Goal: Communication & Community: Answer question/provide support

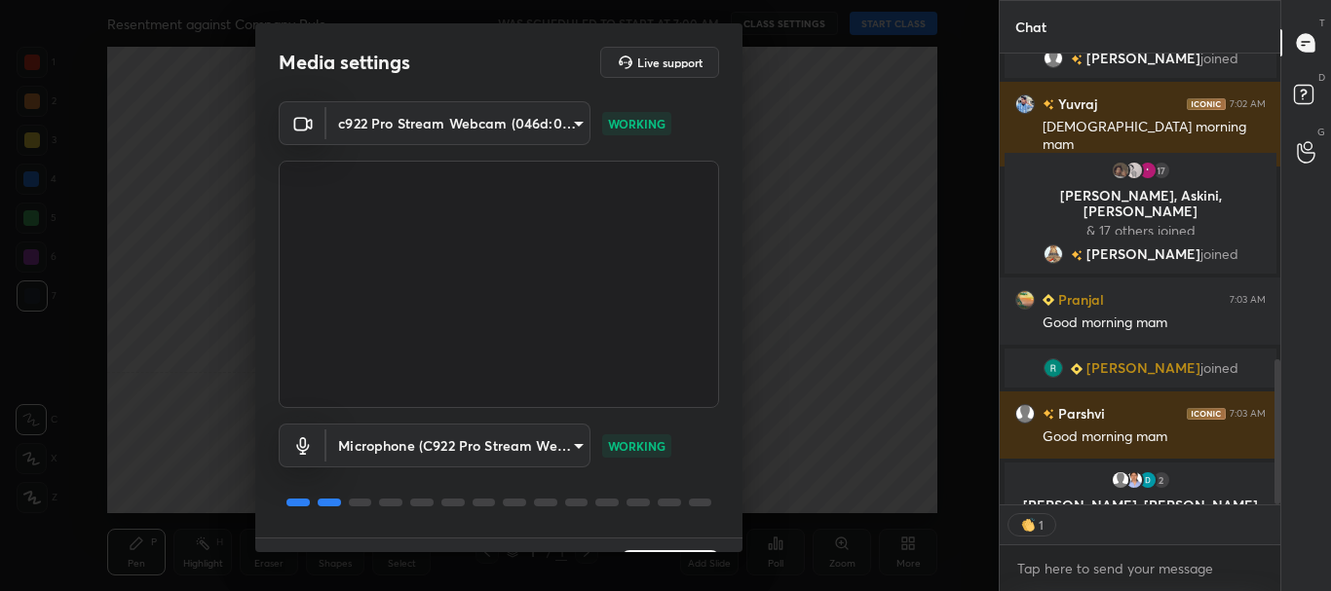
scroll to position [445, 275]
drag, startPoint x: 735, startPoint y: 362, endPoint x: 736, endPoint y: 396, distance: 33.1
click at [736, 396] on div "c922 Pro Stream Webcam (046d:085c) cf6f1d9c9196770b674763ebae9c9090a67b9c374037…" at bounding box center [498, 319] width 487 height 436
click at [737, 388] on div "Media settings Live support c922 Pro Stream Webcam (046d:085c) cf6f1d9c9196770b…" at bounding box center [498, 287] width 487 height 529
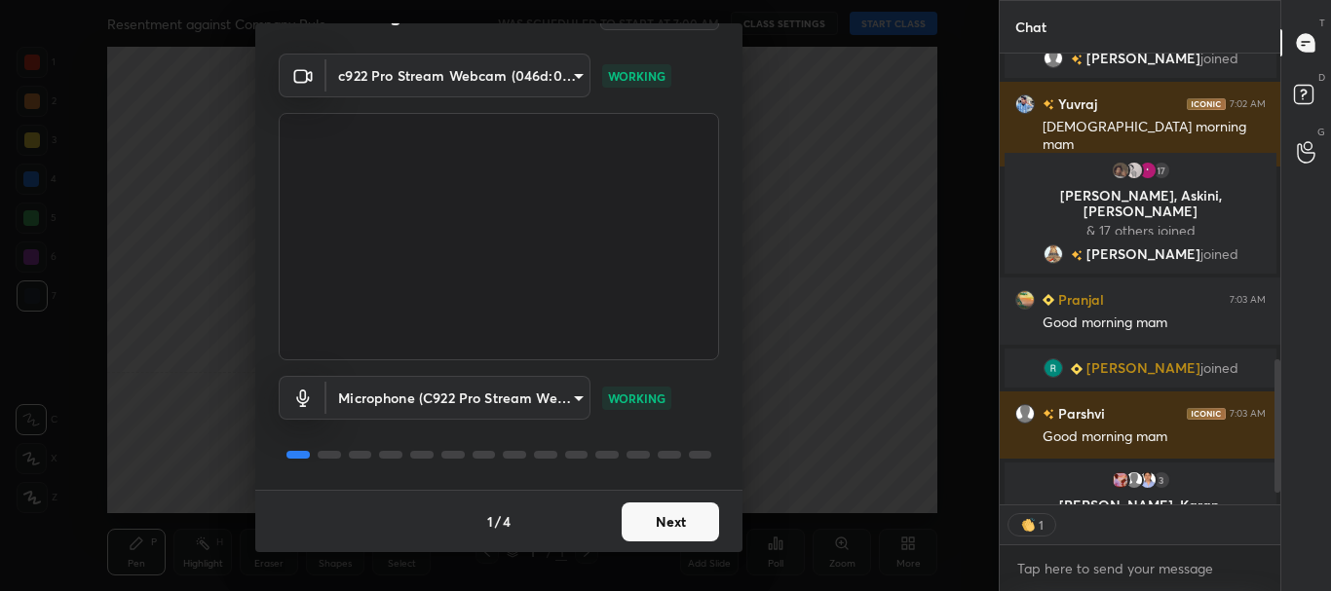
click at [676, 517] on button "Next" at bounding box center [670, 522] width 97 height 39
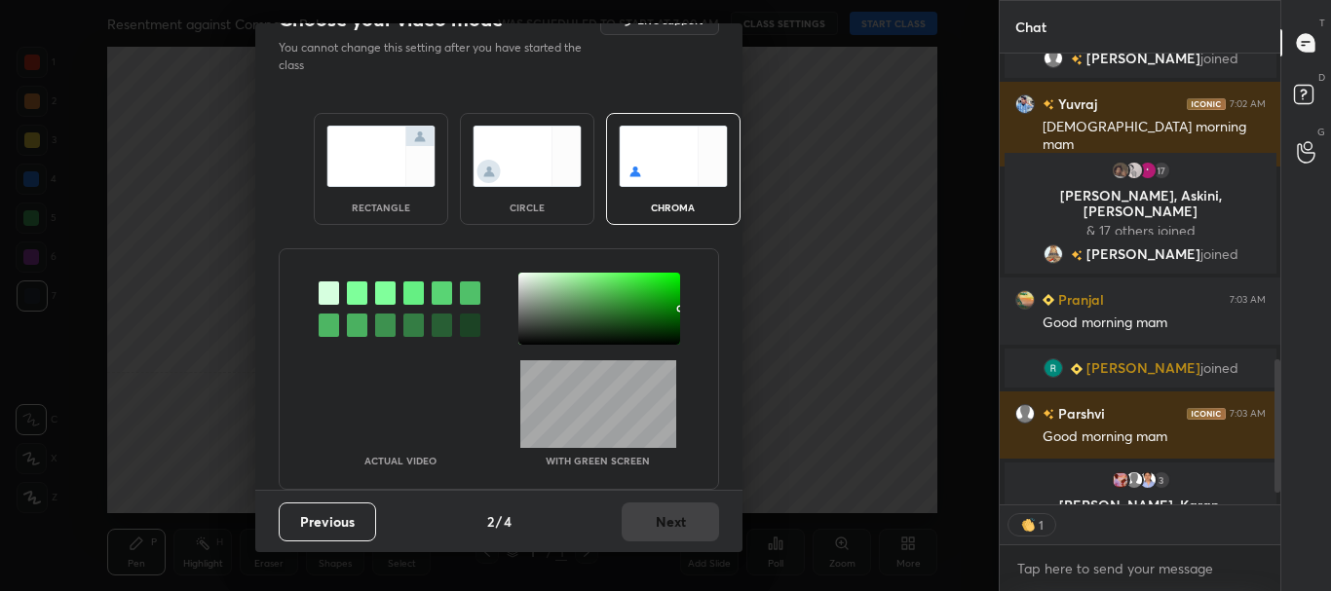
scroll to position [0, 0]
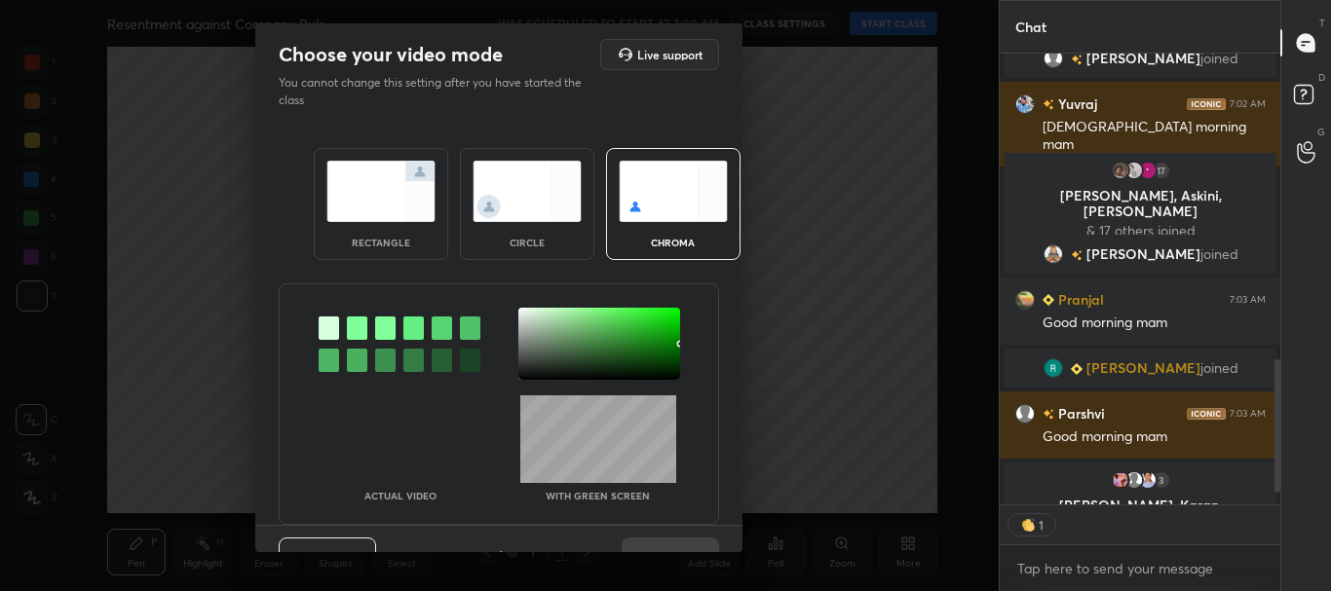
click at [402, 243] on div "rectangle" at bounding box center [381, 243] width 78 height 10
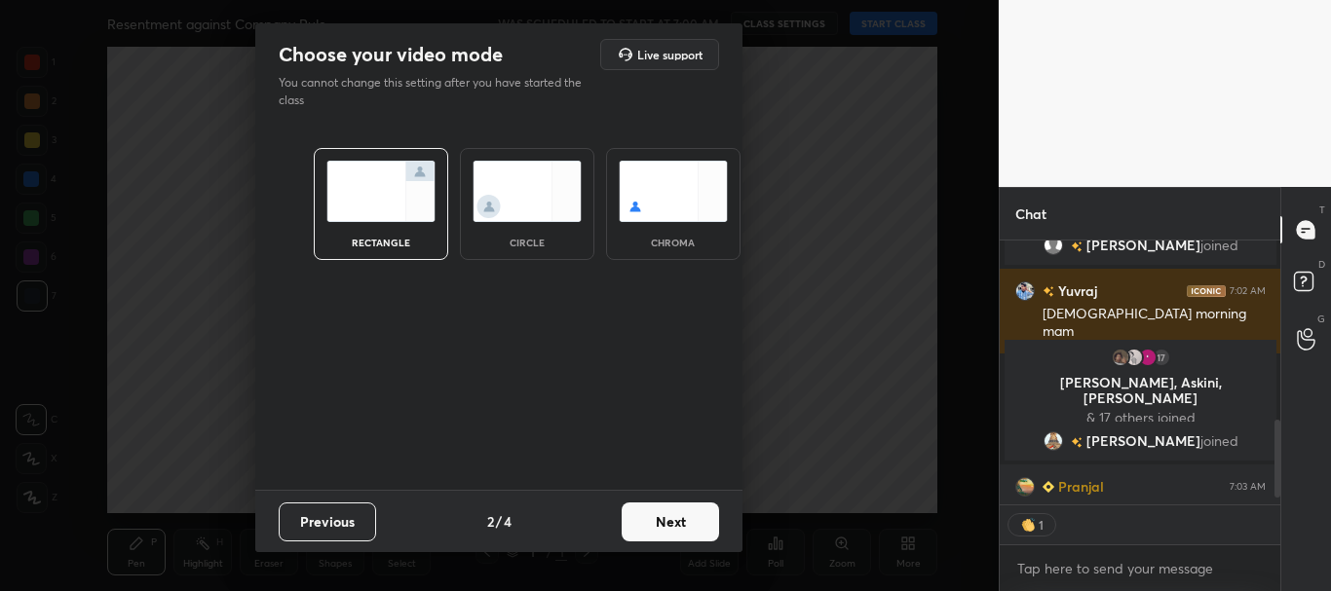
scroll to position [1120, 0]
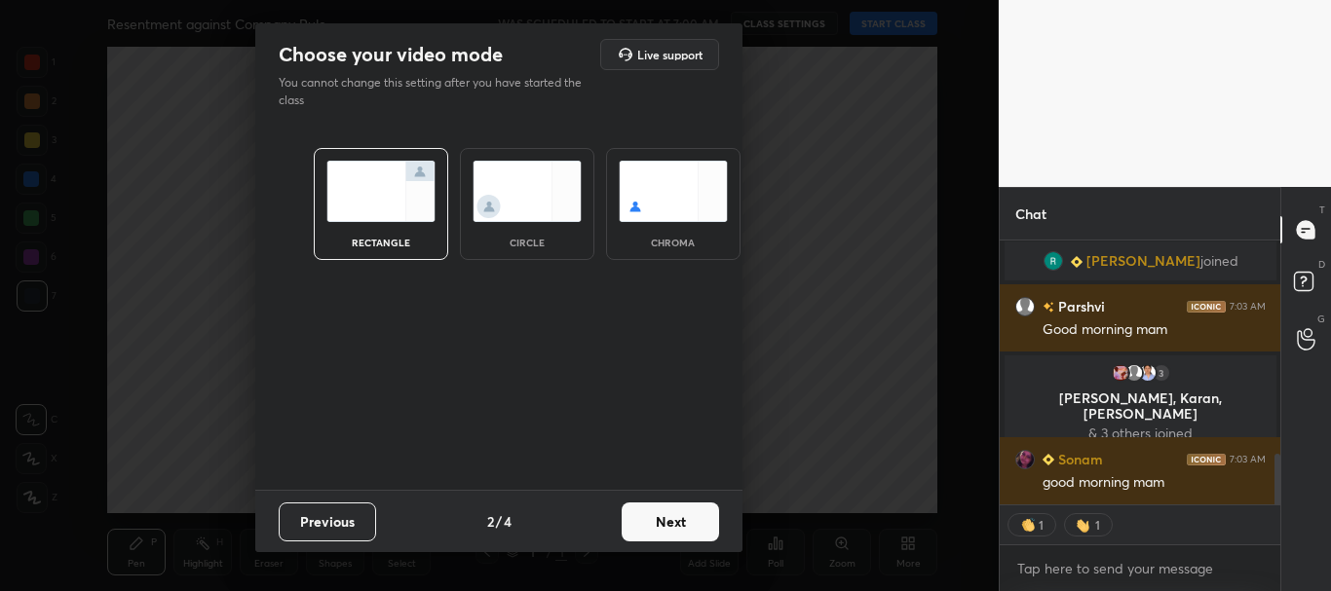
click at [699, 515] on button "Next" at bounding box center [670, 522] width 97 height 39
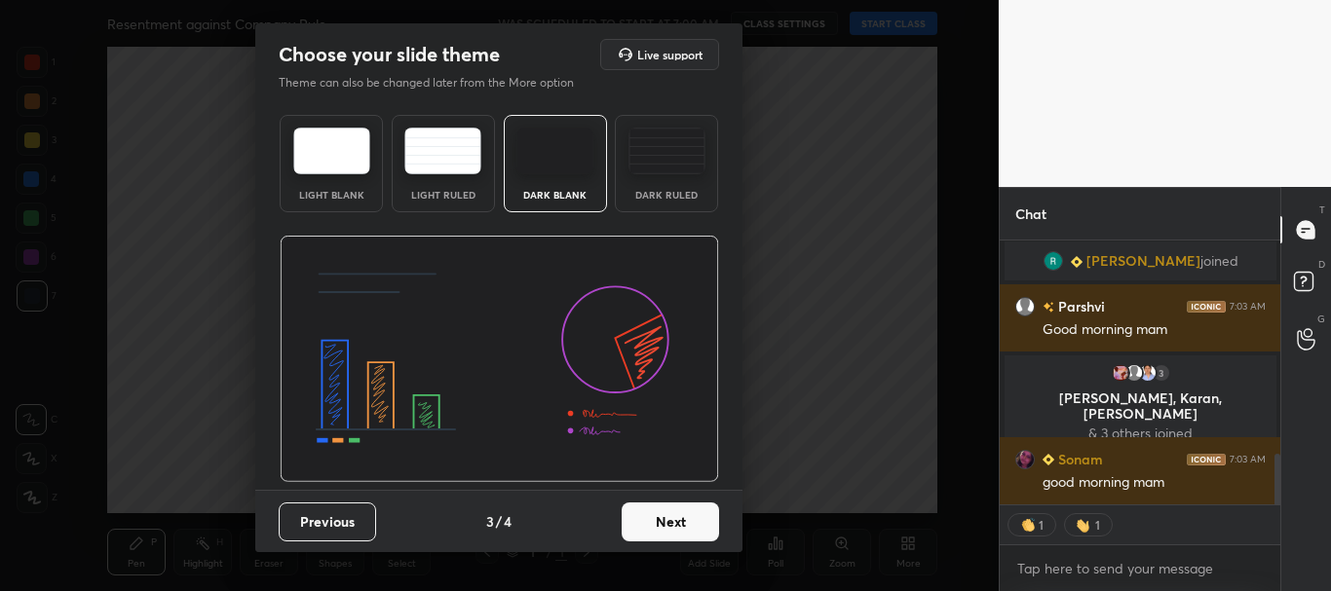
click at [706, 519] on button "Next" at bounding box center [670, 522] width 97 height 39
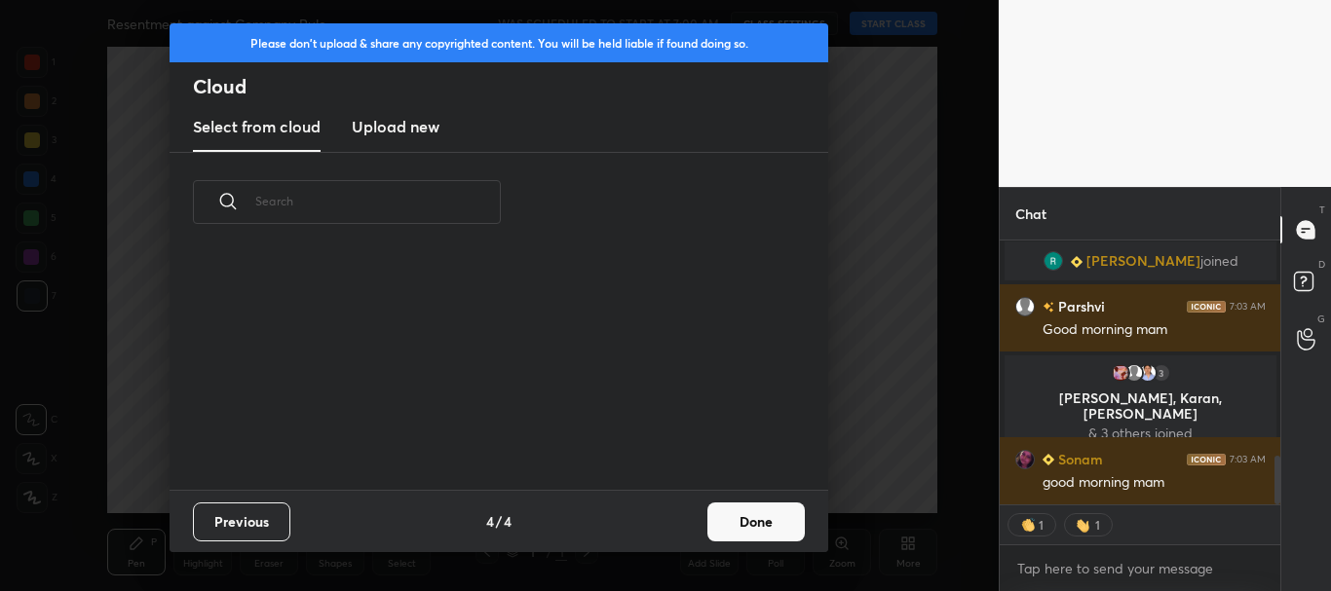
scroll to position [1167, 0]
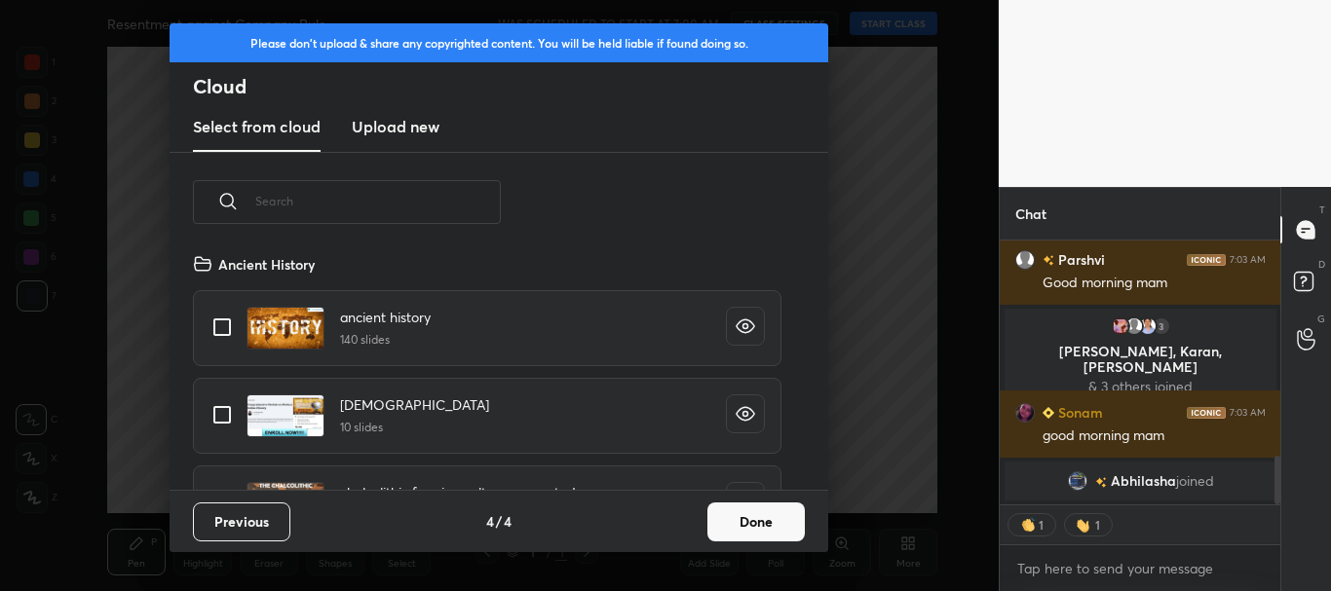
click at [740, 513] on button "Done" at bounding box center [755, 522] width 97 height 39
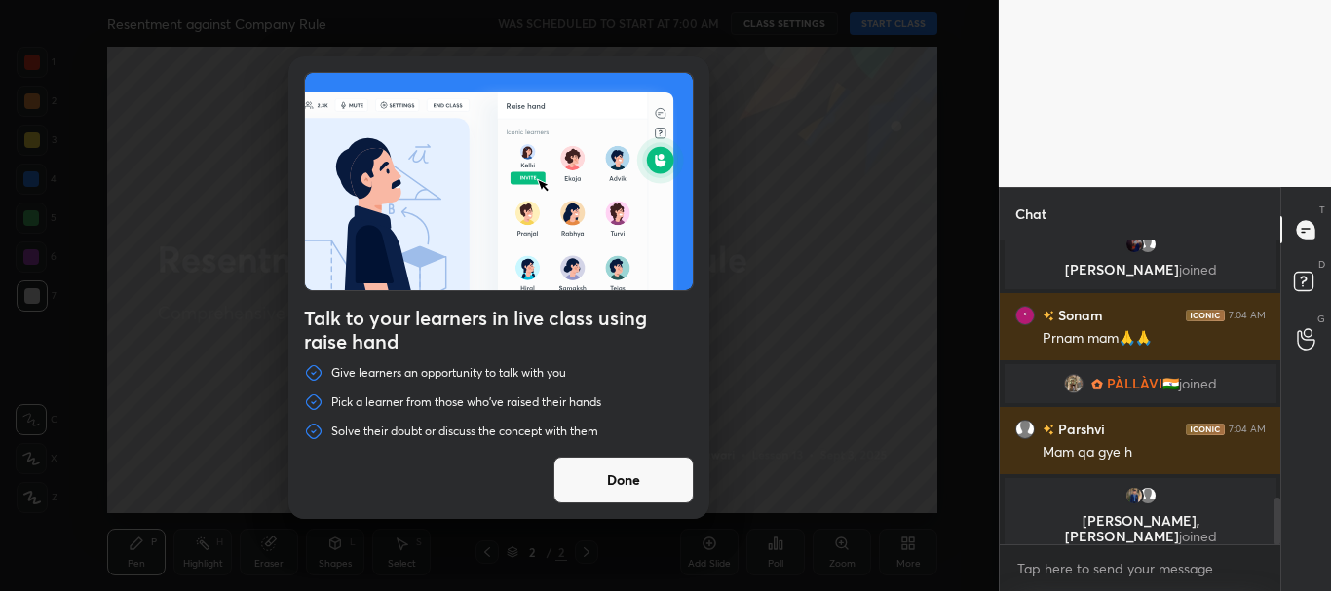
scroll to position [1665, 0]
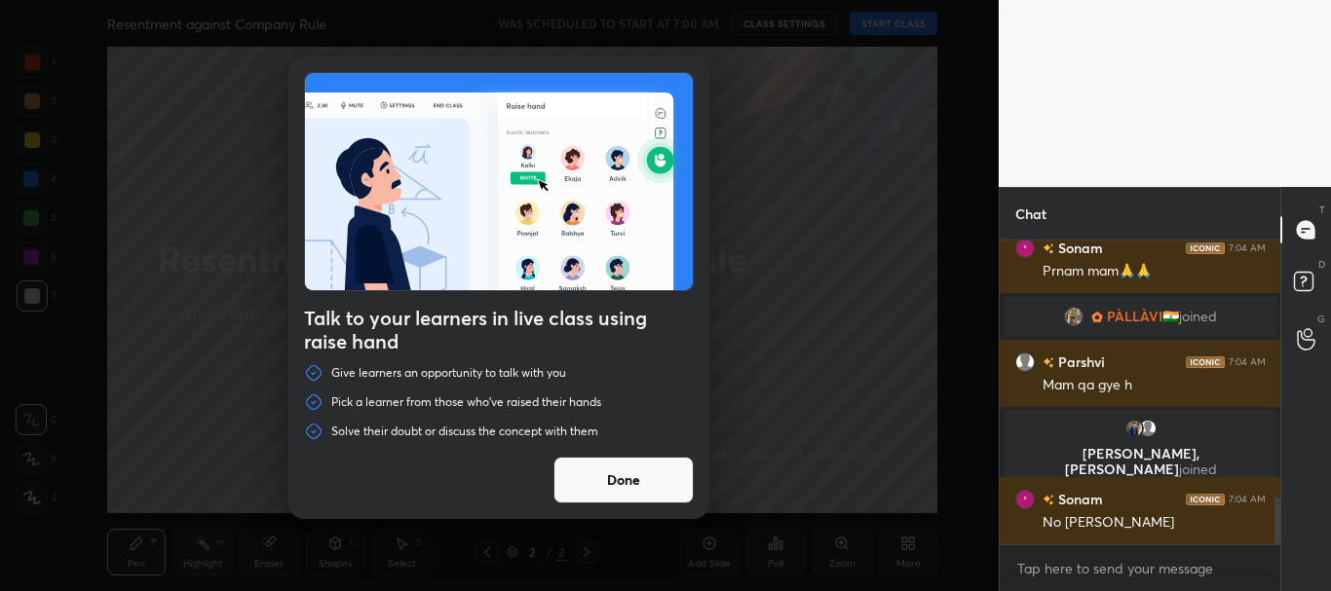
click at [591, 479] on button "Done" at bounding box center [623, 480] width 140 height 47
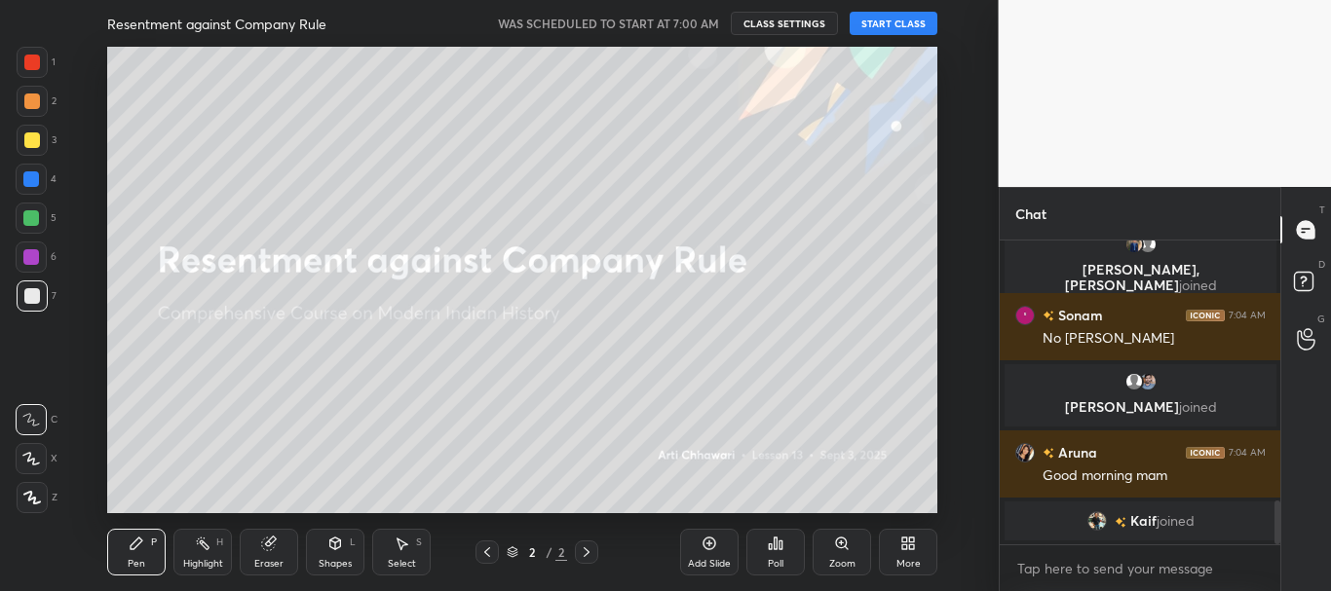
scroll to position [1819, 0]
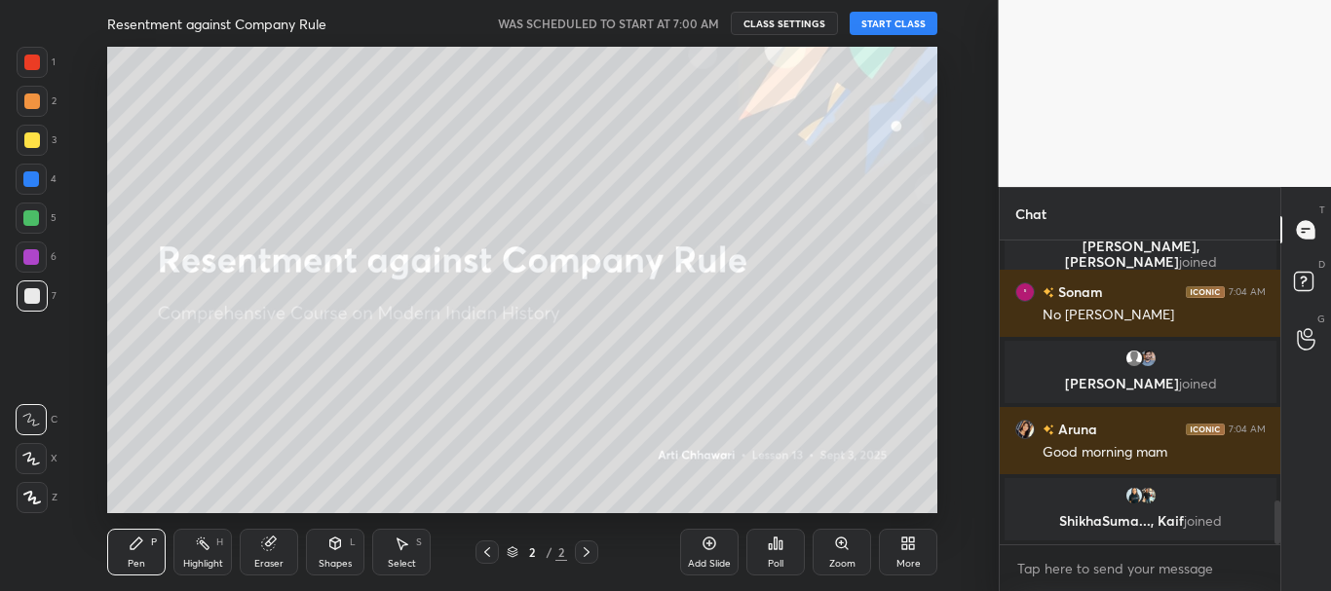
click at [888, 24] on button "START CLASS" at bounding box center [894, 23] width 88 height 23
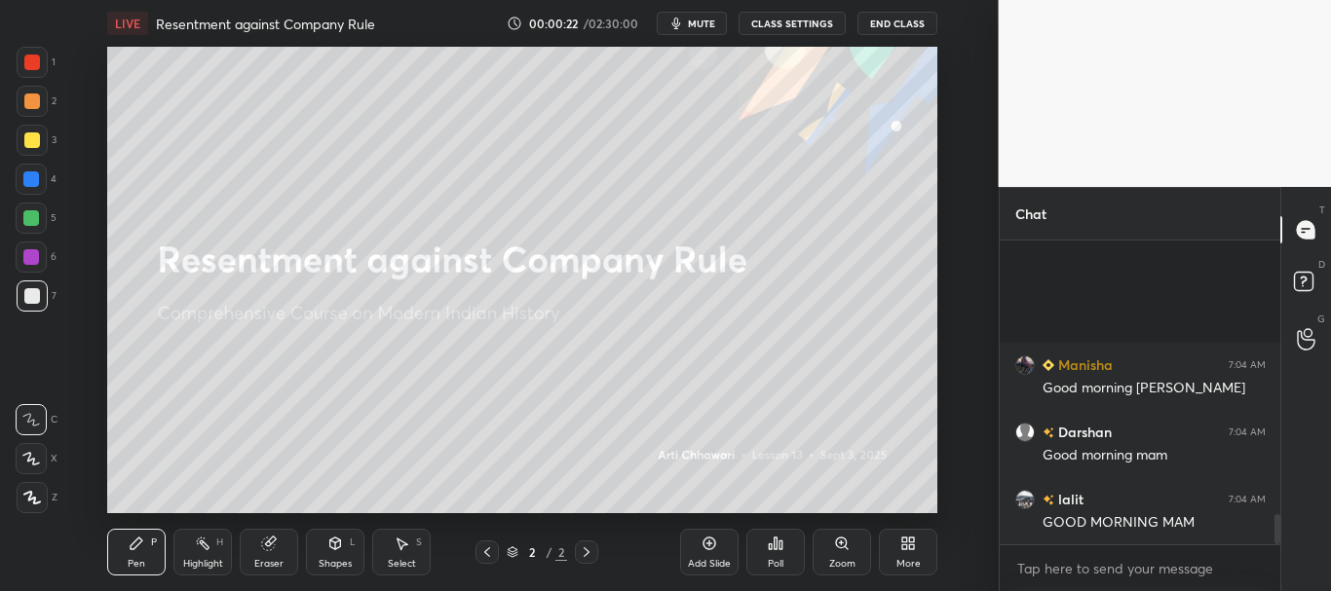
scroll to position [2784, 0]
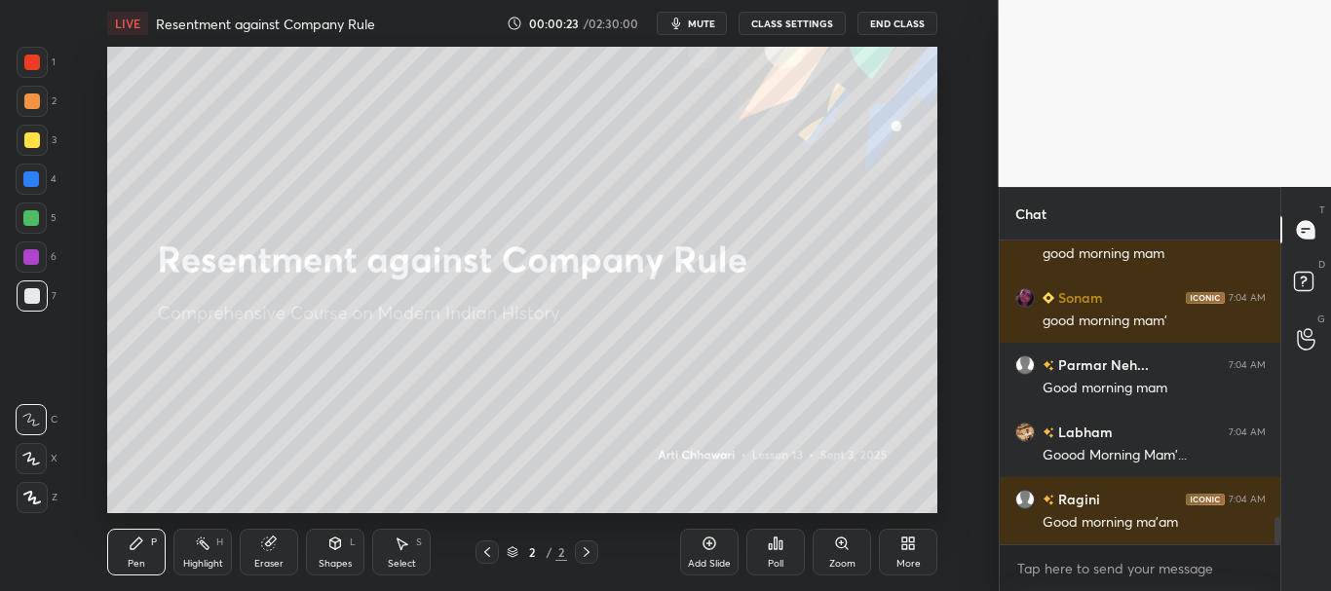
drag, startPoint x: 1275, startPoint y: 531, endPoint x: 1278, endPoint y: 545, distance: 13.9
click at [1278, 545] on div "ANIKET joined paridhi 7:04 AM good morning mam Sonam 7:04 AM good morning mam' …" at bounding box center [1141, 416] width 282 height 351
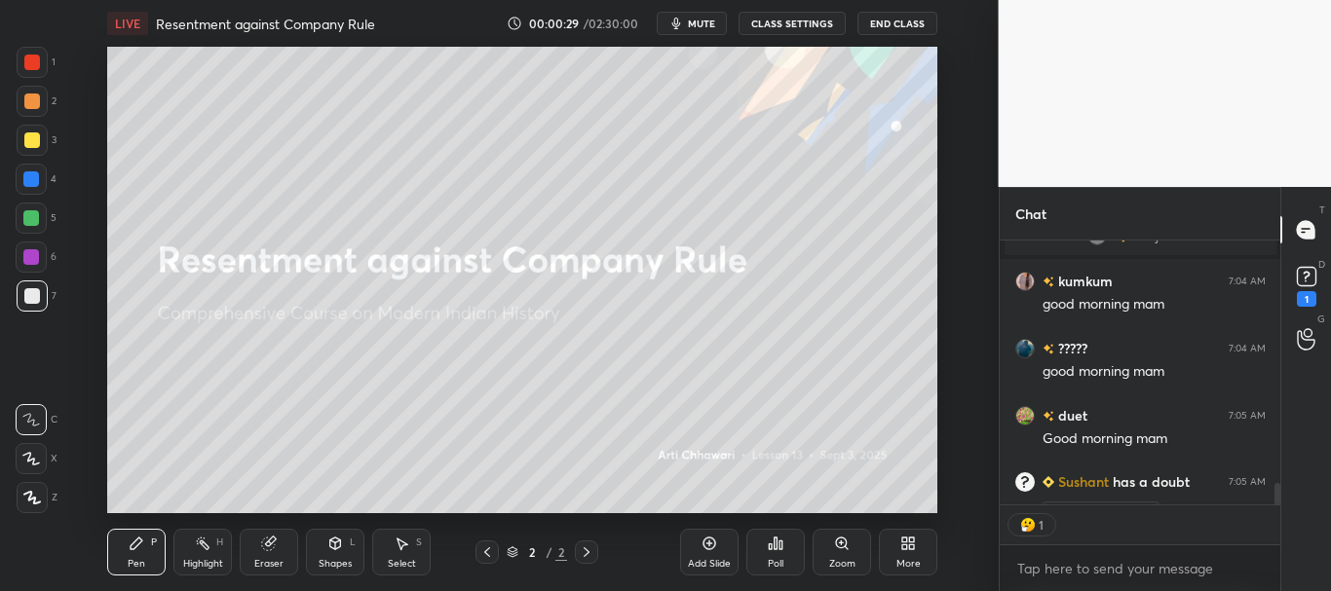
scroll to position [258, 275]
click at [1303, 278] on rect at bounding box center [1306, 277] width 19 height 19
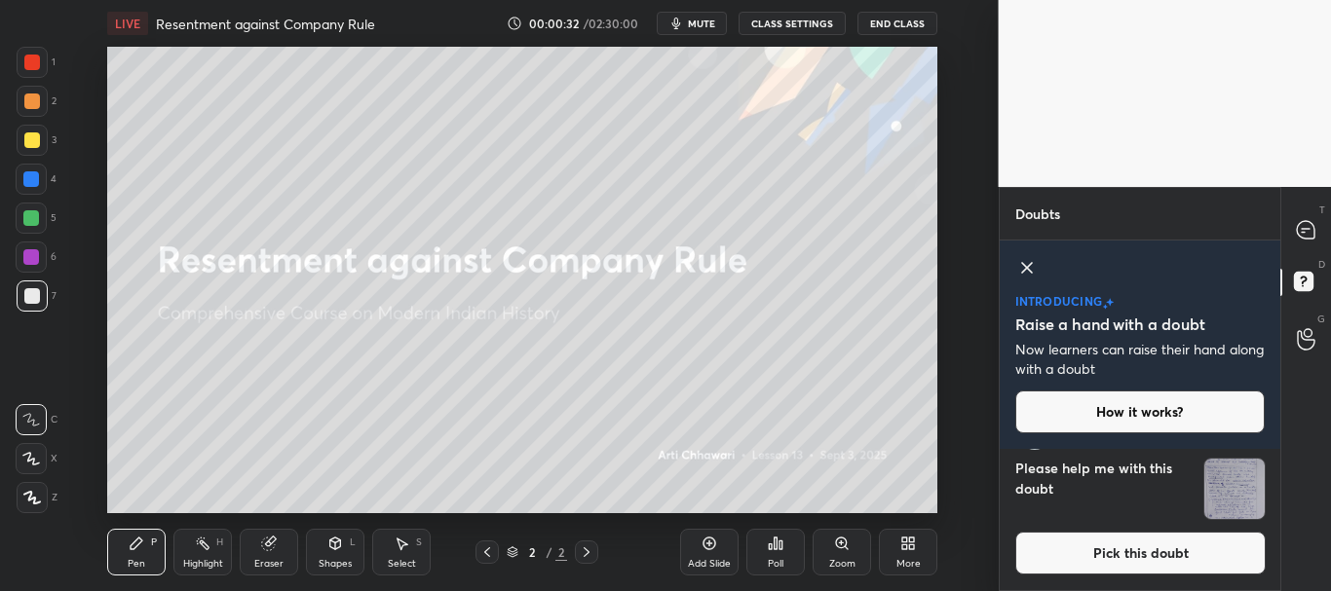
click at [1022, 260] on icon at bounding box center [1026, 267] width 23 height 23
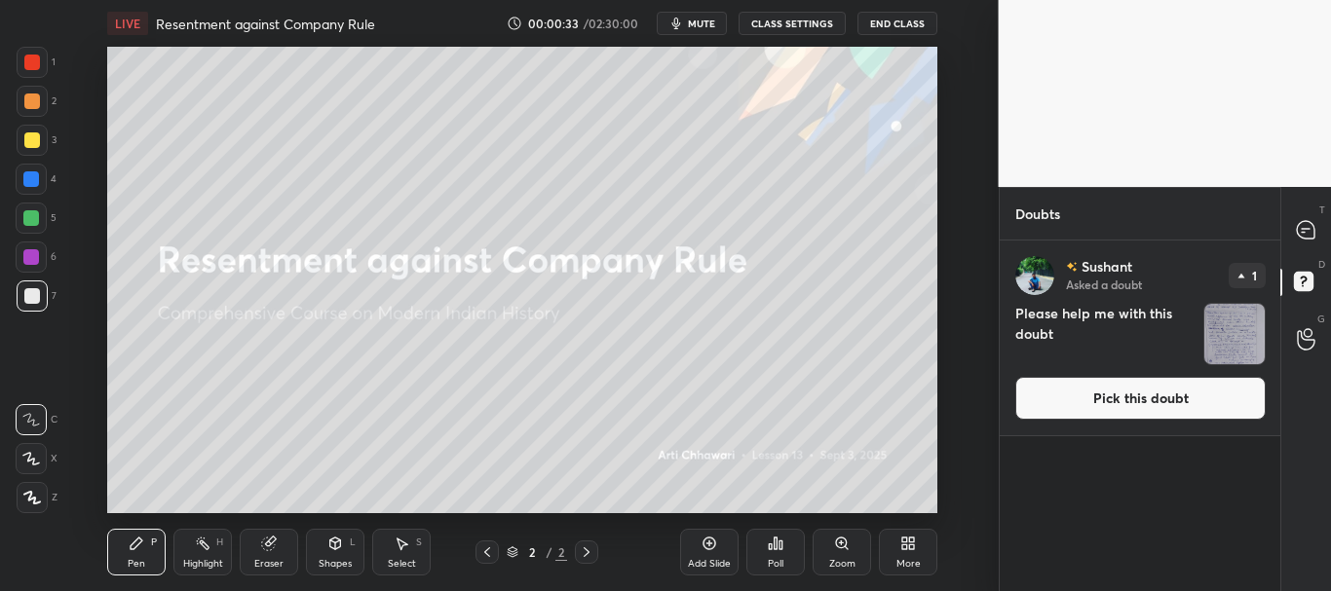
click at [1183, 401] on button "Pick this doubt" at bounding box center [1140, 398] width 250 height 43
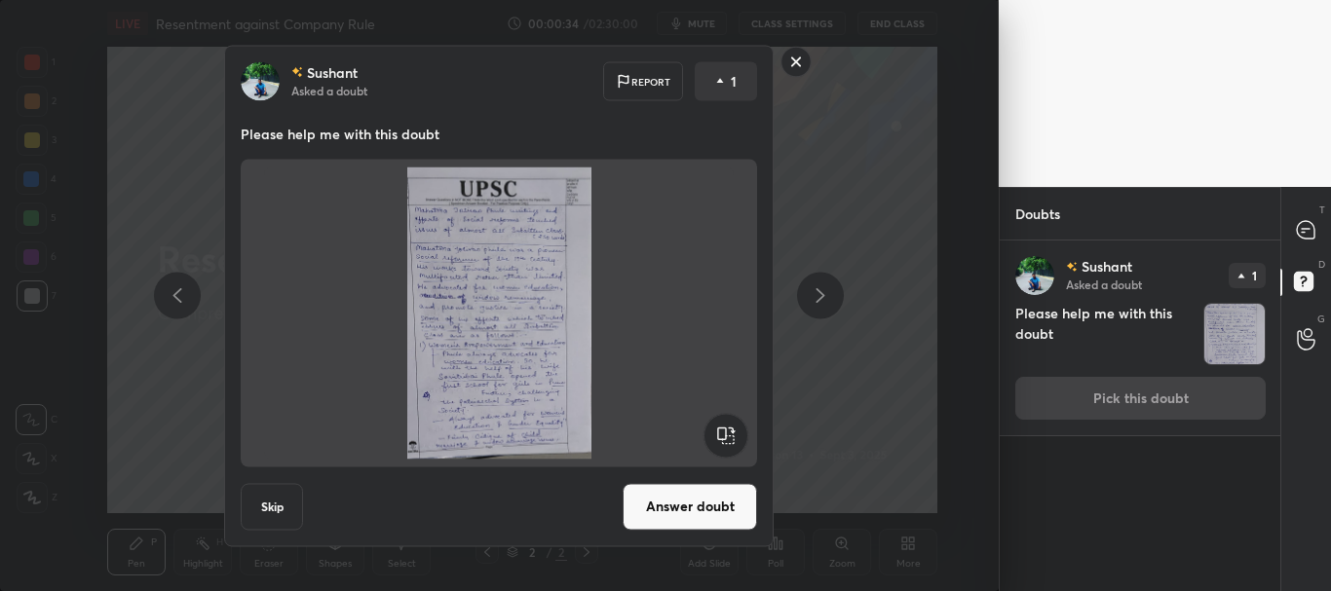
click at [803, 62] on rect at bounding box center [796, 62] width 30 height 30
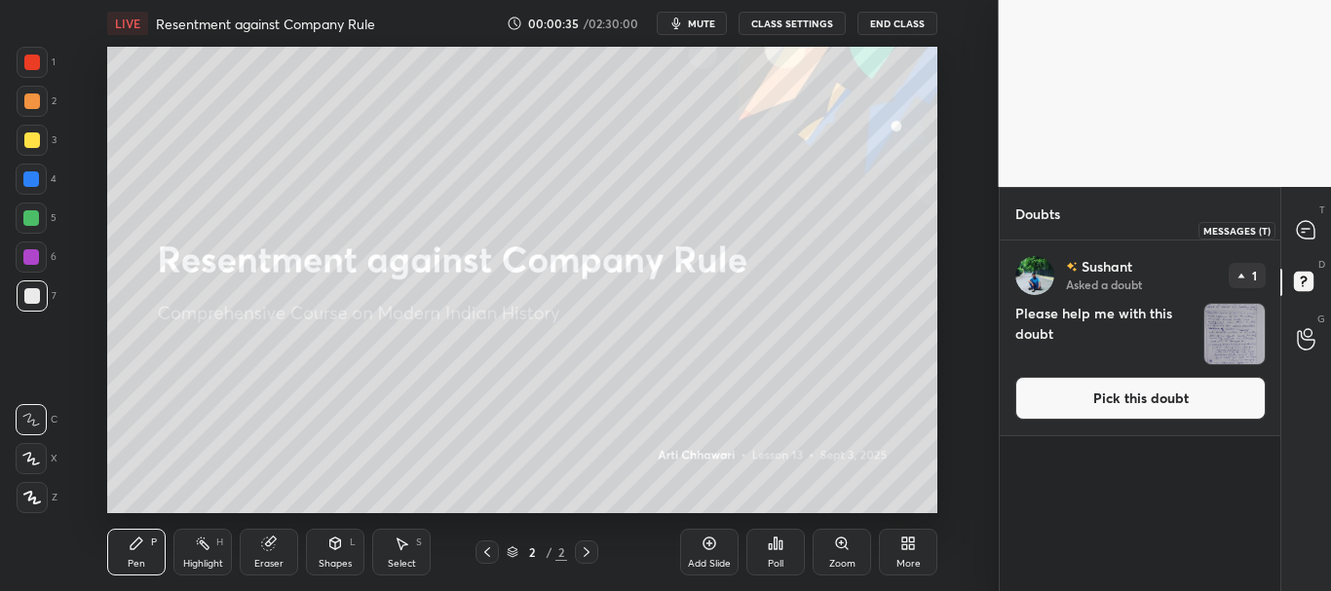
click at [1310, 221] on icon at bounding box center [1306, 230] width 20 height 20
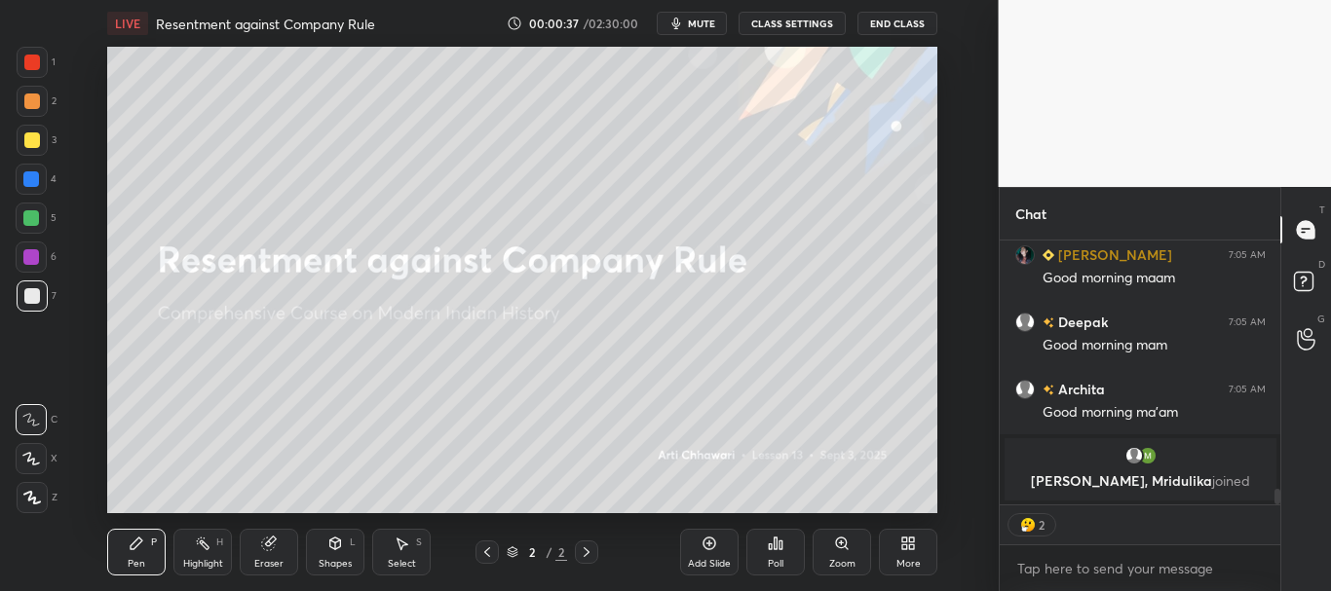
drag, startPoint x: 1277, startPoint y: 495, endPoint x: 1290, endPoint y: 511, distance: 20.8
click at [1277, 515] on div "Yuvraj 7:05 AM Right asma very gud 👍 Shrabanti 7:05 AM Good morning maam Deepak…" at bounding box center [1141, 416] width 282 height 351
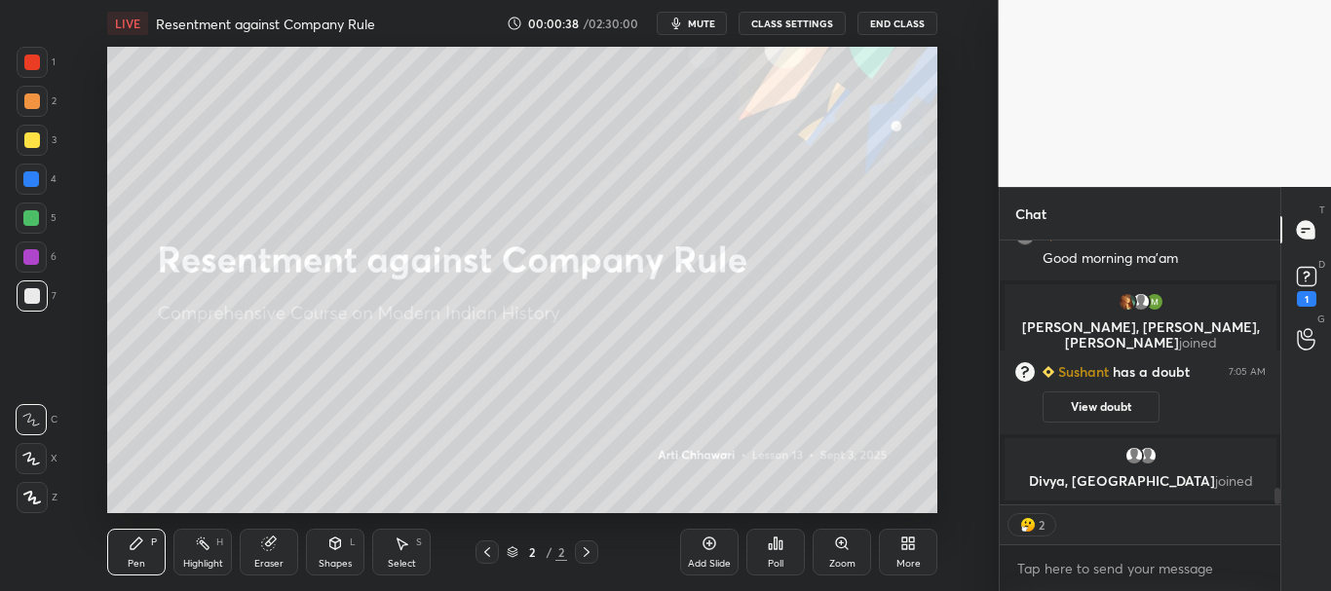
click at [912, 540] on icon at bounding box center [911, 540] width 5 height 5
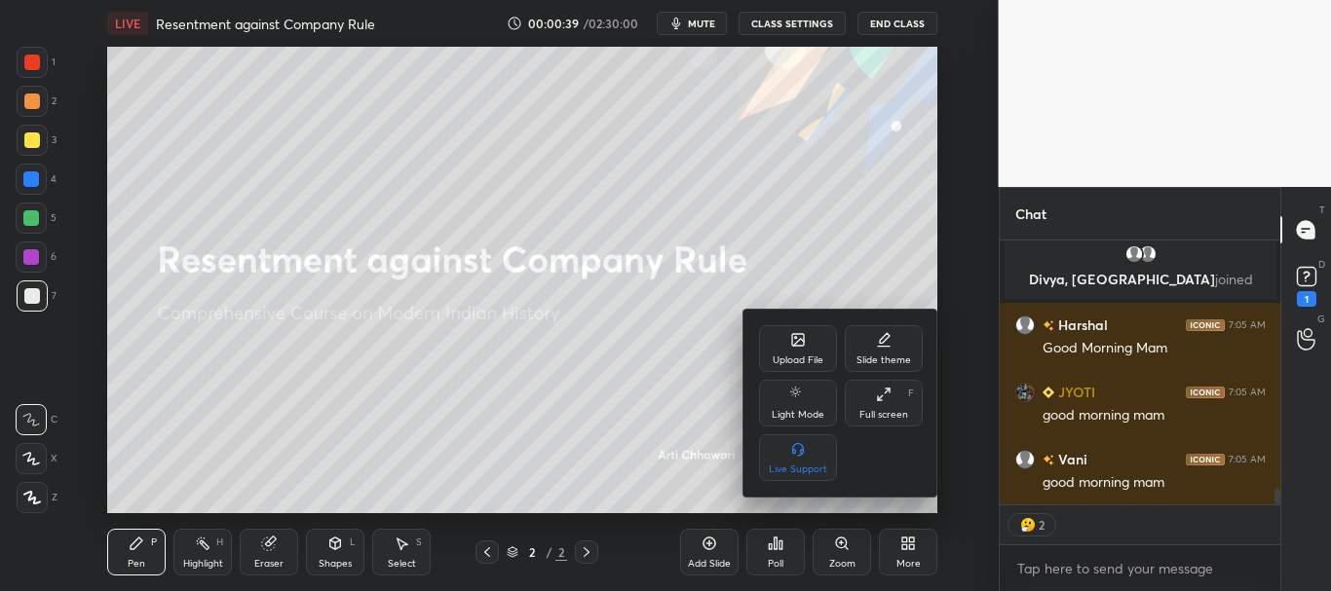
click at [794, 346] on icon at bounding box center [798, 342] width 11 height 7
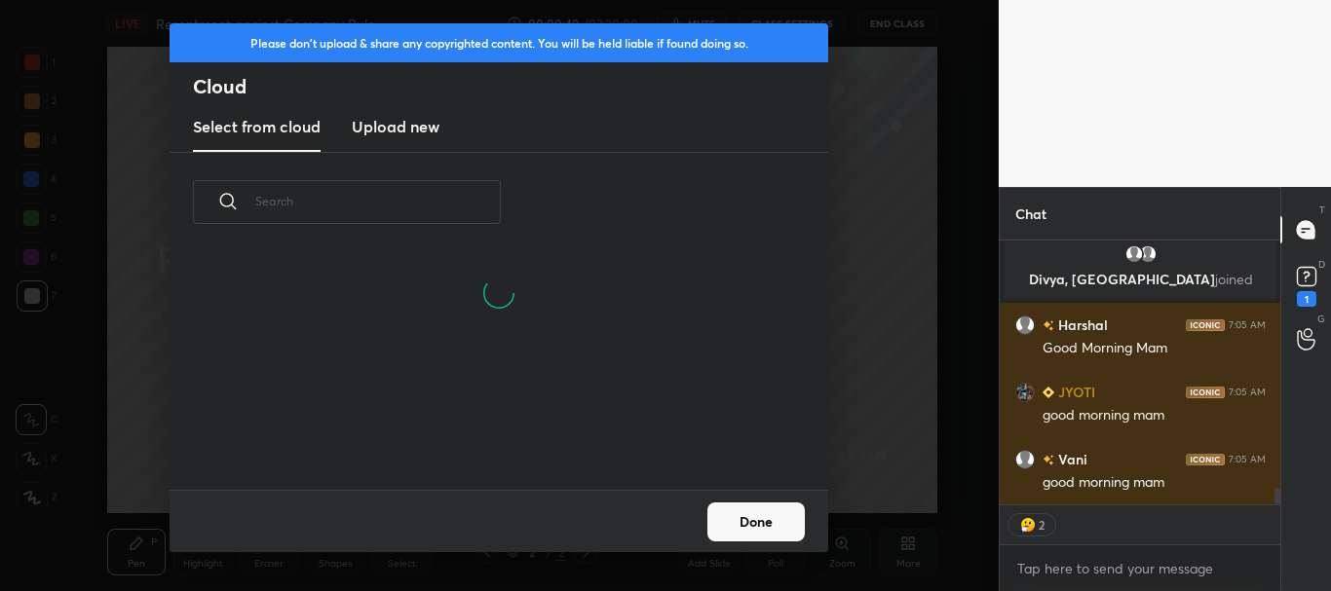
click at [420, 128] on h3 "Upload new" at bounding box center [396, 126] width 88 height 23
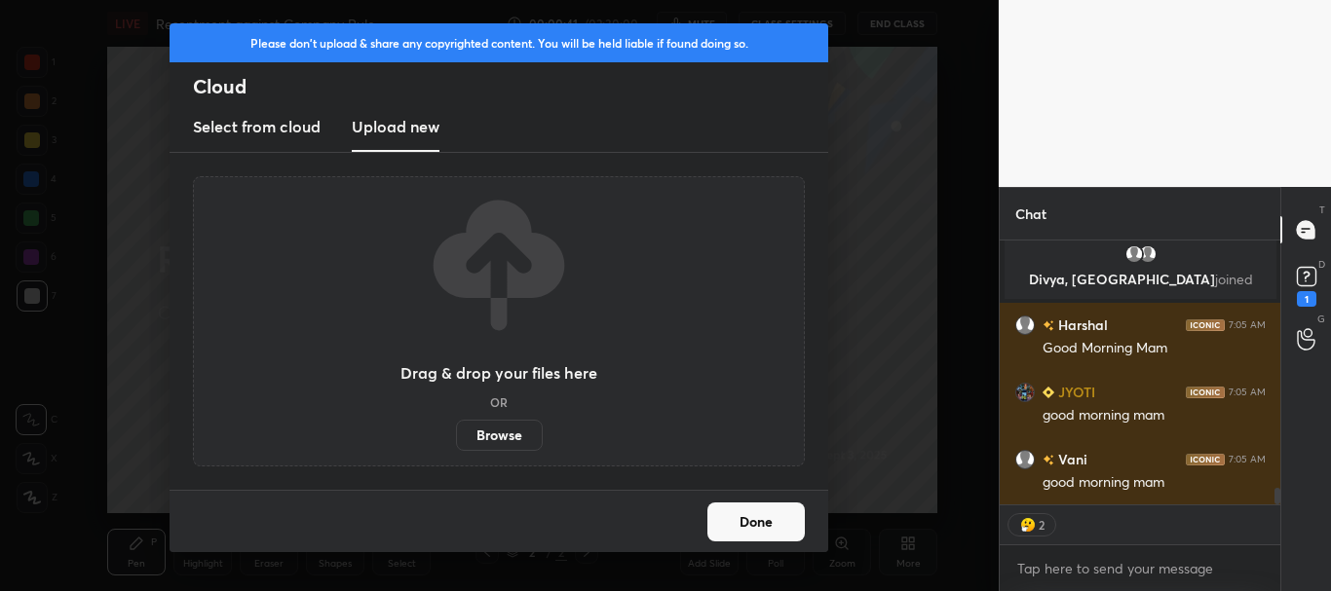
click at [498, 439] on label "Browse" at bounding box center [499, 435] width 87 height 31
click at [456, 439] on input "Browse" at bounding box center [456, 435] width 0 height 31
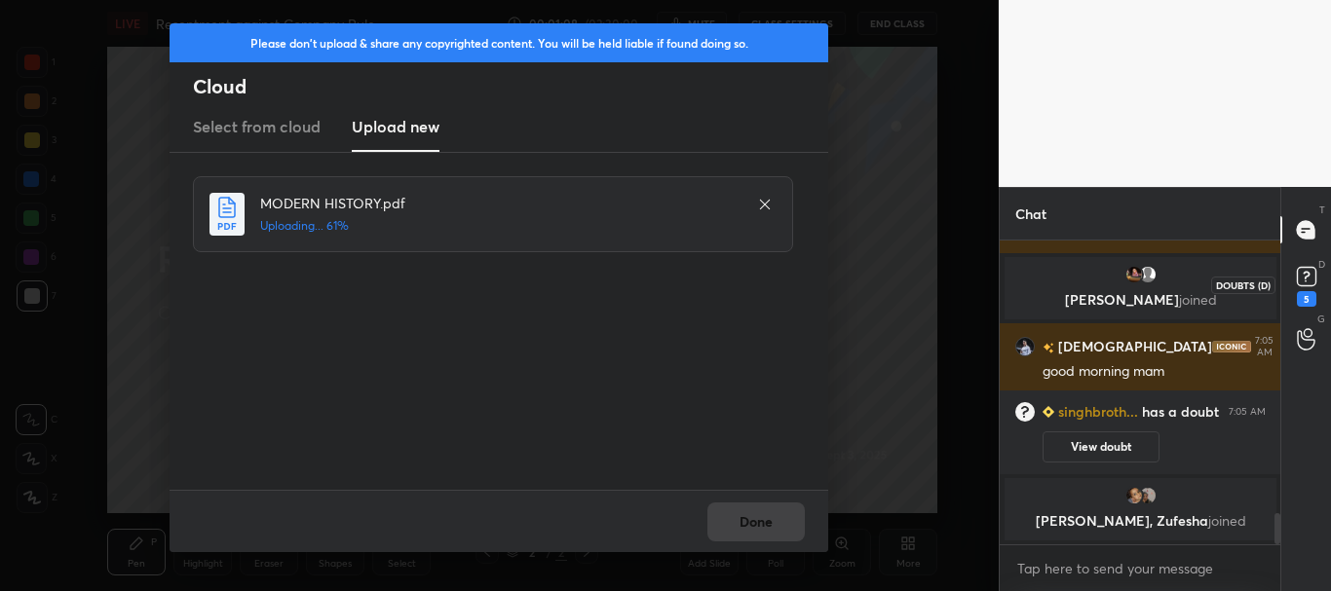
click at [1315, 278] on rect at bounding box center [1306, 277] width 19 height 19
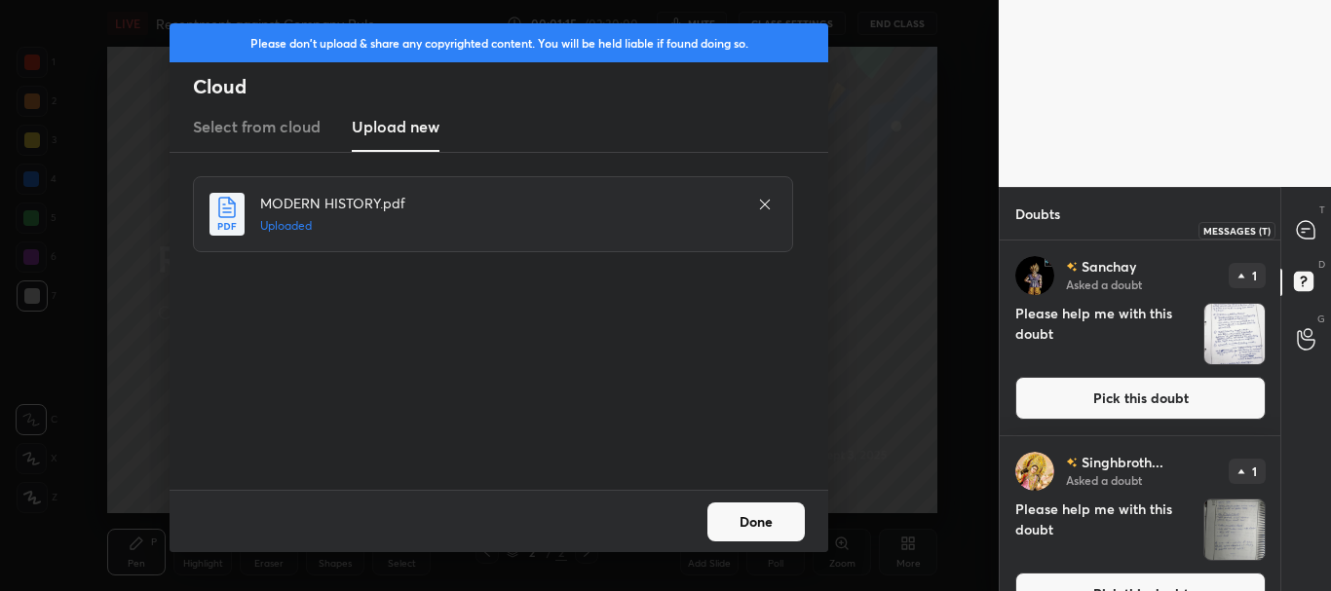
click at [1313, 233] on icon at bounding box center [1306, 230] width 18 height 18
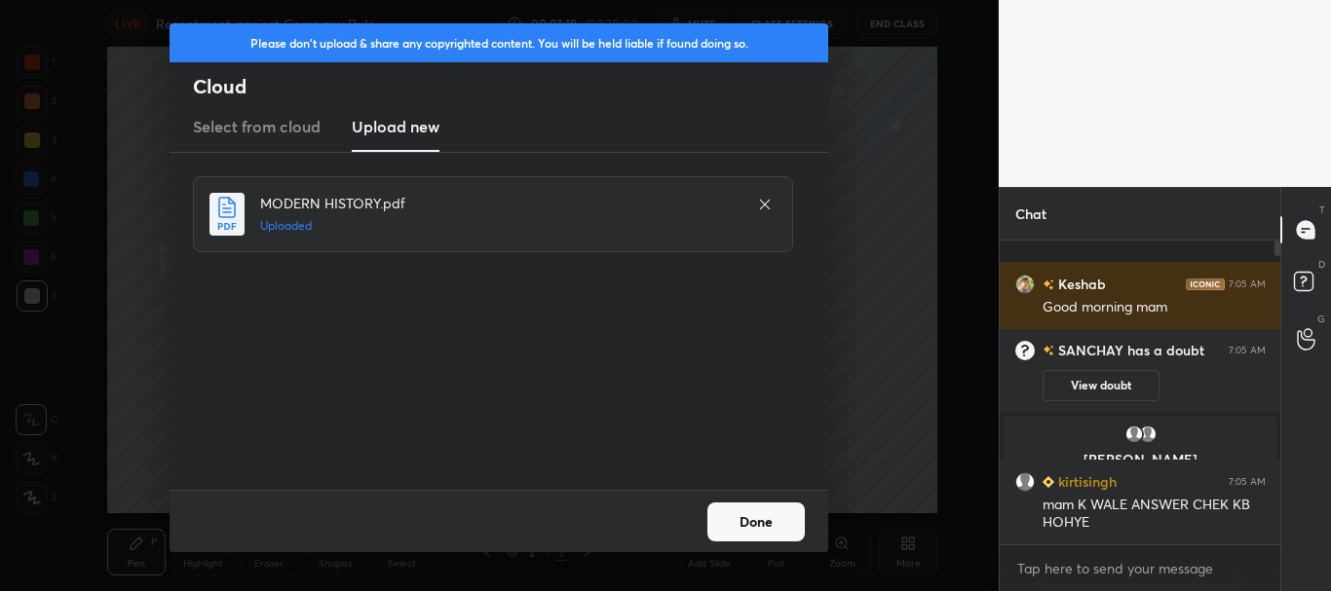
click at [779, 513] on button "Done" at bounding box center [755, 522] width 97 height 39
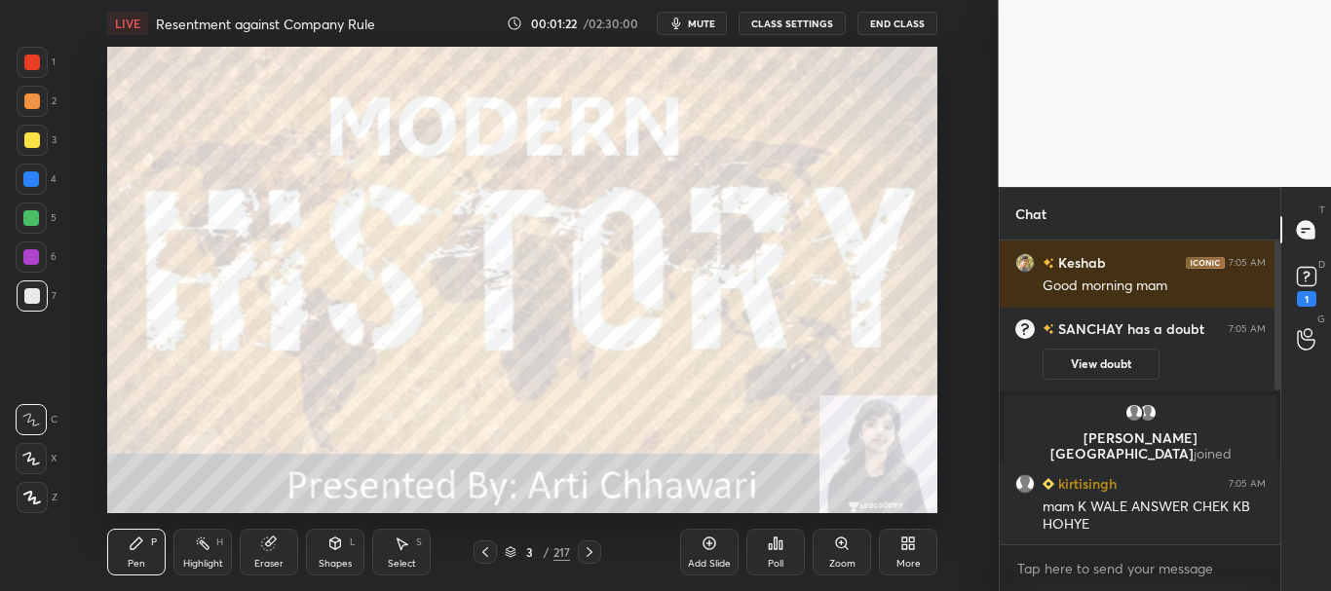
click at [490, 548] on icon at bounding box center [485, 553] width 16 height 16
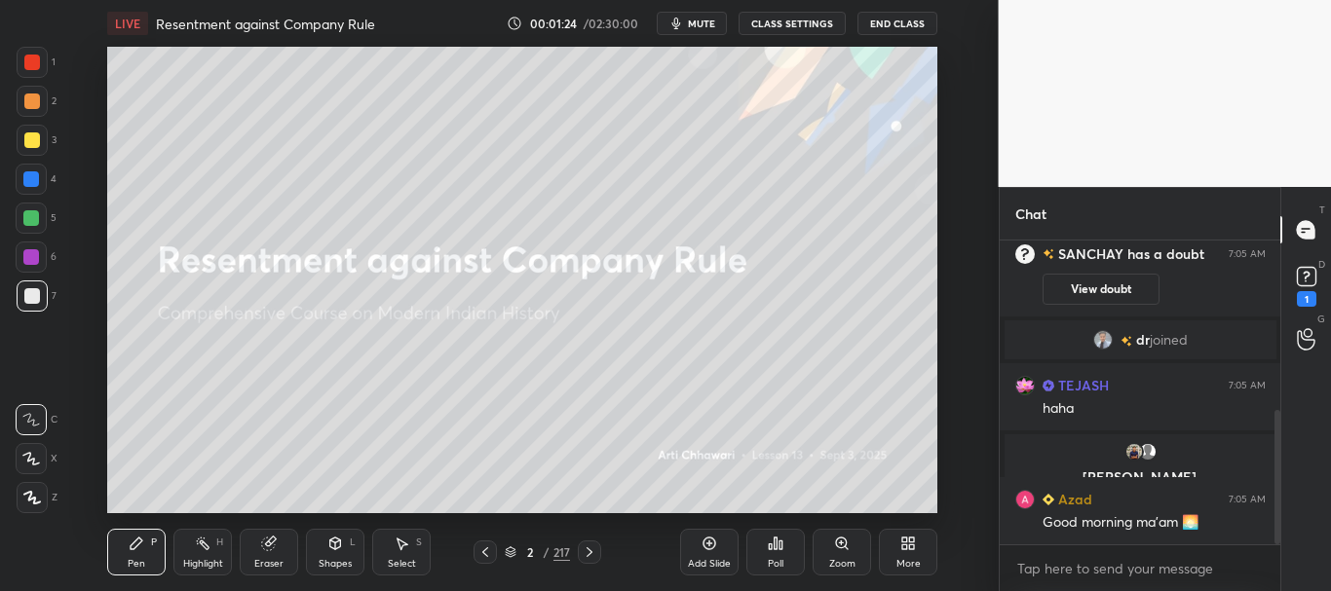
drag, startPoint x: 1274, startPoint y: 294, endPoint x: 1271, endPoint y: 390, distance: 95.5
click at [1271, 390] on div at bounding box center [1274, 393] width 12 height 304
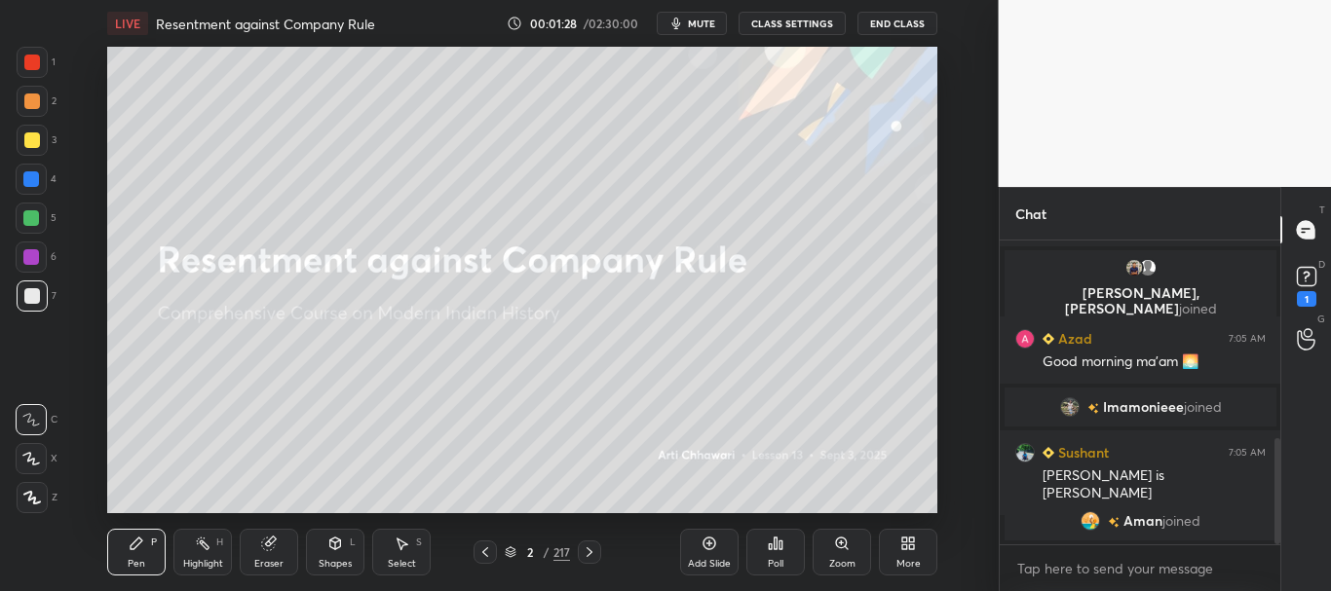
drag, startPoint x: 1275, startPoint y: 494, endPoint x: 1261, endPoint y: 551, distance: 59.3
click at [1261, 551] on div "dr joined TEJASH 7:05 AM haha Laxmikanta, Wasik joined Azad 7:05 AM Good mornin…" at bounding box center [1141, 416] width 282 height 351
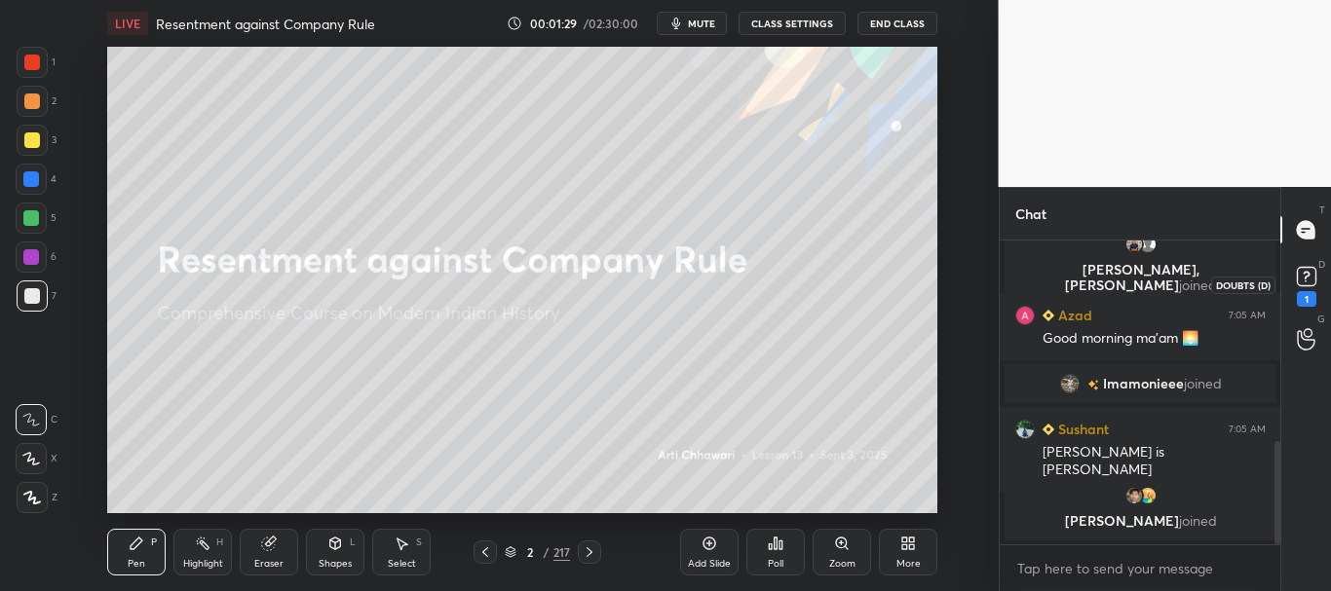
click at [1307, 282] on rect at bounding box center [1306, 277] width 19 height 19
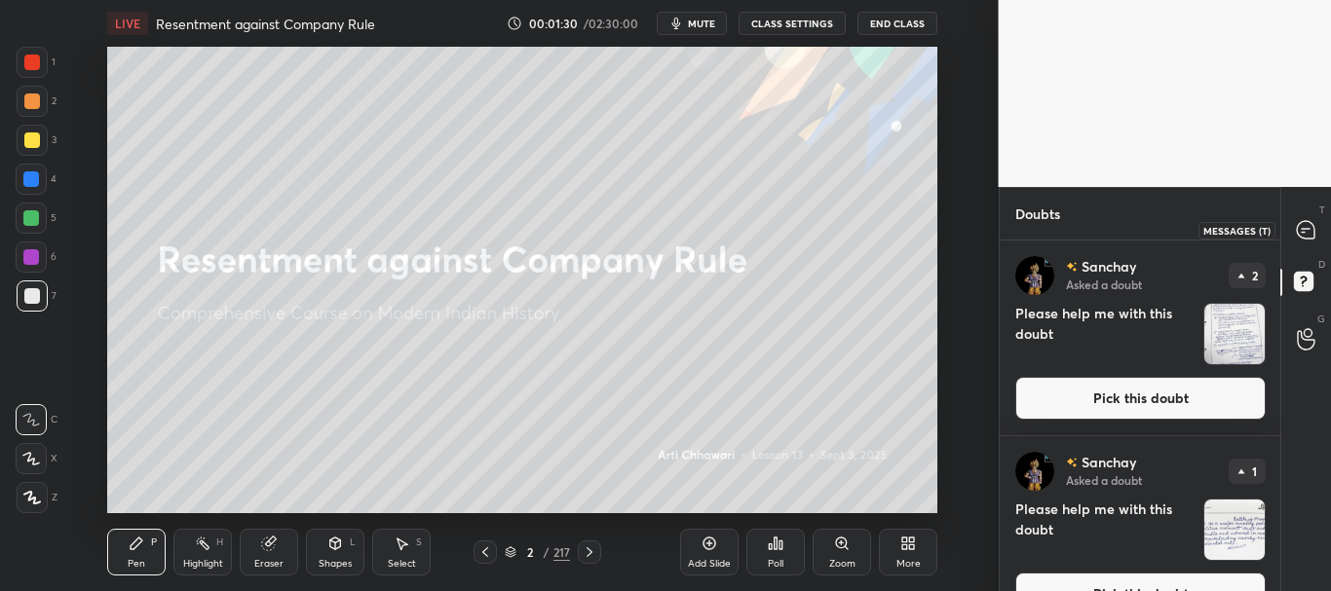
click at [1305, 237] on icon at bounding box center [1306, 230] width 18 height 18
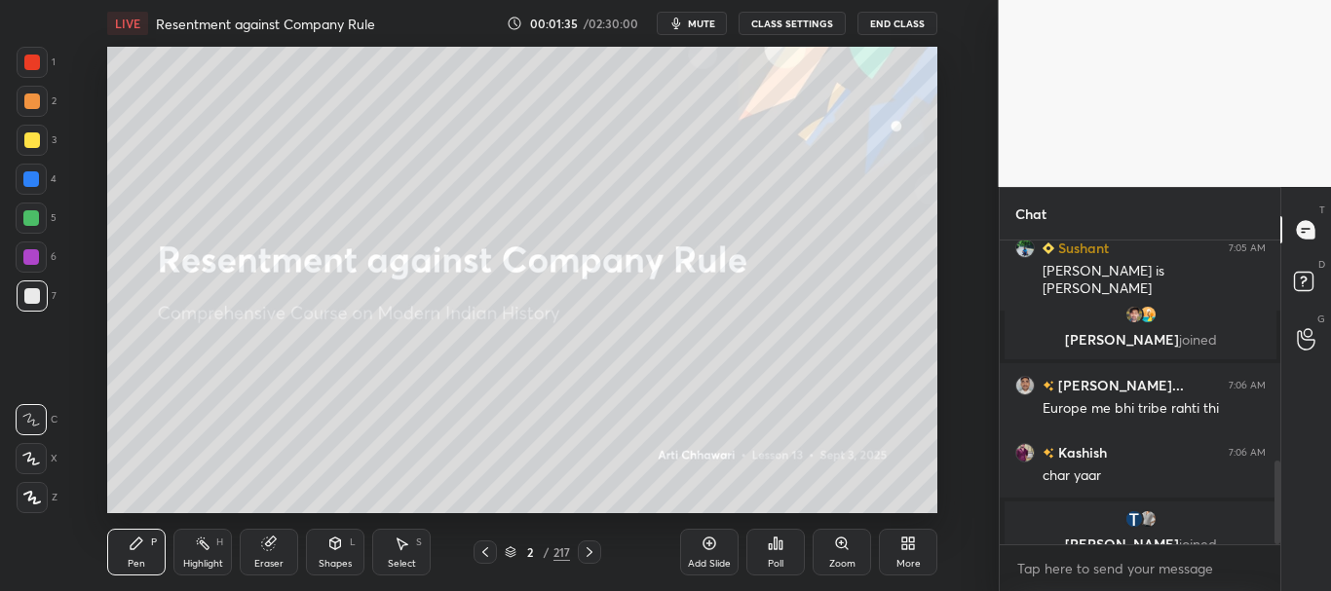
scroll to position [793, 0]
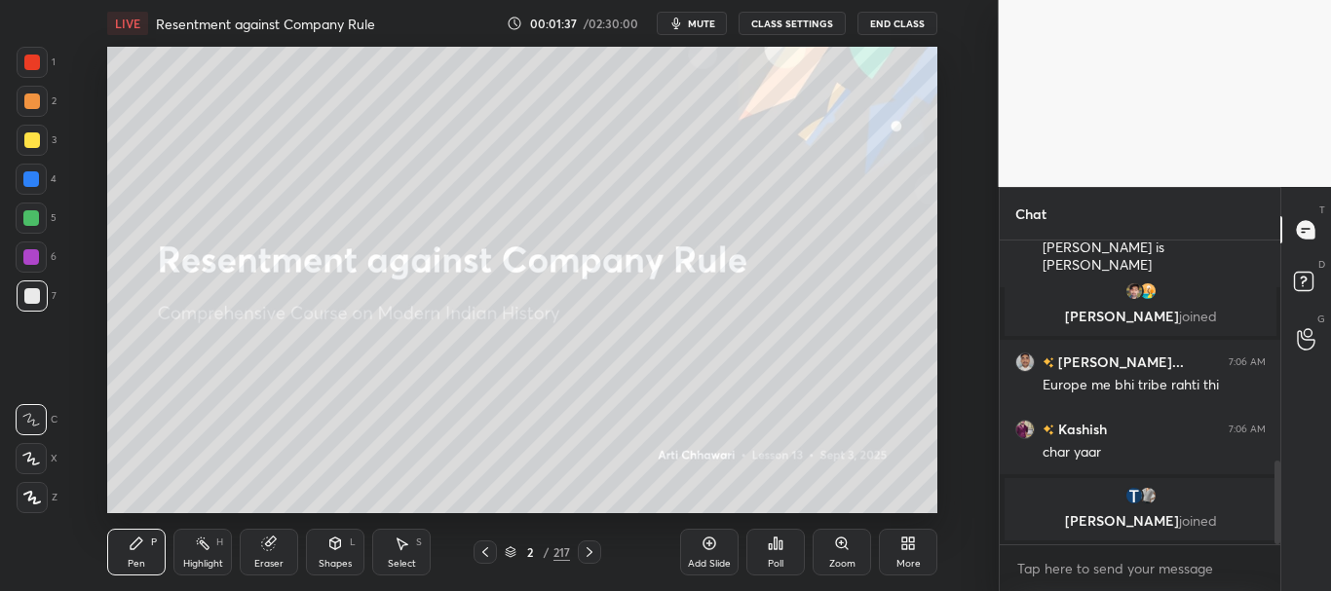
click at [515, 548] on icon at bounding box center [511, 553] width 12 height 12
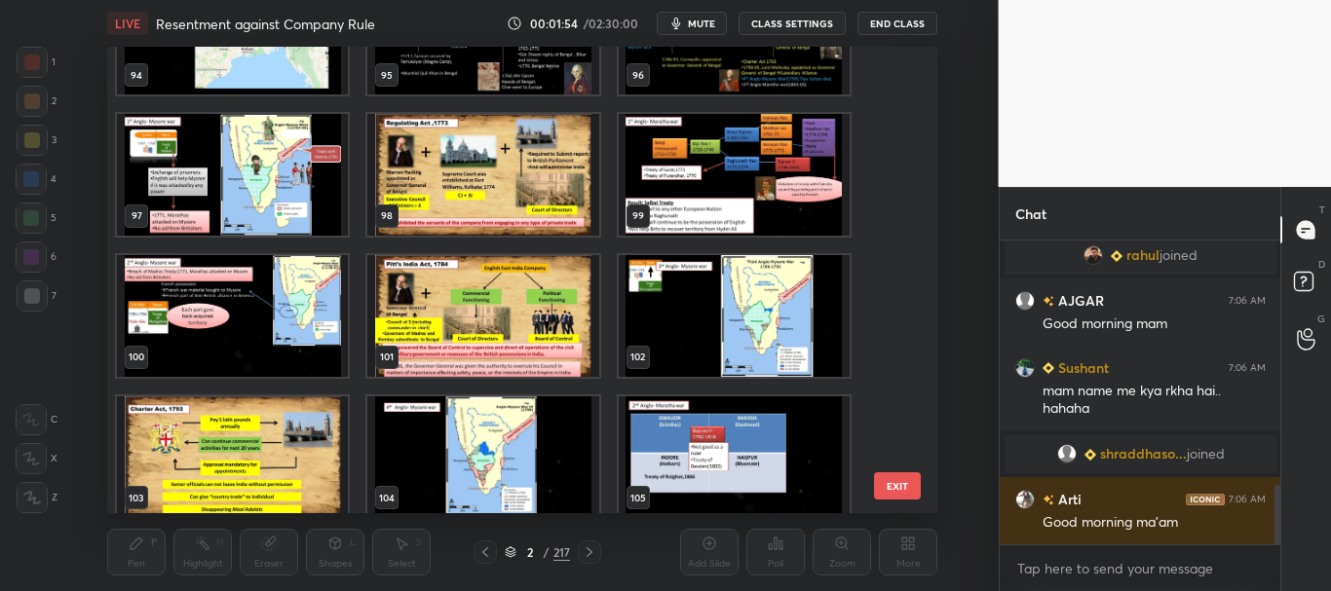
scroll to position [4508, 0]
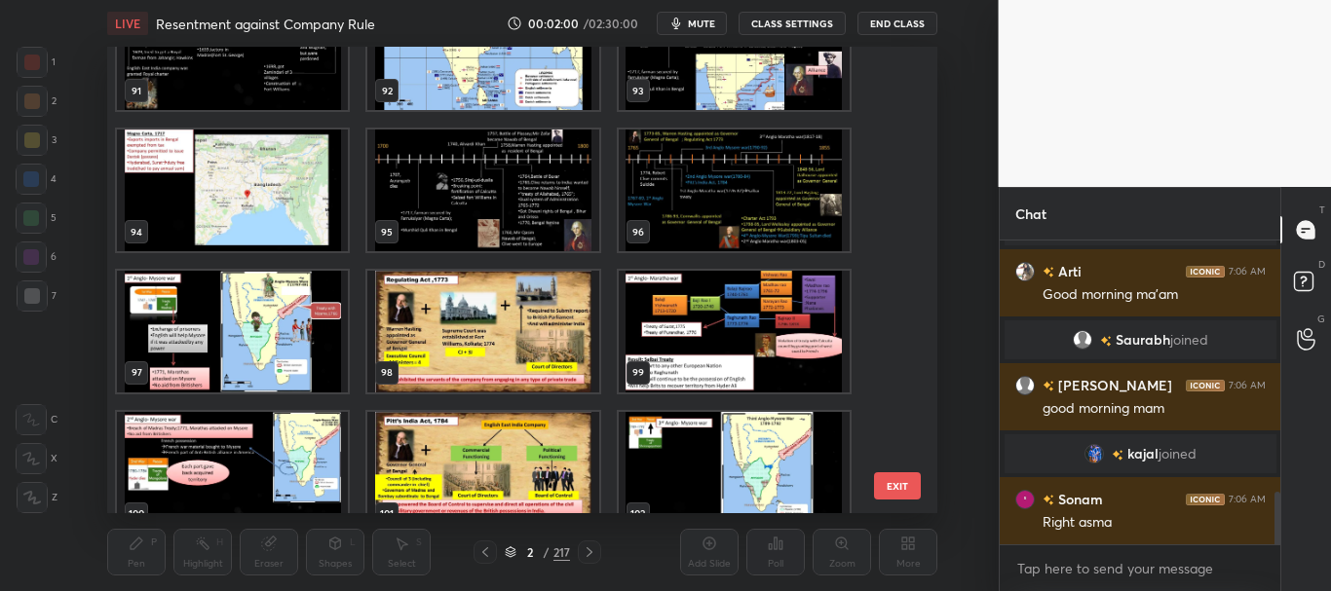
click at [768, 205] on img "grid" at bounding box center [734, 191] width 231 height 122
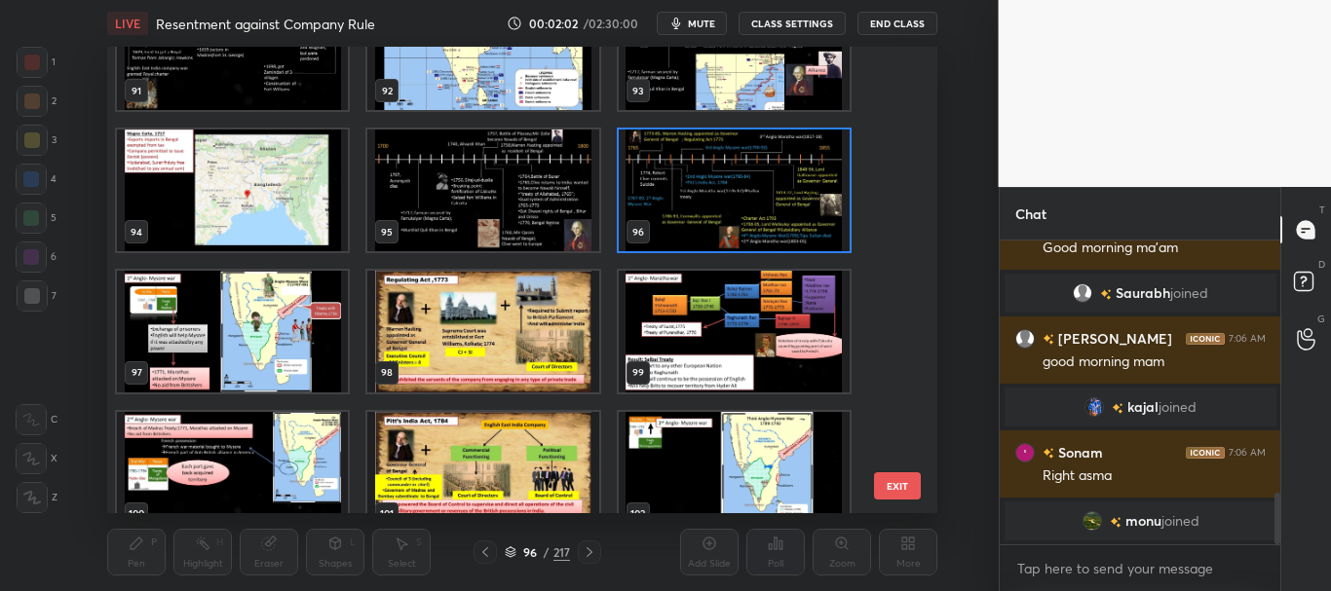
click at [510, 551] on icon at bounding box center [511, 553] width 12 height 12
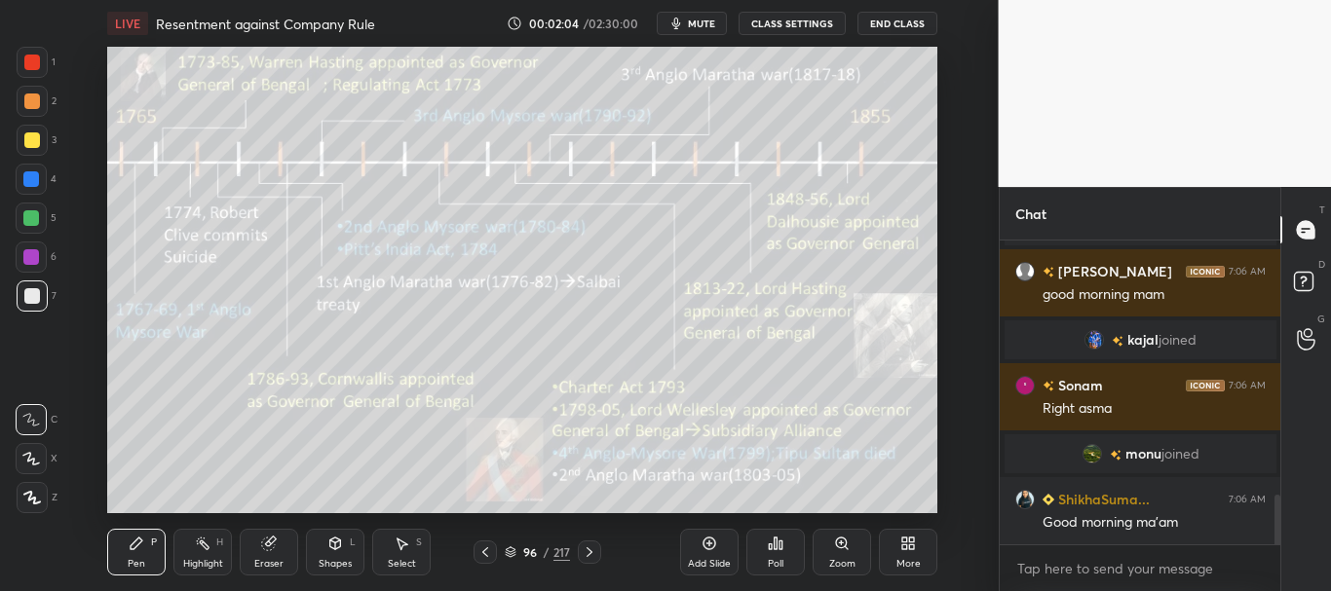
drag, startPoint x: 1278, startPoint y: 522, endPoint x: 1278, endPoint y: 537, distance: 14.6
click at [1278, 537] on div at bounding box center [1277, 521] width 6 height 53
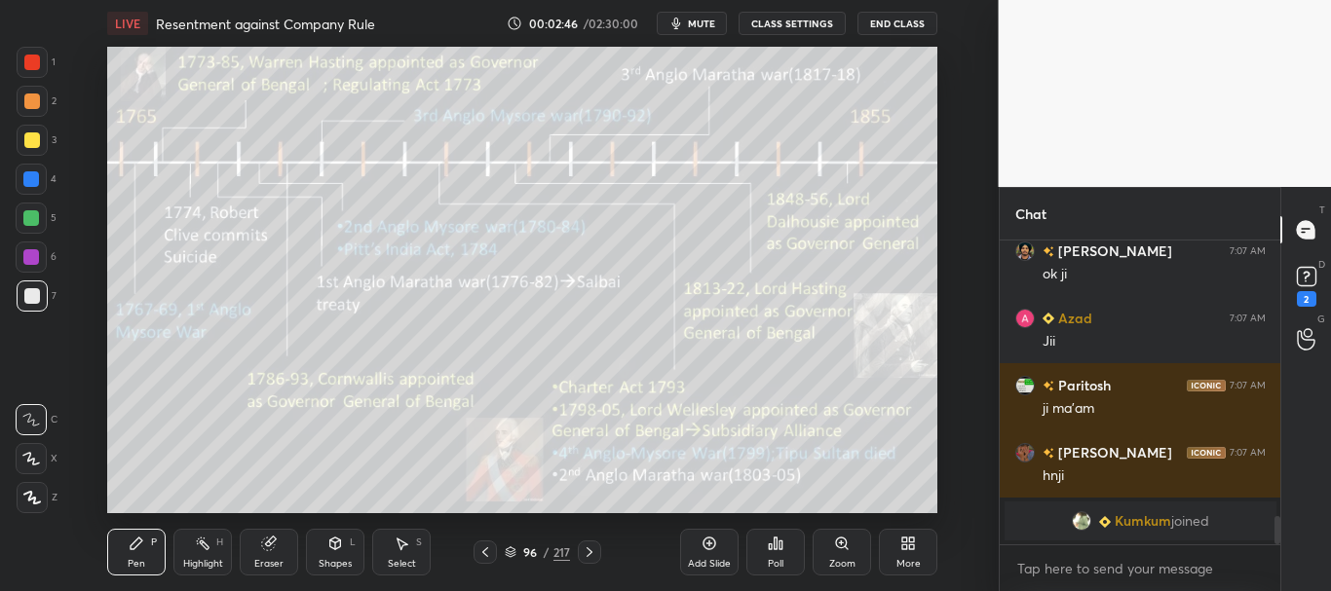
drag, startPoint x: 1275, startPoint y: 537, endPoint x: 1278, endPoint y: 565, distance: 28.4
click at [1279, 573] on div "Darshan 7:07 AM yes mam Vijay 7:07 AM ok ji Azad 7:07 AM Jii Paritosh 7:07 AM j…" at bounding box center [1141, 416] width 282 height 351
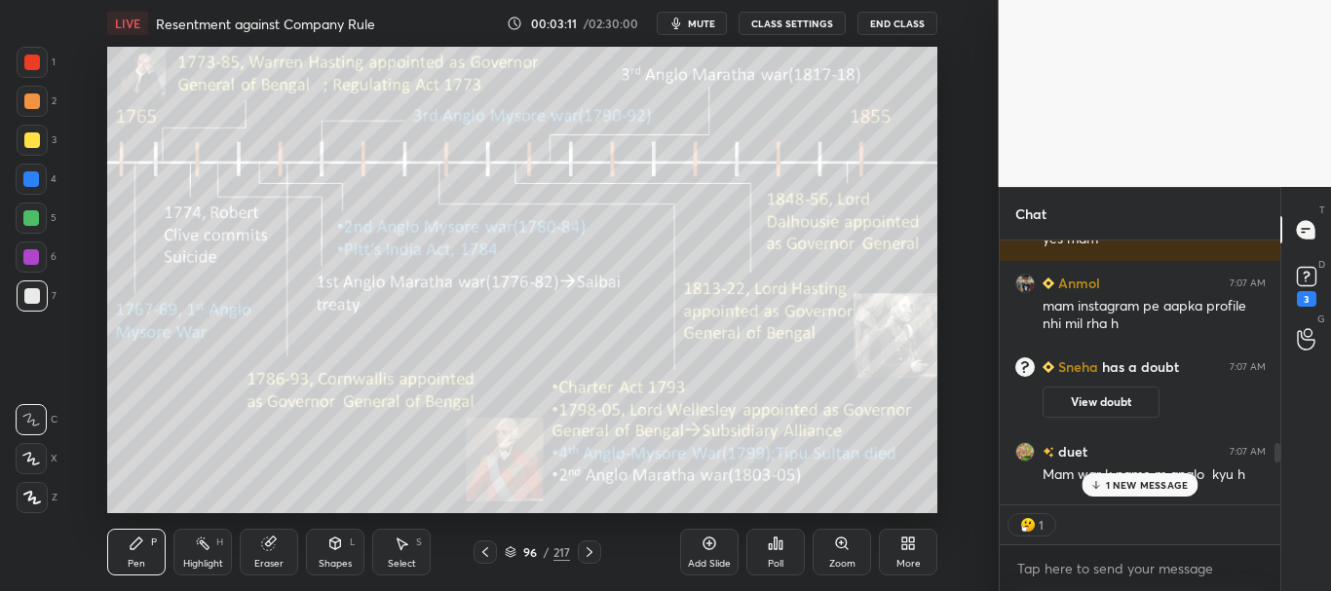
scroll to position [2606, 0]
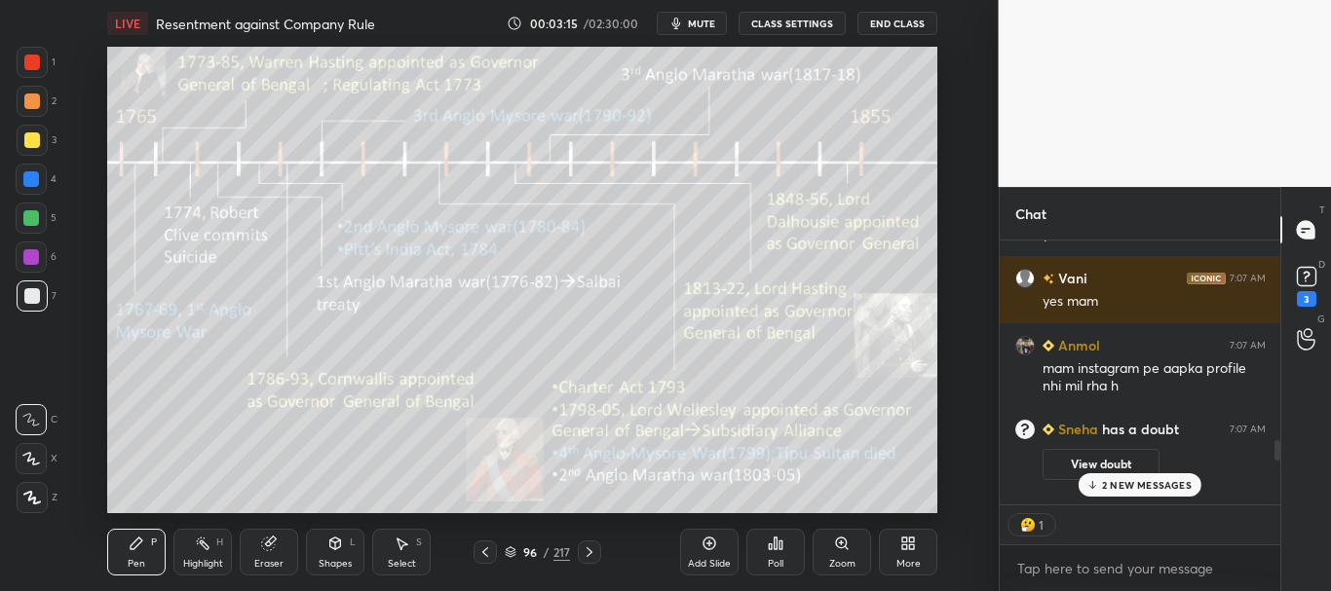
drag, startPoint x: 1276, startPoint y: 535, endPoint x: 1277, endPoint y: 471, distance: 64.3
click at [1279, 472] on div at bounding box center [1274, 373] width 12 height 264
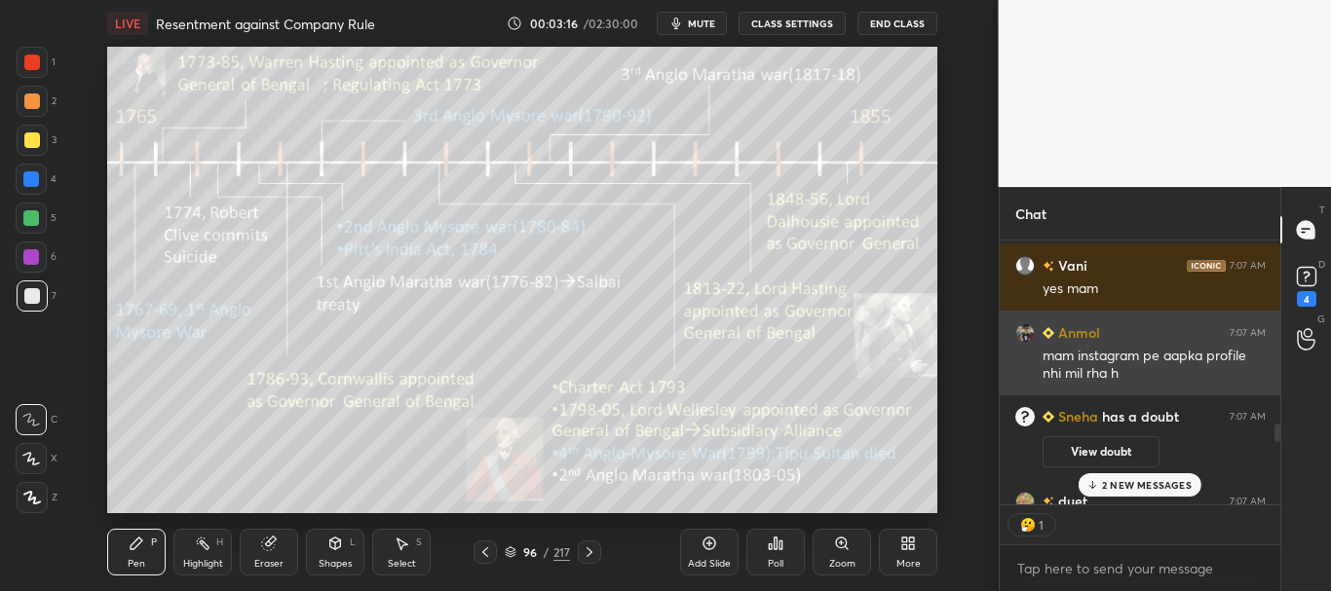
click at [1082, 331] on h6 "Anmol" at bounding box center [1077, 332] width 46 height 20
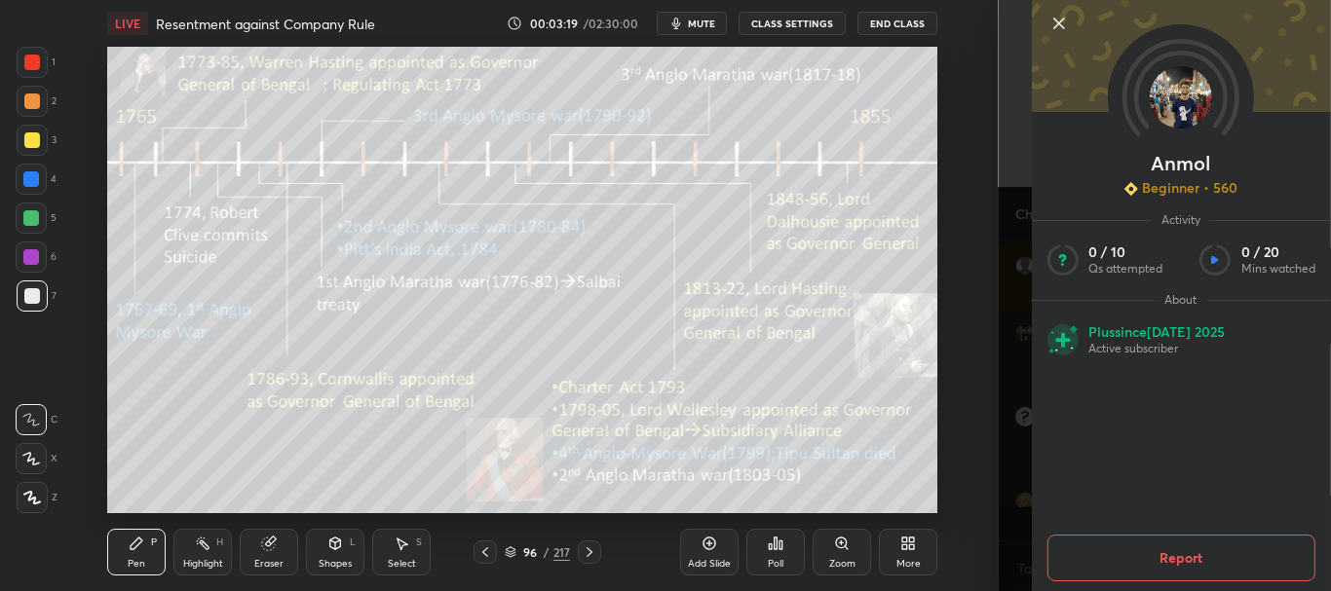
scroll to position [298, 275]
click at [1057, 23] on icon at bounding box center [1057, 23] width 23 height 23
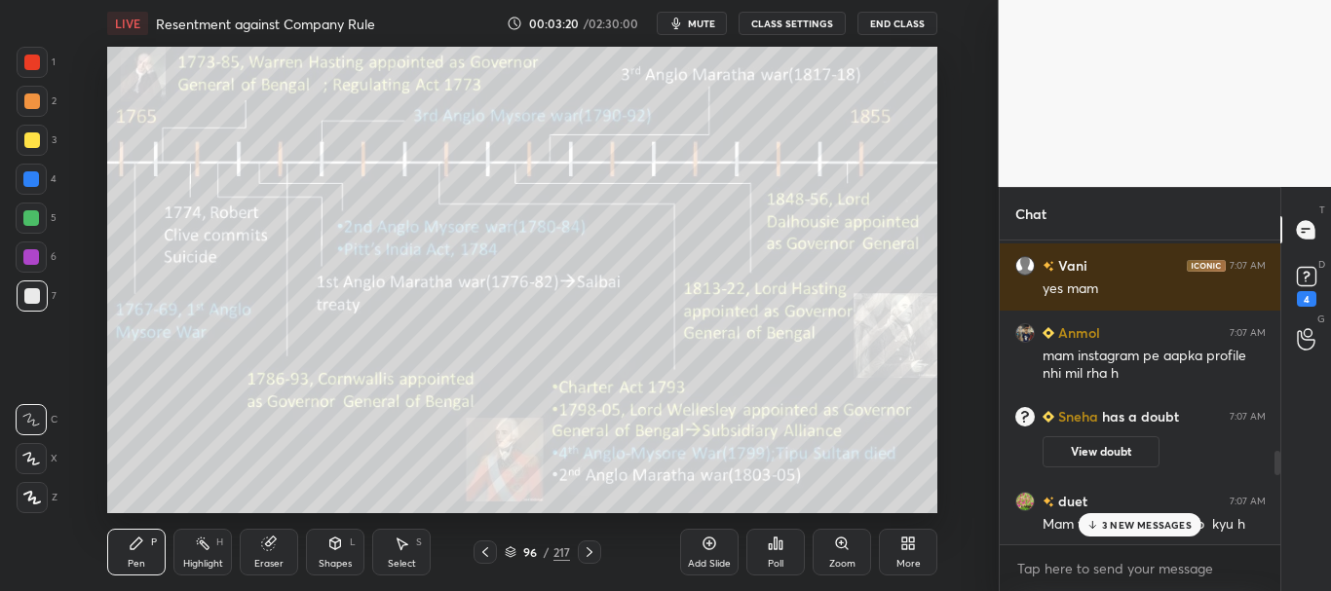
click at [1139, 519] on p "3 NEW MESSAGES" at bounding box center [1147, 525] width 90 height 12
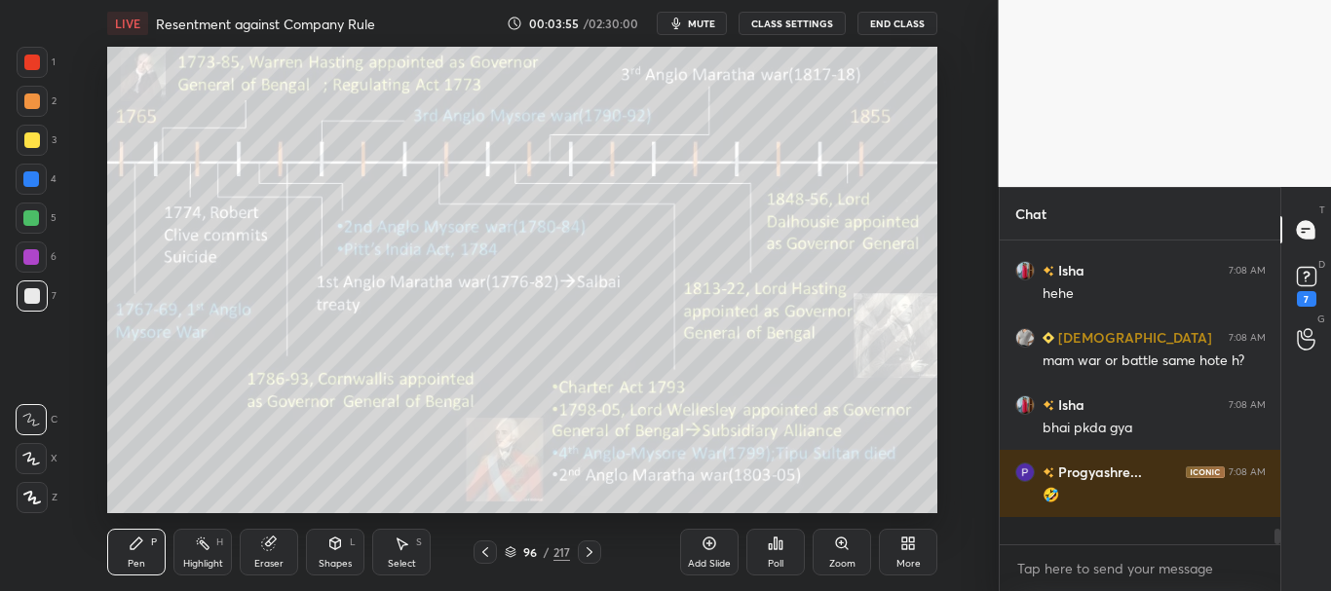
scroll to position [7, 7]
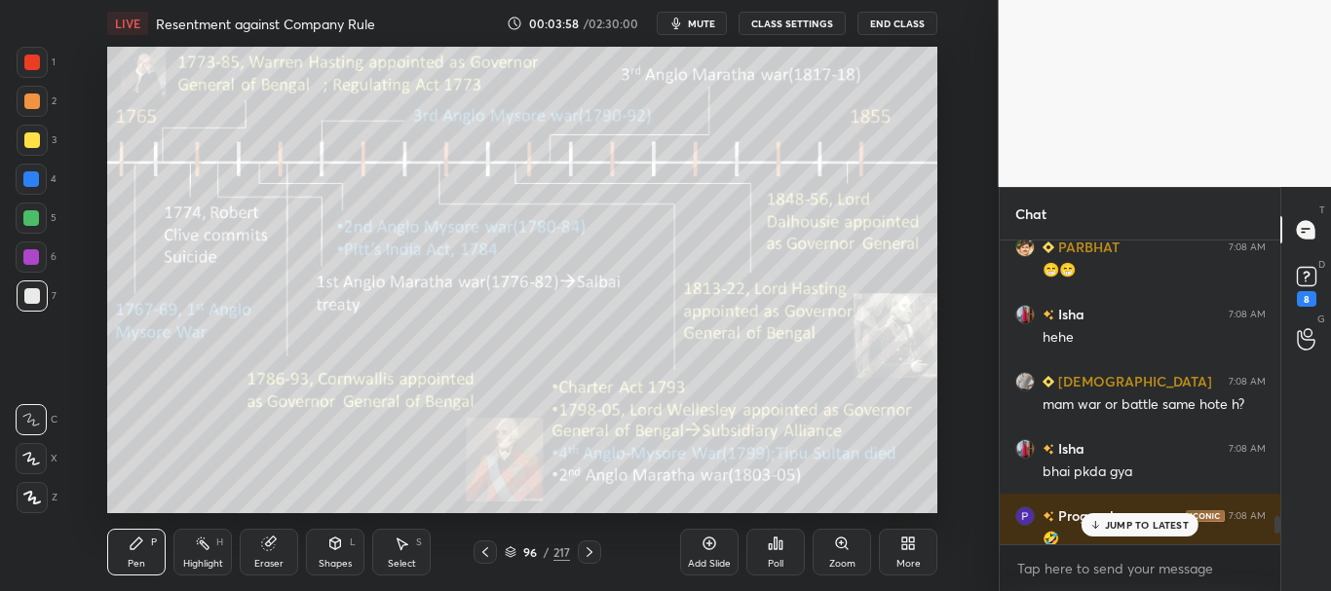
drag, startPoint x: 1277, startPoint y: 538, endPoint x: 1277, endPoint y: 524, distance: 13.6
click at [1277, 524] on div at bounding box center [1277, 524] width 6 height 17
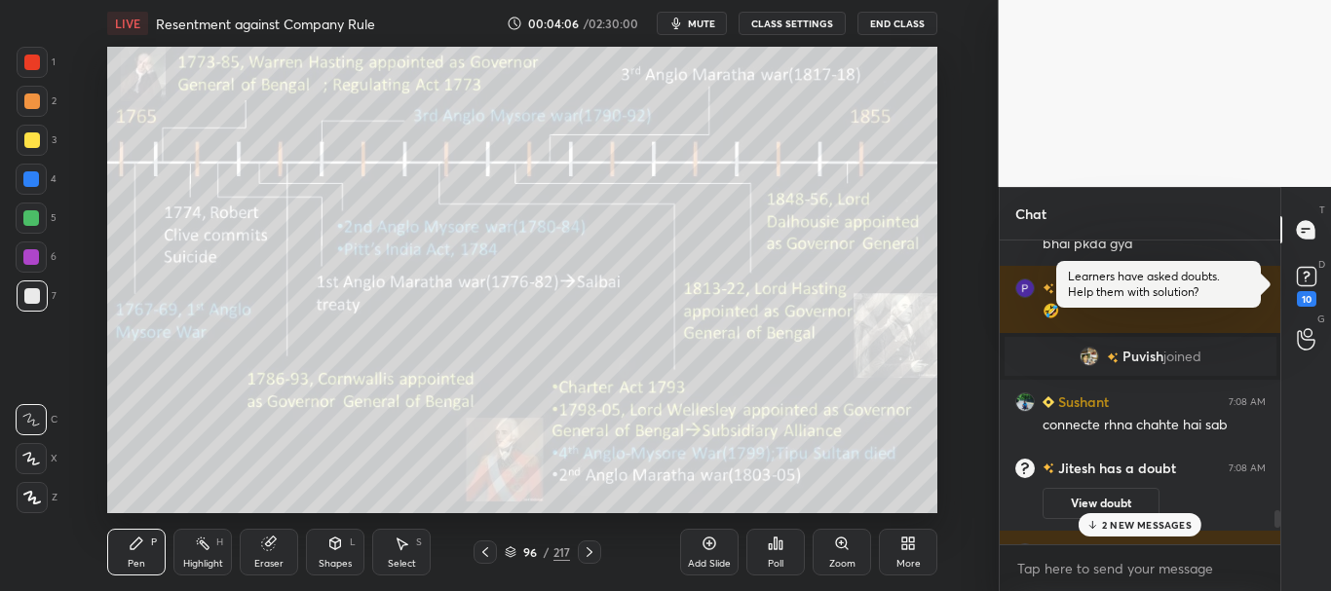
scroll to position [5147, 0]
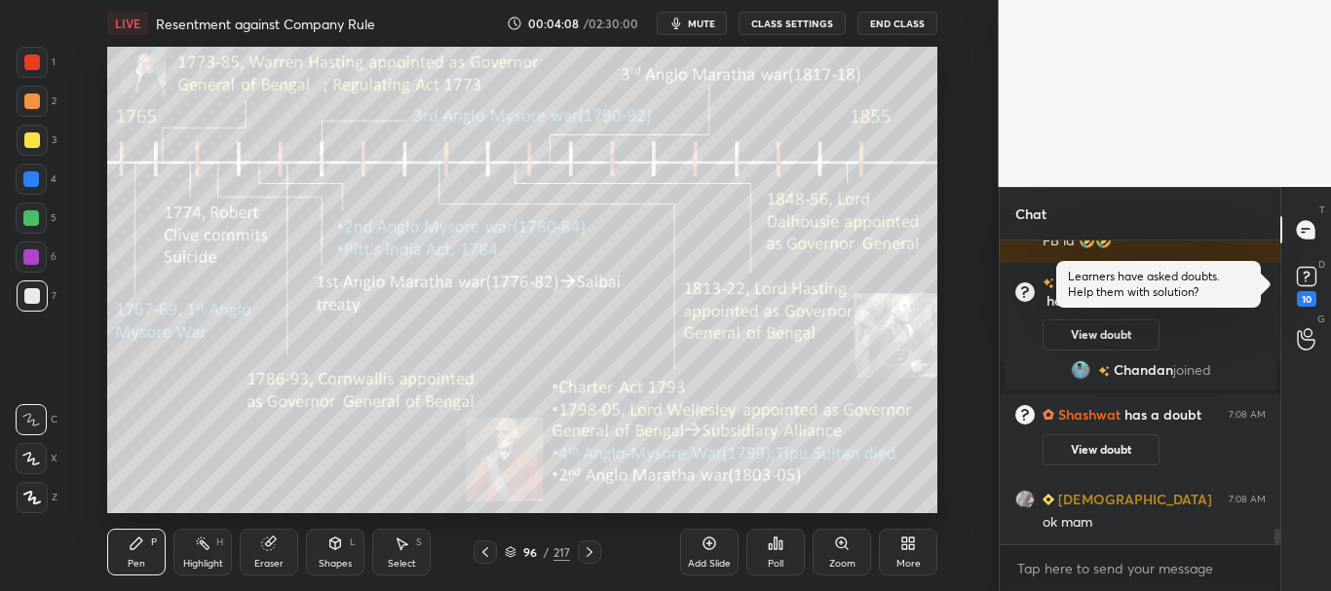
drag, startPoint x: 1276, startPoint y: 520, endPoint x: 1277, endPoint y: 567, distance: 46.8
click at [1277, 567] on div "Arti 7:08 AM 🤣 Keshab 7:08 AM FB id 🤣🤣 Kartikey has a doubt 7:08 AM View doubt …" at bounding box center [1141, 416] width 282 height 351
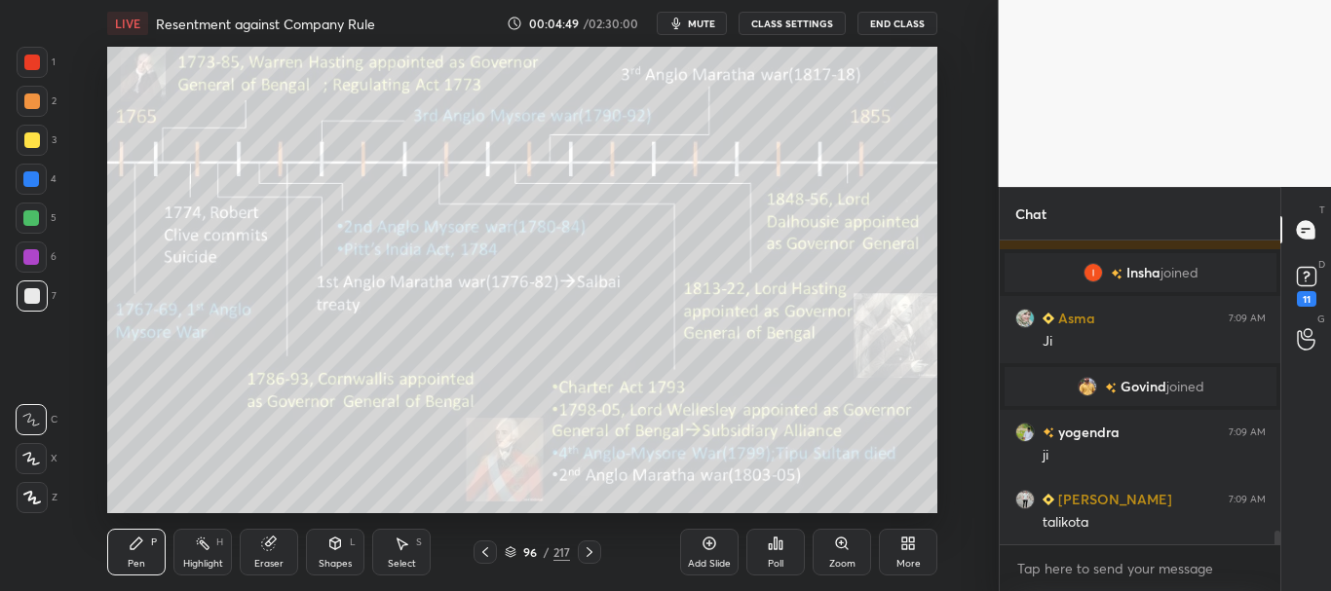
scroll to position [6338, 0]
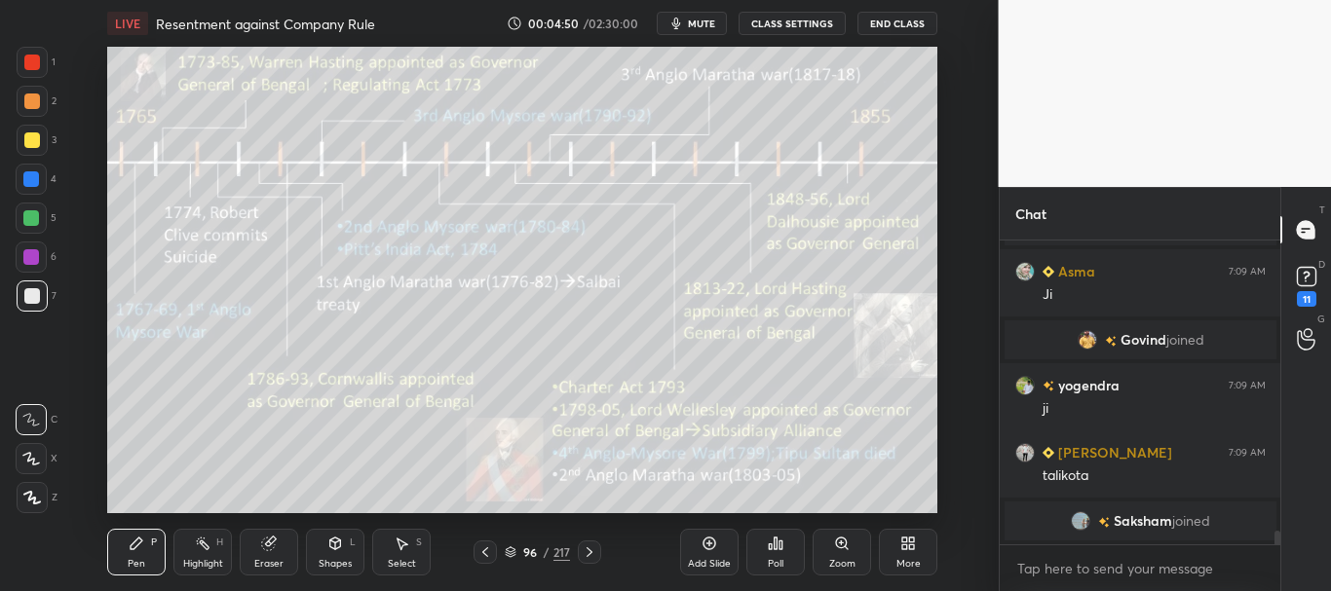
click at [706, 543] on icon at bounding box center [709, 544] width 16 height 16
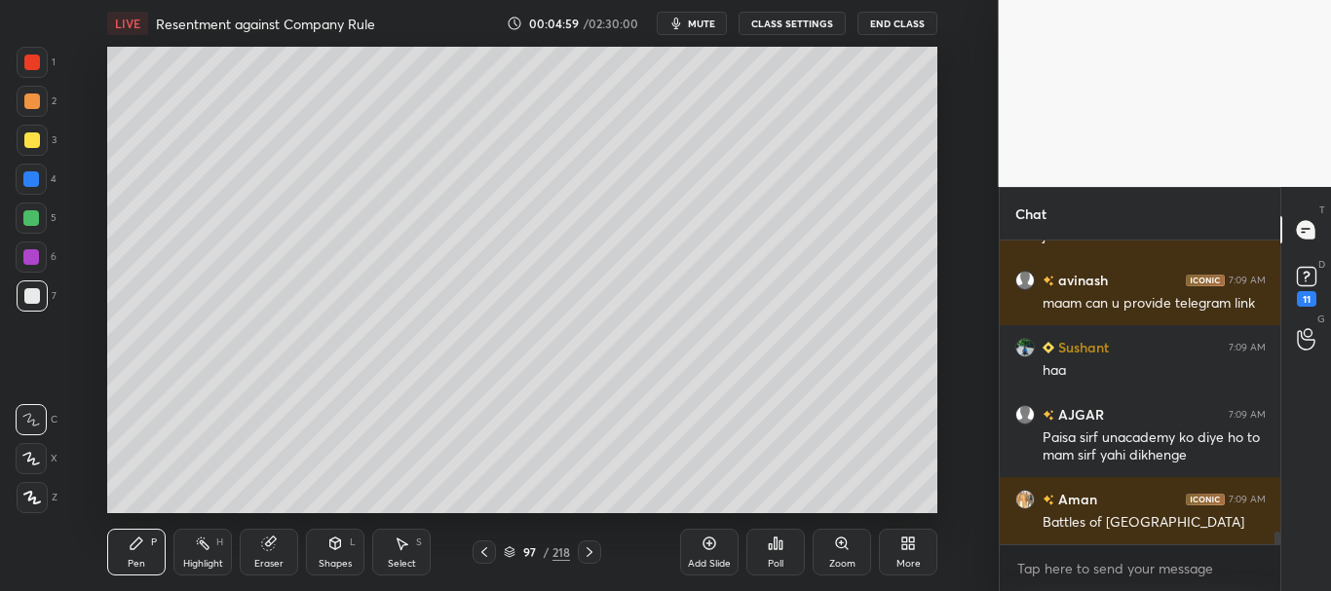
scroll to position [6808, 0]
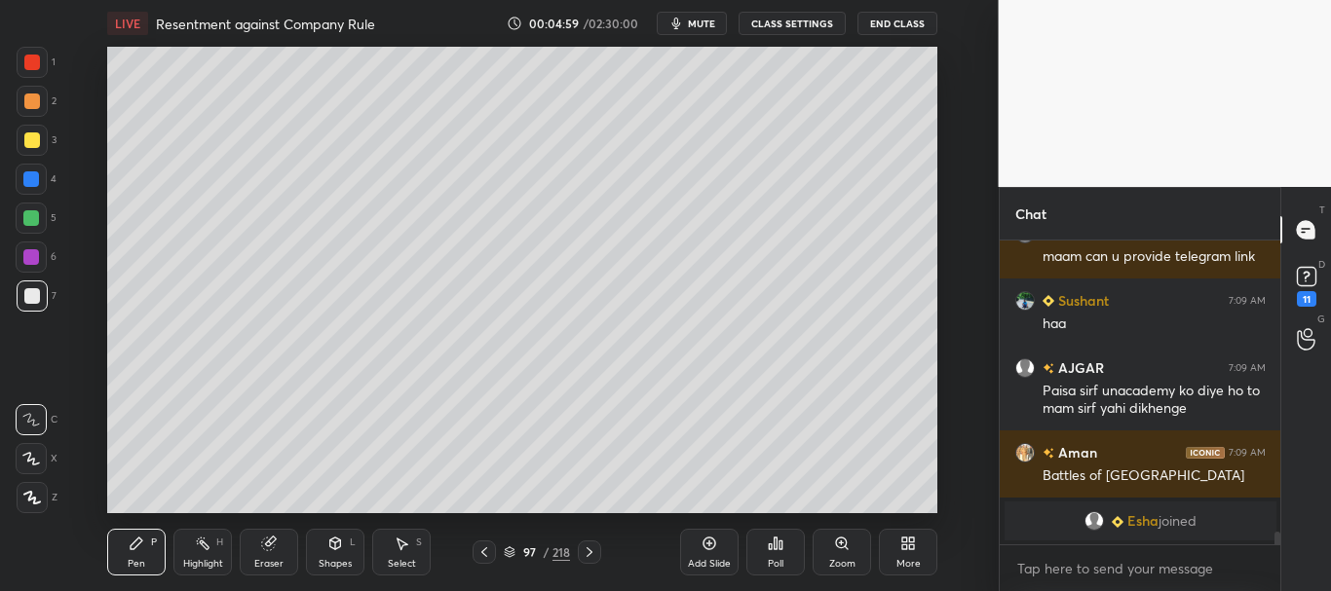
click at [338, 546] on icon at bounding box center [335, 544] width 11 height 12
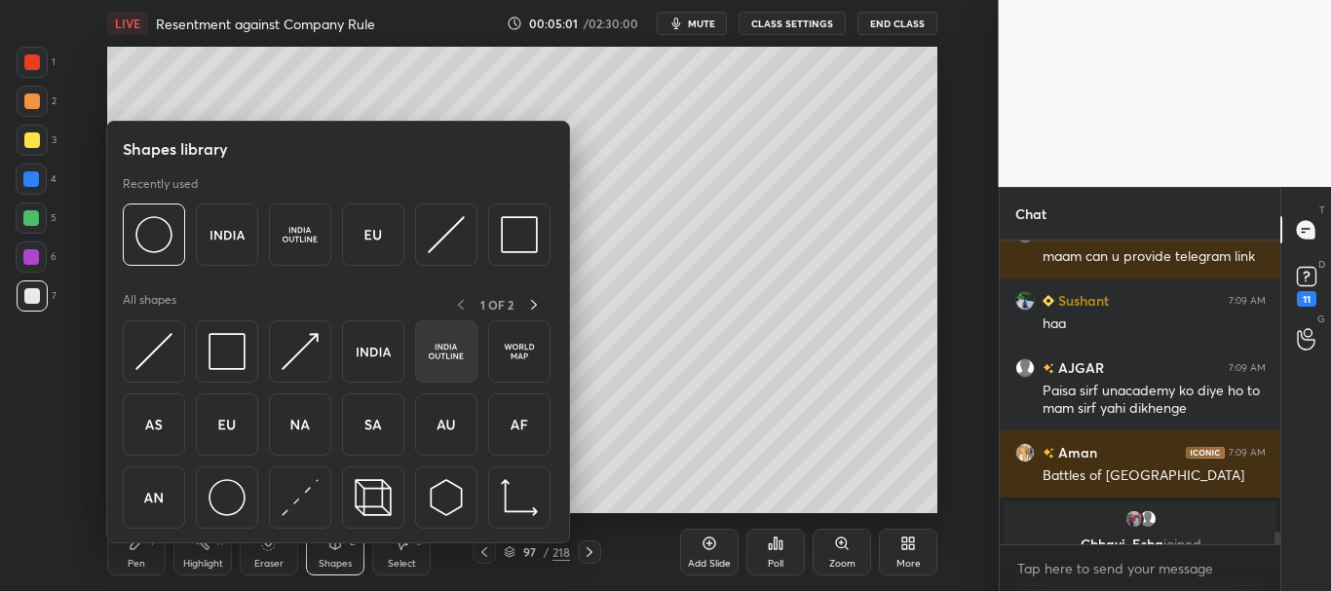
scroll to position [6831, 0]
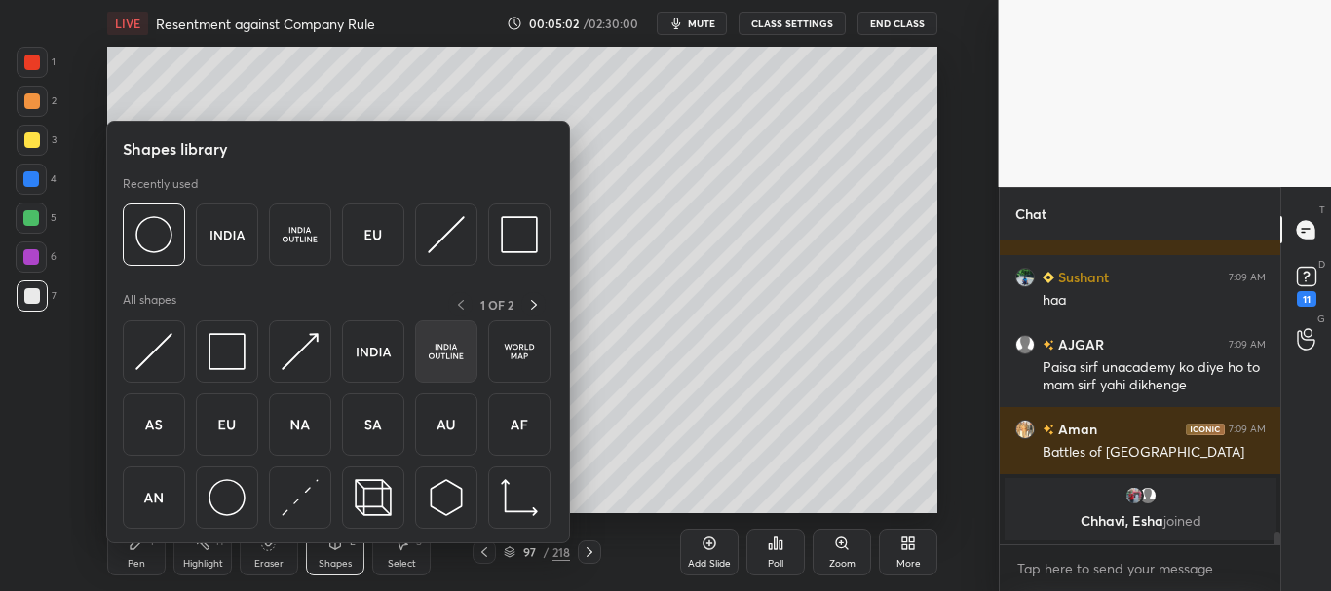
click at [451, 353] on img at bounding box center [446, 351] width 37 height 37
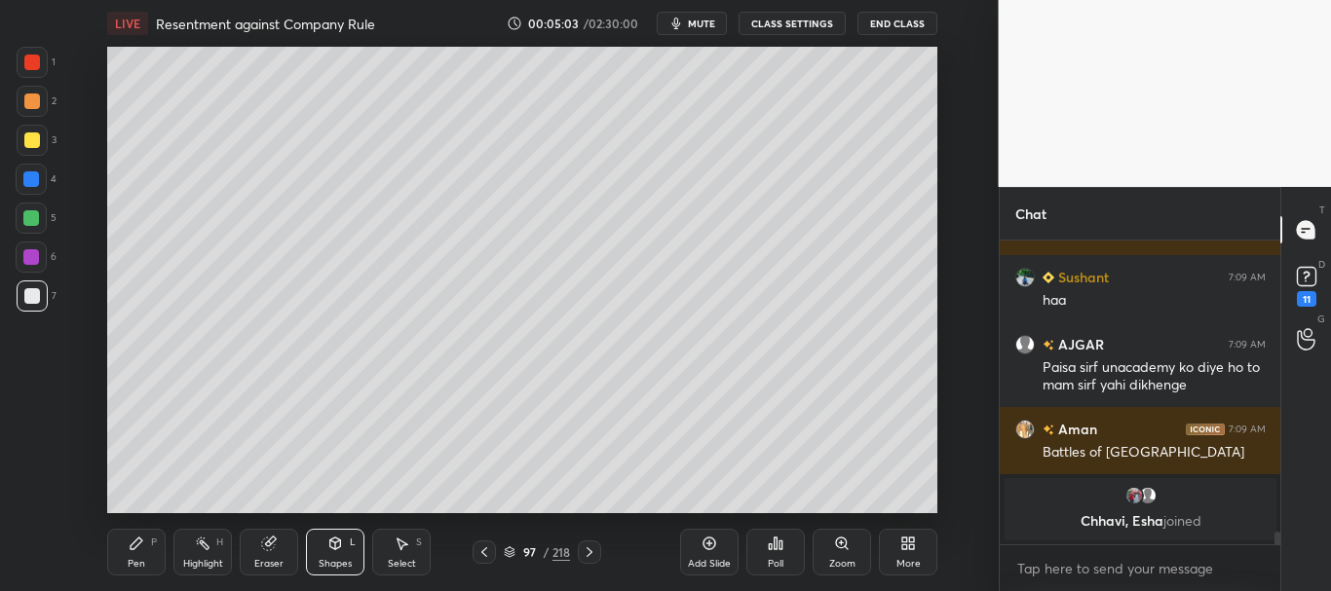
click at [36, 287] on div at bounding box center [32, 296] width 31 height 31
click at [147, 548] on div "Pen P" at bounding box center [136, 552] width 58 height 47
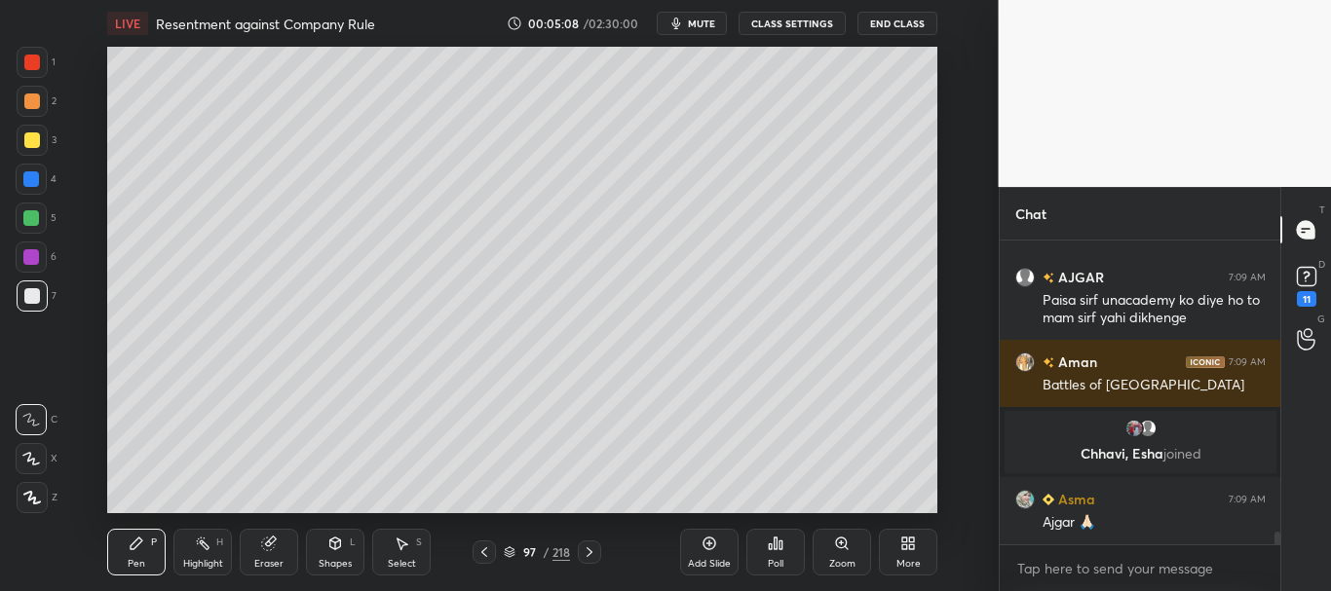
click at [31, 140] on div at bounding box center [32, 140] width 16 height 16
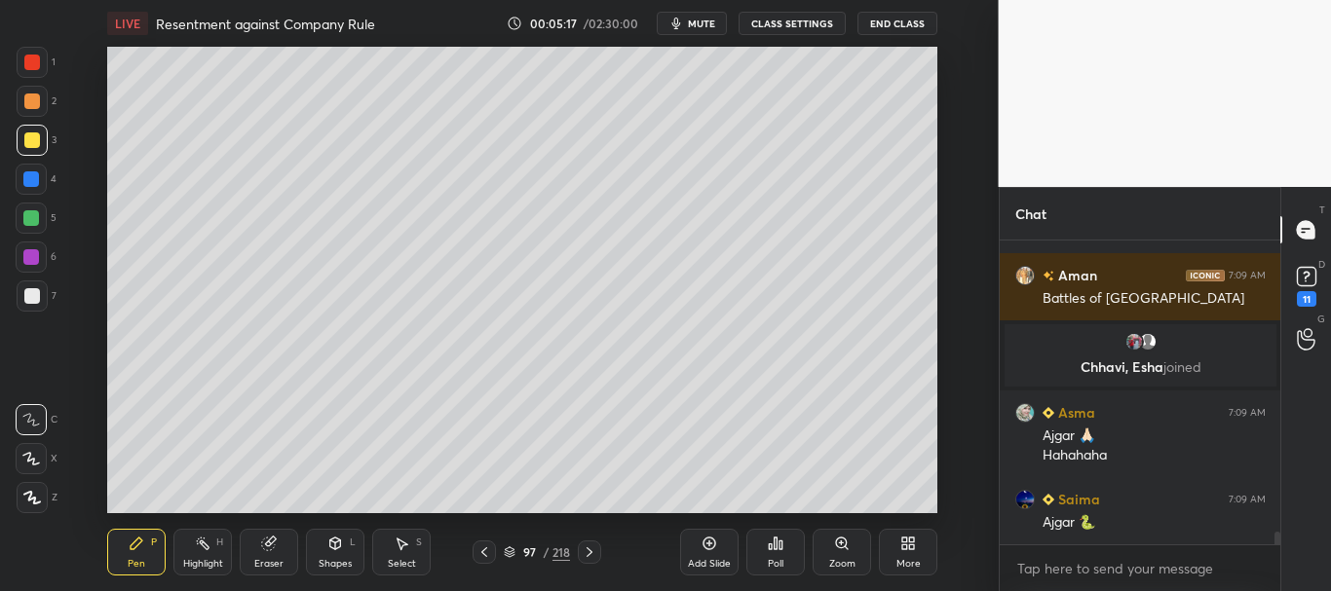
scroll to position [7050, 0]
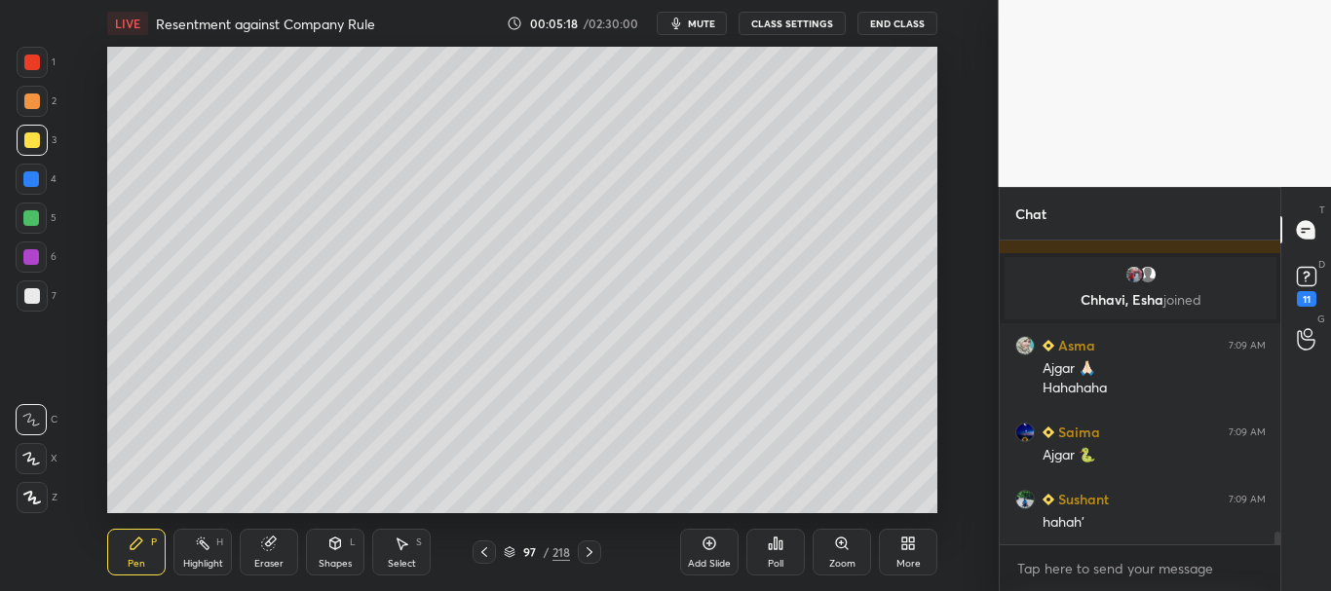
click at [27, 142] on div at bounding box center [32, 140] width 16 height 16
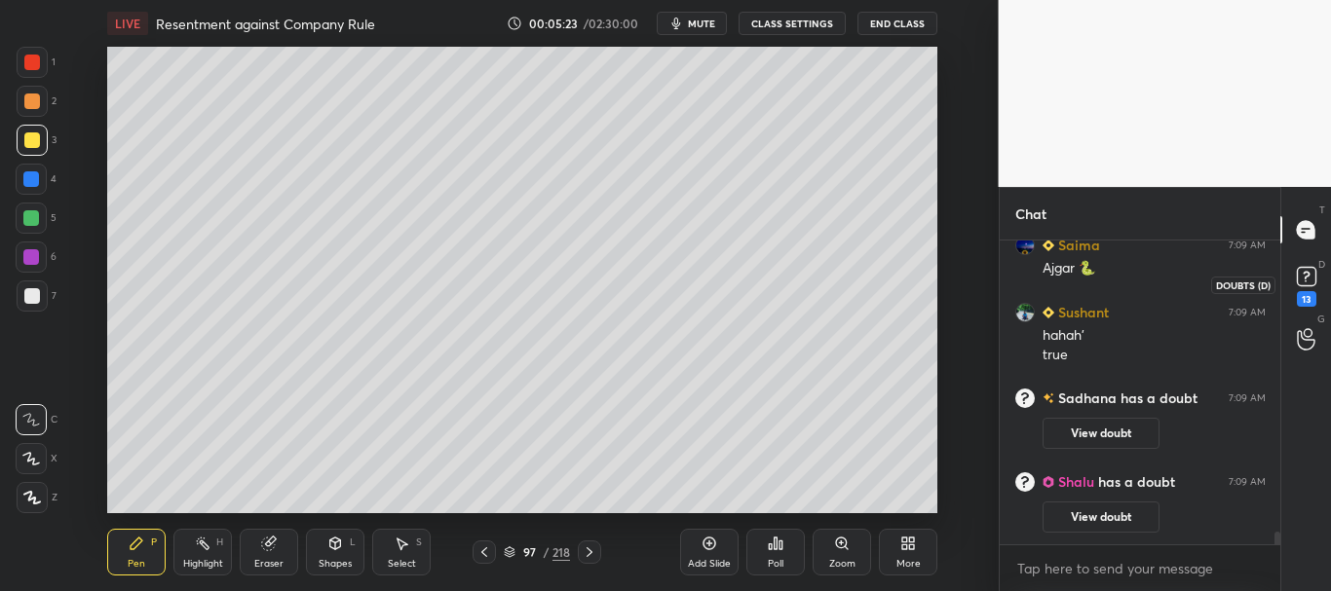
scroll to position [7271, 0]
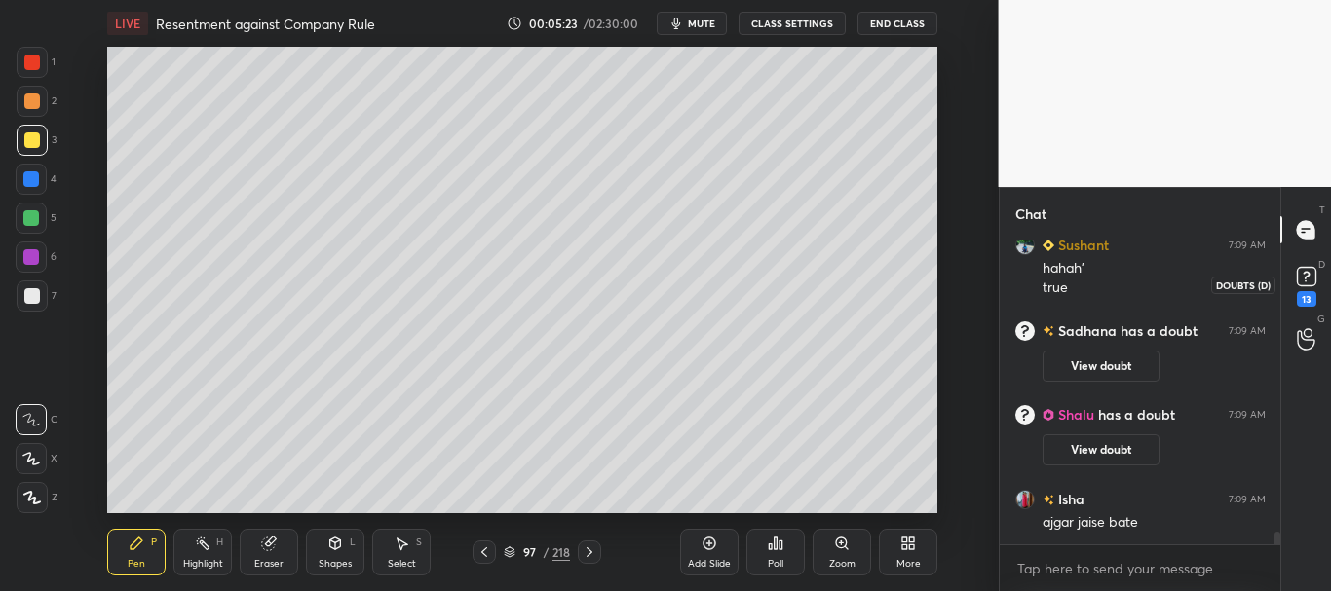
click at [1308, 281] on rect at bounding box center [1306, 277] width 19 height 19
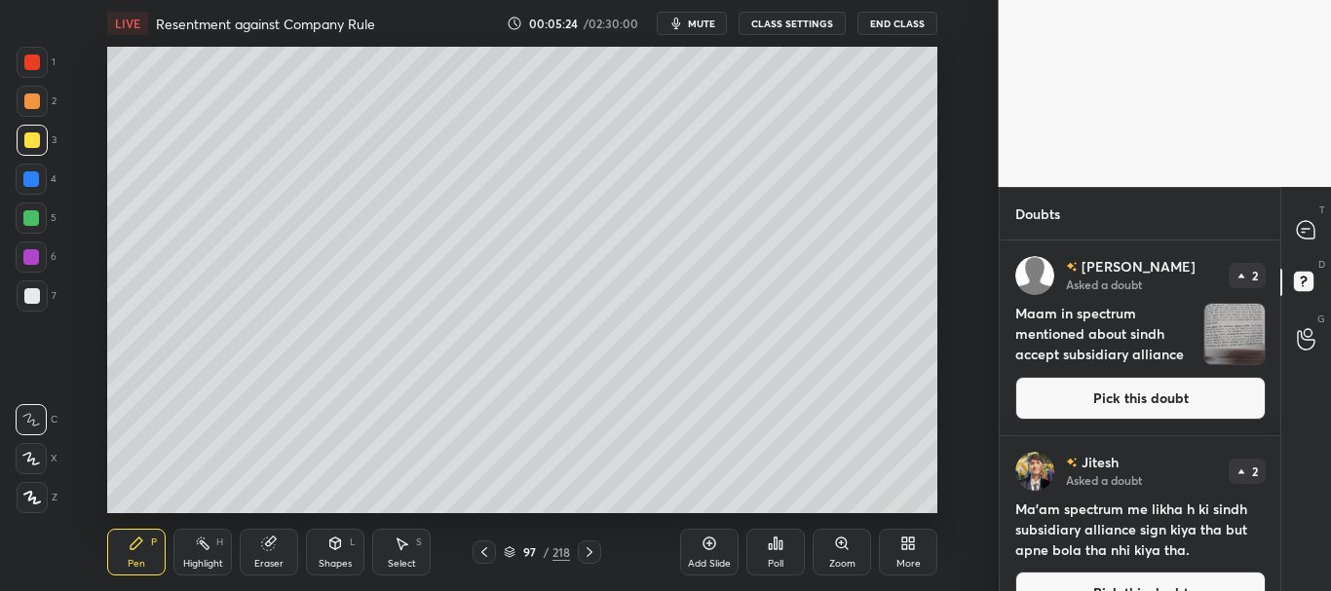
scroll to position [87, 0]
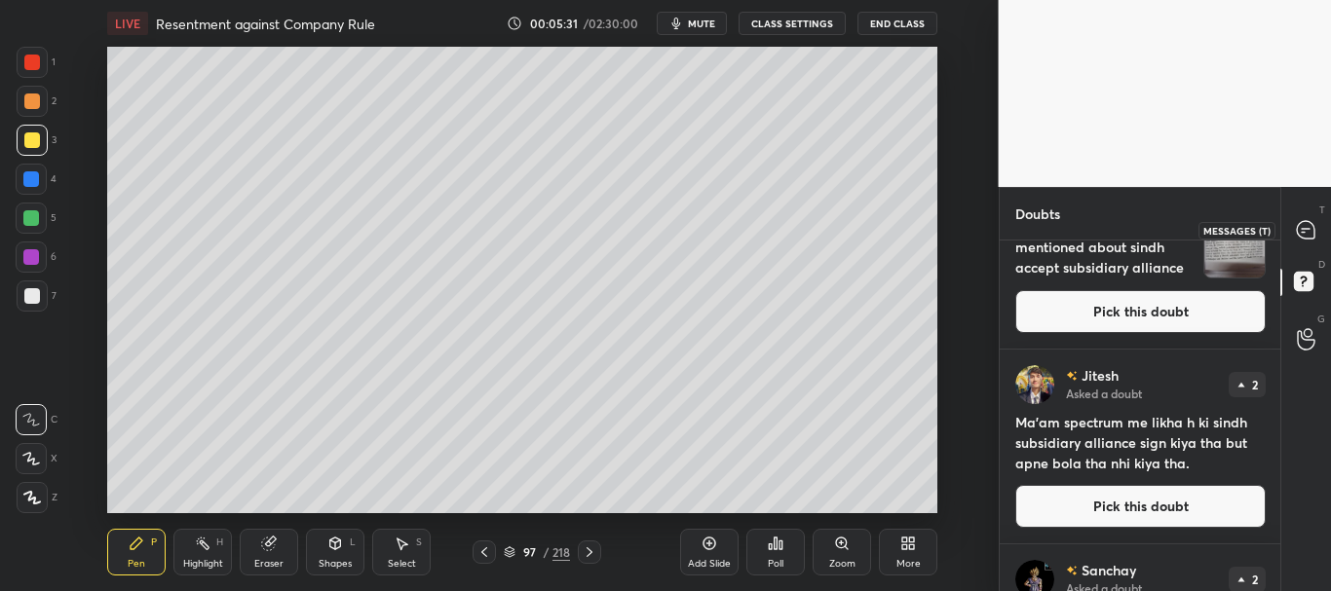
click at [1303, 233] on icon at bounding box center [1306, 230] width 18 height 18
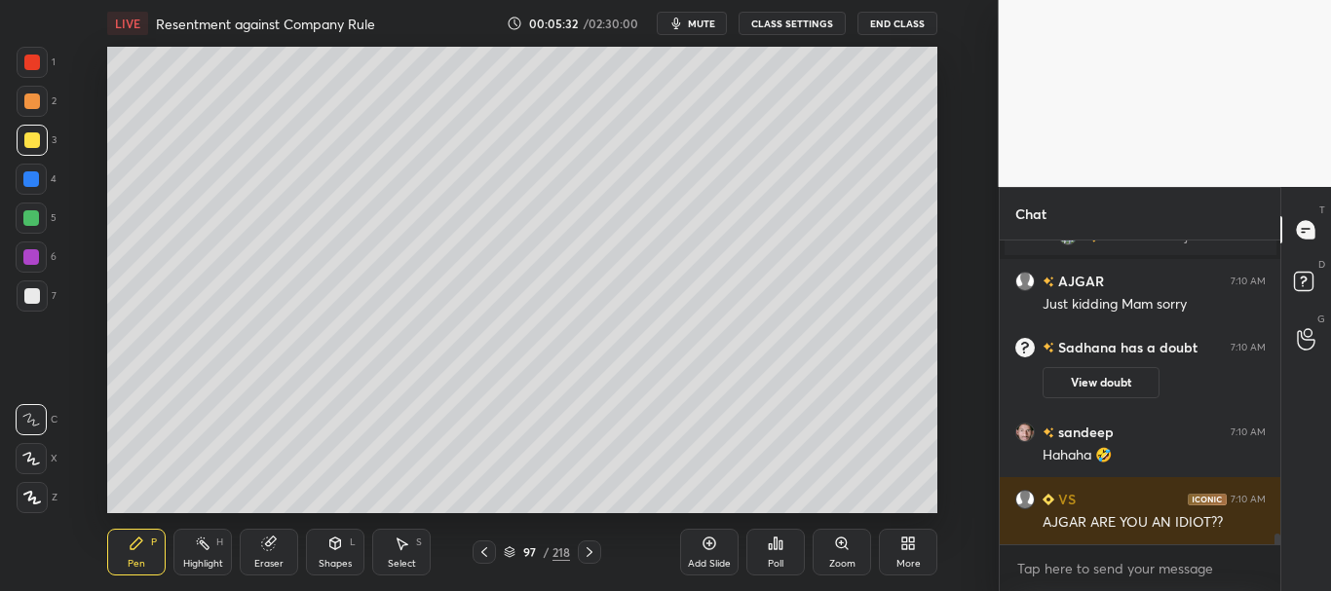
scroll to position [8226, 0]
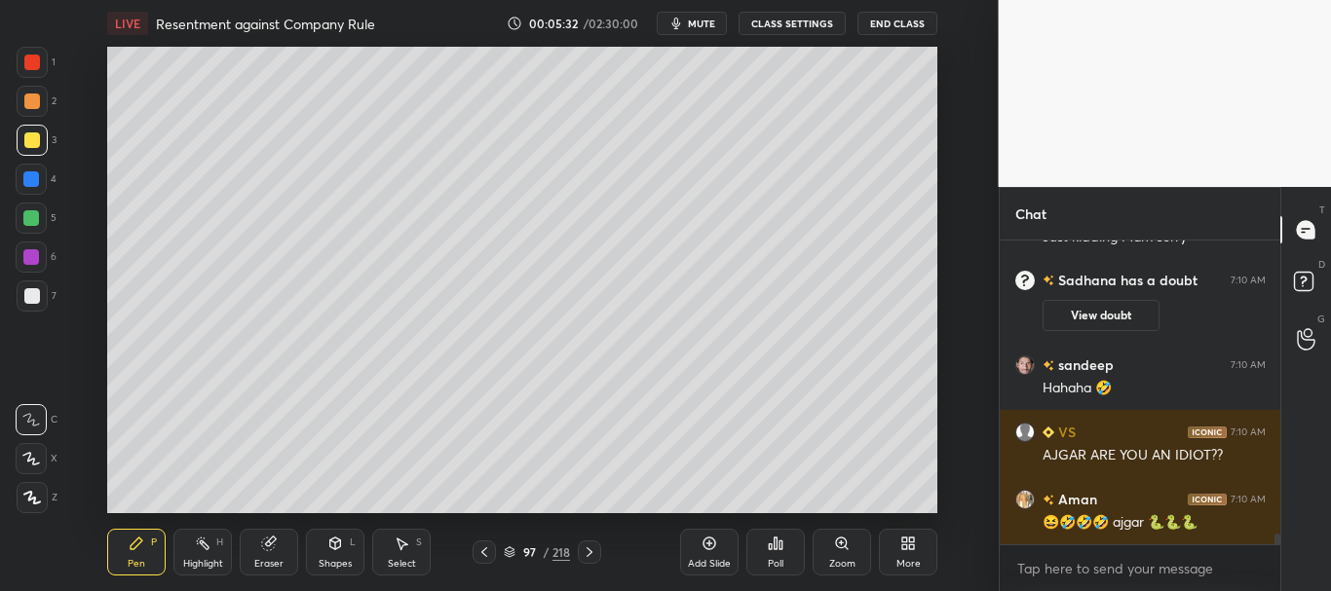
drag, startPoint x: 1277, startPoint y: 537, endPoint x: 1281, endPoint y: 553, distance: 17.0
click at [1281, 556] on div "Chat Shantaveer... joined AJGAR 7:10 AM Just kidding Mam sorry Sadhana has a do…" at bounding box center [1165, 389] width 333 height 404
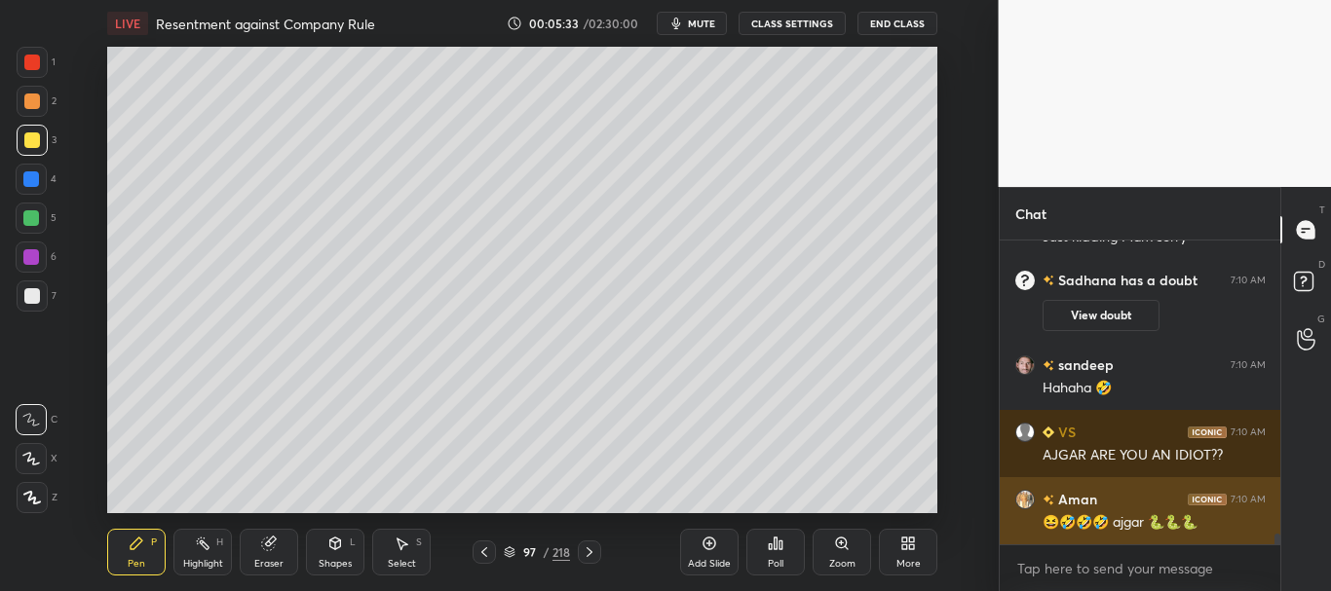
scroll to position [8293, 0]
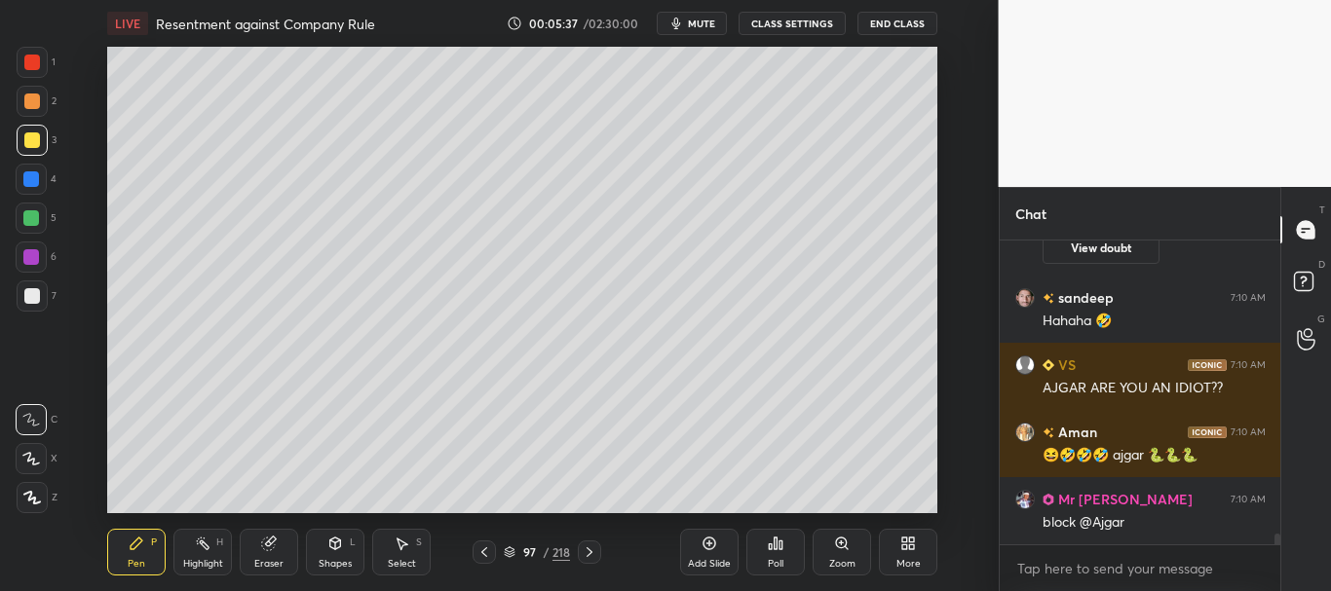
click at [31, 59] on div at bounding box center [32, 63] width 16 height 16
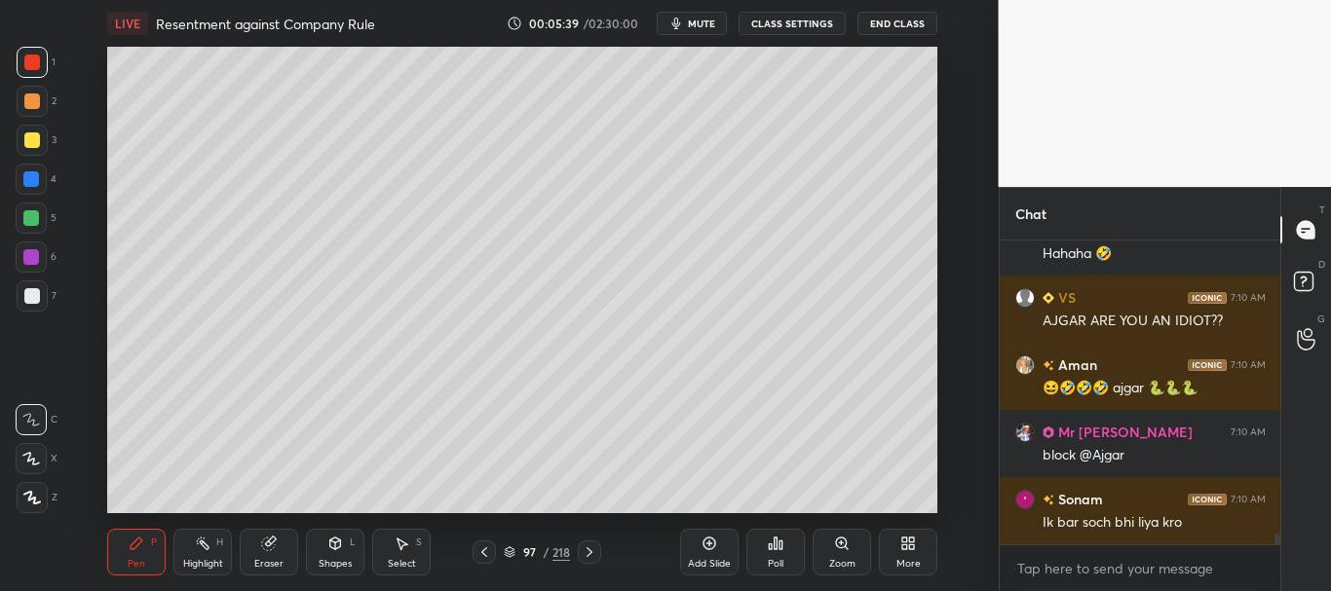
scroll to position [8428, 0]
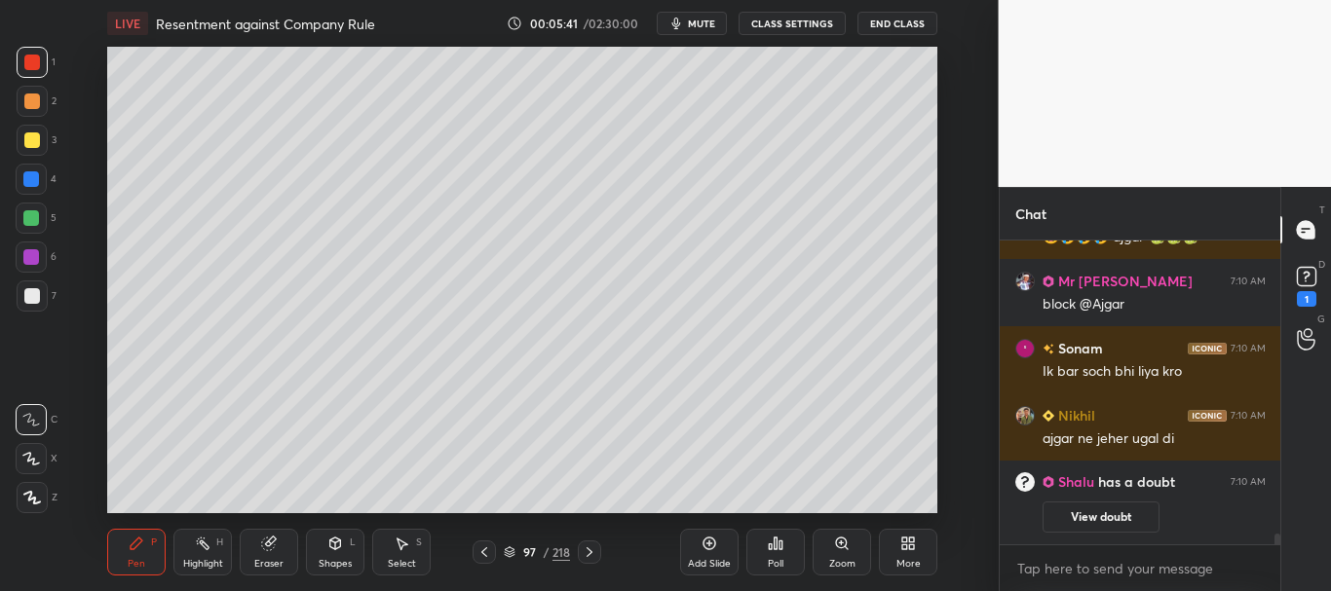
click at [28, 175] on div at bounding box center [31, 179] width 16 height 16
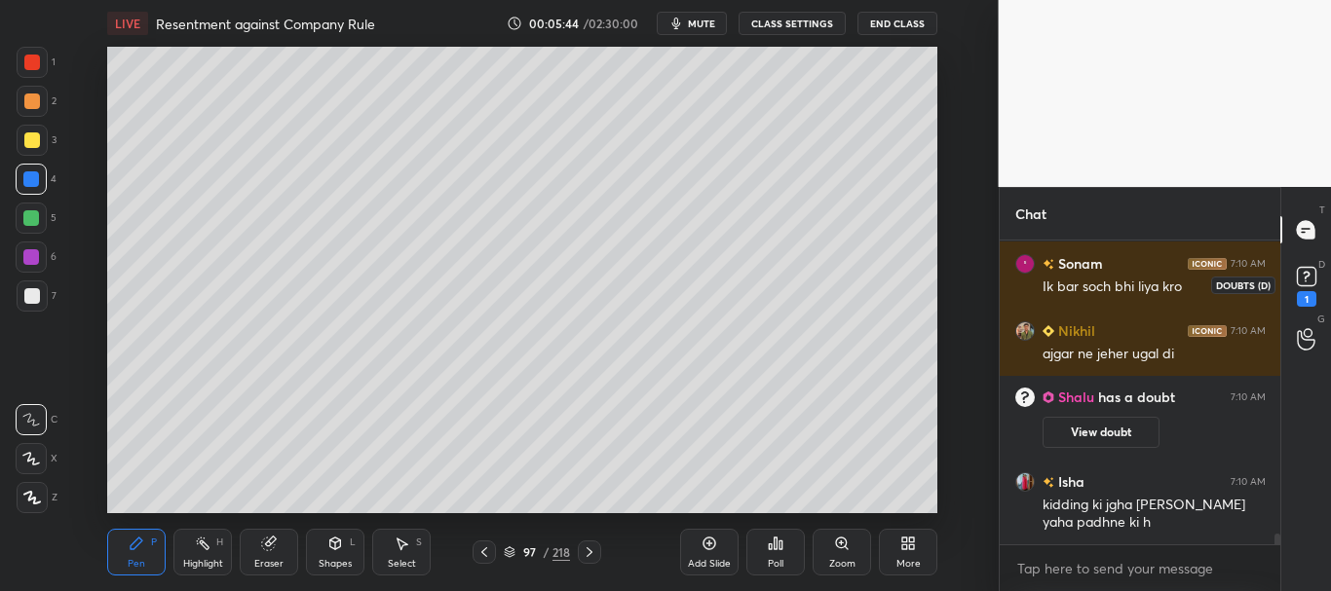
scroll to position [8032, 0]
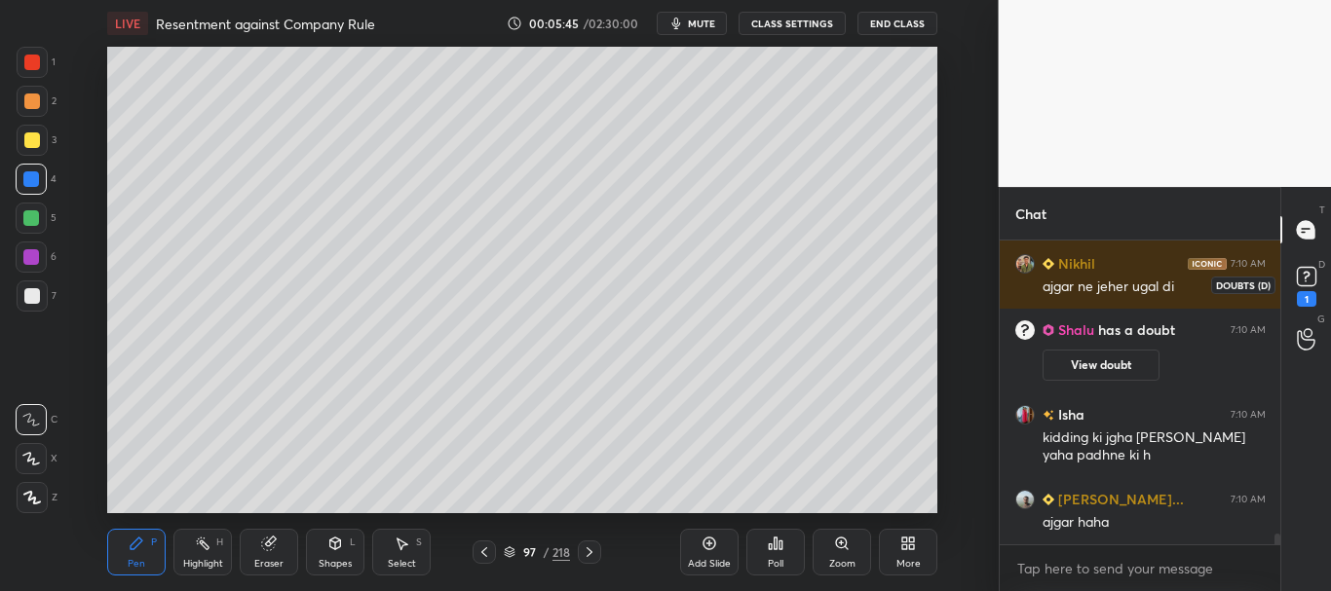
click at [1311, 281] on rect at bounding box center [1306, 277] width 19 height 19
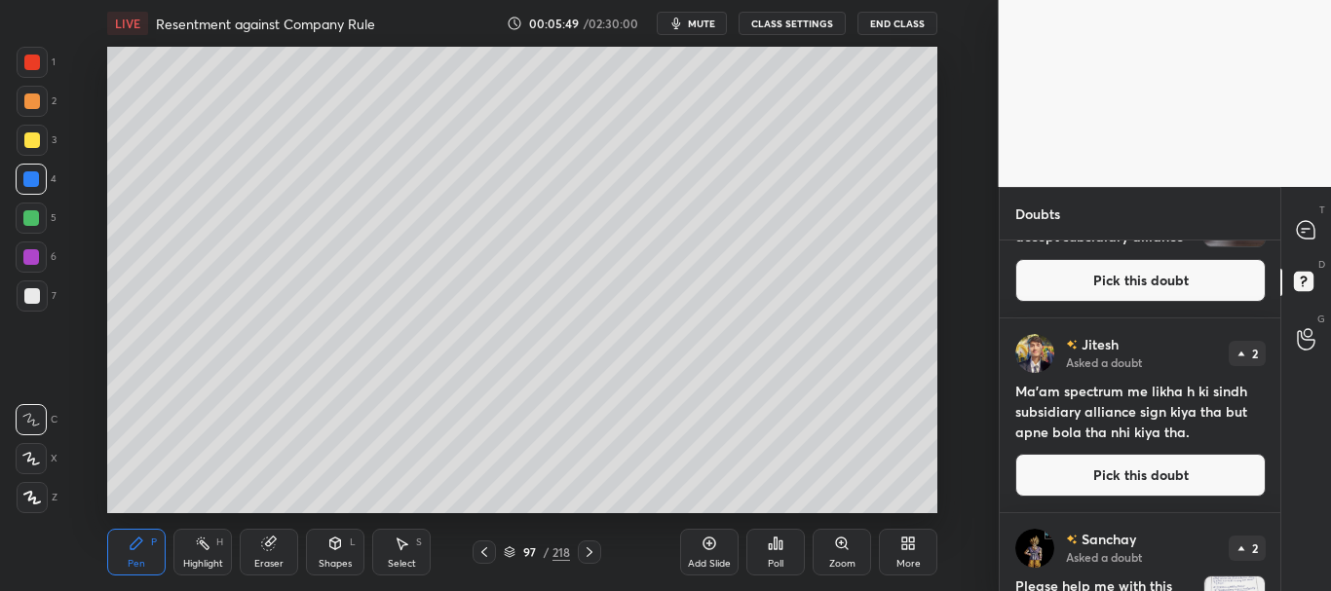
scroll to position [127, 0]
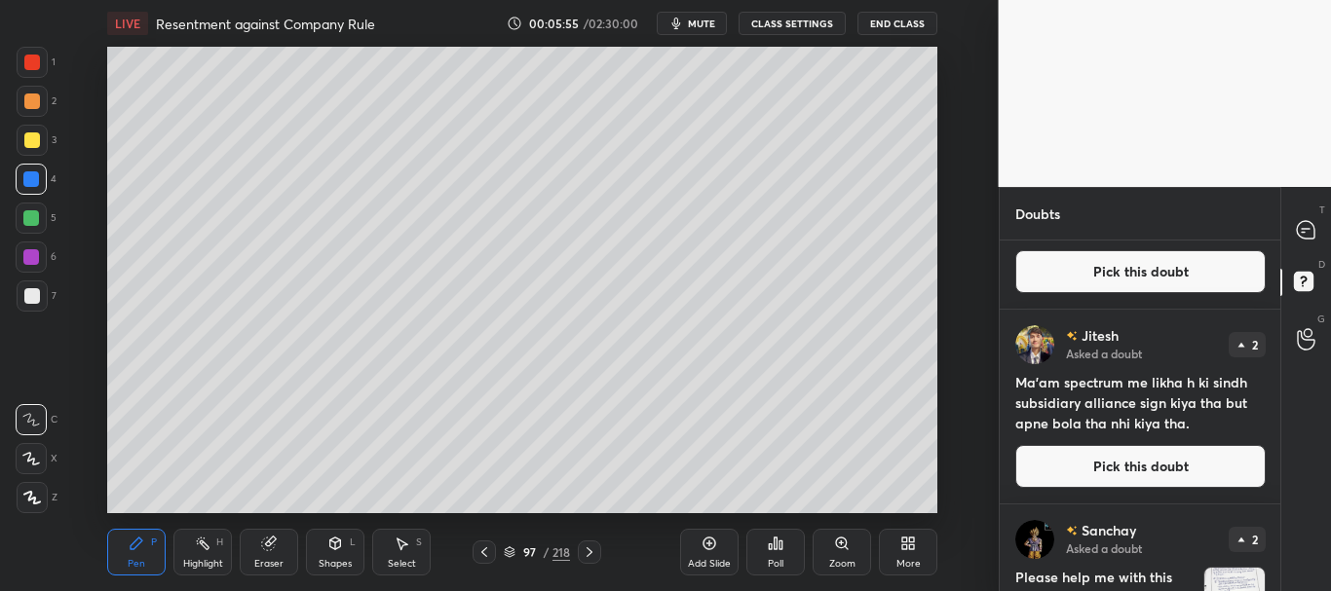
click at [511, 550] on icon at bounding box center [510, 553] width 12 height 12
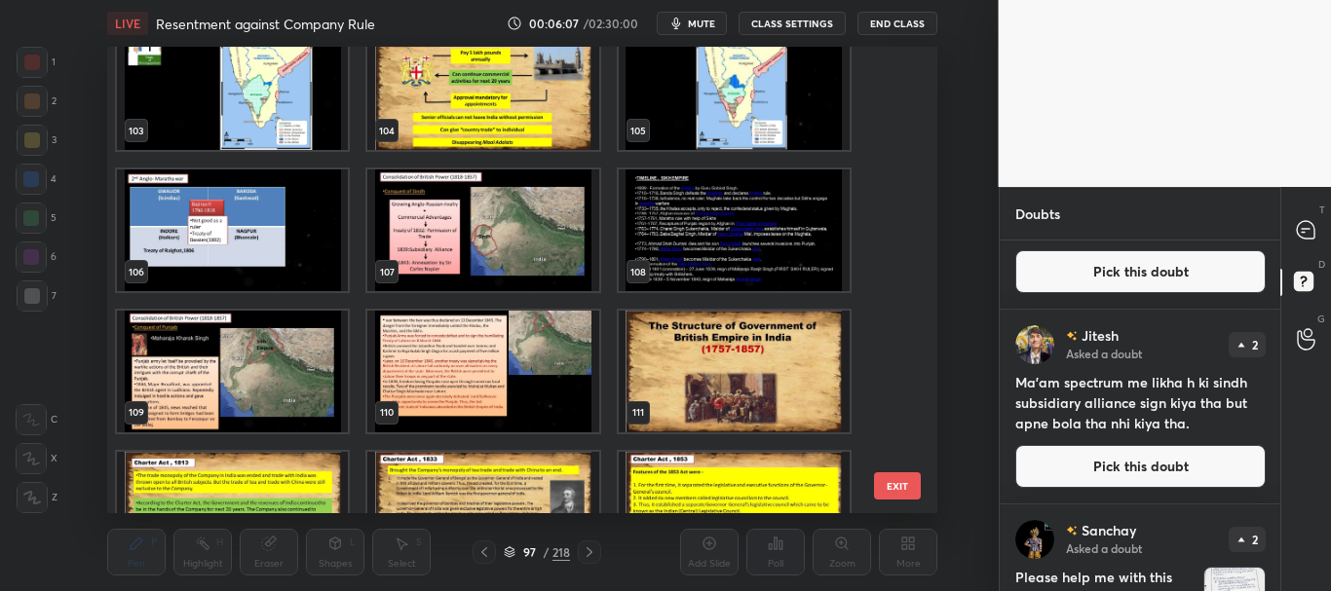
scroll to position [4743, 0]
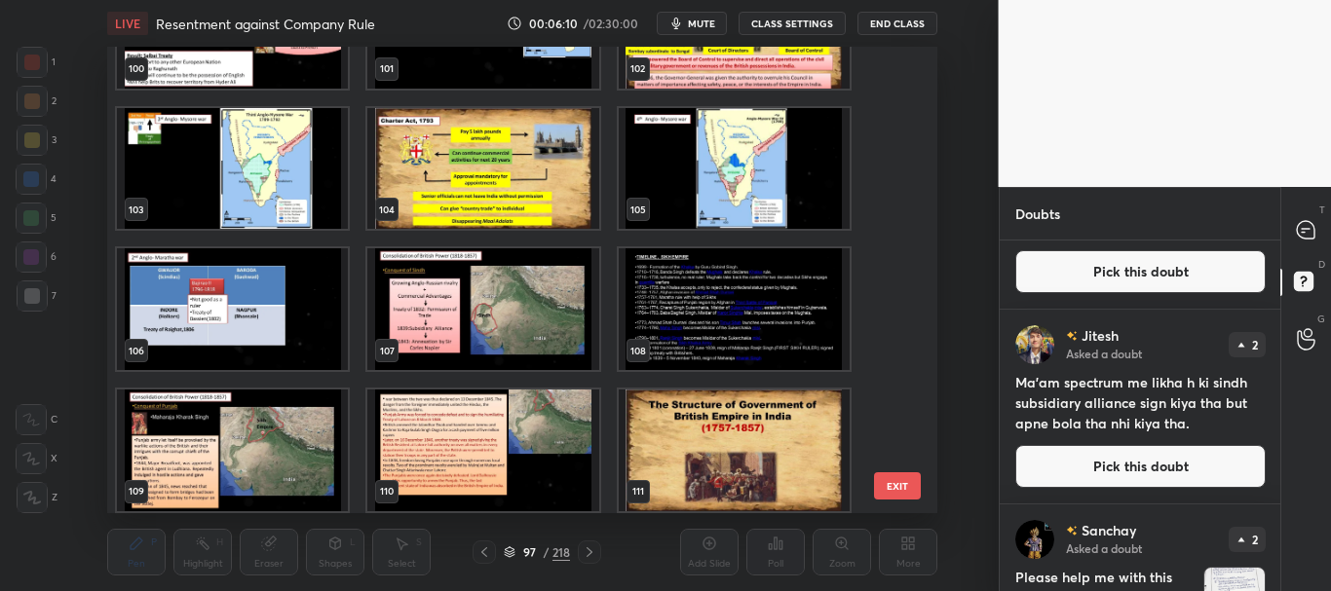
click at [553, 333] on img "grid" at bounding box center [483, 309] width 231 height 122
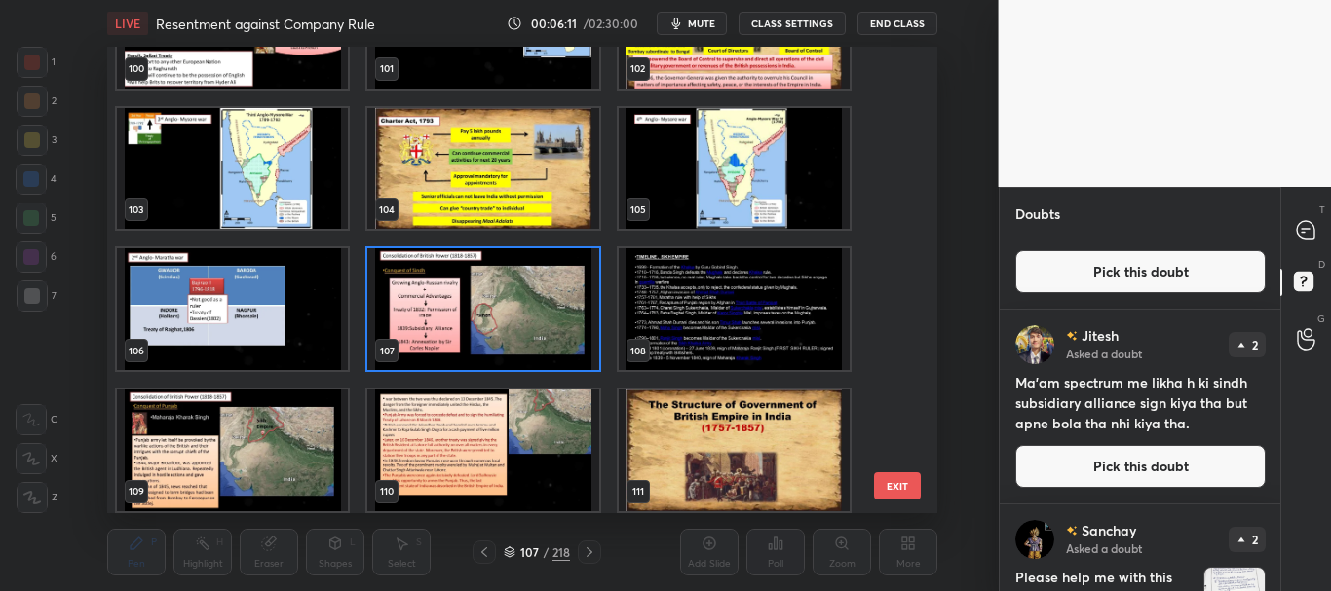
click at [514, 550] on icon at bounding box center [510, 550] width 10 height 5
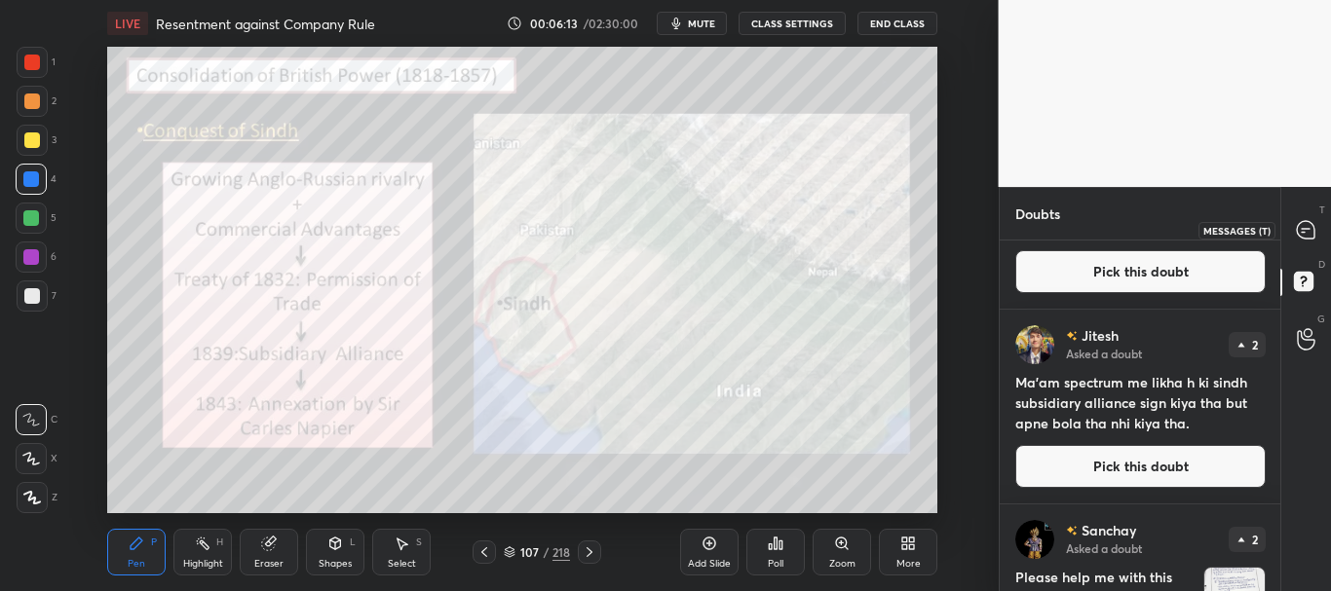
click at [1301, 227] on icon at bounding box center [1306, 230] width 18 height 18
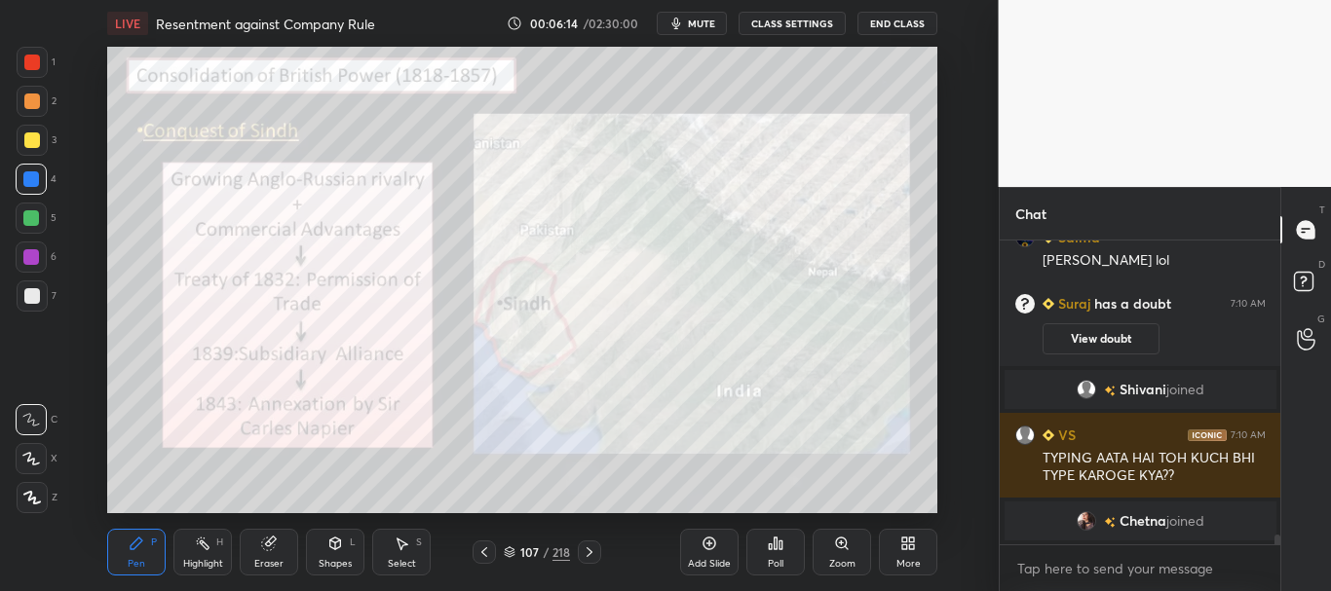
scroll to position [8713, 0]
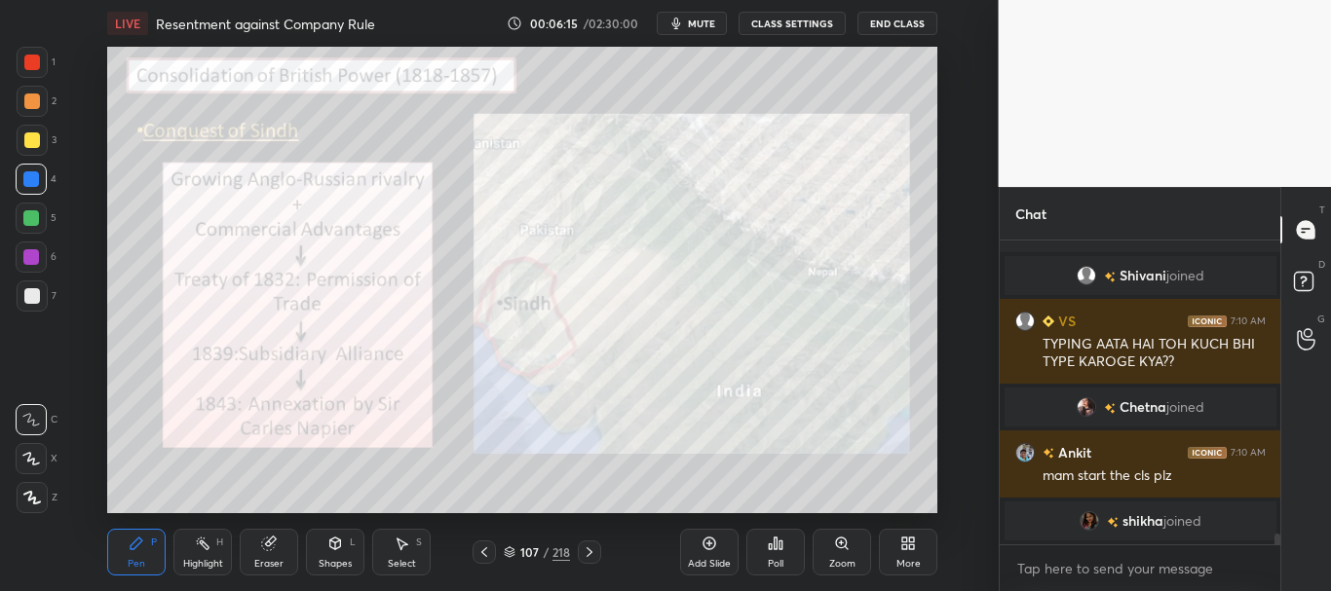
drag, startPoint x: 1274, startPoint y: 540, endPoint x: 1285, endPoint y: 548, distance: 13.3
click at [1278, 553] on div "Saima 7:10 AM Kashish lol Suraj has a doubt 7:10 AM View doubt Shivani joined V…" at bounding box center [1141, 416] width 282 height 351
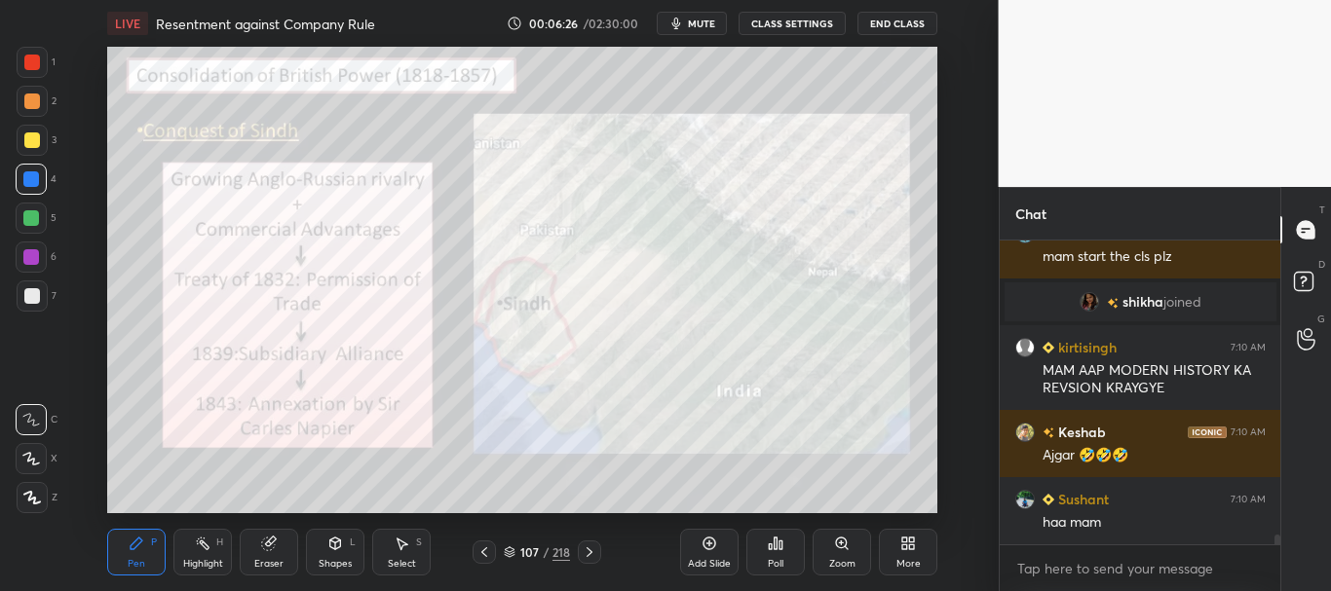
scroll to position [9000, 0]
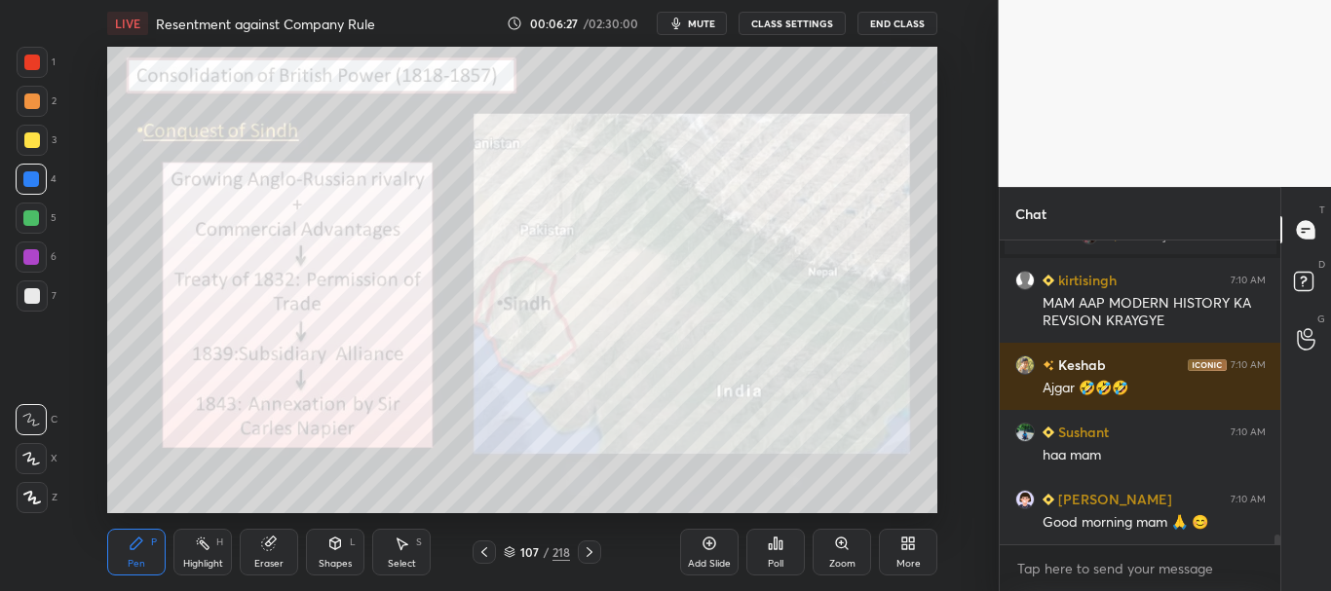
click at [709, 536] on div "Add Slide" at bounding box center [709, 552] width 58 height 47
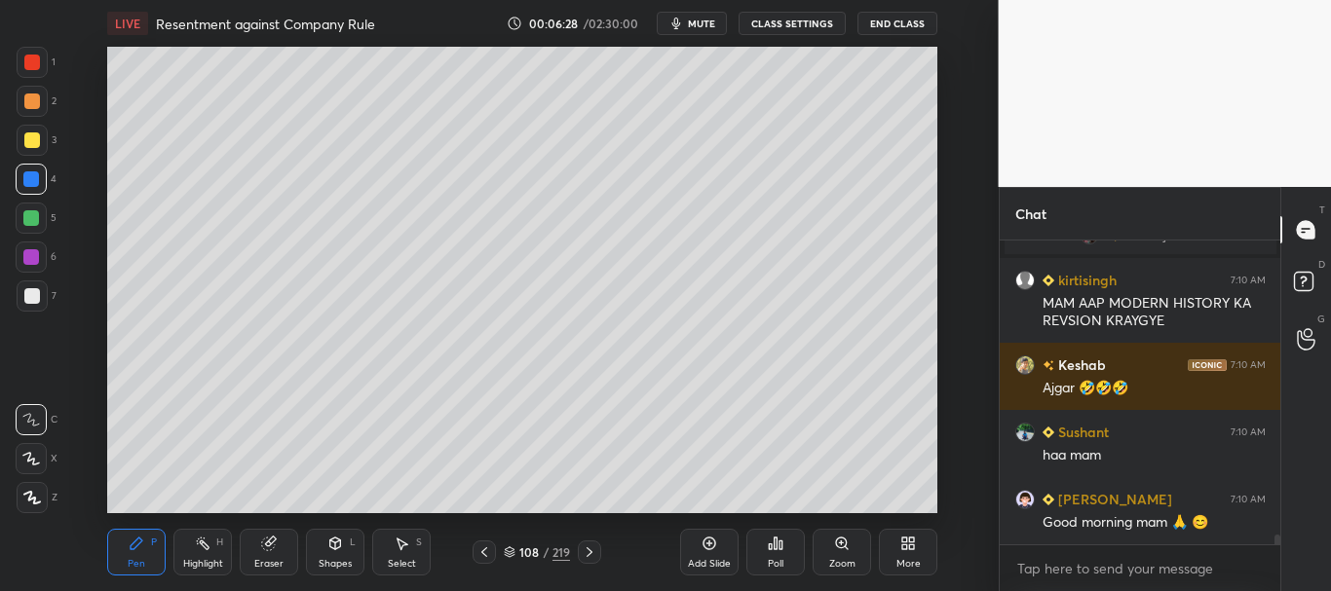
click at [335, 549] on icon at bounding box center [335, 546] width 0 height 7
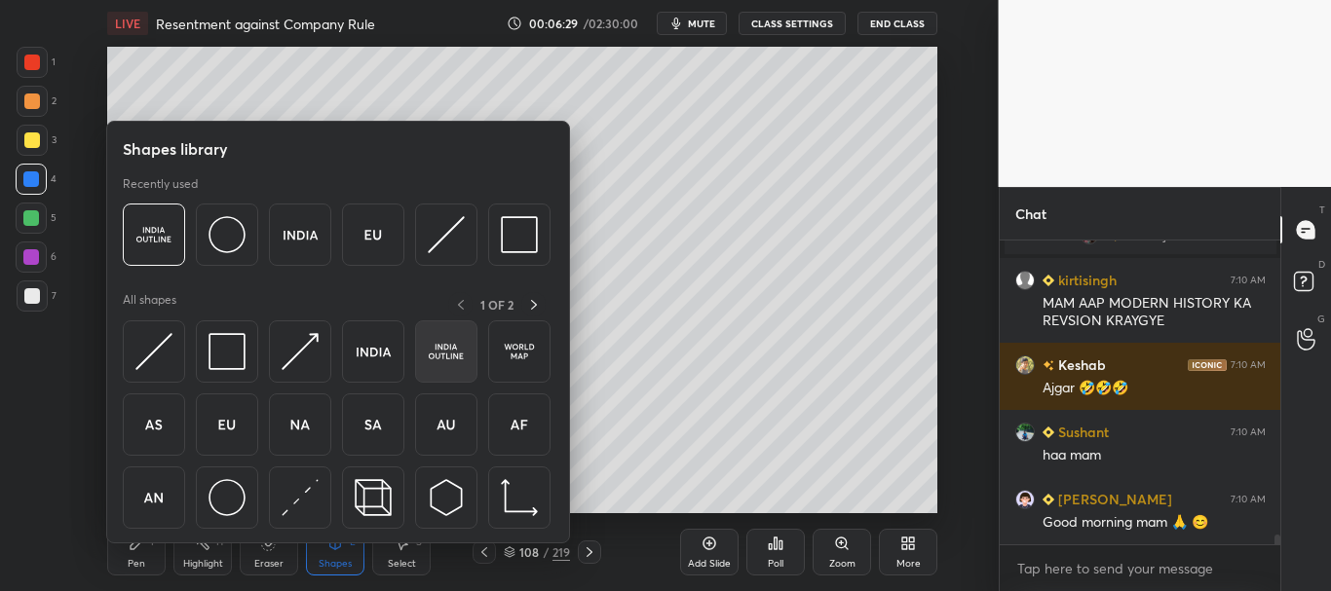
click at [459, 347] on img at bounding box center [446, 351] width 37 height 37
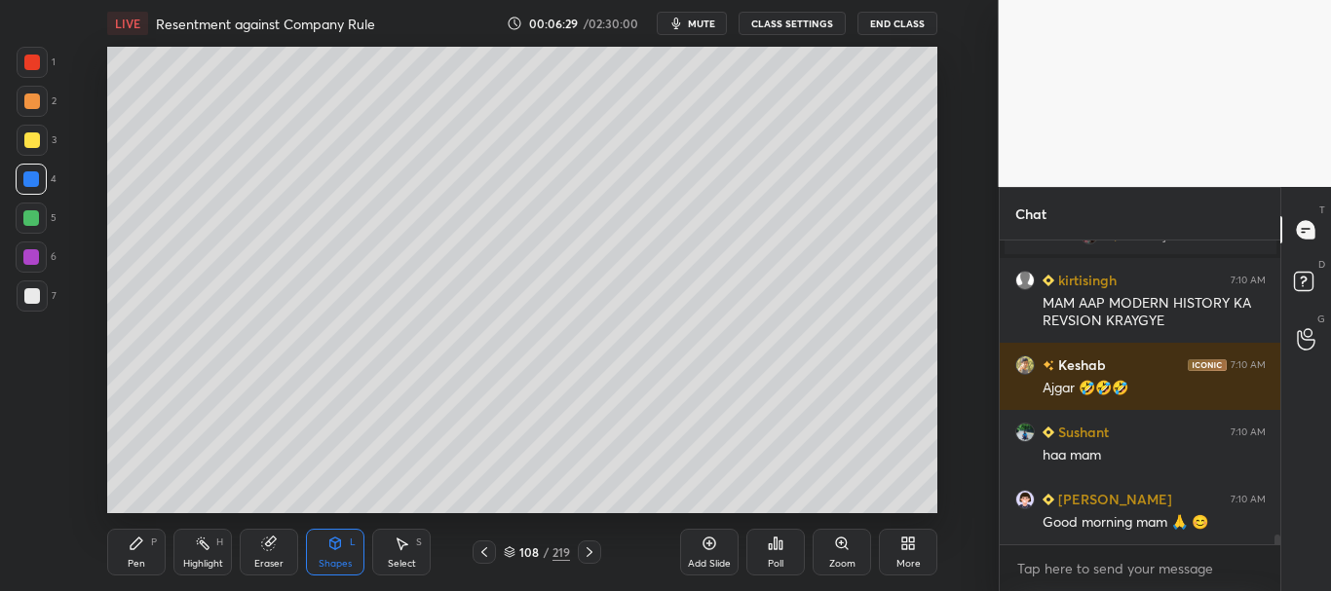
click at [25, 304] on div at bounding box center [32, 296] width 31 height 31
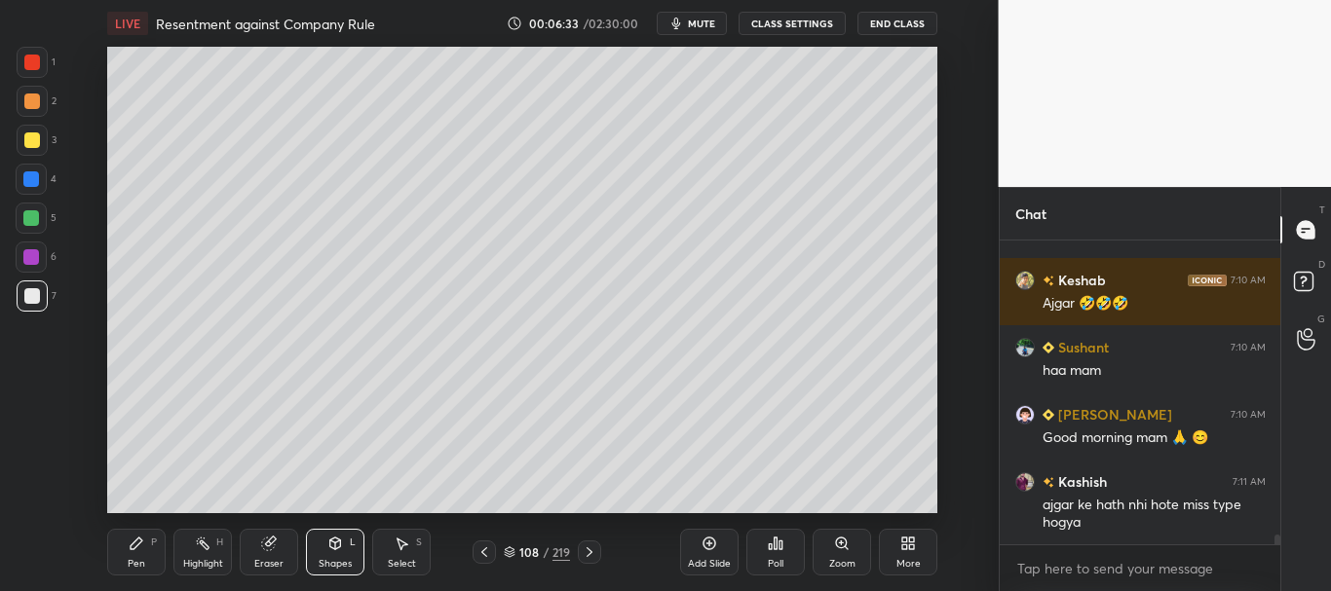
click at [135, 555] on div "Pen P" at bounding box center [136, 552] width 58 height 47
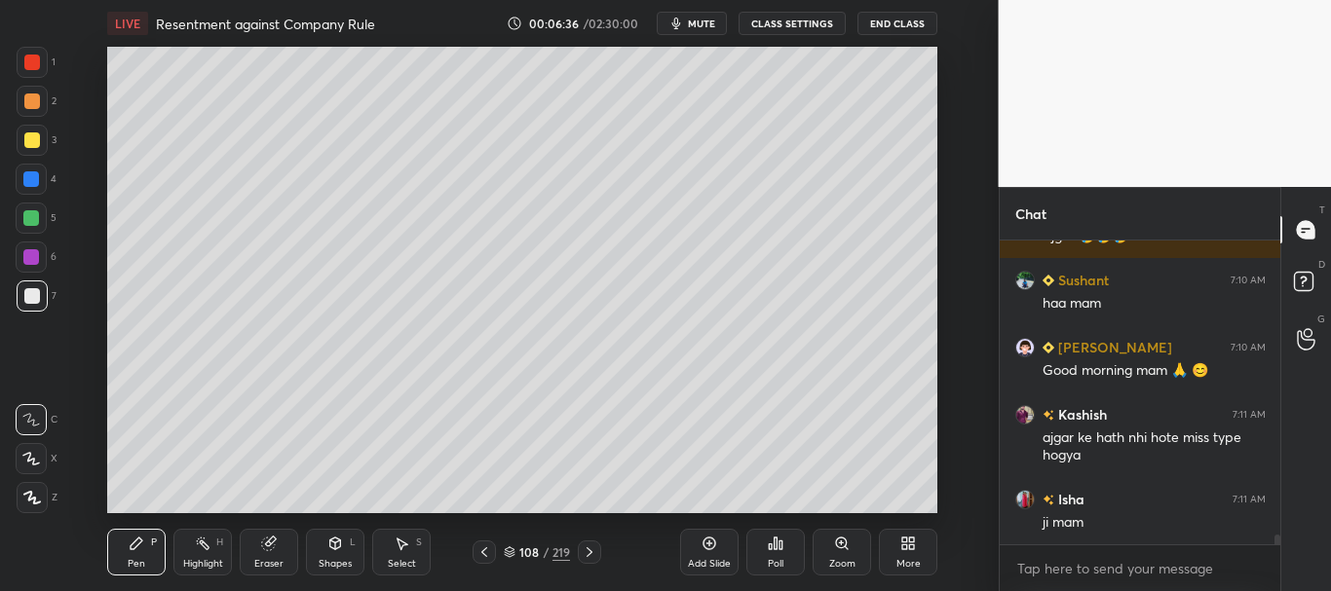
scroll to position [9219, 0]
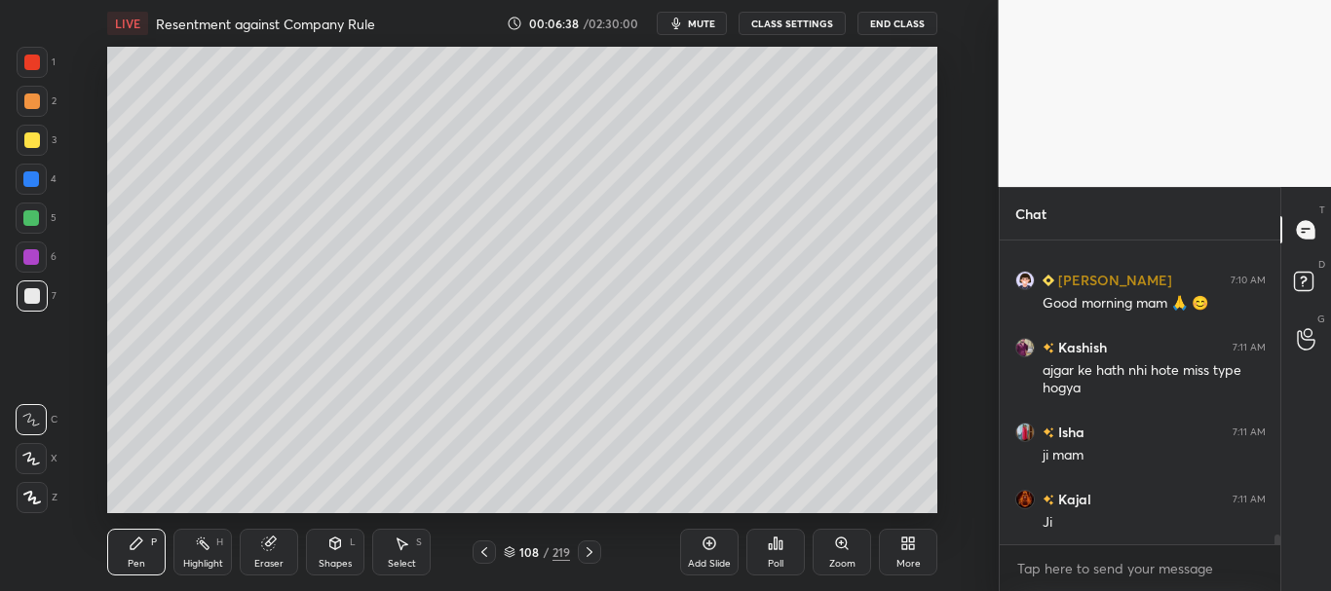
click at [26, 177] on div at bounding box center [31, 179] width 16 height 16
click at [29, 104] on div at bounding box center [32, 102] width 16 height 16
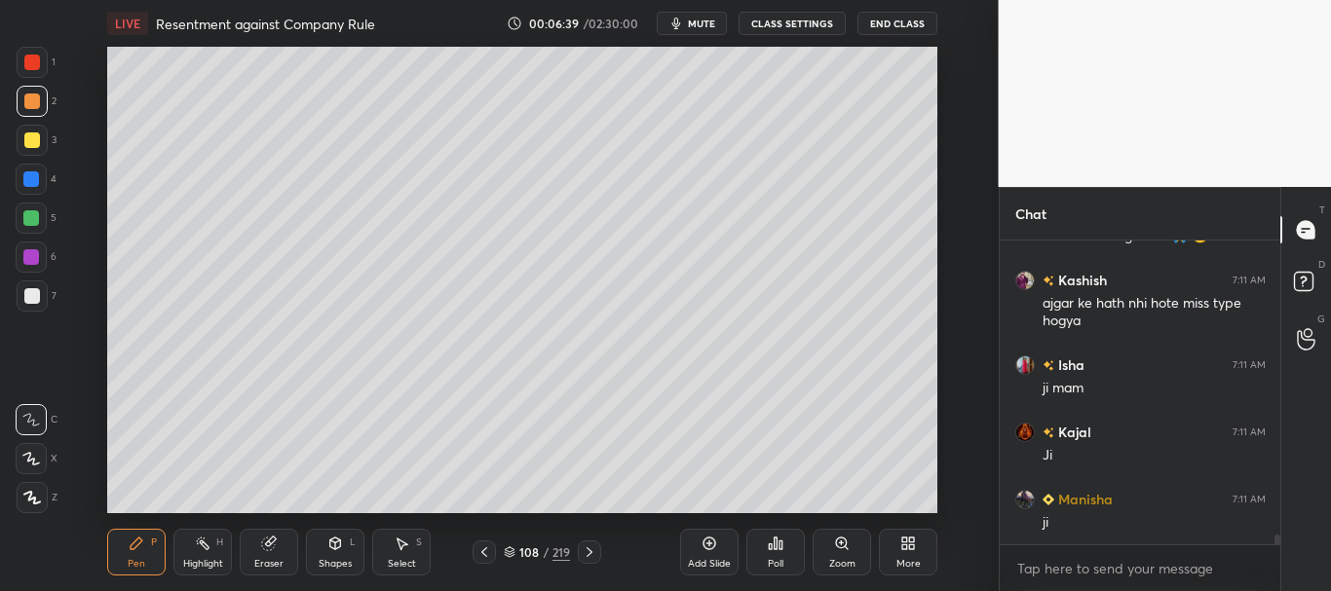
click at [28, 140] on div at bounding box center [32, 140] width 16 height 16
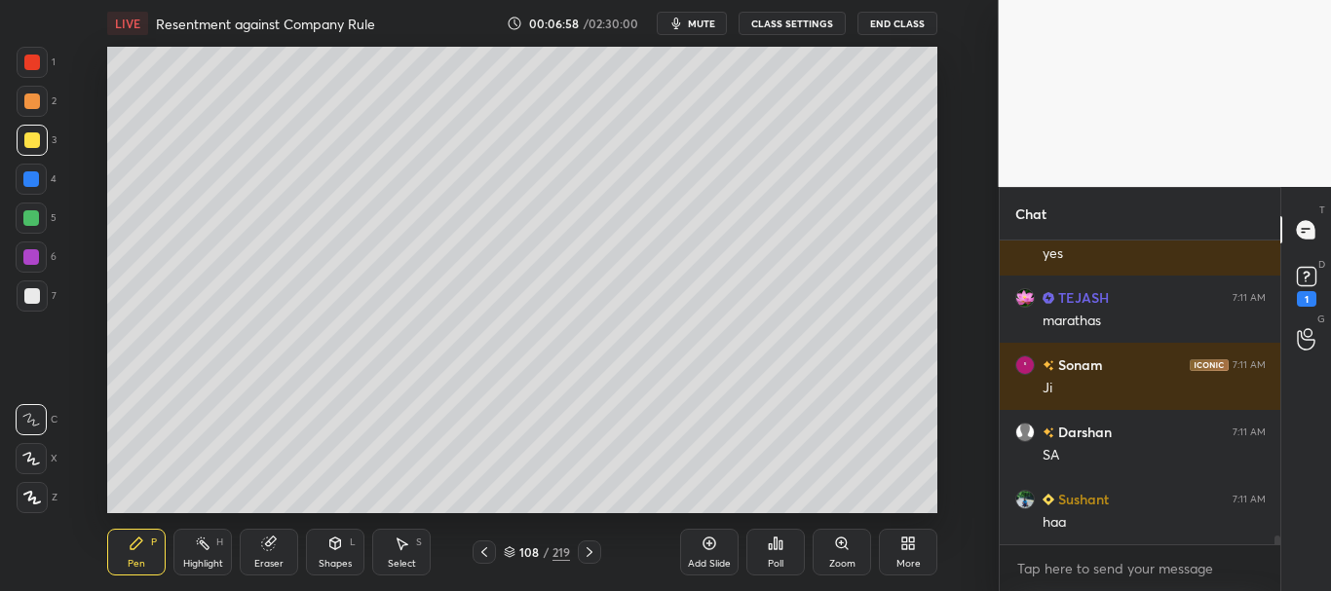
scroll to position [10412, 0]
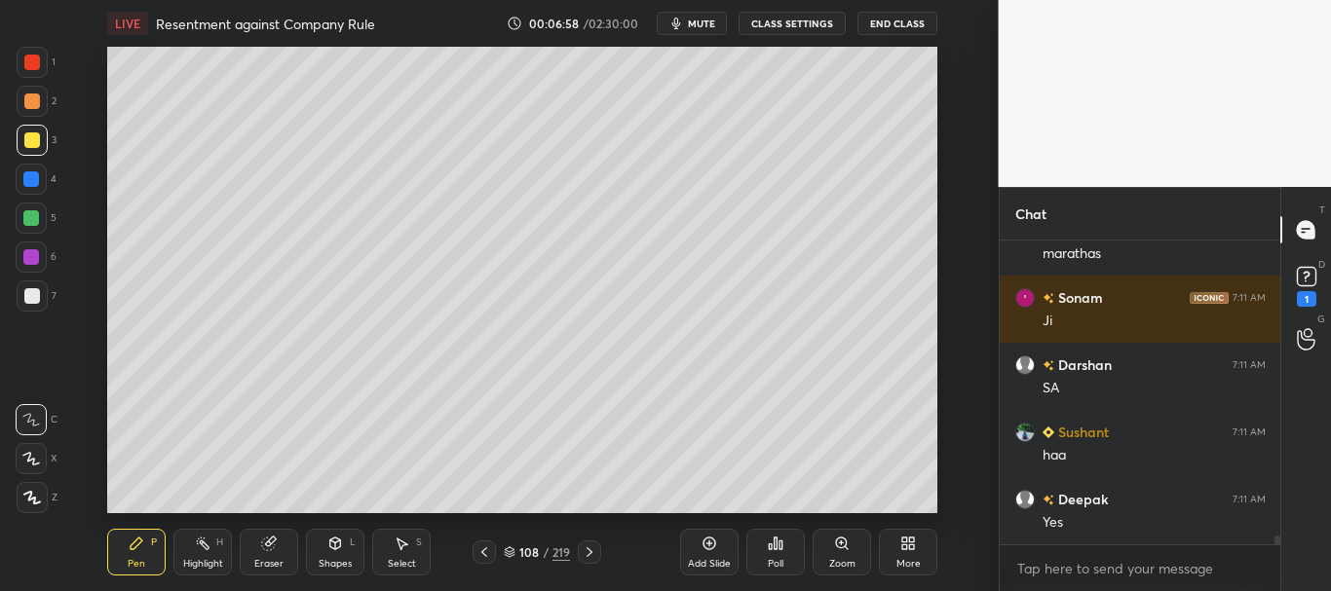
click at [31, 177] on div at bounding box center [31, 179] width 16 height 16
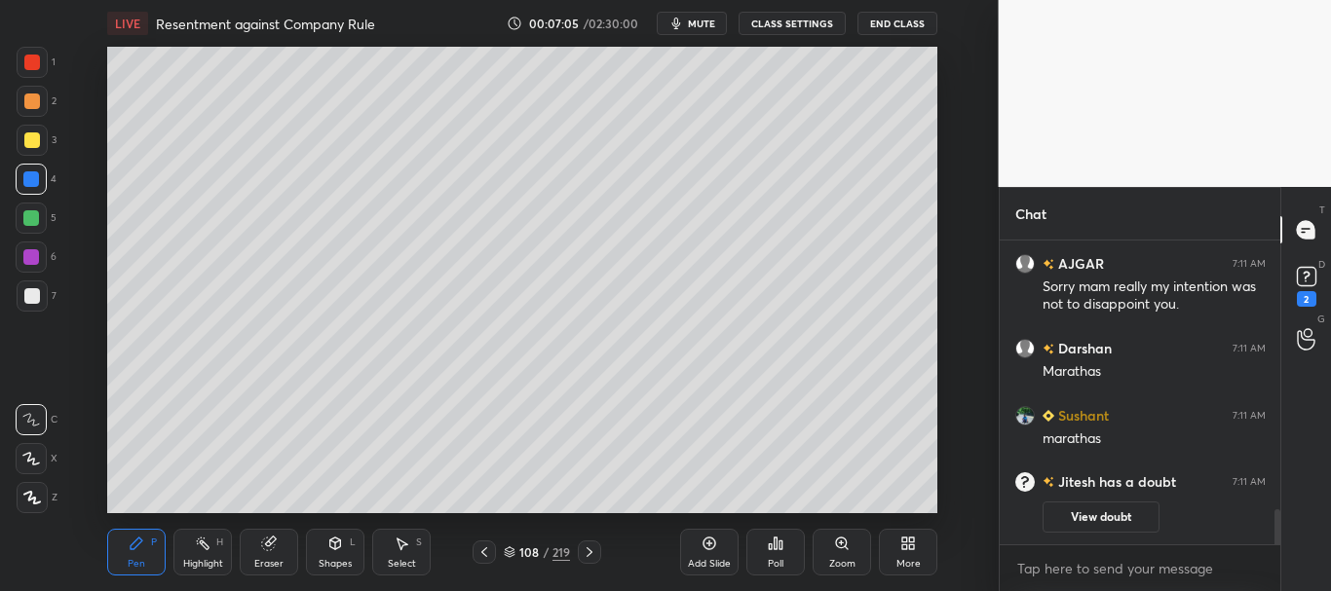
scroll to position [2414, 0]
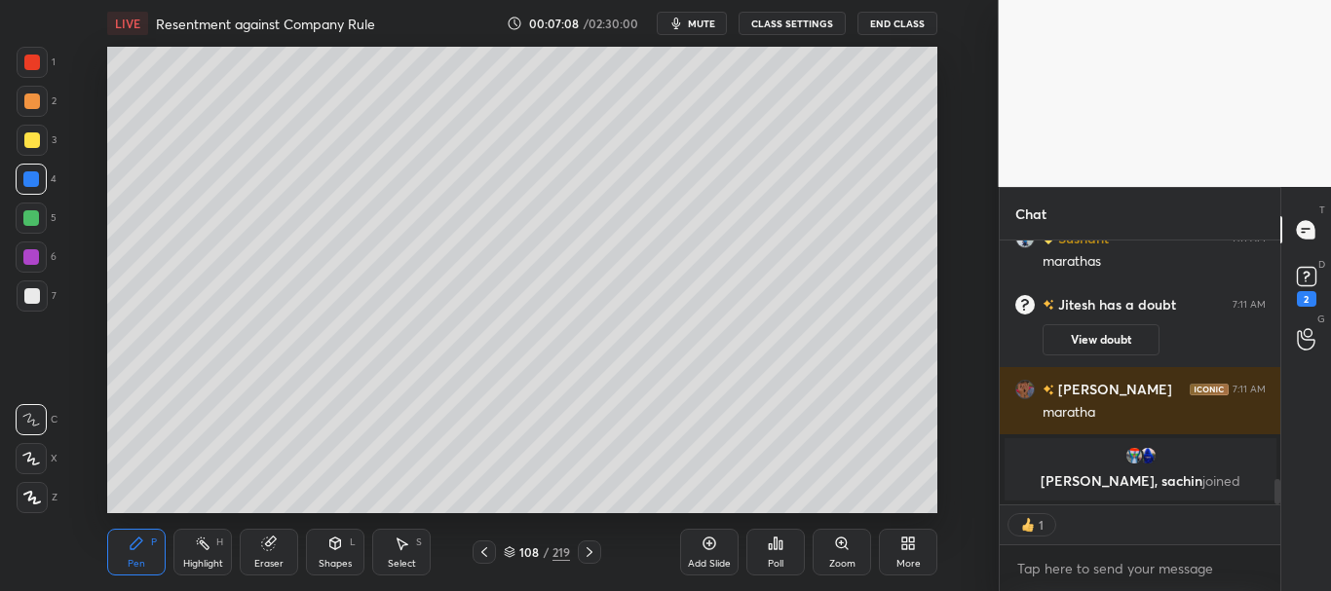
click at [31, 171] on div at bounding box center [31, 179] width 16 height 16
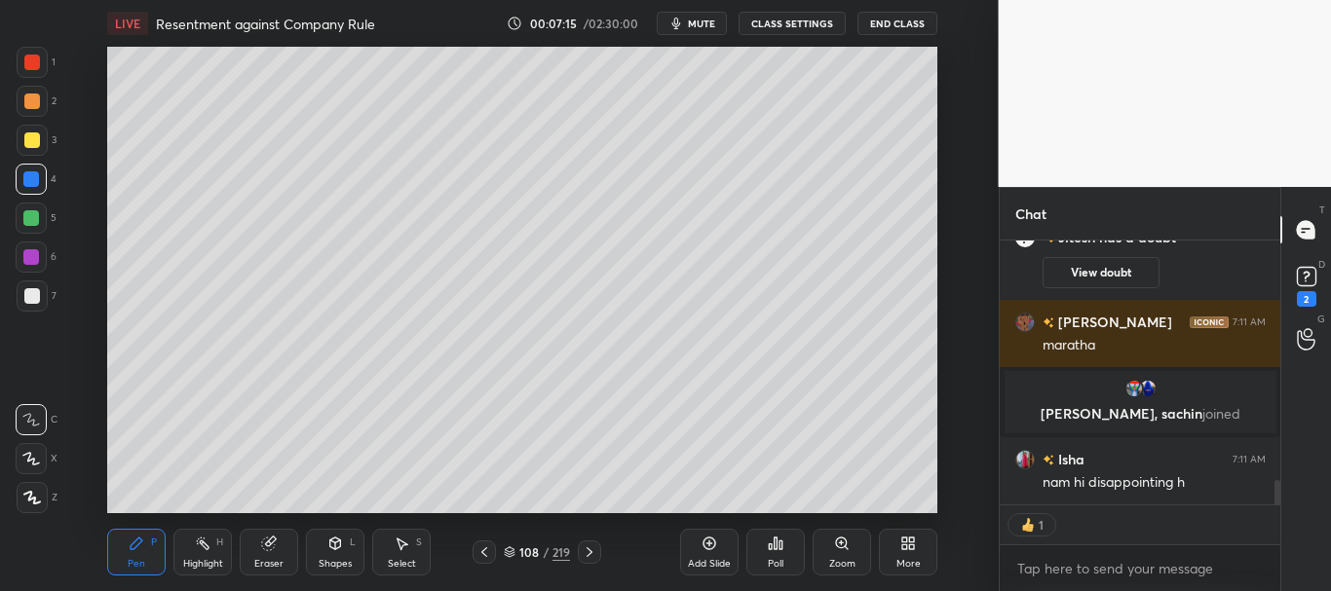
scroll to position [298, 275]
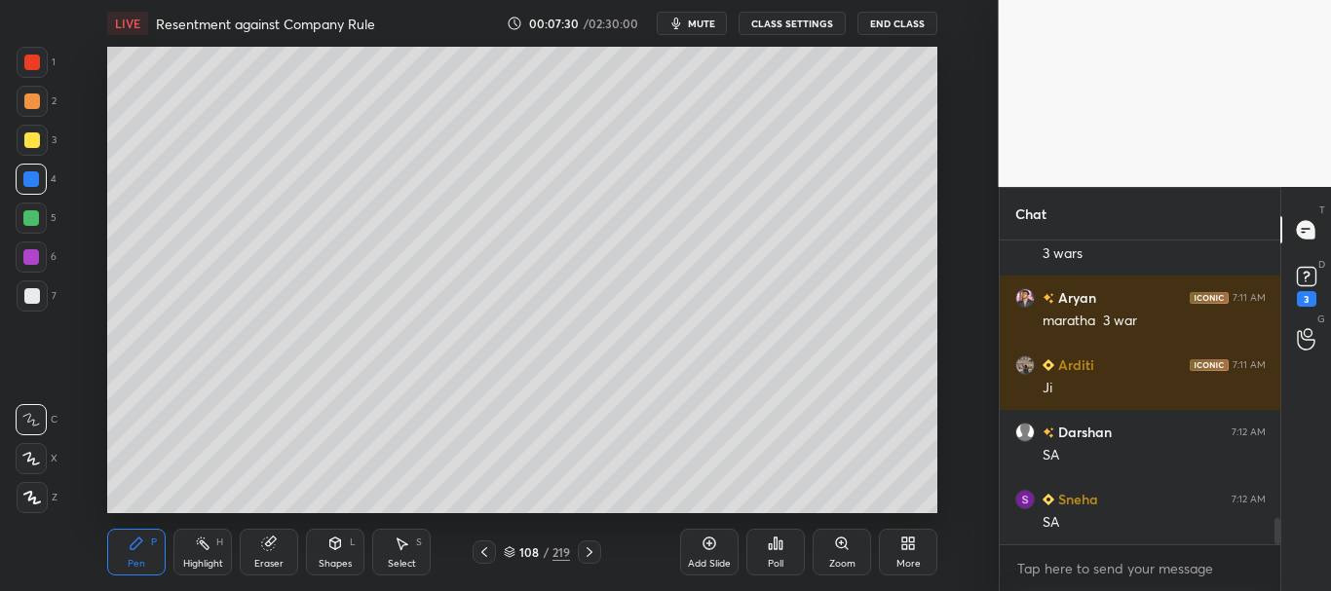
click at [29, 458] on icon at bounding box center [31, 459] width 18 height 14
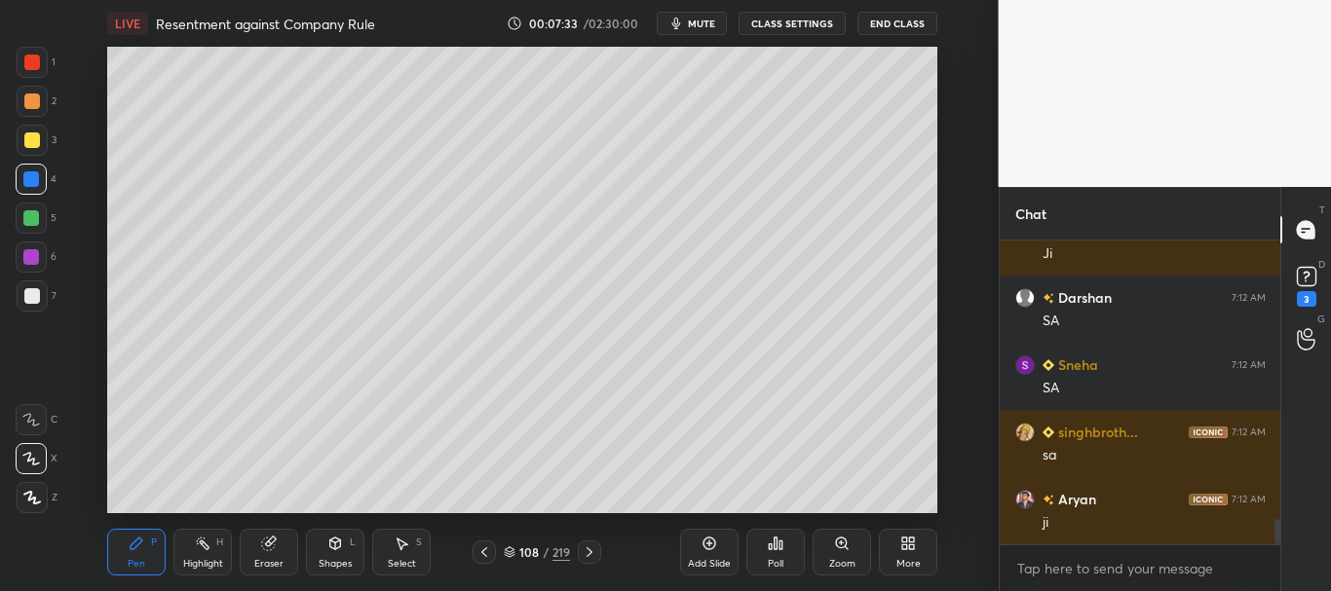
click at [32, 217] on div at bounding box center [31, 218] width 16 height 16
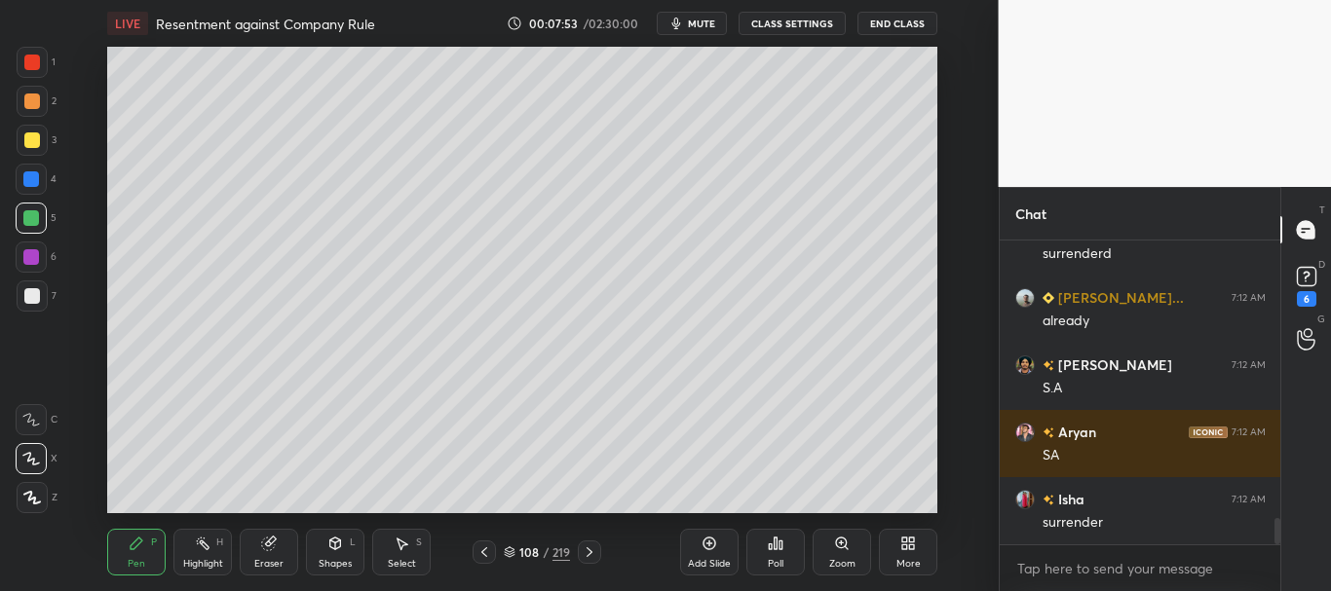
drag, startPoint x: 34, startPoint y: 66, endPoint x: 35, endPoint y: 77, distance: 10.8
click at [33, 68] on div at bounding box center [32, 63] width 16 height 16
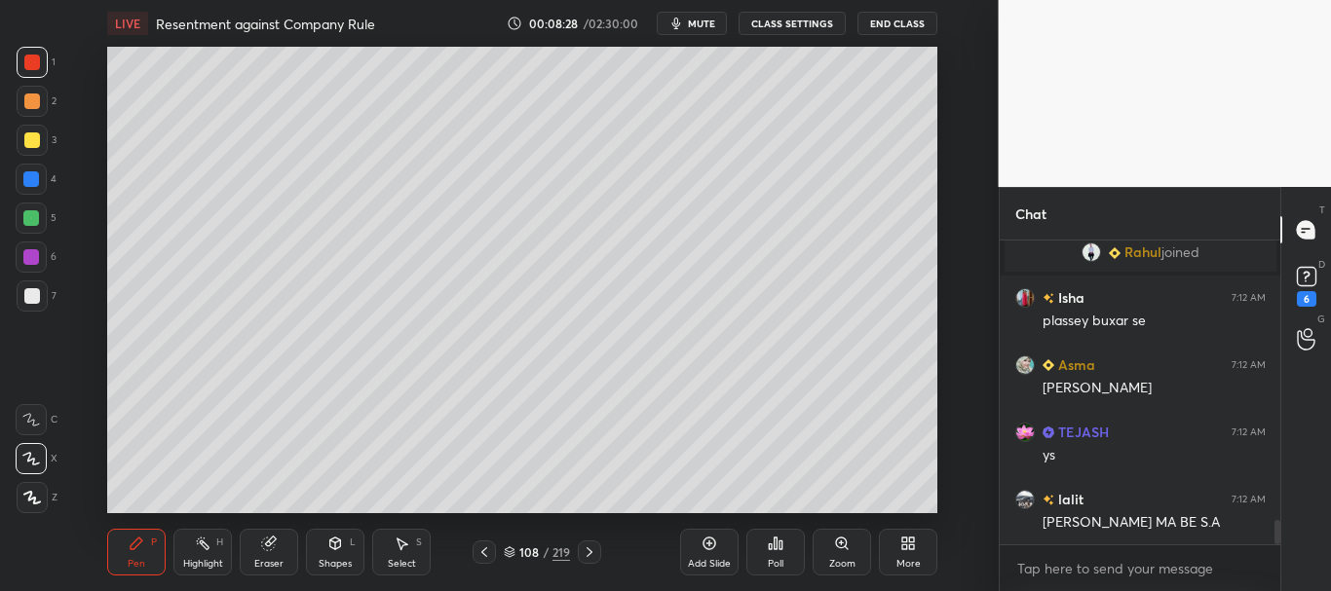
scroll to position [3502, 0]
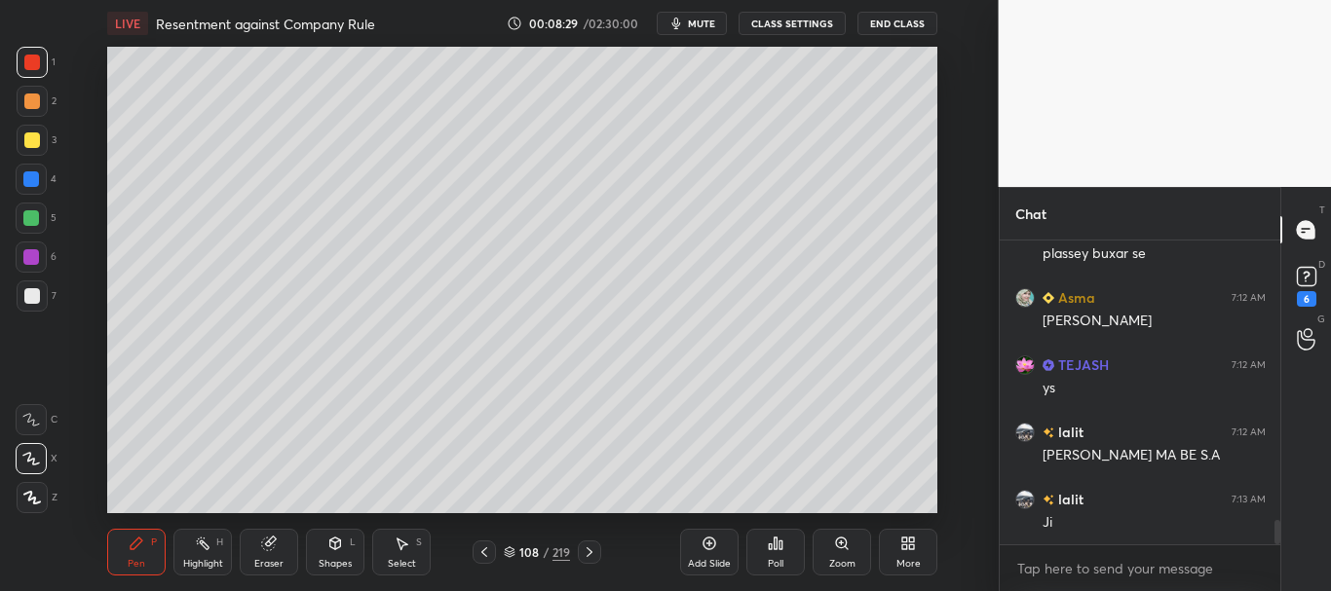
click at [33, 210] on div at bounding box center [31, 218] width 31 height 31
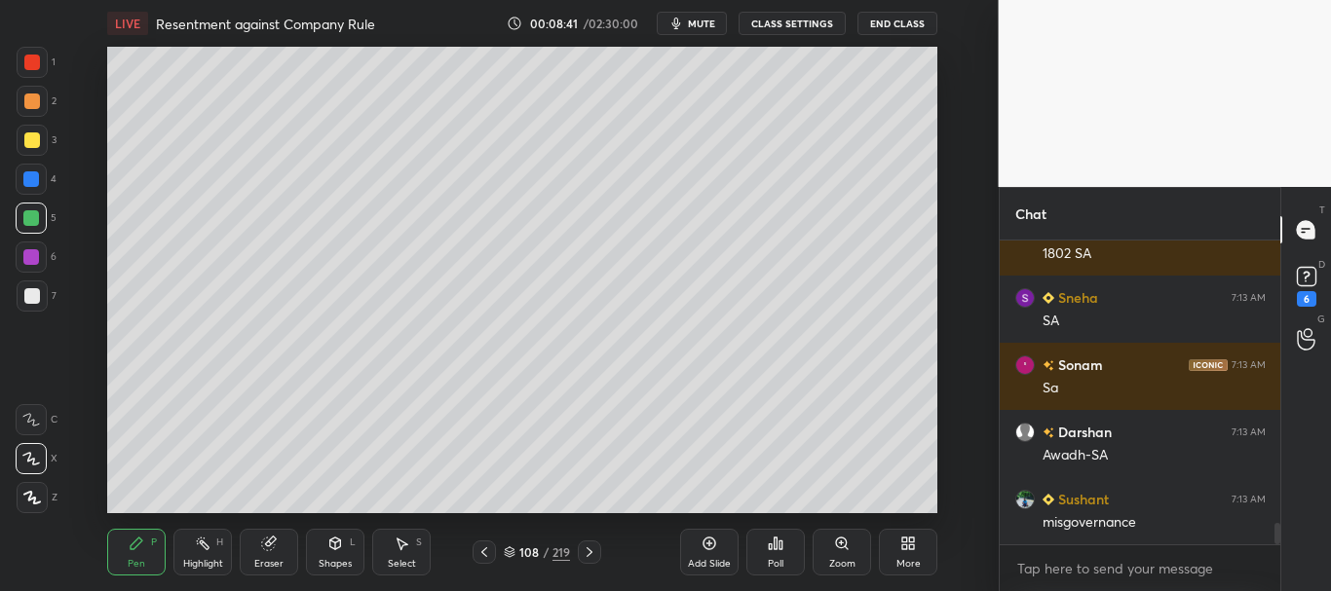
scroll to position [4040, 0]
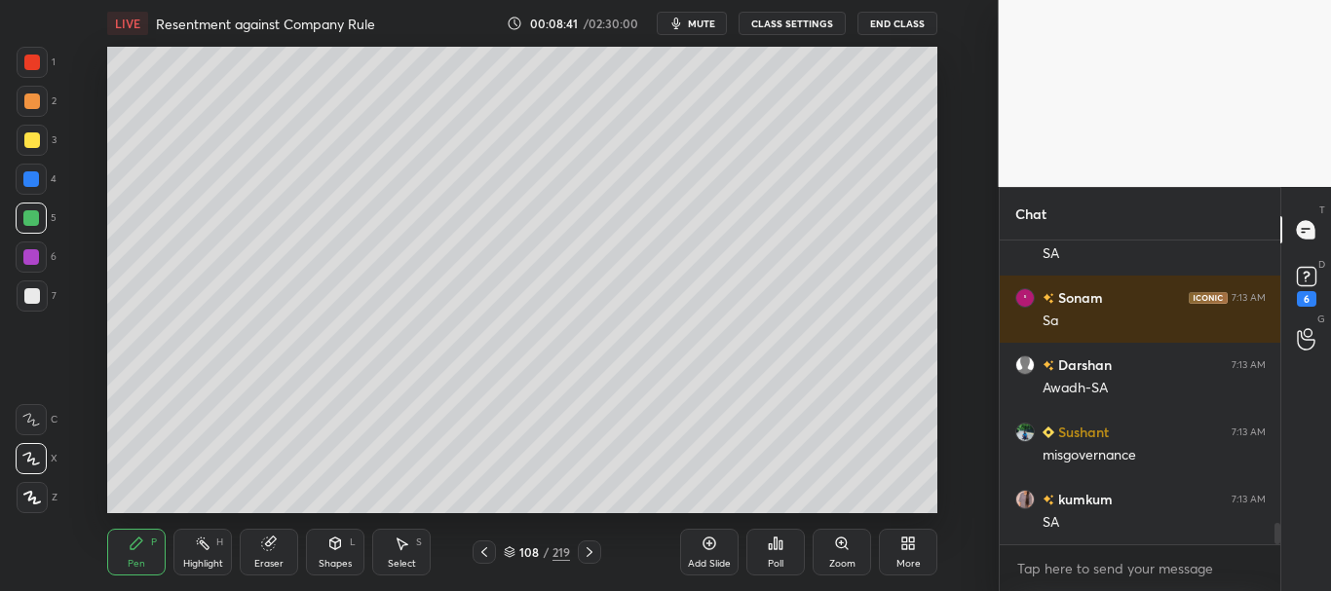
drag, startPoint x: 27, startPoint y: 258, endPoint x: 44, endPoint y: 248, distance: 19.2
click at [29, 258] on div at bounding box center [31, 257] width 16 height 16
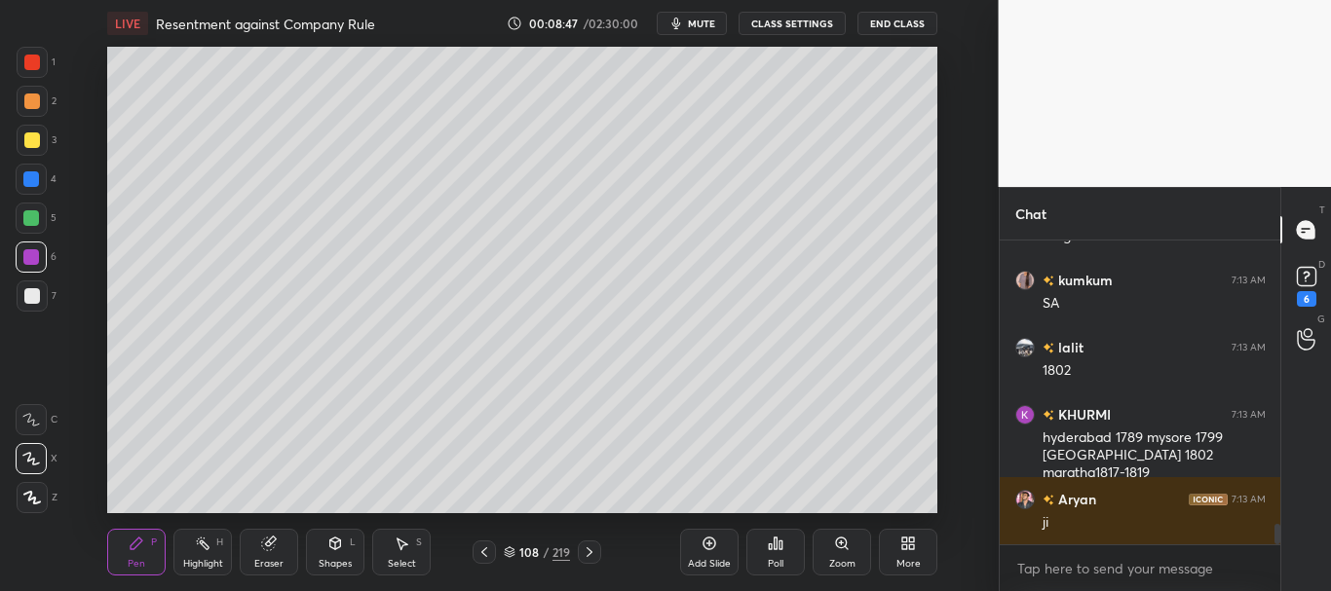
scroll to position [4306, 0]
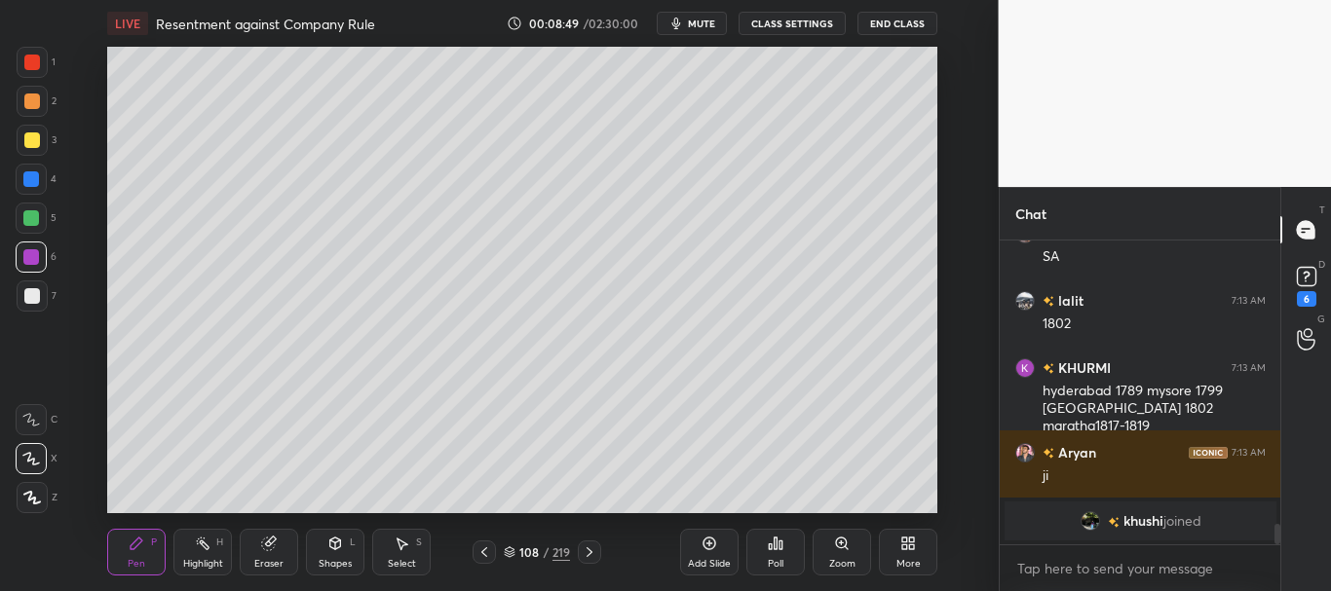
click at [483, 551] on icon at bounding box center [484, 553] width 6 height 10
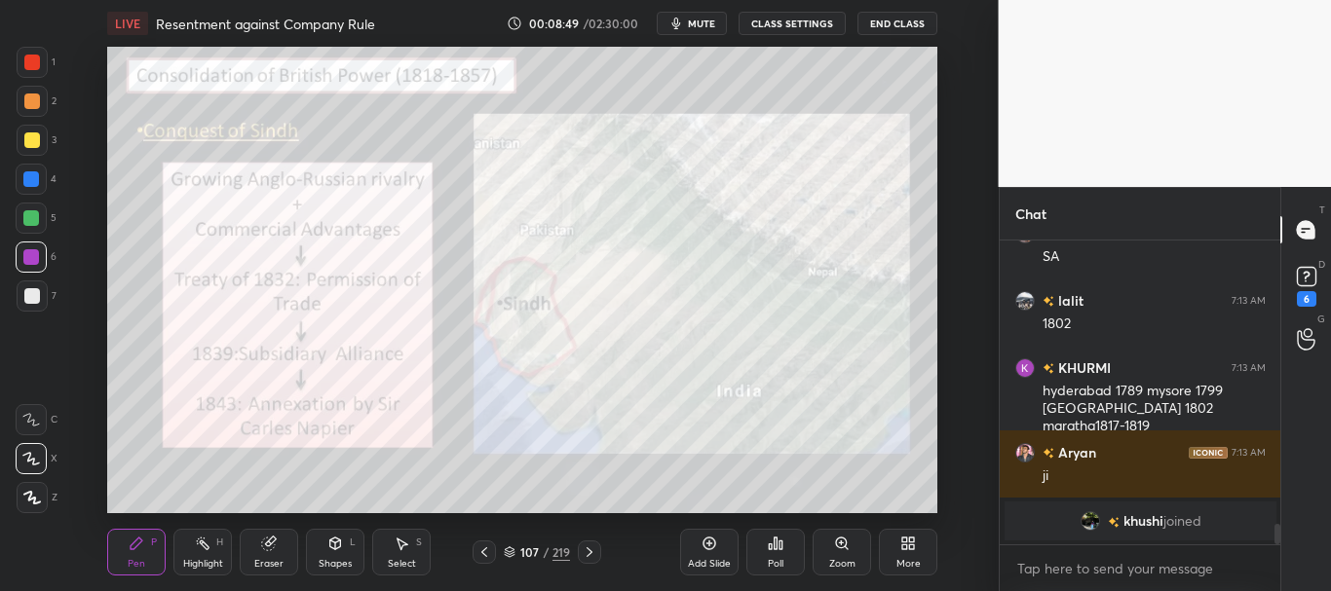
scroll to position [4118, 0]
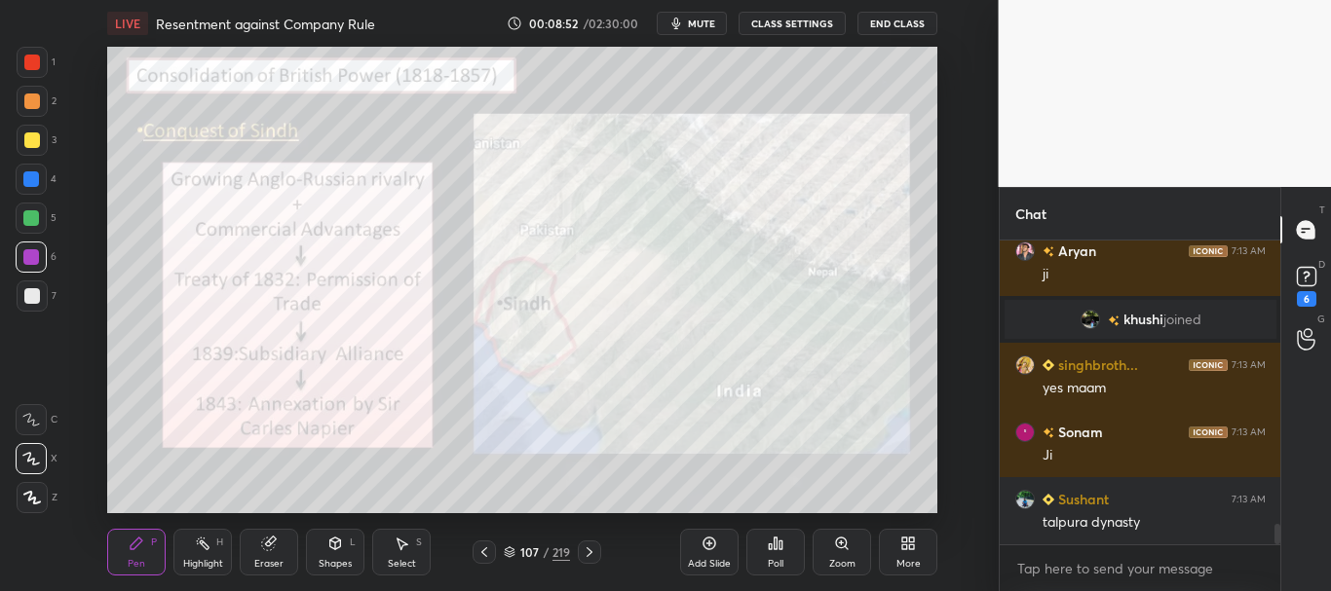
click at [29, 59] on div at bounding box center [32, 63] width 16 height 16
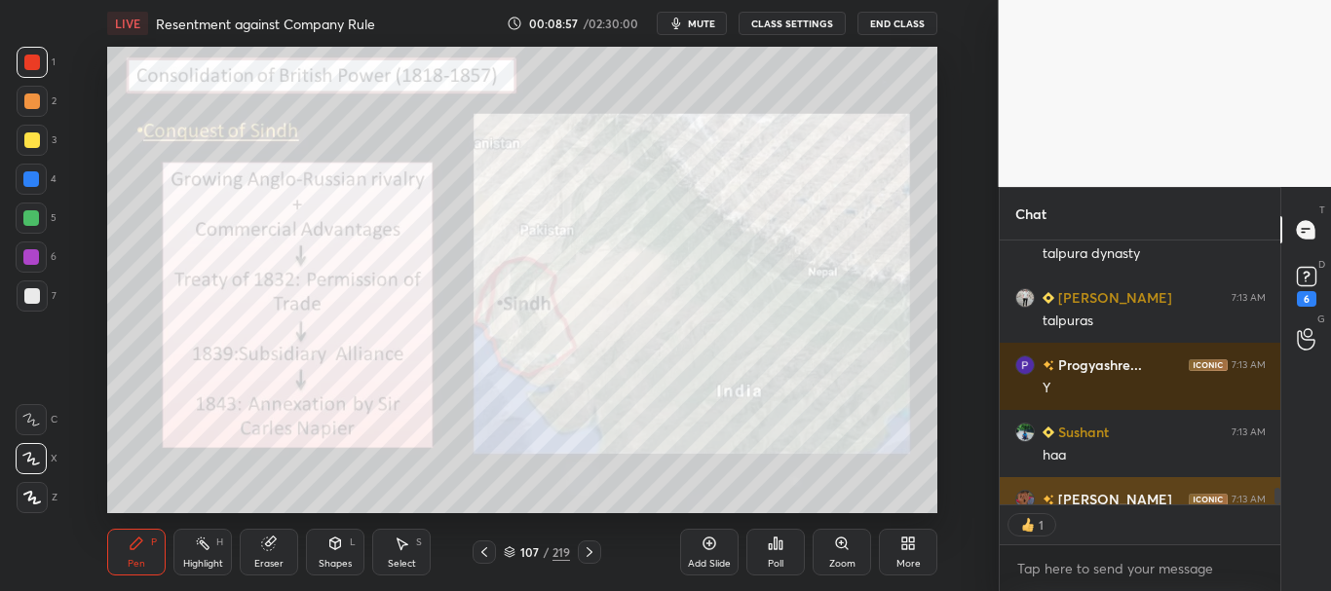
scroll to position [4628, 0]
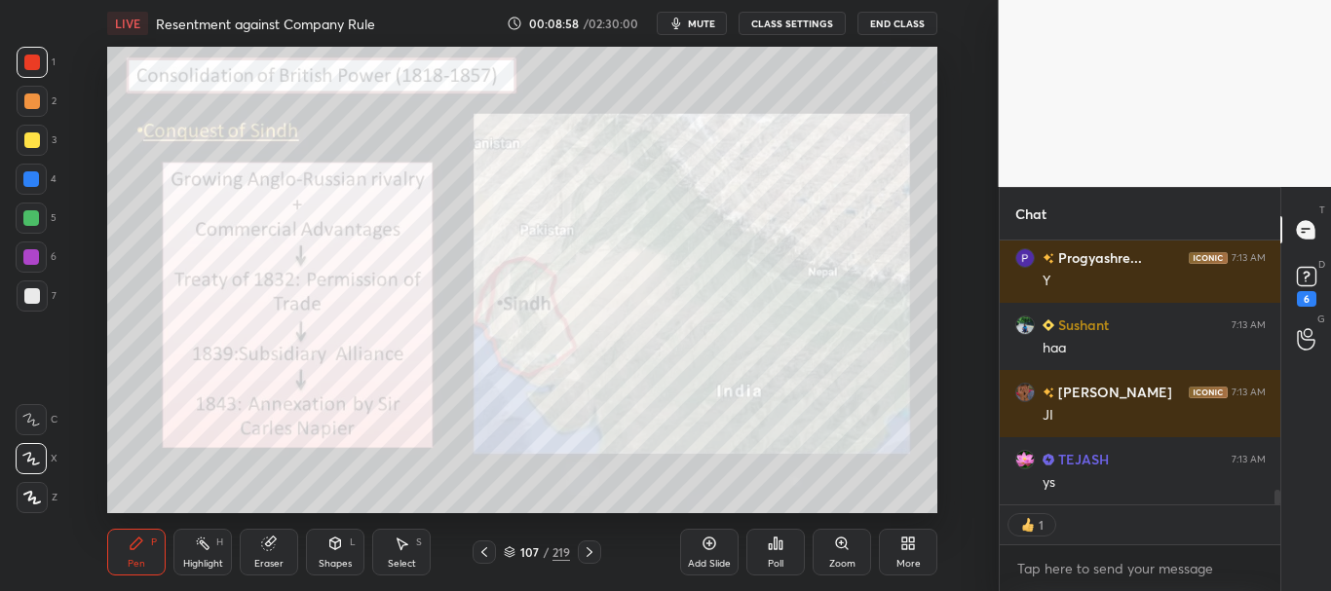
drag, startPoint x: 1276, startPoint y: 496, endPoint x: 1280, endPoint y: 510, distance: 14.2
click at [1278, 510] on div "Aditya Raj 7:13 AM talpuras Progyashre... 7:13 AM Y Sushant 7:13 AM haa JASANPR…" at bounding box center [1141, 416] width 282 height 351
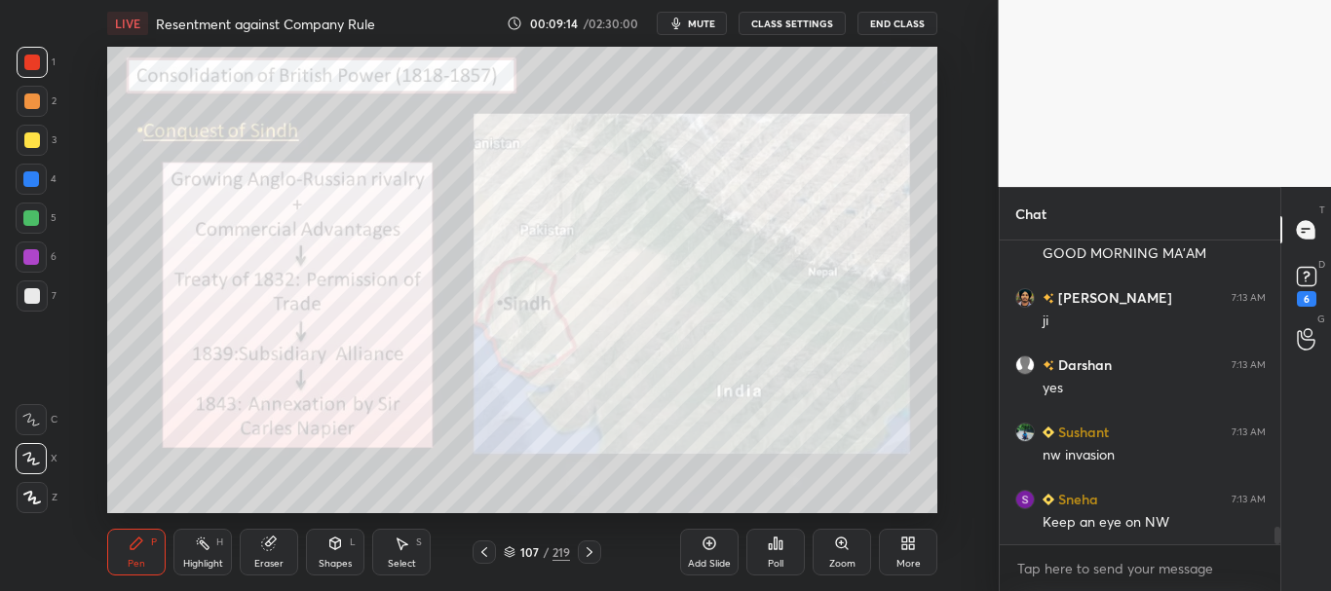
scroll to position [5059, 0]
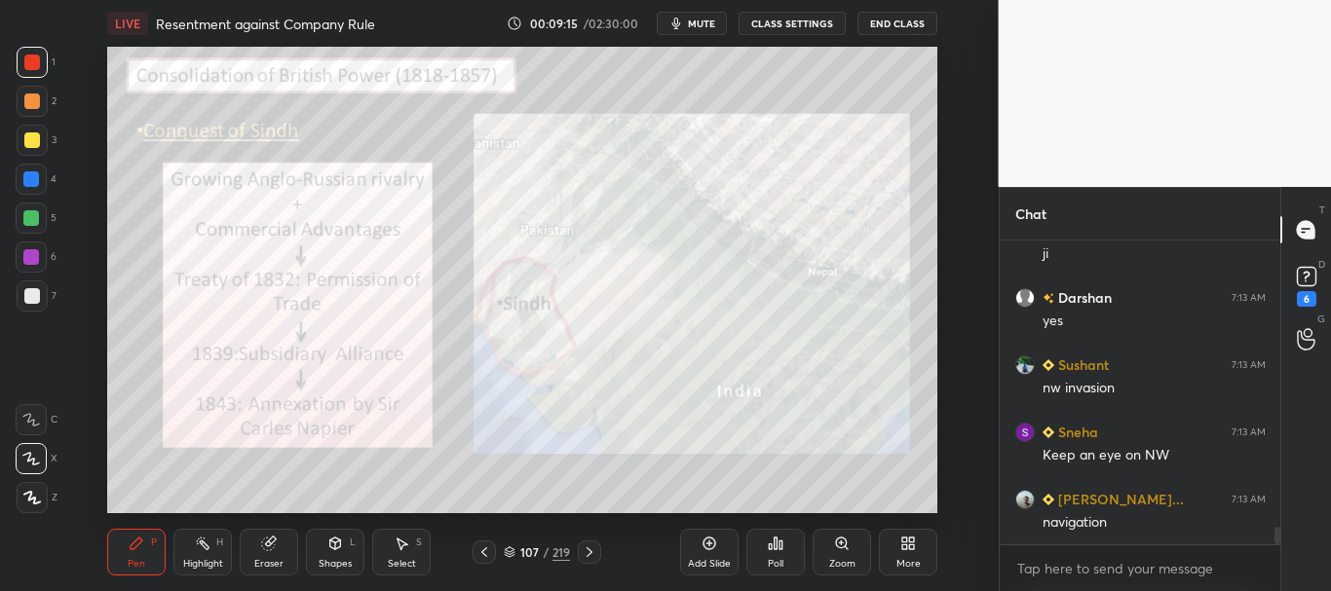
click at [29, 64] on div at bounding box center [32, 63] width 16 height 16
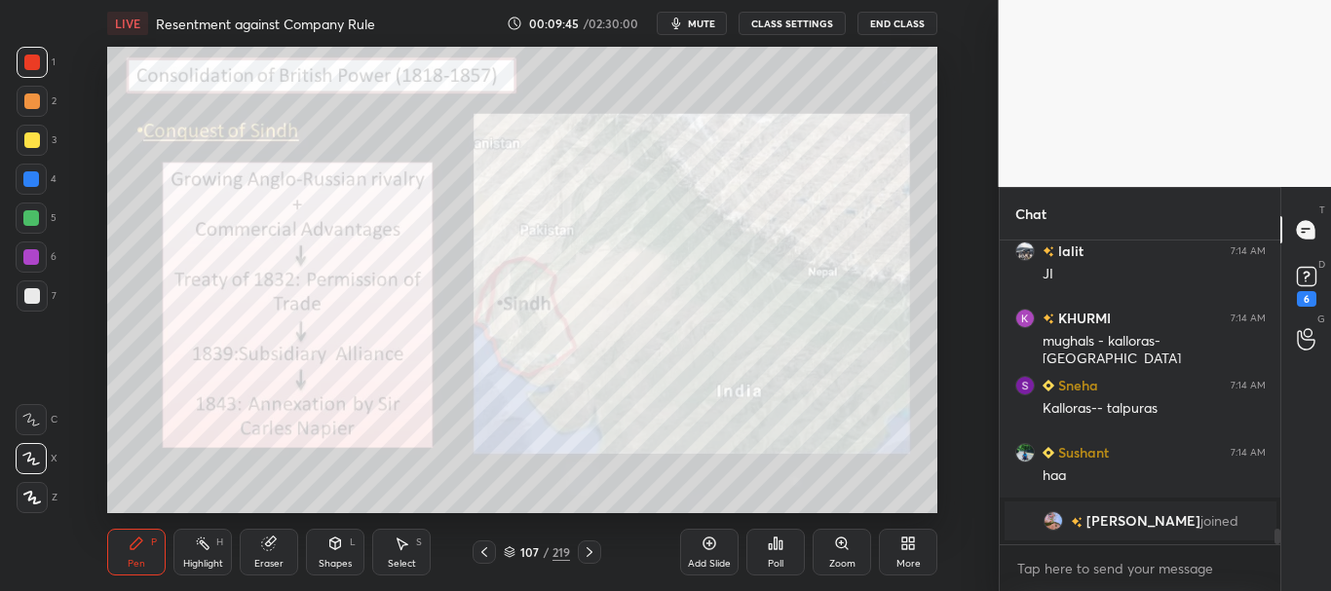
scroll to position [5367, 0]
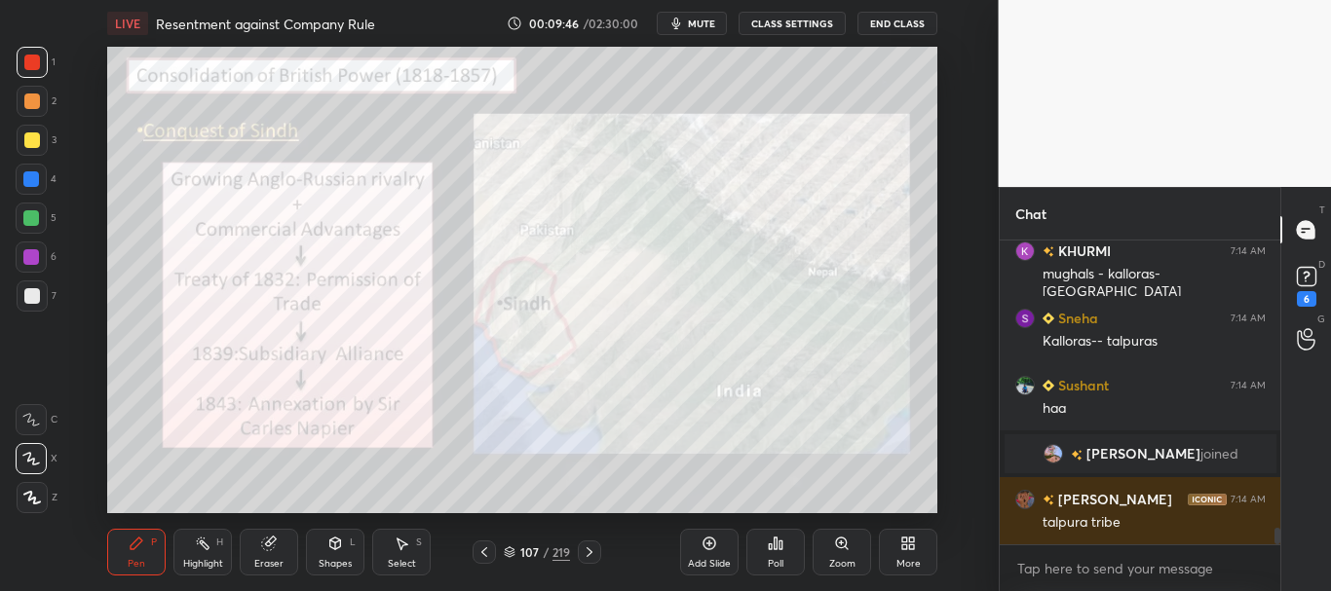
drag, startPoint x: 33, startPoint y: 132, endPoint x: 78, endPoint y: 128, distance: 45.1
click at [36, 132] on div at bounding box center [32, 140] width 16 height 16
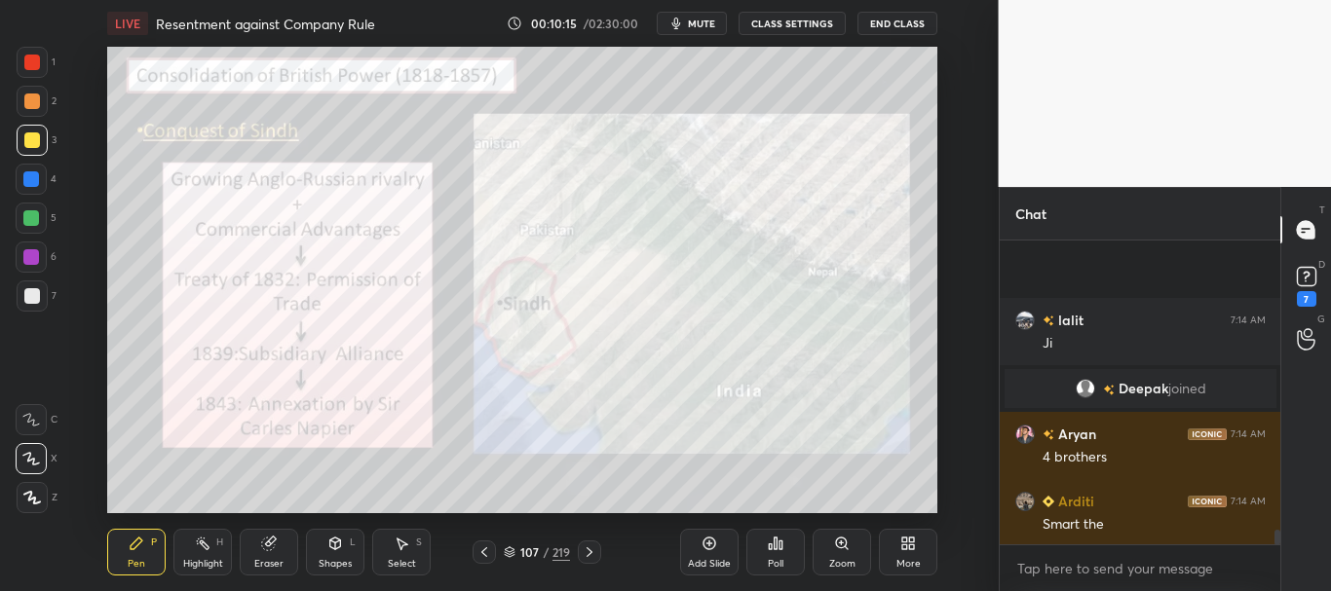
scroll to position [6280, 0]
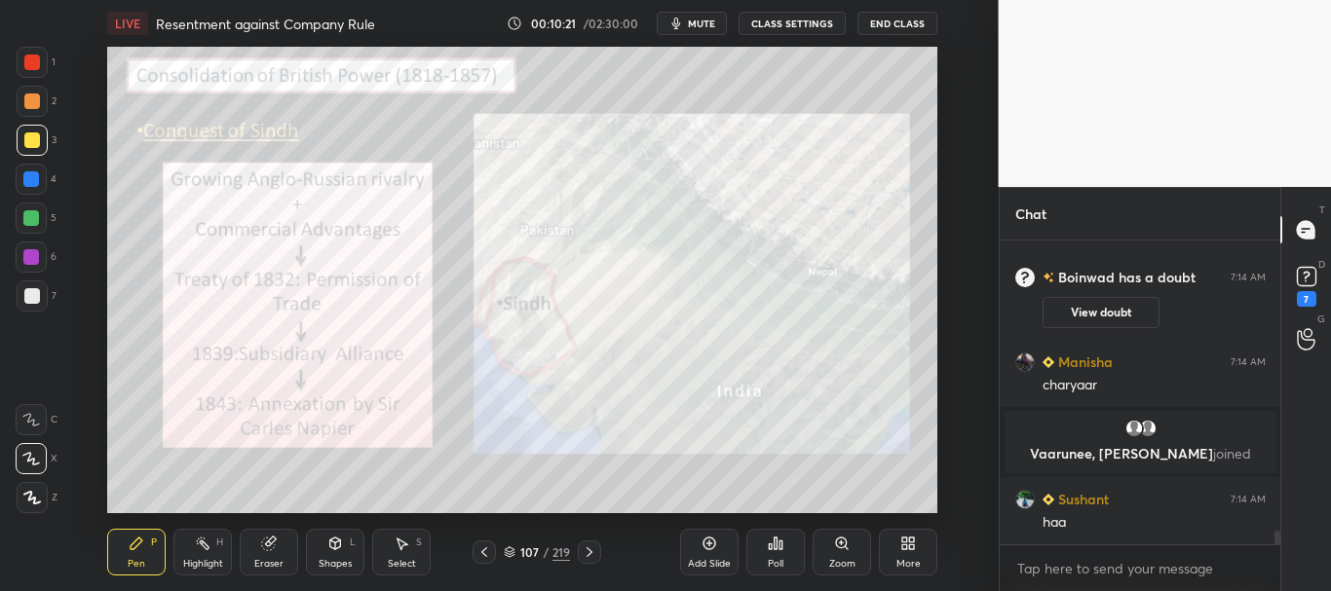
click at [25, 178] on div at bounding box center [31, 179] width 16 height 16
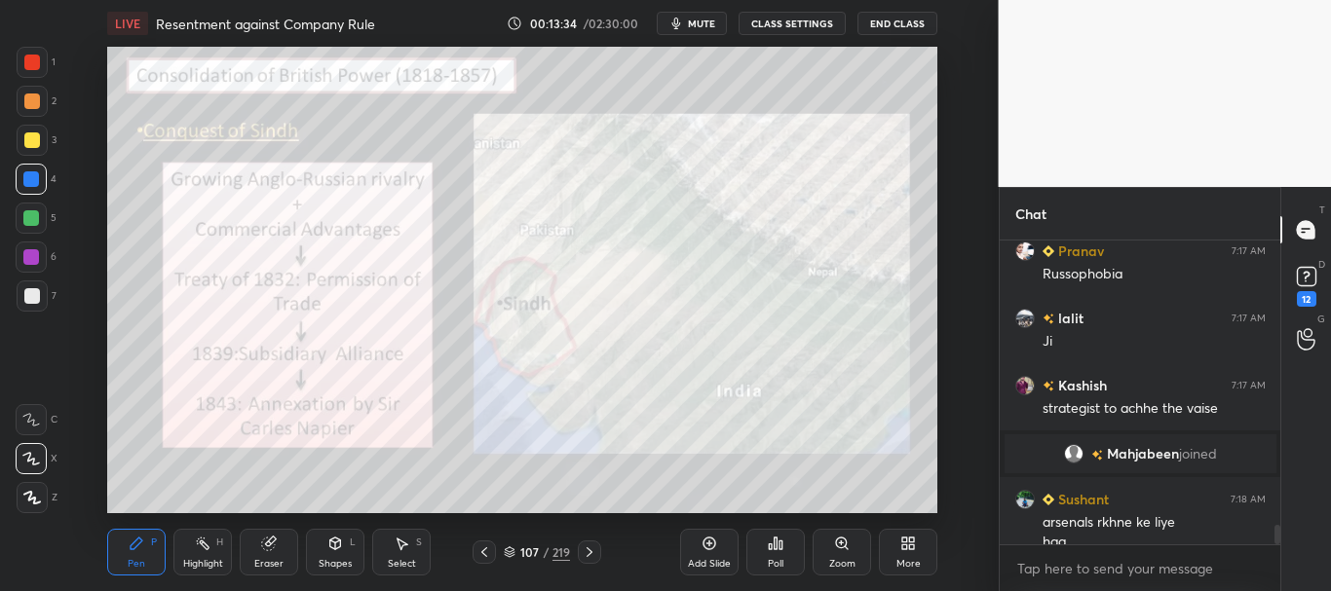
scroll to position [4475, 0]
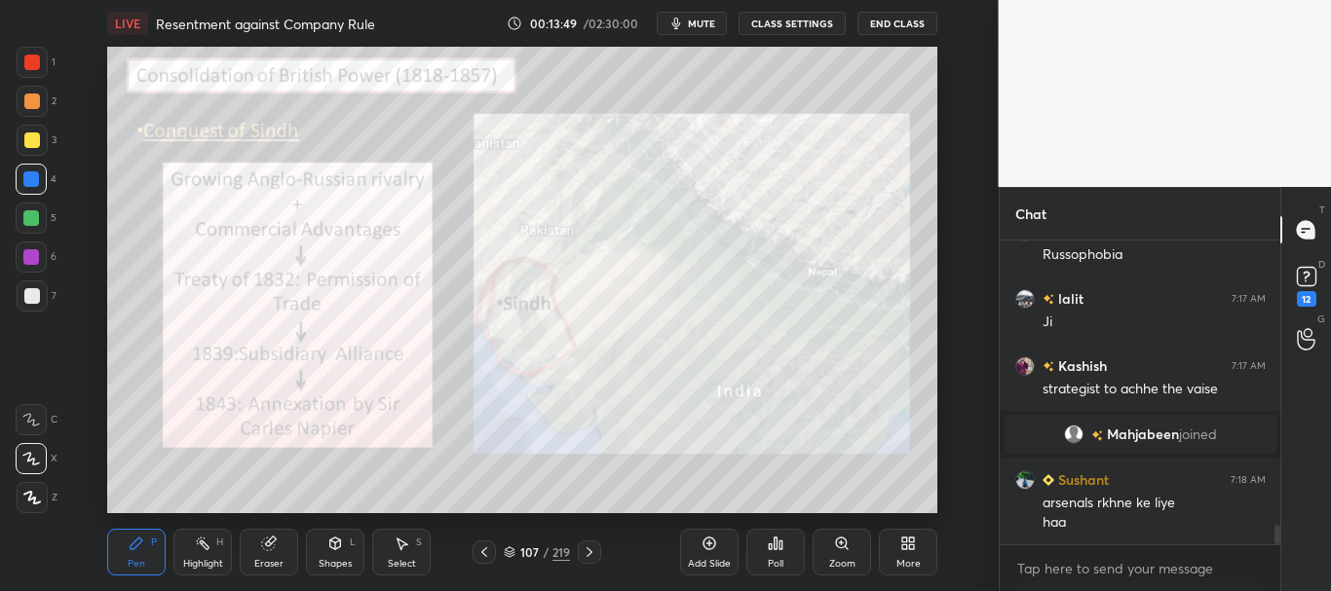
click at [29, 61] on div at bounding box center [32, 63] width 16 height 16
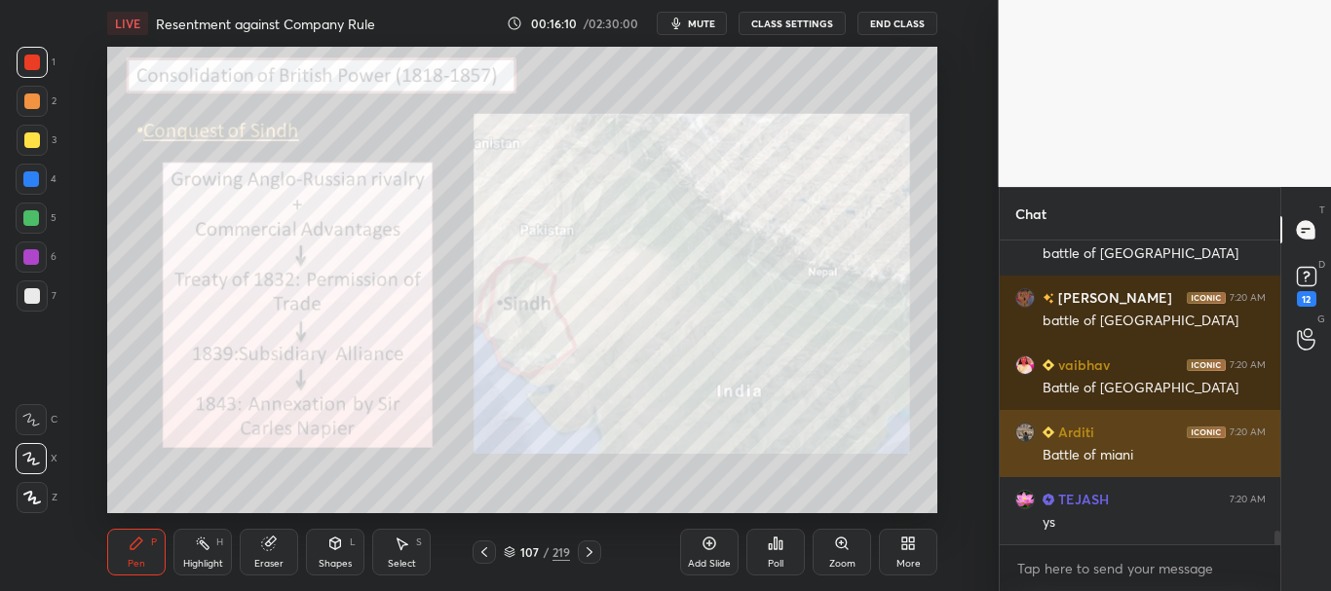
scroll to position [6246, 0]
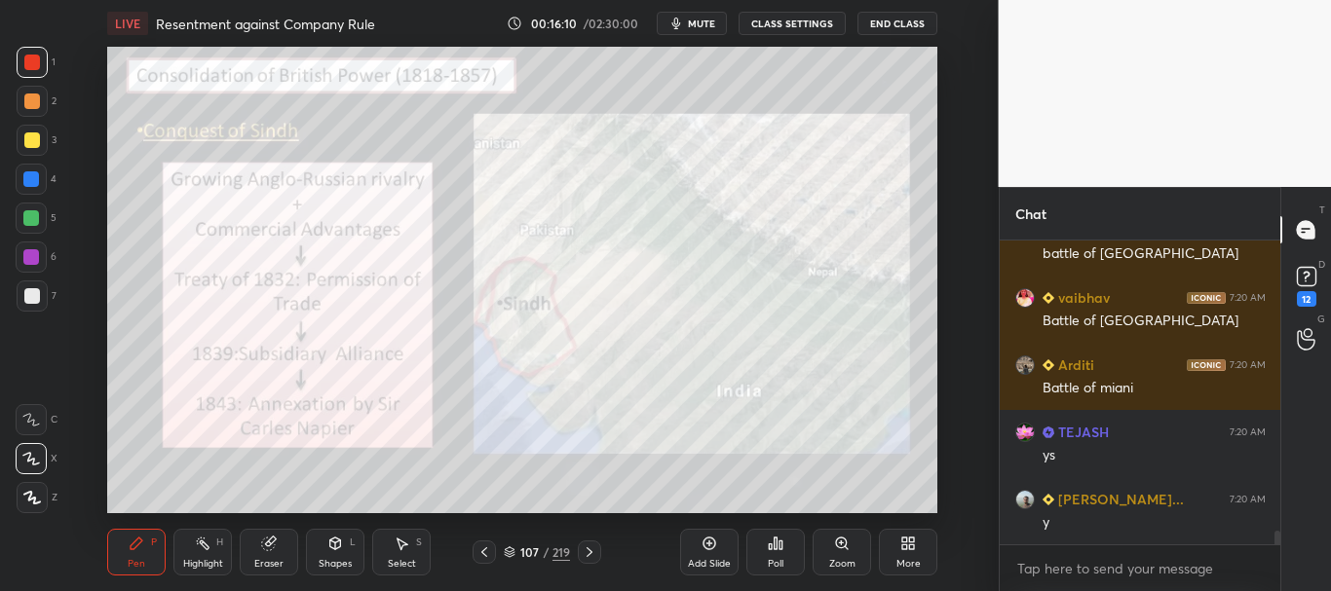
click at [266, 550] on icon at bounding box center [269, 544] width 16 height 16
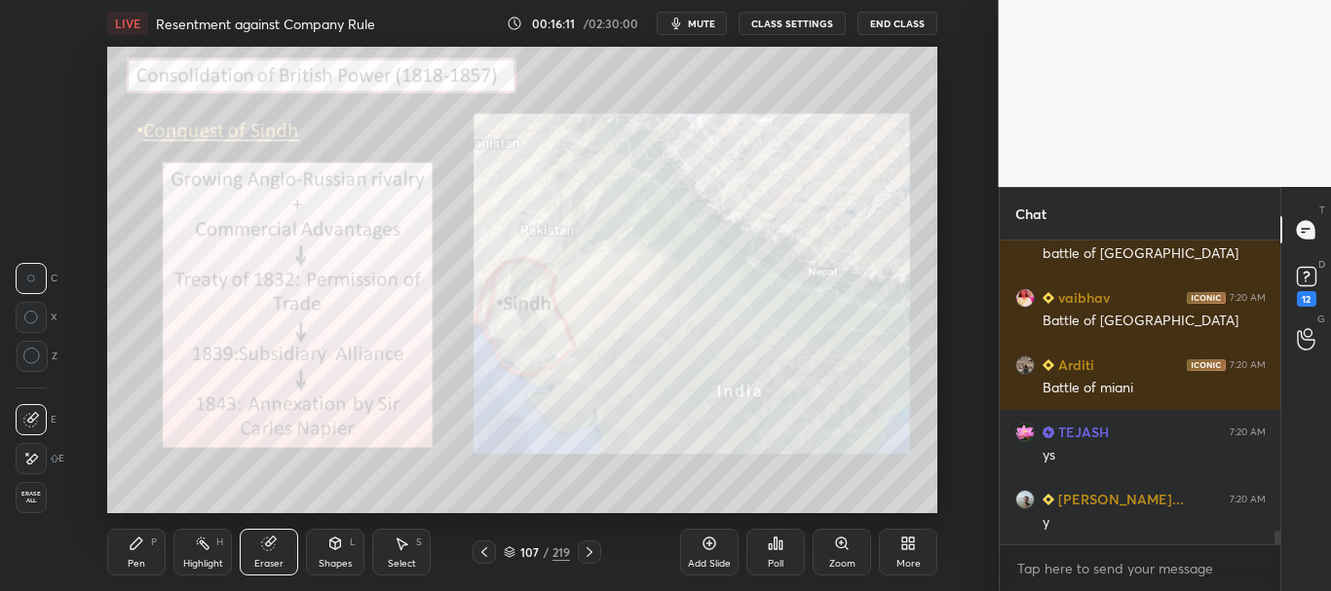
scroll to position [6313, 0]
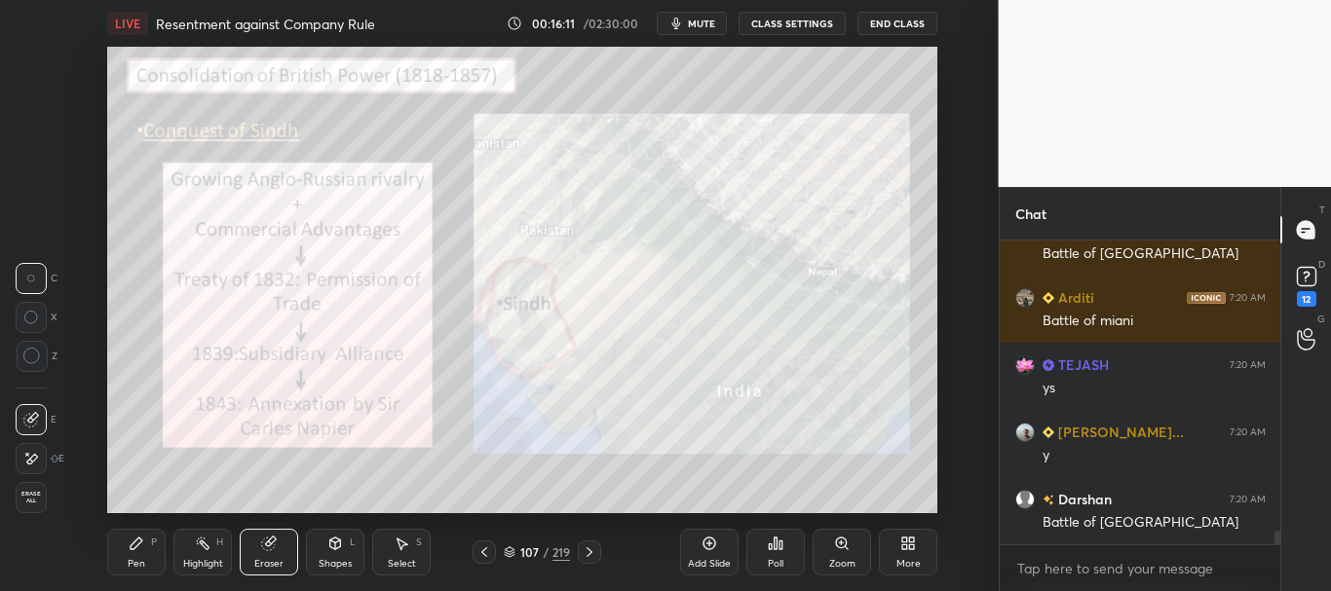
click at [26, 497] on span "Erase all" at bounding box center [31, 498] width 29 height 14
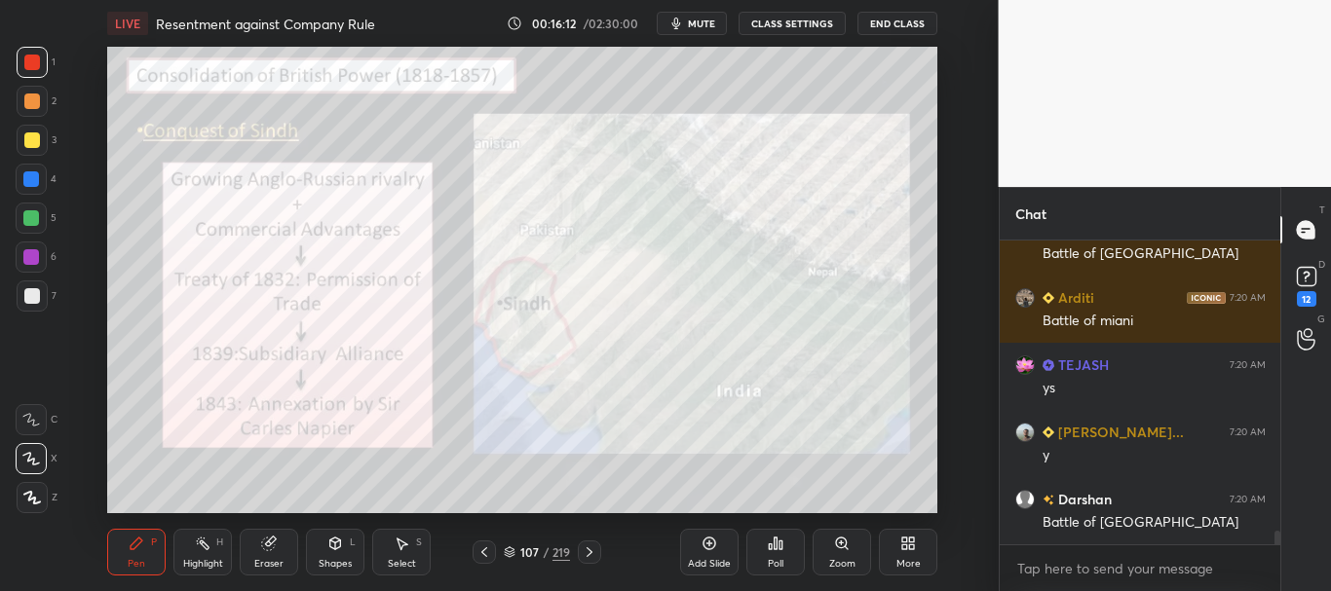
scroll to position [6360, 0]
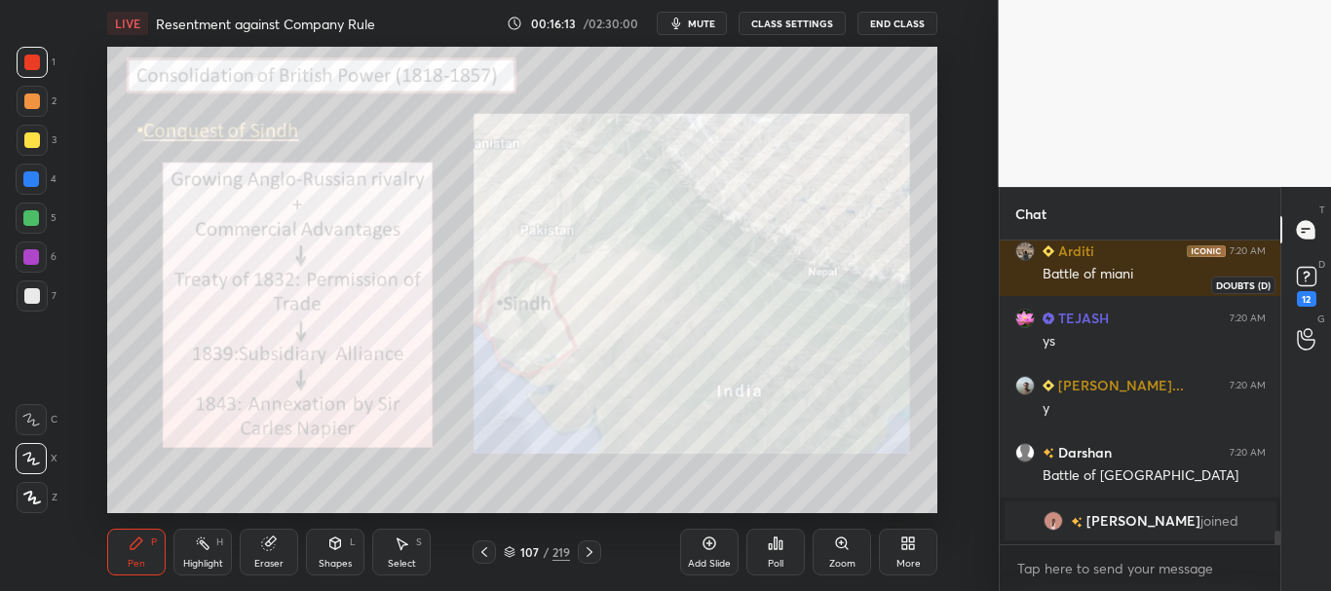
click at [1315, 282] on rect at bounding box center [1306, 277] width 19 height 19
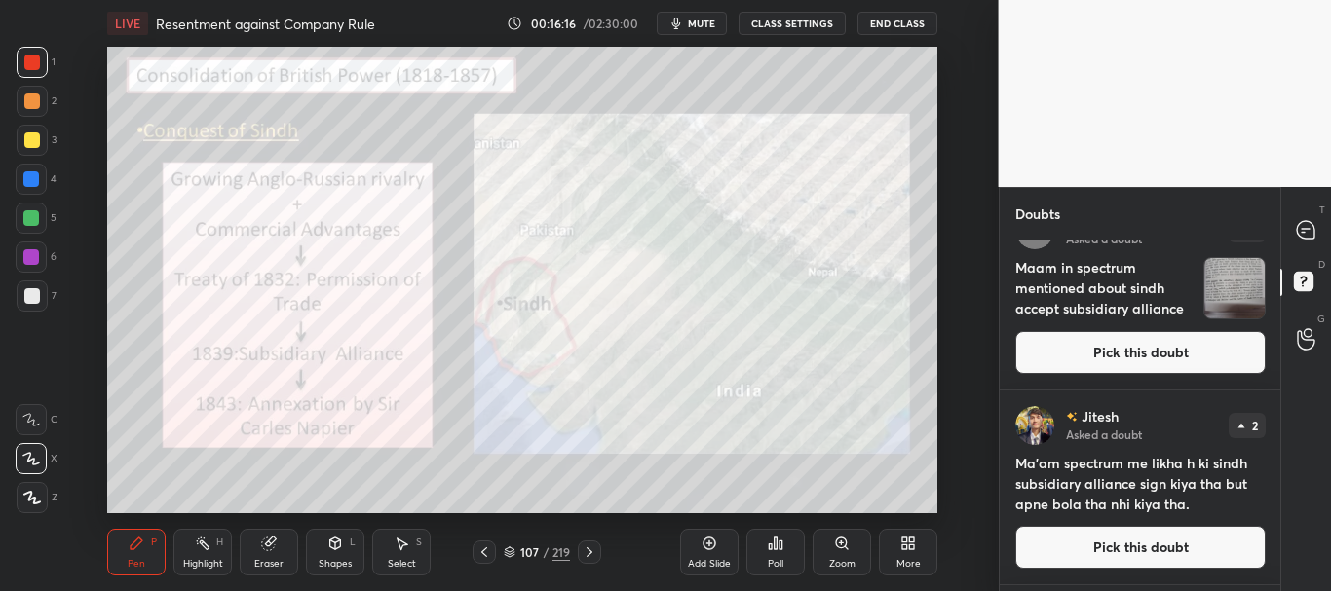
scroll to position [0, 0]
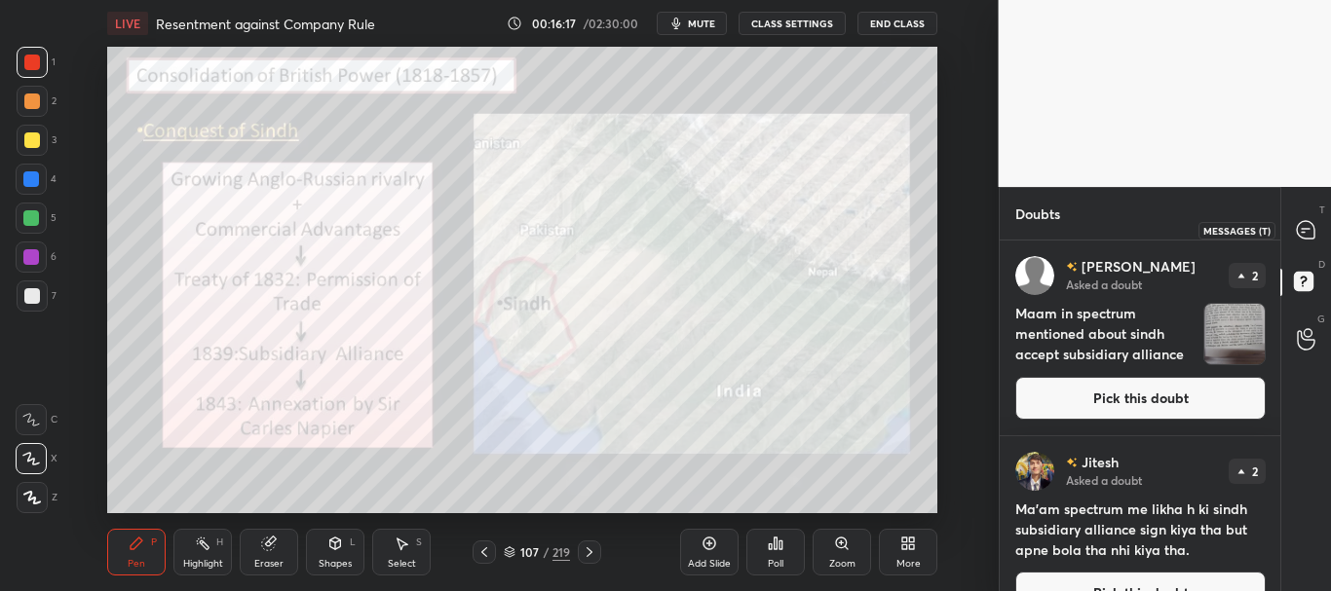
click at [1307, 237] on icon at bounding box center [1306, 230] width 18 height 18
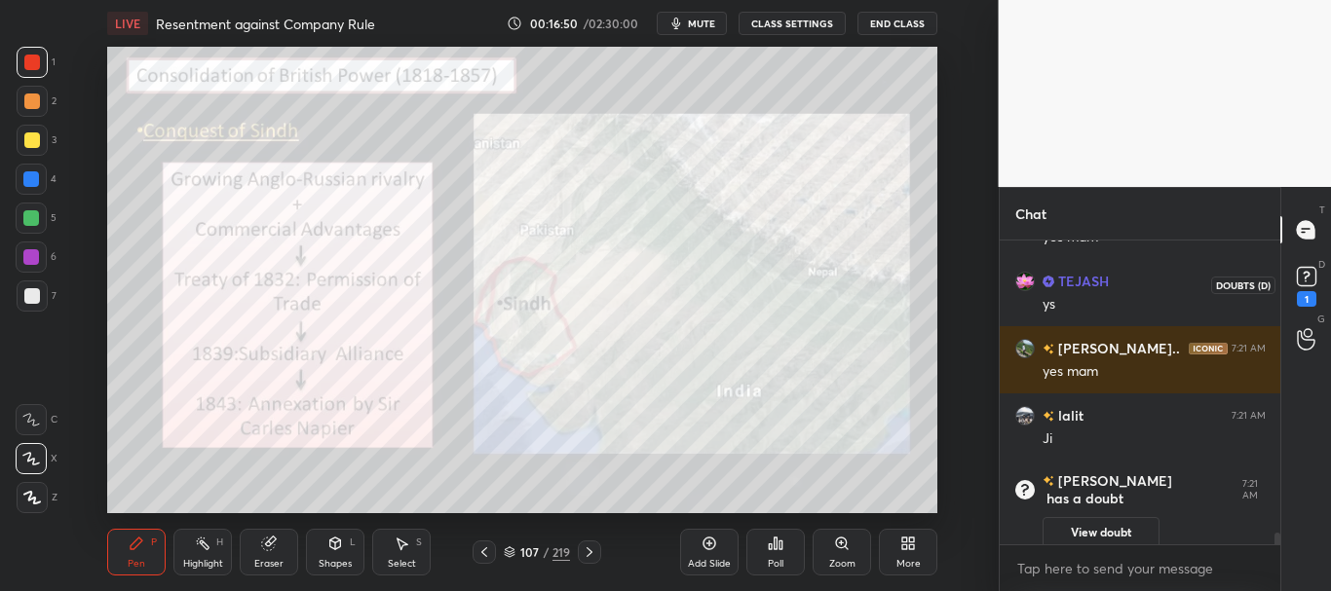
scroll to position [298, 275]
click at [1303, 278] on rect at bounding box center [1306, 277] width 19 height 19
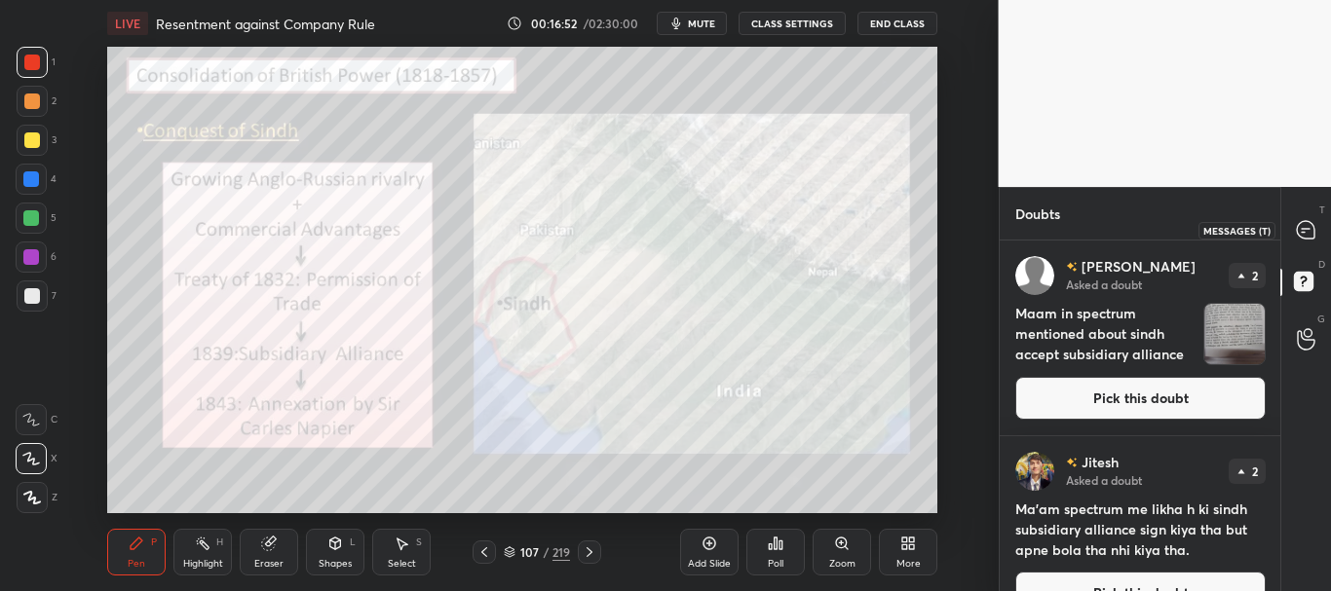
drag, startPoint x: 1308, startPoint y: 236, endPoint x: 1320, endPoint y: 227, distance: 14.6
click at [1308, 237] on icon at bounding box center [1306, 230] width 18 height 18
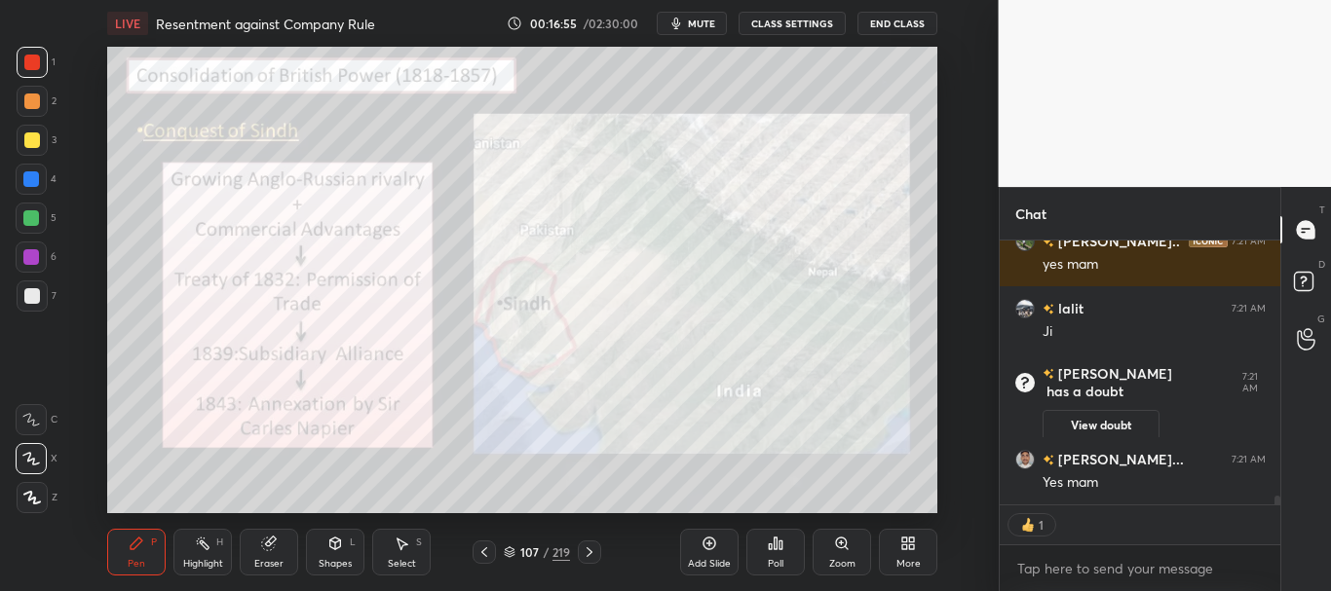
drag, startPoint x: 1278, startPoint y: 498, endPoint x: 1277, endPoint y: 510, distance: 11.7
click at [1277, 510] on div "TEJASH 7:21 AM ys prashant s... 7:21 AM yes mam lalit 7:21 AM Ji Srishty has a …" at bounding box center [1141, 416] width 282 height 351
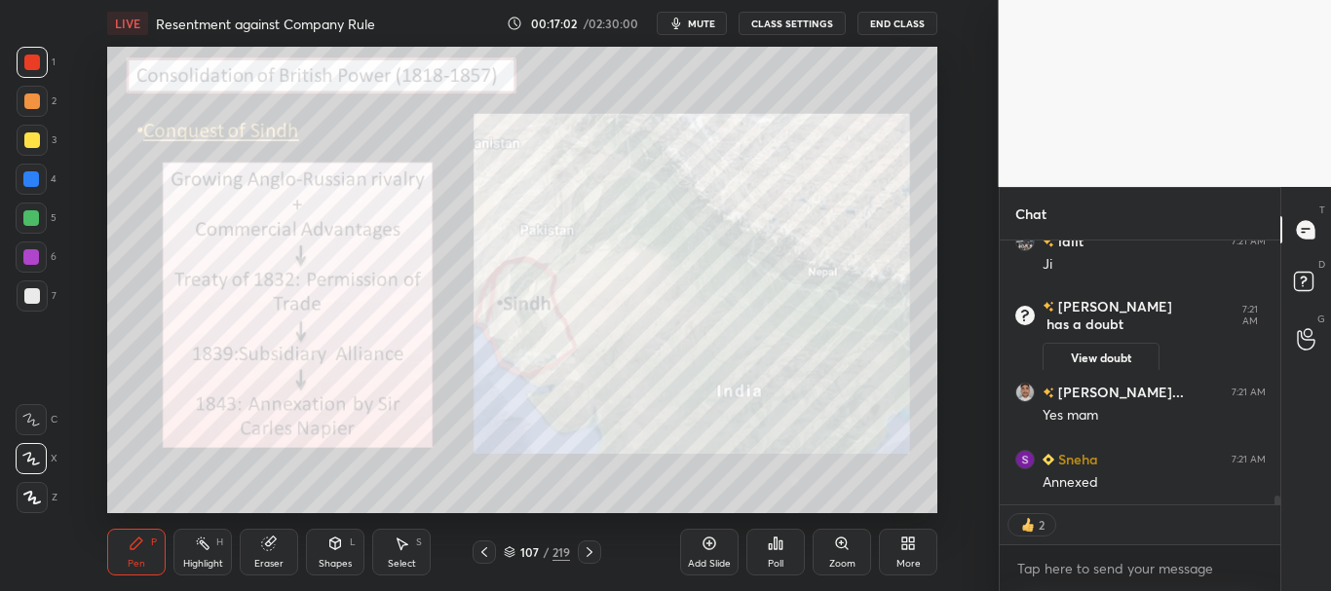
click at [511, 548] on icon at bounding box center [510, 553] width 12 height 12
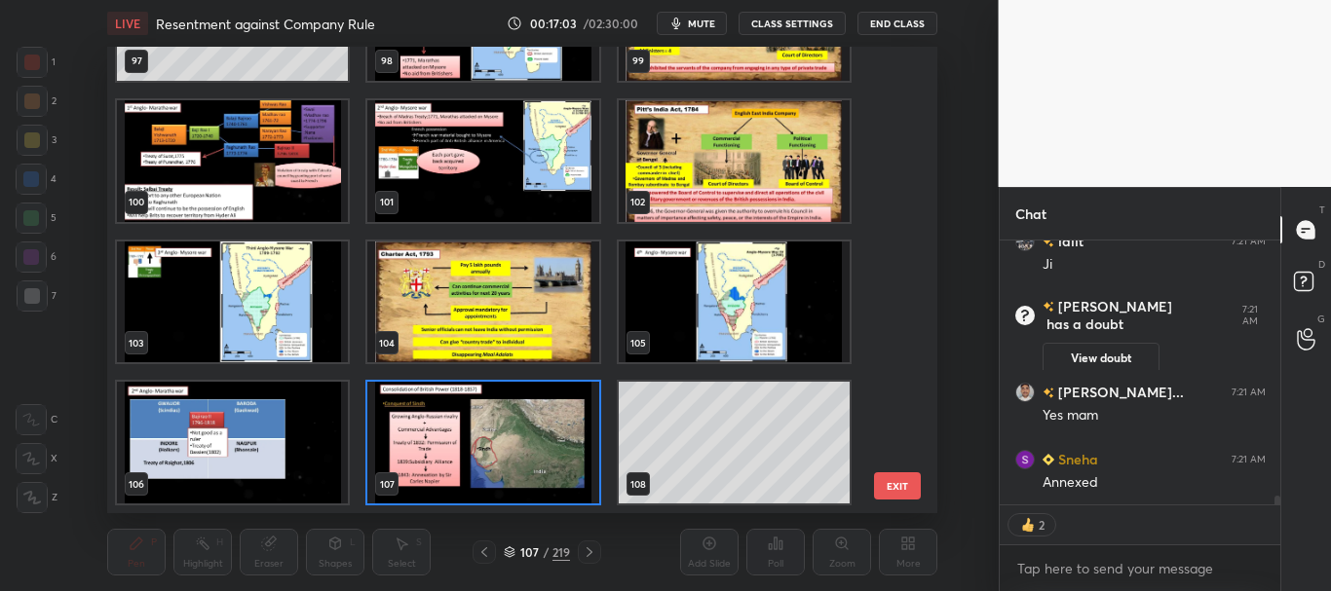
click at [517, 550] on div "107 / 219" at bounding box center [537, 553] width 66 height 18
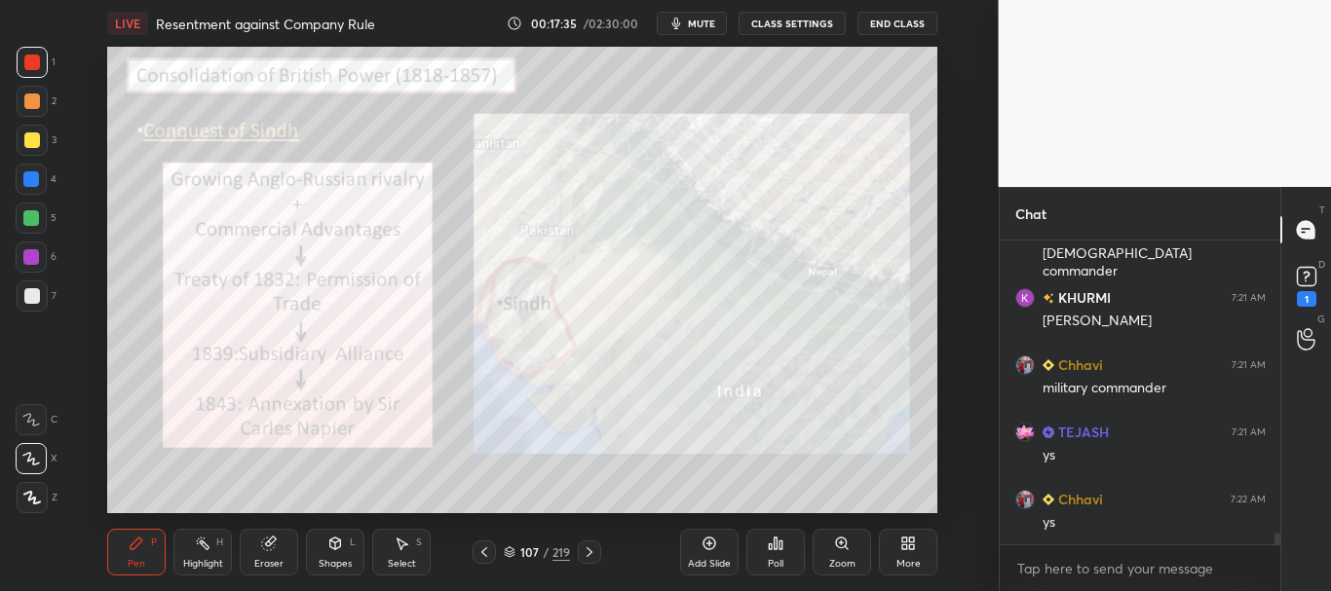
scroll to position [7864, 0]
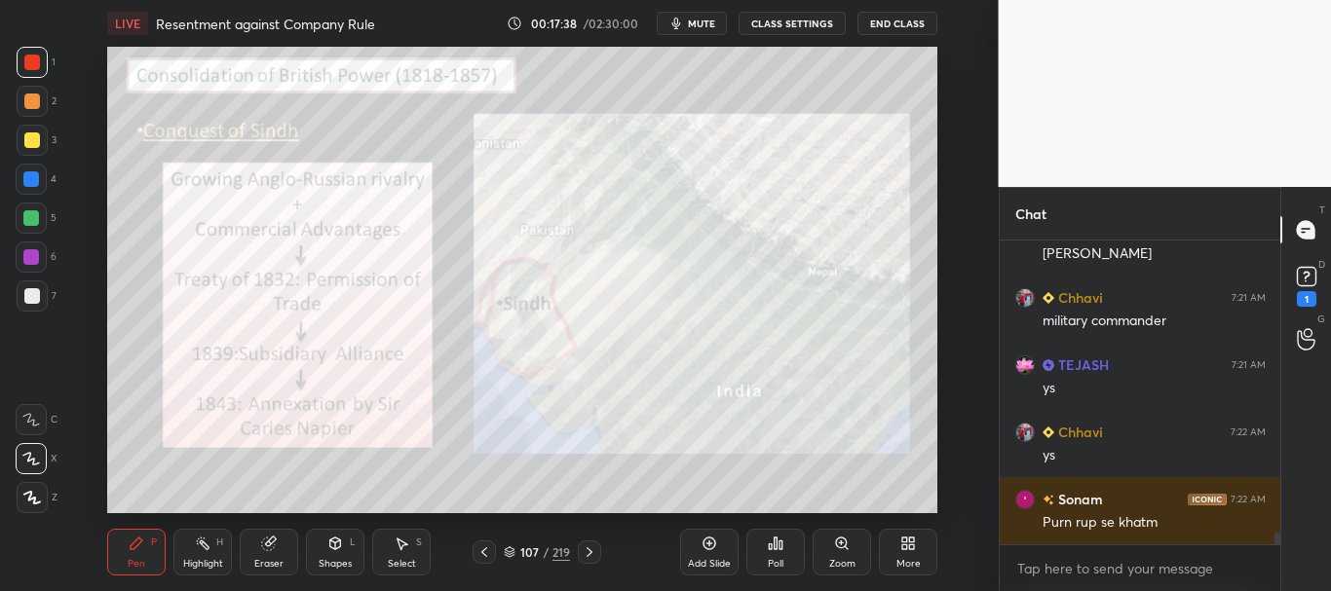
click at [482, 553] on icon at bounding box center [484, 553] width 6 height 10
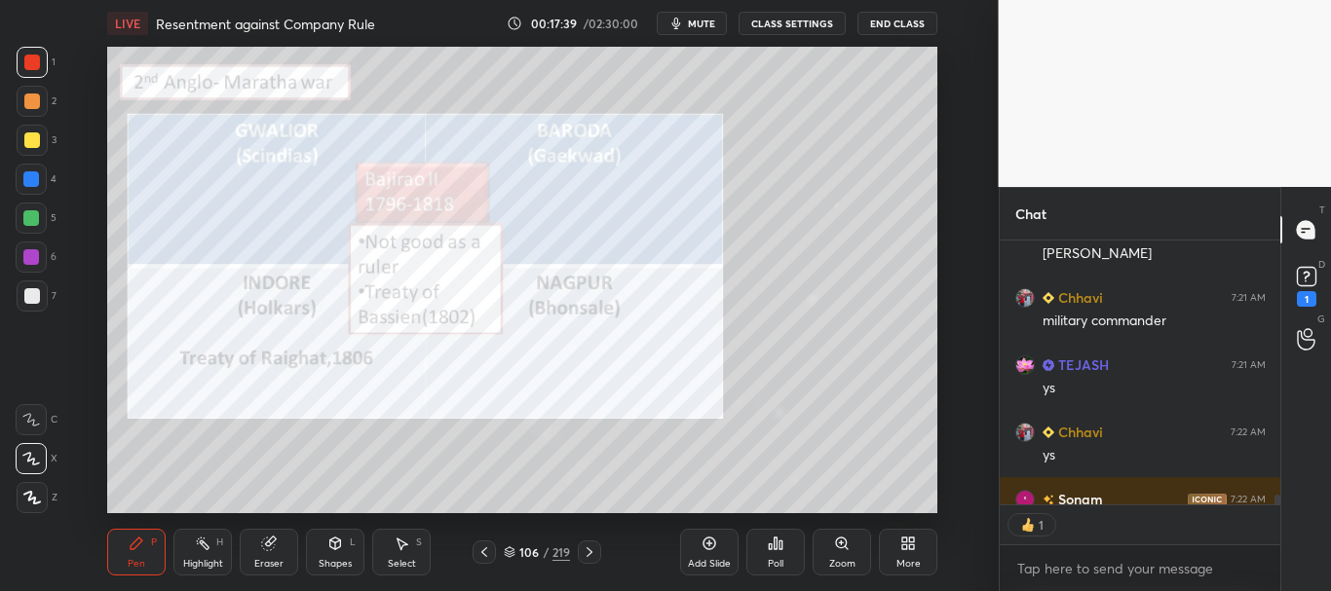
click at [583, 551] on icon at bounding box center [590, 553] width 16 height 16
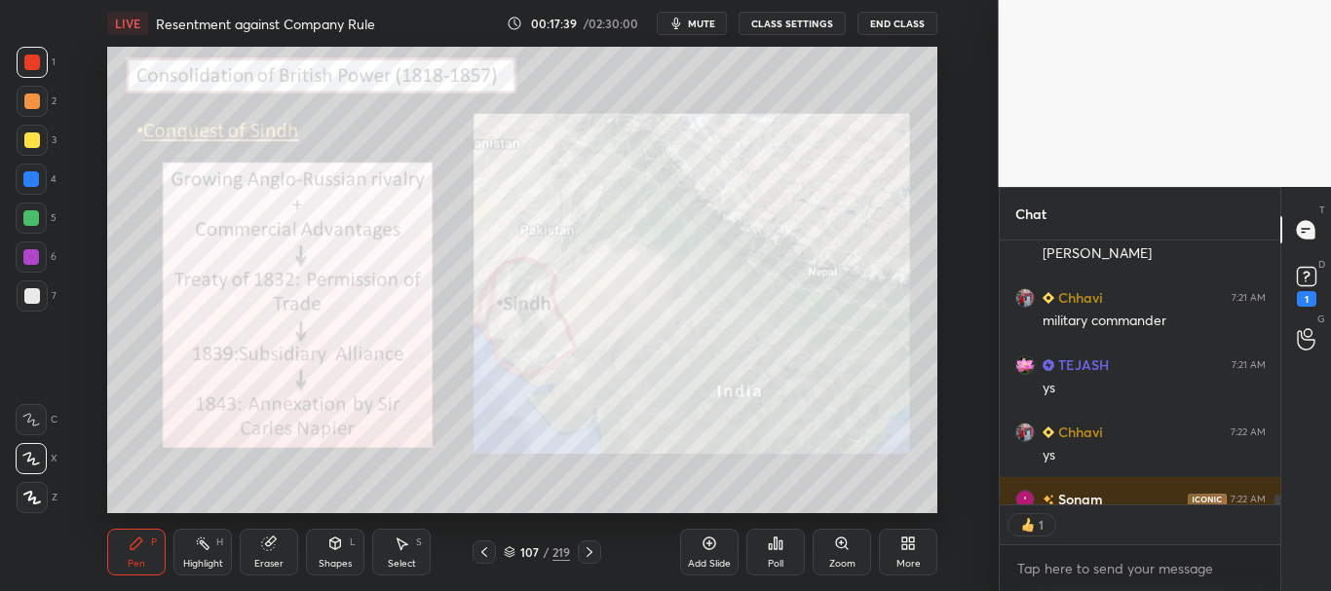
click at [585, 552] on icon at bounding box center [590, 553] width 16 height 16
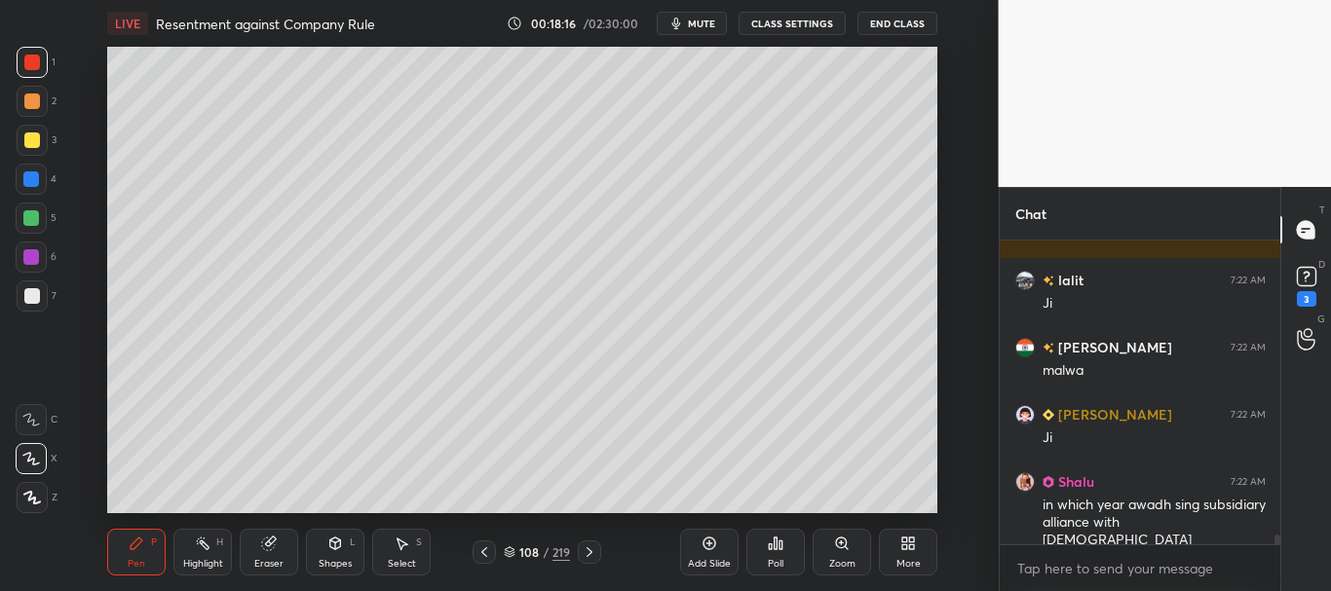
scroll to position [9197, 0]
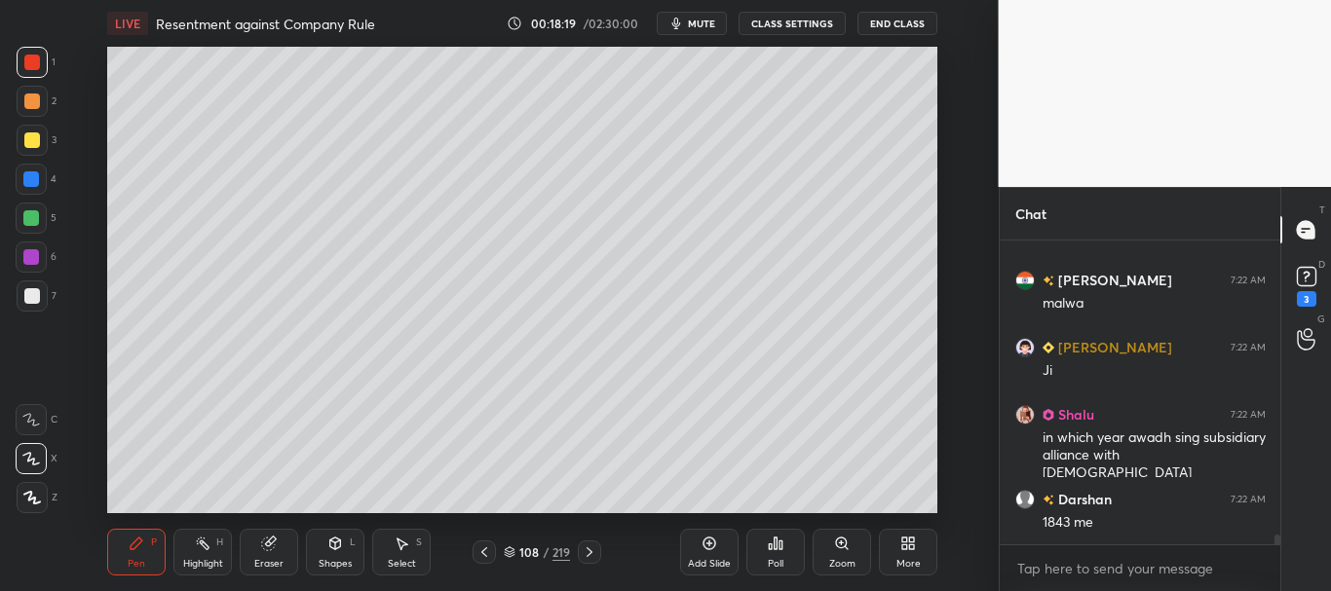
click at [28, 141] on div at bounding box center [32, 140] width 16 height 16
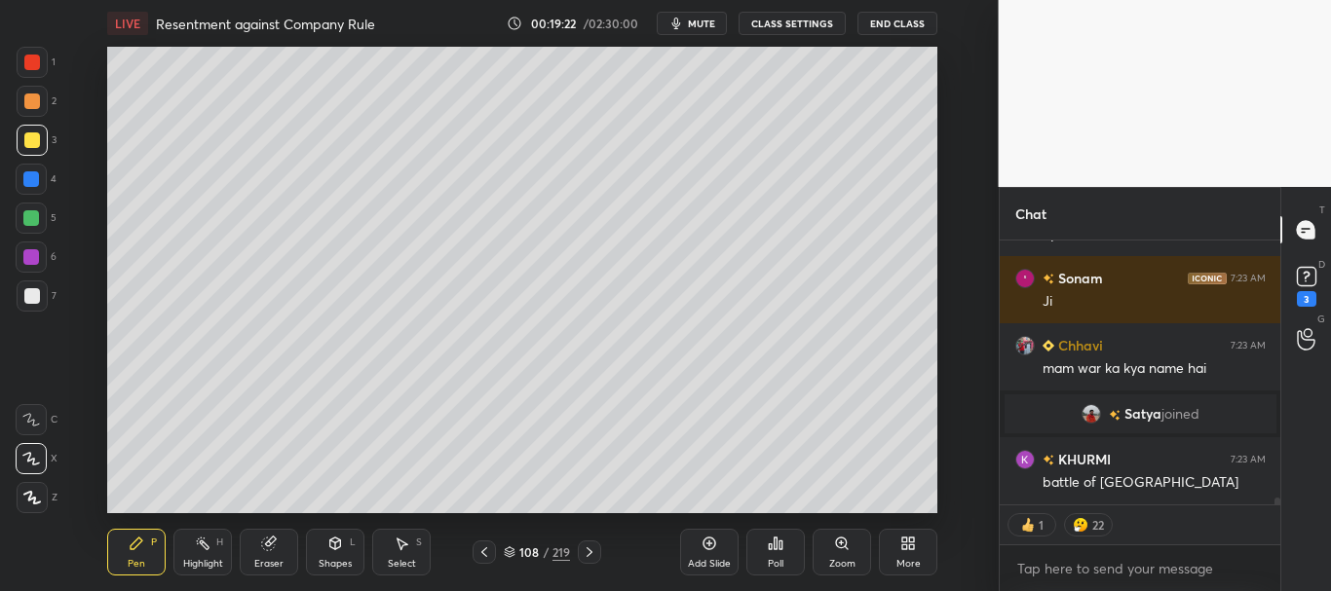
scroll to position [9662, 0]
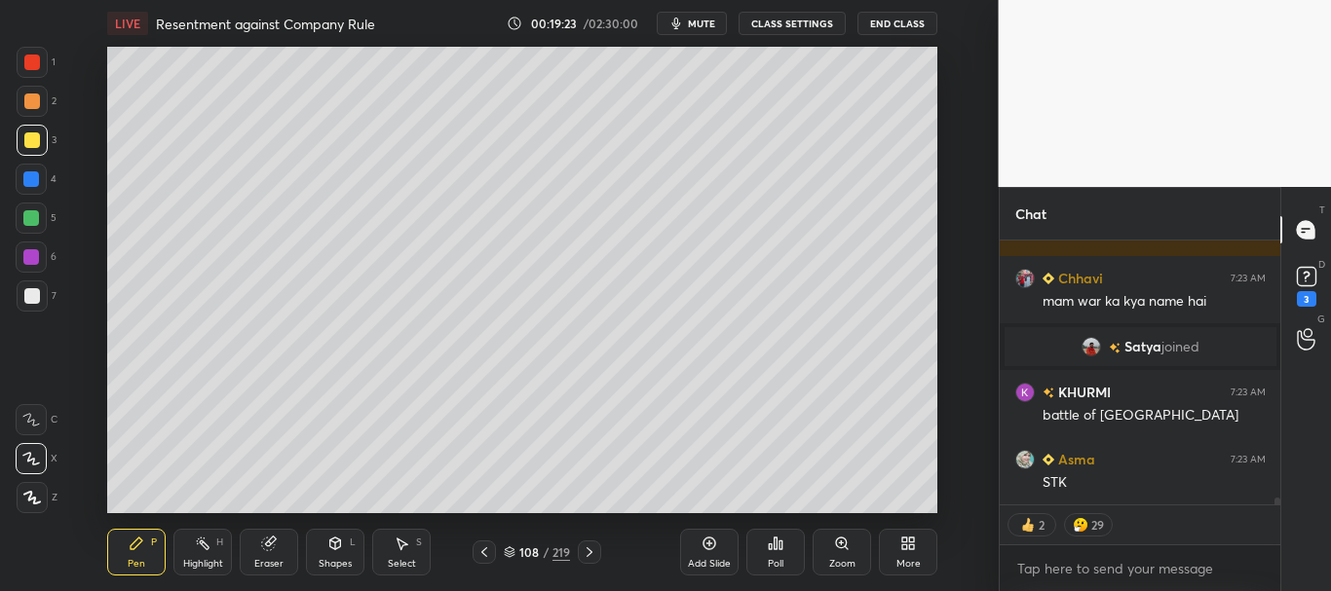
click at [31, 178] on div at bounding box center [31, 179] width 16 height 16
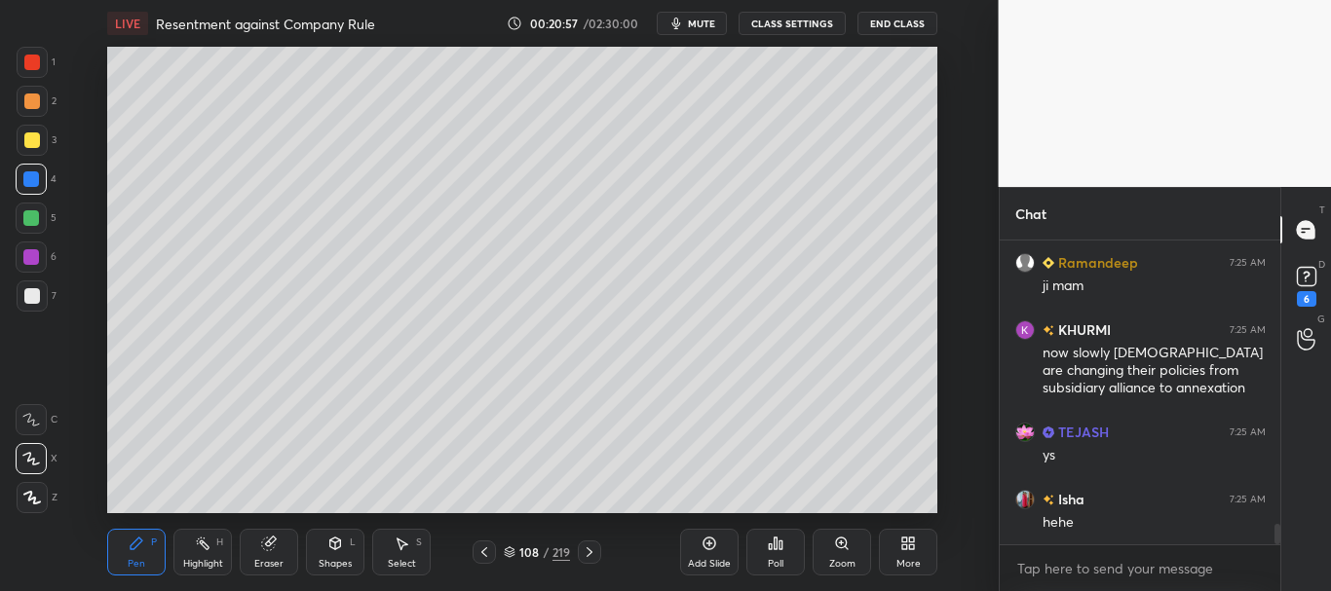
scroll to position [4259, 0]
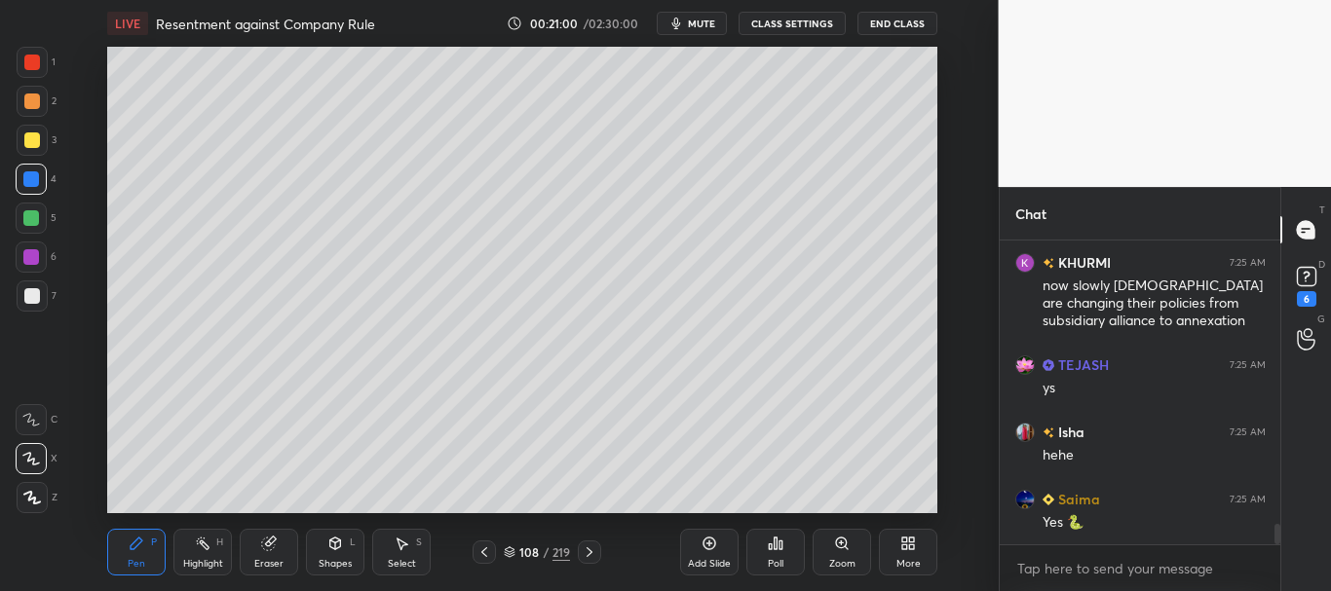
click at [31, 66] on div at bounding box center [32, 63] width 16 height 16
click at [38, 218] on div at bounding box center [31, 218] width 16 height 16
click at [510, 550] on icon at bounding box center [510, 553] width 12 height 12
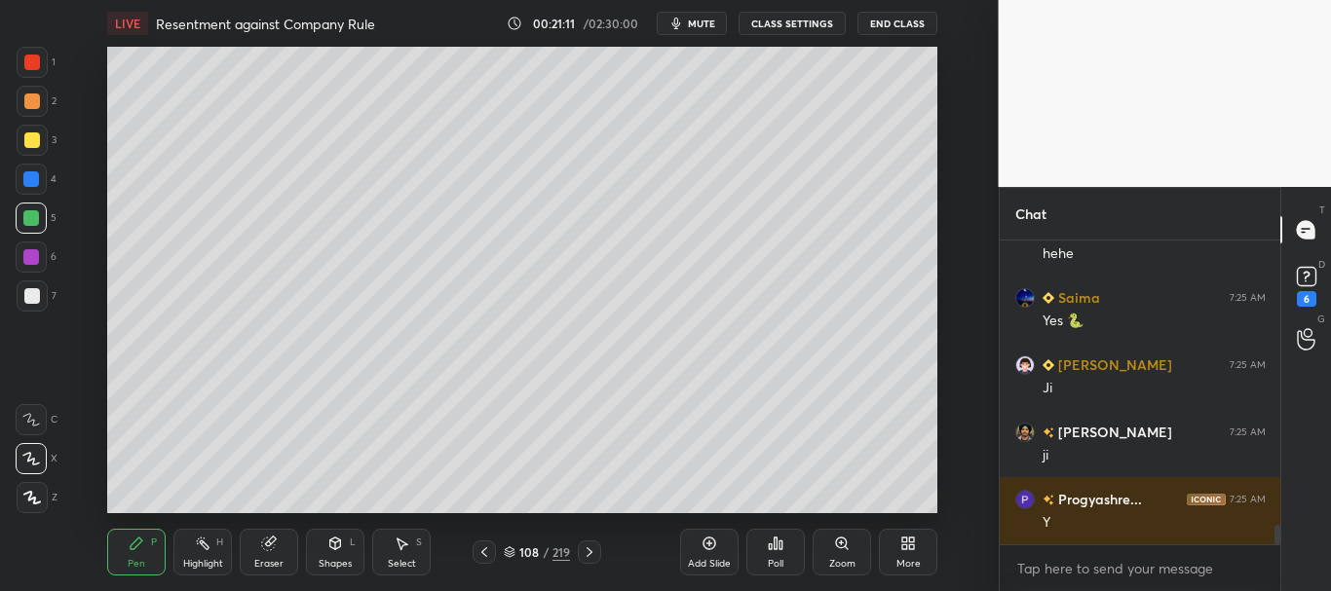
scroll to position [0, 0]
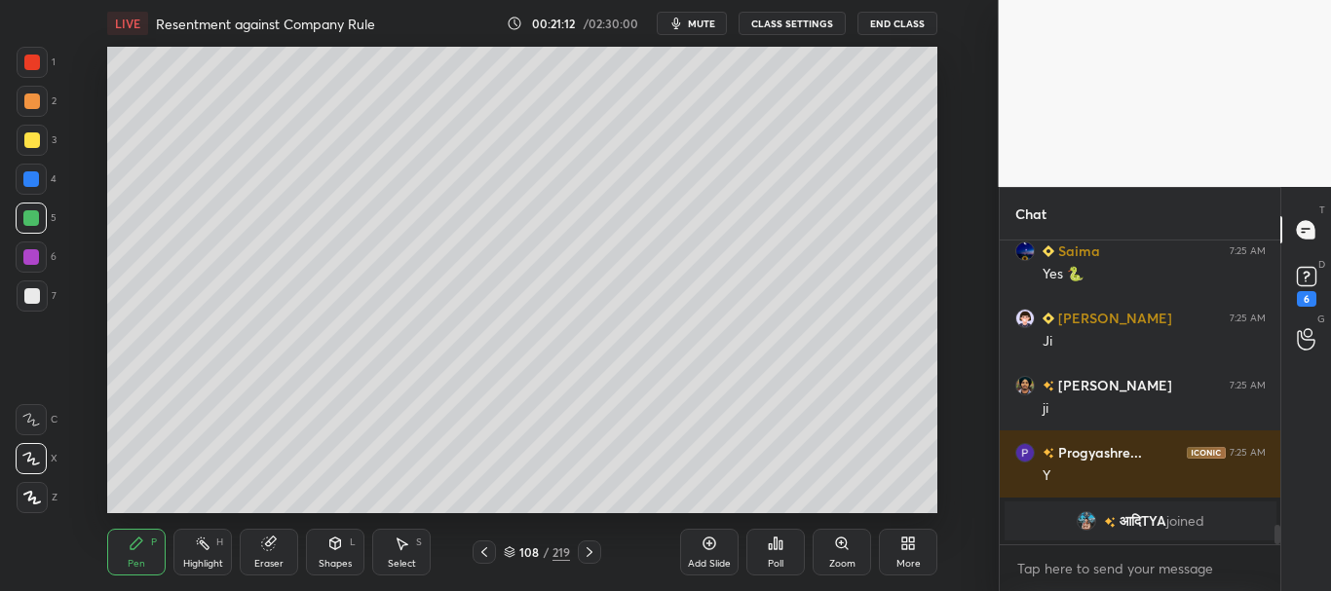
click at [31, 137] on div at bounding box center [32, 140] width 16 height 16
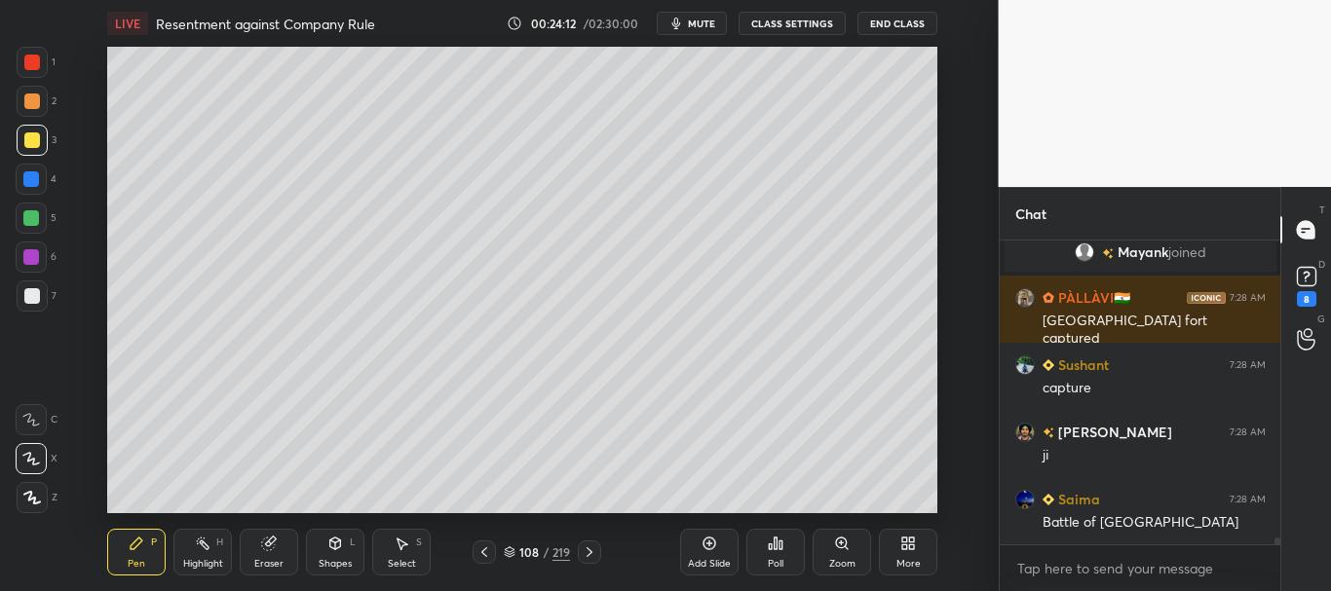
scroll to position [12534, 0]
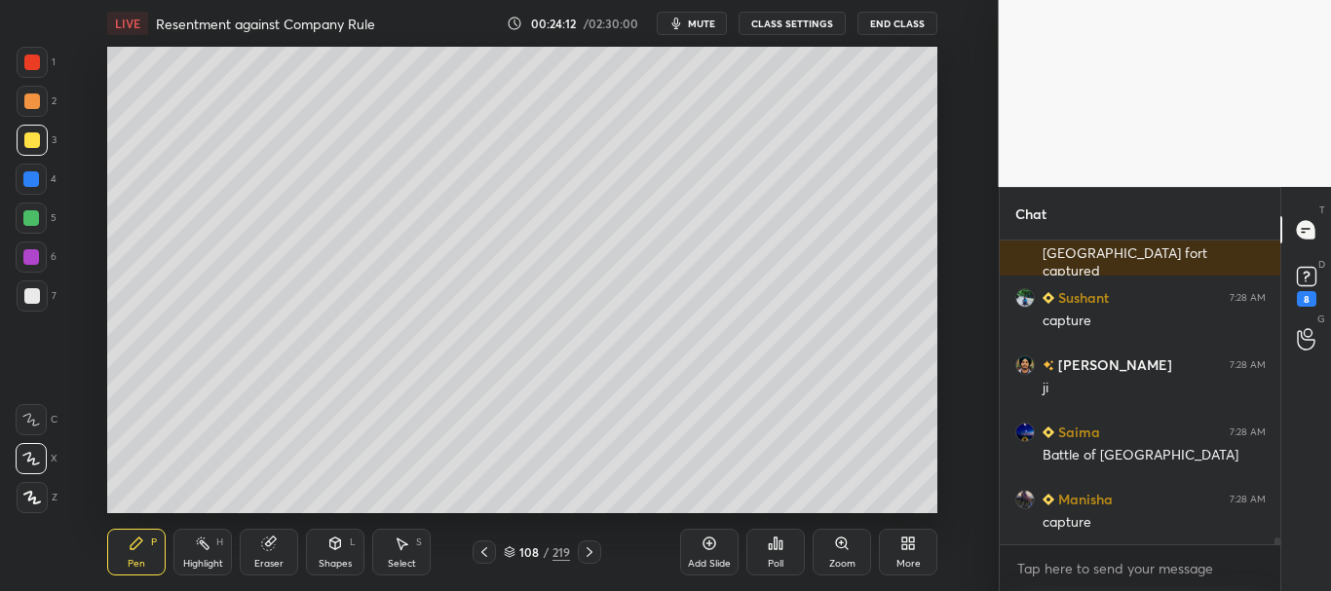
click at [29, 175] on div at bounding box center [31, 179] width 16 height 16
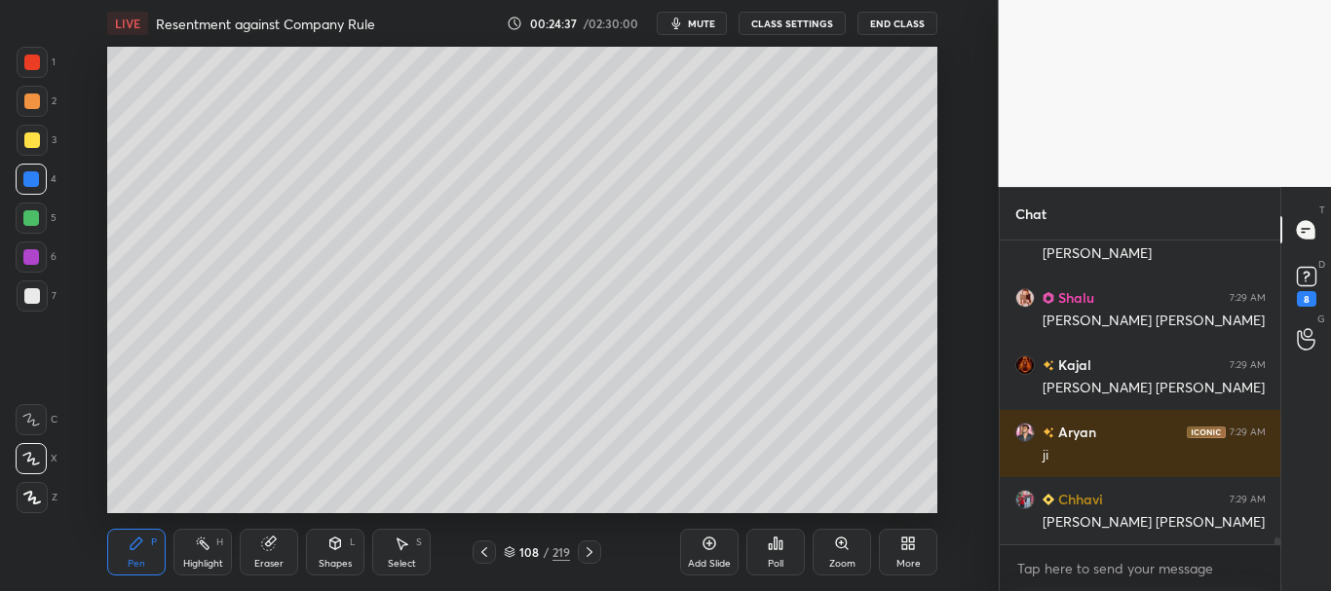
scroll to position [13570, 0]
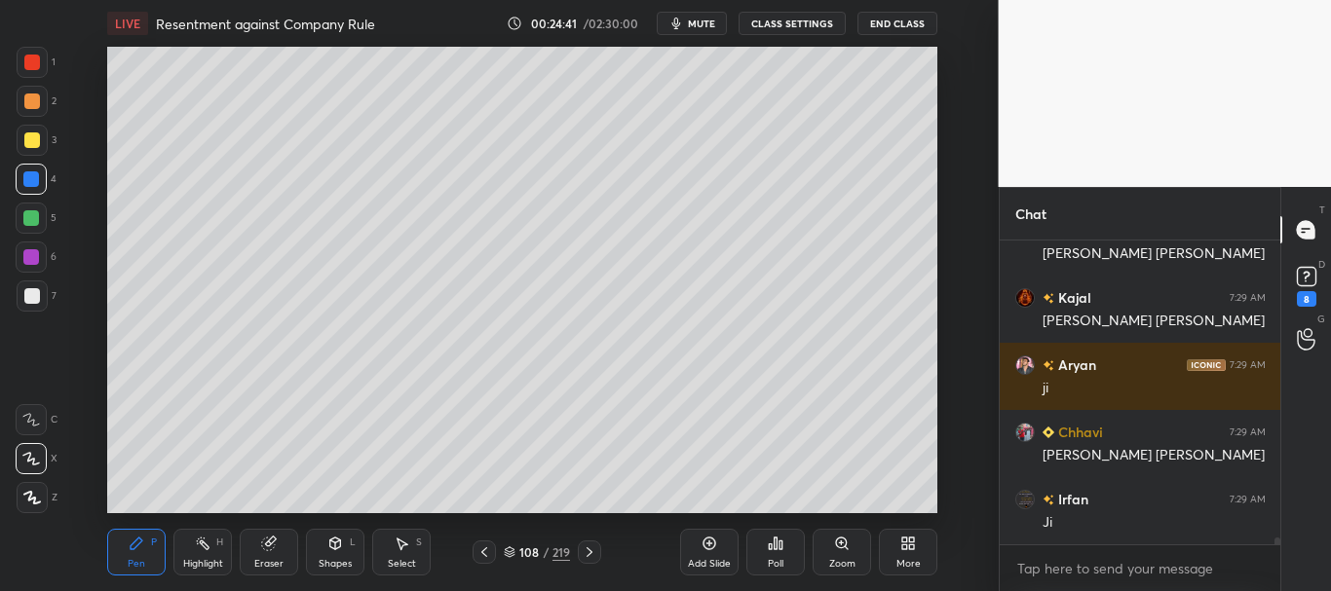
click at [20, 115] on div at bounding box center [32, 101] width 31 height 31
click at [27, 140] on div at bounding box center [32, 140] width 16 height 16
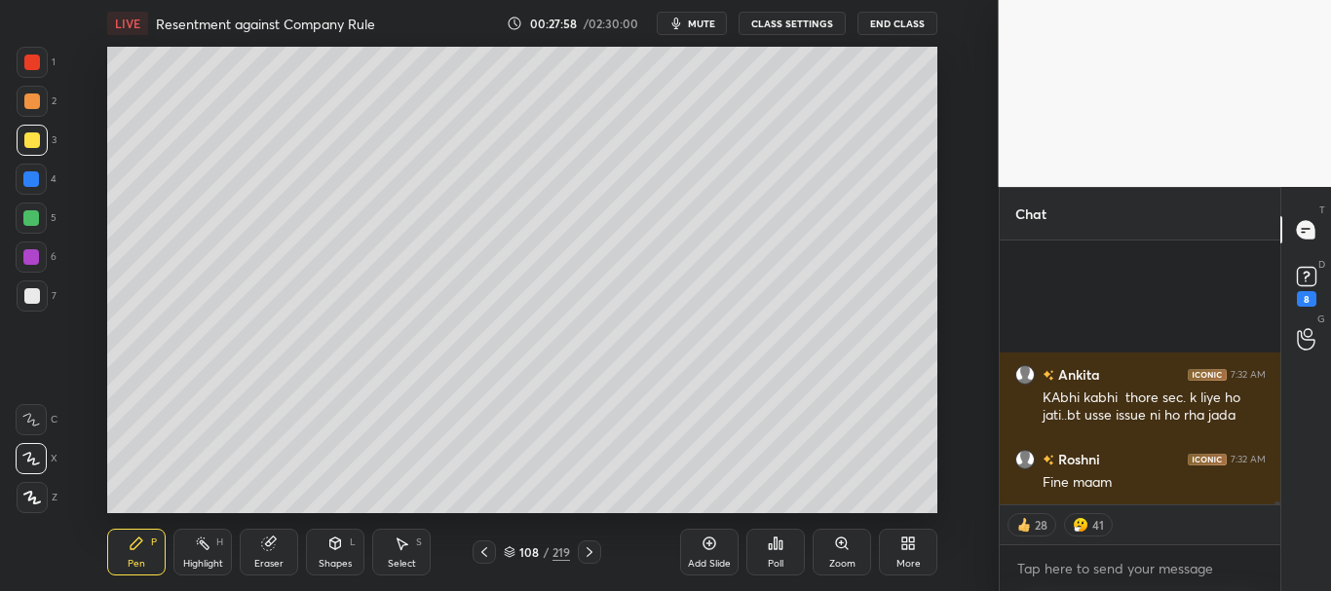
scroll to position [24483, 0]
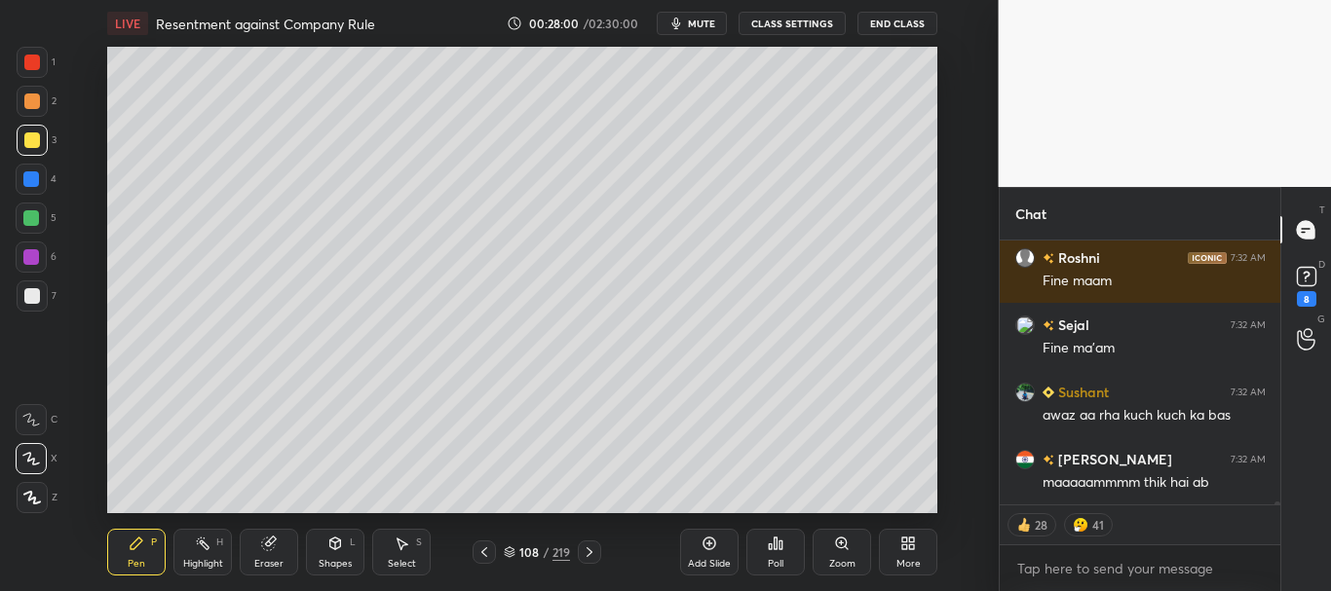
click at [509, 551] on icon at bounding box center [510, 550] width 10 height 5
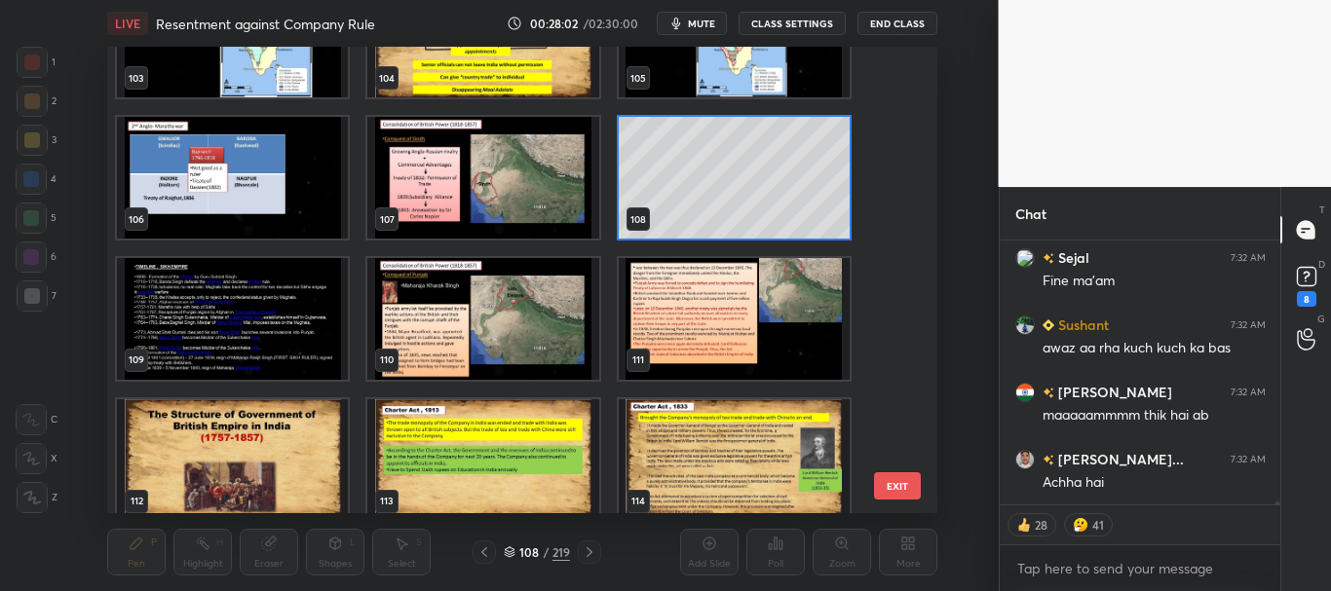
scroll to position [24635, 0]
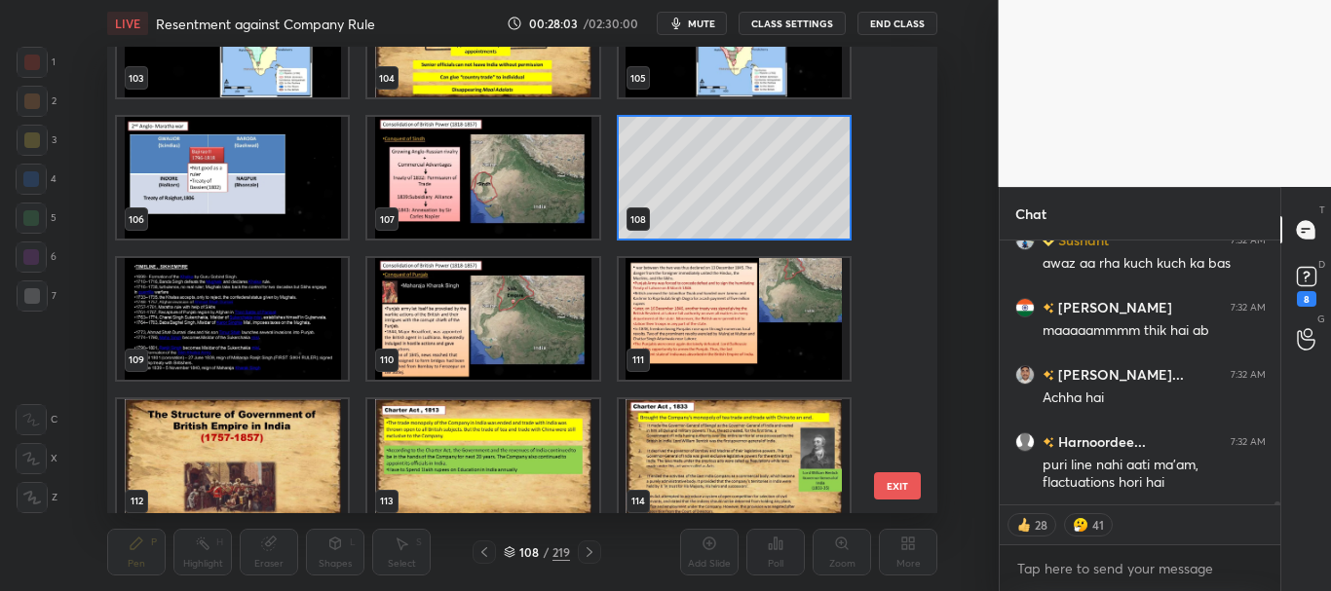
click at [305, 347] on img "grid" at bounding box center [232, 319] width 231 height 122
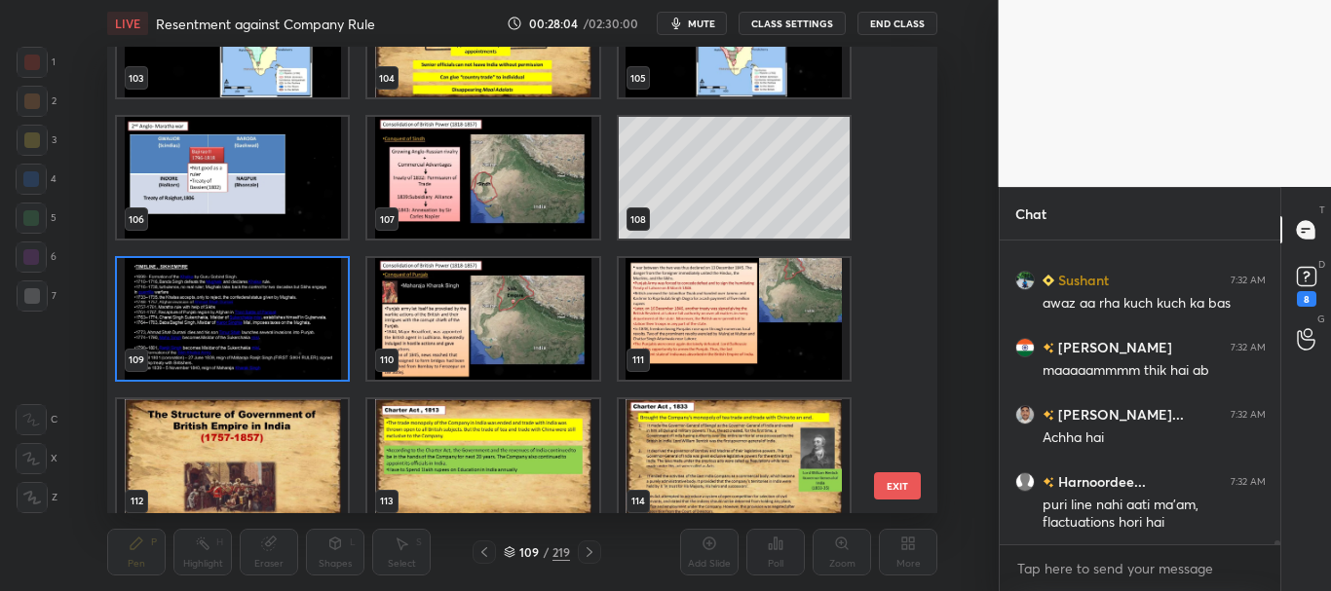
scroll to position [298, 275]
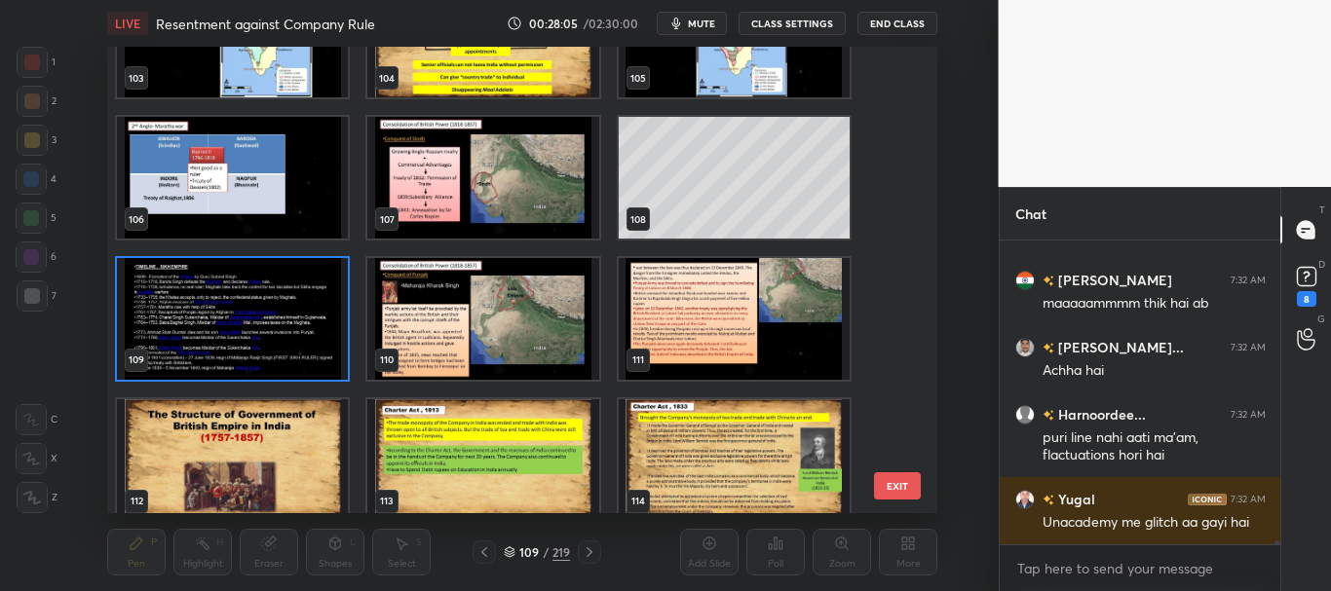
click at [511, 553] on icon at bounding box center [510, 553] width 10 height 3
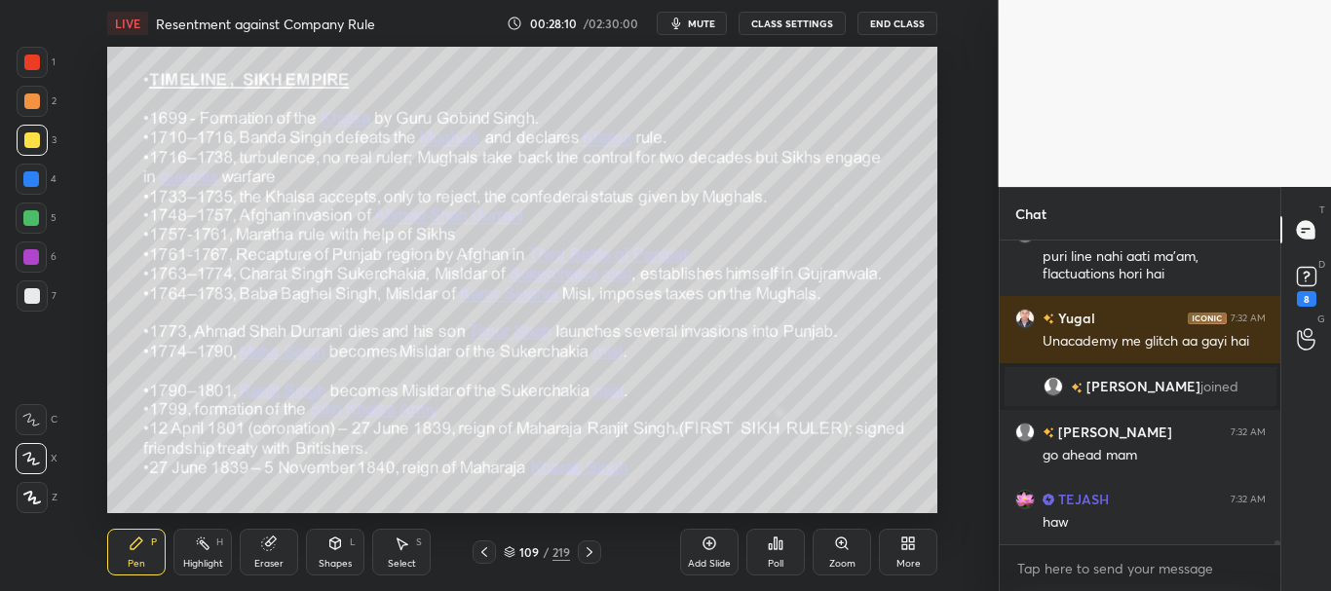
scroll to position [24290, 0]
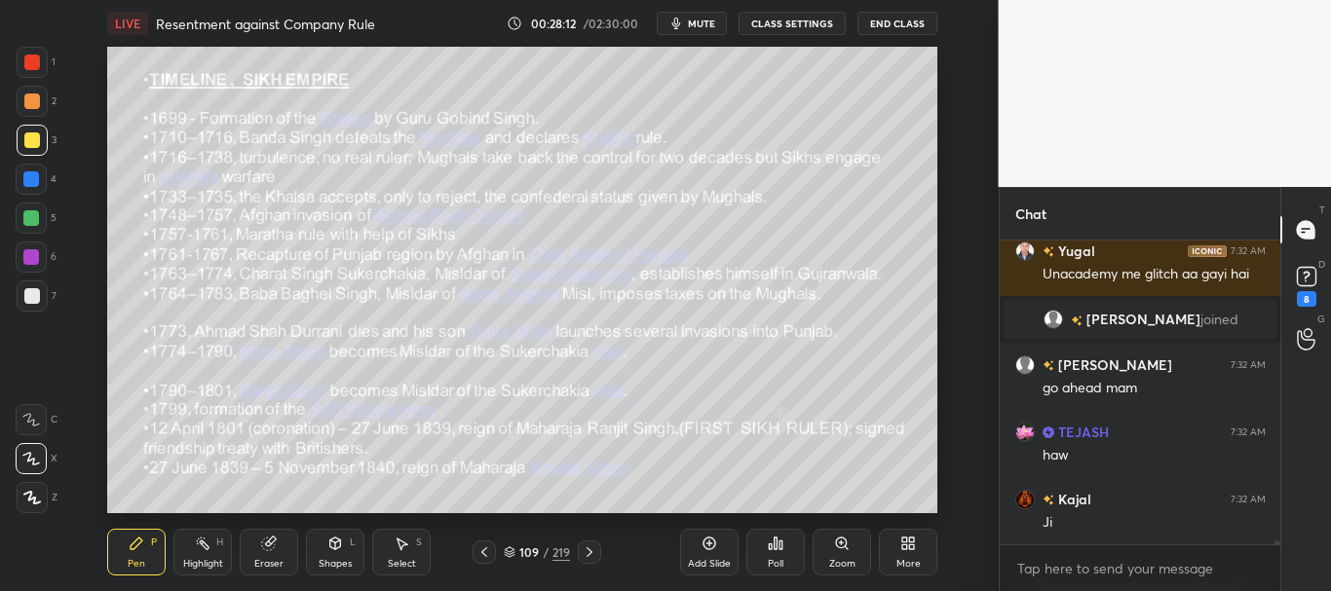
click at [710, 542] on icon at bounding box center [709, 544] width 16 height 16
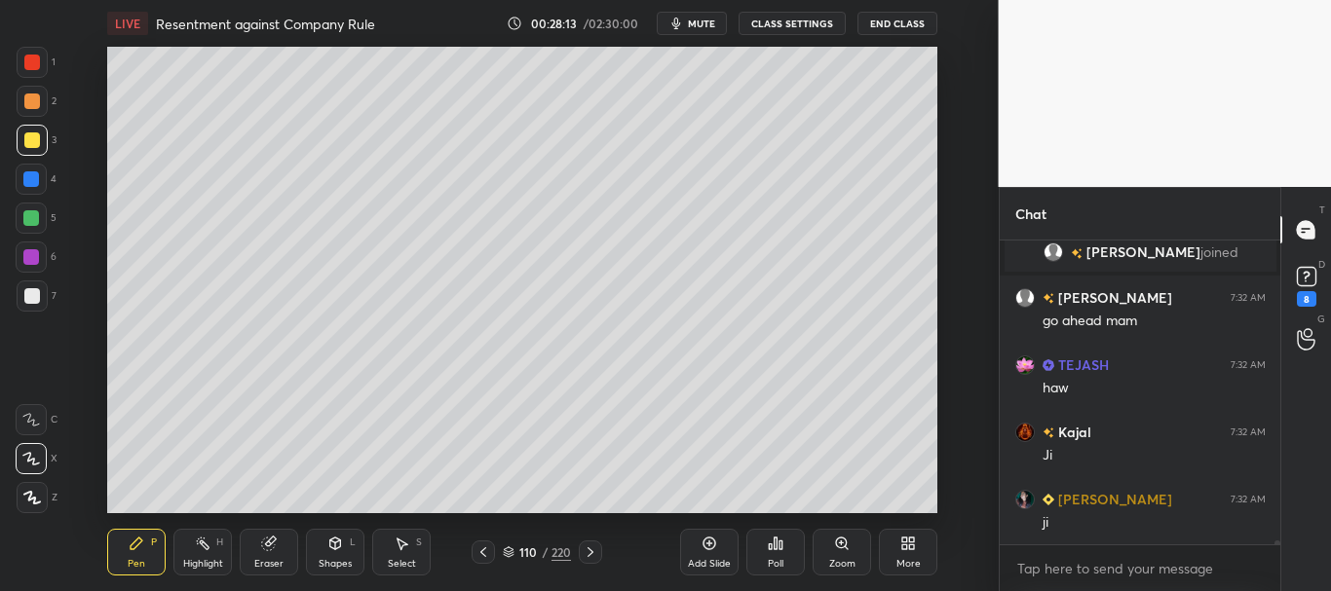
click at [32, 298] on div at bounding box center [32, 296] width 16 height 16
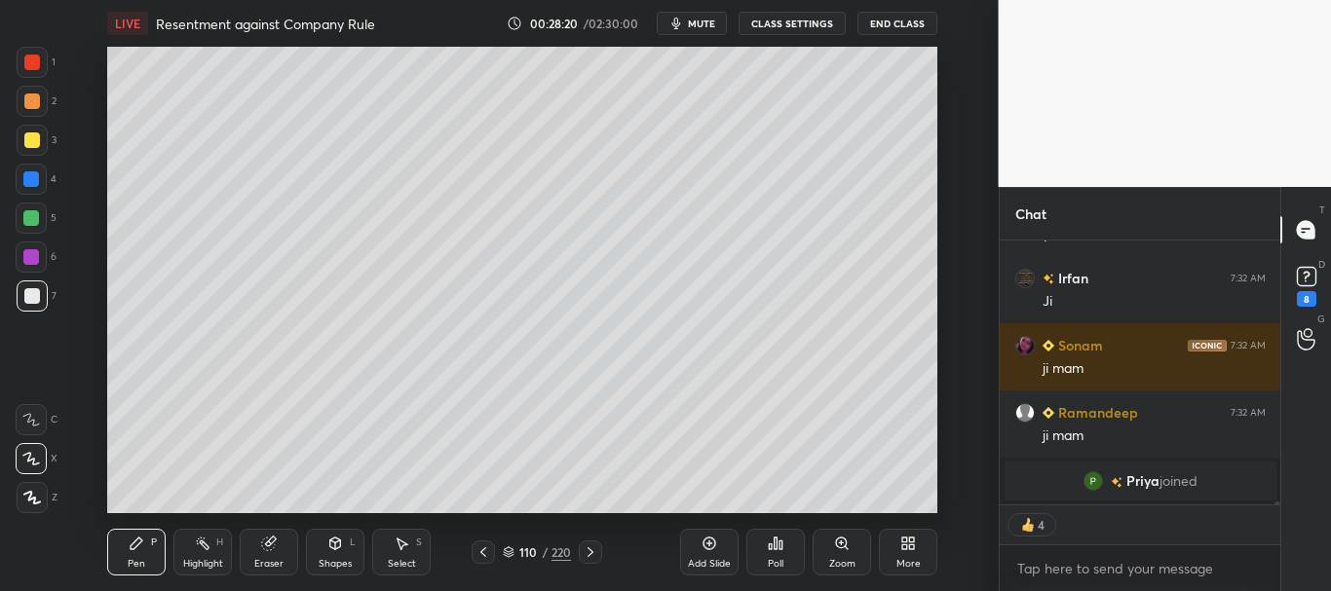
scroll to position [25019, 0]
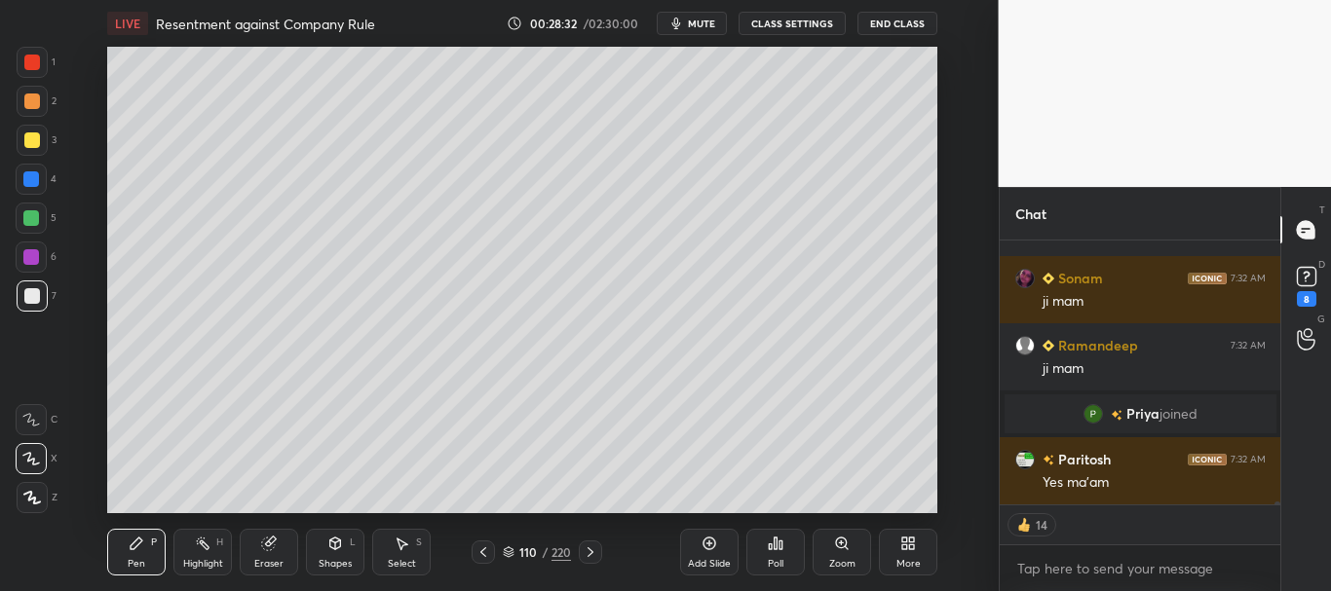
click at [266, 549] on icon at bounding box center [268, 544] width 13 height 13
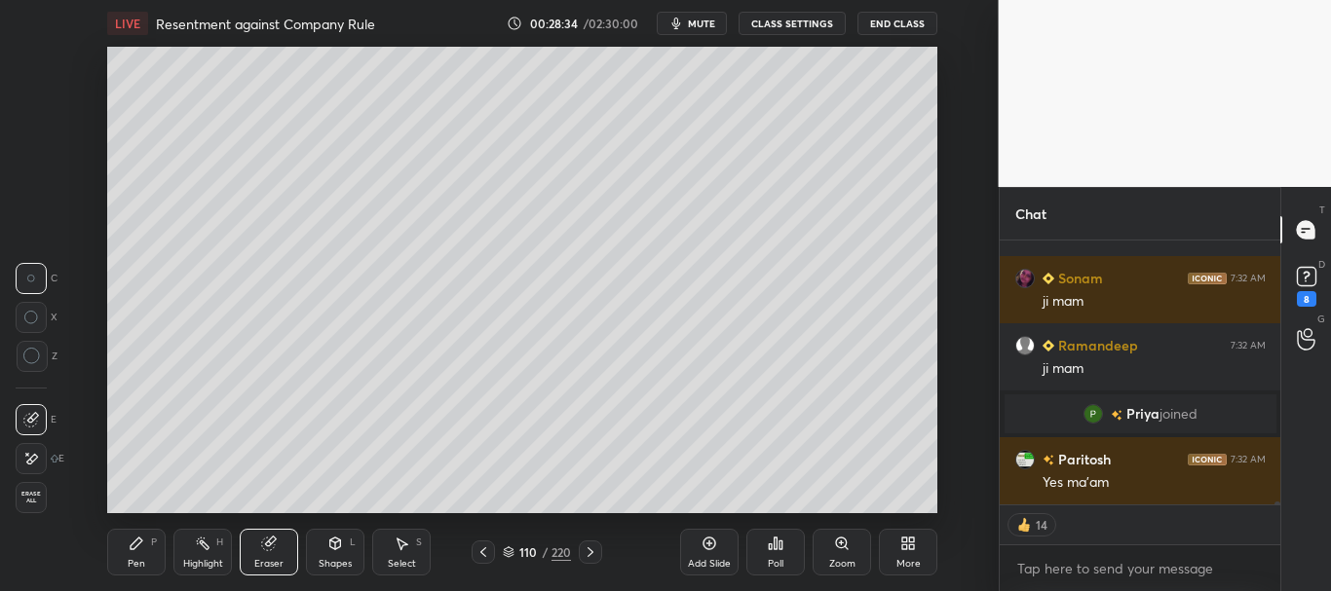
drag, startPoint x: 155, startPoint y: 545, endPoint x: 163, endPoint y: 520, distance: 25.6
click at [154, 545] on div "P" at bounding box center [154, 543] width 6 height 10
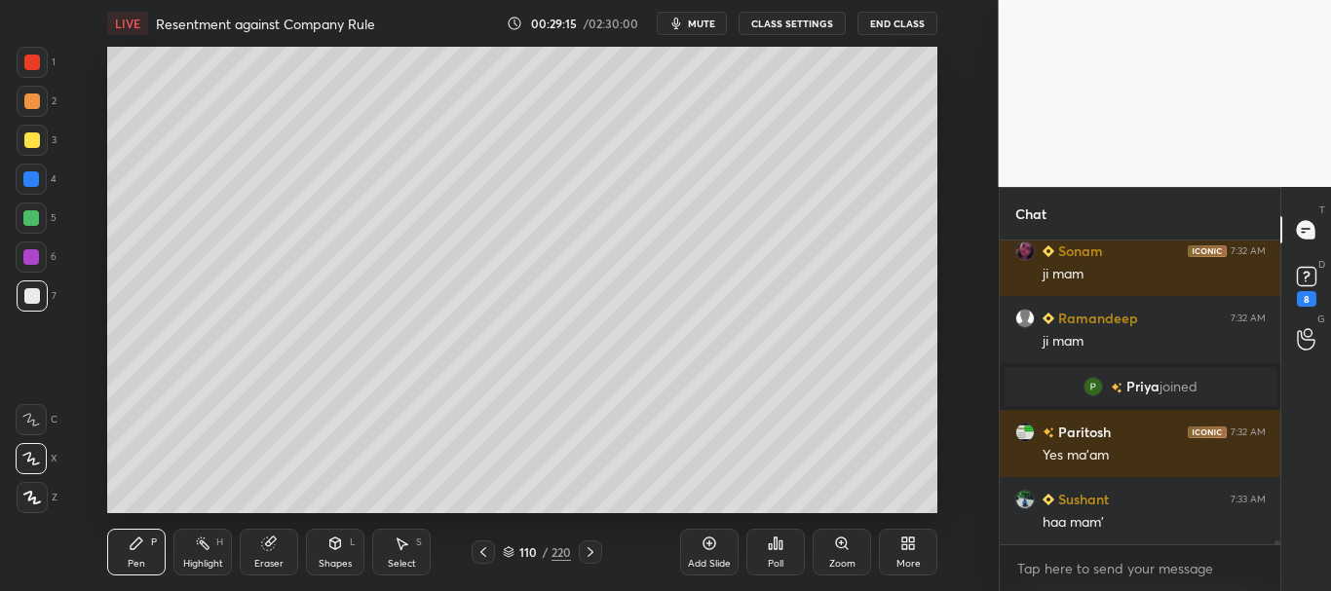
scroll to position [25113, 0]
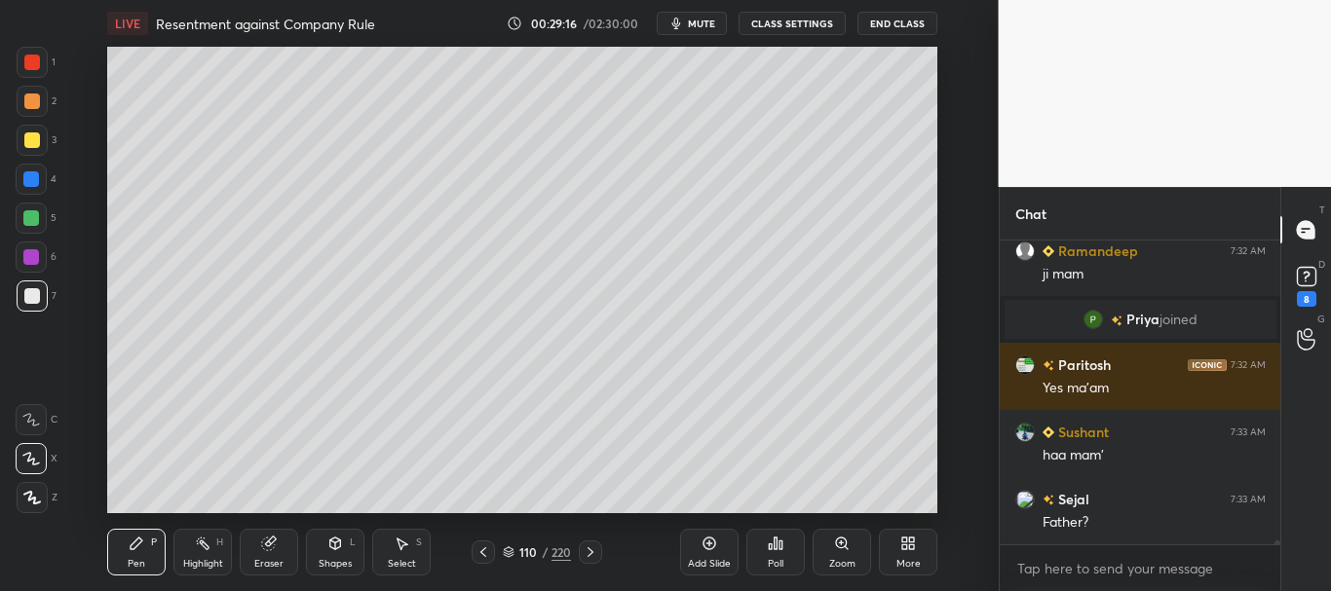
click at [487, 551] on icon at bounding box center [483, 553] width 16 height 16
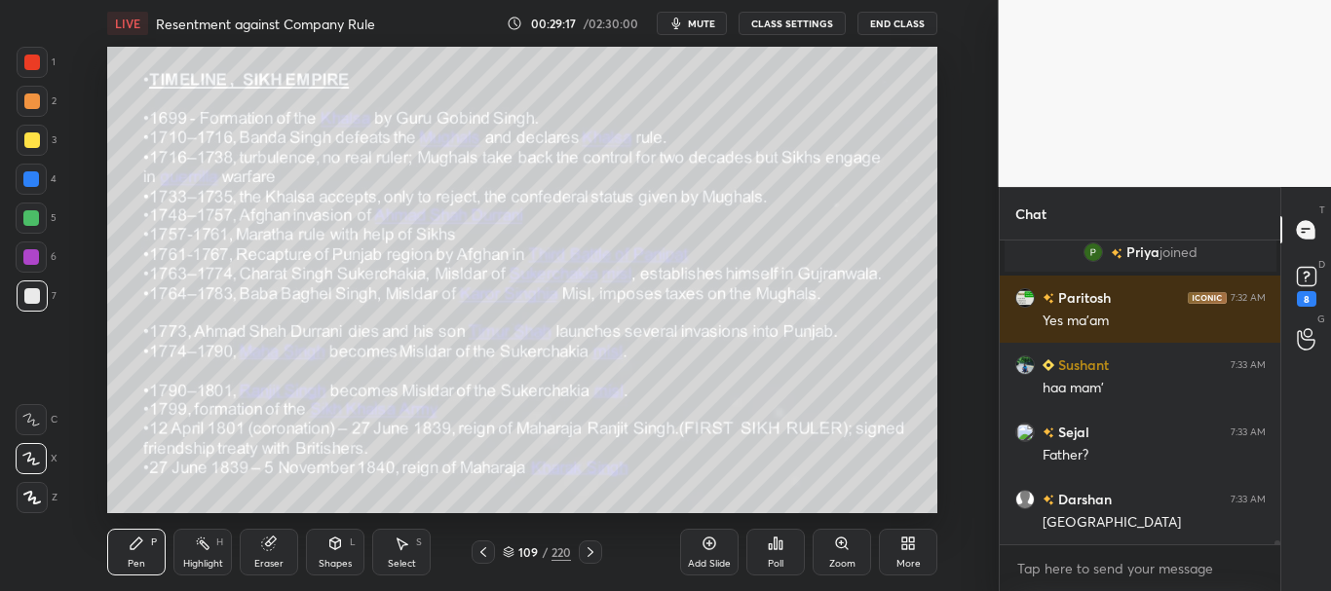
click at [590, 551] on icon at bounding box center [591, 553] width 16 height 16
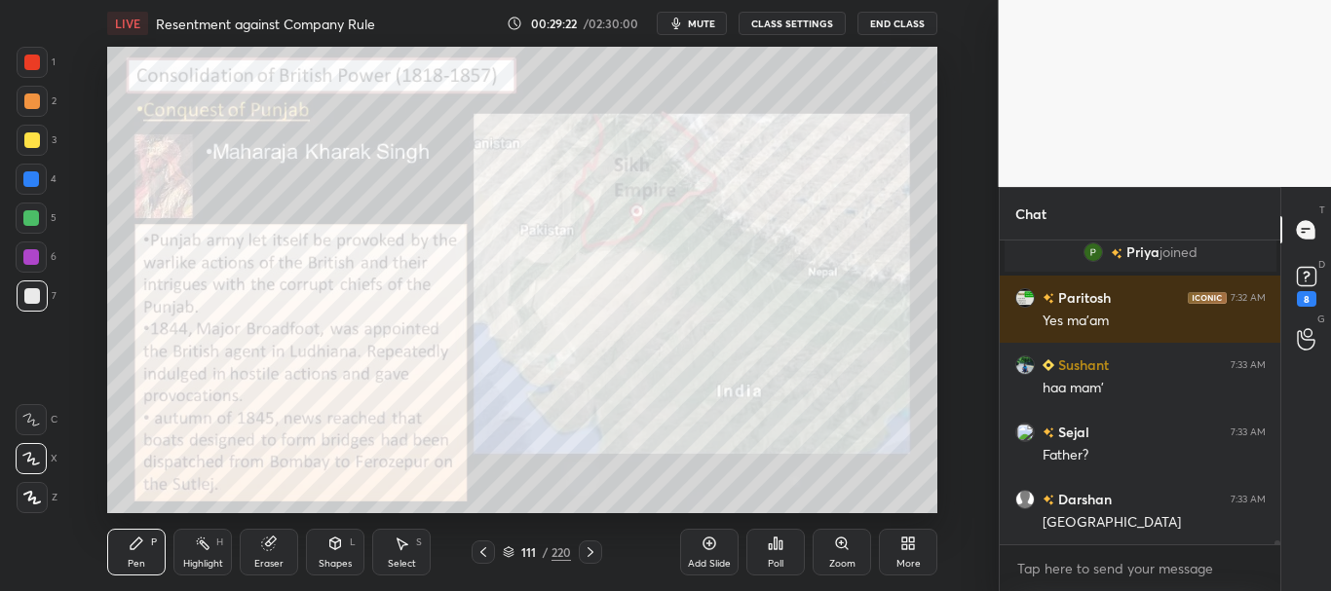
click at [32, 62] on div at bounding box center [32, 63] width 16 height 16
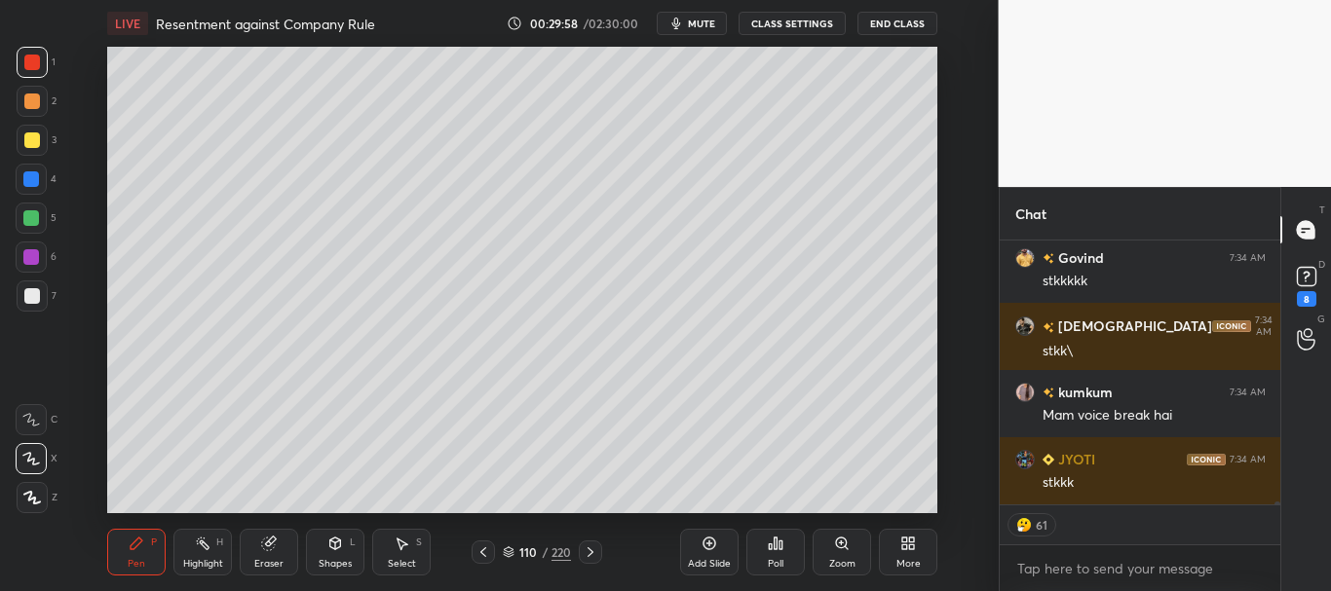
scroll to position [27605, 0]
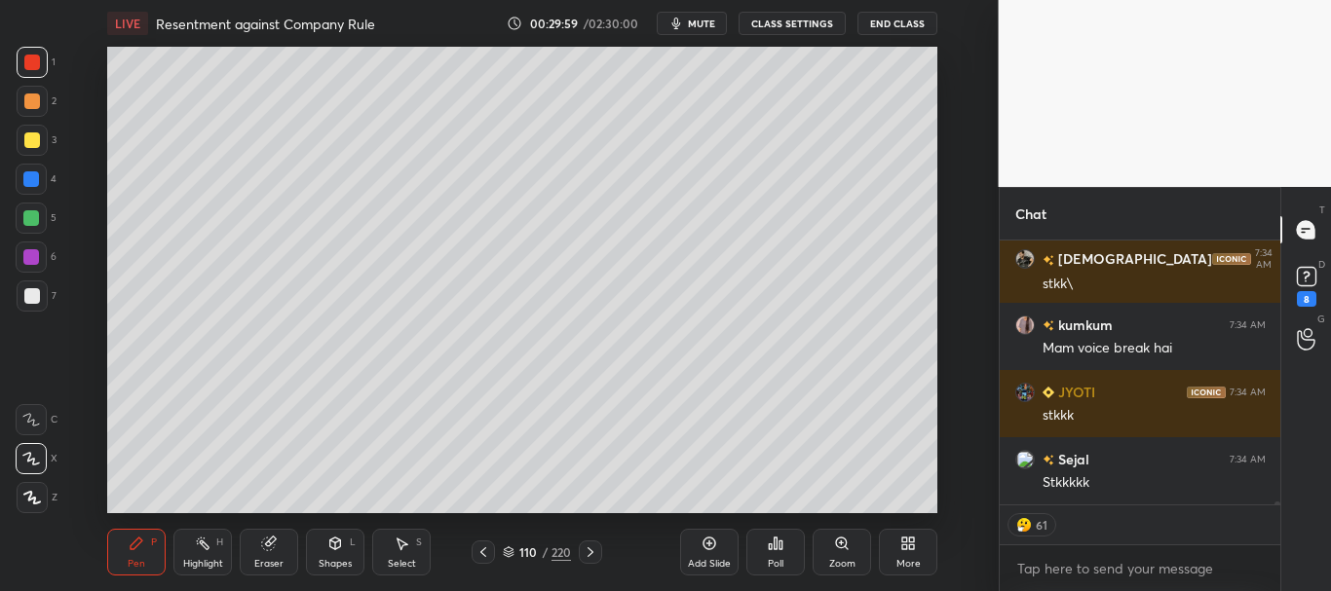
type textarea "x"
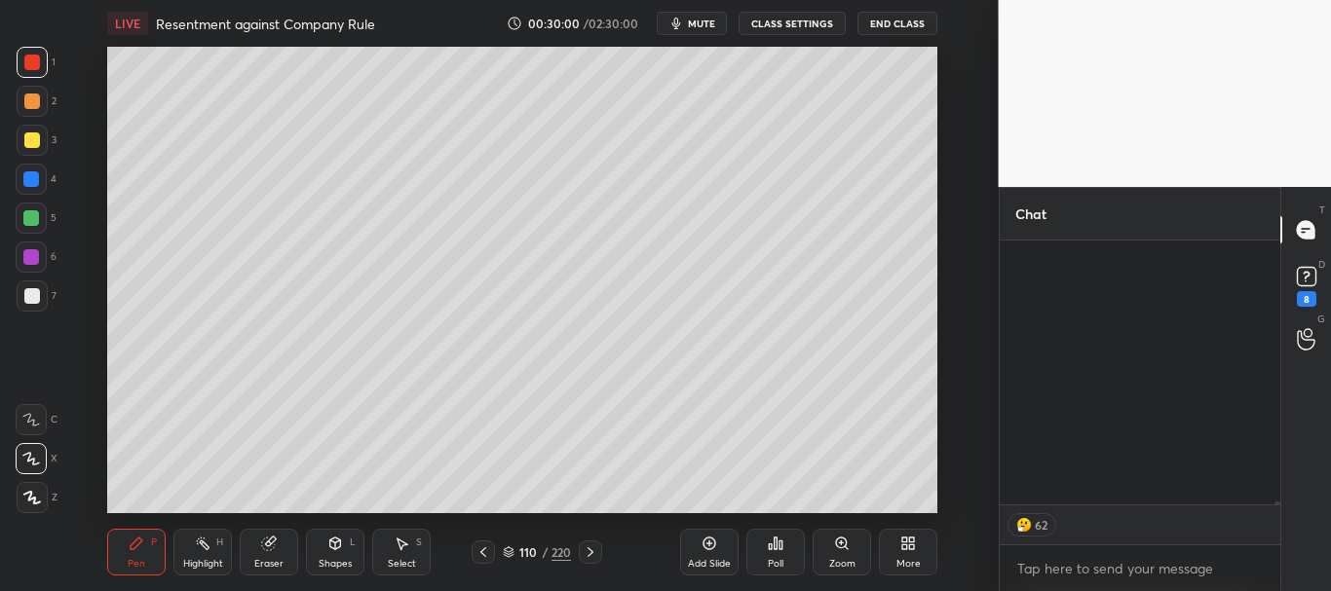
scroll to position [28312, 0]
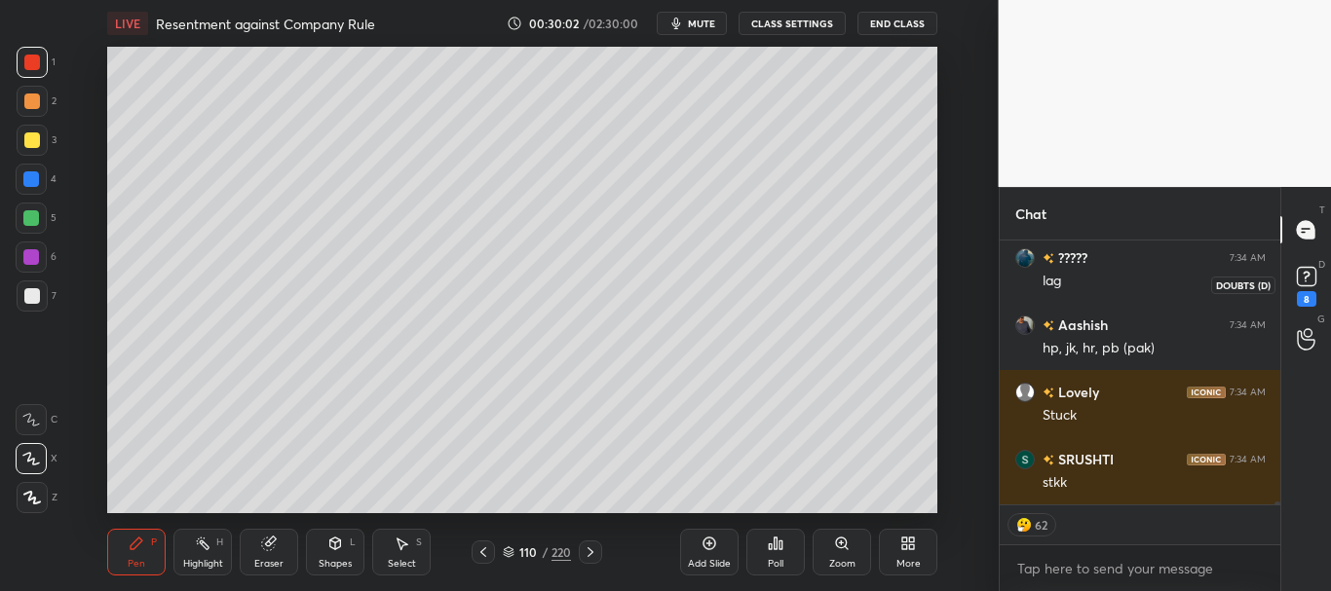
click at [1310, 277] on rect at bounding box center [1306, 277] width 19 height 19
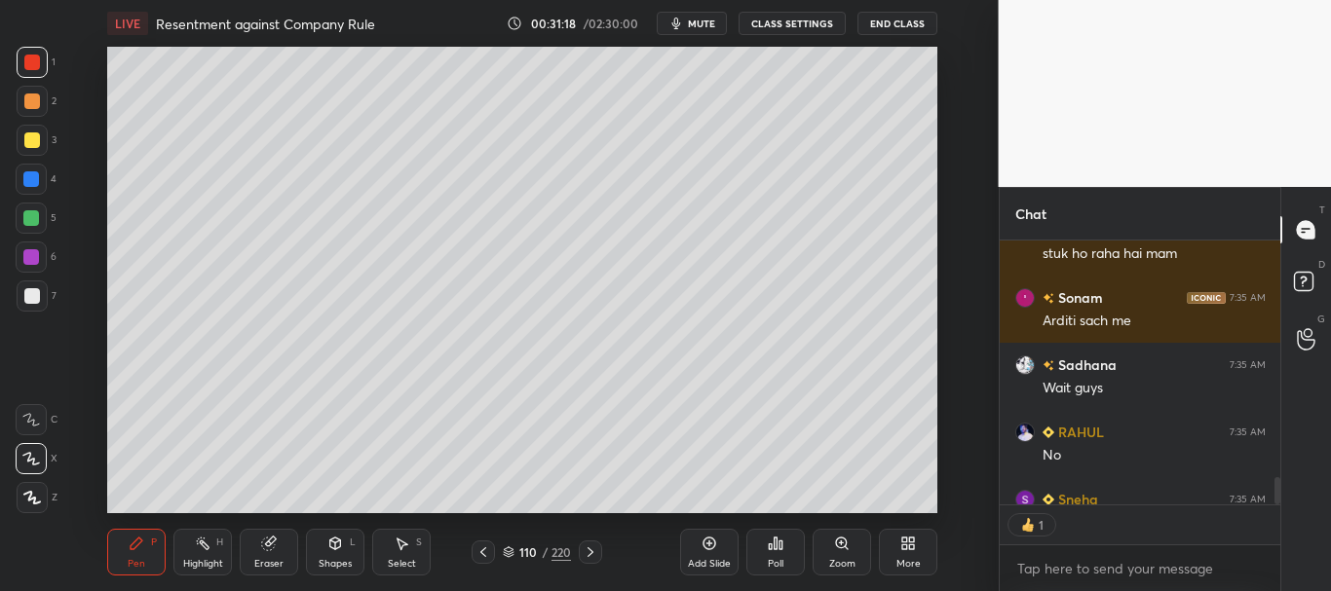
scroll to position [2587, 0]
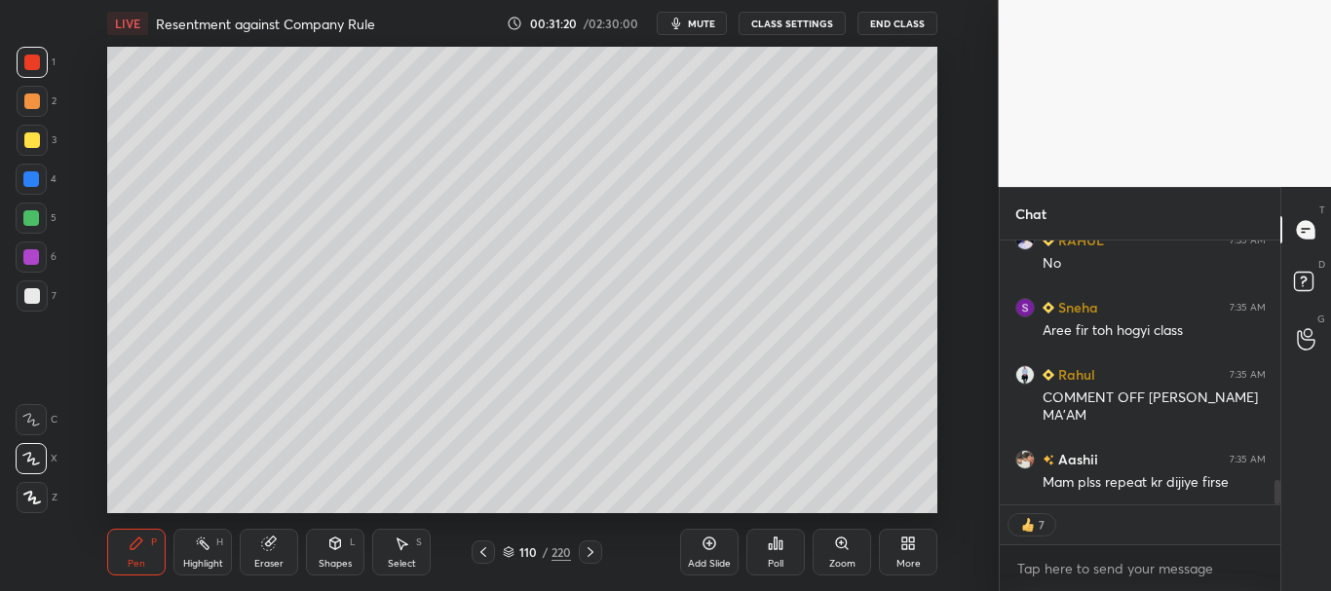
drag, startPoint x: 1276, startPoint y: 490, endPoint x: 1318, endPoint y: 503, distance: 43.8
click at [1281, 519] on div "Chat Sadhana 7:35 AM Wait guys RAHUL 7:35 AM No Sneha 7:35 AM Aree fir toh hogy…" at bounding box center [1165, 389] width 333 height 404
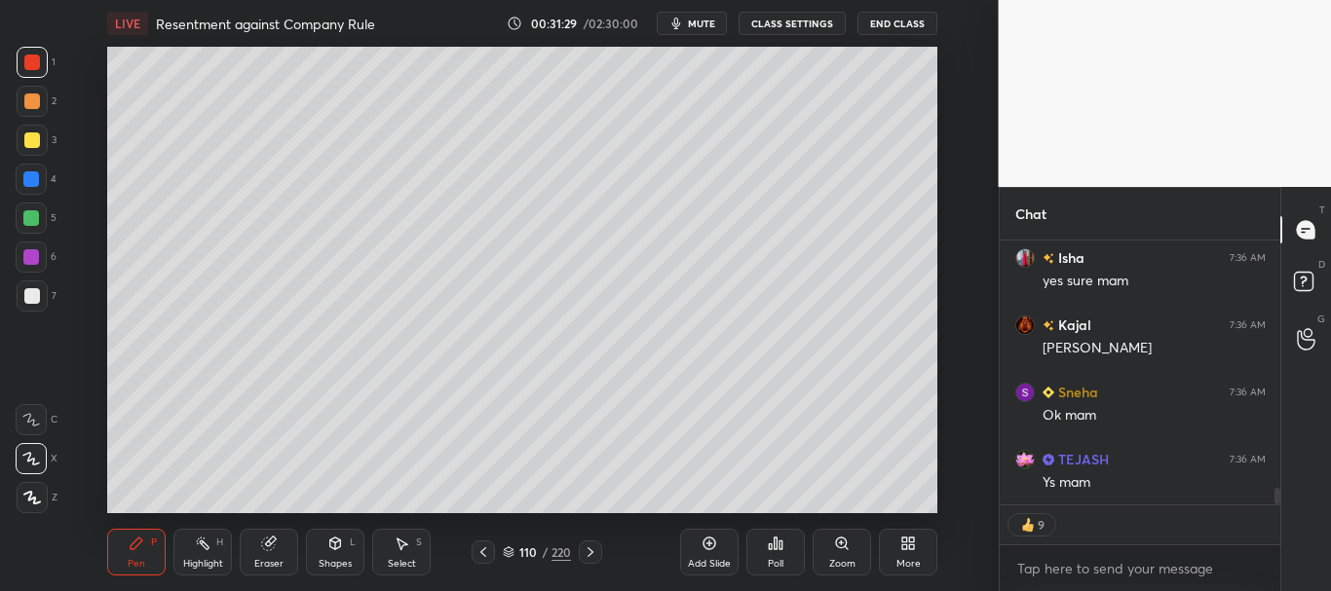
scroll to position [3999, 0]
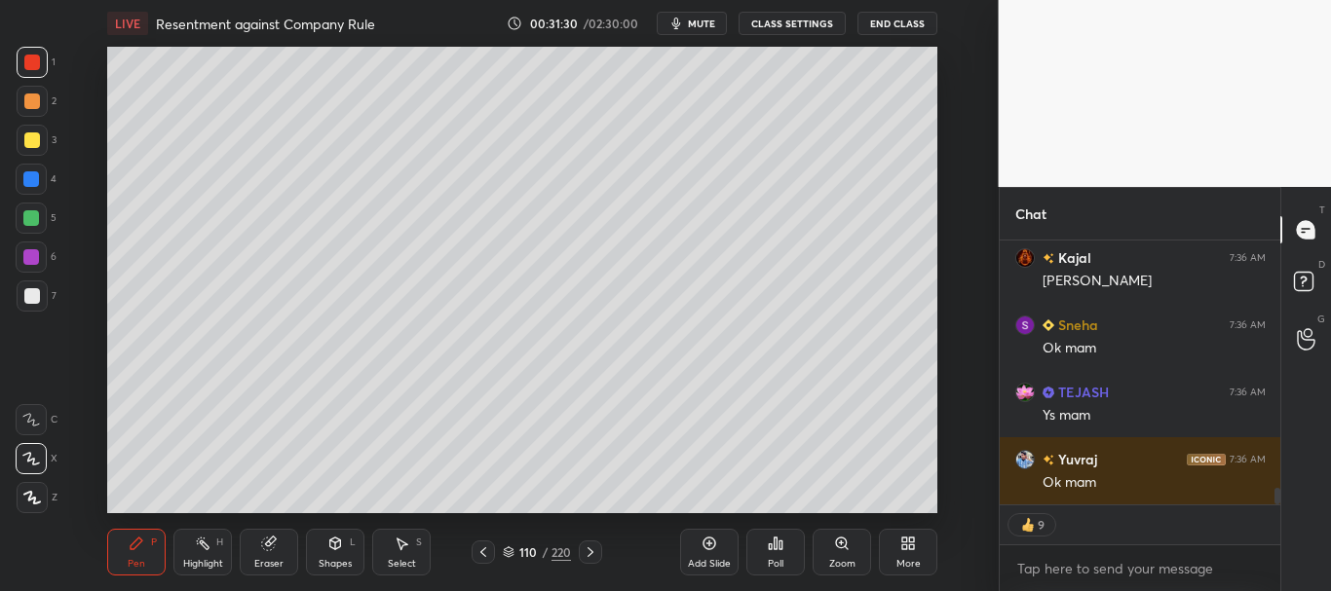
click at [805, 23] on button "CLASS SETTINGS" at bounding box center [791, 23] width 107 height 23
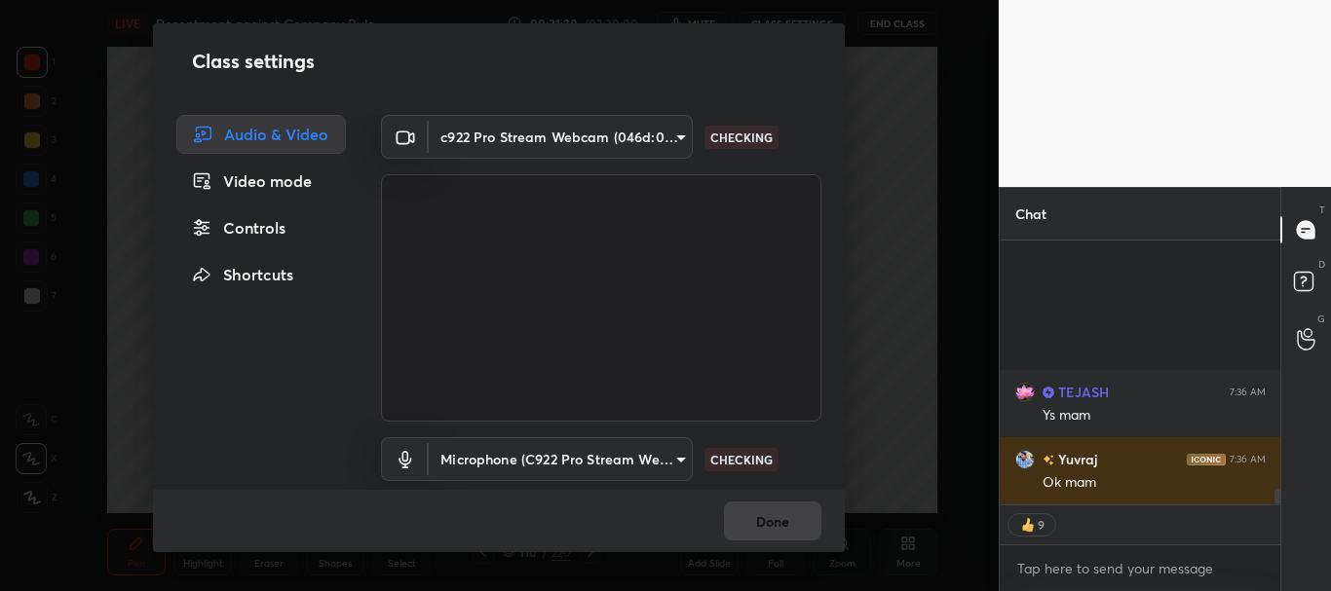
scroll to position [4201, 0]
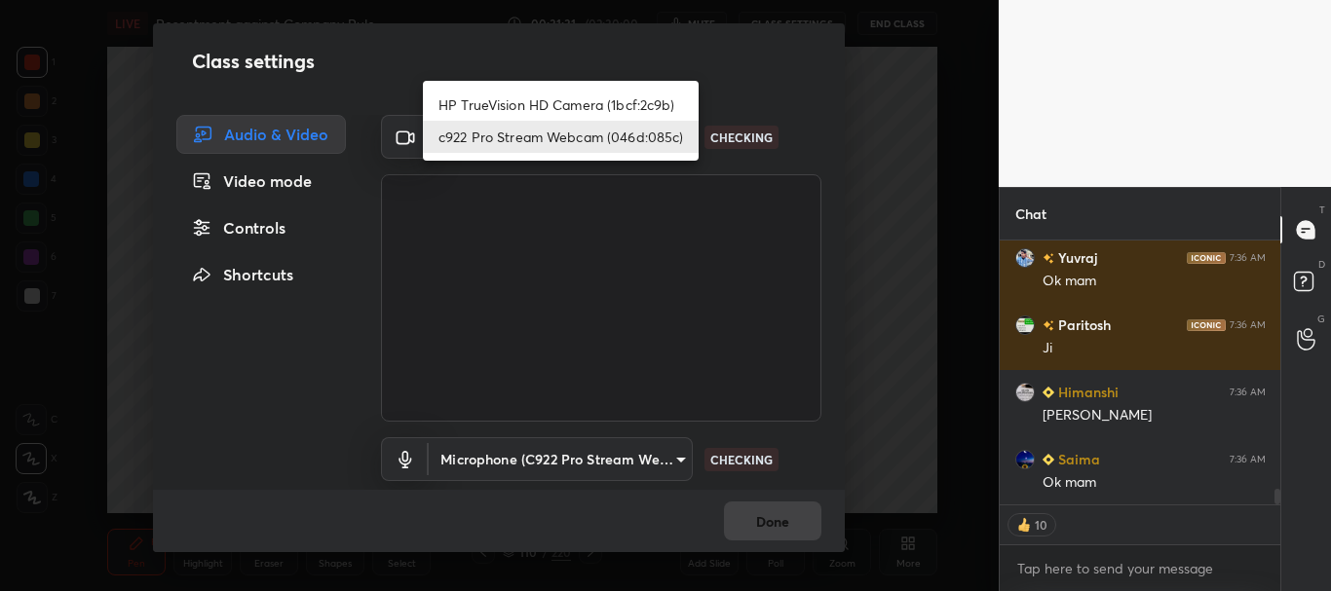
click at [681, 134] on body "1 2 3 4 5 6 7 C X Z C X Z E E Erase all H H LIVE Resentment against Company Rul…" at bounding box center [665, 295] width 1331 height 591
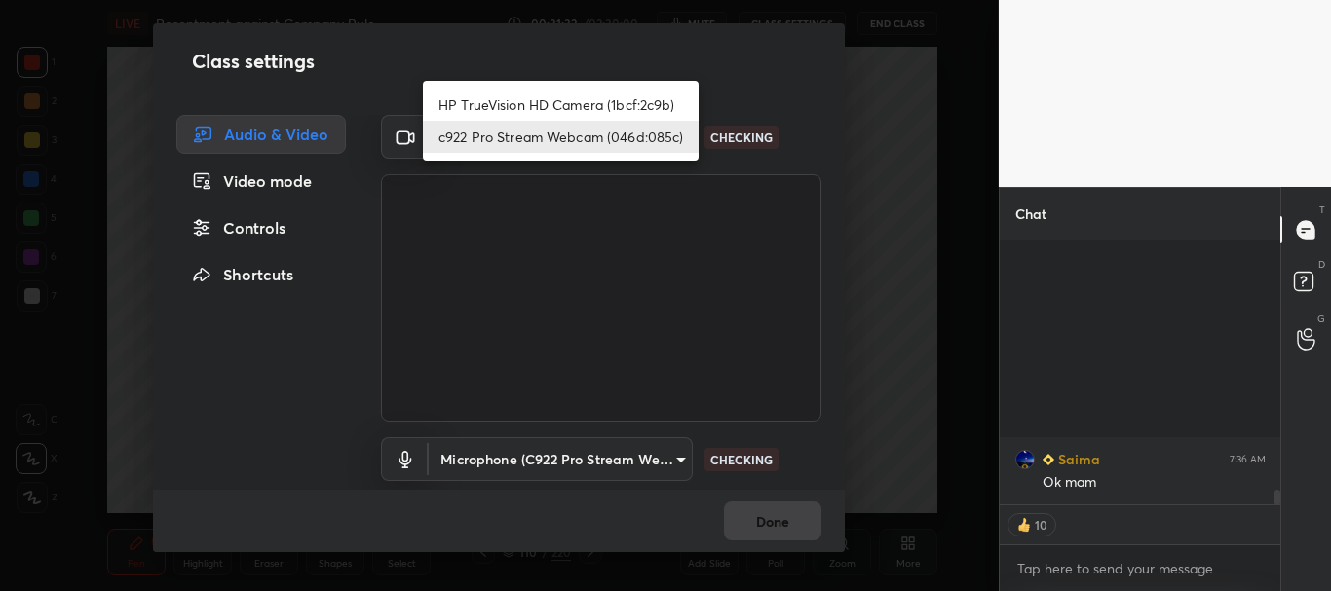
scroll to position [4470, 0]
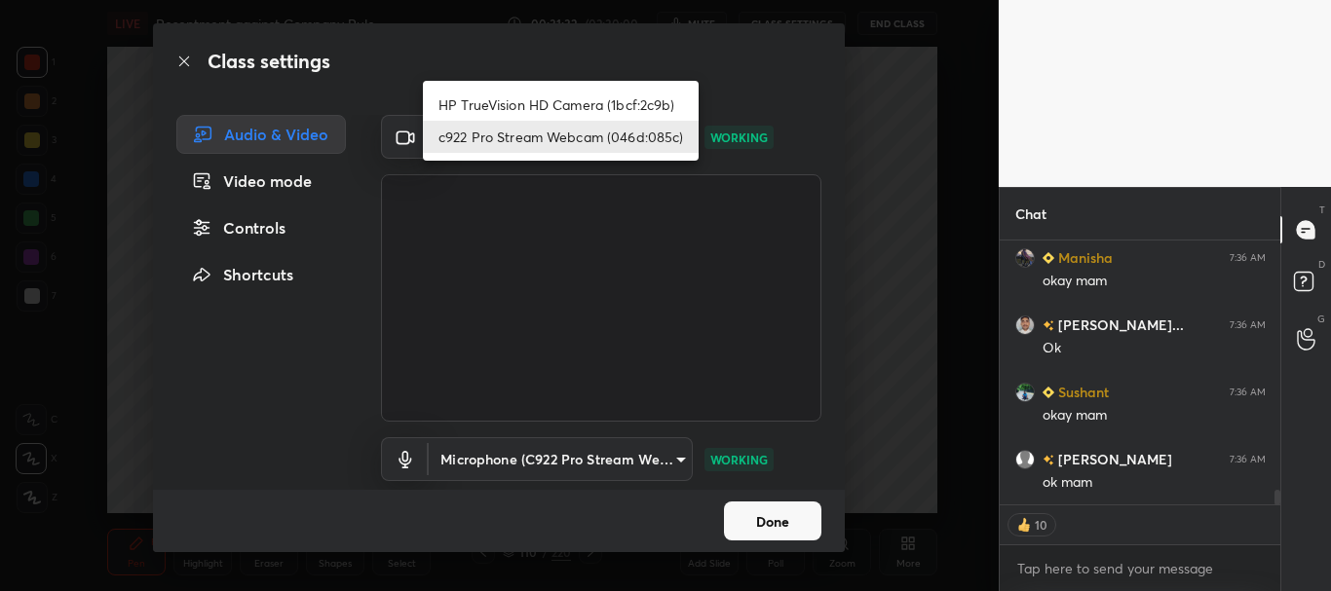
type textarea "x"
click at [584, 98] on li "HP TrueVision HD Camera (1bcf:2c9b)" at bounding box center [561, 105] width 276 height 32
type input "42144e7dc722d341881a1d0aa97f2b8eb73ff2315c5915d9b8d69e6c7a4e42e0"
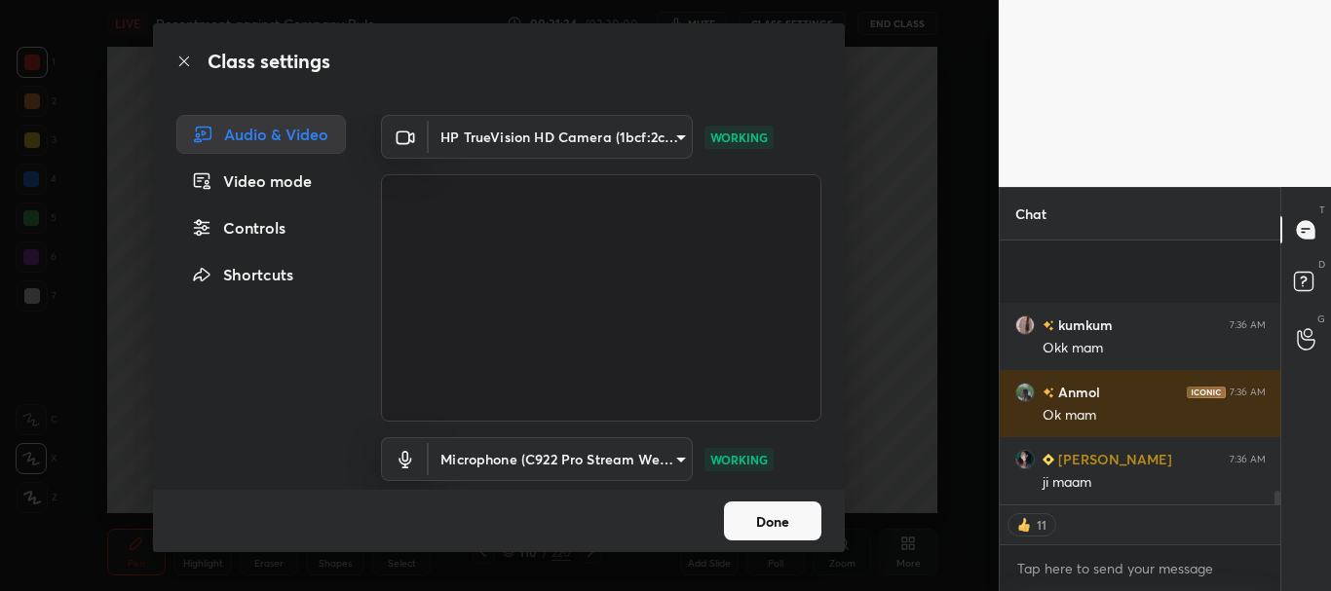
scroll to position [4873, 0]
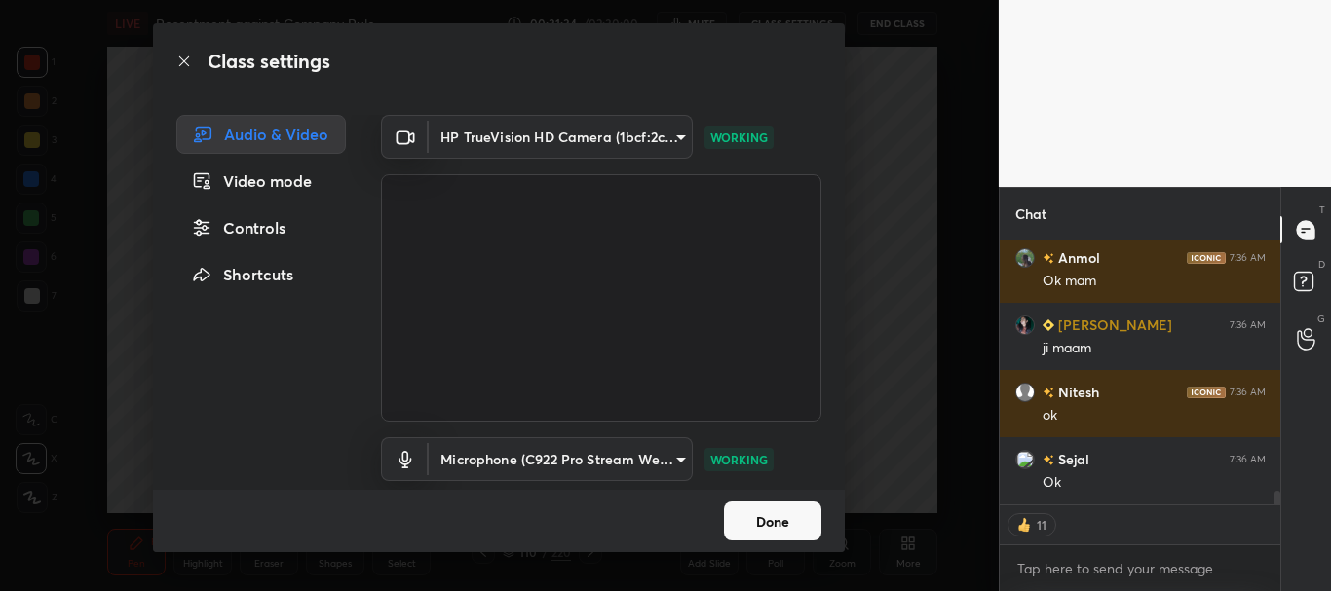
click at [769, 516] on button "Done" at bounding box center [772, 521] width 97 height 39
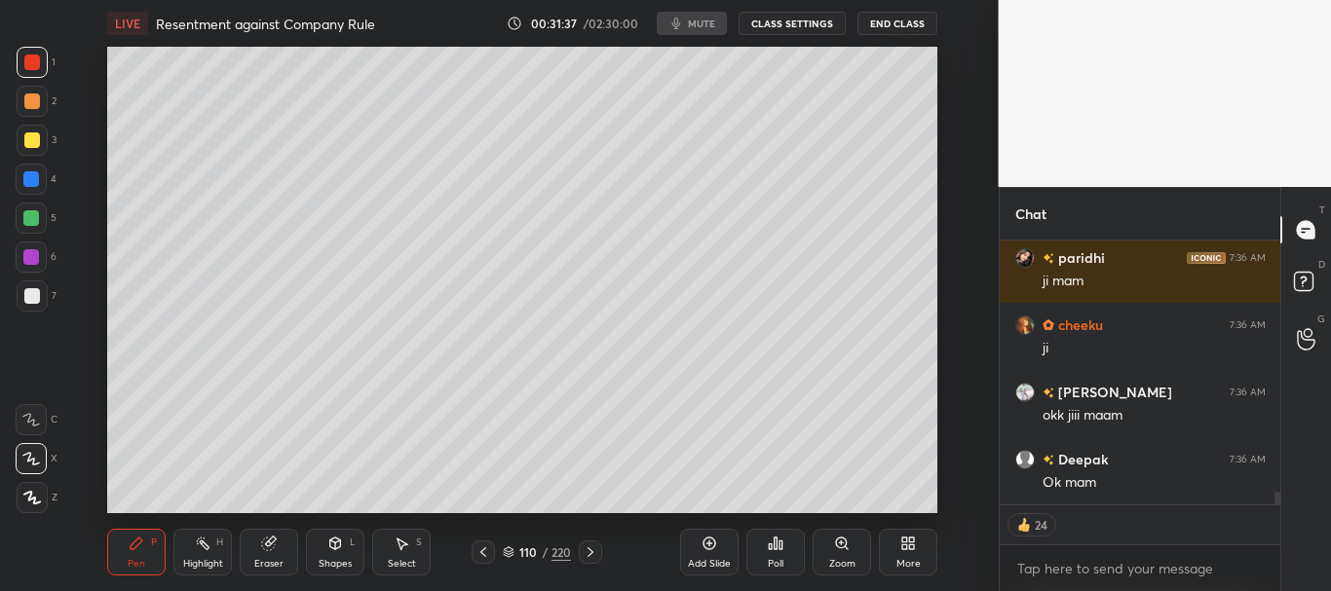
scroll to position [0, 0]
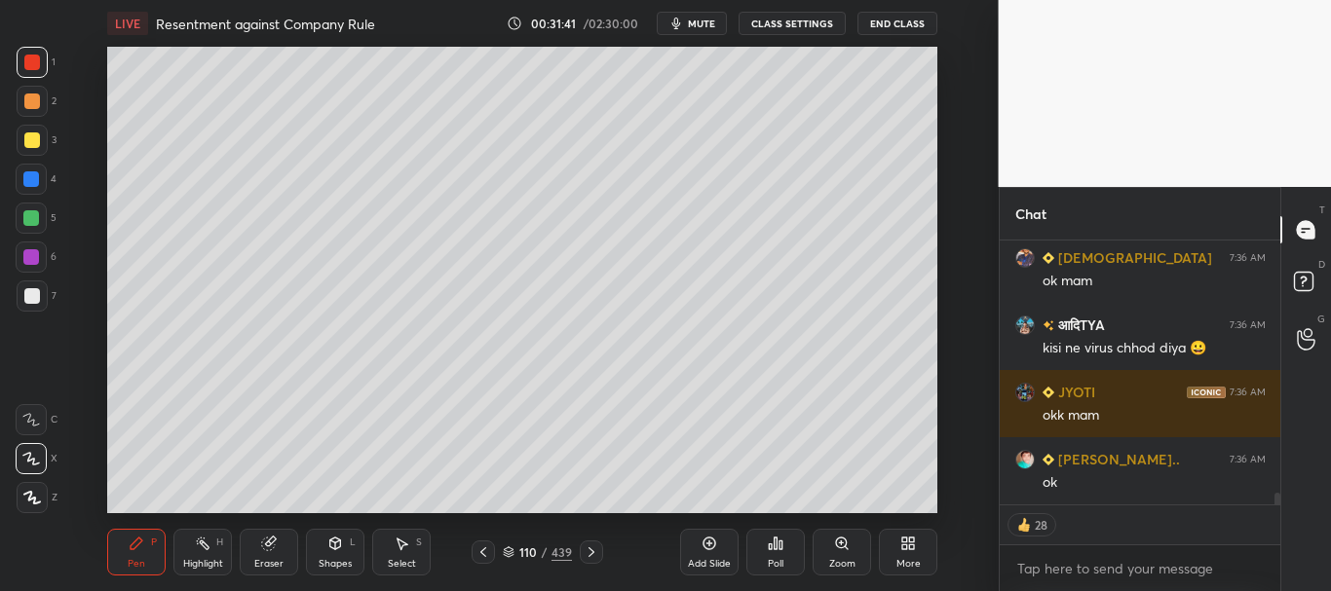
click at [714, 20] on span "mute" at bounding box center [701, 24] width 27 height 14
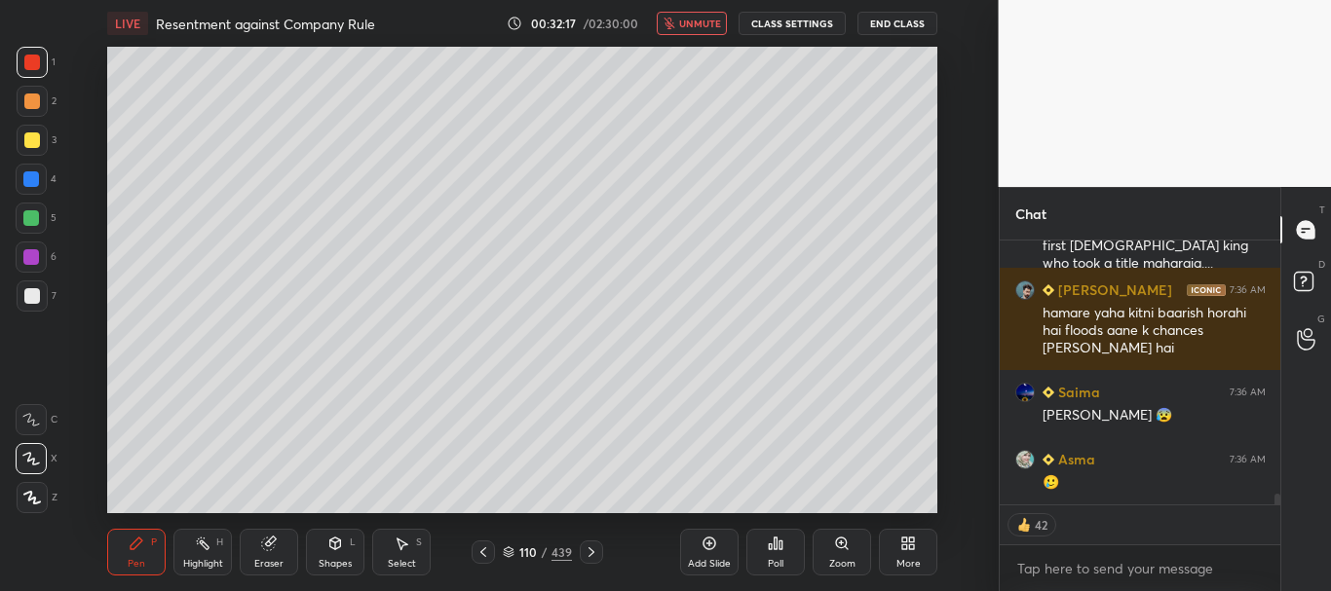
scroll to position [6153, 0]
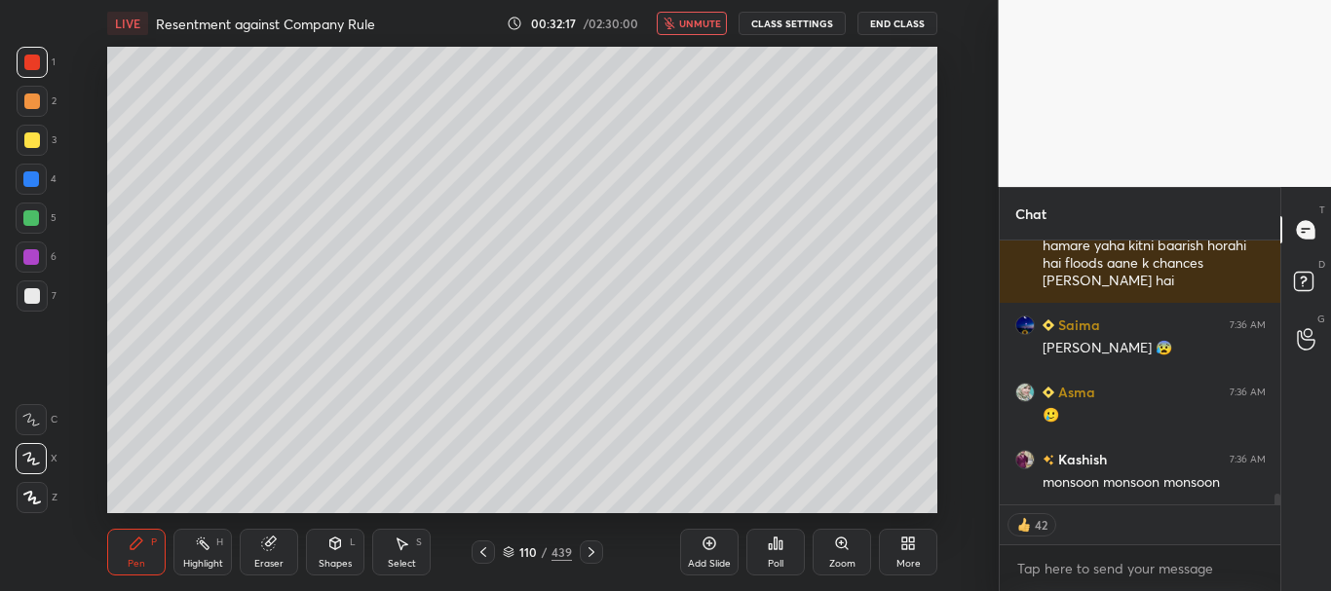
type textarea "x"
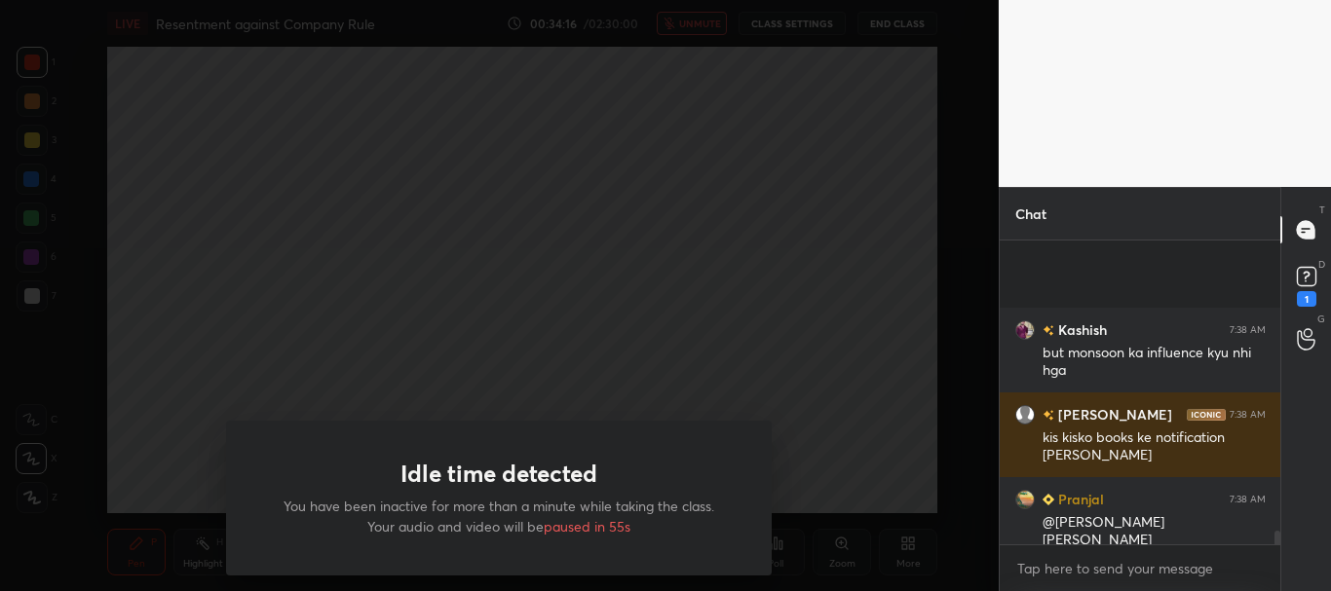
scroll to position [6600, 0]
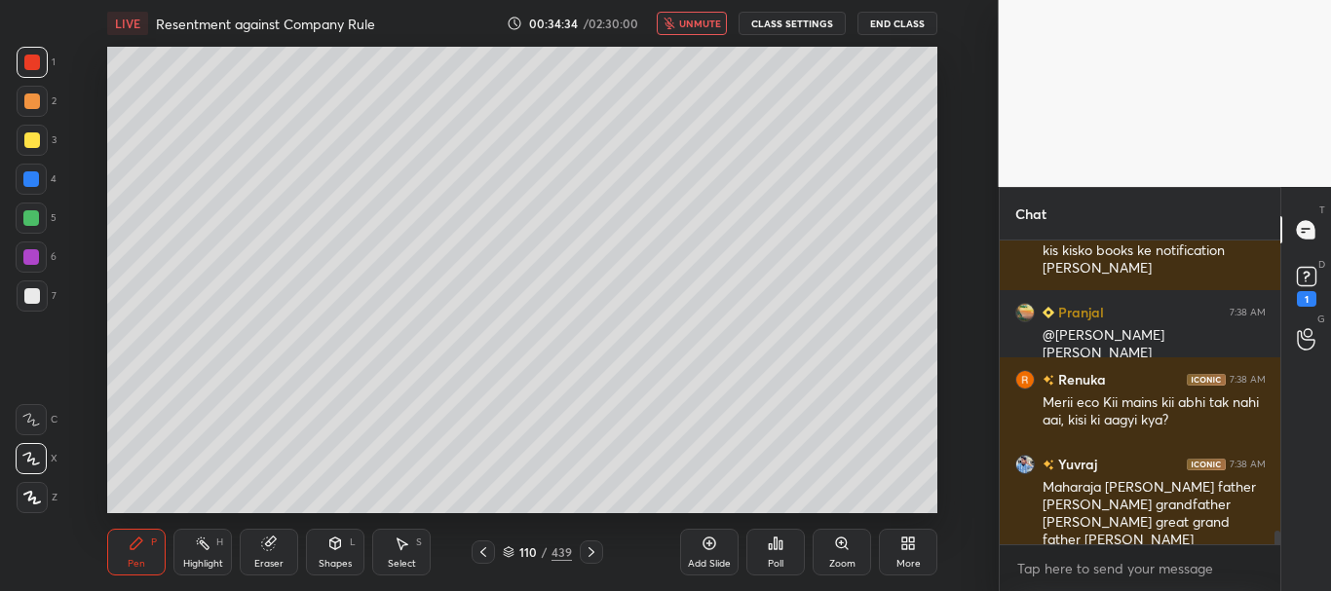
click at [812, 22] on button "CLASS SETTINGS" at bounding box center [791, 23] width 107 height 23
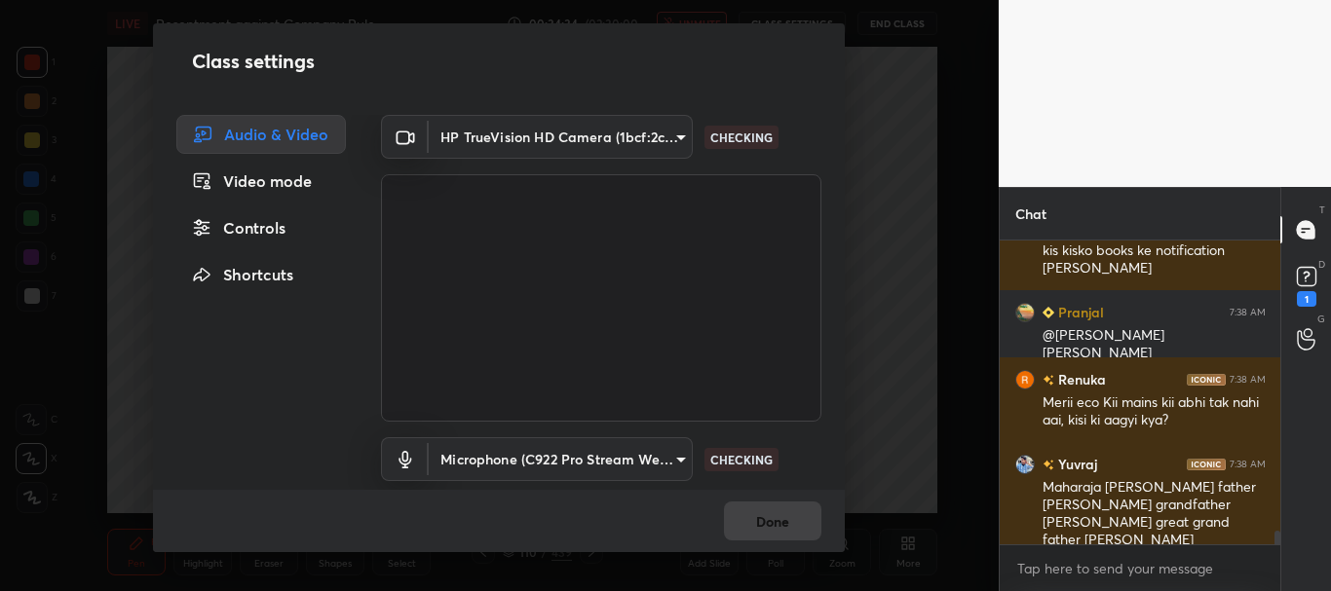
scroll to position [6667, 0]
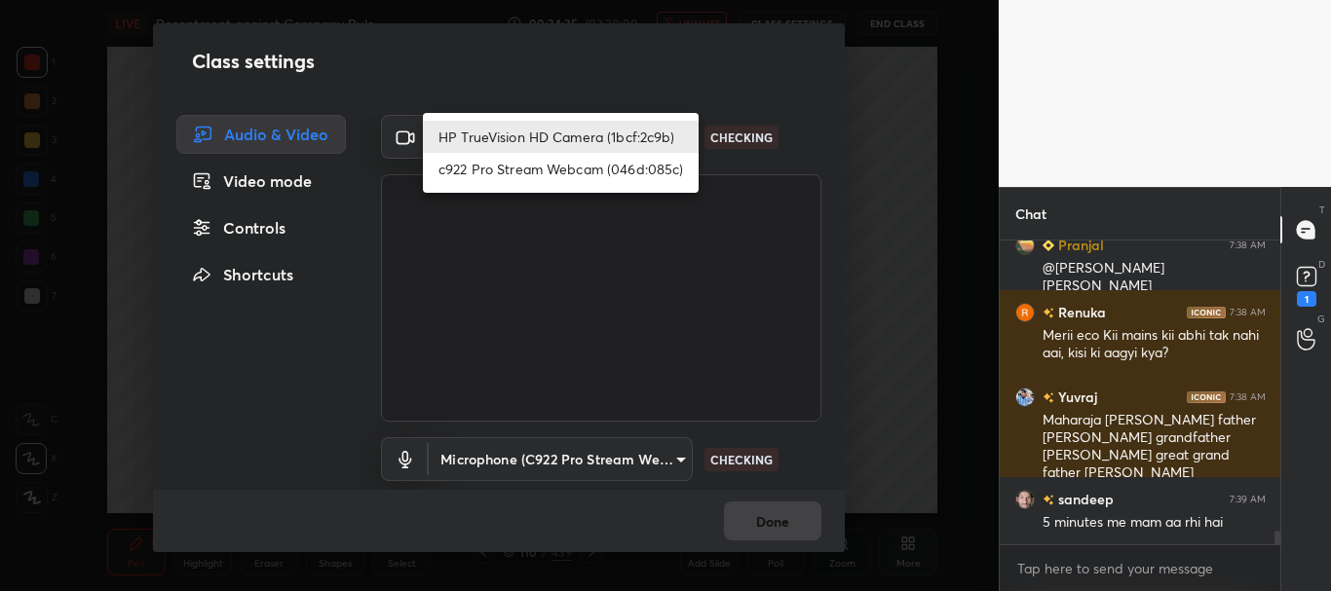
click at [674, 135] on body "1 2 3 4 5 6 7 C X Z C X Z E E Erase all H H LIVE Resentment against Company Rul…" at bounding box center [665, 295] width 1331 height 591
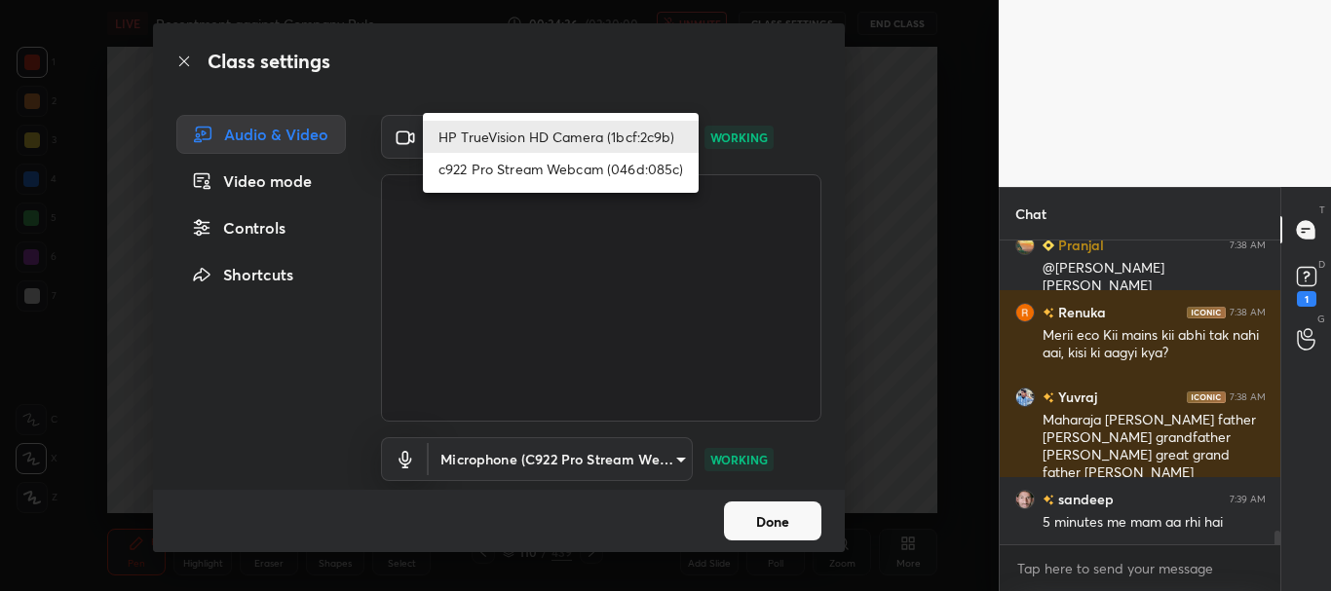
click at [577, 169] on li "c922 Pro Stream Webcam (046d:085c)" at bounding box center [561, 169] width 276 height 32
type input "cf6f1d9c9196770b674763ebae9c9090a67b9c374037f1dacf70ba34fe4ccc53"
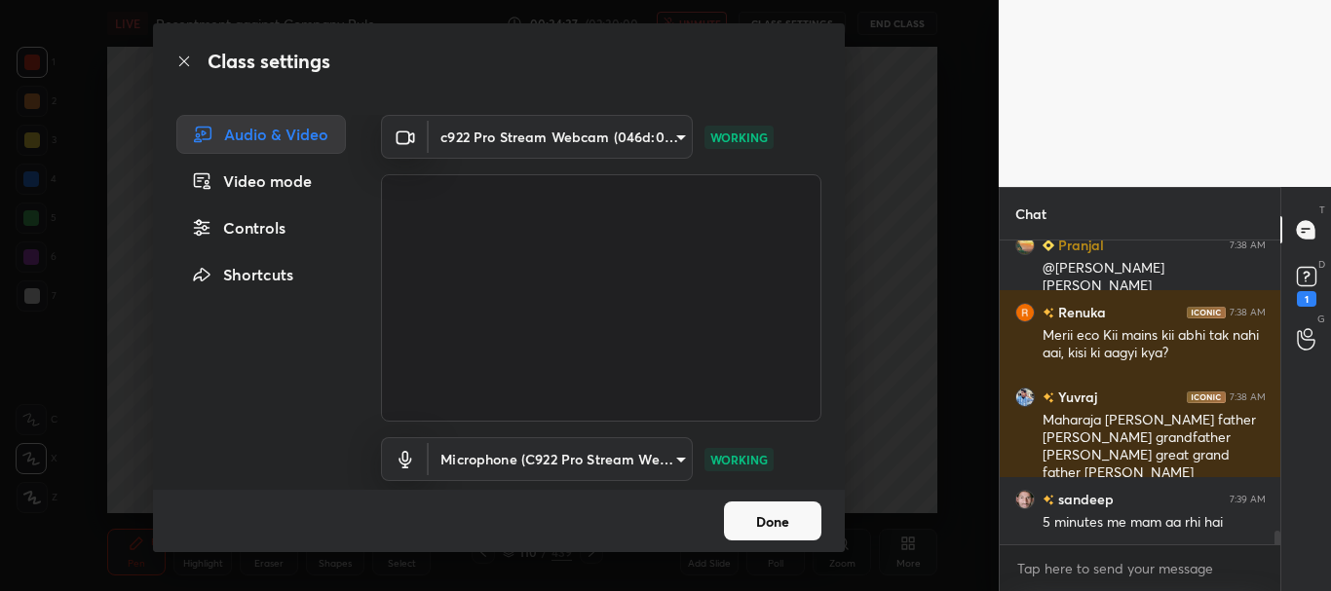
click at [771, 518] on button "Done" at bounding box center [772, 521] width 97 height 39
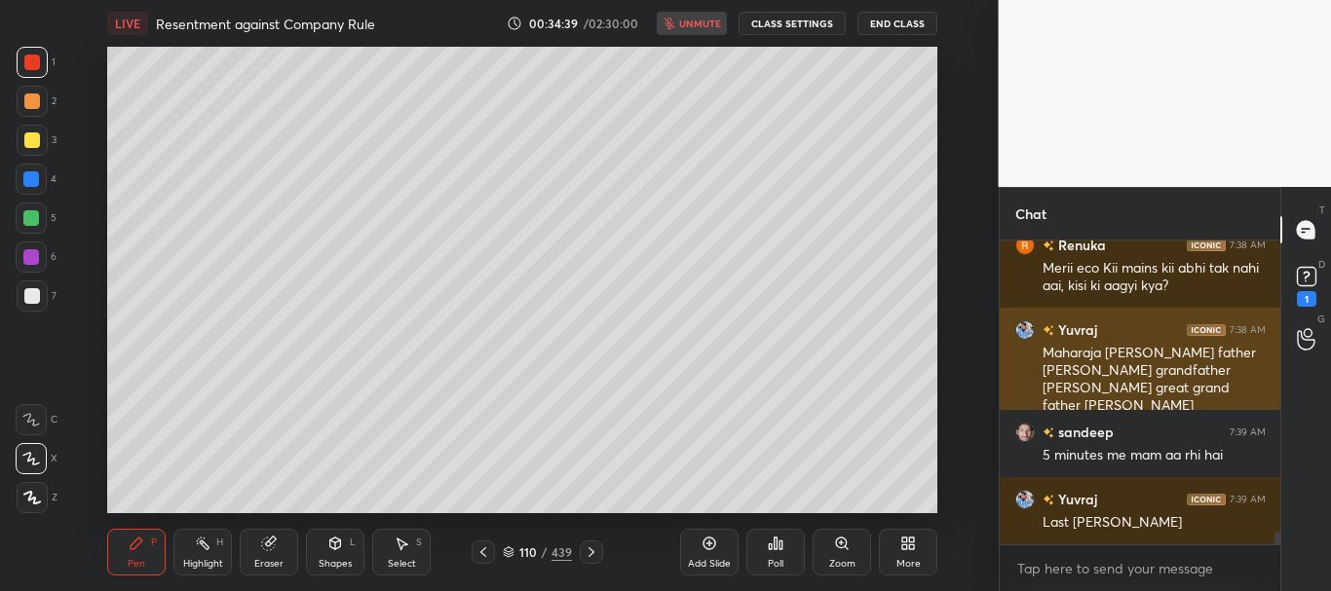
scroll to position [6802, 0]
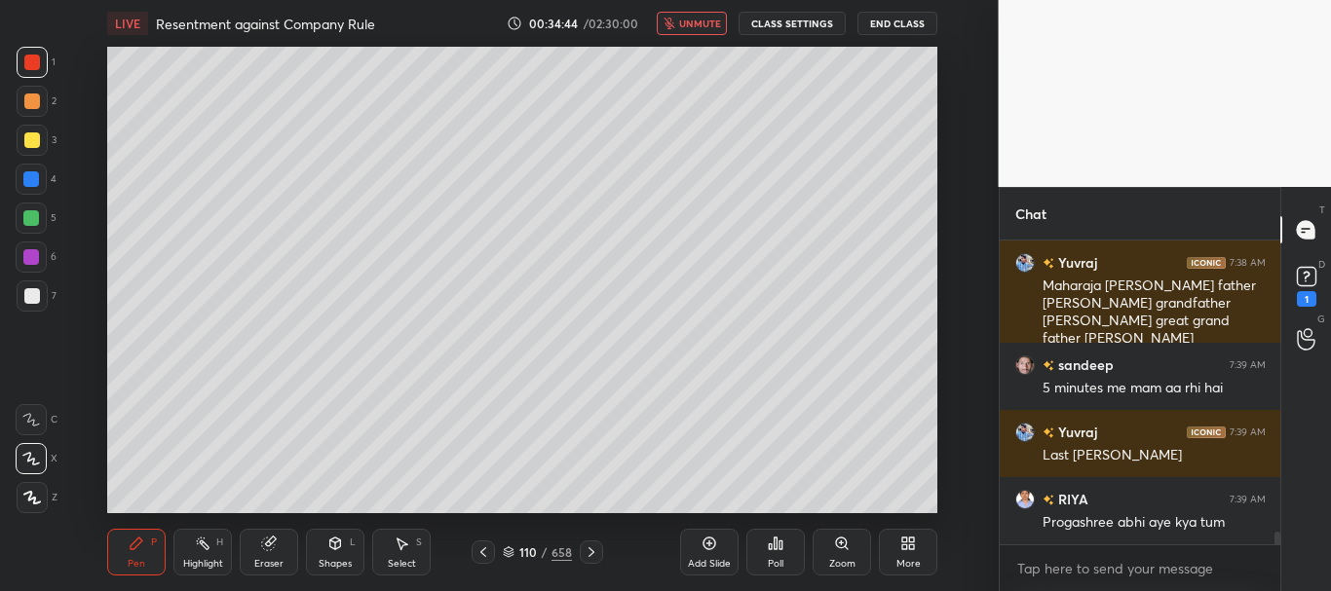
click at [704, 19] on span "unmute" at bounding box center [700, 24] width 42 height 14
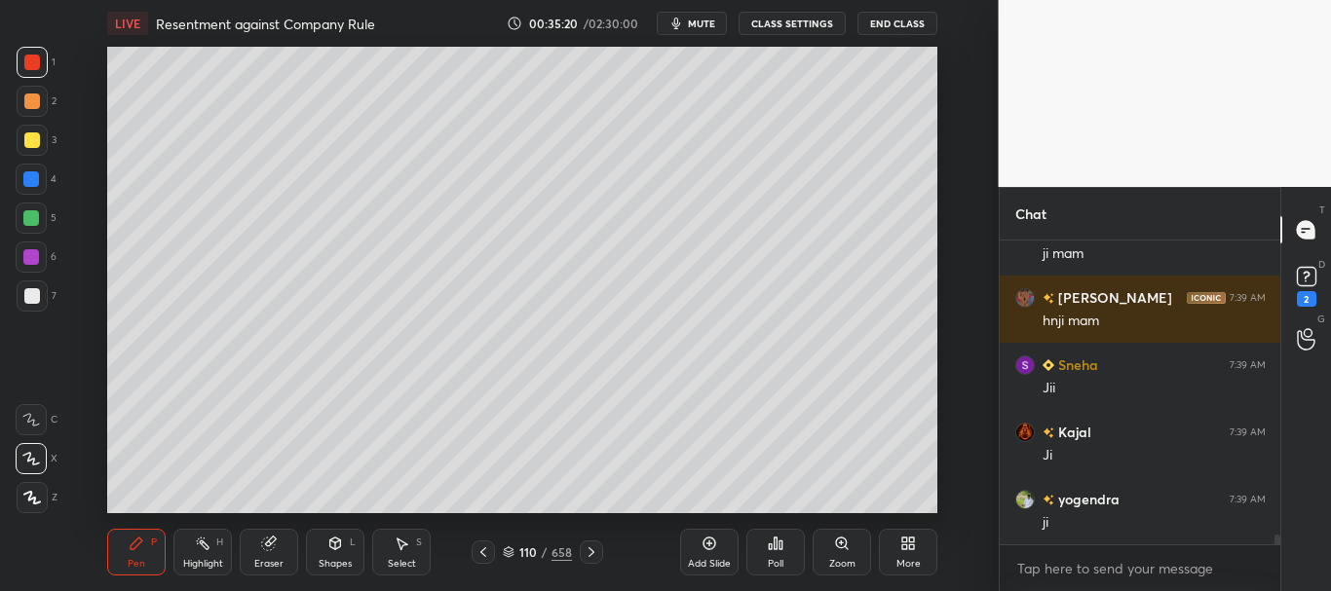
scroll to position [9704, 0]
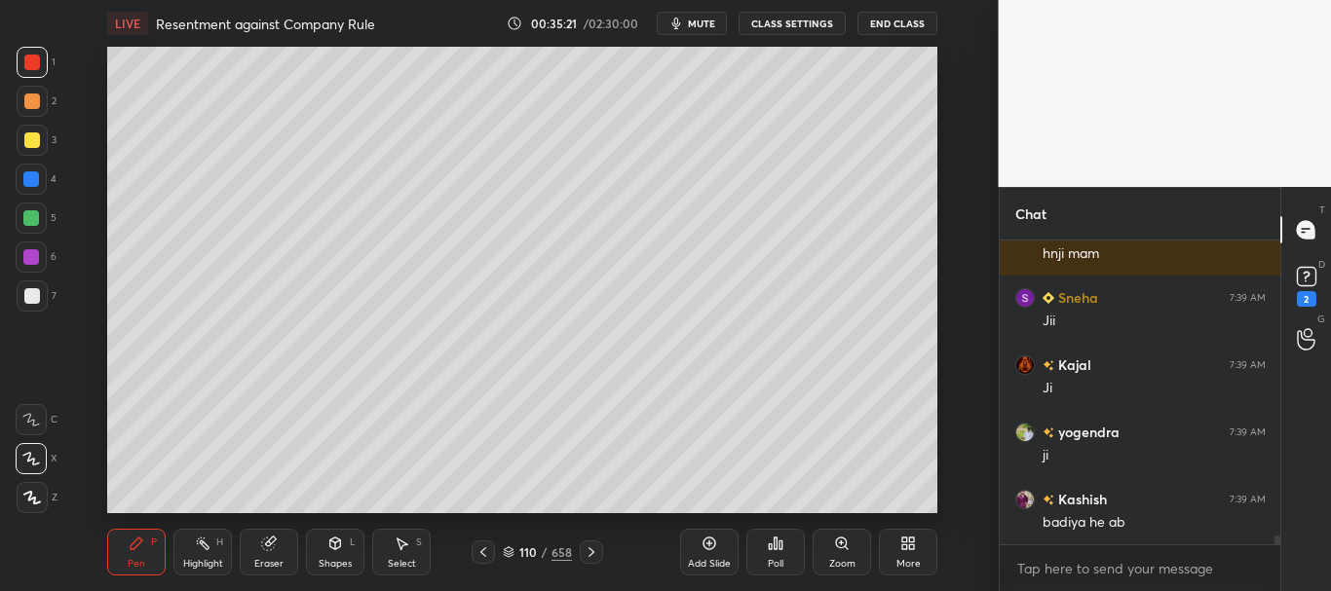
click at [594, 550] on icon at bounding box center [592, 553] width 16 height 16
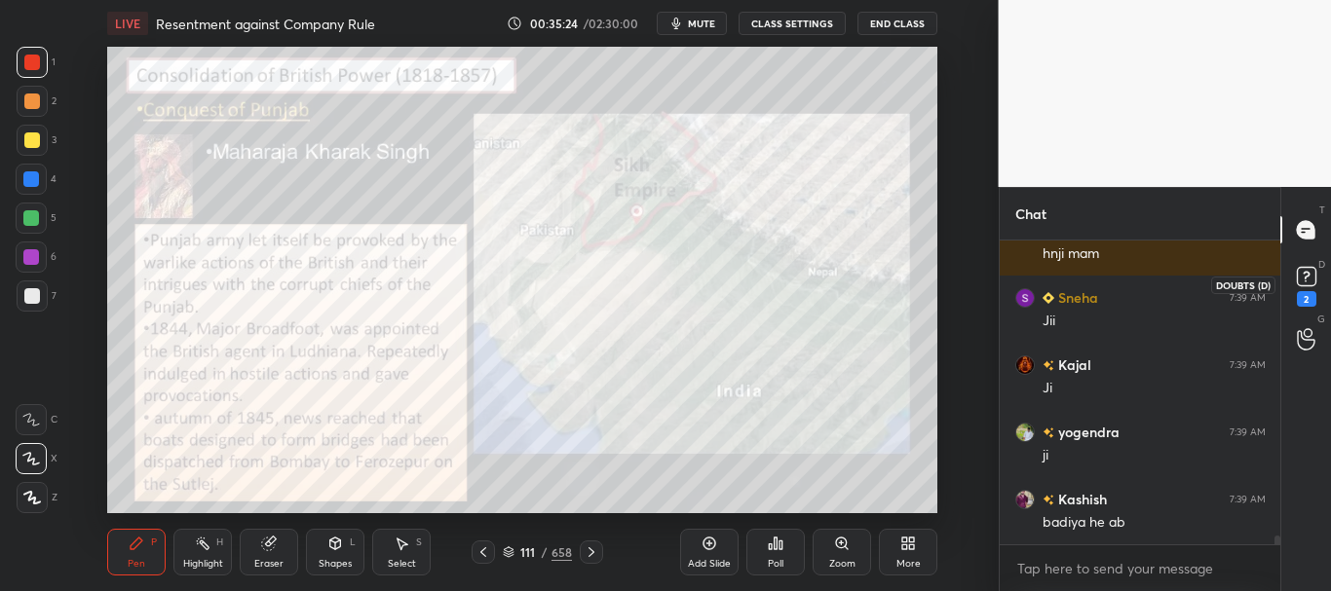
click at [1308, 282] on rect at bounding box center [1306, 277] width 19 height 19
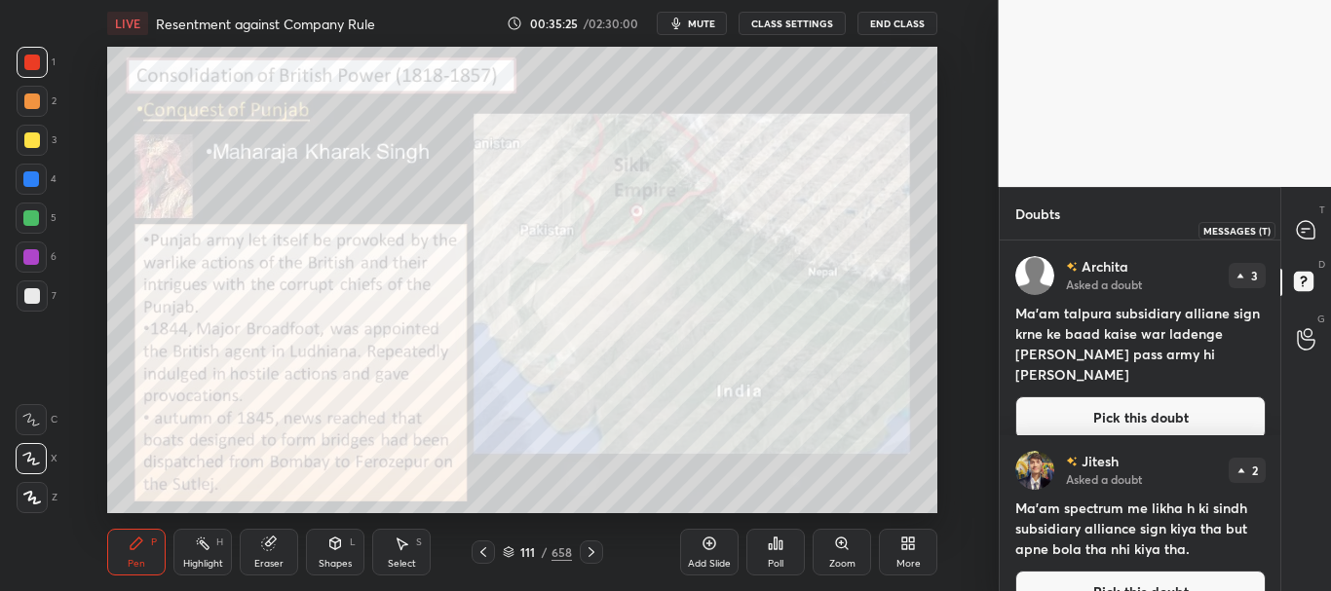
click at [1302, 237] on icon at bounding box center [1306, 230] width 18 height 18
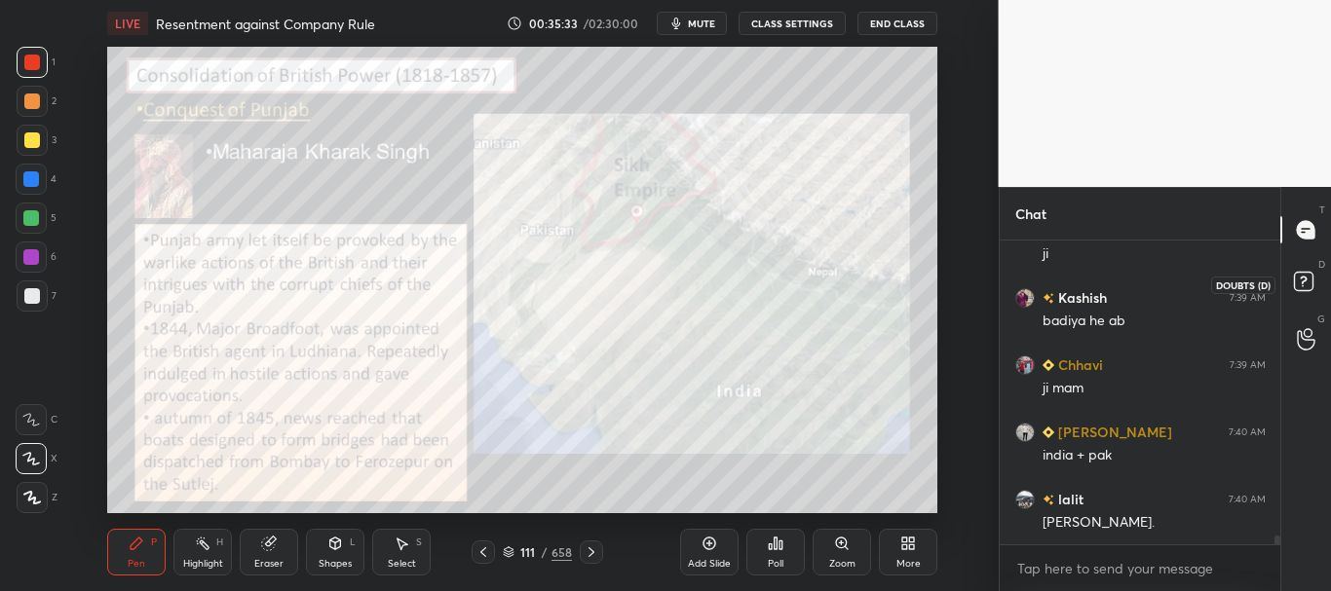
click at [1306, 277] on rect at bounding box center [1303, 282] width 19 height 19
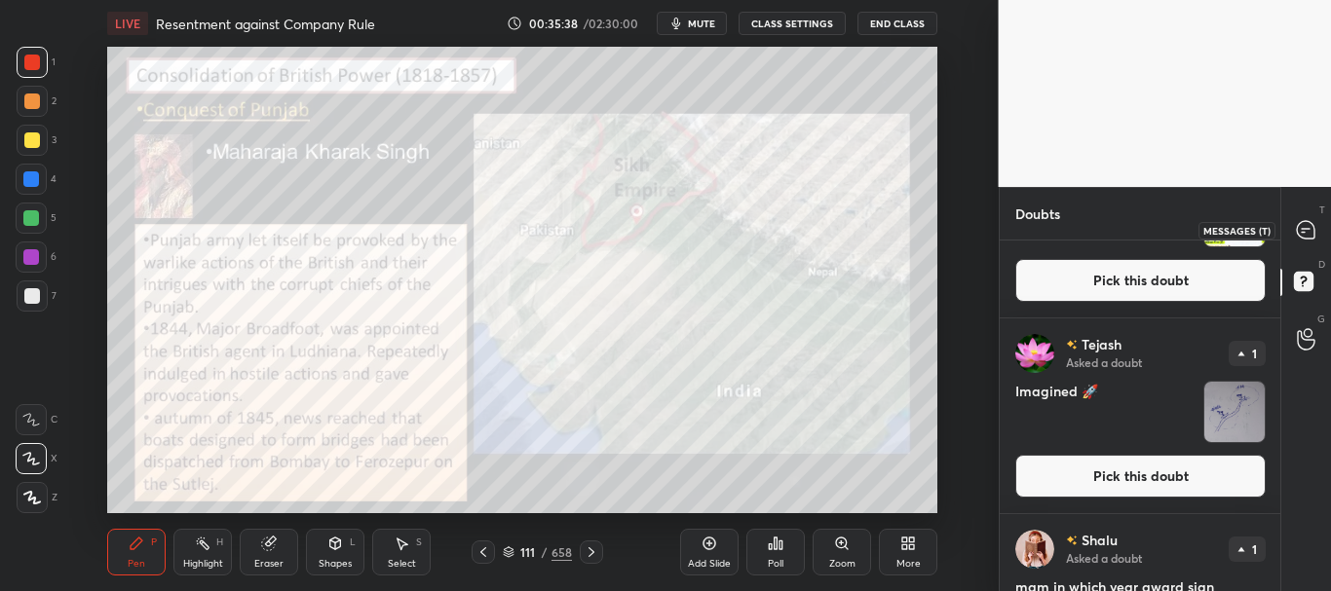
click at [1303, 229] on icon at bounding box center [1306, 229] width 8 height 0
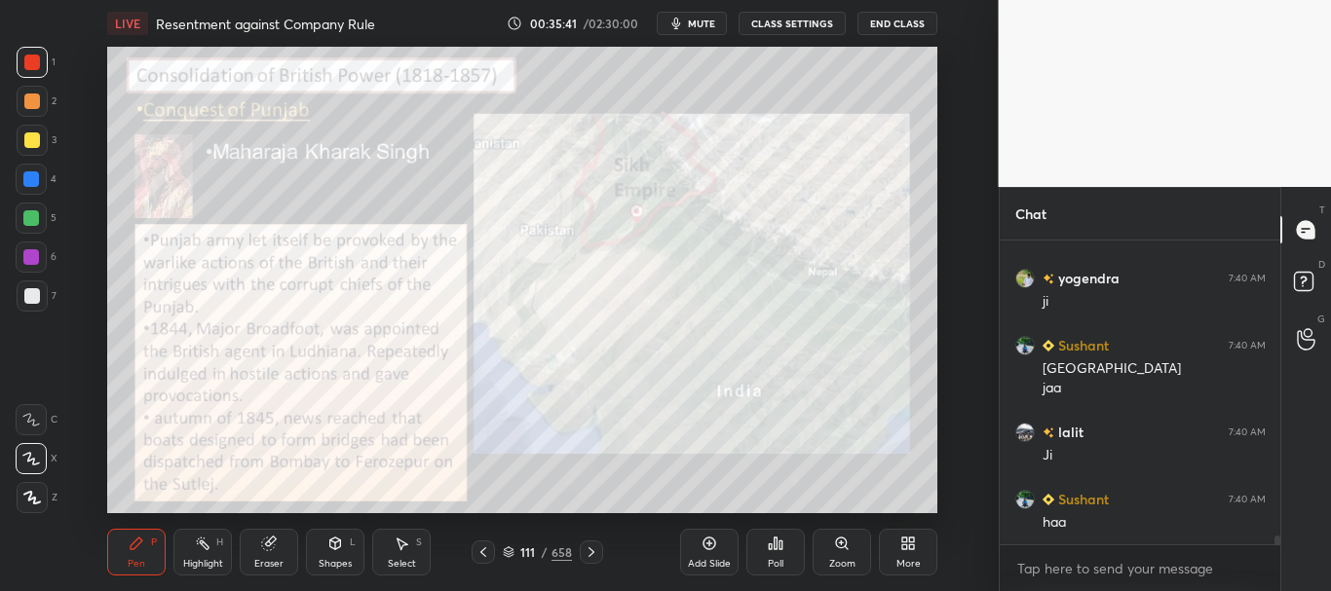
click at [484, 552] on icon at bounding box center [483, 553] width 16 height 16
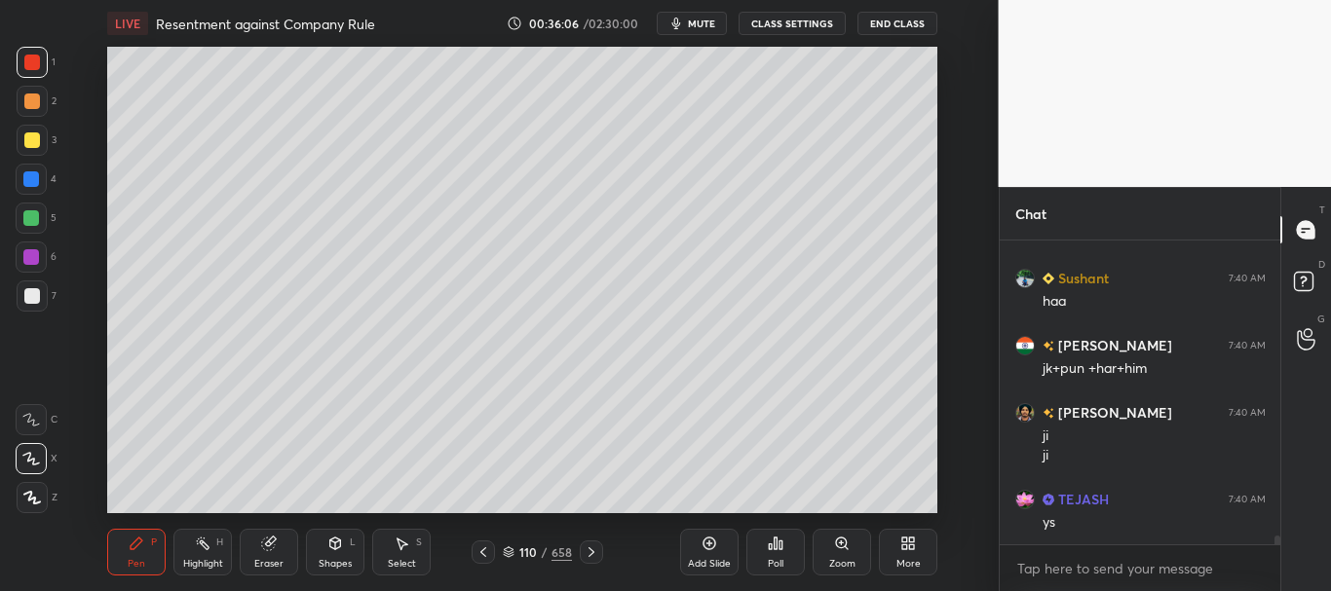
scroll to position [10867, 0]
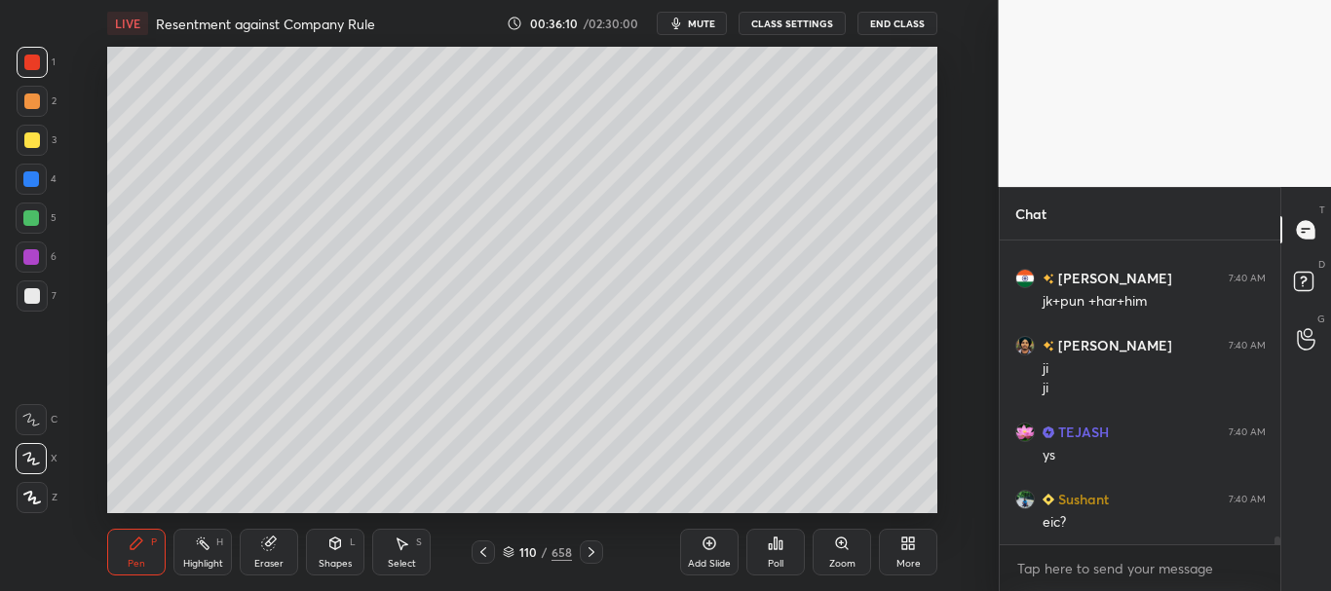
drag, startPoint x: 24, startPoint y: 183, endPoint x: 61, endPoint y: 183, distance: 37.0
click at [26, 183] on div at bounding box center [31, 179] width 16 height 16
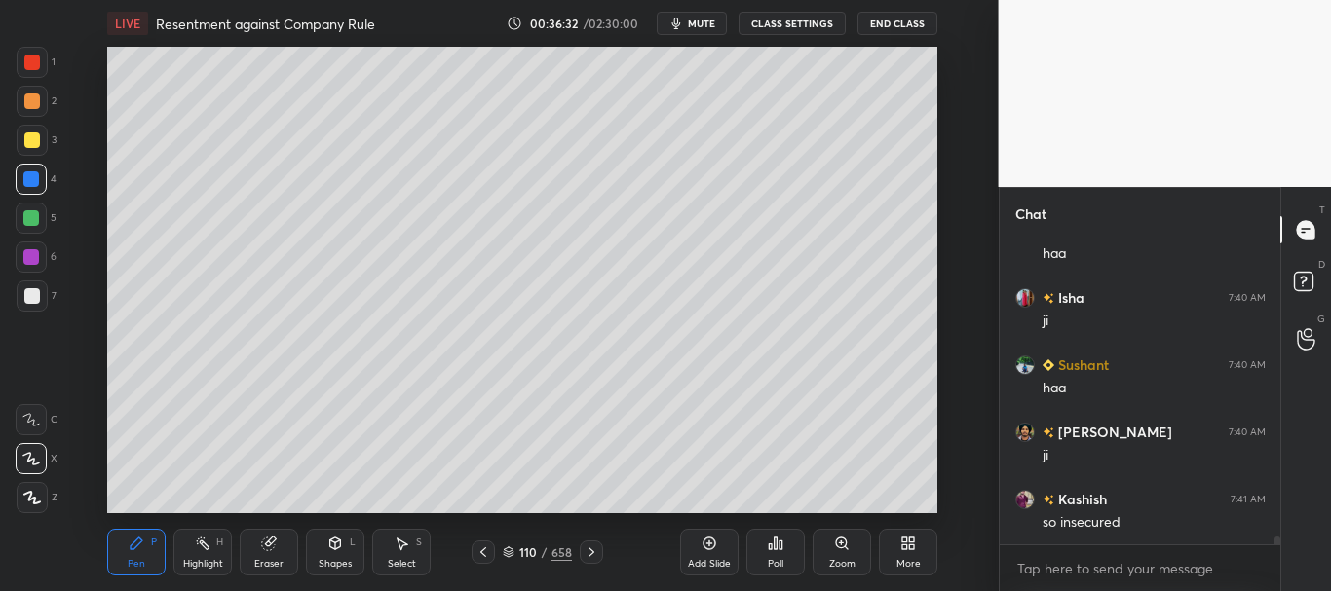
scroll to position [11223, 0]
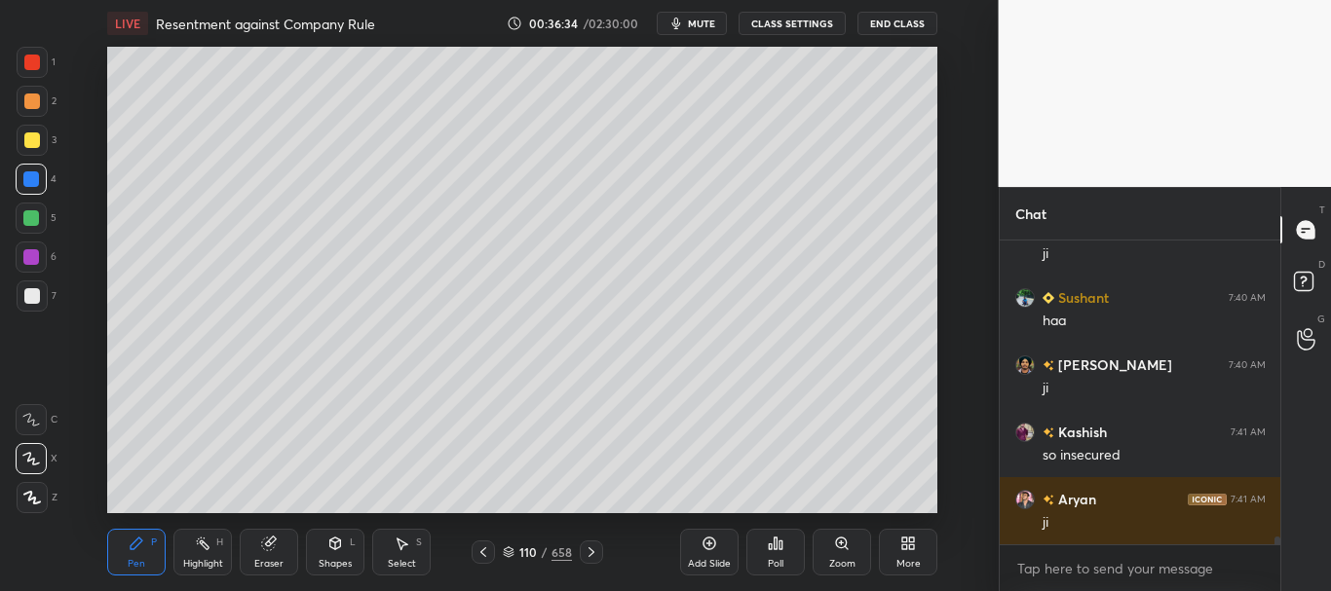
click at [32, 148] on div at bounding box center [32, 140] width 31 height 31
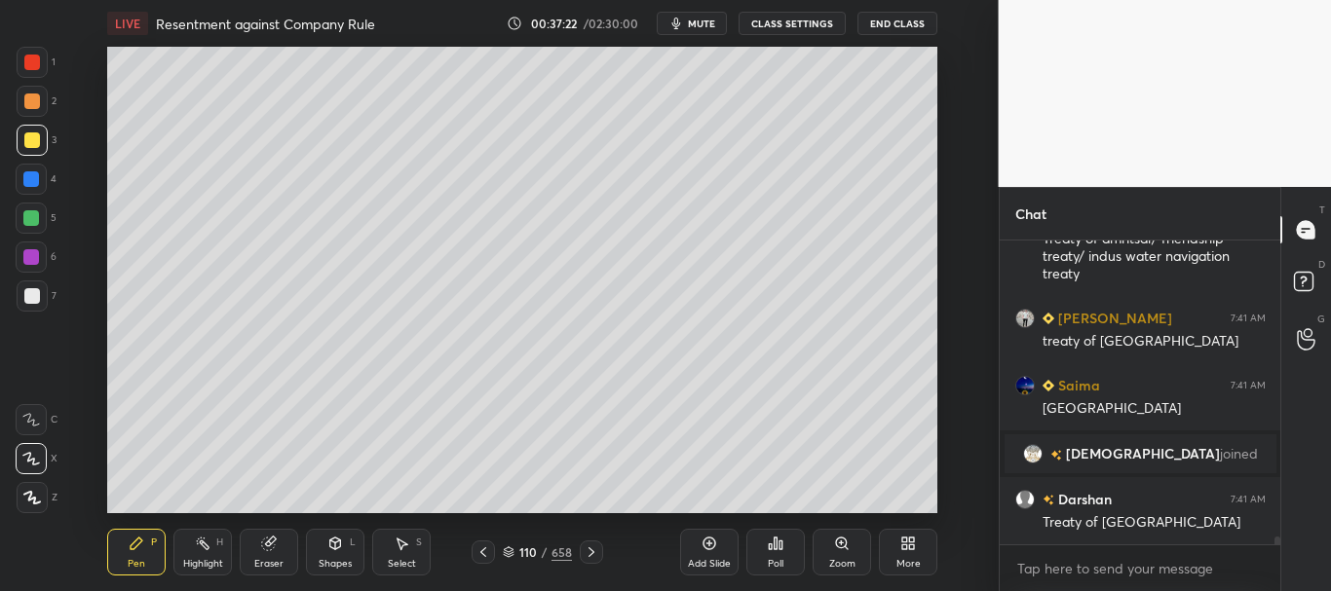
scroll to position [10963, 0]
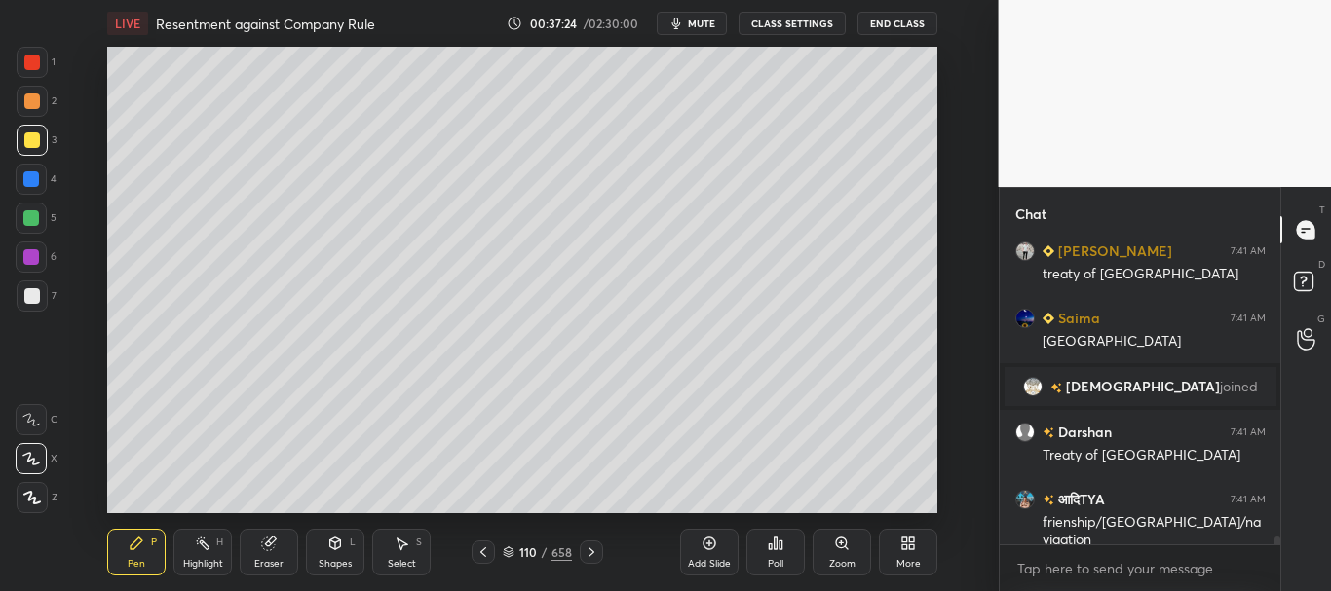
click at [29, 290] on div at bounding box center [32, 296] width 16 height 16
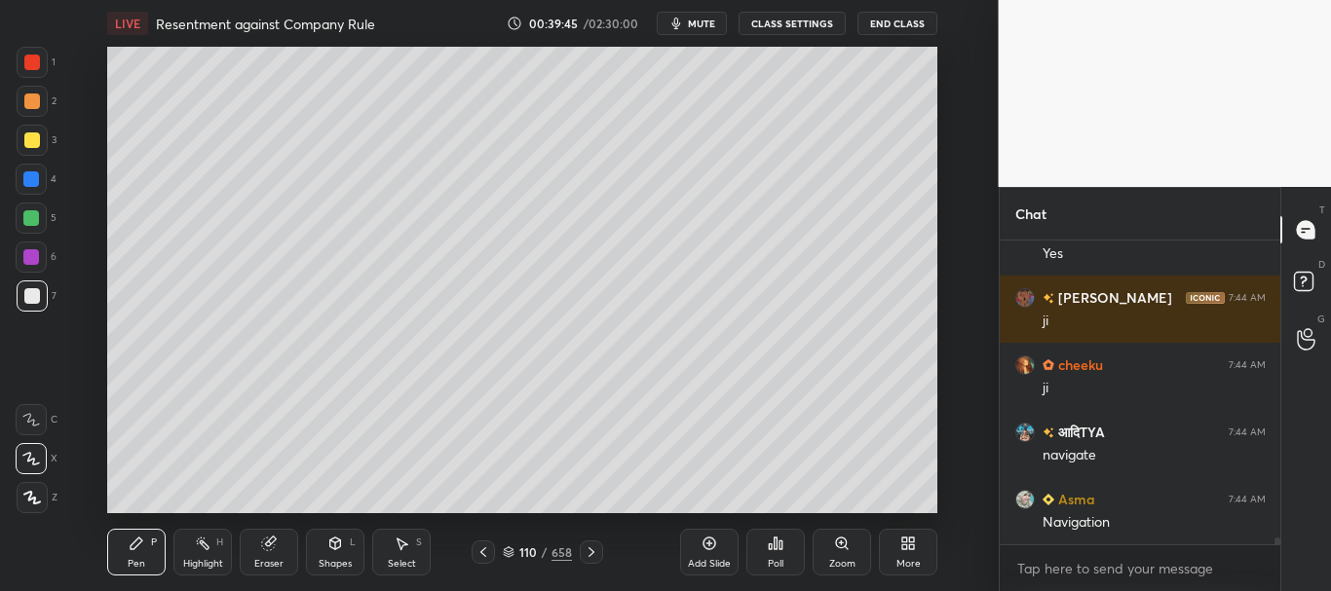
scroll to position [13291, 0]
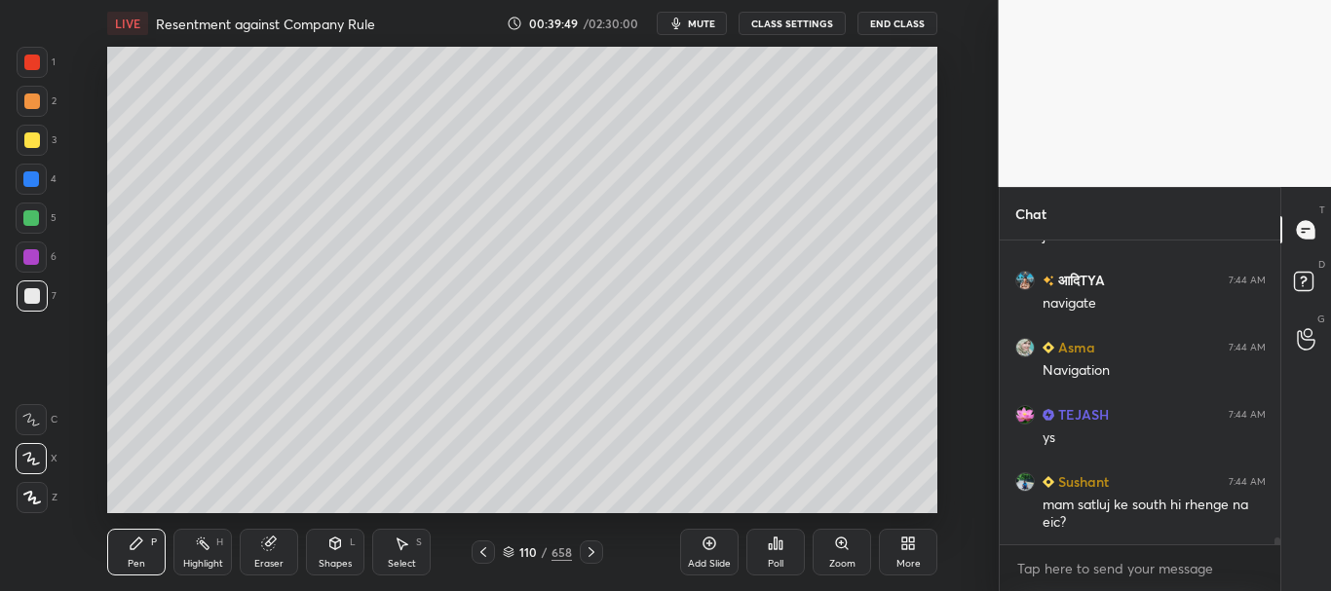
click at [29, 175] on div at bounding box center [31, 179] width 16 height 16
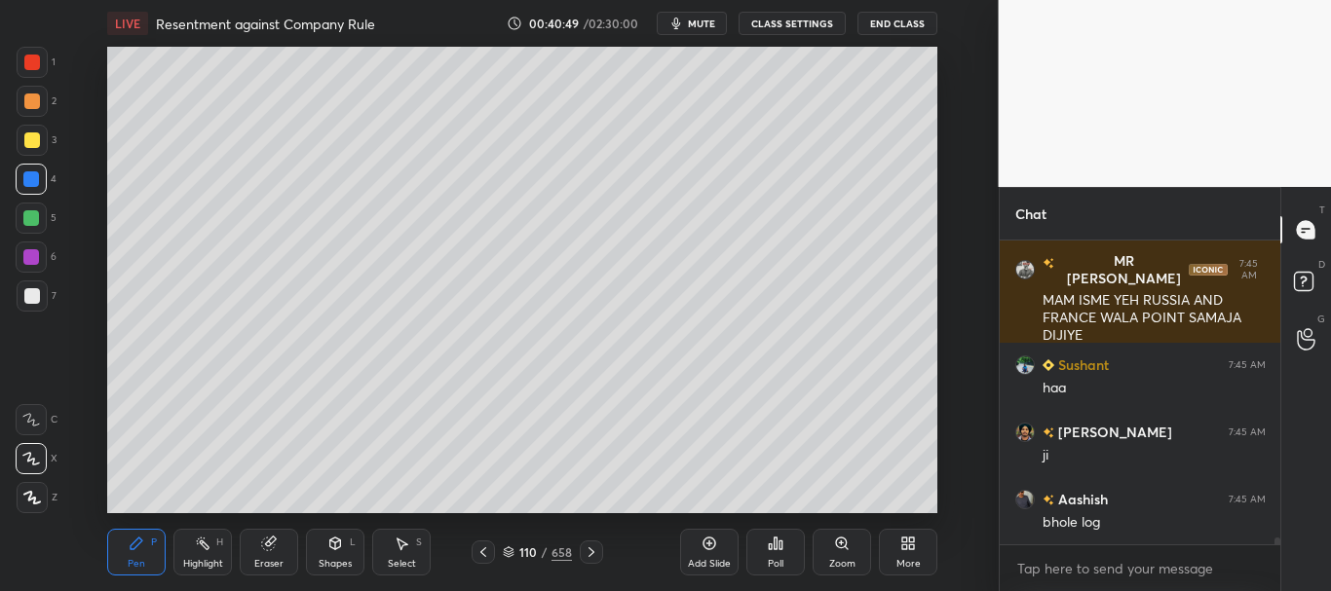
scroll to position [14334, 0]
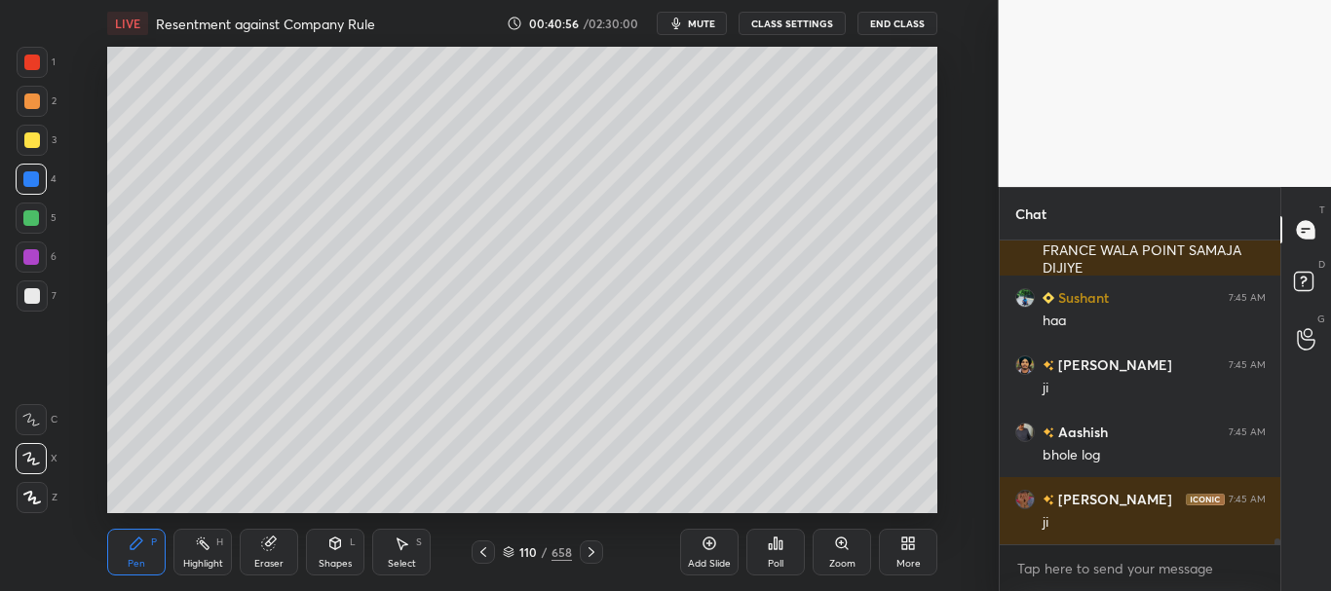
click at [707, 548] on icon at bounding box center [709, 544] width 16 height 16
drag, startPoint x: 36, startPoint y: 133, endPoint x: 86, endPoint y: 135, distance: 49.7
click at [36, 135] on div at bounding box center [32, 140] width 16 height 16
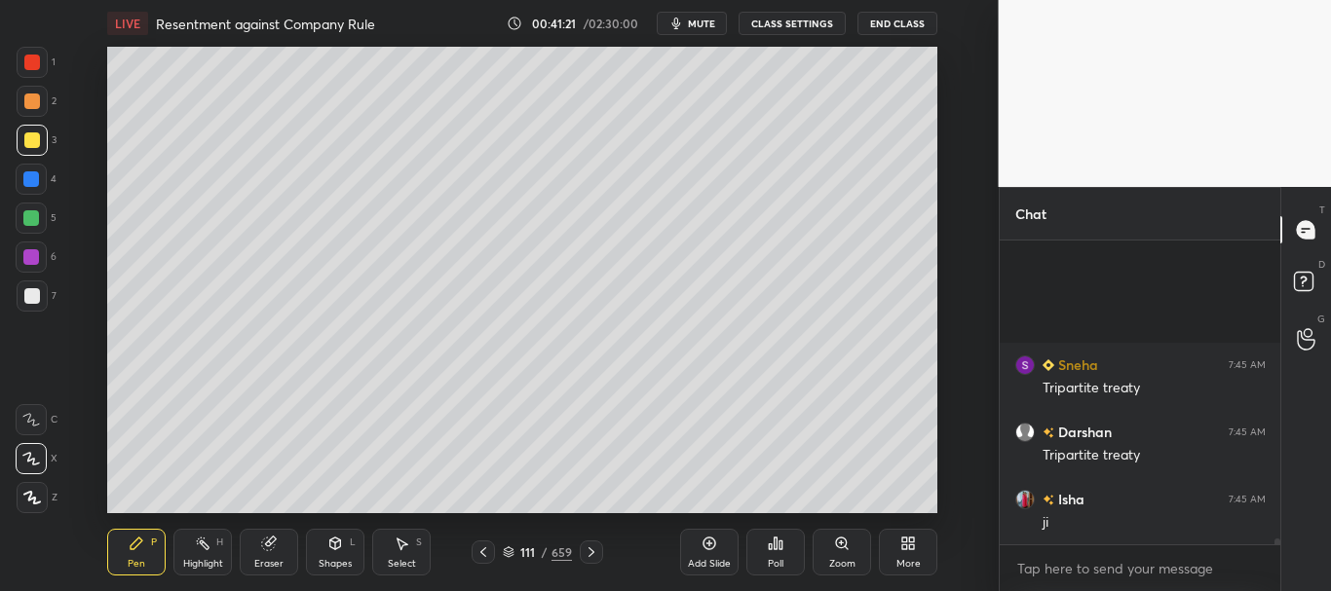
scroll to position [15007, 0]
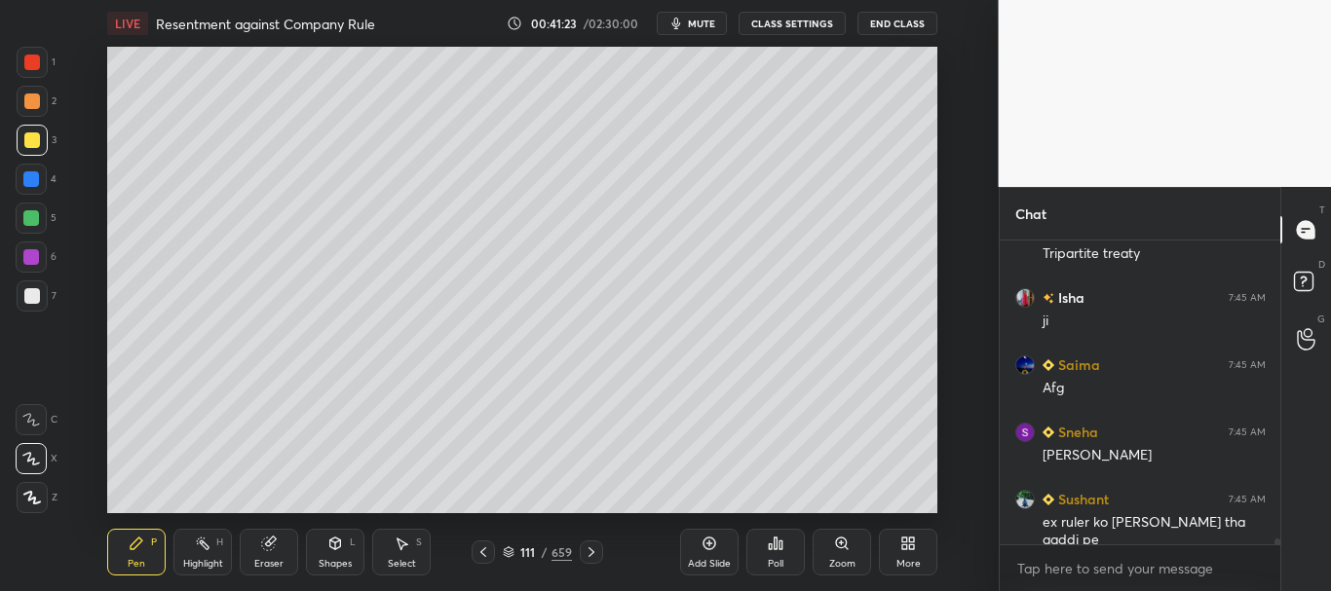
click at [39, 175] on div at bounding box center [31, 179] width 16 height 16
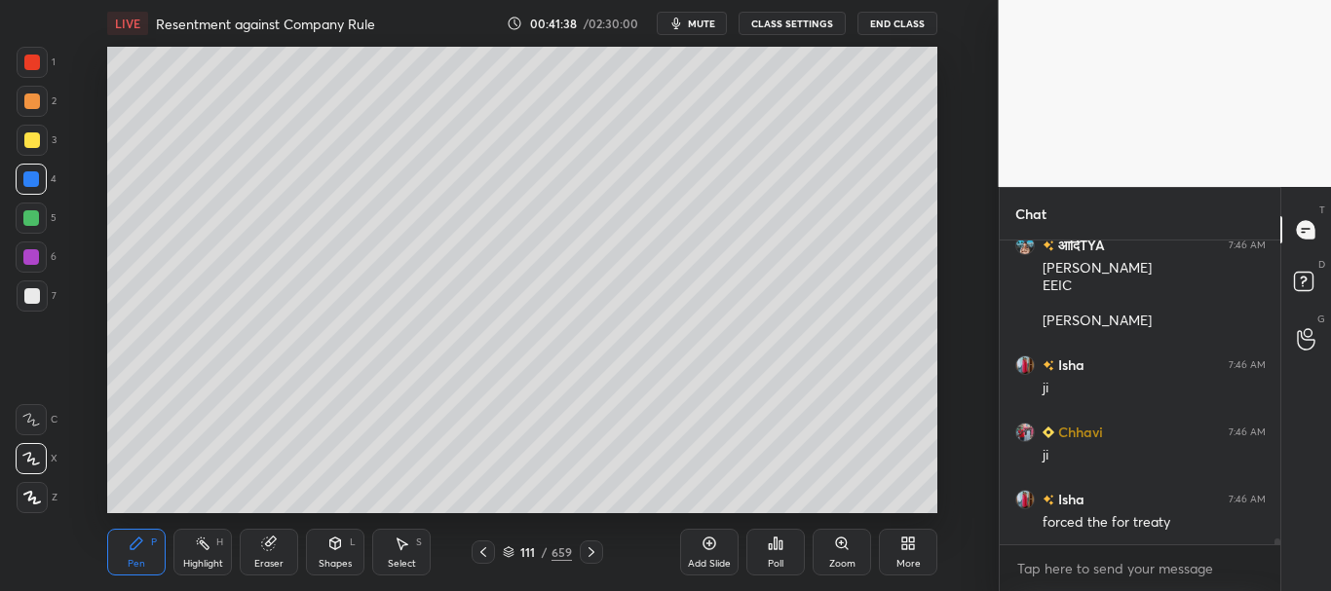
scroll to position [15530, 0]
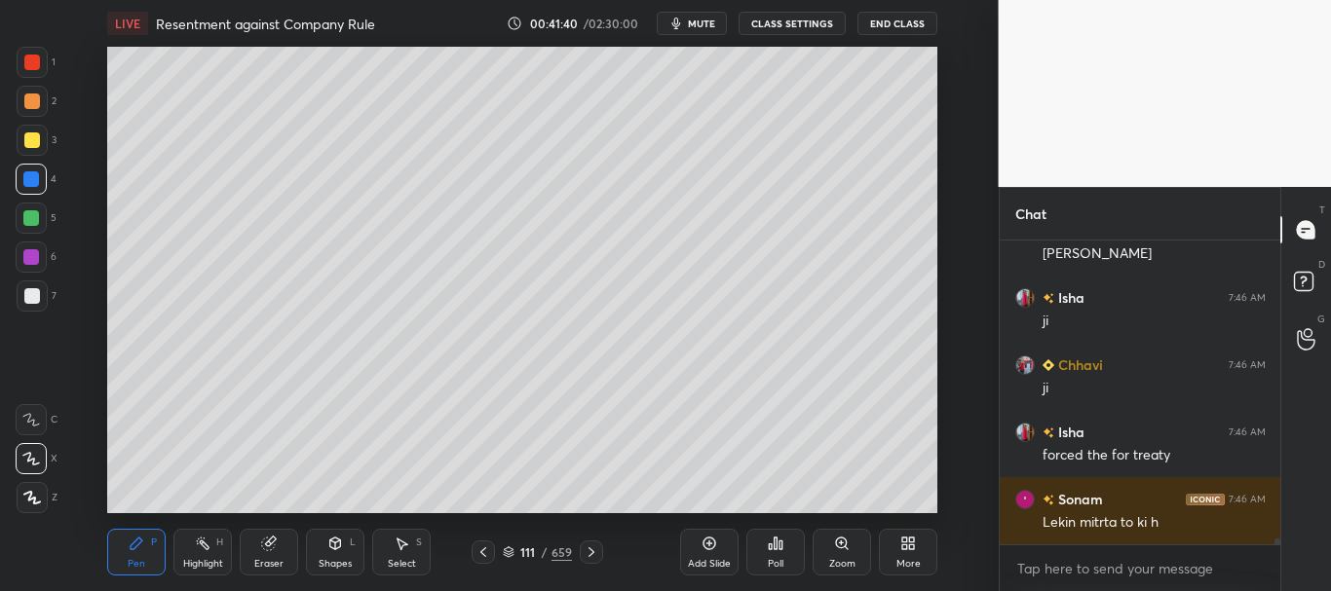
click at [484, 550] on icon at bounding box center [483, 553] width 16 height 16
click at [595, 548] on icon at bounding box center [592, 553] width 16 height 16
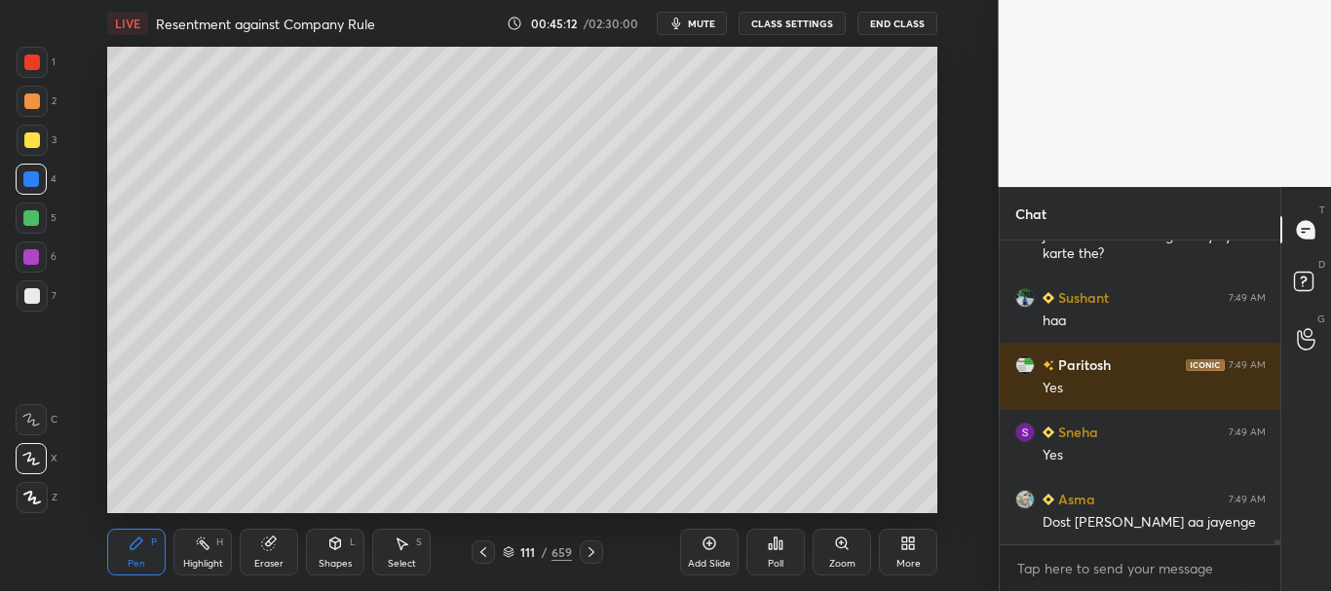
scroll to position [18964, 0]
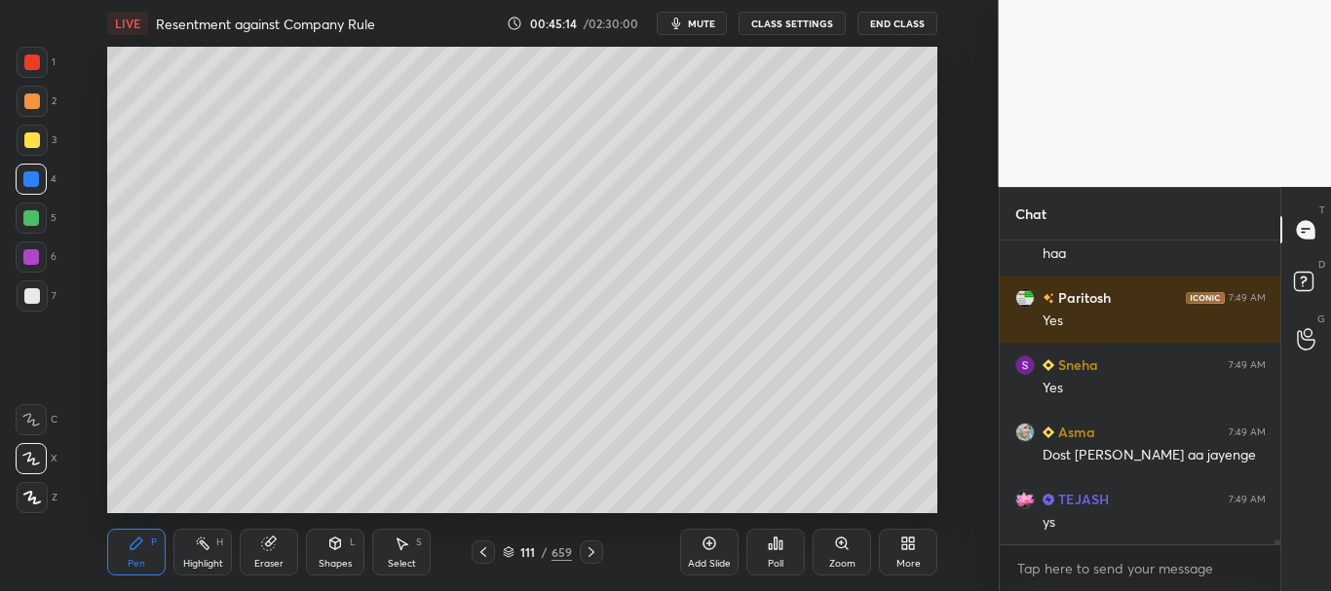
click at [31, 136] on div at bounding box center [32, 140] width 16 height 16
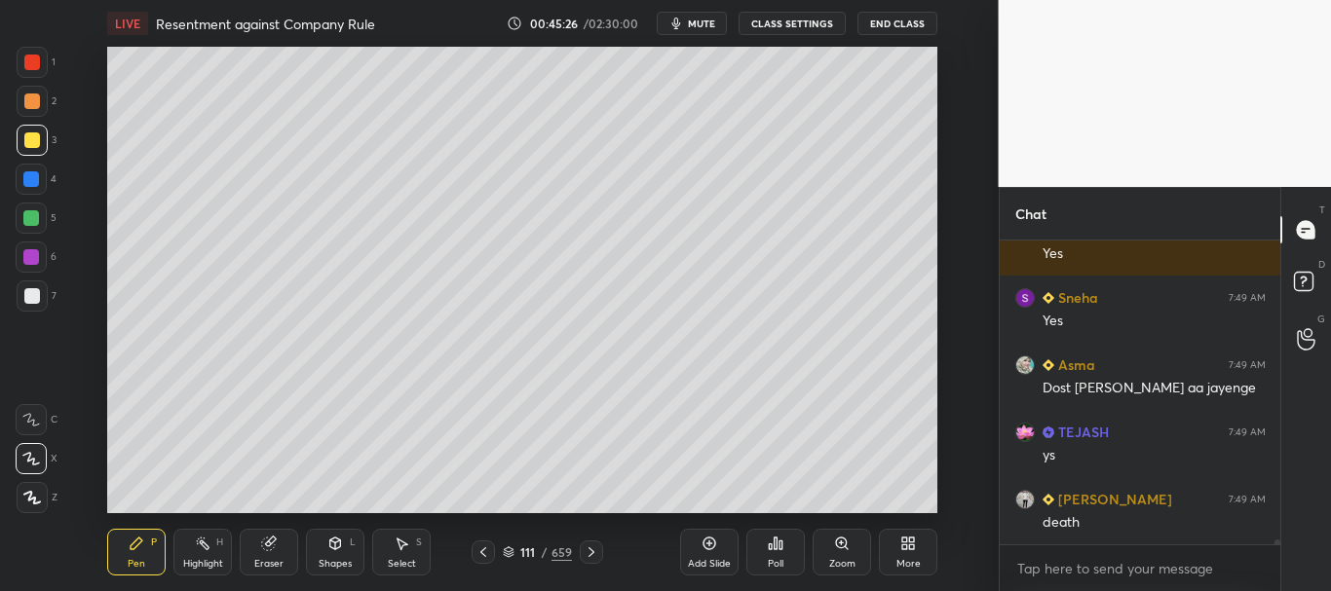
scroll to position [19166, 0]
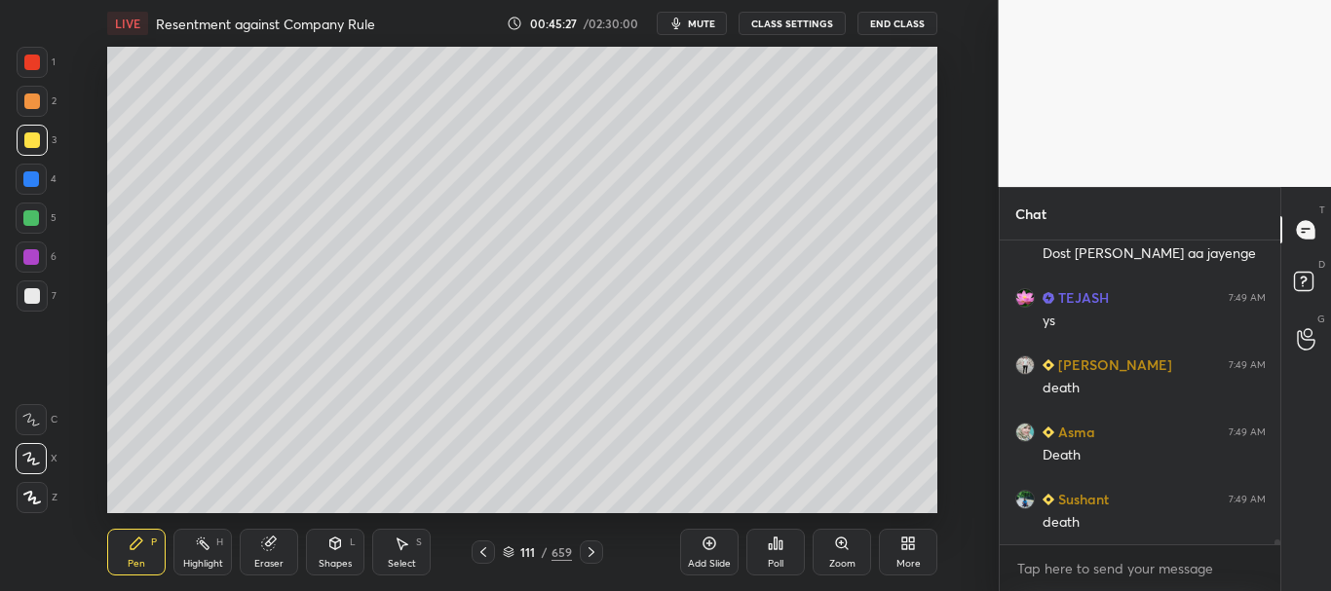
drag, startPoint x: 31, startPoint y: 176, endPoint x: 74, endPoint y: 177, distance: 42.9
click at [34, 177] on div at bounding box center [31, 179] width 16 height 16
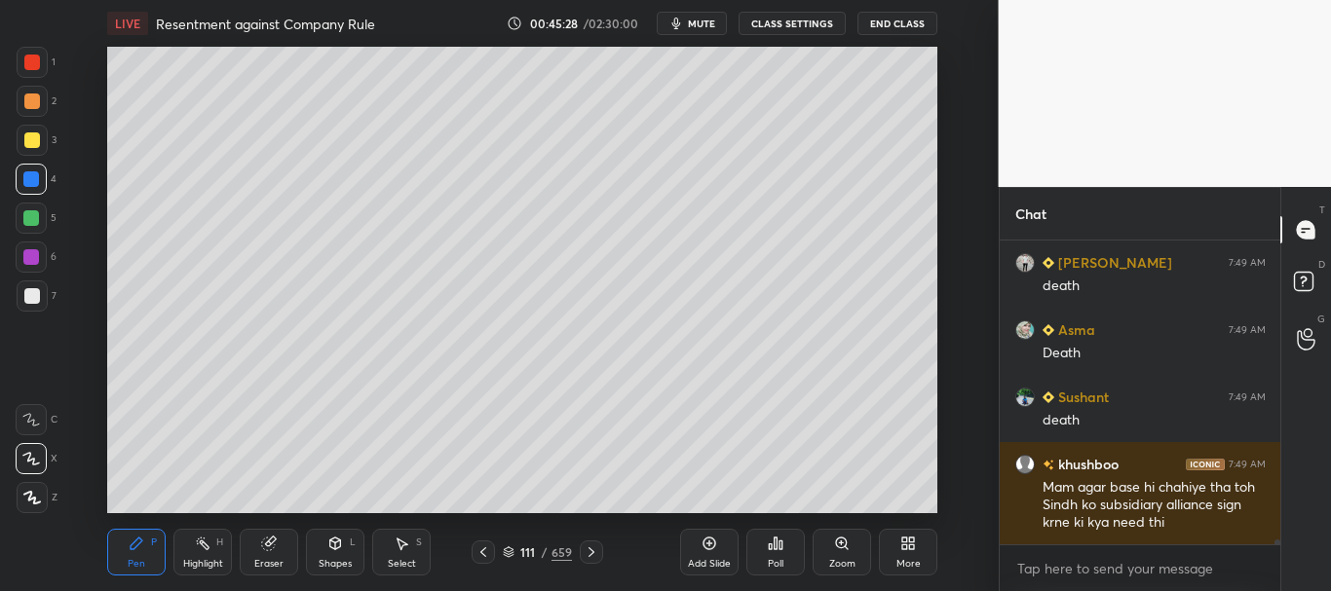
drag, startPoint x: 31, startPoint y: 219, endPoint x: 78, endPoint y: 216, distance: 46.9
click at [42, 218] on div at bounding box center [31, 218] width 31 height 31
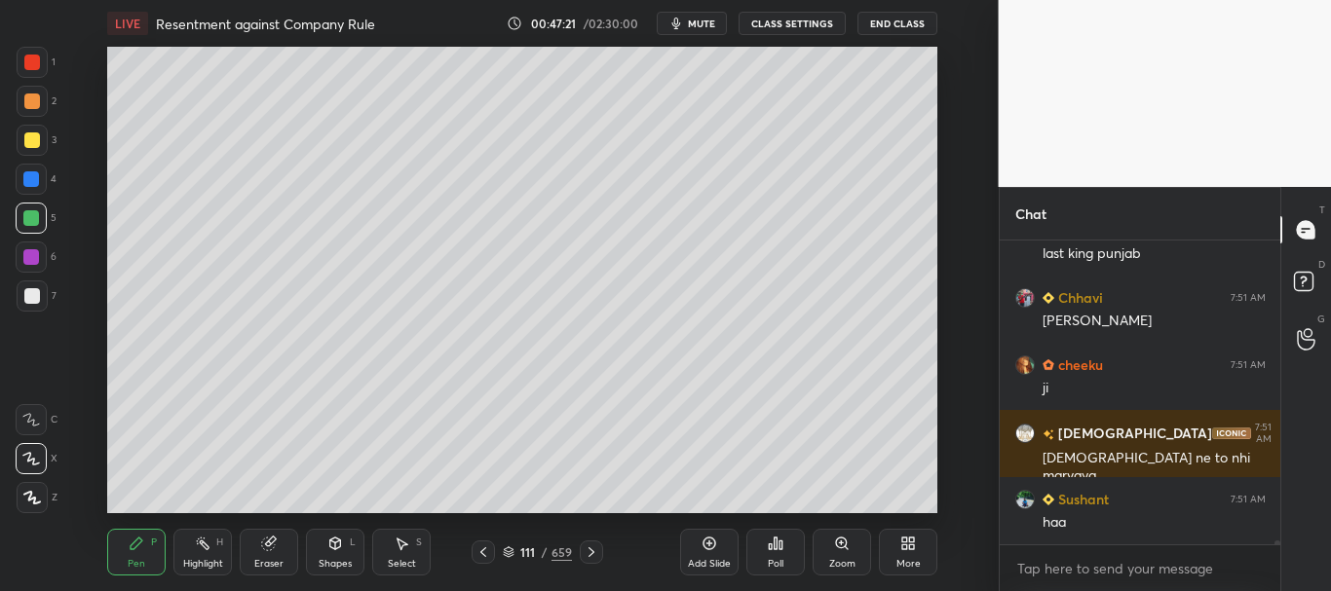
scroll to position [20948, 0]
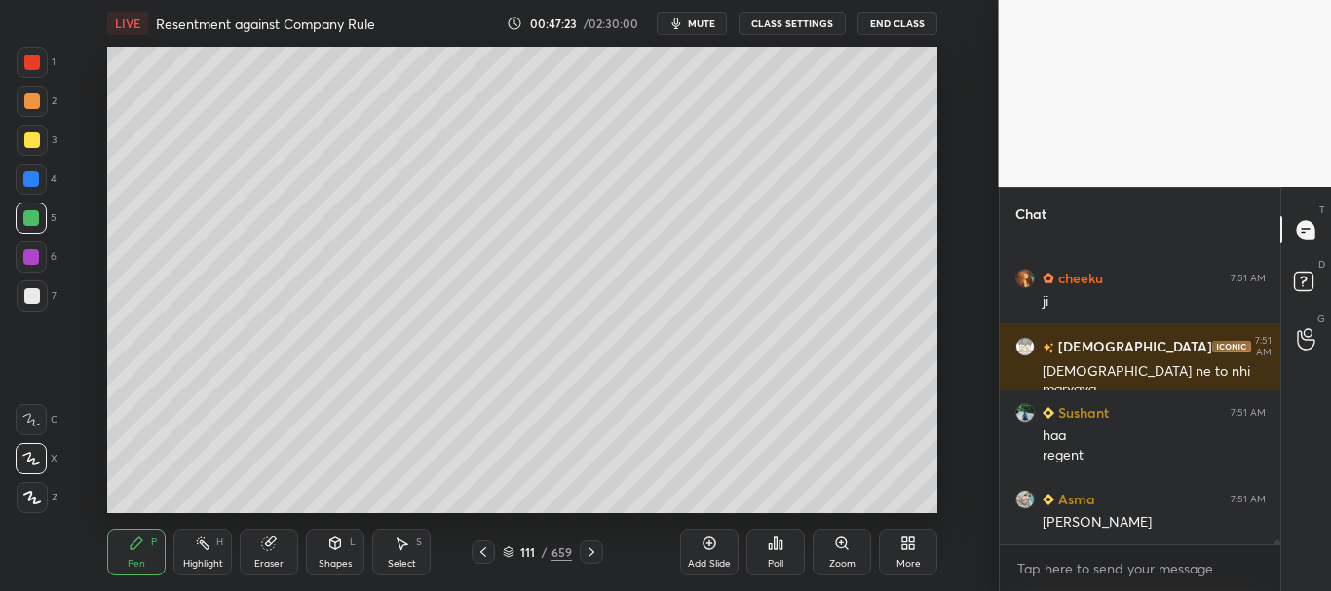
click at [27, 141] on div at bounding box center [32, 140] width 16 height 16
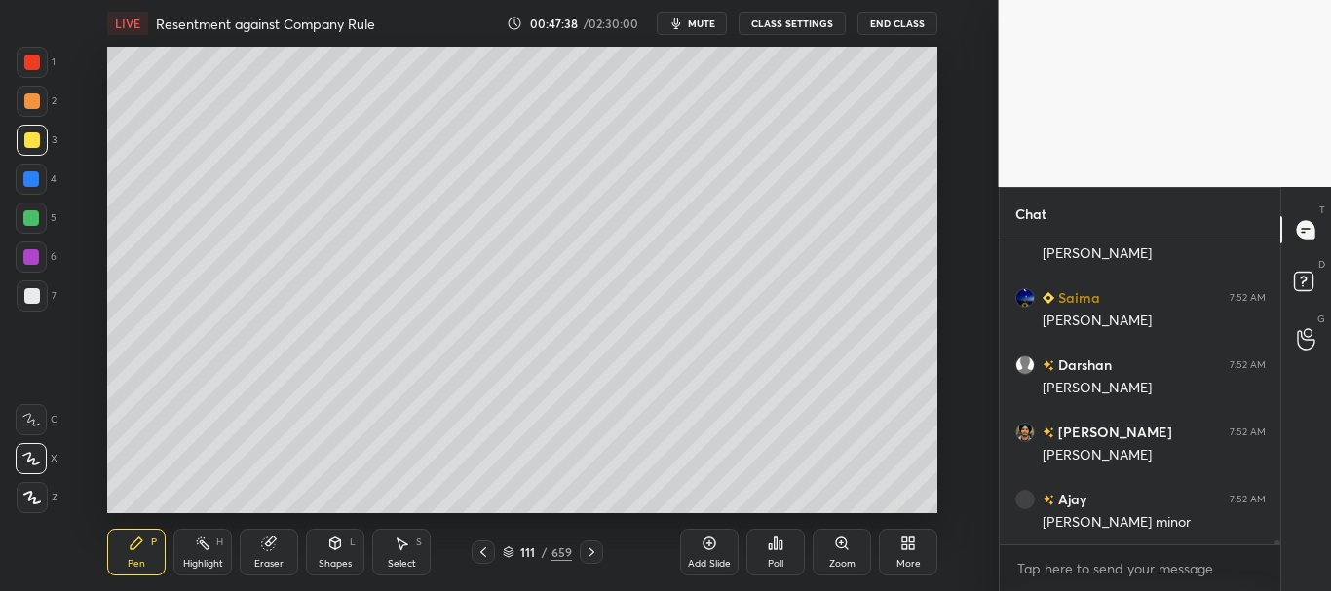
scroll to position [21486, 0]
click at [24, 173] on div at bounding box center [31, 179] width 16 height 16
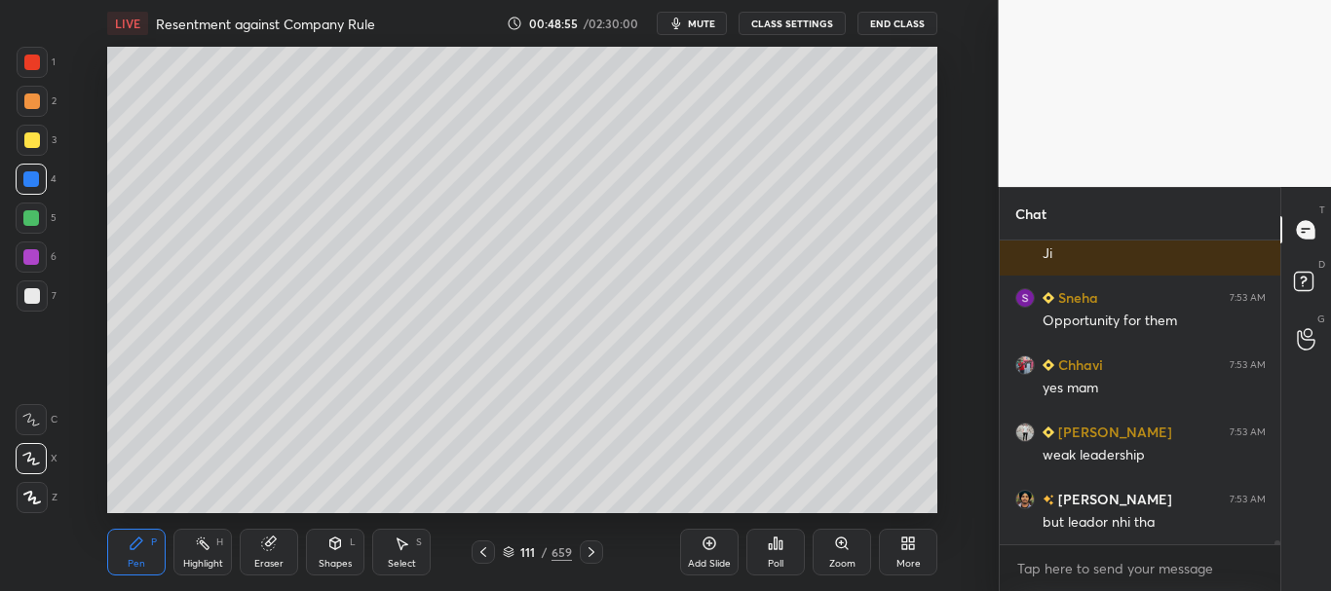
scroll to position [21883, 0]
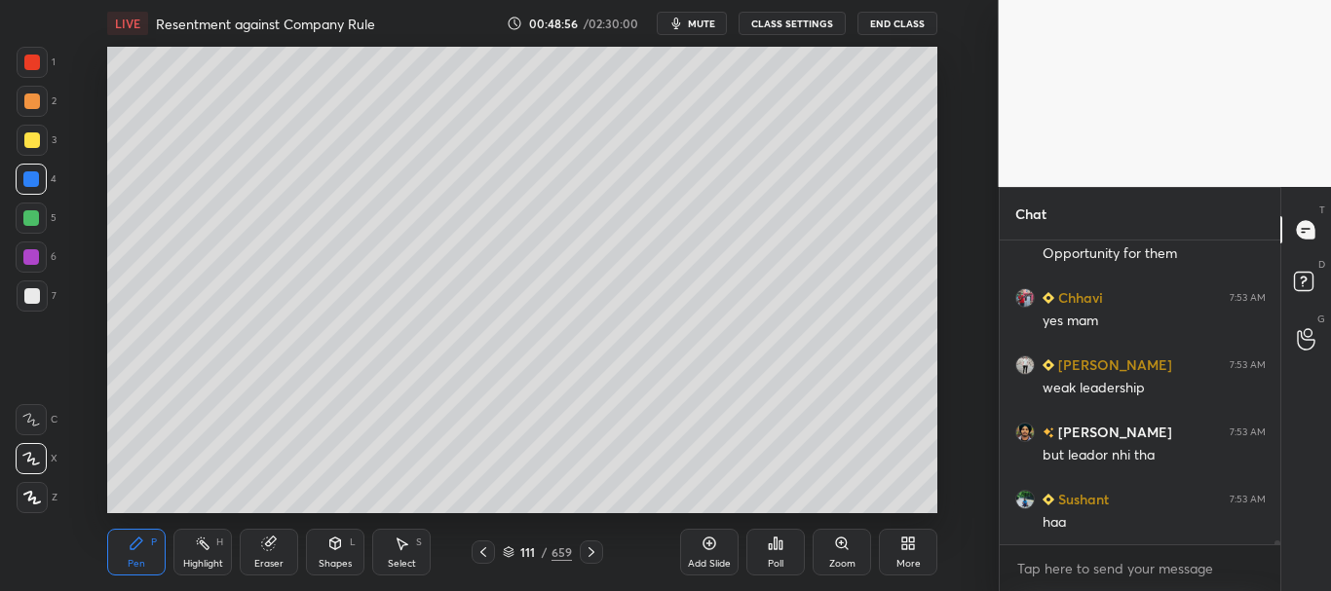
click at [481, 554] on icon at bounding box center [483, 553] width 16 height 16
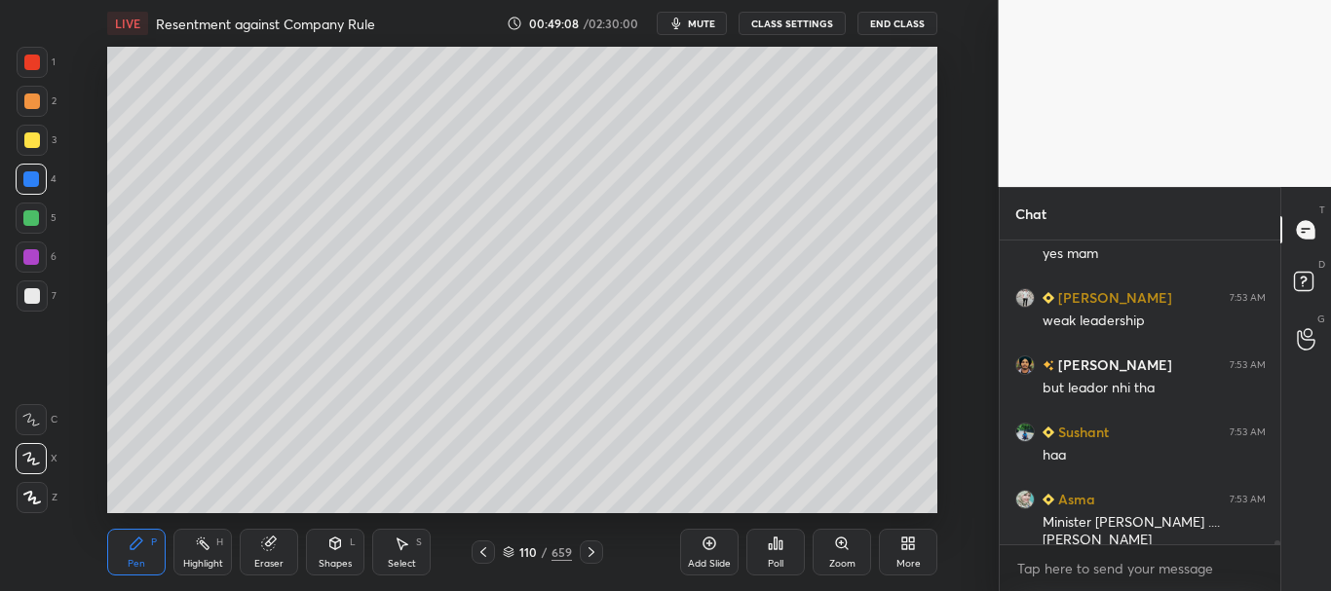
scroll to position [22017, 0]
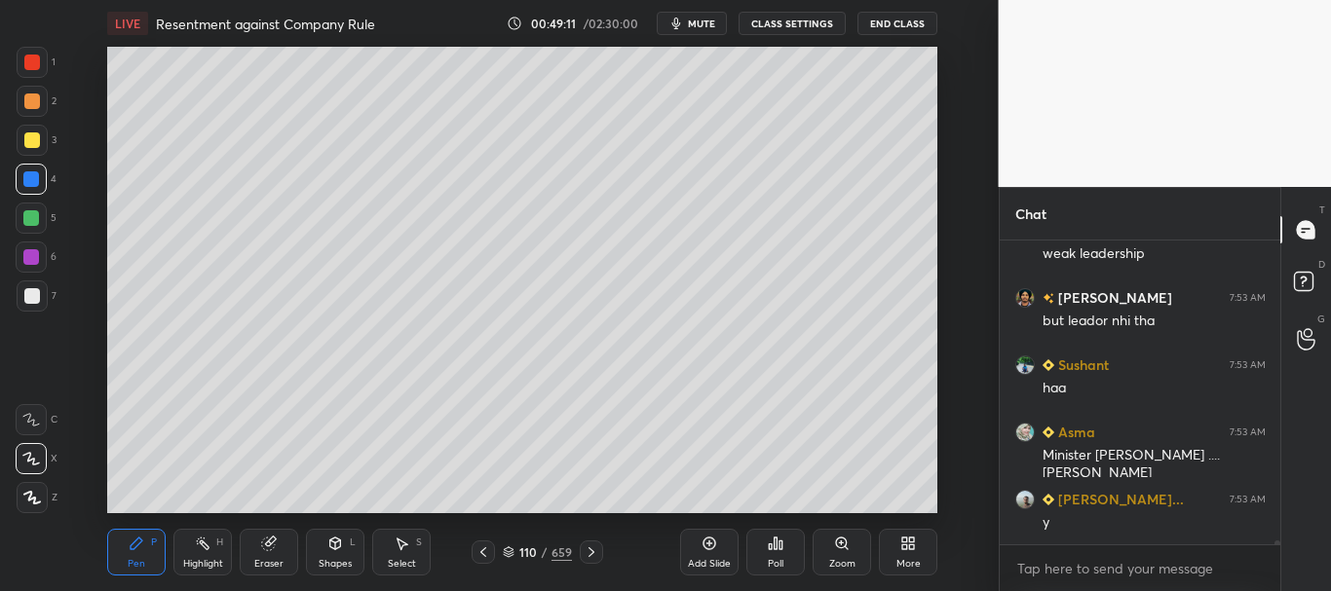
click at [38, 70] on div at bounding box center [32, 62] width 31 height 31
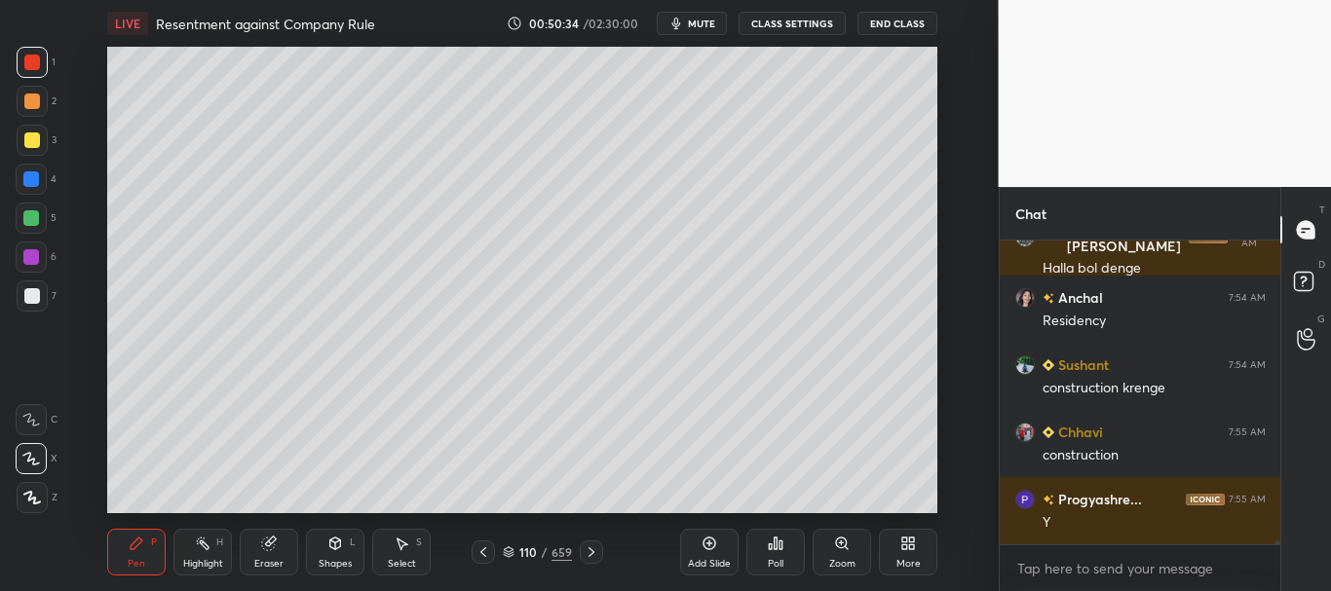
scroll to position [23917, 0]
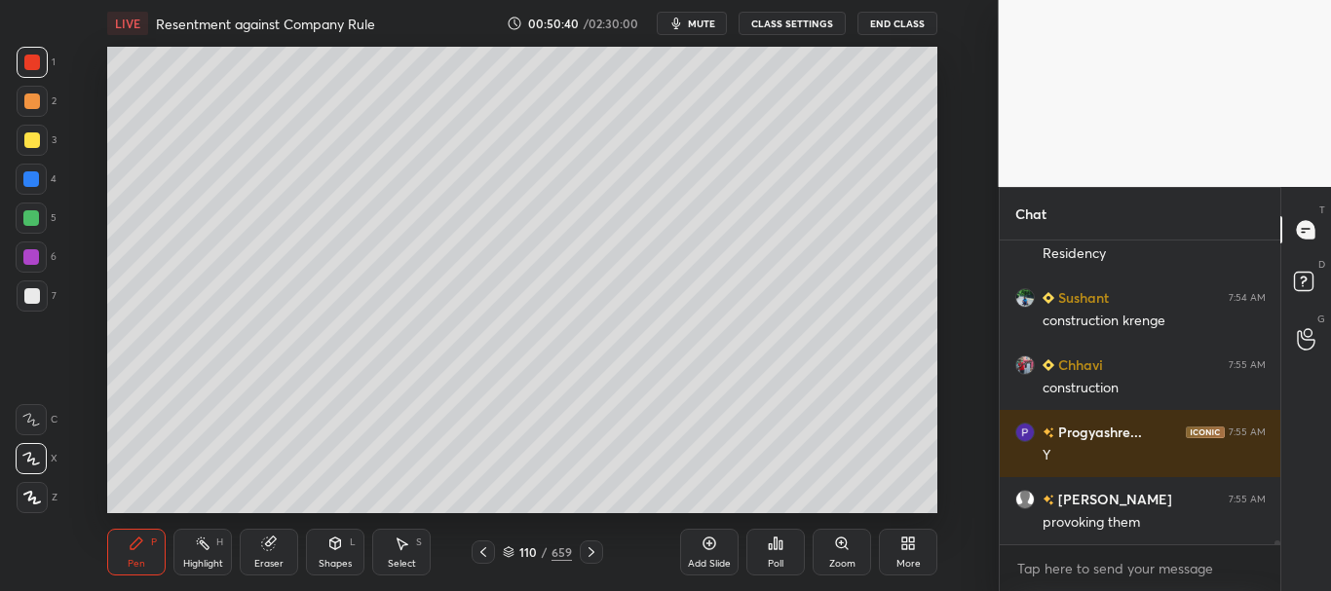
click at [715, 549] on icon at bounding box center [709, 544] width 16 height 16
click at [31, 302] on div at bounding box center [32, 296] width 16 height 16
click at [327, 559] on div "Shapes" at bounding box center [335, 564] width 33 height 10
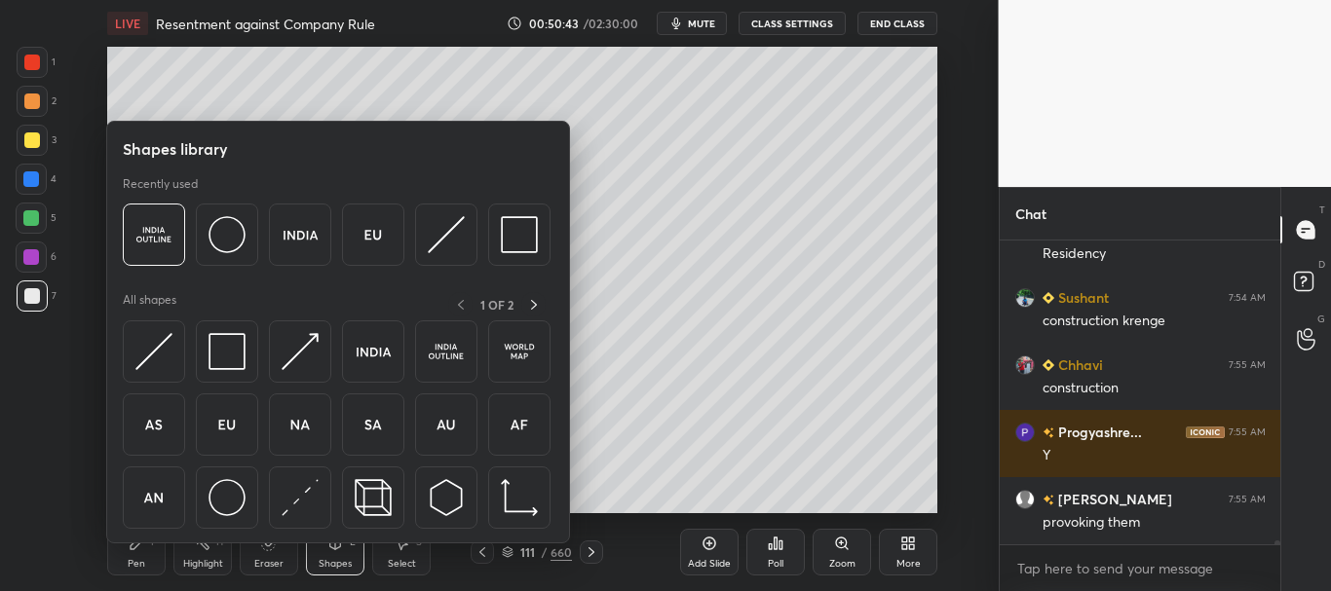
scroll to position [23984, 0]
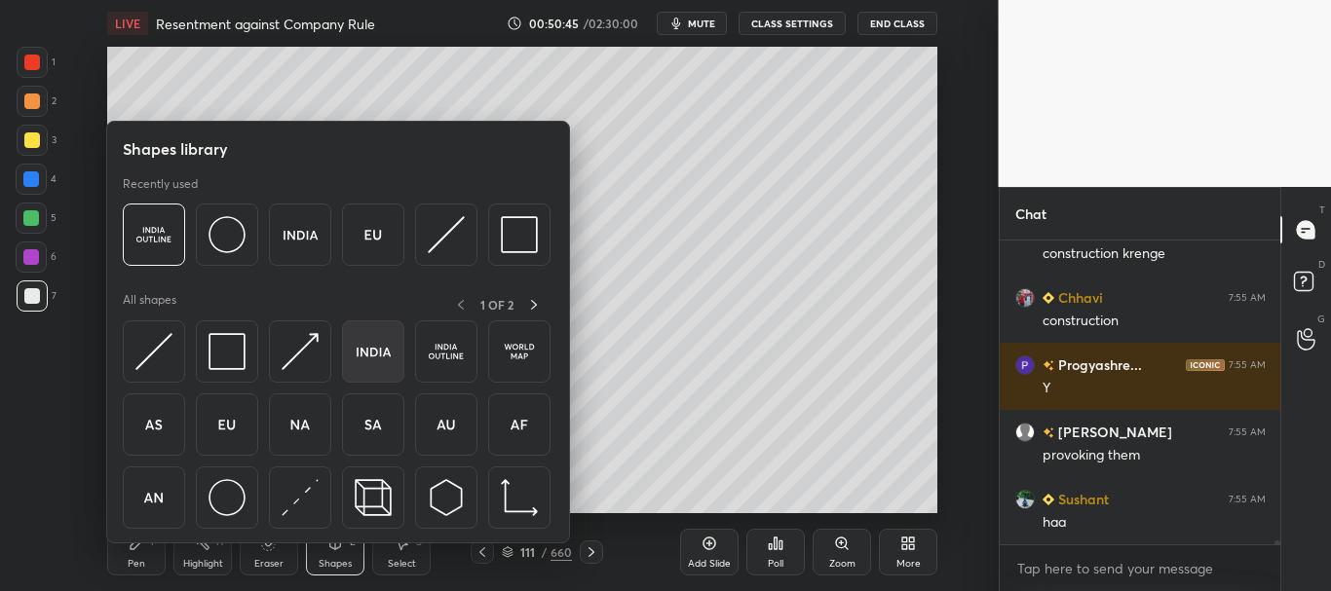
click at [370, 355] on img at bounding box center [373, 351] width 37 height 37
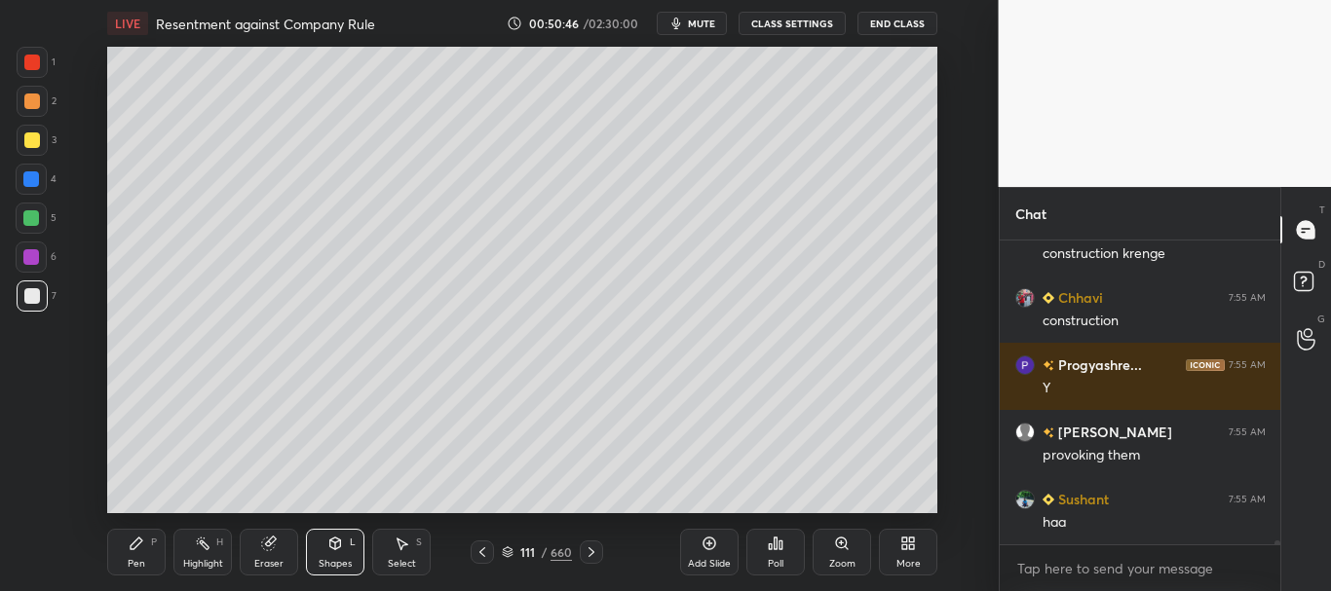
scroll to position [24051, 0]
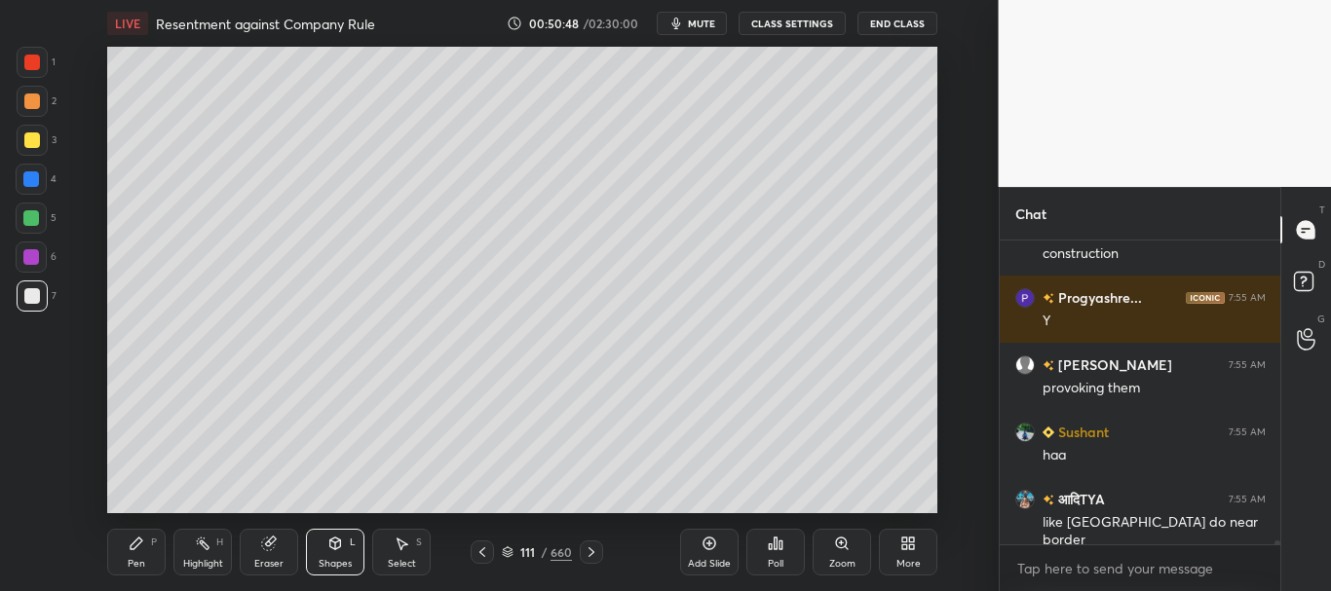
click at [24, 63] on div at bounding box center [32, 63] width 16 height 16
click at [847, 545] on icon at bounding box center [841, 543] width 11 height 11
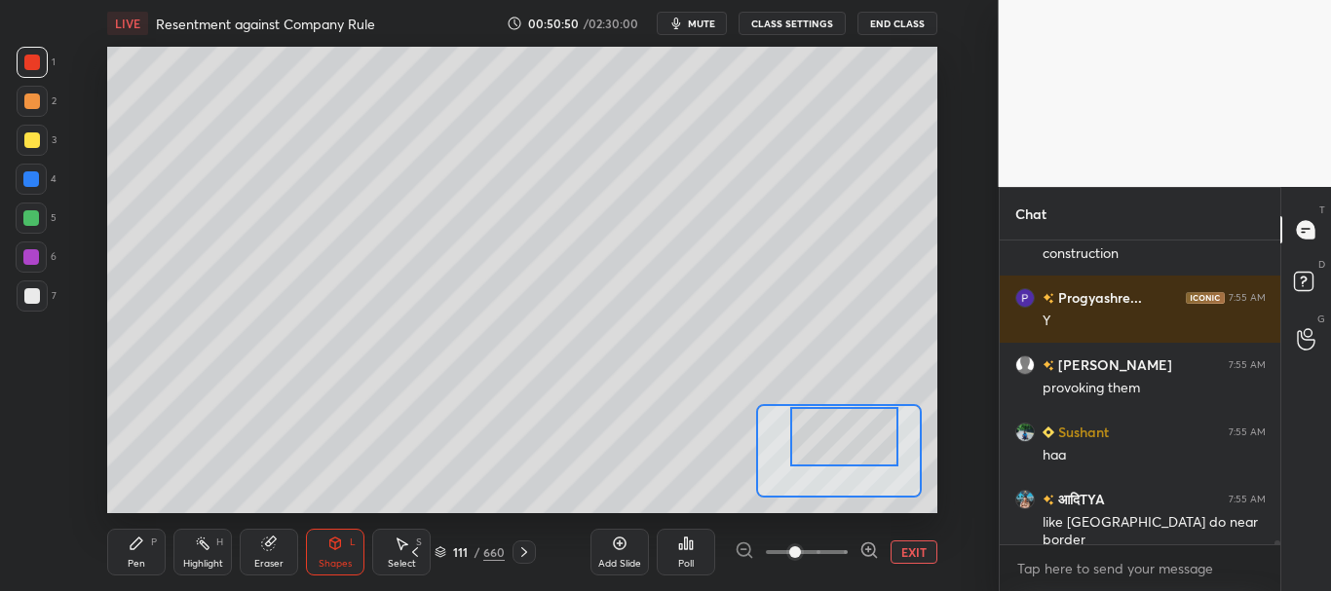
scroll to position [24098, 0]
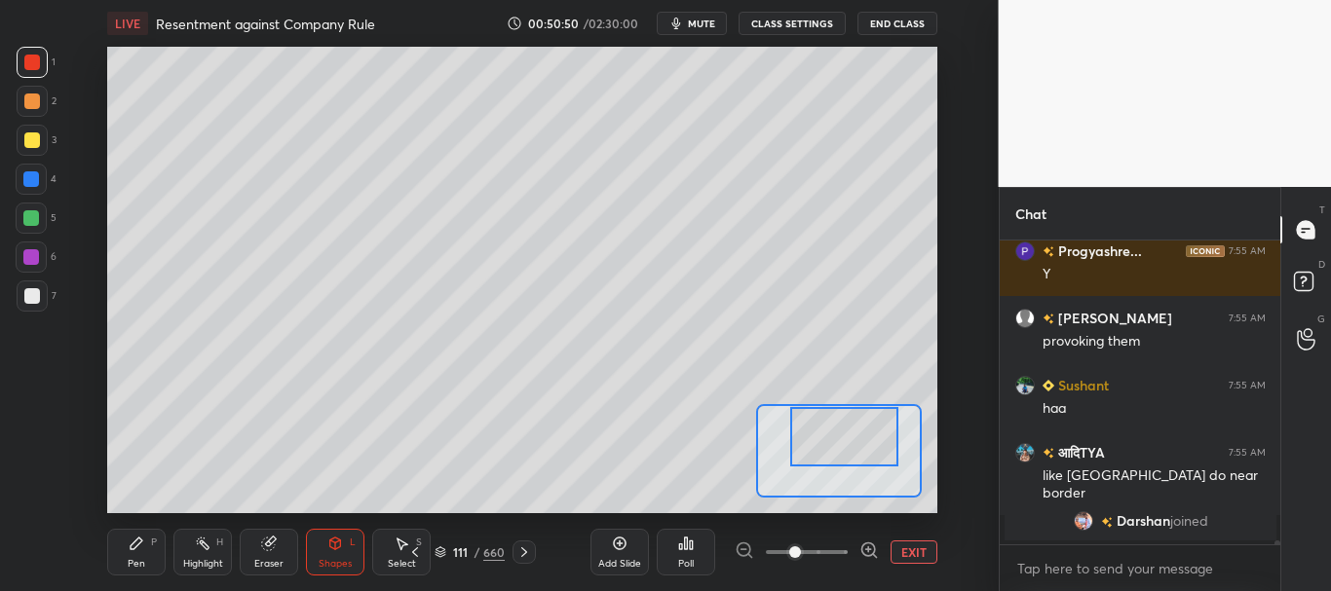
drag, startPoint x: 836, startPoint y: 460, endPoint x: 845, endPoint y: 438, distance: 23.2
click at [844, 440] on div at bounding box center [844, 436] width 108 height 59
drag, startPoint x: 139, startPoint y: 545, endPoint x: 150, endPoint y: 515, distance: 31.1
click at [138, 545] on icon at bounding box center [137, 544] width 12 height 12
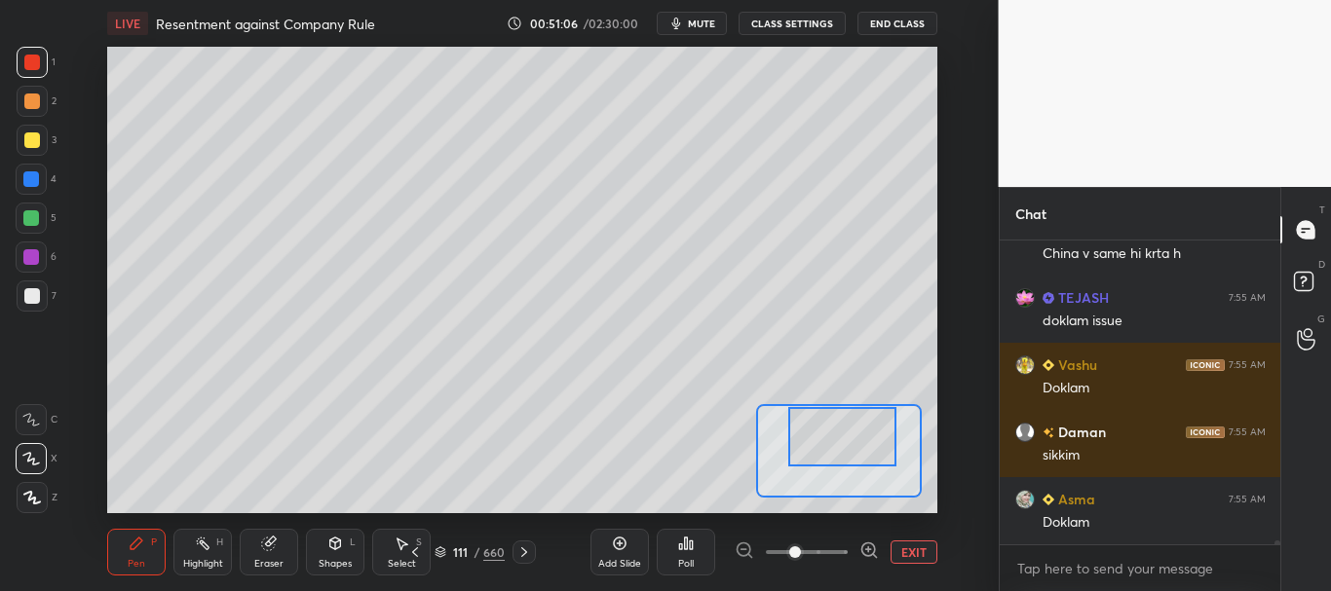
scroll to position [23860, 0]
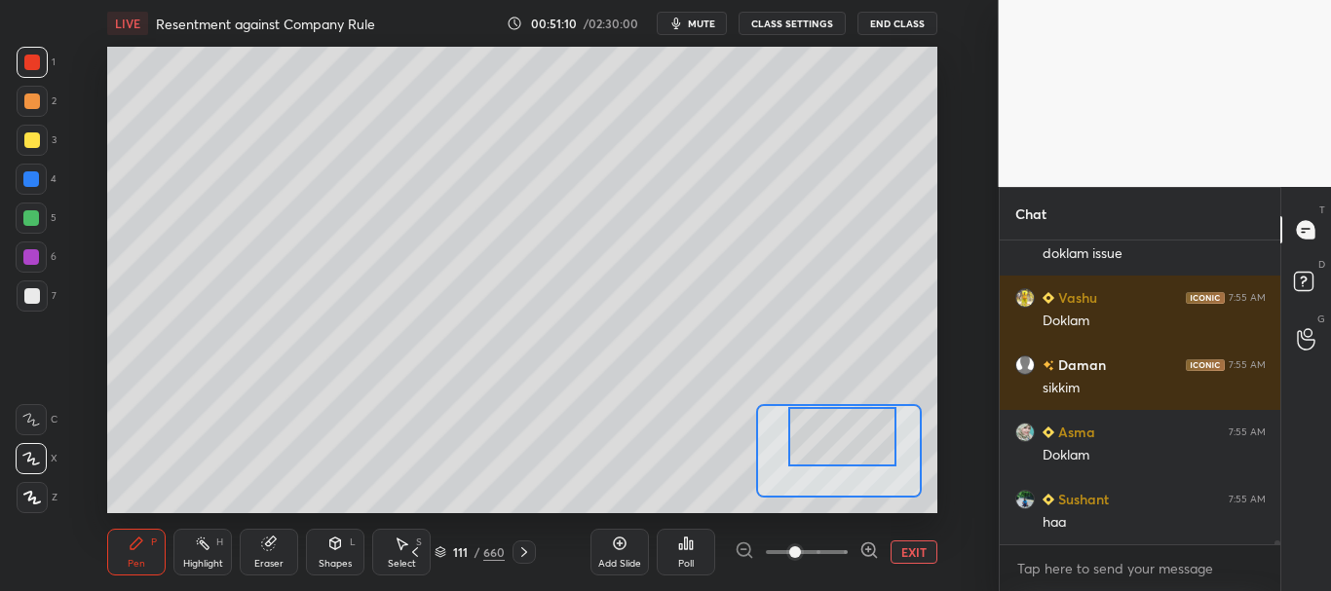
click at [22, 172] on div at bounding box center [31, 179] width 31 height 31
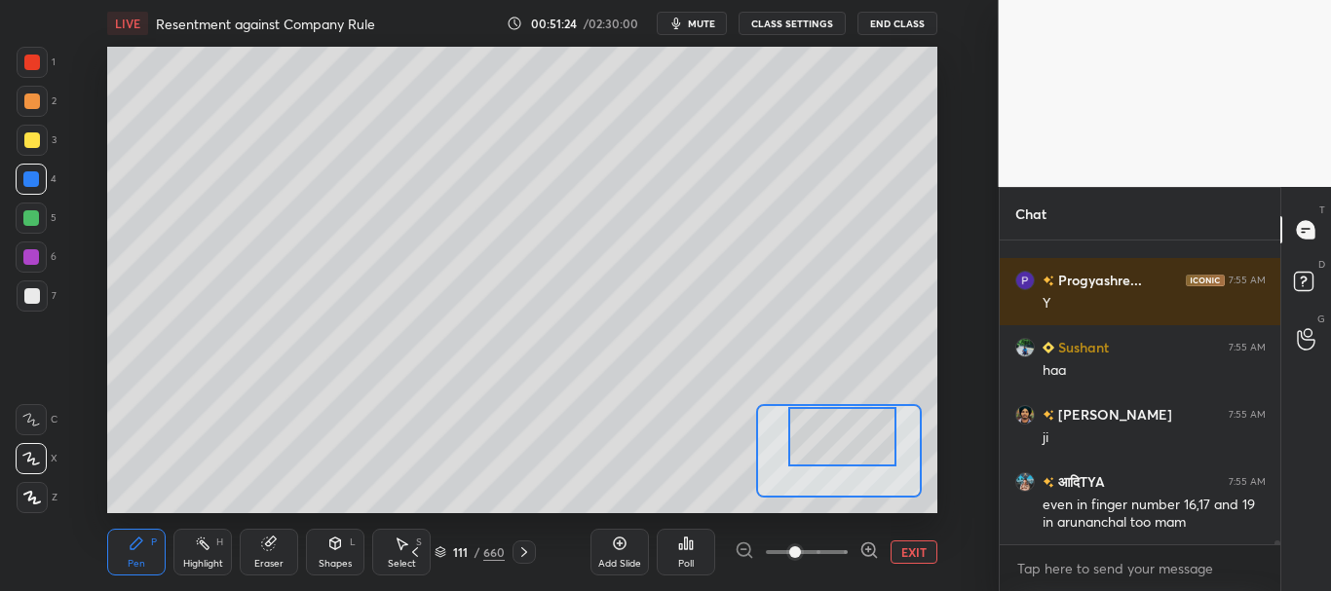
scroll to position [24214, 0]
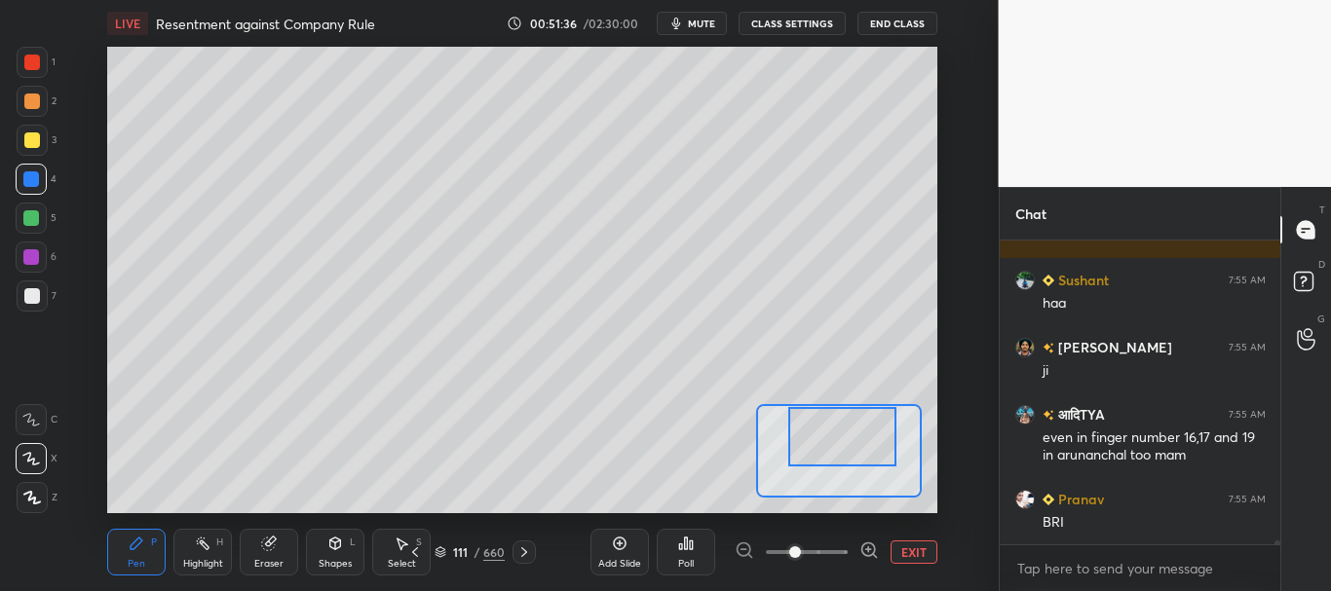
click at [29, 129] on div at bounding box center [32, 140] width 31 height 31
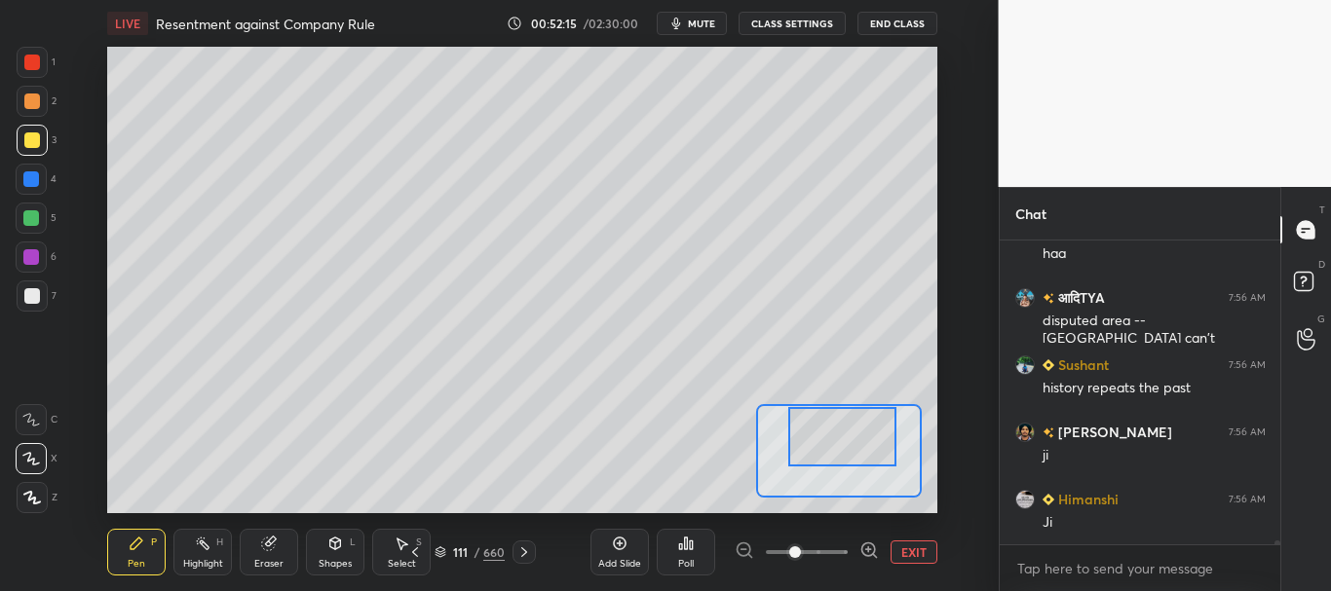
scroll to position [24889, 0]
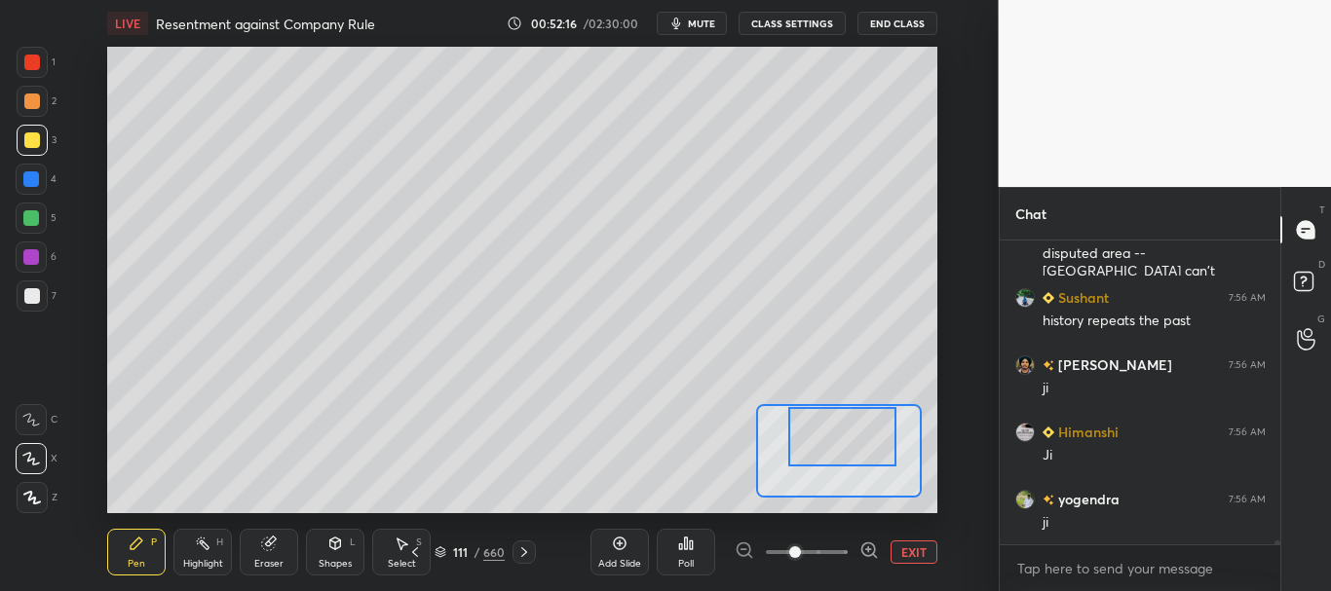
drag, startPoint x: 31, startPoint y: 210, endPoint x: 94, endPoint y: 208, distance: 63.4
click at [31, 211] on div at bounding box center [31, 218] width 16 height 16
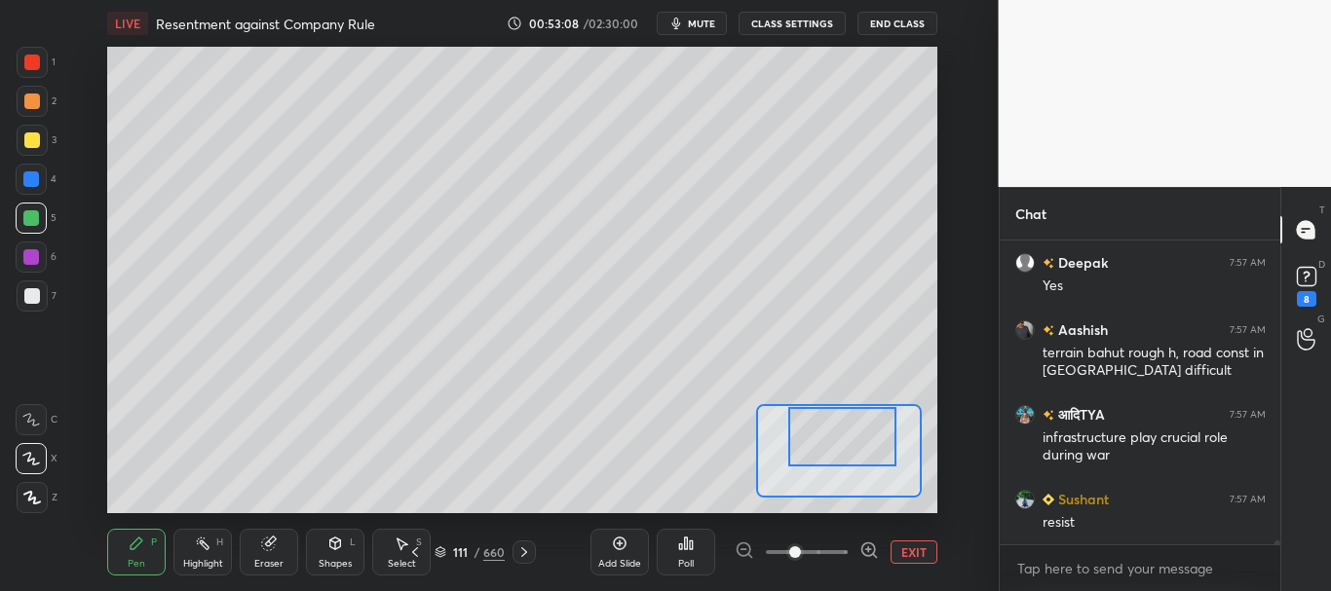
scroll to position [26205, 0]
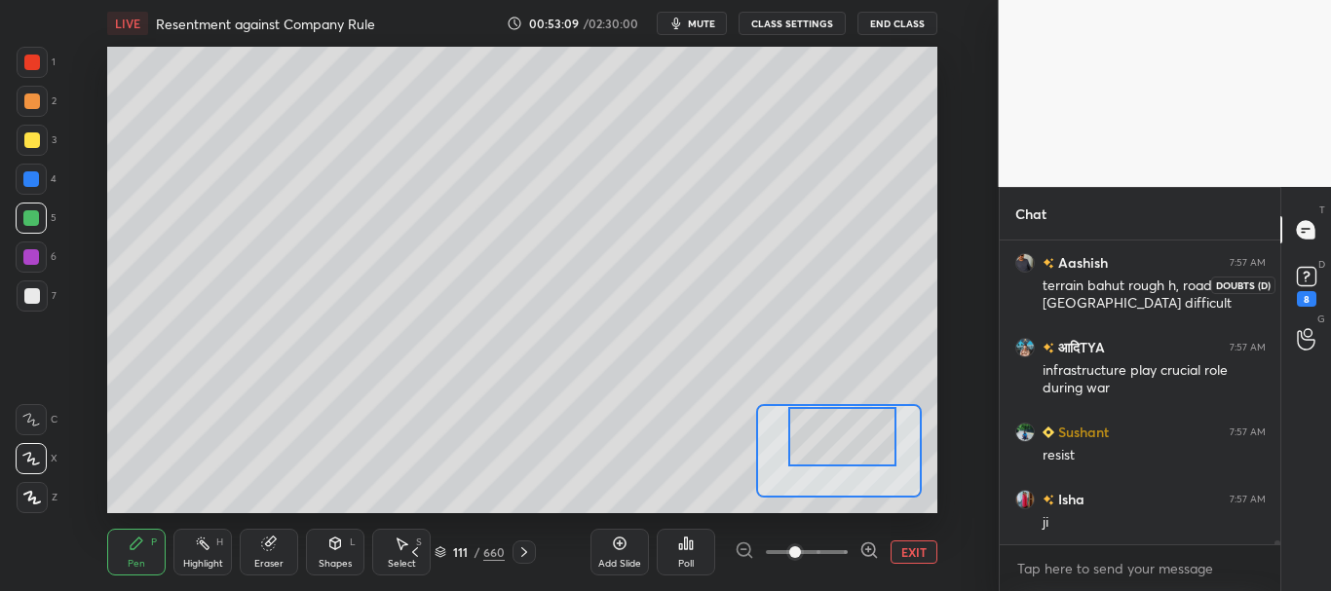
click at [1309, 264] on icon at bounding box center [1306, 276] width 29 height 29
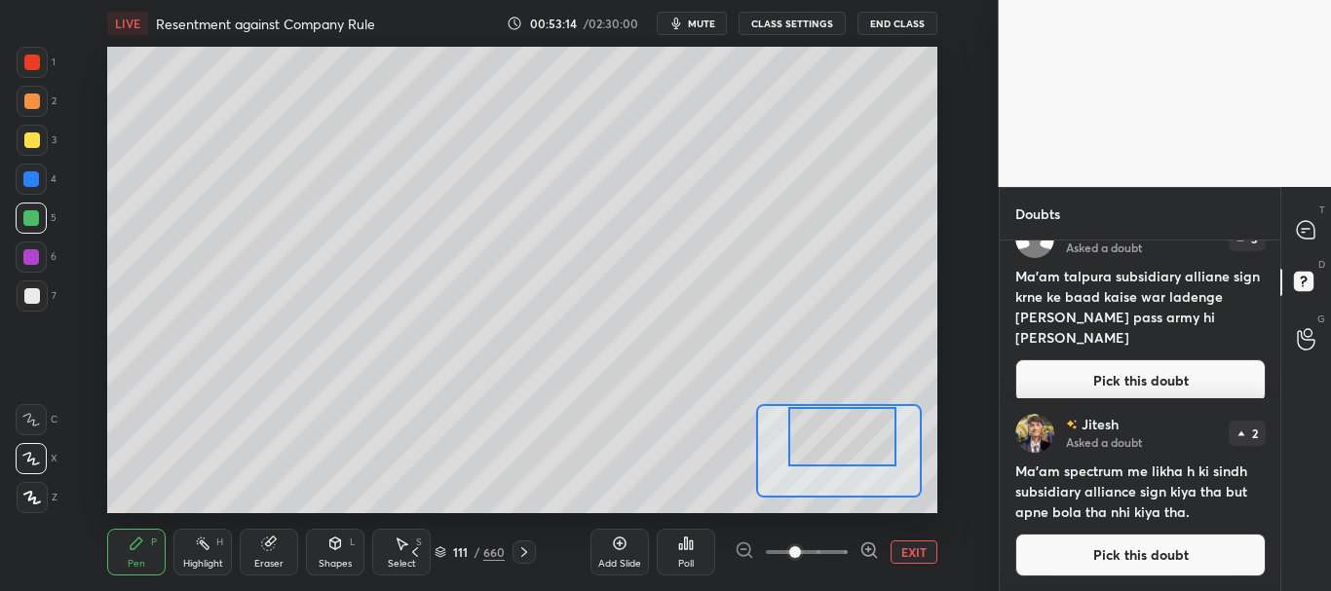
scroll to position [0, 0]
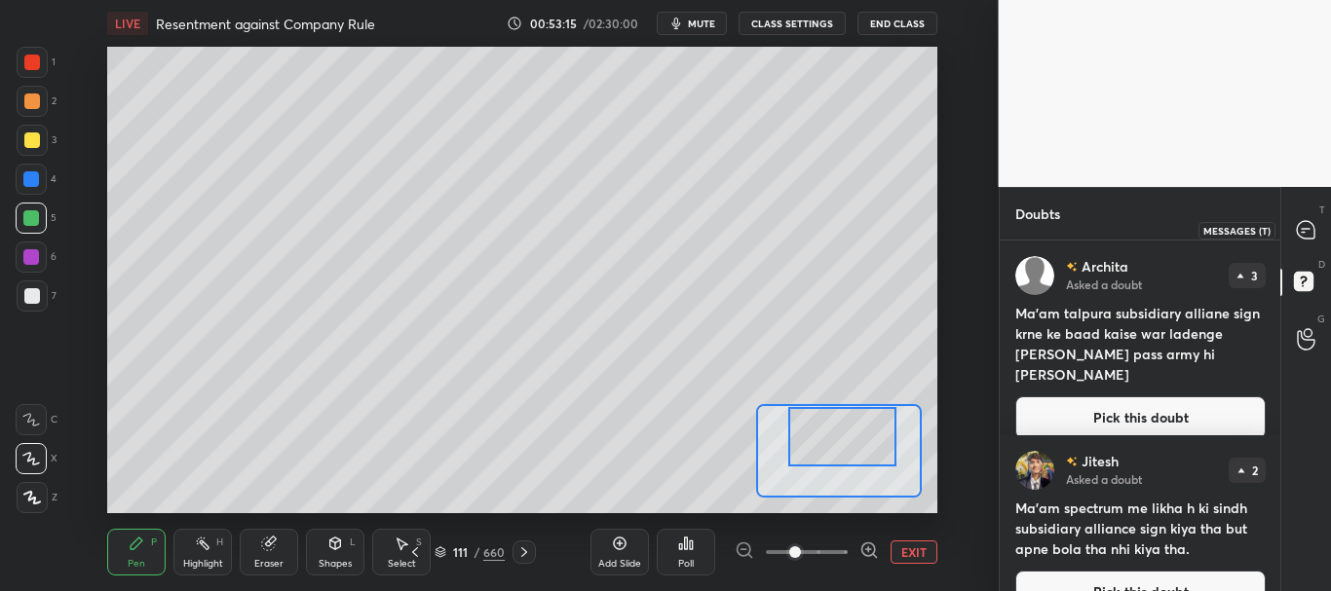
click at [1304, 223] on icon at bounding box center [1306, 230] width 18 height 18
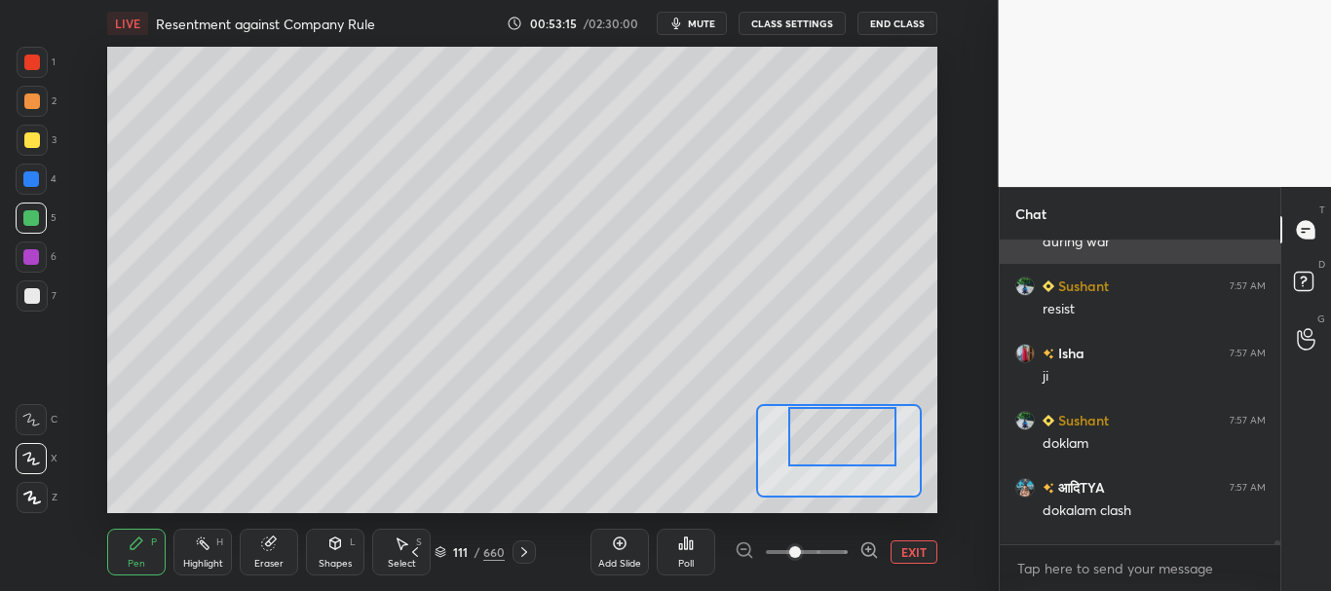
scroll to position [298, 275]
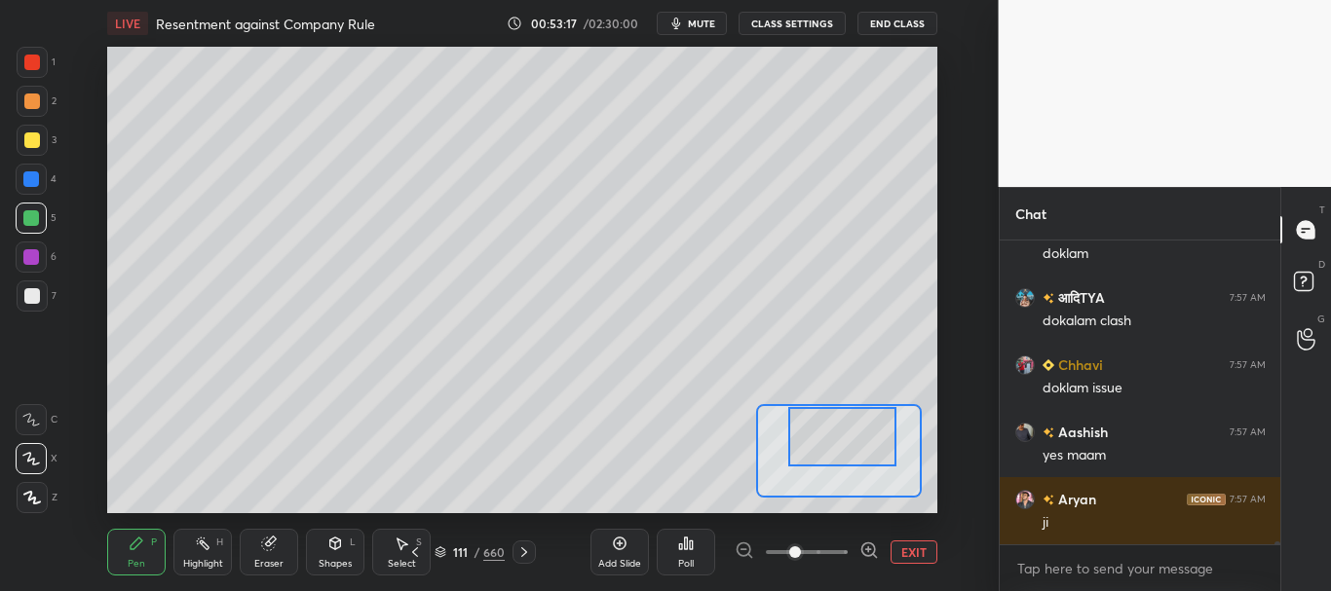
click at [913, 548] on button "EXIT" at bounding box center [913, 552] width 47 height 23
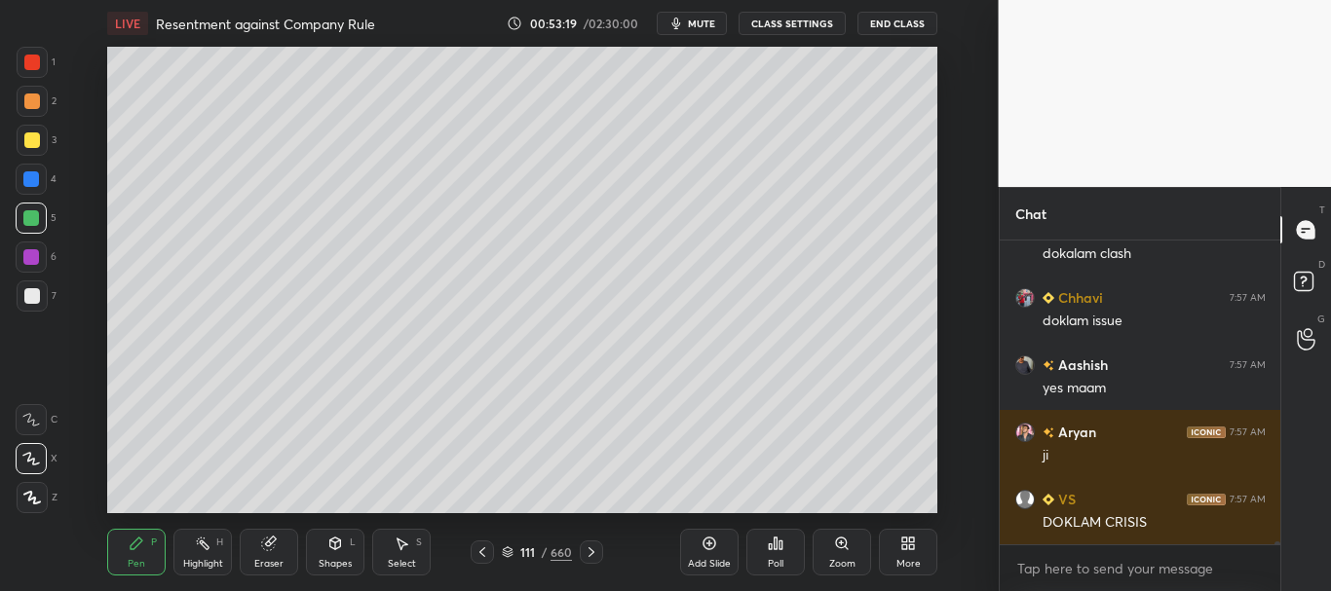
click at [482, 548] on icon at bounding box center [482, 553] width 16 height 16
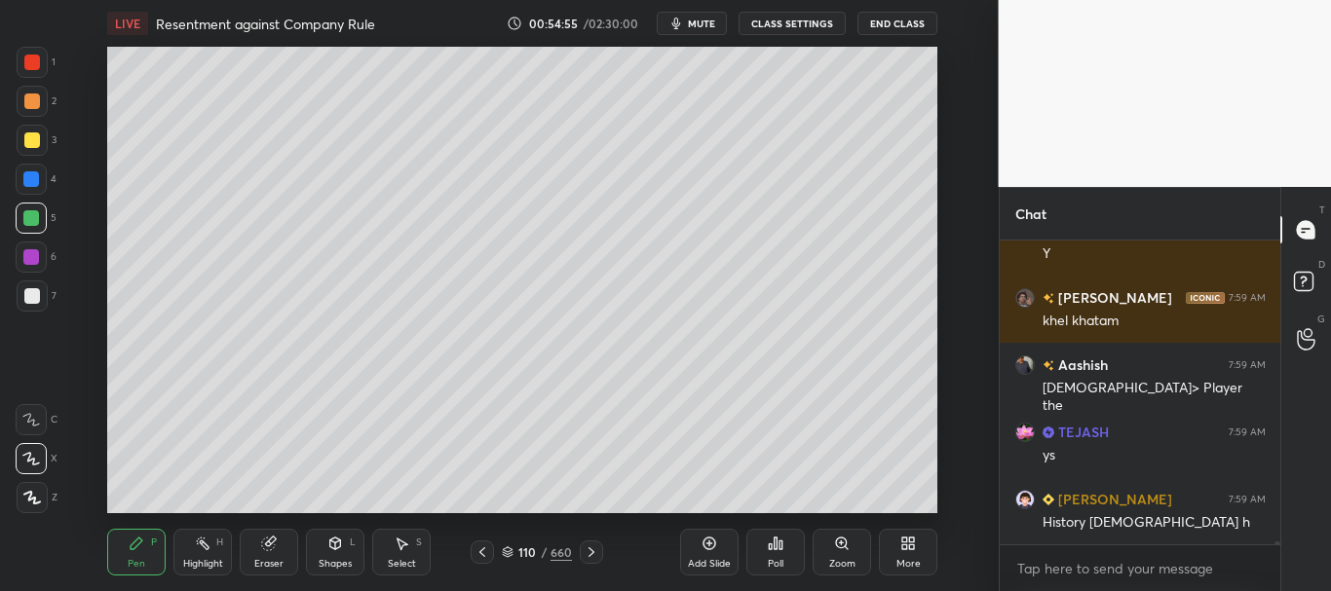
scroll to position [27596, 0]
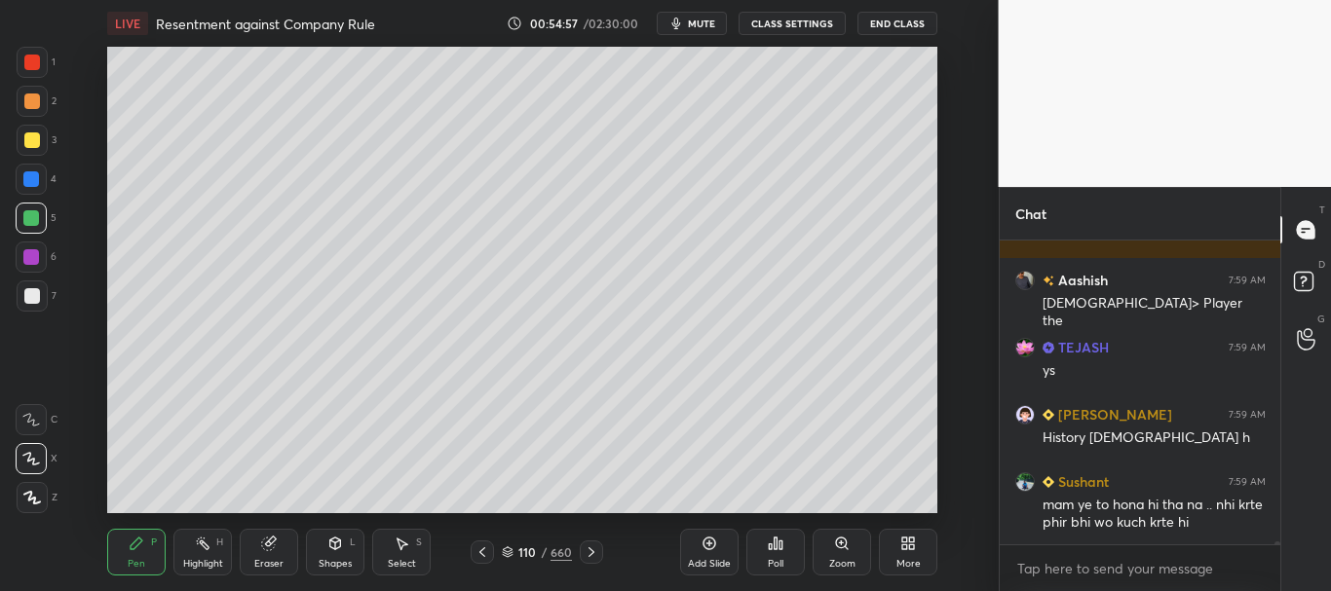
click at [595, 548] on icon at bounding box center [592, 553] width 16 height 16
click at [593, 552] on icon at bounding box center [591, 553] width 6 height 10
click at [718, 547] on div "Add Slide" at bounding box center [709, 552] width 58 height 47
click at [30, 295] on div at bounding box center [32, 296] width 16 height 16
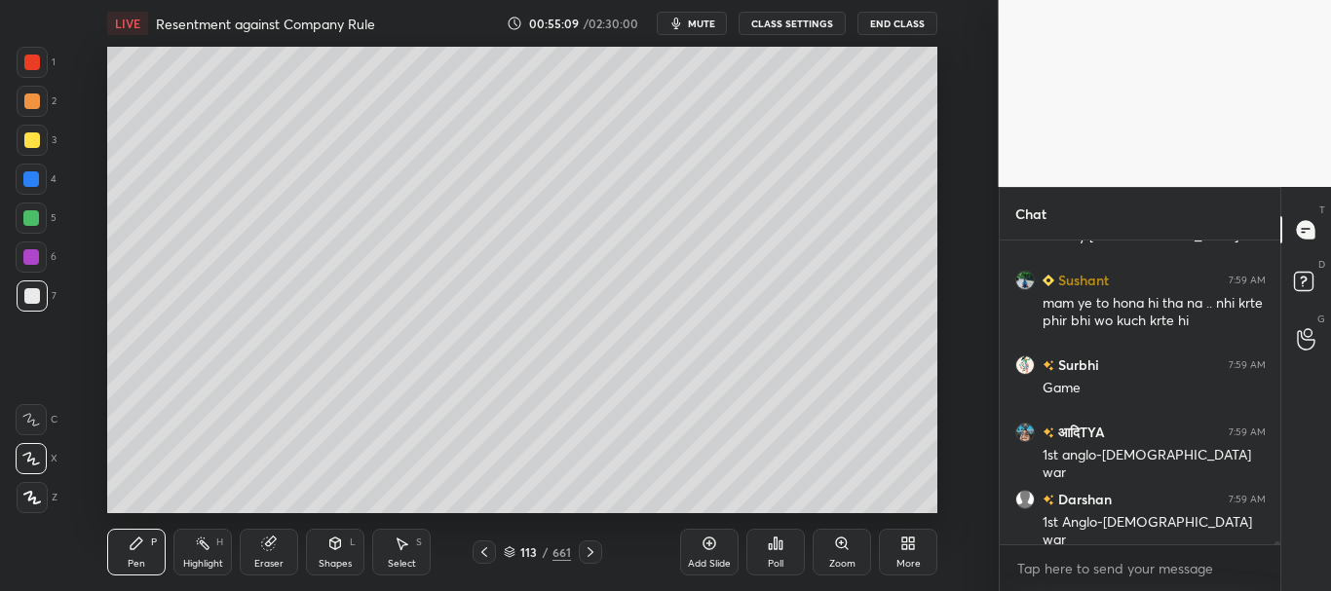
scroll to position [27865, 0]
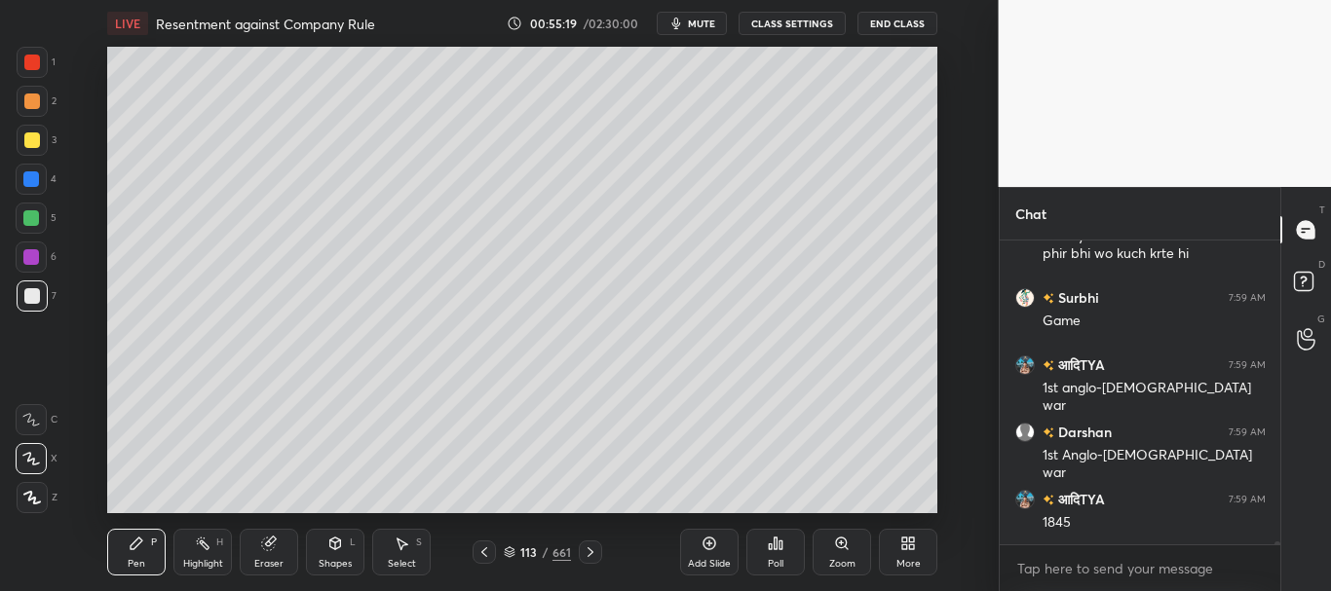
drag, startPoint x: 26, startPoint y: 138, endPoint x: 40, endPoint y: 139, distance: 13.7
click at [31, 139] on div at bounding box center [32, 140] width 16 height 16
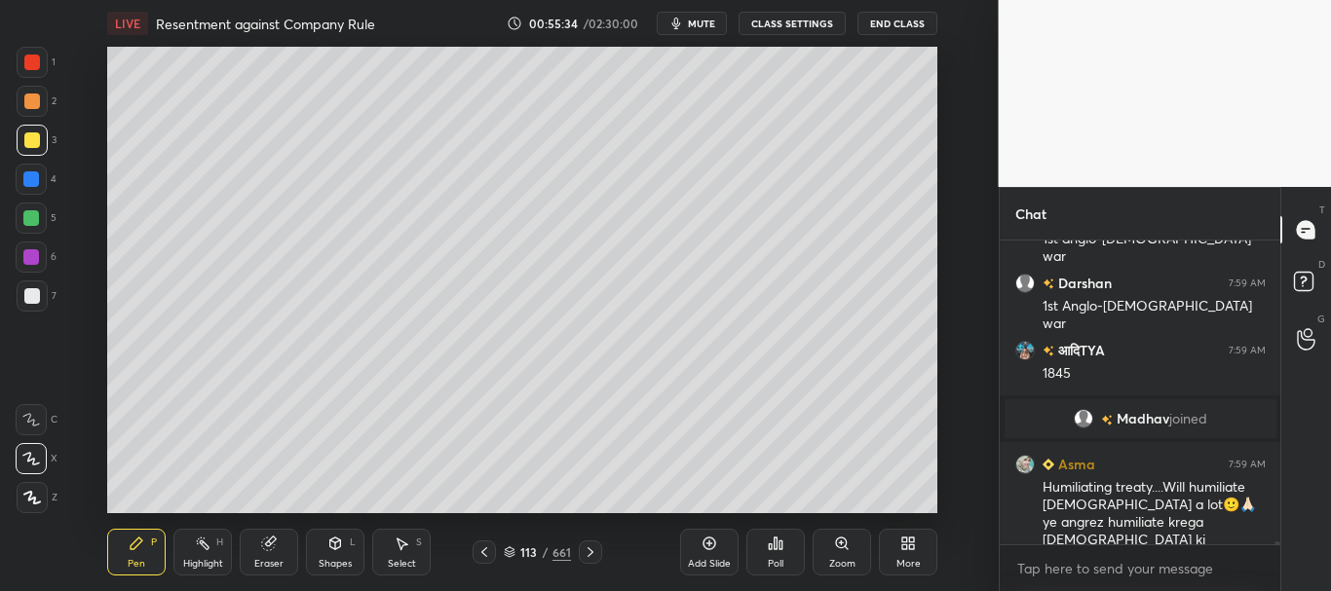
scroll to position [27613, 0]
click at [33, 193] on div at bounding box center [31, 179] width 31 height 31
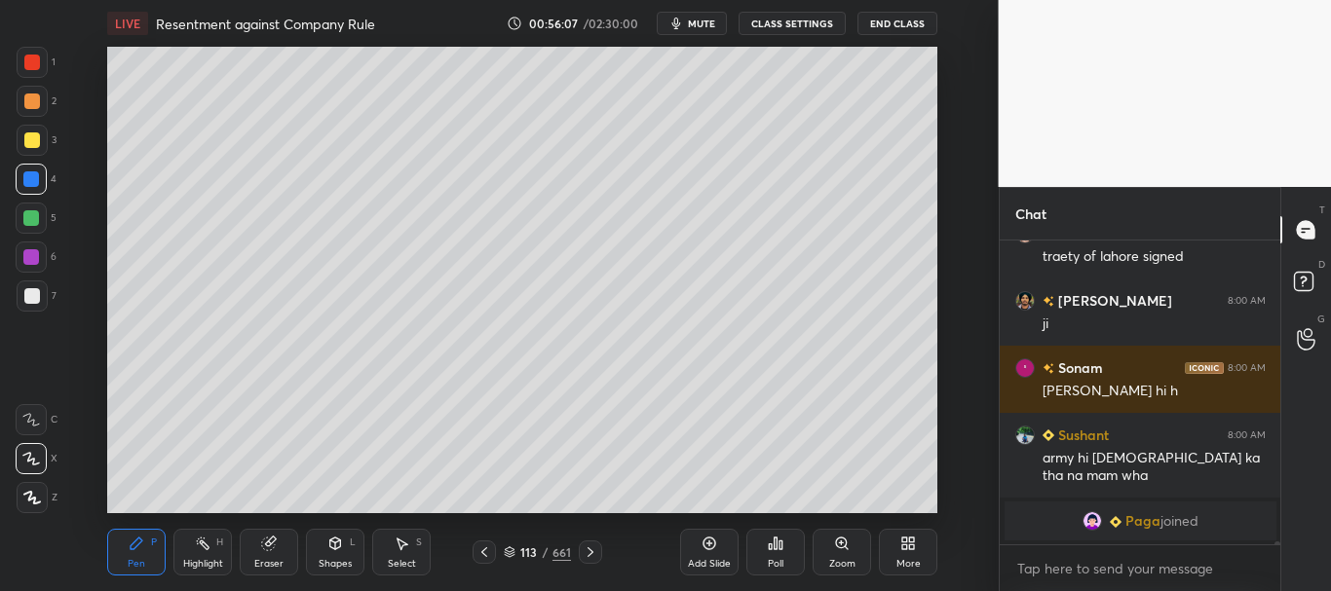
scroll to position [28084, 0]
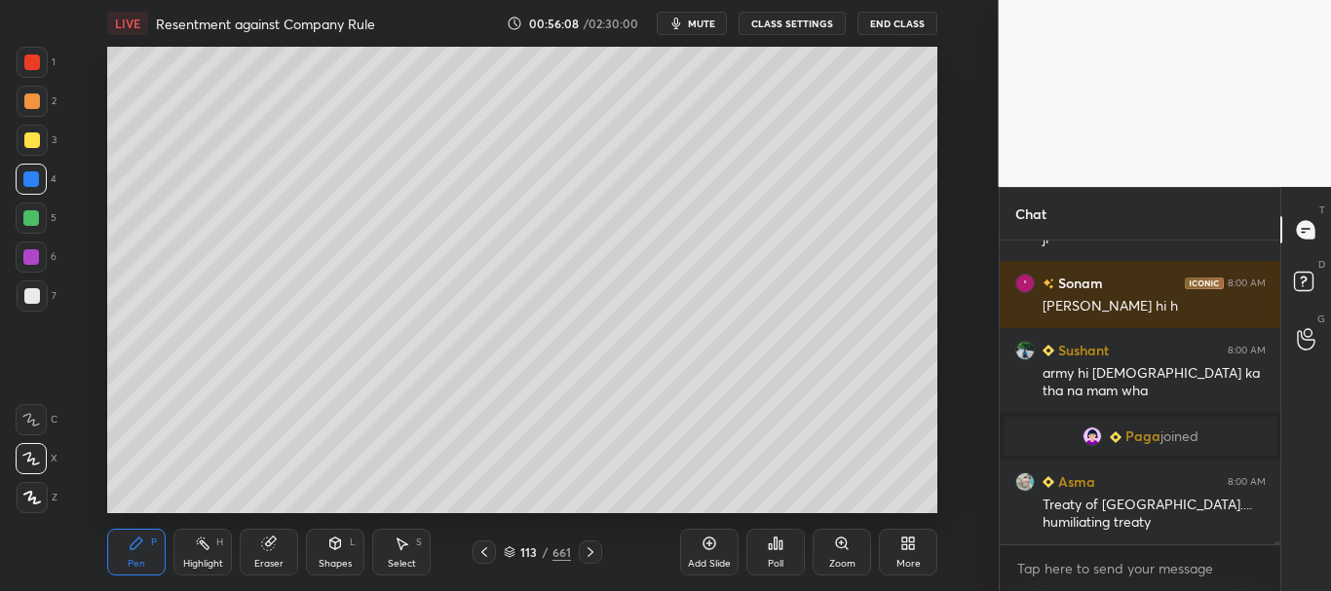
click at [27, 134] on div at bounding box center [32, 140] width 16 height 16
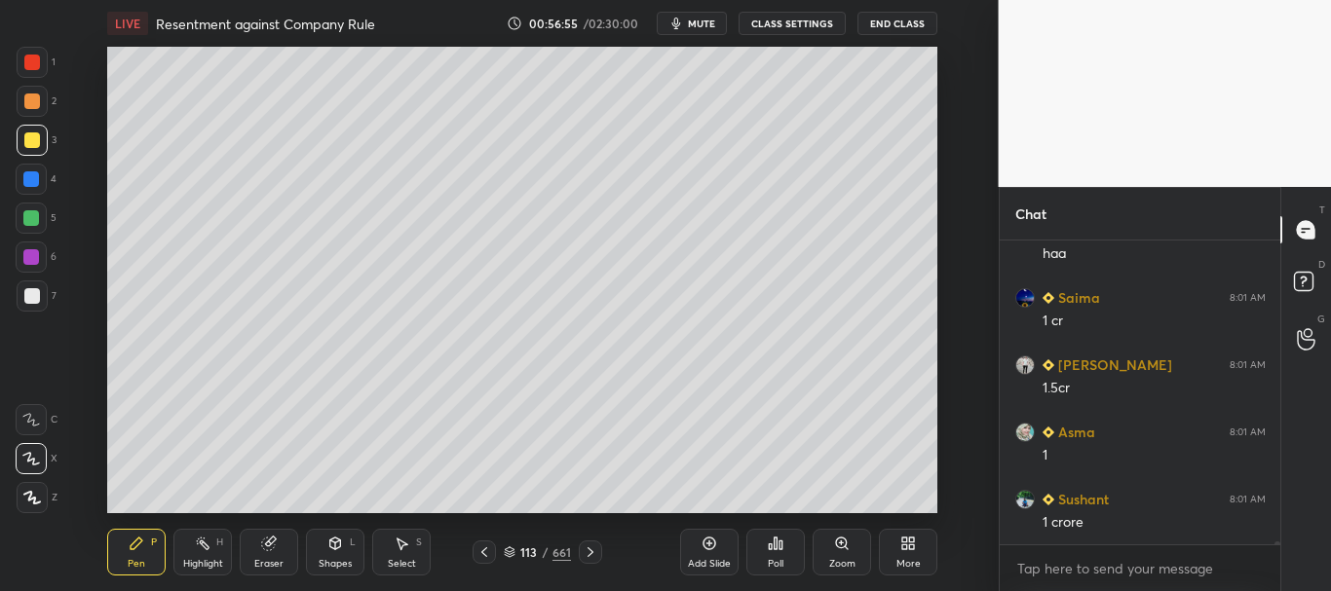
scroll to position [29294, 0]
click at [28, 214] on div at bounding box center [31, 218] width 16 height 16
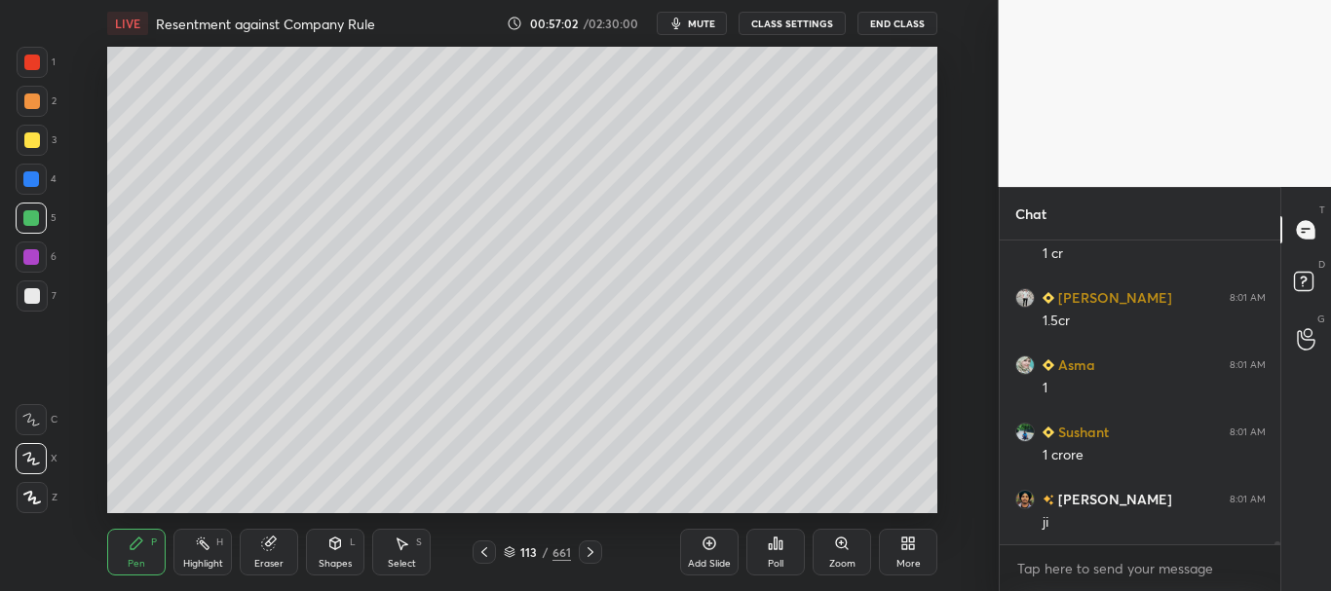
click at [512, 551] on icon at bounding box center [510, 550] width 10 height 5
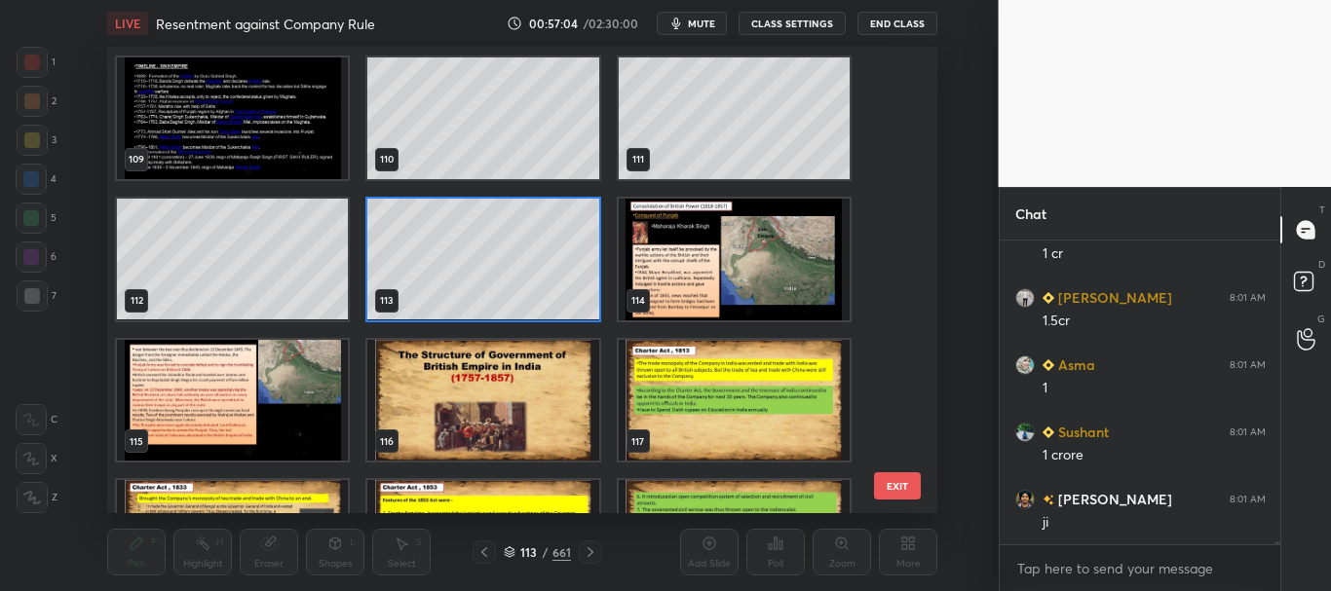
scroll to position [29362, 0]
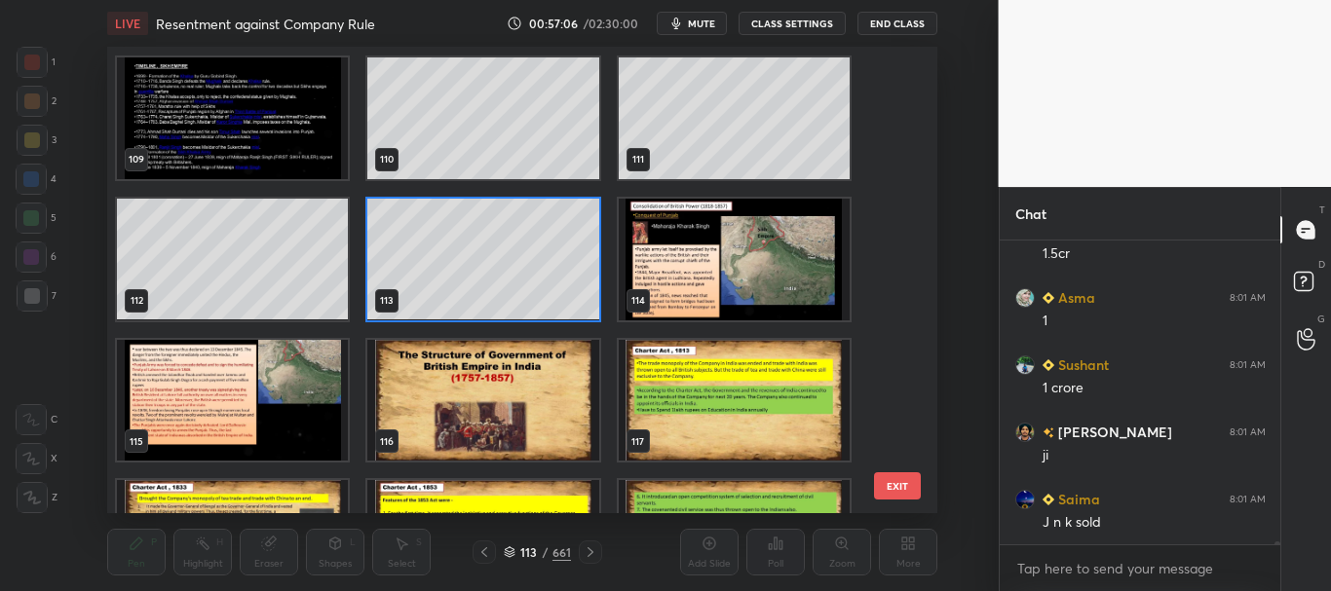
click at [298, 421] on img "grid" at bounding box center [232, 401] width 231 height 122
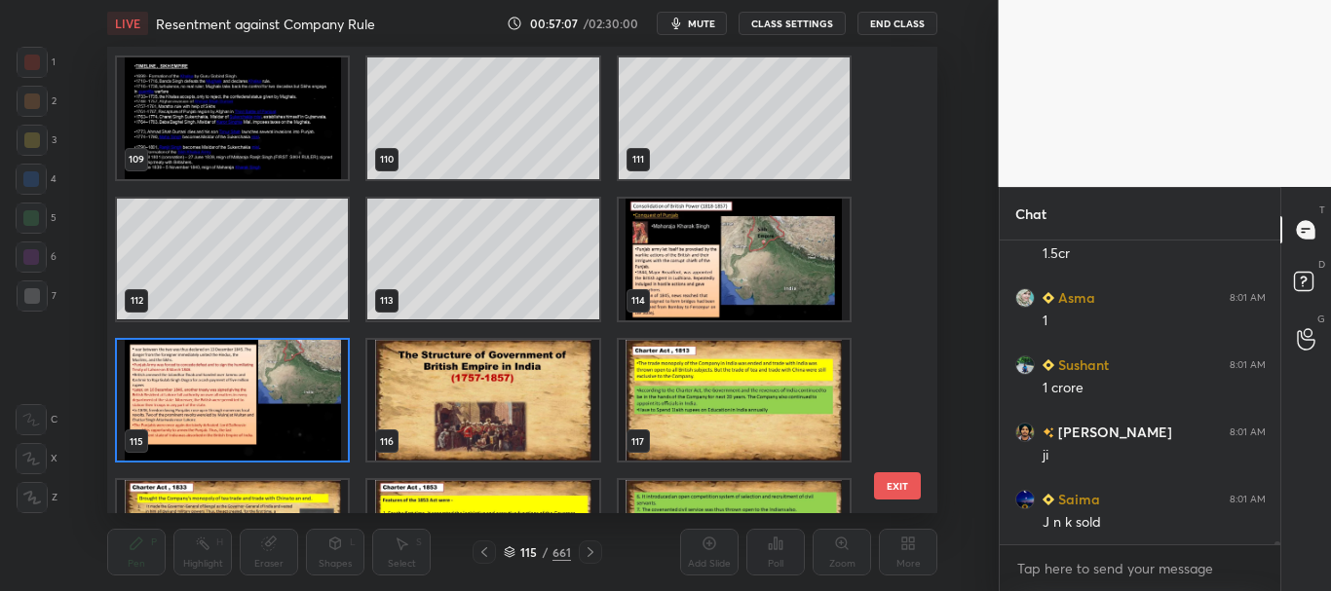
click at [510, 553] on icon at bounding box center [510, 553] width 12 height 12
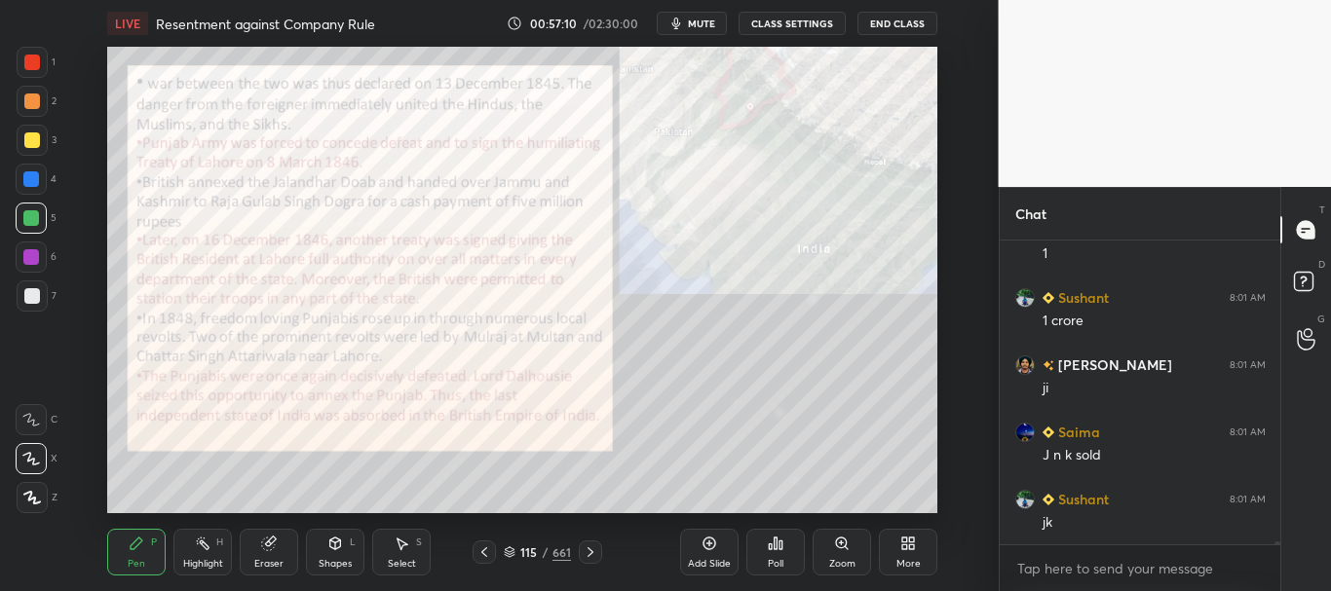
scroll to position [29496, 0]
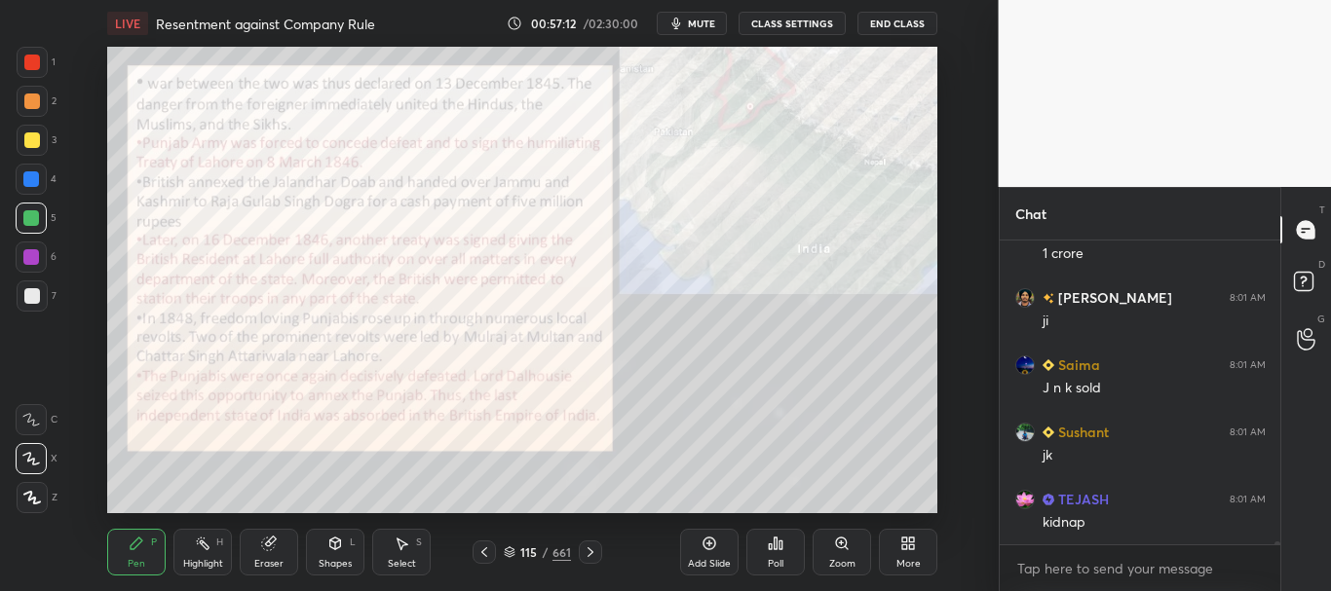
click at [28, 139] on div at bounding box center [32, 140] width 16 height 16
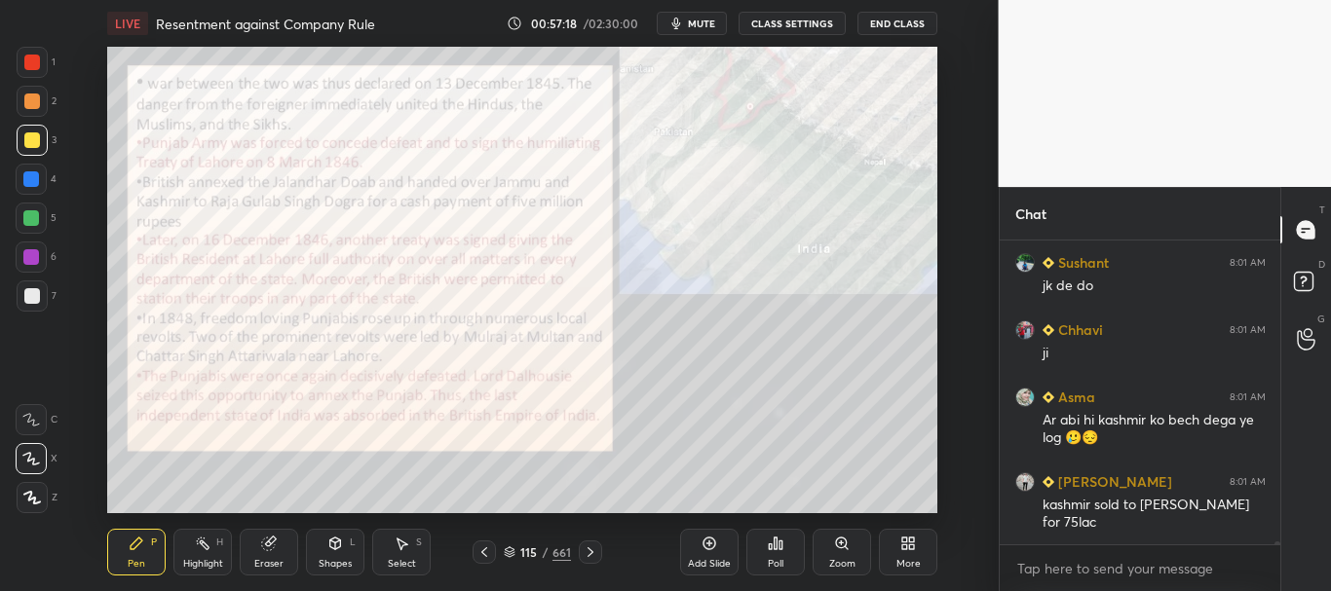
scroll to position [30002, 0]
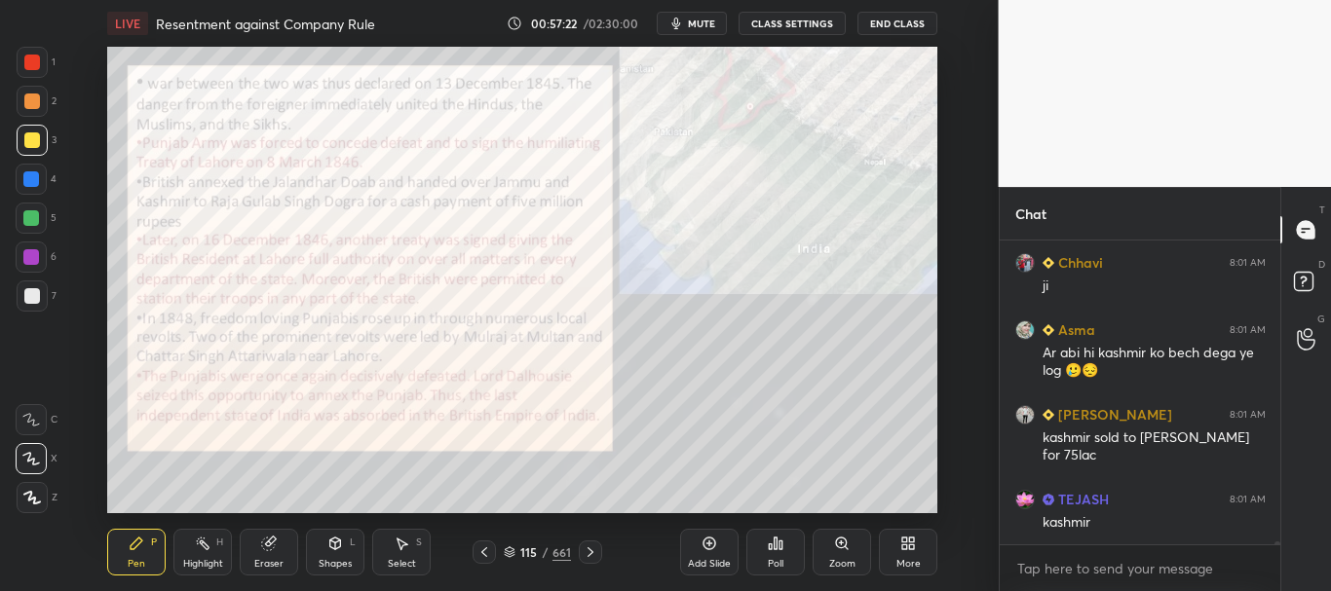
click at [34, 57] on div at bounding box center [32, 63] width 16 height 16
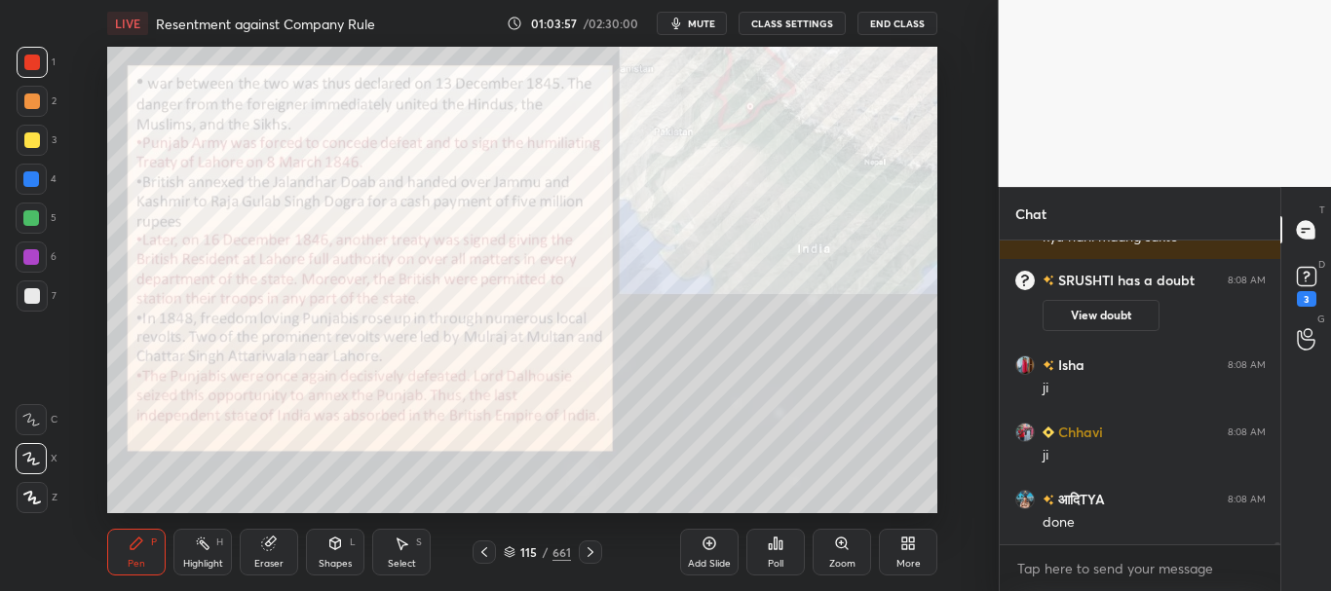
scroll to position [37775, 0]
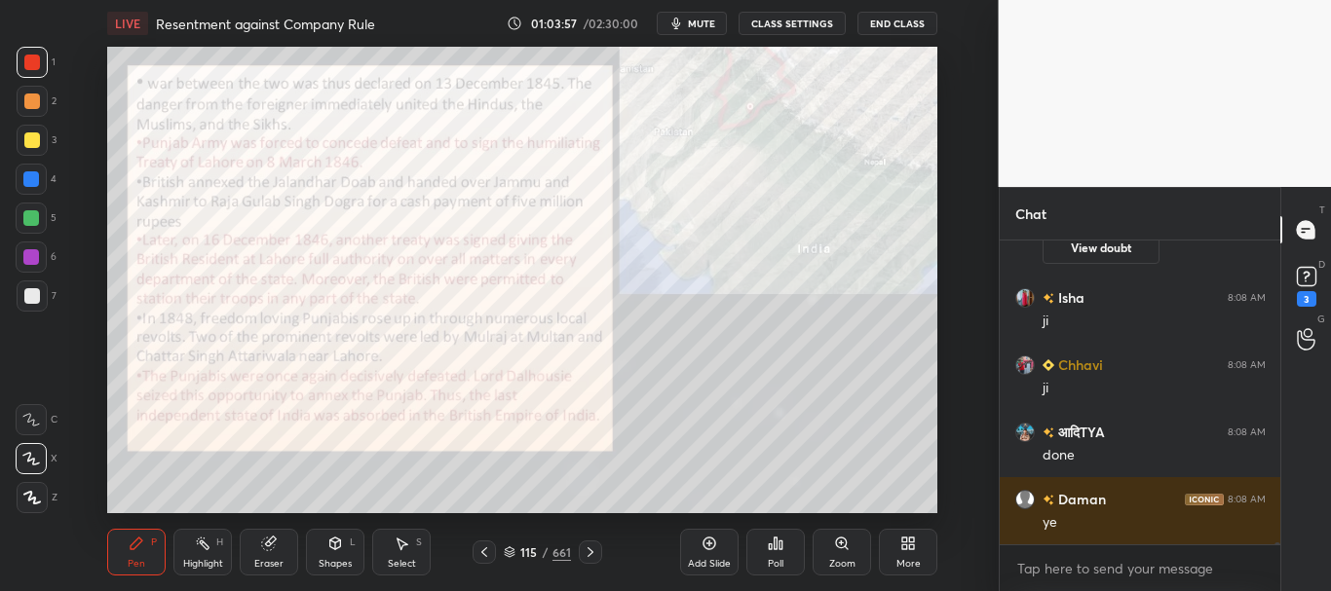
click at [510, 550] on icon at bounding box center [510, 553] width 12 height 12
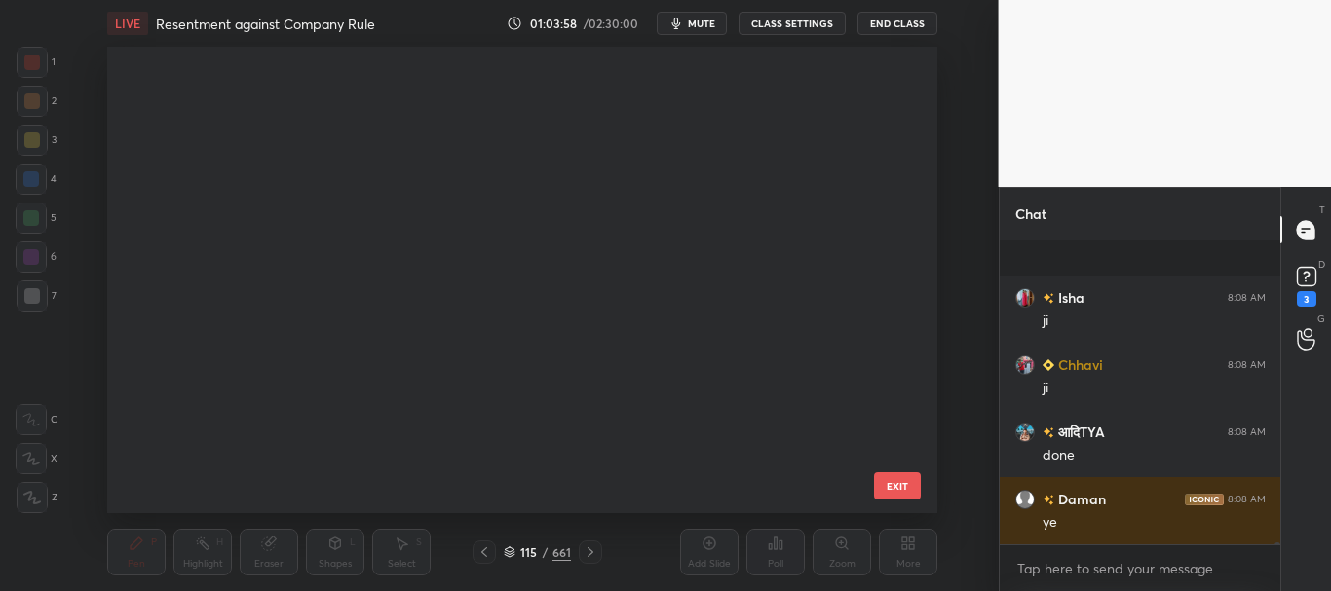
scroll to position [461, 819]
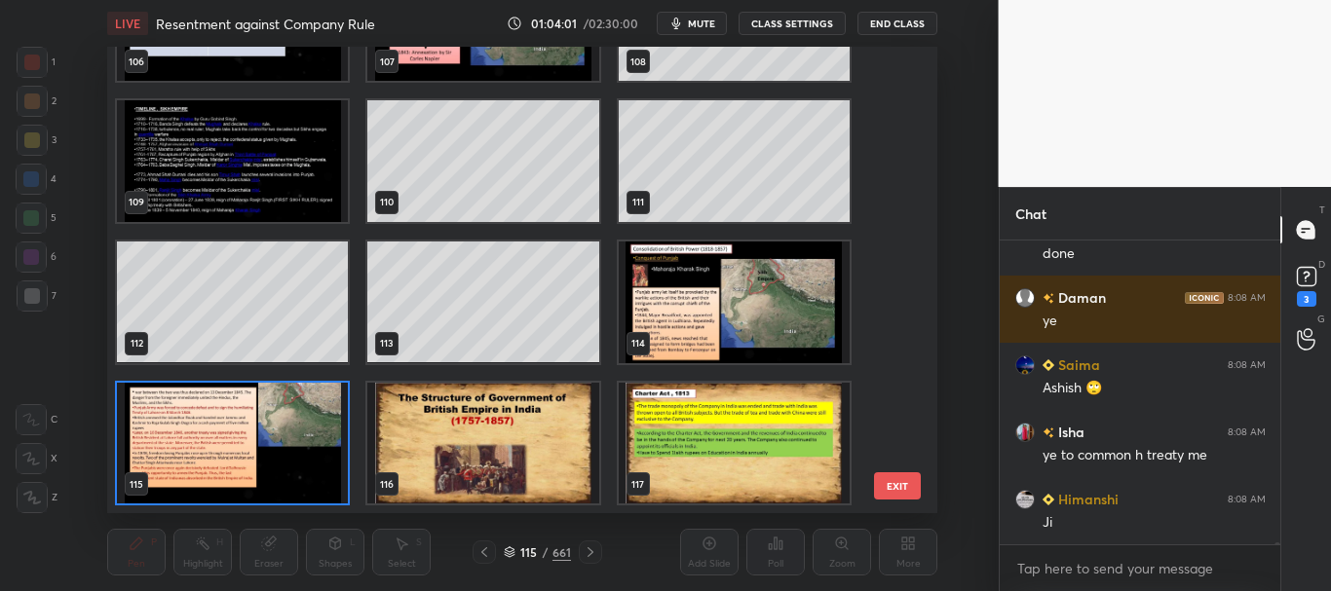
click at [313, 471] on img "grid" at bounding box center [232, 444] width 231 height 122
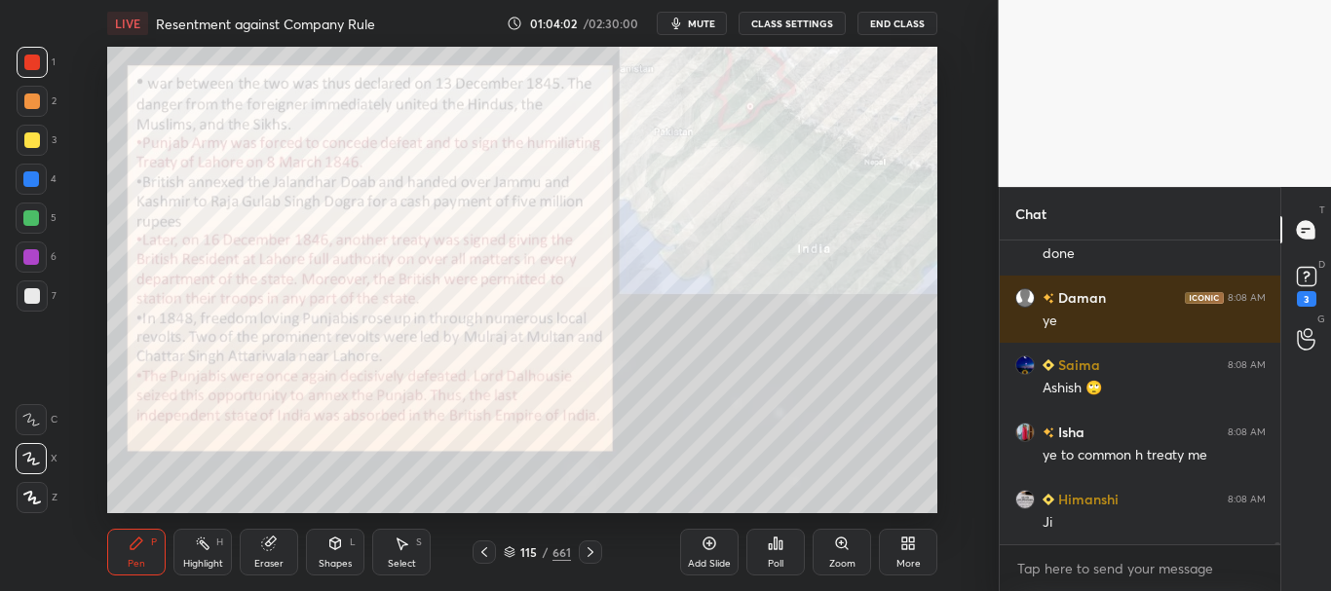
scroll to position [38044, 0]
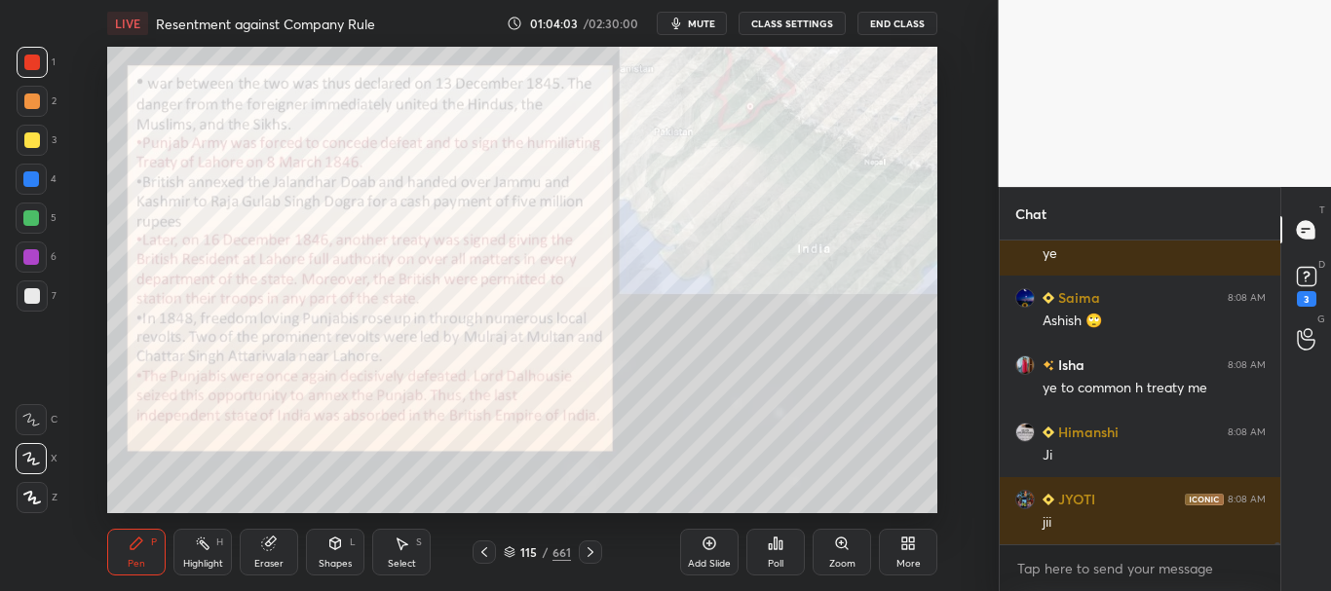
click at [712, 546] on icon at bounding box center [709, 544] width 16 height 16
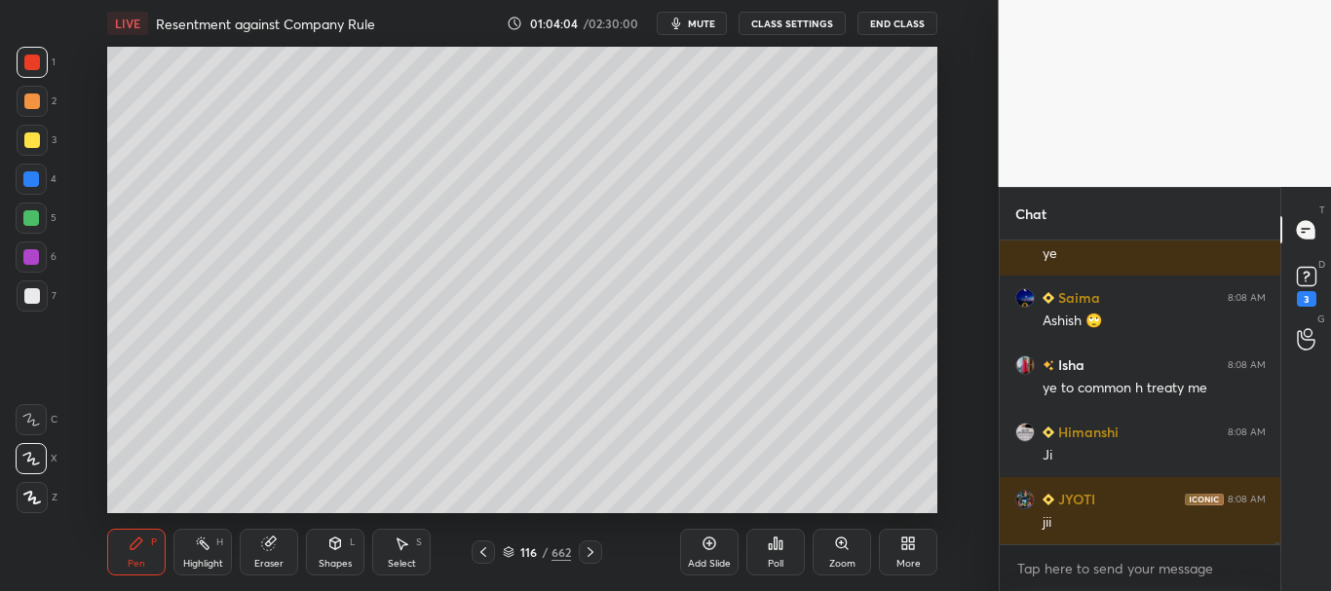
click at [36, 291] on div at bounding box center [32, 296] width 16 height 16
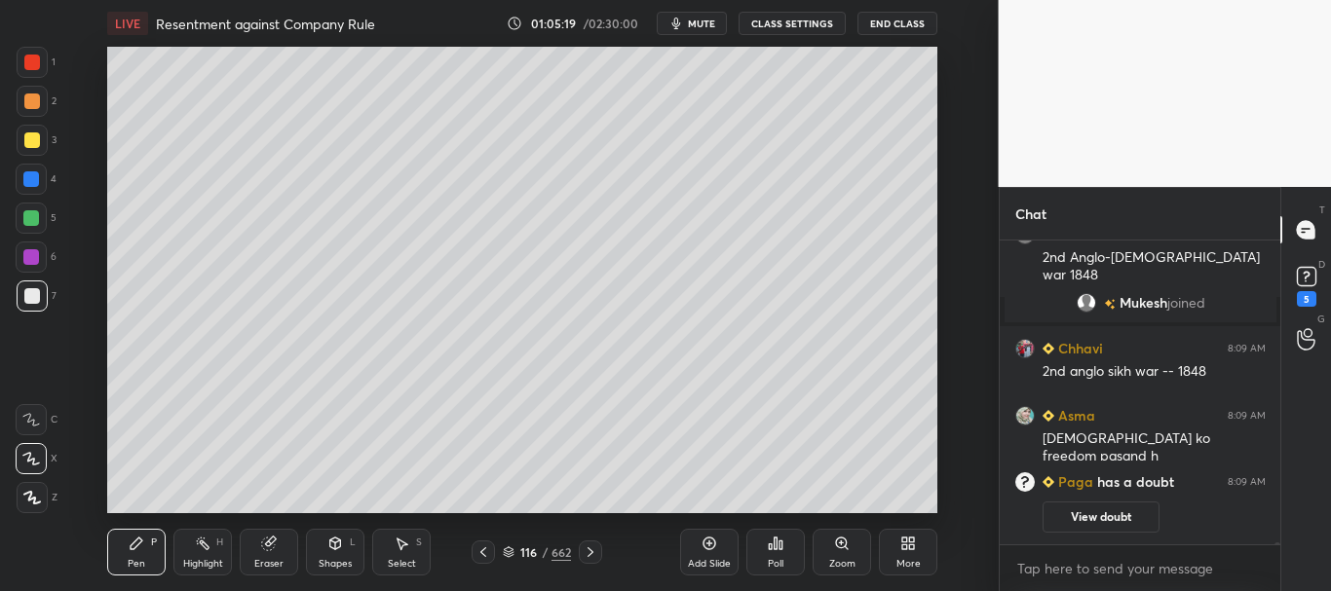
scroll to position [38773, 0]
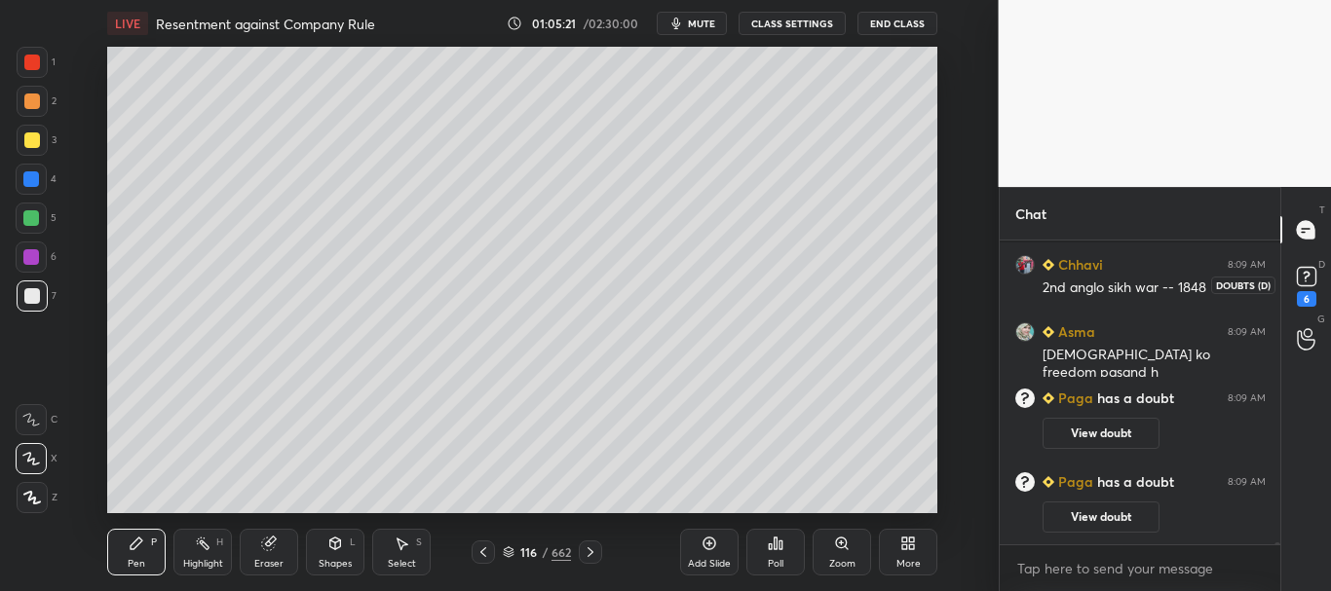
click at [1313, 284] on rect at bounding box center [1306, 277] width 19 height 19
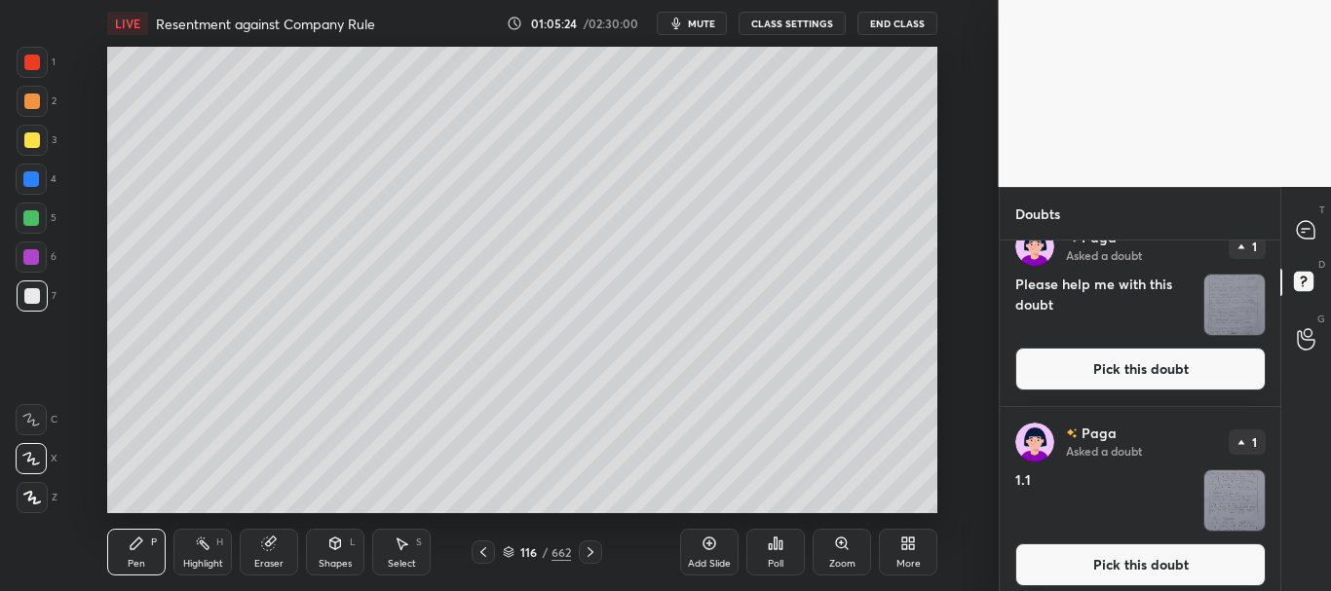
scroll to position [431, 0]
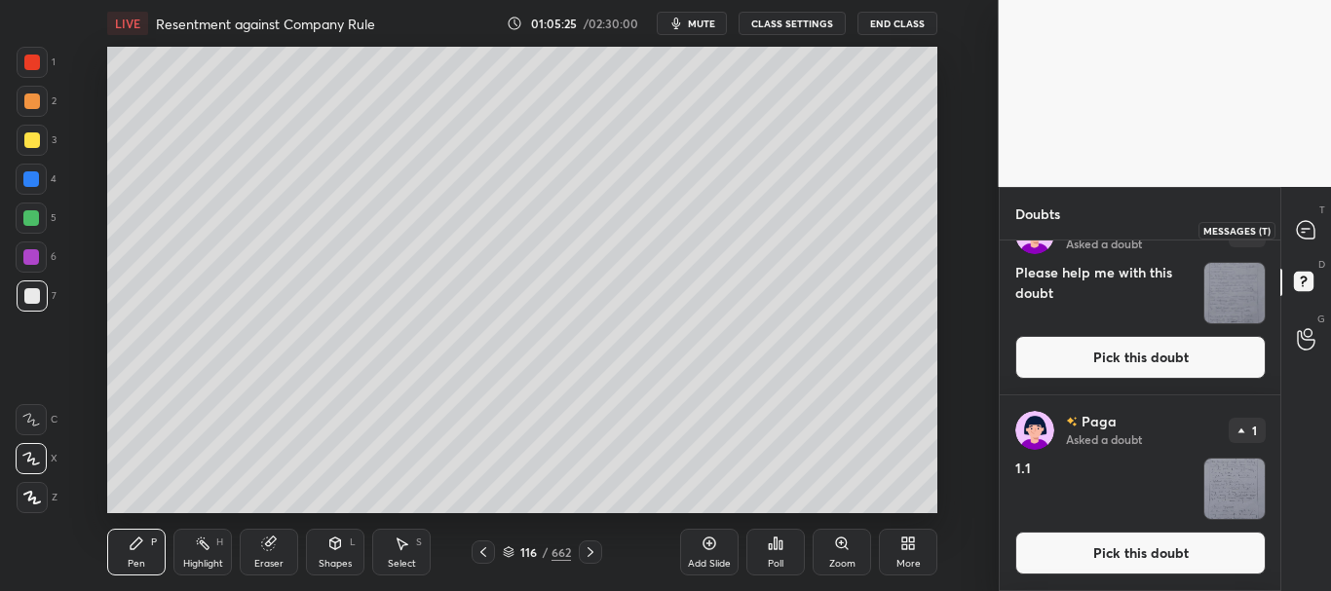
click at [1306, 235] on icon at bounding box center [1306, 230] width 18 height 18
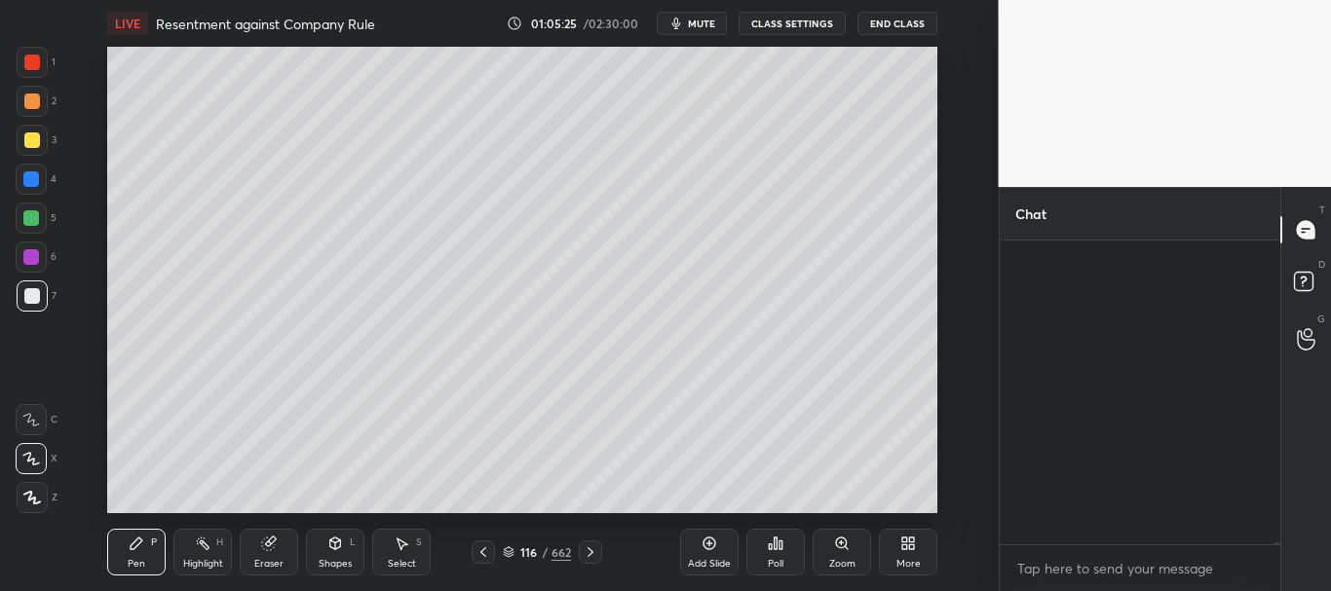
scroll to position [298, 275]
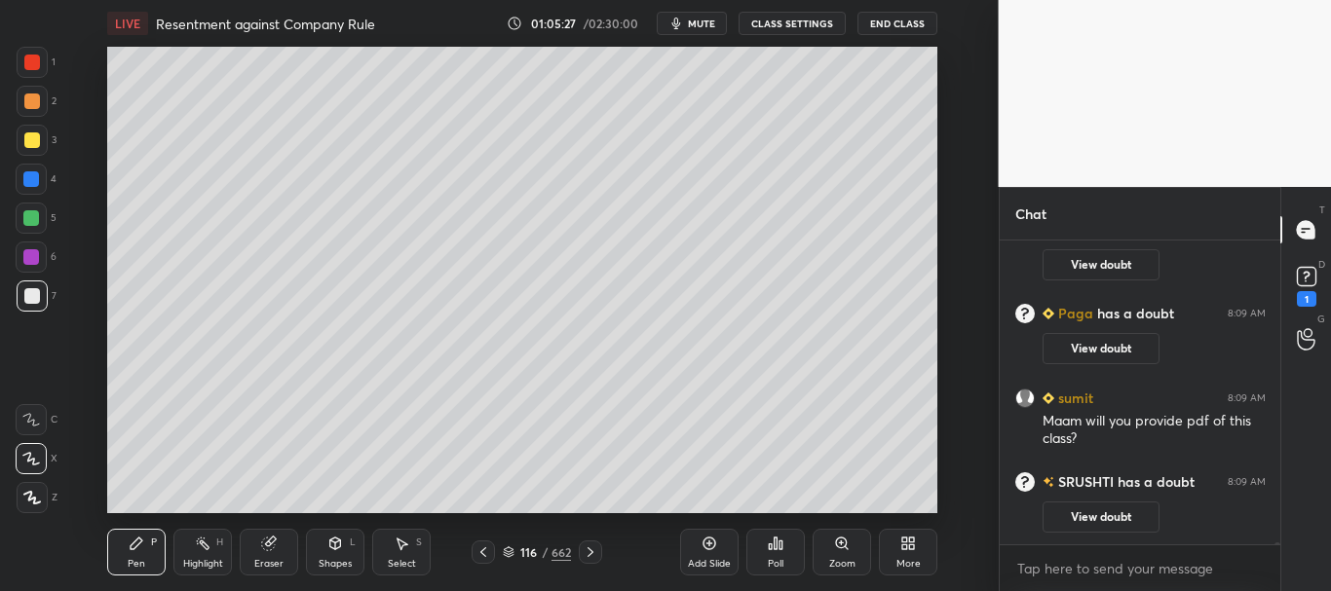
click at [29, 172] on div at bounding box center [31, 179] width 16 height 16
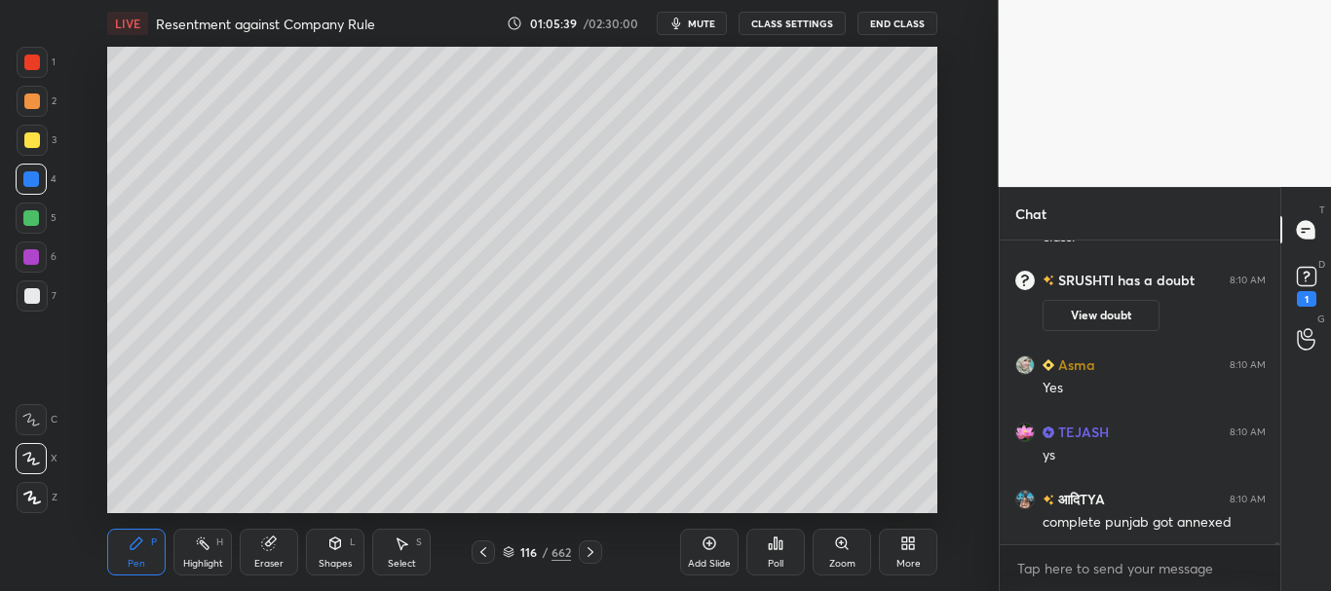
scroll to position [39033, 0]
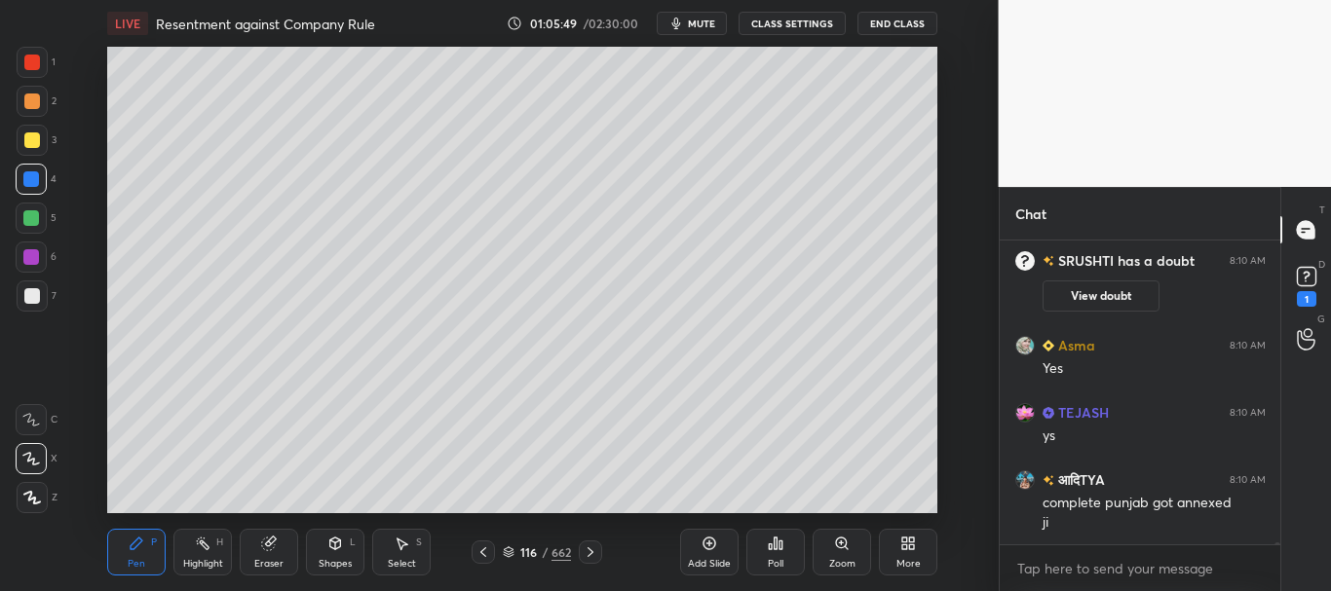
click at [34, 138] on div at bounding box center [32, 140] width 16 height 16
click at [34, 100] on div at bounding box center [32, 102] width 16 height 16
click at [36, 146] on div at bounding box center [32, 140] width 31 height 31
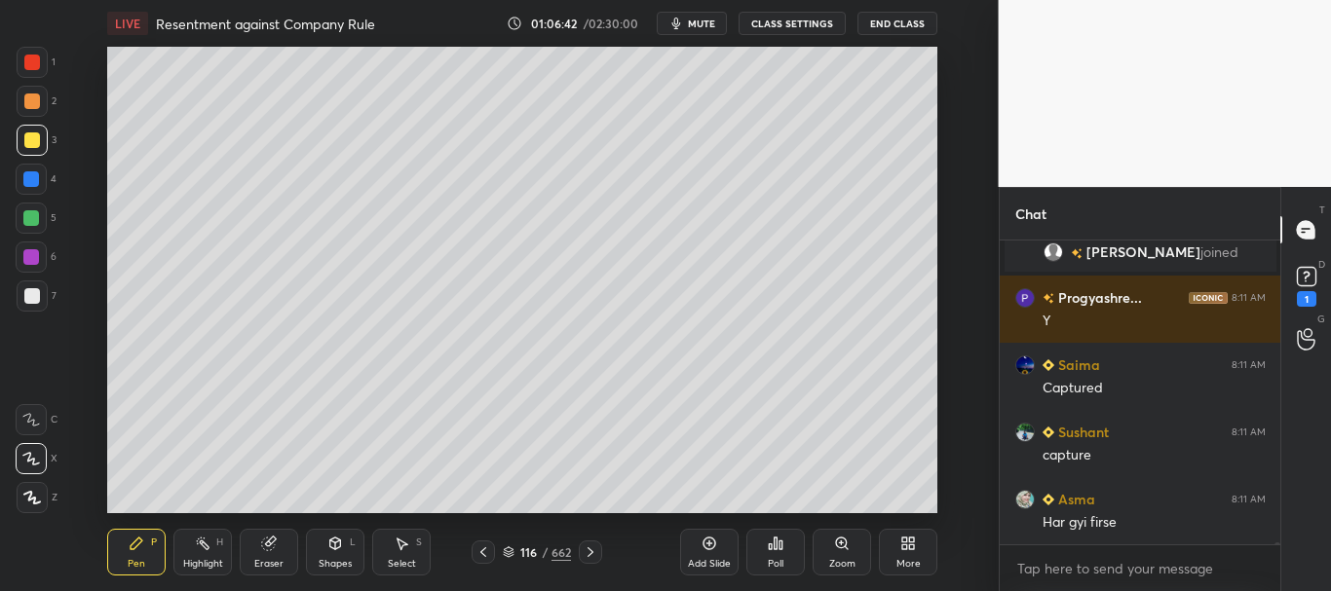
scroll to position [39555, 0]
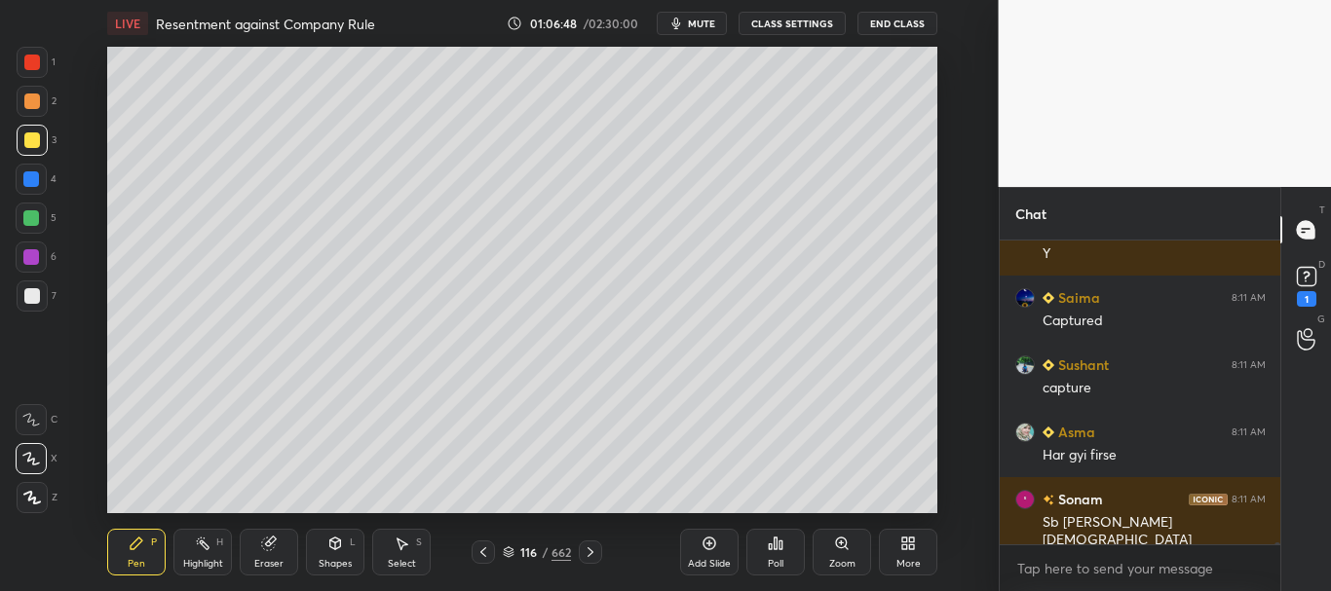
drag, startPoint x: 28, startPoint y: 302, endPoint x: 63, endPoint y: 302, distance: 35.1
click at [28, 302] on div at bounding box center [32, 296] width 16 height 16
click at [510, 549] on icon at bounding box center [509, 553] width 12 height 12
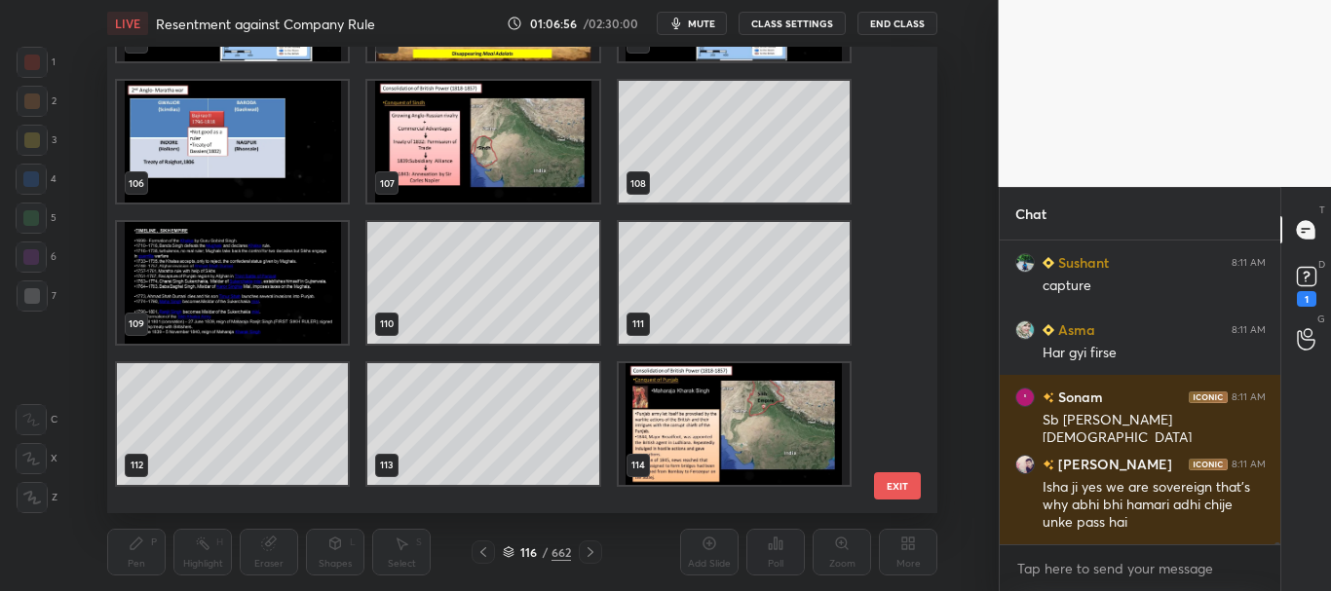
scroll to position [4748, 0]
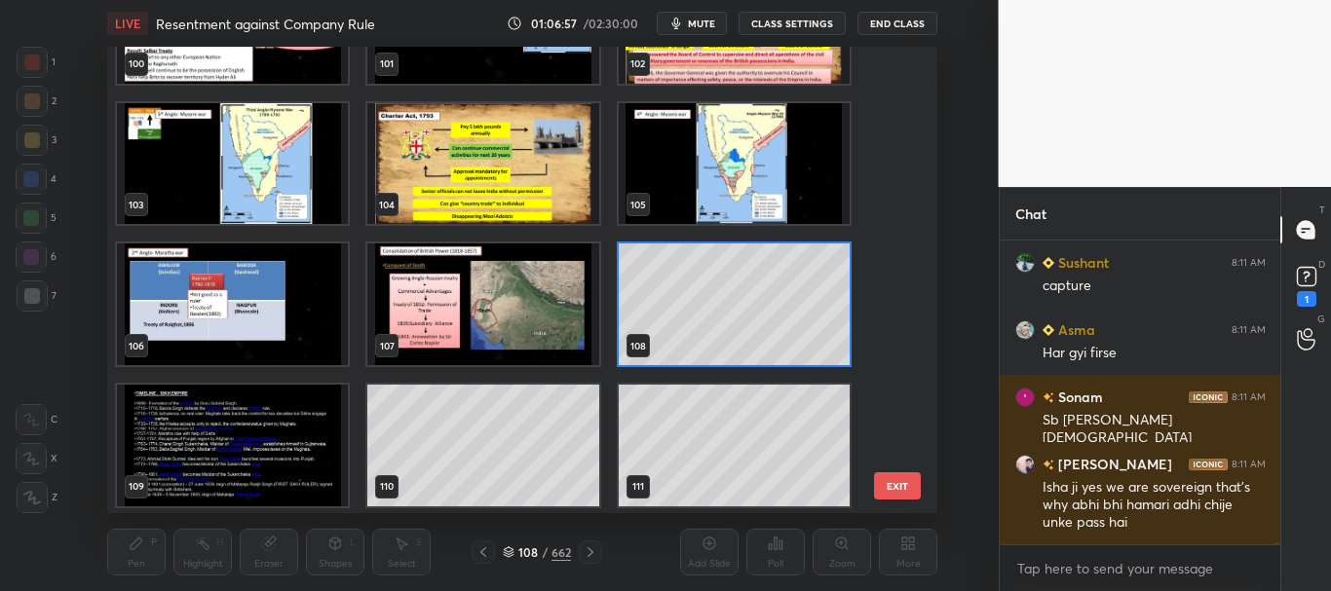
click at [509, 549] on icon at bounding box center [509, 553] width 12 height 12
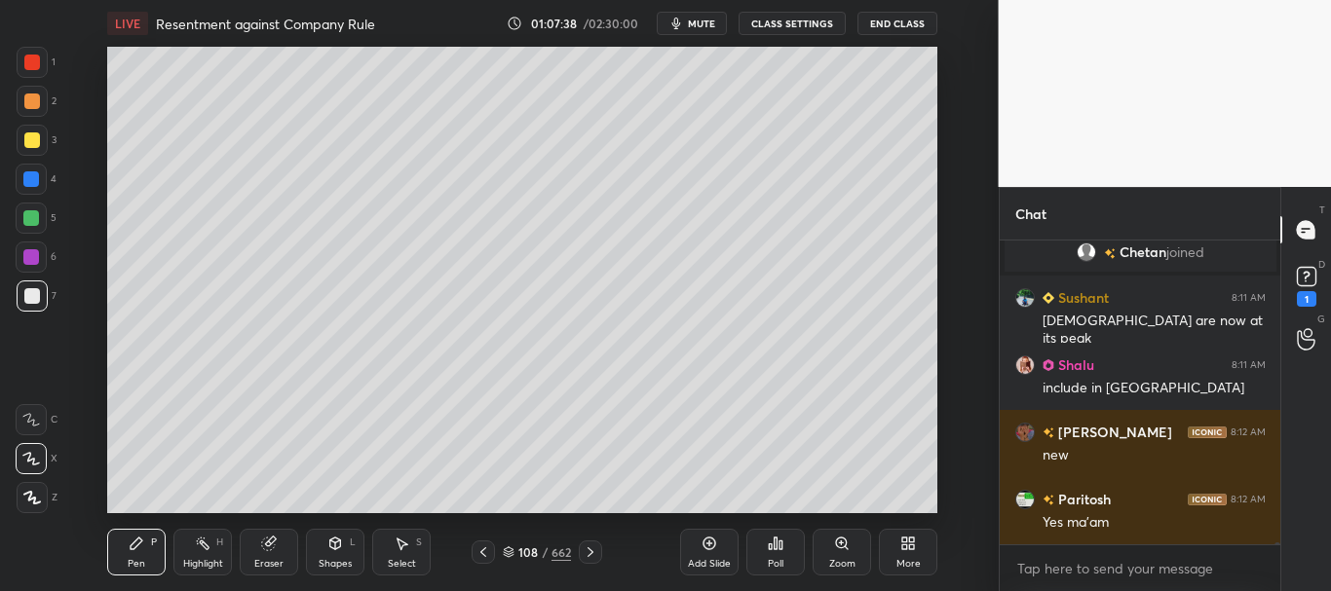
scroll to position [40172, 0]
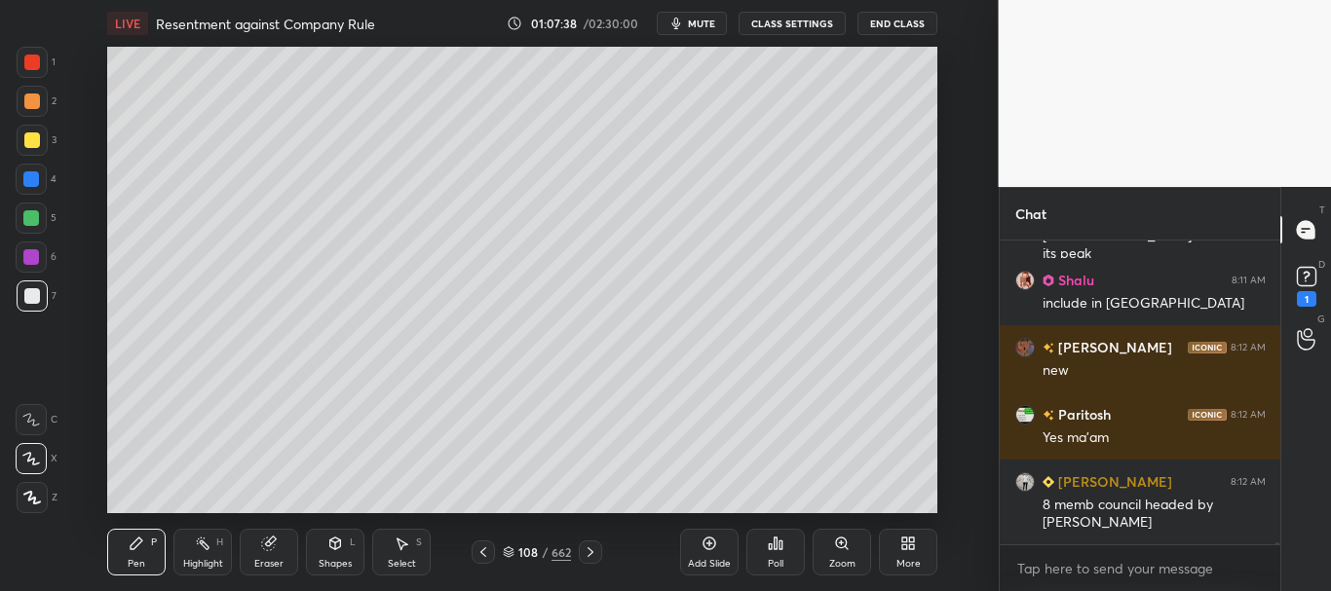
drag, startPoint x: 28, startPoint y: 286, endPoint x: 57, endPoint y: 233, distance: 61.0
click at [28, 288] on div at bounding box center [32, 296] width 31 height 31
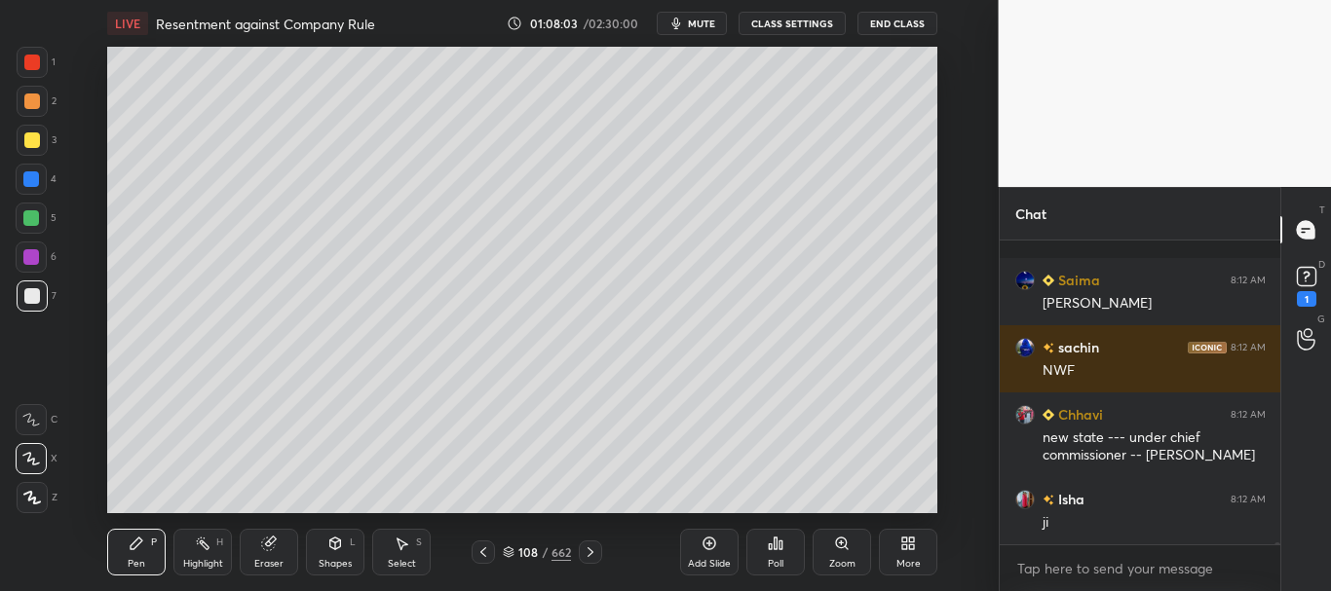
scroll to position [40685, 0]
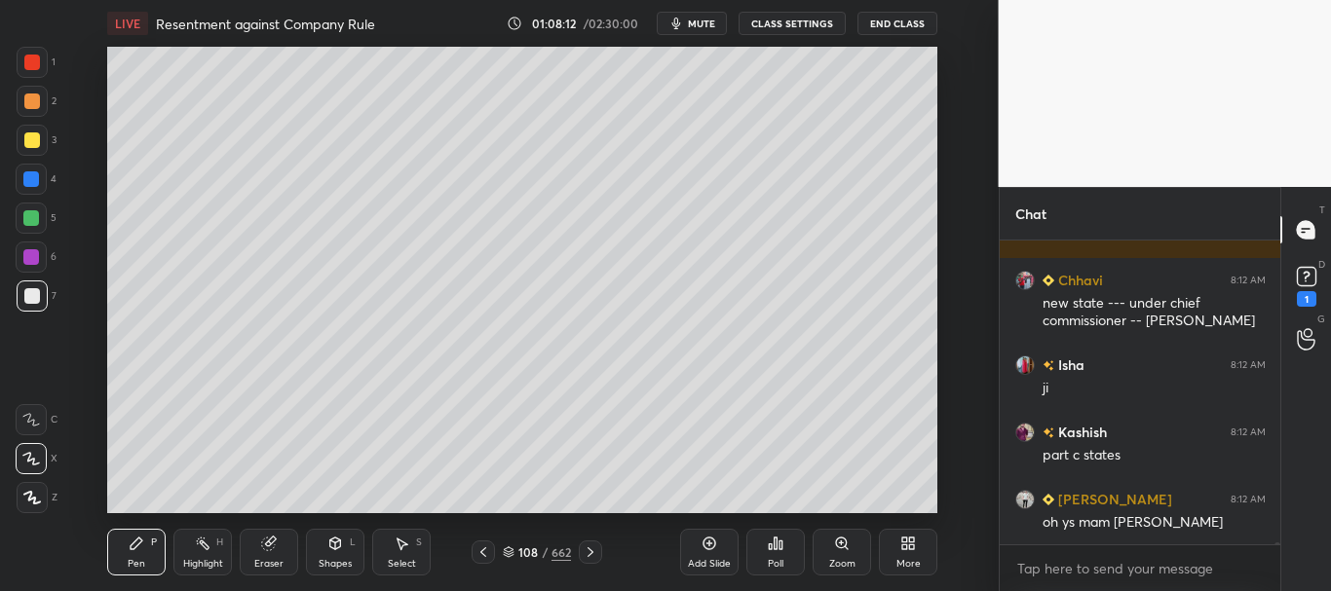
click at [34, 292] on div at bounding box center [32, 296] width 16 height 16
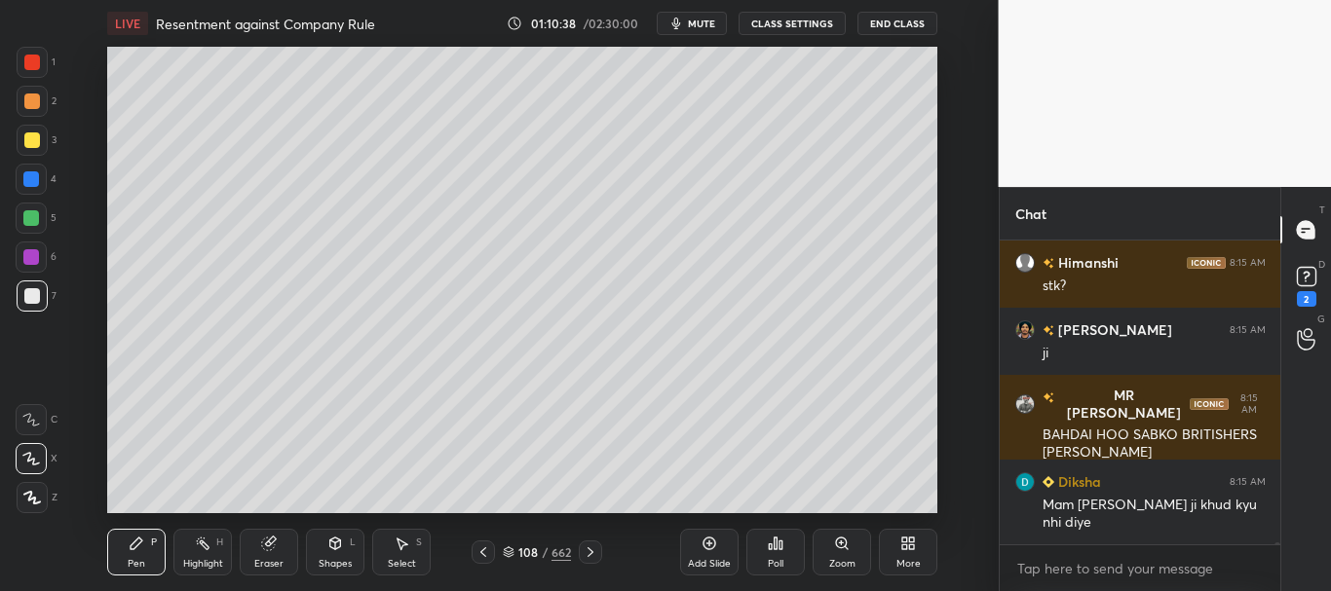
scroll to position [43539, 0]
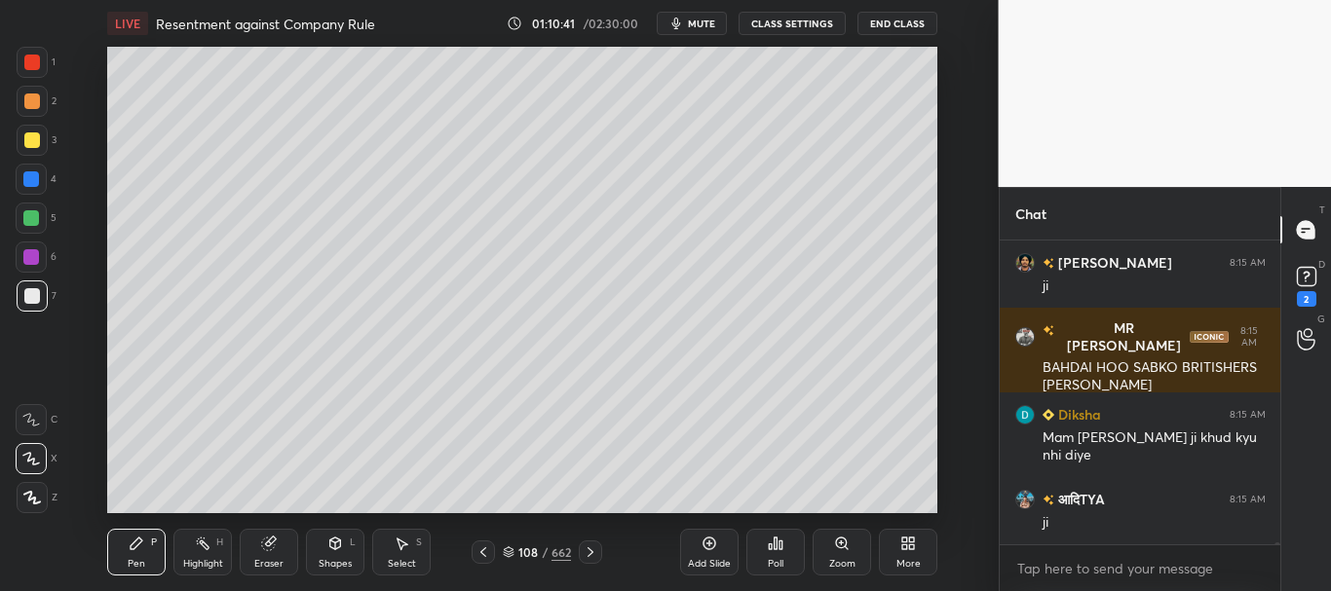
click at [513, 550] on icon at bounding box center [509, 550] width 10 height 5
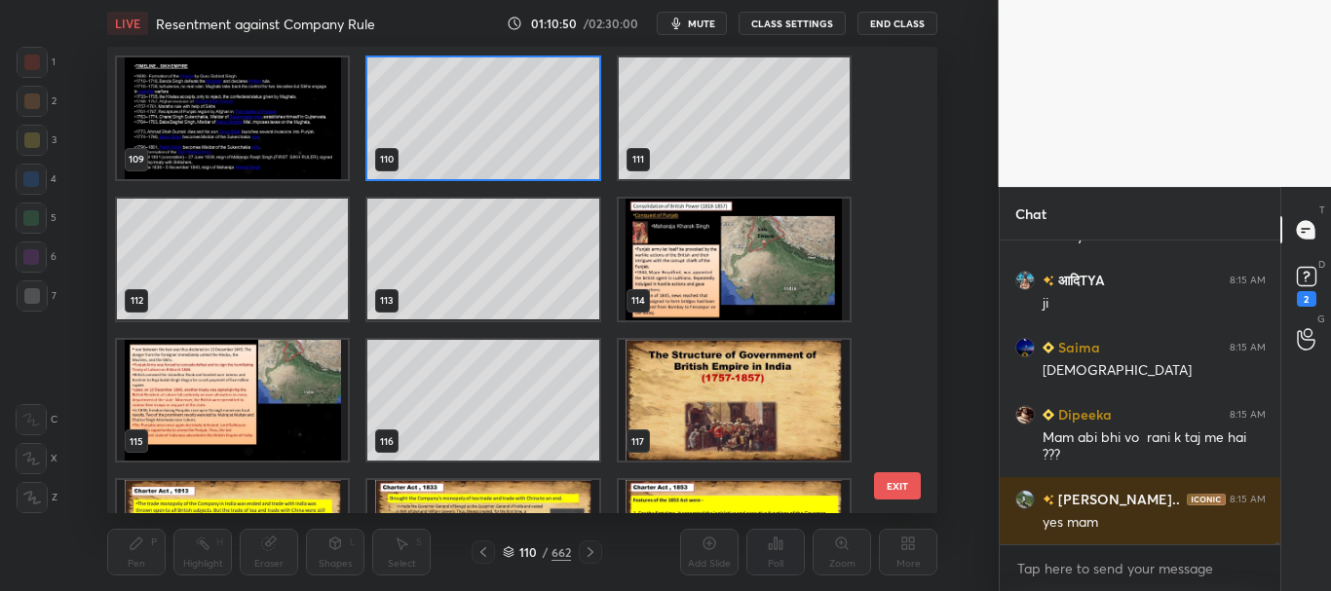
scroll to position [43826, 0]
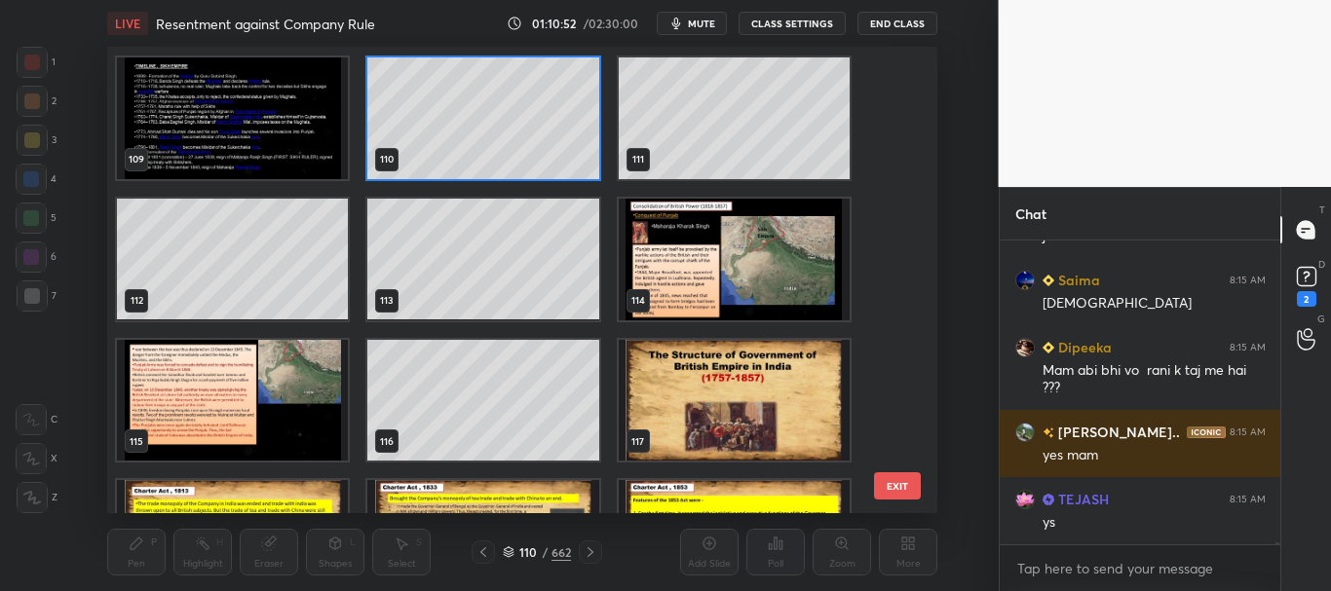
click at [510, 547] on icon at bounding box center [509, 553] width 12 height 12
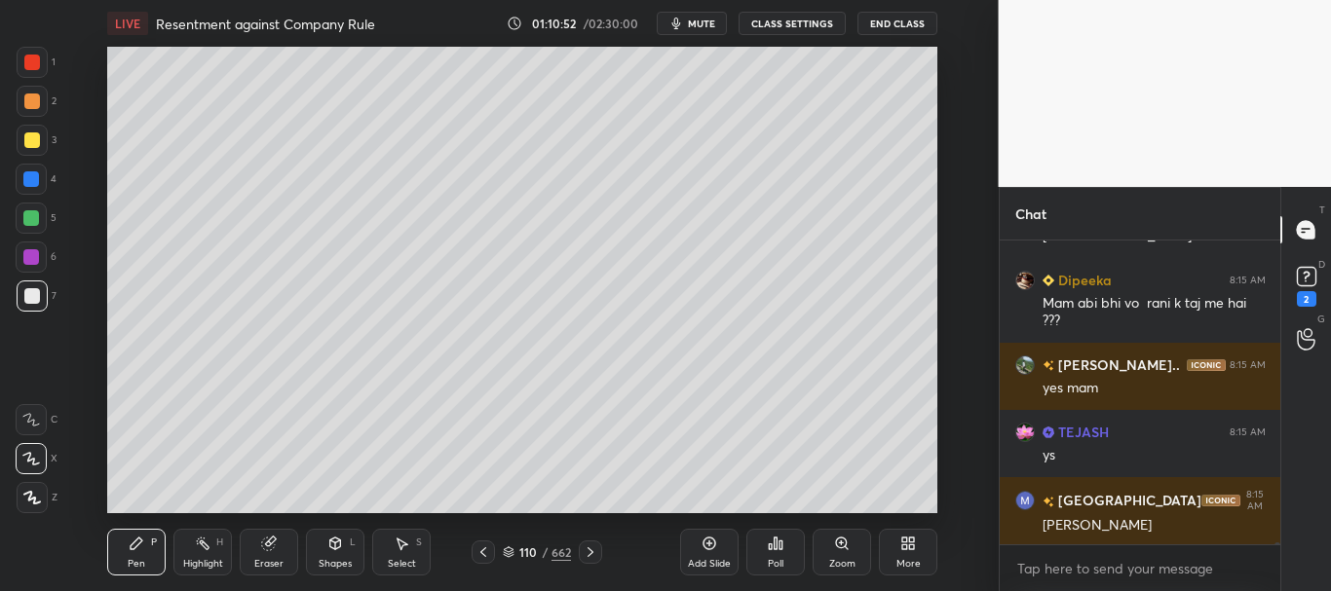
scroll to position [43978, 0]
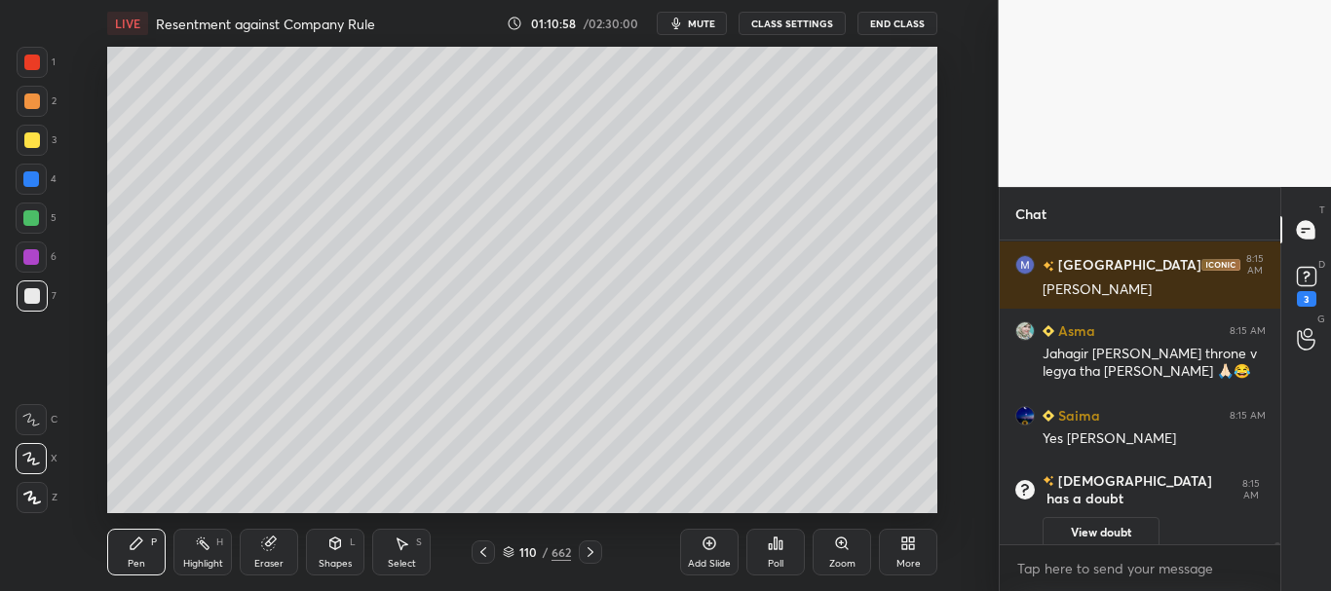
click at [592, 548] on icon at bounding box center [591, 553] width 16 height 16
click at [592, 550] on icon at bounding box center [591, 553] width 16 height 16
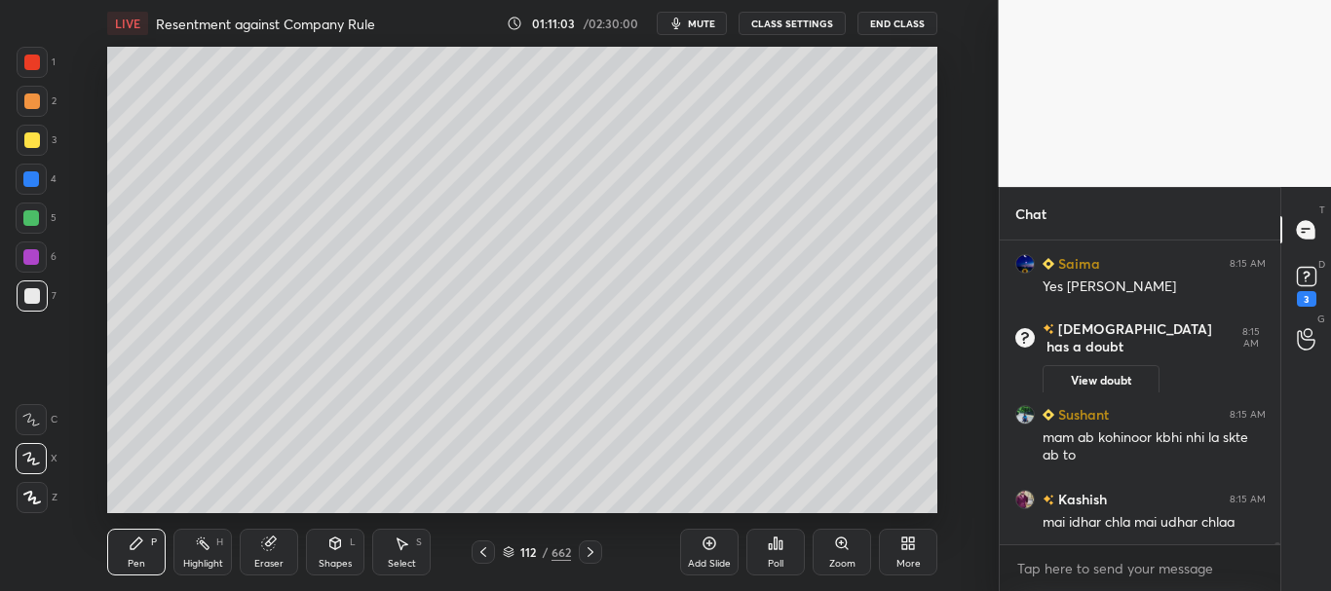
click at [596, 552] on icon at bounding box center [591, 553] width 16 height 16
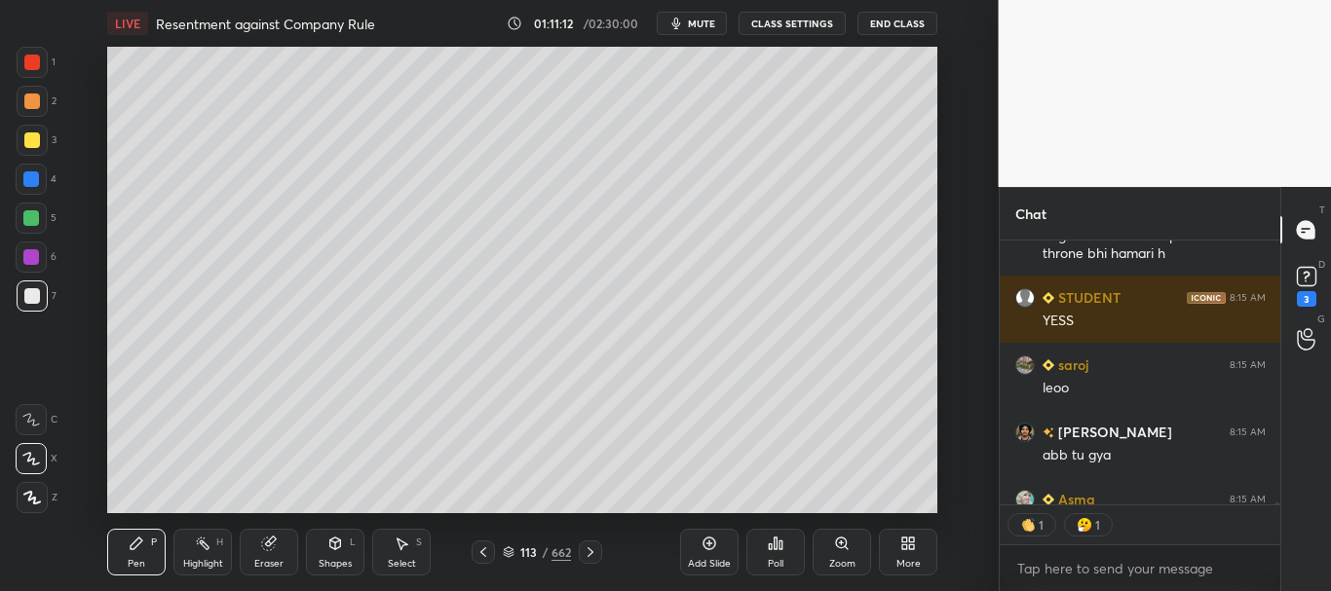
click at [485, 552] on icon at bounding box center [483, 553] width 16 height 16
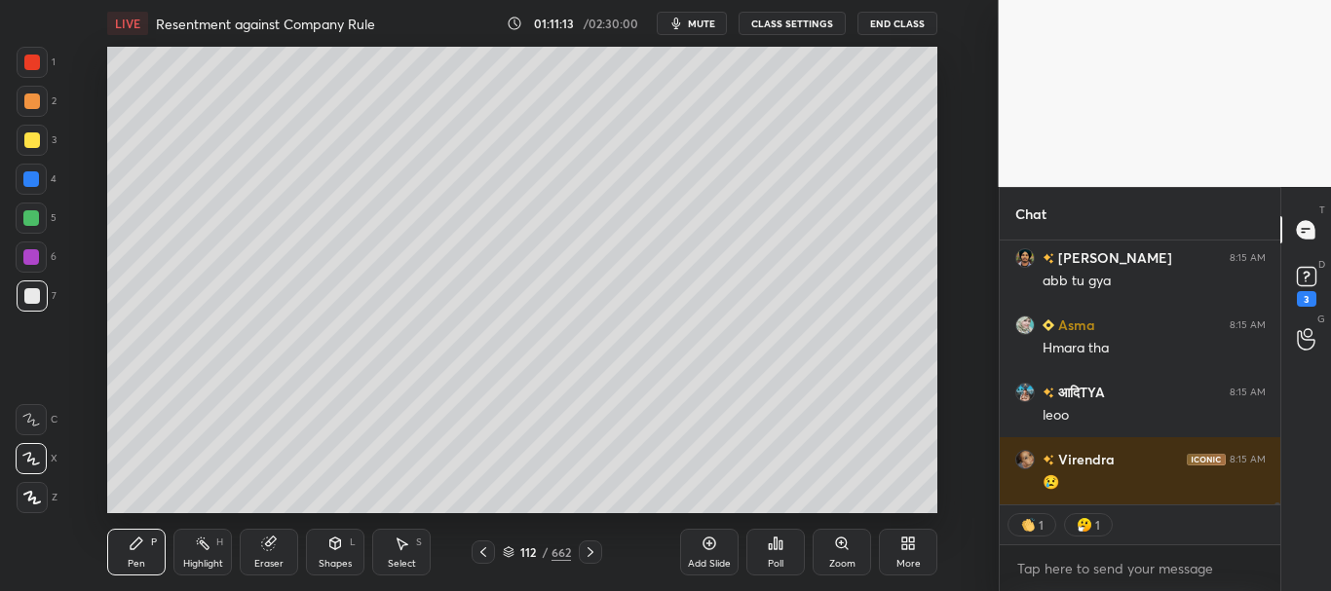
click at [490, 552] on icon at bounding box center [483, 553] width 16 height 16
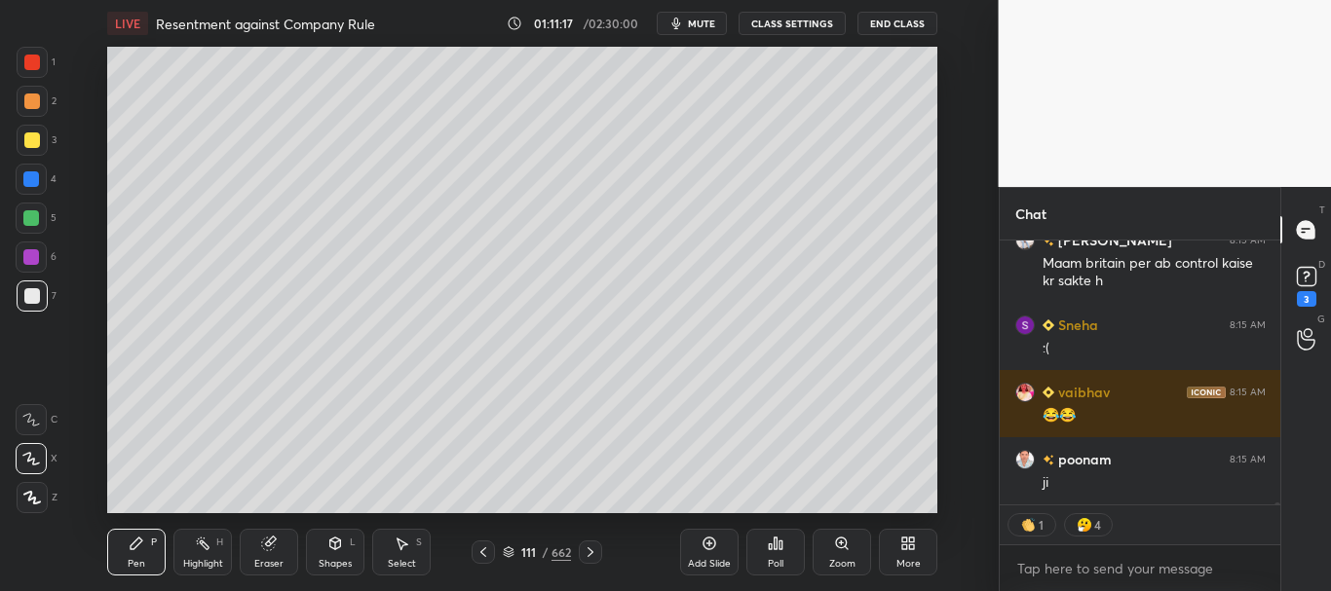
click at [592, 544] on div at bounding box center [590, 552] width 23 height 23
click at [593, 546] on icon at bounding box center [591, 553] width 16 height 16
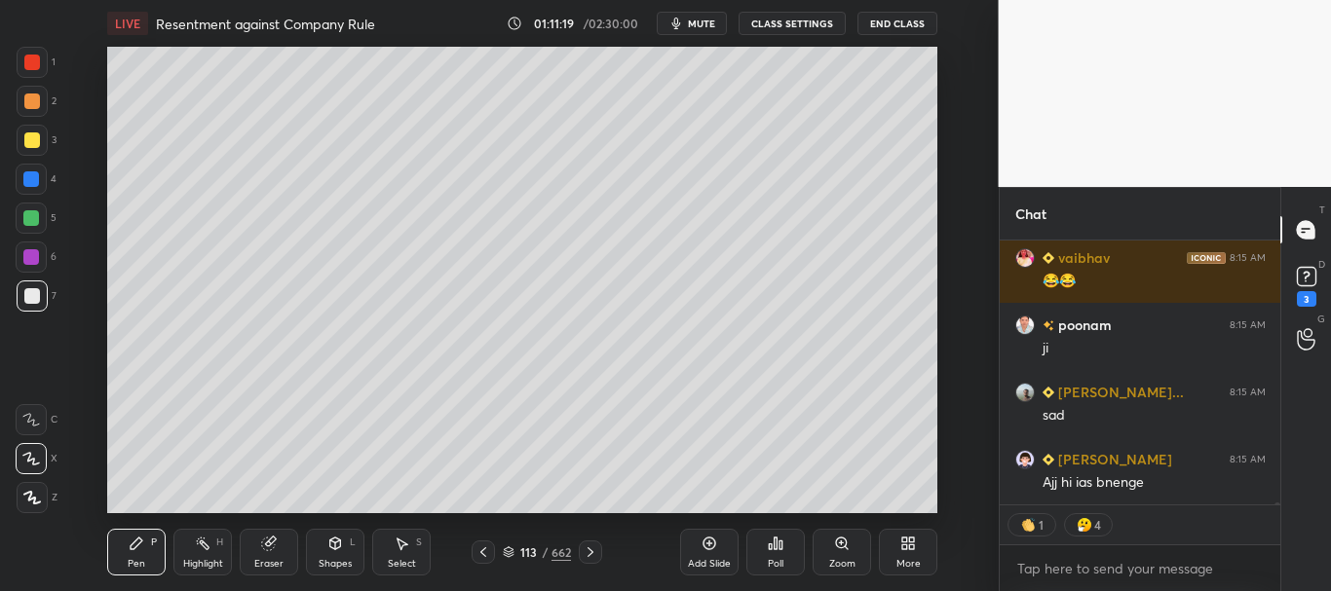
click at [593, 548] on icon at bounding box center [591, 553] width 16 height 16
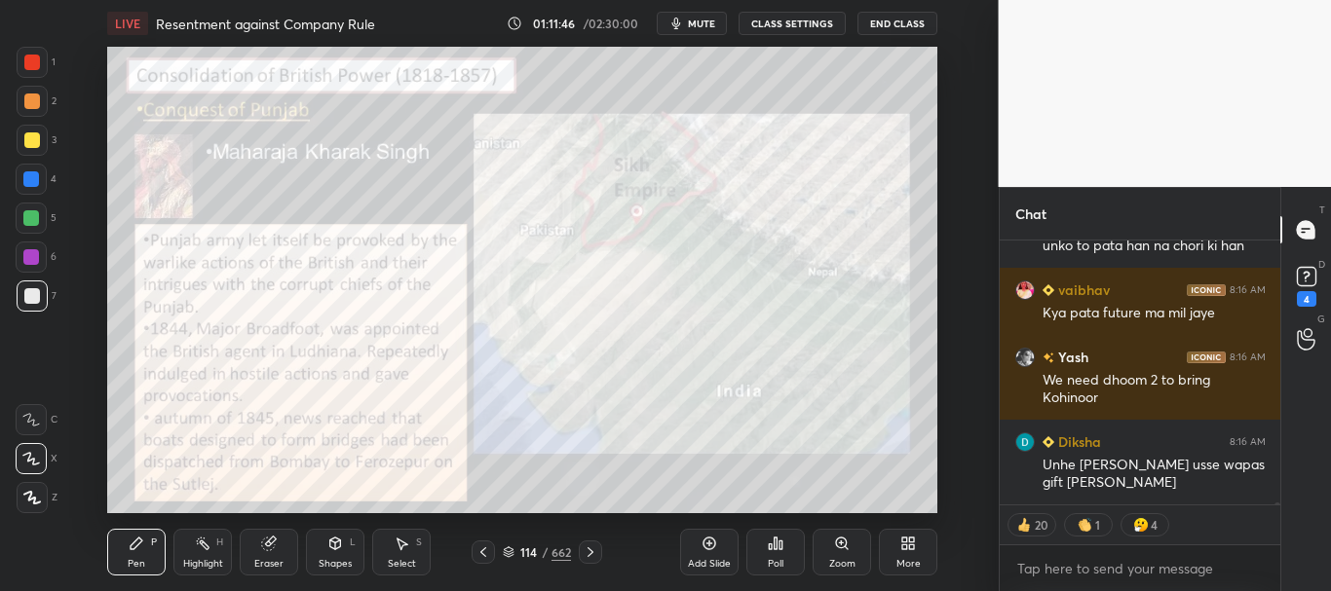
click at [512, 548] on icon at bounding box center [509, 553] width 12 height 12
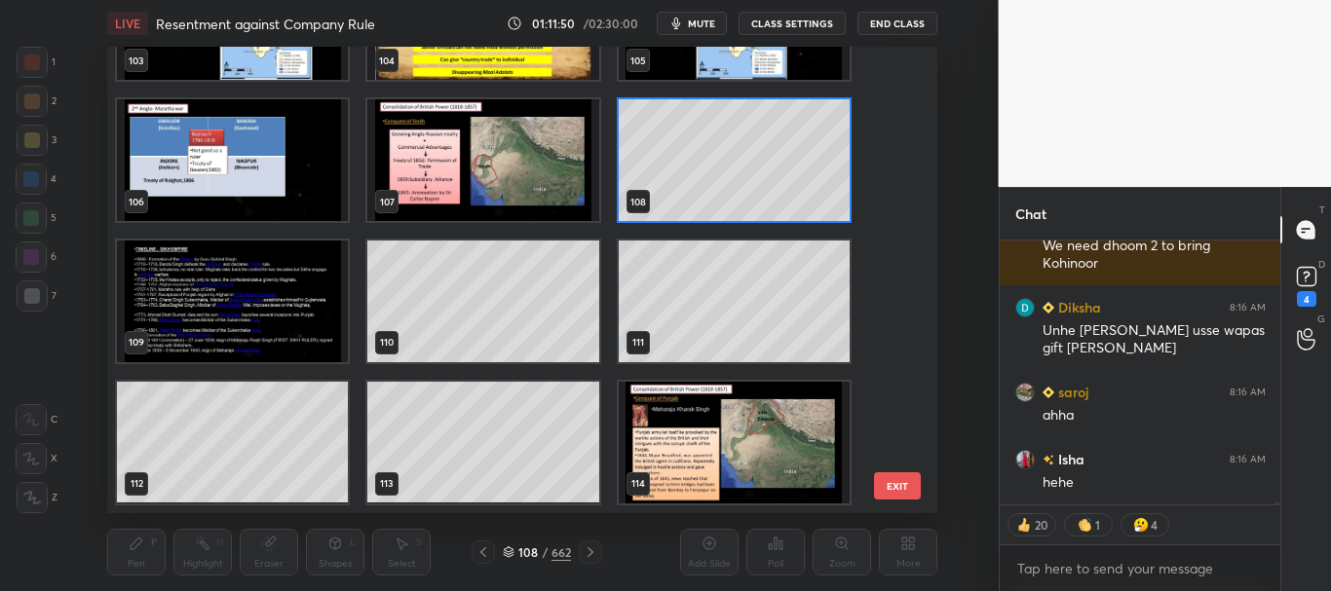
click at [510, 547] on icon at bounding box center [509, 553] width 12 height 12
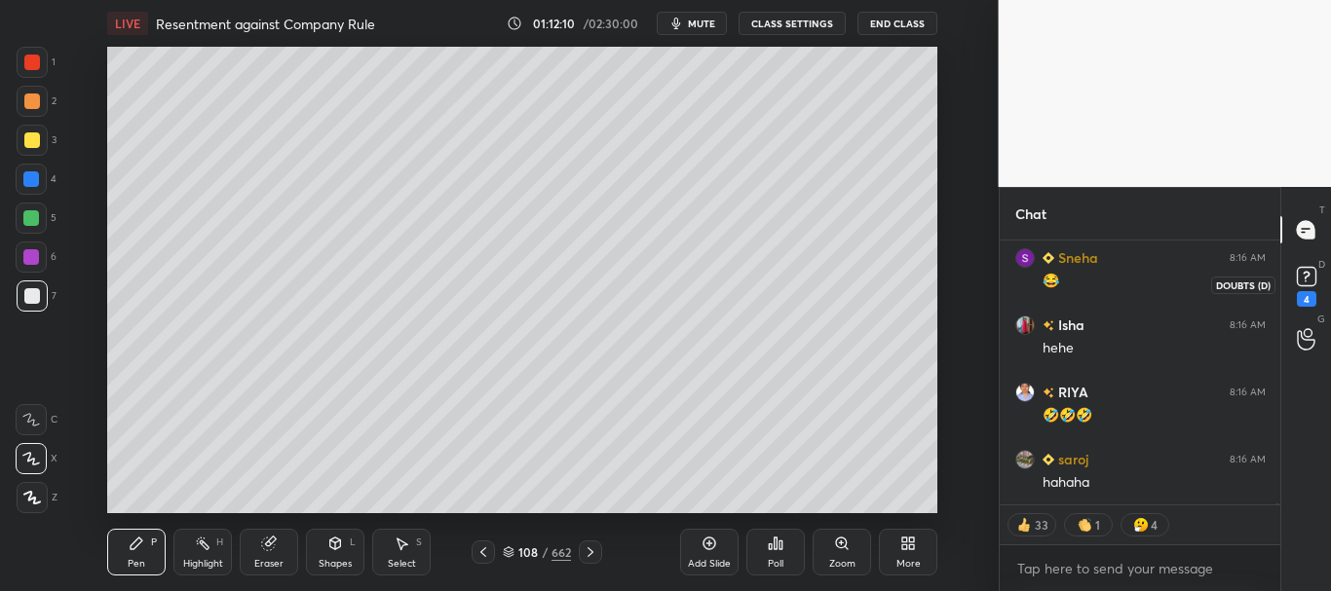
click at [1309, 280] on rect at bounding box center [1306, 277] width 19 height 19
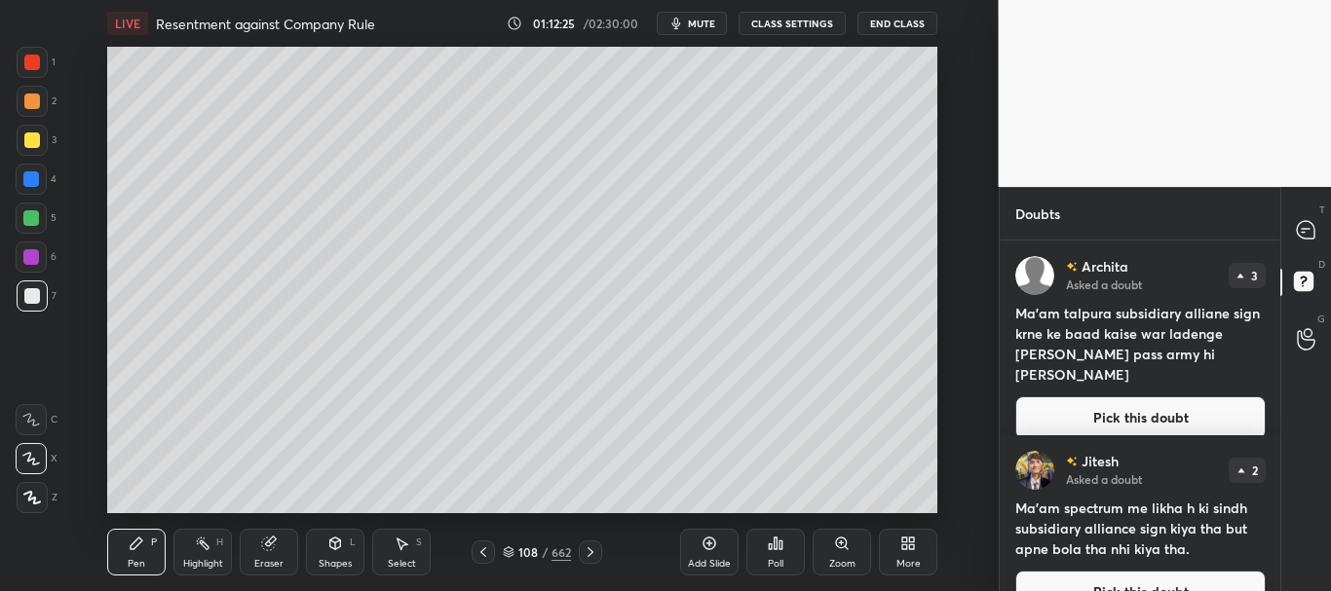
click at [1128, 397] on button "Pick this doubt" at bounding box center [1140, 418] width 250 height 43
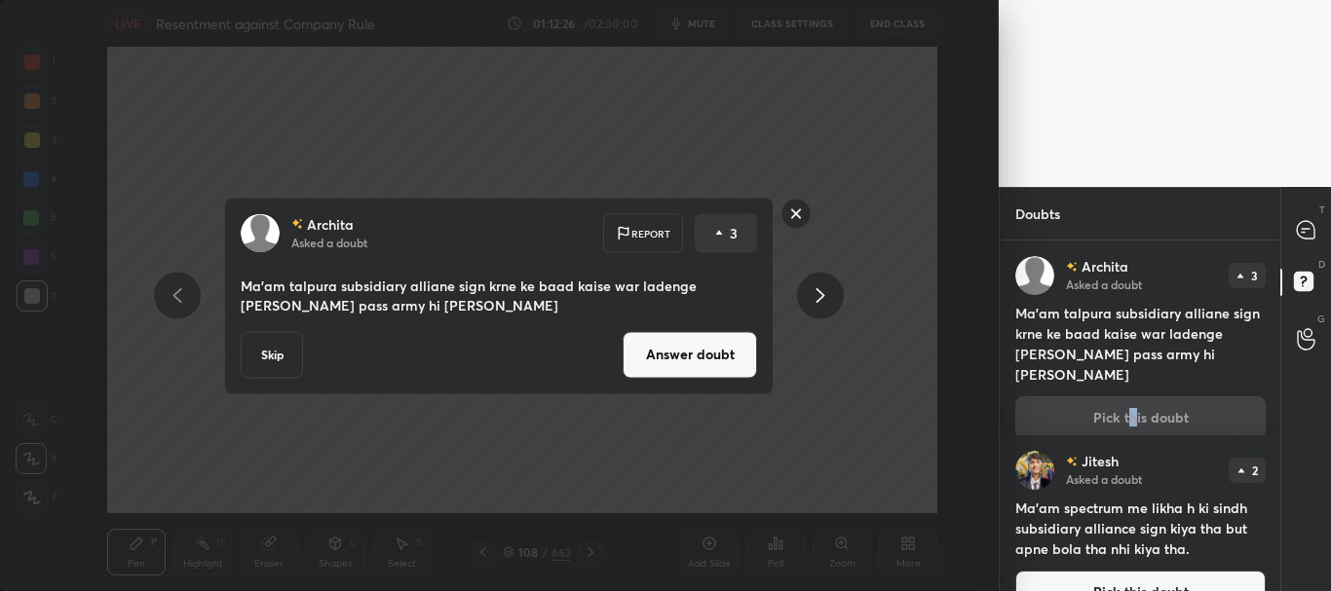
click at [677, 353] on button "Answer doubt" at bounding box center [690, 354] width 134 height 47
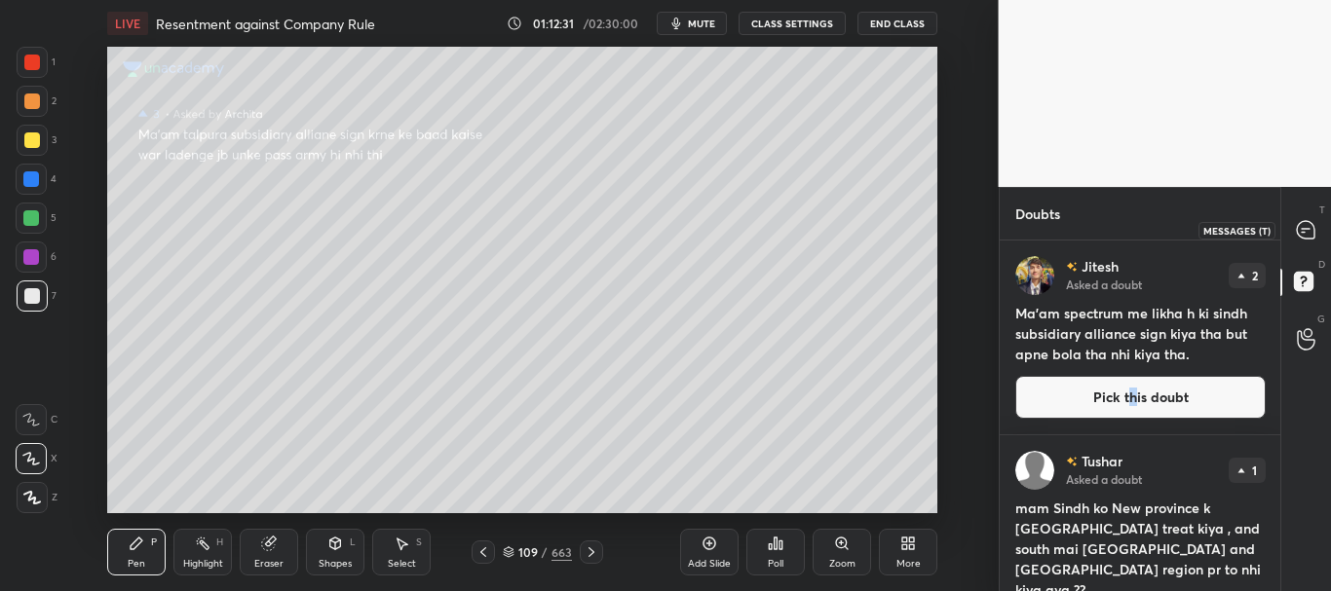
click at [1306, 233] on icon at bounding box center [1306, 230] width 18 height 18
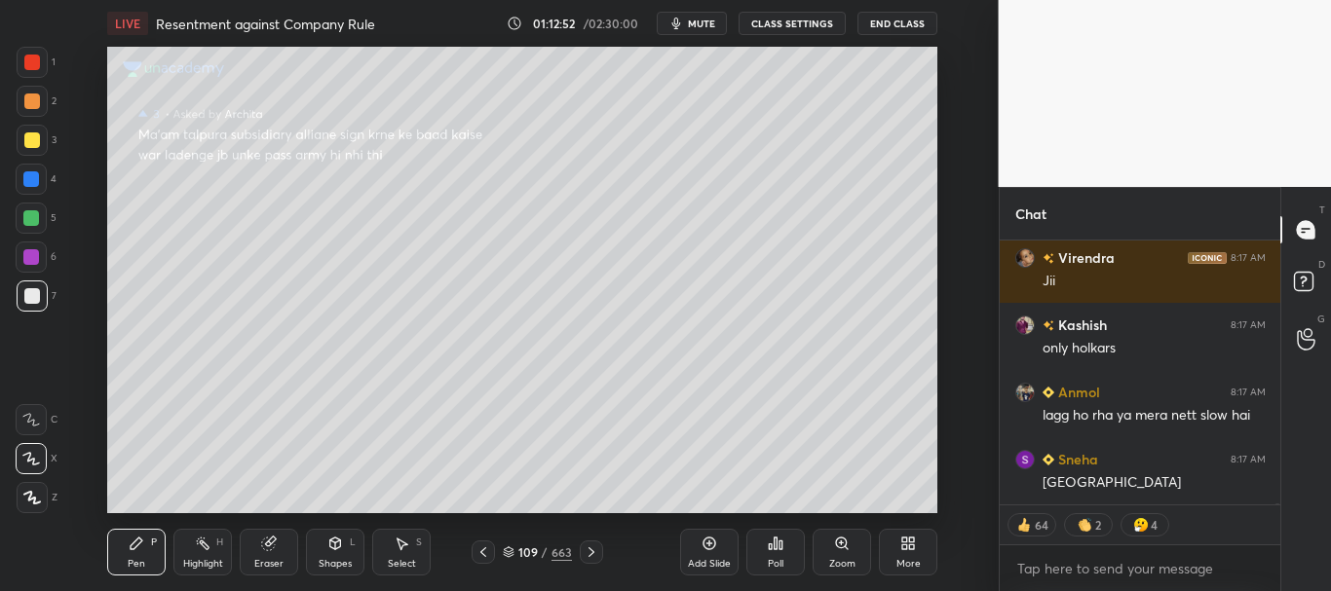
scroll to position [50720, 0]
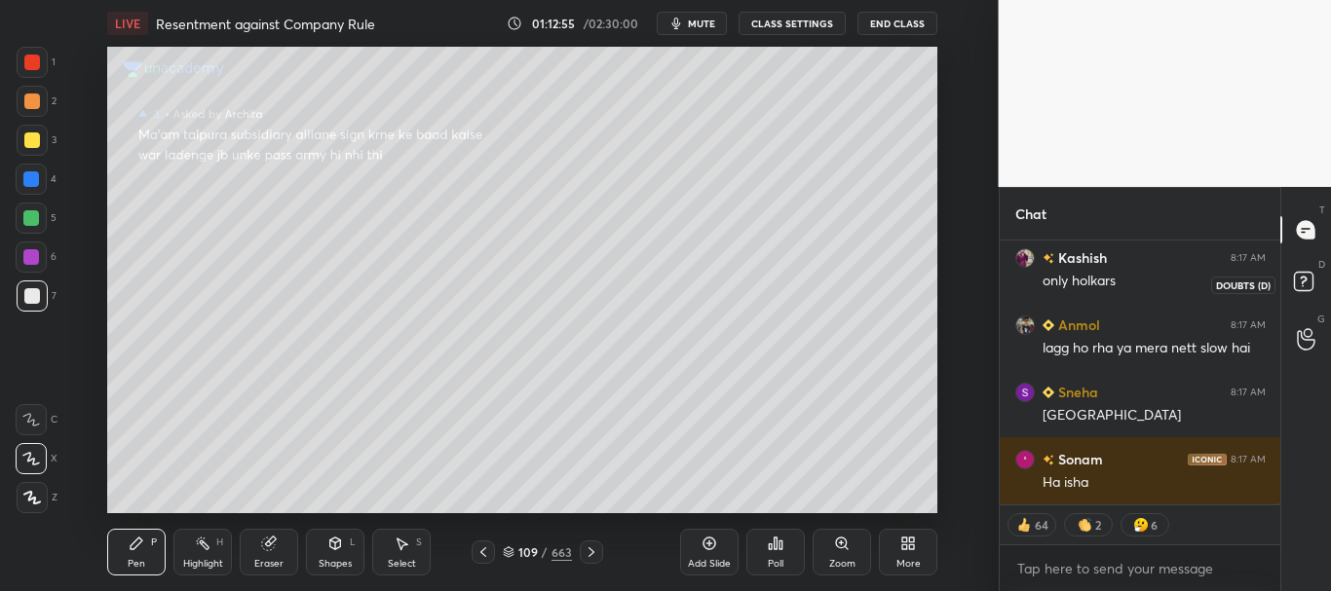
click at [1305, 279] on icon at bounding box center [1303, 281] width 7 height 8
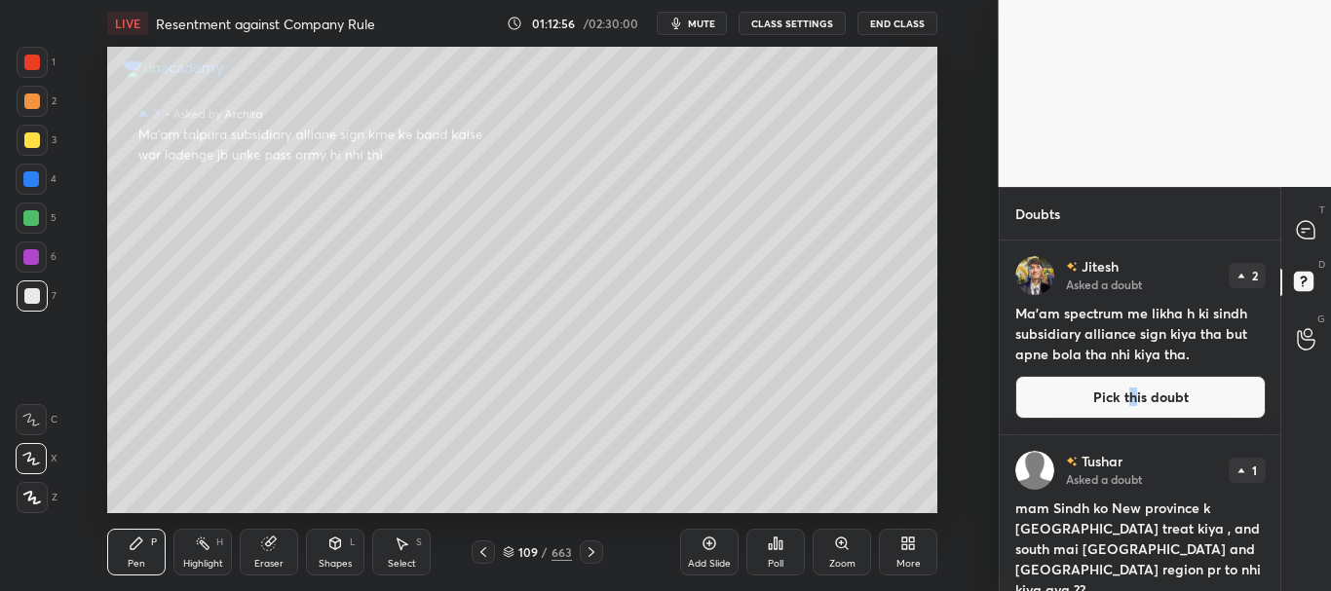
click at [1153, 385] on button "Pick this doubt" at bounding box center [1140, 397] width 250 height 43
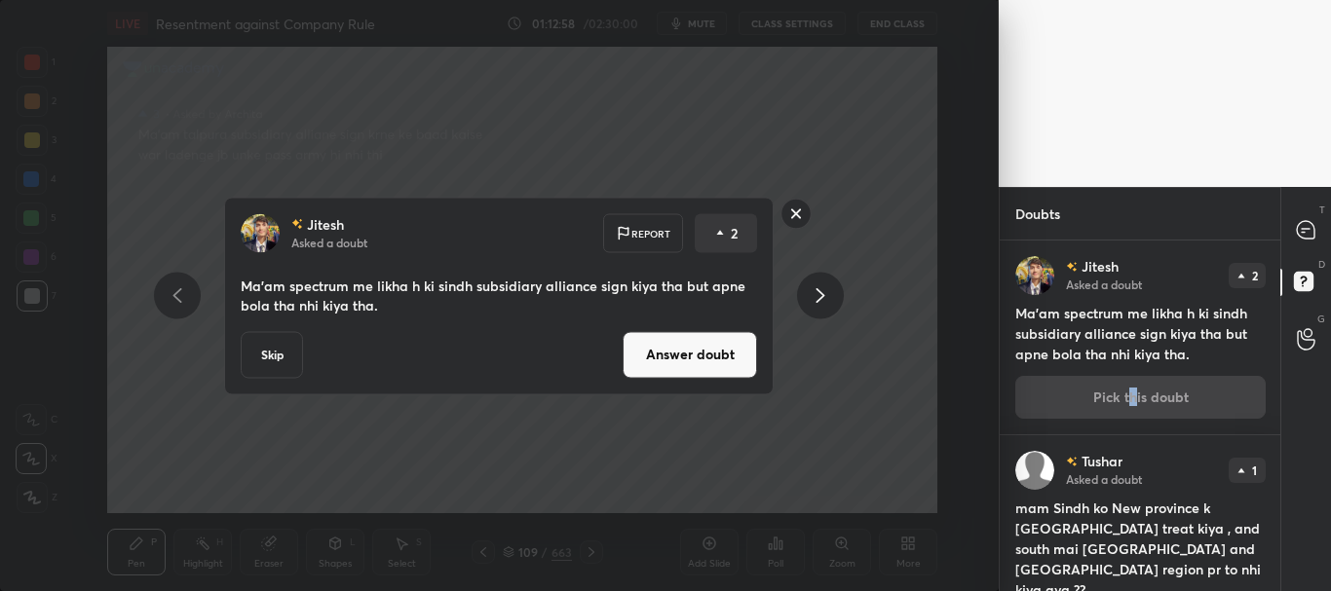
click at [681, 361] on button "Answer doubt" at bounding box center [690, 354] width 134 height 47
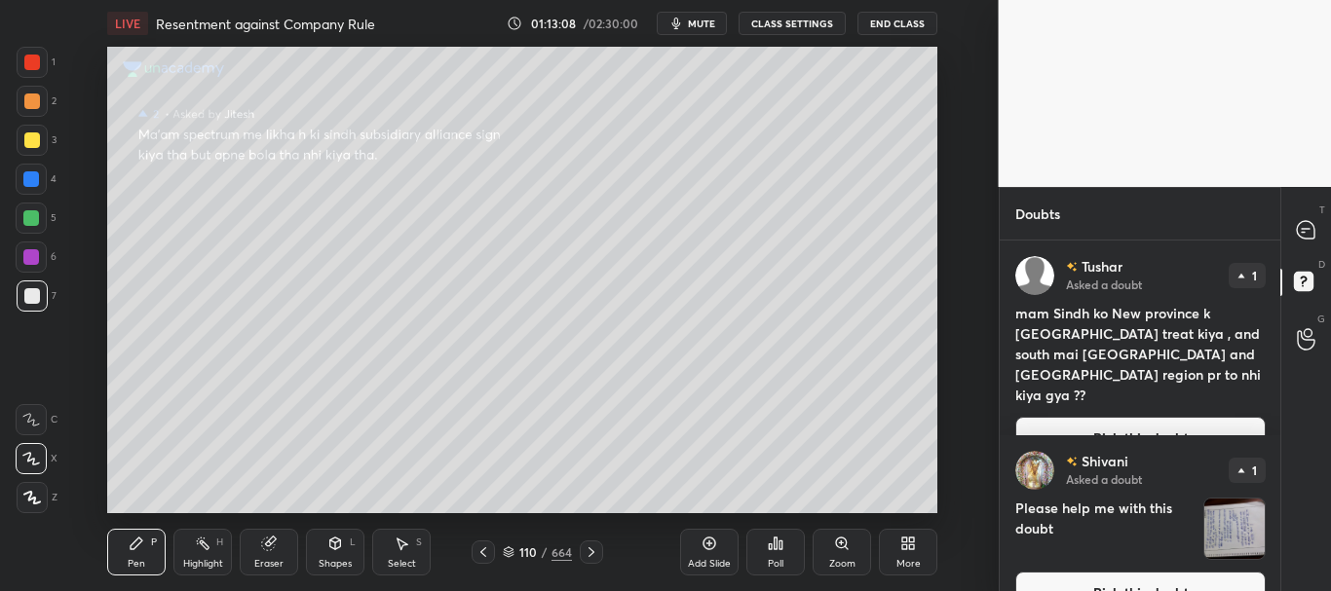
click at [1154, 417] on button "Pick this doubt" at bounding box center [1140, 438] width 250 height 43
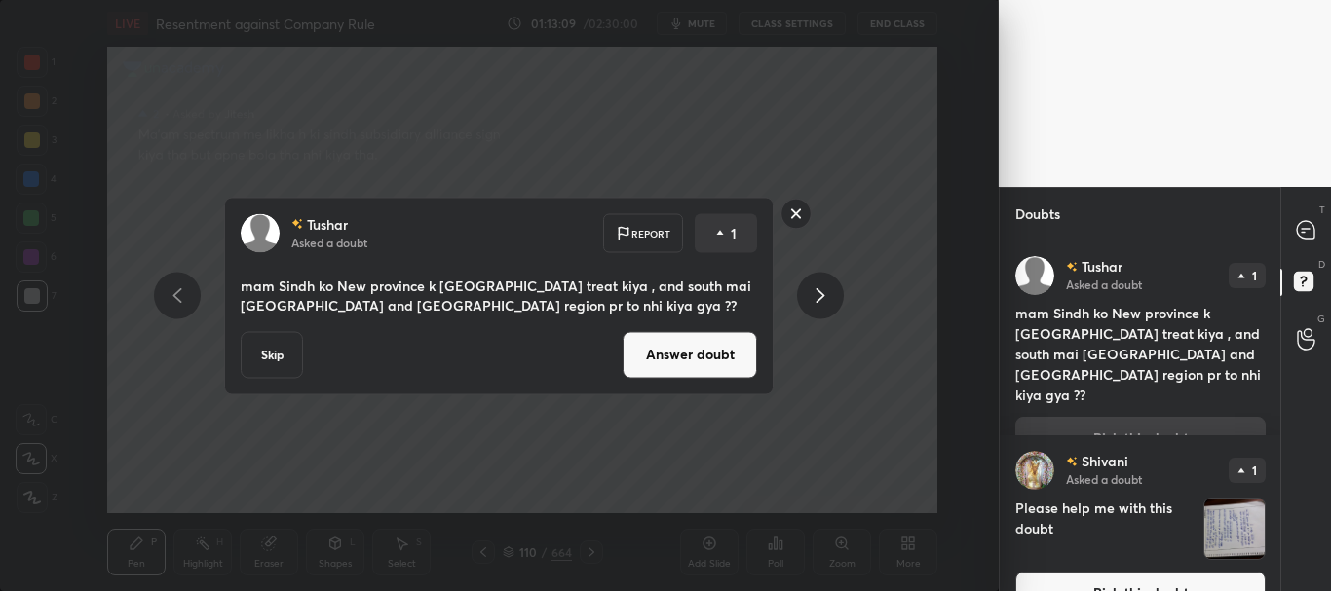
click at [733, 359] on button "Answer doubt" at bounding box center [690, 354] width 134 height 47
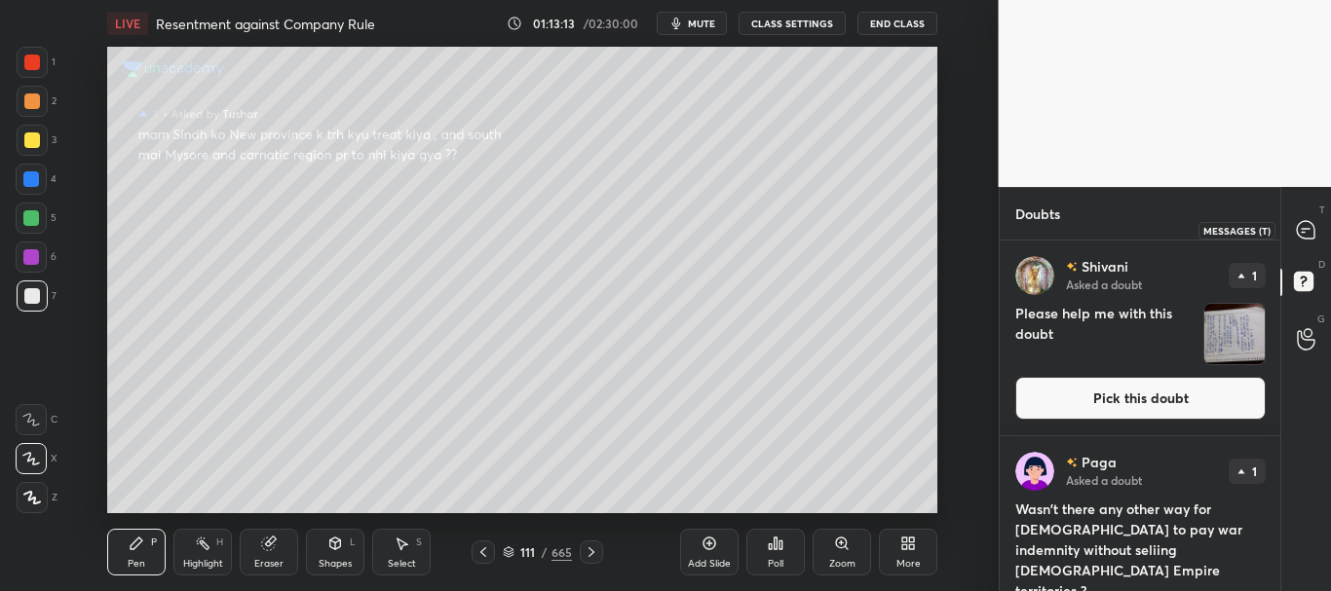
click at [1303, 227] on icon at bounding box center [1306, 230] width 18 height 18
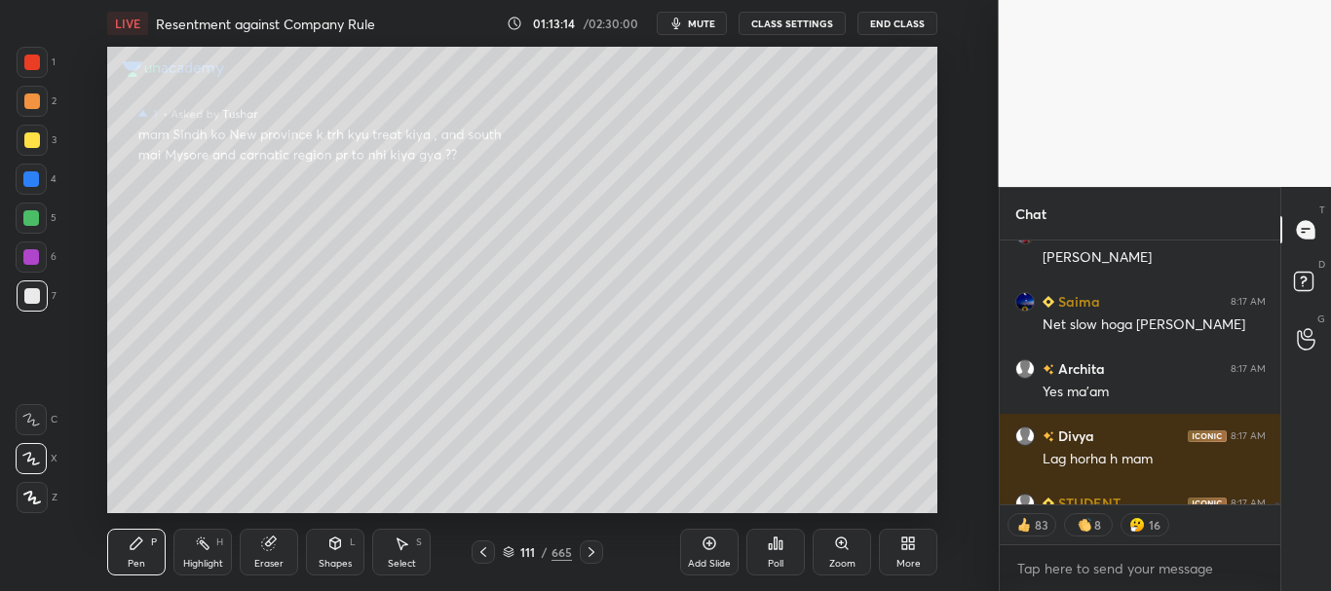
scroll to position [51107, 0]
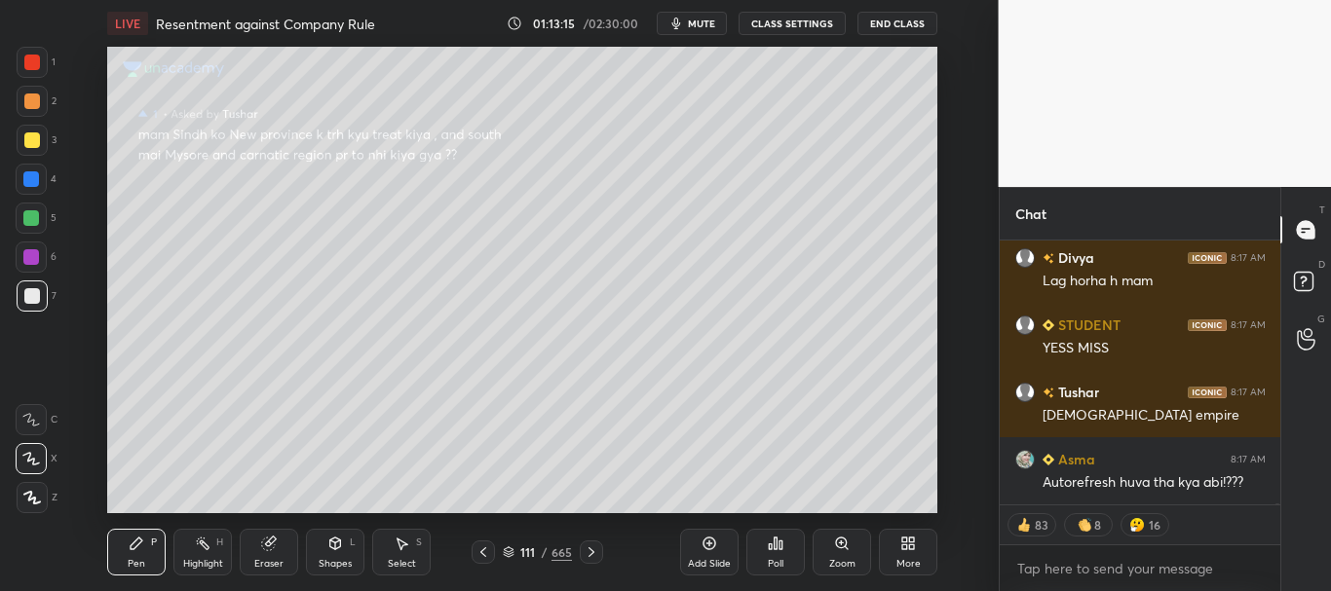
drag, startPoint x: 1276, startPoint y: 504, endPoint x: 1274, endPoint y: 516, distance: 12.8
click at [1274, 516] on div "[PERSON_NAME] 8:17 AM Yes ma'am [DEMOGRAPHIC_DATA]:17 AM Lag horha h mam STUDEN…" at bounding box center [1141, 416] width 282 height 351
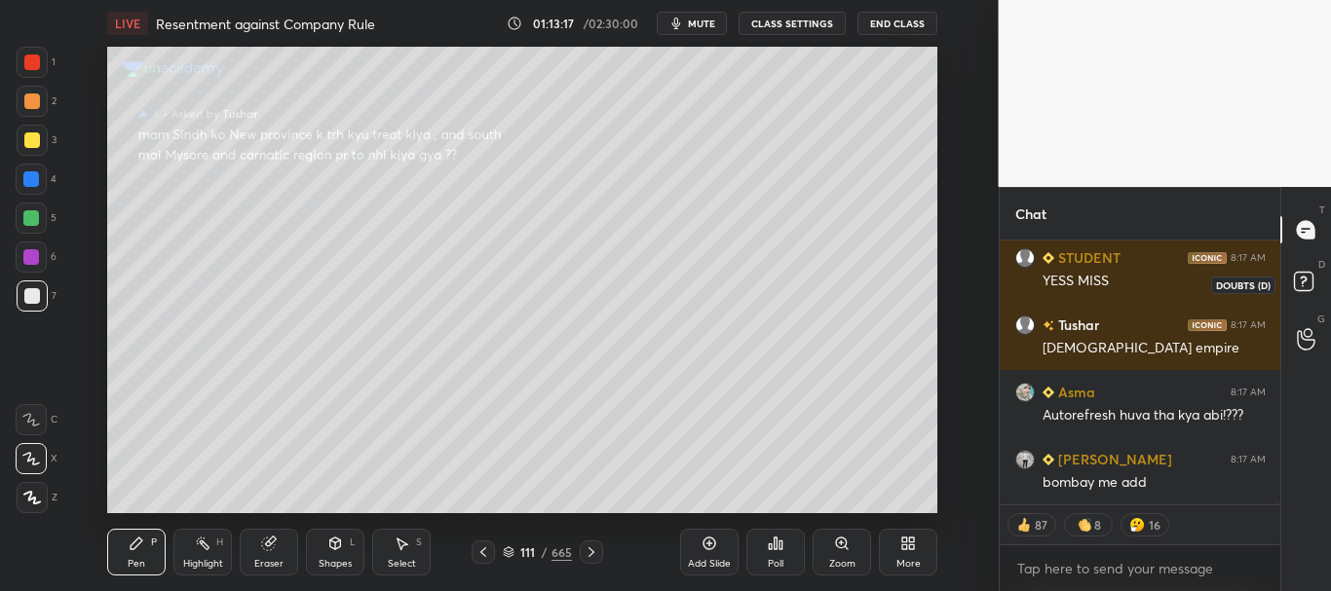
click at [1307, 283] on rect at bounding box center [1303, 282] width 19 height 19
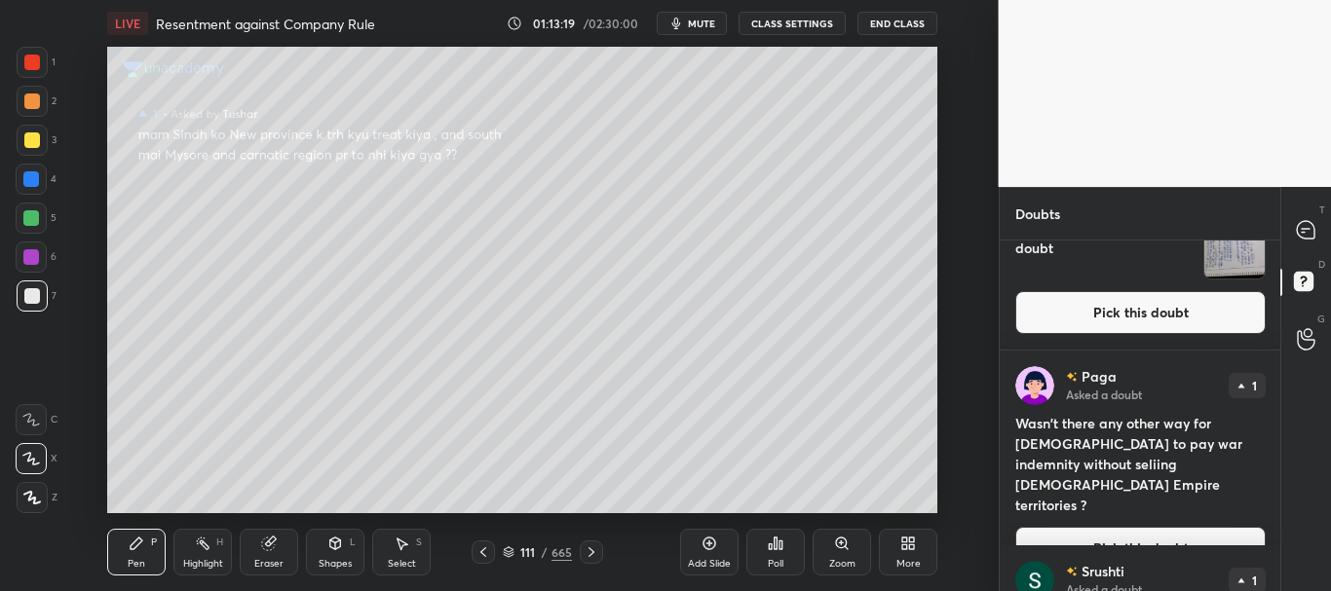
scroll to position [96, 0]
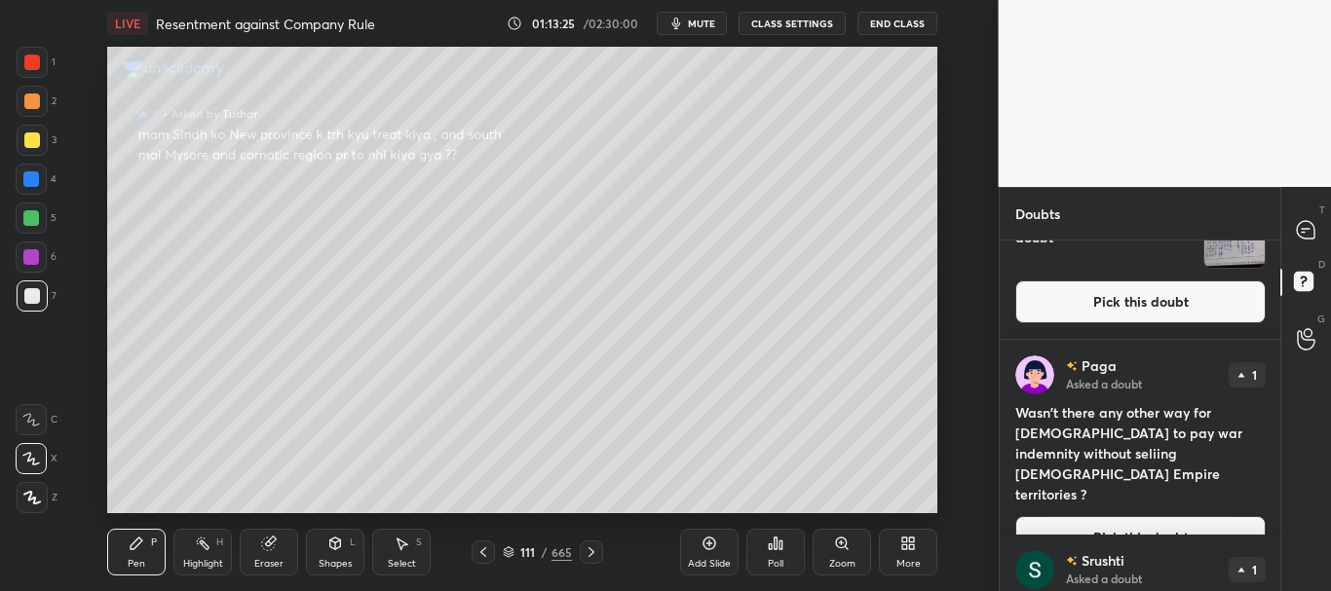
click at [1162, 516] on button "Pick this doubt" at bounding box center [1140, 537] width 250 height 43
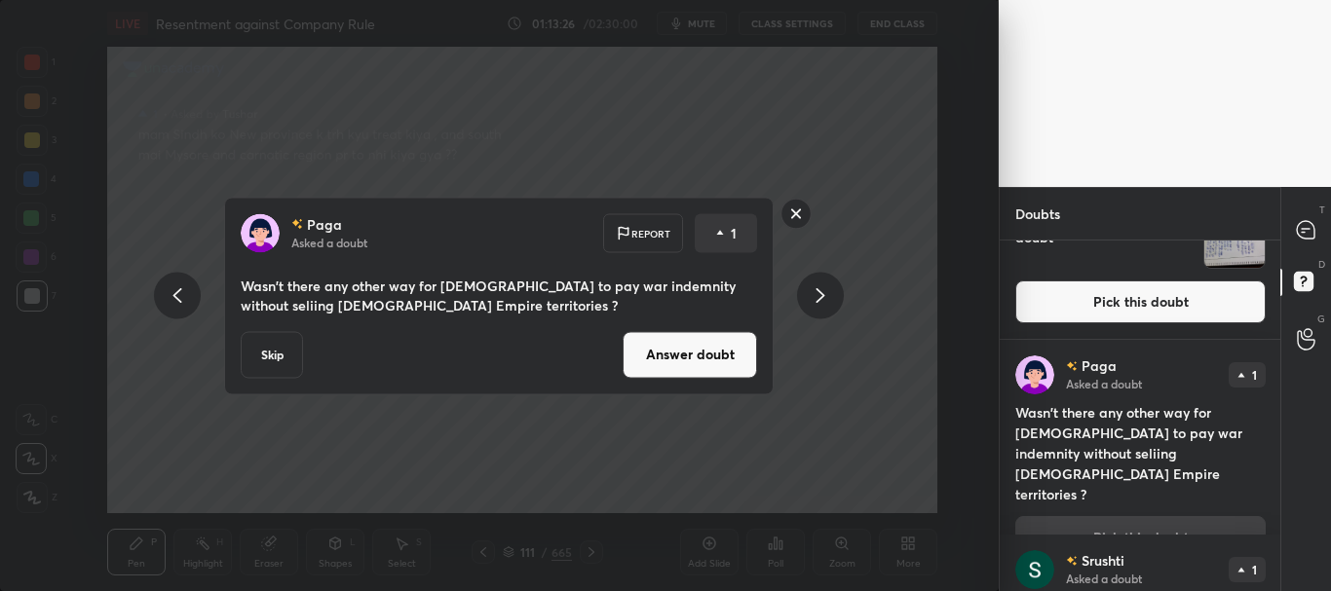
click at [698, 344] on button "Answer doubt" at bounding box center [690, 354] width 134 height 47
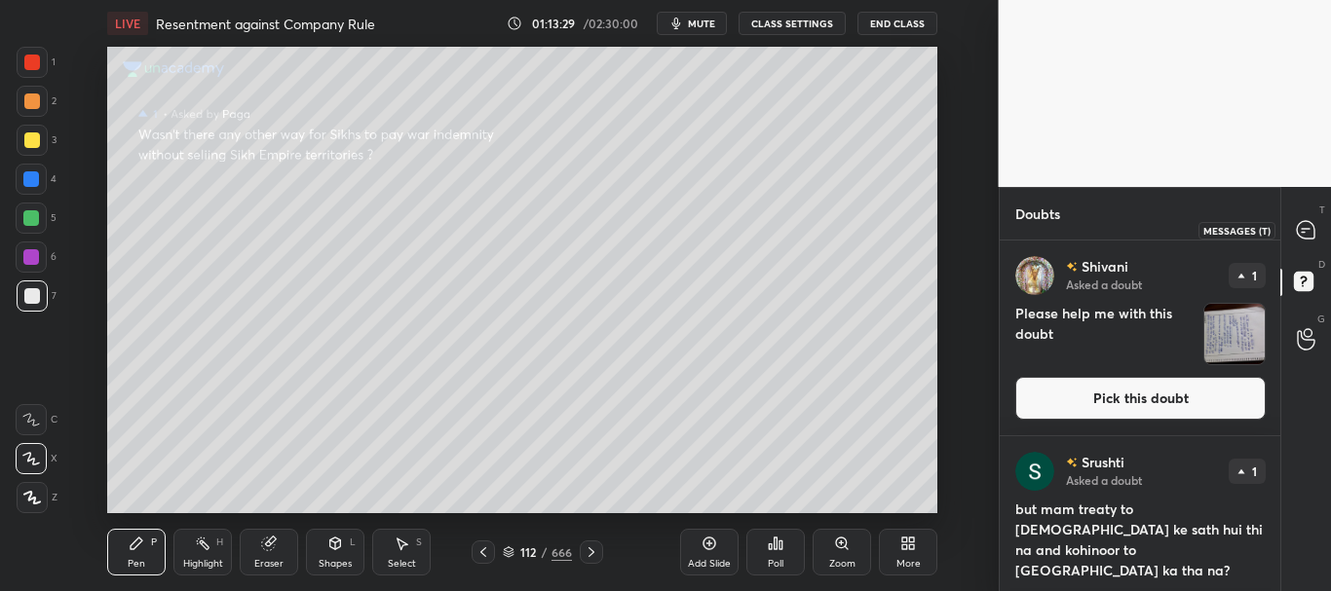
click at [1301, 233] on icon at bounding box center [1306, 230] width 18 height 18
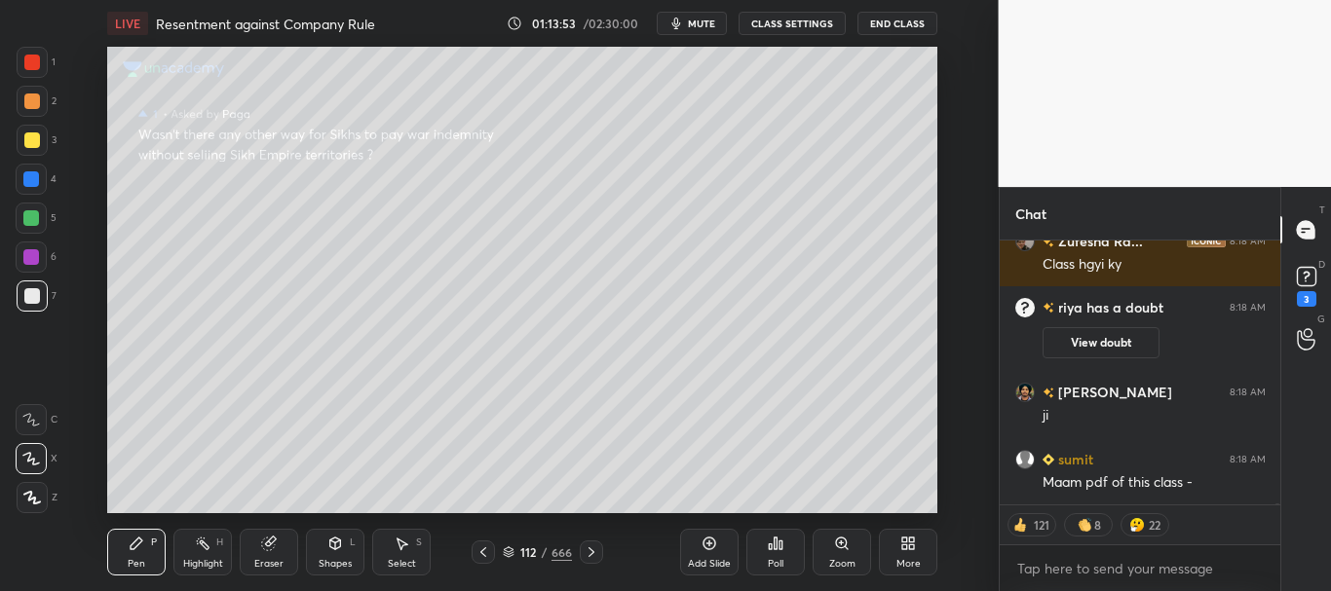
scroll to position [50360, 0]
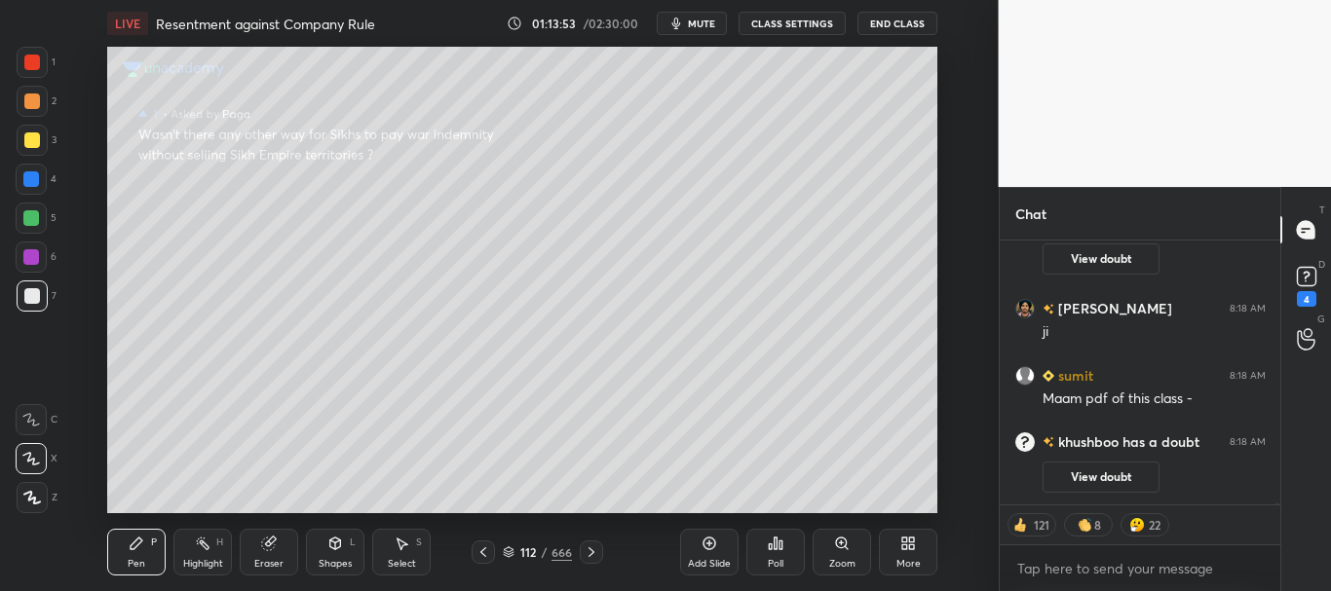
click at [801, 20] on button "CLASS SETTINGS" at bounding box center [791, 23] width 107 height 23
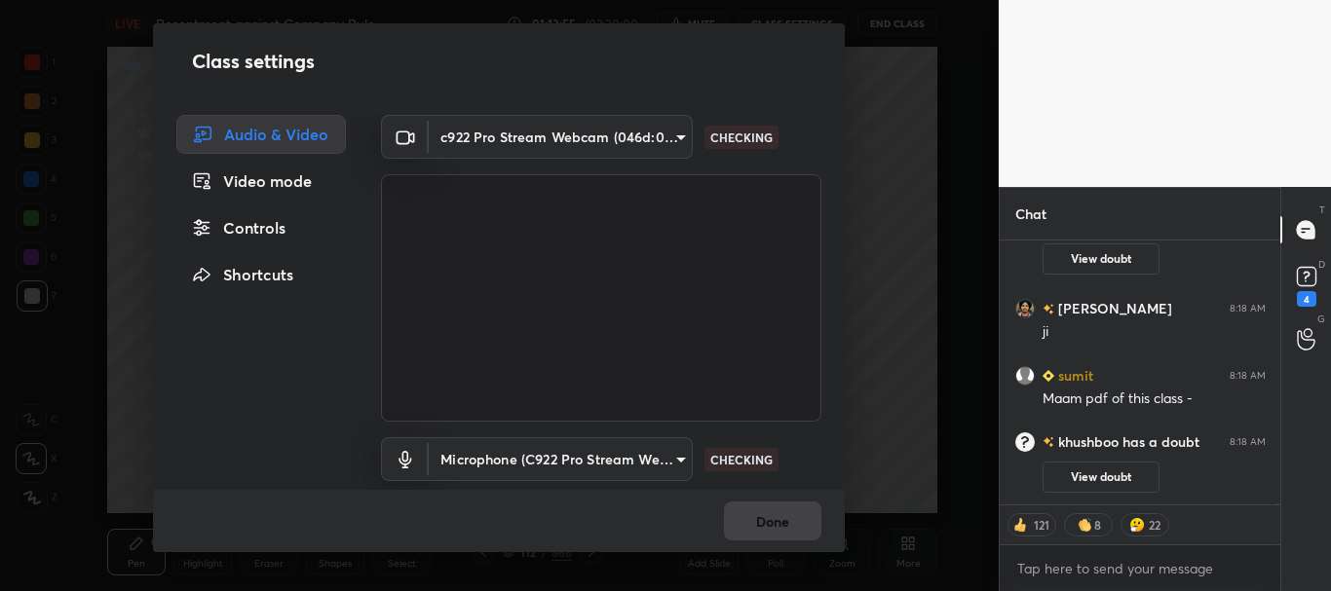
click at [277, 216] on div "Controls" at bounding box center [261, 227] width 170 height 39
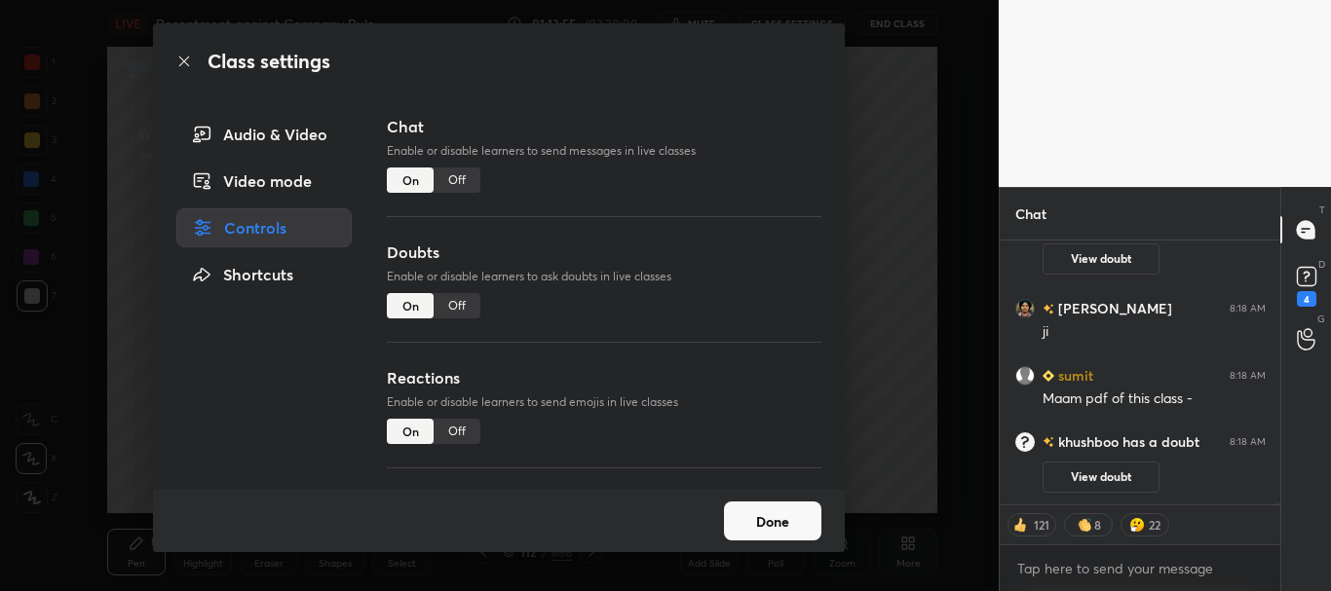
click at [462, 304] on div "Off" at bounding box center [457, 305] width 47 height 25
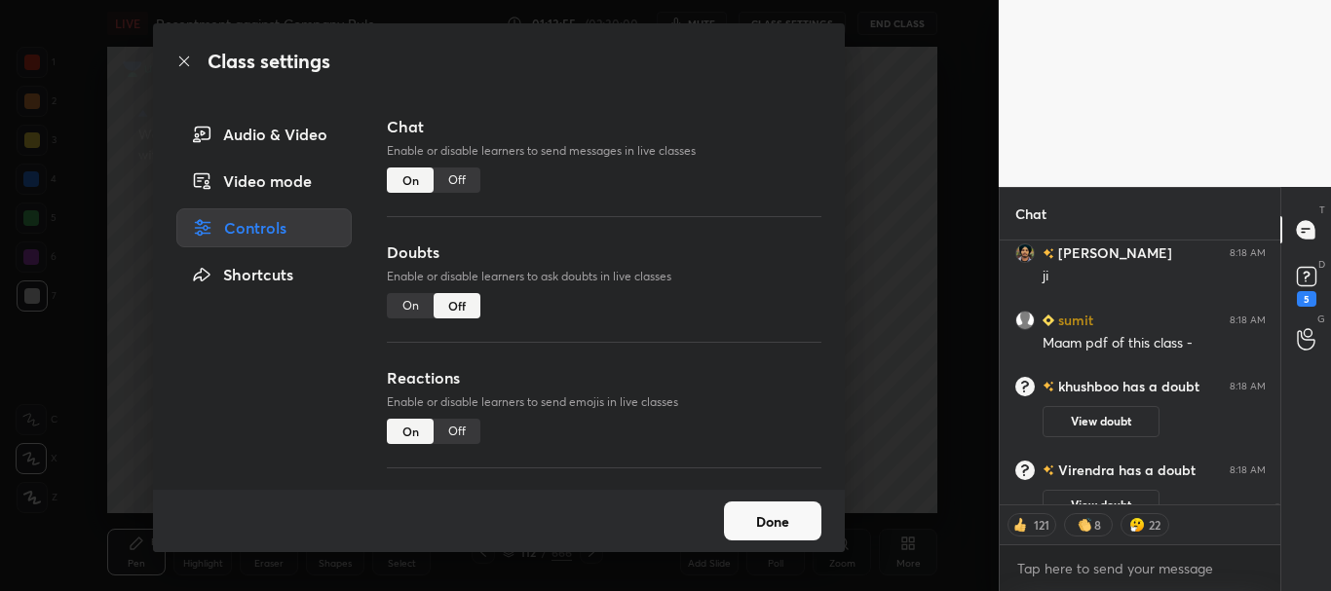
scroll to position [50389, 0]
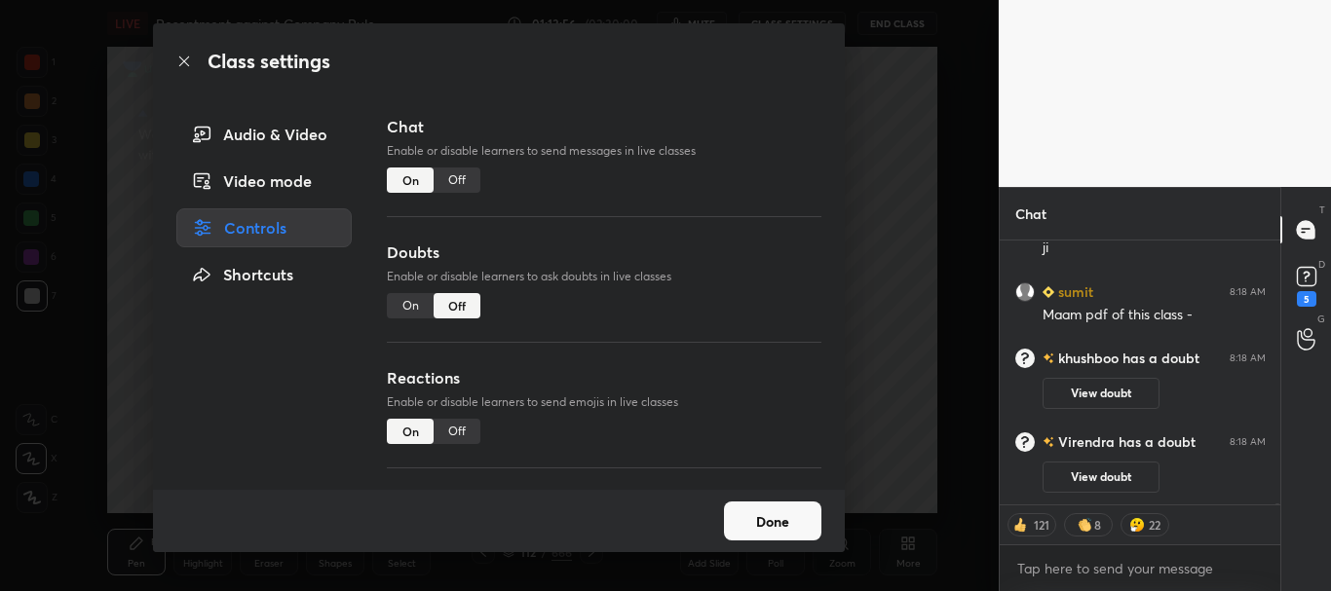
click at [174, 54] on div "Class settings" at bounding box center [499, 61] width 692 height 76
click at [177, 62] on icon at bounding box center [184, 62] width 16 height 16
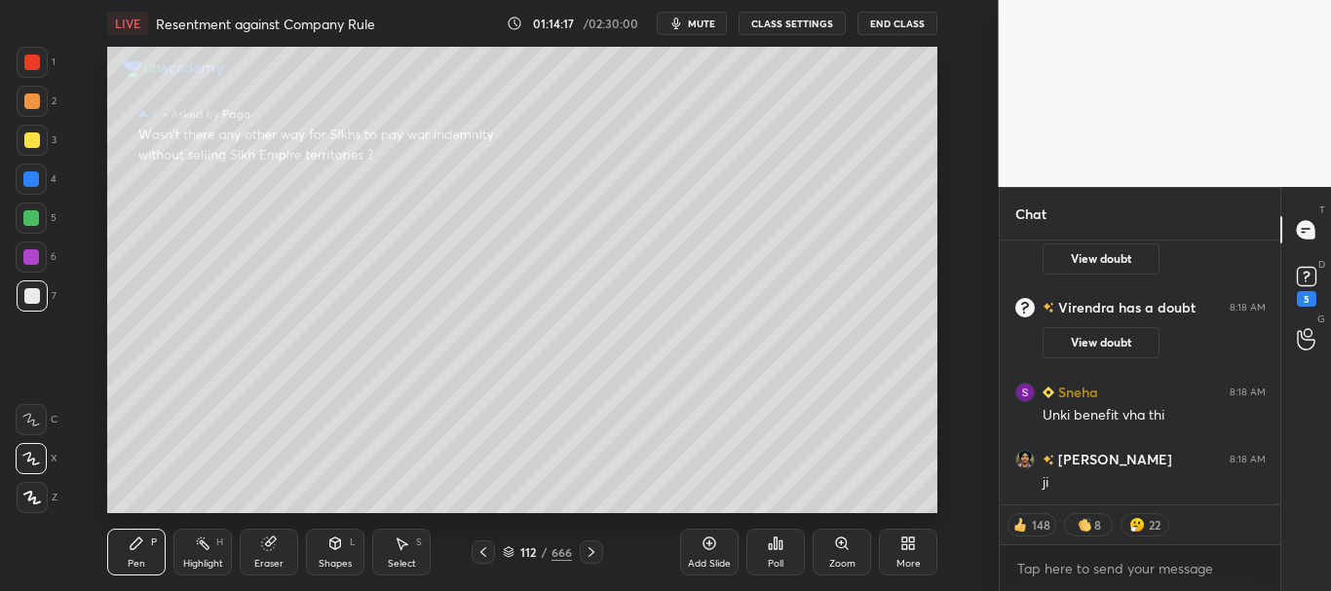
scroll to position [50571, 0]
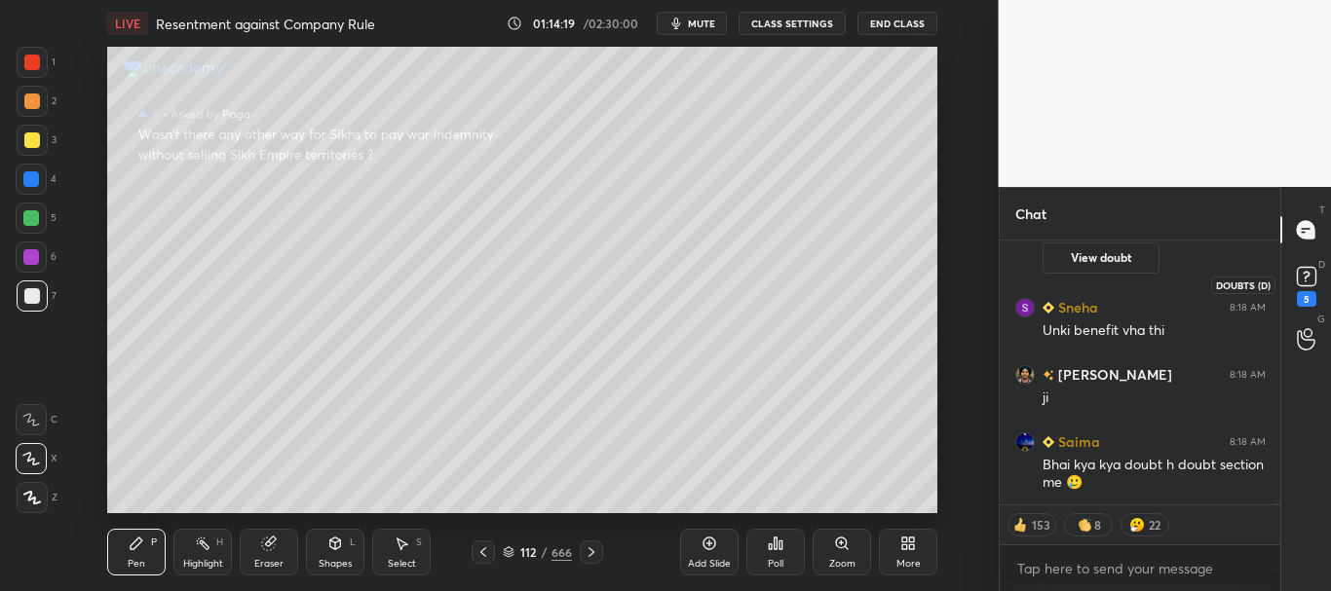
click at [1303, 269] on rect at bounding box center [1306, 277] width 19 height 19
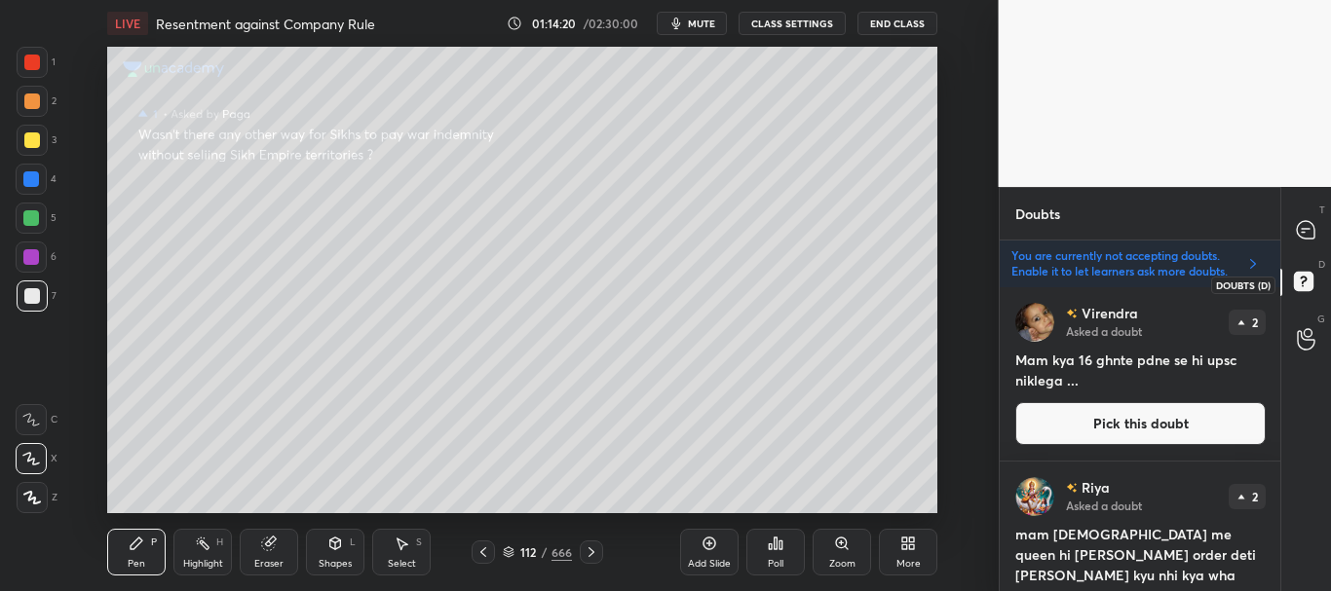
scroll to position [298, 275]
click at [1159, 426] on button "Pick this doubt" at bounding box center [1140, 423] width 250 height 43
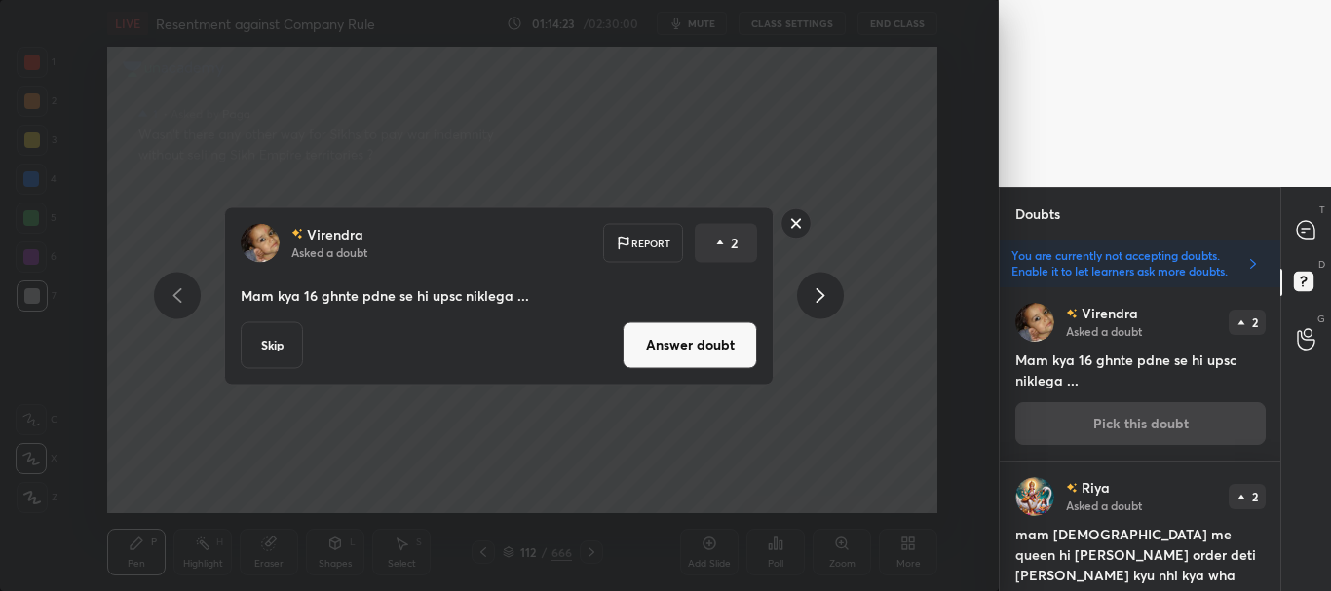
click at [717, 343] on button "Answer doubt" at bounding box center [690, 344] width 134 height 47
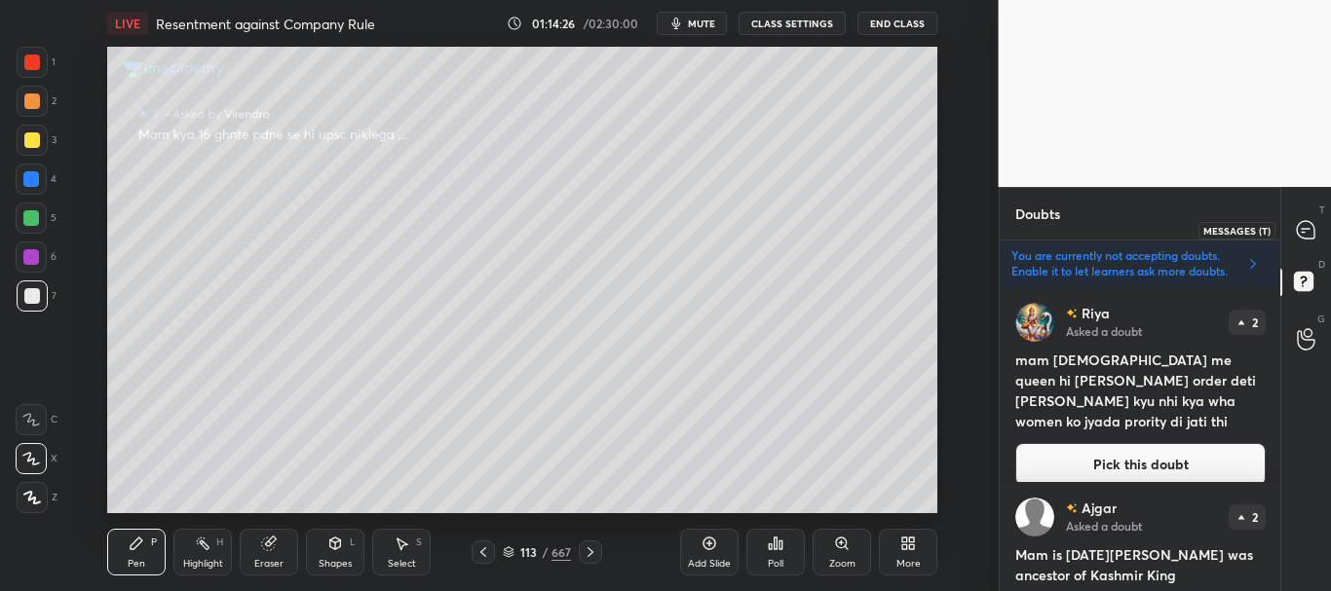
click at [1308, 231] on icon at bounding box center [1306, 230] width 18 height 18
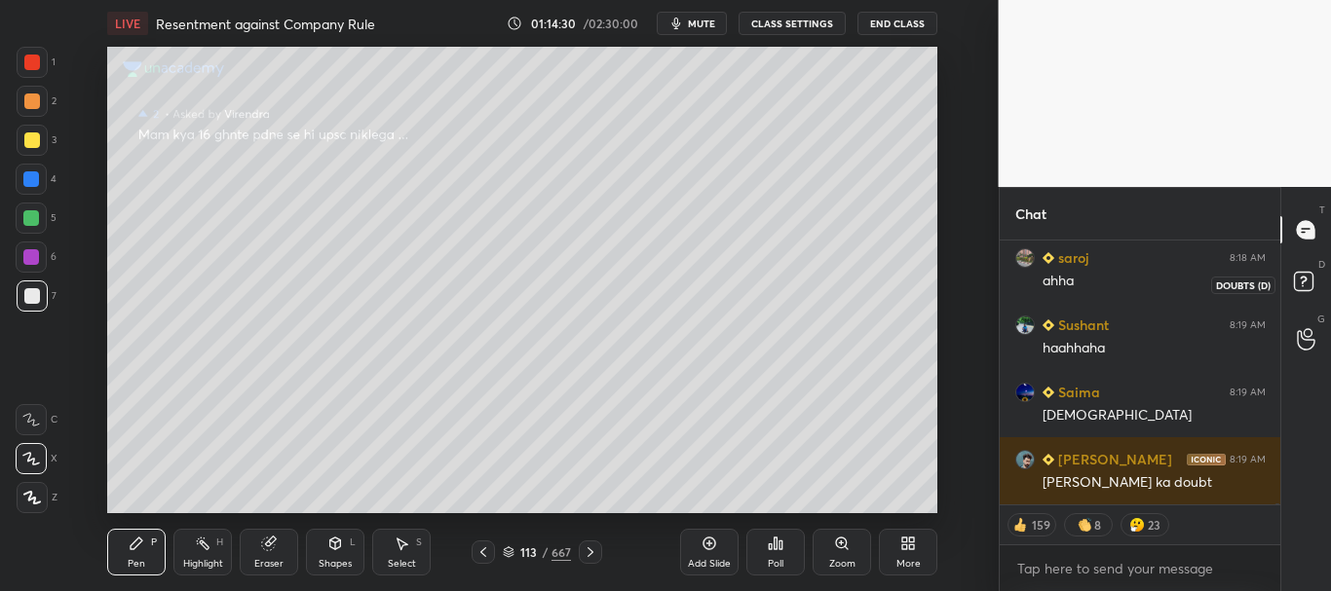
scroll to position [50931, 0]
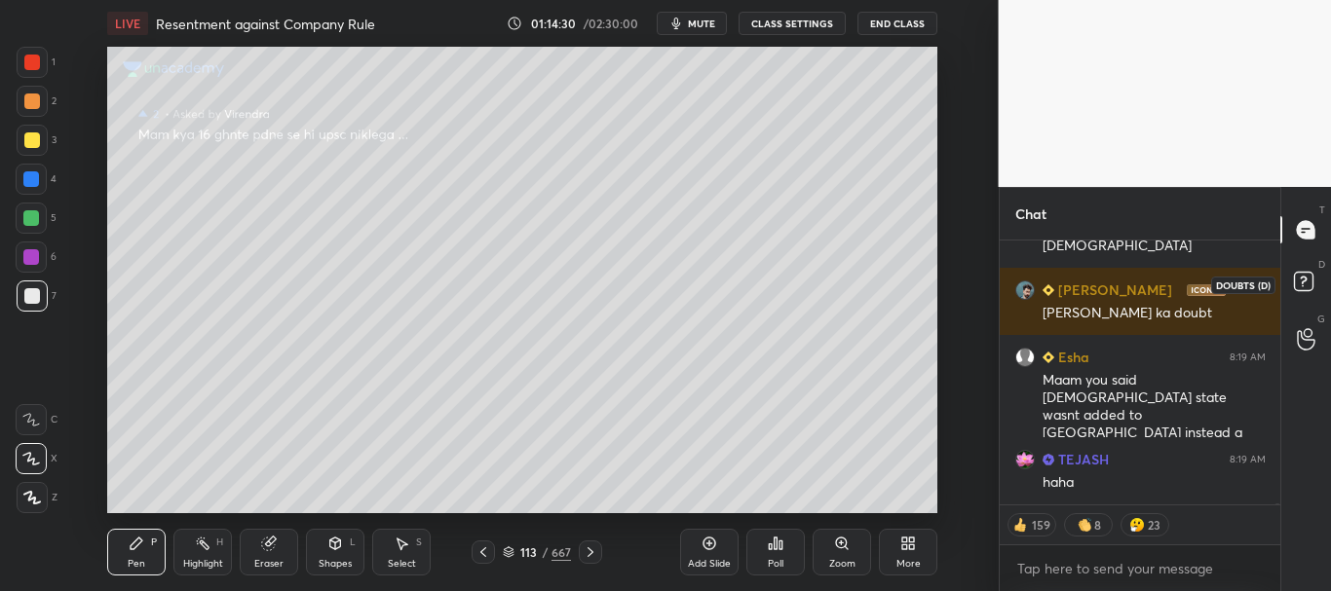
click at [1307, 278] on rect at bounding box center [1303, 282] width 19 height 19
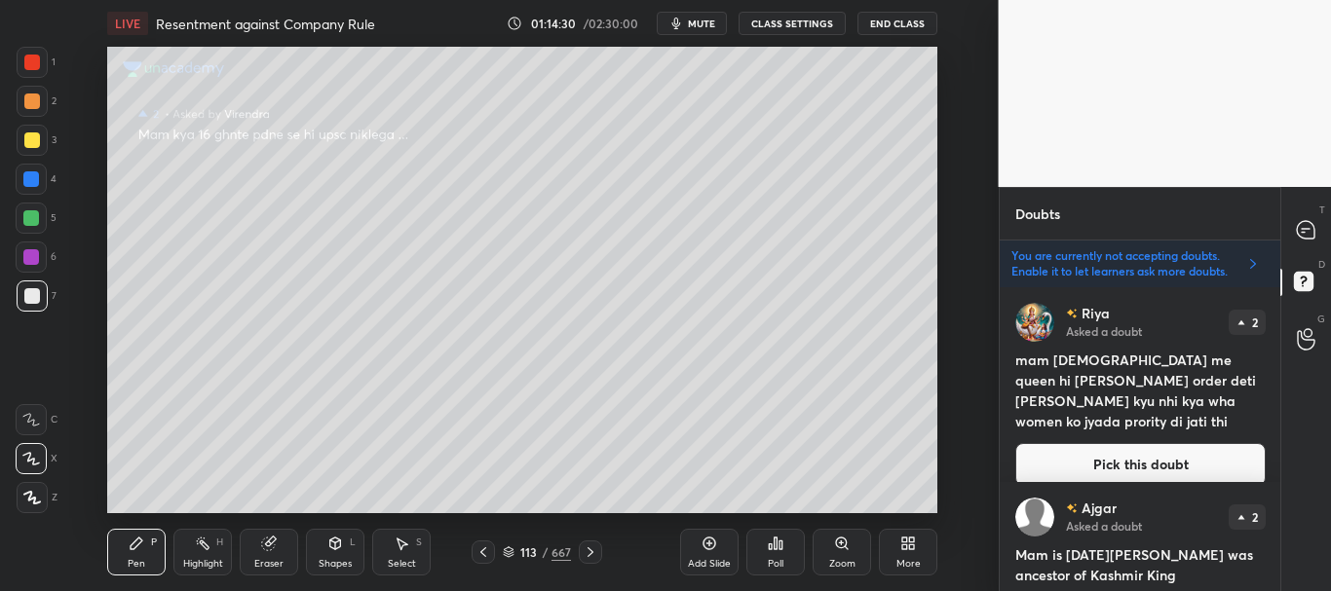
scroll to position [298, 275]
click at [1308, 231] on icon at bounding box center [1306, 230] width 18 height 18
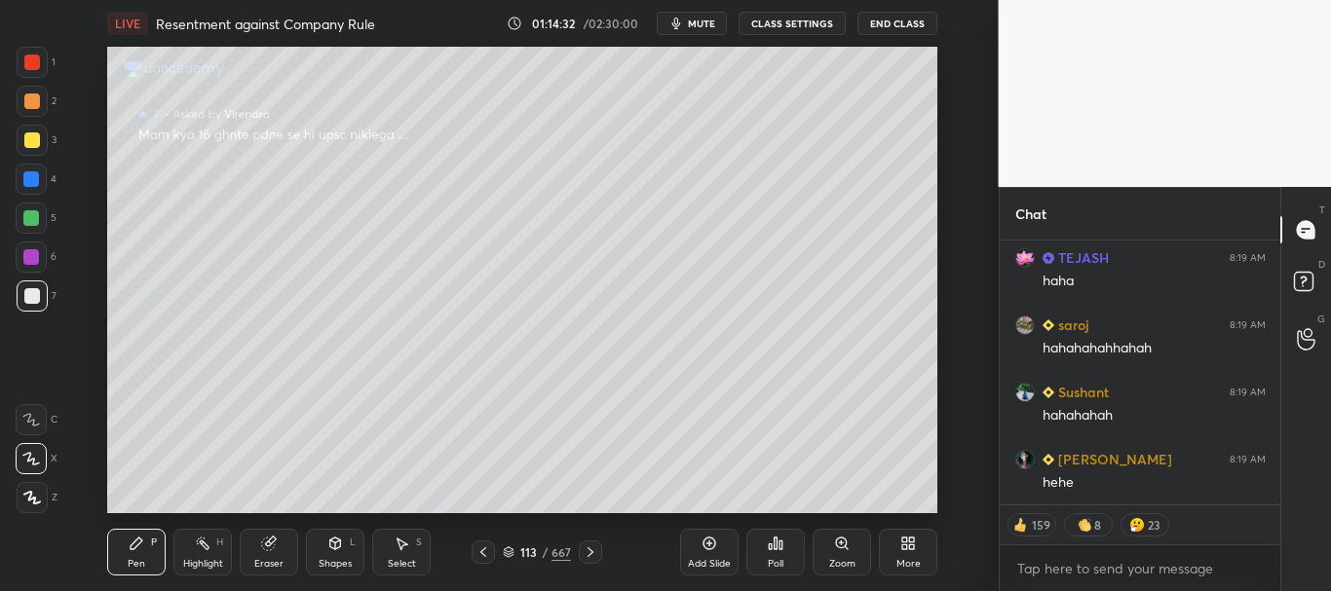
scroll to position [51402, 0]
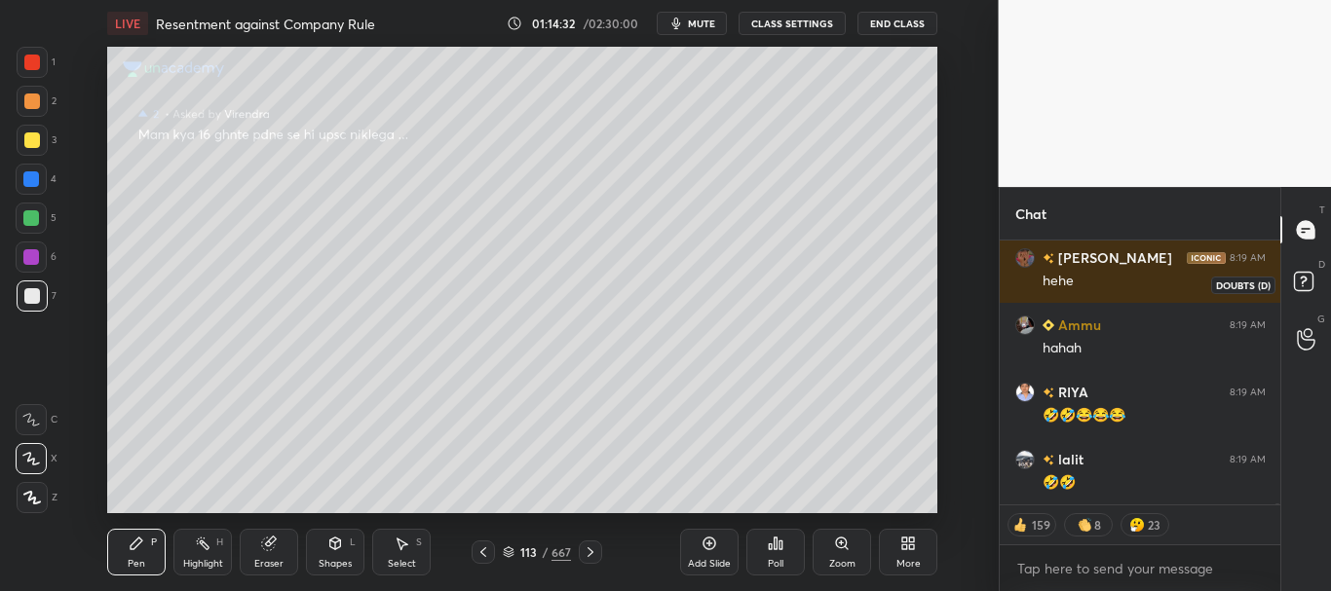
click at [1304, 278] on icon at bounding box center [1303, 281] width 7 height 8
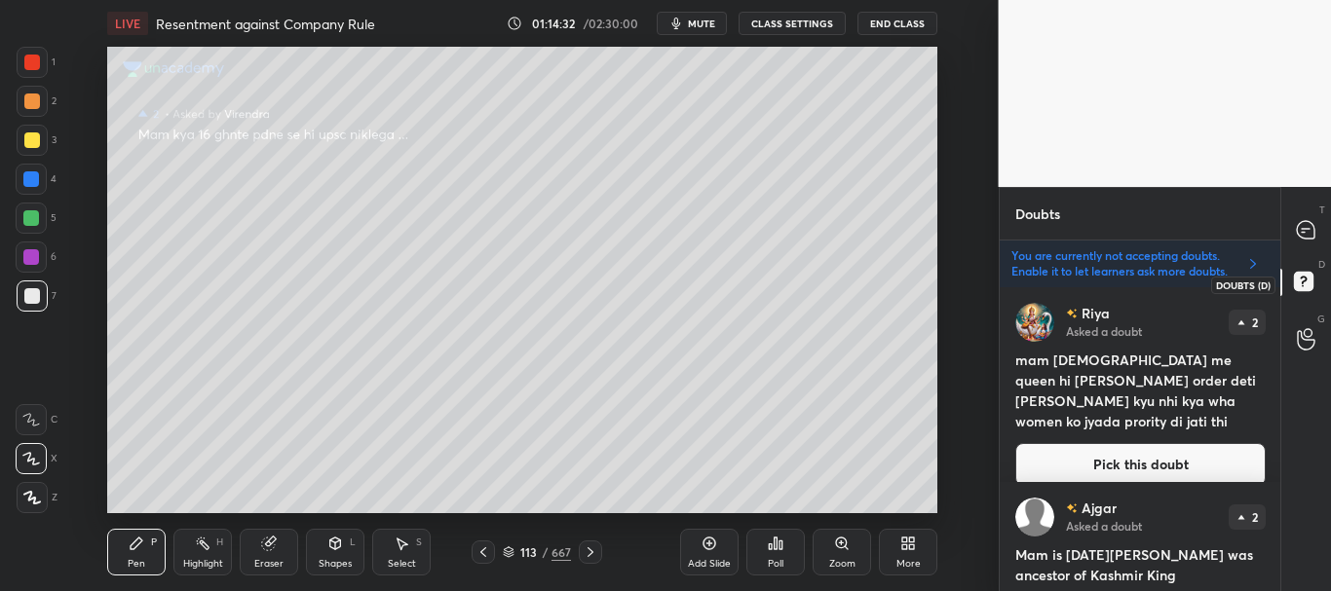
scroll to position [298, 275]
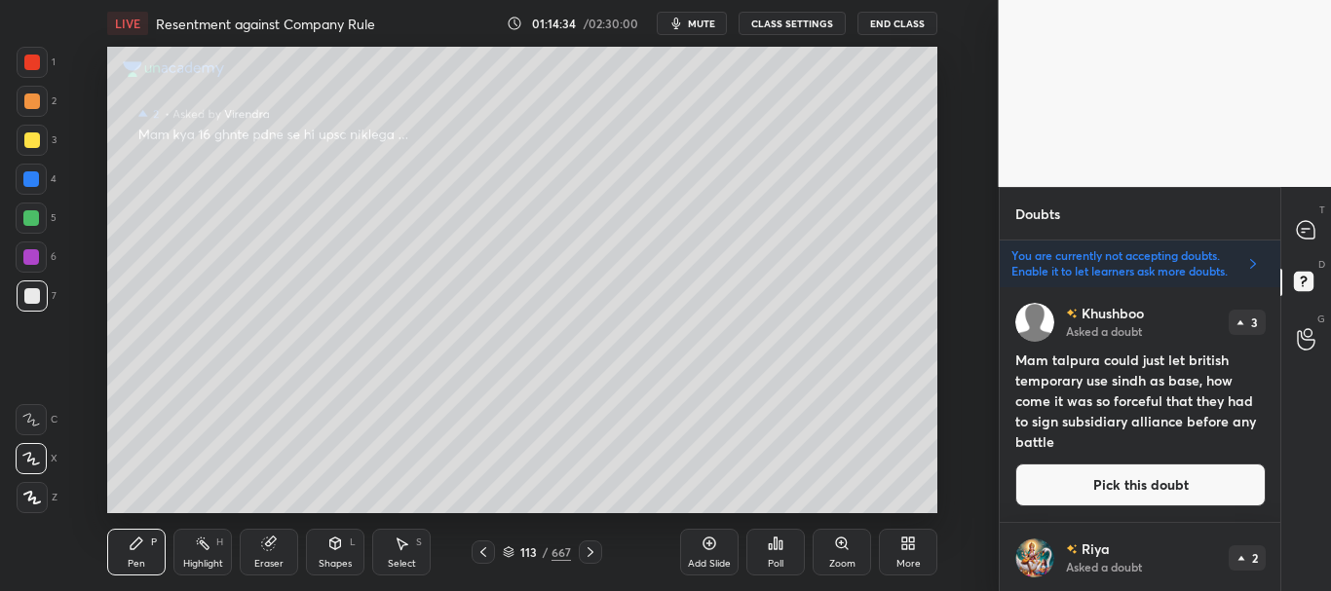
click at [1155, 450] on h4 "Mam talpura could just let british temporary use sindh as base, how come it was…" at bounding box center [1140, 401] width 250 height 102
click at [1135, 477] on button "Pick this doubt" at bounding box center [1140, 485] width 250 height 43
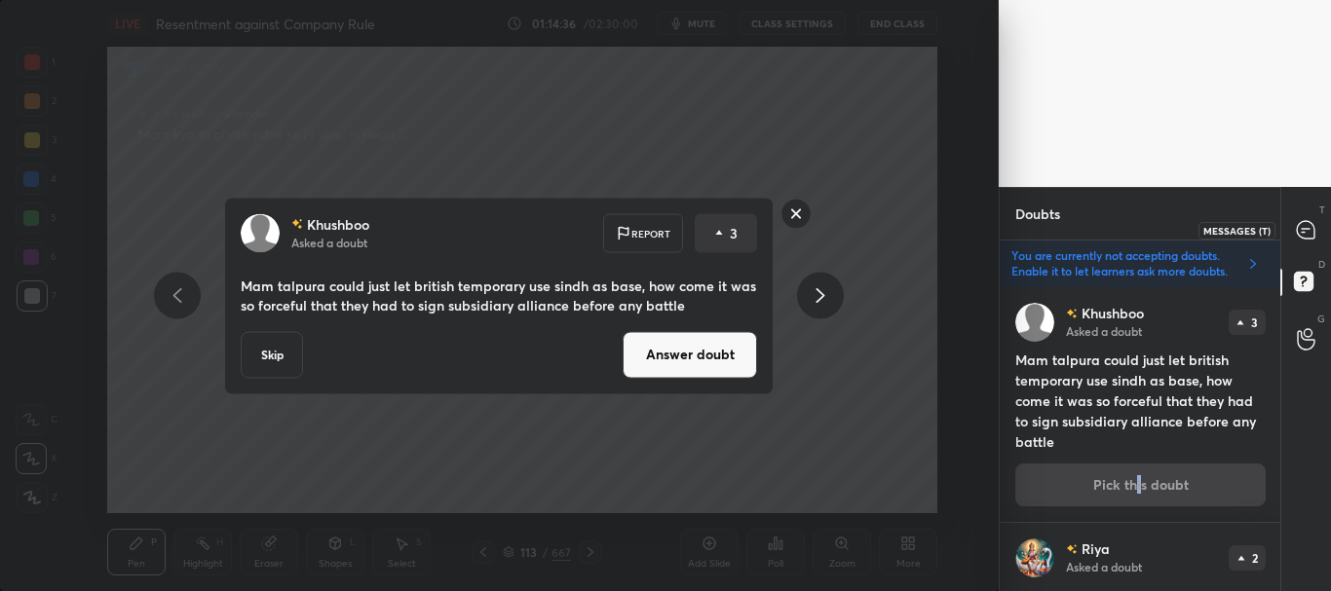
click at [1308, 230] on icon at bounding box center [1306, 230] width 18 height 18
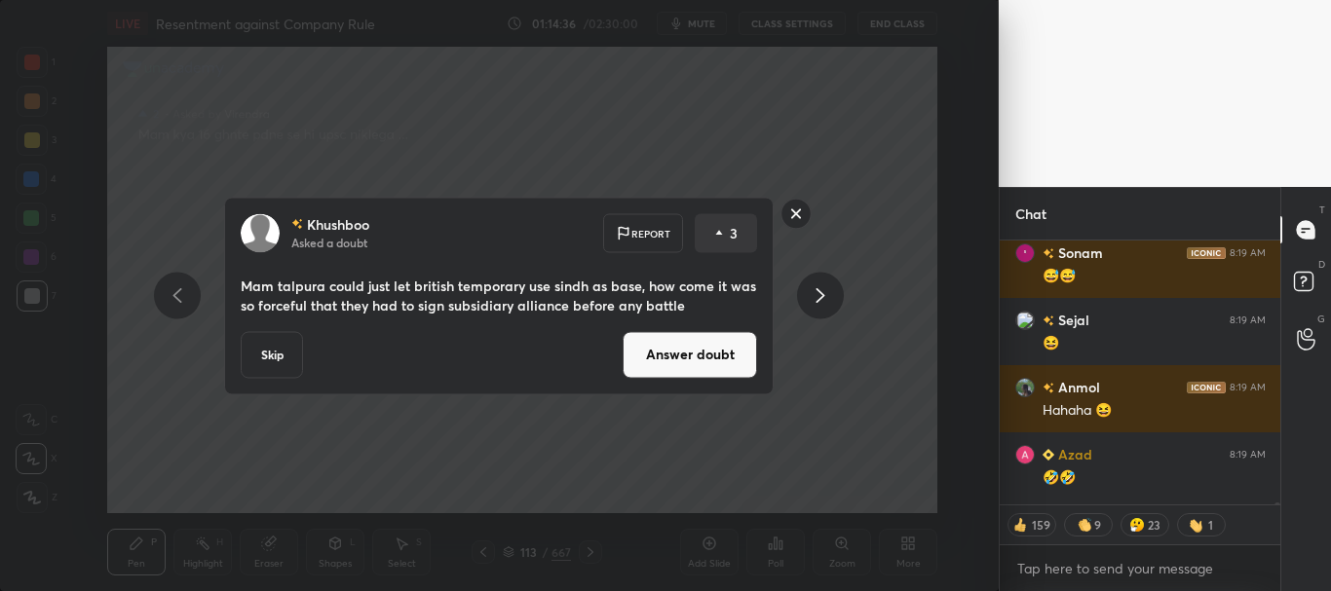
scroll to position [52348, 0]
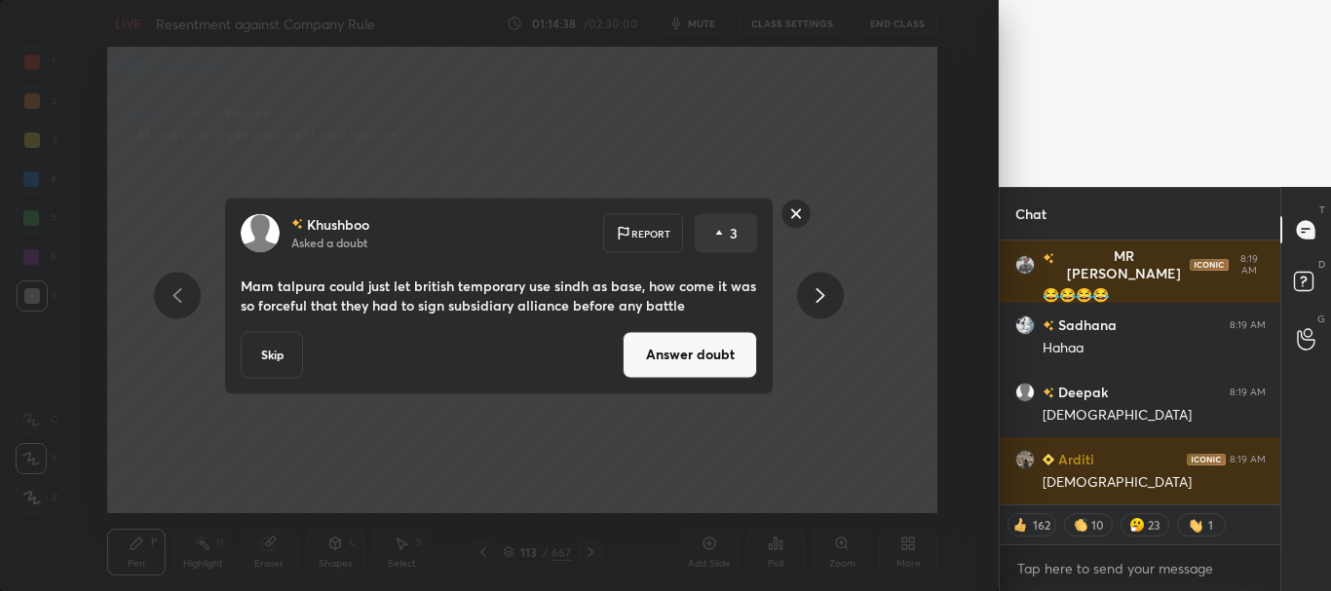
click at [705, 353] on button "Answer doubt" at bounding box center [690, 354] width 134 height 47
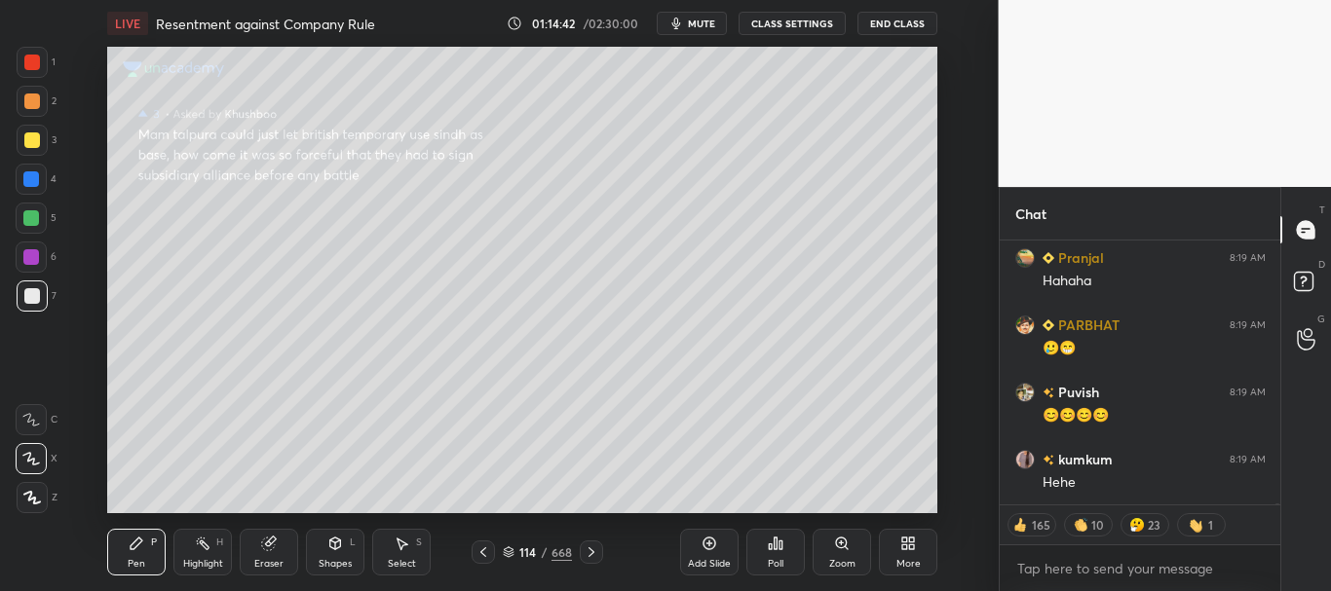
click at [486, 545] on icon at bounding box center [483, 553] width 16 height 16
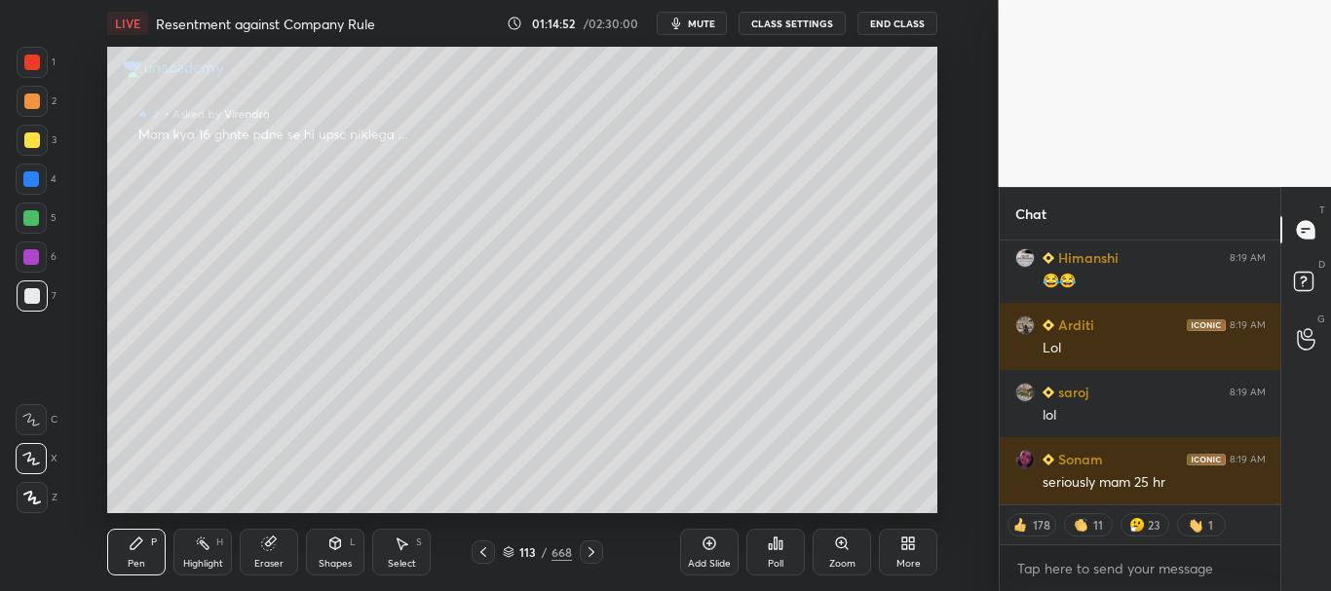
click at [591, 554] on icon at bounding box center [591, 553] width 6 height 10
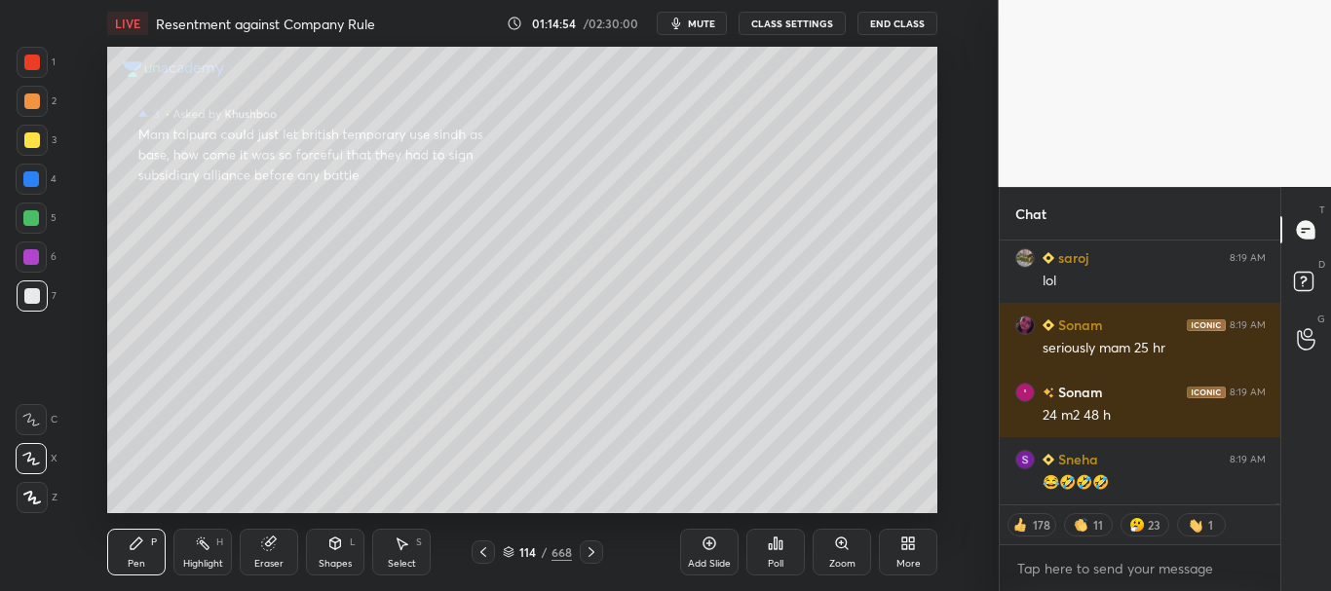
click at [35, 72] on div at bounding box center [32, 62] width 31 height 31
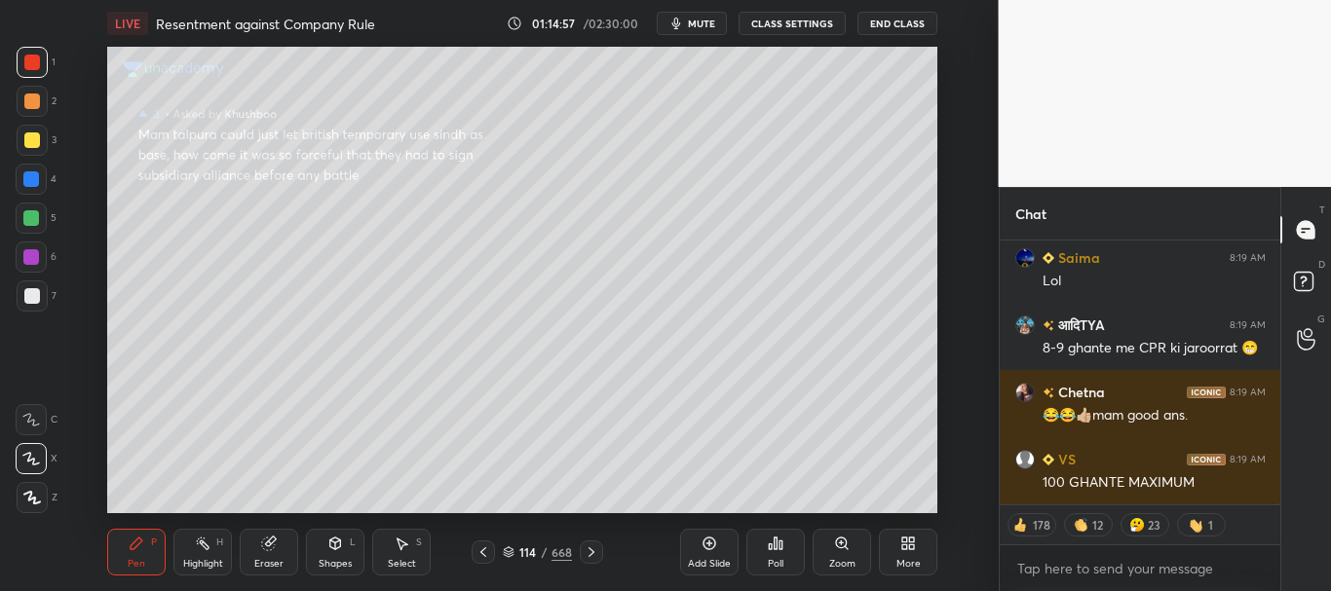
click at [481, 554] on icon at bounding box center [483, 553] width 16 height 16
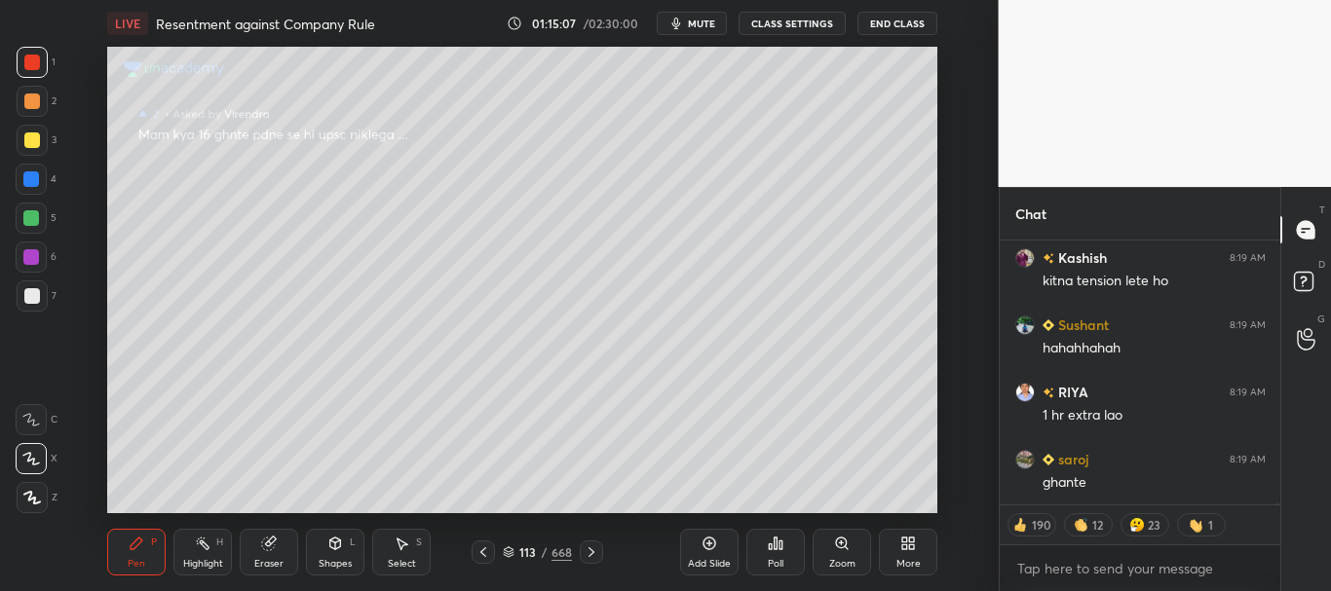
drag, startPoint x: 34, startPoint y: 173, endPoint x: 105, endPoint y: 157, distance: 73.0
click at [33, 173] on div at bounding box center [31, 179] width 16 height 16
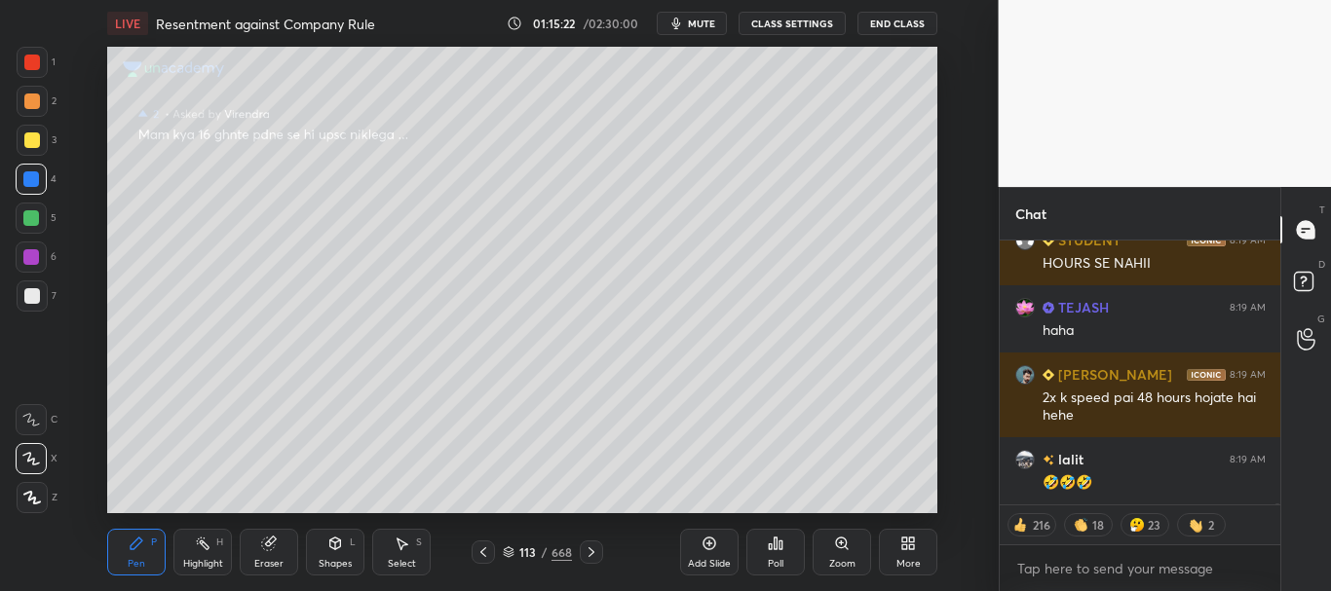
click at [597, 543] on div at bounding box center [591, 552] width 23 height 23
click at [36, 54] on div at bounding box center [32, 62] width 31 height 31
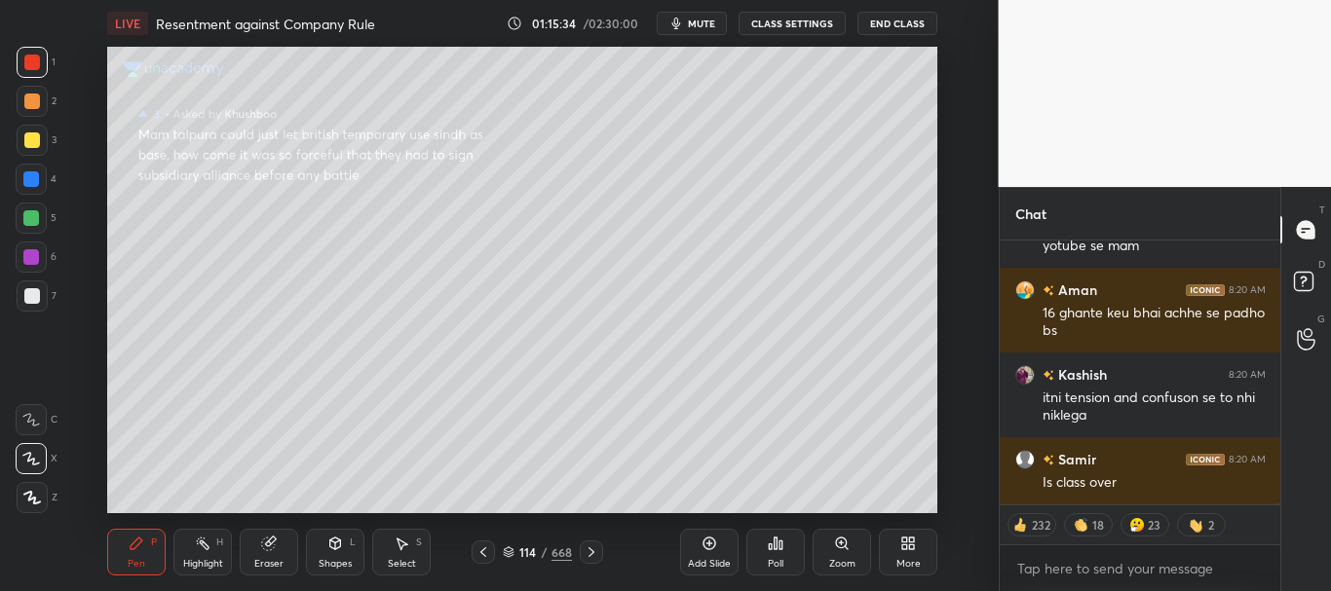
click at [28, 139] on div at bounding box center [32, 140] width 16 height 16
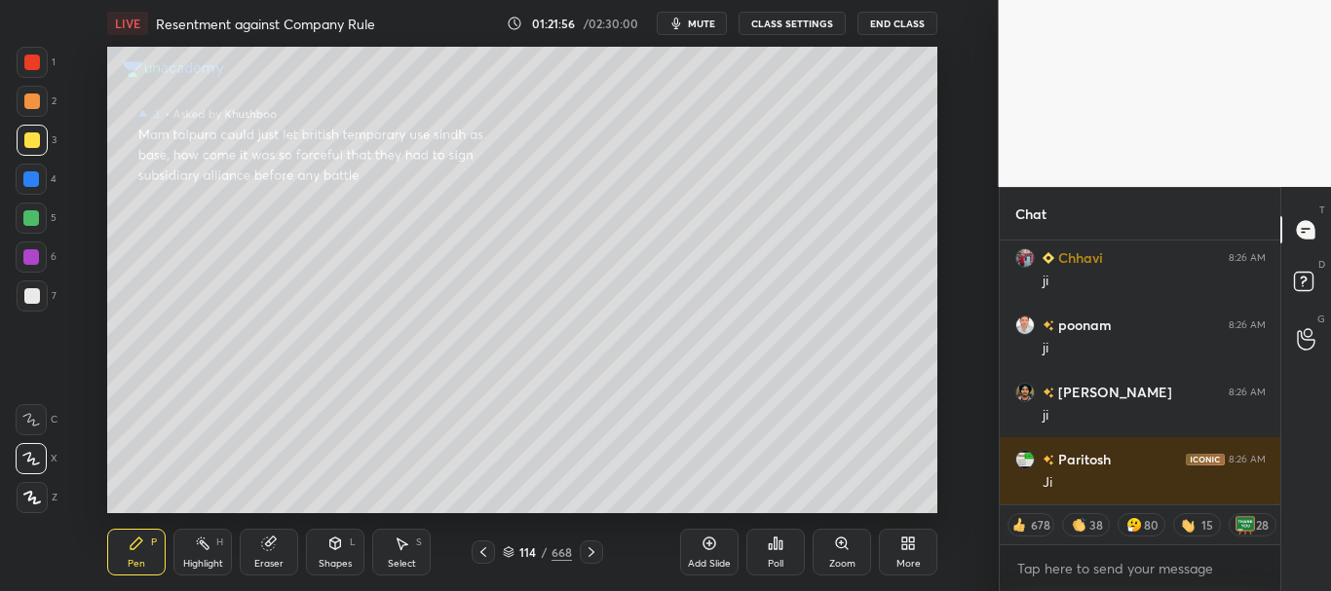
scroll to position [61717, 0]
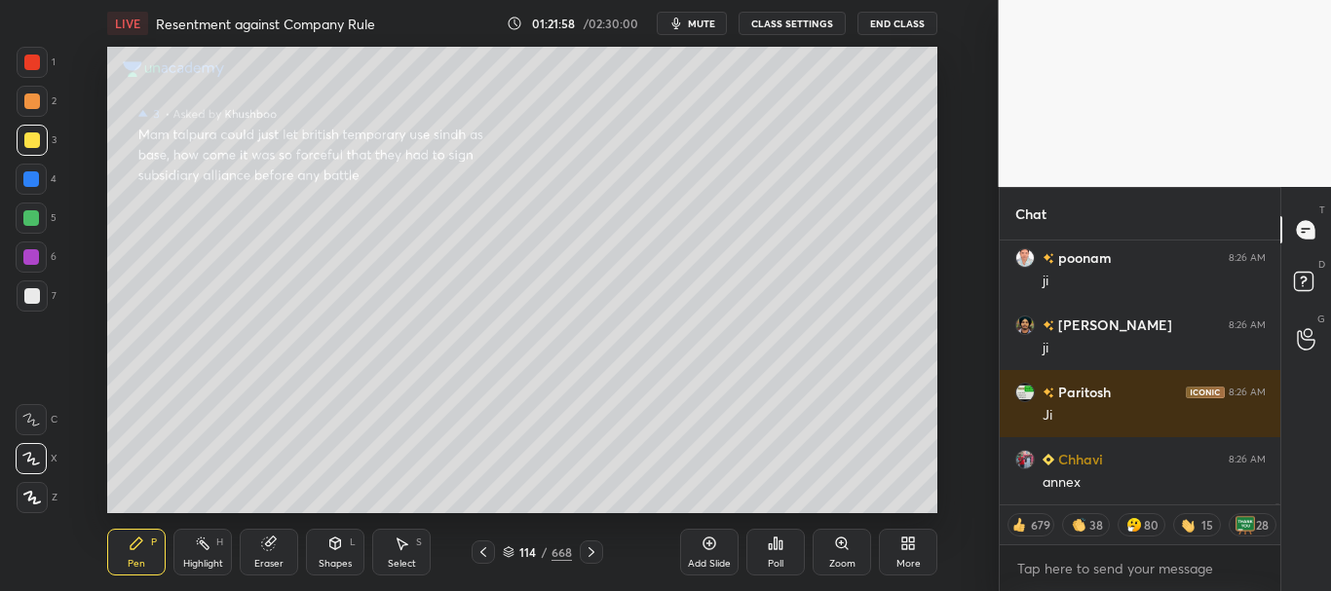
click at [510, 550] on icon at bounding box center [509, 553] width 12 height 12
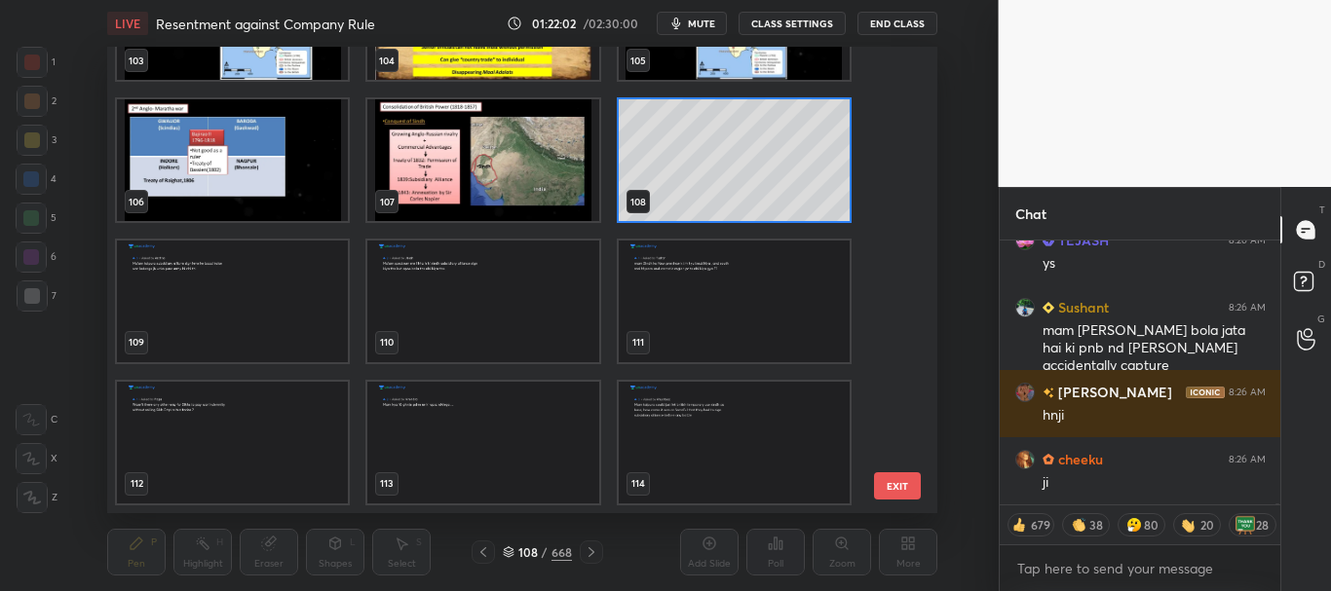
scroll to position [62050, 0]
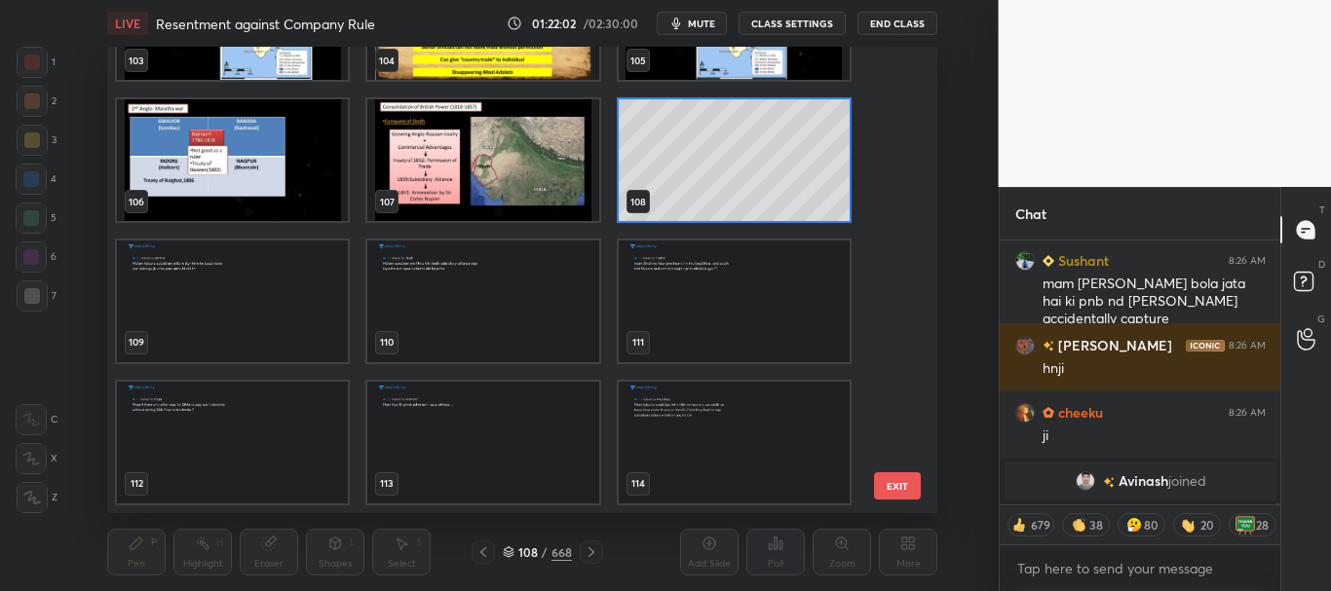
click at [511, 548] on icon at bounding box center [509, 553] width 12 height 12
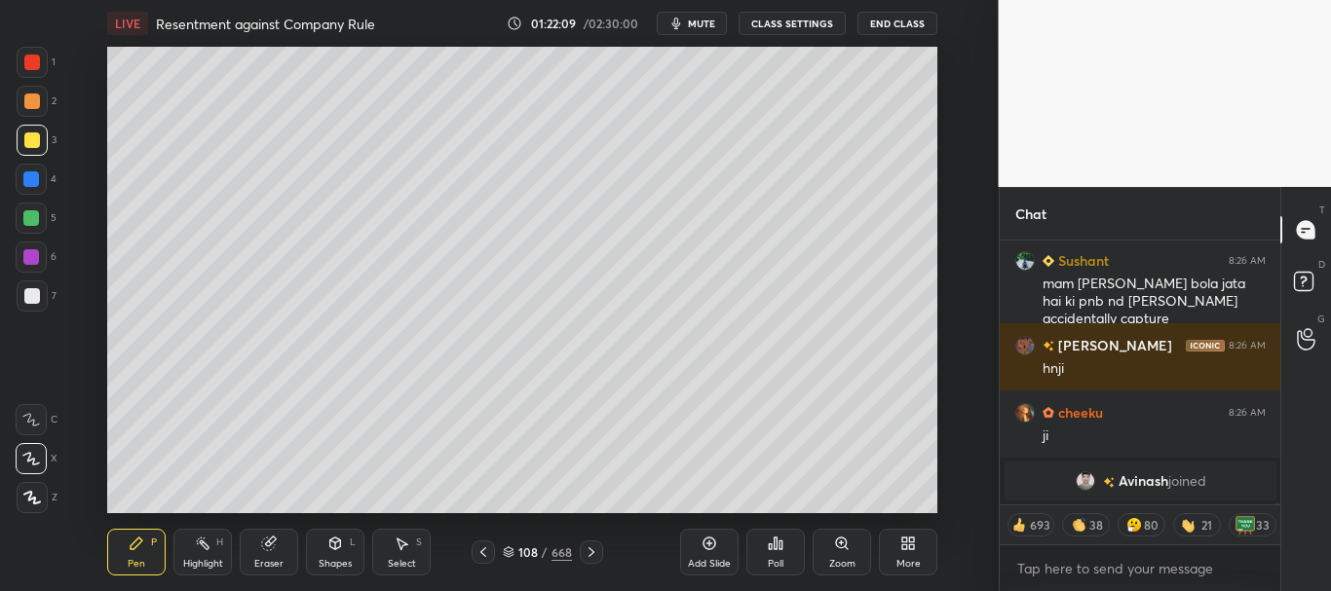
scroll to position [61647, 0]
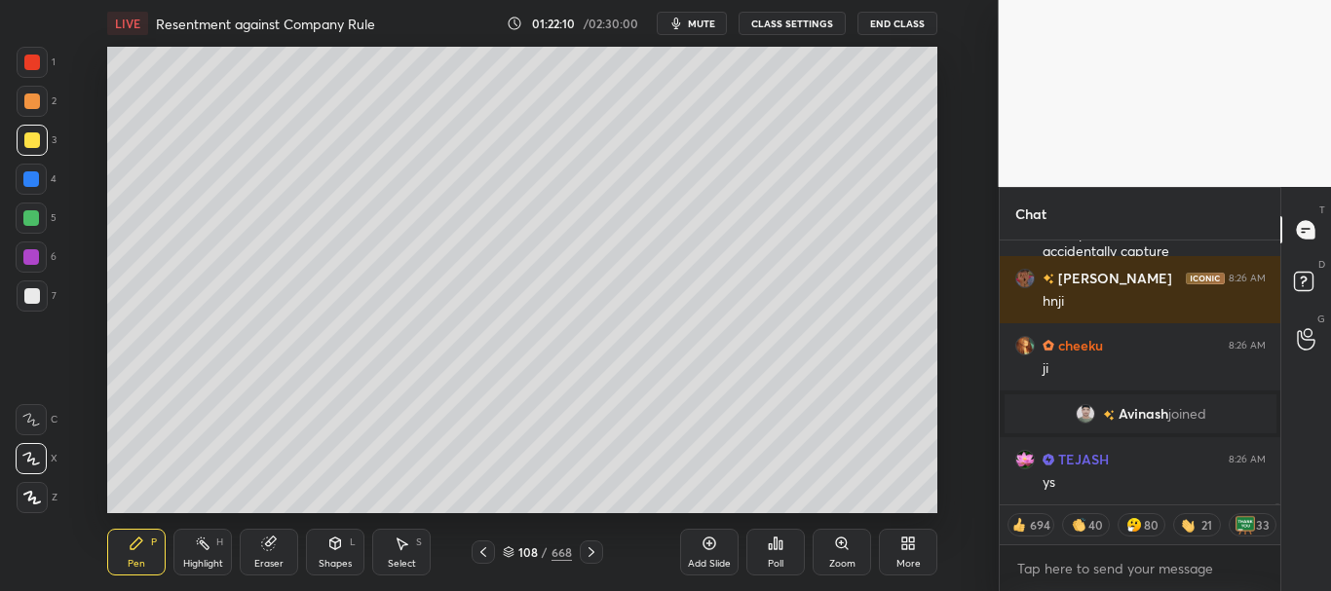
click at [32, 61] on div at bounding box center [32, 63] width 16 height 16
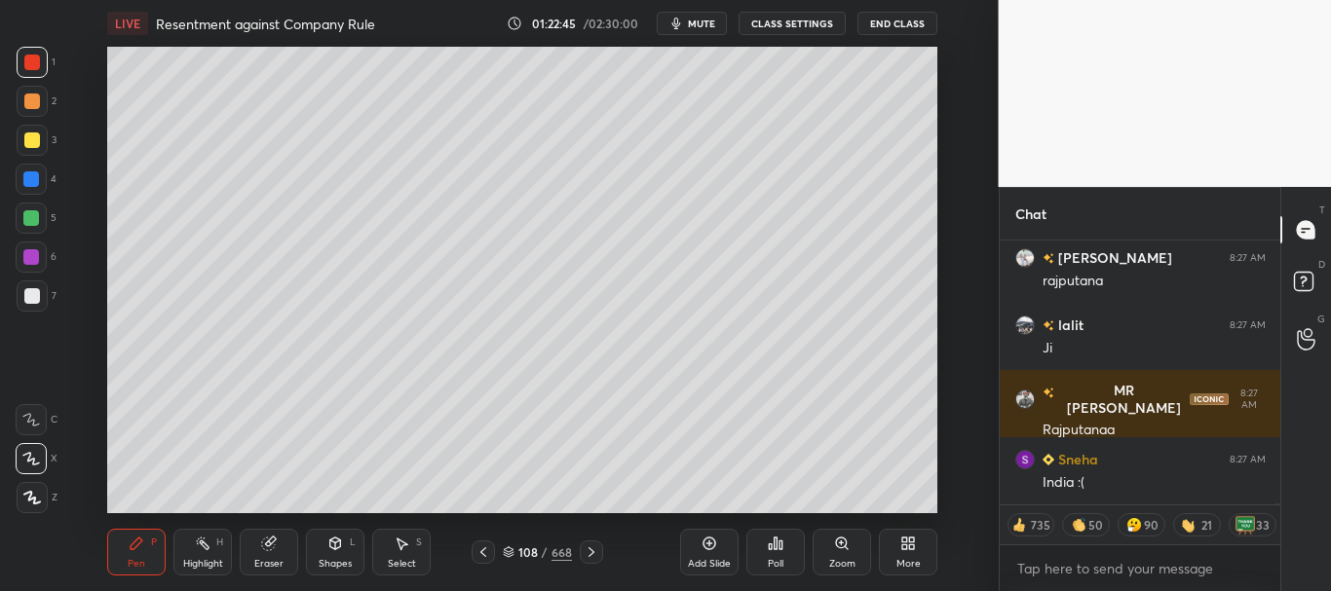
scroll to position [62319, 0]
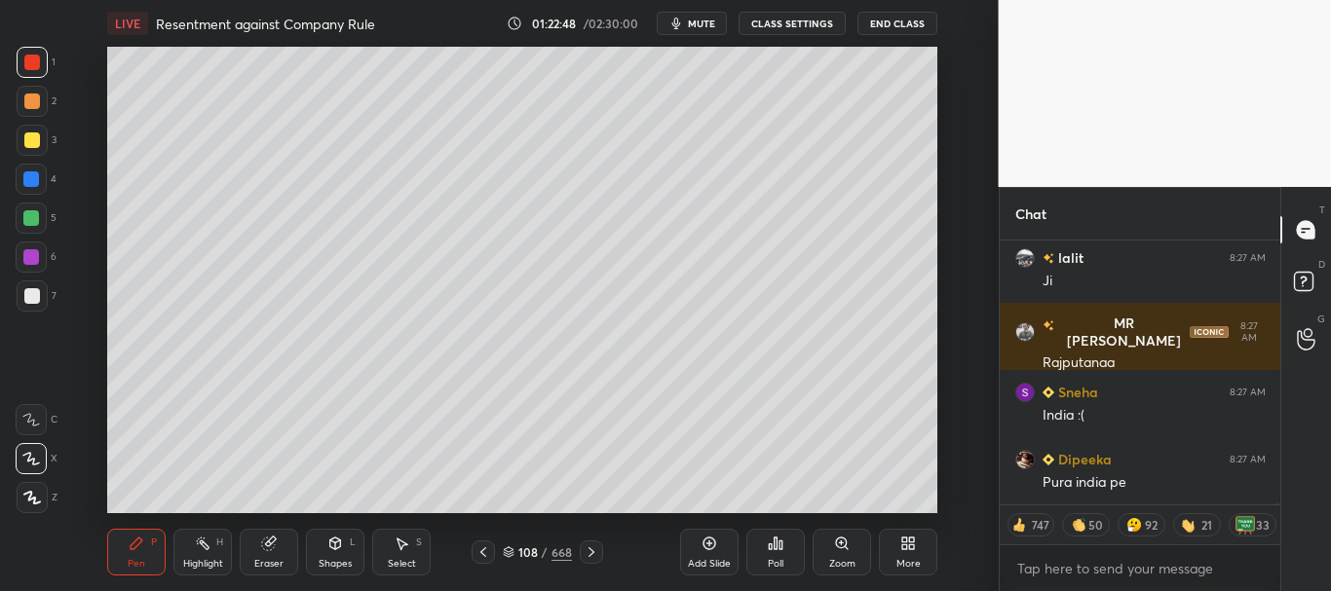
click at [20, 283] on div at bounding box center [32, 296] width 31 height 31
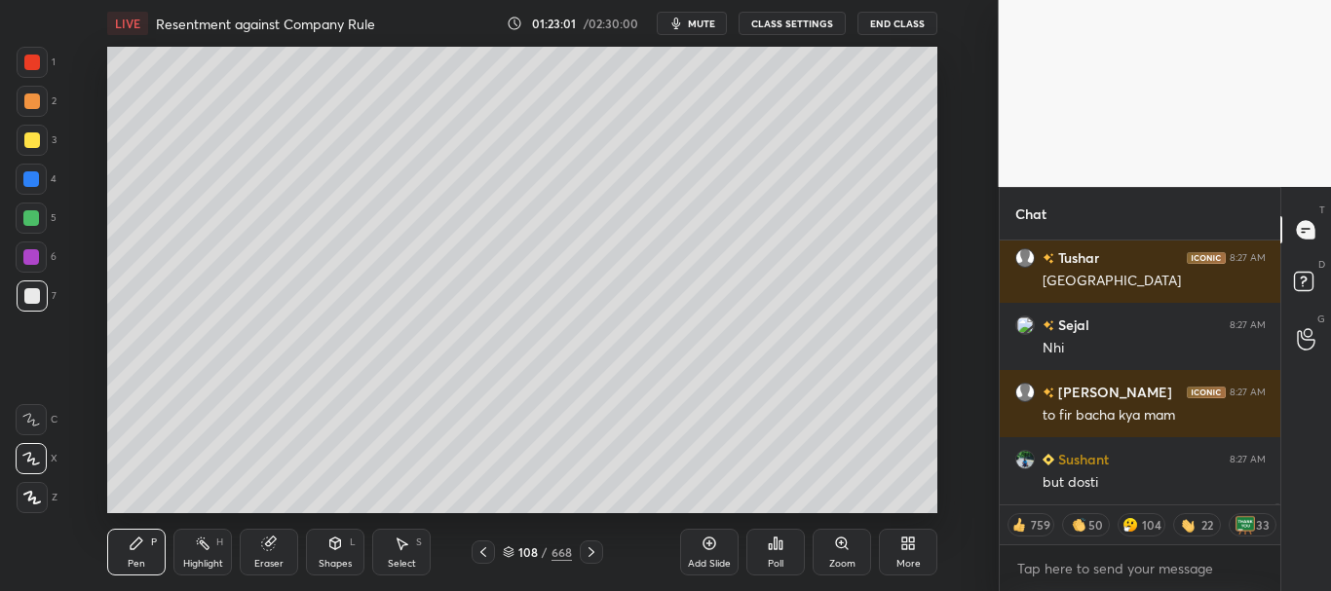
scroll to position [64067, 0]
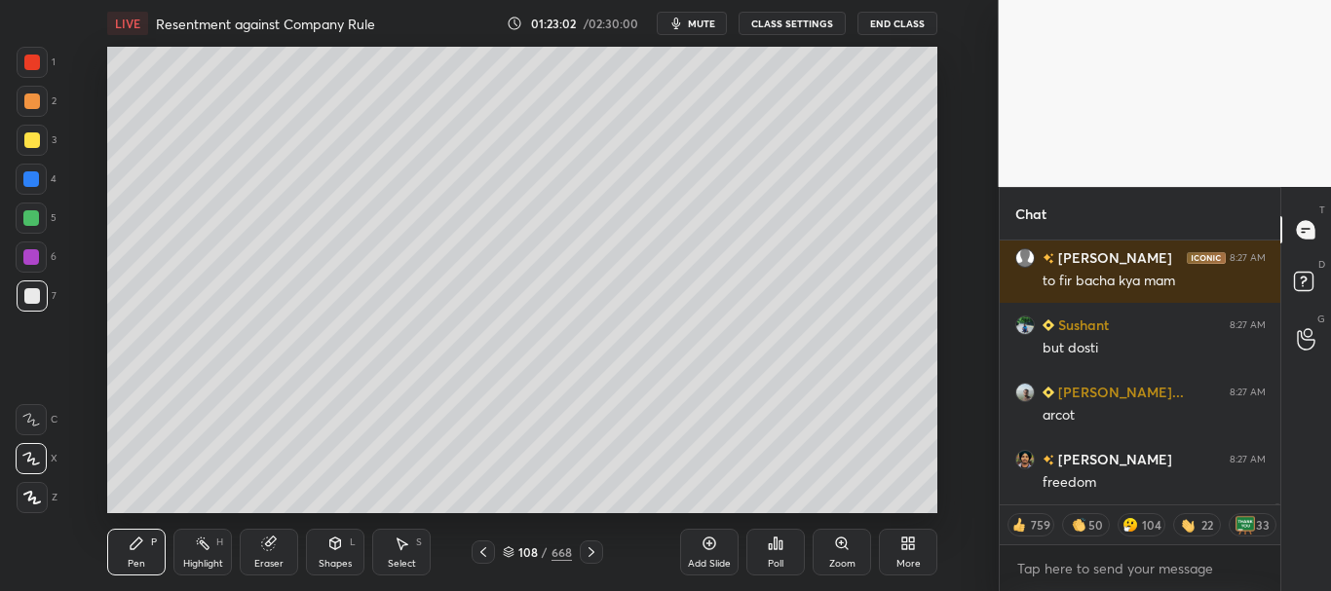
click at [27, 101] on div at bounding box center [32, 102] width 16 height 16
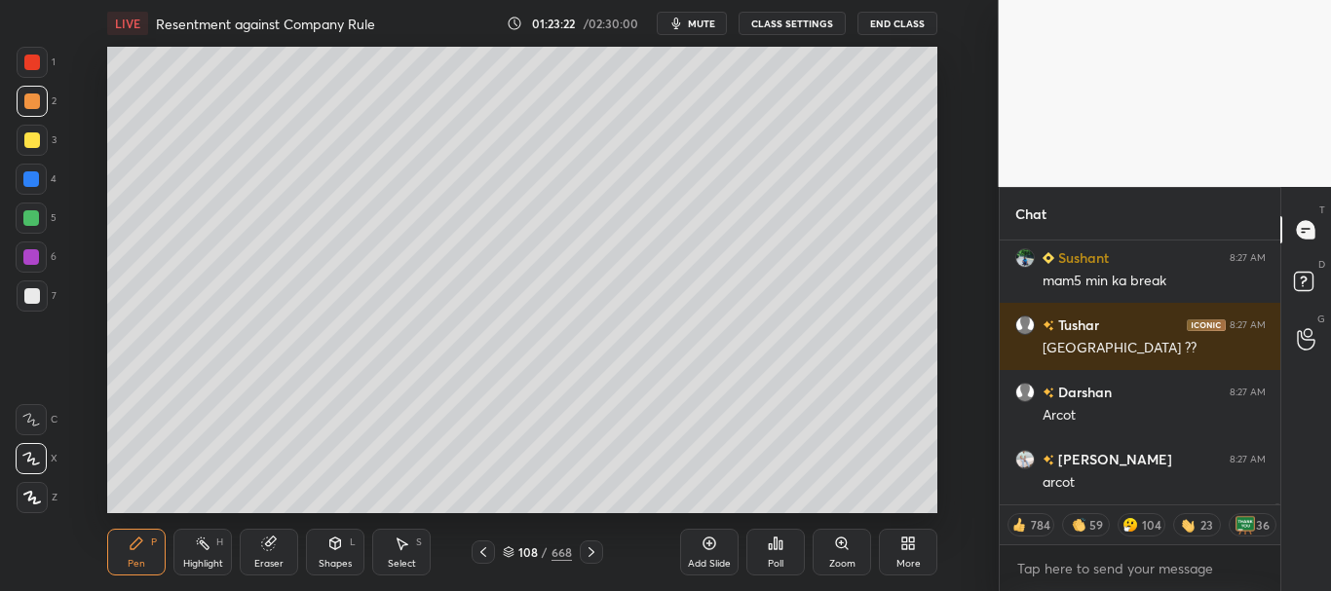
scroll to position [64940, 0]
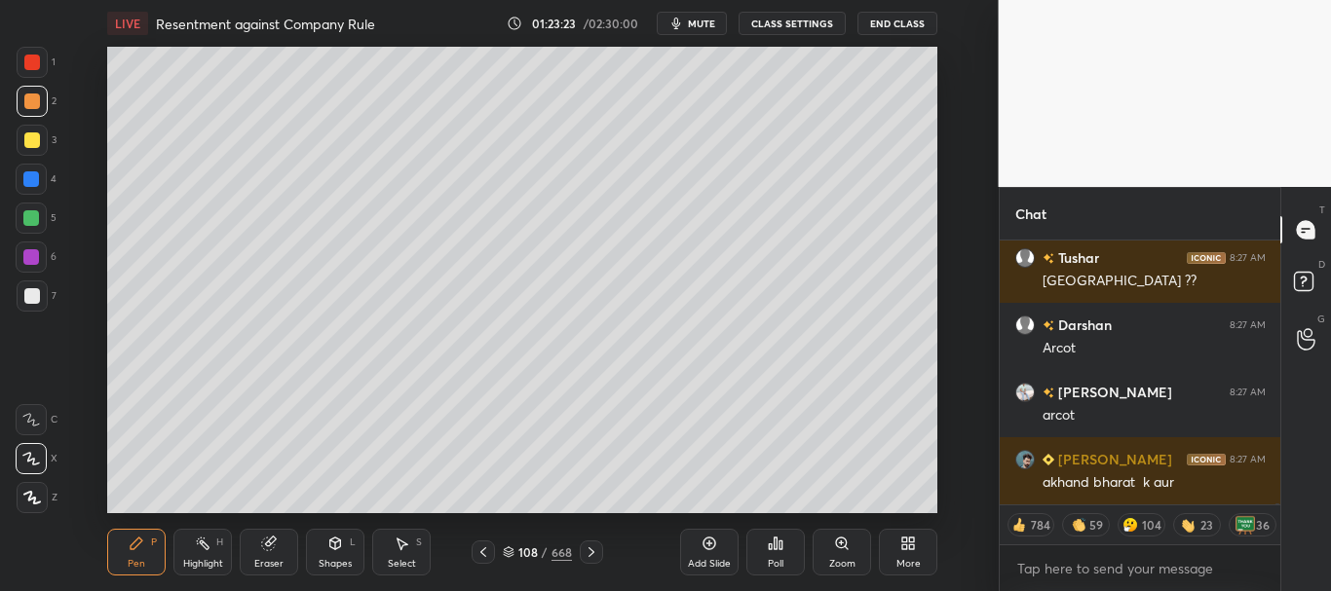
click at [36, 62] on div at bounding box center [32, 63] width 16 height 16
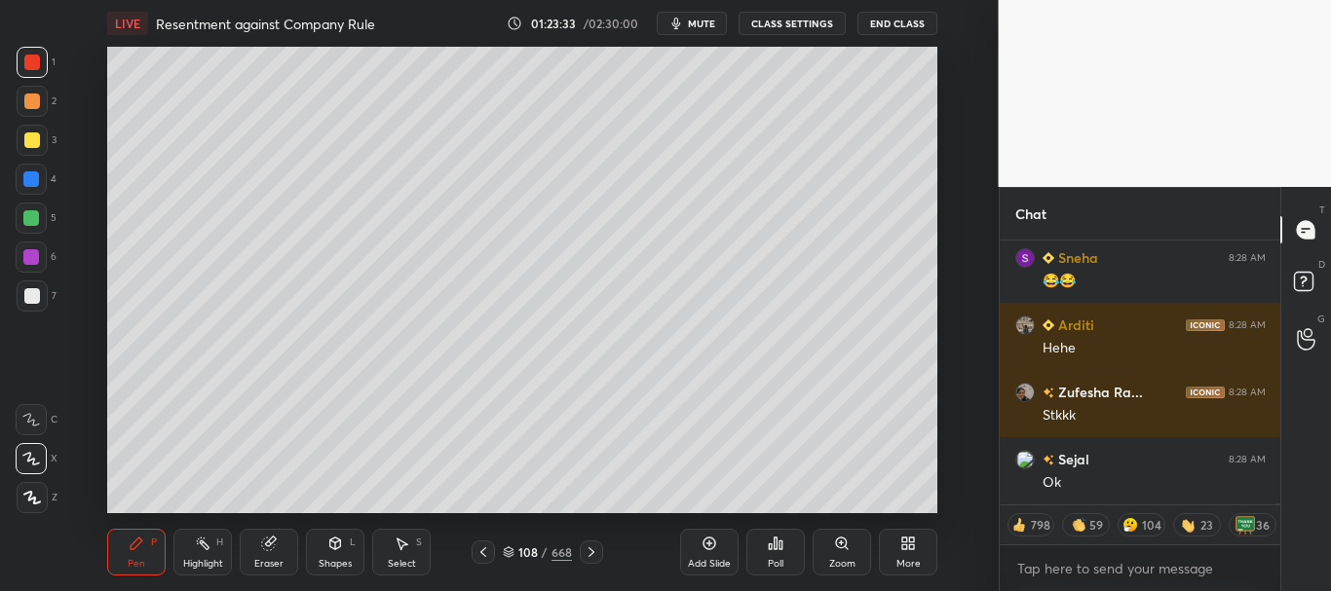
scroll to position [65545, 0]
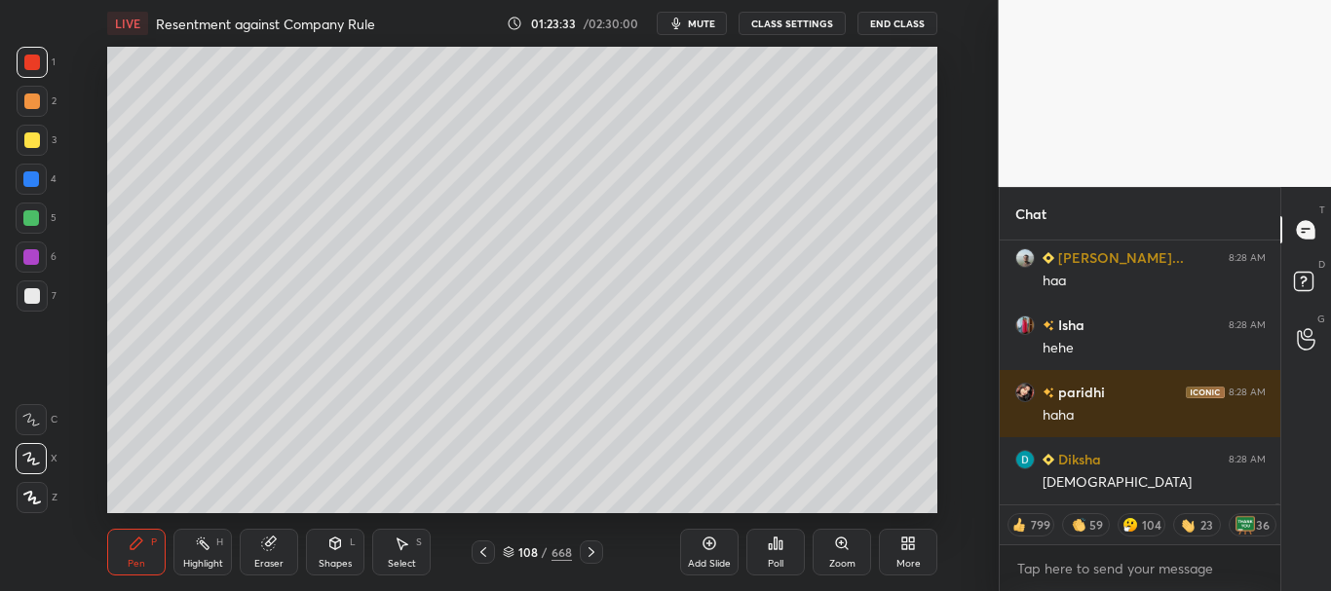
click at [708, 553] on div "Add Slide" at bounding box center [709, 552] width 58 height 47
click at [339, 546] on icon at bounding box center [335, 544] width 11 height 12
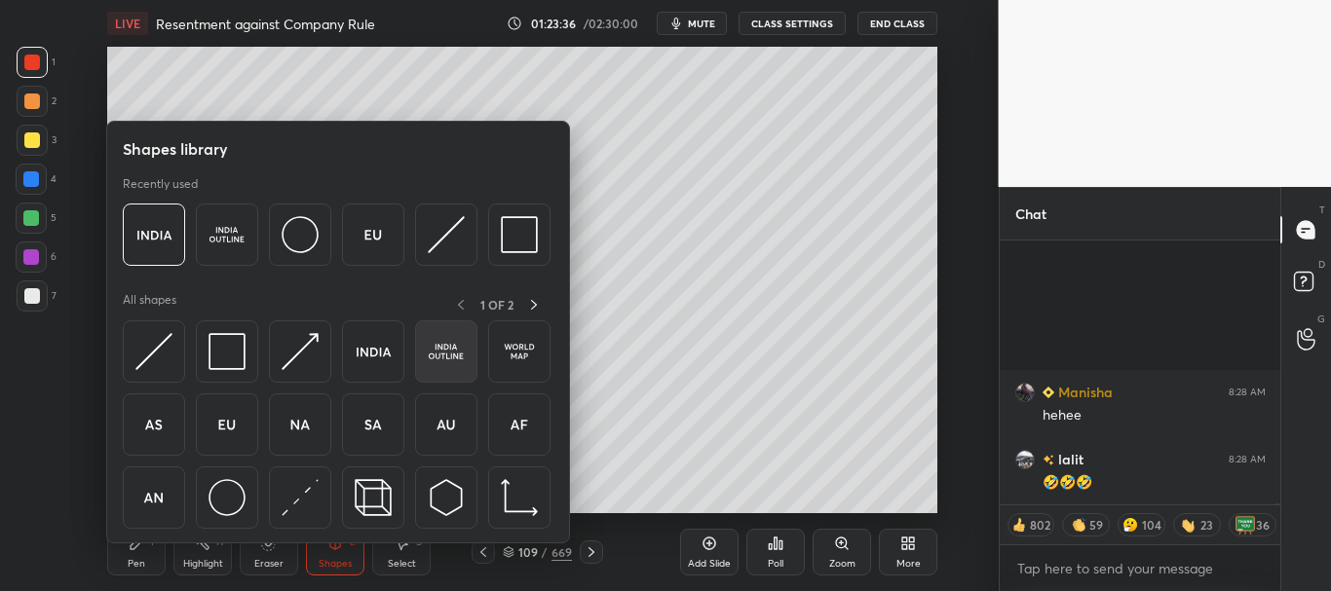
scroll to position [66016, 0]
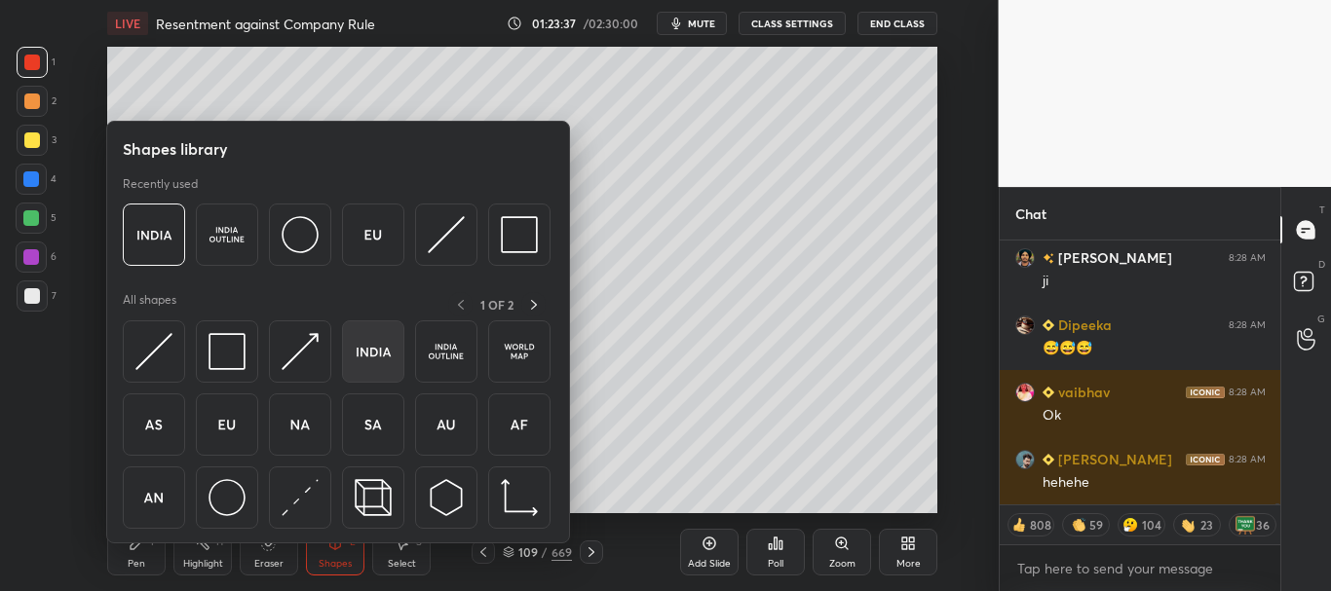
click at [374, 352] on img at bounding box center [373, 351] width 37 height 37
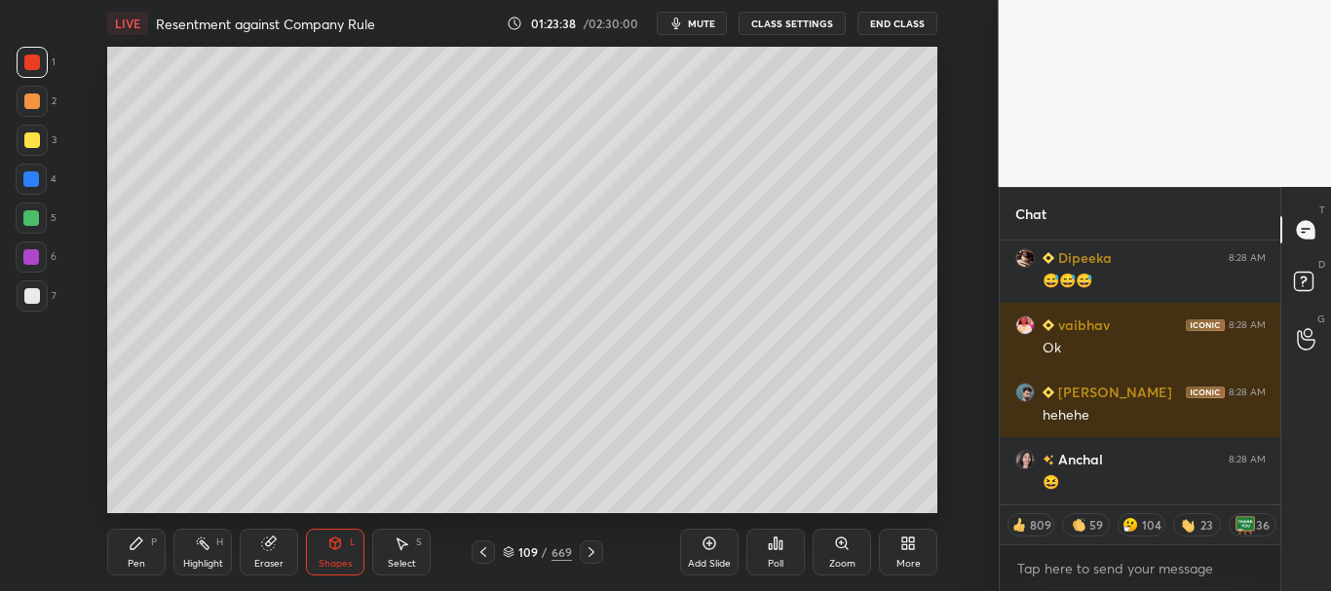
click at [28, 295] on div at bounding box center [32, 296] width 16 height 16
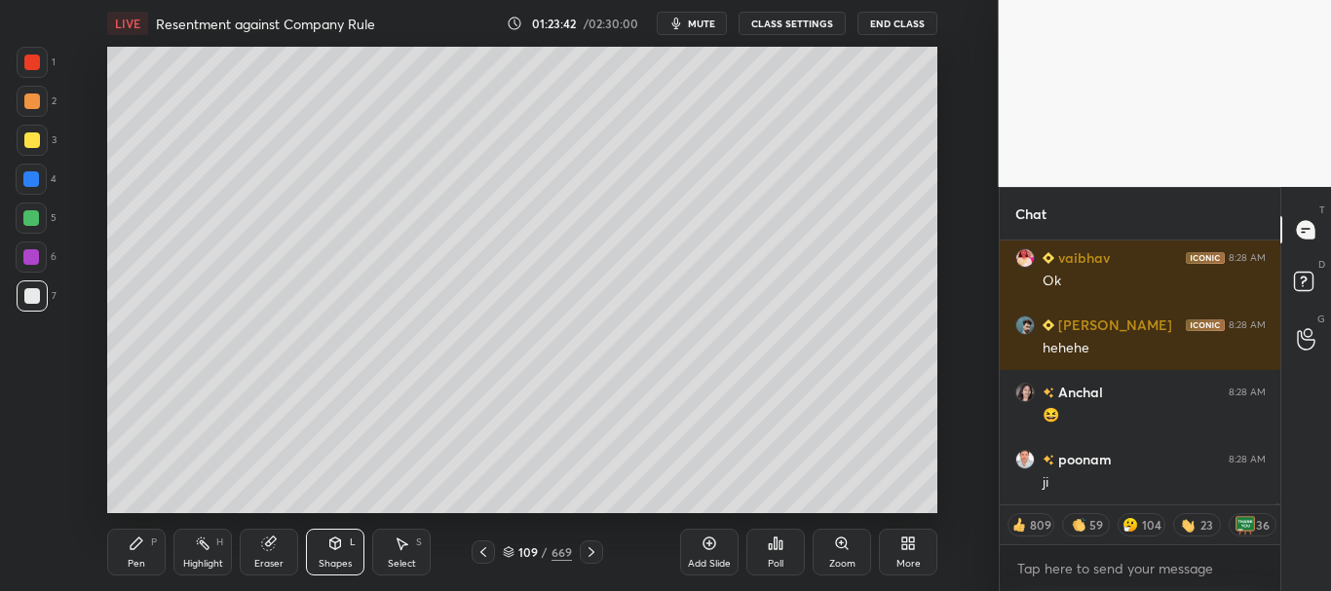
click at [29, 58] on div at bounding box center [32, 63] width 16 height 16
click at [22, 182] on div at bounding box center [31, 179] width 31 height 31
click at [142, 539] on icon at bounding box center [137, 544] width 16 height 16
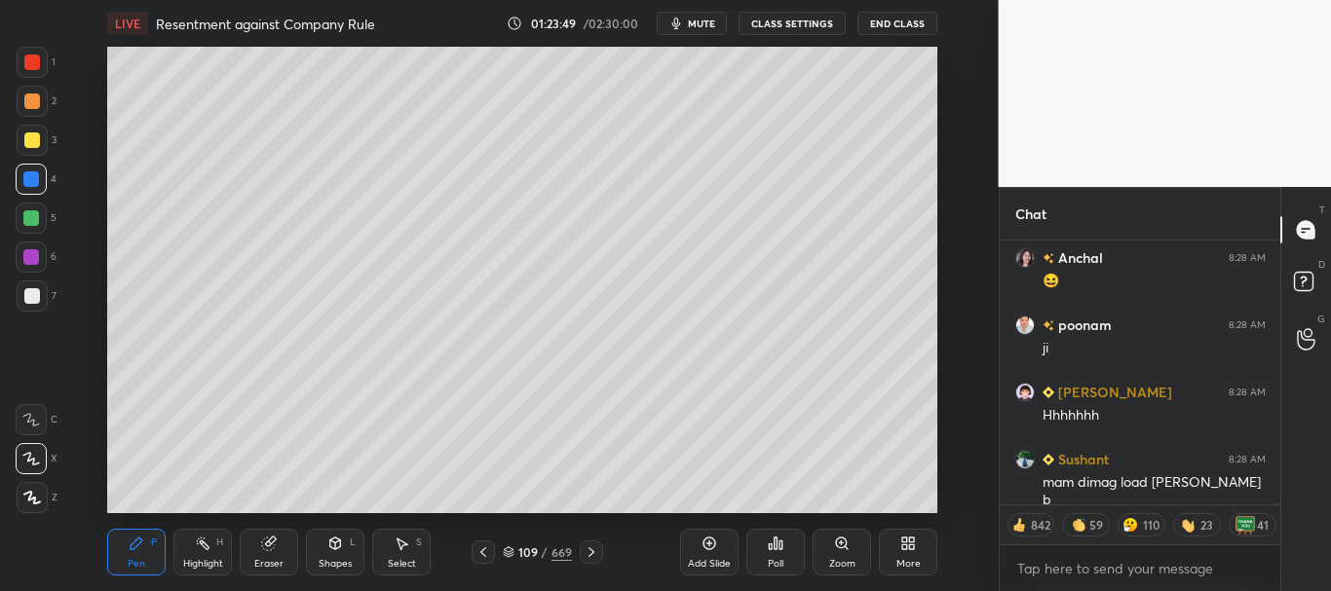
scroll to position [66486, 0]
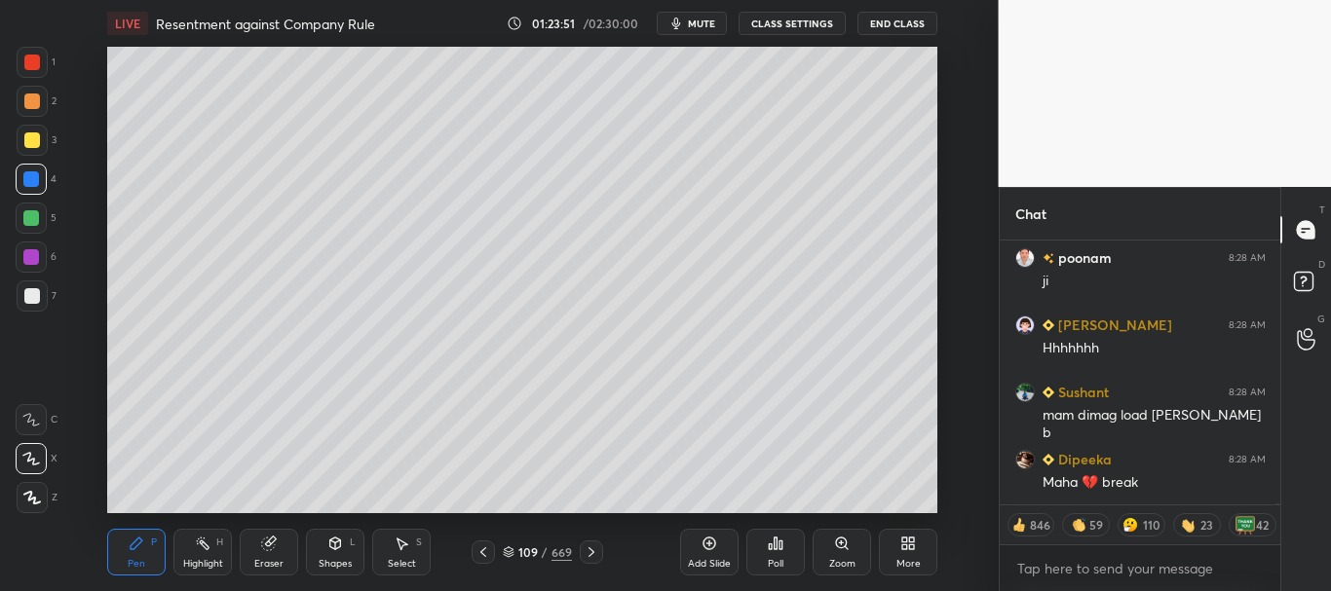
click at [29, 215] on div at bounding box center [31, 218] width 16 height 16
click at [30, 100] on div at bounding box center [32, 102] width 16 height 16
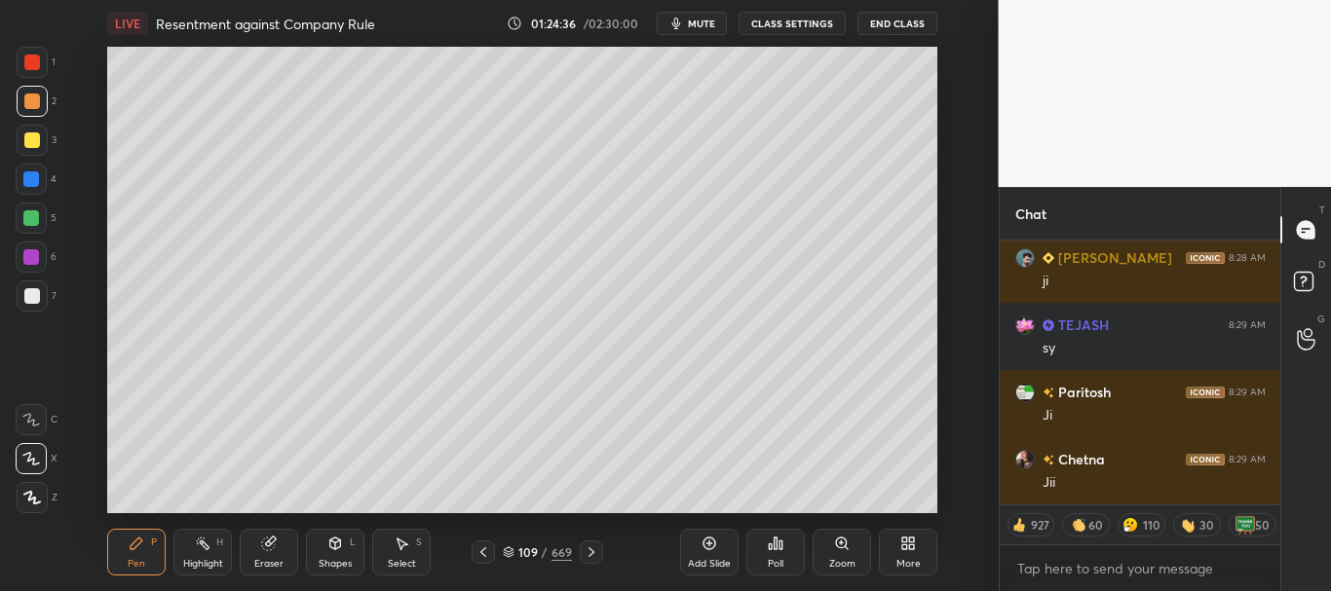
scroll to position [65510, 0]
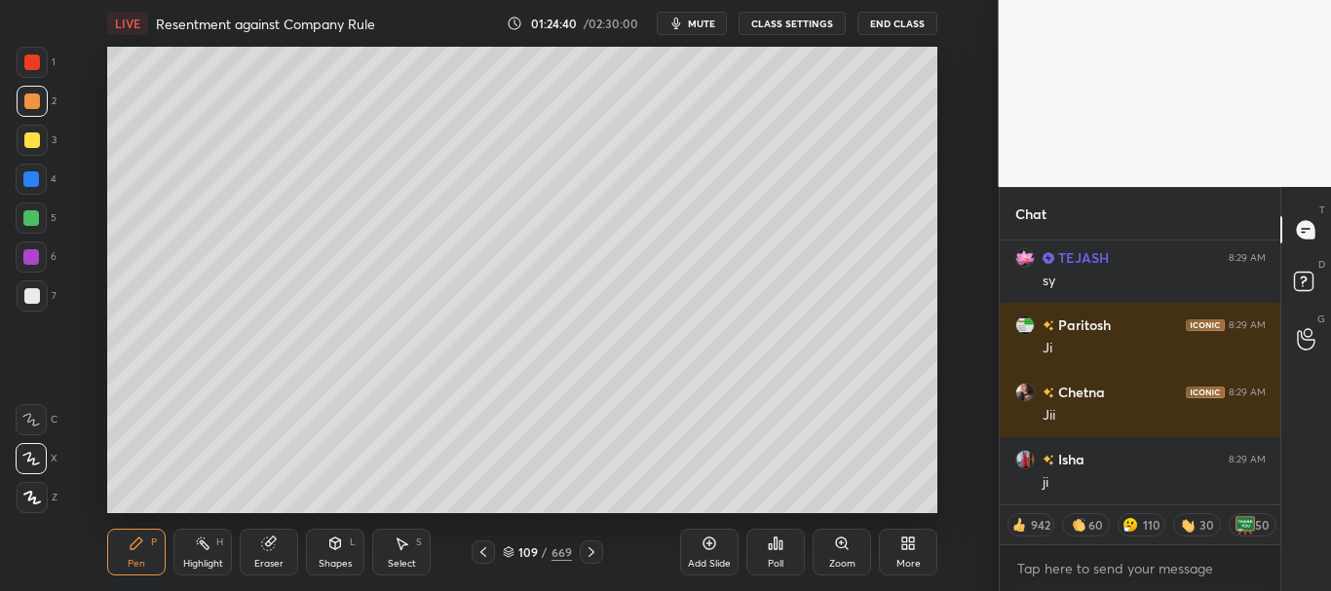
click at [101, 242] on div "Setting up your live class Poll for secs No correct answer Start poll" at bounding box center [522, 280] width 921 height 467
click at [704, 552] on div "Add Slide" at bounding box center [709, 552] width 58 height 47
click at [36, 180] on div at bounding box center [31, 179] width 16 height 16
click at [29, 260] on div at bounding box center [31, 257] width 16 height 16
click at [32, 67] on div at bounding box center [32, 63] width 16 height 16
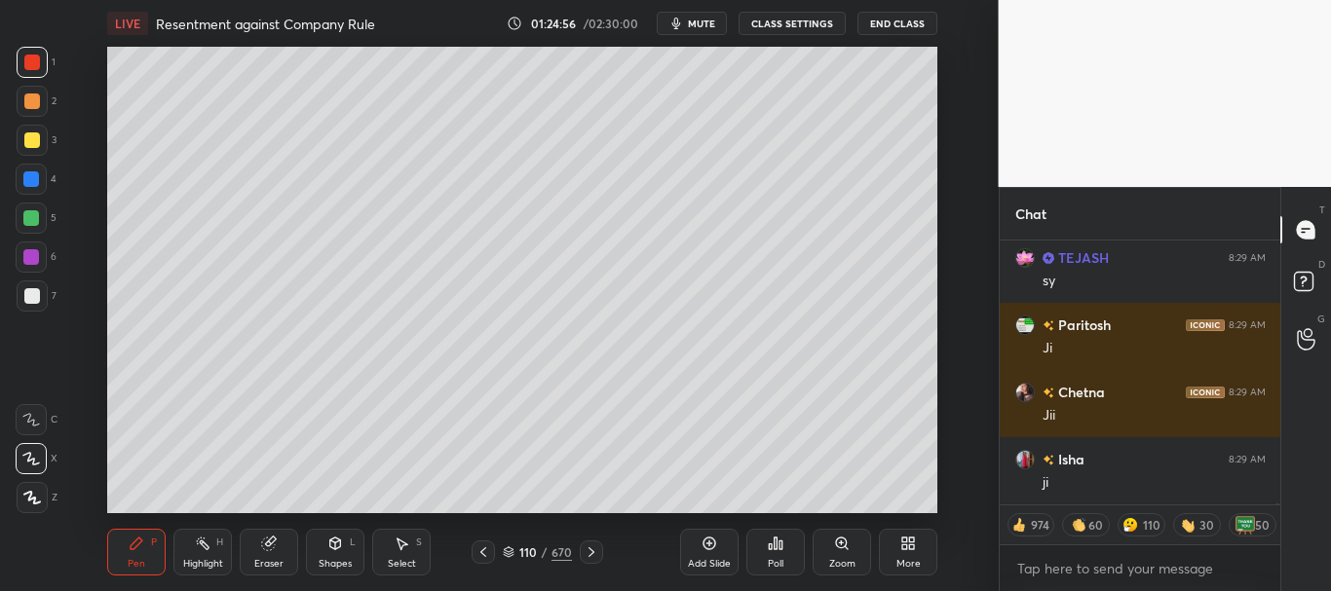
scroll to position [65578, 0]
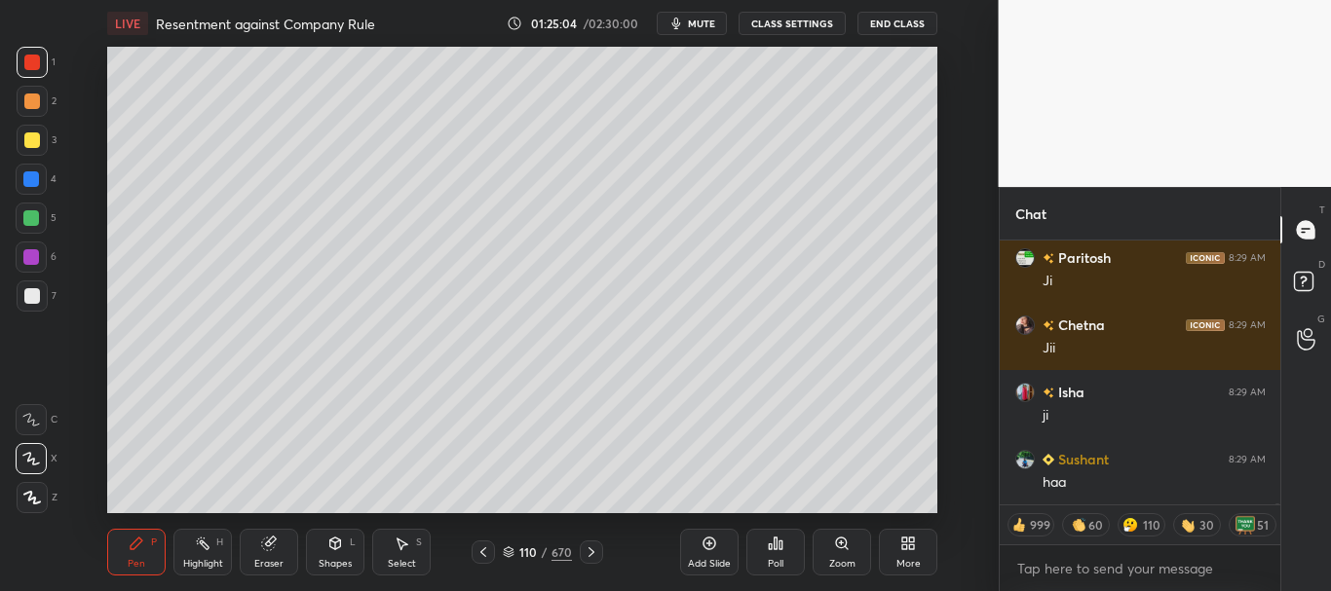
click at [30, 297] on div at bounding box center [32, 296] width 16 height 16
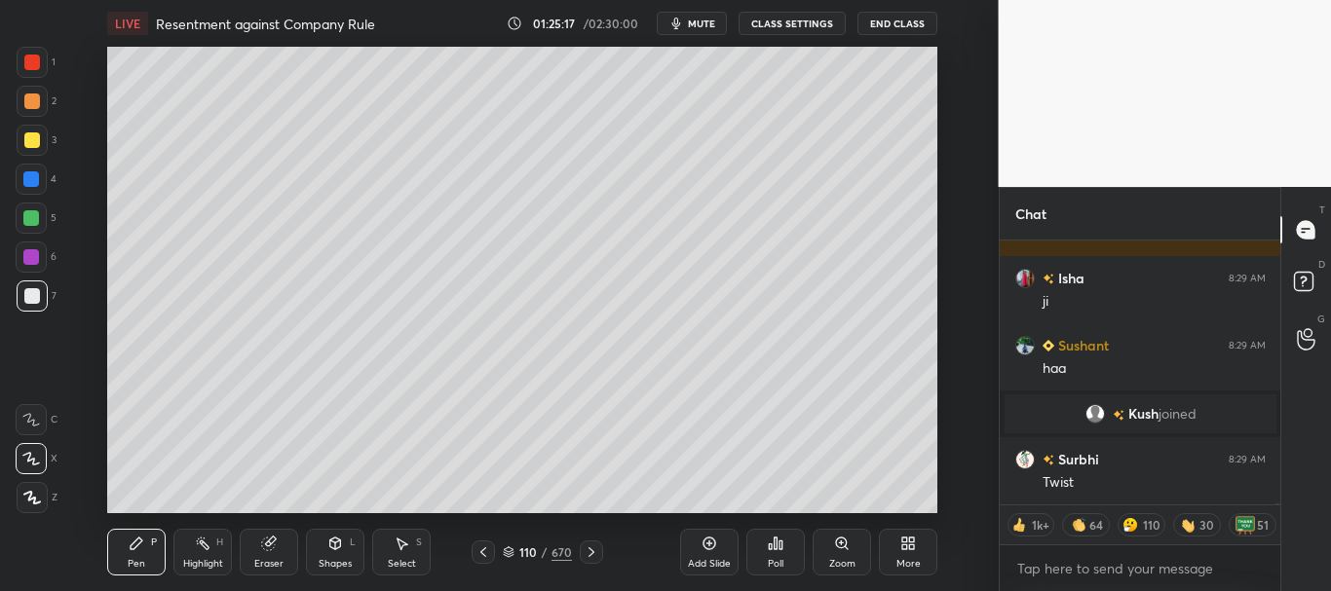
scroll to position [65525, 0]
click at [29, 251] on div at bounding box center [31, 257] width 16 height 16
click at [30, 104] on div at bounding box center [32, 102] width 16 height 16
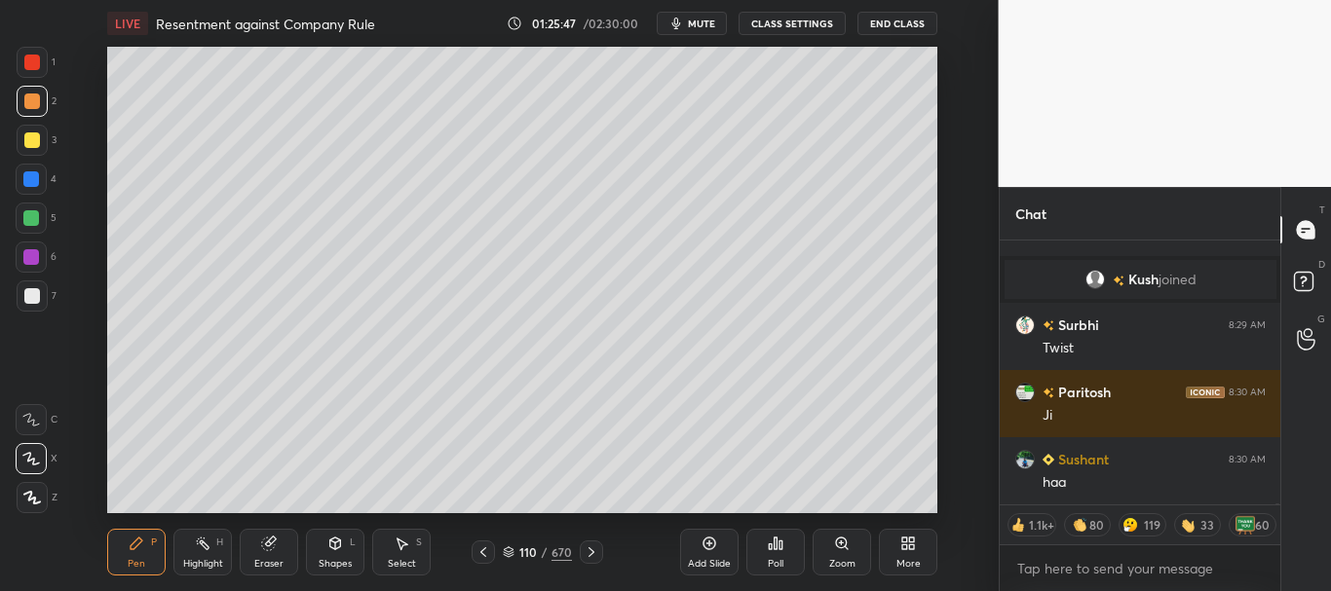
scroll to position [65727, 0]
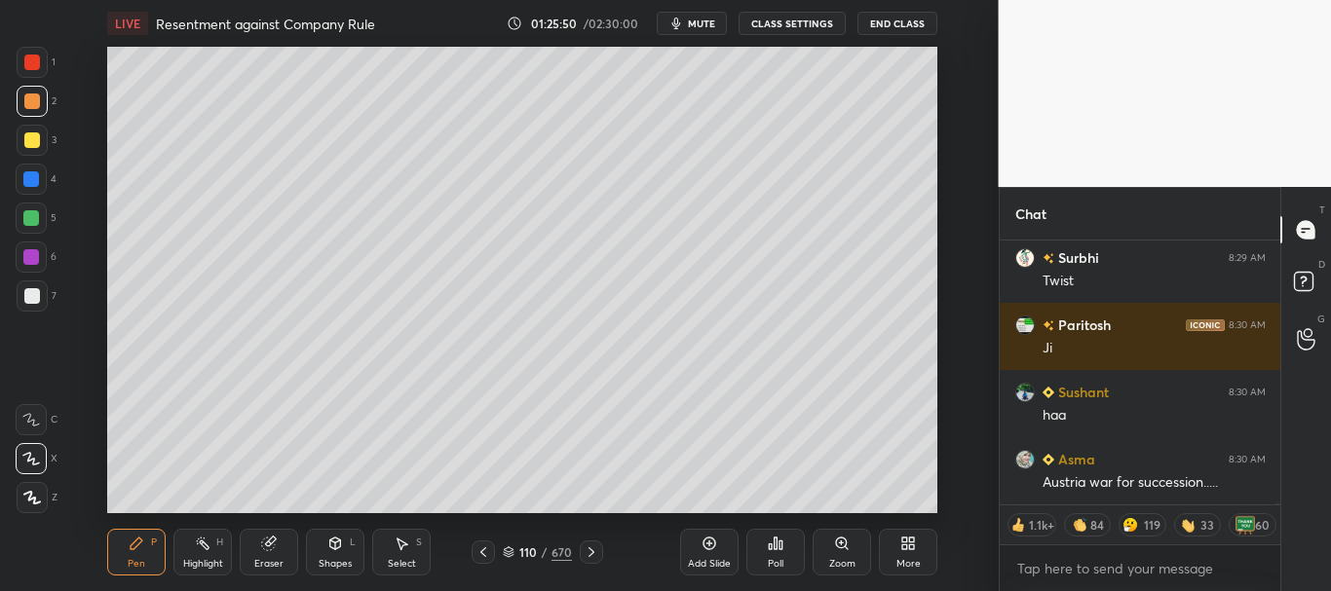
drag, startPoint x: 30, startPoint y: 177, endPoint x: 31, endPoint y: 107, distance: 70.1
click at [30, 177] on div at bounding box center [31, 179] width 16 height 16
click at [25, 250] on div at bounding box center [31, 257] width 16 height 16
click at [30, 175] on div at bounding box center [31, 179] width 16 height 16
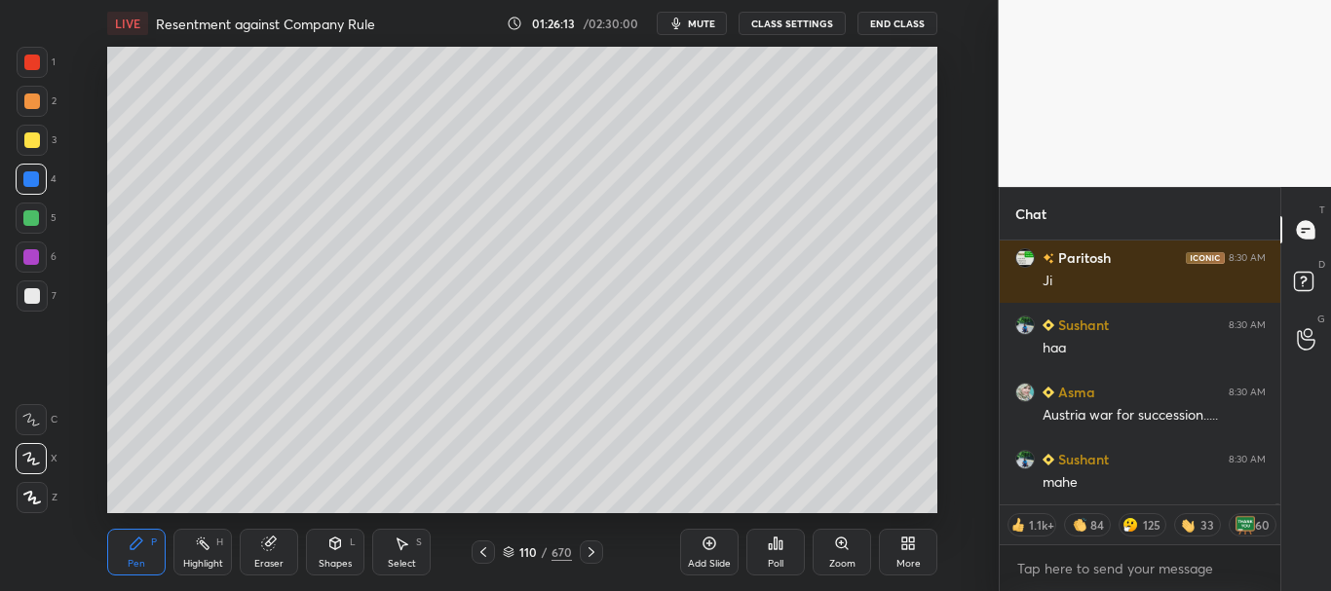
scroll to position [65813, 0]
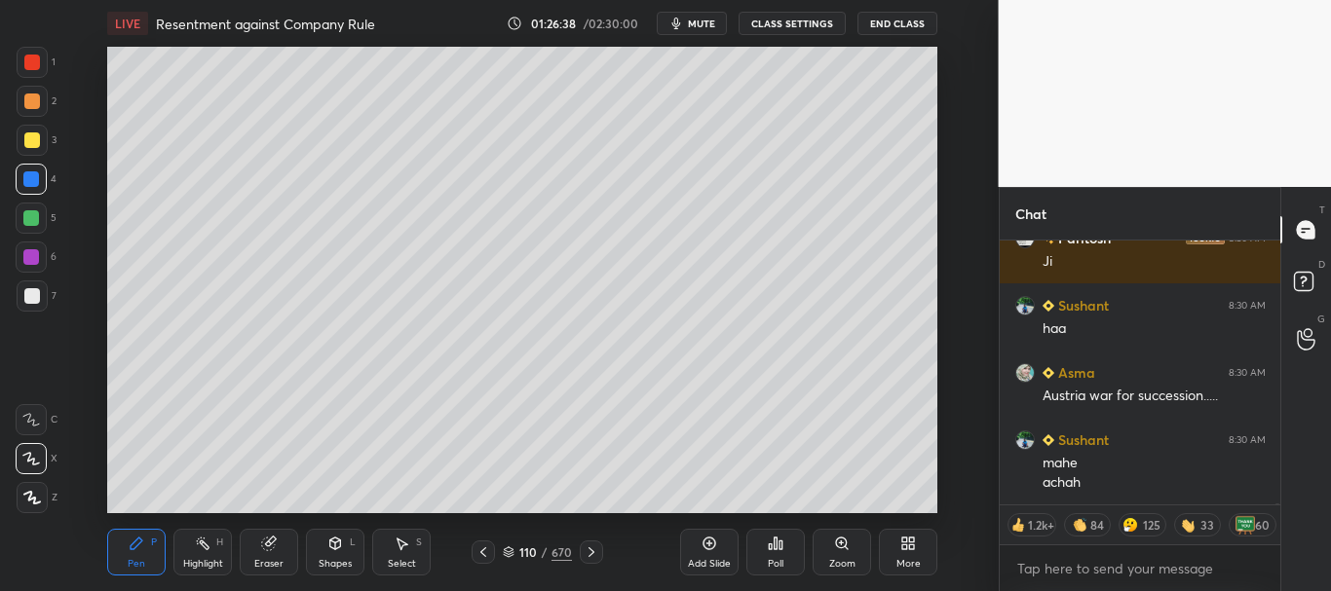
click at [33, 290] on div at bounding box center [32, 296] width 16 height 16
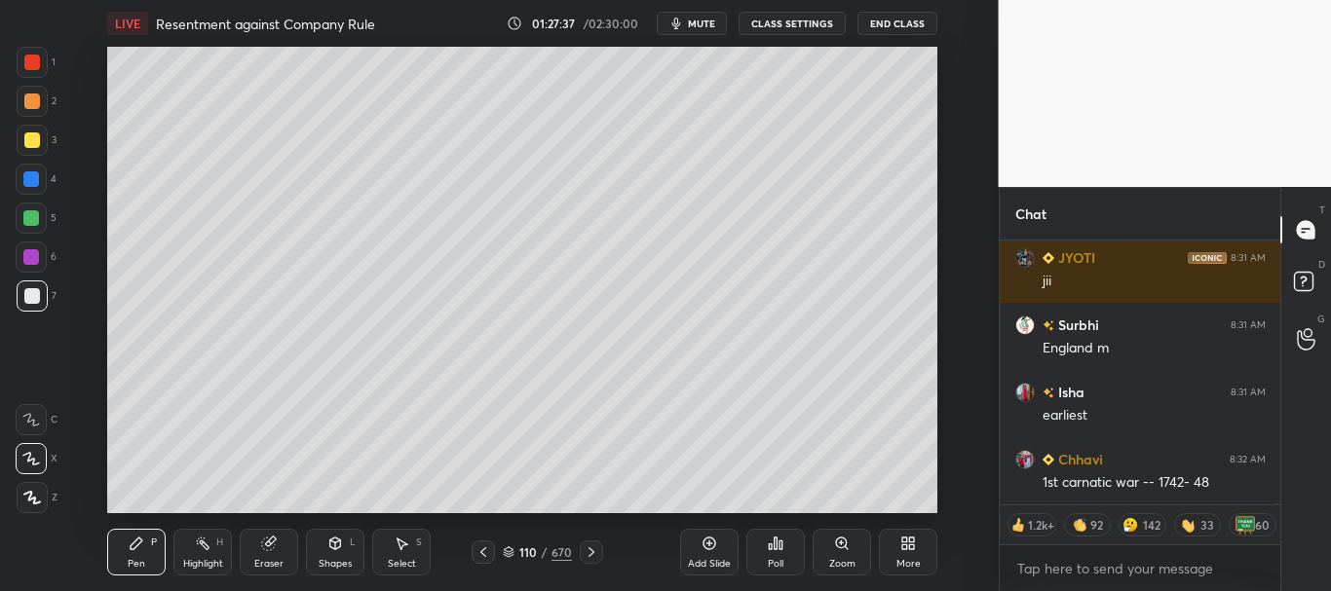
scroll to position [66553, 0]
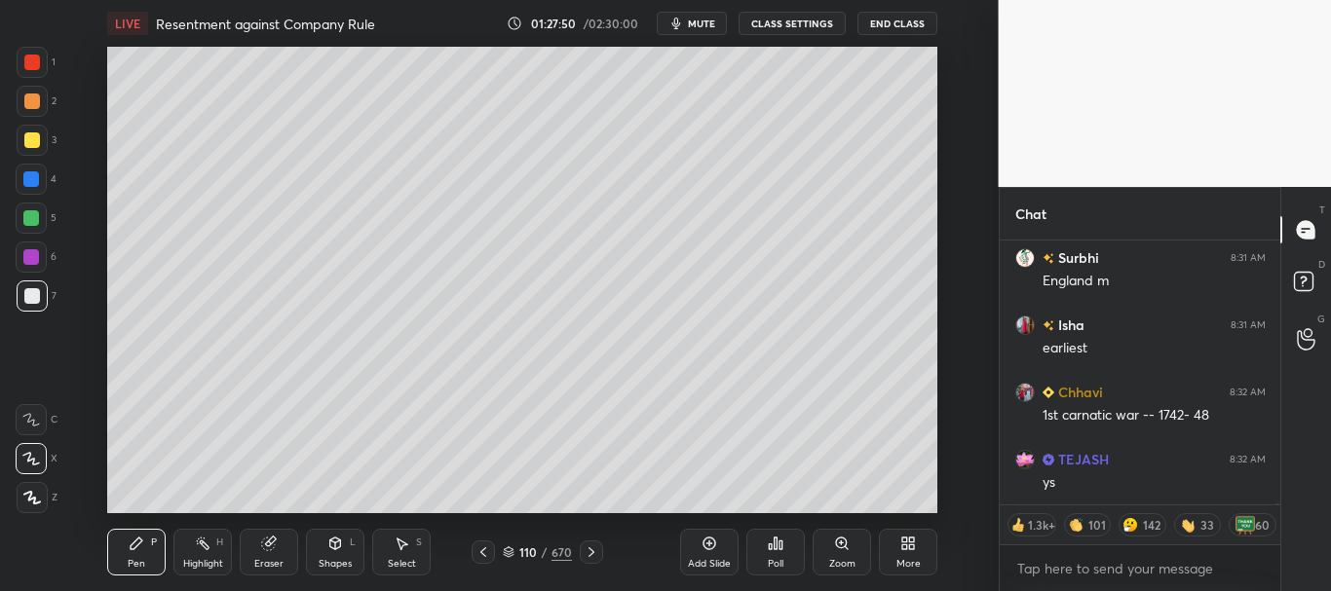
click at [709, 548] on icon at bounding box center [709, 544] width 16 height 16
click at [30, 289] on div at bounding box center [32, 296] width 16 height 16
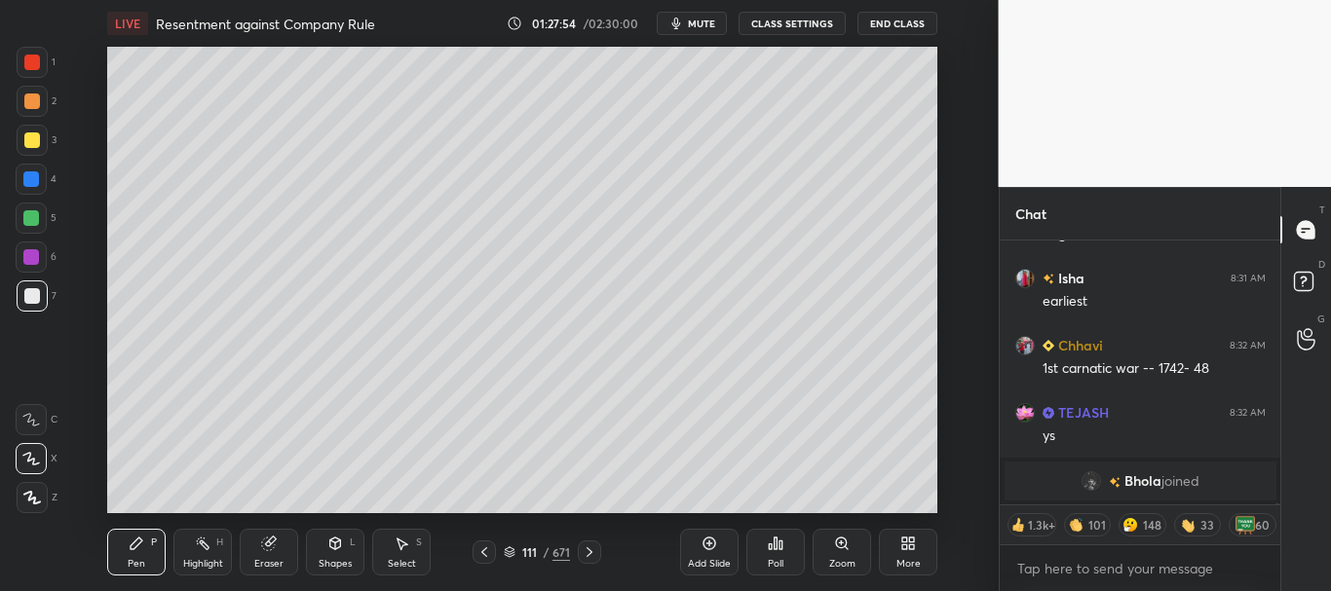
click at [342, 549] on icon at bounding box center [335, 544] width 16 height 16
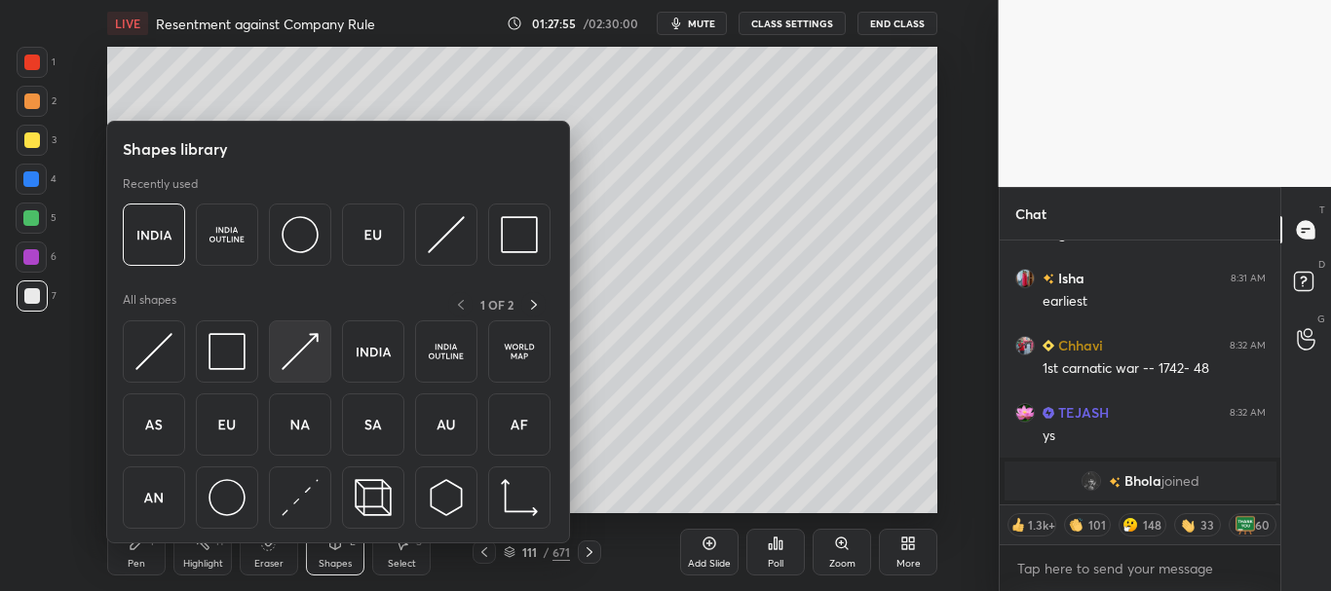
scroll to position [66428, 0]
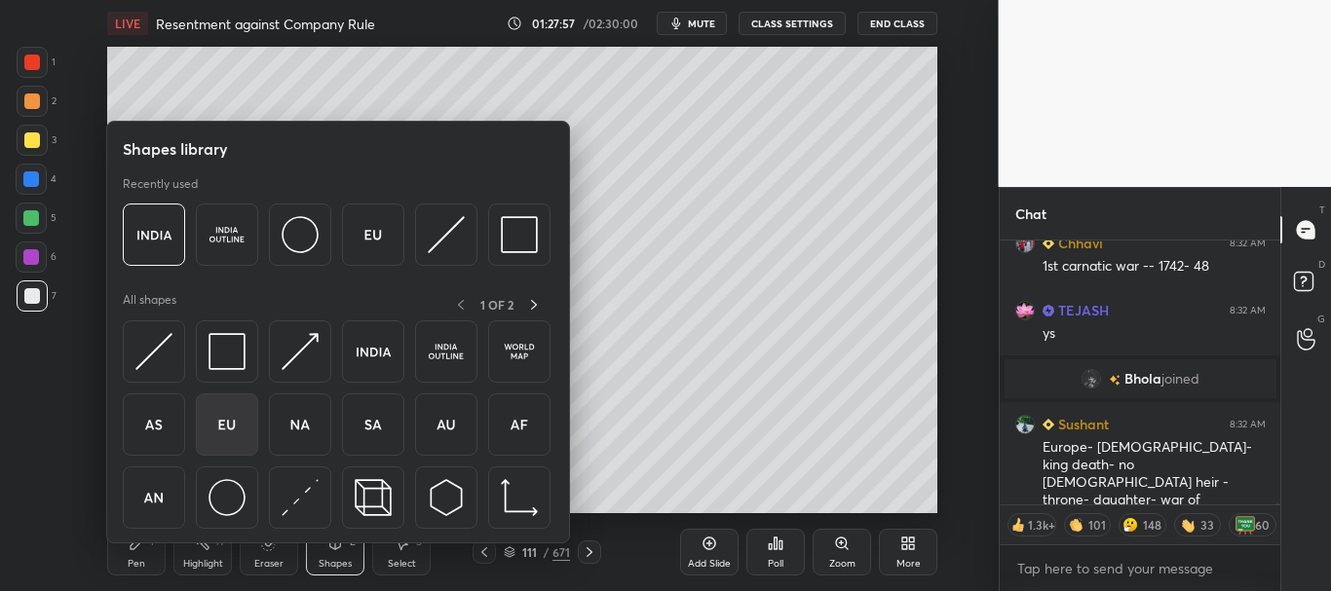
click at [236, 428] on img at bounding box center [226, 424] width 37 height 37
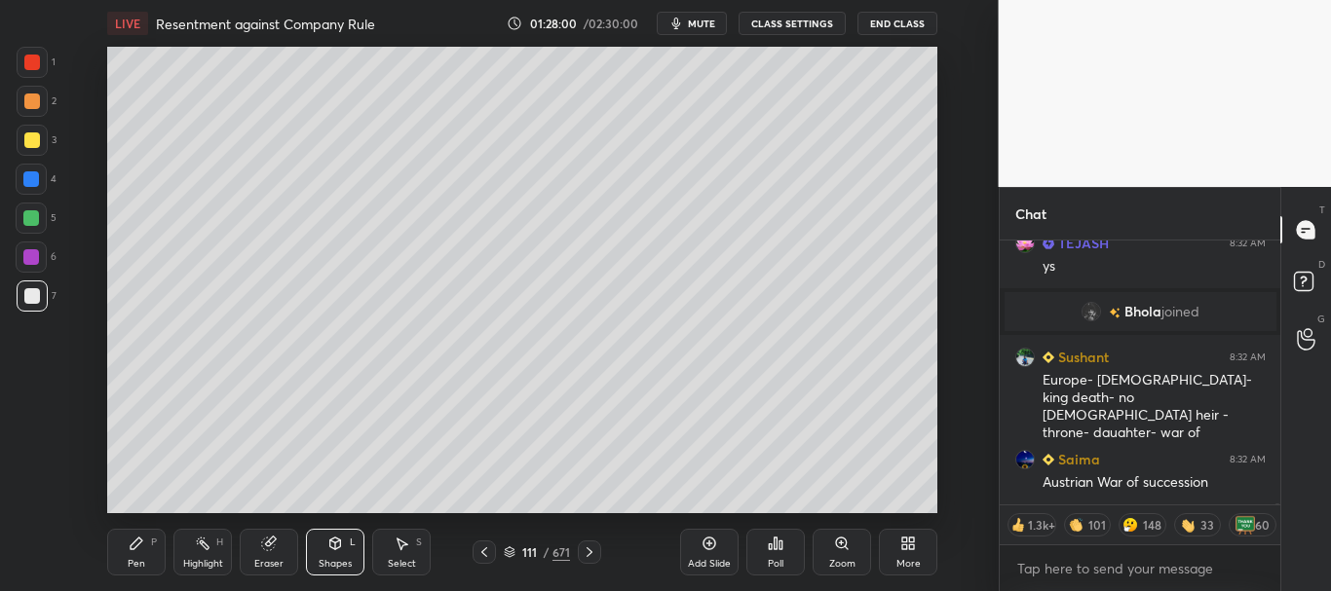
scroll to position [66562, 0]
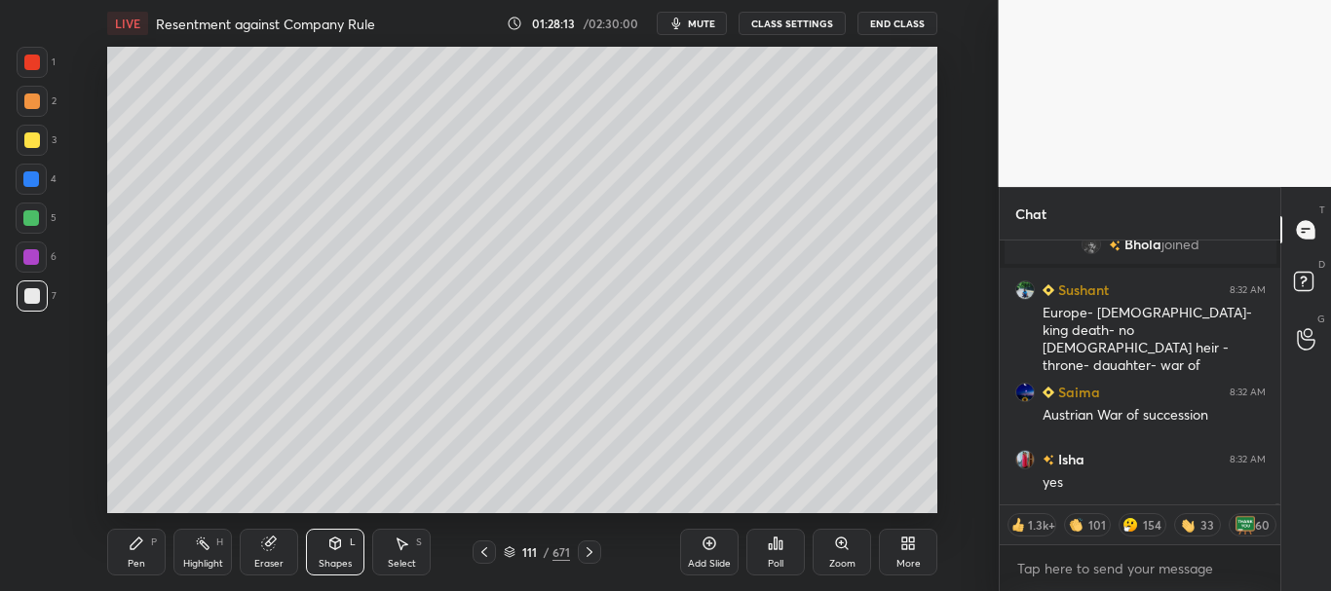
click at [33, 137] on div at bounding box center [32, 140] width 16 height 16
click at [147, 561] on div "Pen P" at bounding box center [136, 552] width 58 height 47
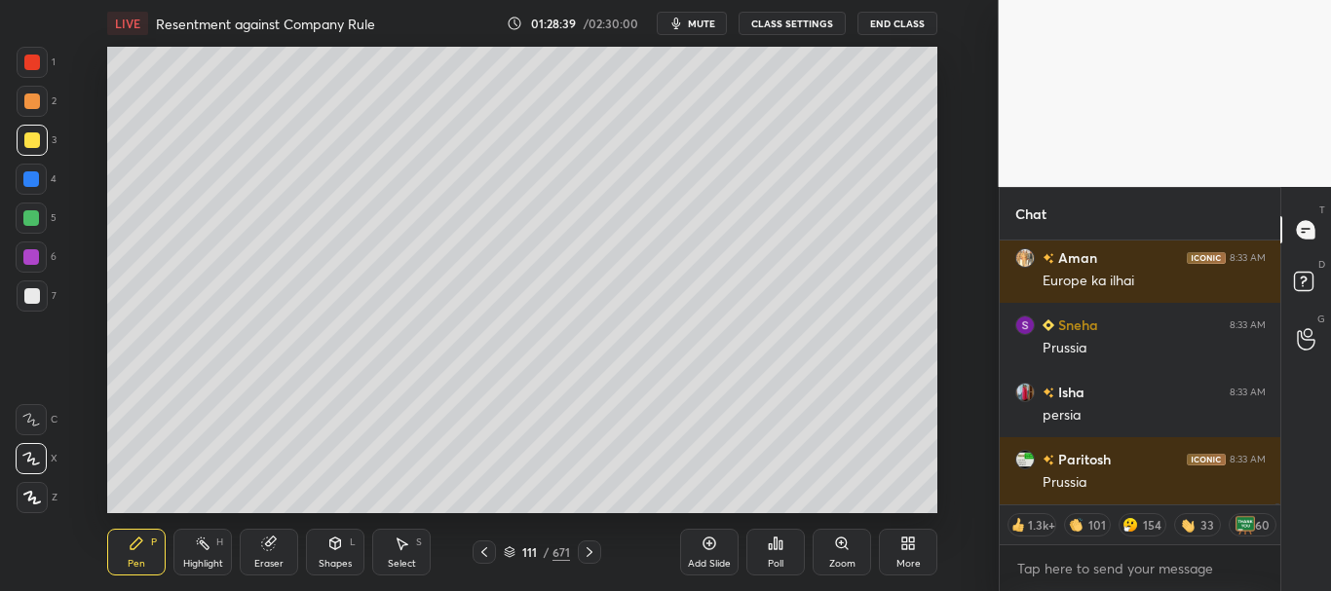
scroll to position [67033, 0]
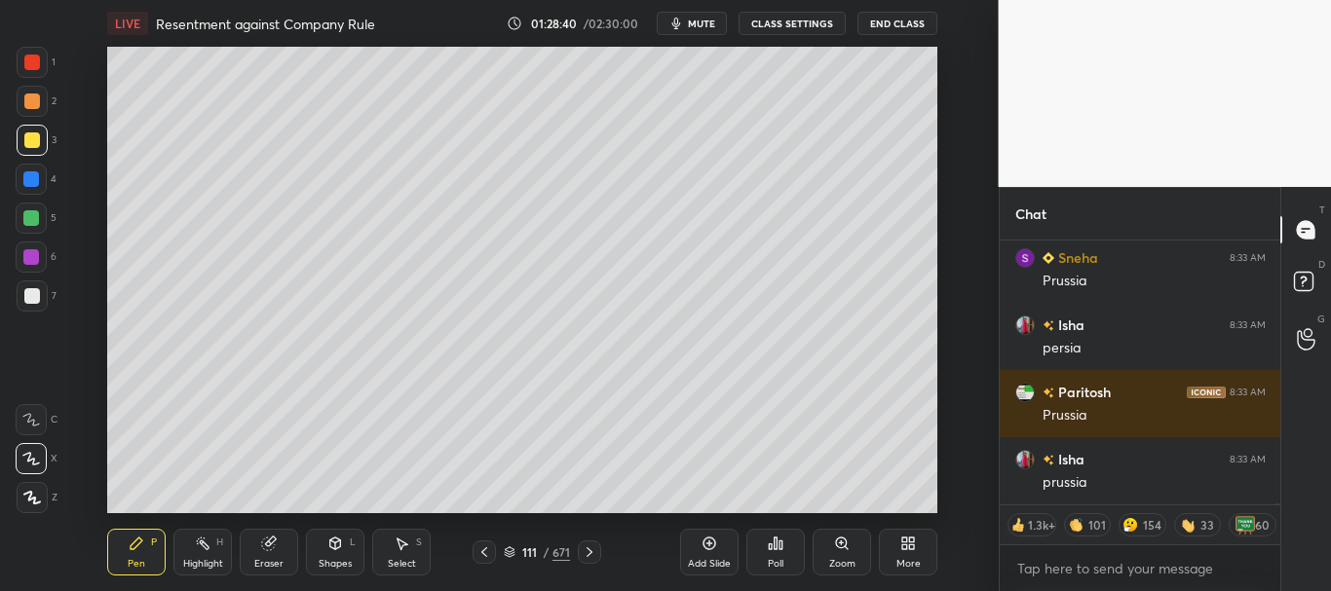
click at [28, 265] on div at bounding box center [31, 257] width 31 height 31
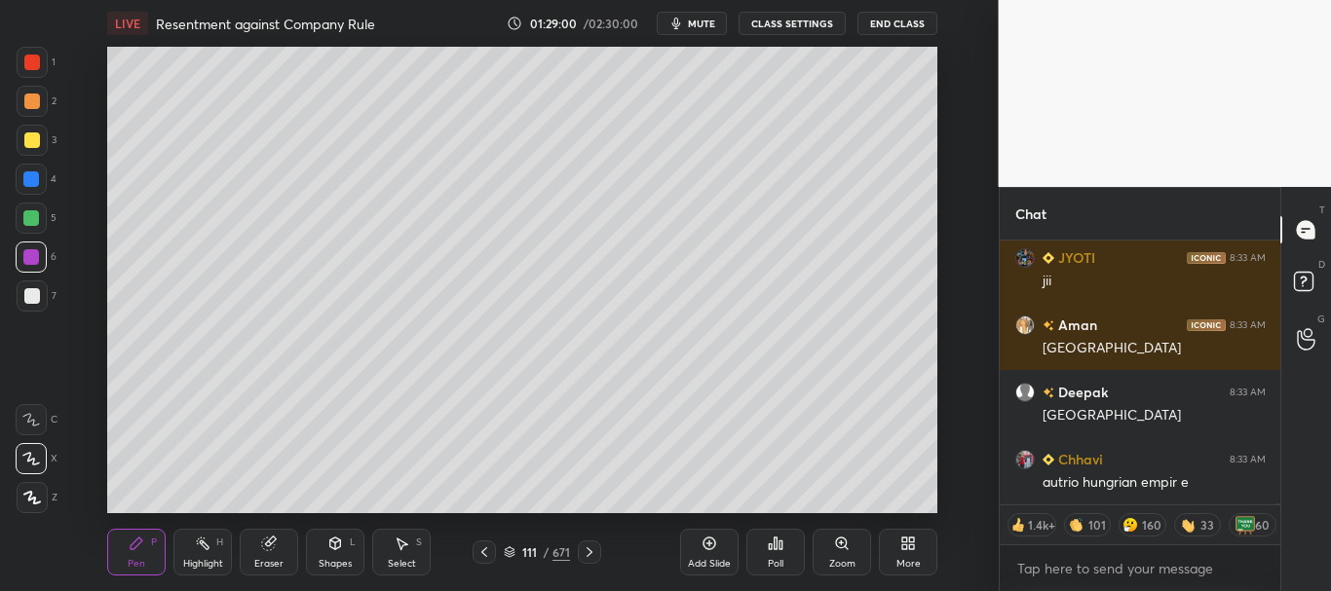
scroll to position [67859, 0]
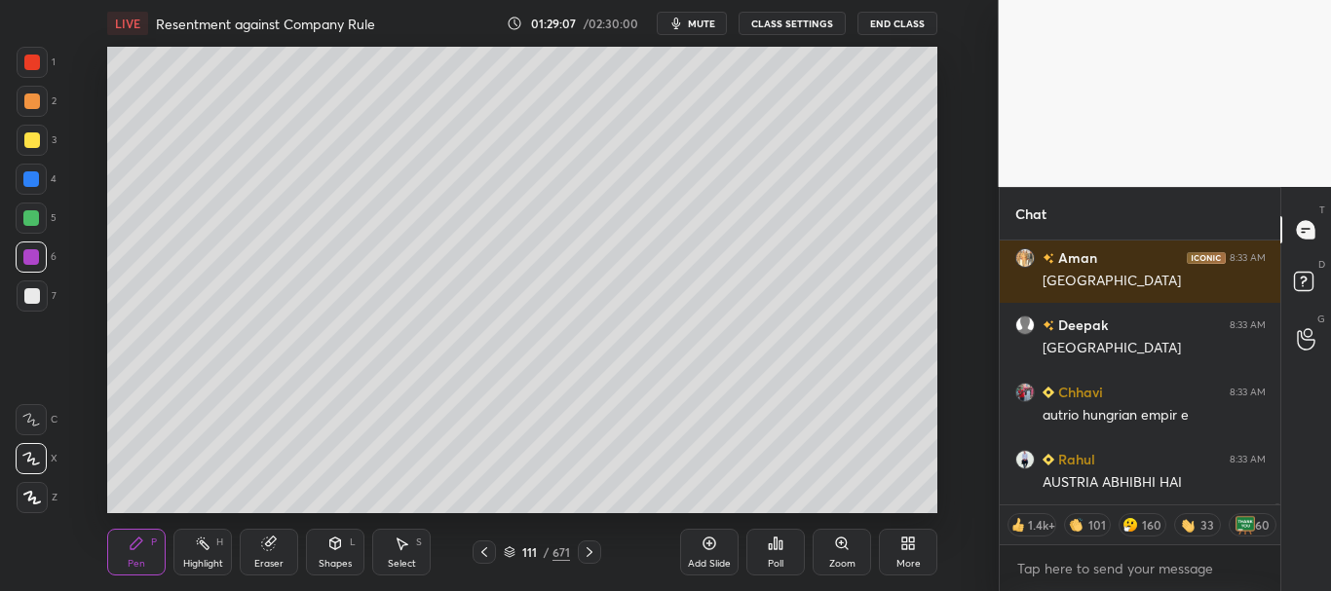
click at [36, 296] on div at bounding box center [32, 296] width 16 height 16
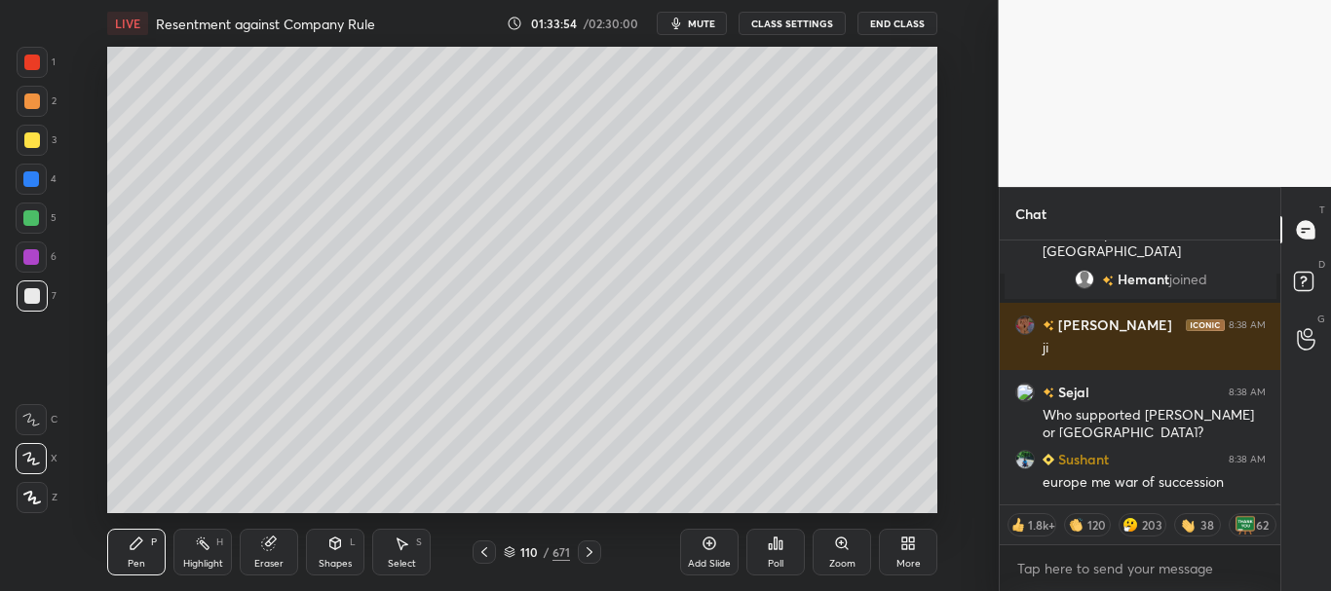
scroll to position [74727, 0]
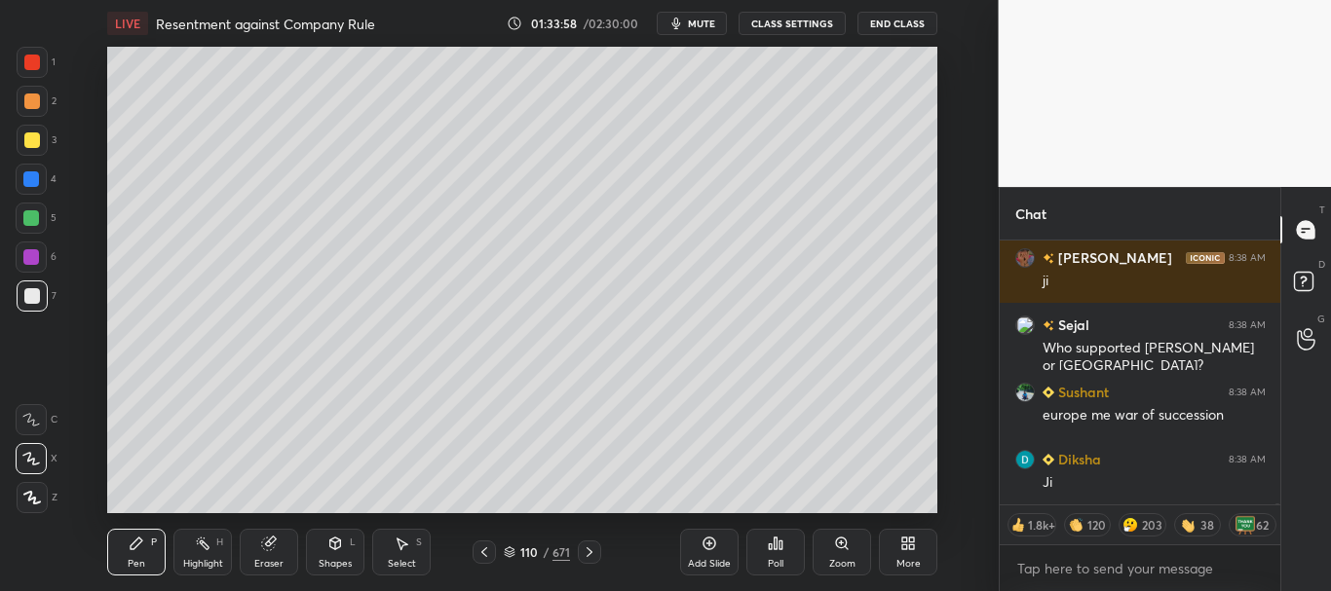
drag, startPoint x: 22, startPoint y: 284, endPoint x: 33, endPoint y: 272, distance: 16.6
click at [22, 284] on div at bounding box center [32, 296] width 31 height 31
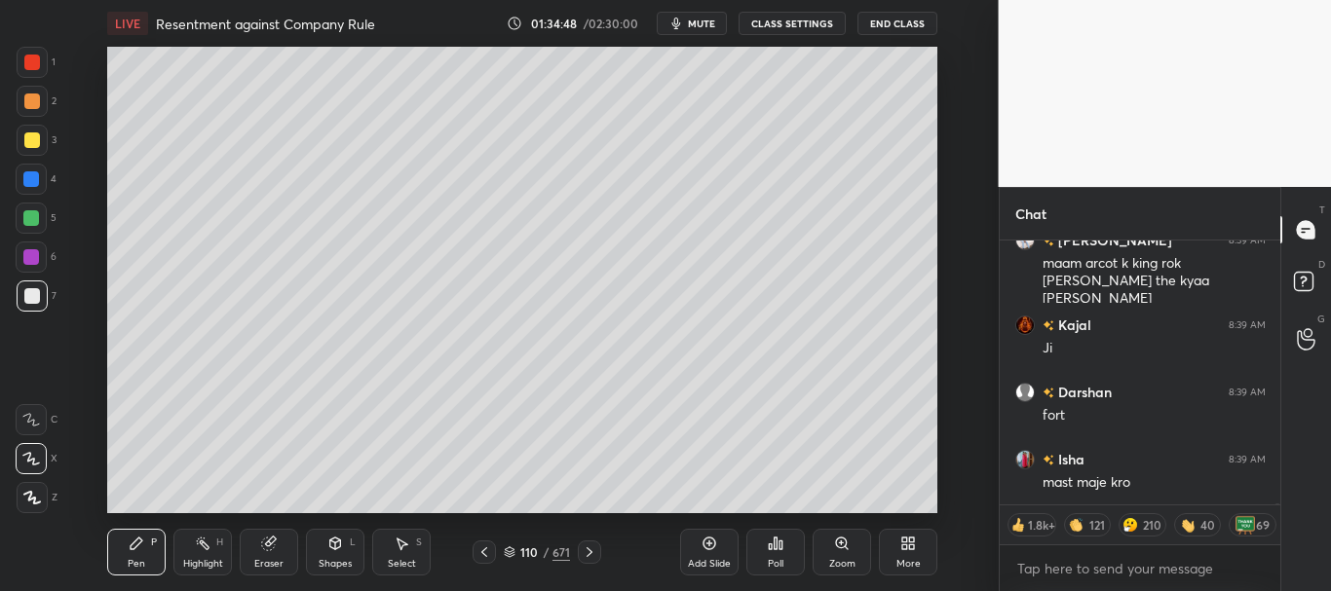
scroll to position [75807, 0]
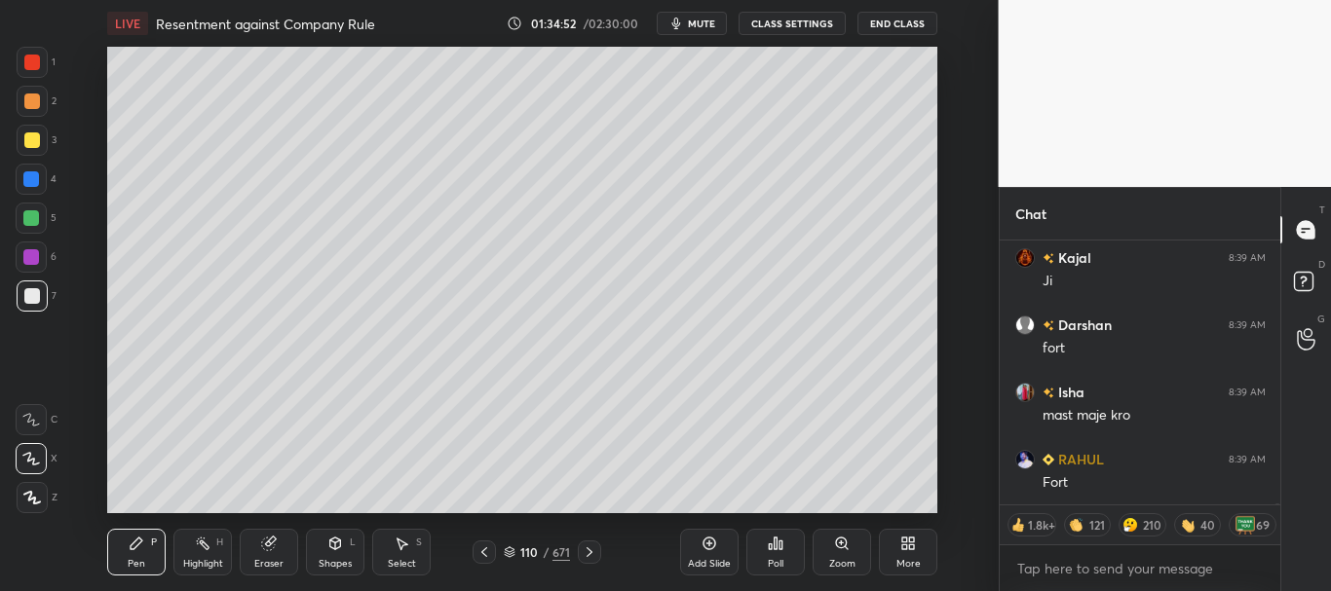
click at [24, 140] on div at bounding box center [32, 140] width 16 height 16
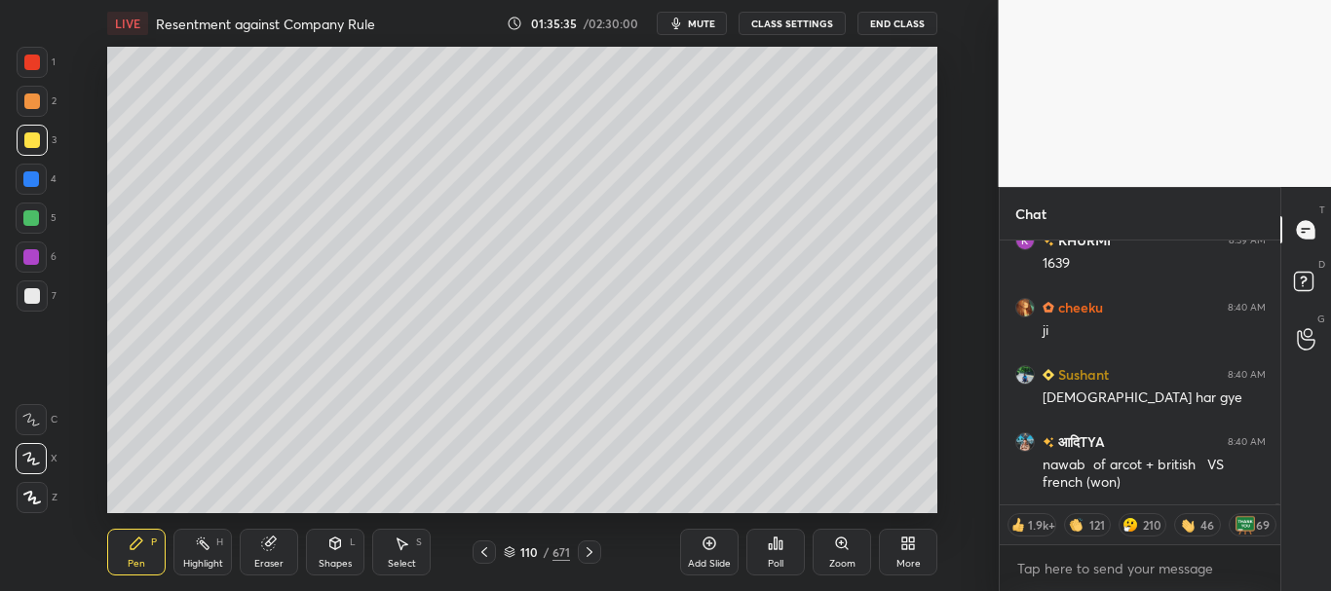
scroll to position [76330, 0]
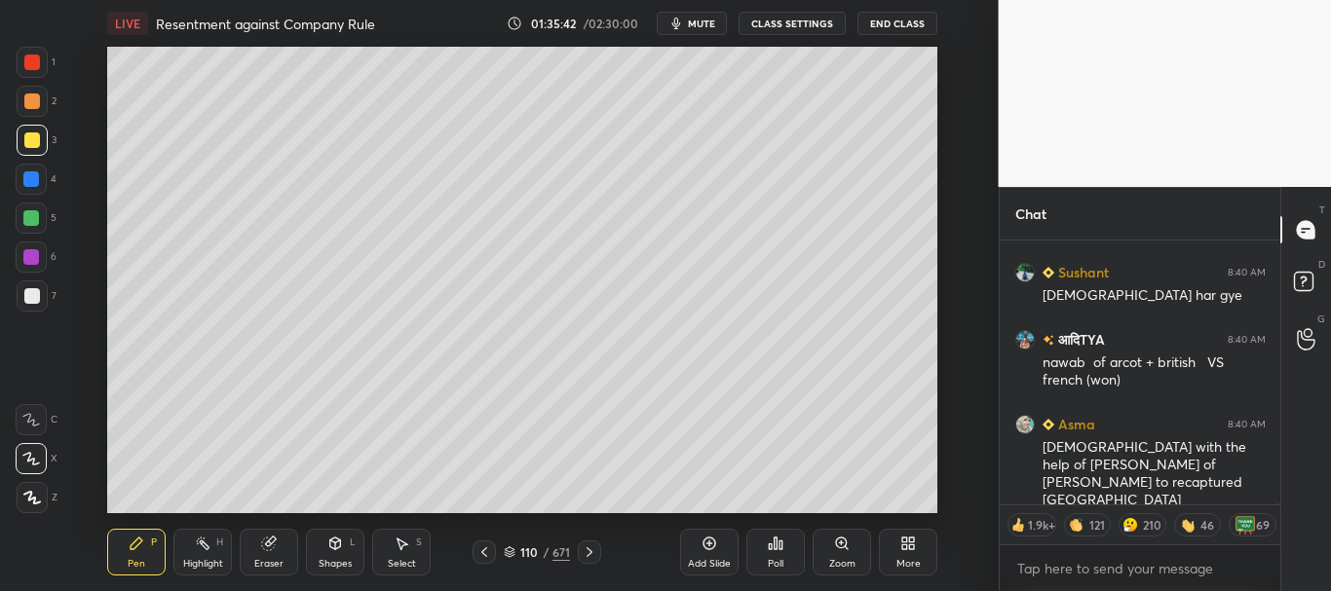
click at [27, 285] on div at bounding box center [32, 296] width 31 height 31
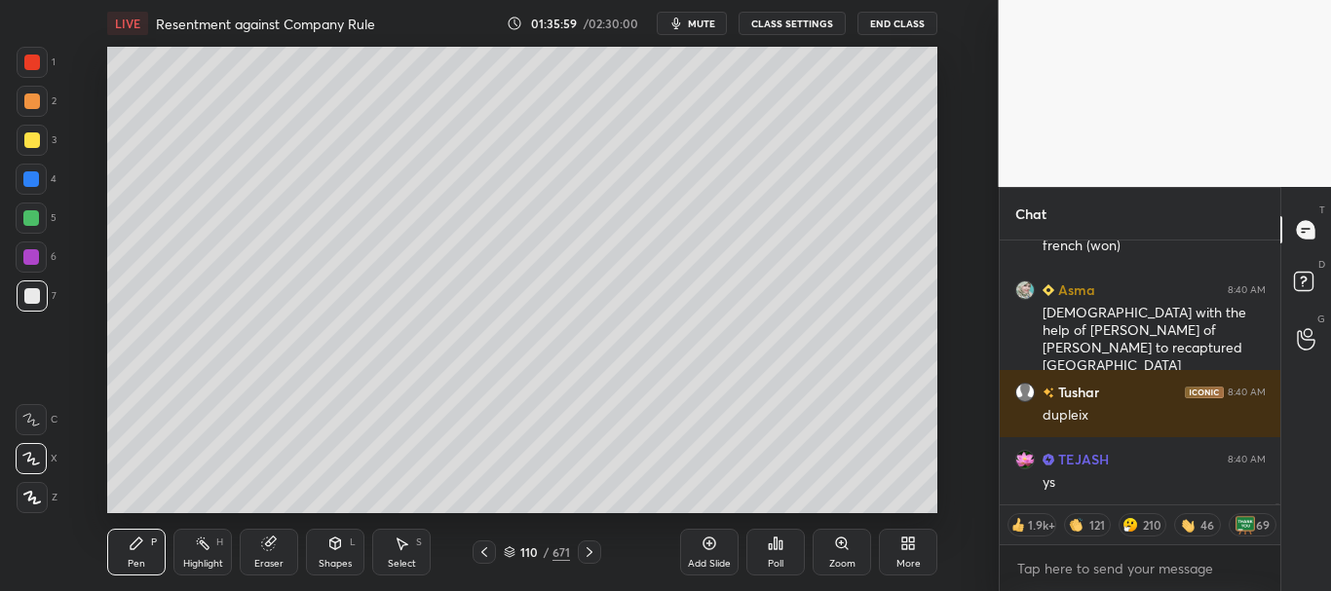
scroll to position [76531, 0]
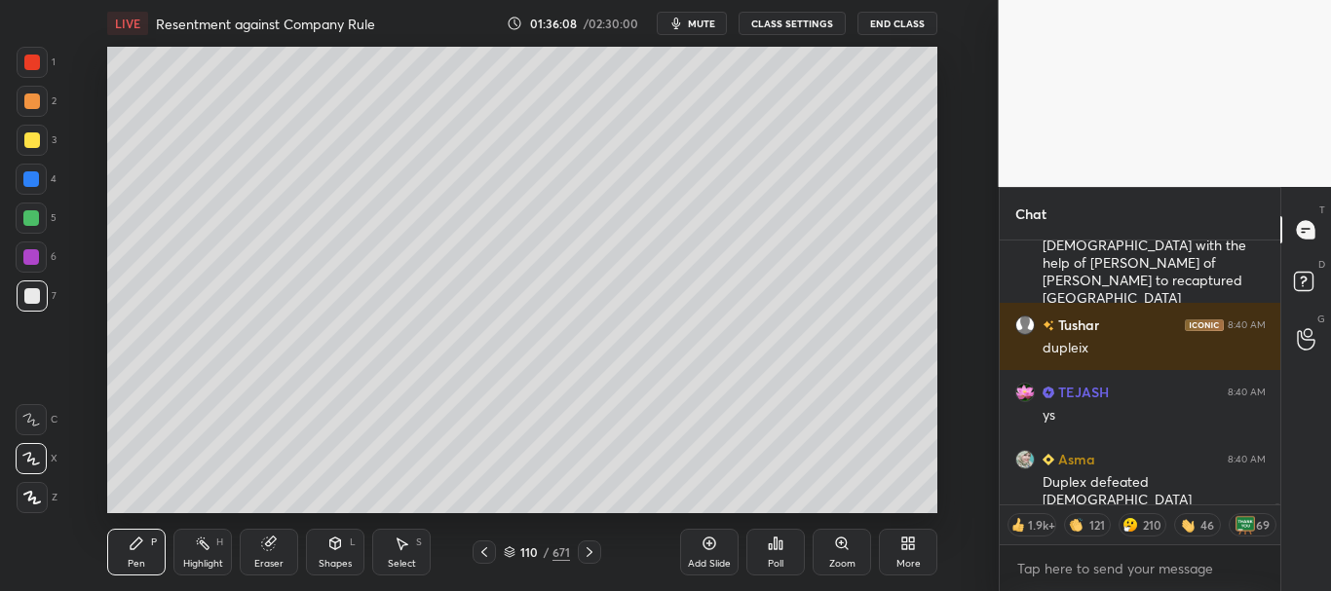
click at [31, 142] on div at bounding box center [32, 140] width 16 height 16
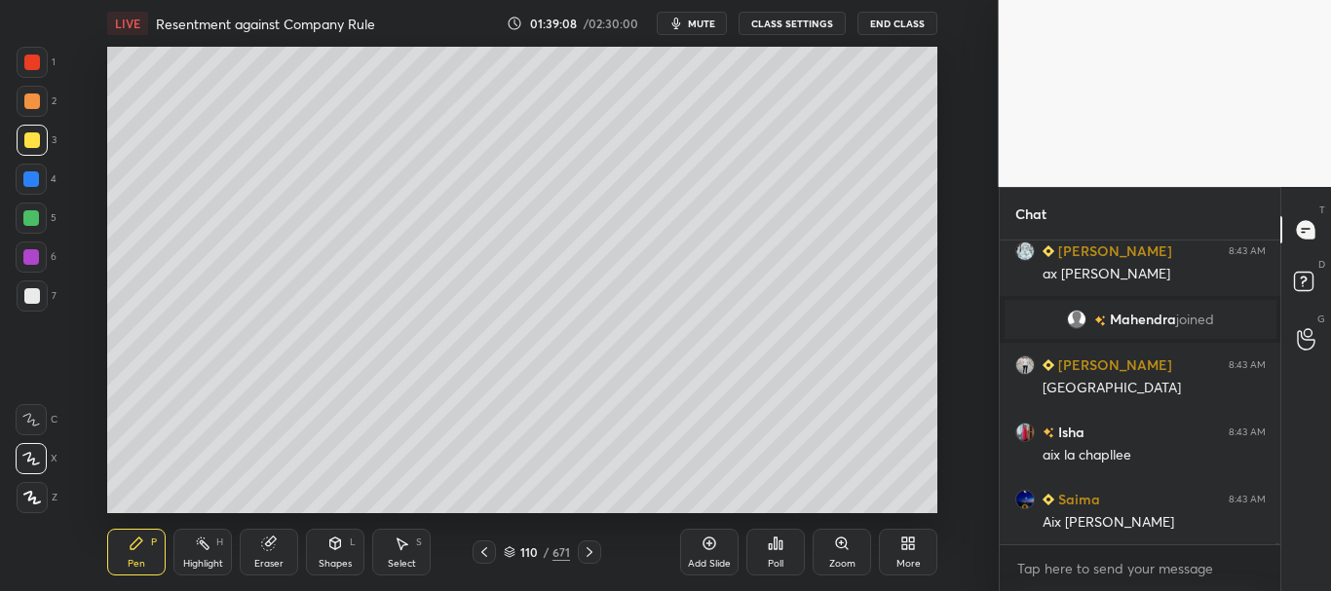
scroll to position [79894, 0]
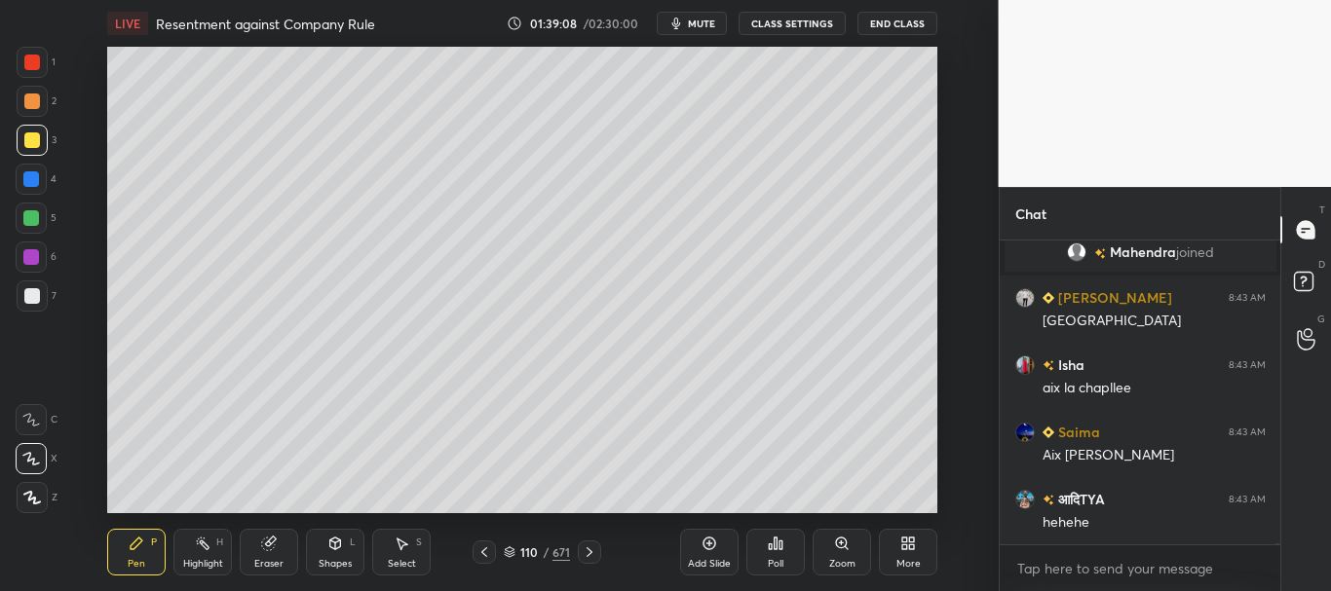
click at [27, 260] on div at bounding box center [31, 257] width 16 height 16
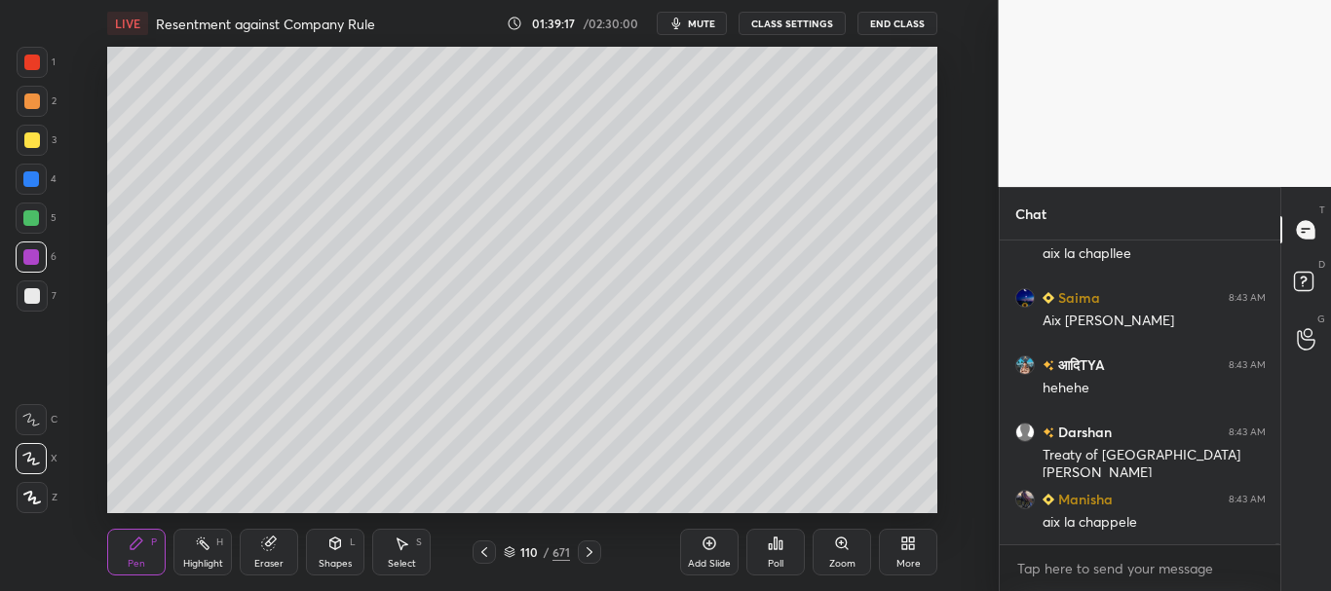
scroll to position [80096, 0]
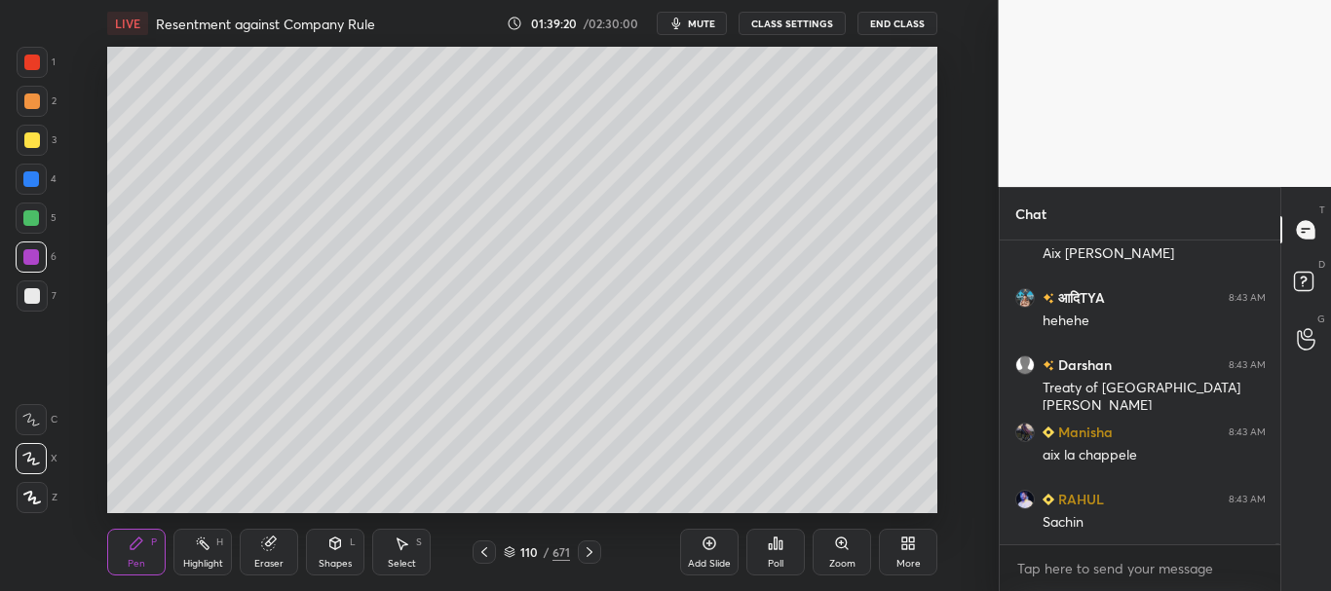
click at [25, 103] on div at bounding box center [32, 102] width 16 height 16
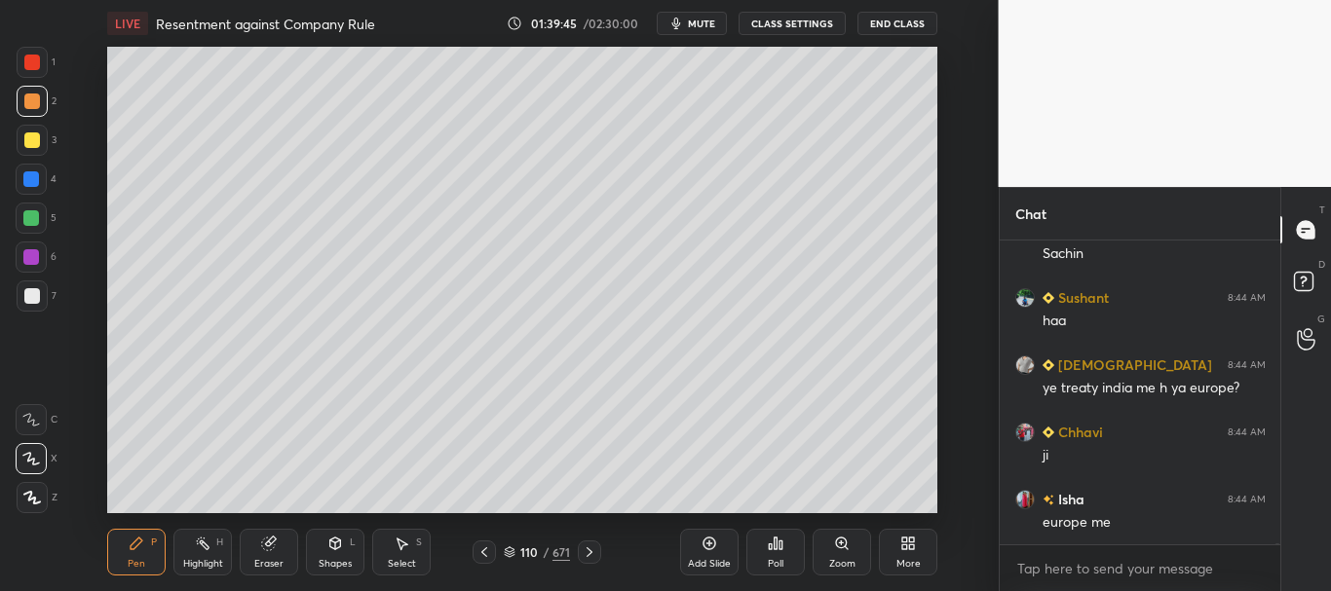
scroll to position [80450, 0]
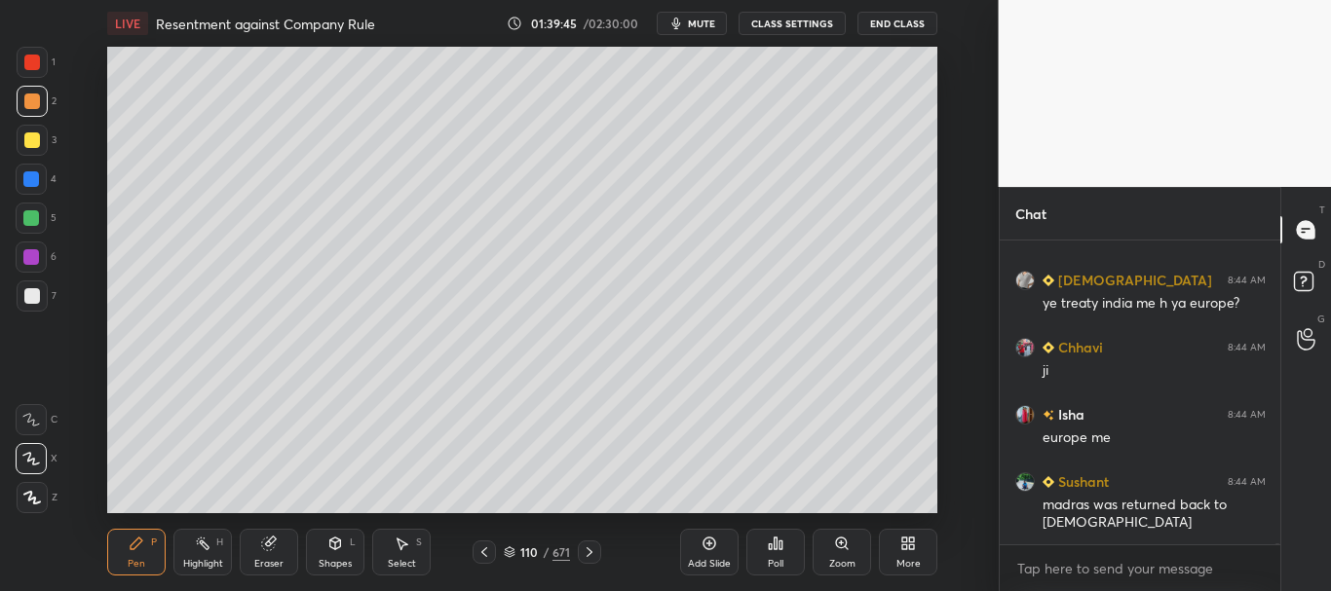
click at [30, 296] on div at bounding box center [32, 296] width 16 height 16
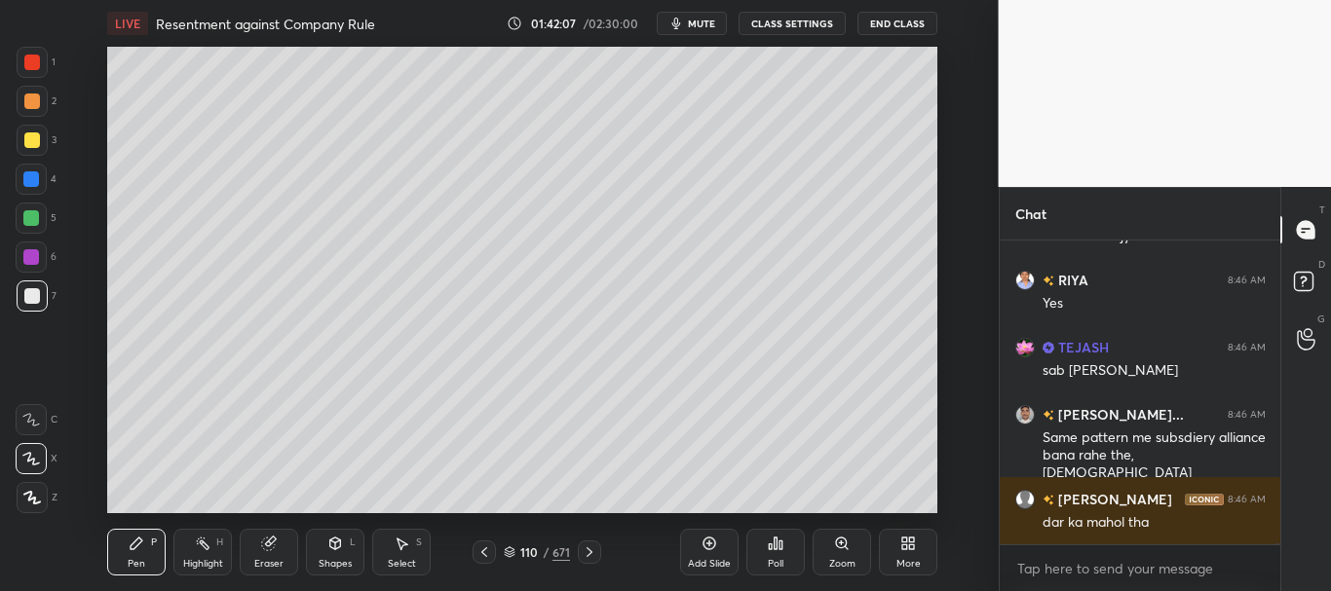
scroll to position [82519, 0]
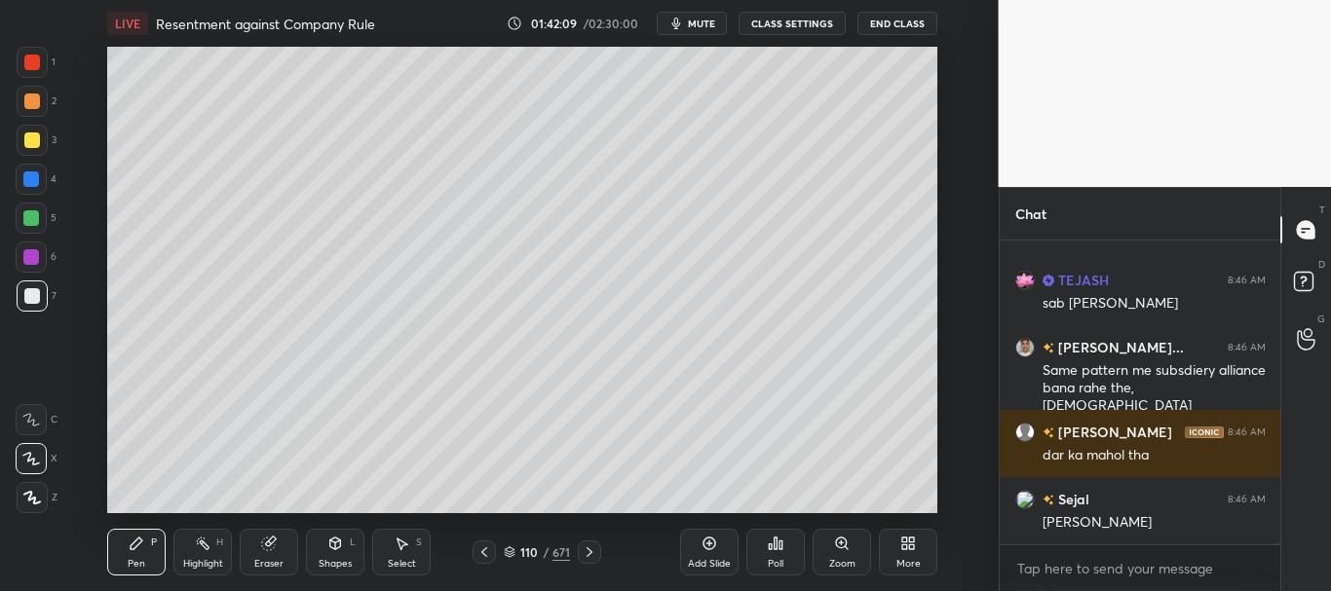
click at [726, 541] on div "Add Slide" at bounding box center [709, 552] width 58 height 47
click at [34, 305] on div at bounding box center [32, 296] width 31 height 31
click at [32, 59] on div at bounding box center [32, 63] width 16 height 16
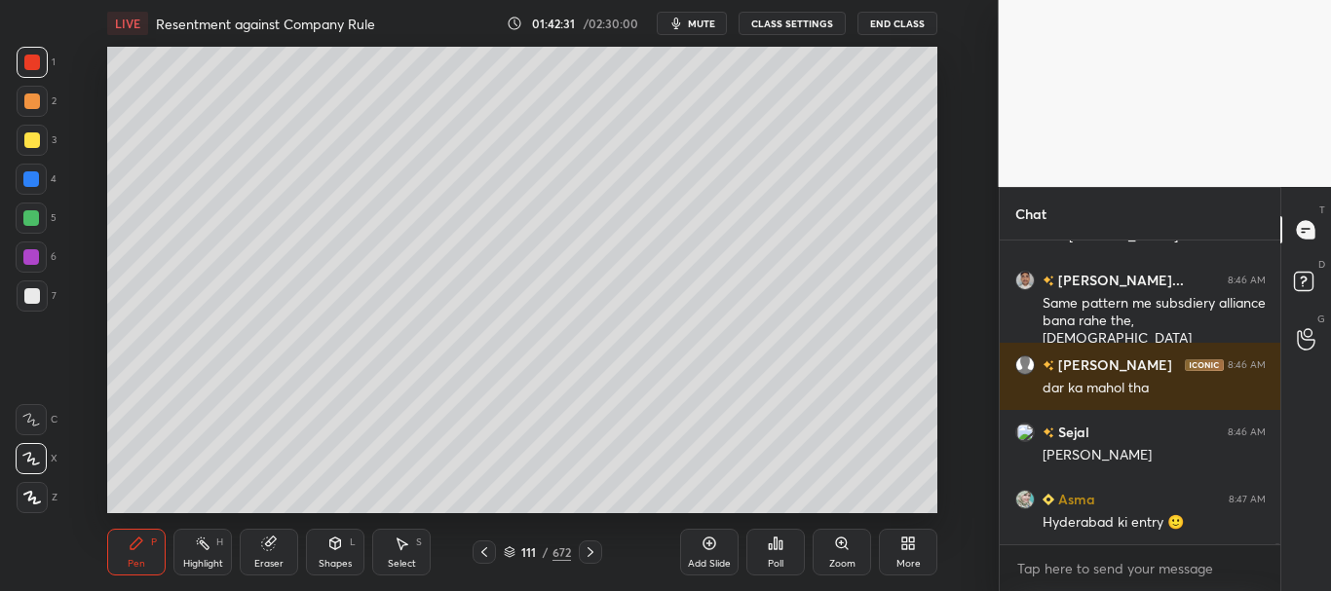
click at [34, 133] on div at bounding box center [32, 140] width 16 height 16
click at [30, 302] on div at bounding box center [32, 296] width 16 height 16
drag, startPoint x: 23, startPoint y: 139, endPoint x: 45, endPoint y: 145, distance: 22.2
click at [22, 138] on div at bounding box center [32, 140] width 31 height 31
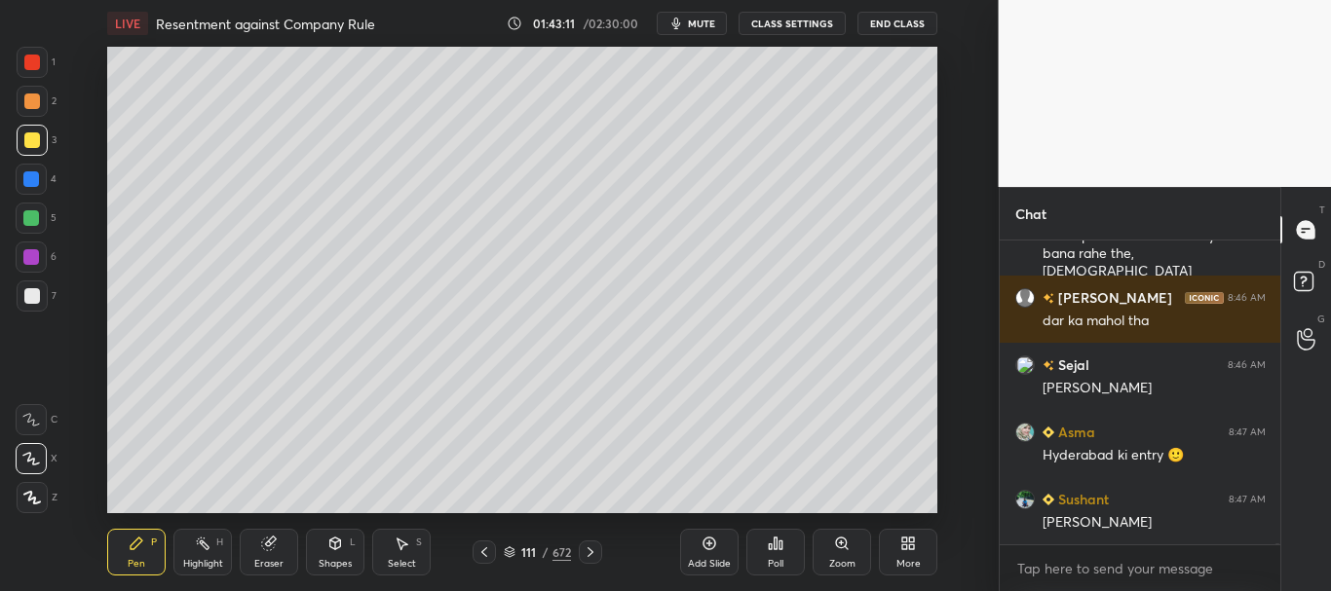
click at [22, 297] on div at bounding box center [32, 296] width 31 height 31
click at [22, 298] on div at bounding box center [32, 296] width 31 height 31
click at [30, 67] on div at bounding box center [32, 63] width 16 height 16
click at [32, 179] on div at bounding box center [31, 179] width 16 height 16
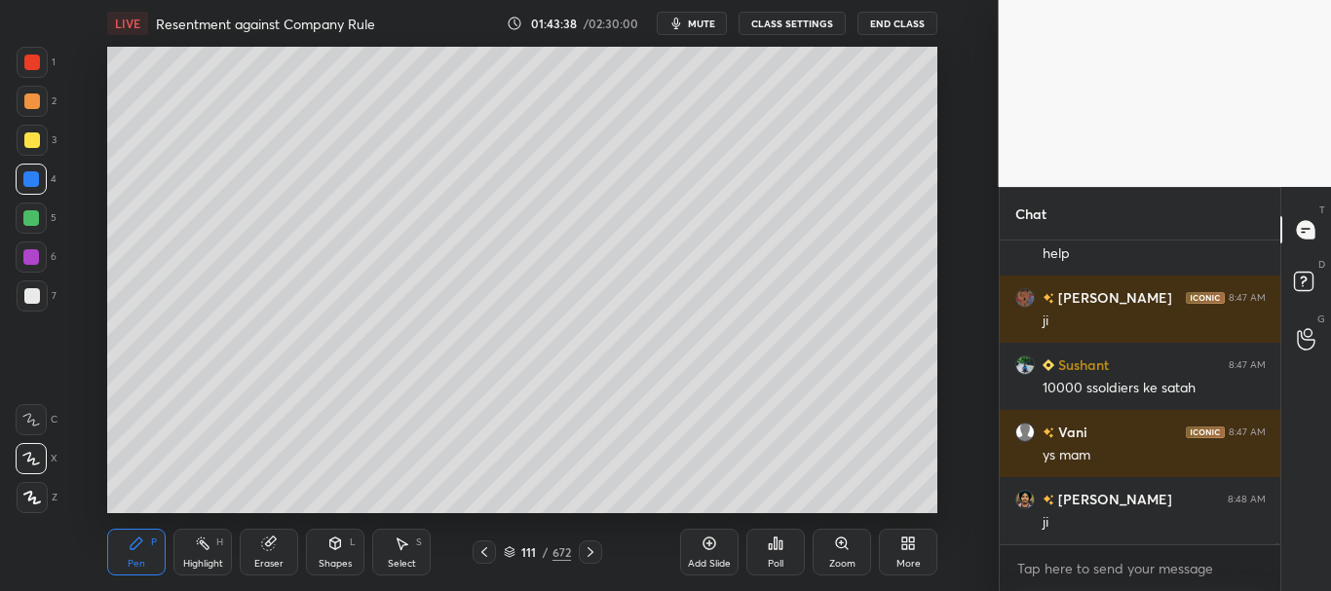
scroll to position [83124, 0]
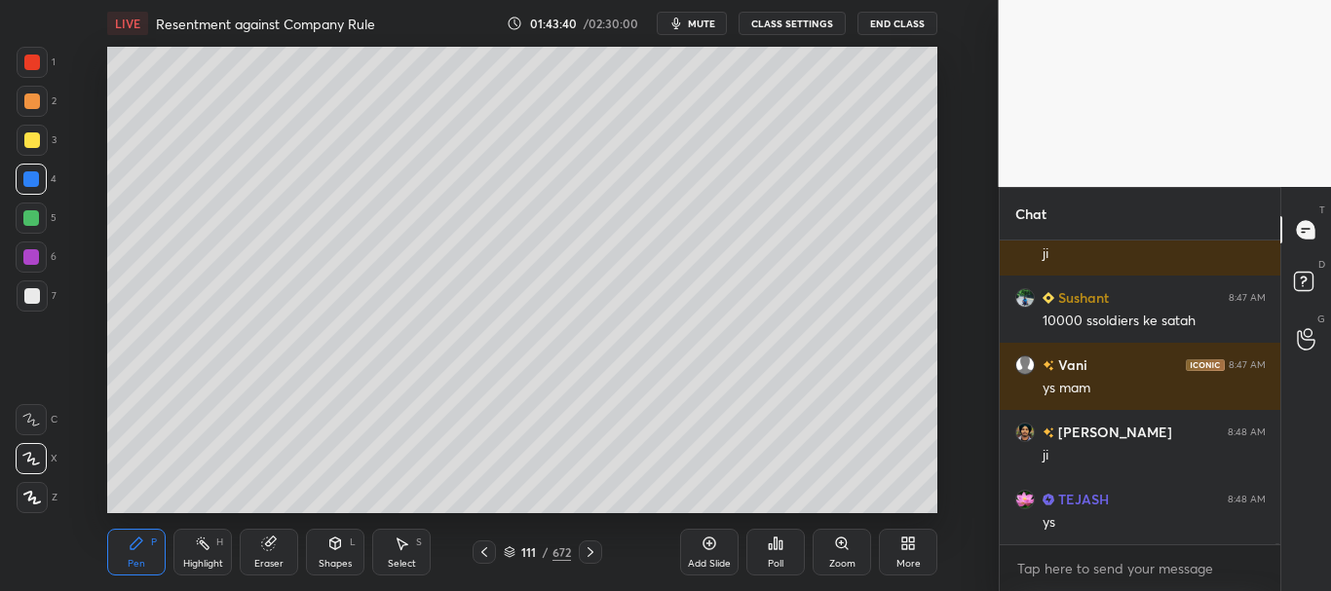
click at [33, 187] on div at bounding box center [31, 179] width 31 height 31
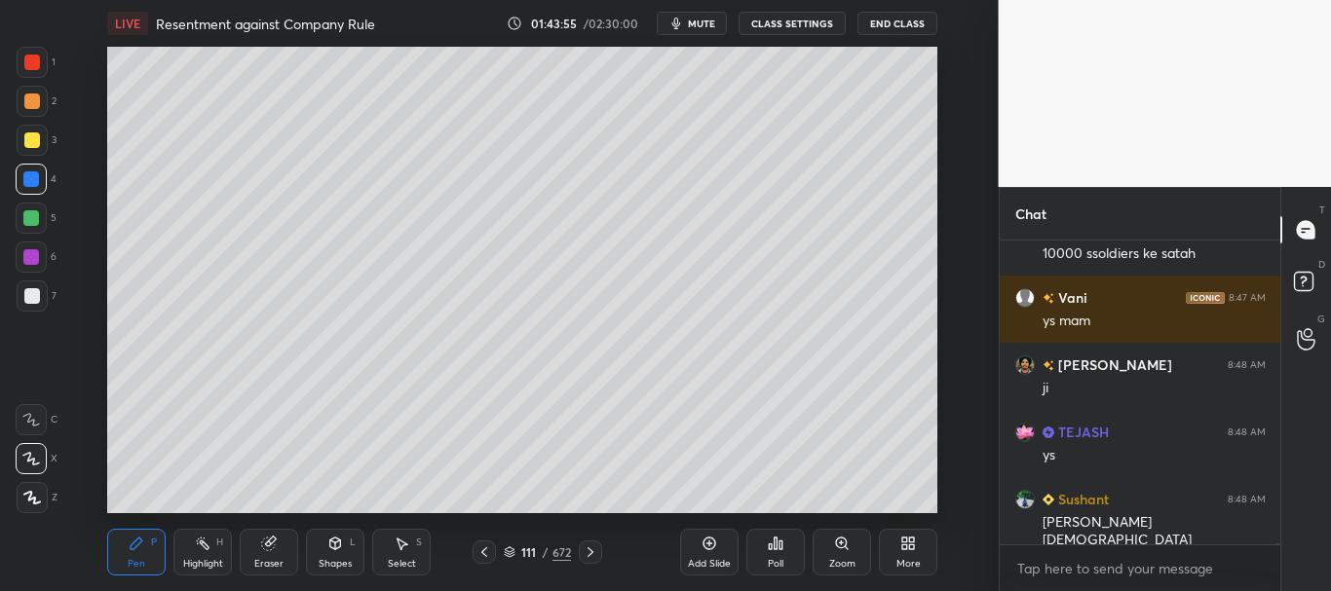
click at [27, 216] on div at bounding box center [31, 218] width 16 height 16
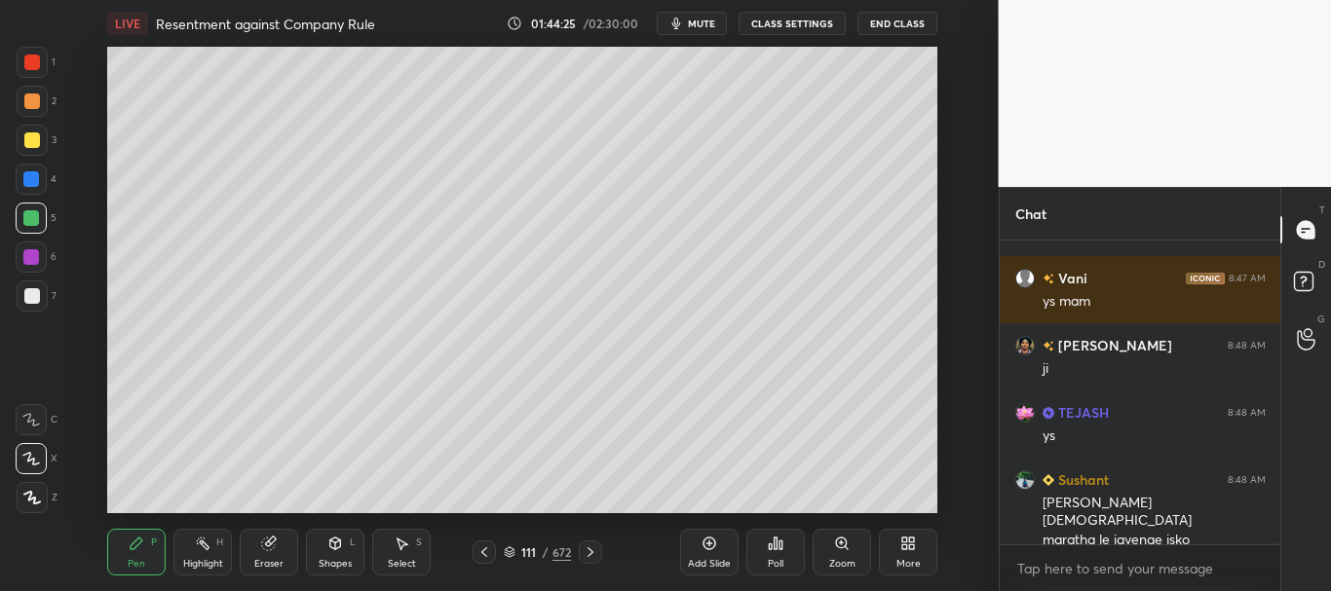
scroll to position [83278, 0]
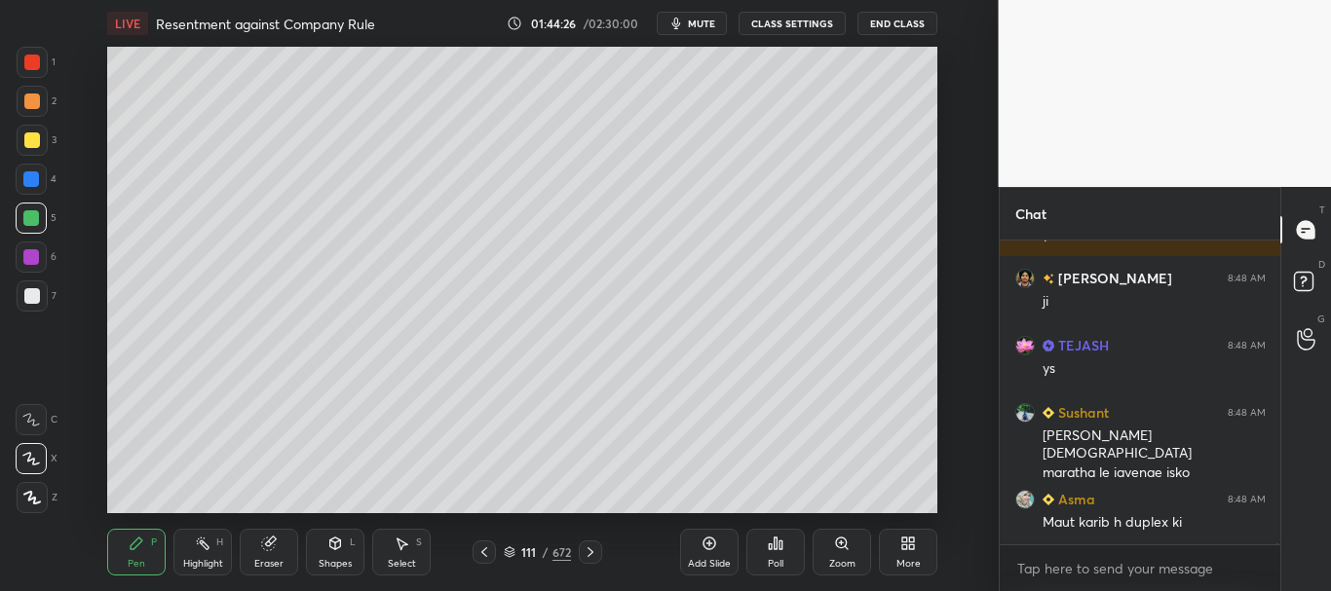
click at [28, 307] on div at bounding box center [32, 296] width 31 height 31
click at [33, 141] on div at bounding box center [32, 140] width 16 height 16
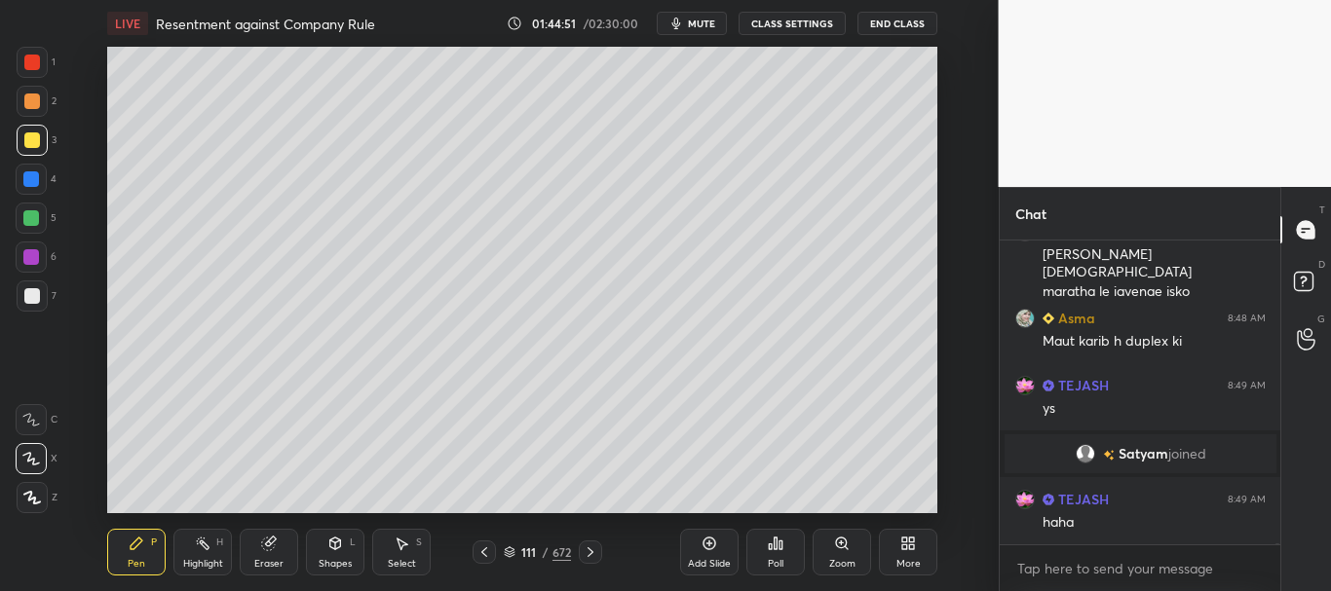
scroll to position [82336, 0]
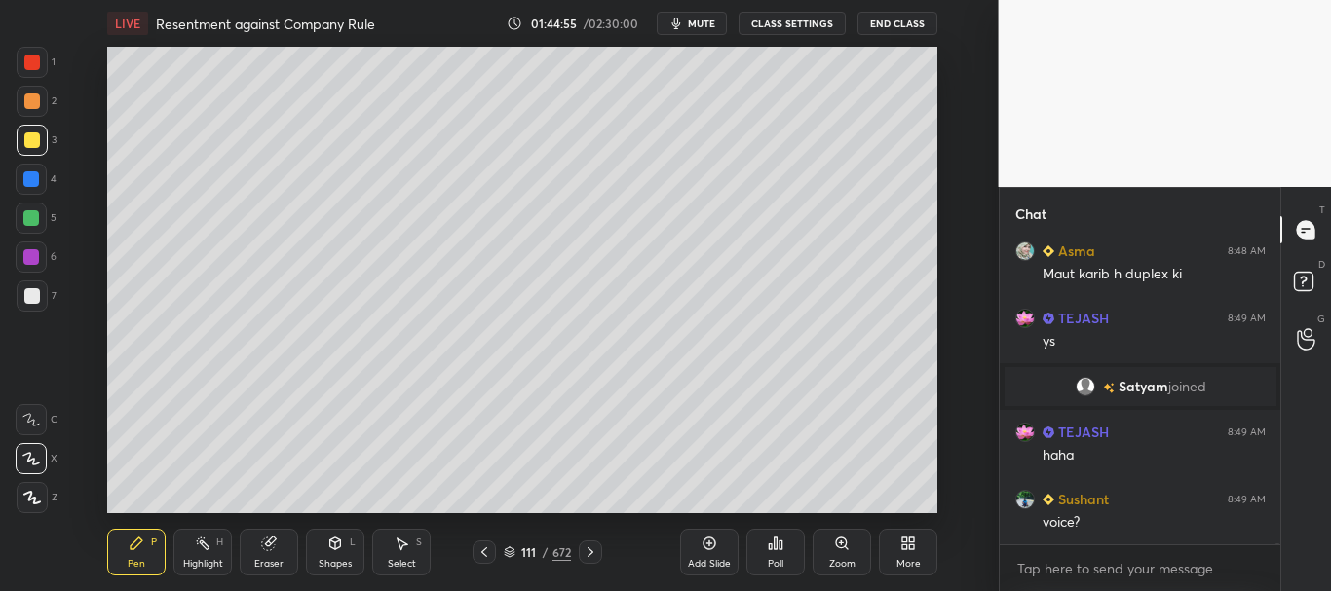
click at [36, 65] on div at bounding box center [32, 63] width 16 height 16
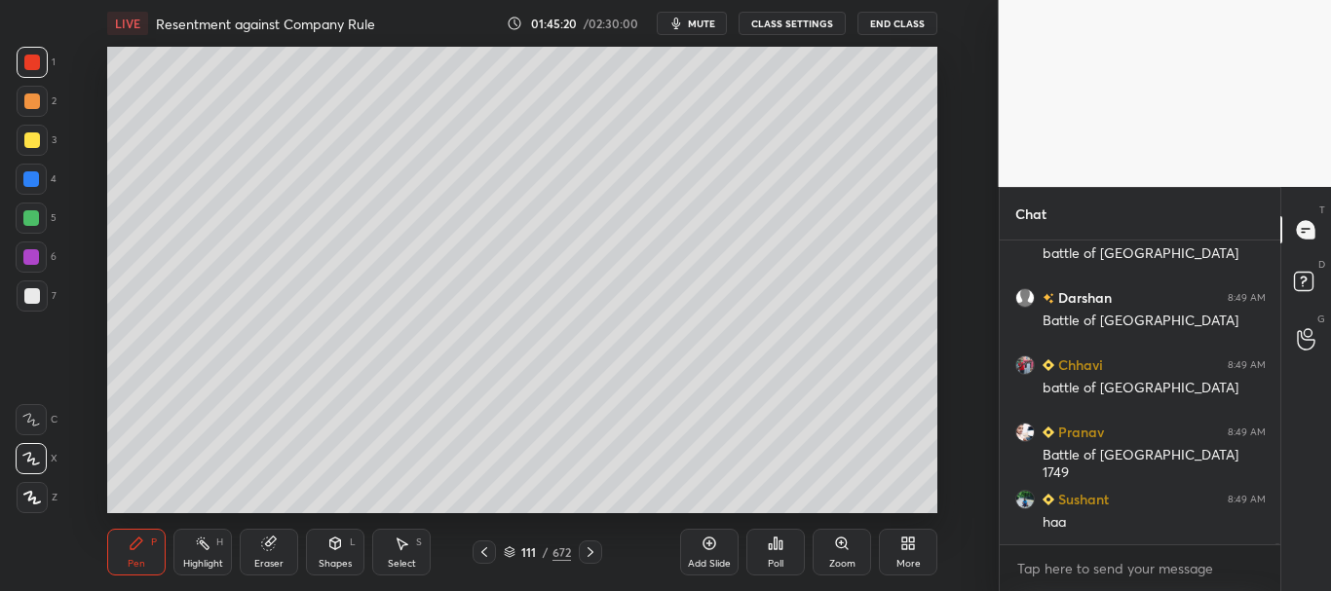
scroll to position [82941, 0]
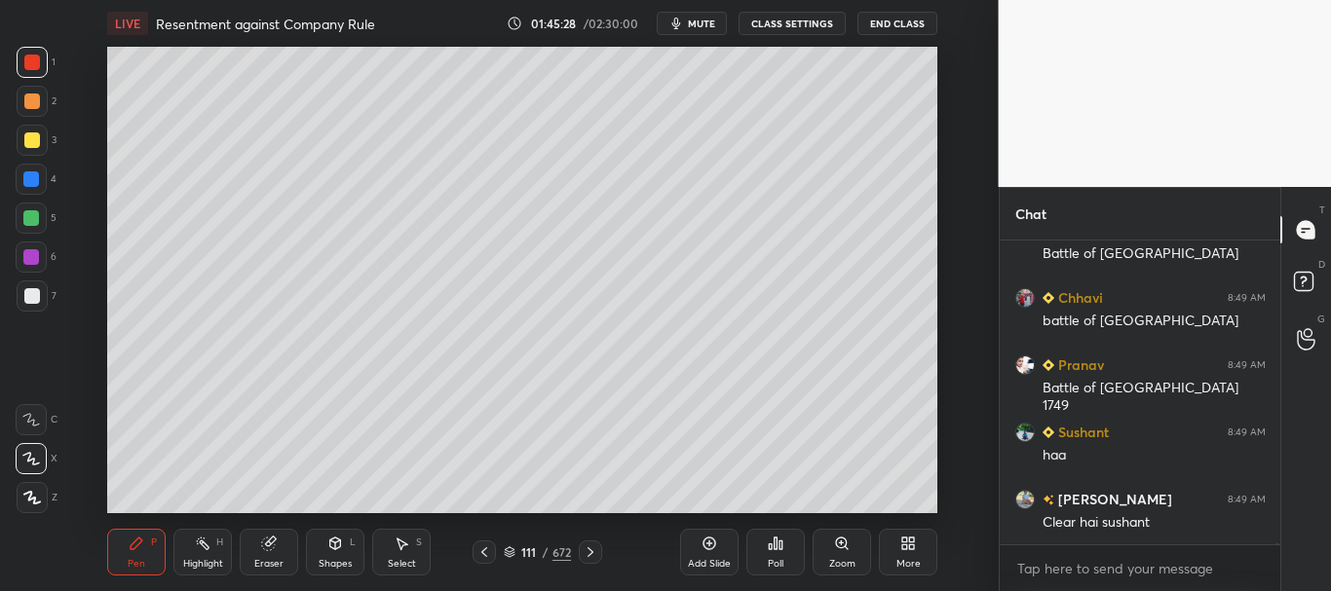
click at [32, 138] on div at bounding box center [32, 140] width 16 height 16
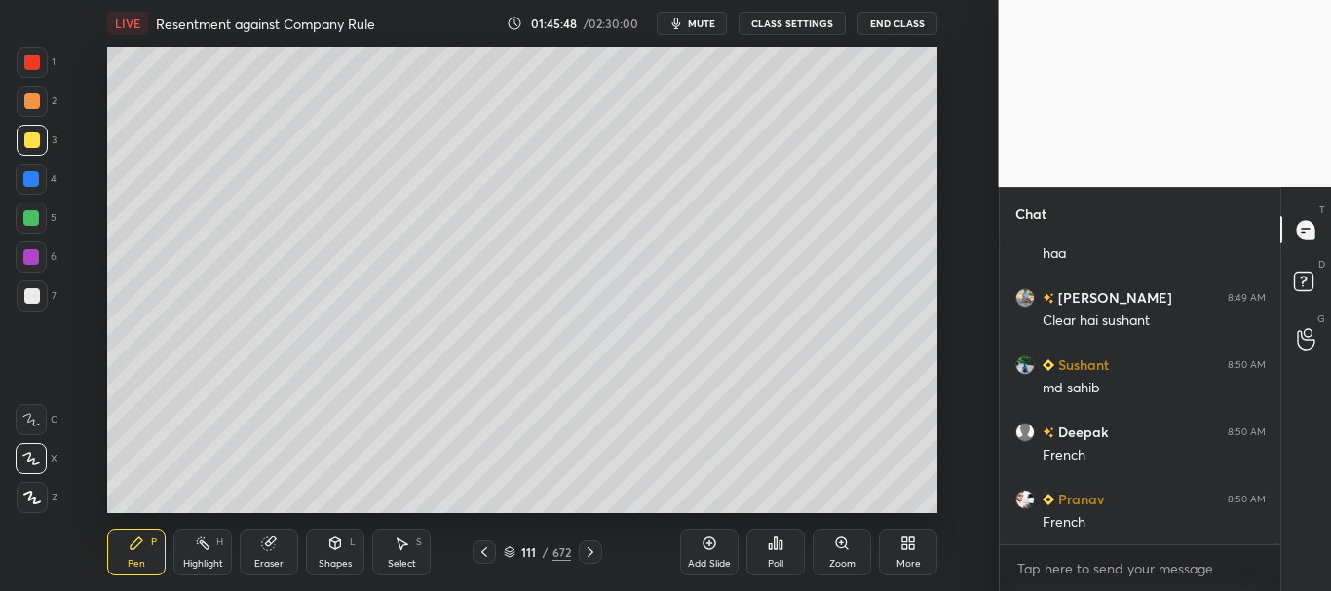
scroll to position [83210, 0]
click at [30, 292] on div at bounding box center [32, 296] width 16 height 16
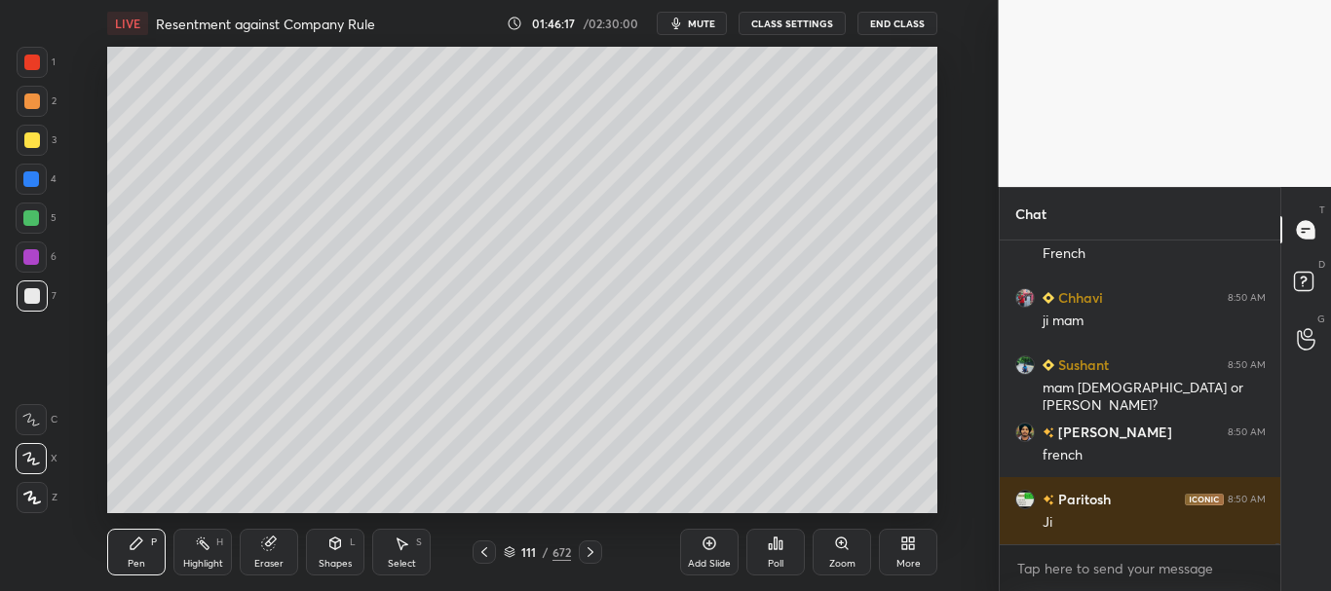
scroll to position [83479, 0]
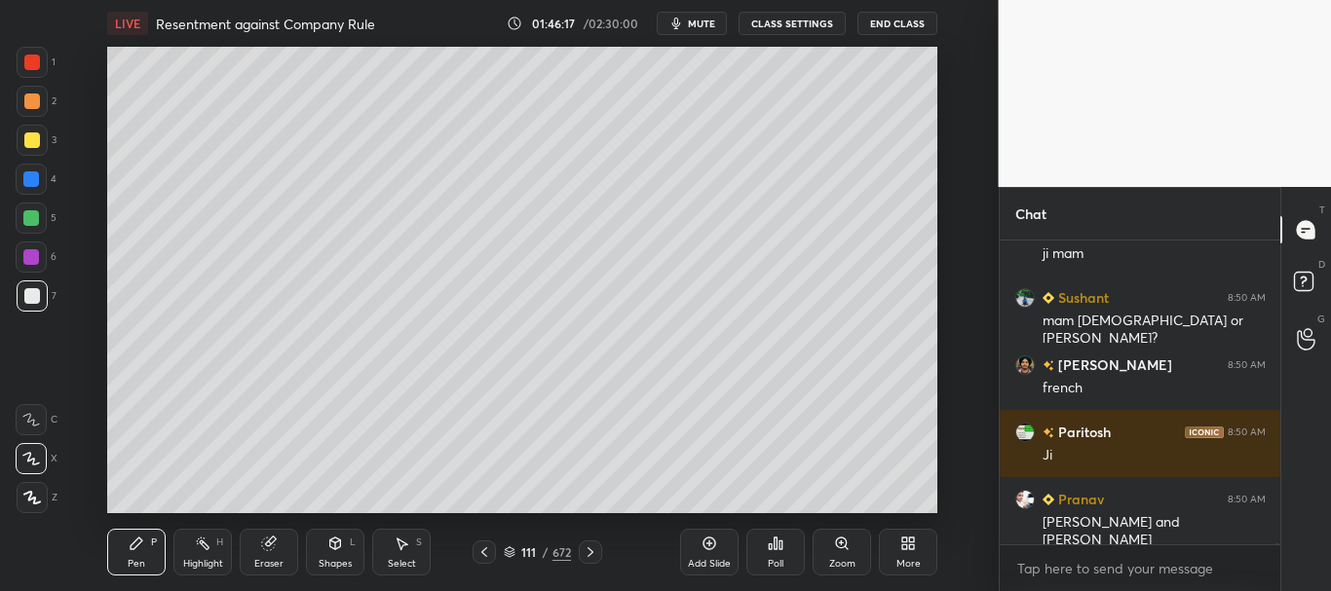
click at [27, 298] on div at bounding box center [32, 296] width 16 height 16
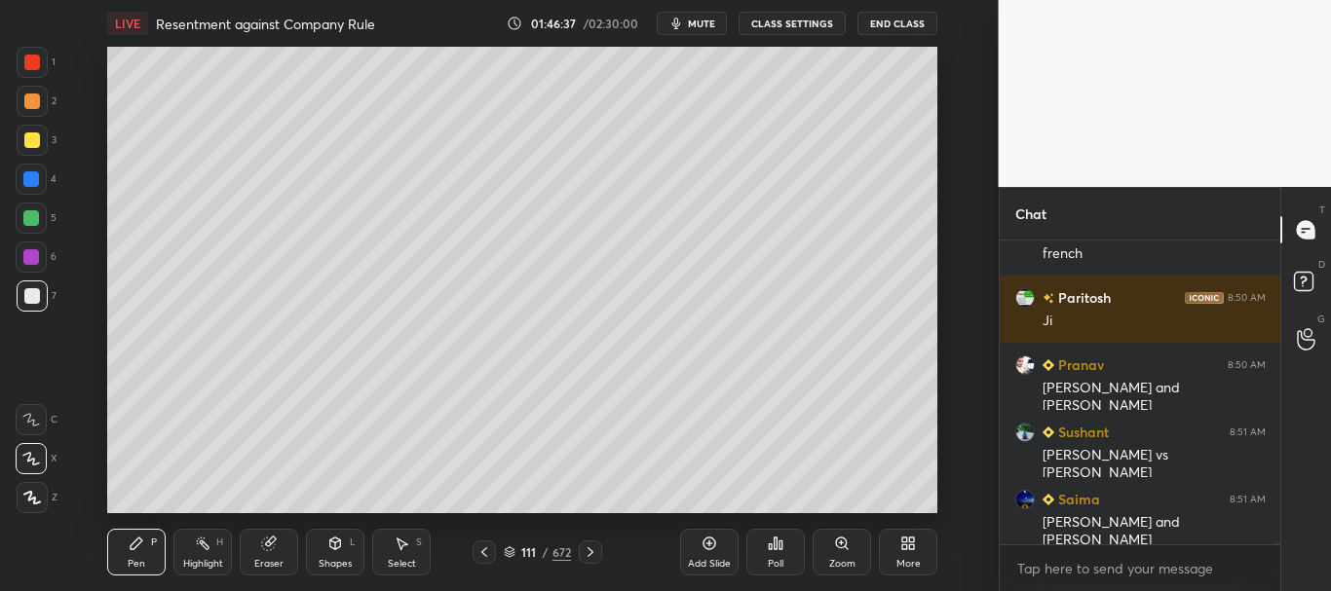
scroll to position [83680, 0]
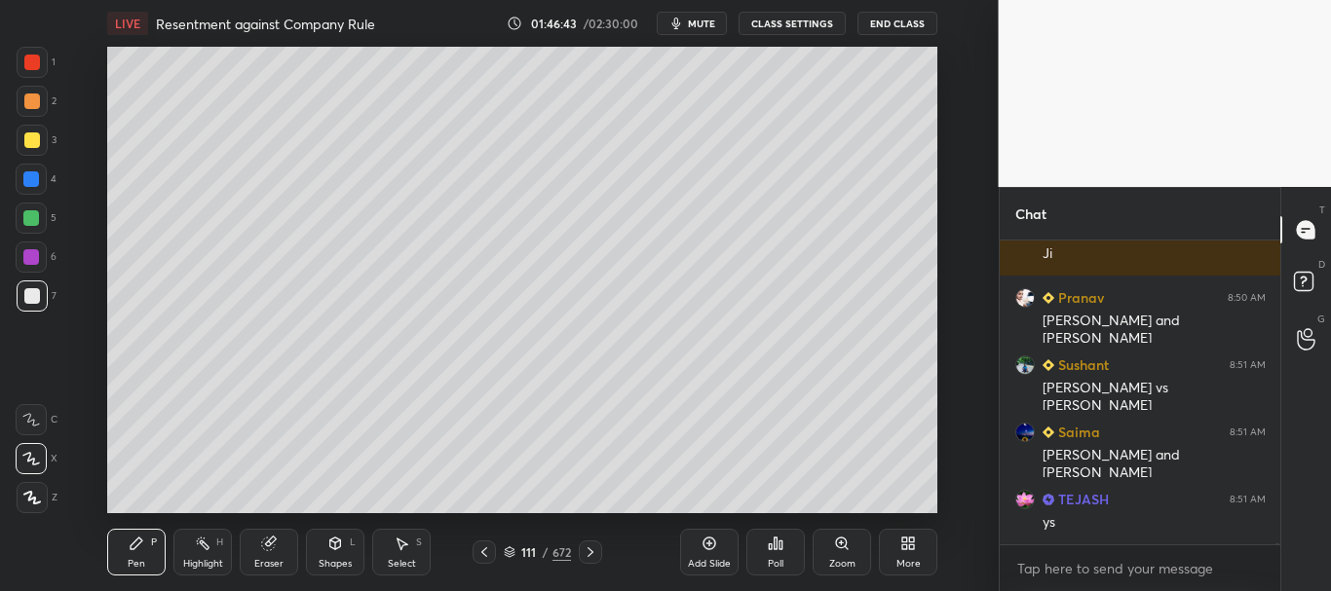
click at [27, 296] on div at bounding box center [32, 296] width 16 height 16
click at [36, 135] on div at bounding box center [32, 140] width 16 height 16
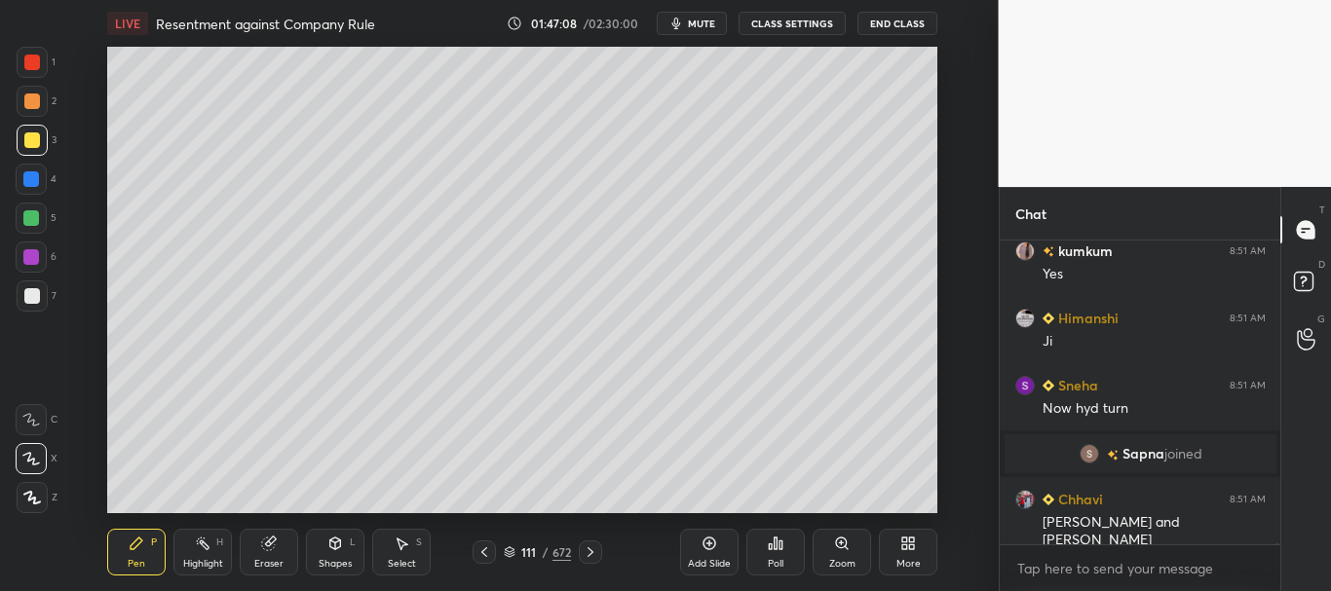
scroll to position [83711, 0]
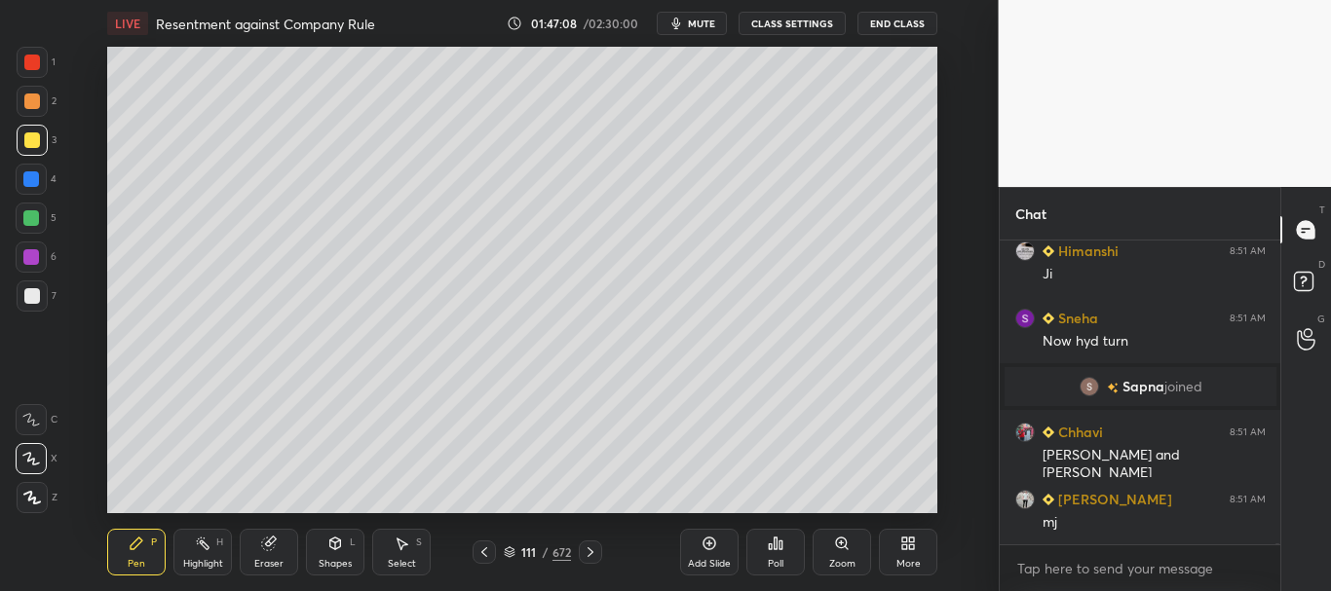
drag, startPoint x: 36, startPoint y: 299, endPoint x: 46, endPoint y: 296, distance: 10.2
click at [36, 299] on div at bounding box center [32, 296] width 16 height 16
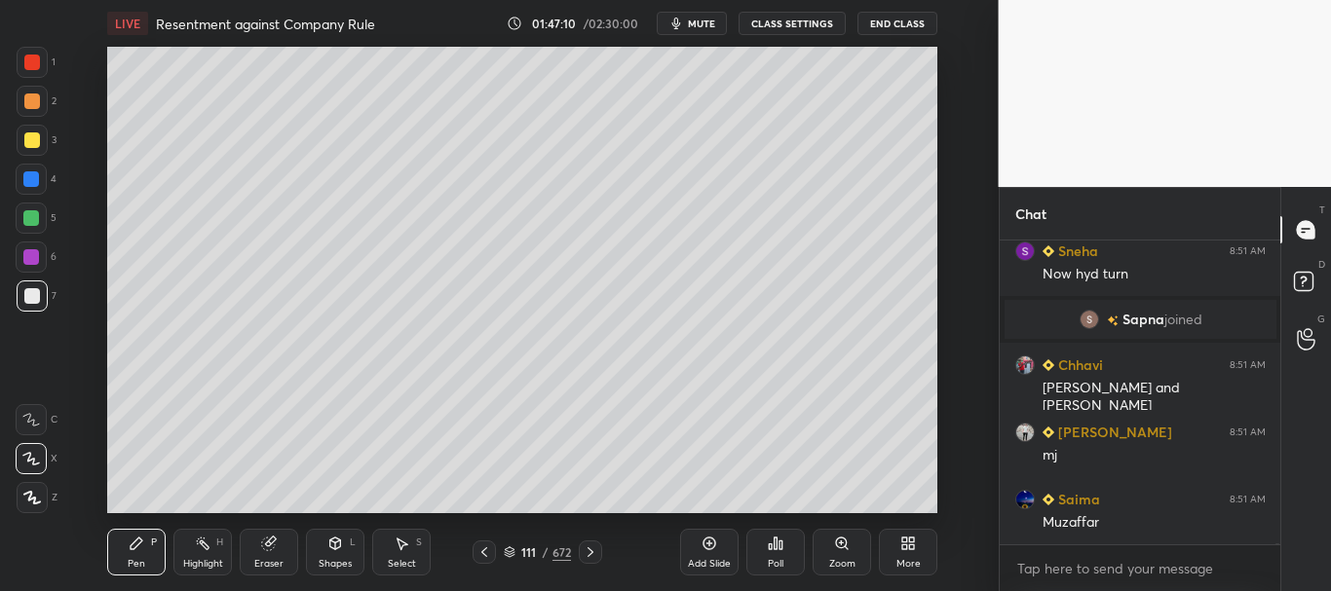
scroll to position [83846, 0]
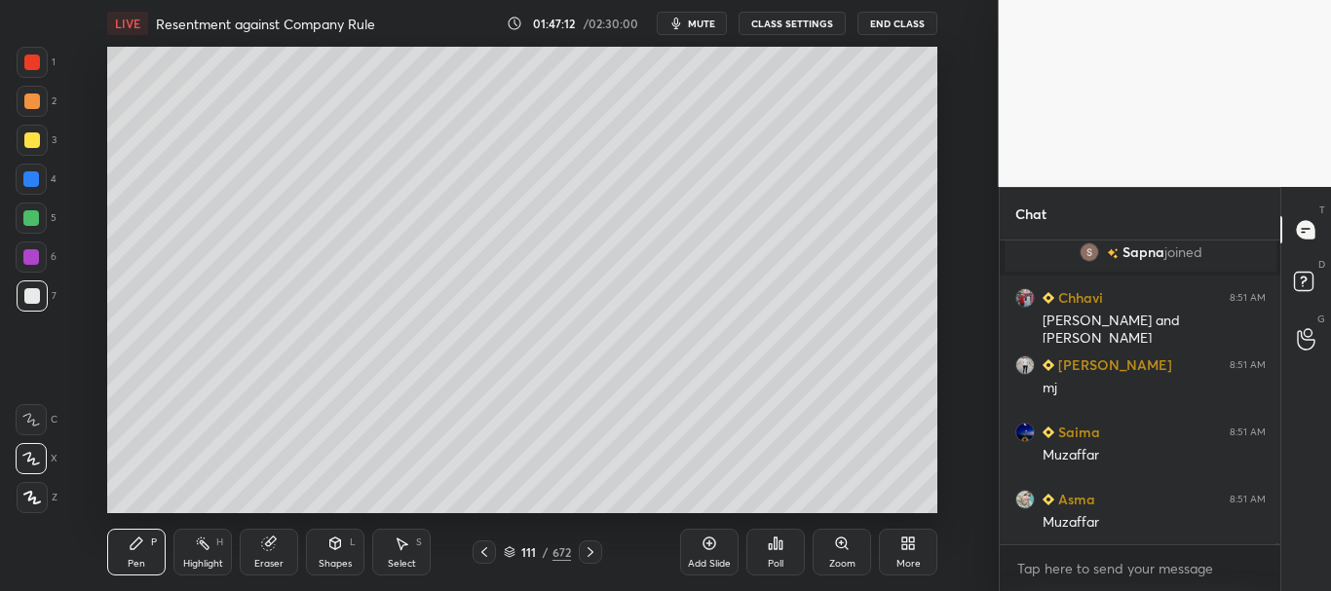
click at [29, 248] on div at bounding box center [31, 257] width 31 height 31
click at [27, 210] on div at bounding box center [31, 218] width 31 height 31
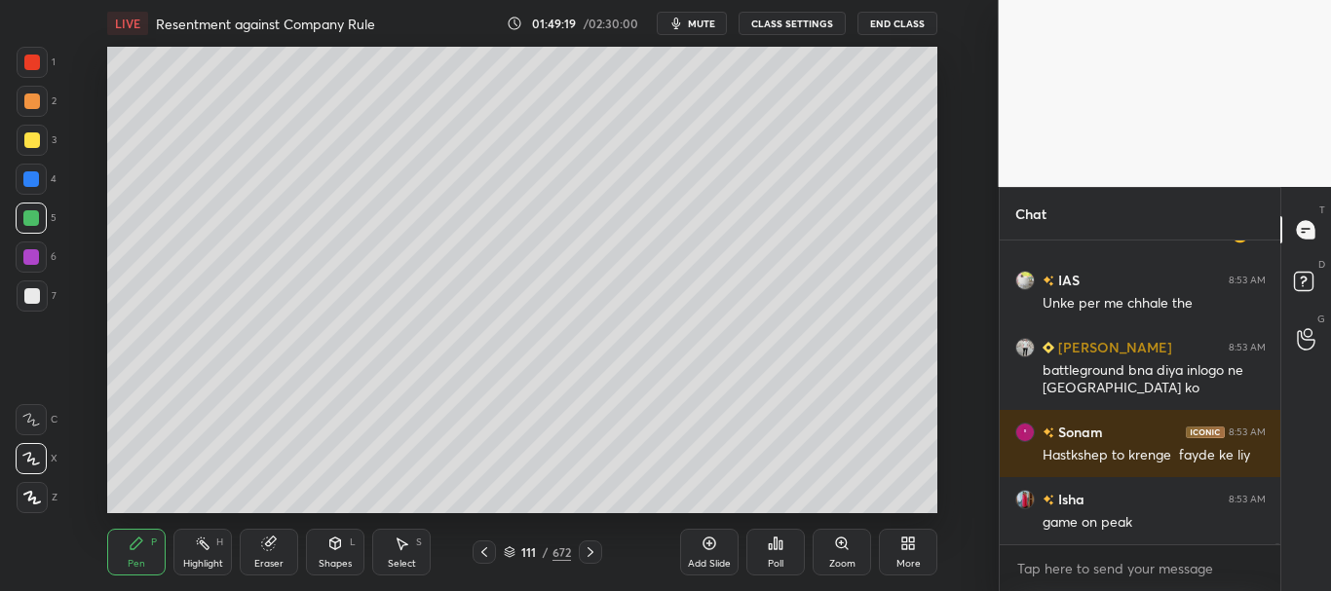
scroll to position [85609, 0]
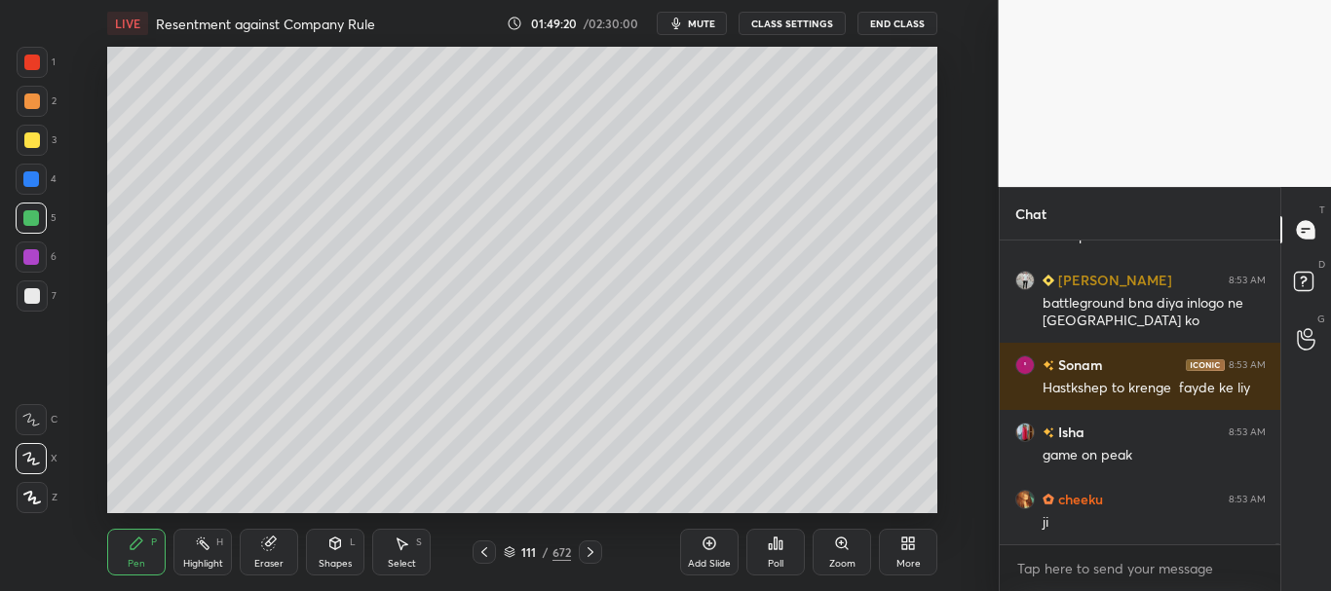
click at [25, 299] on div at bounding box center [32, 296] width 16 height 16
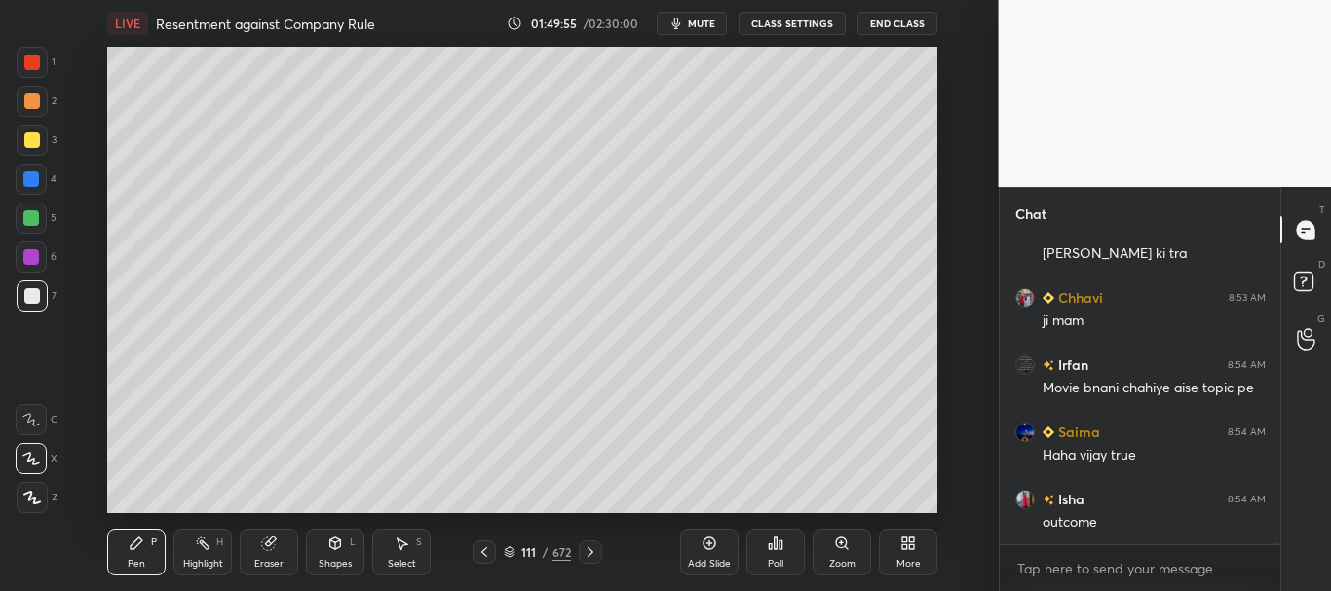
scroll to position [86080, 0]
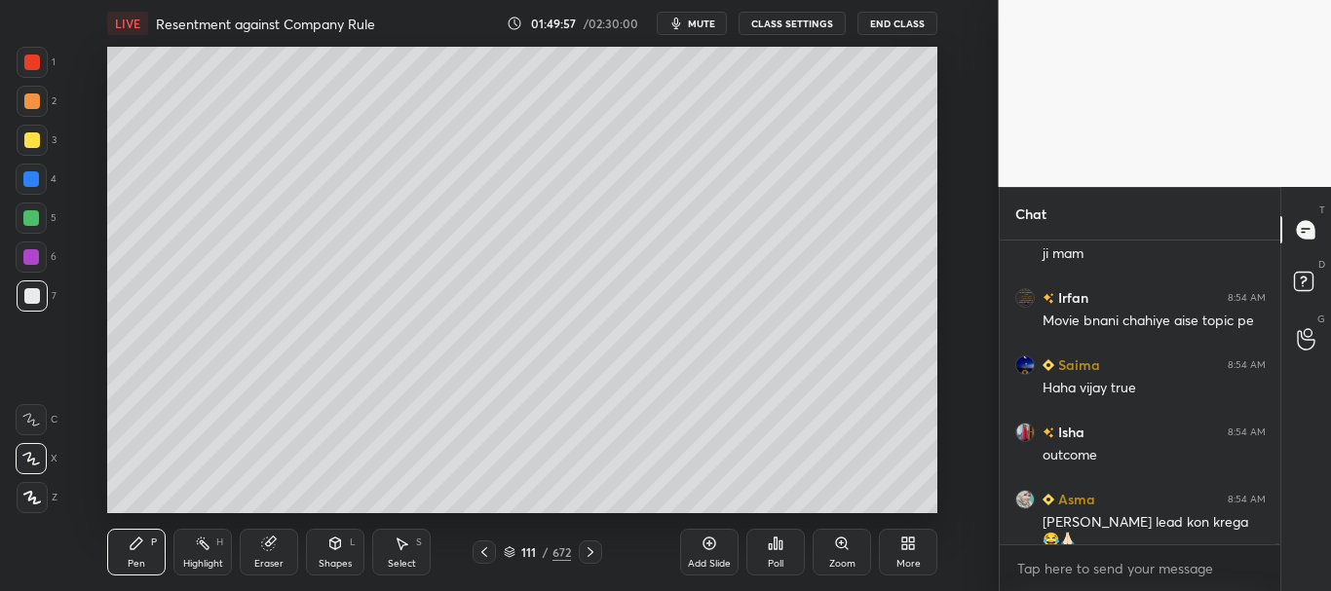
click at [24, 134] on div at bounding box center [32, 140] width 16 height 16
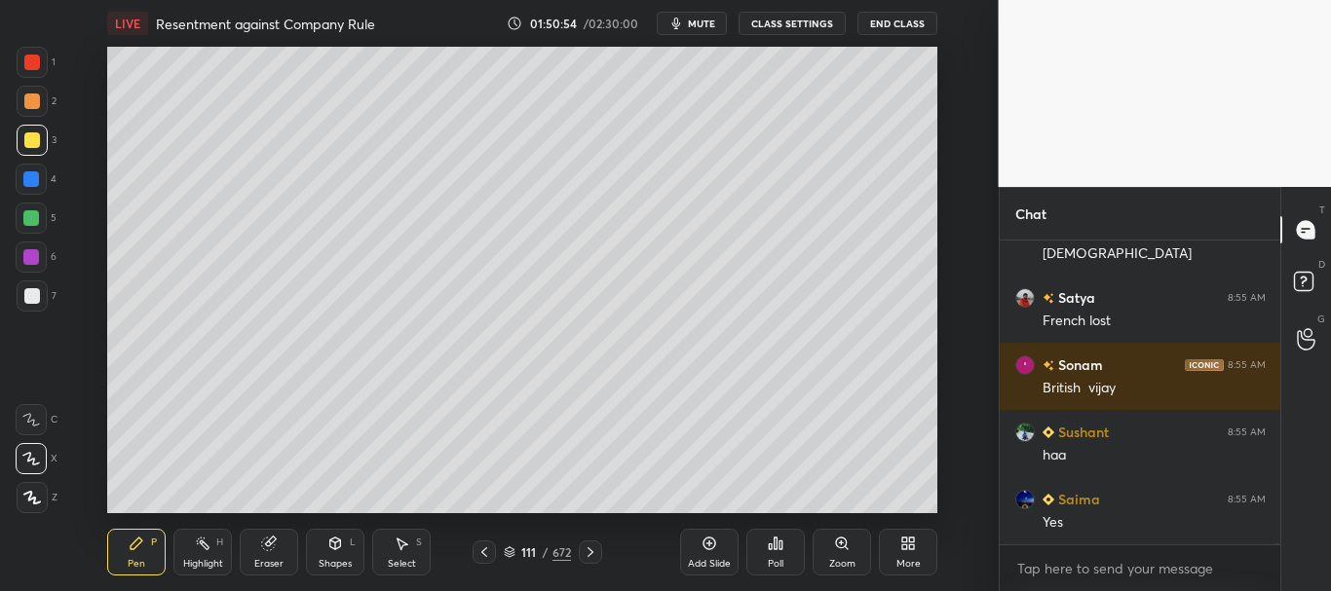
scroll to position [87281, 0]
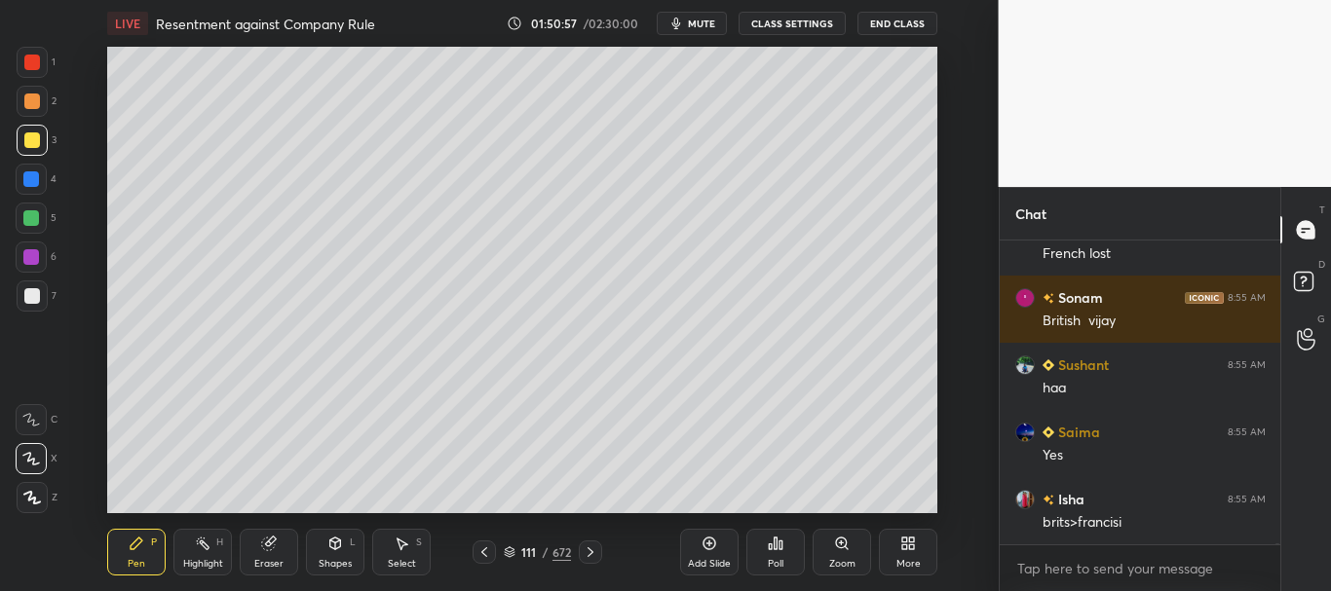
click at [32, 298] on div at bounding box center [32, 296] width 16 height 16
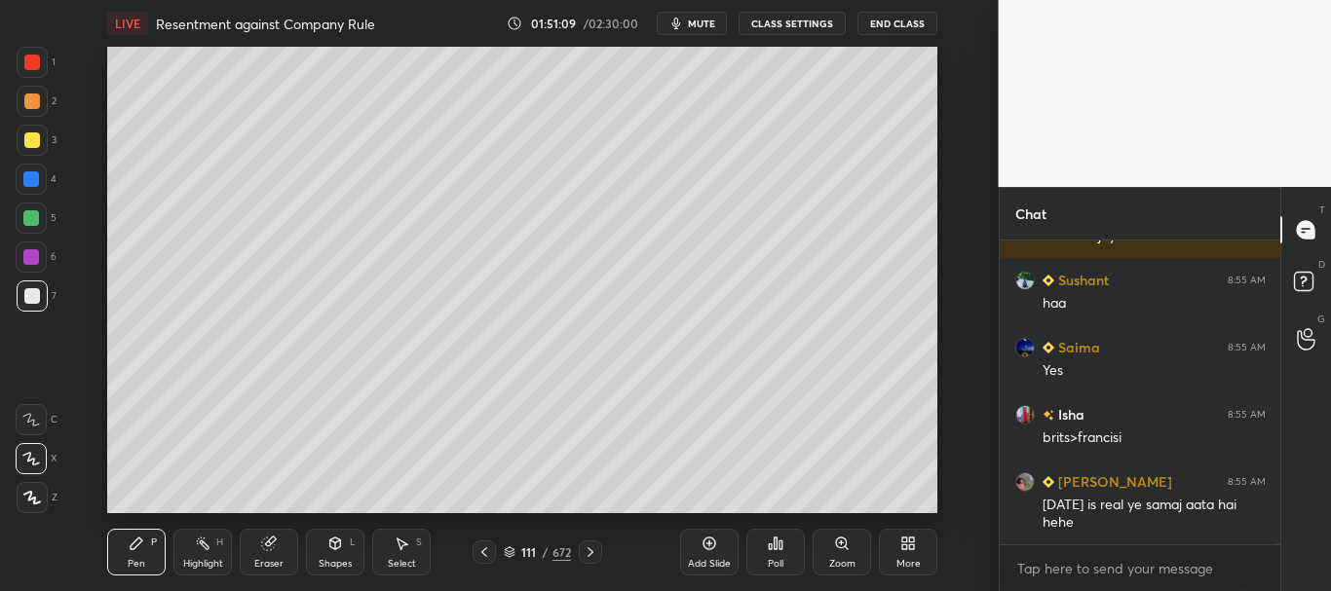
drag, startPoint x: 259, startPoint y: 549, endPoint x: 269, endPoint y: 548, distance: 9.8
click at [259, 550] on div "Eraser" at bounding box center [269, 552] width 58 height 47
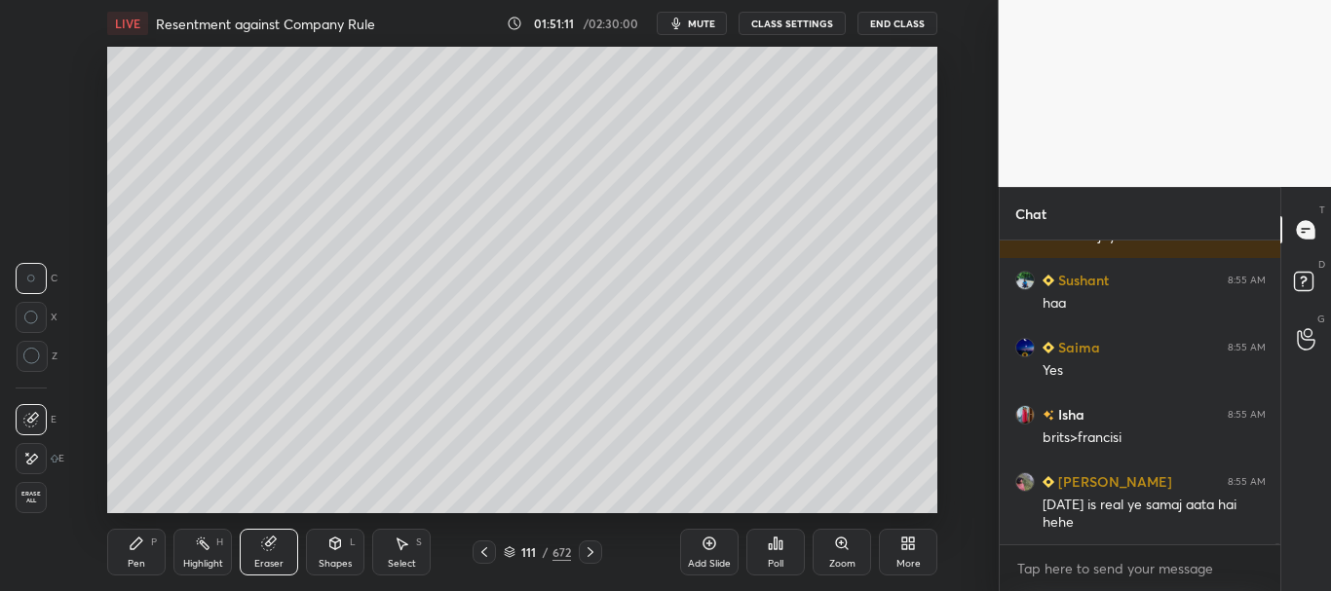
click at [146, 555] on div "Pen P" at bounding box center [136, 552] width 58 height 47
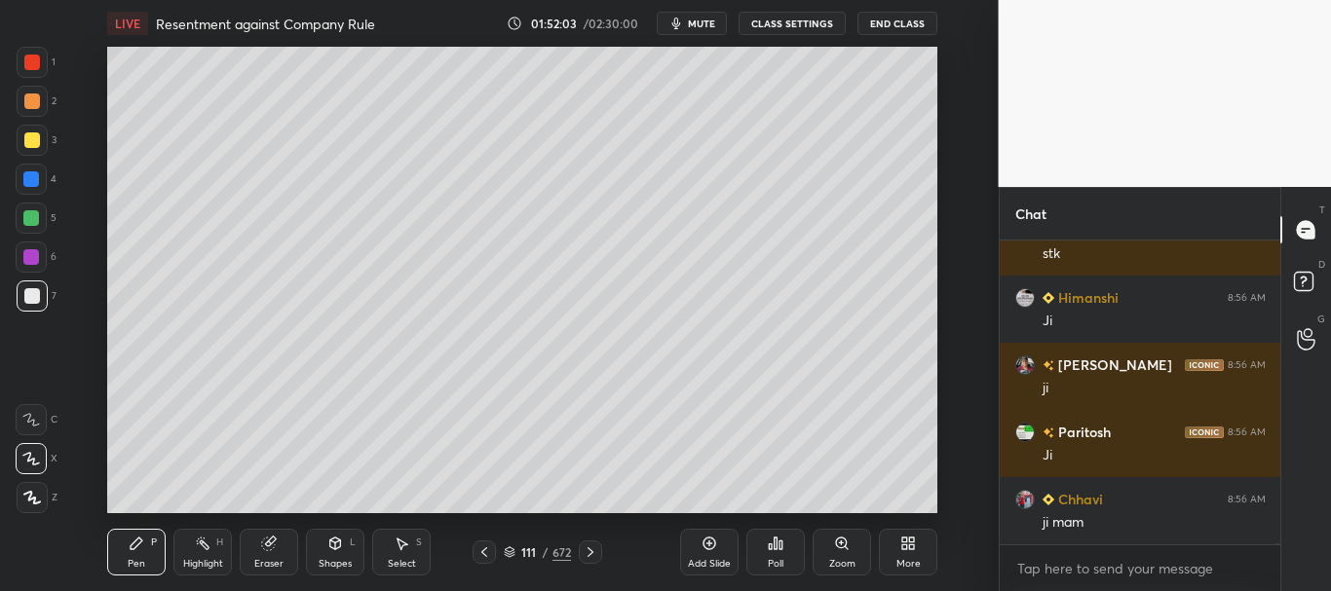
scroll to position [88275, 0]
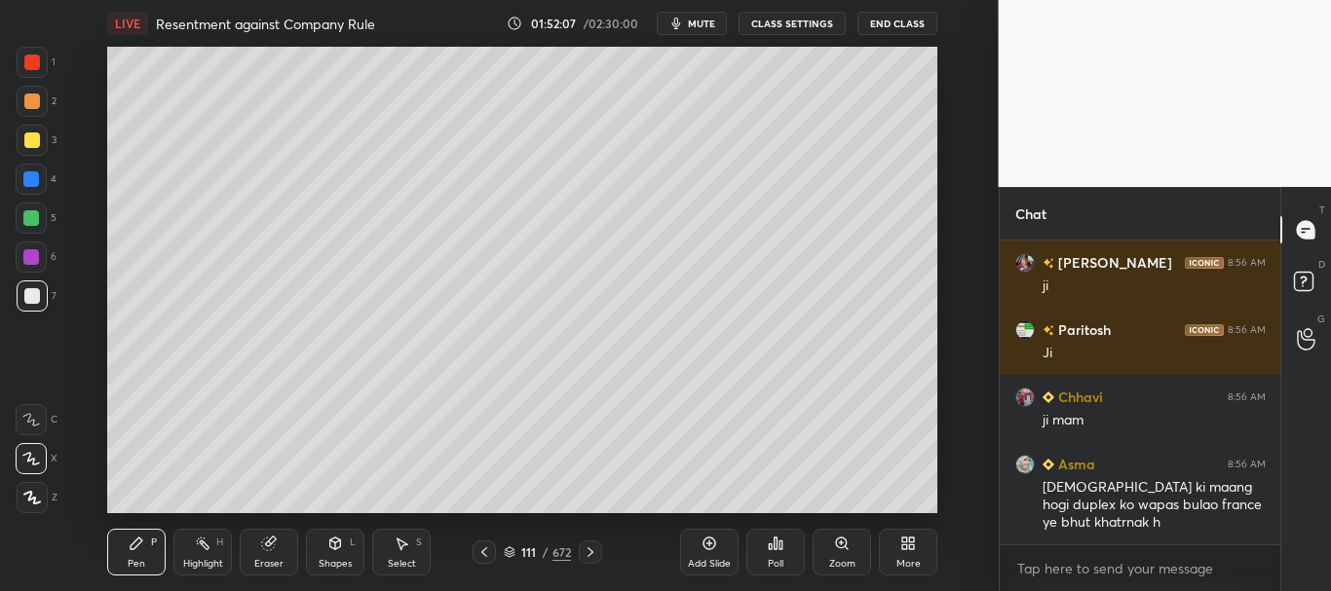
click at [34, 67] on div at bounding box center [32, 63] width 16 height 16
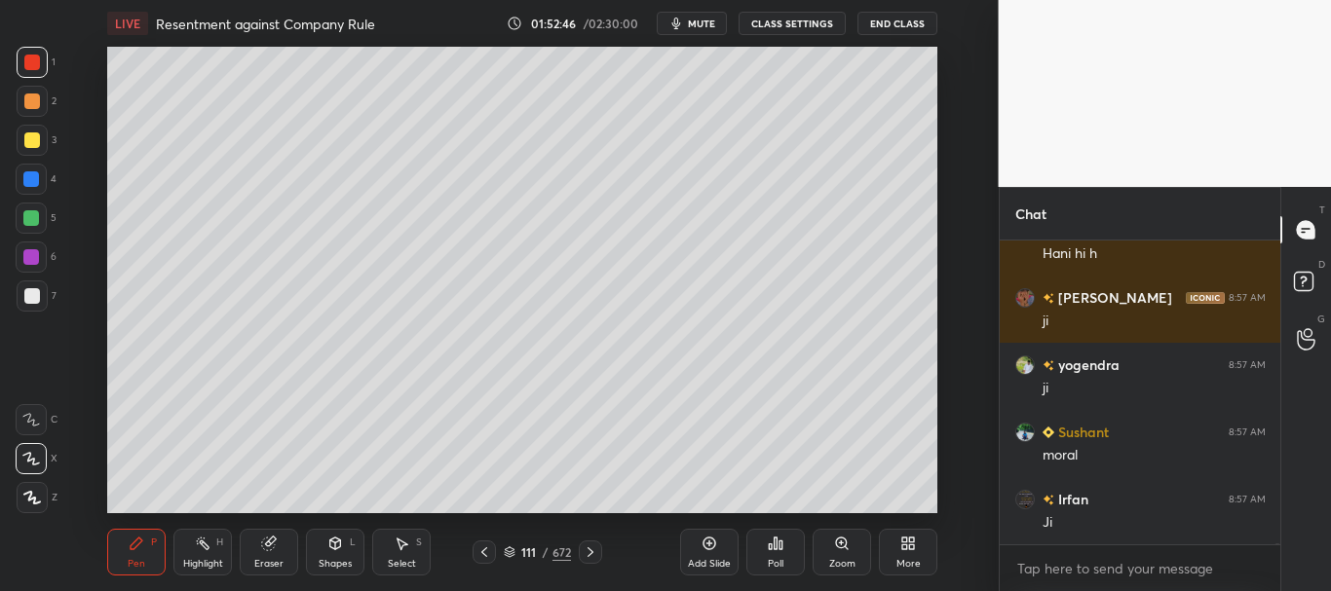
scroll to position [88595, 0]
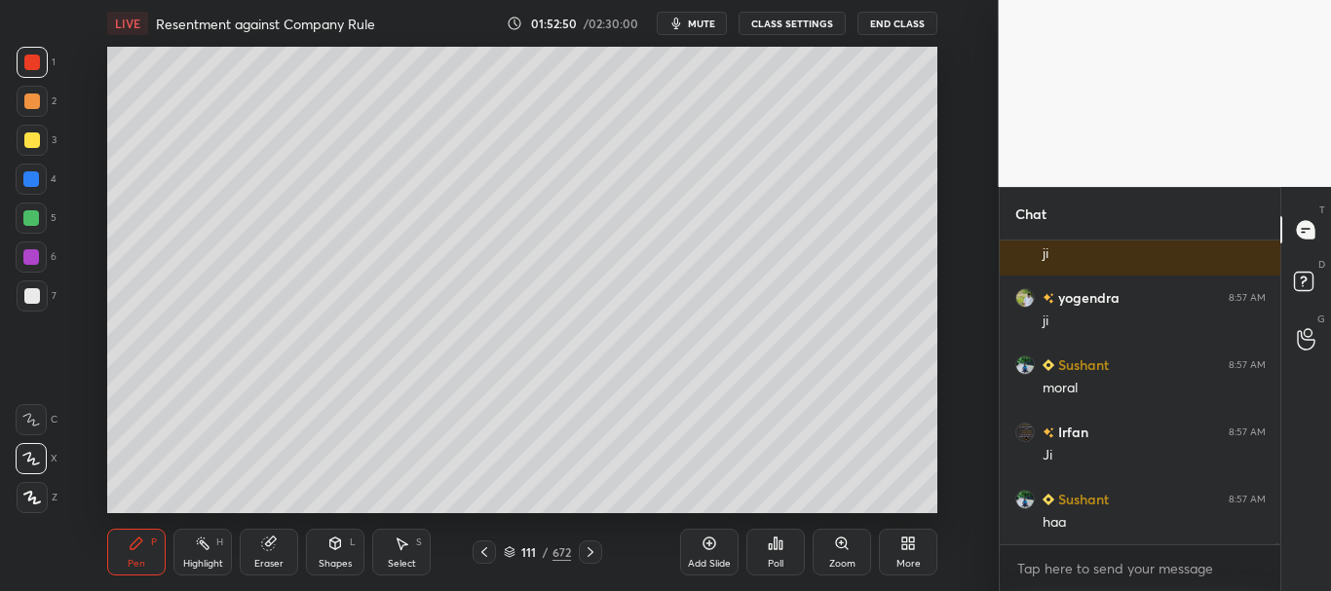
click at [713, 549] on icon at bounding box center [709, 544] width 16 height 16
click at [488, 550] on icon at bounding box center [483, 553] width 16 height 16
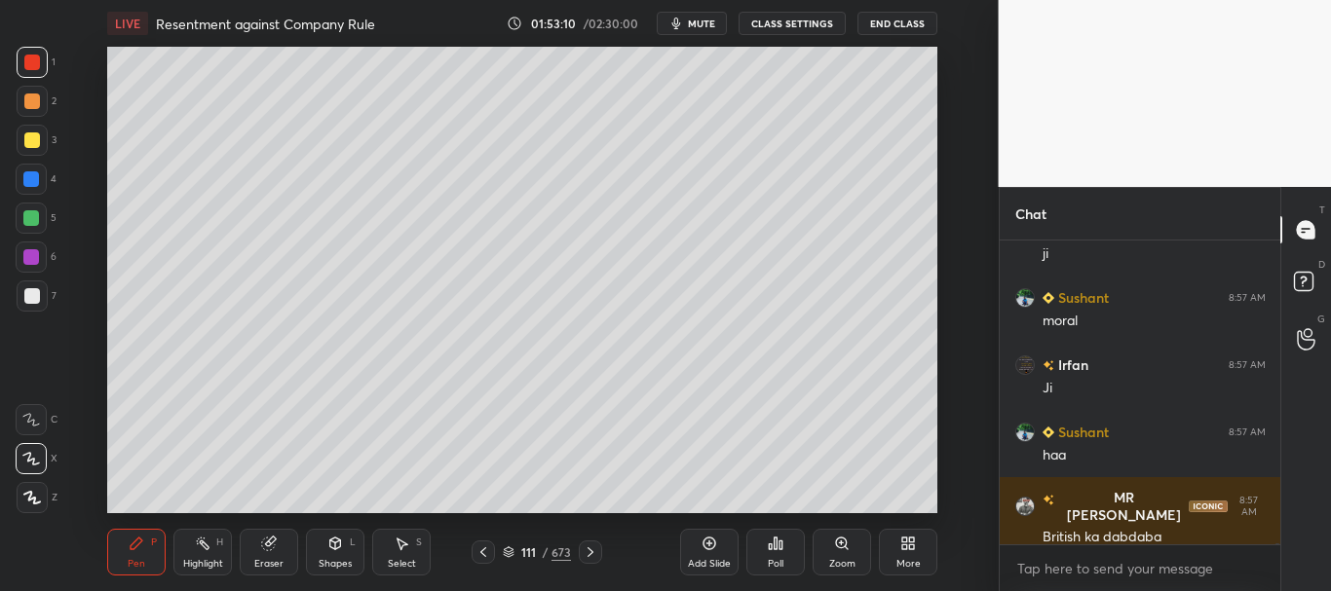
scroll to position [88729, 0]
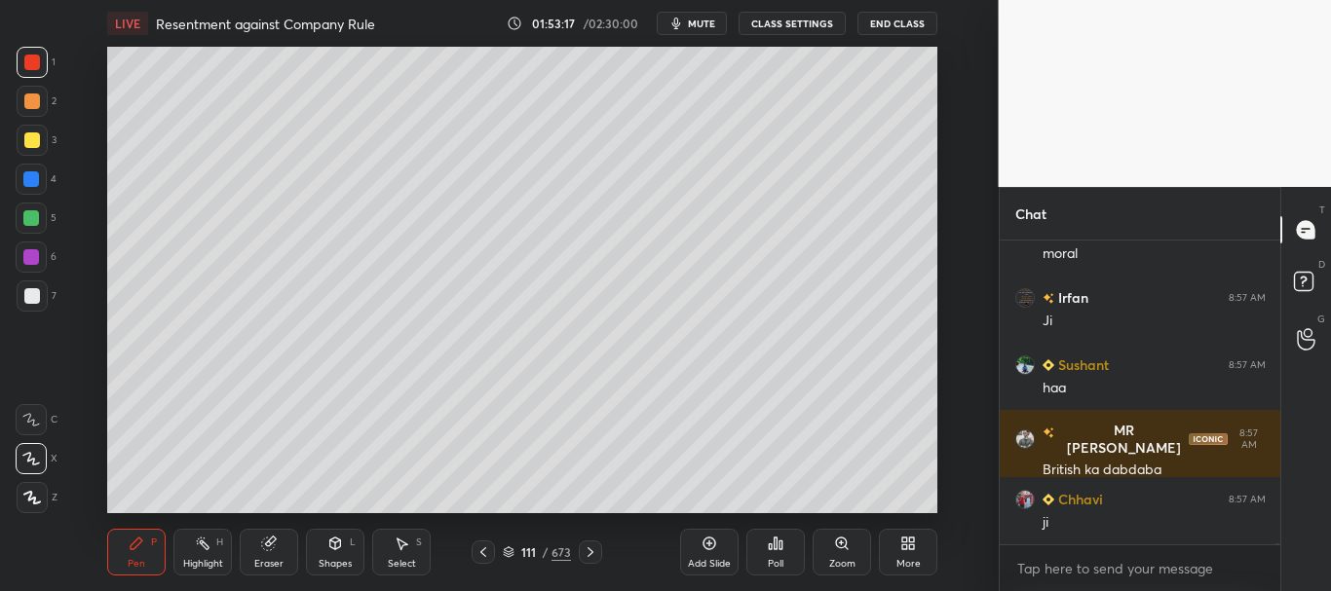
click at [592, 548] on icon at bounding box center [591, 553] width 16 height 16
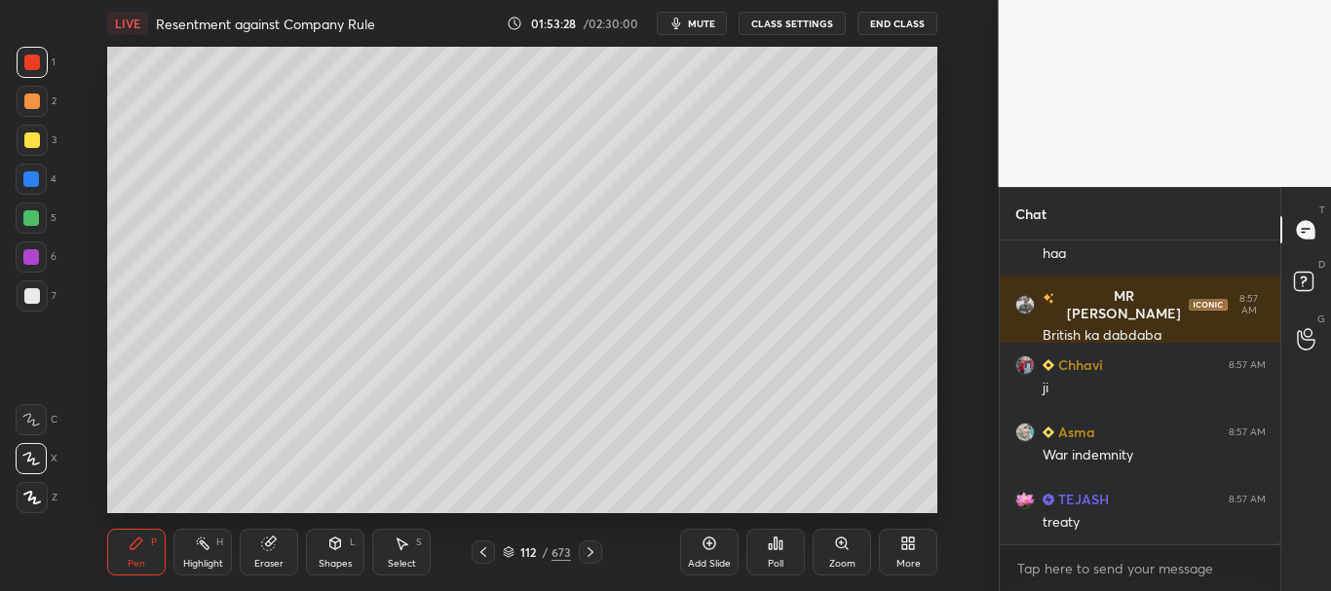
scroll to position [88931, 0]
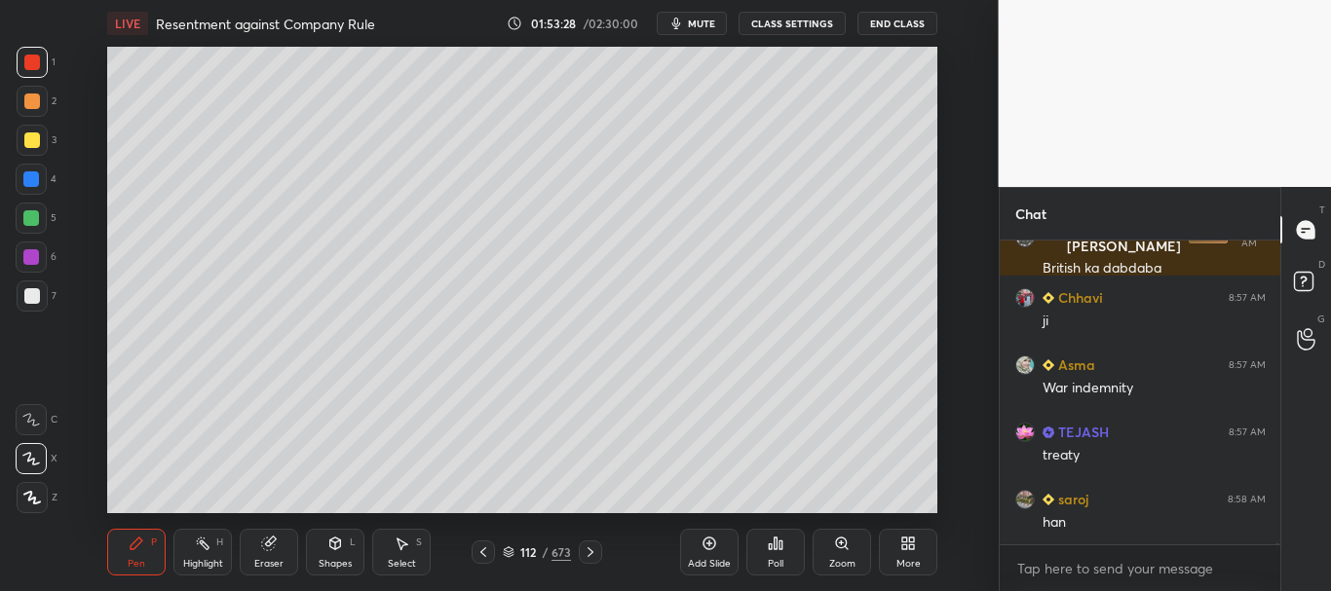
drag, startPoint x: 33, startPoint y: 281, endPoint x: 24, endPoint y: 295, distance: 17.0
click at [33, 282] on div at bounding box center [32, 296] width 31 height 31
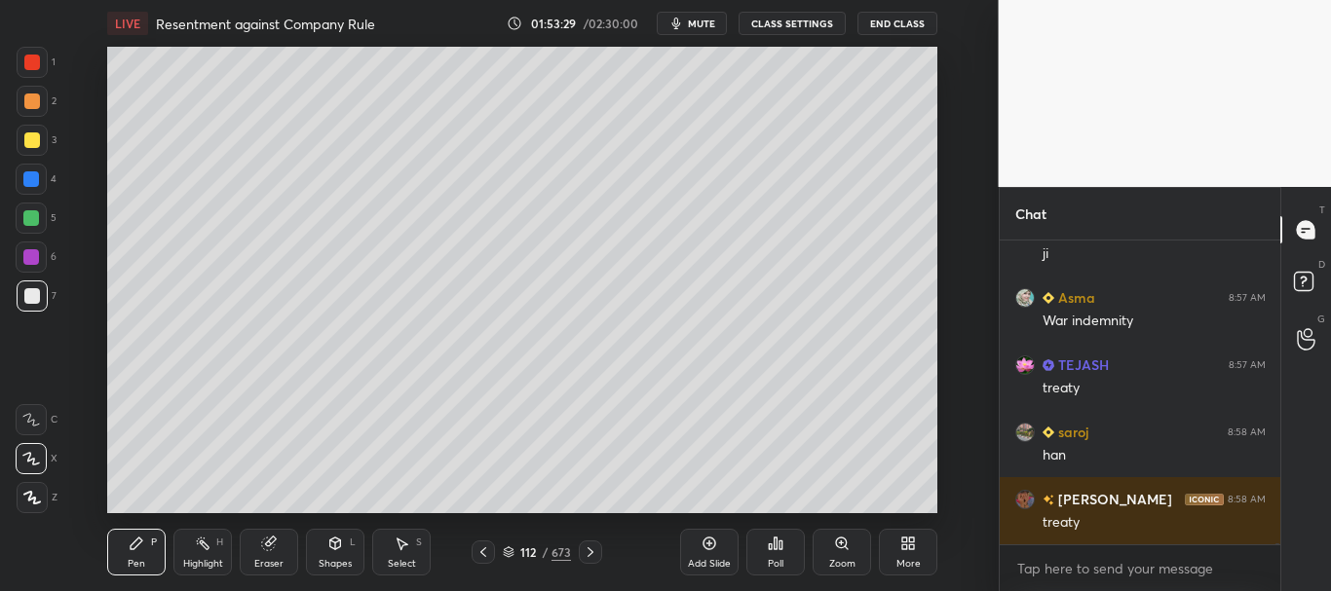
click at [25, 301] on div at bounding box center [32, 296] width 16 height 16
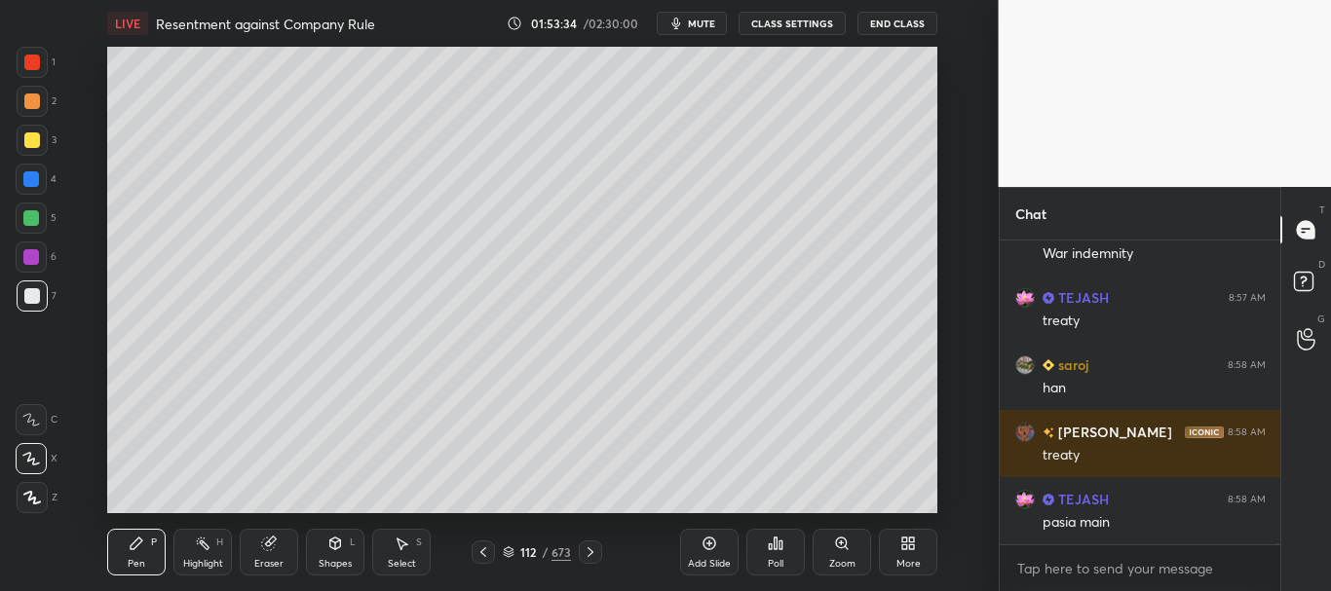
click at [106, 207] on div "Setting up your live class Poll for secs No correct answer Start poll" at bounding box center [522, 280] width 921 height 467
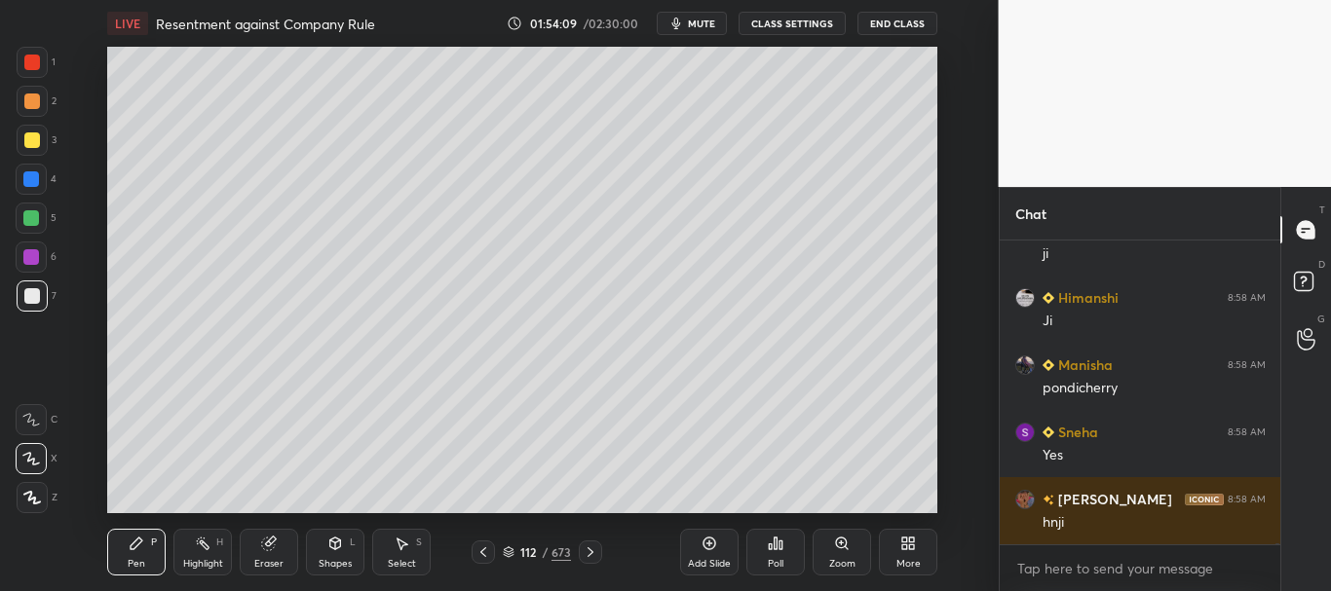
scroll to position [89684, 0]
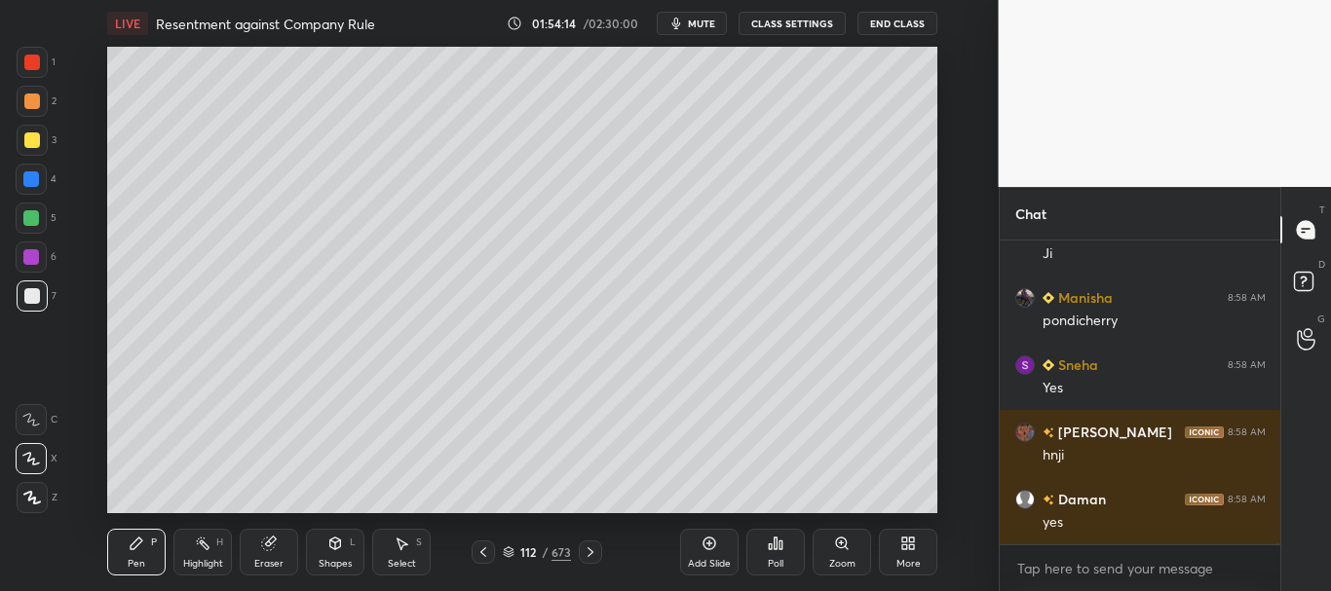
click at [29, 301] on div at bounding box center [32, 296] width 16 height 16
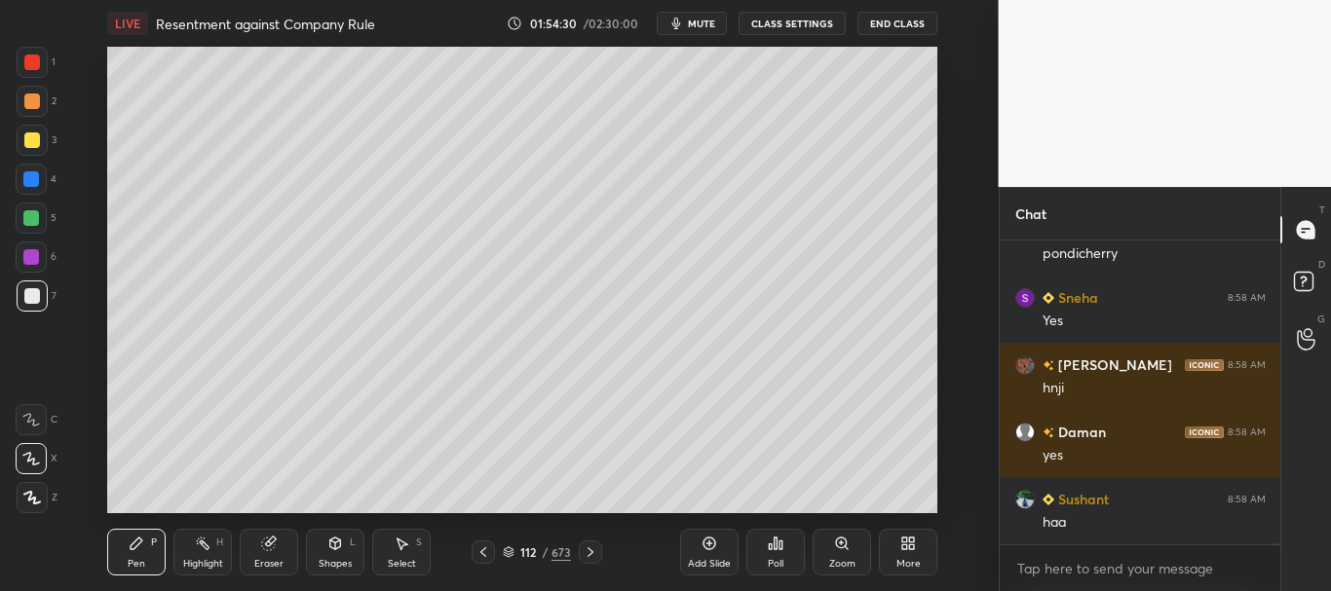
click at [28, 179] on div at bounding box center [31, 179] width 16 height 16
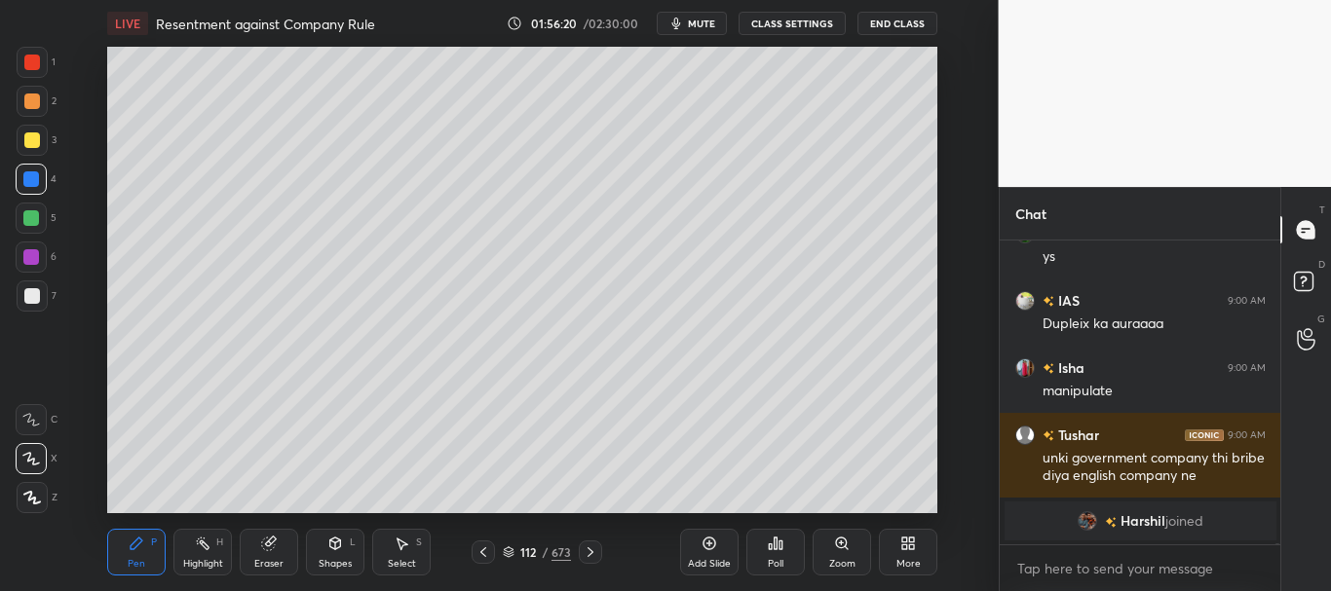
scroll to position [91804, 0]
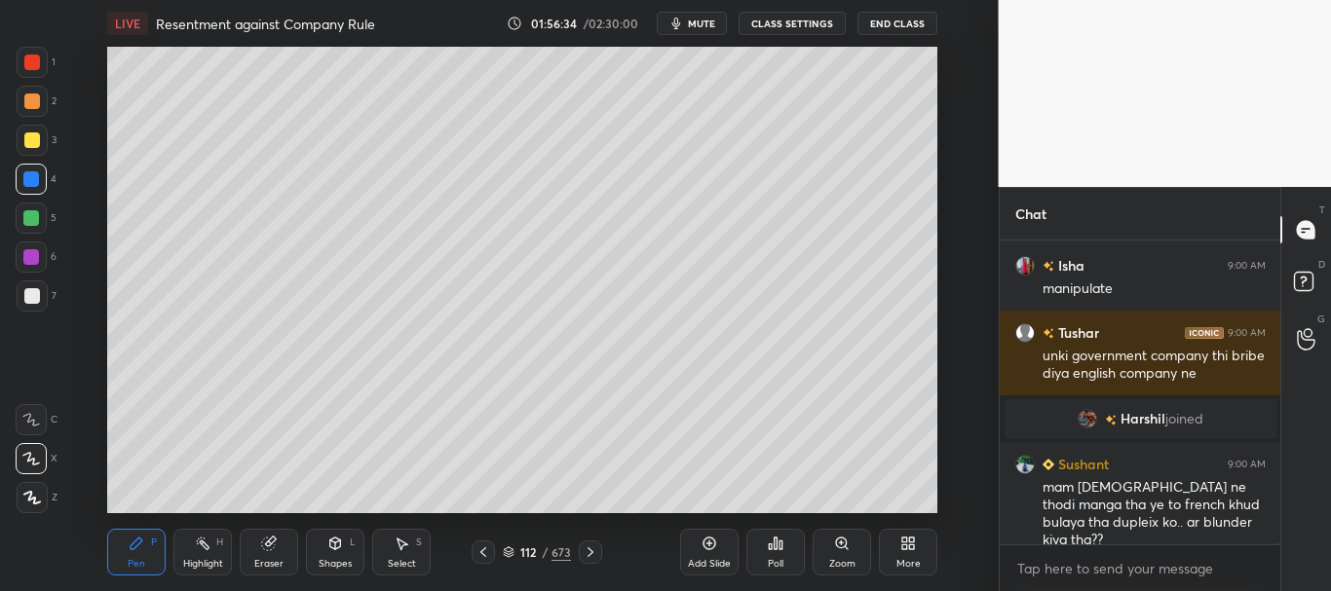
click at [30, 58] on div at bounding box center [32, 63] width 16 height 16
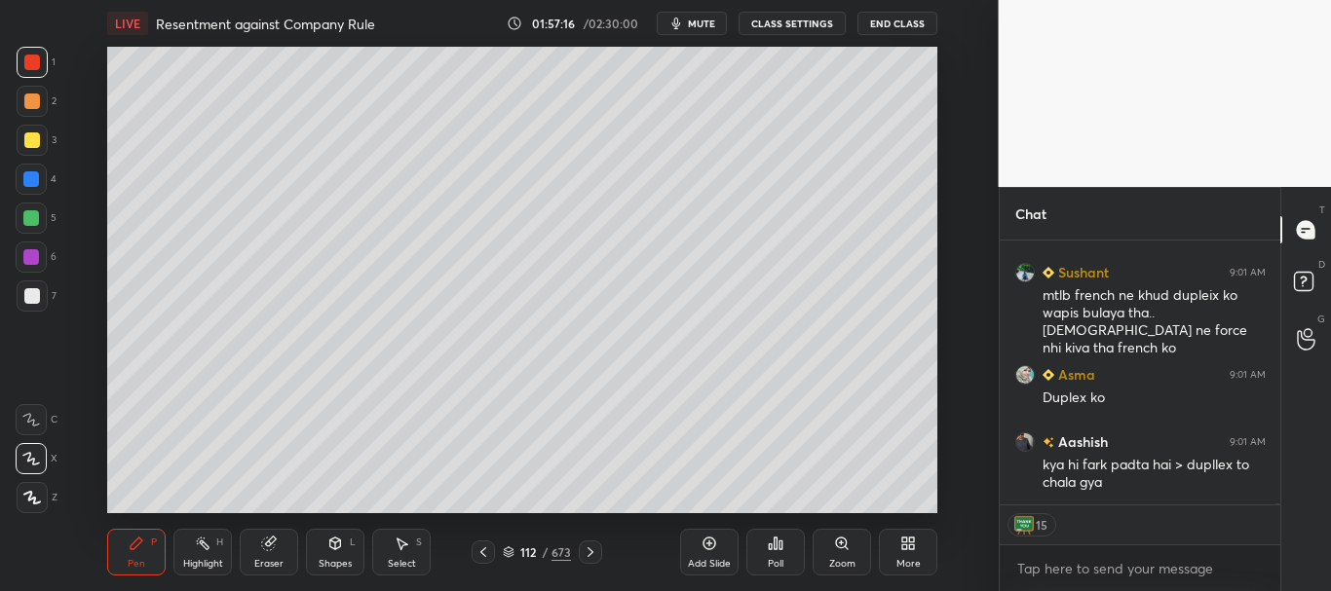
scroll to position [92358, 0]
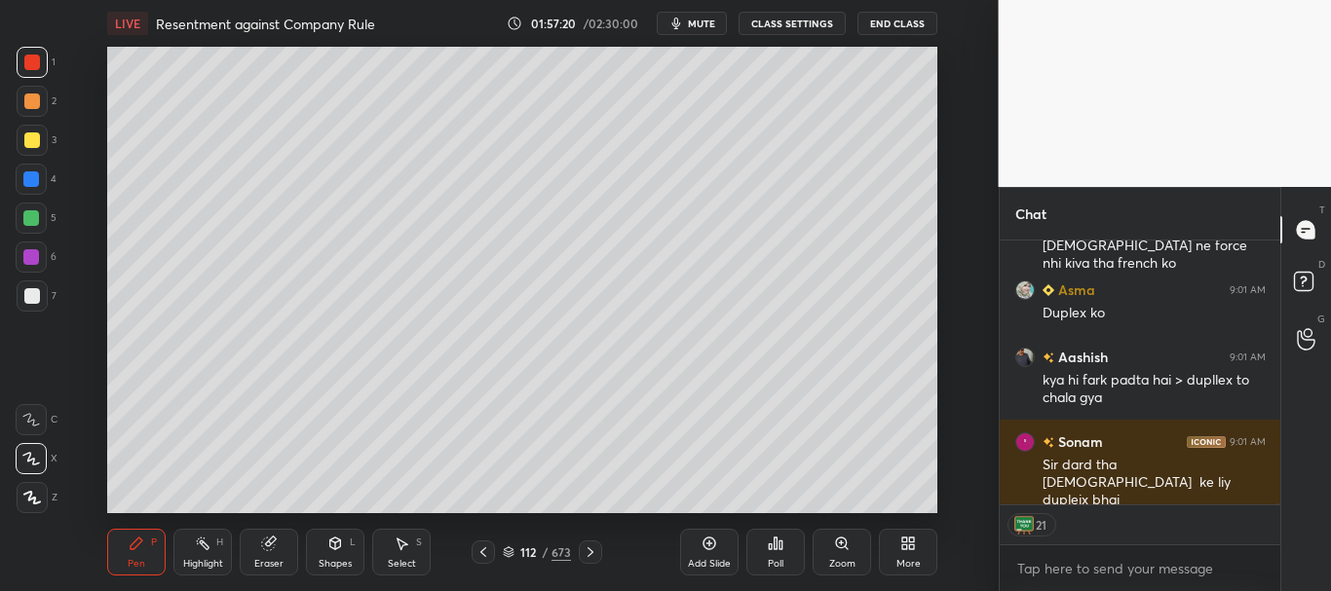
click at [1276, 505] on div at bounding box center [1141, 505] width 282 height 1
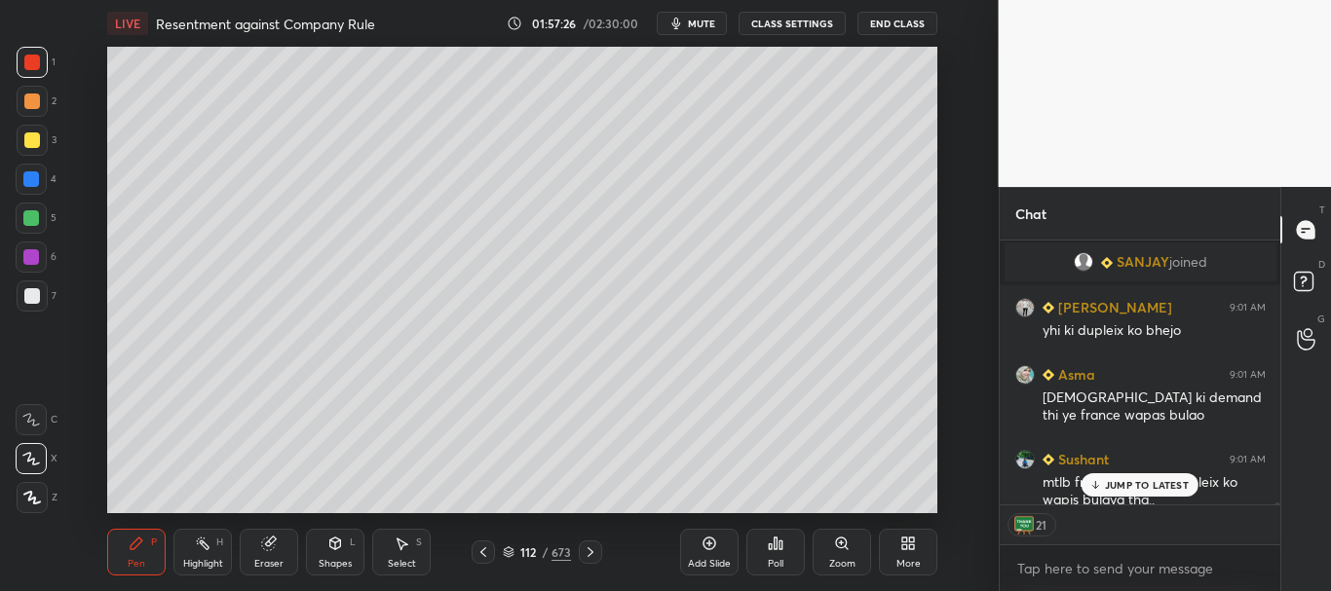
click at [1277, 504] on div at bounding box center [1277, 511] width 6 height 16
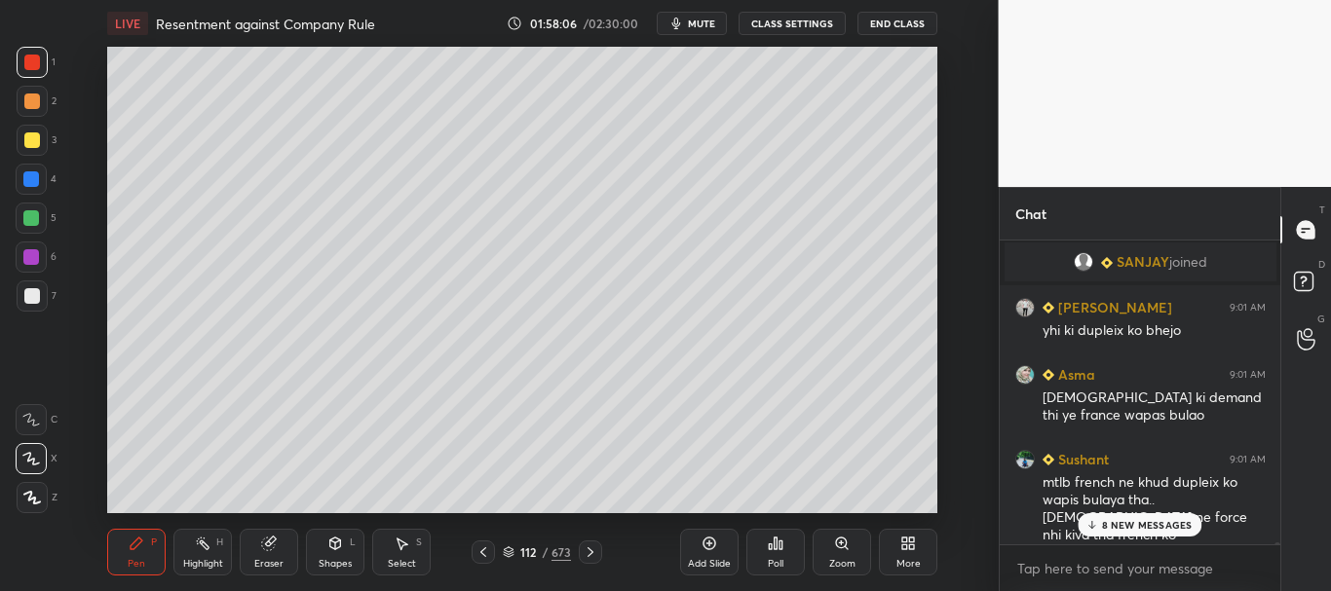
scroll to position [258, 275]
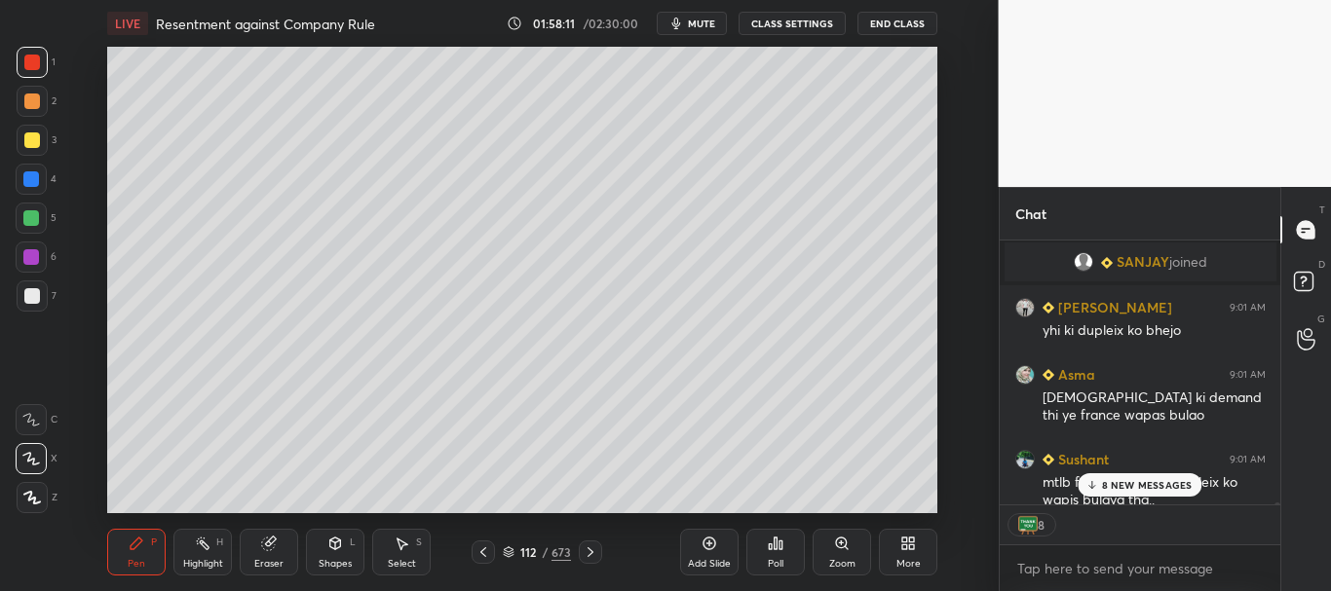
click at [1177, 484] on p "8 NEW MESSAGES" at bounding box center [1147, 485] width 91 height 12
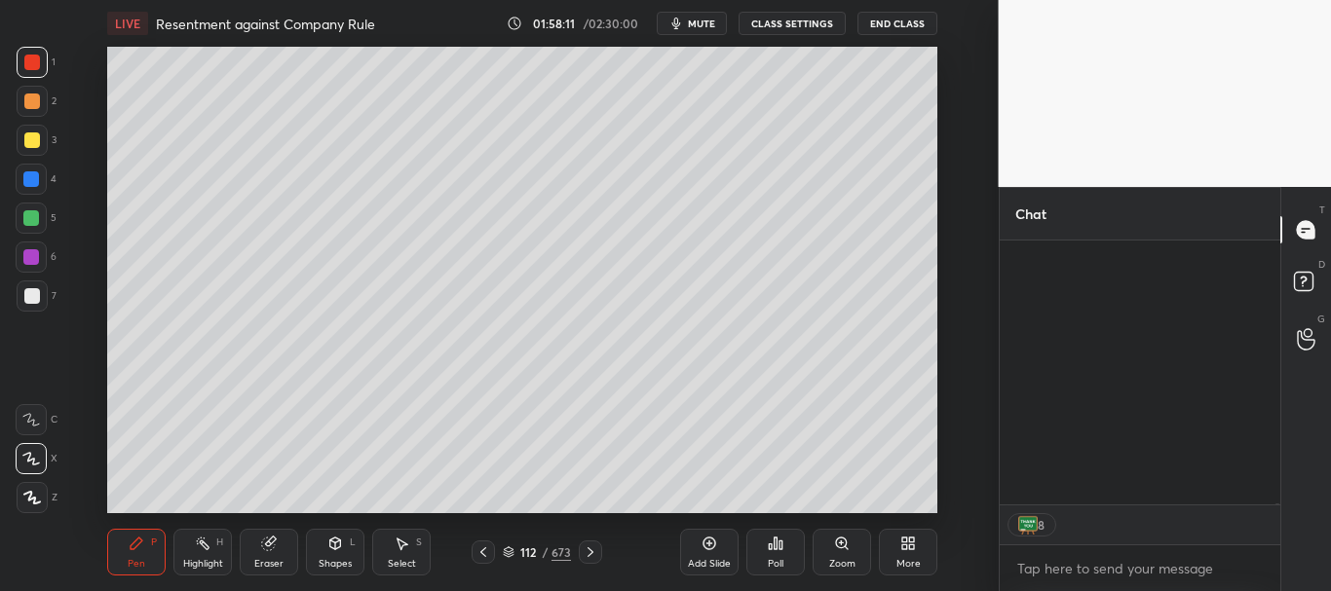
scroll to position [93069, 0]
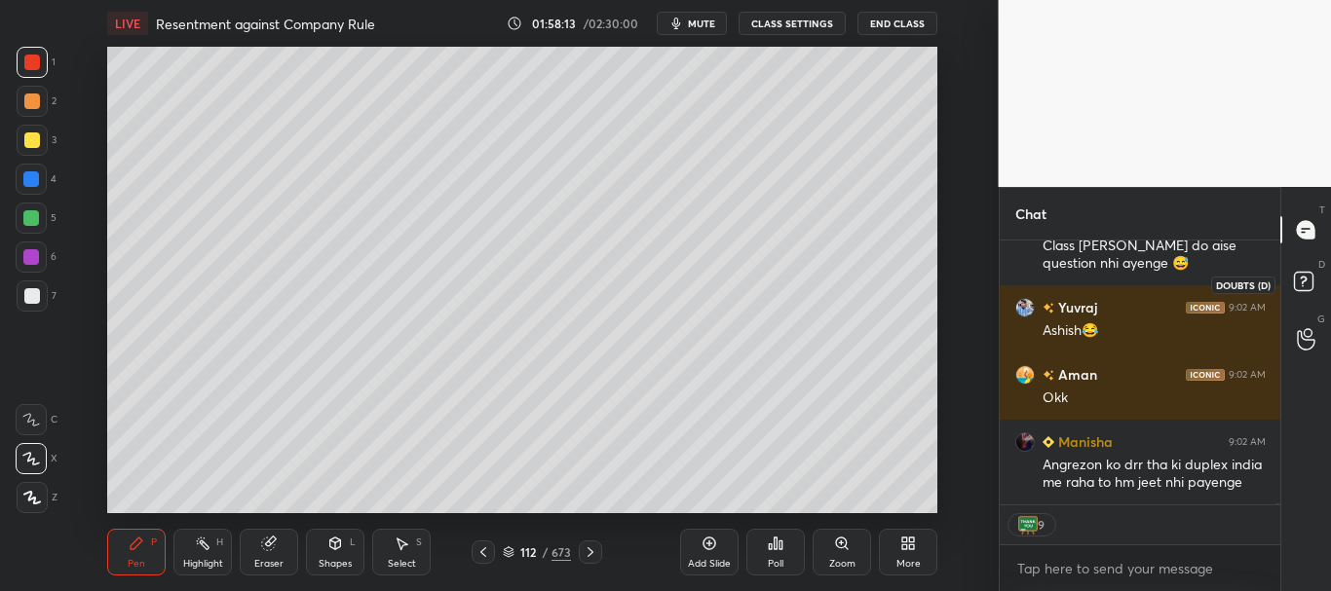
click at [1302, 281] on rect at bounding box center [1303, 282] width 19 height 19
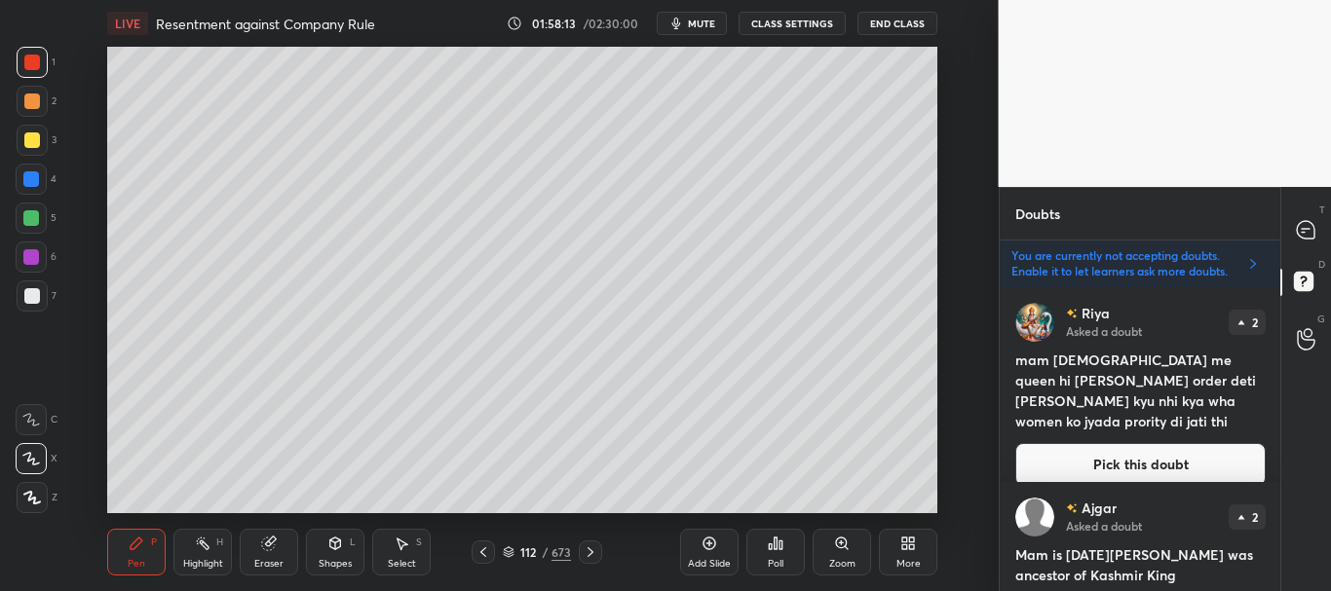
scroll to position [298, 275]
click at [1305, 236] on icon at bounding box center [1306, 230] width 18 height 18
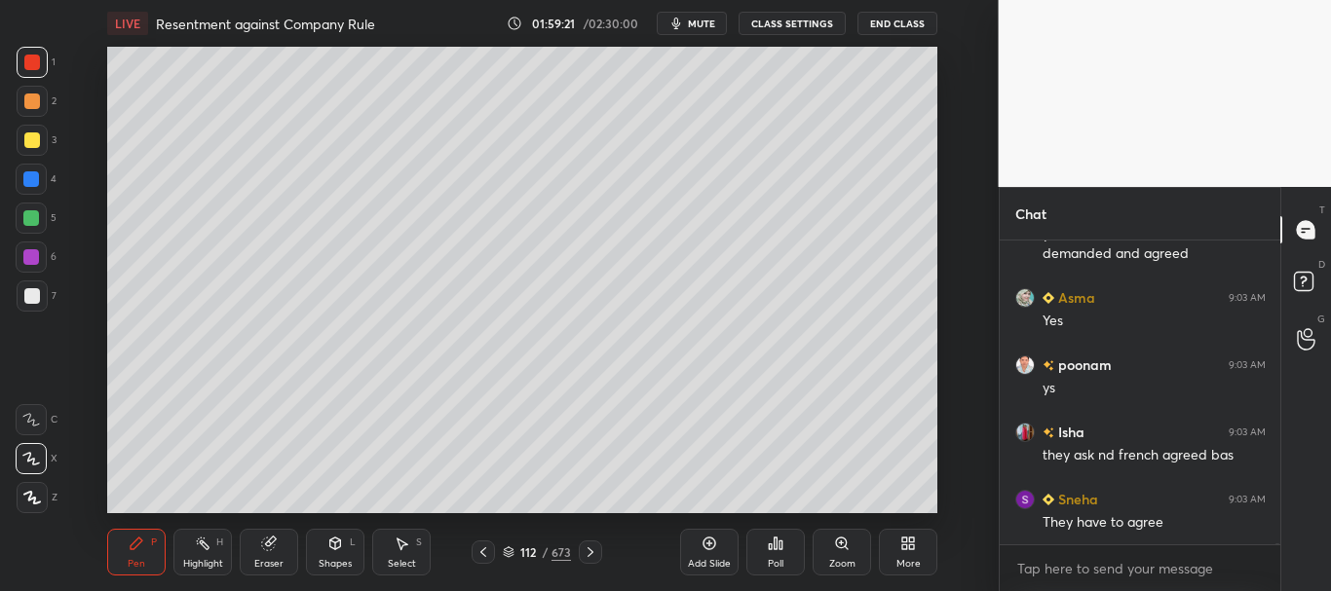
scroll to position [94087, 0]
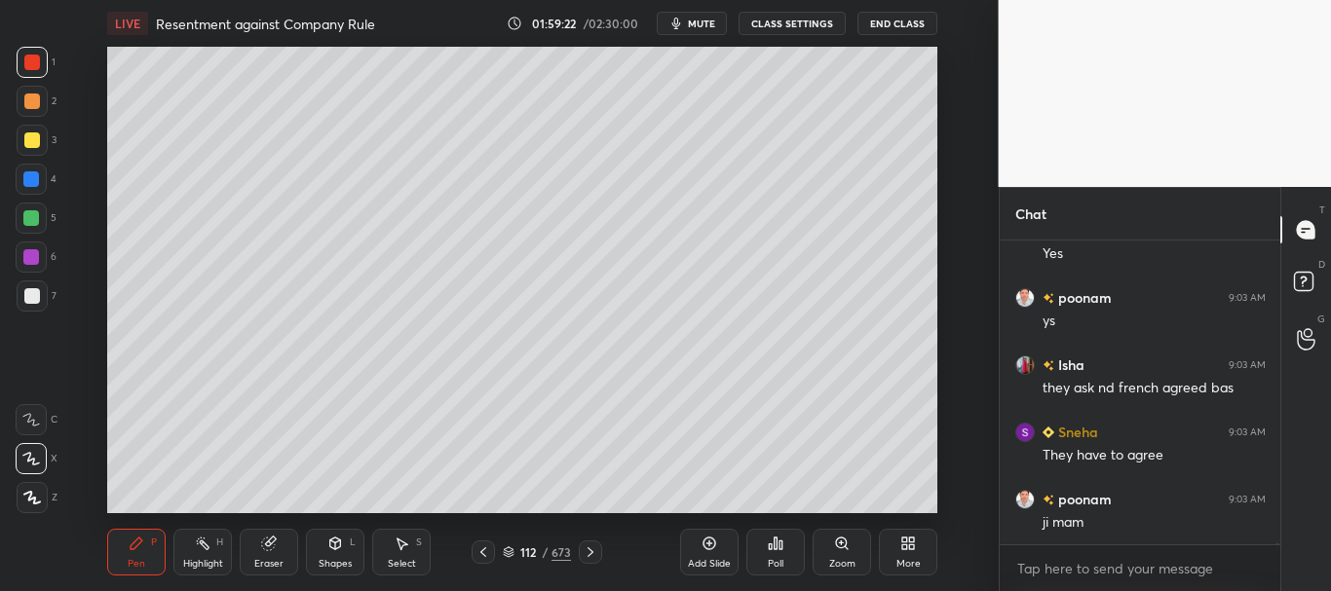
click at [482, 551] on icon at bounding box center [483, 553] width 6 height 10
click at [33, 169] on div at bounding box center [31, 179] width 31 height 31
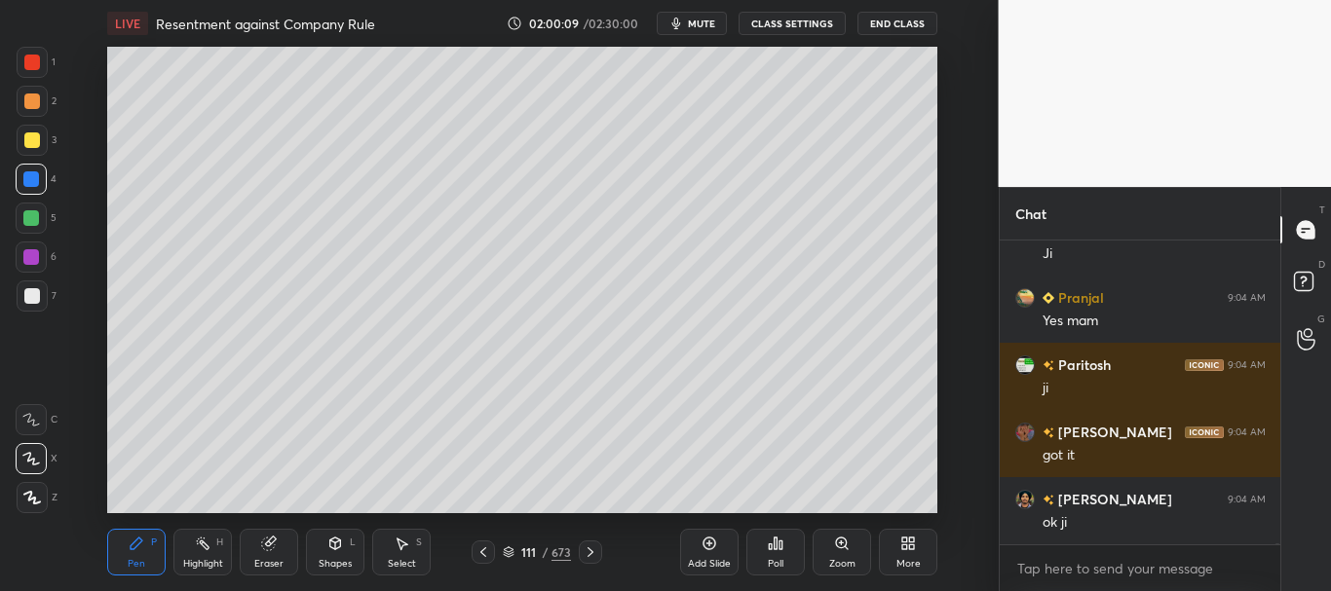
scroll to position [95484, 0]
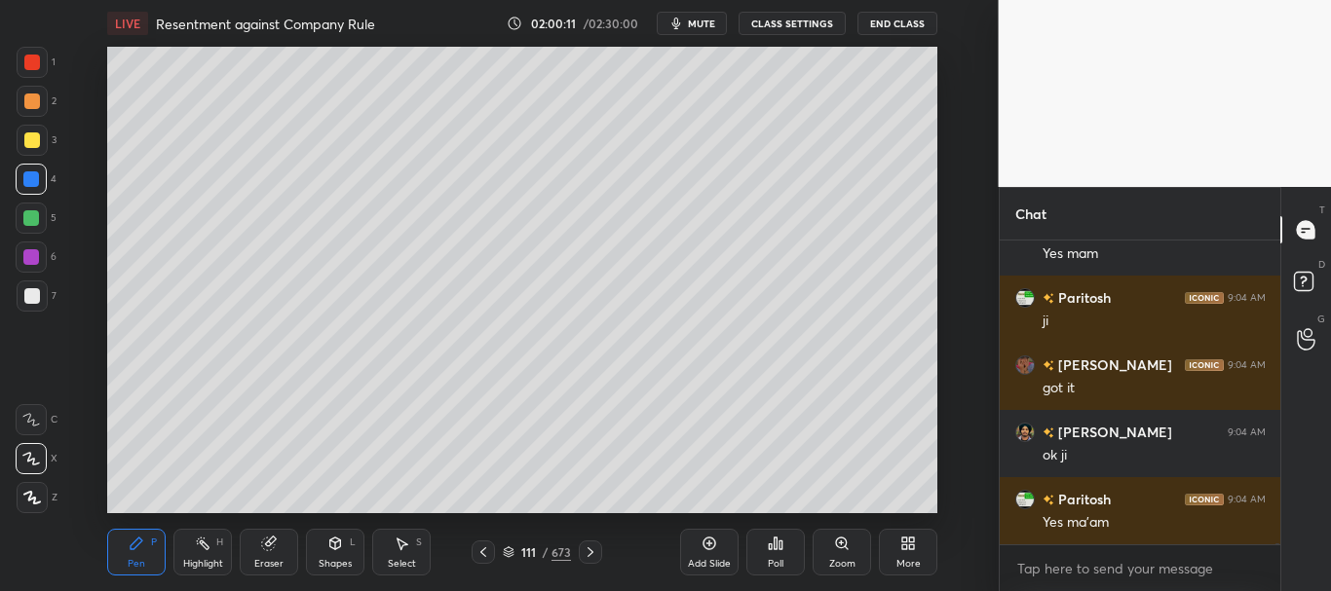
click at [514, 548] on icon at bounding box center [509, 553] width 12 height 12
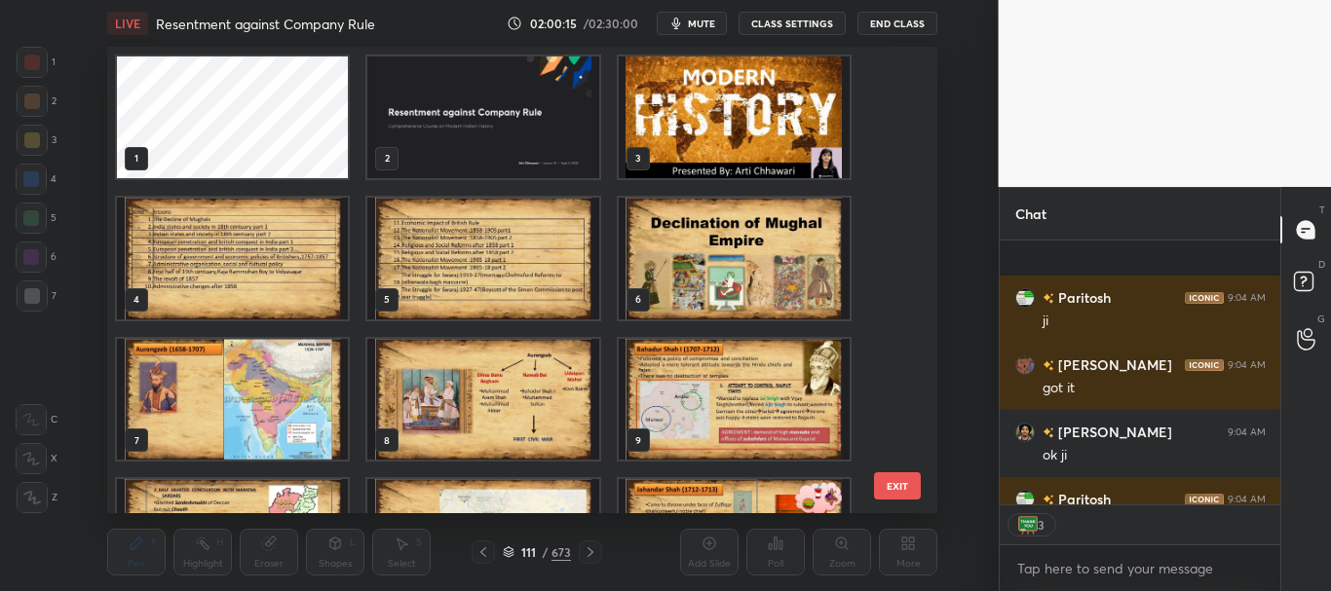
scroll to position [95591, 0]
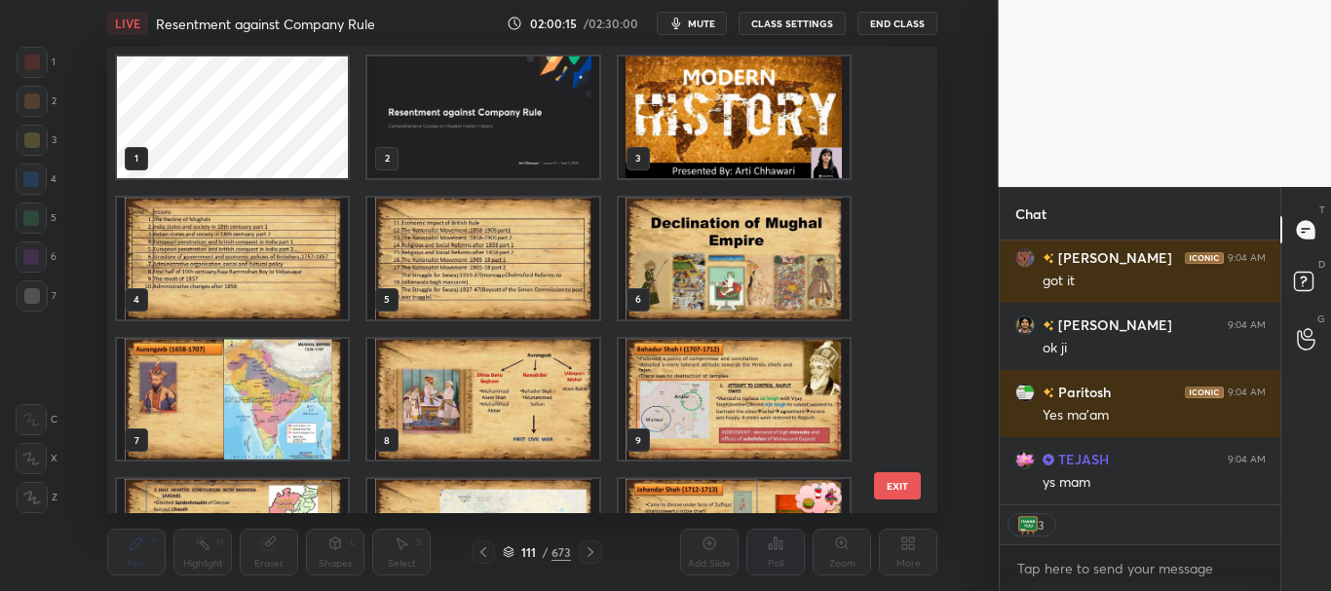
click at [553, 119] on img "grid" at bounding box center [483, 118] width 231 height 122
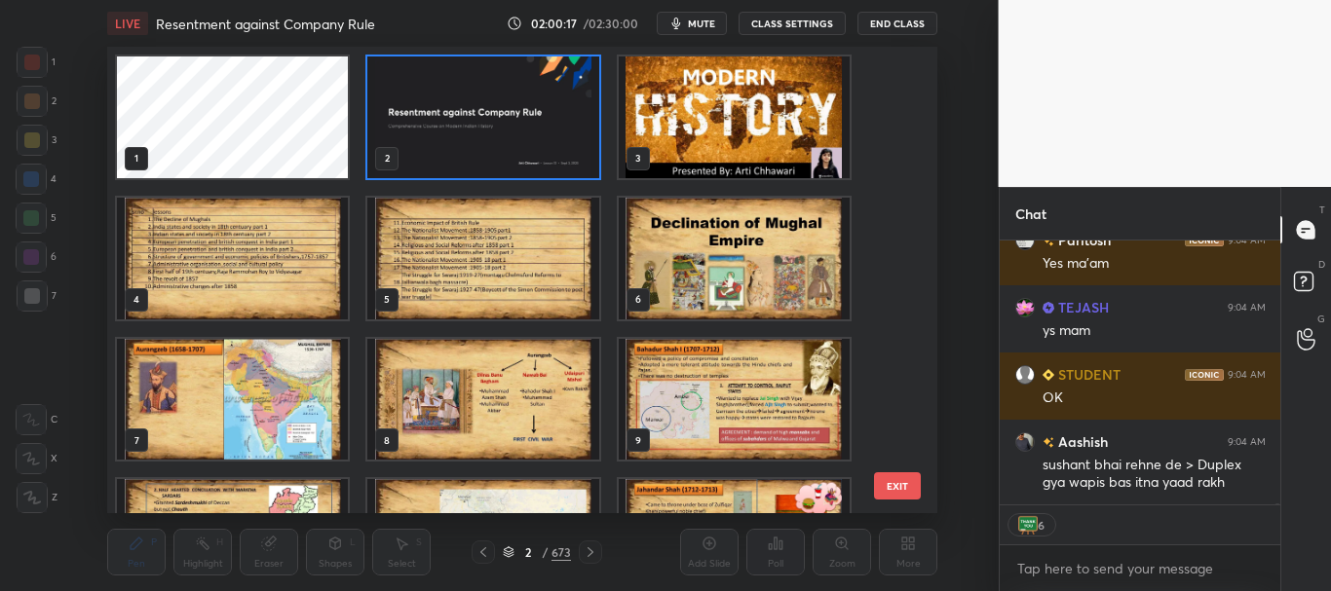
click at [511, 552] on icon at bounding box center [509, 553] width 12 height 12
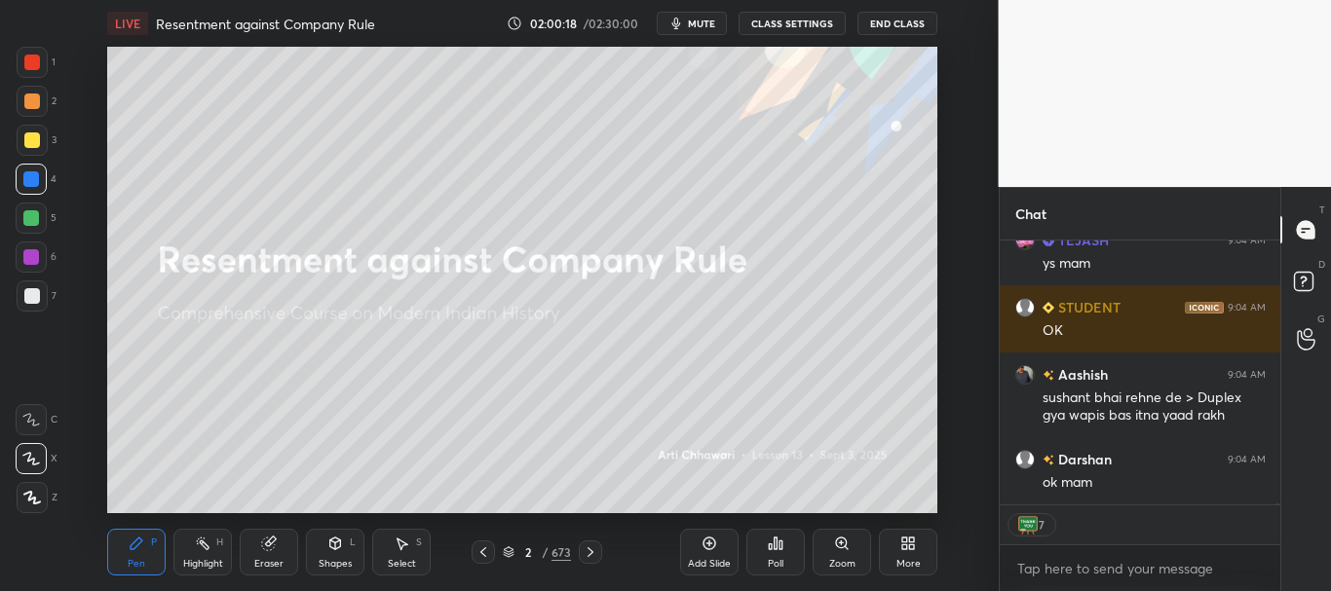
scroll to position [95944, 0]
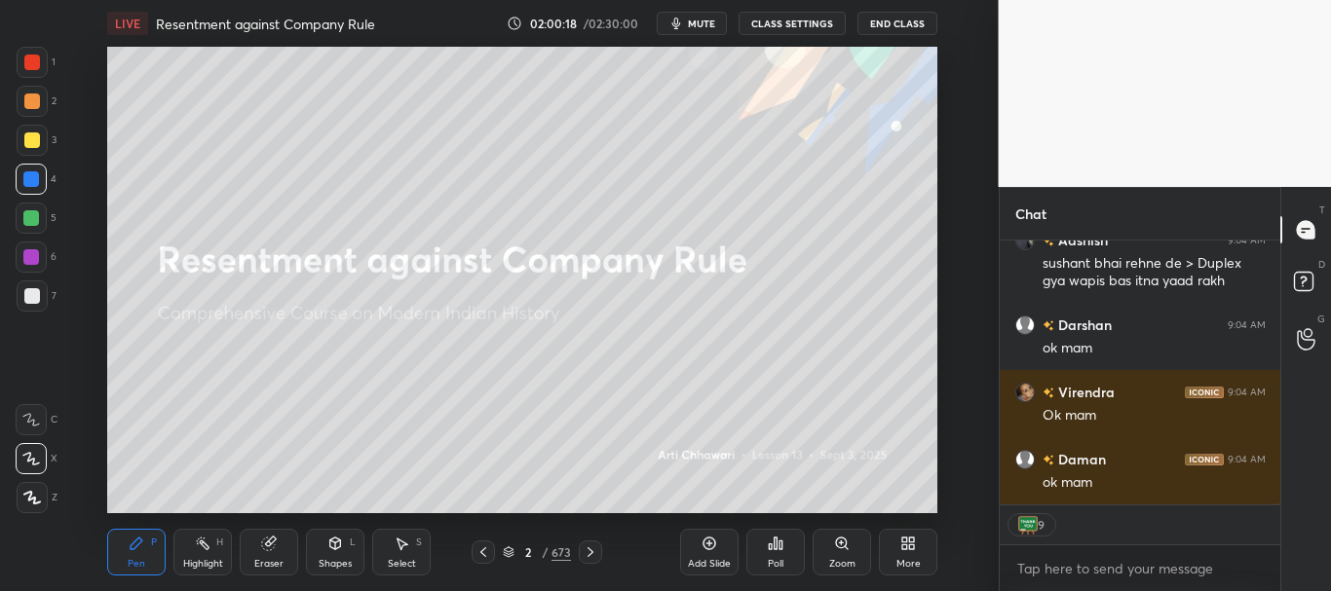
click at [707, 547] on icon at bounding box center [709, 544] width 16 height 16
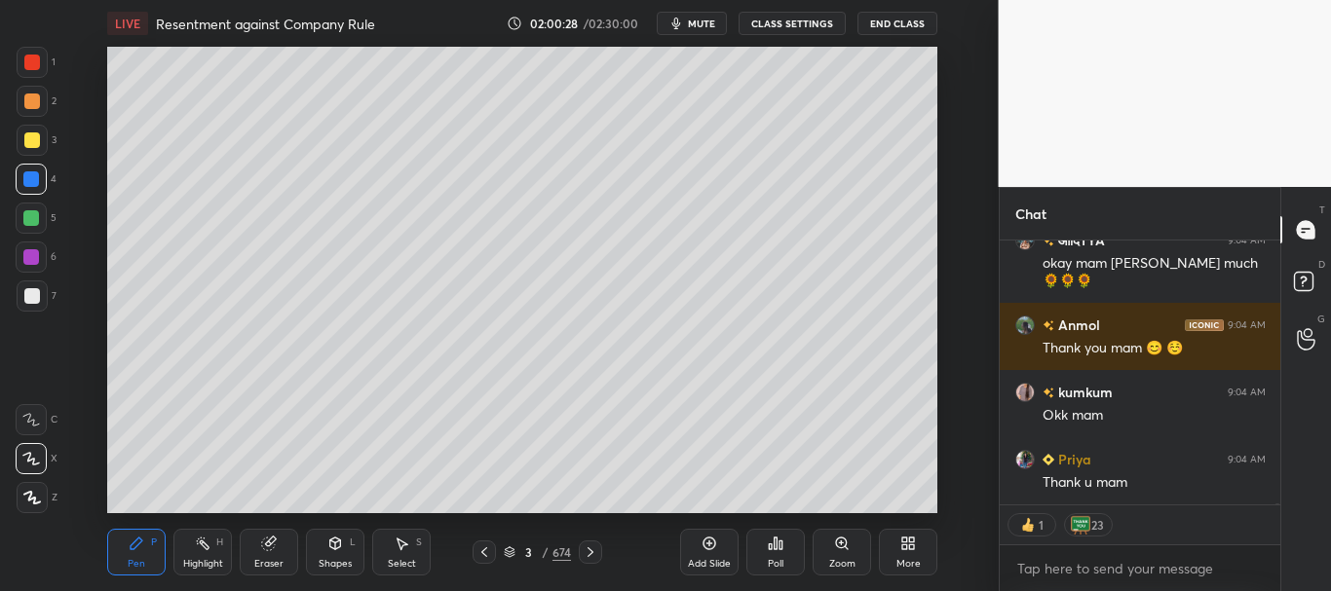
scroll to position [97038, 0]
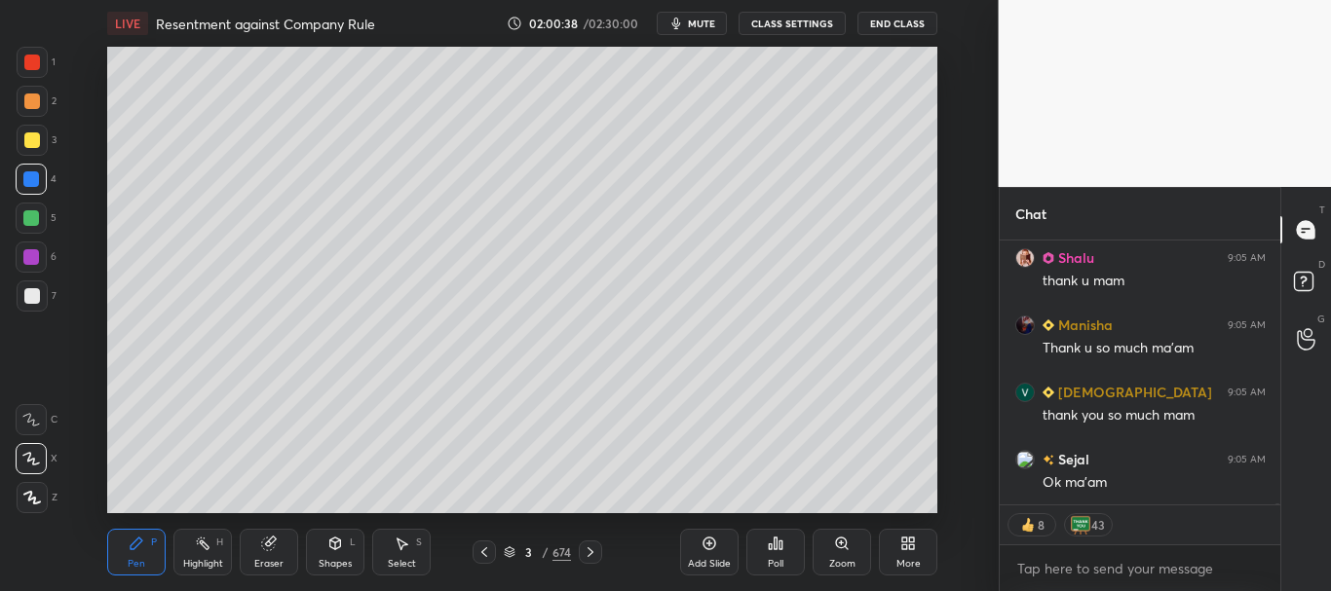
click at [487, 552] on icon at bounding box center [484, 553] width 16 height 16
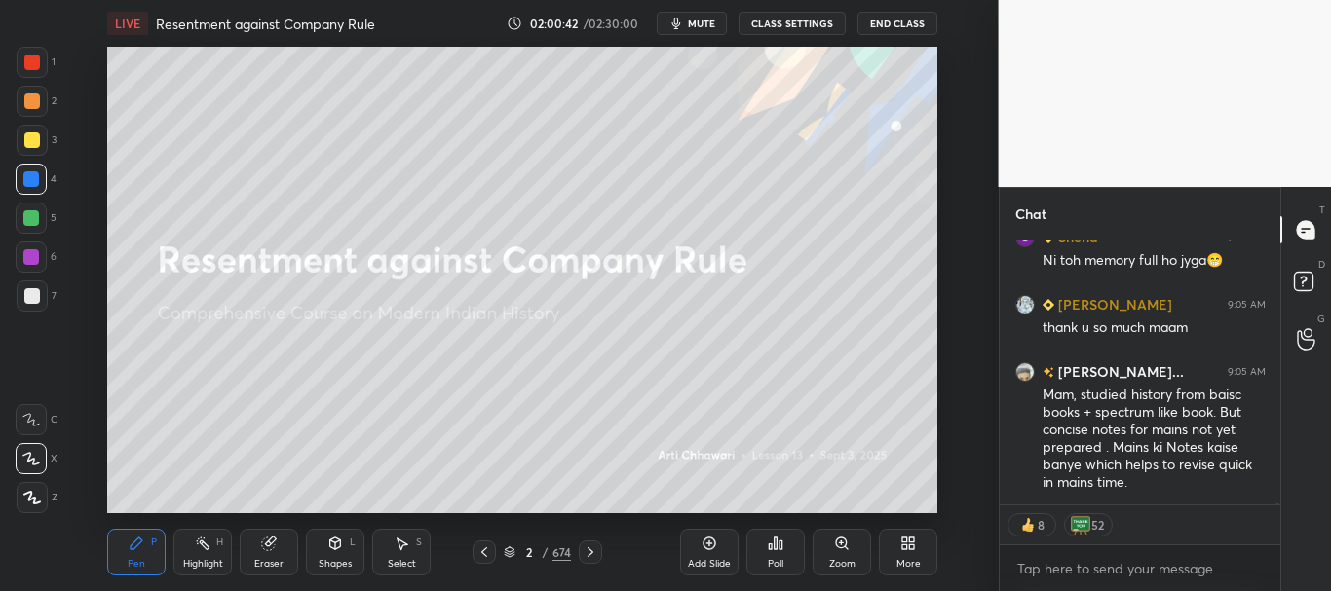
click at [25, 183] on div at bounding box center [31, 179] width 16 height 16
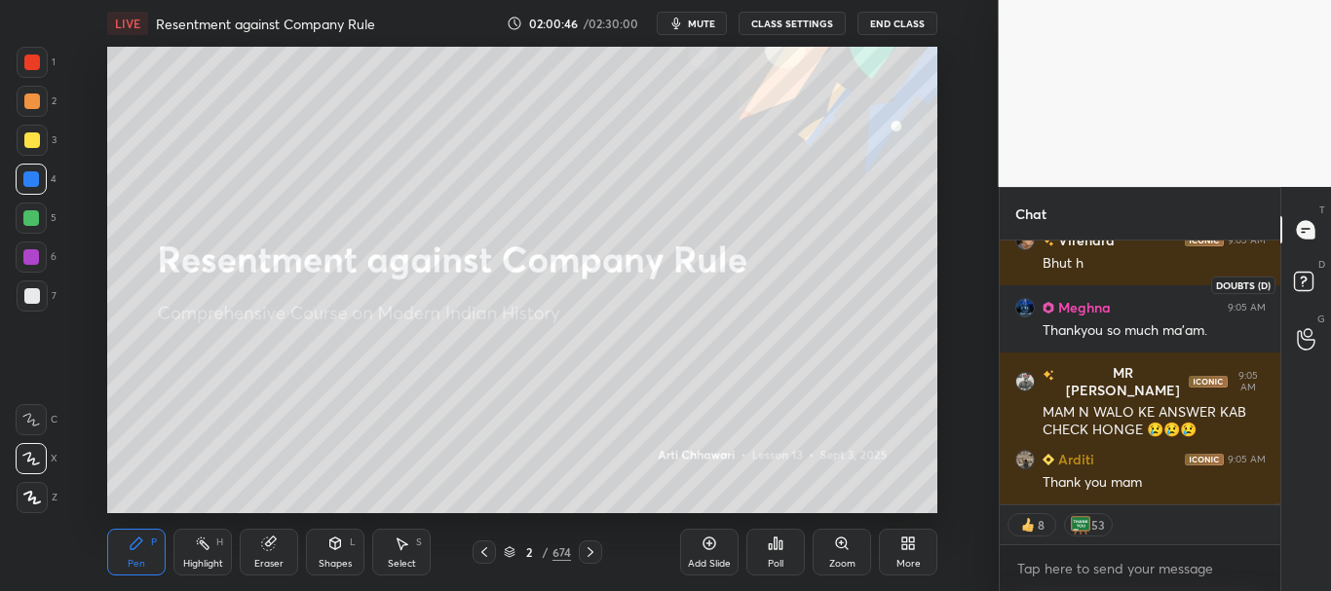
click at [1306, 279] on rect at bounding box center [1303, 282] width 19 height 19
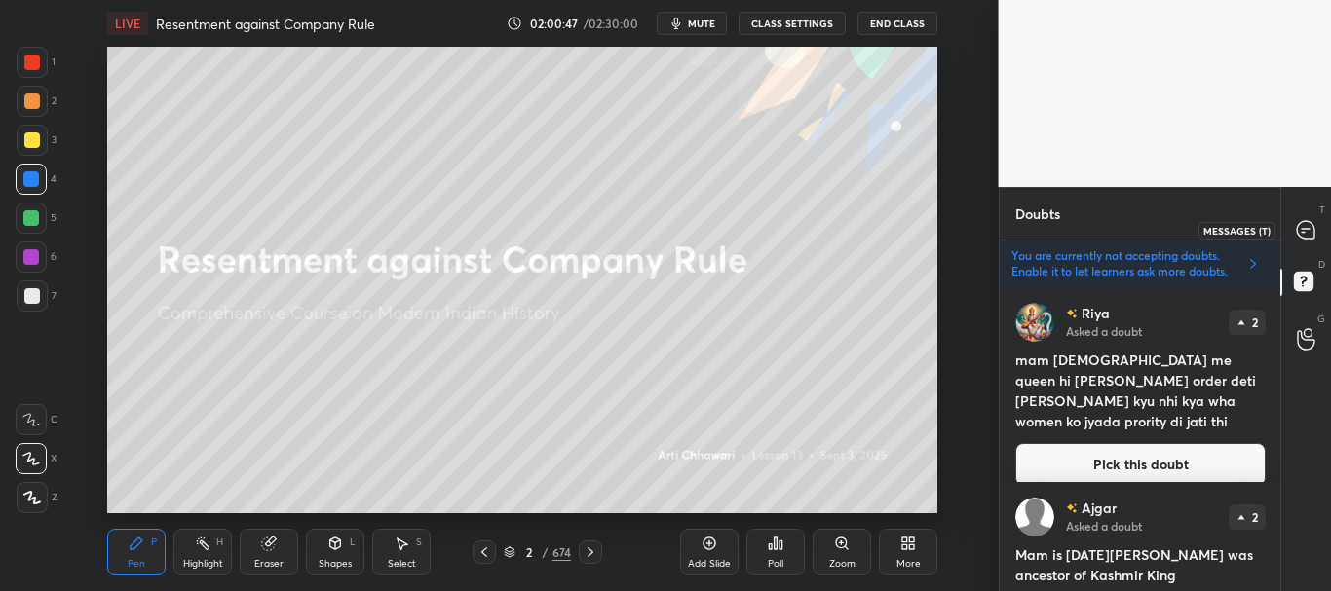
click at [1313, 232] on icon at bounding box center [1306, 230] width 18 height 18
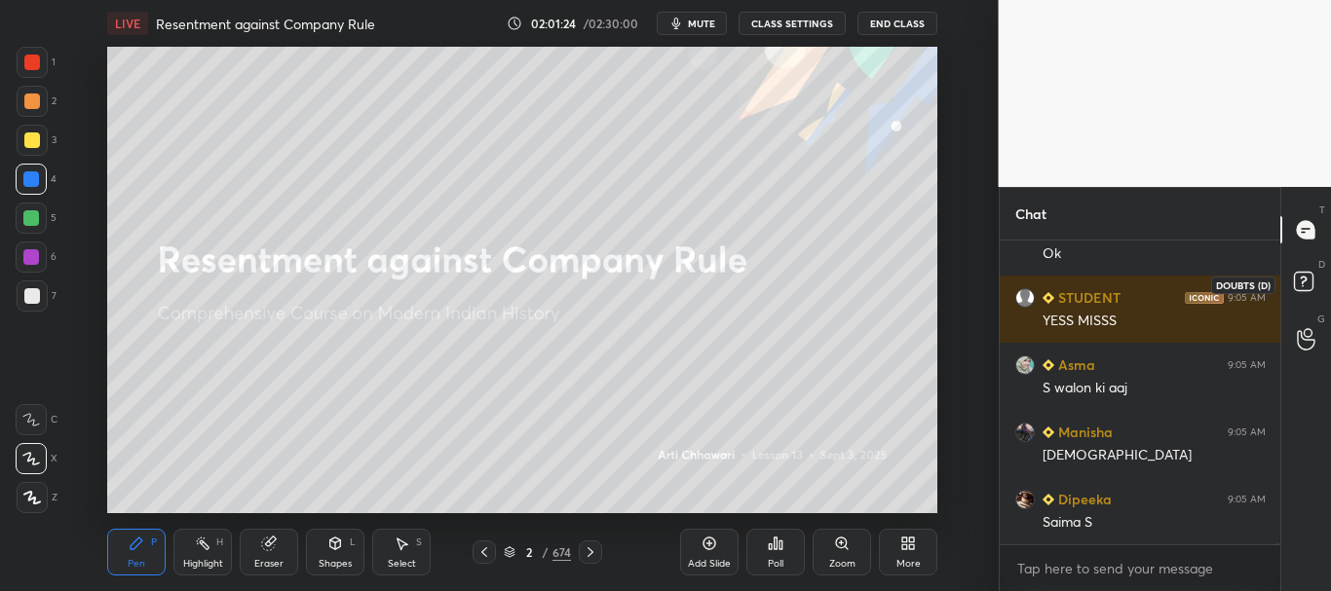
click at [1308, 276] on rect at bounding box center [1303, 282] width 19 height 19
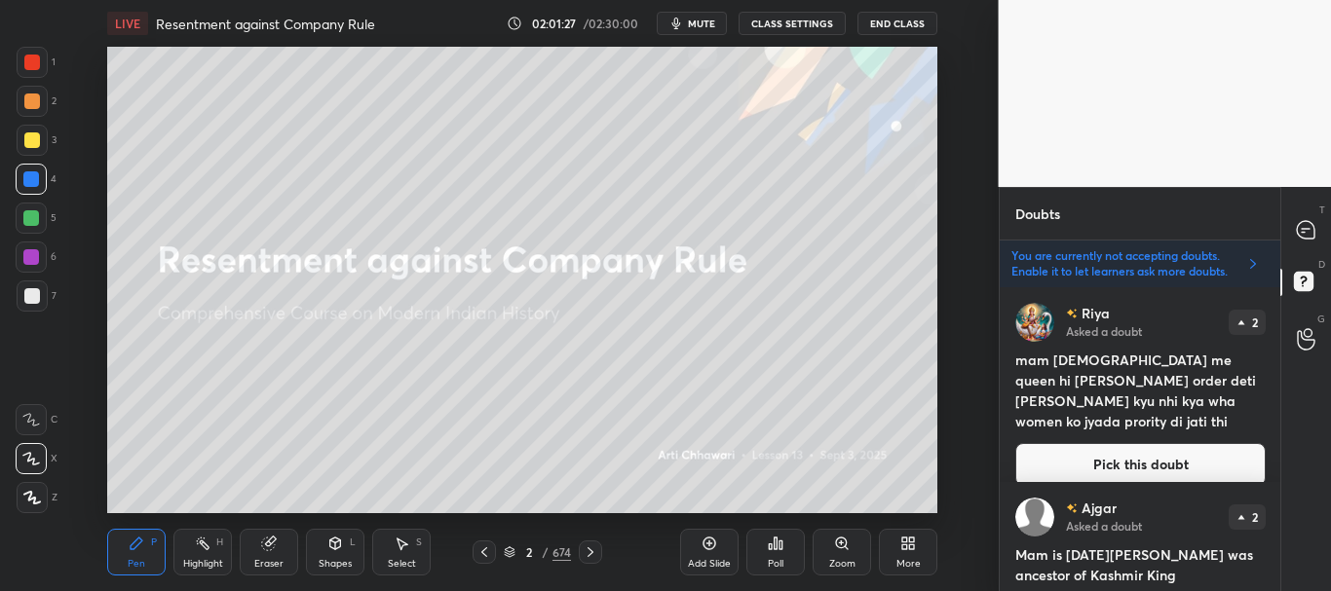
click at [1129, 443] on button "Pick this doubt" at bounding box center [1140, 464] width 250 height 43
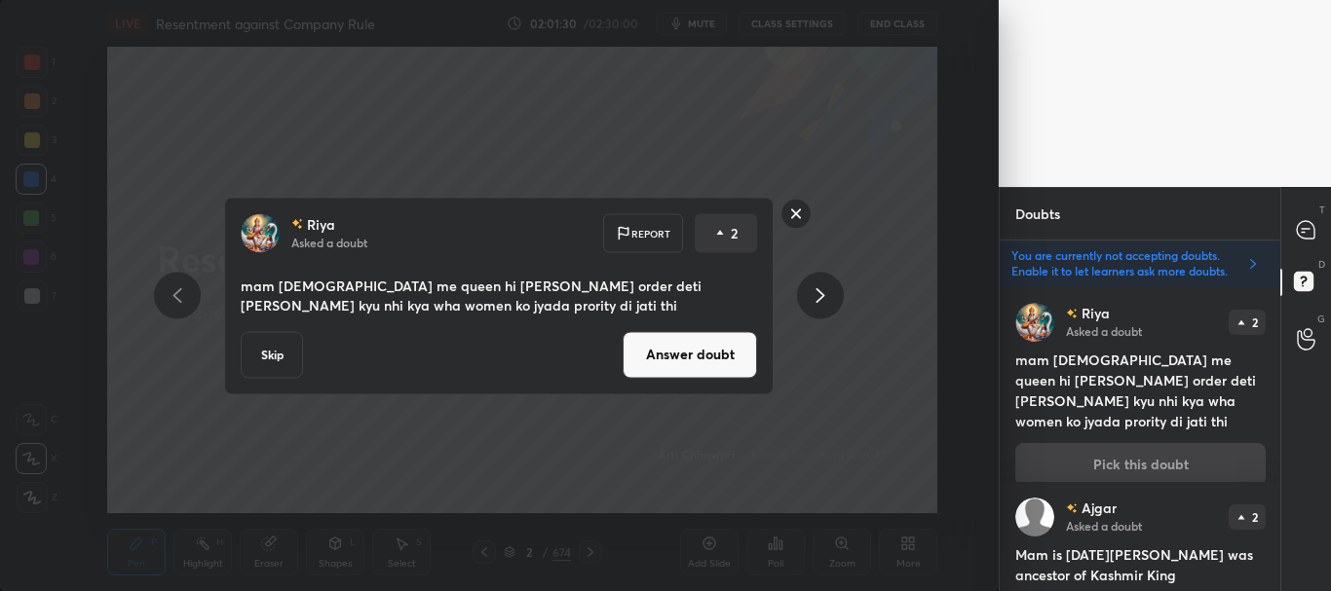
click at [733, 365] on button "Answer doubt" at bounding box center [690, 354] width 134 height 47
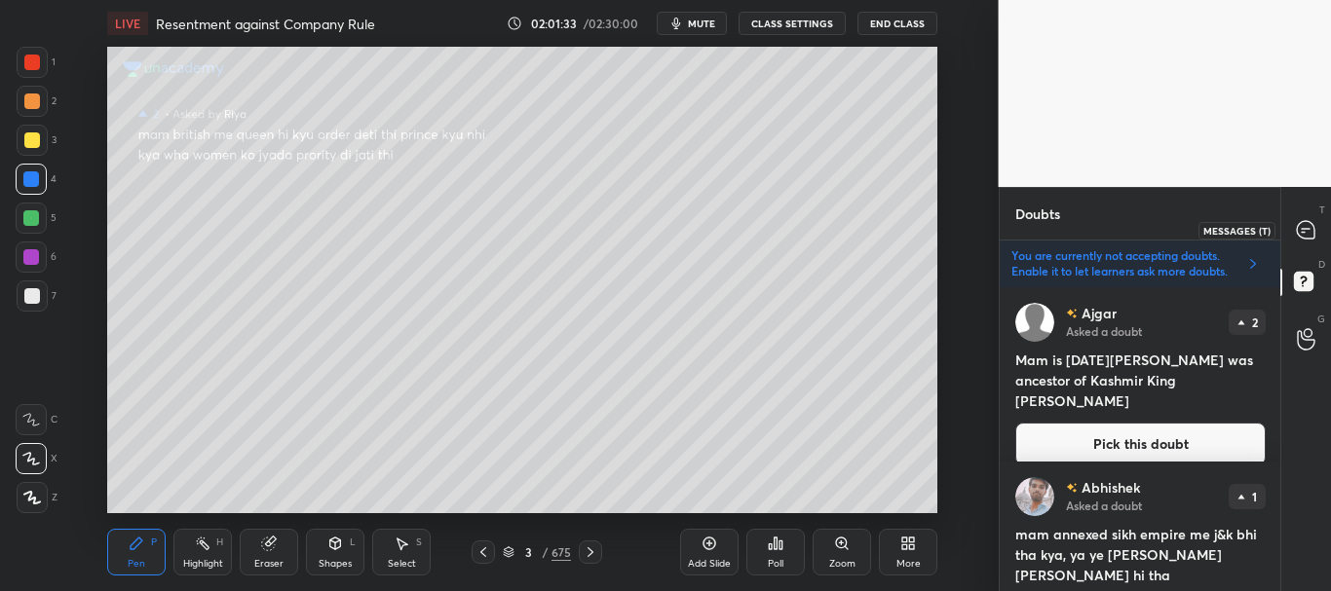
click at [1306, 230] on icon at bounding box center [1306, 230] width 18 height 18
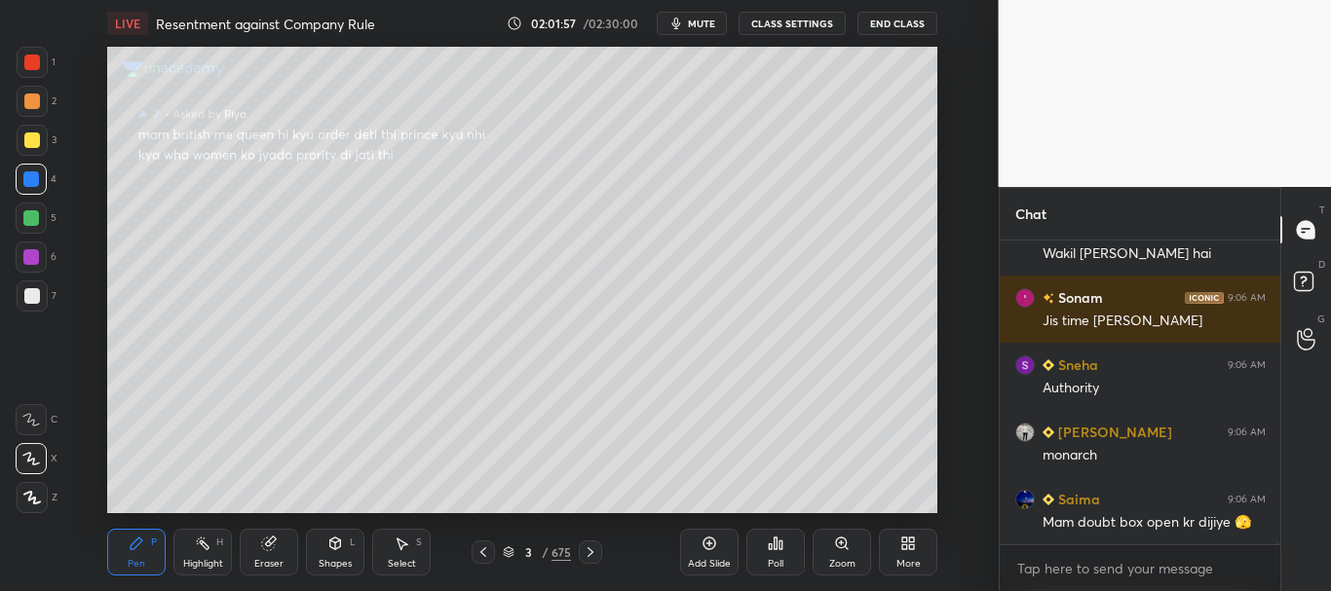
scroll to position [98470, 0]
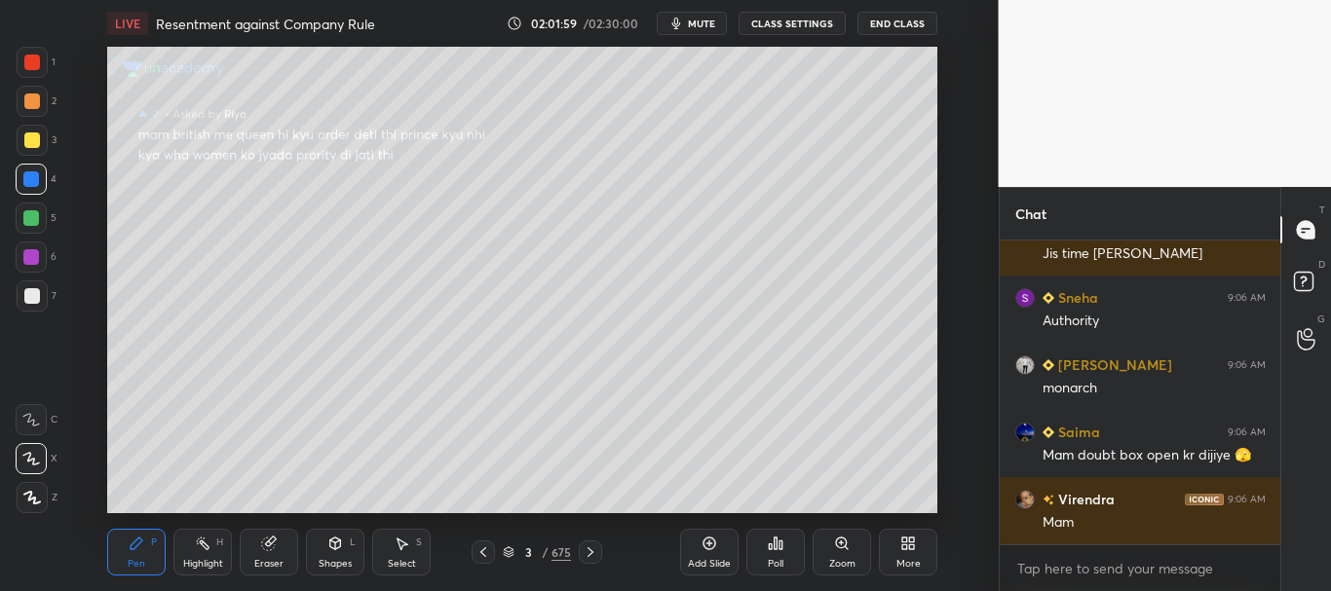
click at [31, 175] on div at bounding box center [31, 179] width 16 height 16
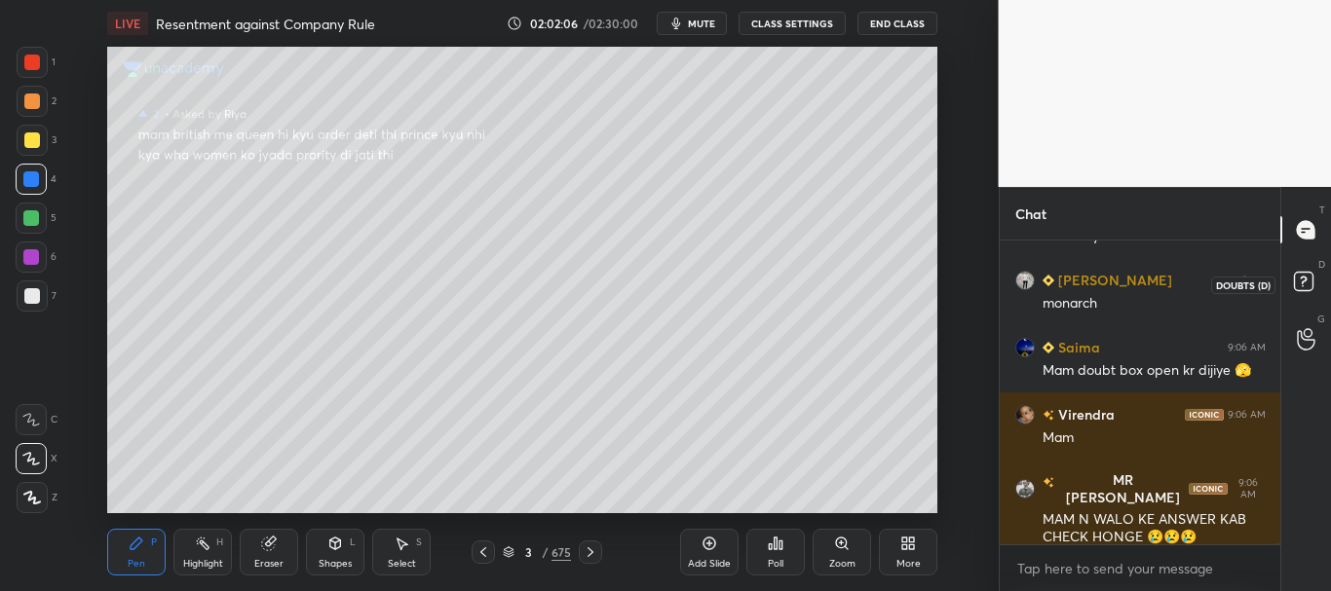
scroll to position [98622, 0]
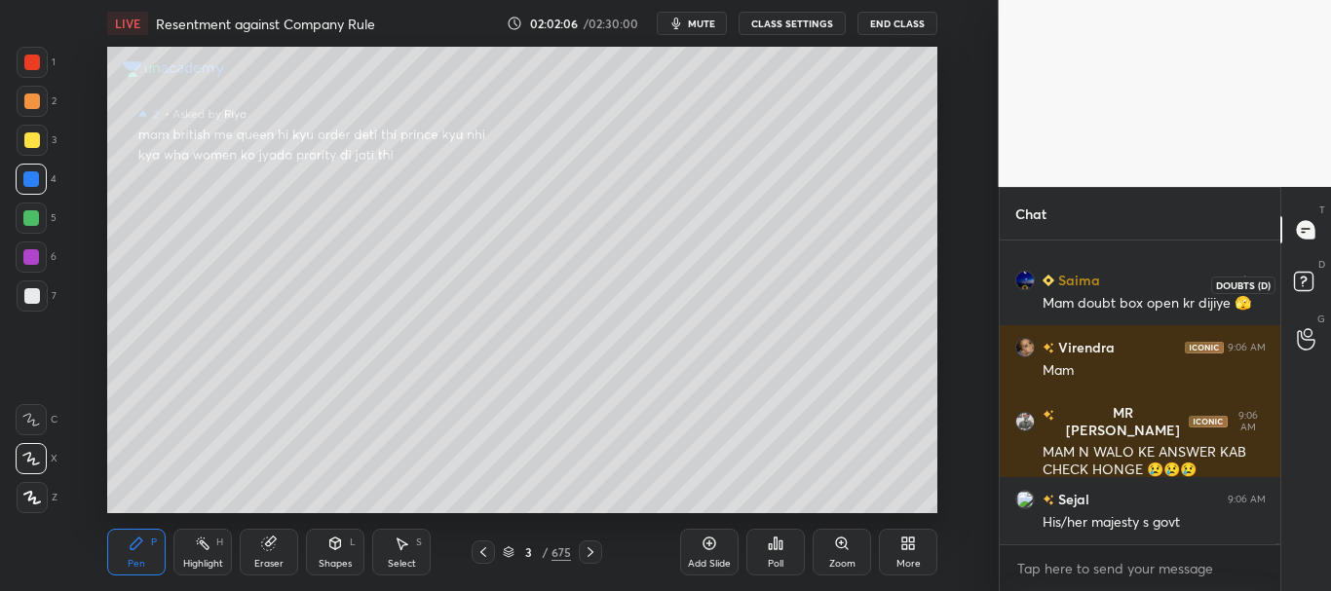
click at [1303, 274] on rect at bounding box center [1303, 282] width 19 height 19
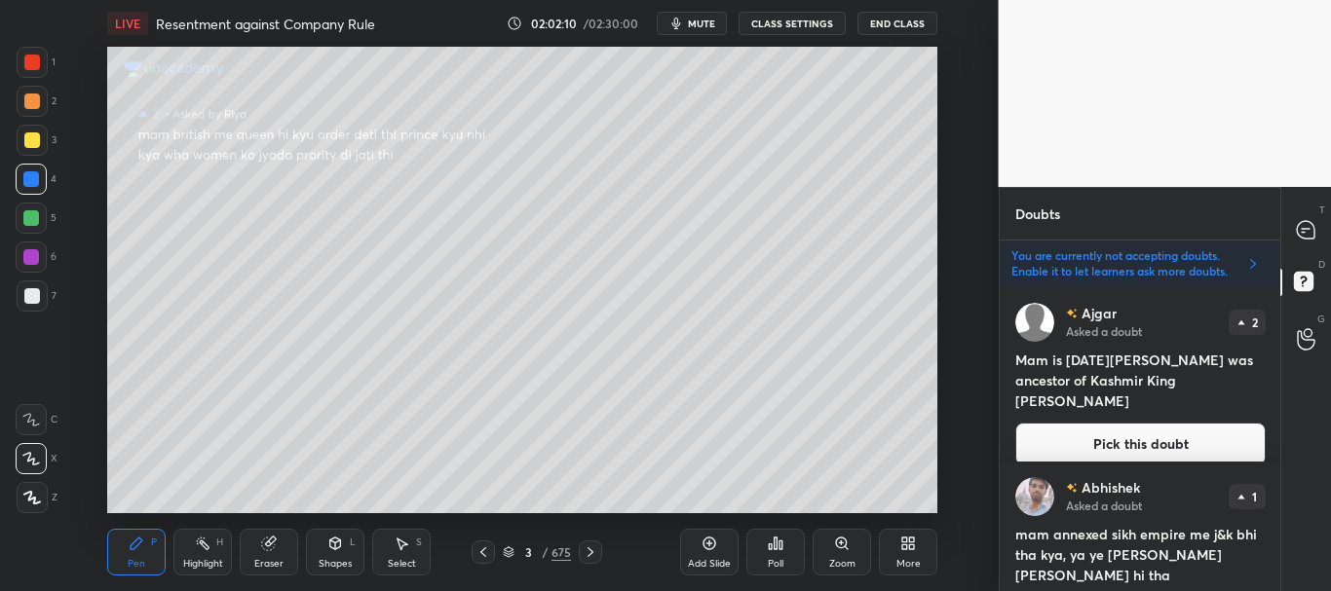
drag, startPoint x: 1066, startPoint y: 361, endPoint x: 1107, endPoint y: 400, distance: 56.5
click at [1068, 362] on h4 "Mam is [DATE][PERSON_NAME] was ancestor of Kashmir King [PERSON_NAME]" at bounding box center [1140, 380] width 250 height 61
click at [1117, 428] on button "Pick this doubt" at bounding box center [1140, 444] width 250 height 43
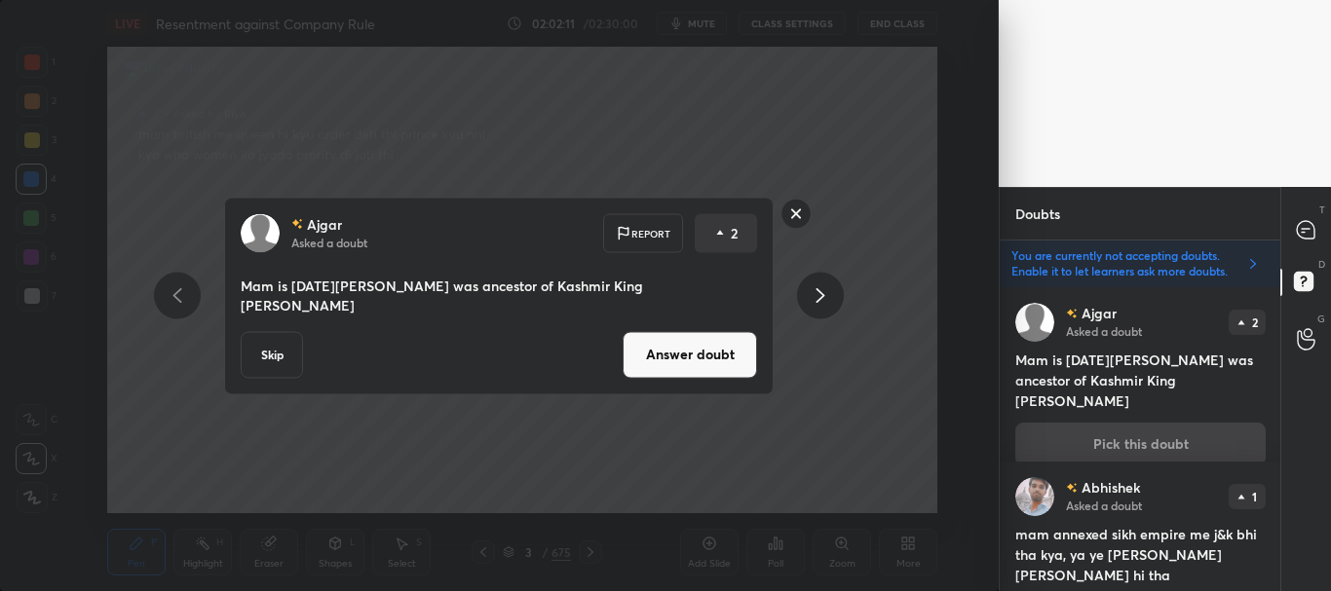
click at [660, 345] on button "Answer doubt" at bounding box center [690, 354] width 134 height 47
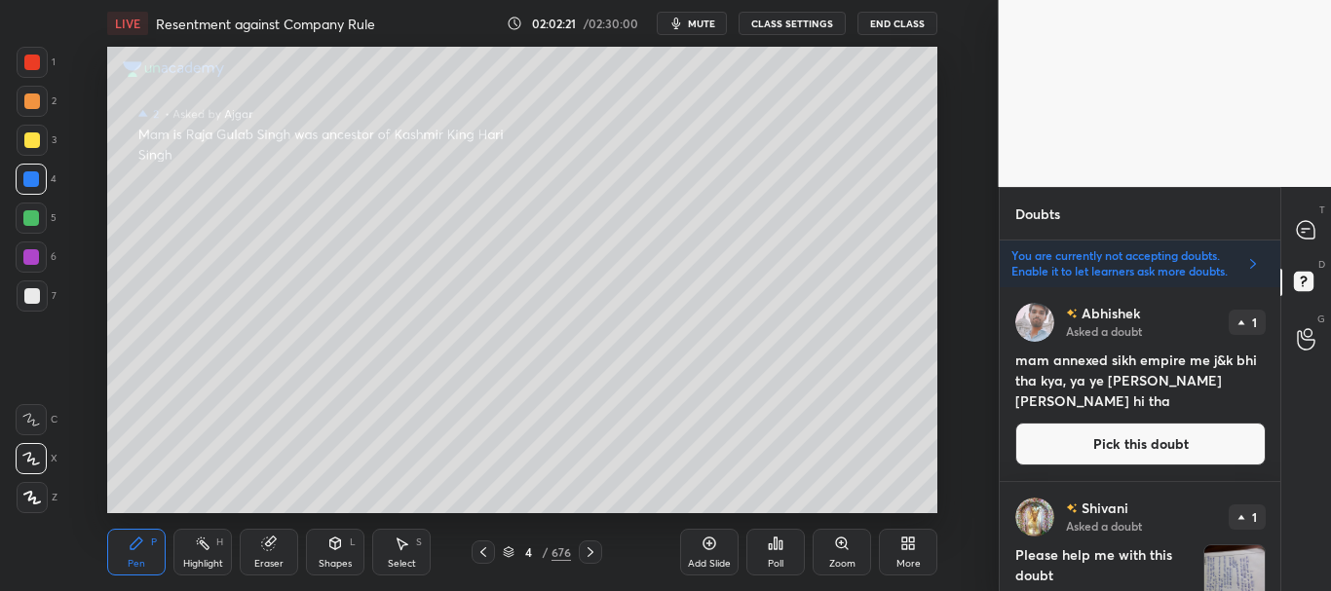
click at [1142, 441] on button "Pick this doubt" at bounding box center [1140, 444] width 250 height 43
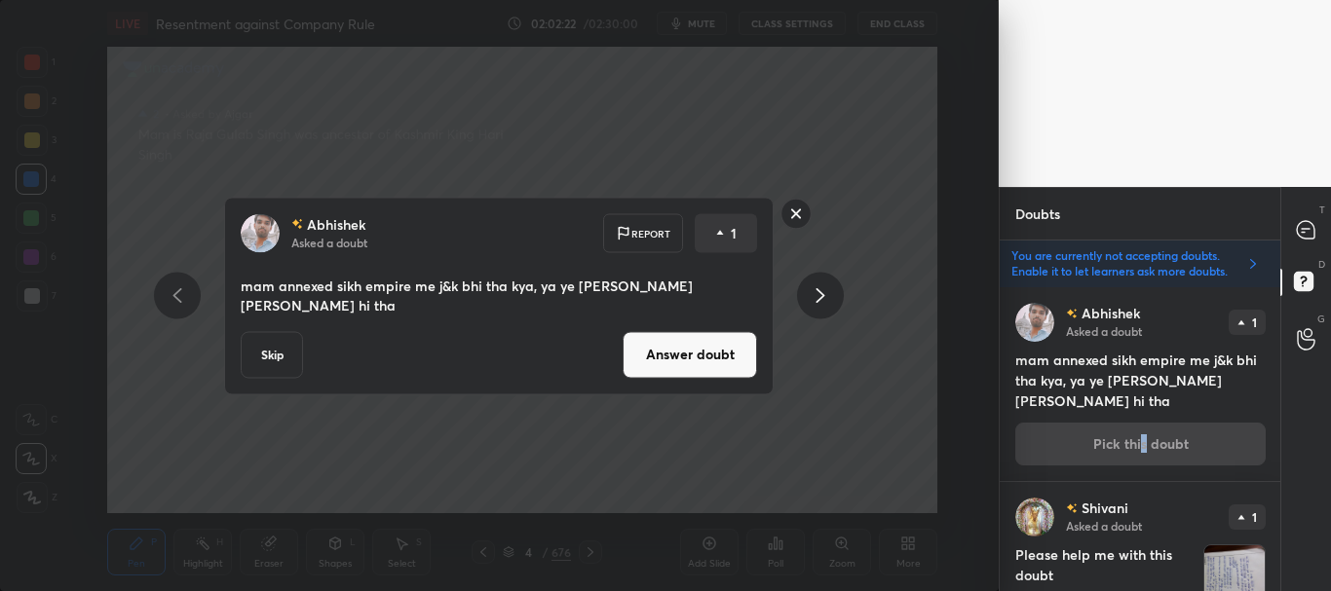
click at [706, 351] on button "Answer doubt" at bounding box center [690, 354] width 134 height 47
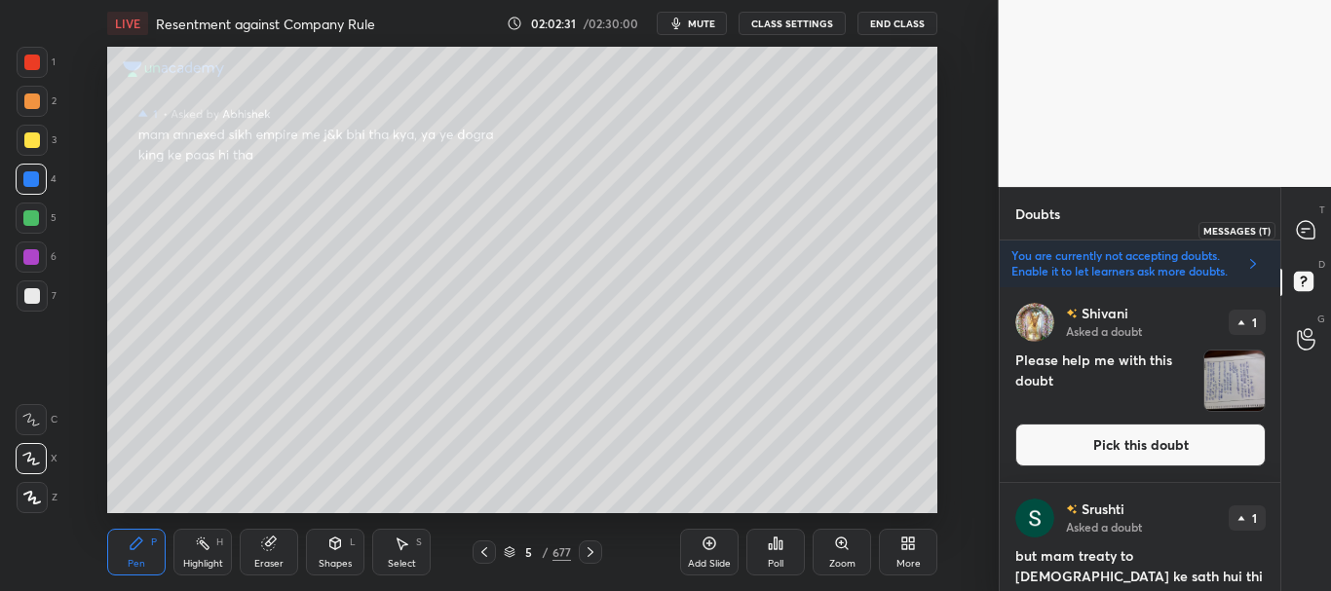
click at [1301, 230] on icon at bounding box center [1306, 230] width 18 height 18
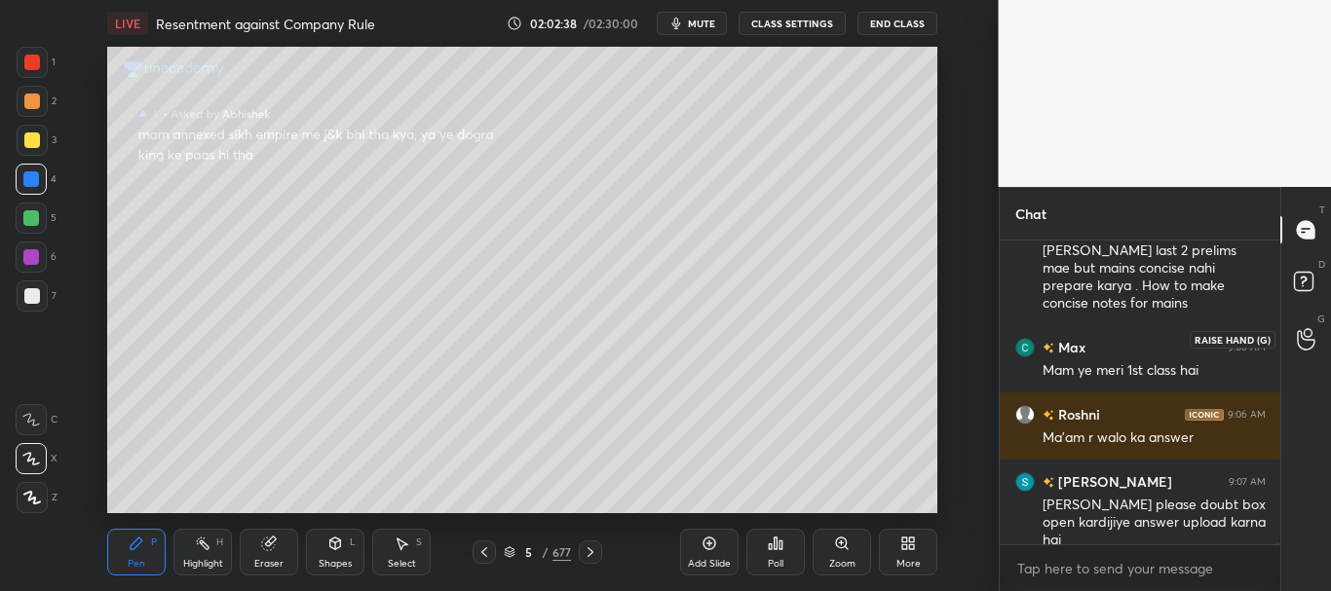
scroll to position [98618, 0]
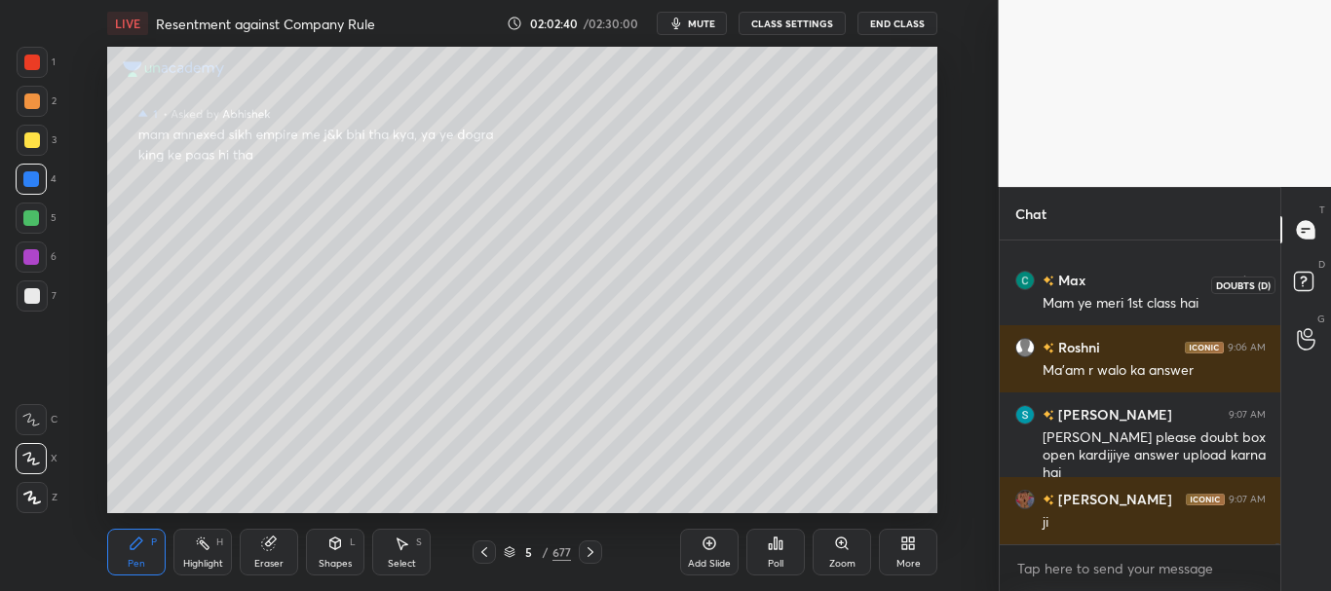
click at [1305, 278] on icon at bounding box center [1303, 281] width 7 height 8
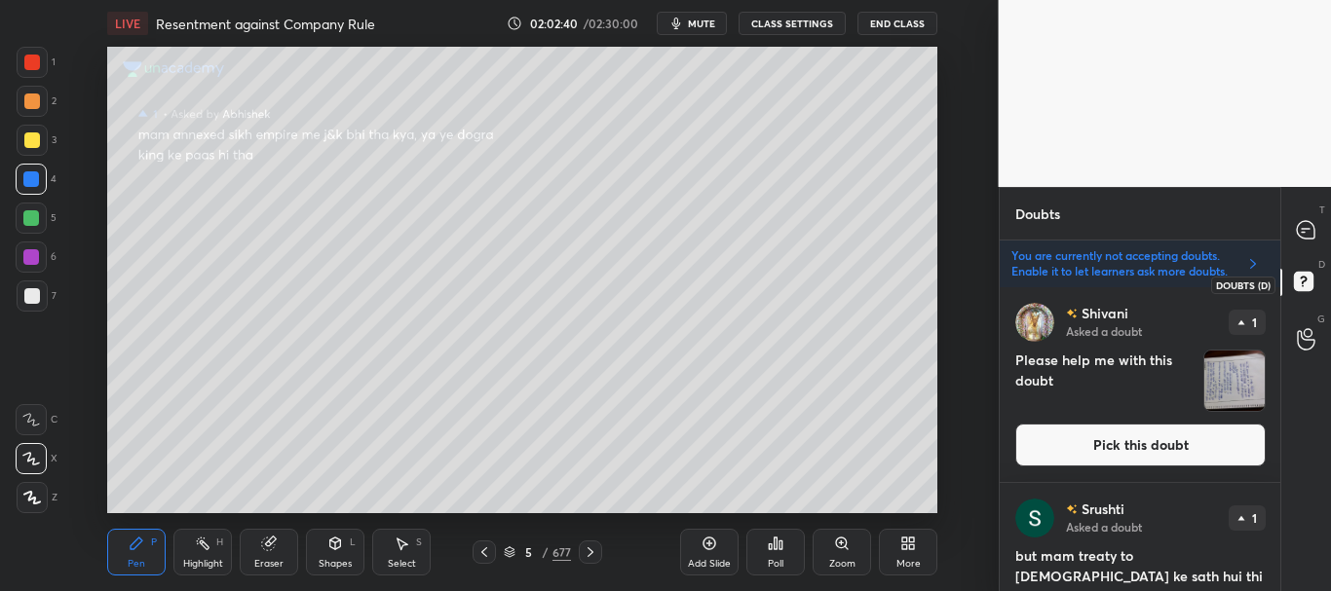
scroll to position [298, 275]
click at [1307, 232] on icon at bounding box center [1306, 230] width 18 height 18
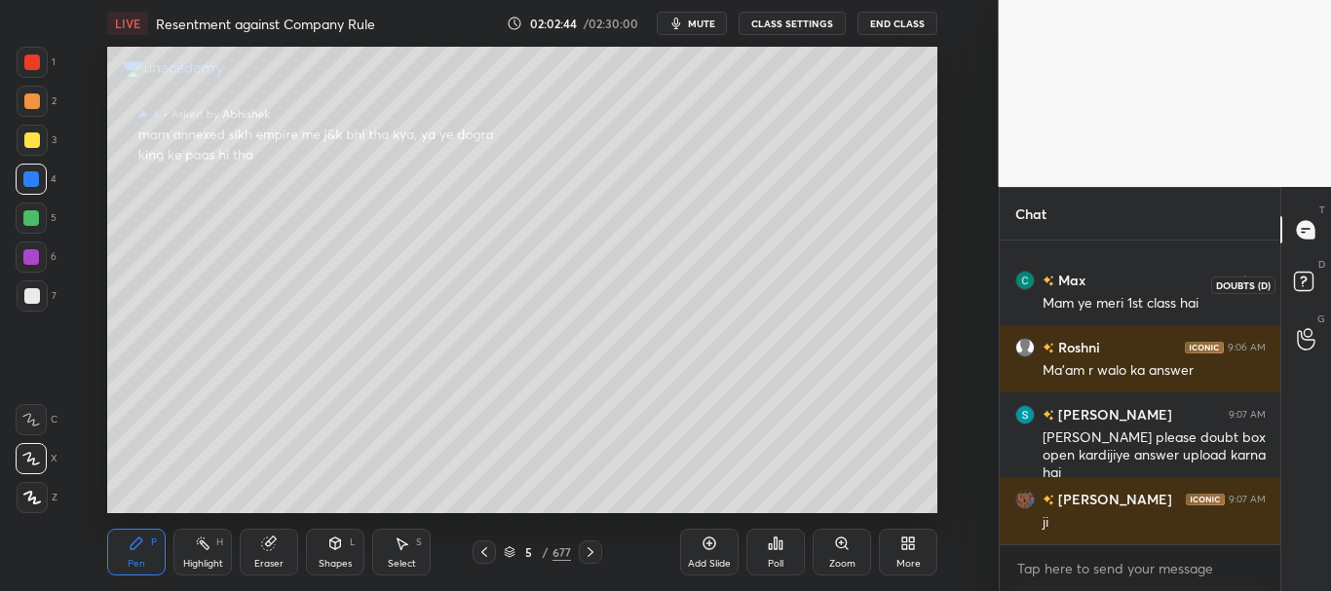
click at [1303, 273] on rect at bounding box center [1303, 282] width 19 height 19
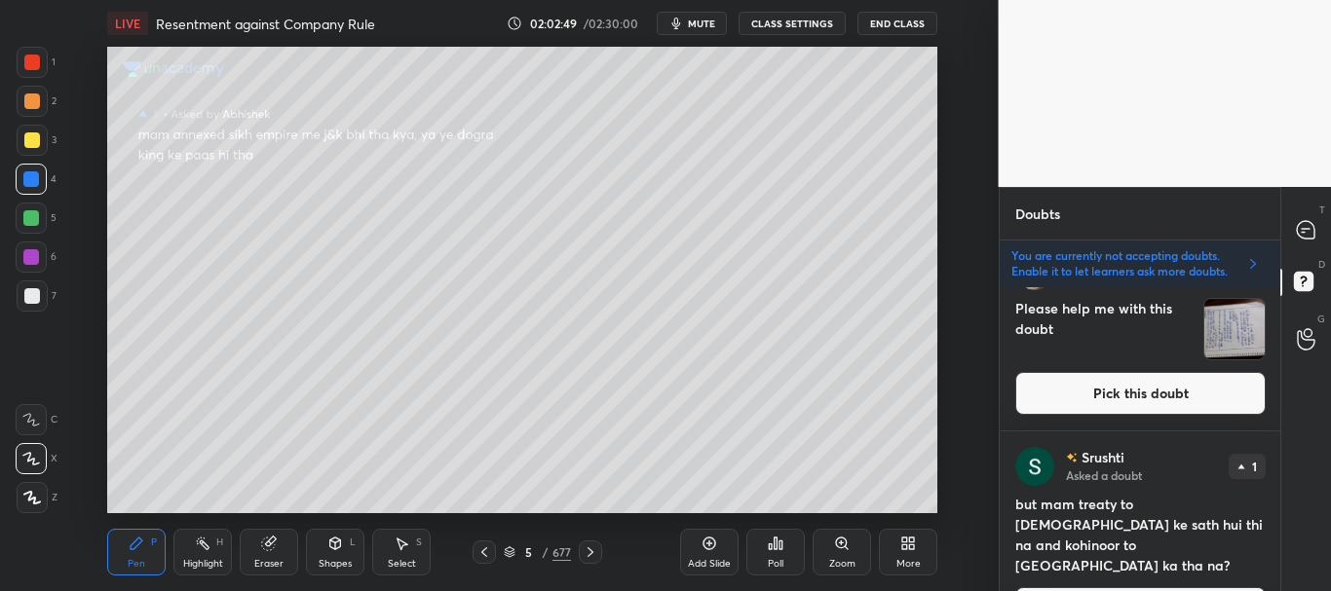
scroll to position [0, 0]
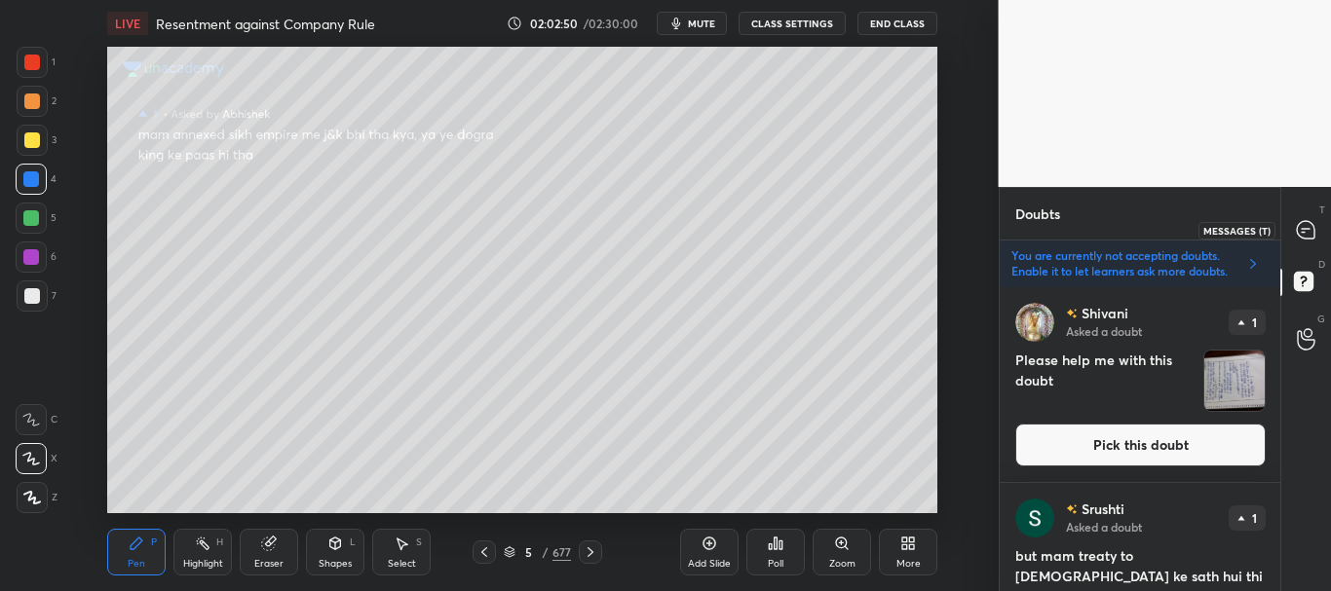
click at [1313, 240] on icon at bounding box center [1306, 230] width 20 height 20
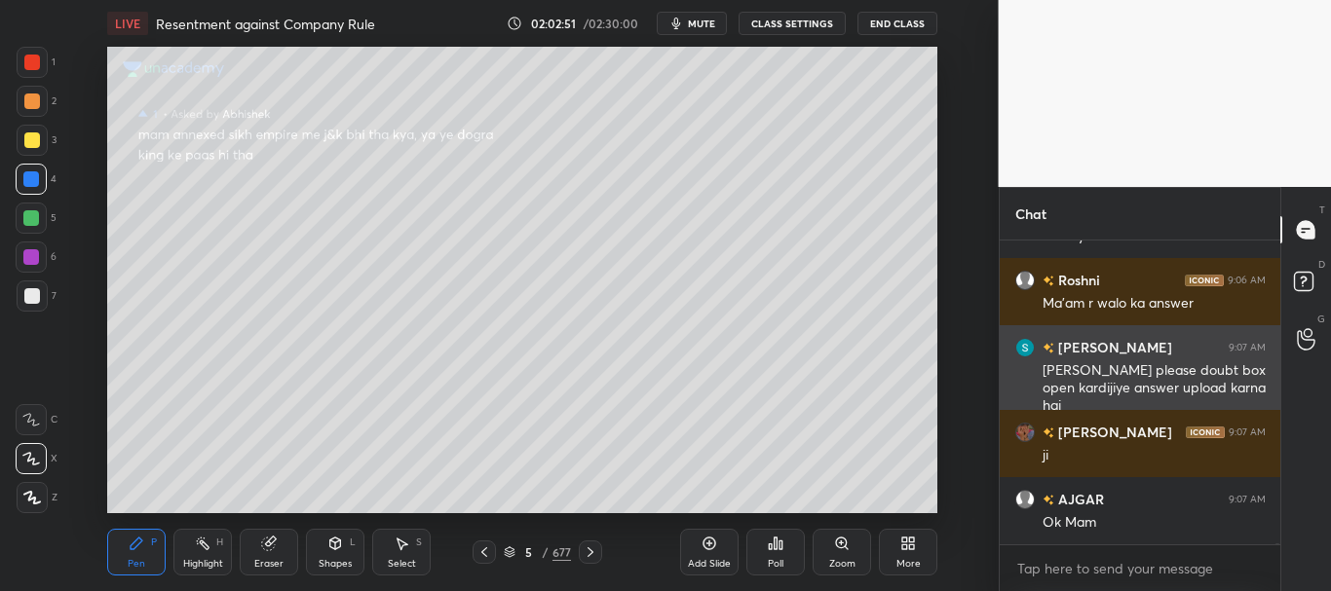
scroll to position [99137, 0]
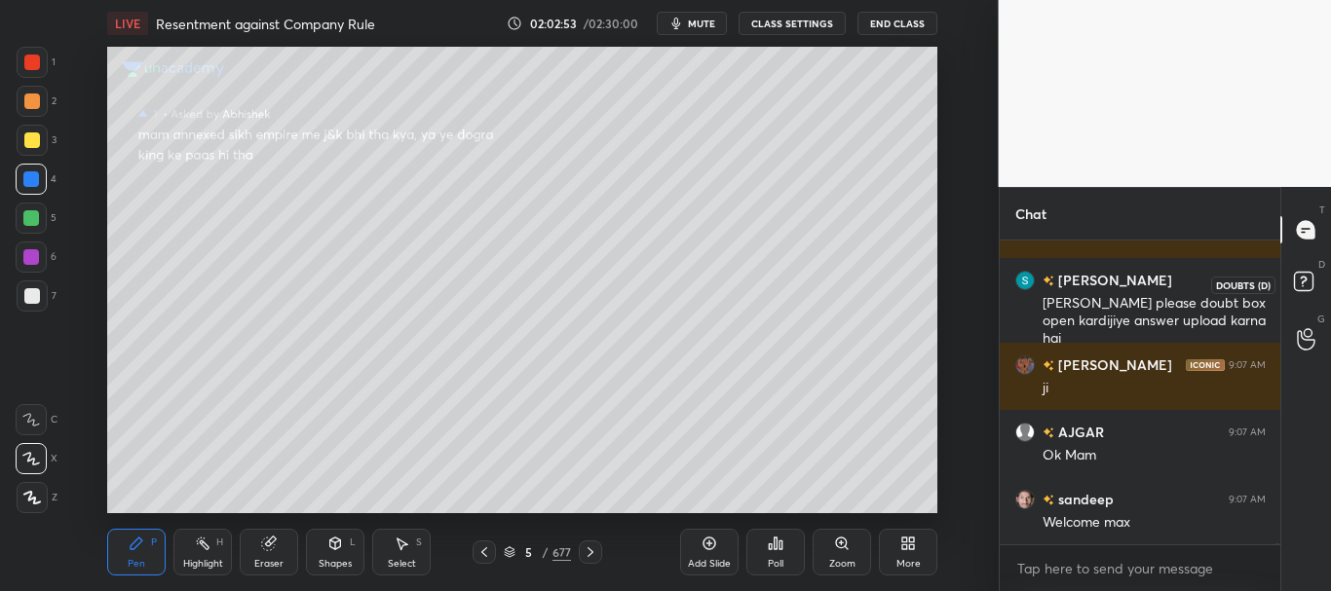
click at [1295, 289] on rect at bounding box center [1303, 282] width 19 height 19
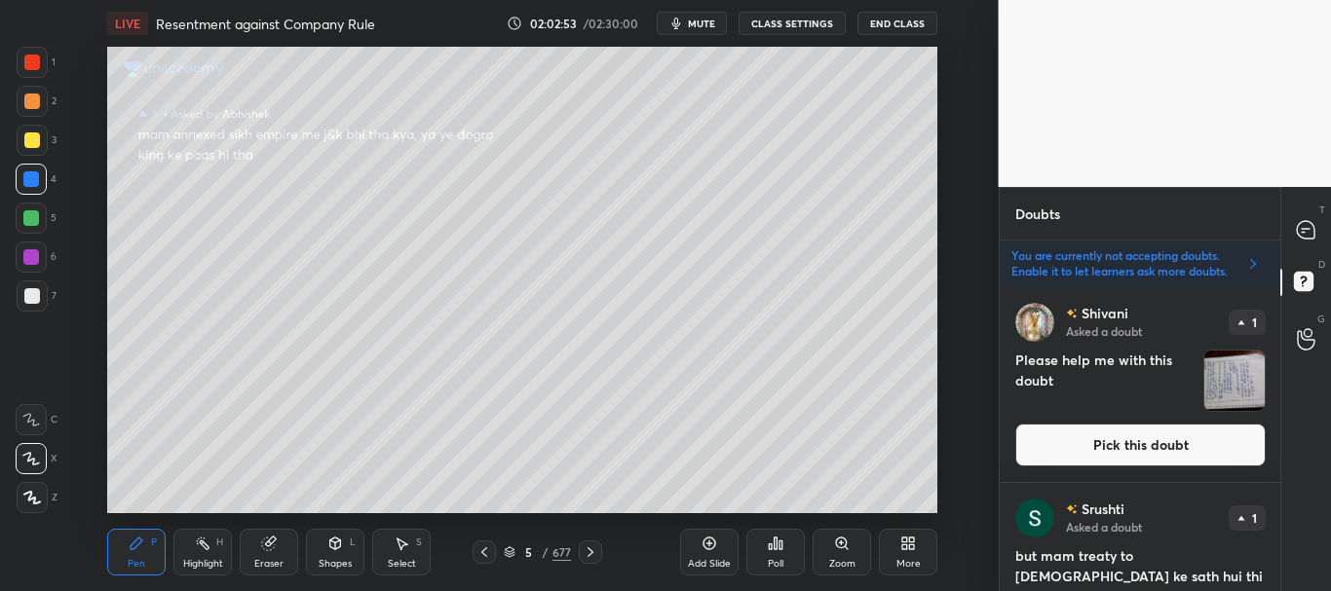
scroll to position [298, 275]
click at [1172, 445] on button "Pick this doubt" at bounding box center [1140, 445] width 250 height 43
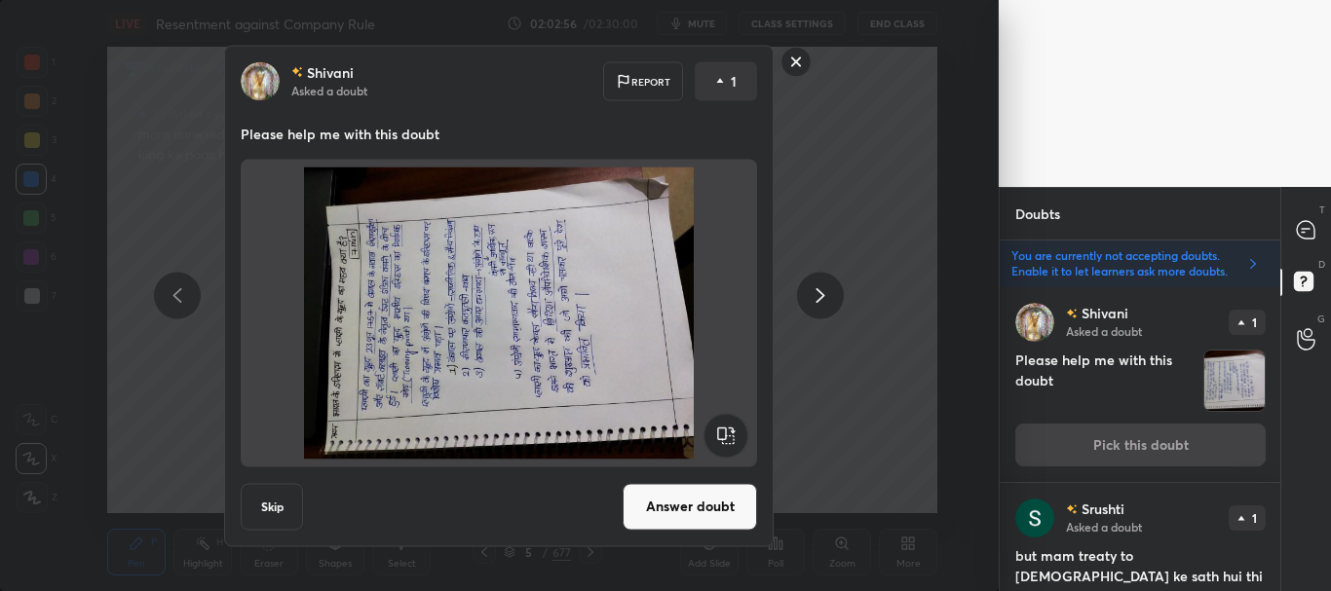
click at [730, 433] on rect at bounding box center [726, 435] width 44 height 44
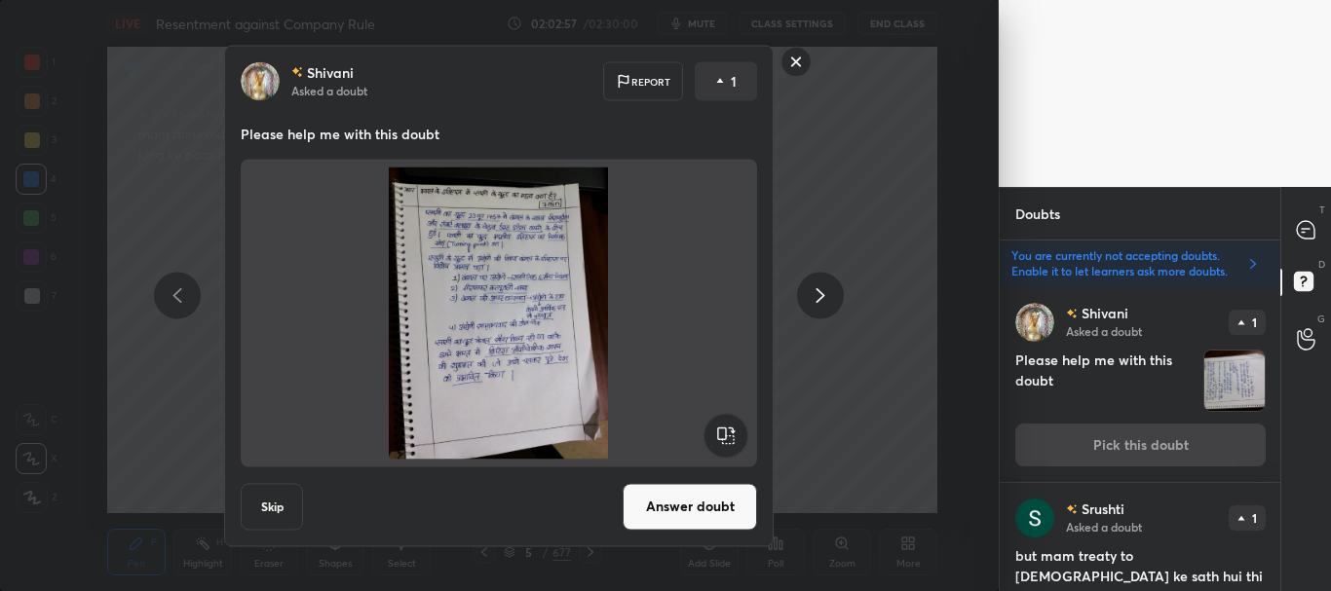
click at [706, 512] on button "Answer doubt" at bounding box center [690, 506] width 134 height 47
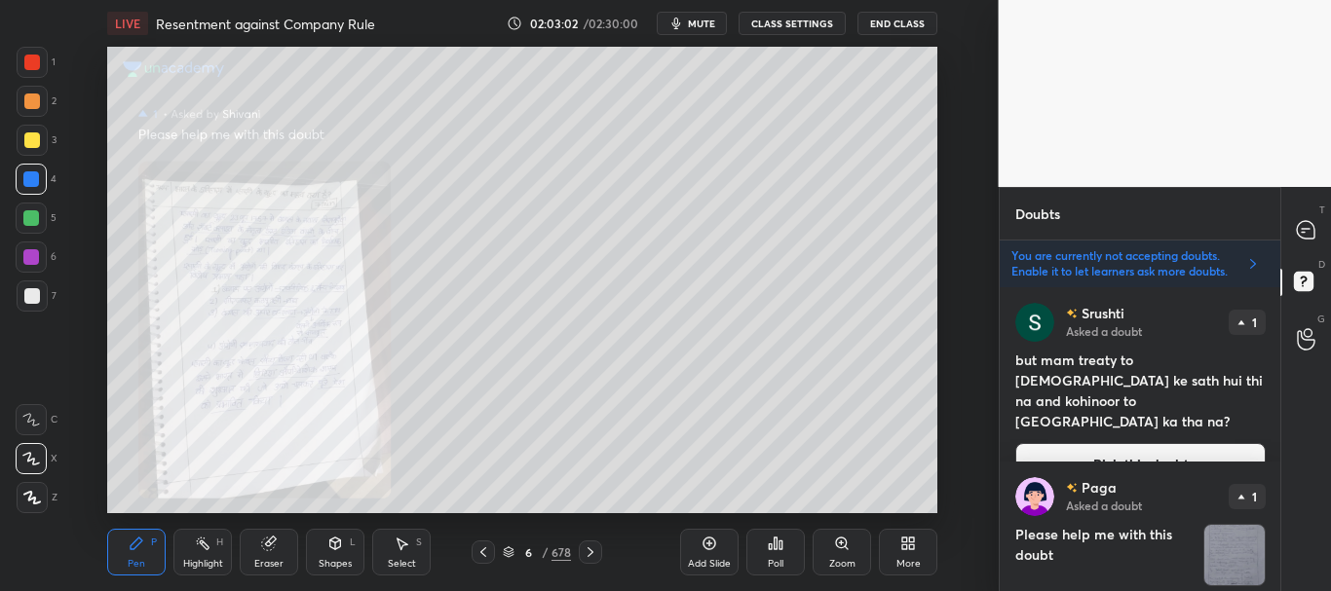
click at [1152, 443] on button "Pick this doubt" at bounding box center [1140, 464] width 250 height 43
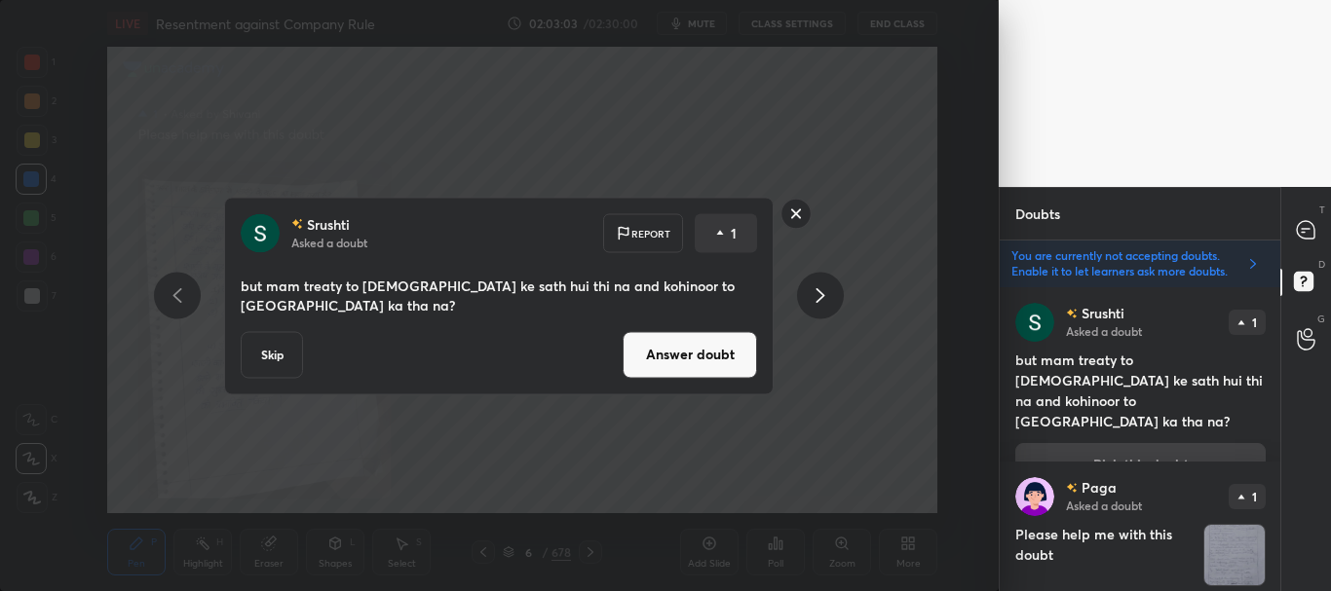
click at [677, 352] on button "Answer doubt" at bounding box center [690, 354] width 134 height 47
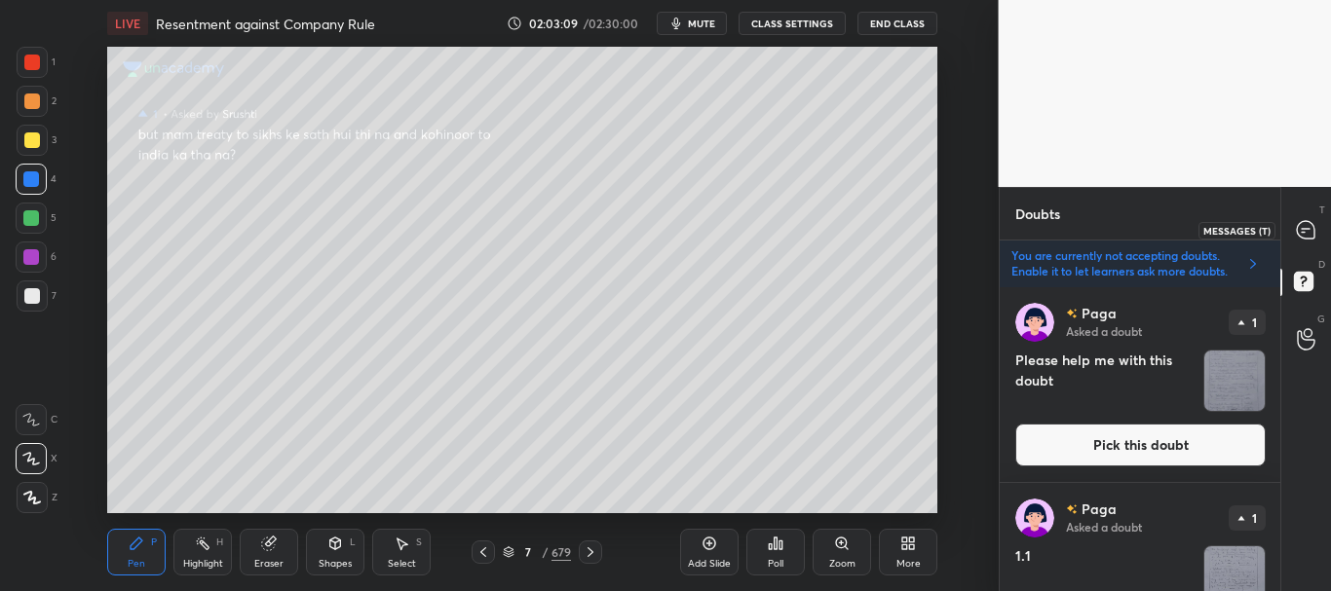
click at [1308, 232] on icon at bounding box center [1306, 230] width 18 height 18
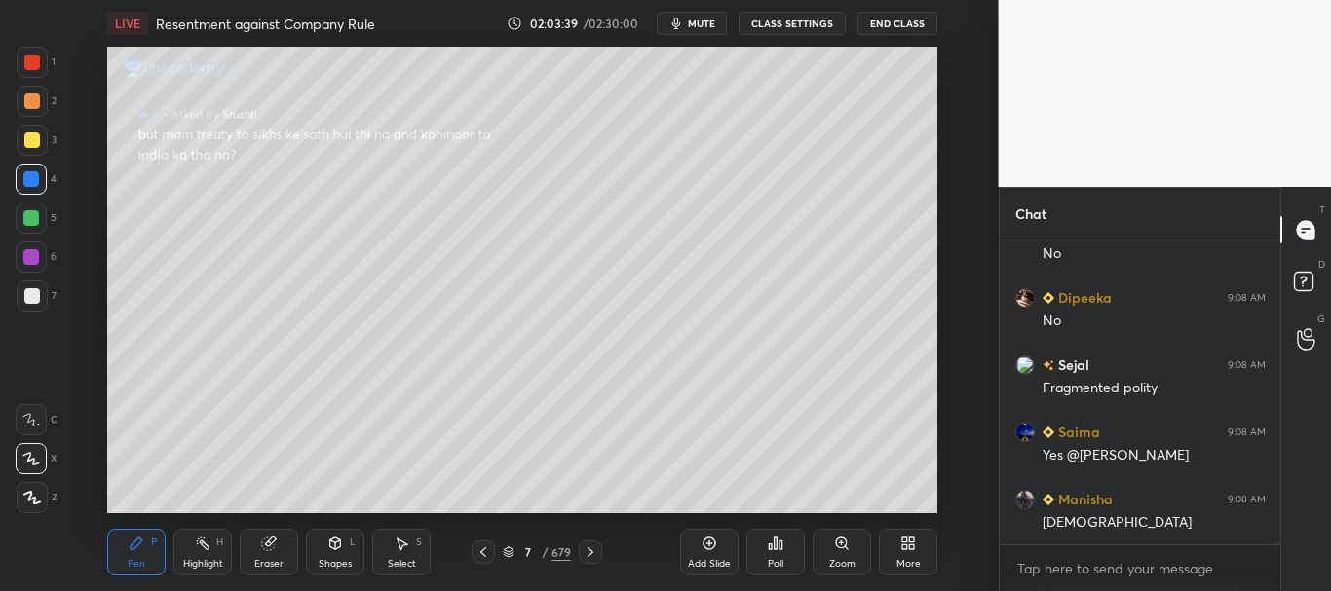
click at [487, 546] on icon at bounding box center [483, 553] width 16 height 16
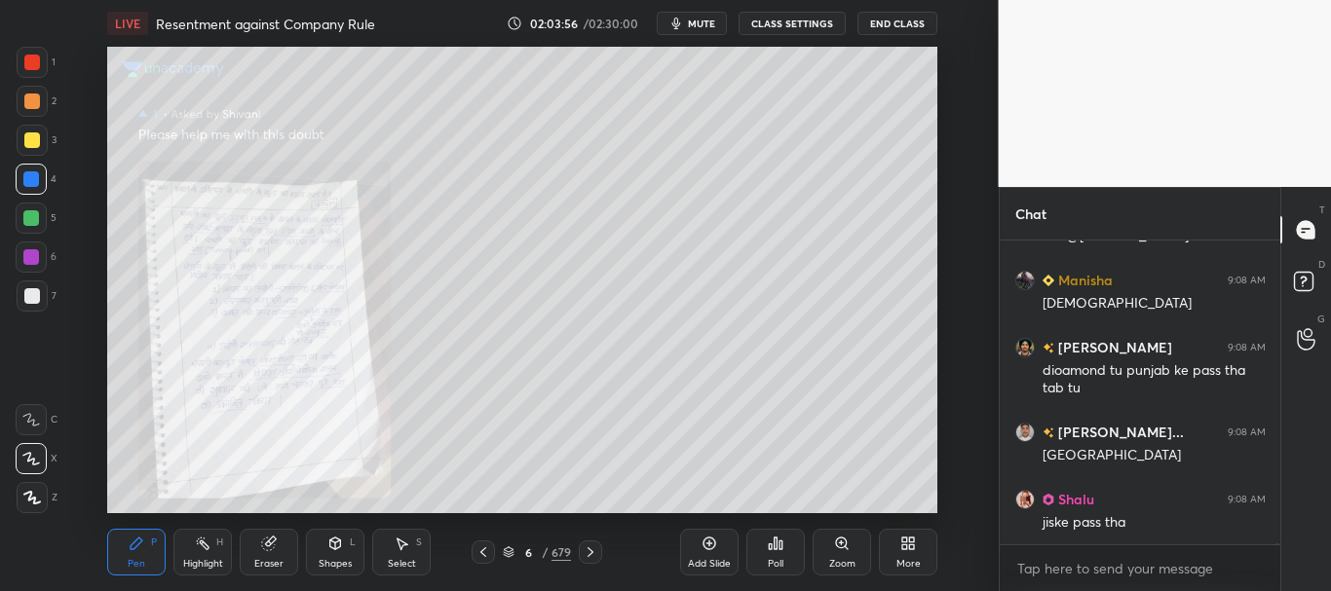
scroll to position [100456, 0]
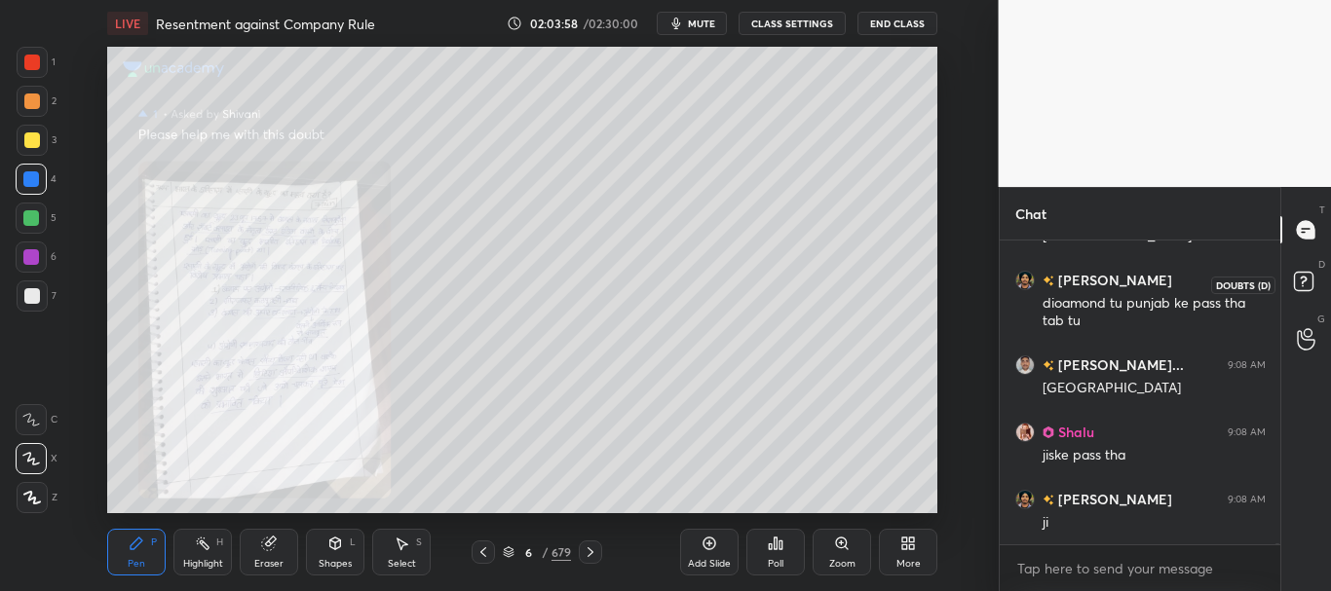
click at [1308, 282] on rect at bounding box center [1303, 282] width 19 height 19
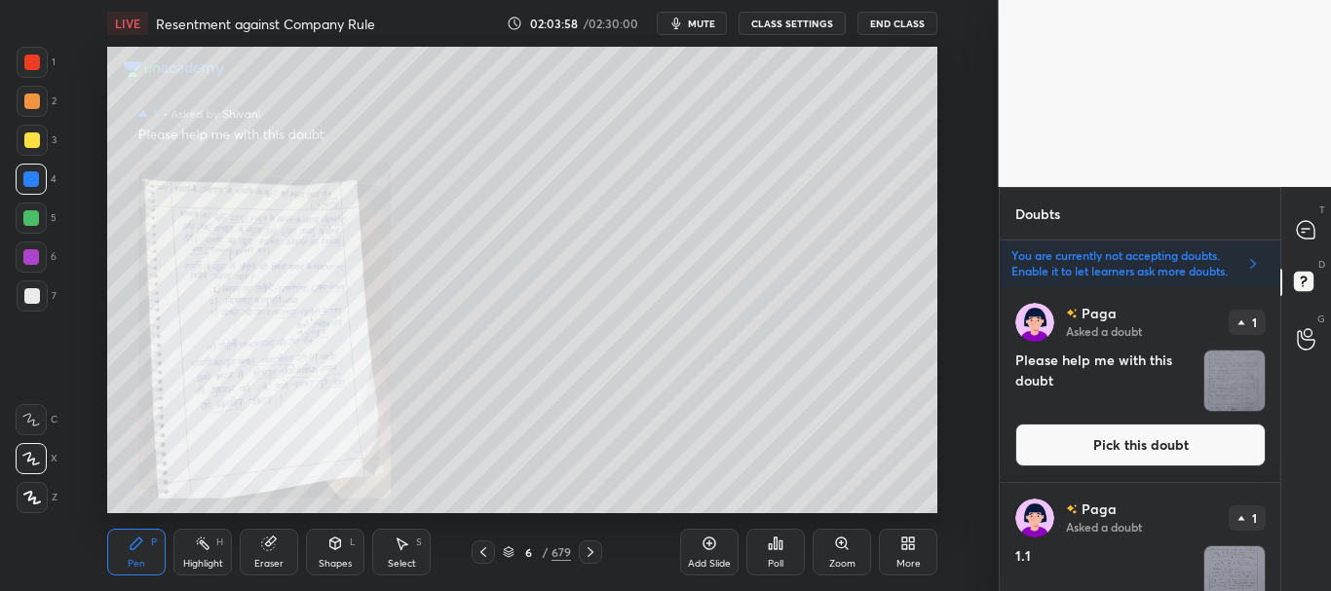
scroll to position [298, 275]
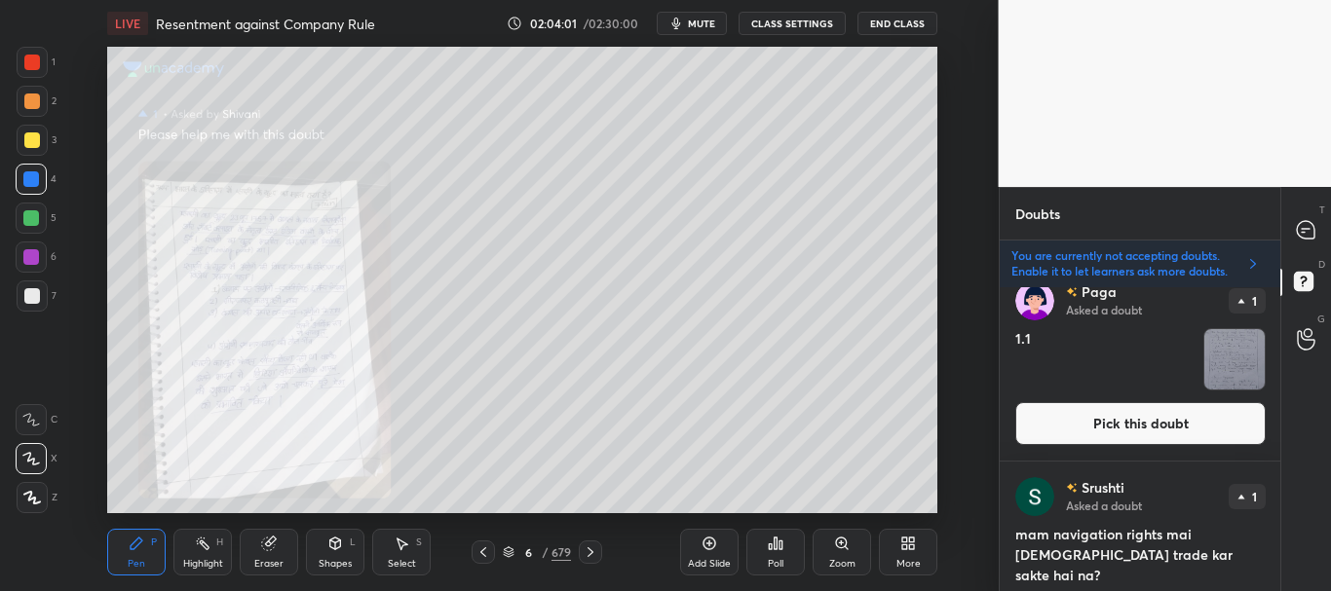
click at [1124, 423] on button "Pick this doubt" at bounding box center [1140, 423] width 250 height 43
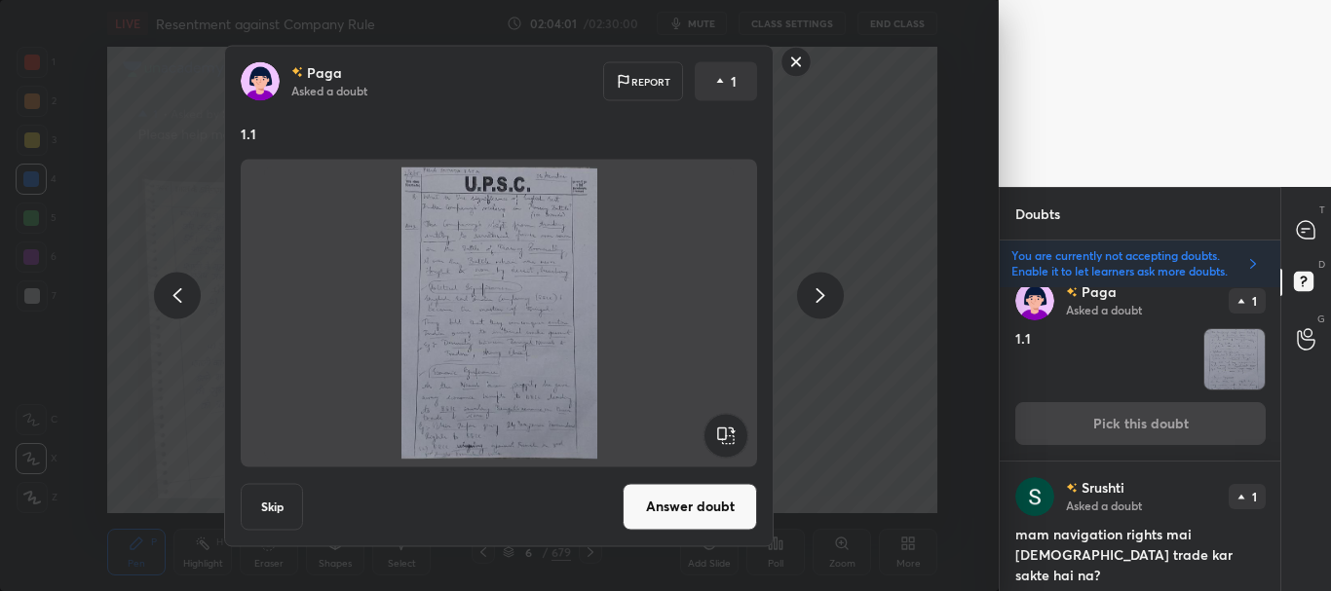
scroll to position [196, 0]
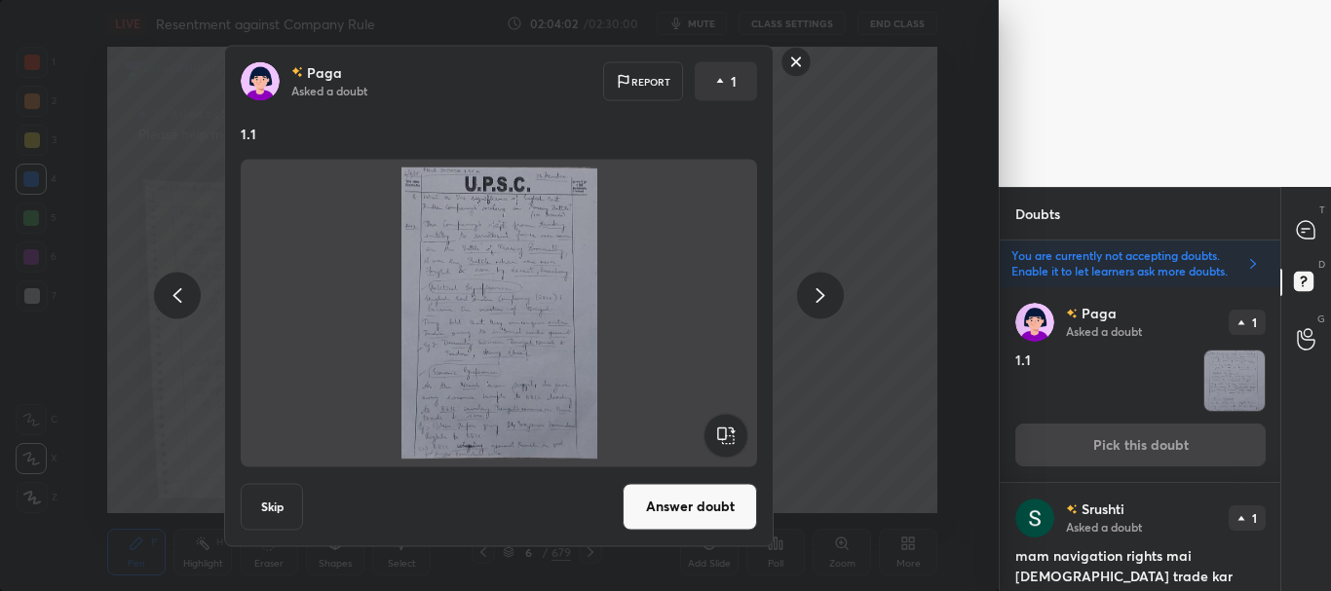
click at [262, 505] on button "Skip" at bounding box center [272, 506] width 62 height 47
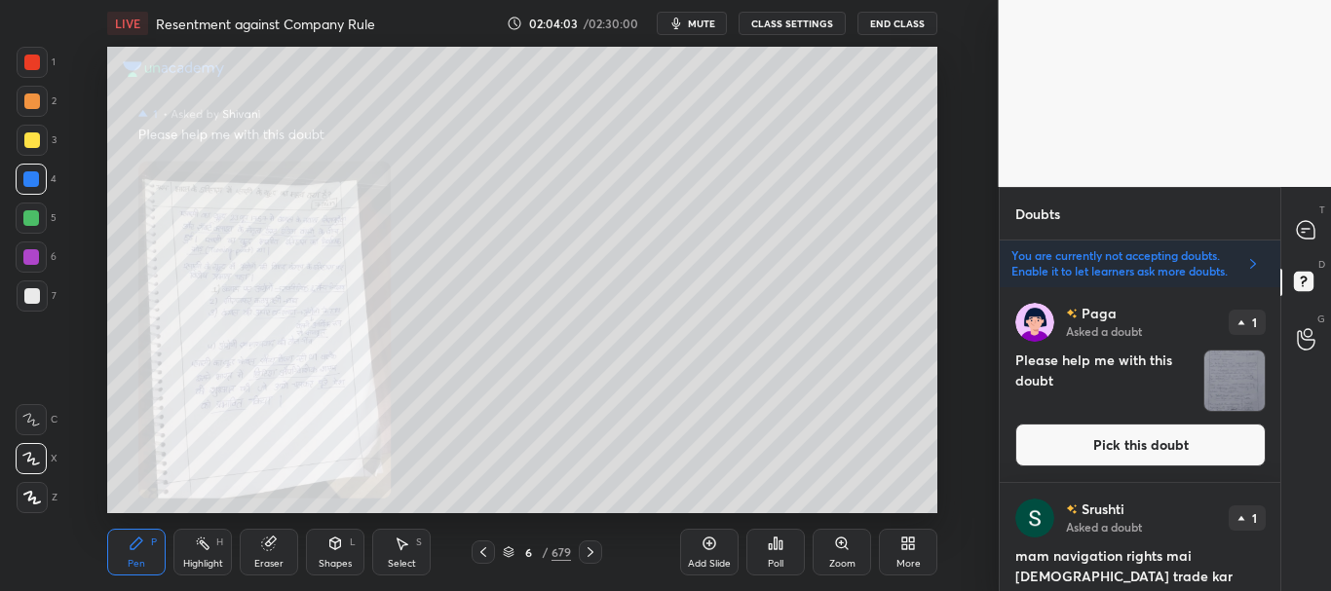
click at [1070, 449] on button "Pick this doubt" at bounding box center [1140, 445] width 250 height 43
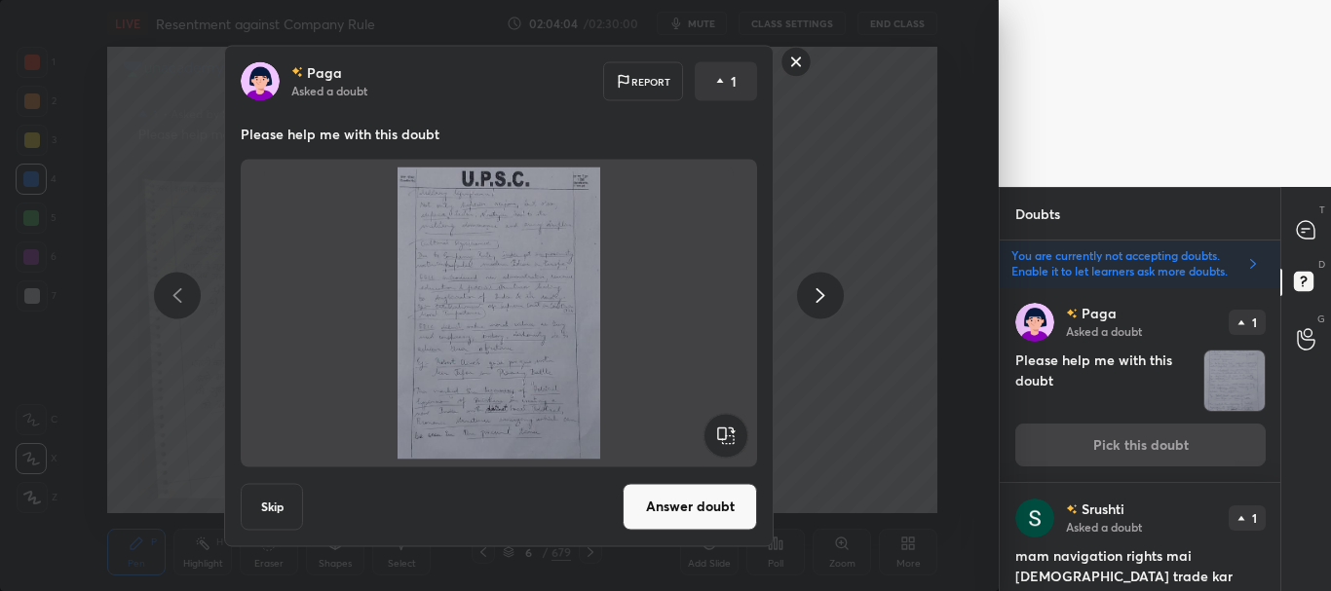
click at [279, 498] on button "Skip" at bounding box center [272, 506] width 62 height 47
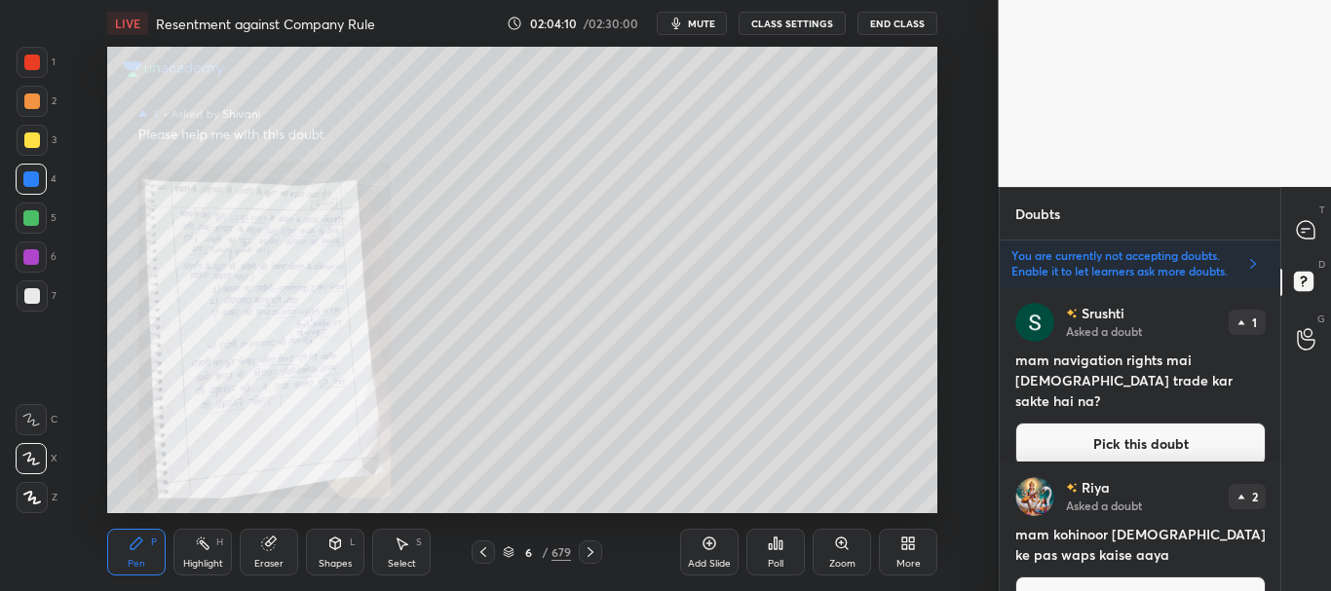
drag, startPoint x: 1152, startPoint y: 419, endPoint x: 1163, endPoint y: 414, distance: 11.8
click at [1153, 423] on button "Pick this doubt" at bounding box center [1140, 444] width 250 height 43
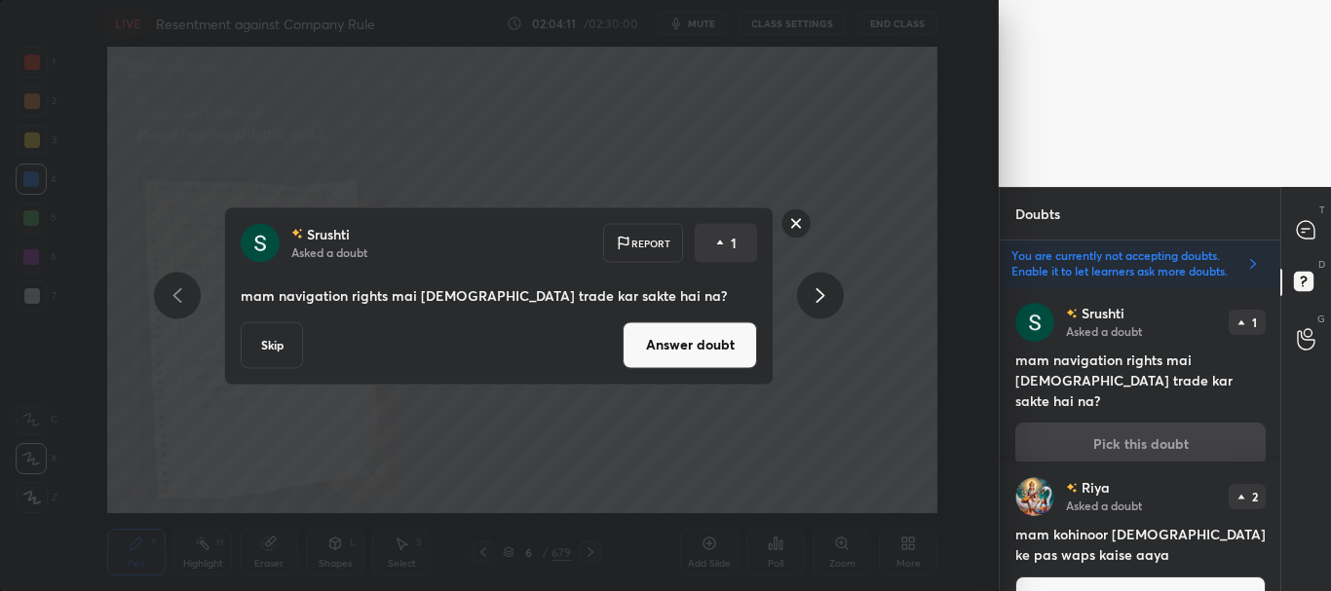
click at [736, 352] on button "Answer doubt" at bounding box center [690, 344] width 134 height 47
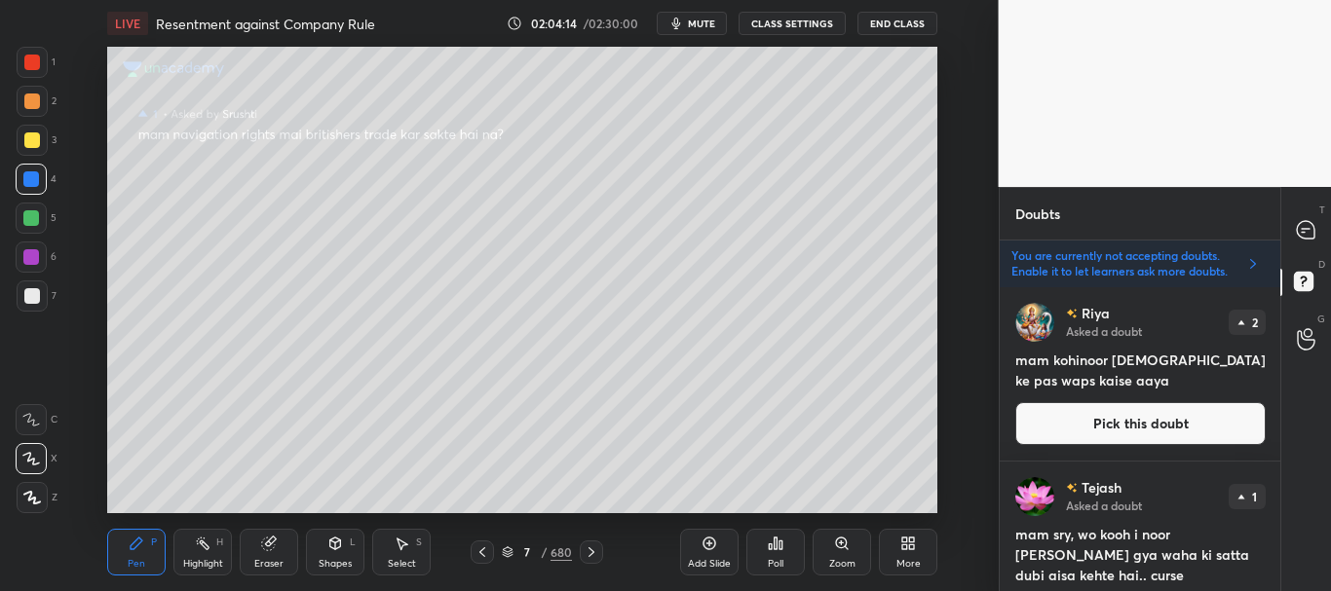
click at [476, 548] on icon at bounding box center [482, 553] width 16 height 16
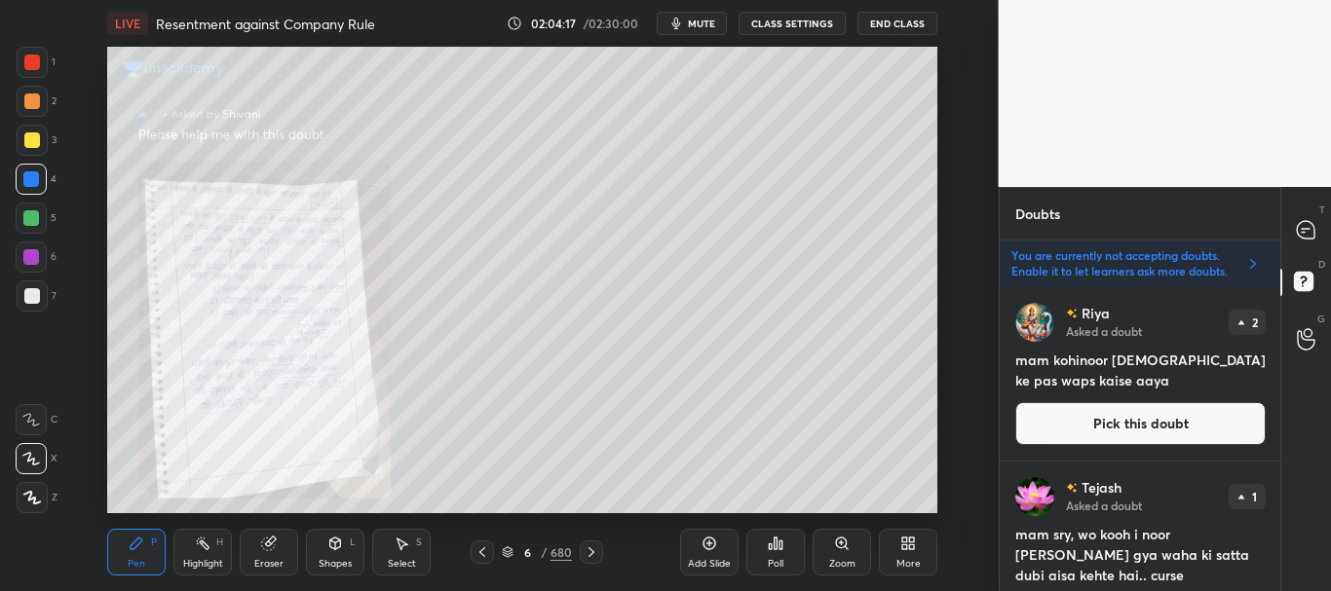
click at [1147, 419] on button "Pick this doubt" at bounding box center [1140, 423] width 250 height 43
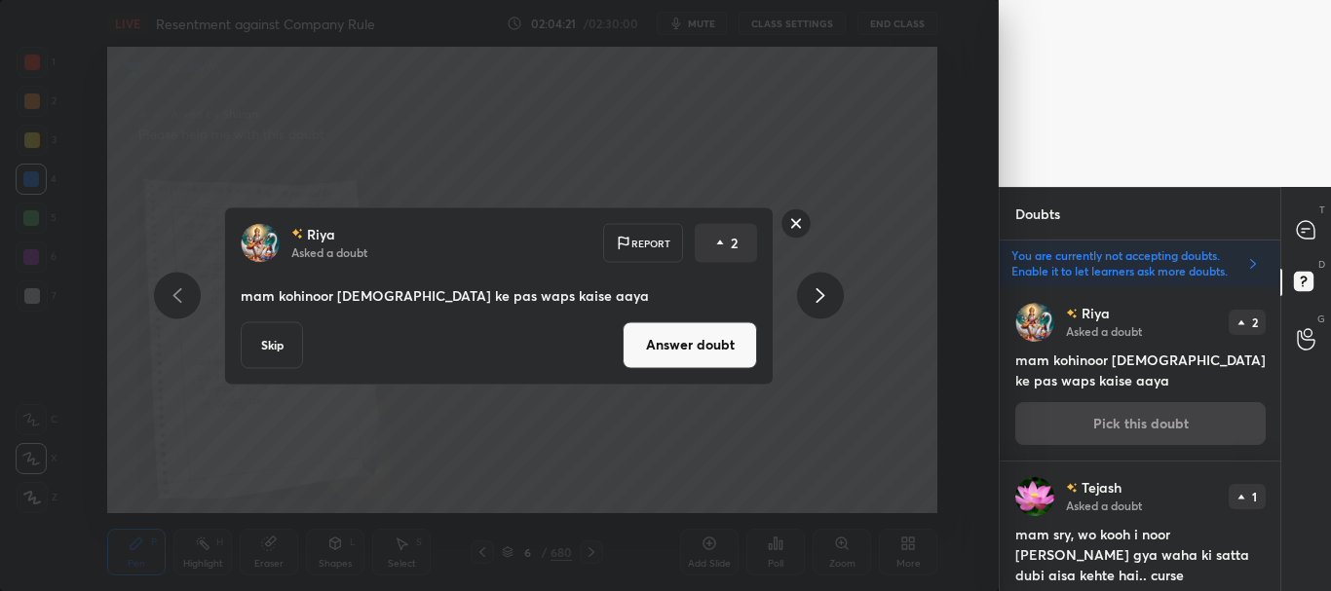
click at [721, 351] on button "Answer doubt" at bounding box center [690, 344] width 134 height 47
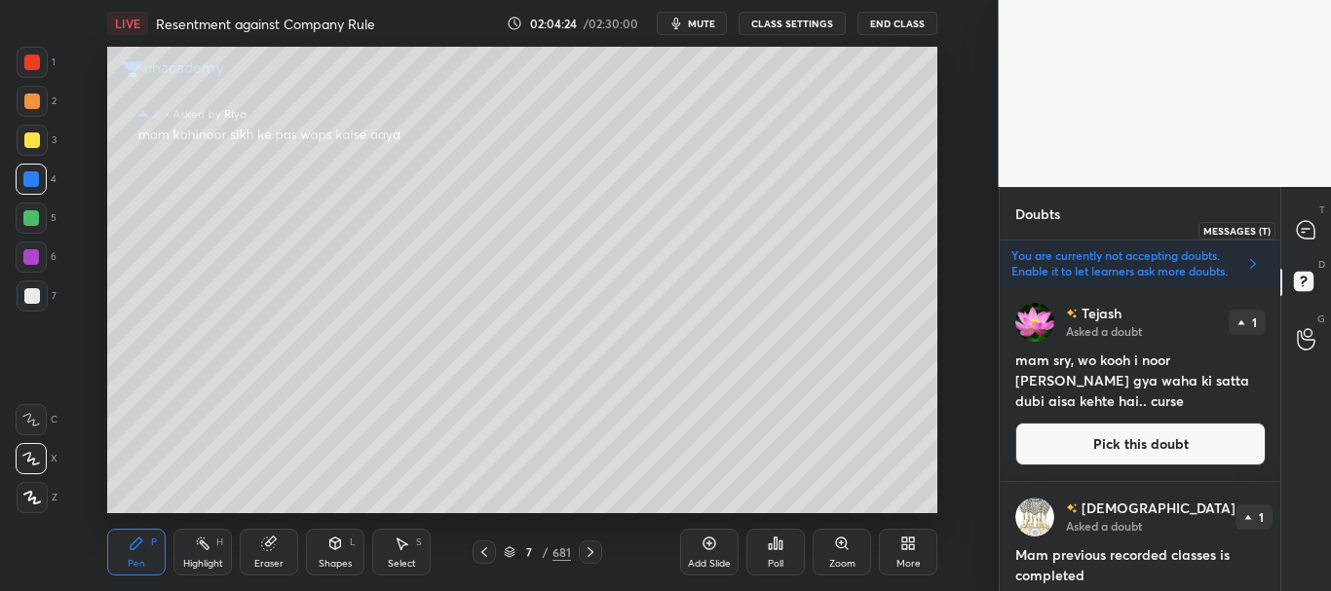
click at [1306, 230] on icon at bounding box center [1306, 230] width 20 height 20
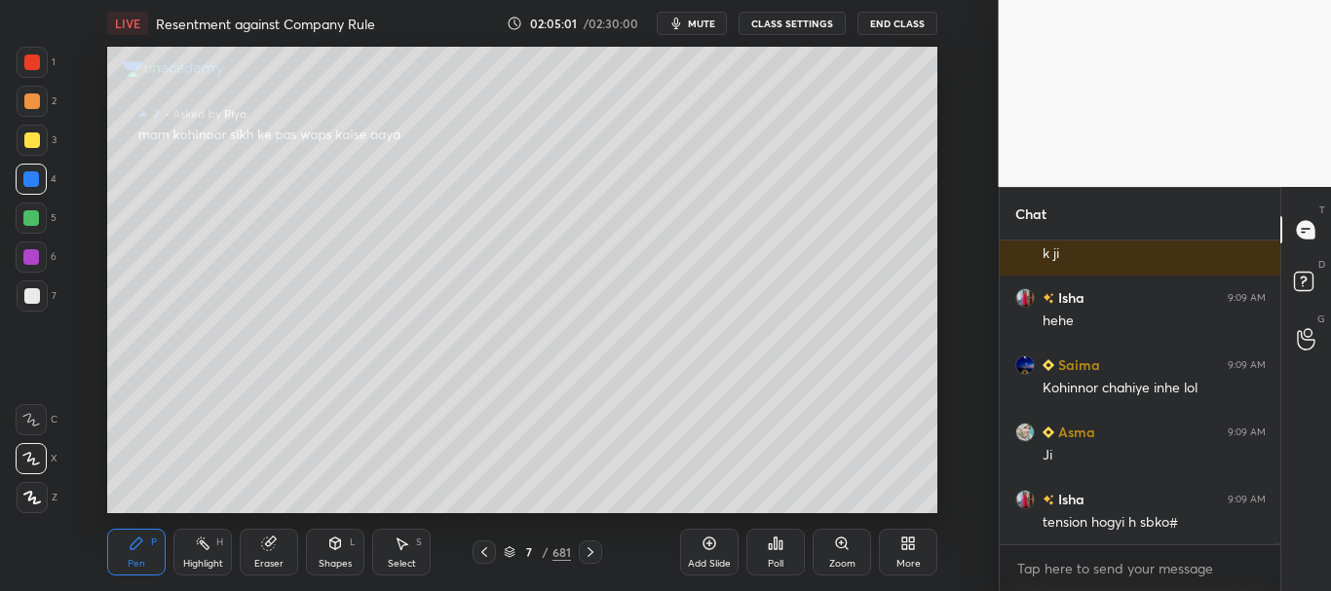
scroll to position [100682, 0]
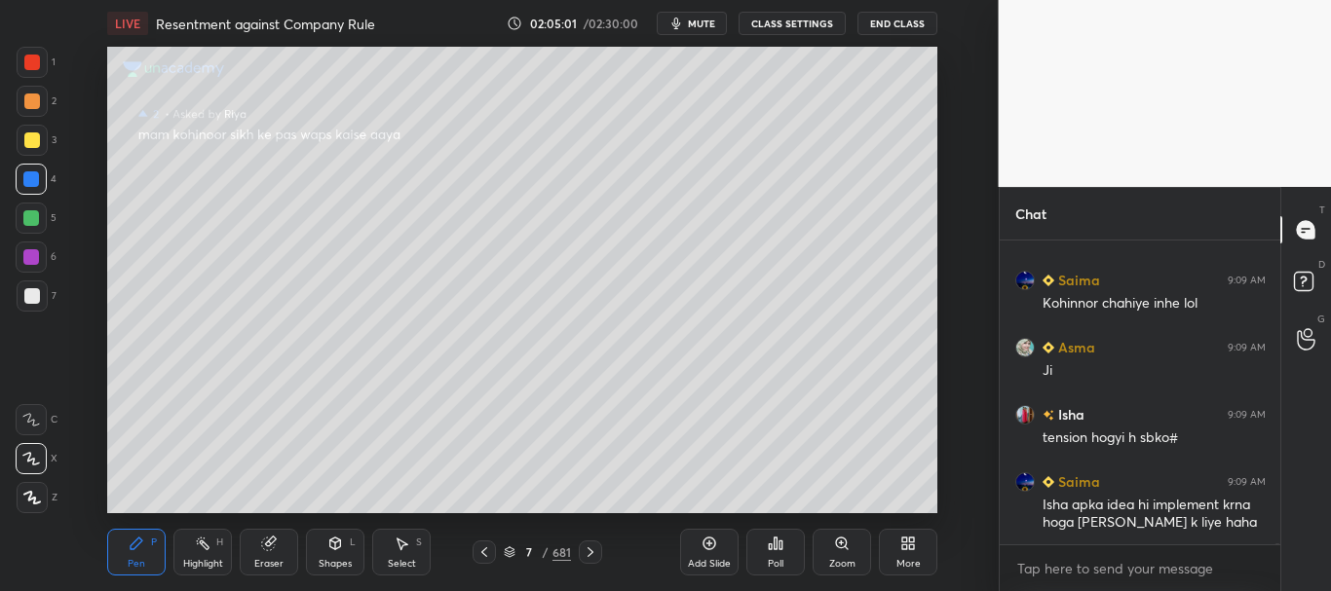
click at [487, 548] on icon at bounding box center [484, 553] width 16 height 16
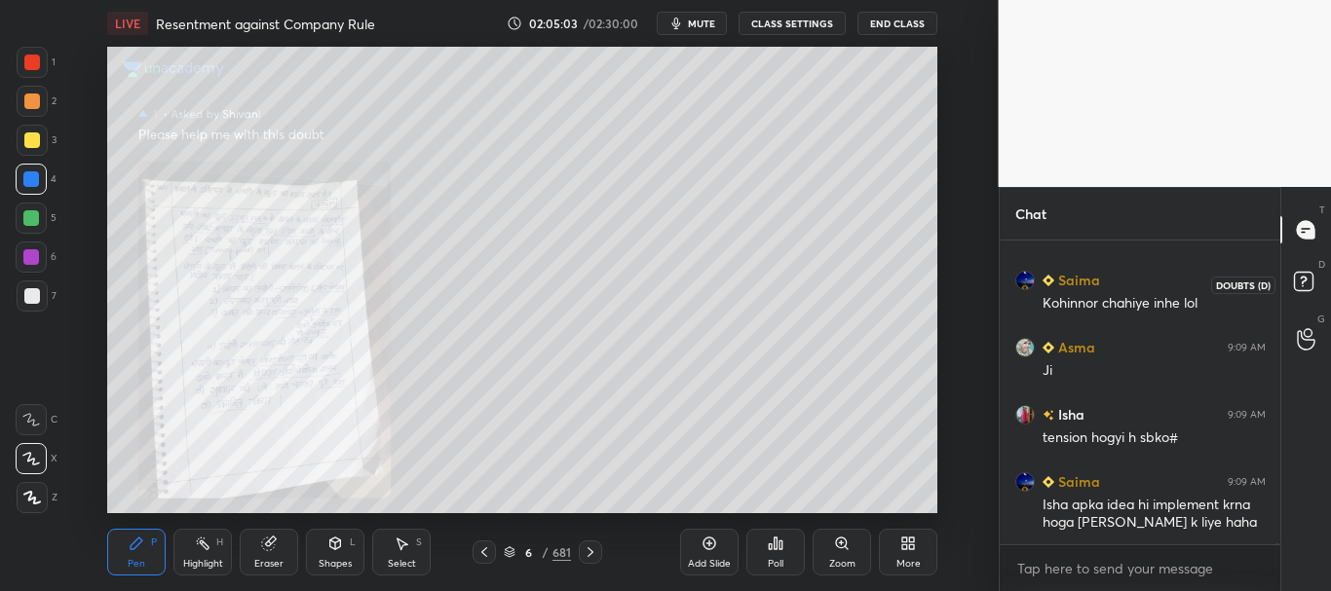
click at [1305, 284] on rect at bounding box center [1303, 282] width 19 height 19
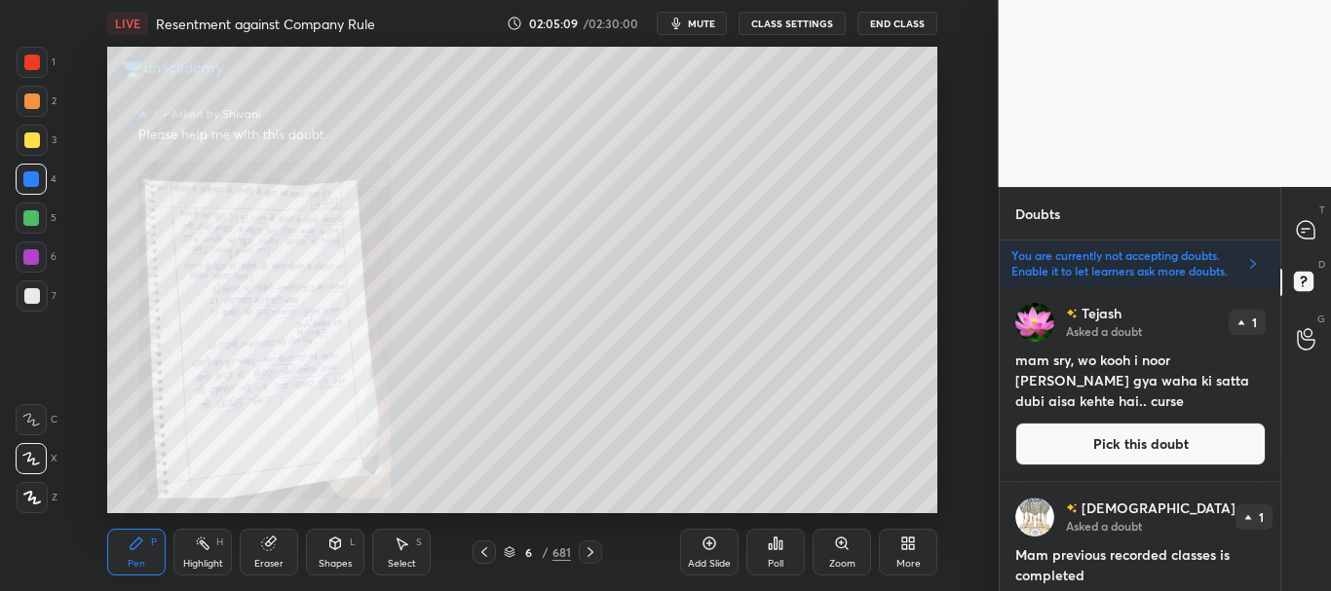
click at [1169, 445] on button "Pick this doubt" at bounding box center [1140, 444] width 250 height 43
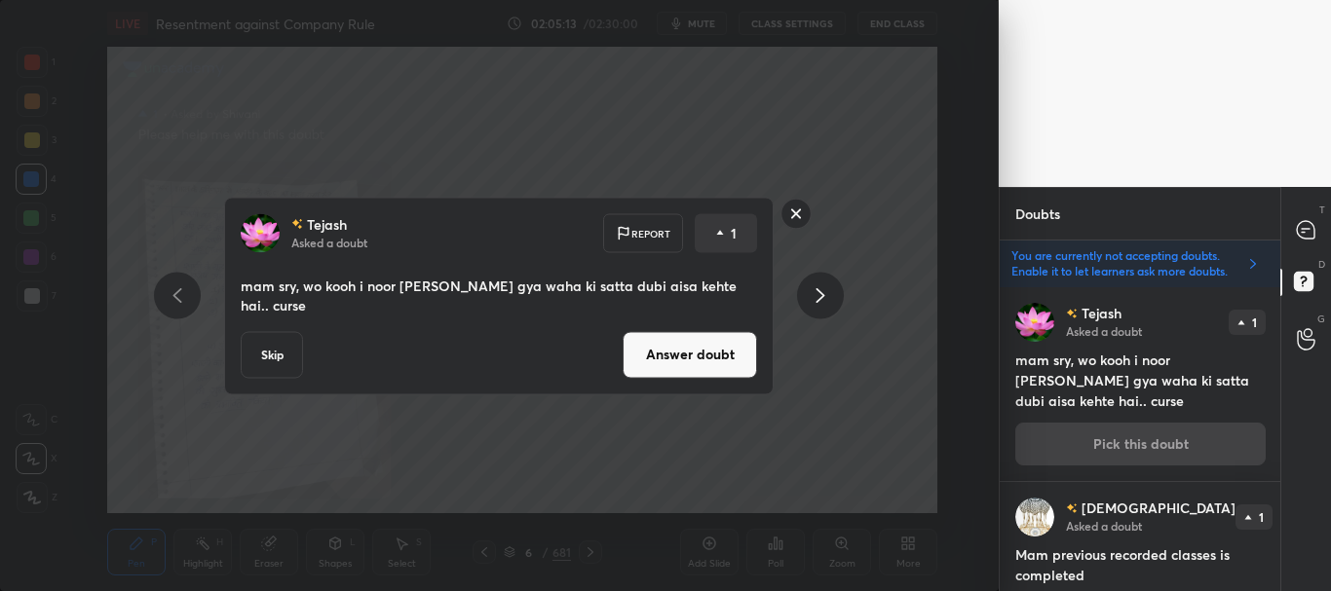
click at [707, 337] on button "Answer doubt" at bounding box center [690, 354] width 134 height 47
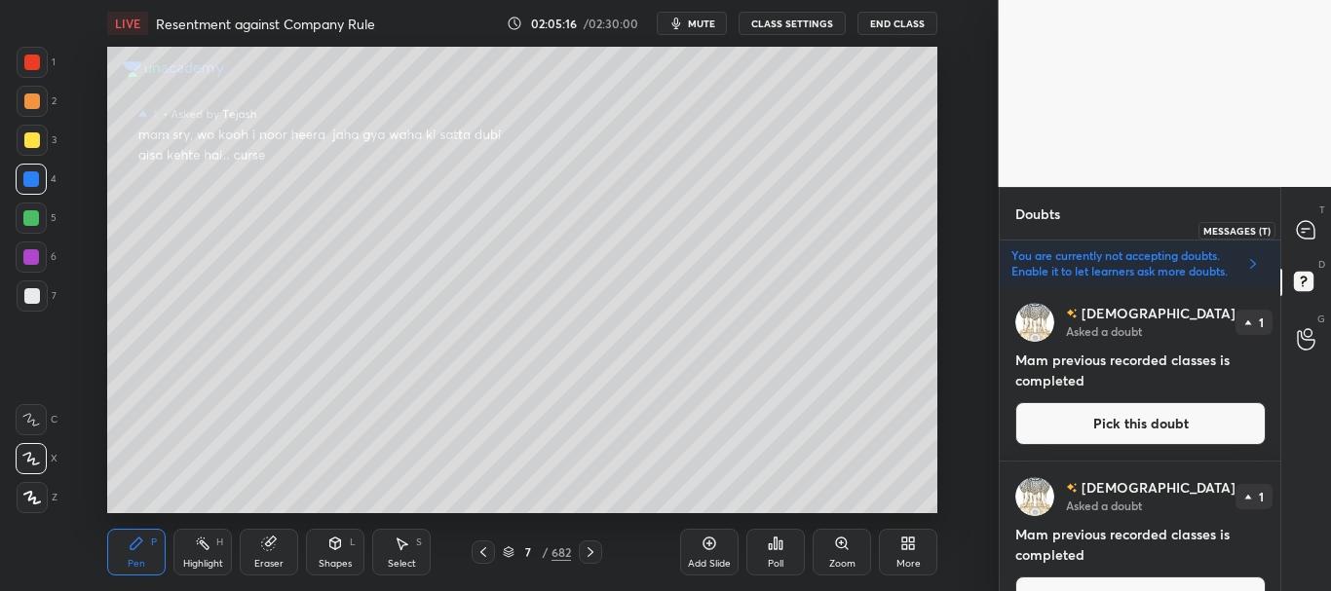
drag, startPoint x: 1305, startPoint y: 238, endPoint x: 1313, endPoint y: 225, distance: 14.9
click at [1305, 239] on icon at bounding box center [1306, 230] width 18 height 18
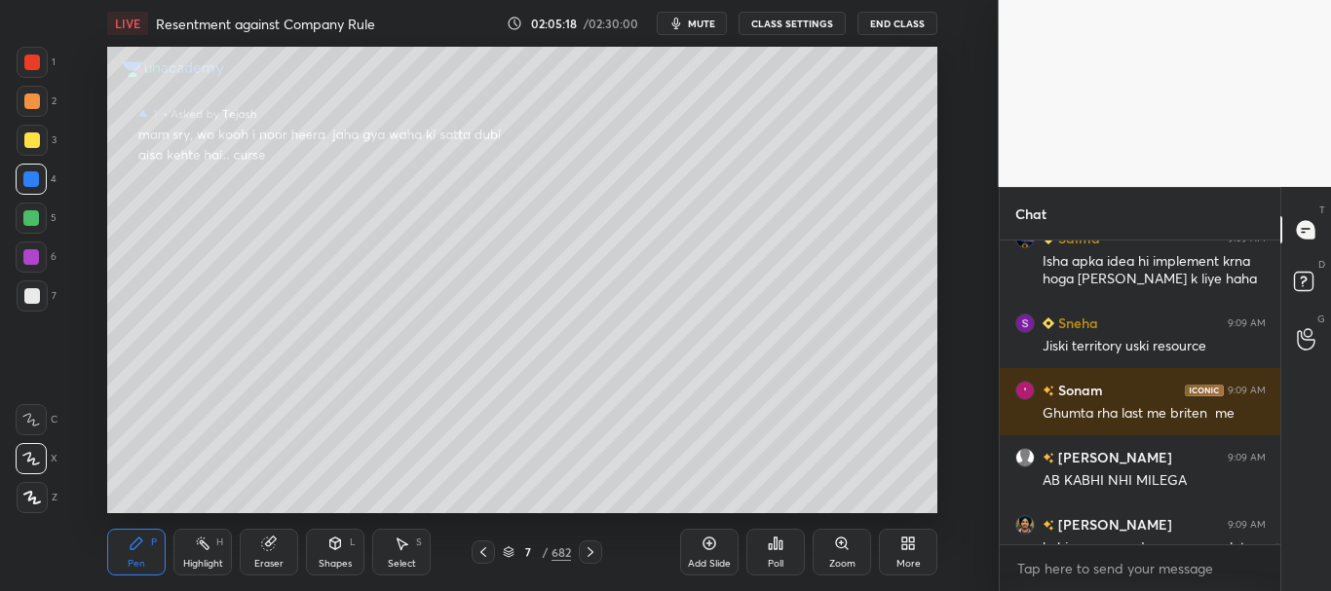
click at [484, 546] on icon at bounding box center [483, 553] width 16 height 16
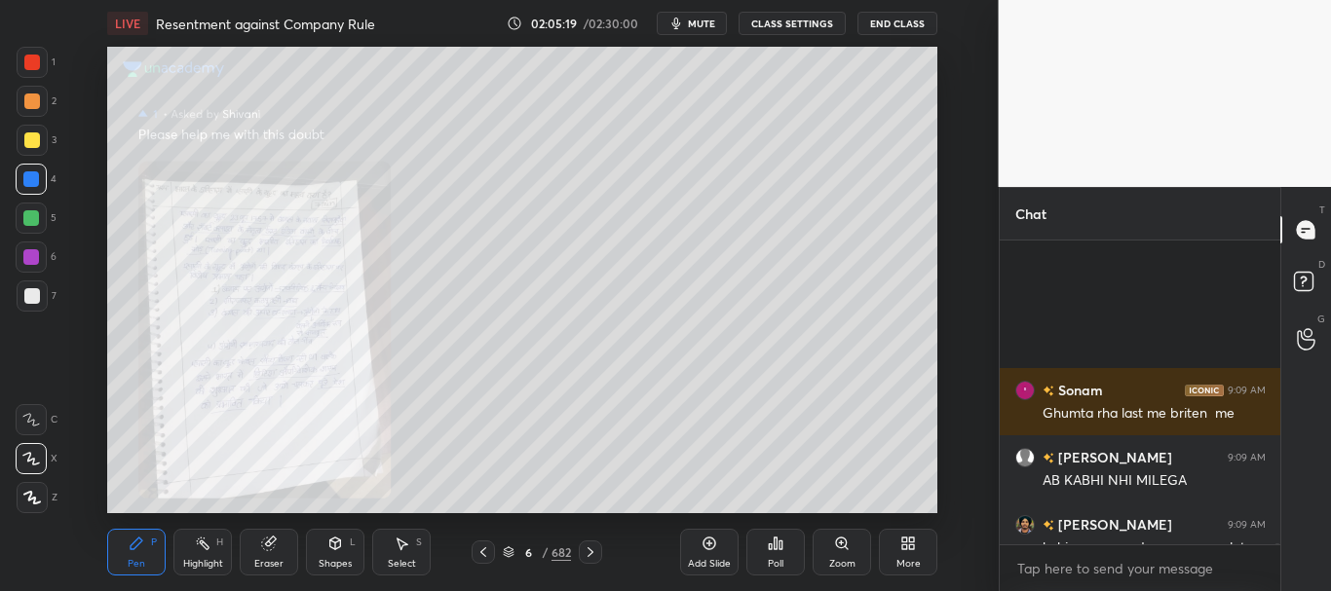
scroll to position [101089, 0]
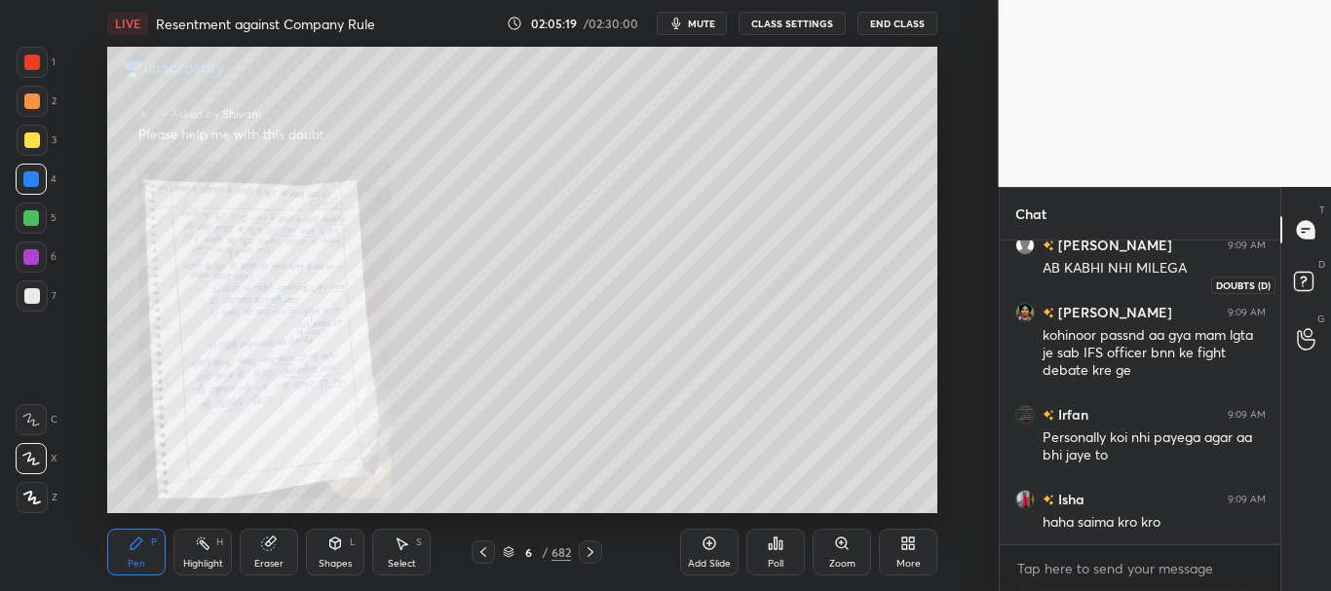
click at [1313, 282] on icon at bounding box center [1306, 284] width 35 height 35
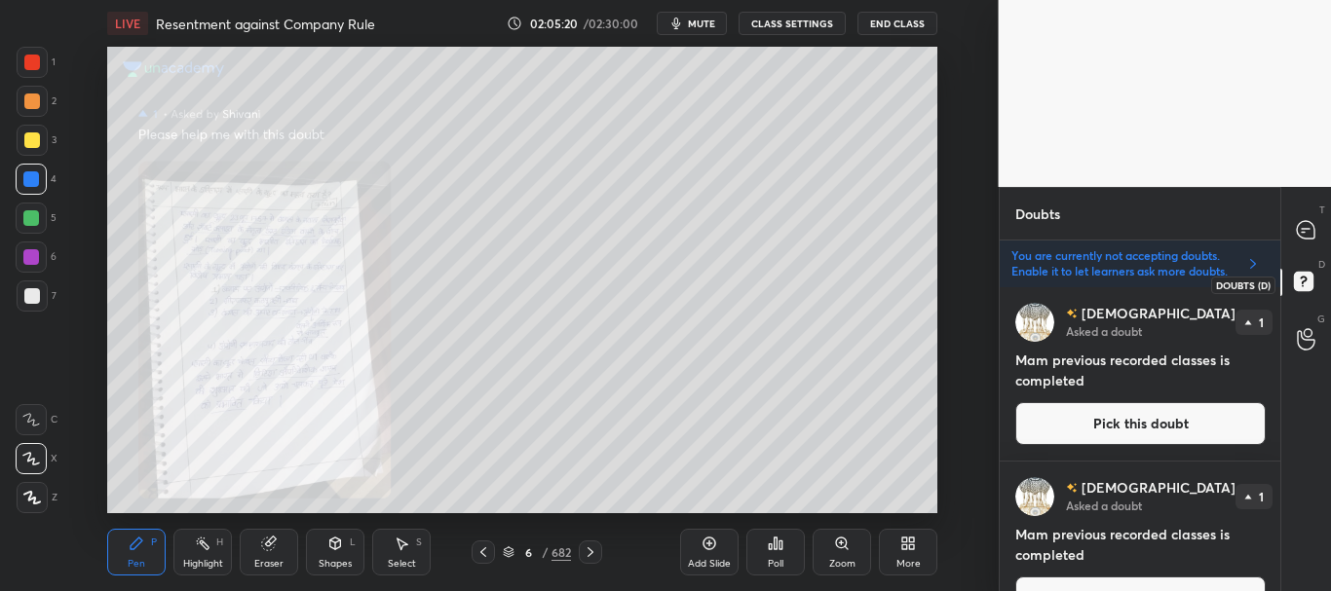
scroll to position [298, 275]
click at [1176, 416] on button "Pick this doubt" at bounding box center [1140, 423] width 250 height 43
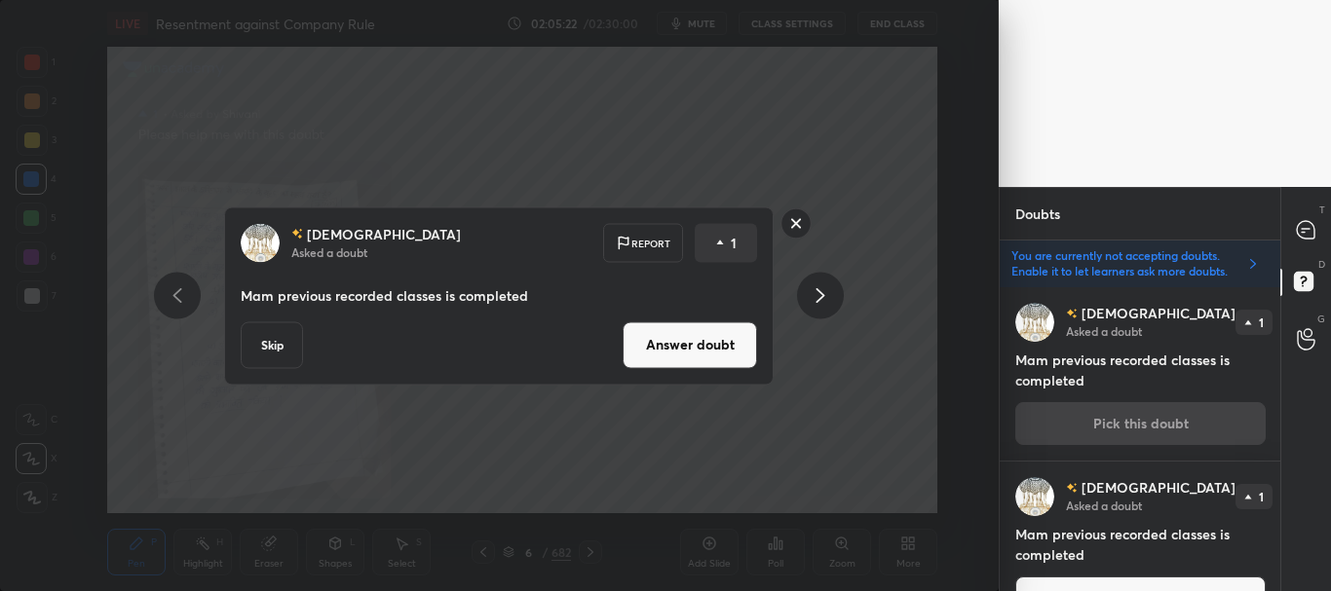
drag, startPoint x: 271, startPoint y: 347, endPoint x: 283, endPoint y: 344, distance: 12.1
click at [269, 347] on button "Skip" at bounding box center [272, 344] width 62 height 47
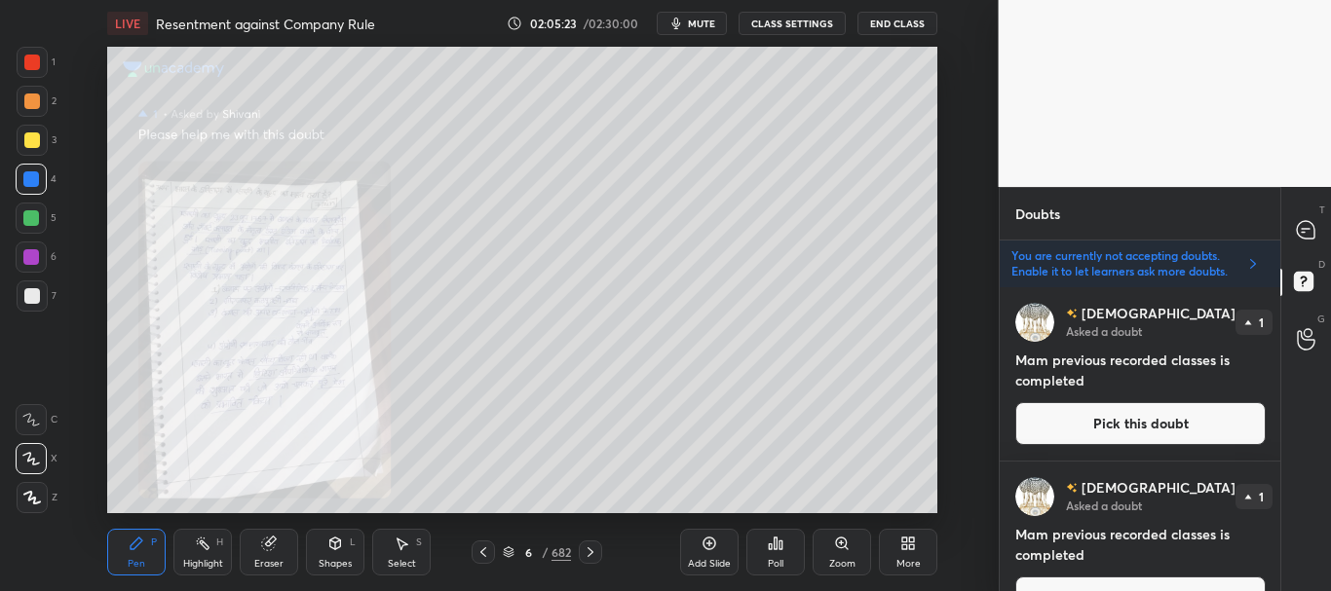
click at [1124, 414] on button "Pick this doubt" at bounding box center [1140, 423] width 250 height 43
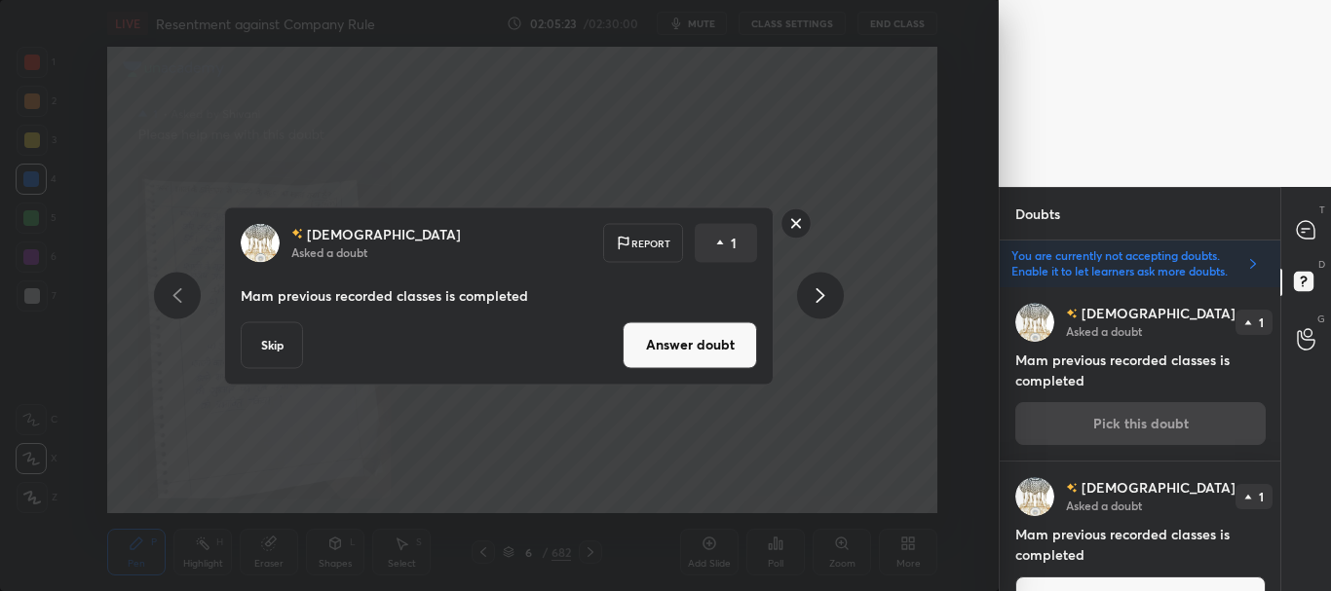
drag, startPoint x: 266, startPoint y: 338, endPoint x: 278, endPoint y: 336, distance: 11.9
click at [265, 338] on button "Skip" at bounding box center [272, 344] width 62 height 47
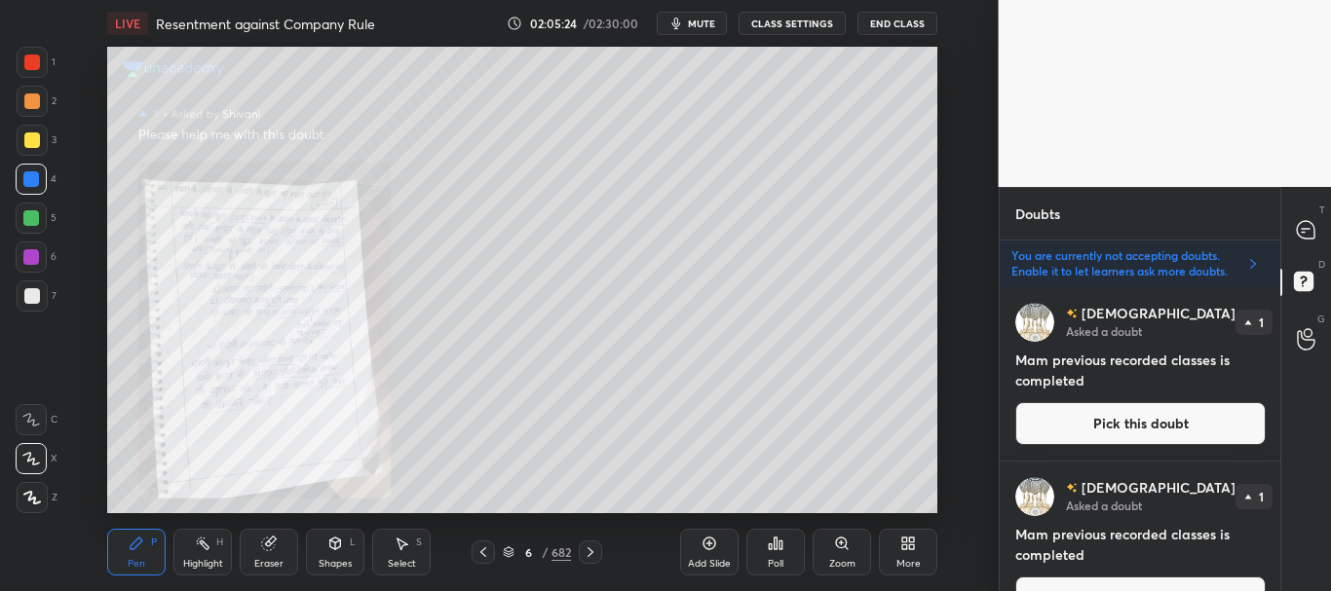
click at [1152, 424] on button "Pick this doubt" at bounding box center [1140, 423] width 250 height 43
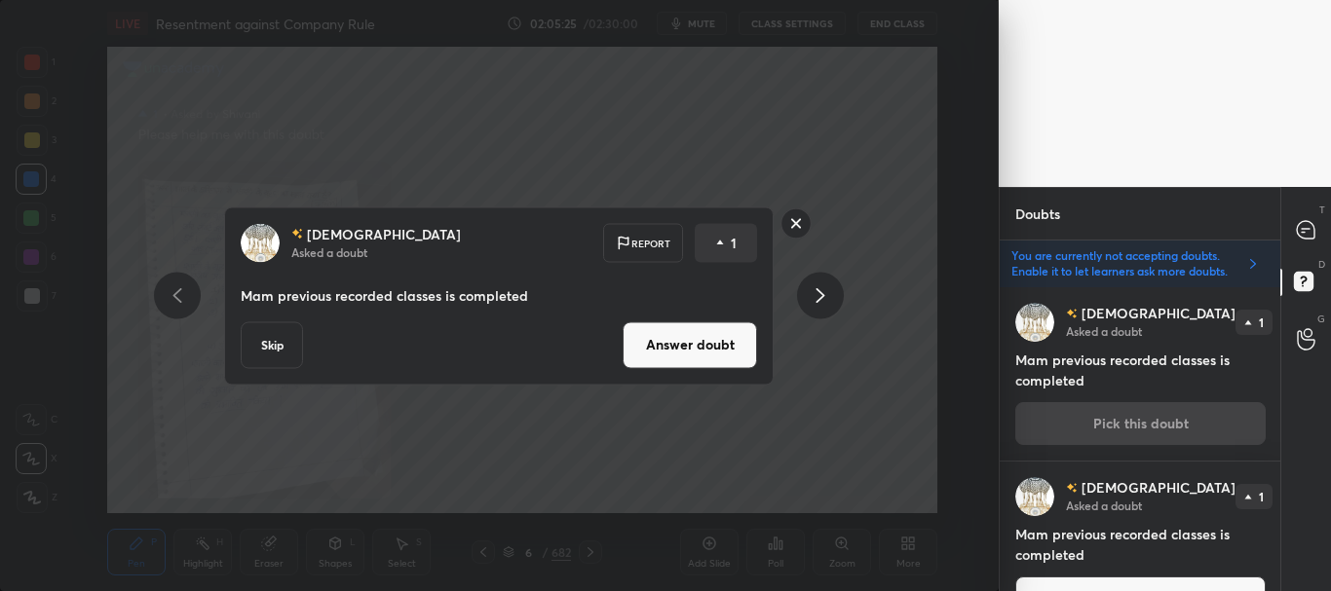
click at [256, 352] on button "Skip" at bounding box center [272, 344] width 62 height 47
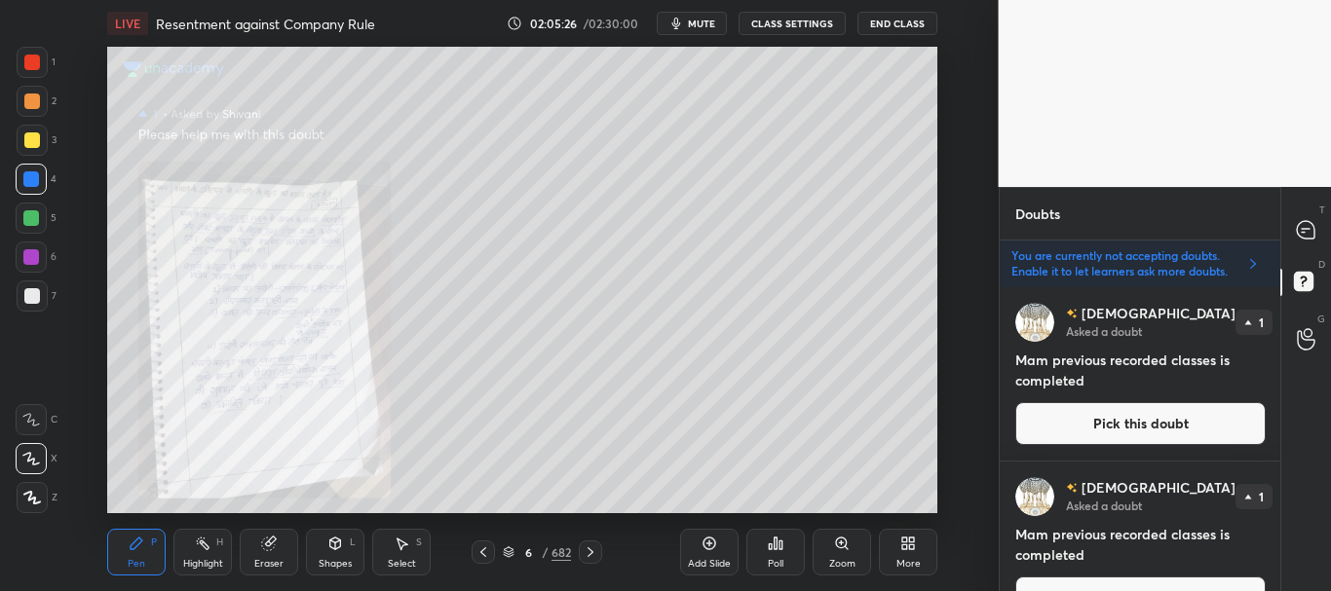
click at [1140, 407] on button "Pick this doubt" at bounding box center [1140, 423] width 250 height 43
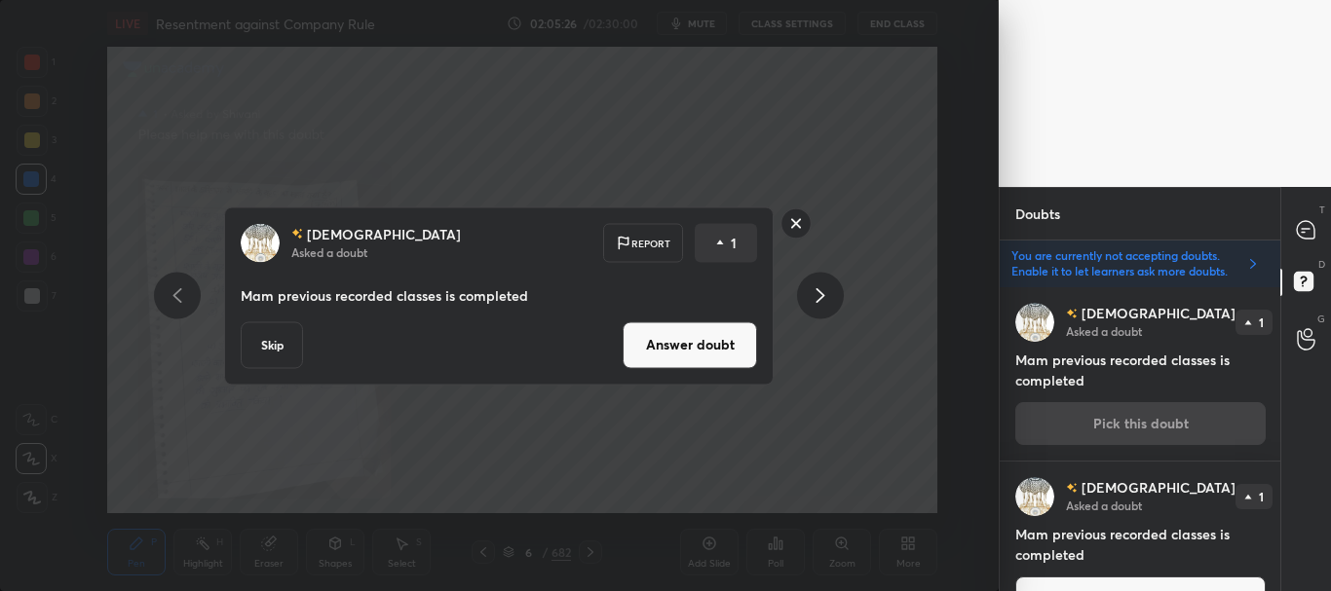
drag, startPoint x: 265, startPoint y: 338, endPoint x: 283, endPoint y: 336, distance: 18.6
click at [263, 337] on button "Skip" at bounding box center [272, 344] width 62 height 47
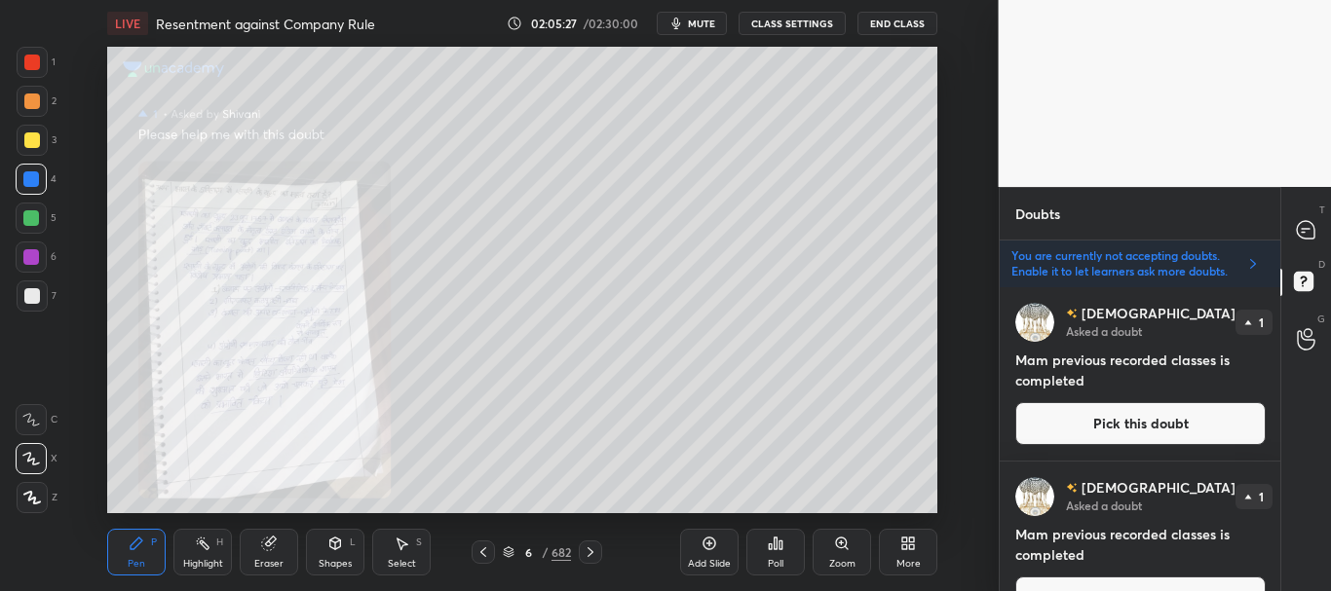
click at [1020, 410] on div "1 2 3 4 5 6 7 C X Z C X Z E E Erase all H H LIVE Resentment against Company Rul…" at bounding box center [665, 295] width 1331 height 591
click at [1091, 423] on button "Pick this doubt" at bounding box center [1140, 423] width 250 height 43
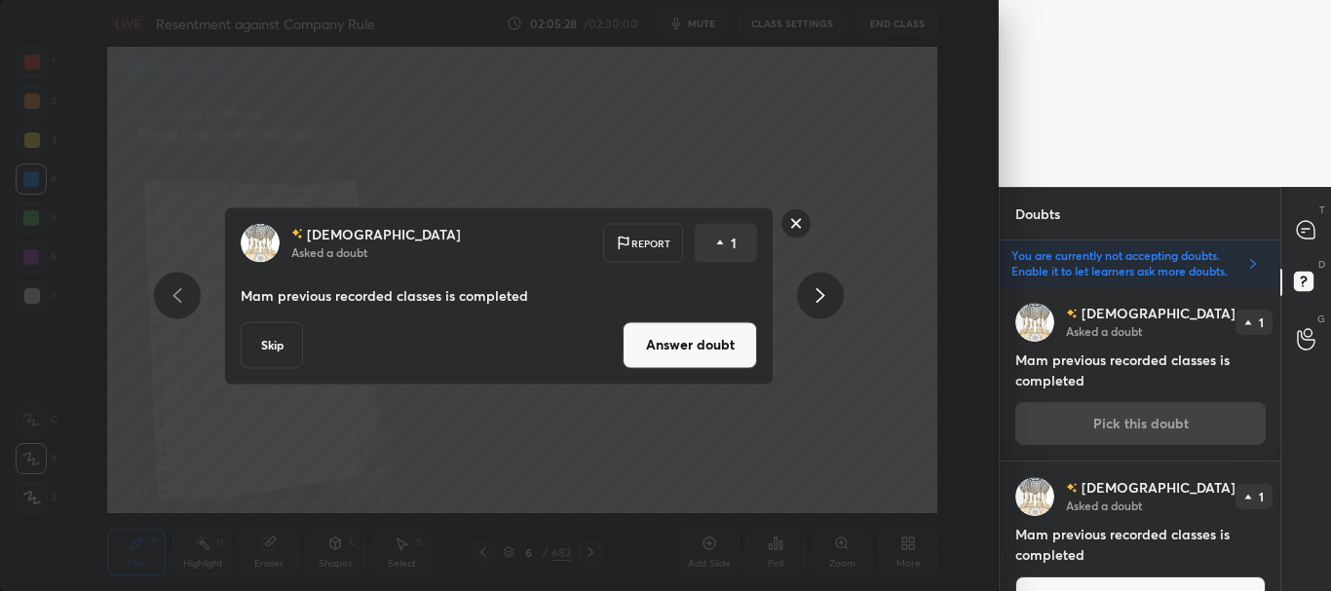
click at [281, 339] on button "Skip" at bounding box center [272, 344] width 62 height 47
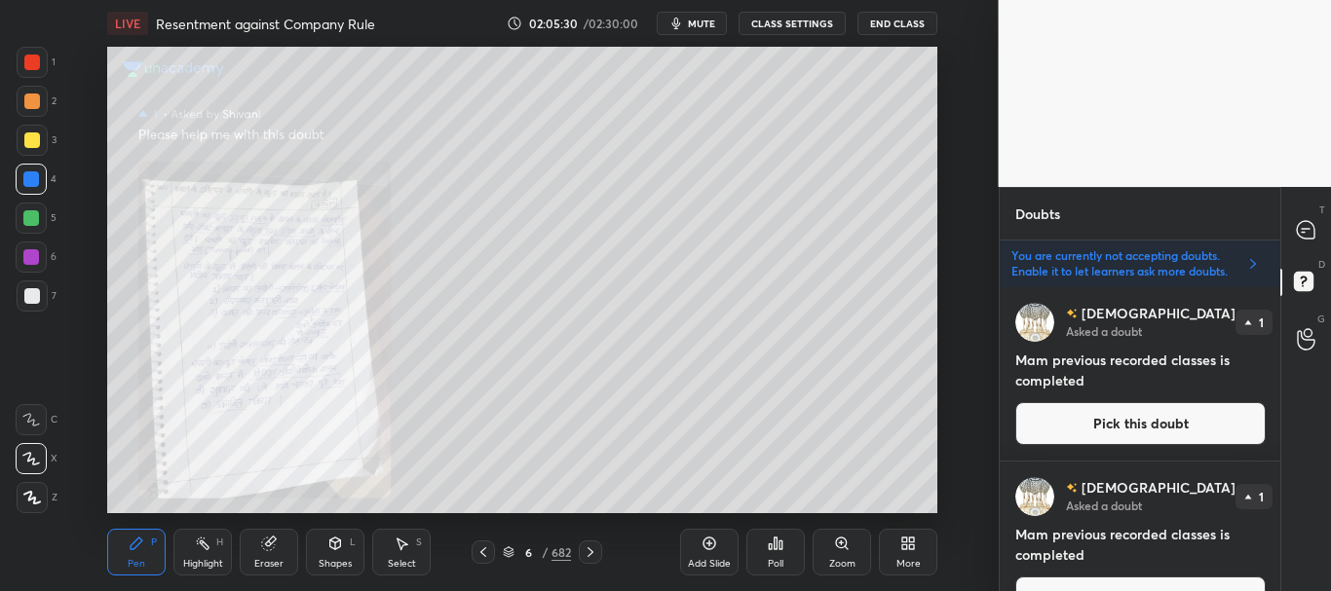
click at [1143, 416] on button "Pick this doubt" at bounding box center [1140, 423] width 250 height 43
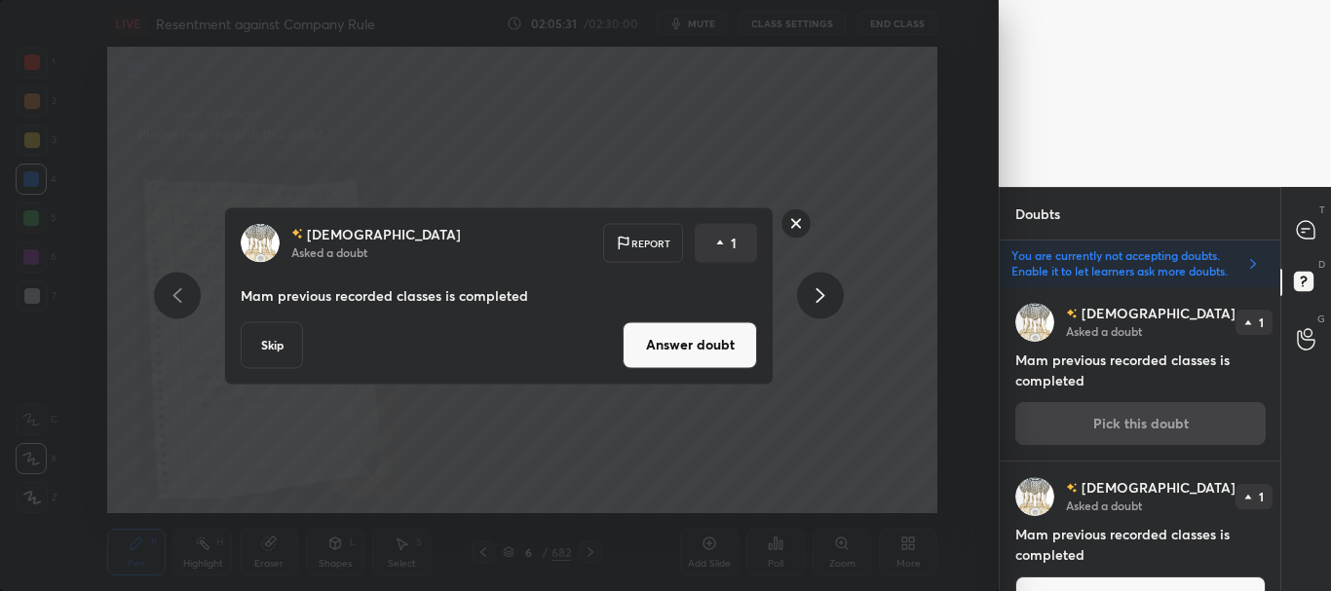
click at [287, 338] on button "Skip" at bounding box center [272, 344] width 62 height 47
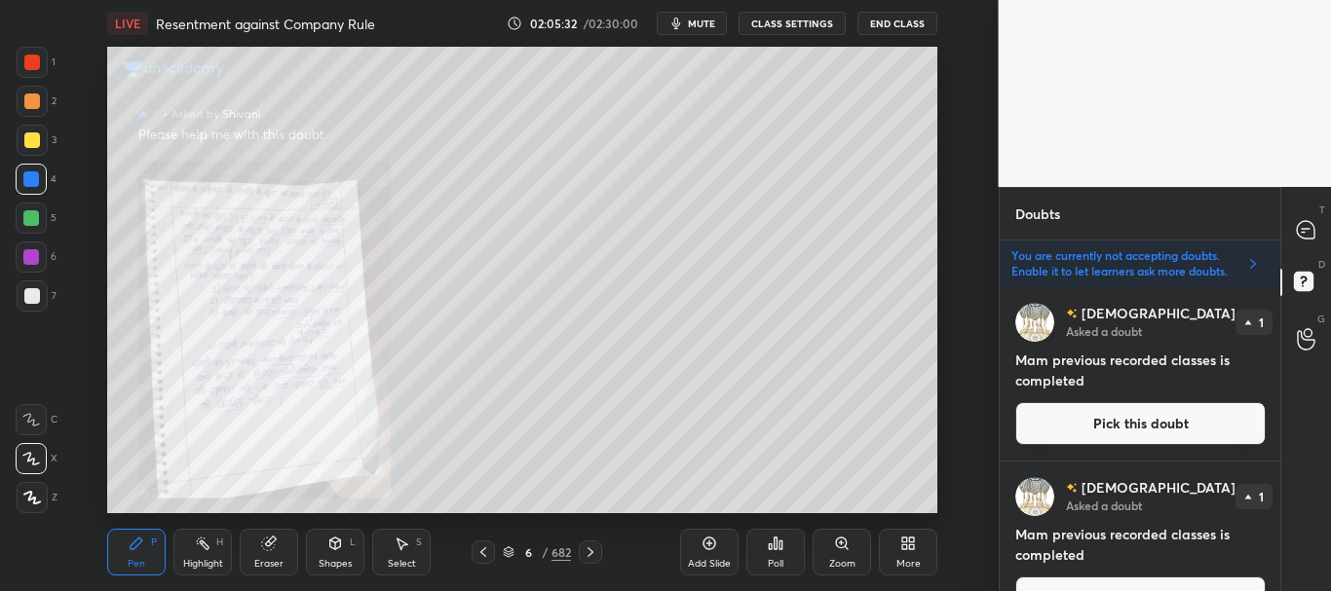
click at [1130, 428] on button "Pick this doubt" at bounding box center [1140, 423] width 250 height 43
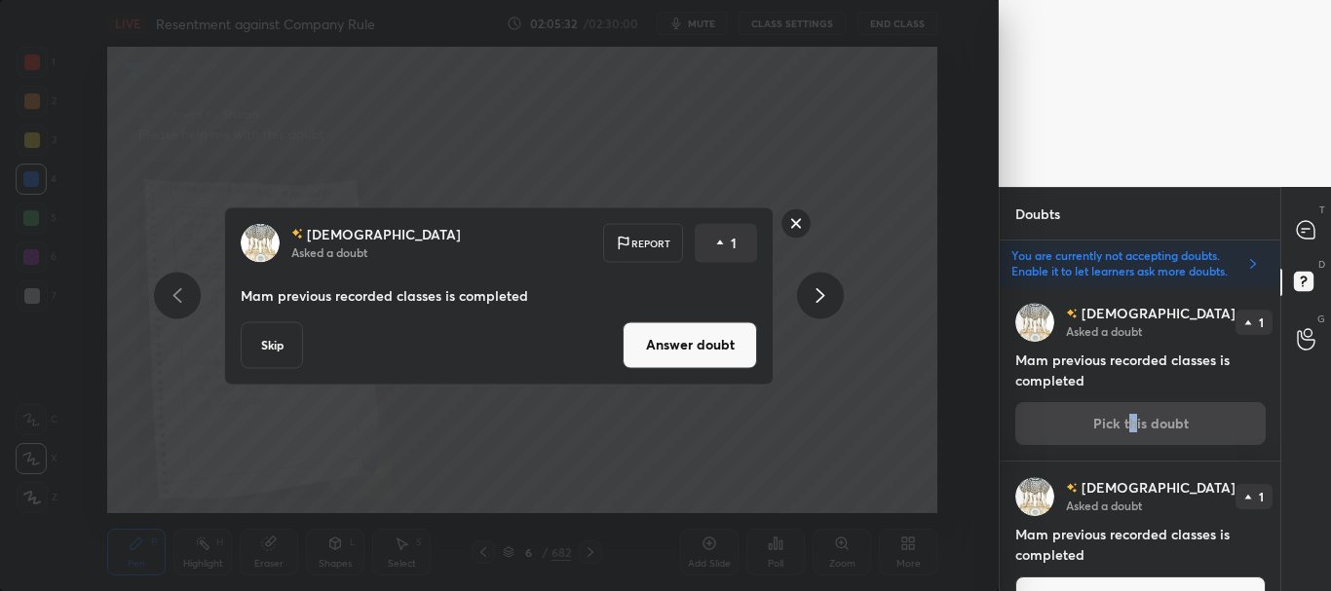
drag, startPoint x: 284, startPoint y: 346, endPoint x: 704, endPoint y: 315, distance: 421.0
click at [283, 347] on button "Skip" at bounding box center [272, 344] width 62 height 47
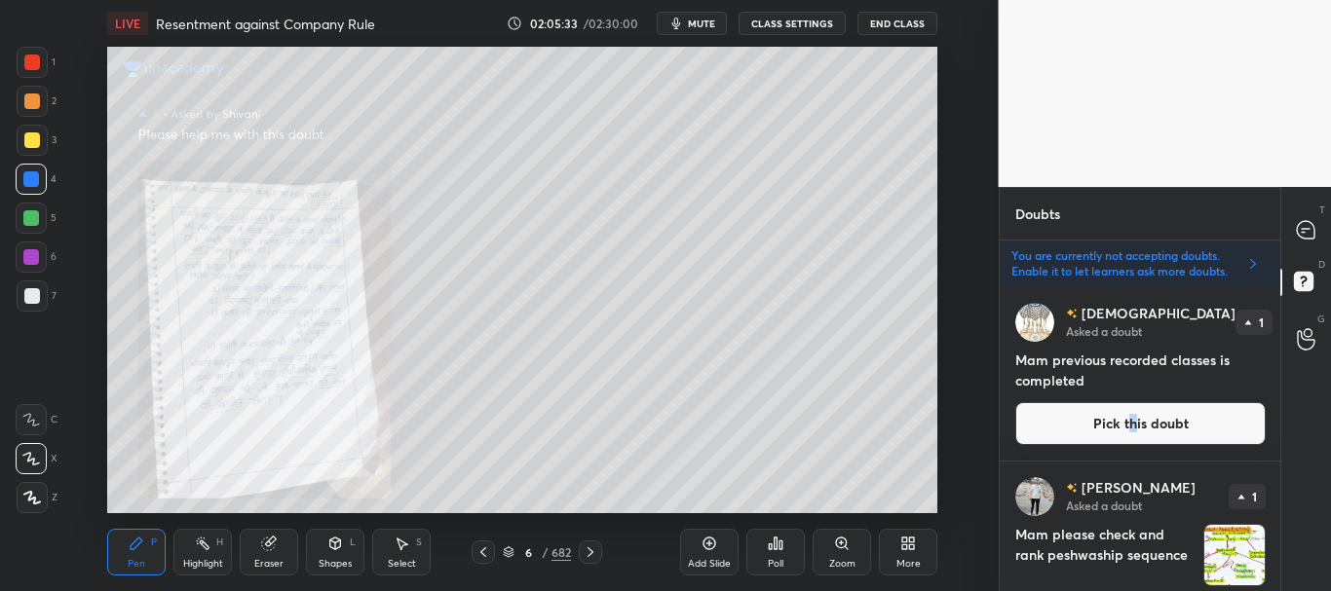
click at [1062, 423] on button "Pick this doubt" at bounding box center [1140, 423] width 250 height 43
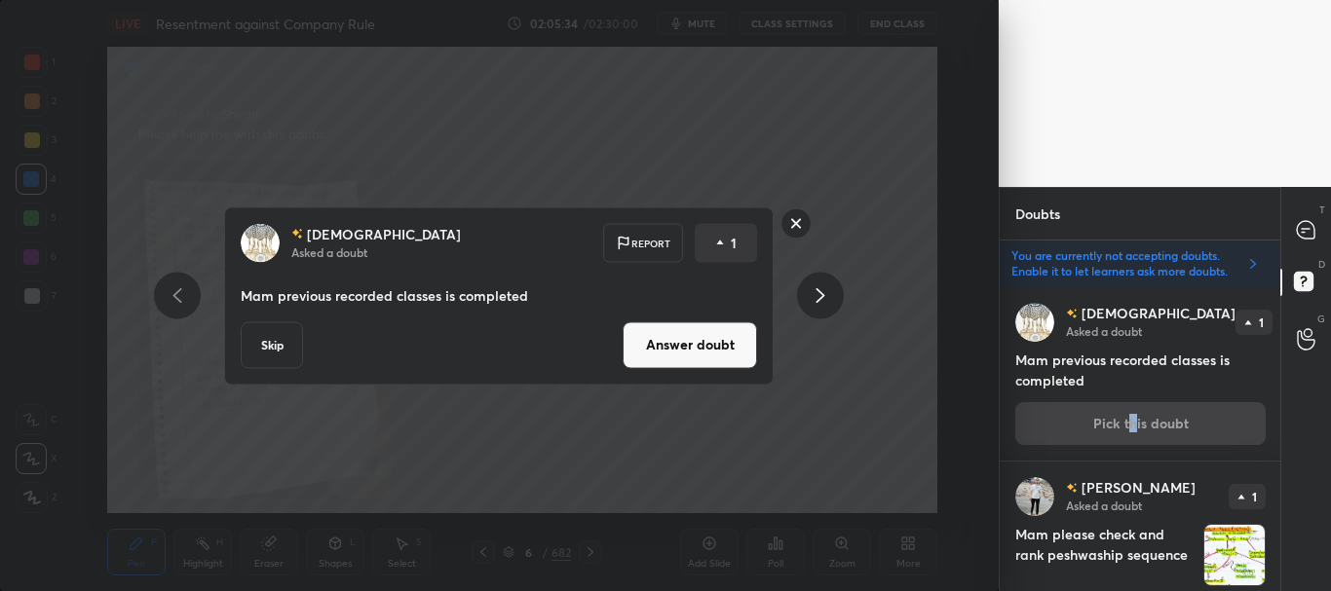
click at [262, 354] on button "Skip" at bounding box center [272, 344] width 62 height 47
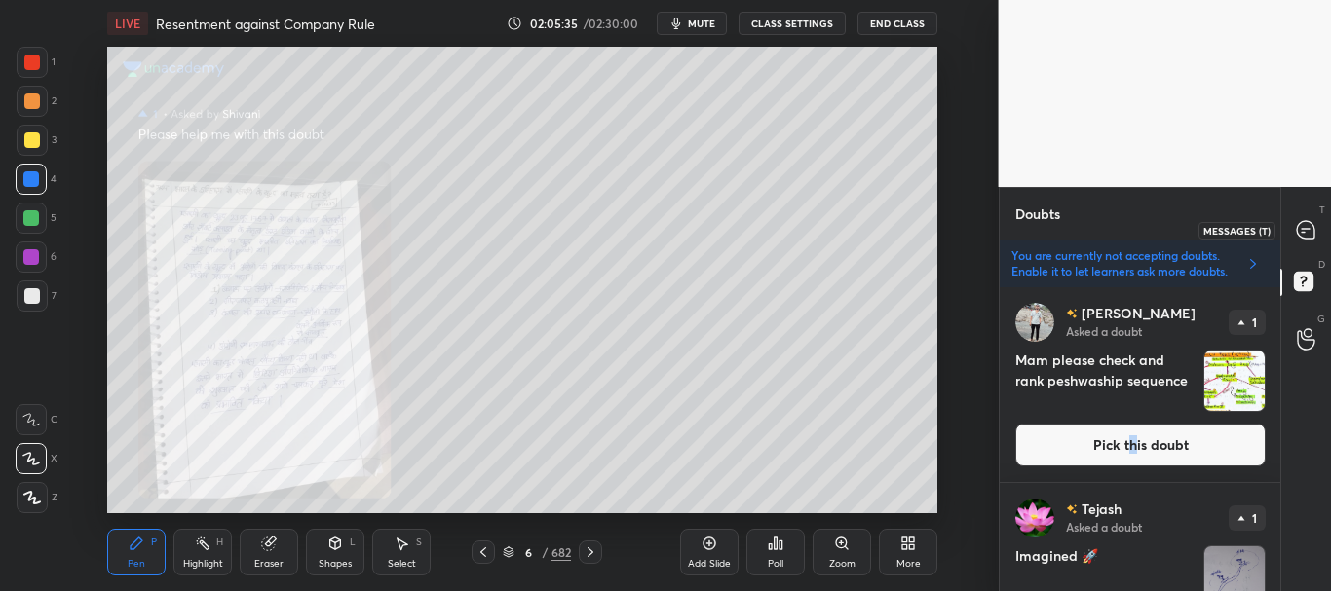
click at [1304, 229] on icon at bounding box center [1306, 229] width 8 height 0
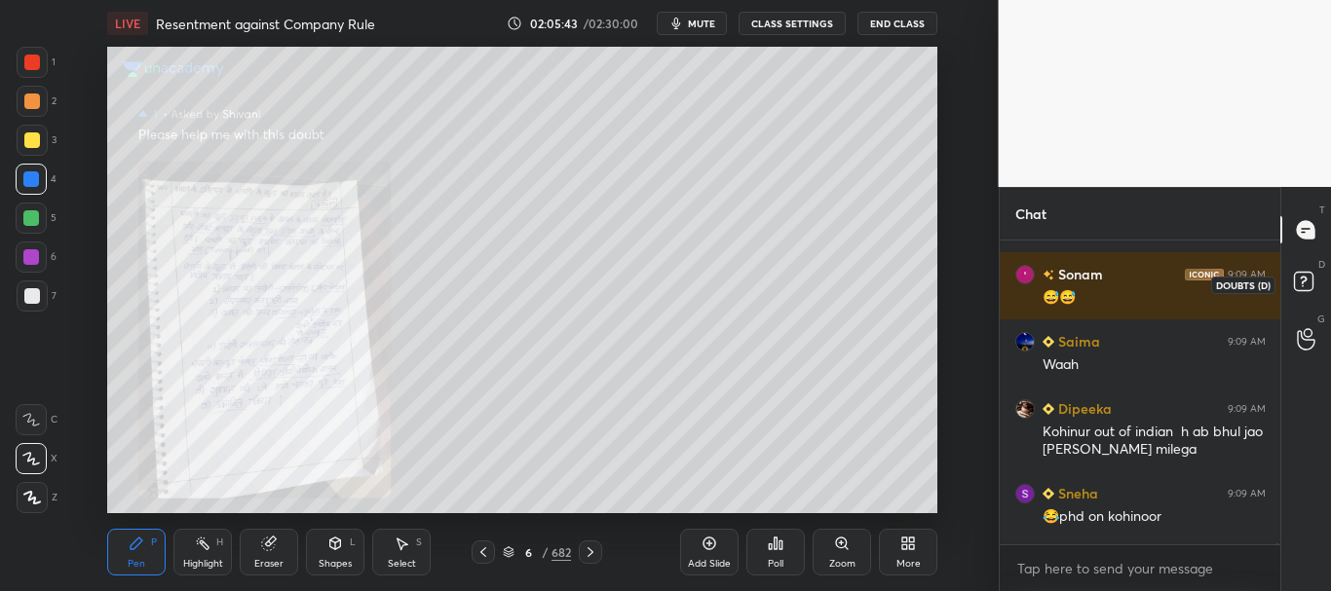
click at [1307, 283] on rect at bounding box center [1303, 282] width 19 height 19
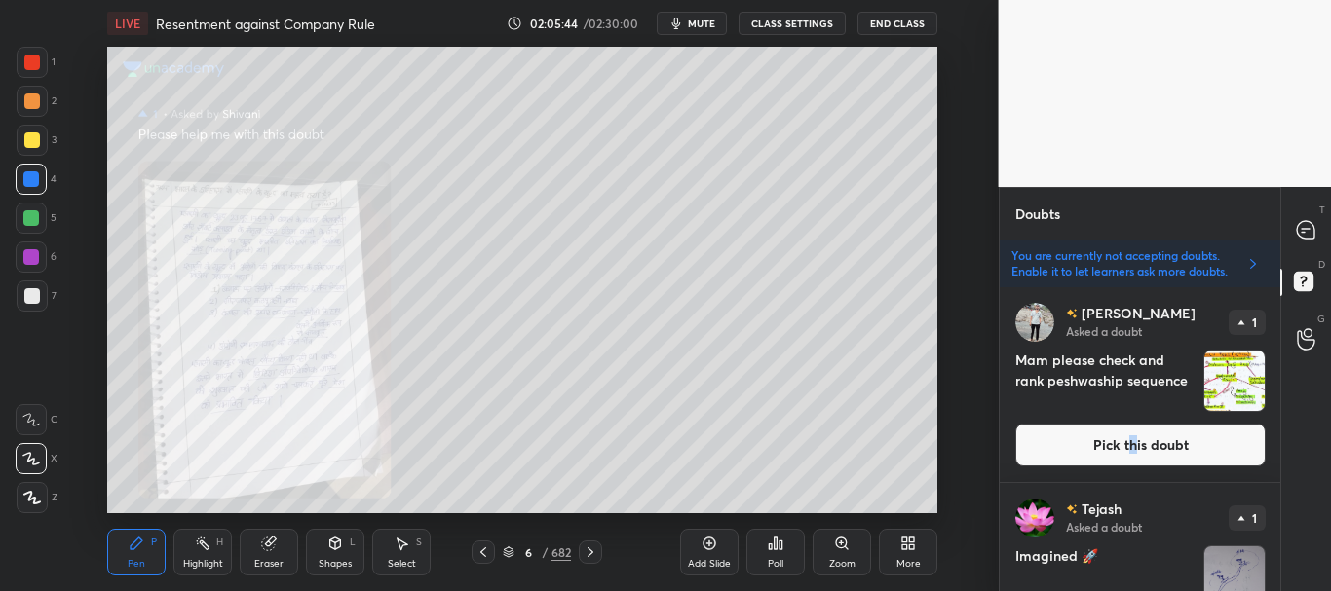
click at [1198, 441] on button "Pick this doubt" at bounding box center [1140, 445] width 250 height 43
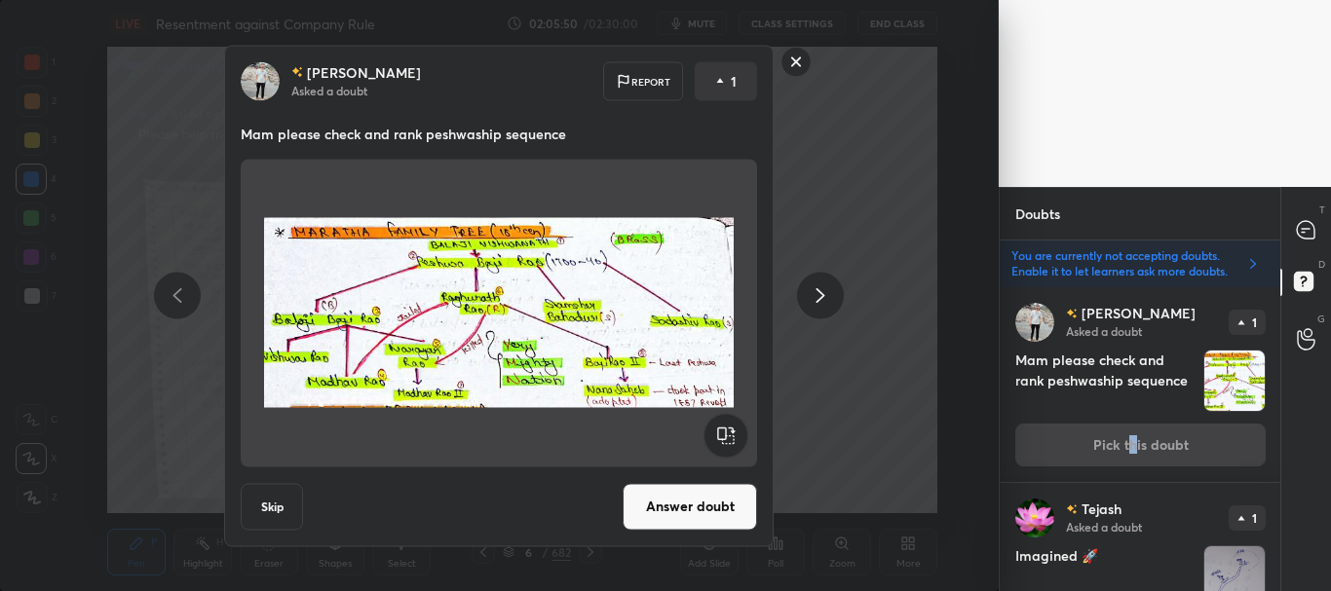
click at [694, 504] on button "Answer doubt" at bounding box center [690, 506] width 134 height 47
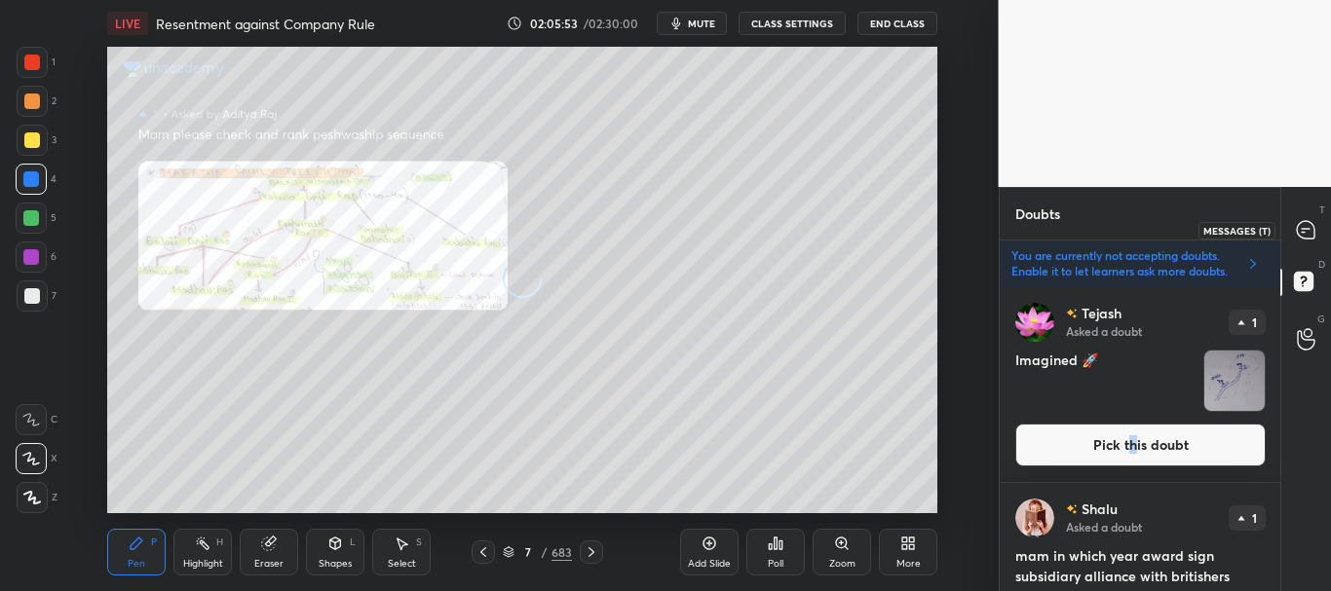
click at [1304, 233] on icon at bounding box center [1306, 230] width 18 height 18
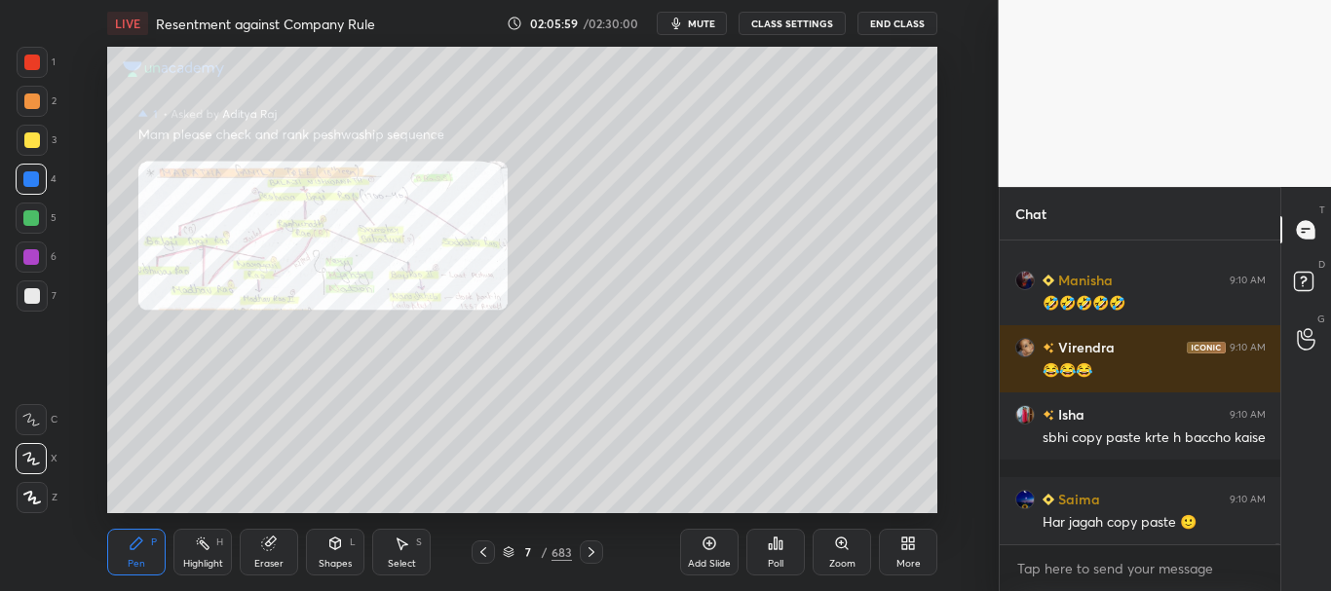
scroll to position [101425, 0]
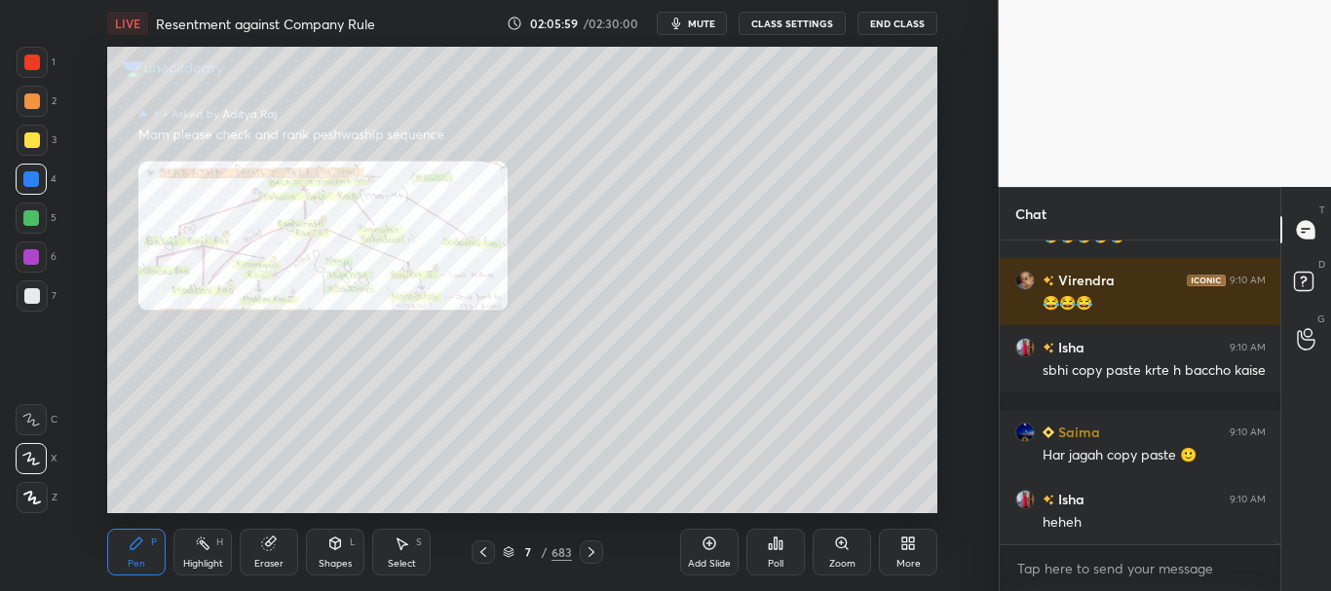
click at [483, 548] on icon at bounding box center [483, 553] width 16 height 16
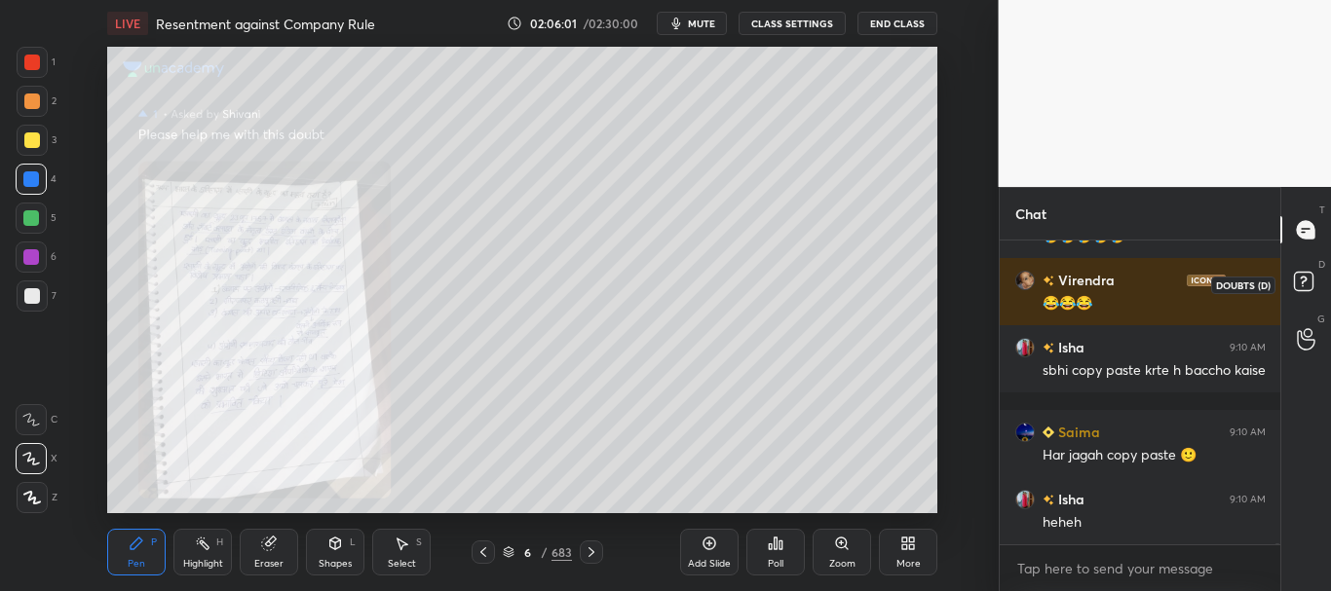
click at [1306, 275] on rect at bounding box center [1303, 282] width 19 height 19
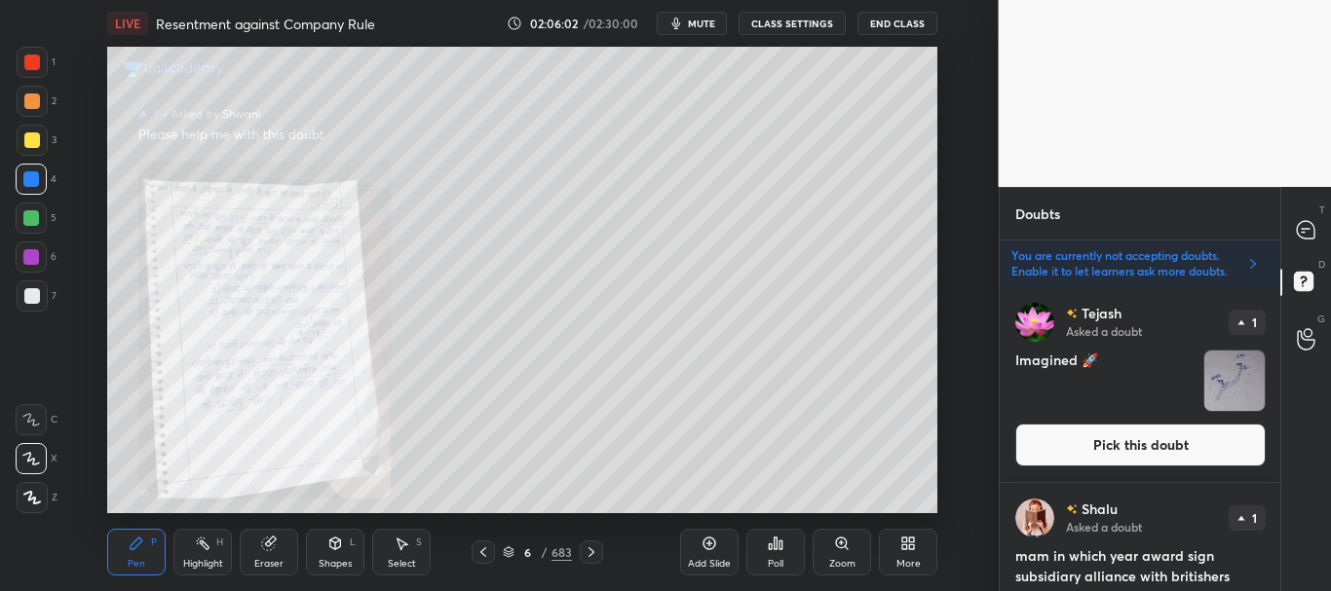
click at [1156, 435] on button "Pick this doubt" at bounding box center [1140, 445] width 250 height 43
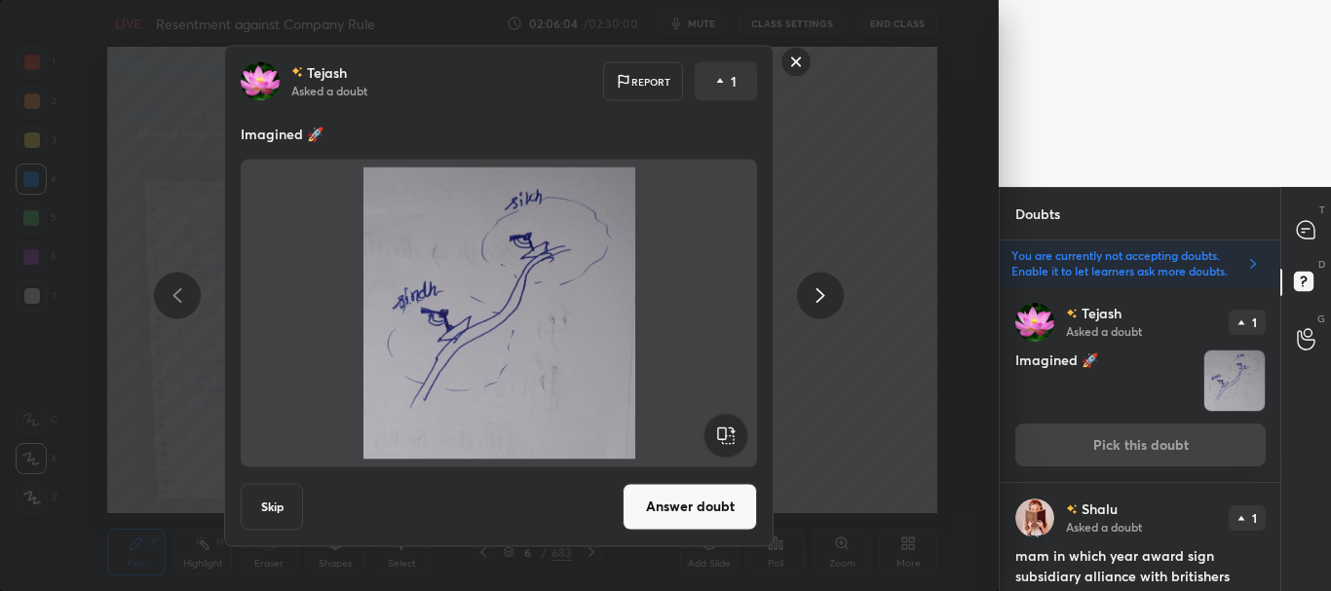
click at [261, 506] on button "Skip" at bounding box center [272, 506] width 62 height 47
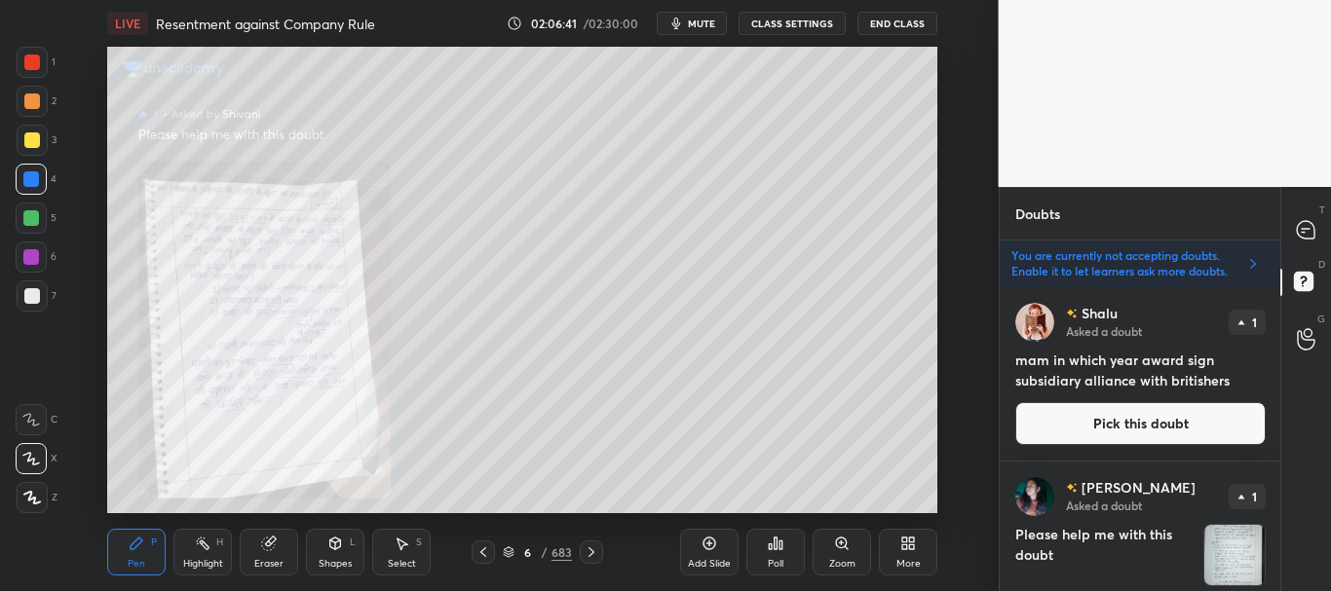
click at [1171, 419] on button "Pick this doubt" at bounding box center [1140, 423] width 250 height 43
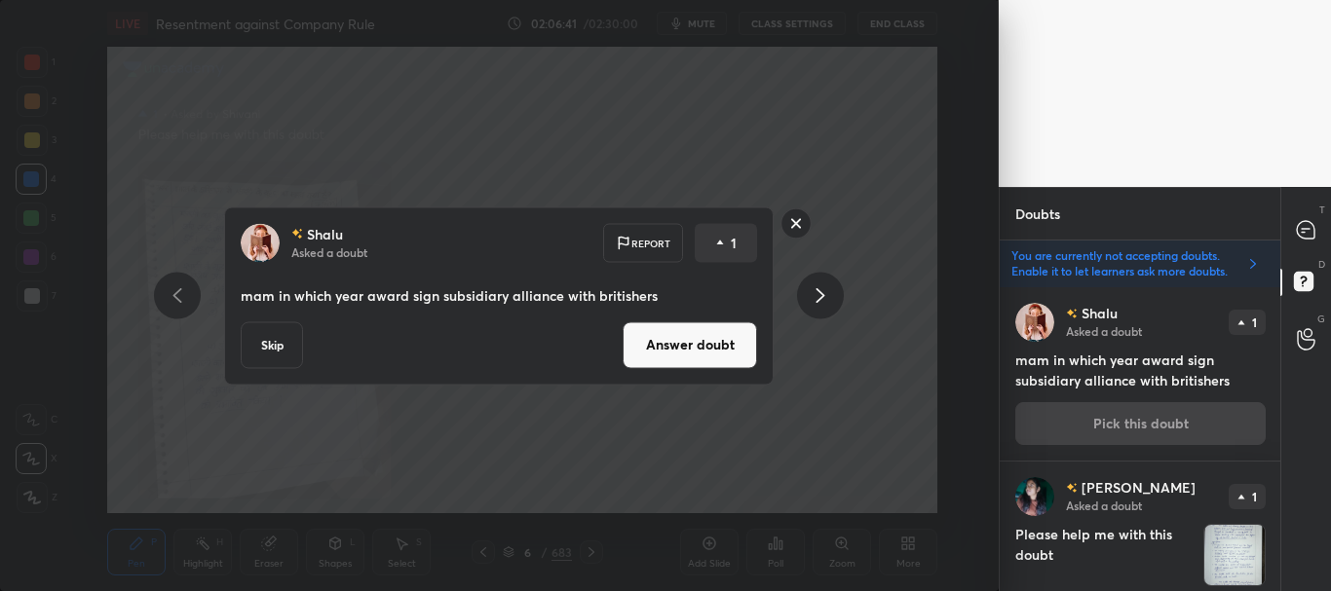
click at [649, 352] on button "Answer doubt" at bounding box center [690, 344] width 134 height 47
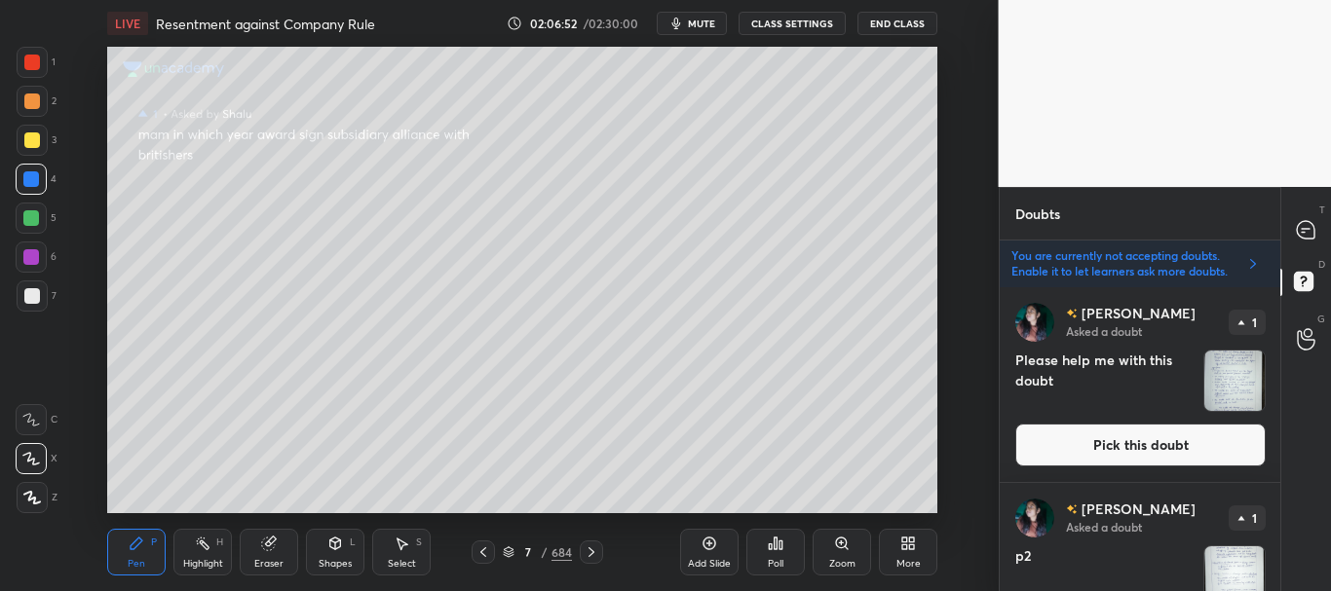
click at [495, 552] on div "7 / 684" at bounding box center [538, 552] width 132 height 23
click at [483, 557] on icon at bounding box center [483, 553] width 16 height 16
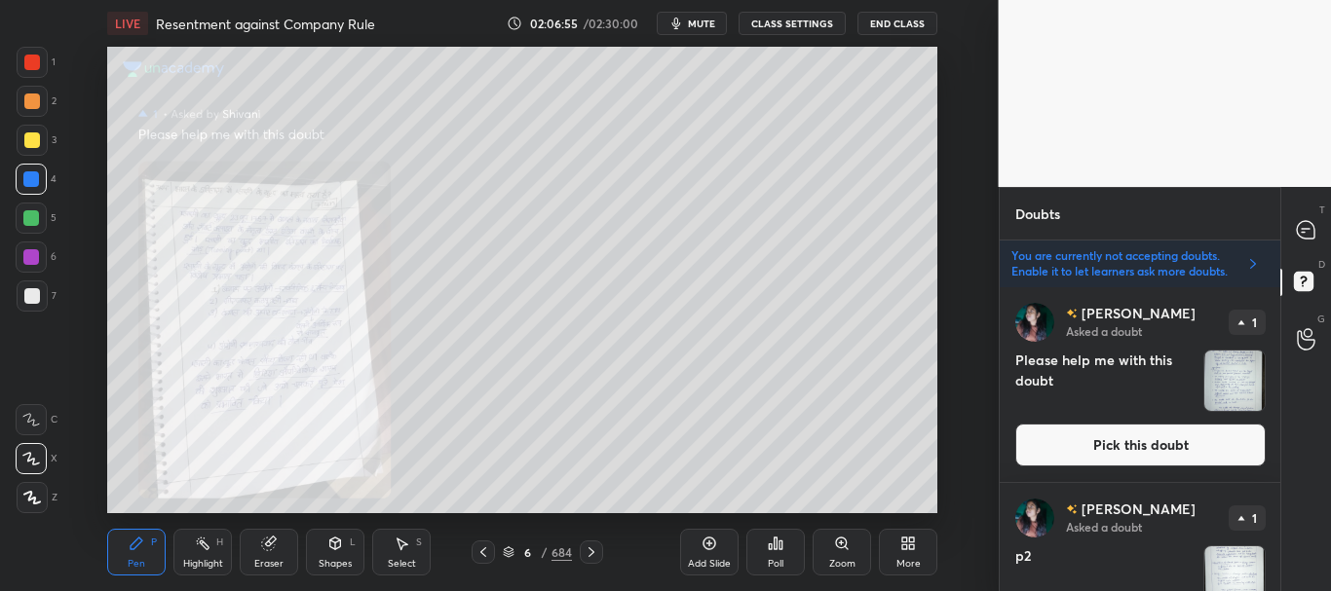
click at [1128, 439] on button "Pick this doubt" at bounding box center [1140, 445] width 250 height 43
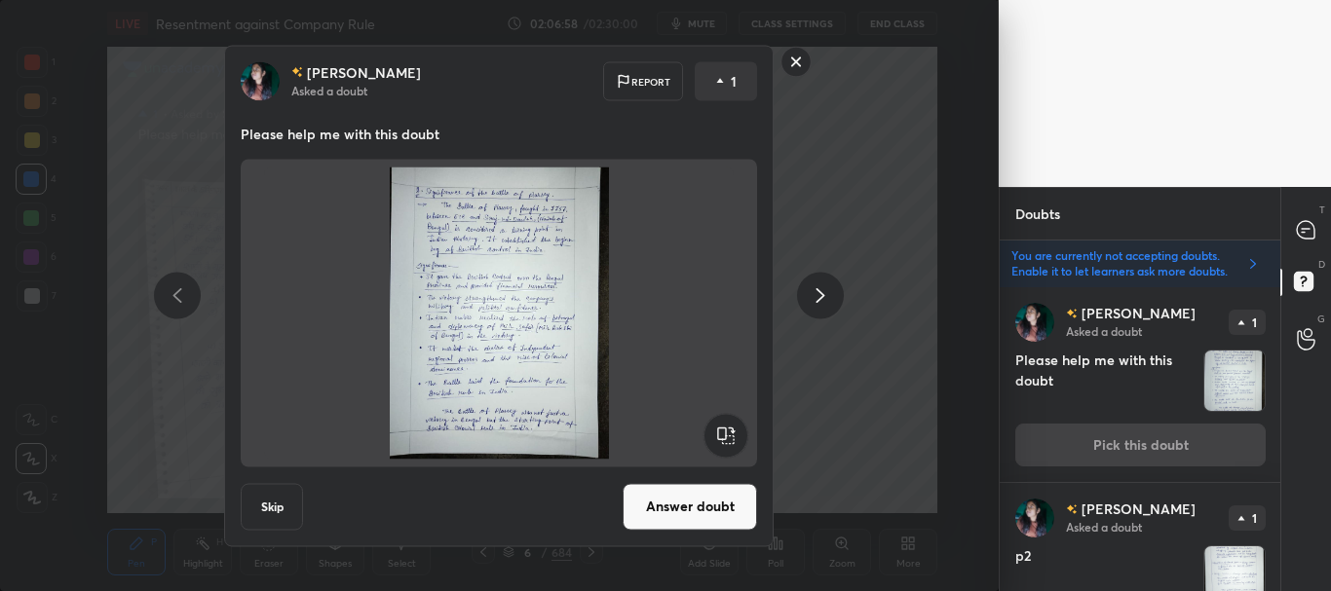
click at [820, 295] on icon at bounding box center [820, 295] width 23 height 23
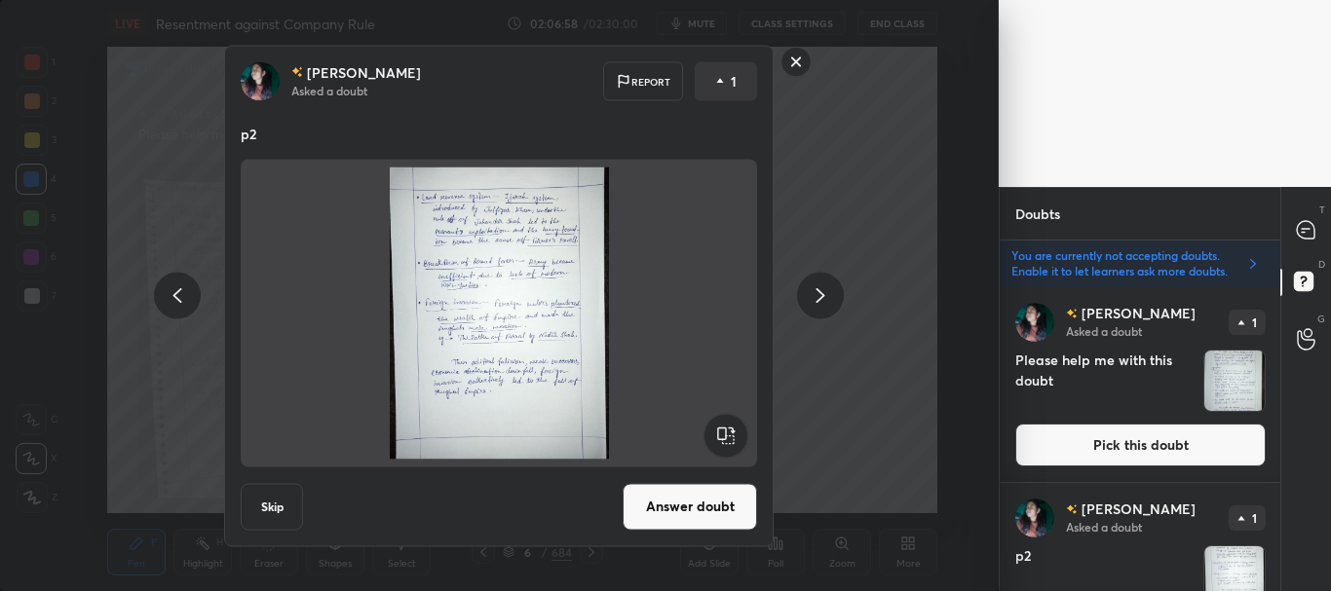
scroll to position [88, 0]
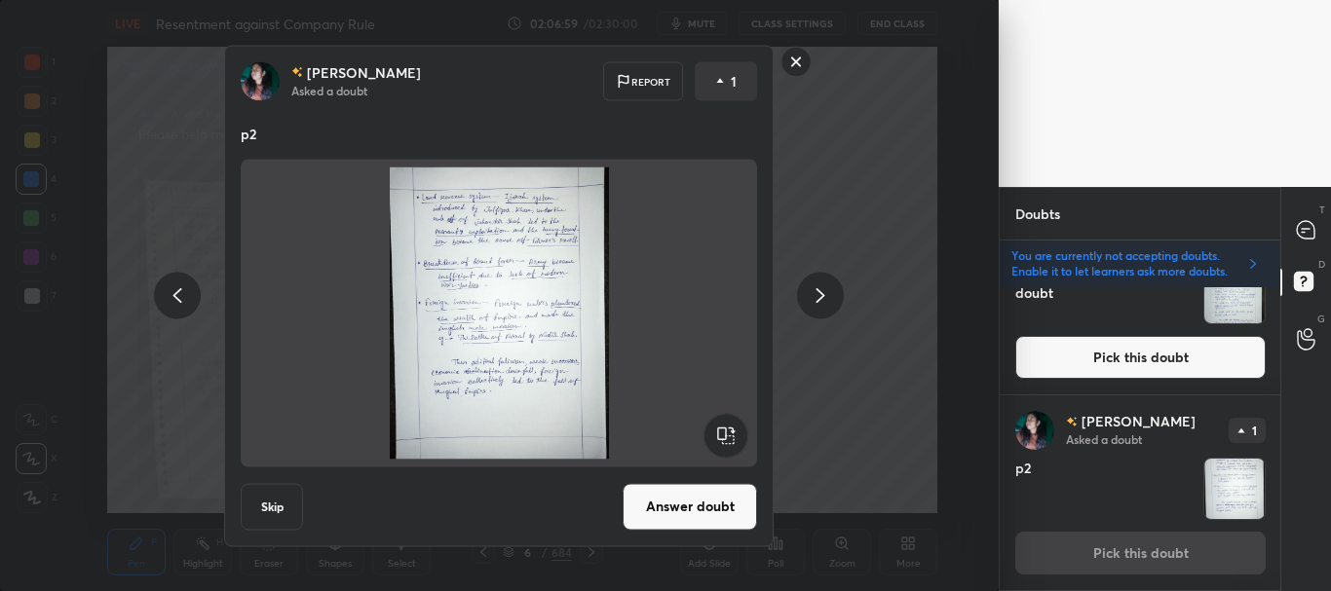
click at [820, 297] on icon at bounding box center [820, 295] width 9 height 15
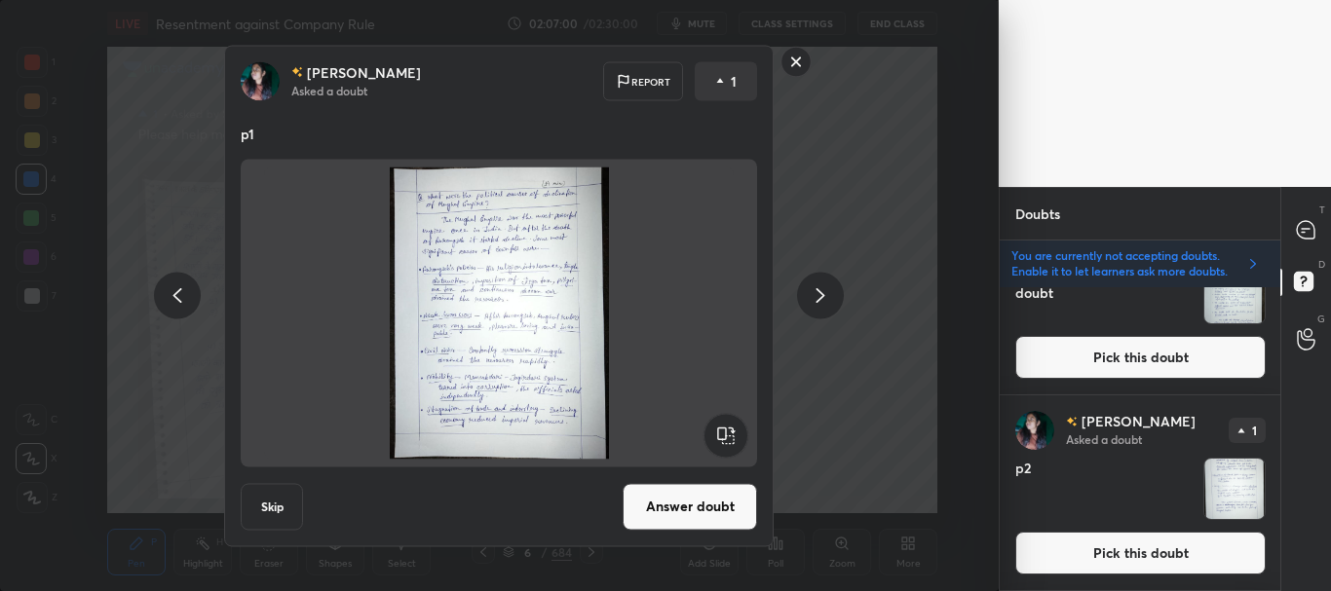
scroll to position [283, 0]
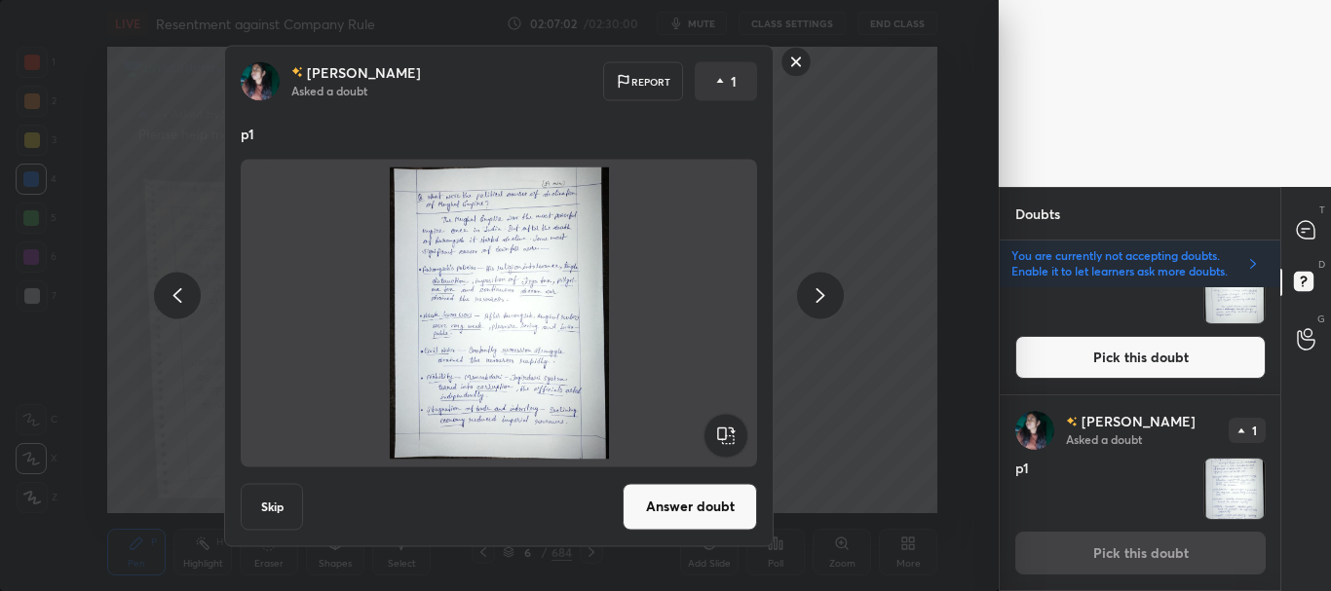
click at [684, 512] on button "Answer doubt" at bounding box center [690, 506] width 134 height 47
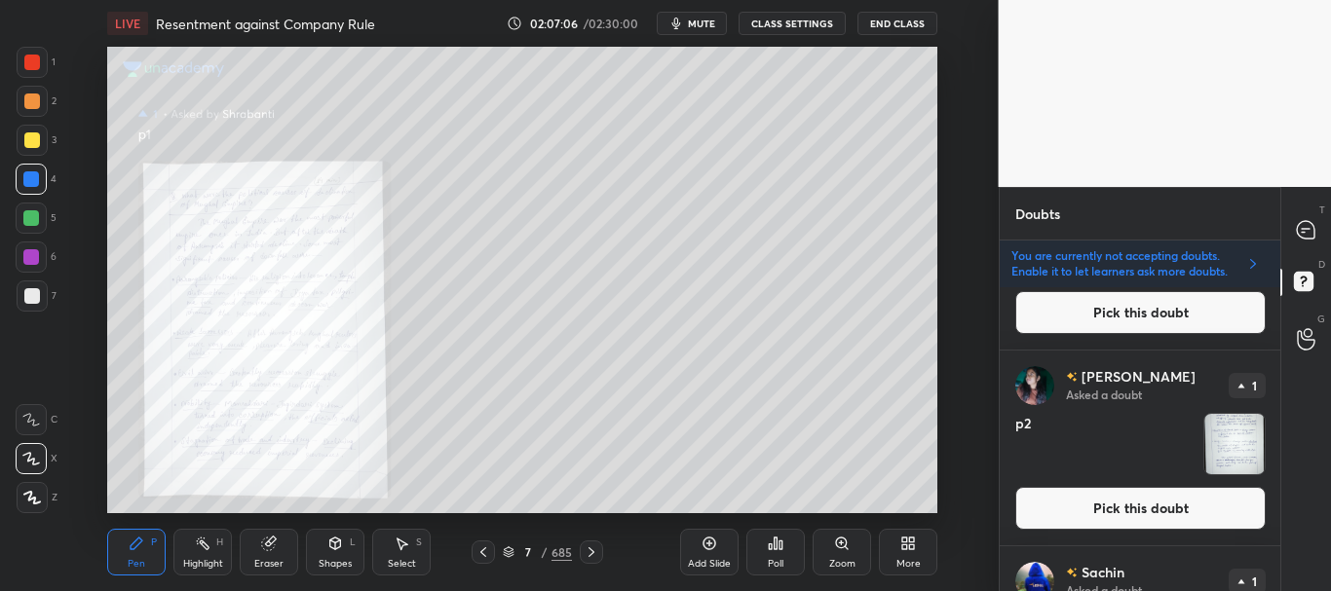
scroll to position [177, 0]
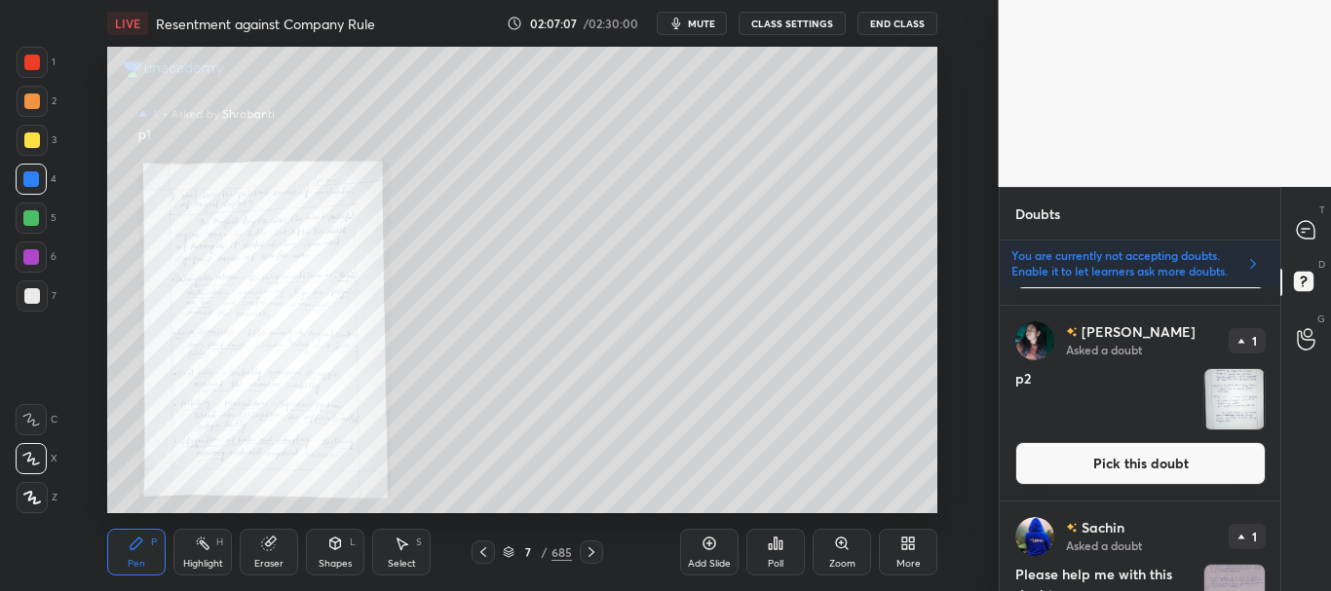
click at [1125, 458] on button "Pick this doubt" at bounding box center [1140, 463] width 250 height 43
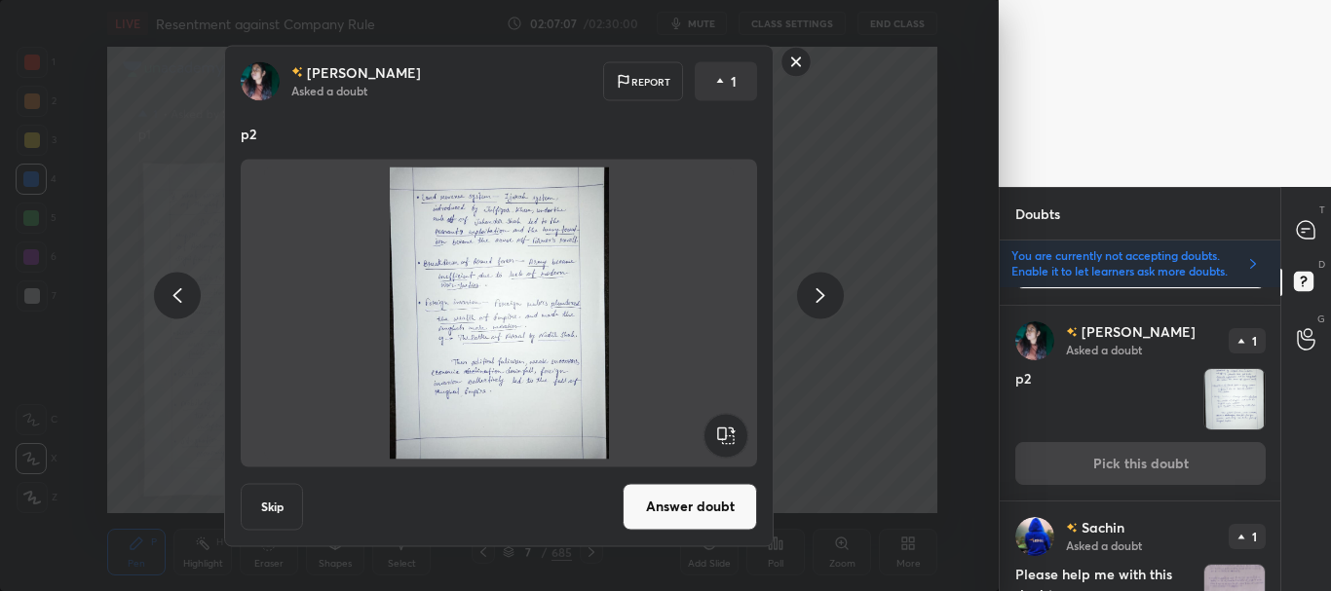
click at [674, 509] on button "Answer doubt" at bounding box center [690, 506] width 134 height 47
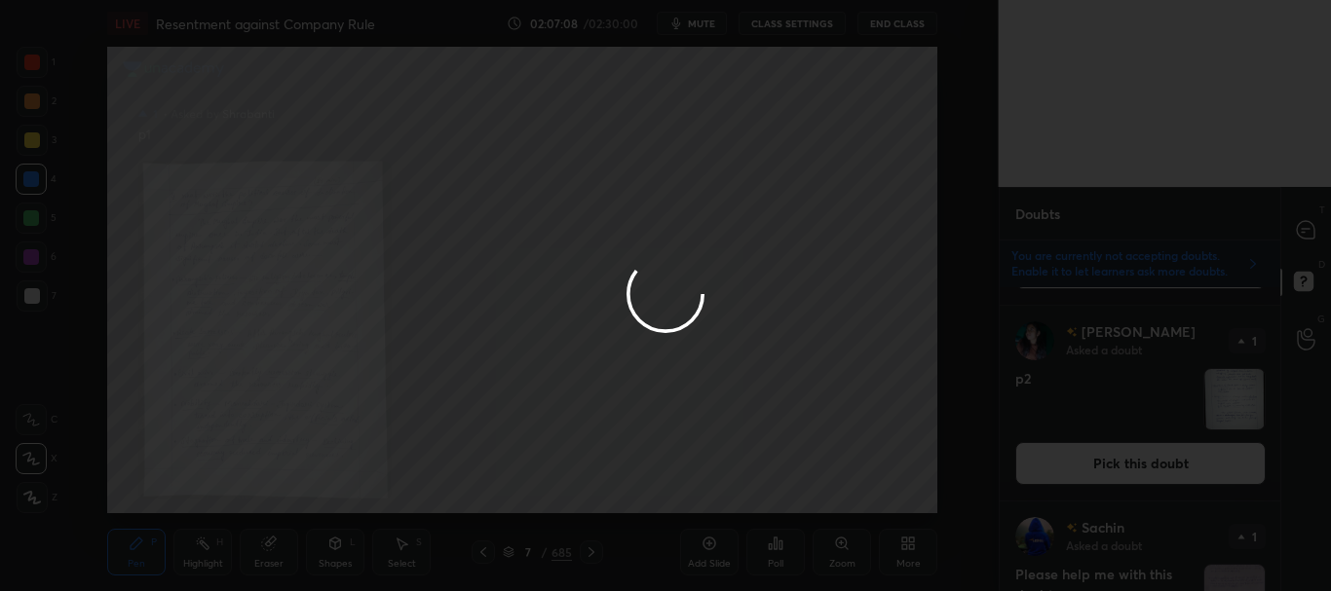
scroll to position [0, 0]
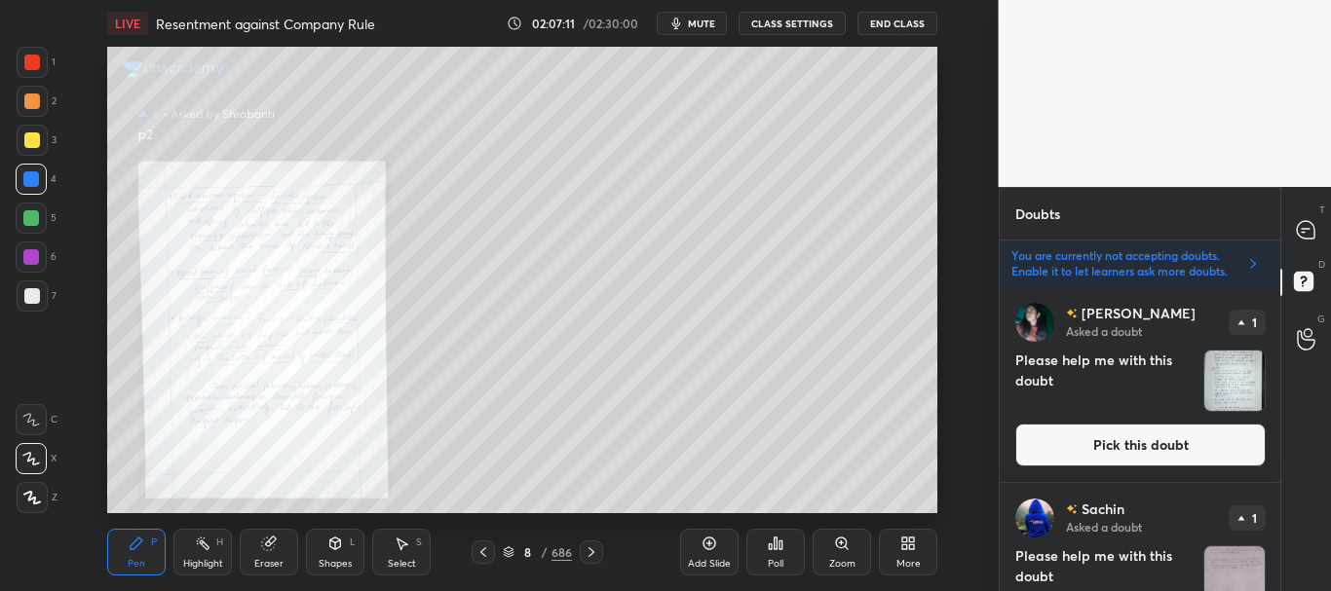
click at [1163, 436] on button "Pick this doubt" at bounding box center [1140, 445] width 250 height 43
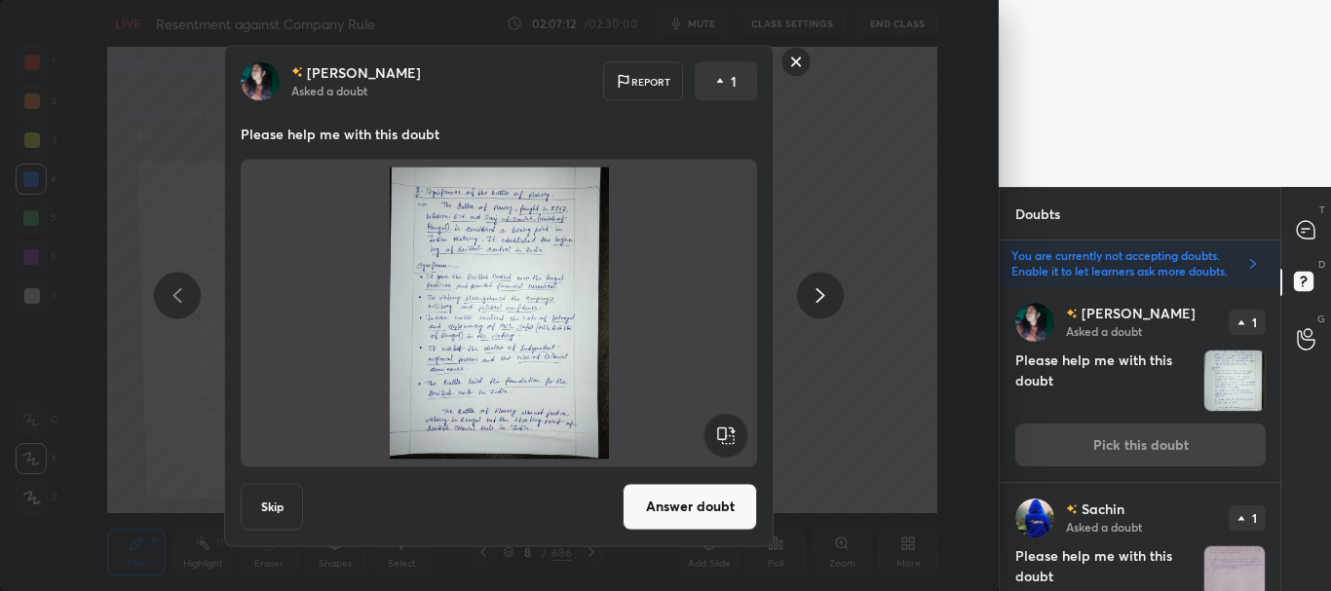
click at [262, 504] on button "Skip" at bounding box center [272, 506] width 62 height 47
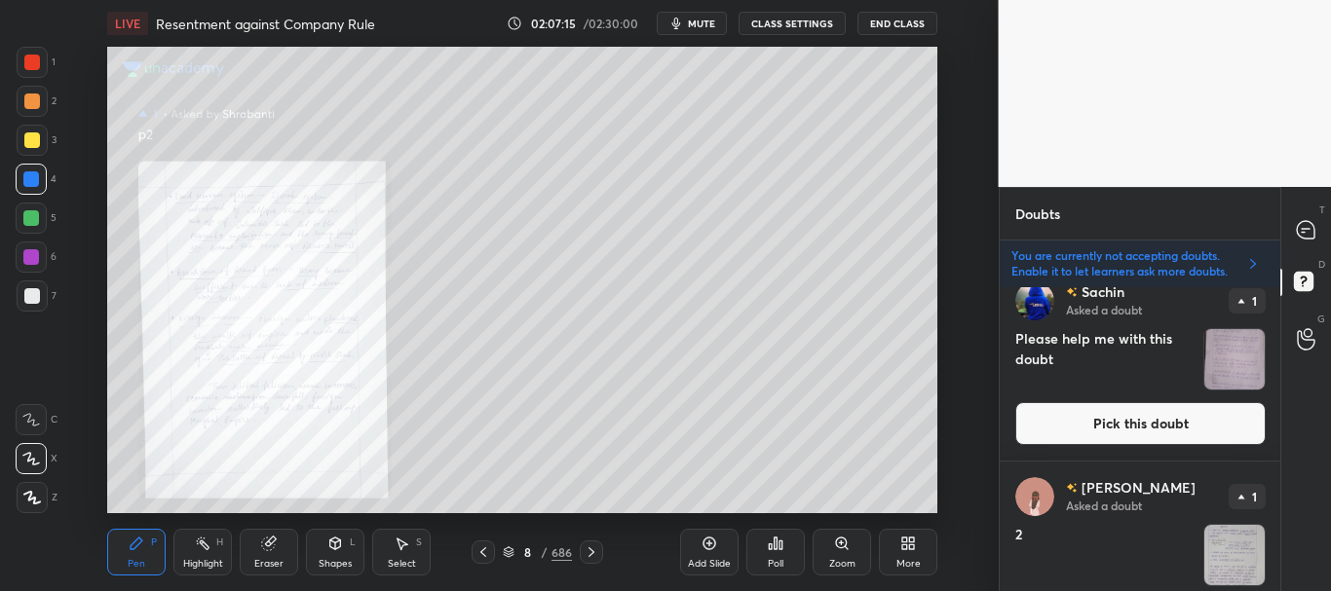
click at [1141, 418] on button "Pick this doubt" at bounding box center [1140, 423] width 250 height 43
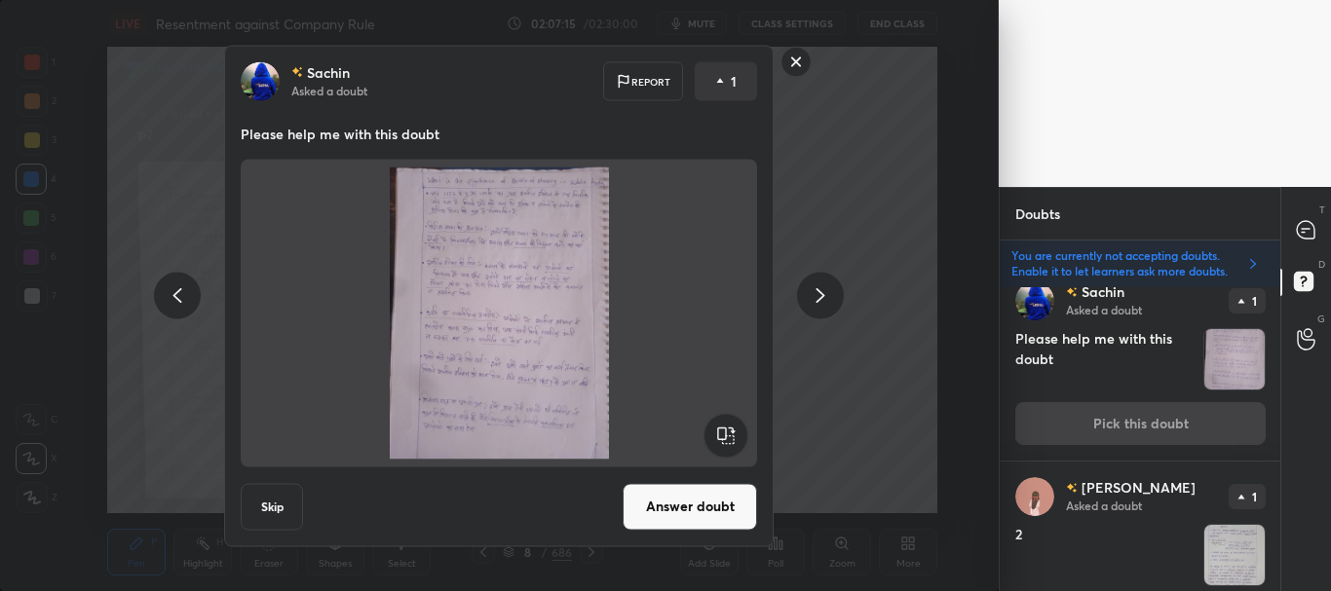
scroll to position [196, 0]
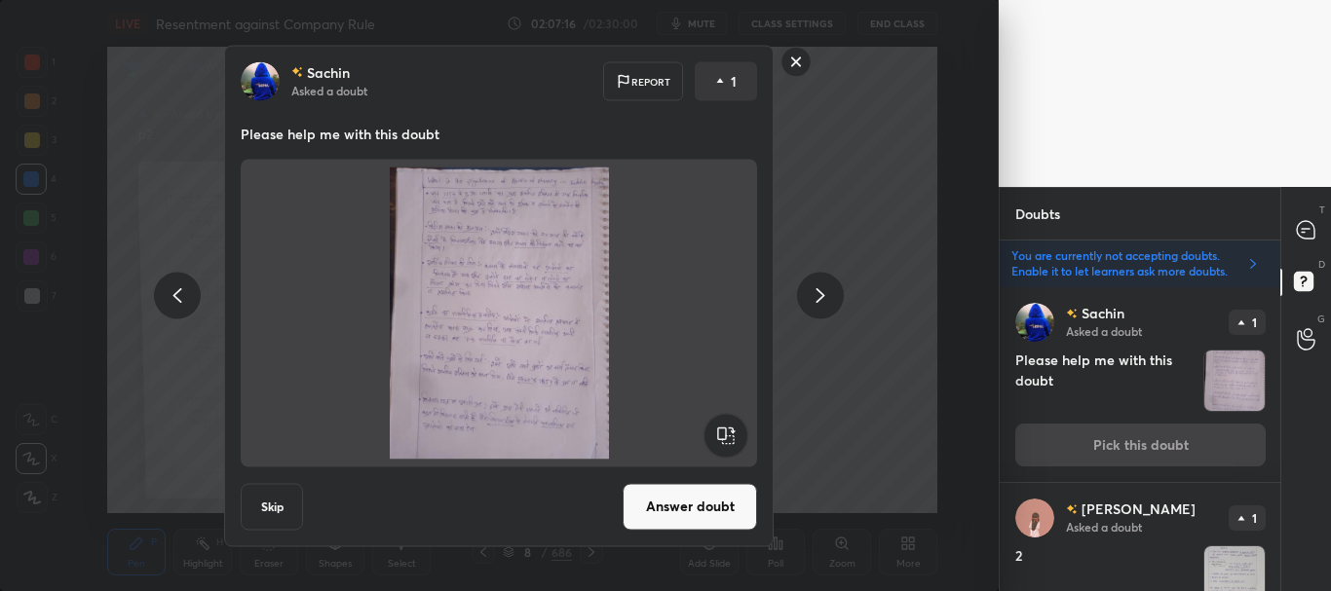
click at [703, 494] on button "Answer doubt" at bounding box center [690, 506] width 134 height 47
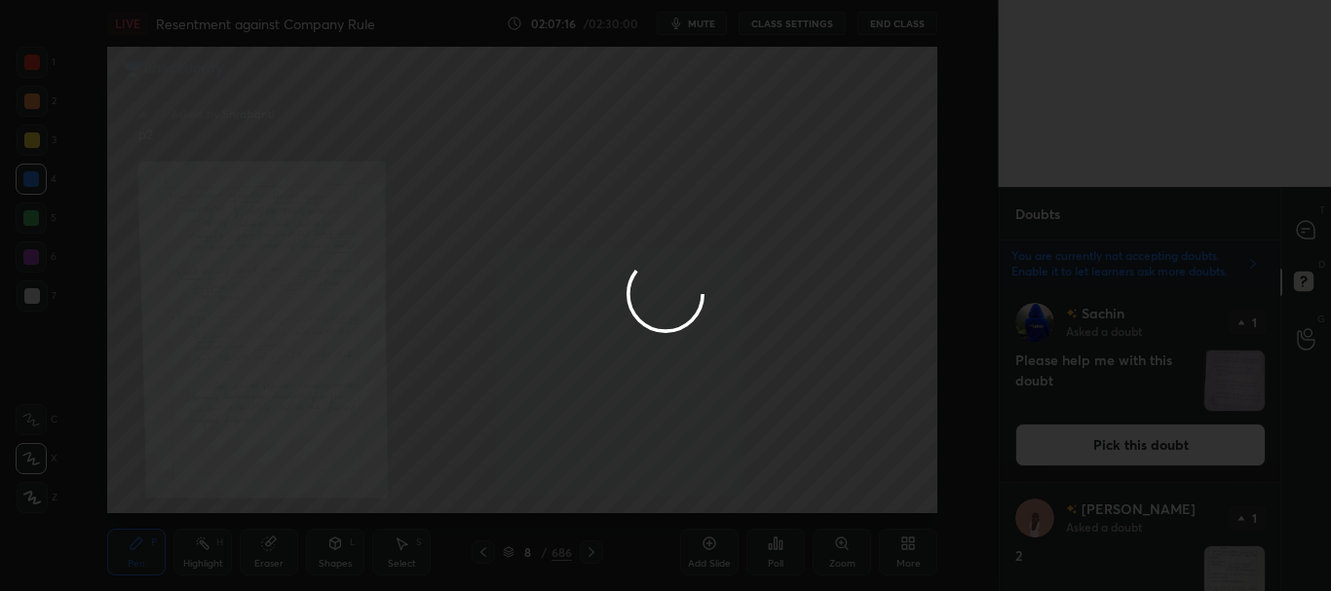
scroll to position [0, 0]
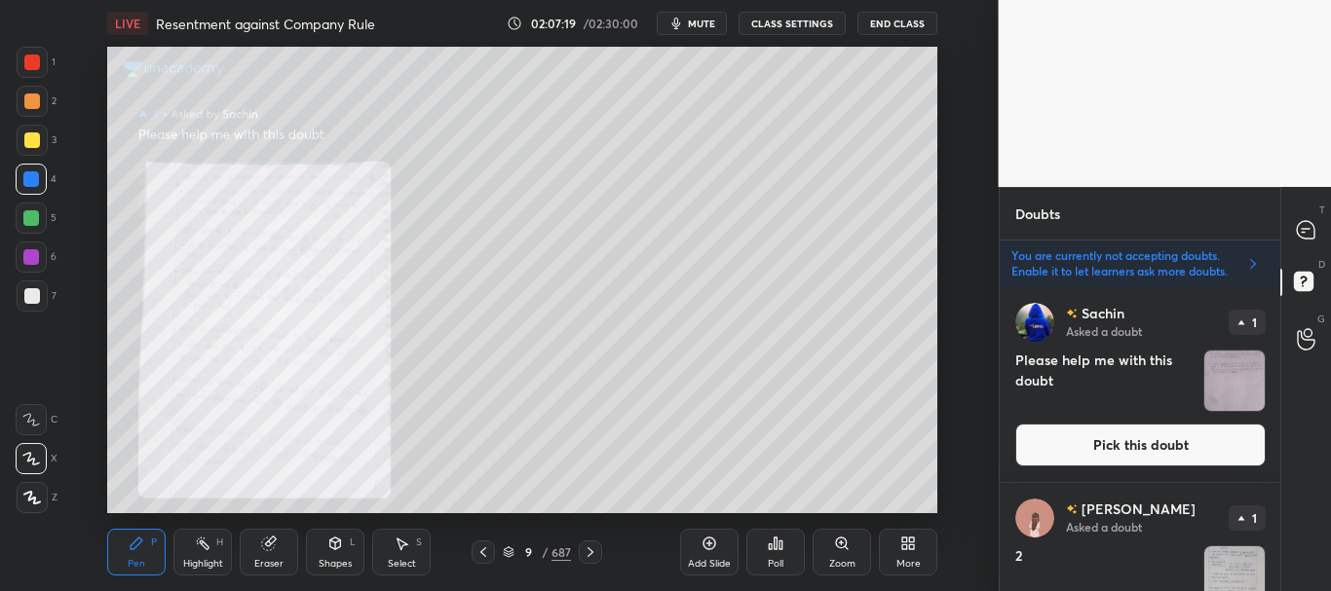
click at [1116, 452] on button "Pick this doubt" at bounding box center [1140, 445] width 250 height 43
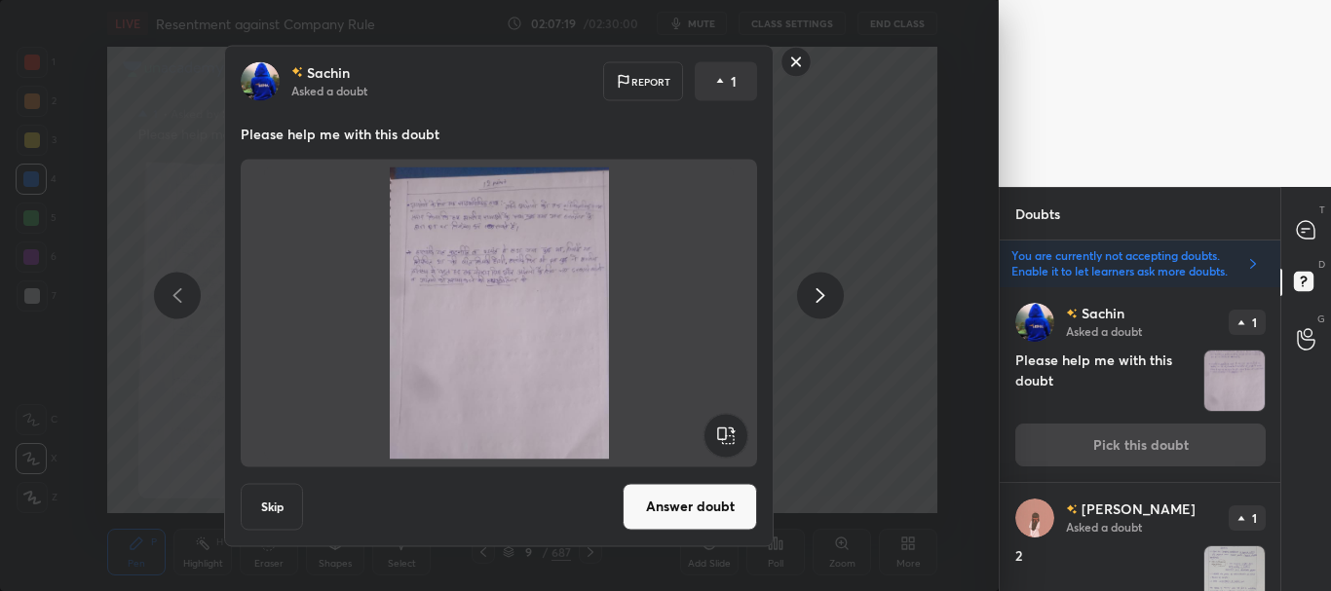
click at [711, 511] on button "Answer doubt" at bounding box center [690, 506] width 134 height 47
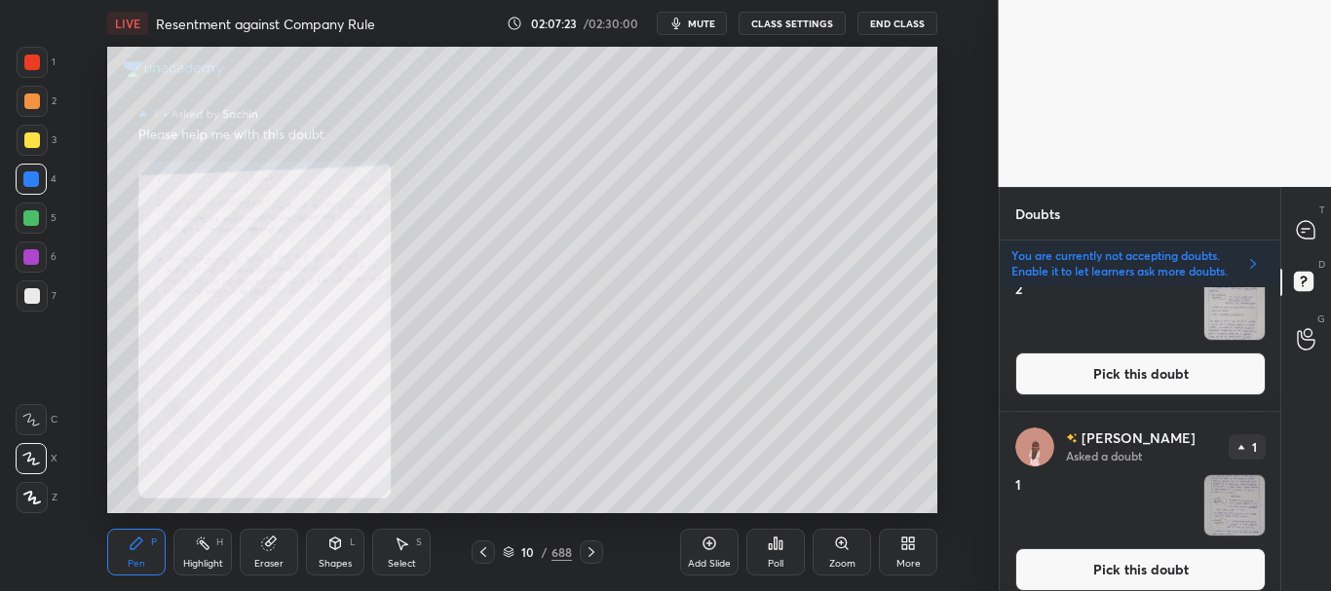
scroll to position [160, 0]
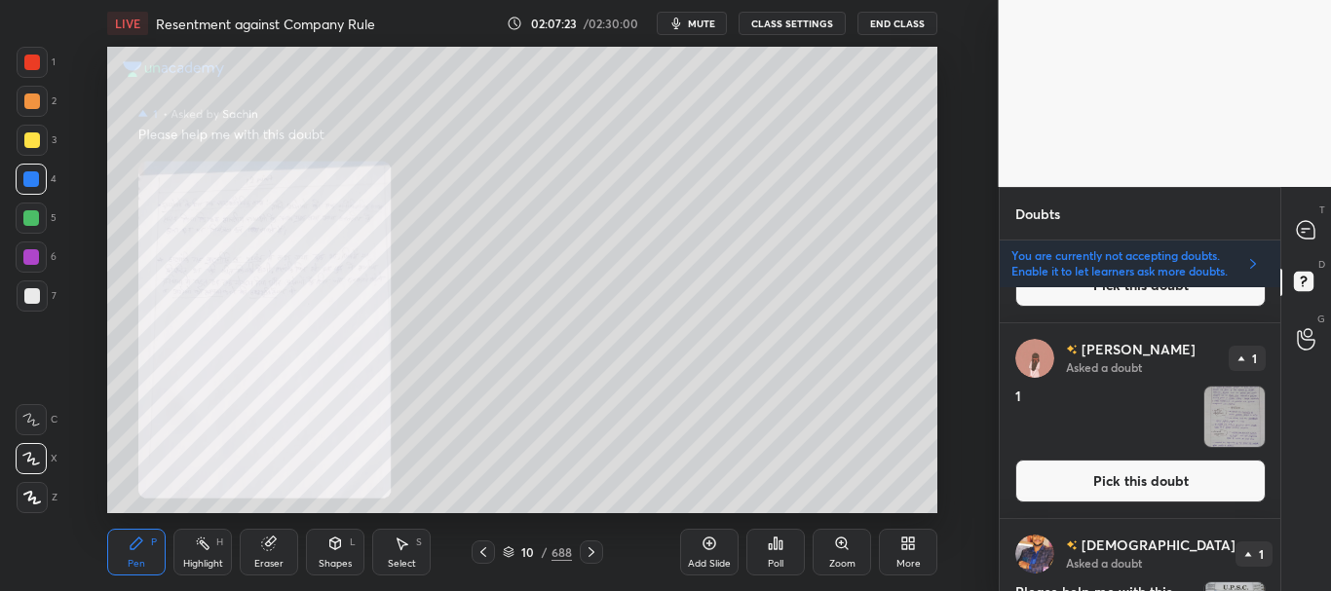
click at [1095, 477] on button "Pick this doubt" at bounding box center [1140, 481] width 250 height 43
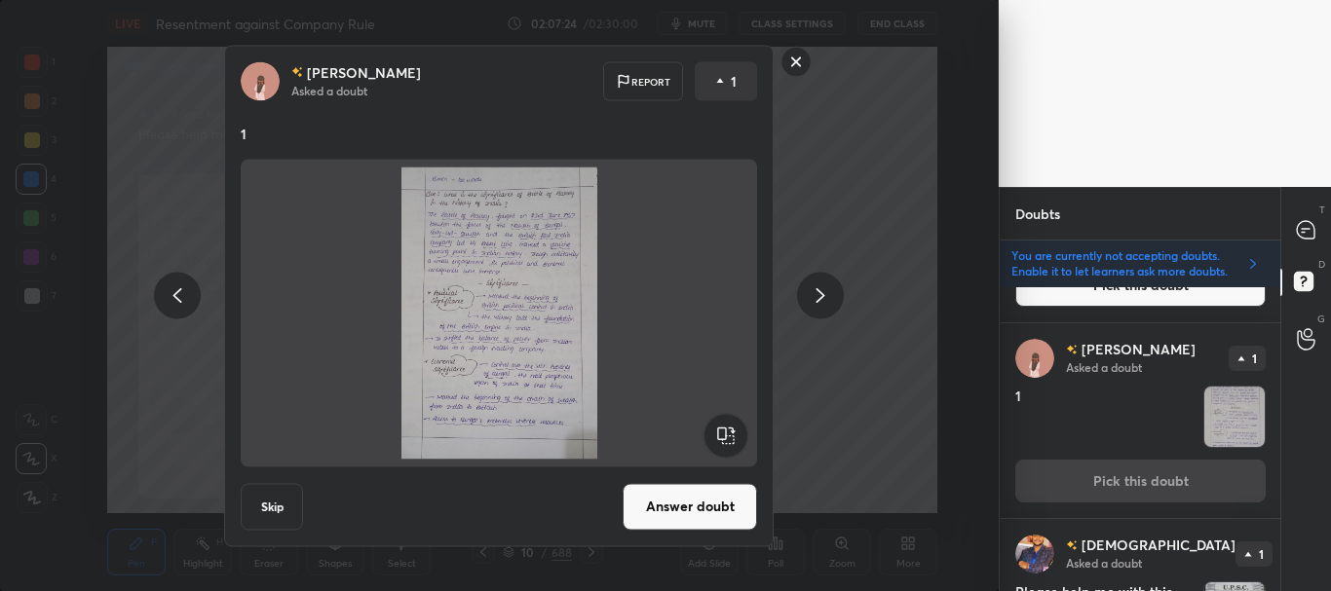
click at [670, 514] on button "Answer doubt" at bounding box center [690, 506] width 134 height 47
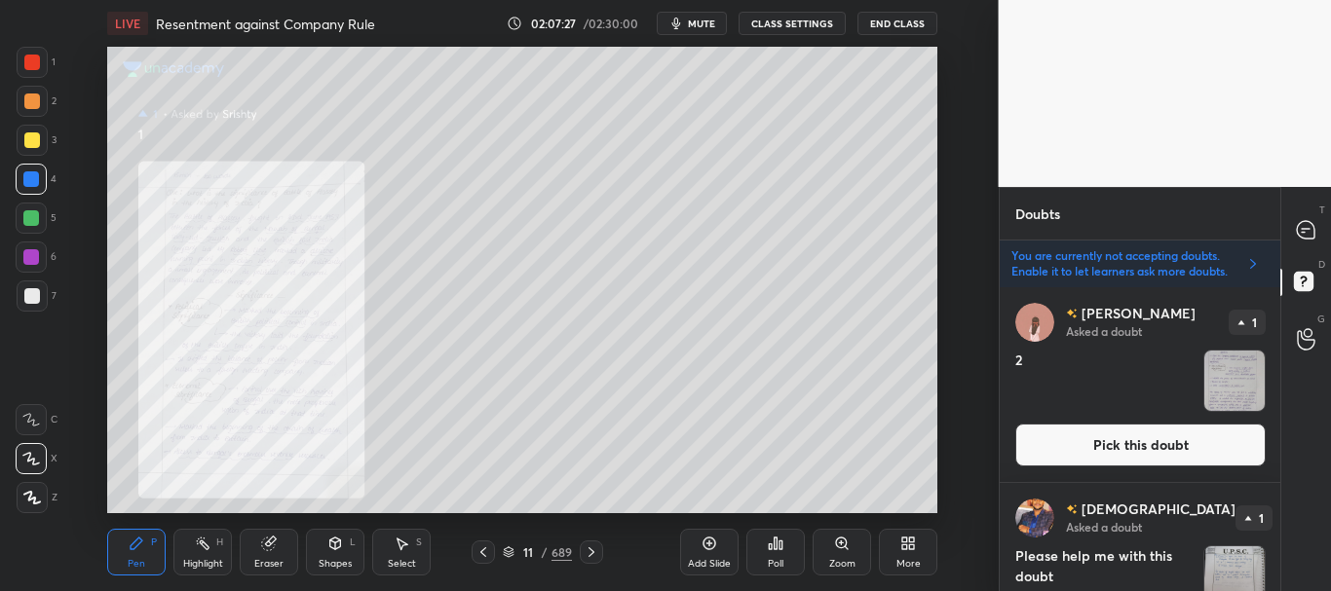
click at [1130, 436] on button "Pick this doubt" at bounding box center [1140, 445] width 250 height 43
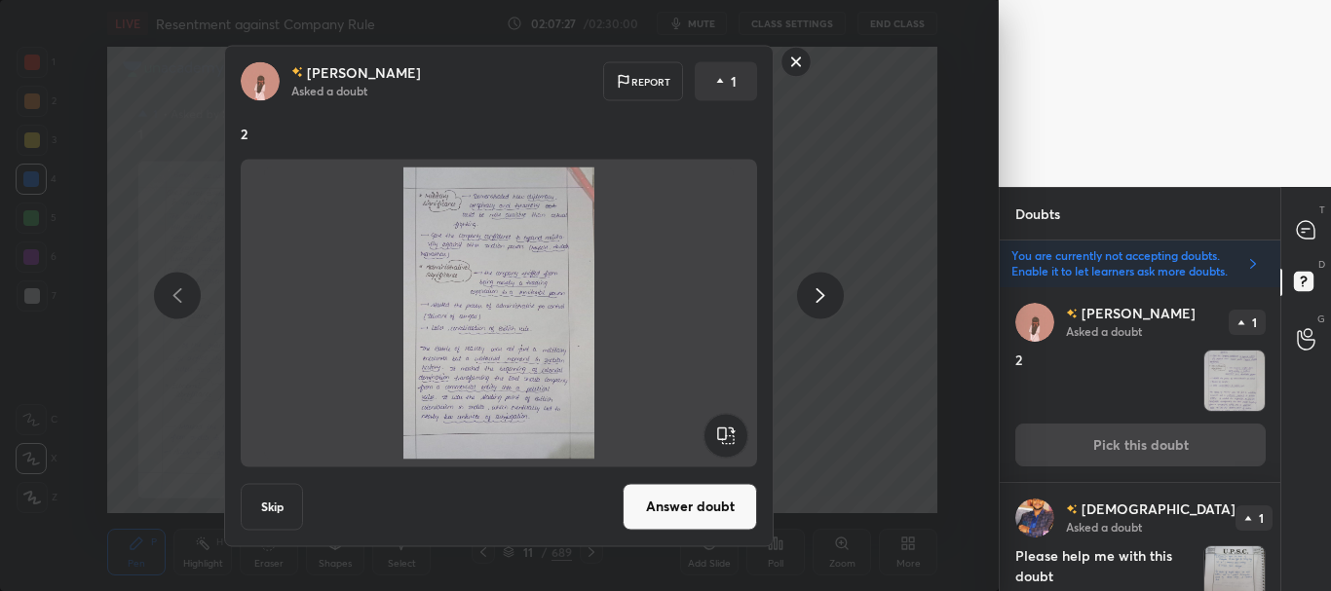
click at [728, 492] on button "Answer doubt" at bounding box center [690, 506] width 134 height 47
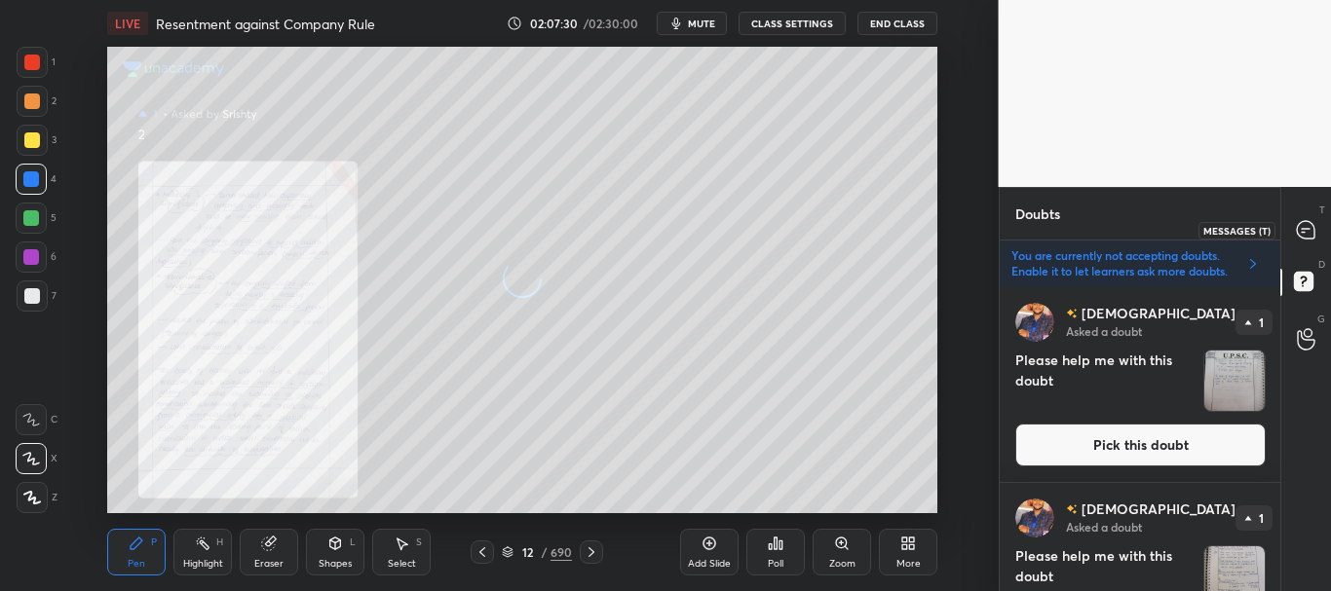
click at [1305, 229] on icon at bounding box center [1306, 229] width 8 height 0
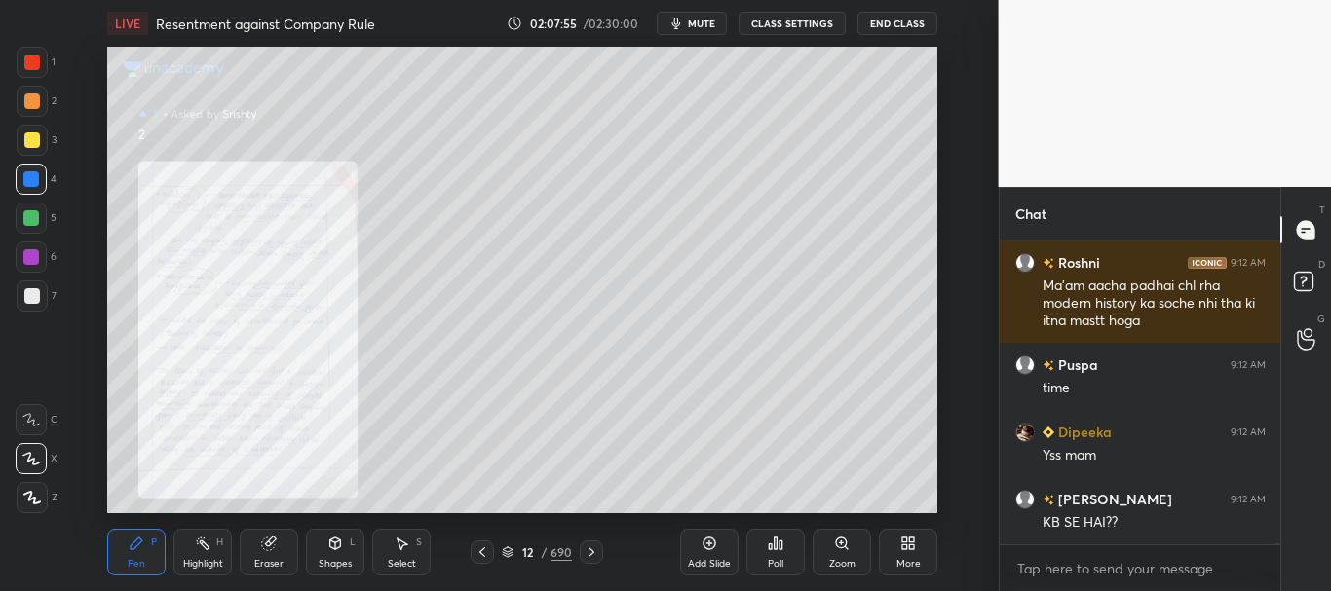
scroll to position [102834, 0]
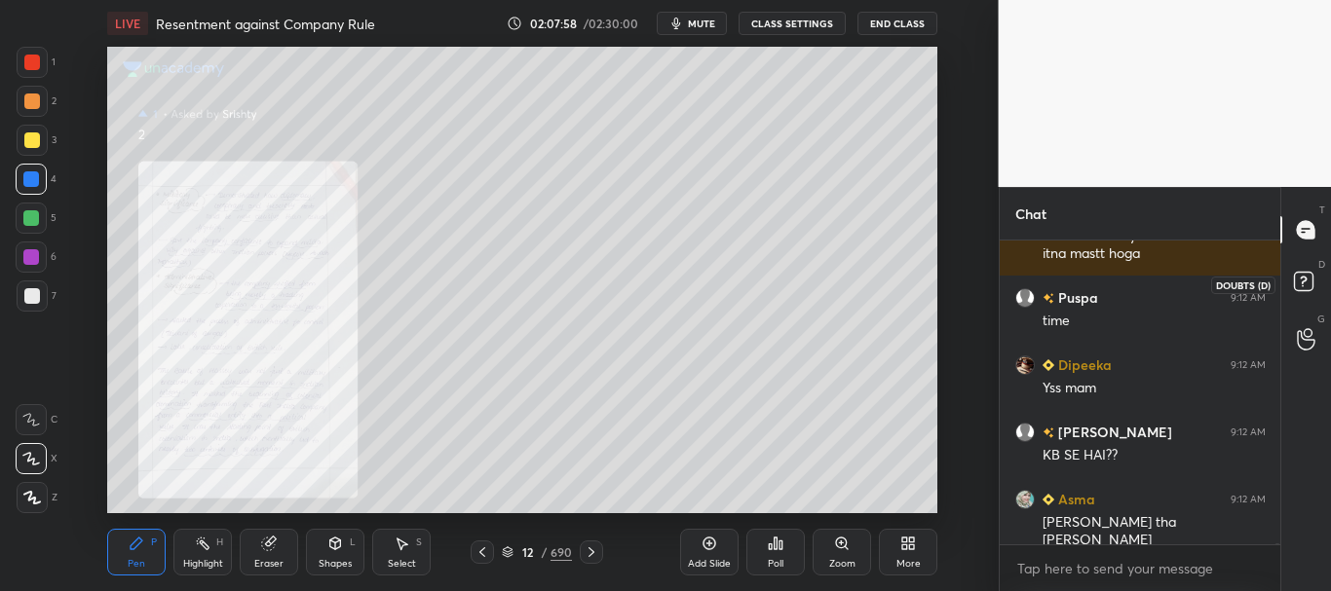
click at [1308, 285] on rect at bounding box center [1303, 282] width 19 height 19
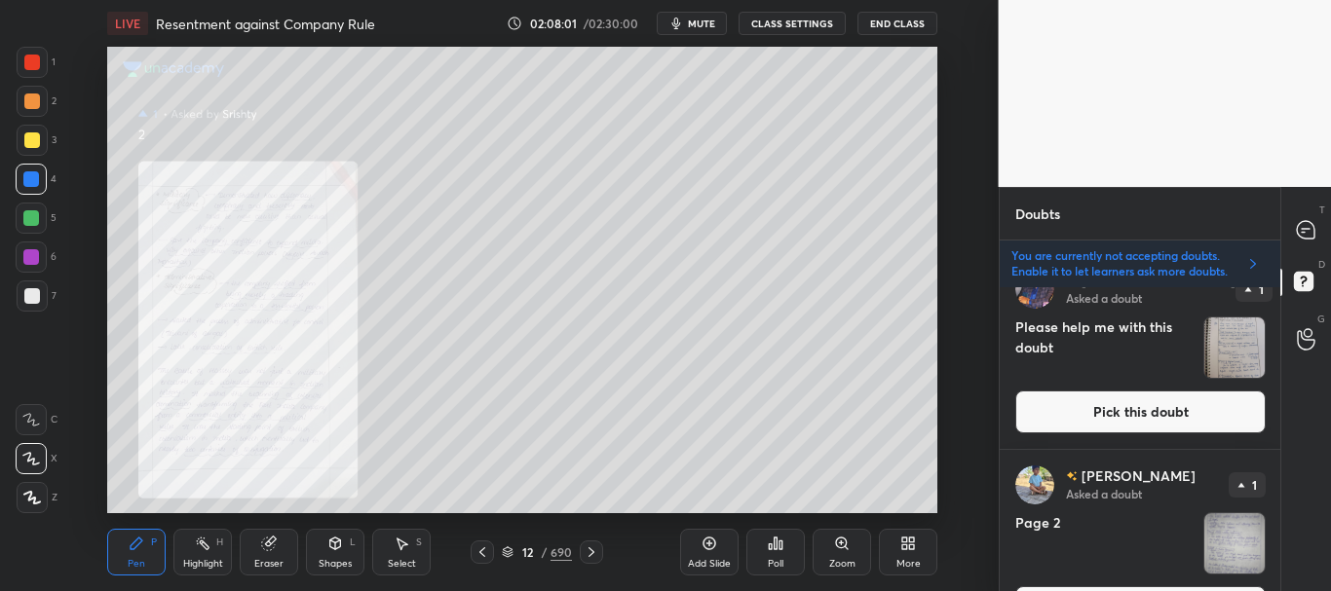
click at [1152, 410] on button "Pick this doubt" at bounding box center [1140, 412] width 250 height 43
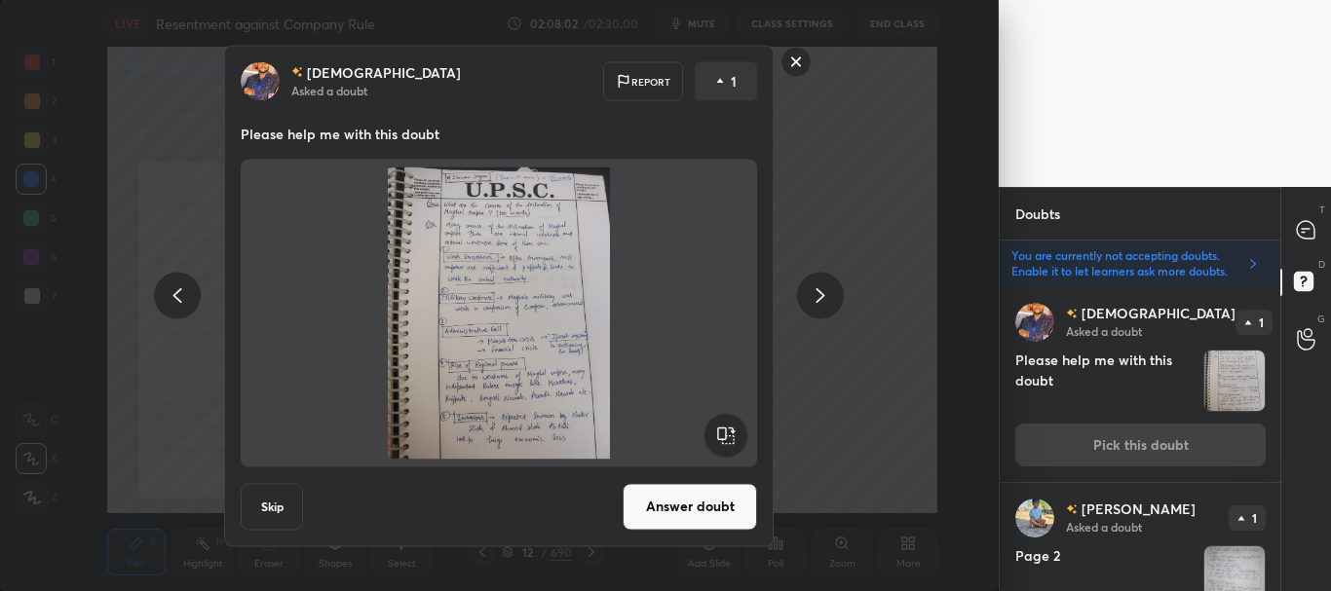
click at [695, 492] on button "Answer doubt" at bounding box center [690, 506] width 134 height 47
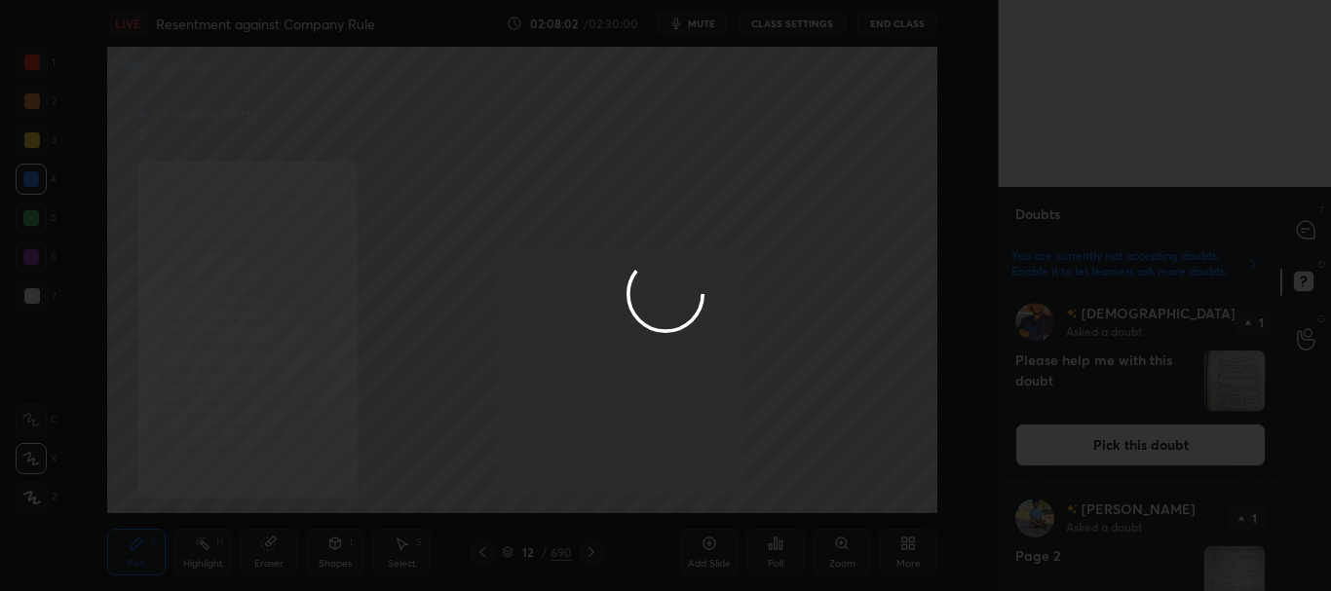
scroll to position [0, 0]
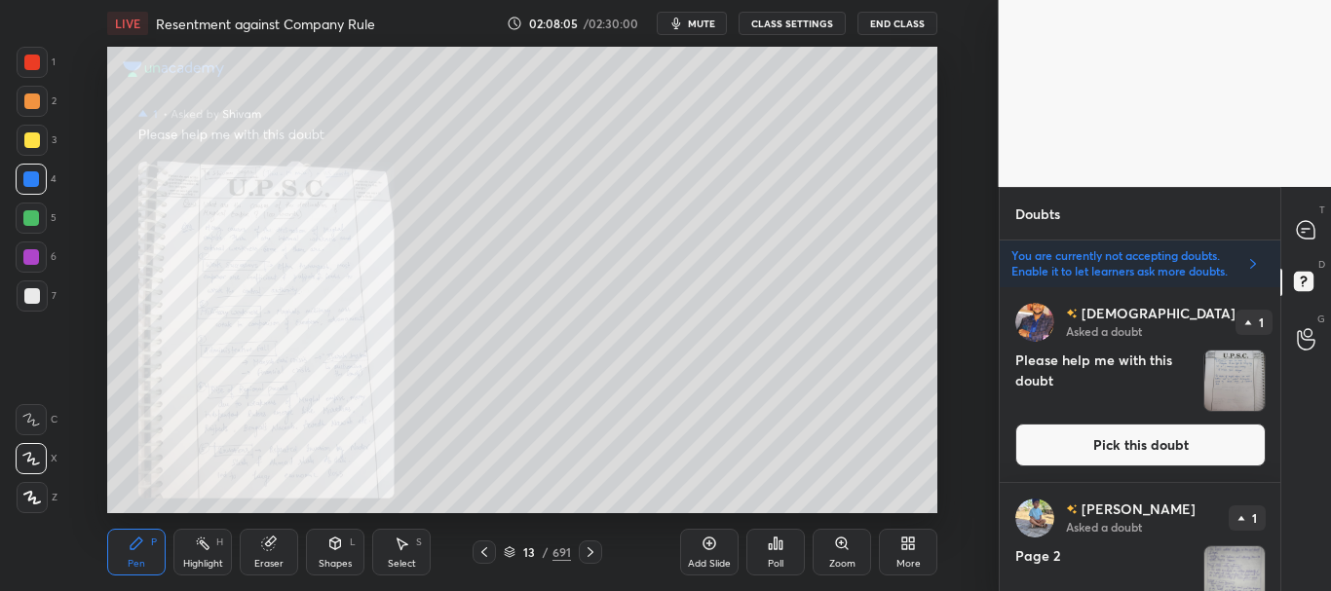
click at [1143, 435] on button "Pick this doubt" at bounding box center [1140, 445] width 250 height 43
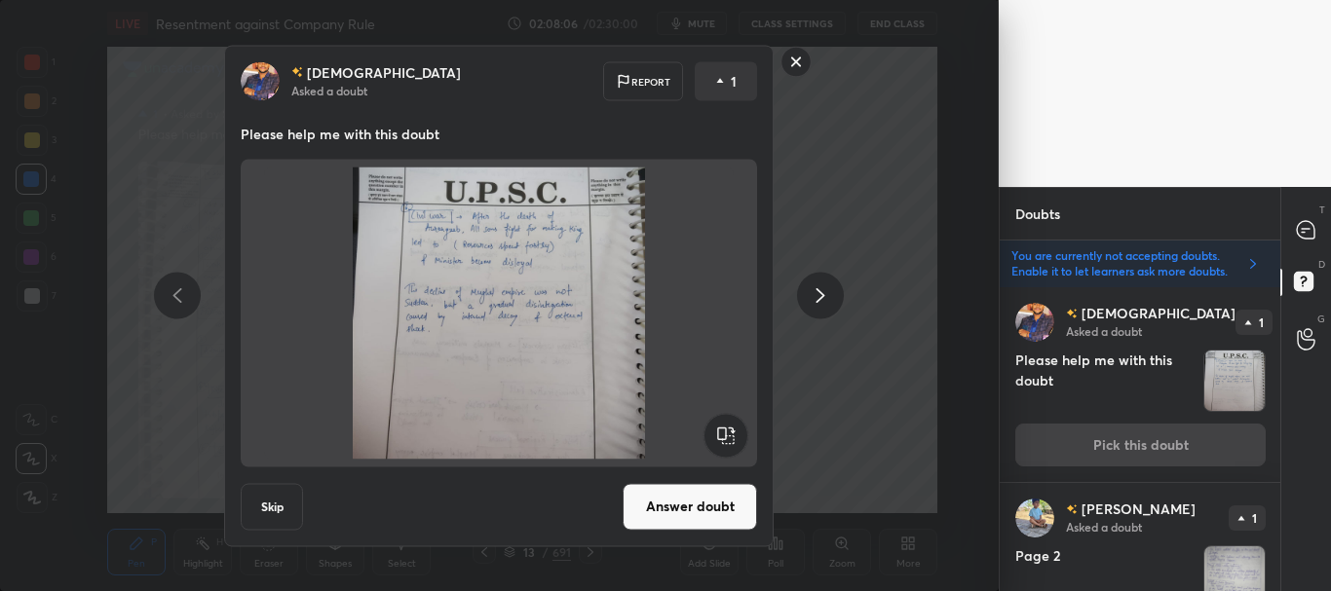
click at [720, 497] on button "Answer doubt" at bounding box center [690, 506] width 134 height 47
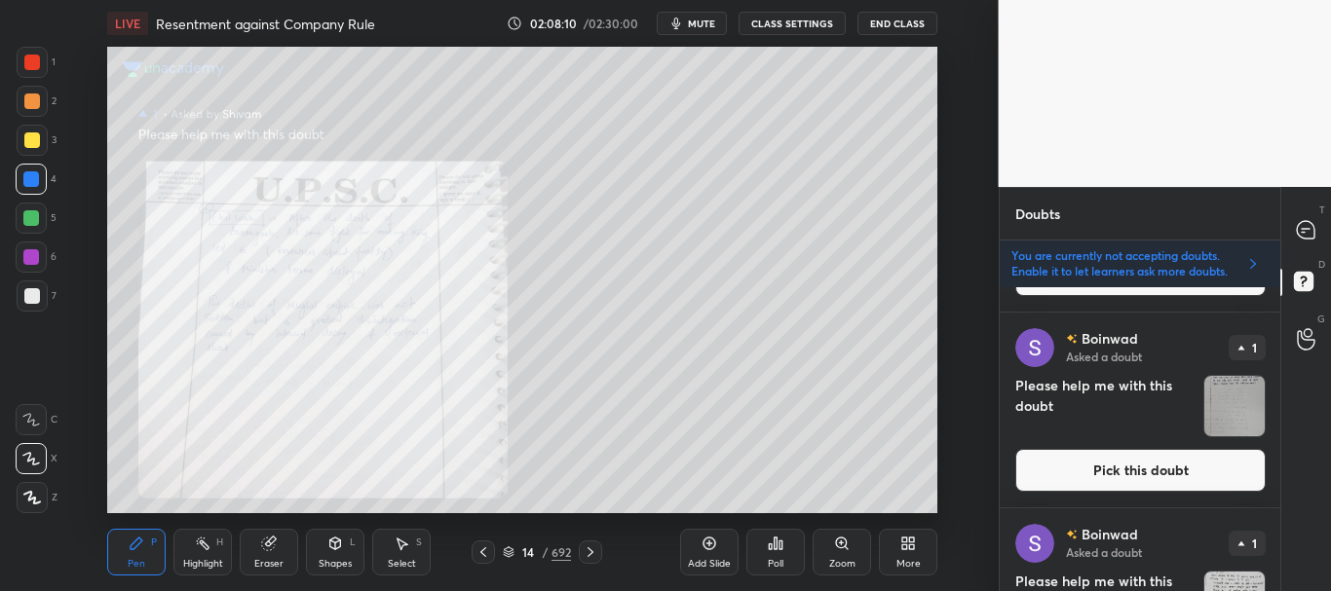
scroll to position [377, 0]
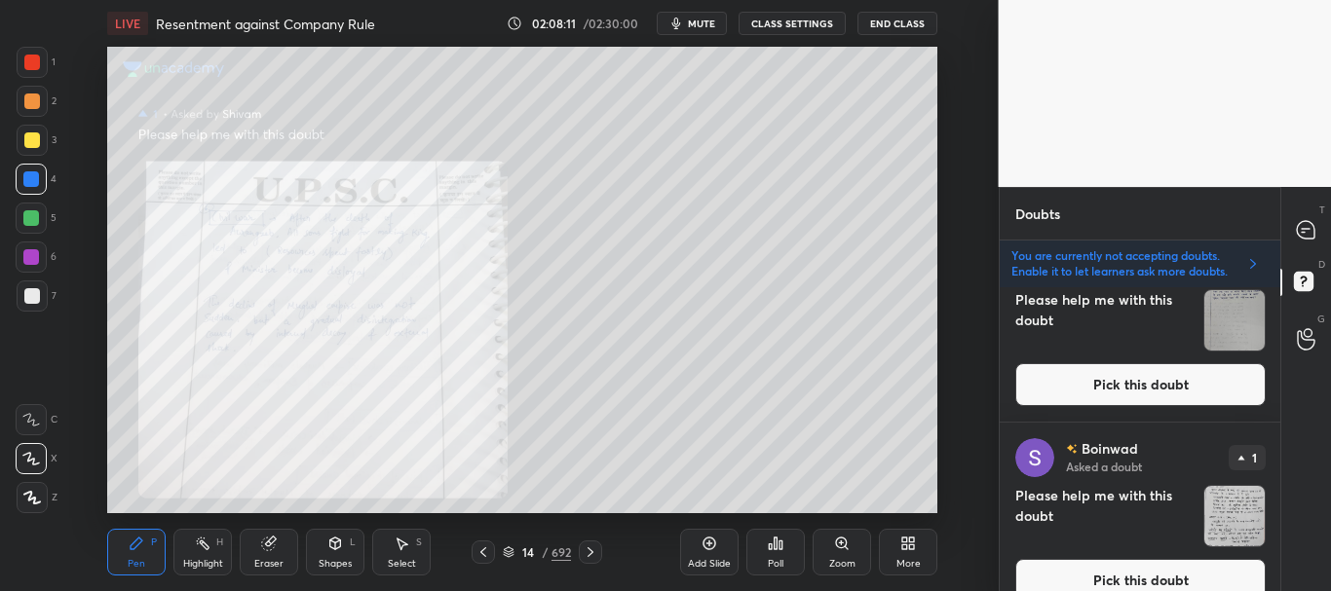
click at [1147, 387] on button "Pick this doubt" at bounding box center [1140, 384] width 250 height 43
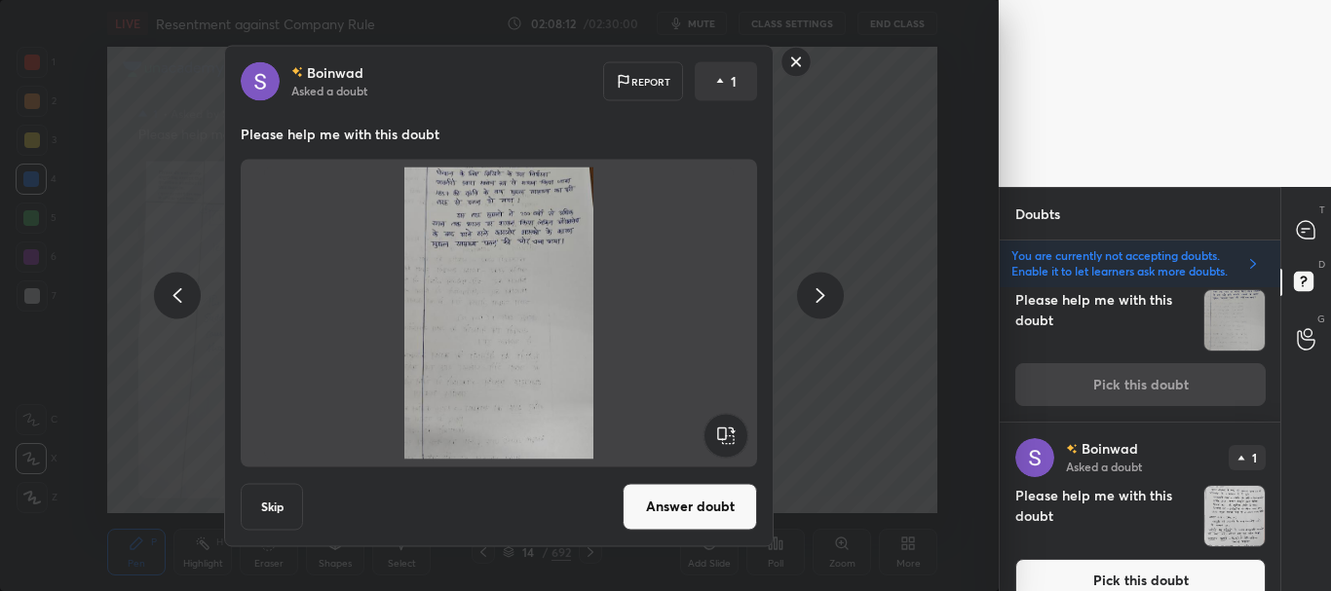
scroll to position [392, 0]
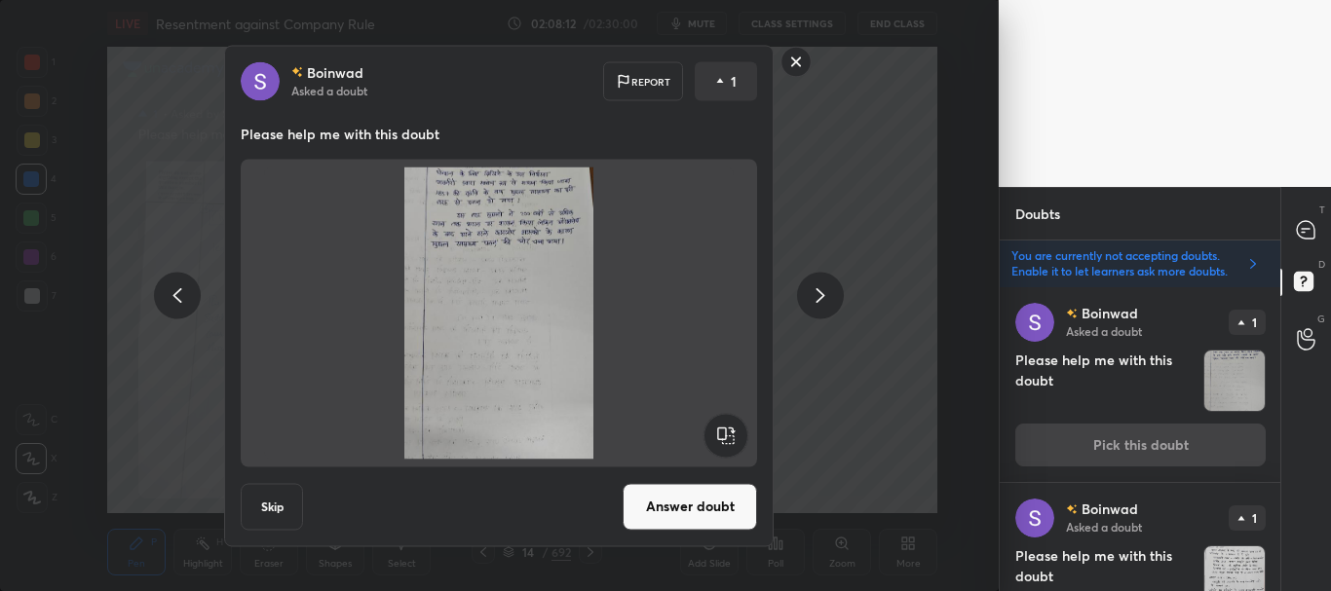
click at [276, 494] on button "Skip" at bounding box center [272, 506] width 62 height 47
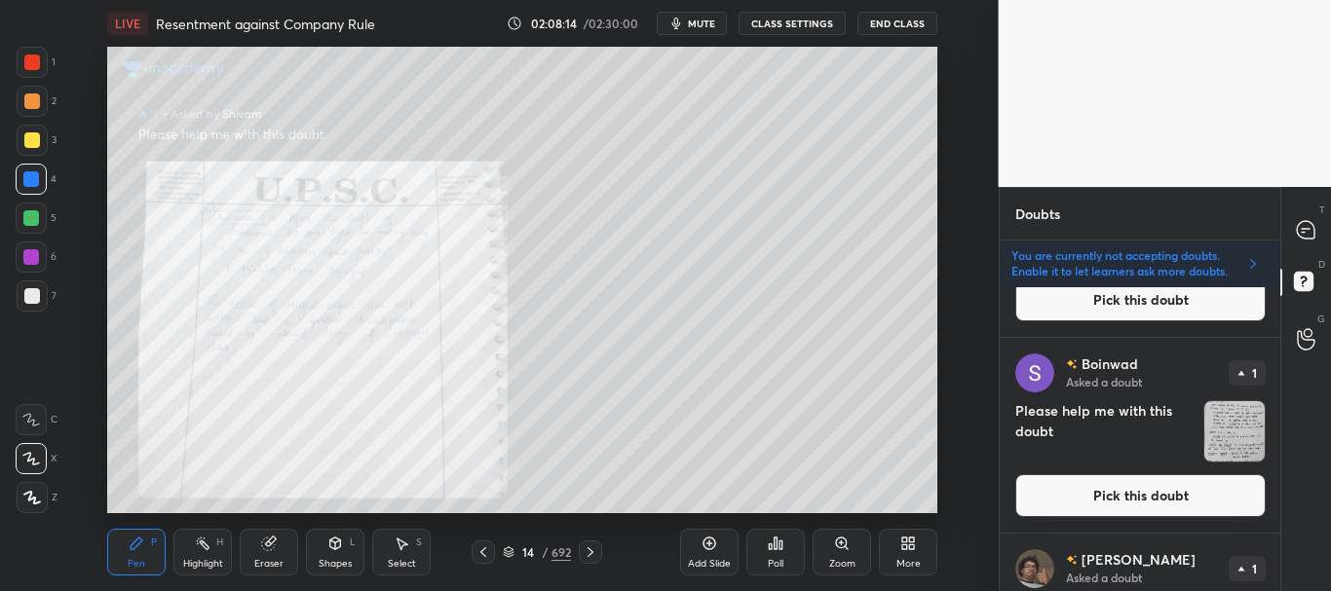
scroll to position [362, 0]
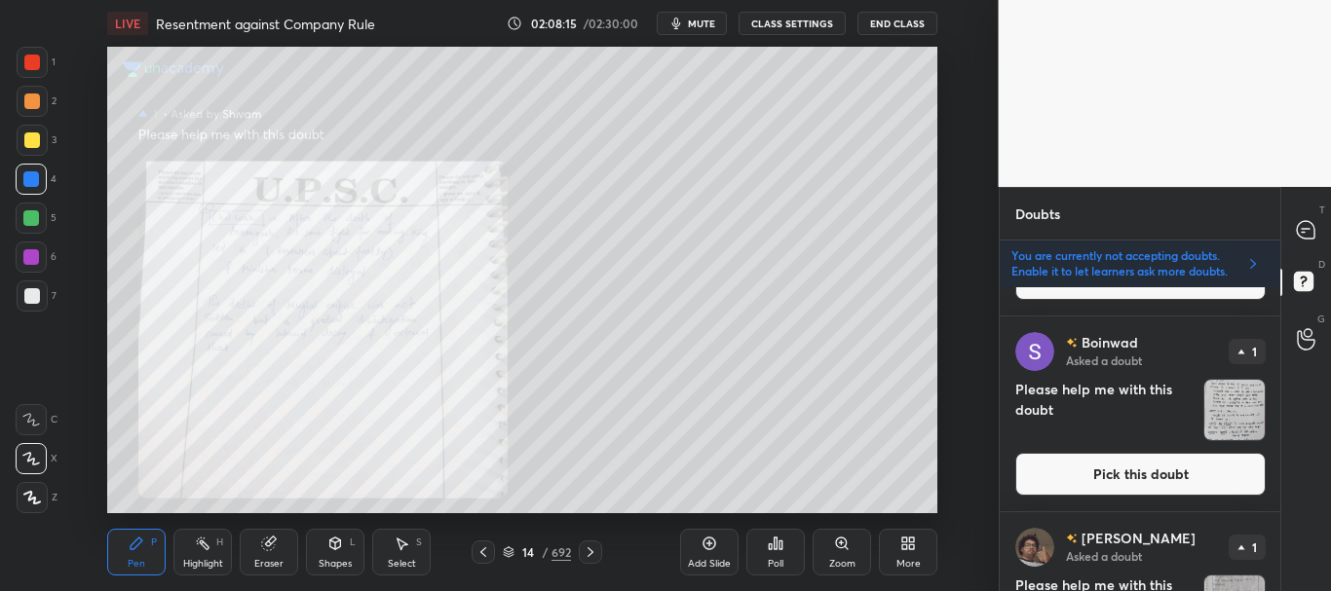
click at [1115, 457] on button "Pick this doubt" at bounding box center [1140, 474] width 250 height 43
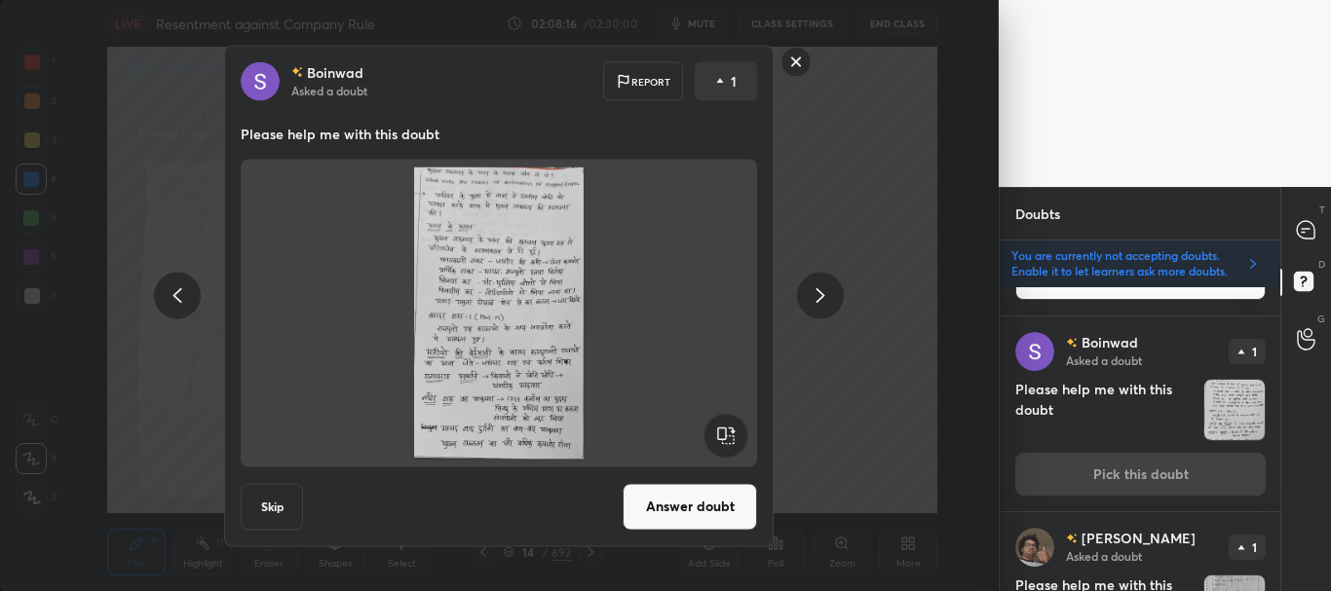
click at [265, 497] on button "Skip" at bounding box center [272, 506] width 62 height 47
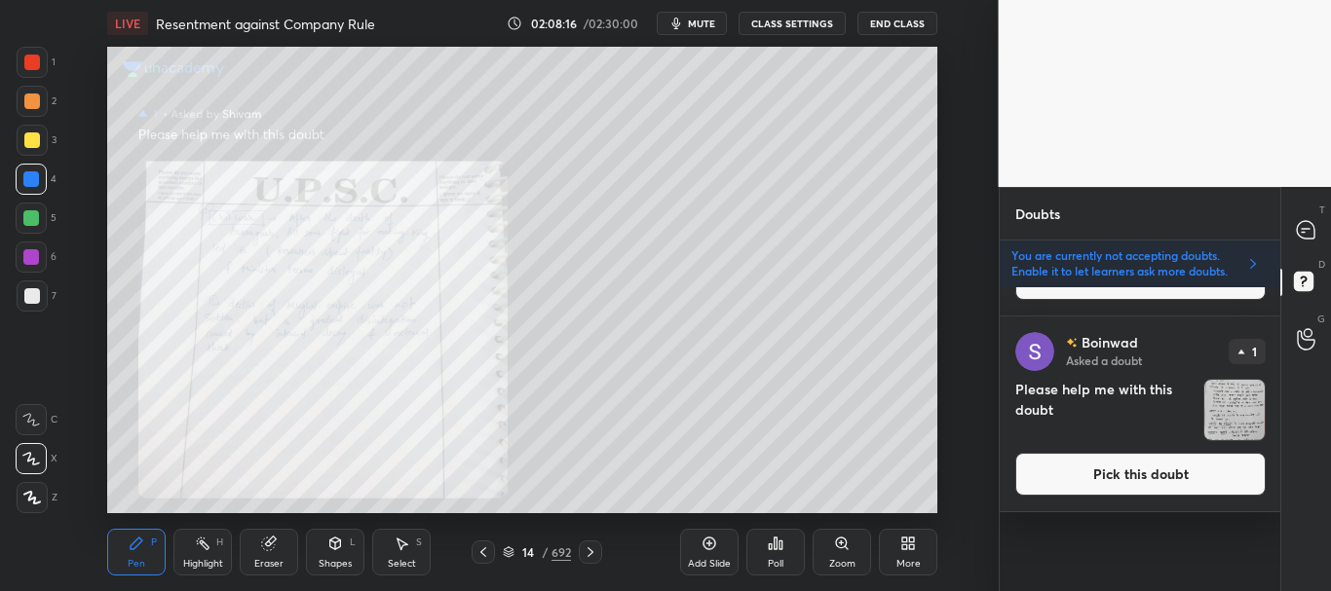
scroll to position [0, 0]
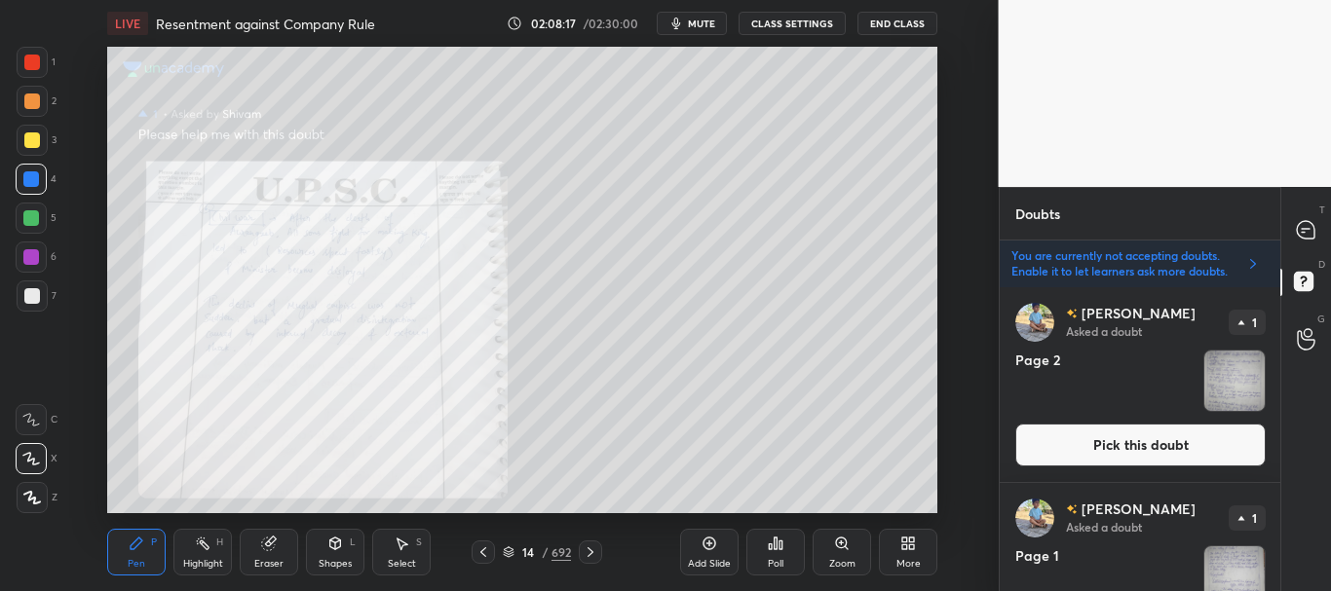
drag, startPoint x: 1280, startPoint y: 304, endPoint x: 1275, endPoint y: 316, distance: 12.7
click at [1278, 321] on div "Doubts Enable hand raising Enable raise hand to speak to learners. Once enabled…" at bounding box center [1165, 389] width 333 height 404
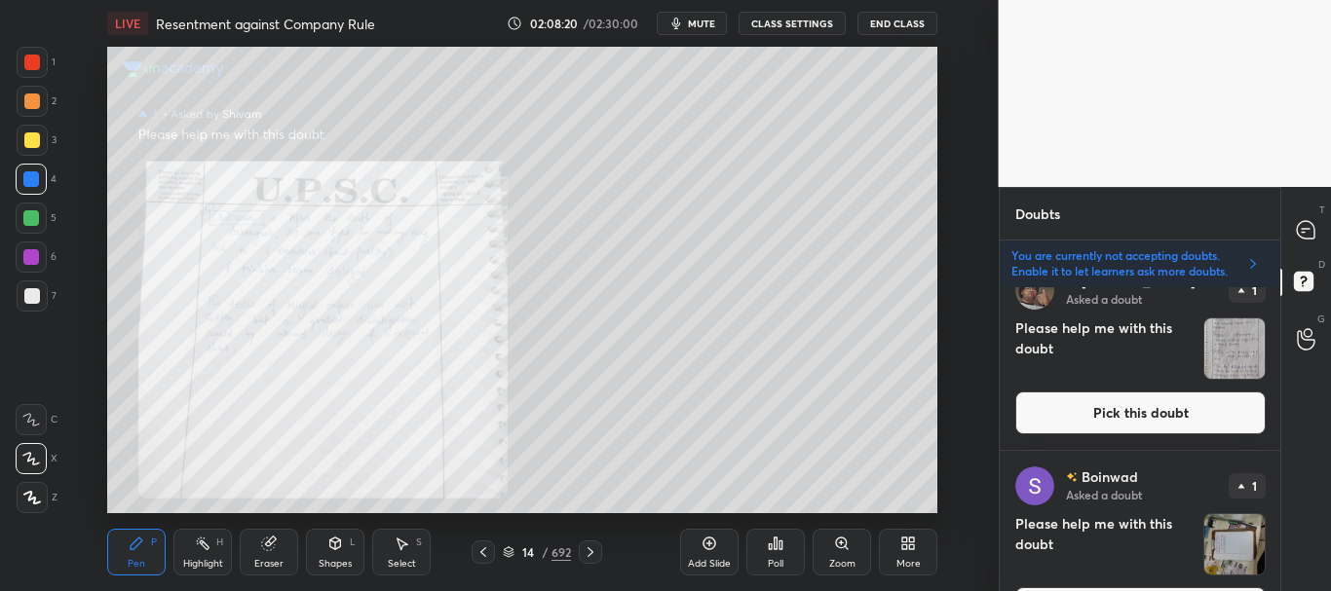
scroll to position [403, 0]
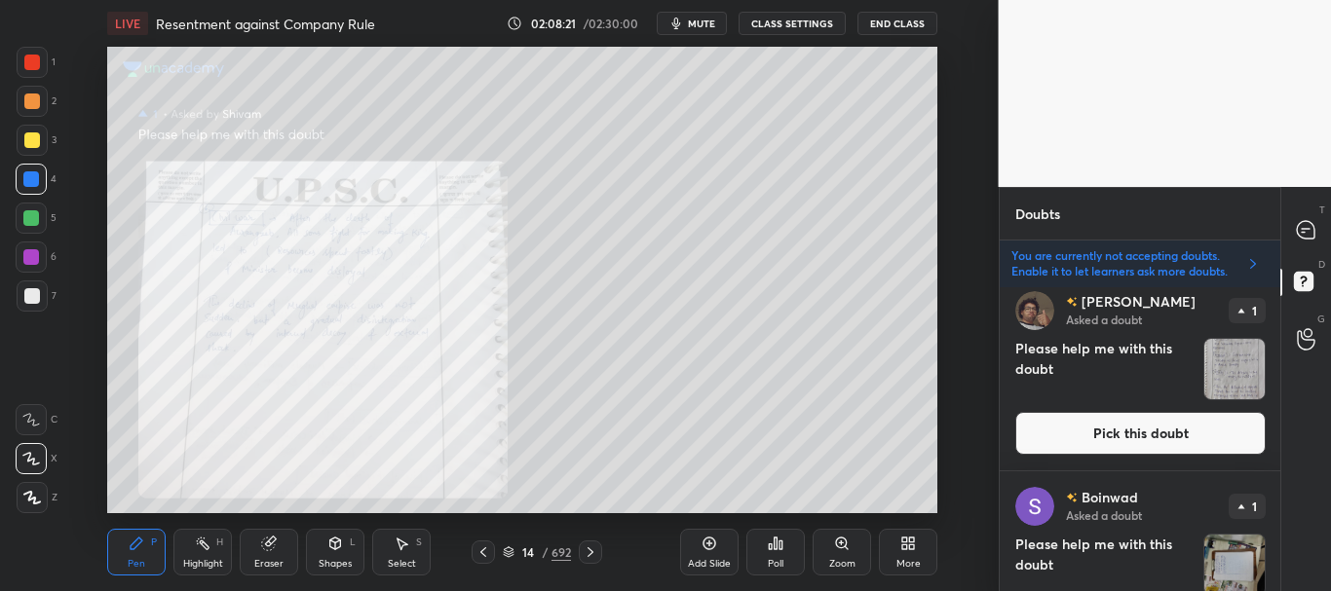
click at [1141, 431] on button "Pick this doubt" at bounding box center [1140, 433] width 250 height 43
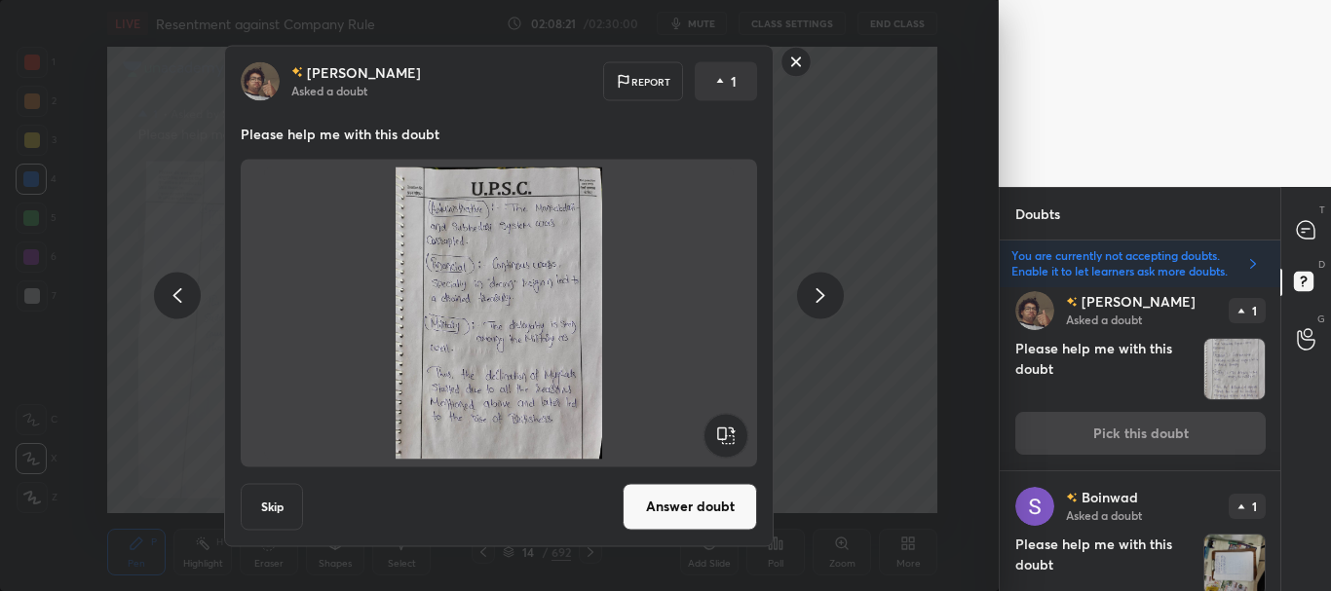
scroll to position [392, 0]
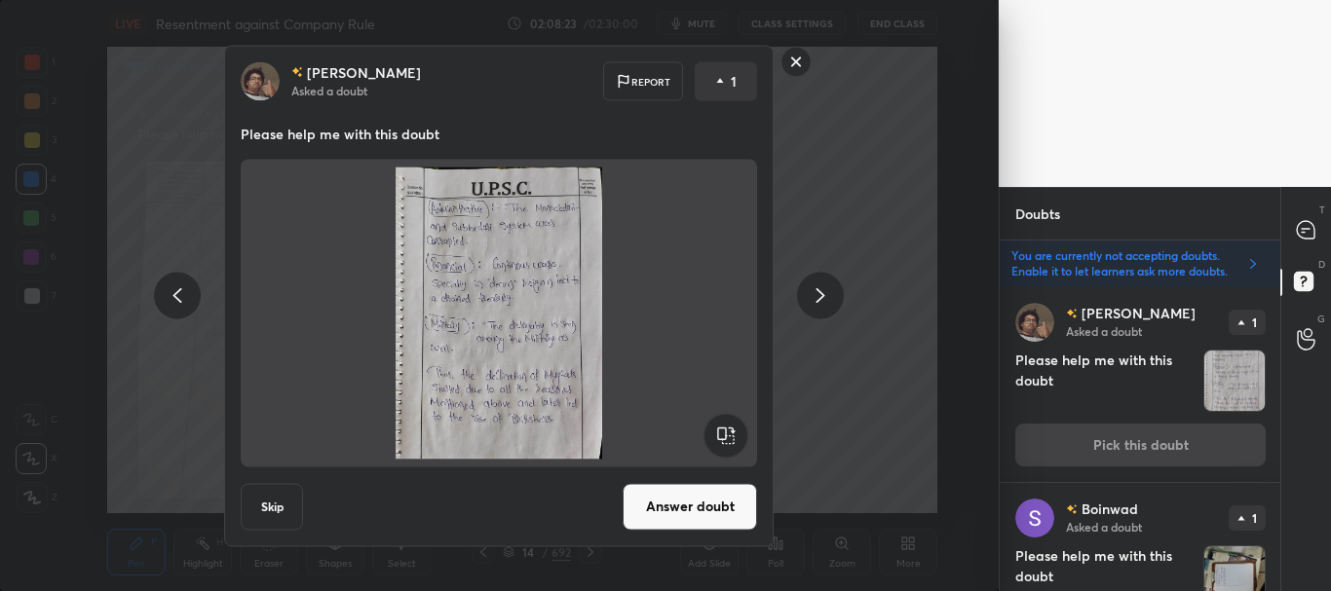
click at [726, 511] on button "Answer doubt" at bounding box center [690, 506] width 134 height 47
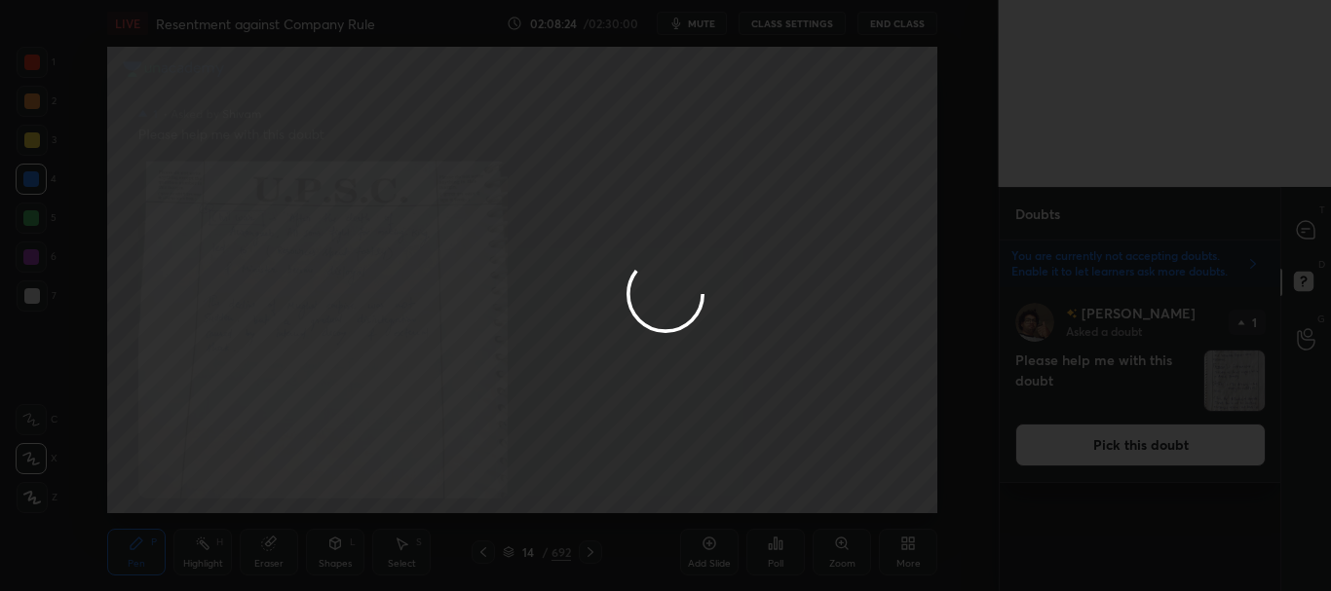
scroll to position [0, 0]
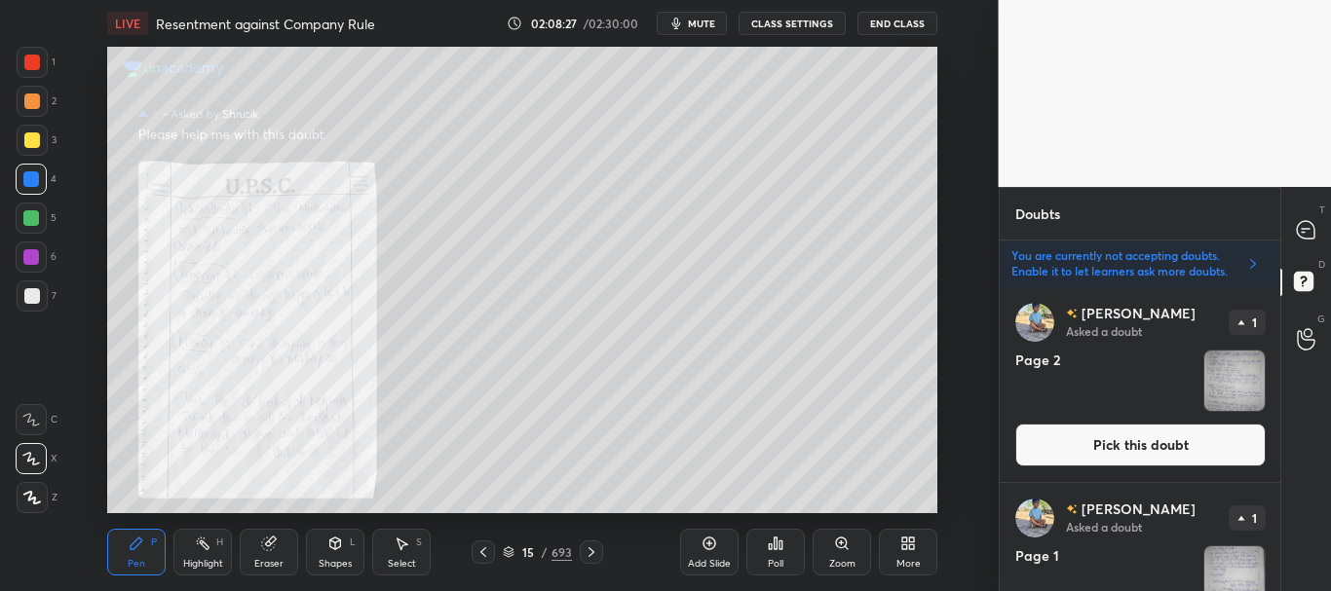
click at [484, 548] on icon at bounding box center [483, 553] width 16 height 16
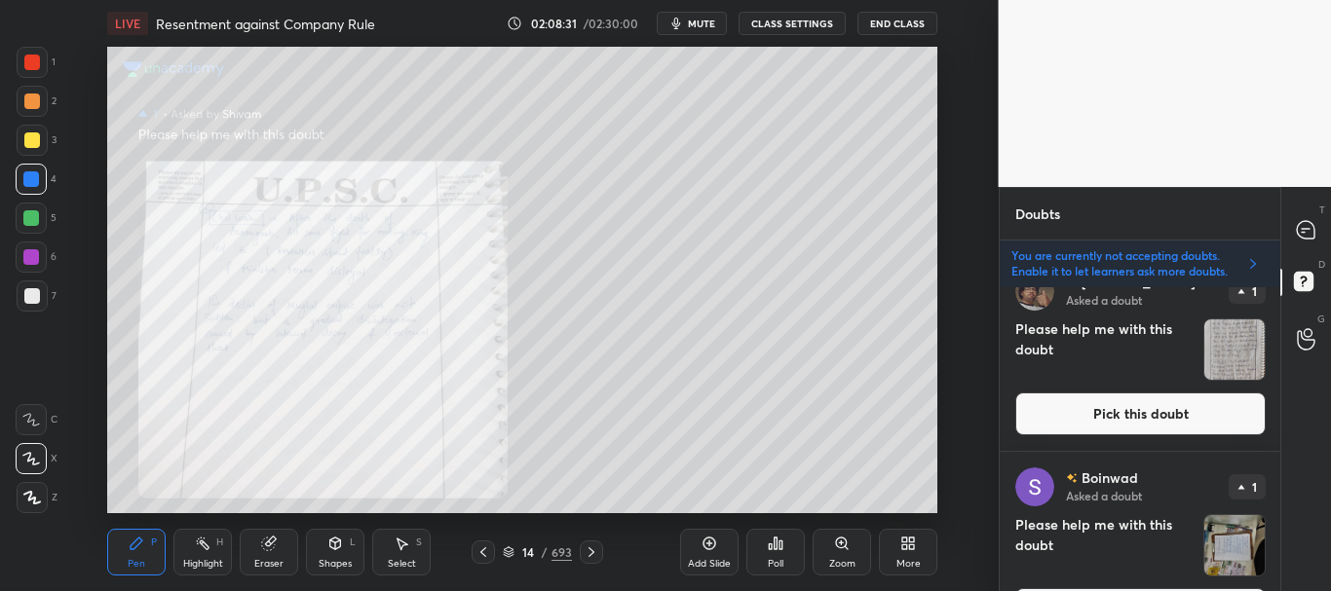
click at [1194, 408] on button "Pick this doubt" at bounding box center [1140, 414] width 250 height 43
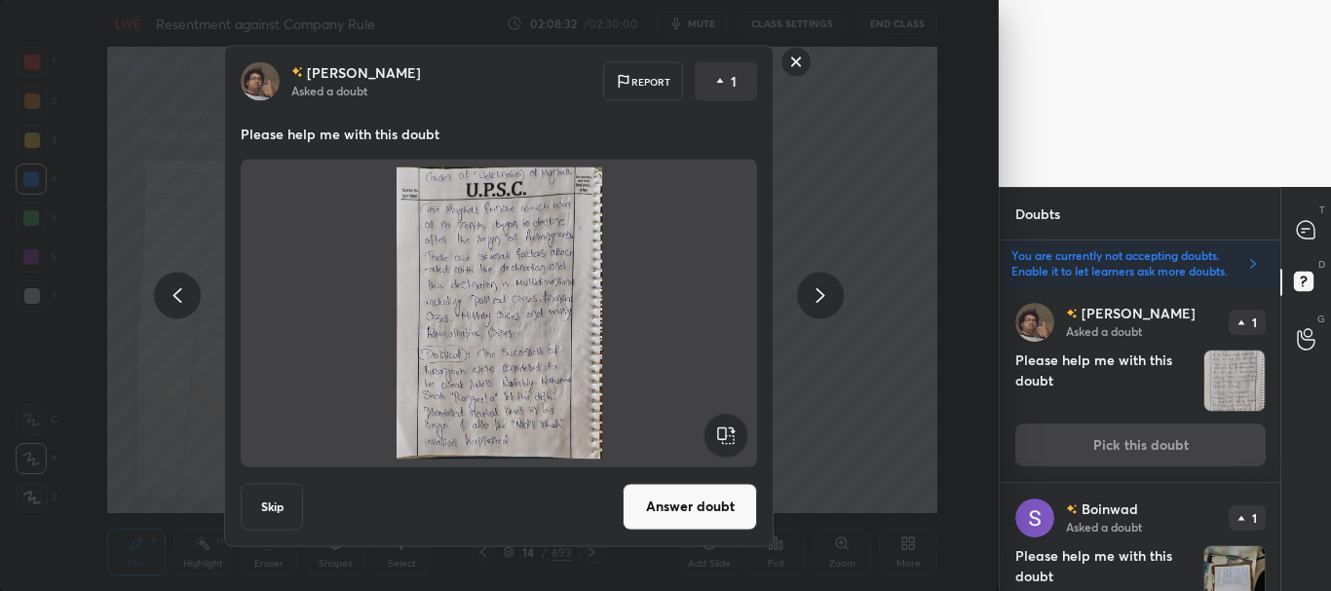
click at [687, 510] on button "Answer doubt" at bounding box center [690, 506] width 134 height 47
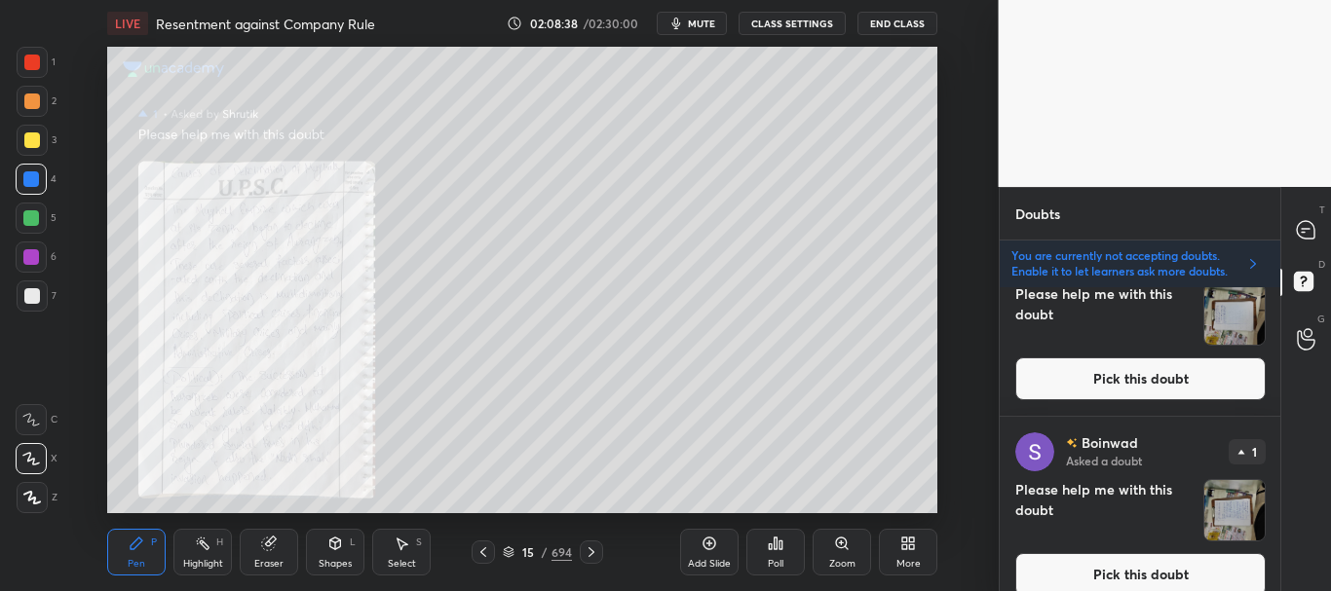
click at [1187, 364] on button "Pick this doubt" at bounding box center [1140, 379] width 250 height 43
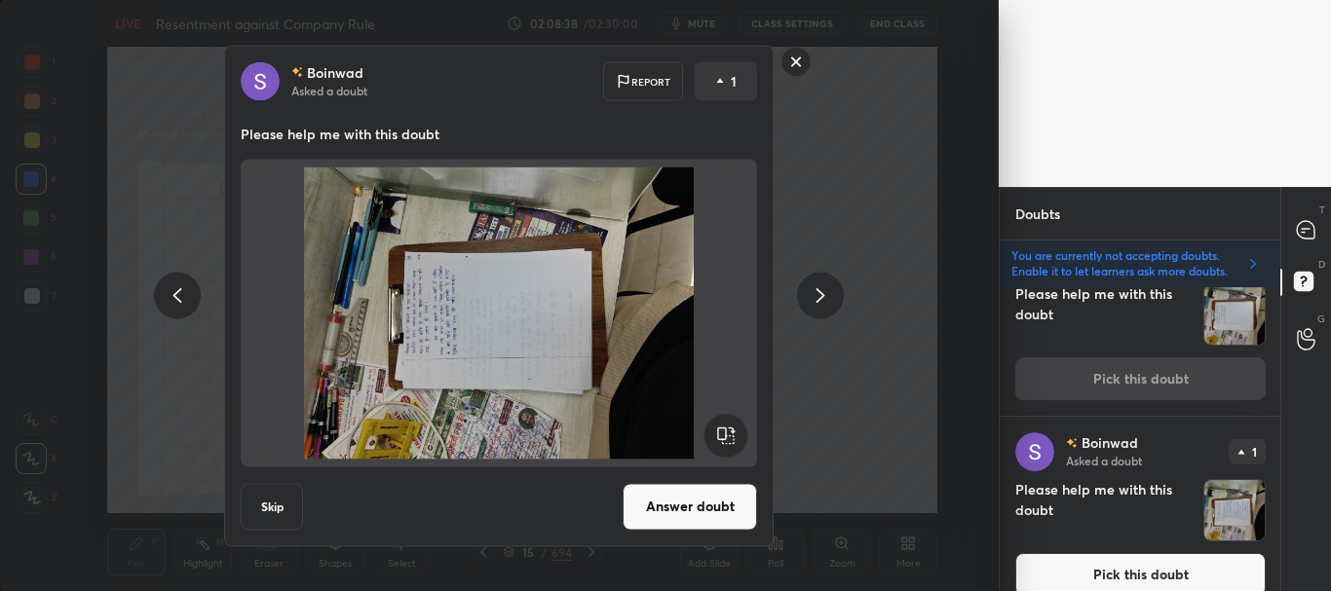
scroll to position [392, 0]
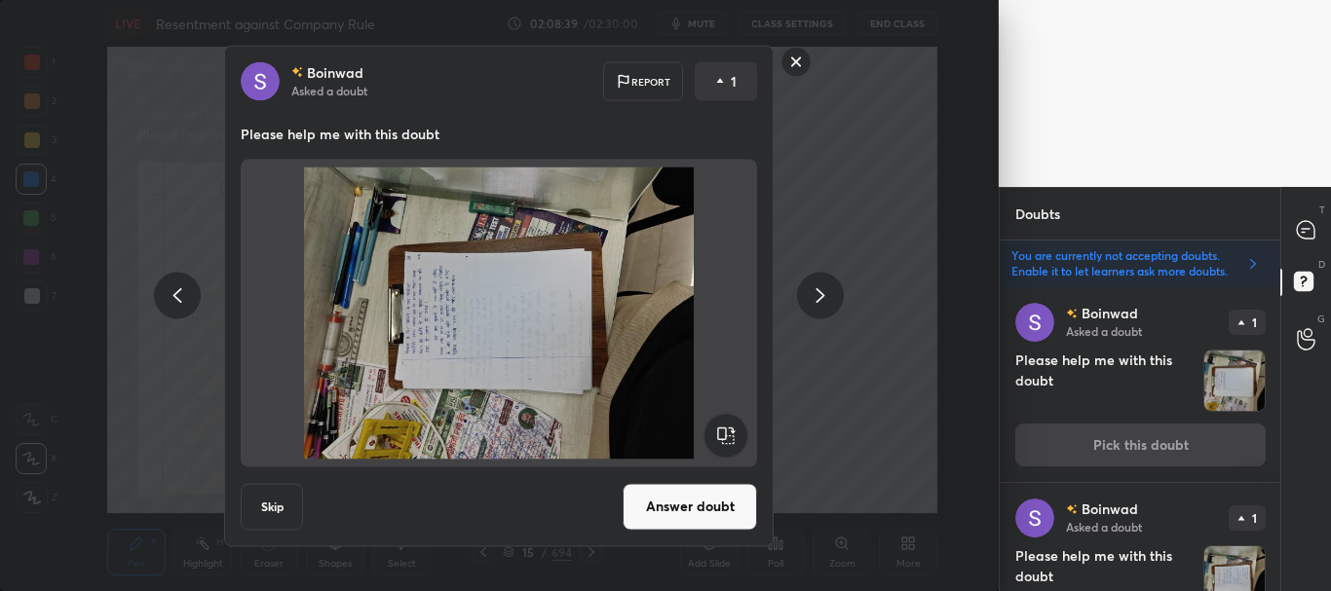
click at [283, 503] on button "Skip" at bounding box center [272, 506] width 62 height 47
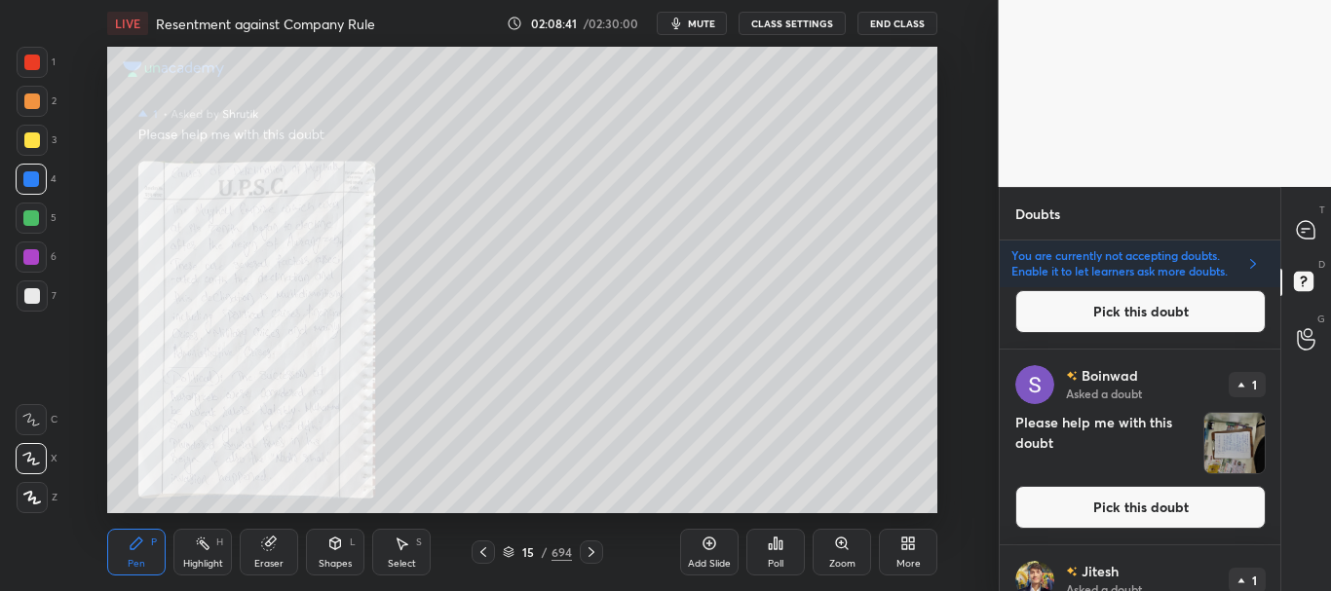
scroll to position [377, 0]
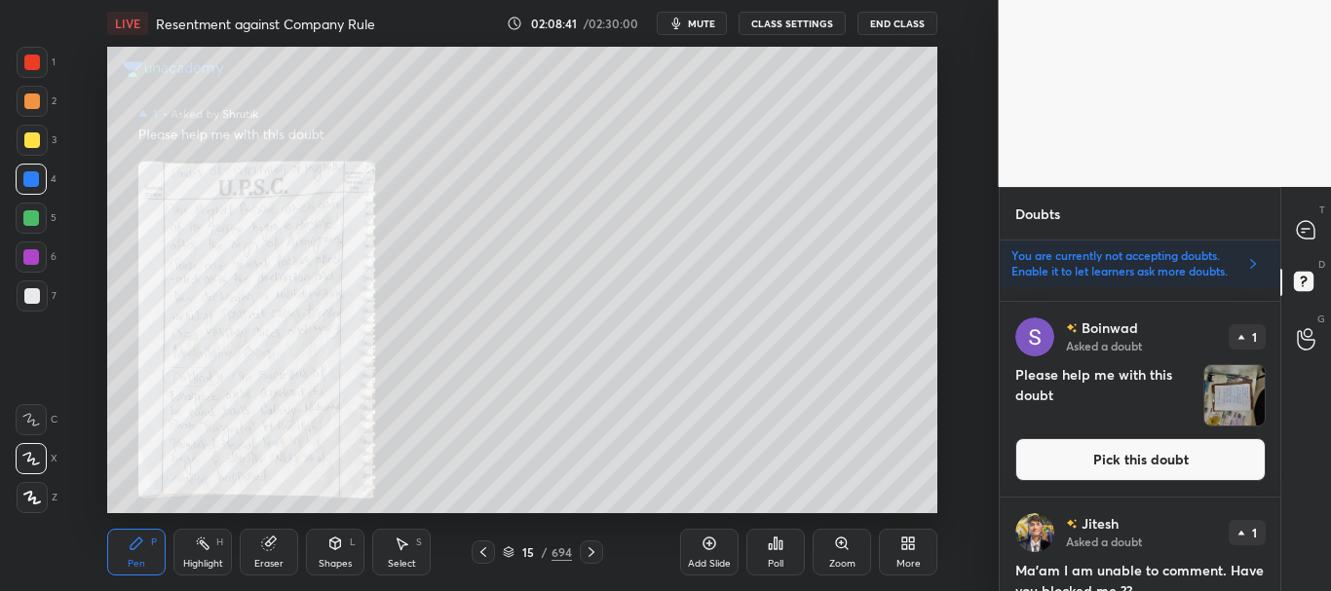
click at [1114, 451] on button "Pick this doubt" at bounding box center [1140, 459] width 250 height 43
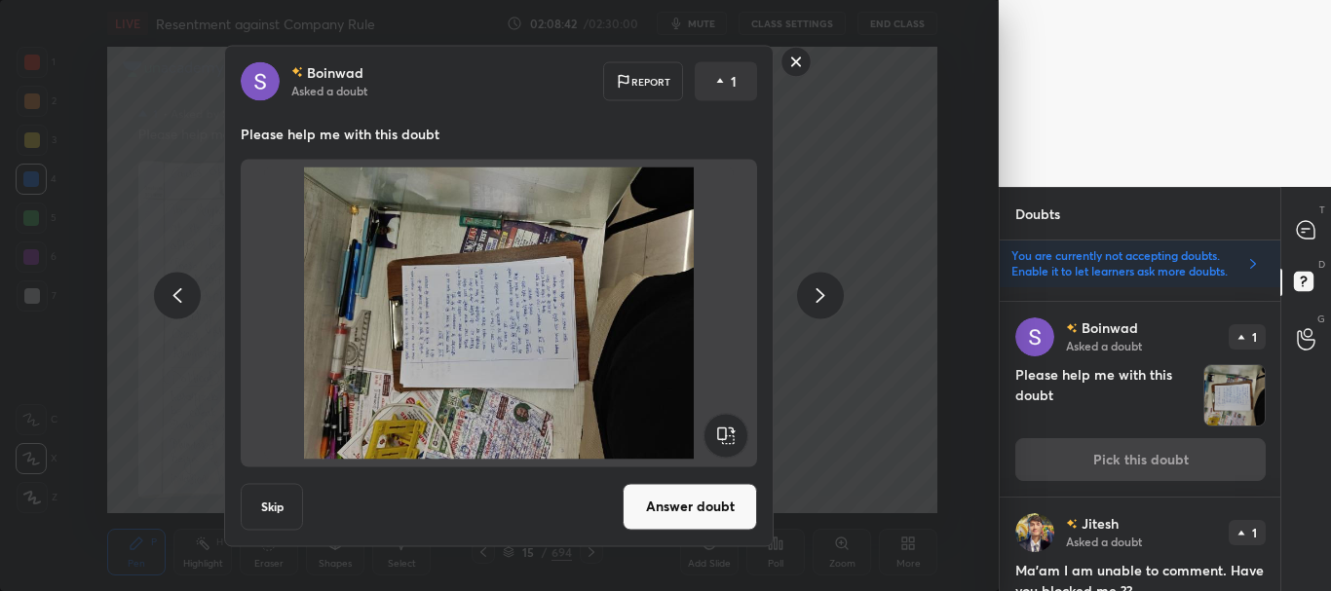
drag, startPoint x: 281, startPoint y: 506, endPoint x: 304, endPoint y: 493, distance: 26.6
click at [280, 509] on button "Skip" at bounding box center [272, 506] width 62 height 47
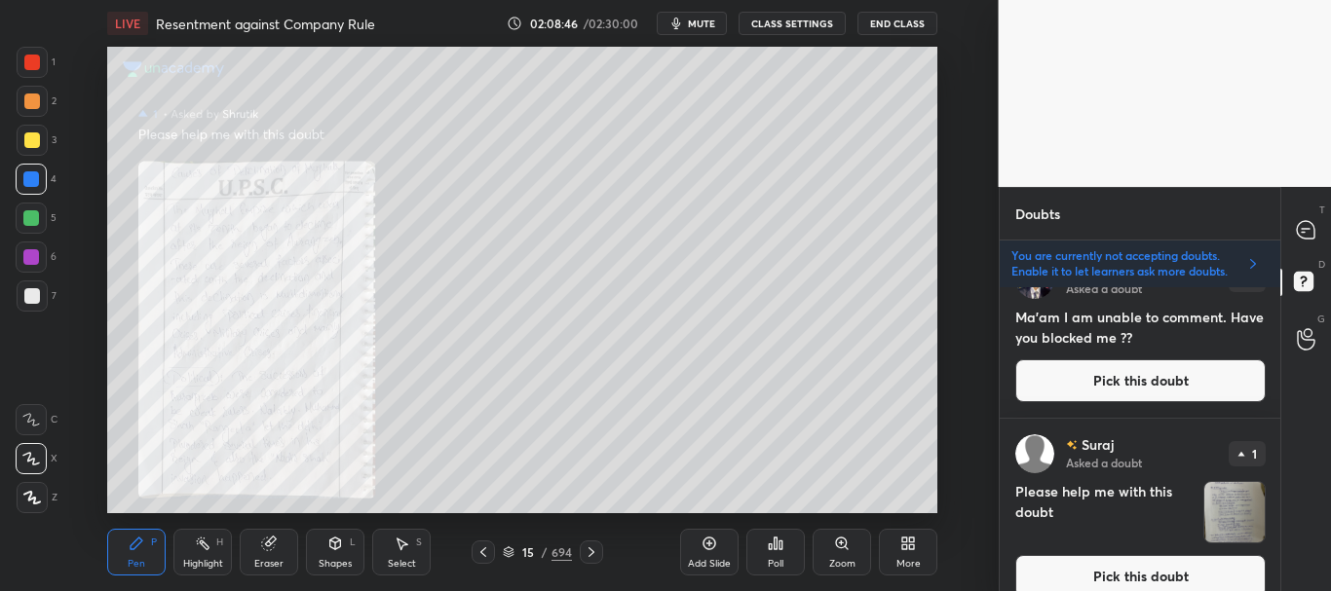
click at [1145, 371] on button "Pick this doubt" at bounding box center [1140, 380] width 250 height 43
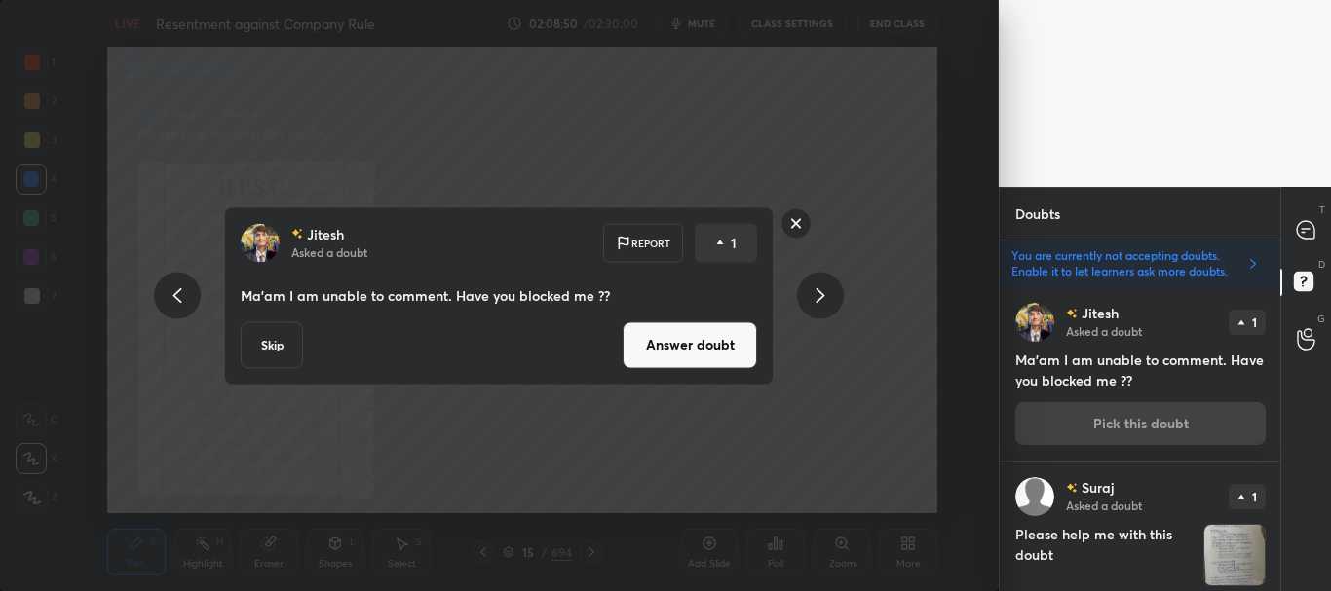
click at [268, 352] on button "Skip" at bounding box center [272, 344] width 62 height 47
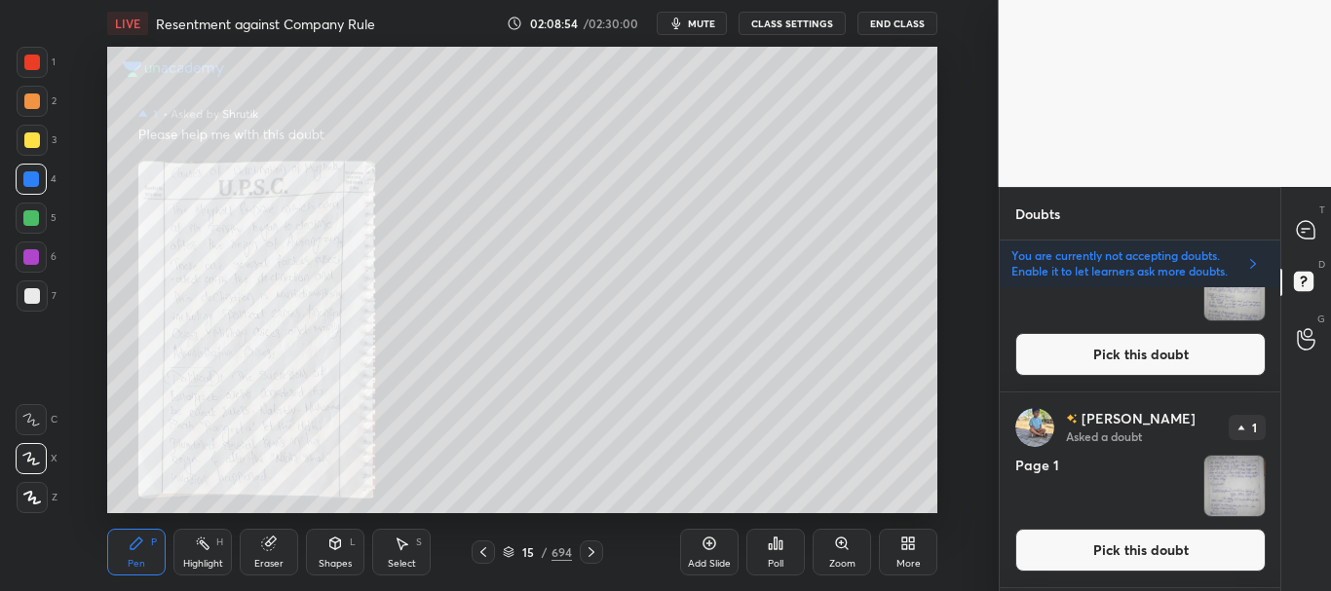
scroll to position [0, 0]
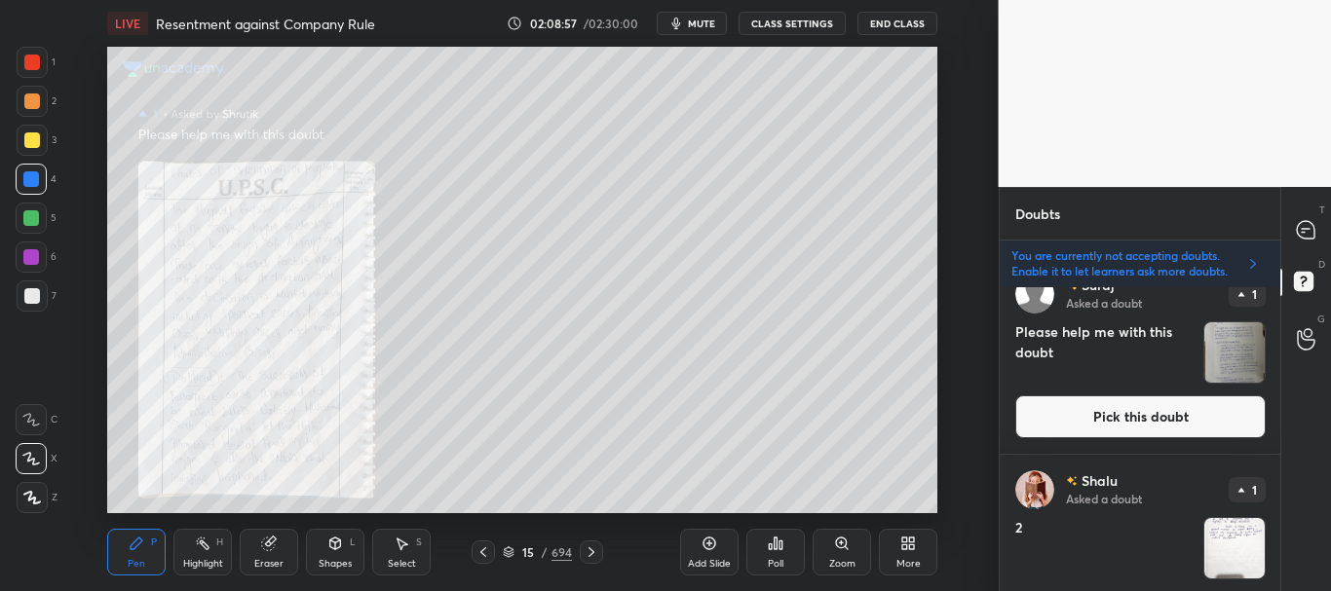
click at [1154, 413] on button "Pick this doubt" at bounding box center [1140, 417] width 250 height 43
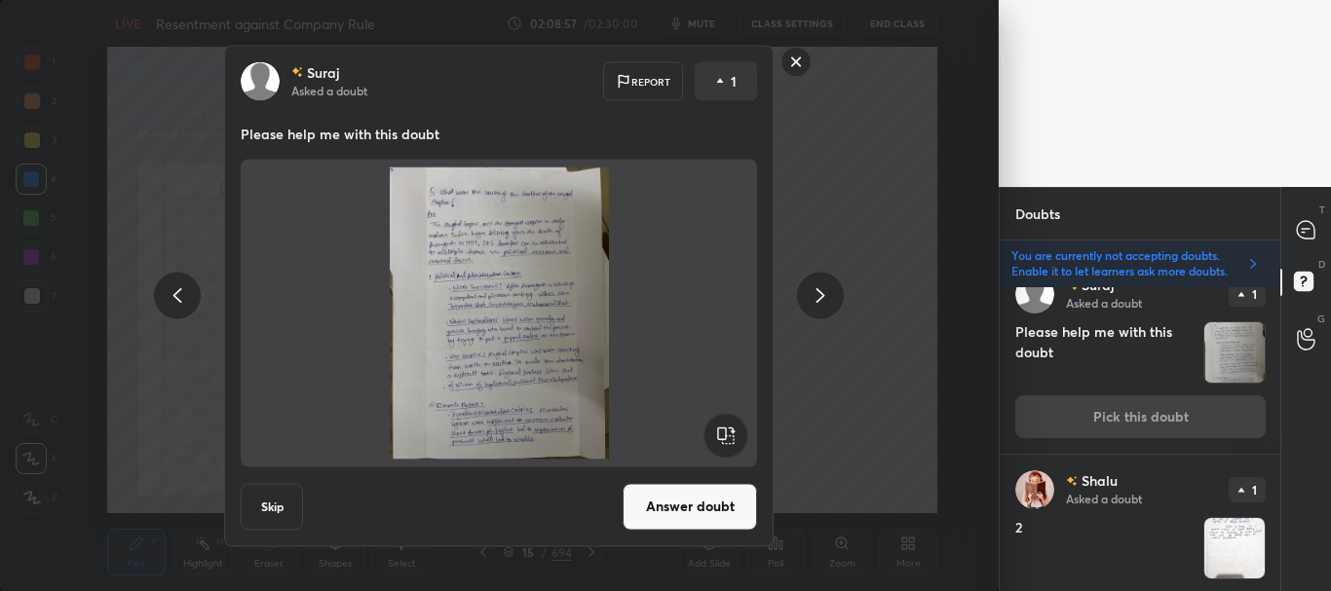
scroll to position [587, 0]
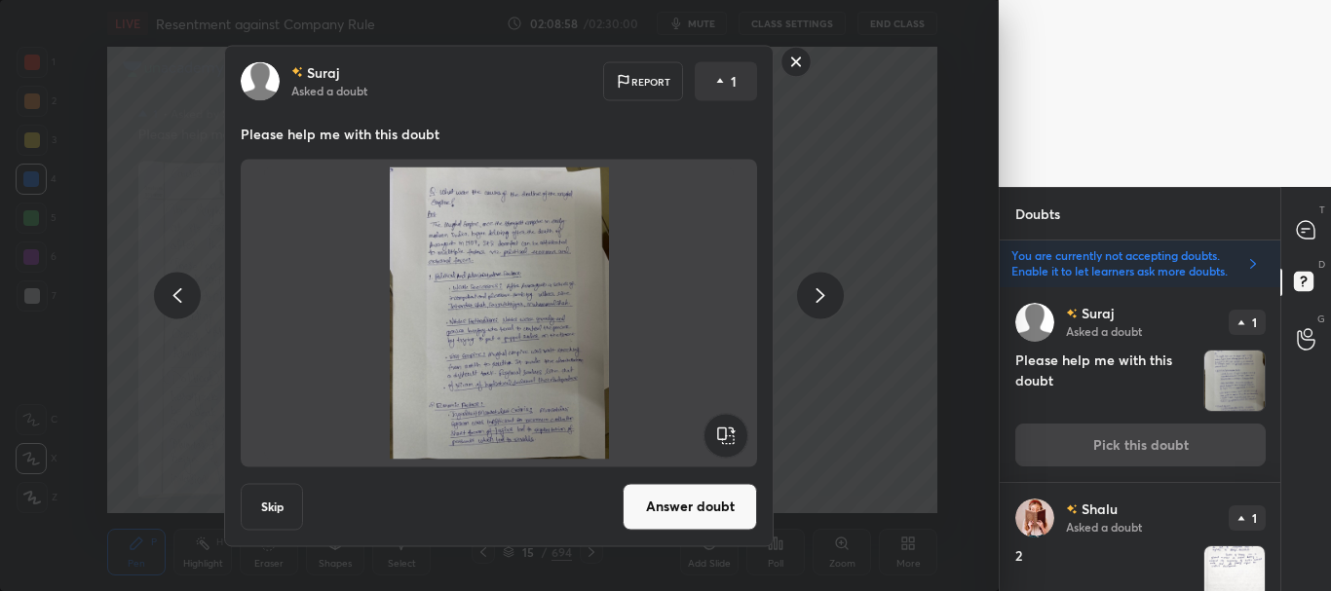
click at [696, 505] on button "Answer doubt" at bounding box center [690, 506] width 134 height 47
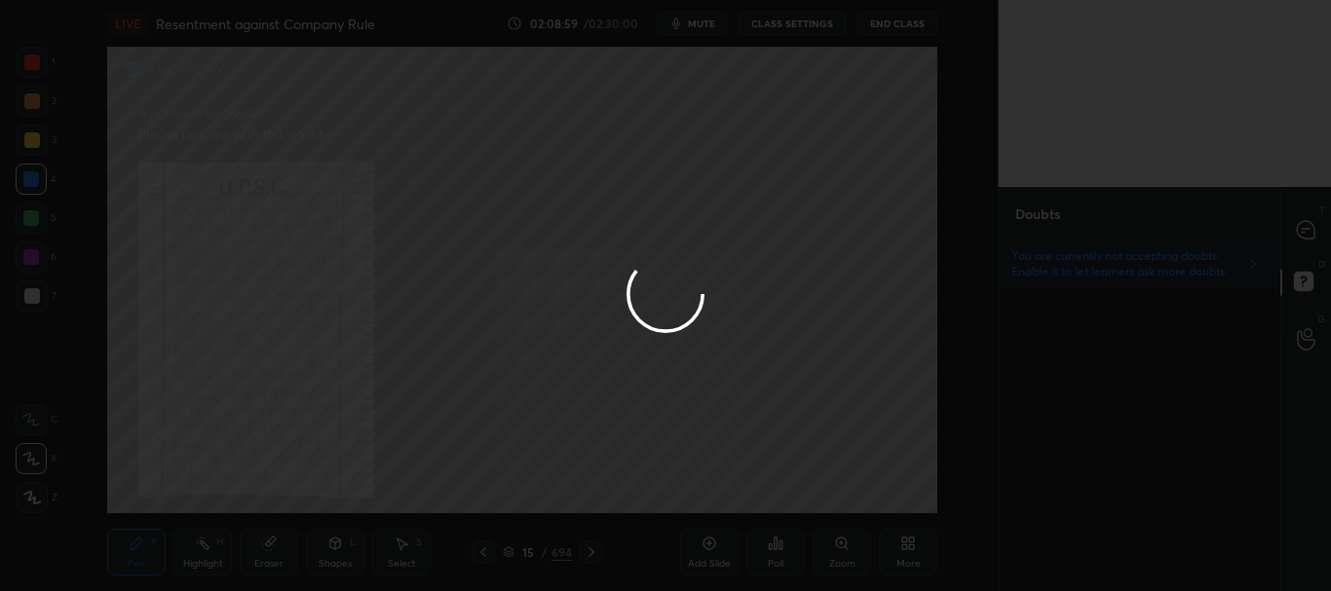
scroll to position [0, 0]
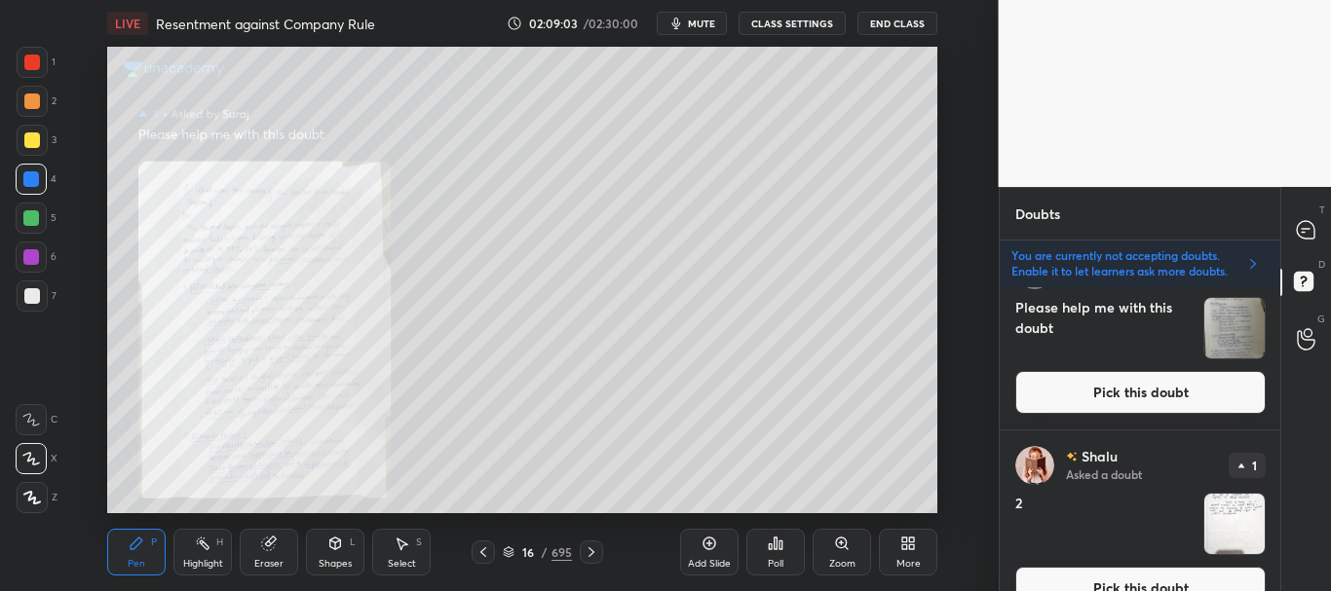
click at [1164, 397] on button "Pick this doubt" at bounding box center [1140, 392] width 250 height 43
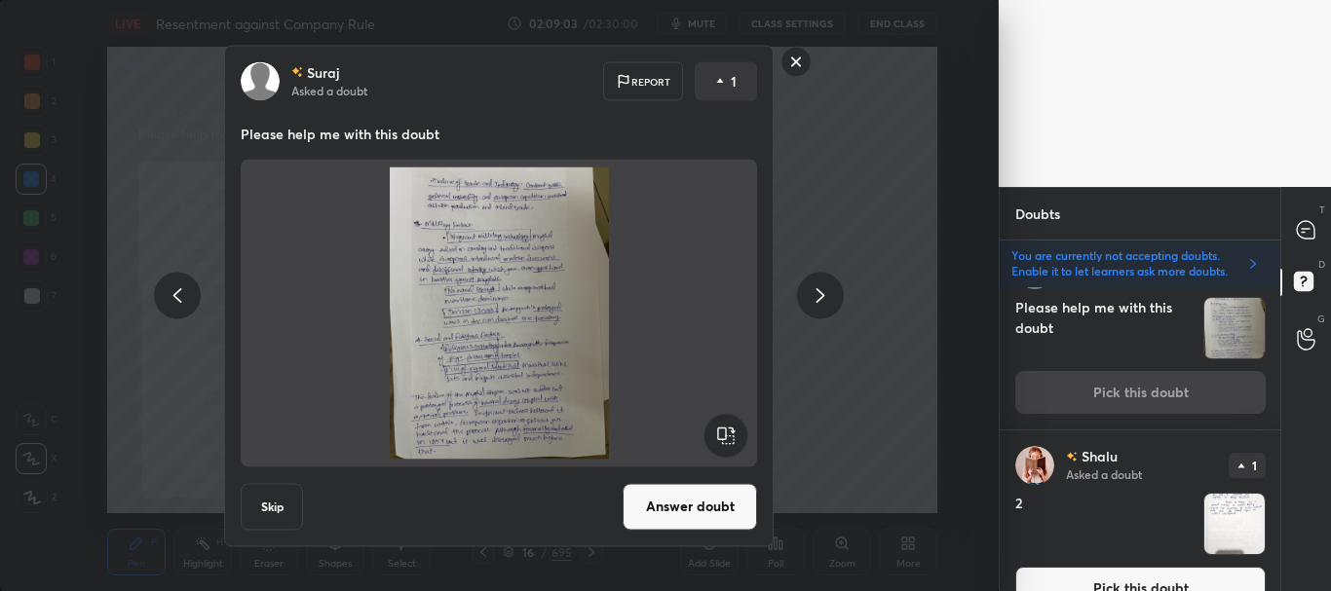
scroll to position [392, 0]
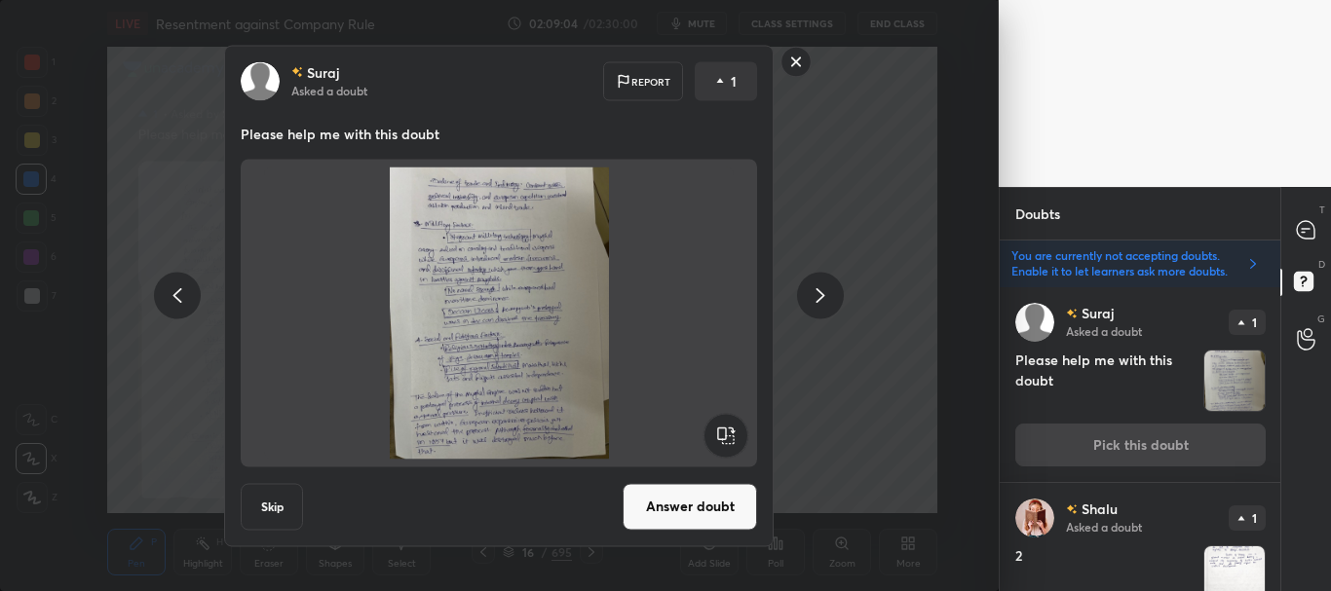
click at [677, 495] on button "Answer doubt" at bounding box center [690, 506] width 134 height 47
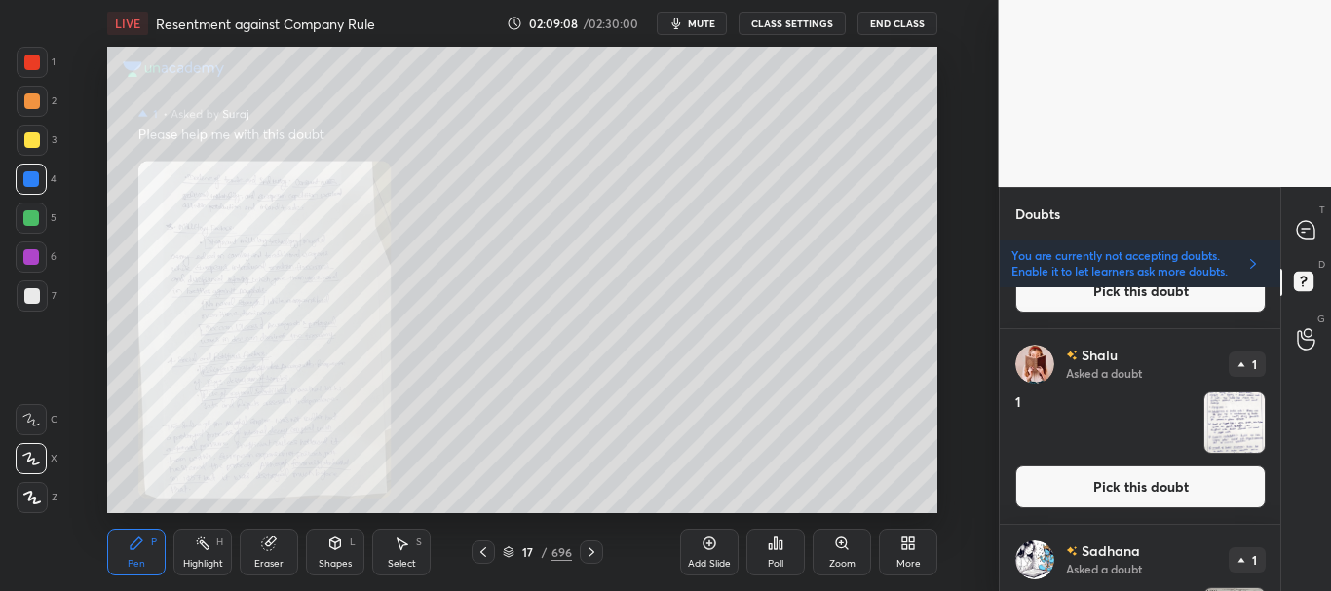
scroll to position [783, 0]
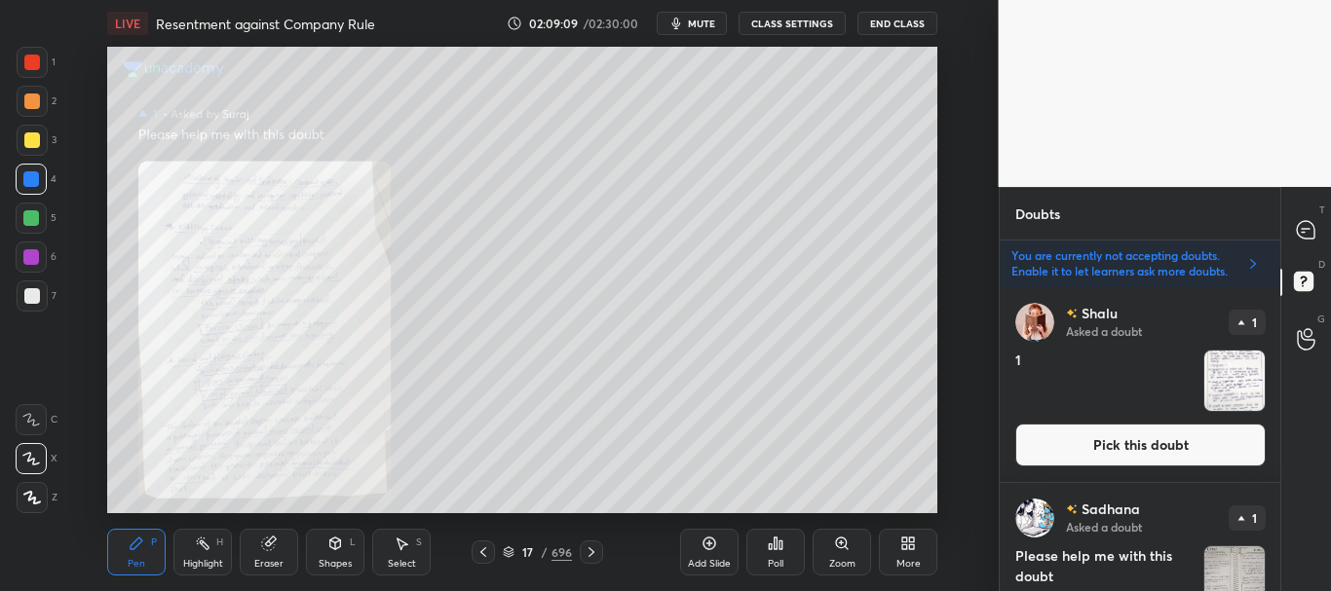
click at [1114, 437] on button "Pick this doubt" at bounding box center [1140, 445] width 250 height 43
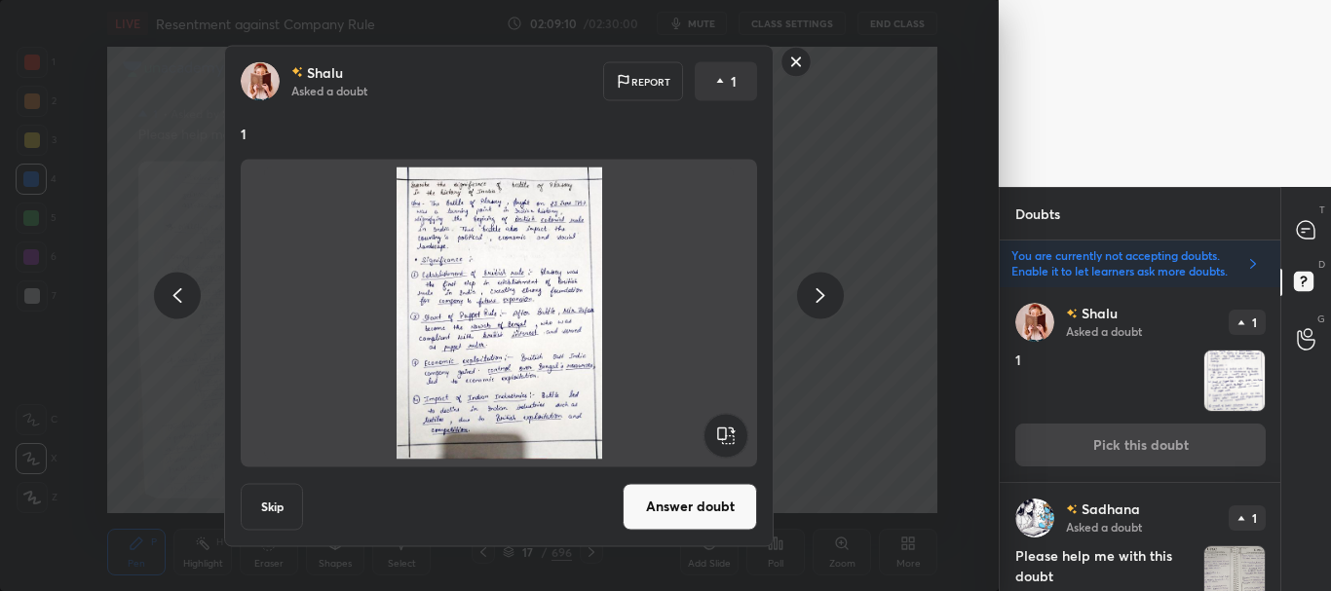
click at [729, 504] on button "Answer doubt" at bounding box center [690, 506] width 134 height 47
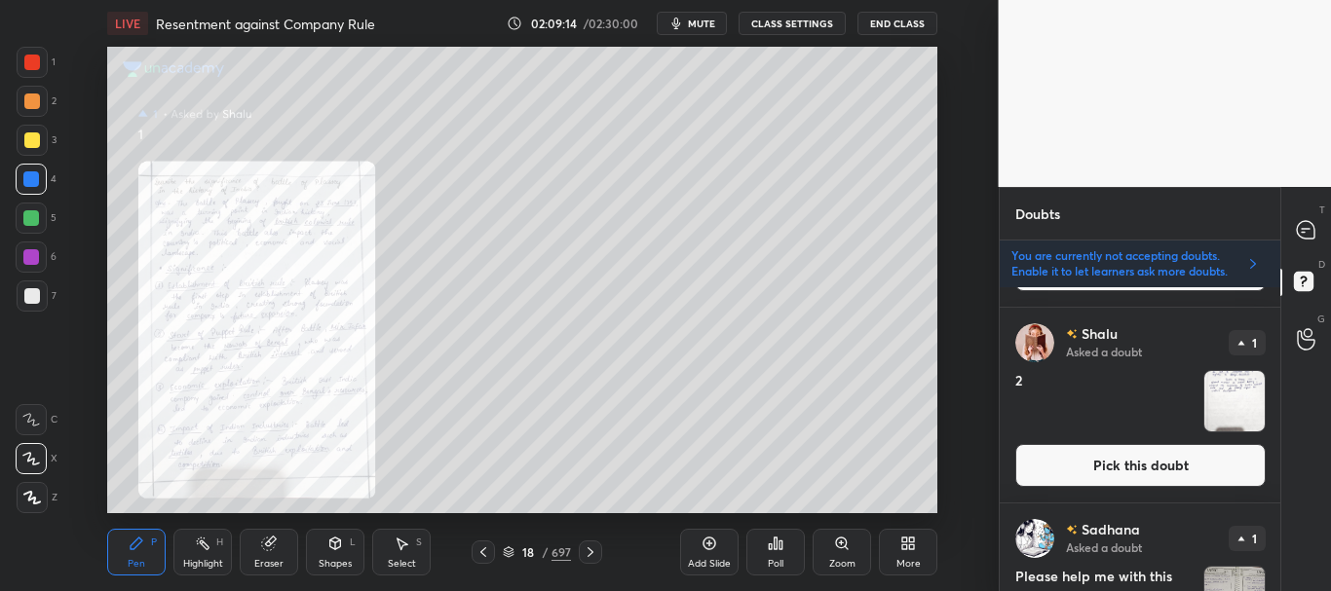
scroll to position [381, 0]
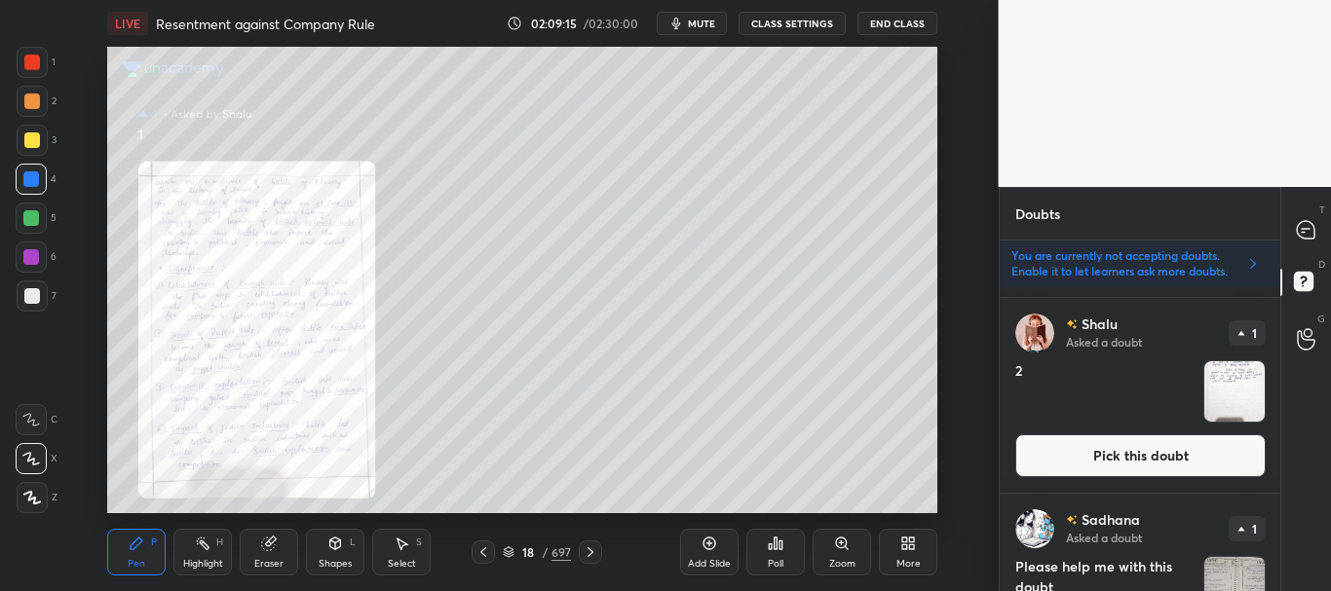
click at [1124, 454] on button "Pick this doubt" at bounding box center [1140, 455] width 250 height 43
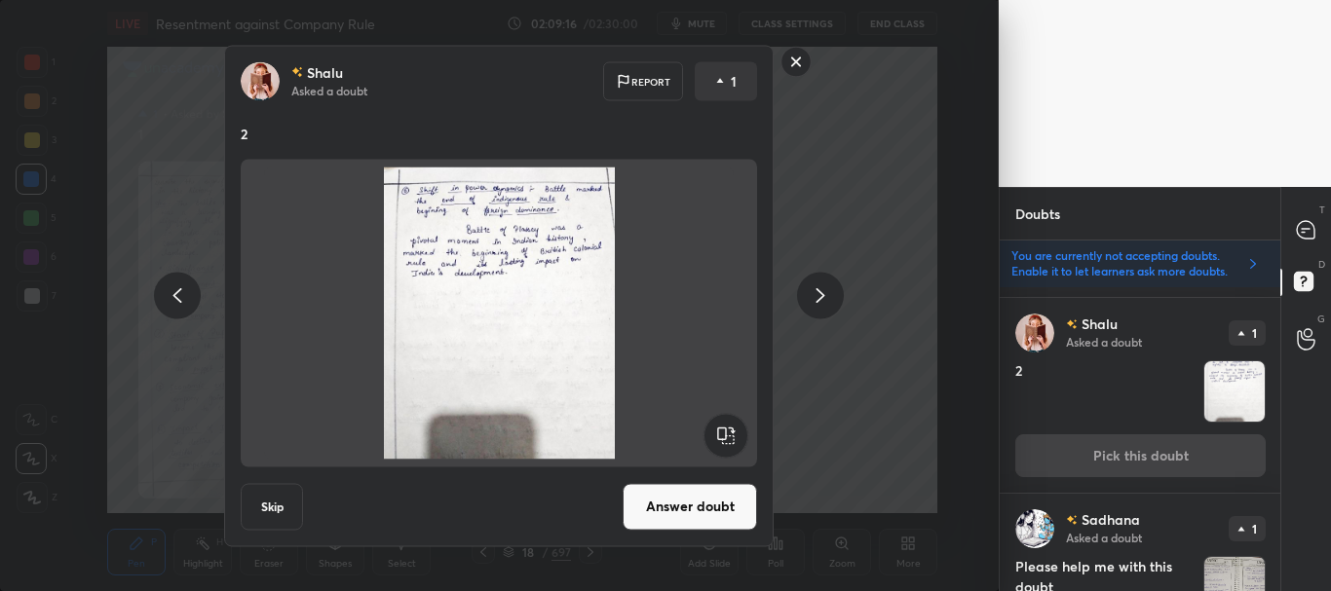
click at [671, 494] on button "Answer doubt" at bounding box center [690, 506] width 134 height 47
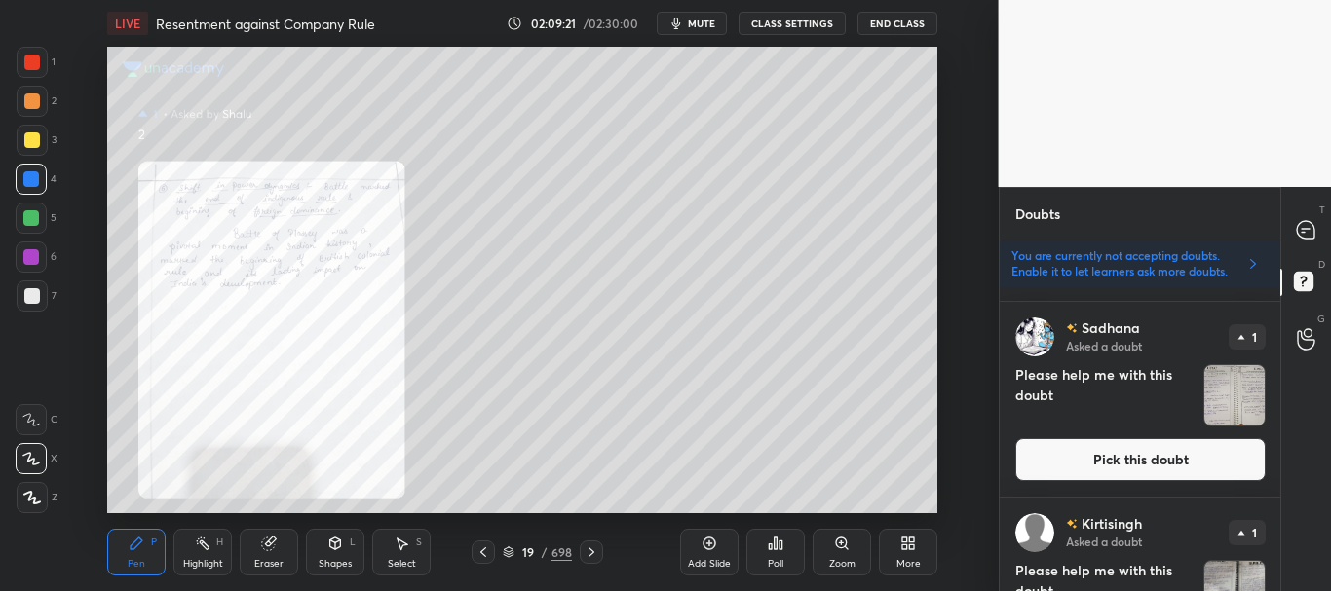
scroll to position [583, 0]
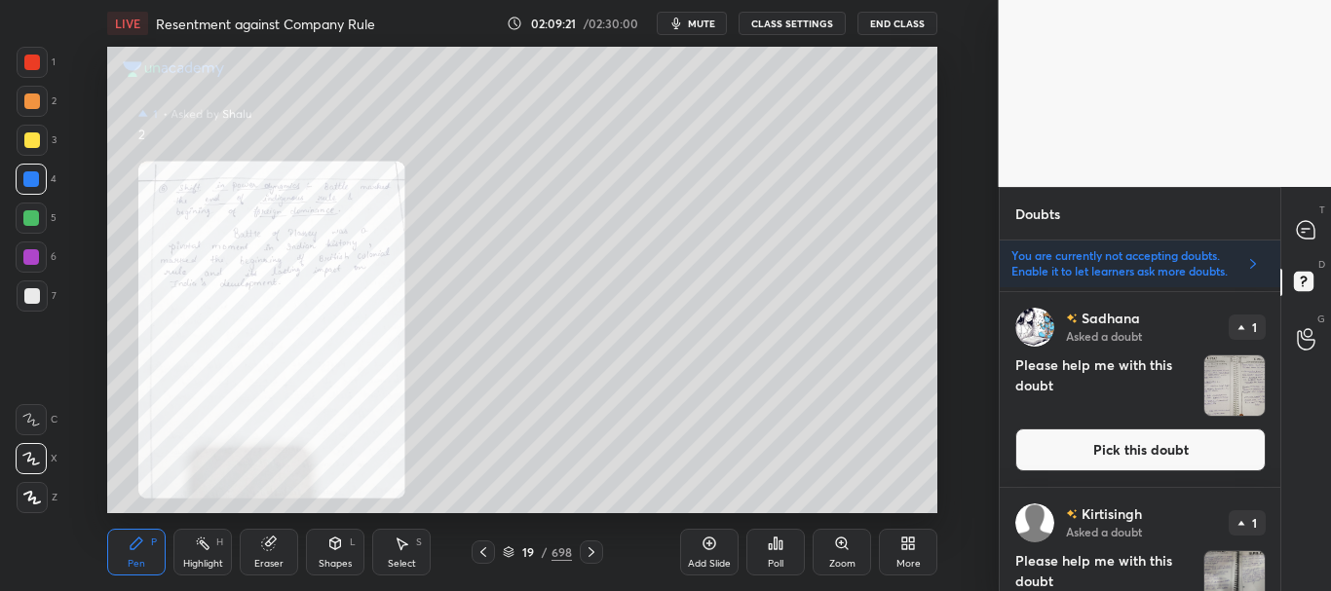
click at [1150, 444] on button "Pick this doubt" at bounding box center [1140, 450] width 250 height 43
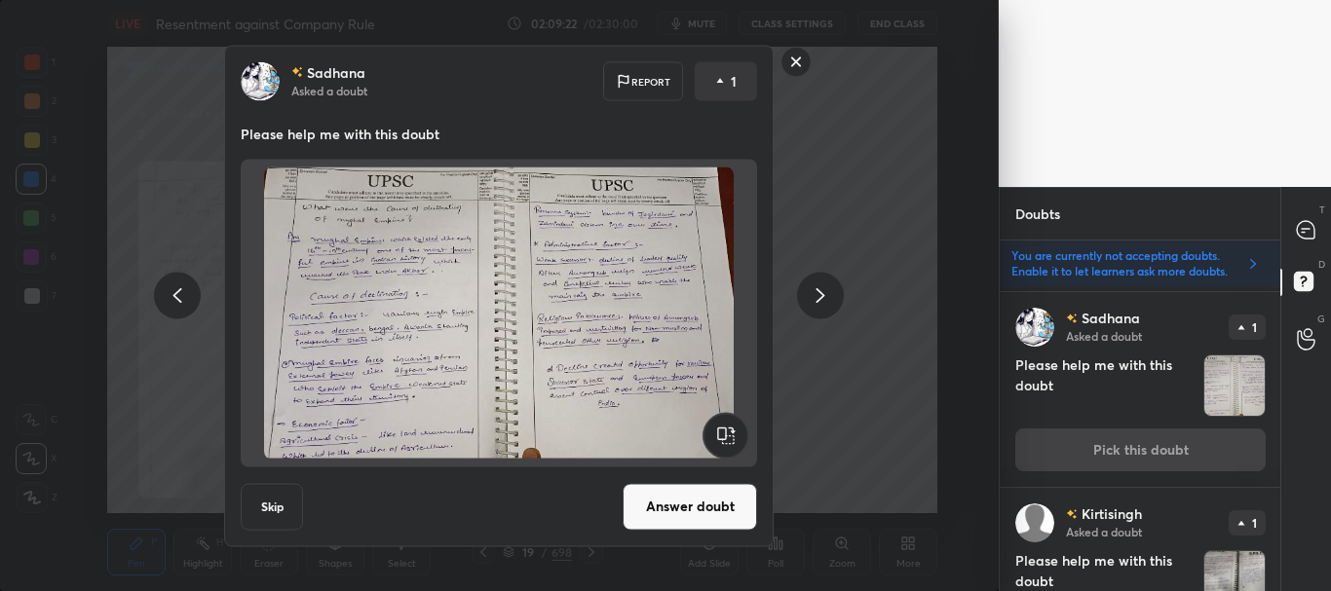
click at [686, 501] on button "Answer doubt" at bounding box center [690, 506] width 134 height 47
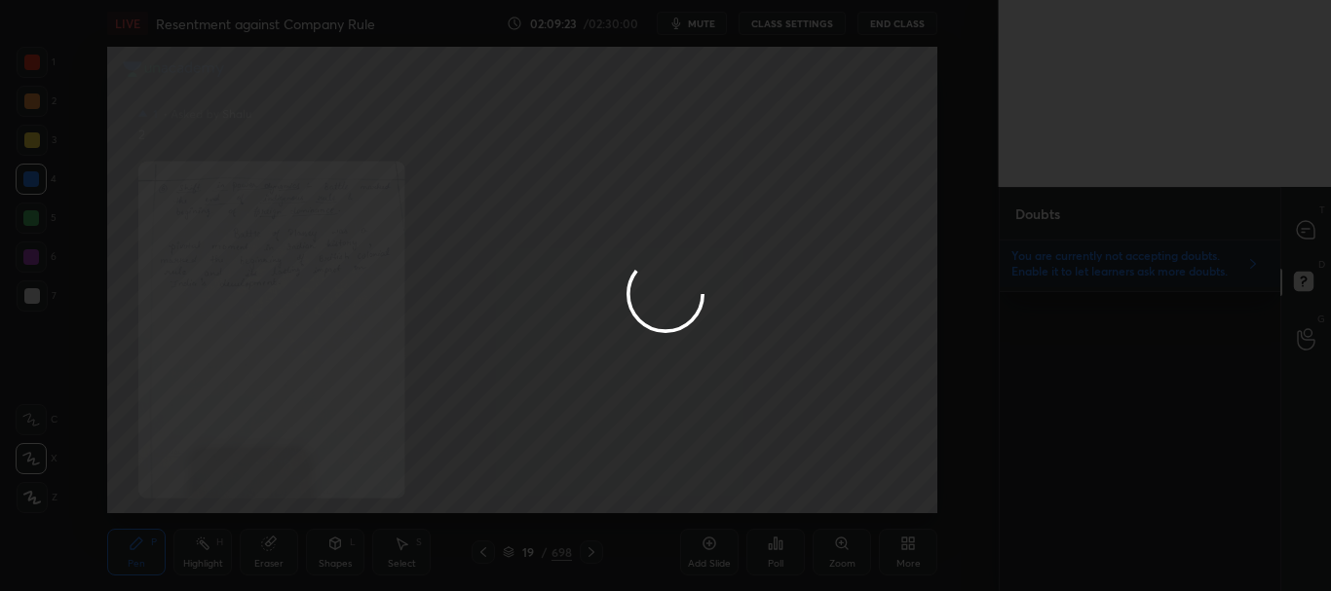
scroll to position [0, 0]
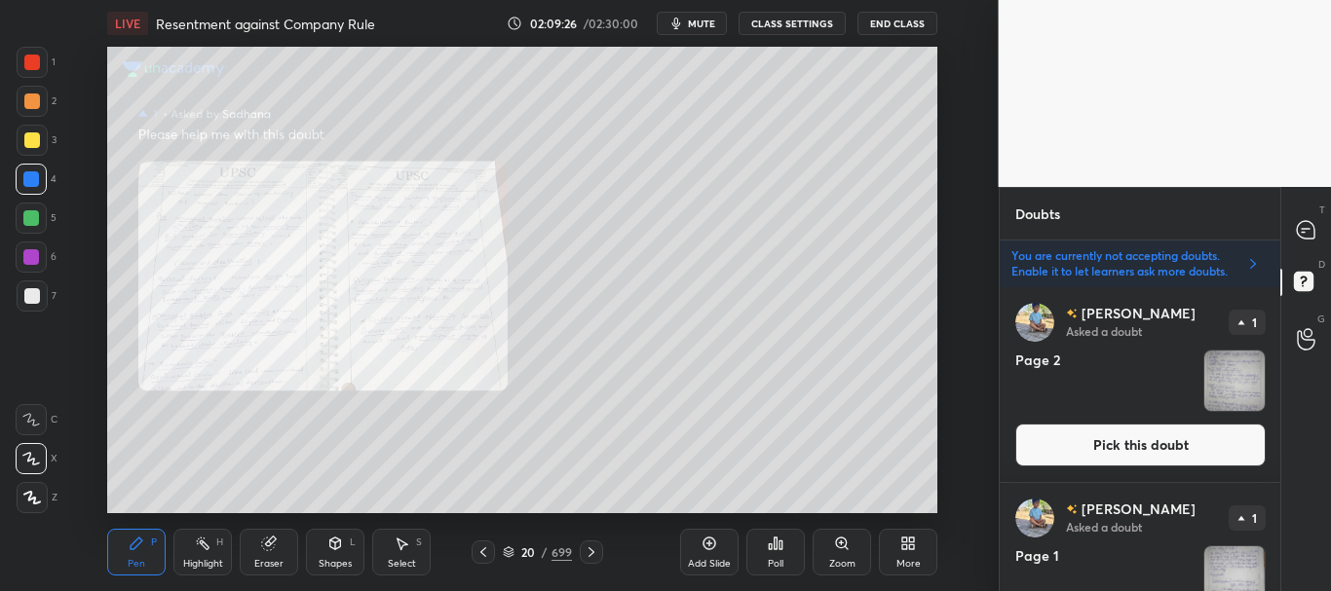
click at [713, 25] on span "mute" at bounding box center [701, 24] width 27 height 14
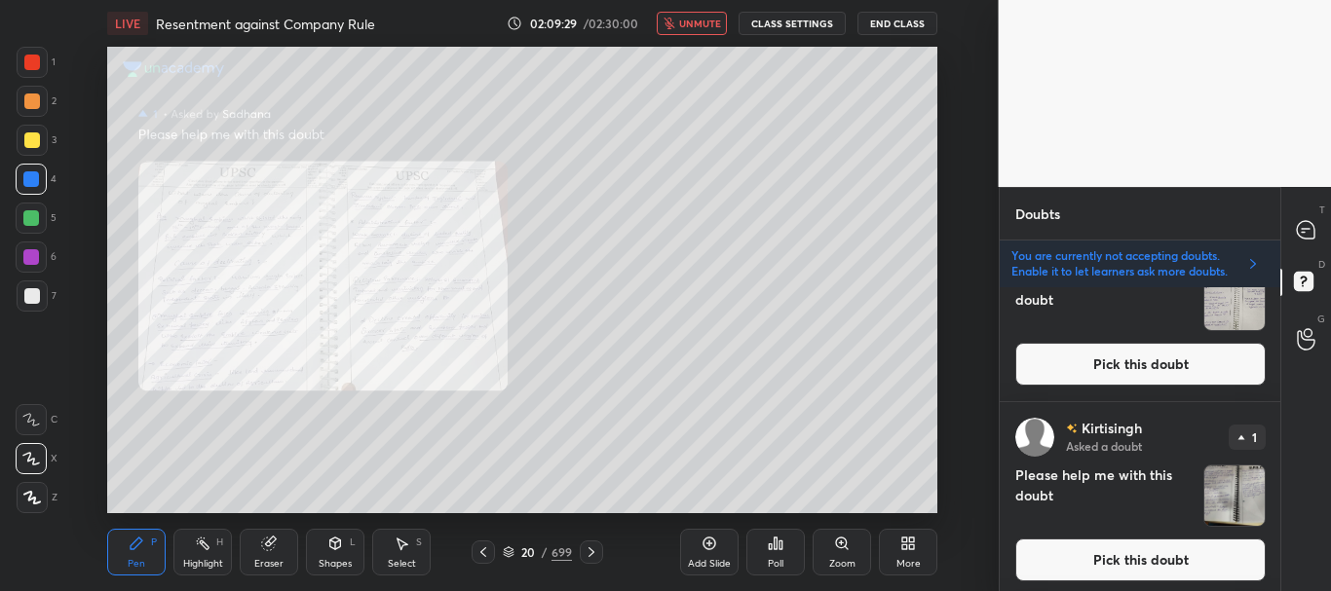
click at [1158, 362] on button "Pick this doubt" at bounding box center [1140, 364] width 250 height 43
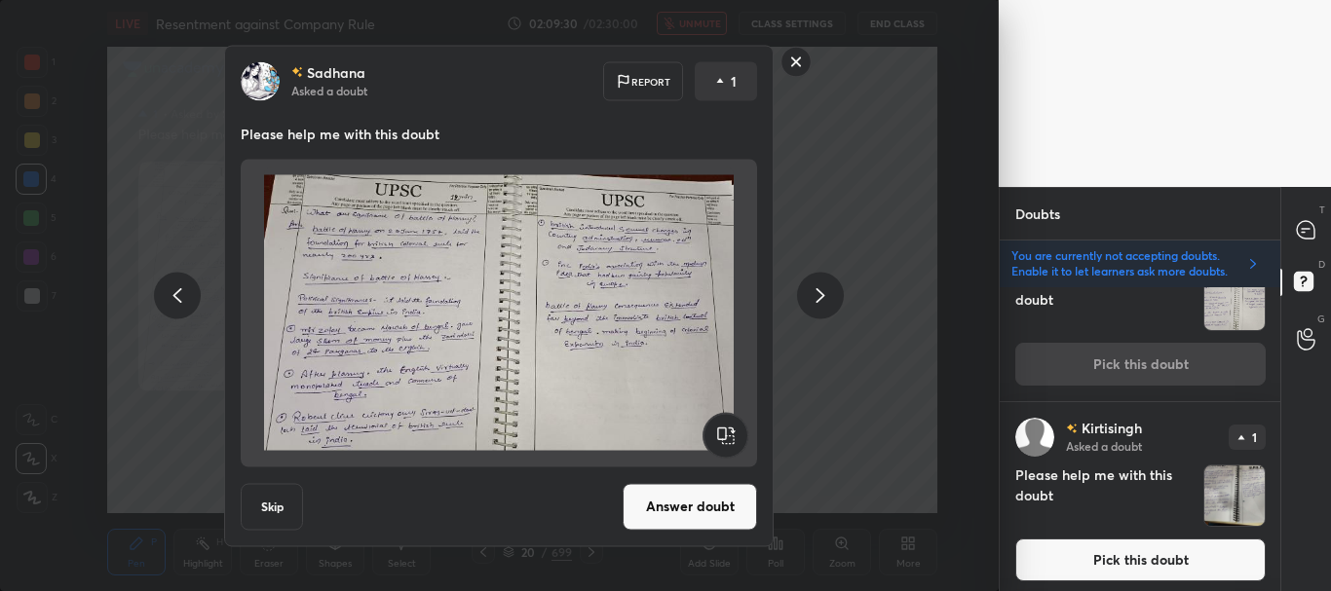
scroll to position [392, 0]
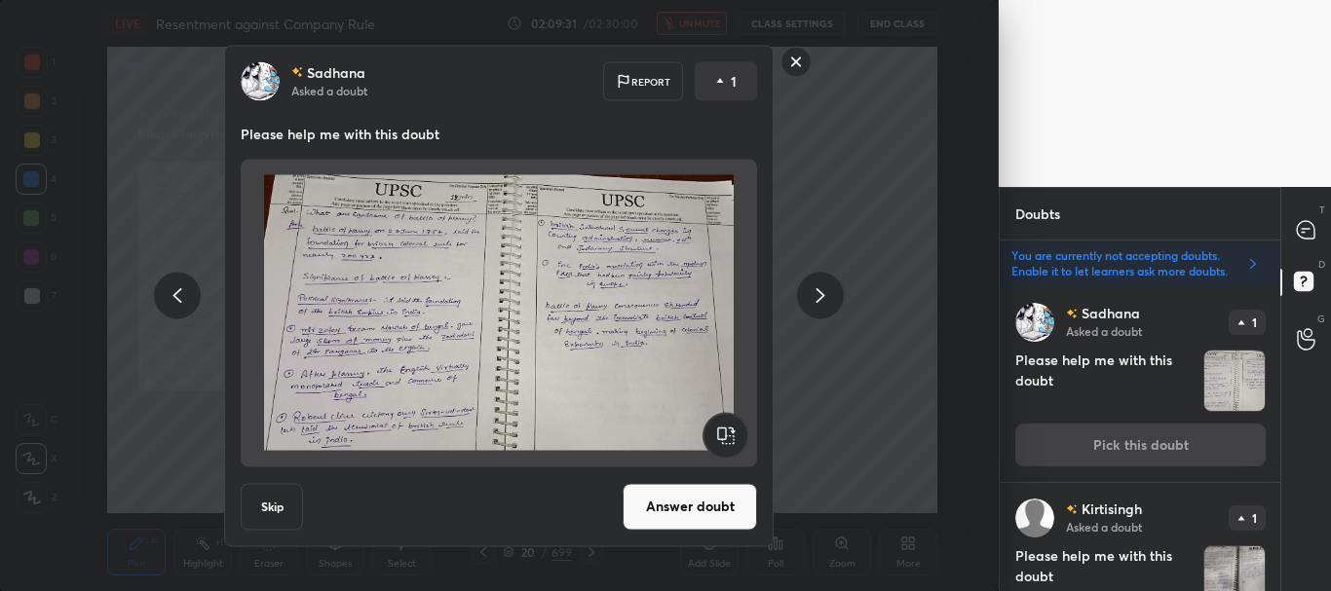
click at [282, 500] on button "Skip" at bounding box center [272, 506] width 62 height 47
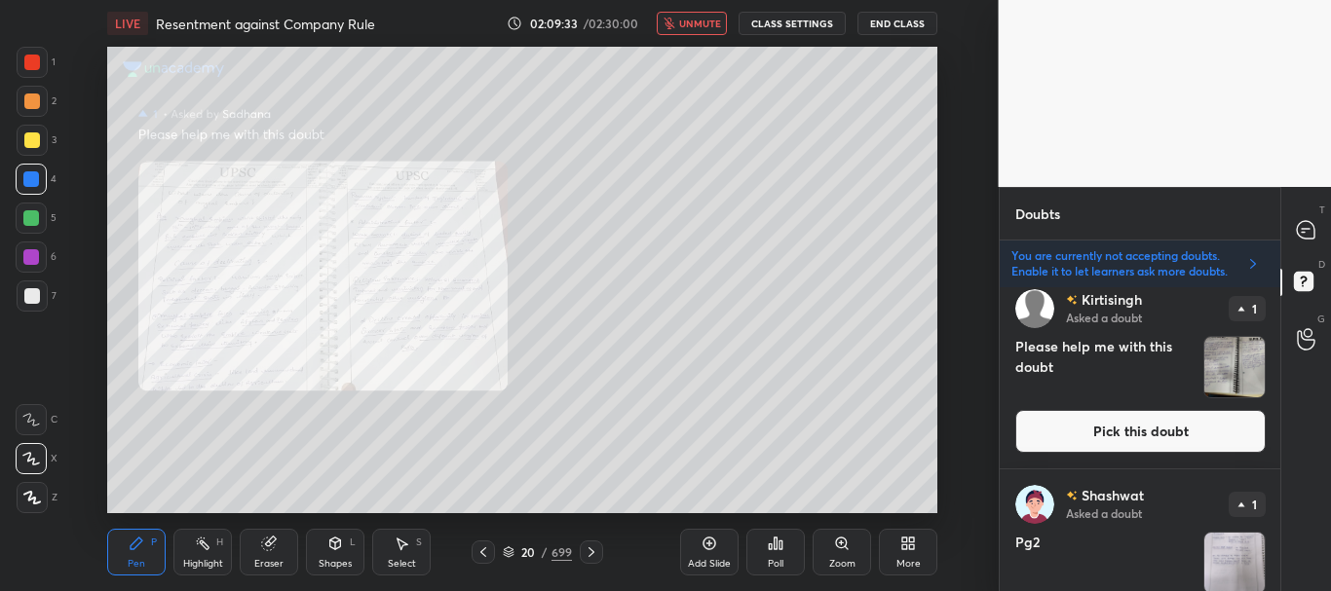
click at [1124, 432] on button "Pick this doubt" at bounding box center [1140, 431] width 250 height 43
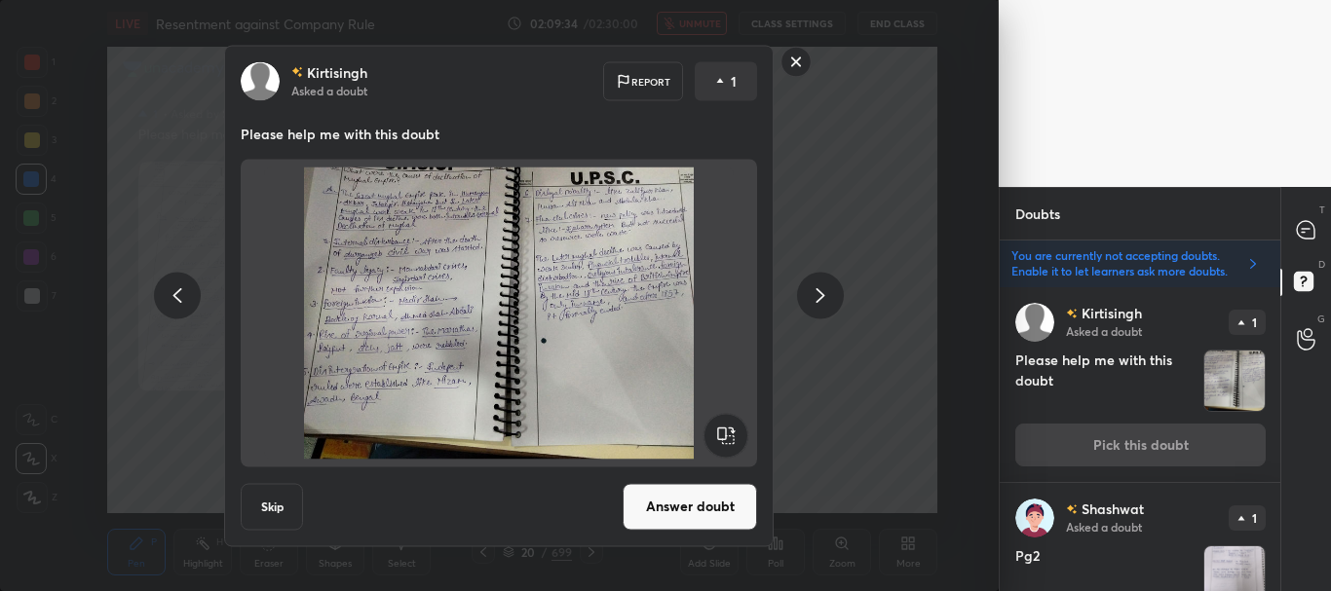
click at [259, 504] on button "Skip" at bounding box center [272, 506] width 62 height 47
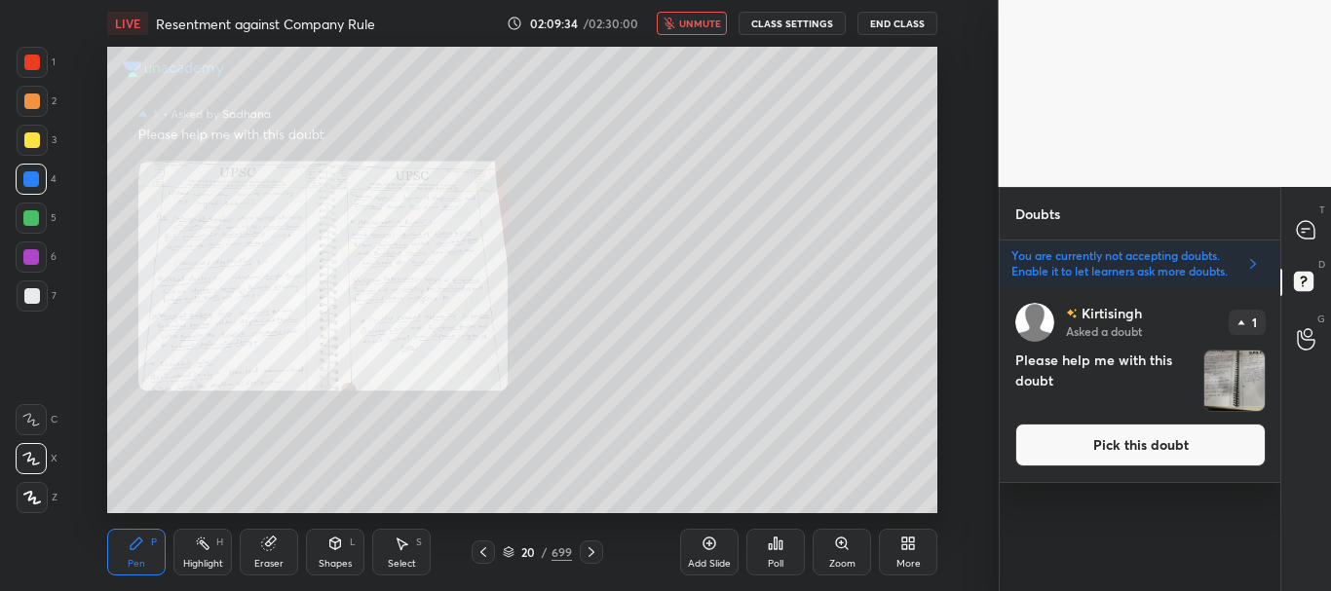
scroll to position [0, 0]
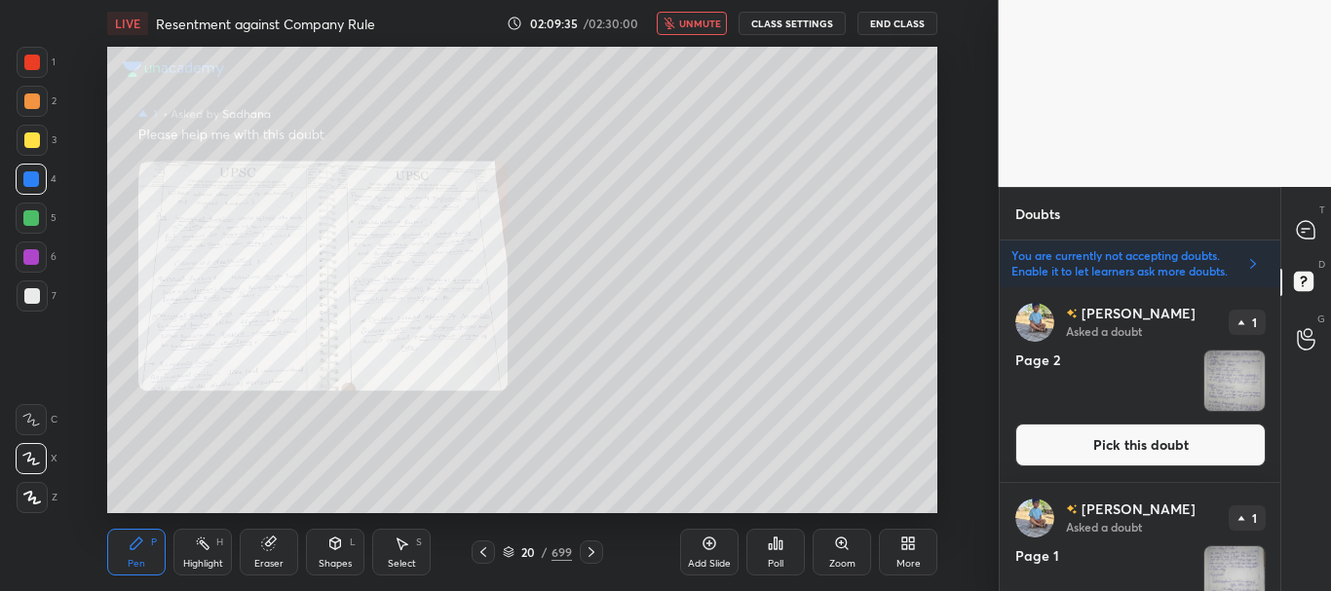
click at [1101, 433] on button "Pick this doubt" at bounding box center [1140, 445] width 250 height 43
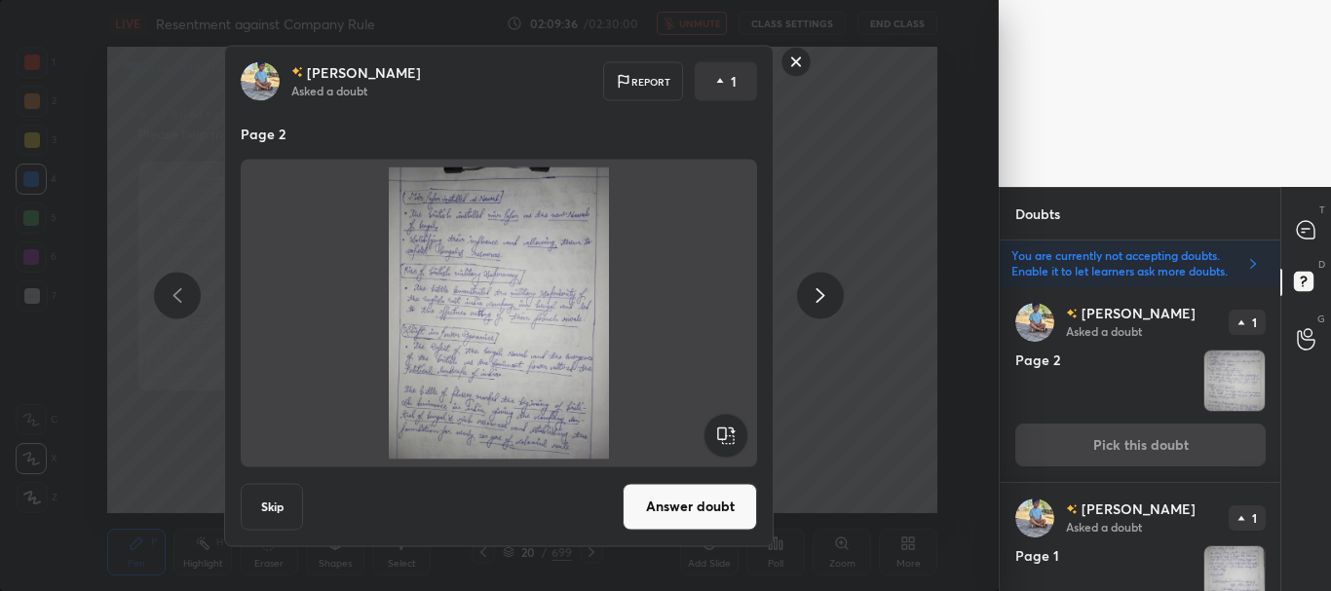
click at [289, 498] on button "Skip" at bounding box center [272, 506] width 62 height 47
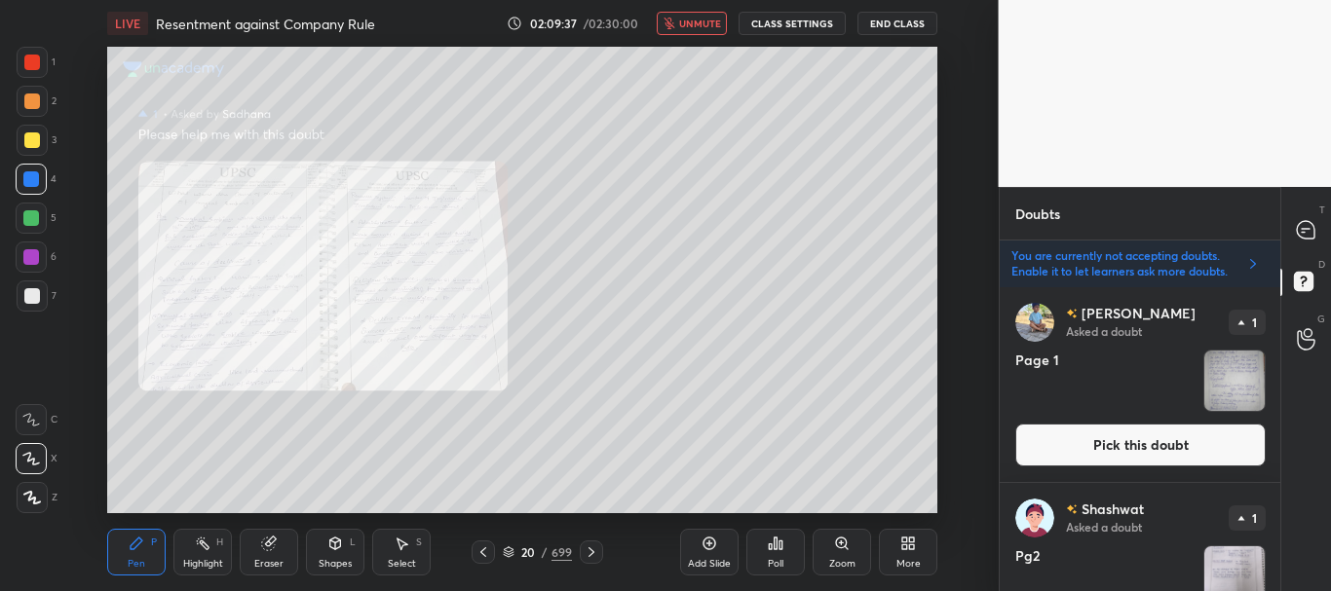
click at [1103, 435] on button "Pick this doubt" at bounding box center [1140, 445] width 250 height 43
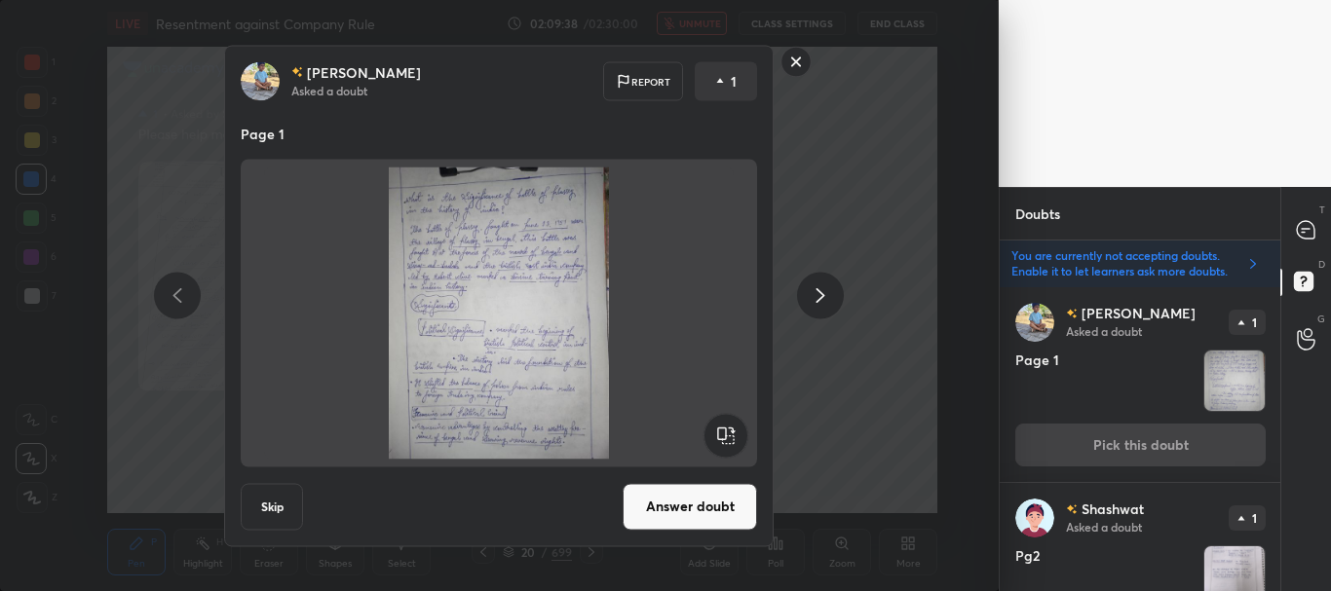
drag, startPoint x: 286, startPoint y: 503, endPoint x: 373, endPoint y: 454, distance: 99.4
click at [286, 504] on button "Skip" at bounding box center [272, 506] width 62 height 47
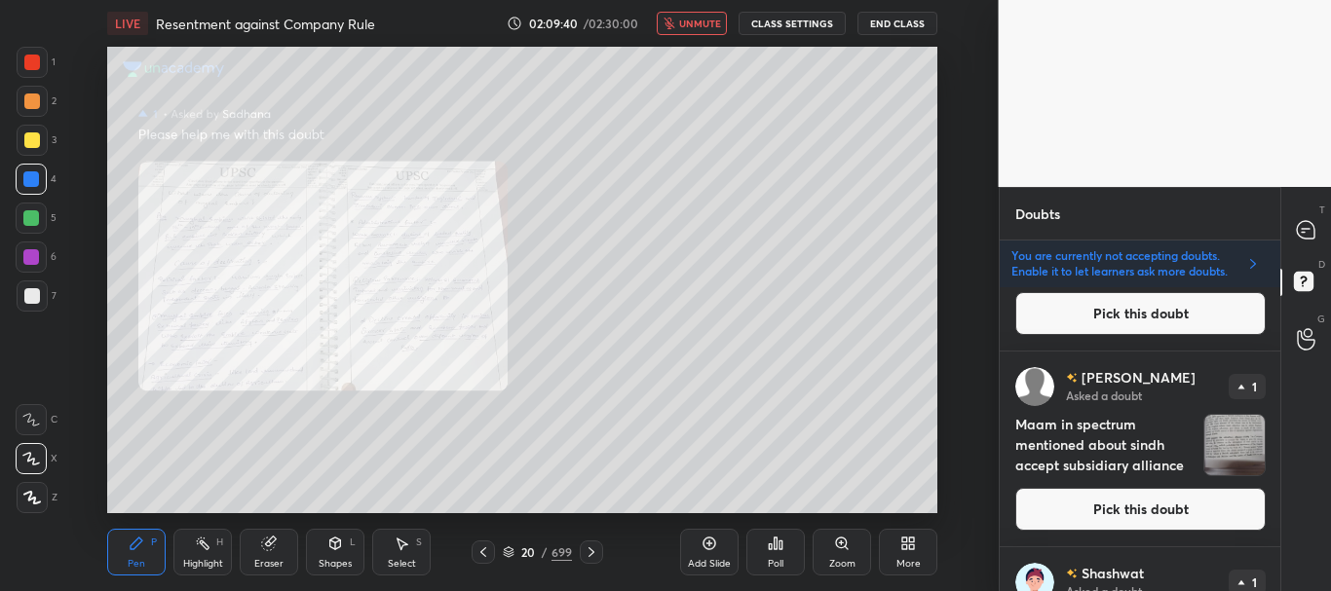
scroll to position [122, 0]
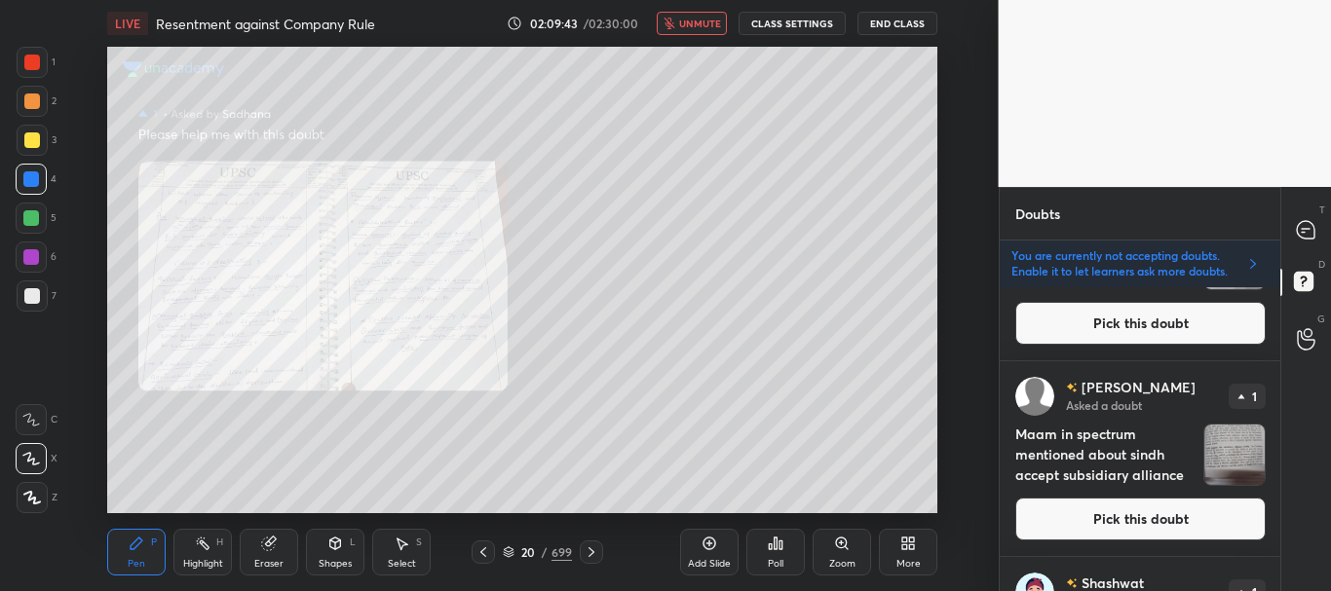
click at [1151, 507] on button "Pick this doubt" at bounding box center [1140, 519] width 250 height 43
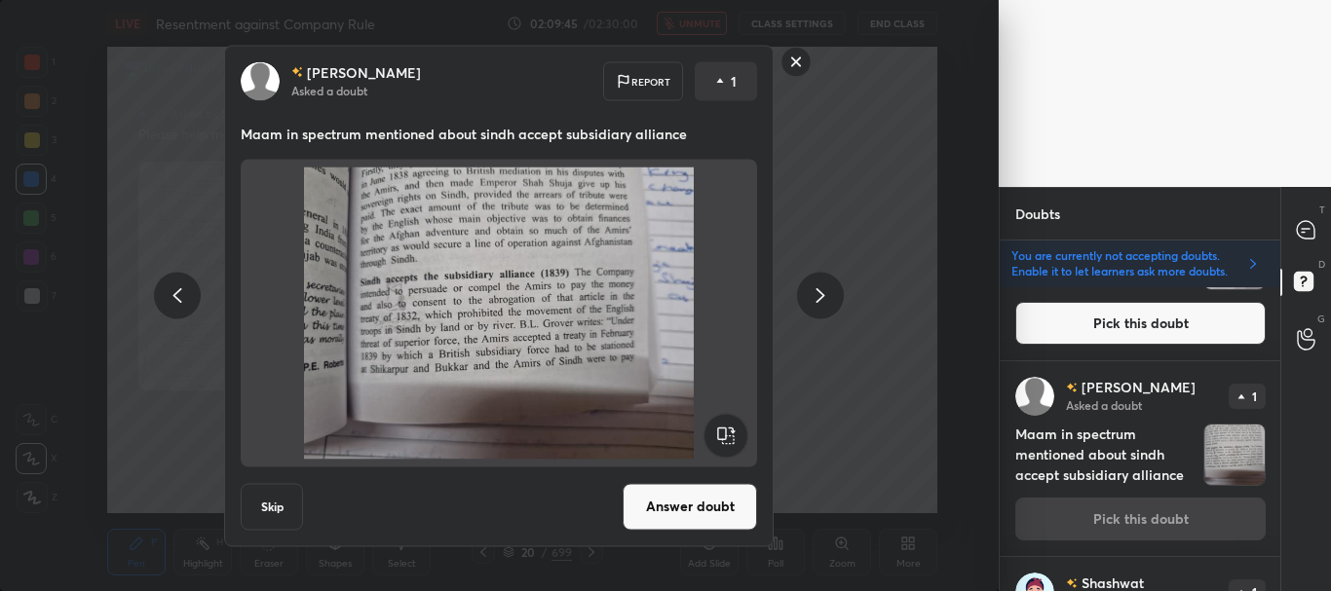
click at [272, 500] on button "Skip" at bounding box center [272, 506] width 62 height 47
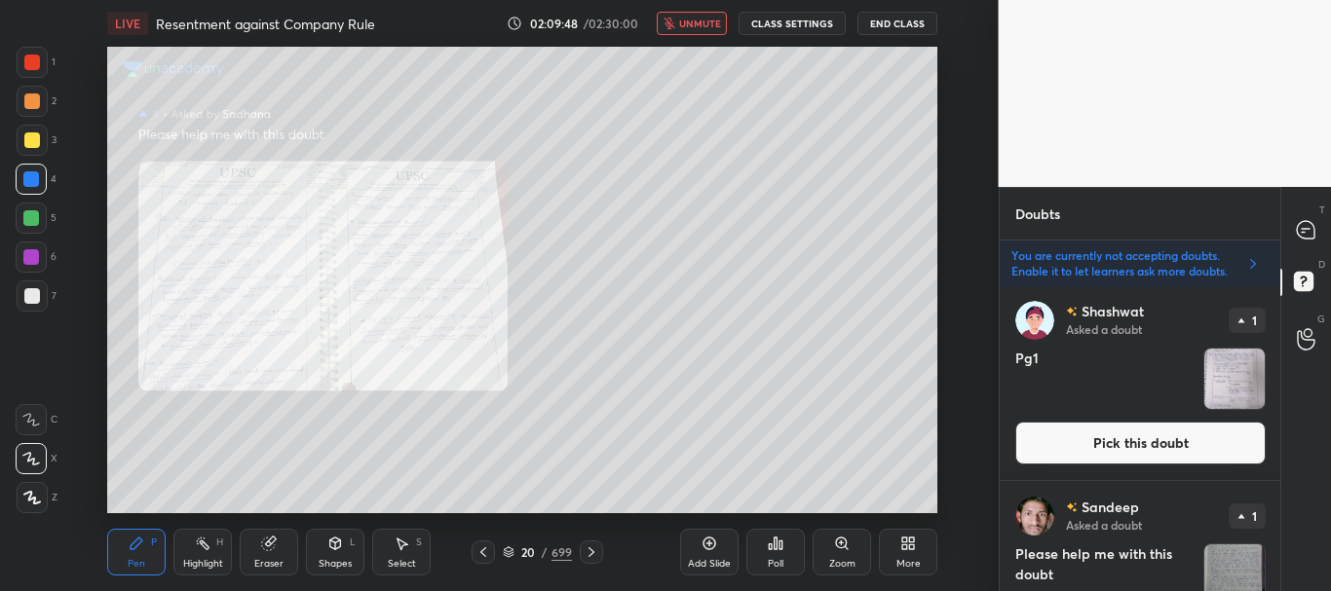
scroll to position [172, 0]
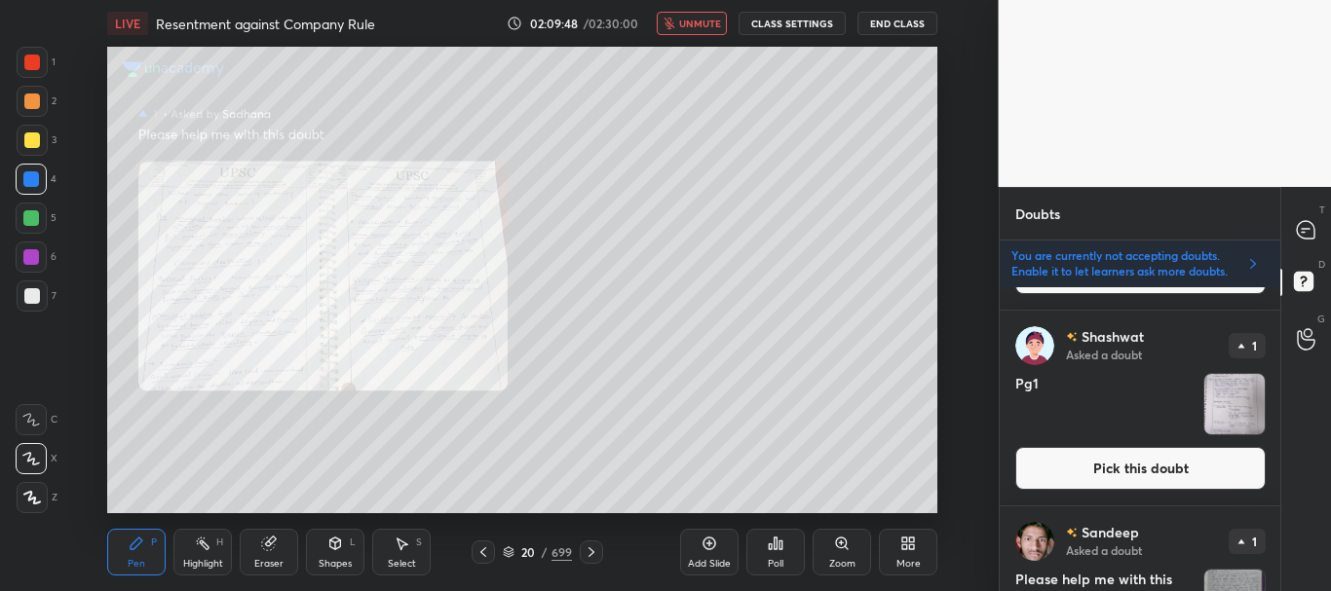
click at [1145, 463] on button "Pick this doubt" at bounding box center [1140, 468] width 250 height 43
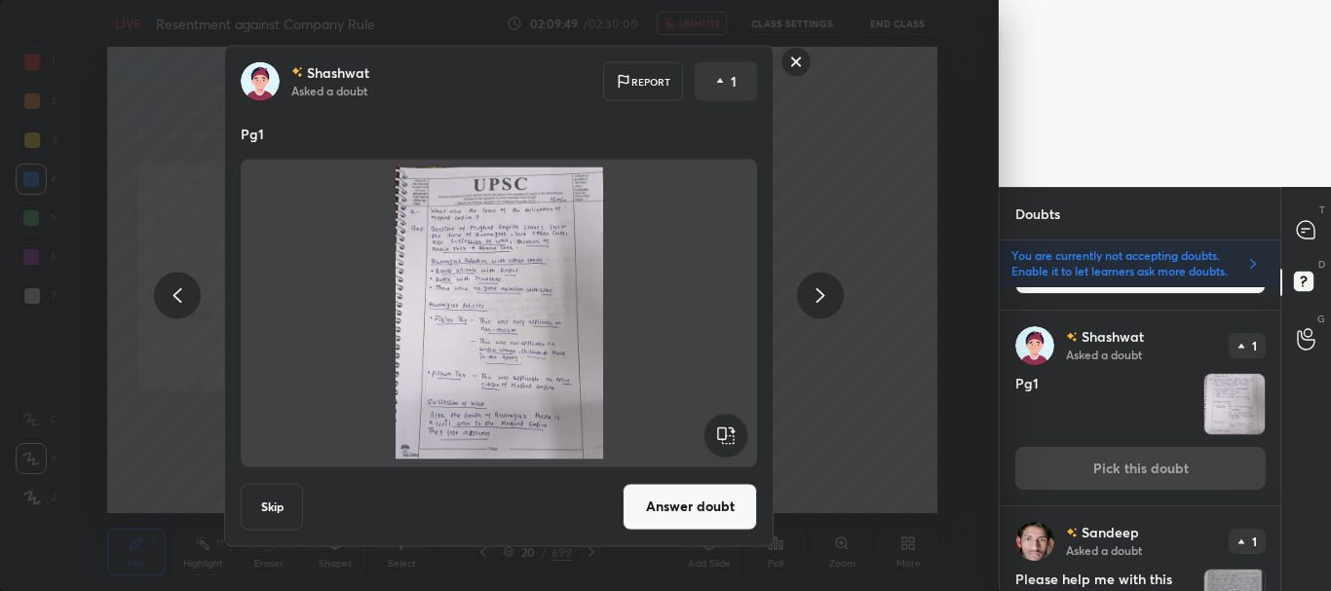
click at [711, 499] on button "Answer doubt" at bounding box center [690, 506] width 134 height 47
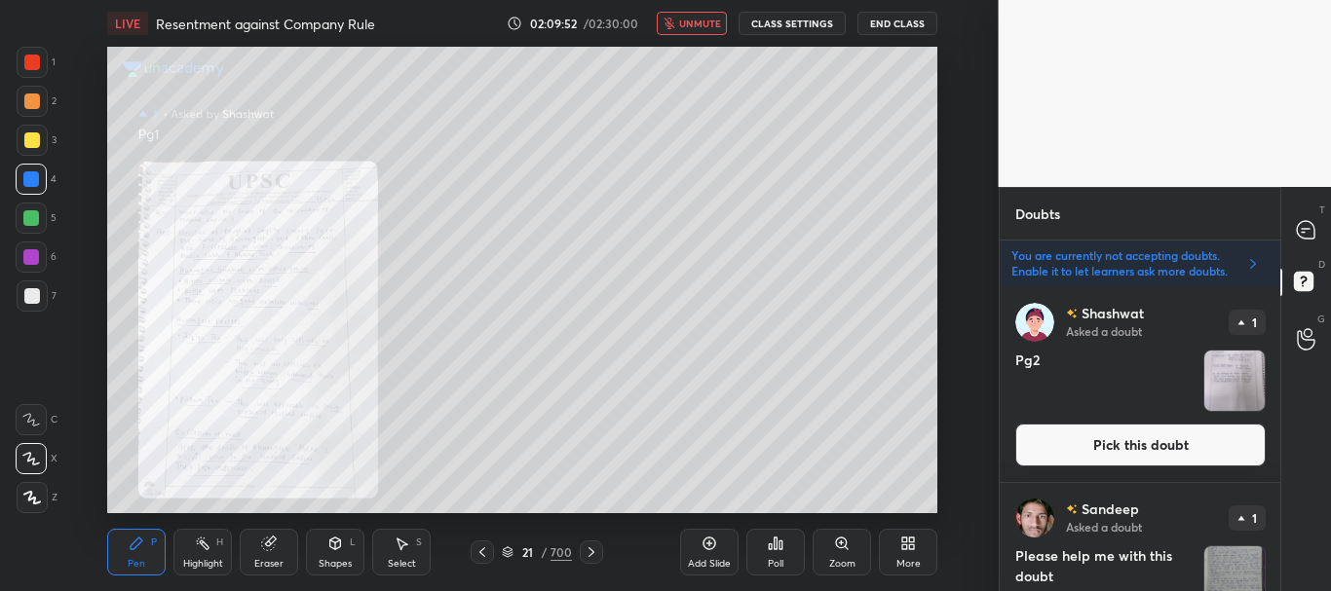
click at [1129, 437] on button "Pick this doubt" at bounding box center [1140, 445] width 250 height 43
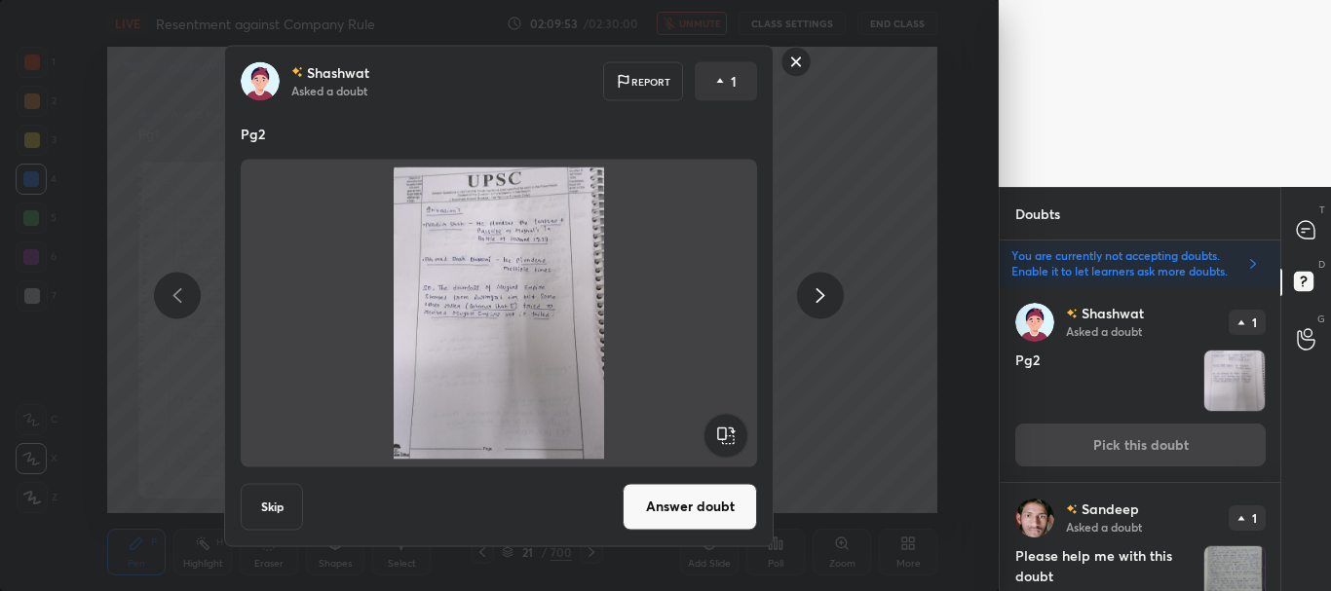
click at [652, 499] on button "Answer doubt" at bounding box center [690, 506] width 134 height 47
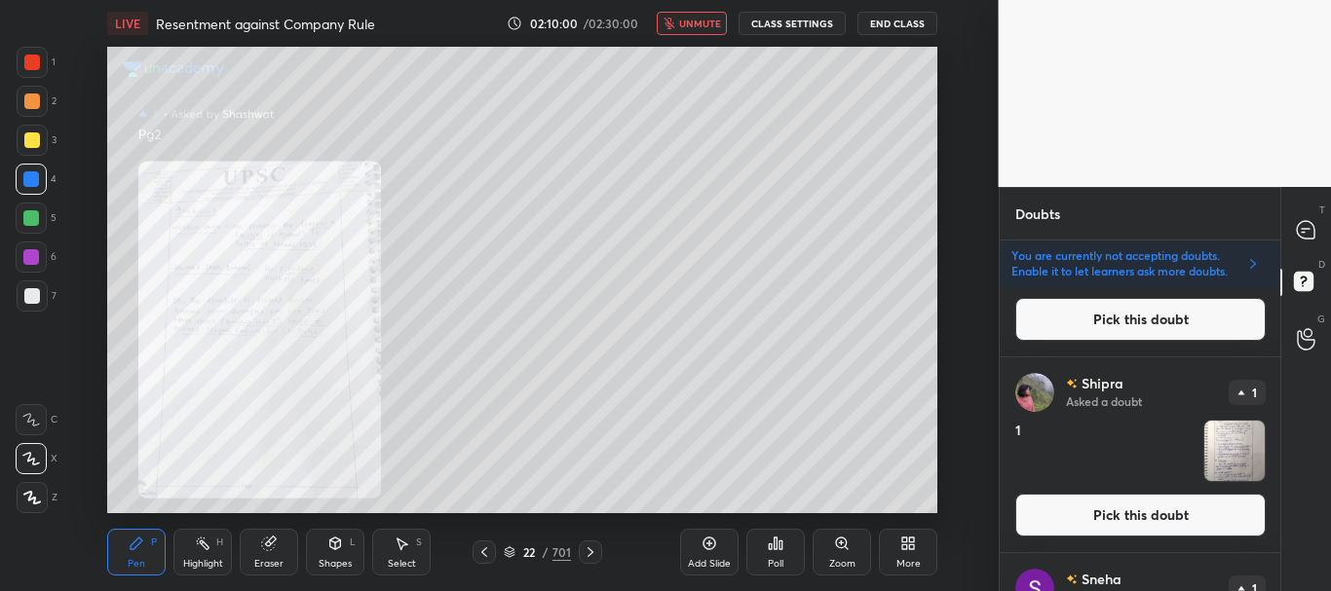
scroll to position [351, 0]
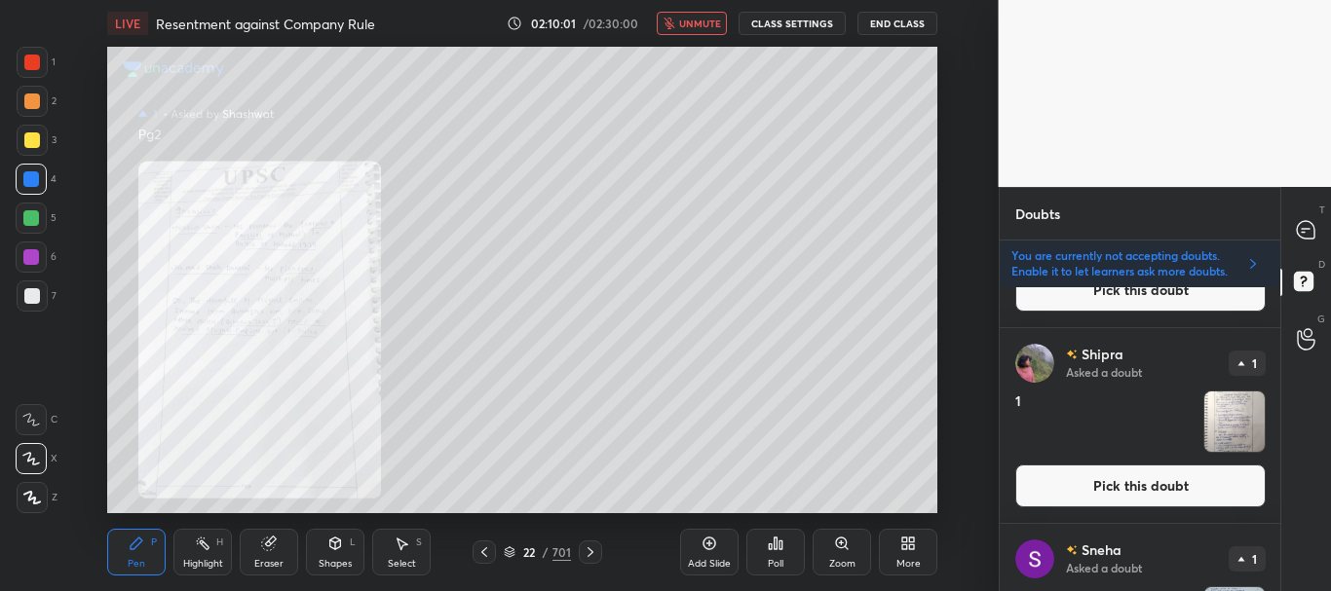
click at [1123, 476] on button "Pick this doubt" at bounding box center [1140, 486] width 250 height 43
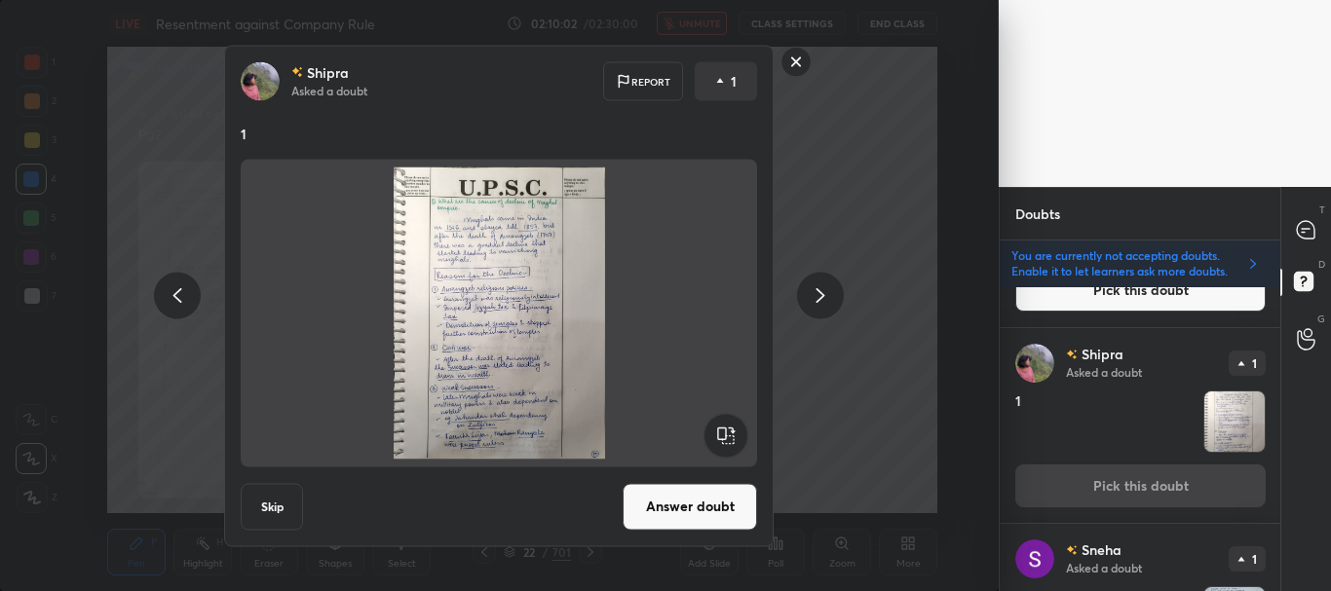
click at [680, 508] on button "Answer doubt" at bounding box center [690, 506] width 134 height 47
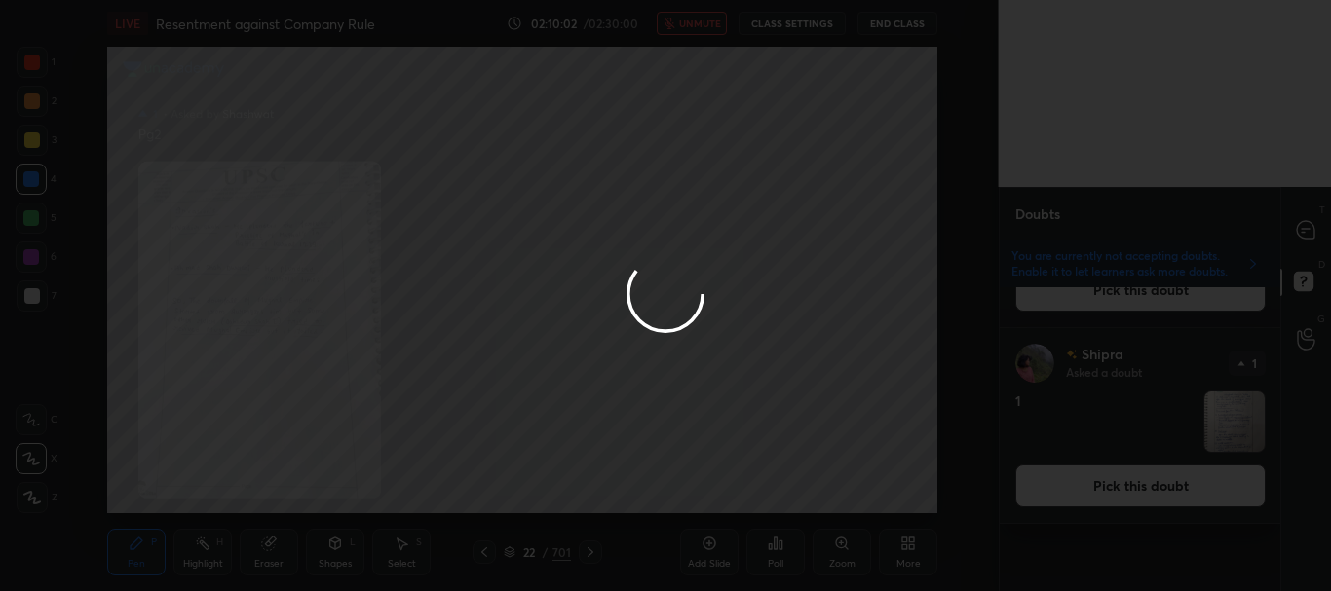
scroll to position [0, 0]
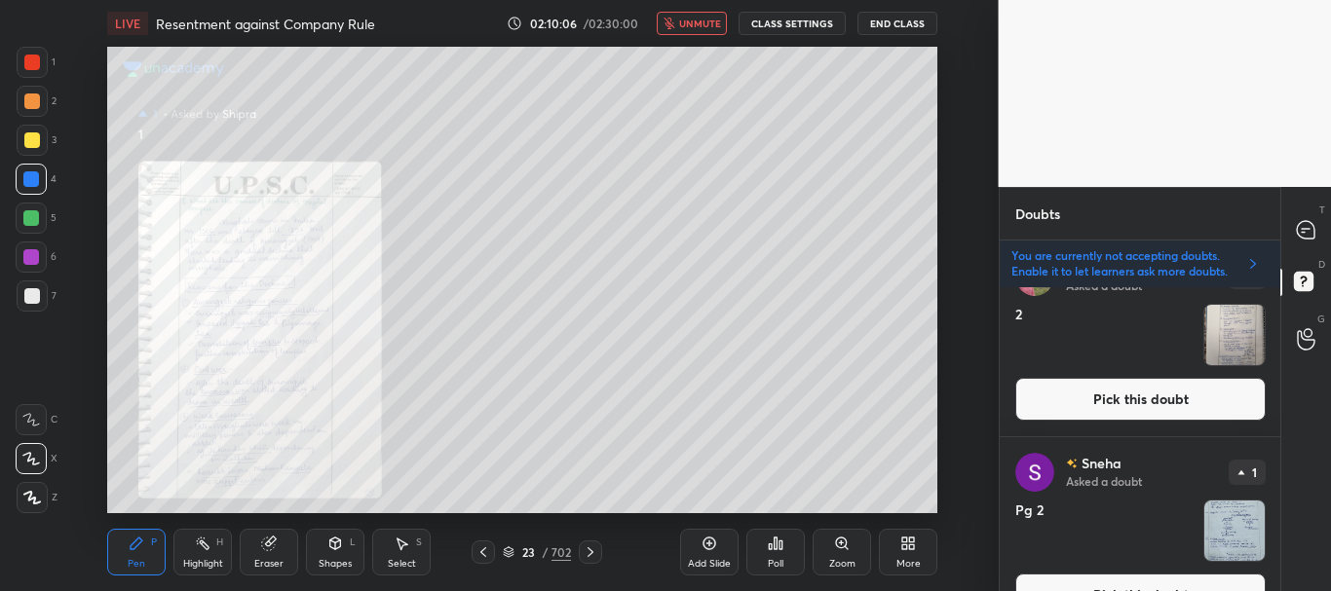
click at [1168, 392] on button "Pick this doubt" at bounding box center [1140, 399] width 250 height 43
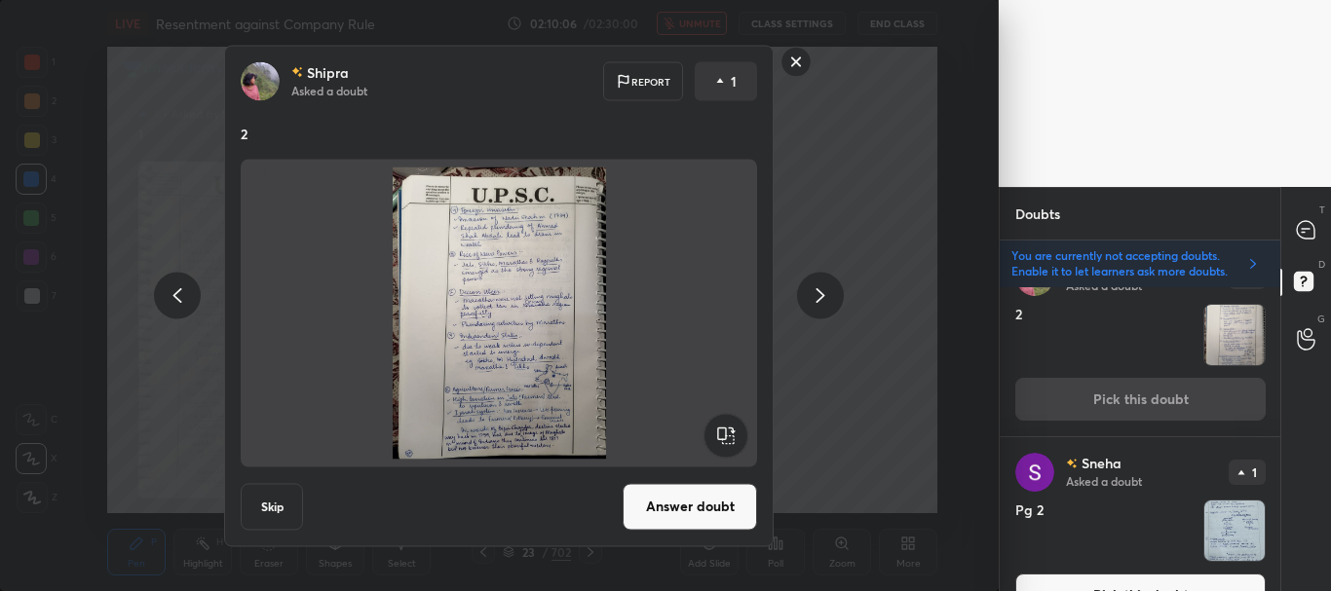
scroll to position [196, 0]
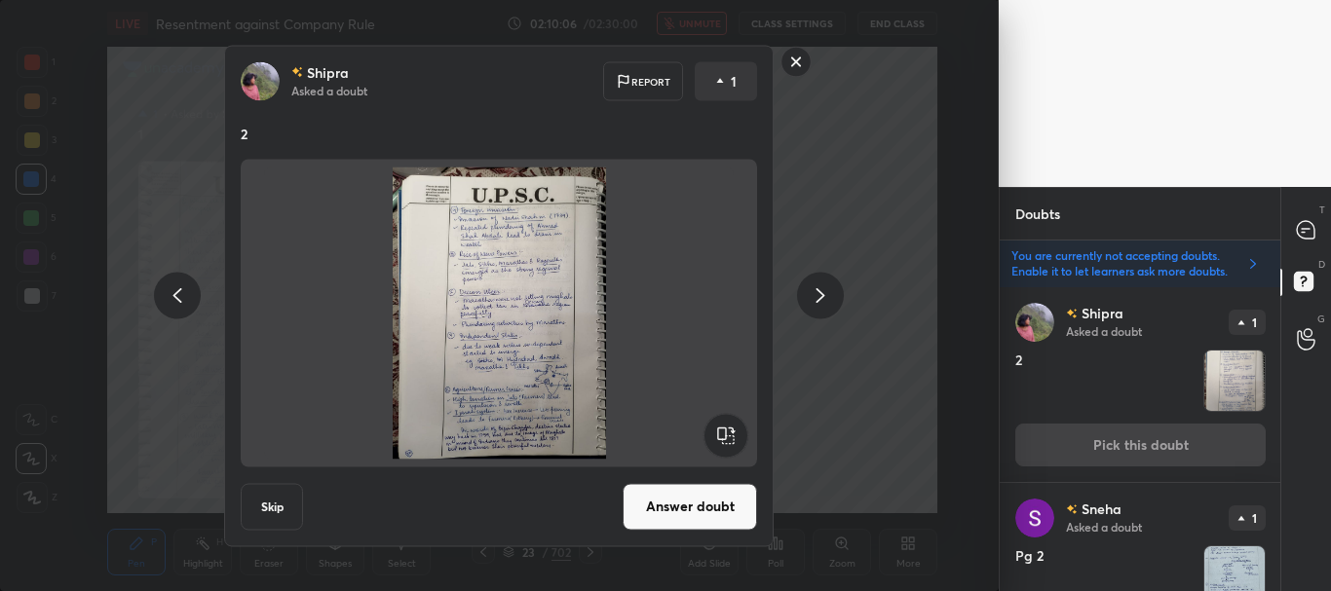
click at [711, 500] on button "Answer doubt" at bounding box center [690, 506] width 134 height 47
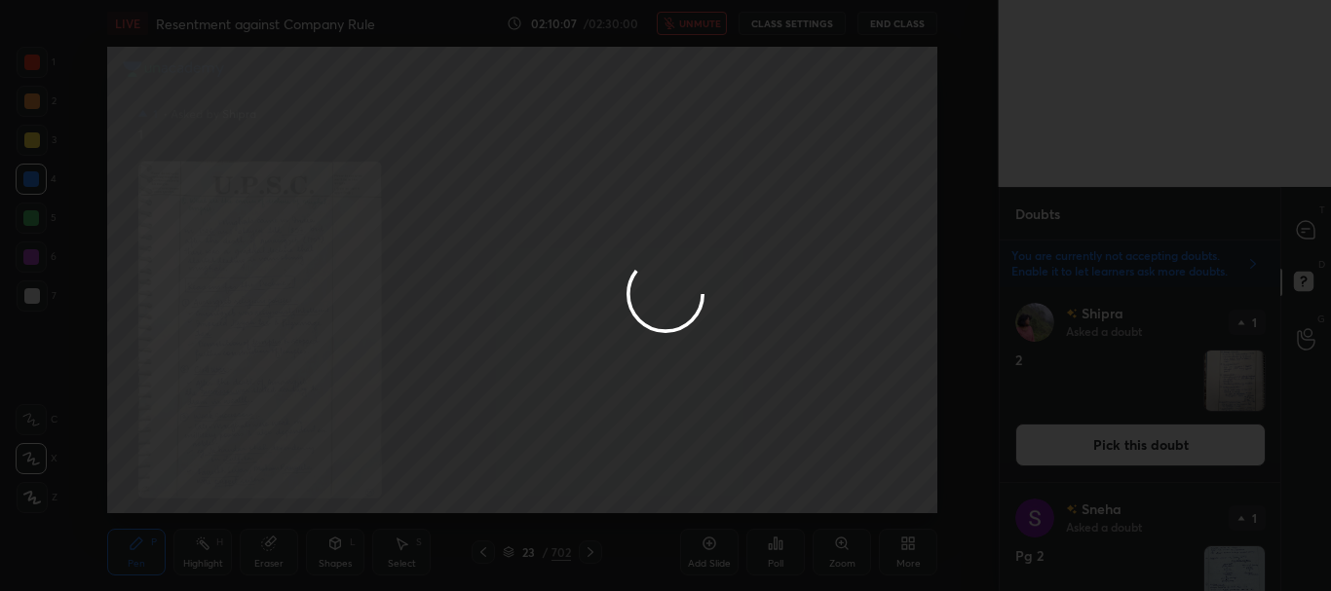
scroll to position [0, 0]
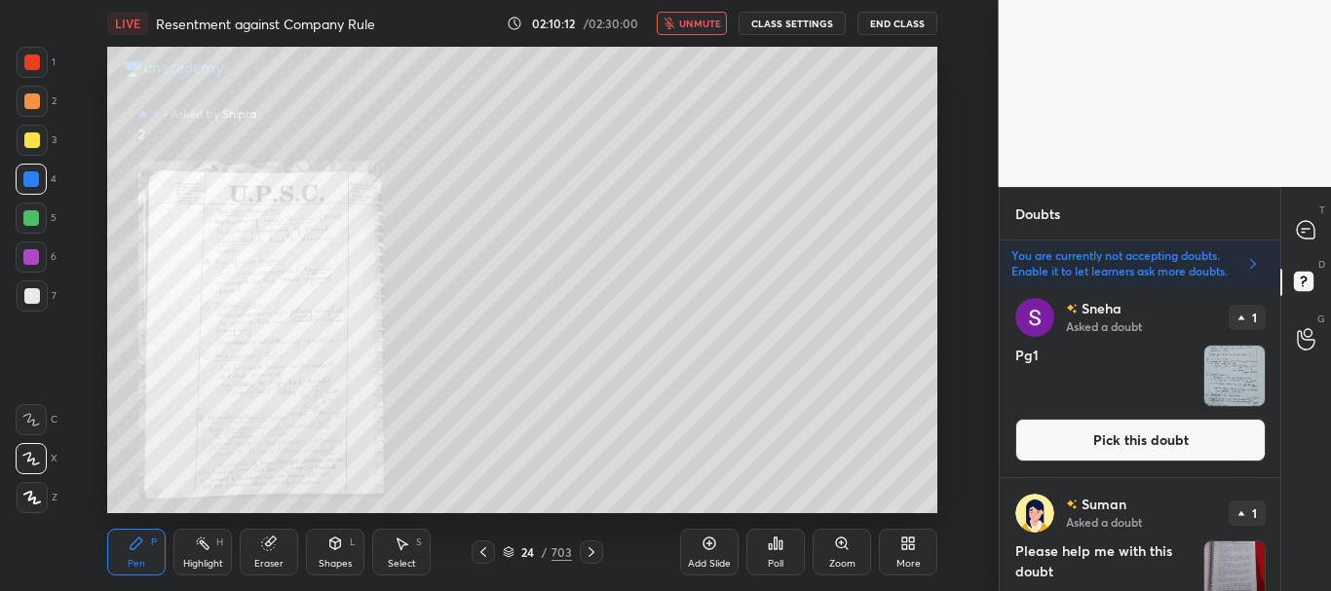
click at [1147, 440] on button "Pick this doubt" at bounding box center [1140, 440] width 250 height 43
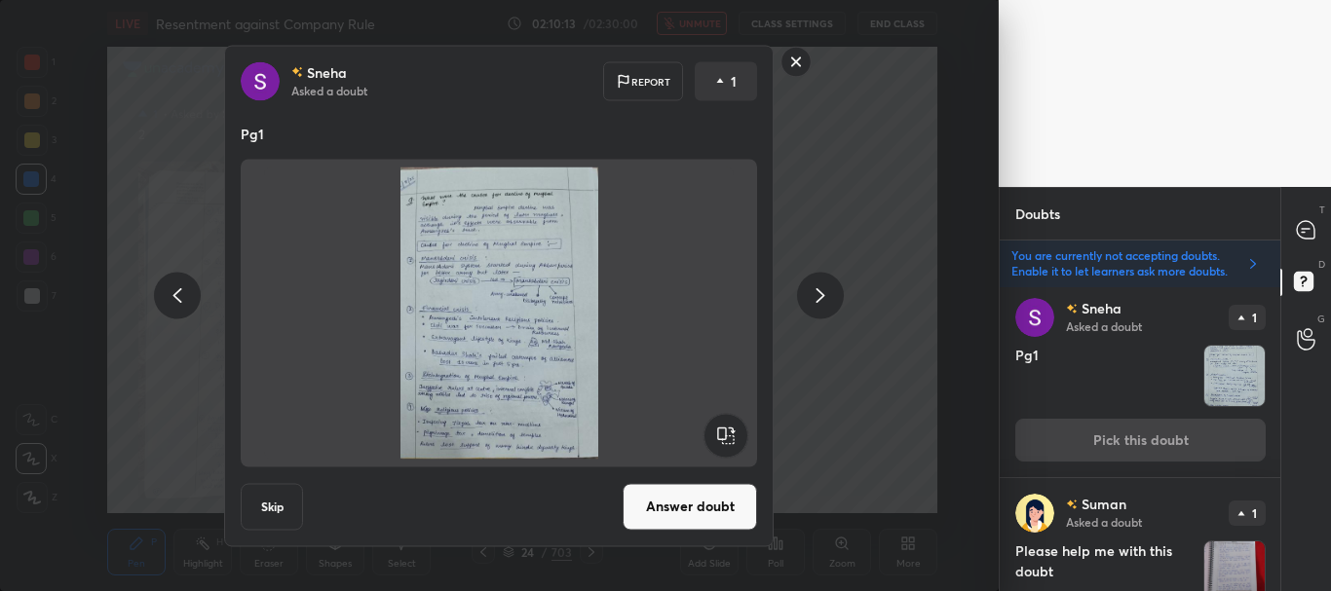
scroll to position [392, 0]
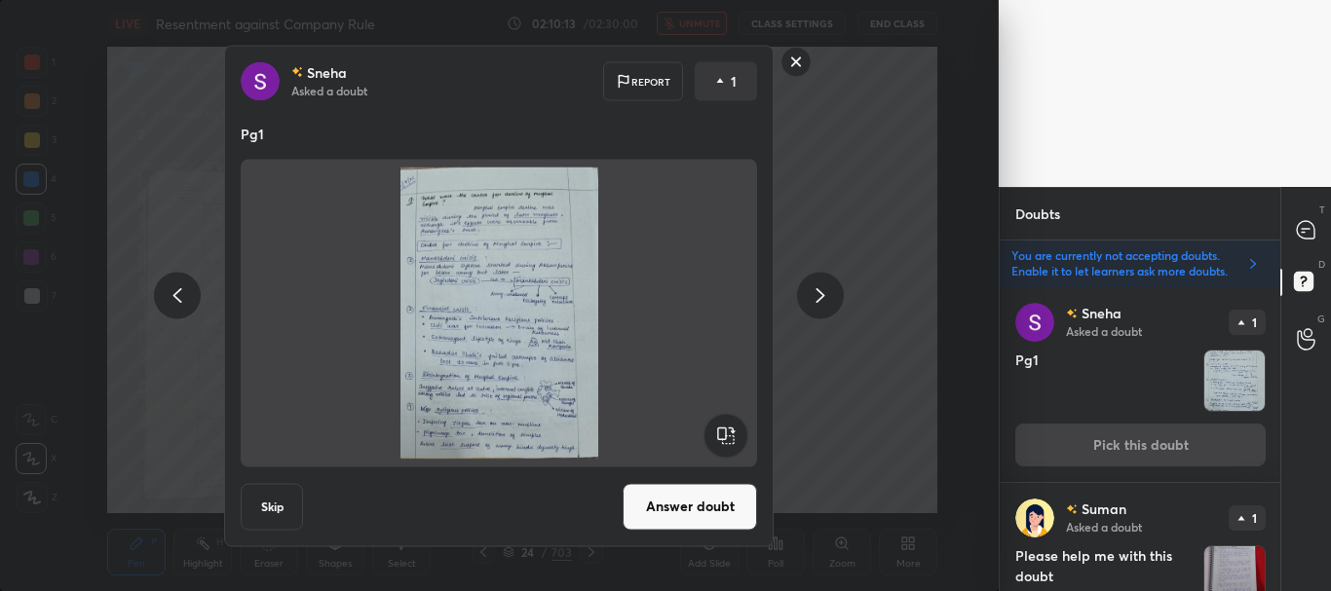
click at [695, 512] on button "Answer doubt" at bounding box center [690, 506] width 134 height 47
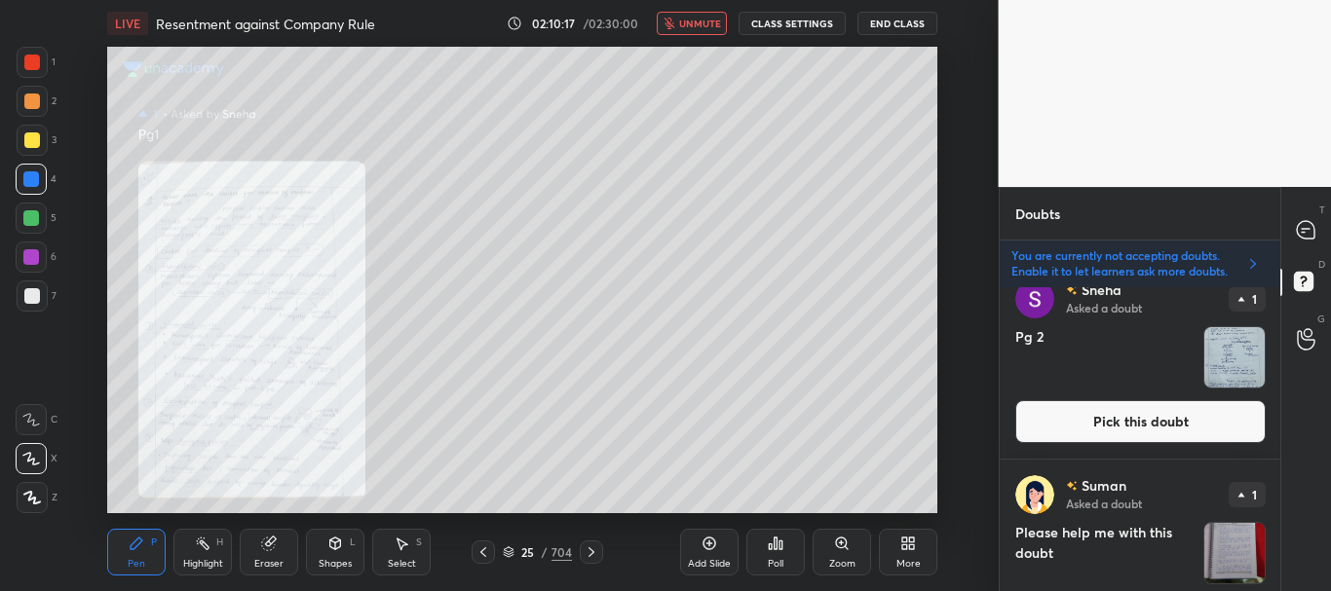
click at [1128, 410] on button "Pick this doubt" at bounding box center [1140, 421] width 250 height 43
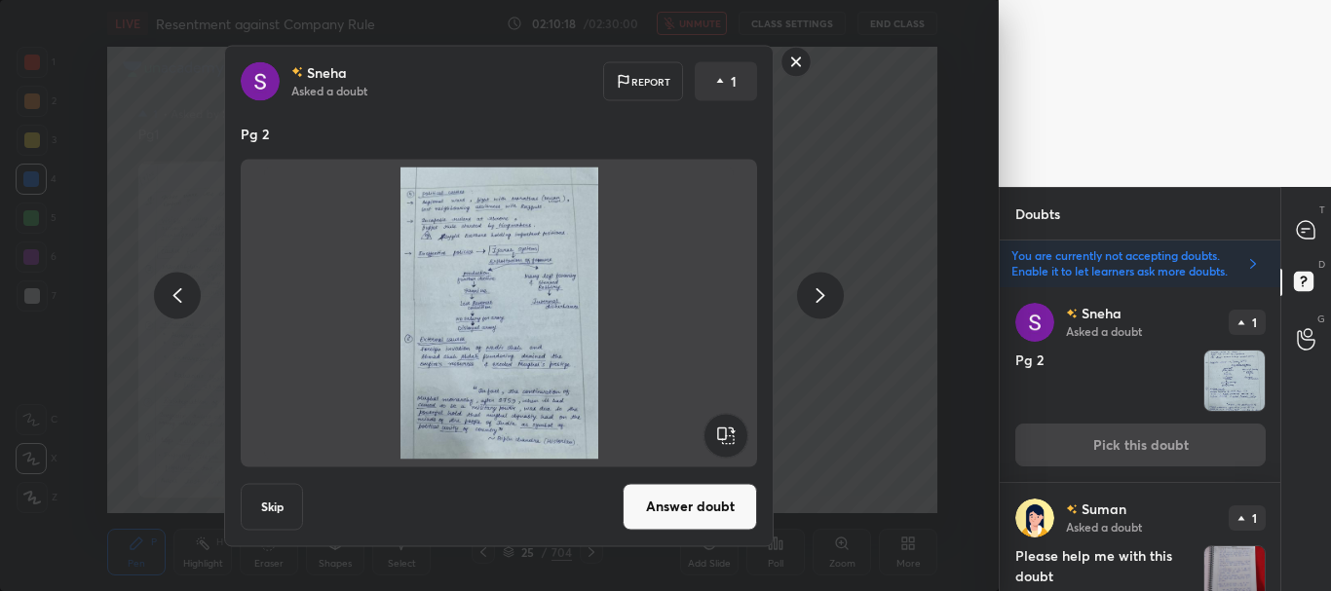
click at [743, 499] on button "Answer doubt" at bounding box center [690, 506] width 134 height 47
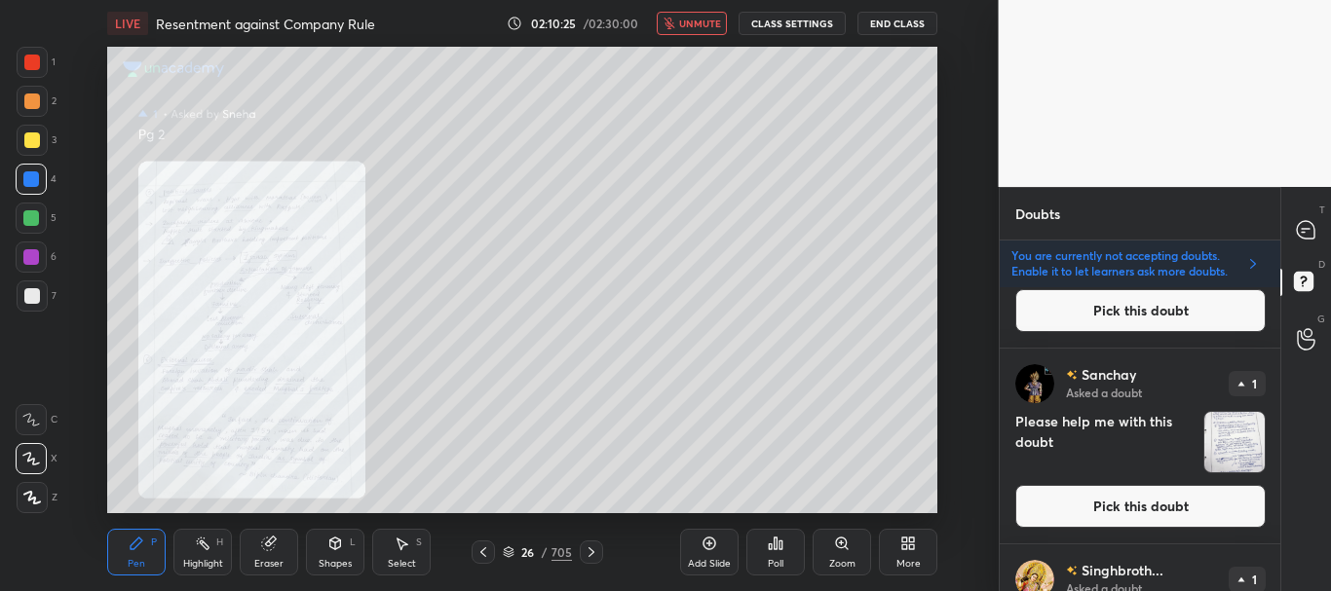
scroll to position [548, 0]
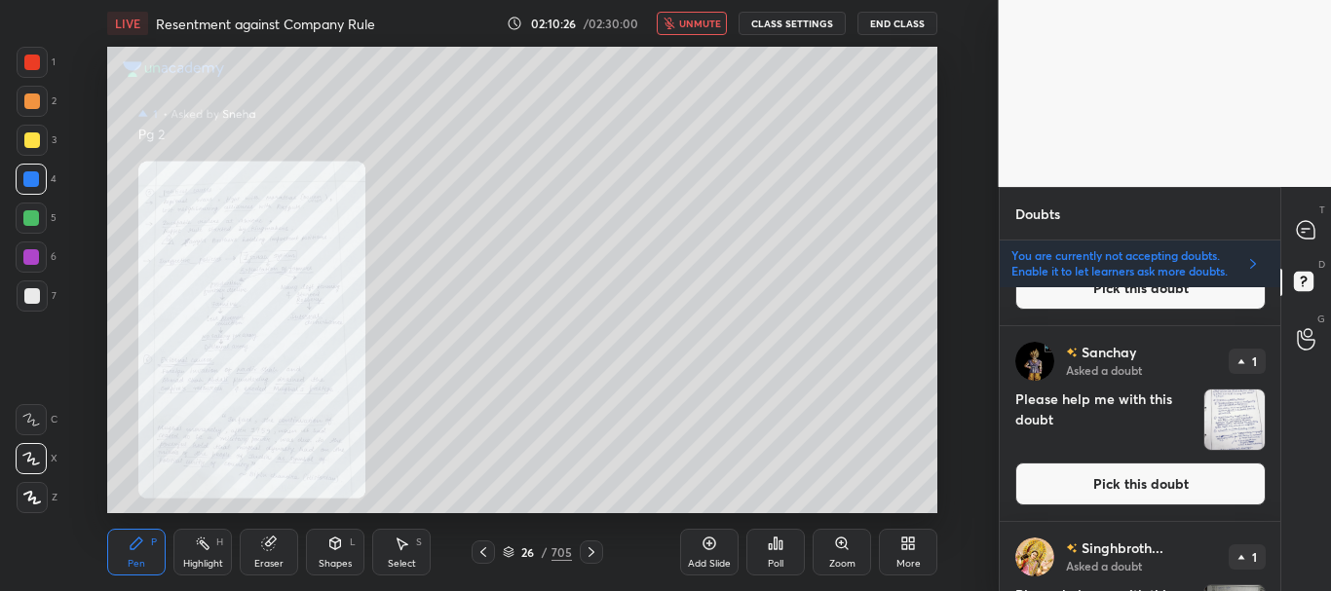
click at [1150, 476] on button "Pick this doubt" at bounding box center [1140, 484] width 250 height 43
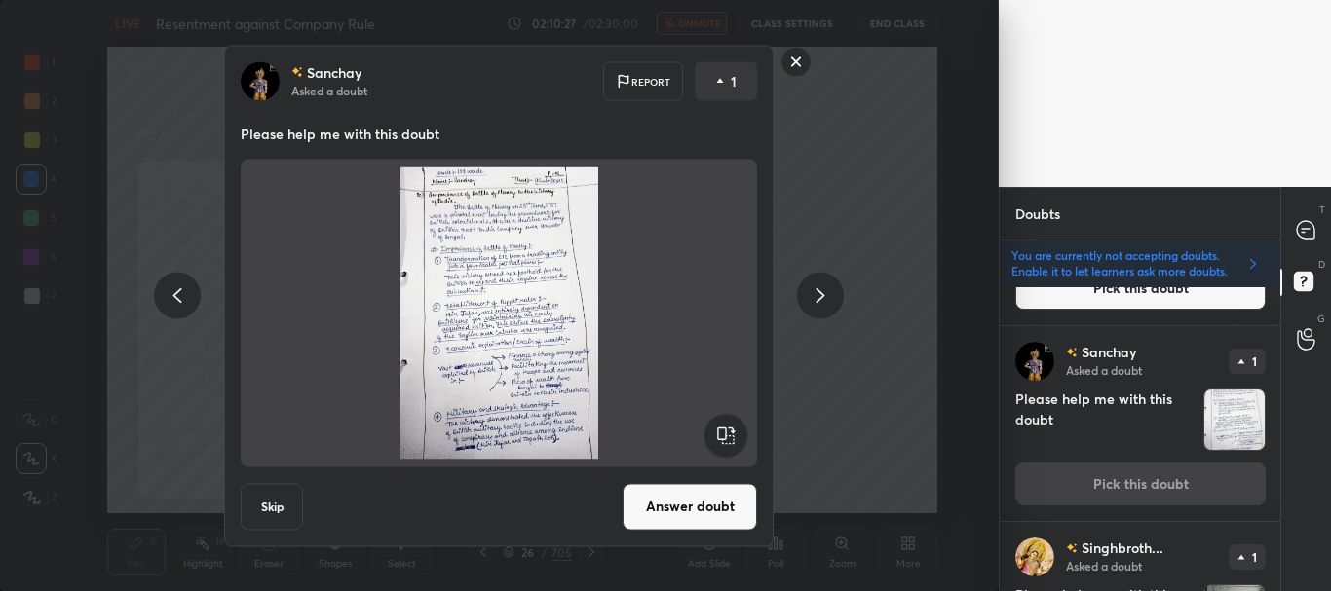
click at [699, 507] on button "Answer doubt" at bounding box center [690, 506] width 134 height 47
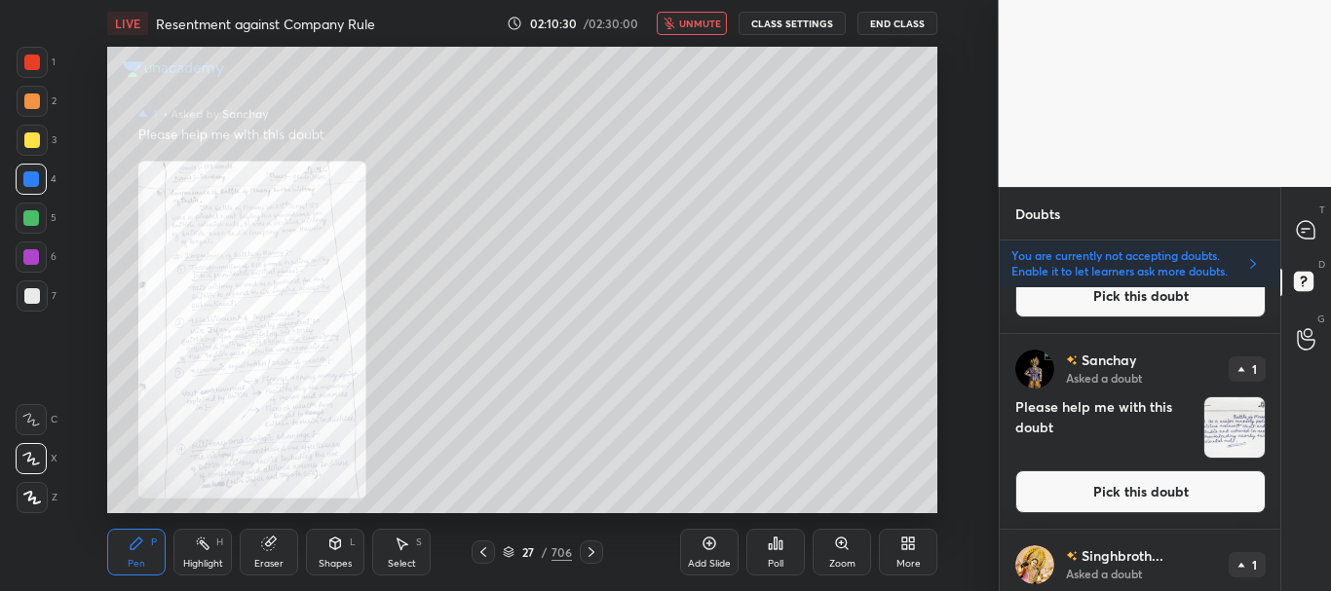
scroll to position [359, 0]
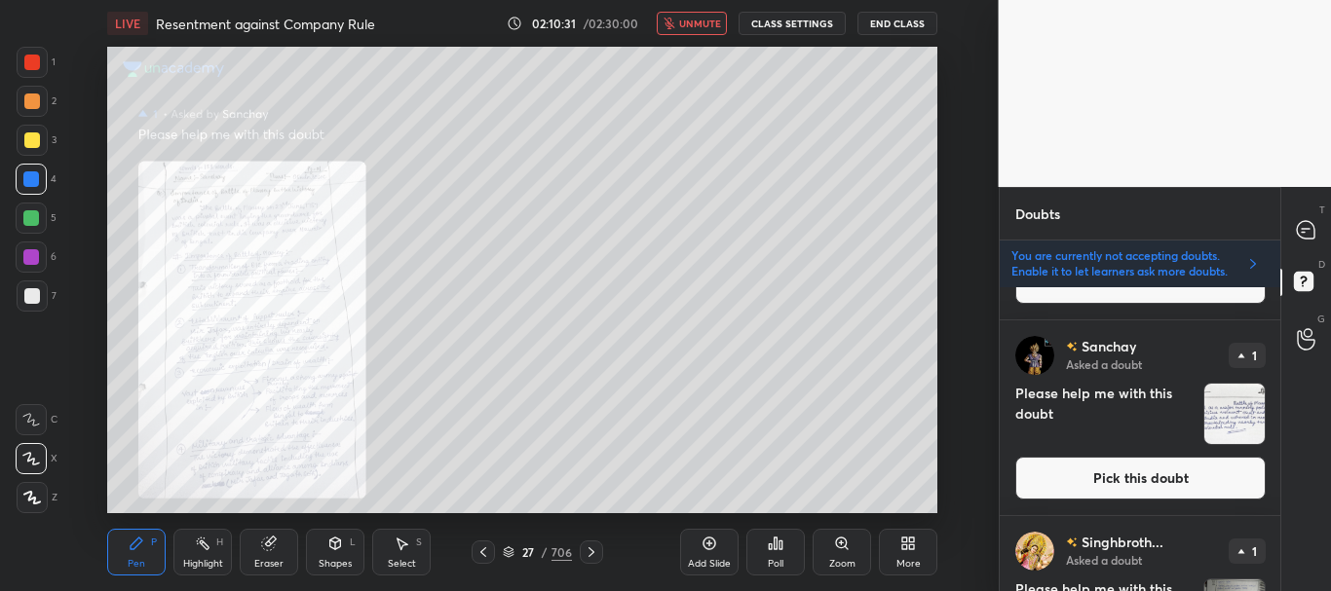
click at [1130, 487] on button "Pick this doubt" at bounding box center [1140, 478] width 250 height 43
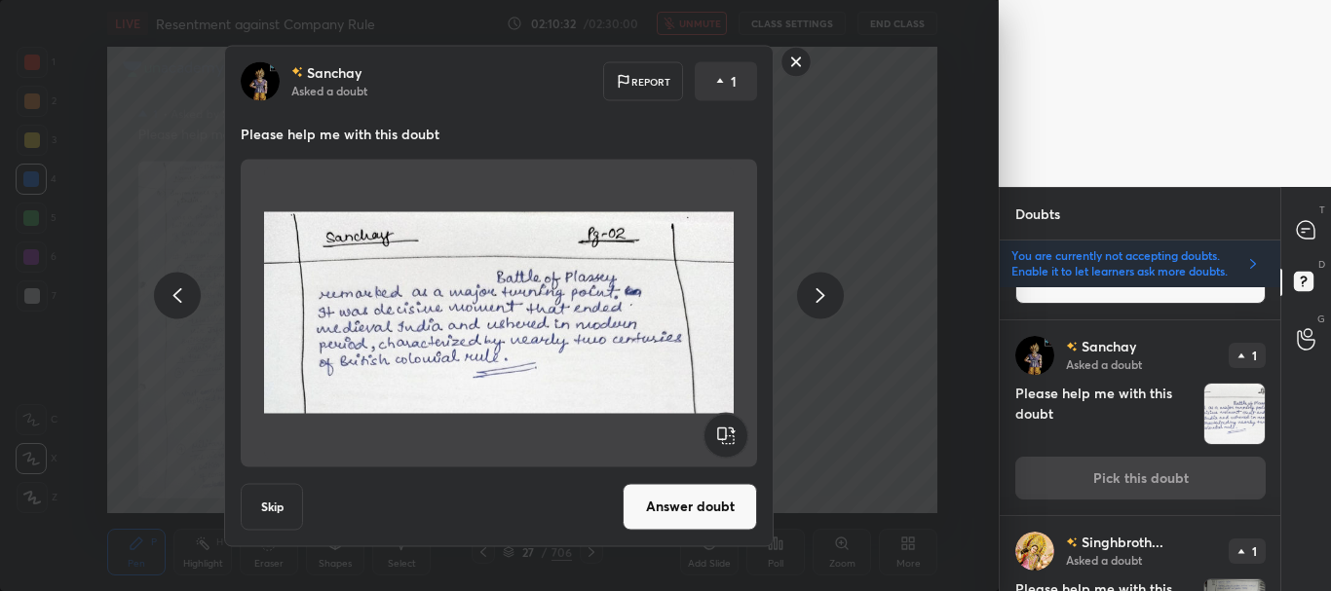
click at [701, 513] on button "Answer doubt" at bounding box center [690, 506] width 134 height 47
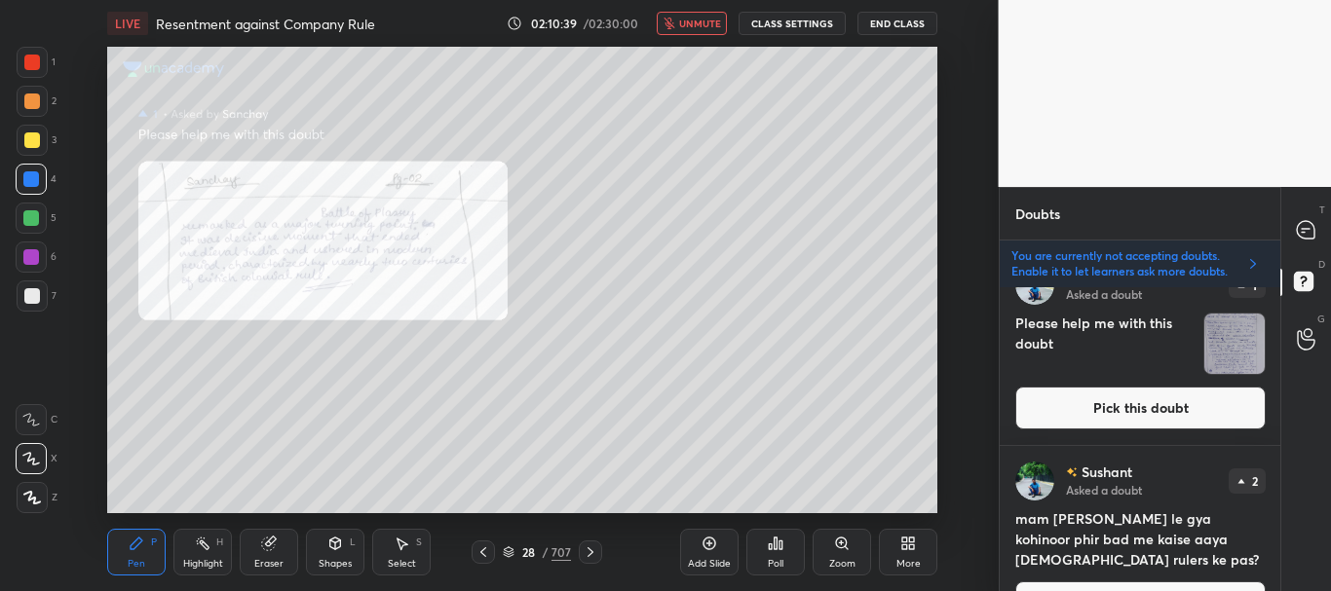
scroll to position [1653, 0]
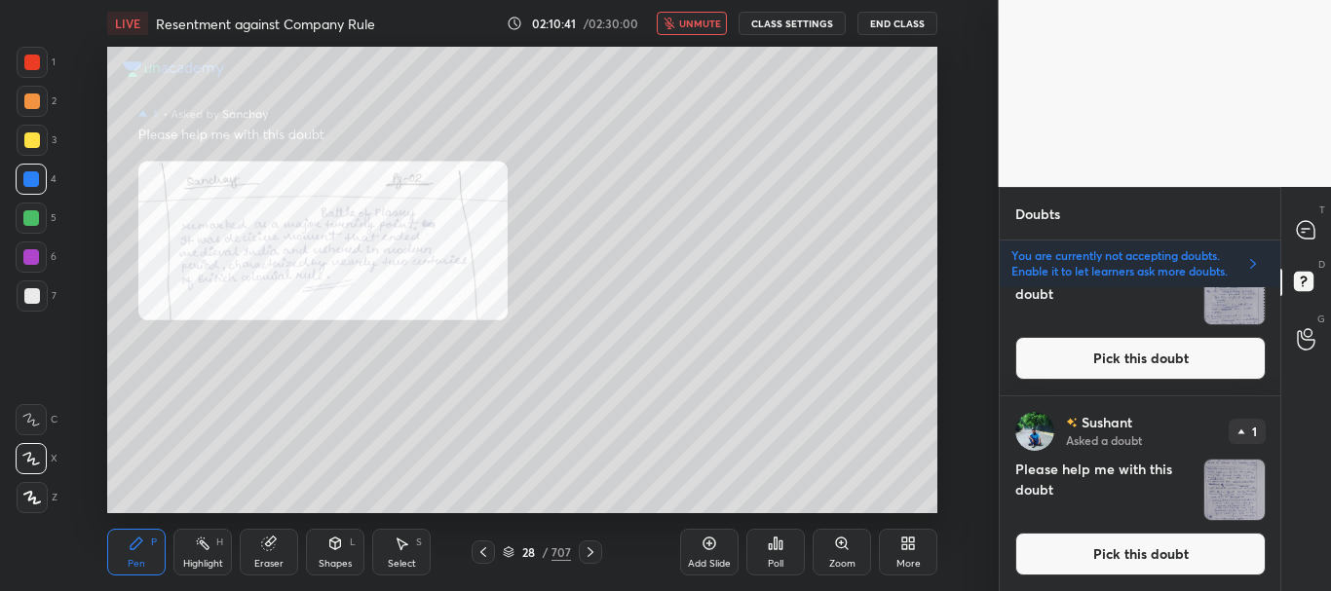
click at [1130, 551] on button "Pick this doubt" at bounding box center [1140, 554] width 250 height 43
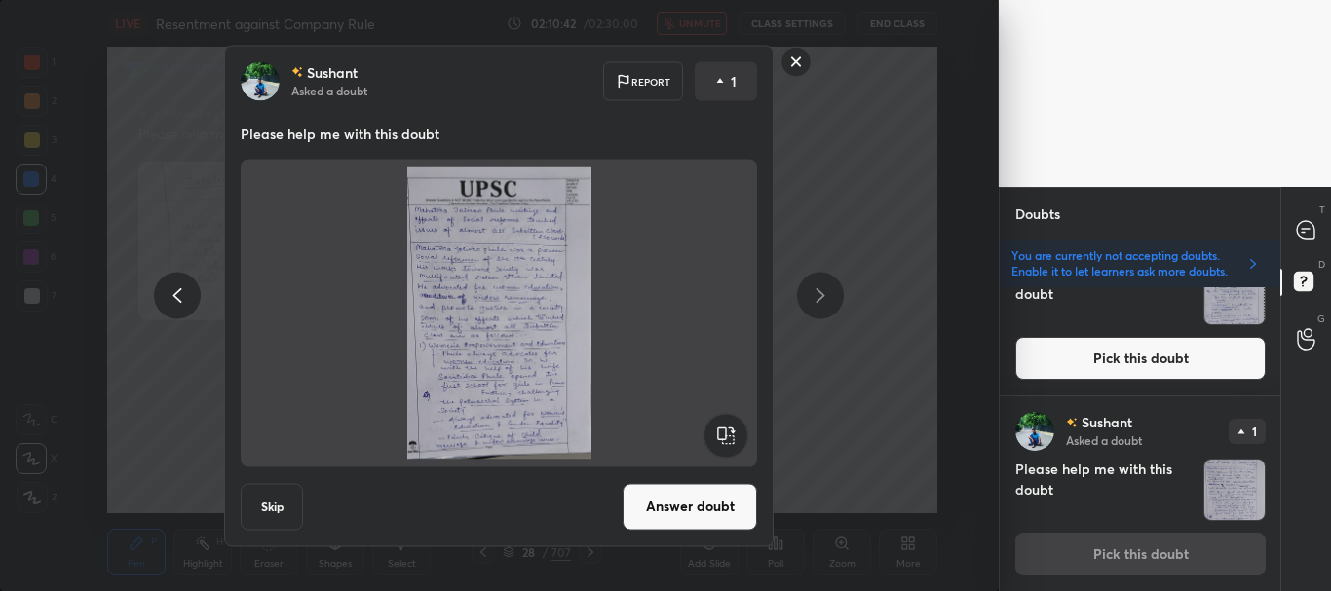
scroll to position [1654, 0]
click at [715, 499] on button "Answer doubt" at bounding box center [690, 506] width 134 height 47
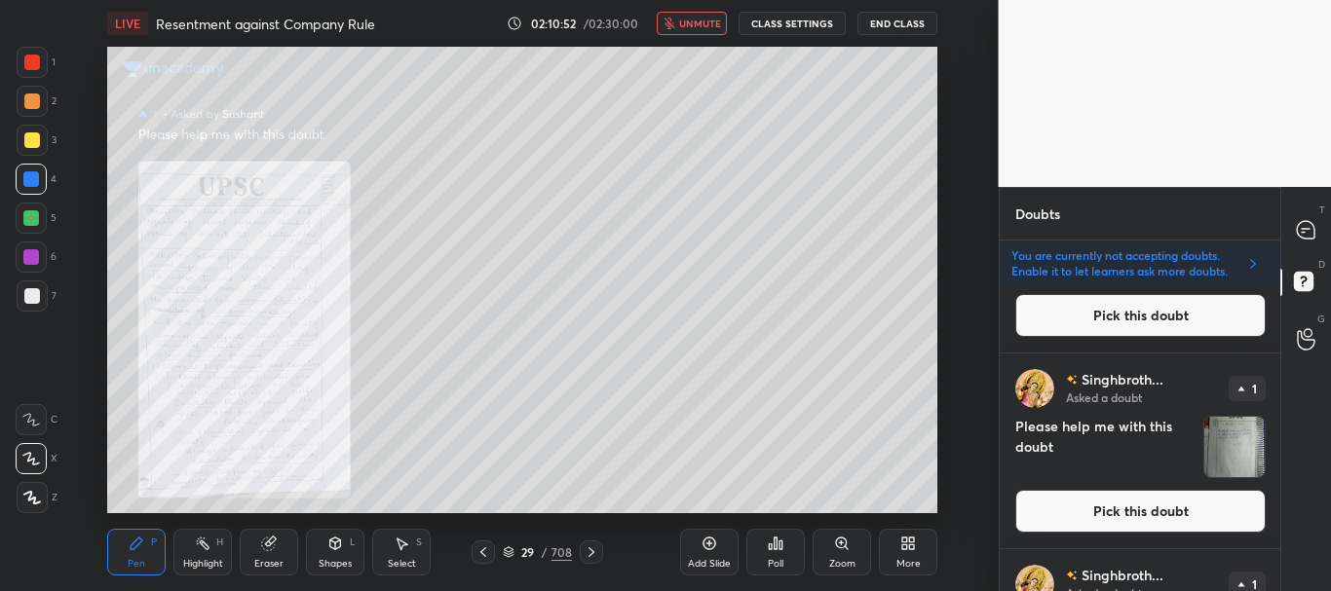
scroll to position [1457, 0]
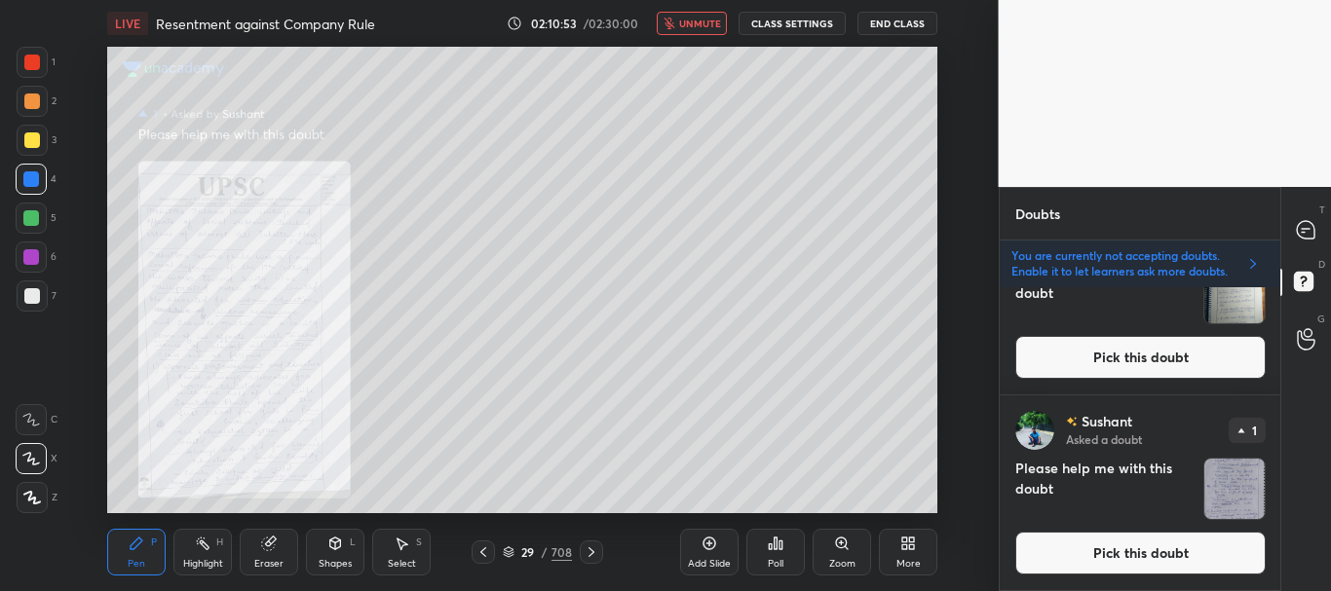
click at [1186, 556] on button "Pick this doubt" at bounding box center [1140, 553] width 250 height 43
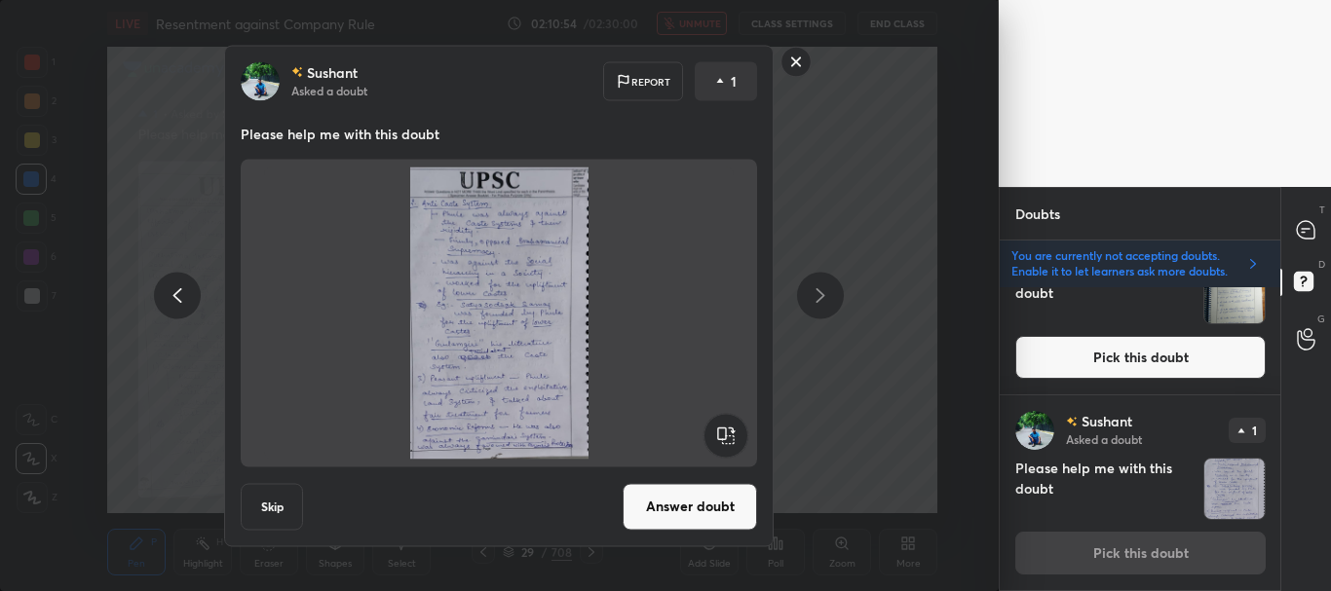
click at [699, 502] on button "Answer doubt" at bounding box center [690, 506] width 134 height 47
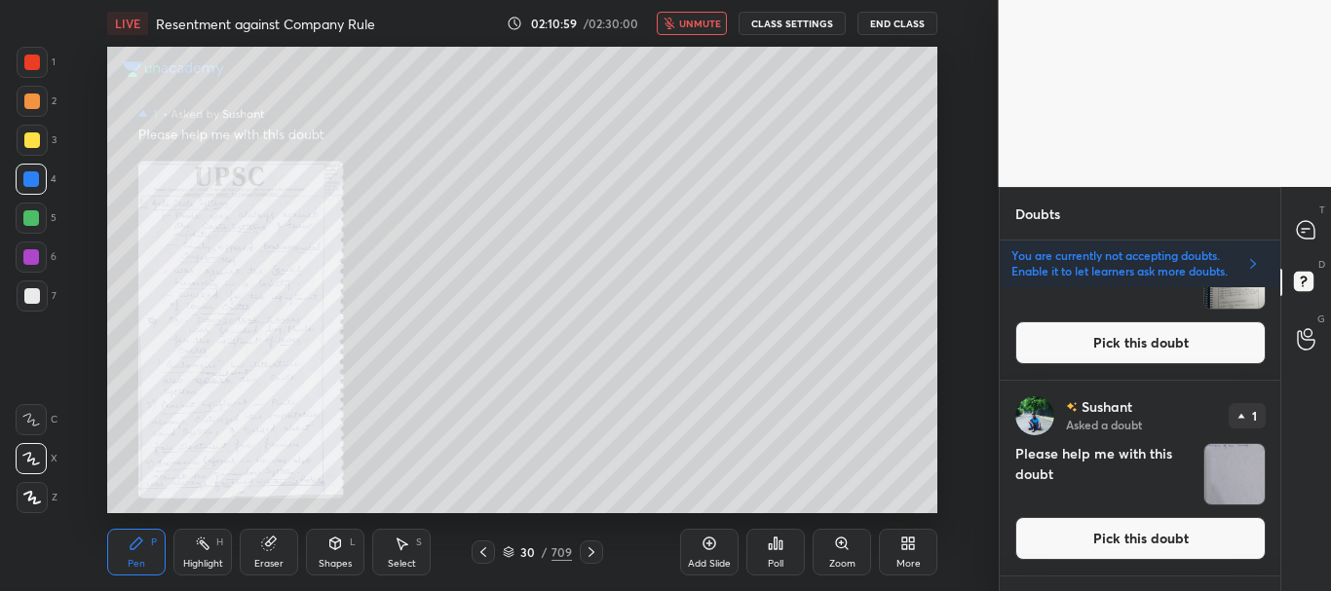
scroll to position [864, 0]
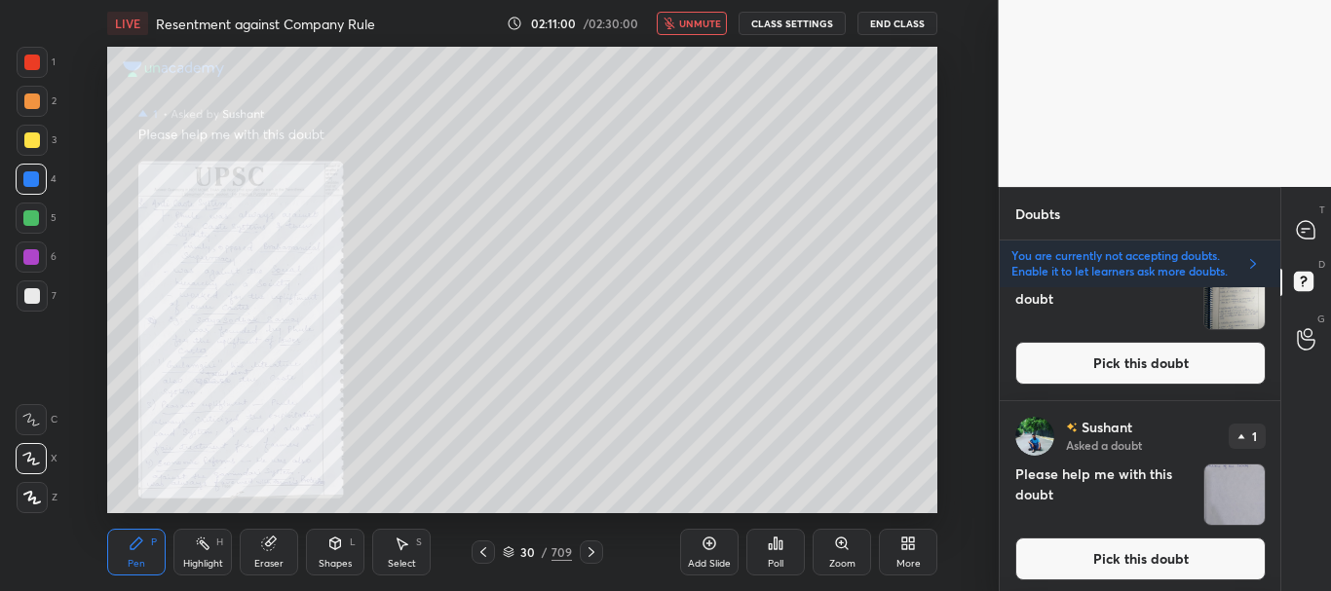
click at [1183, 537] on div "[PERSON_NAME] Asked a doubt 1 Please help me with this doubt Pick this doubt" at bounding box center [1141, 498] width 282 height 195
click at [1080, 547] on button "Pick this doubt" at bounding box center [1140, 559] width 250 height 43
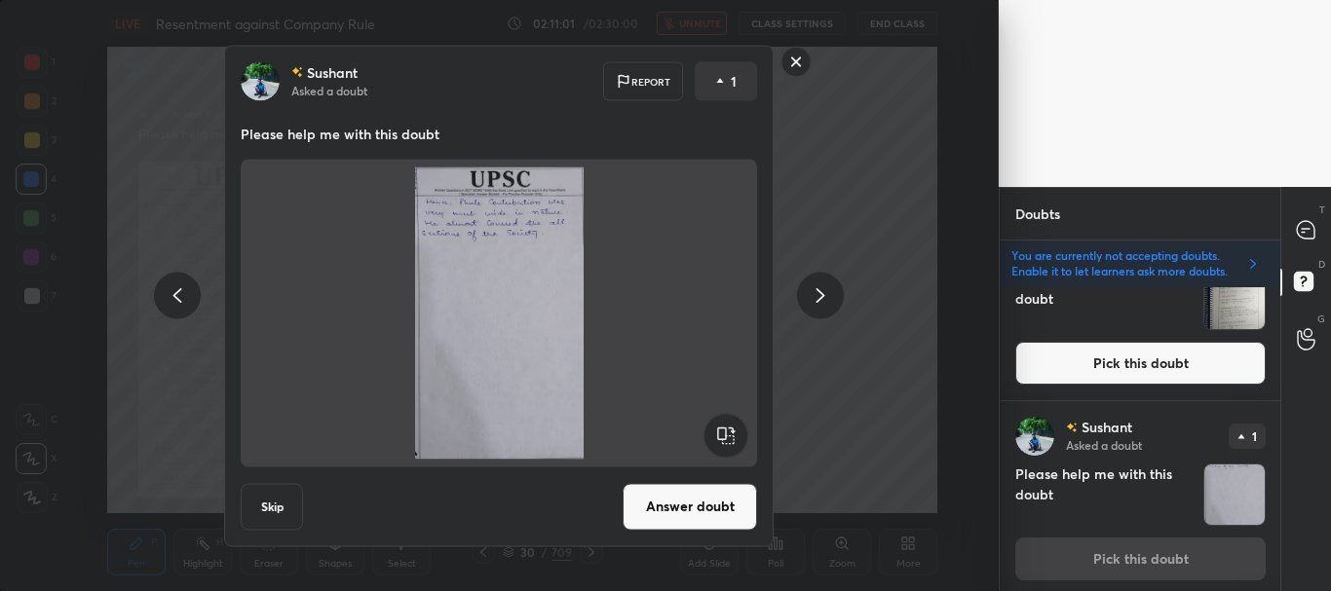
scroll to position [870, 0]
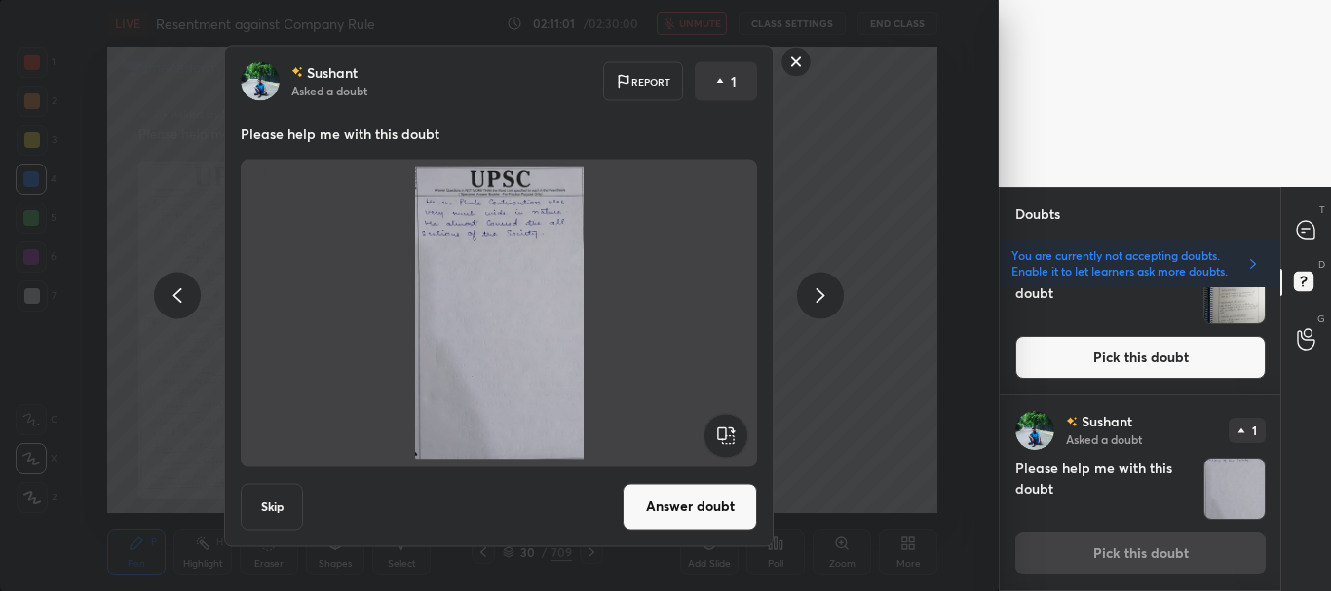
click at [728, 501] on button "Answer doubt" at bounding box center [690, 506] width 134 height 47
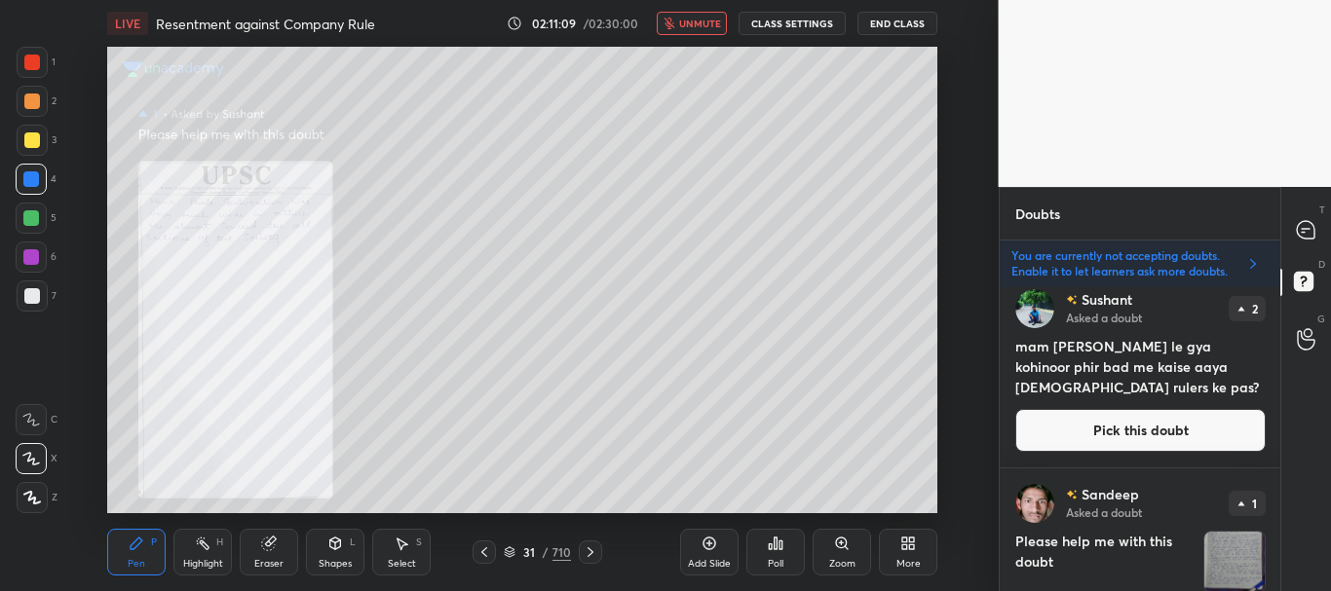
scroll to position [0, 0]
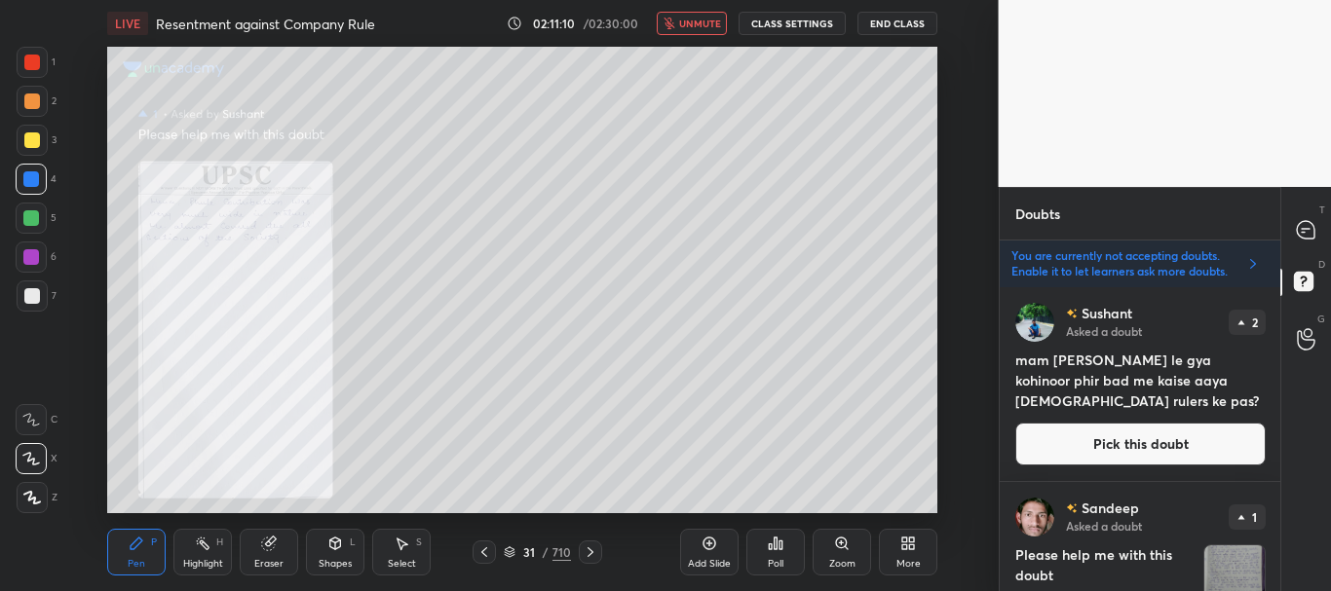
click at [1294, 236] on div at bounding box center [1306, 229] width 39 height 35
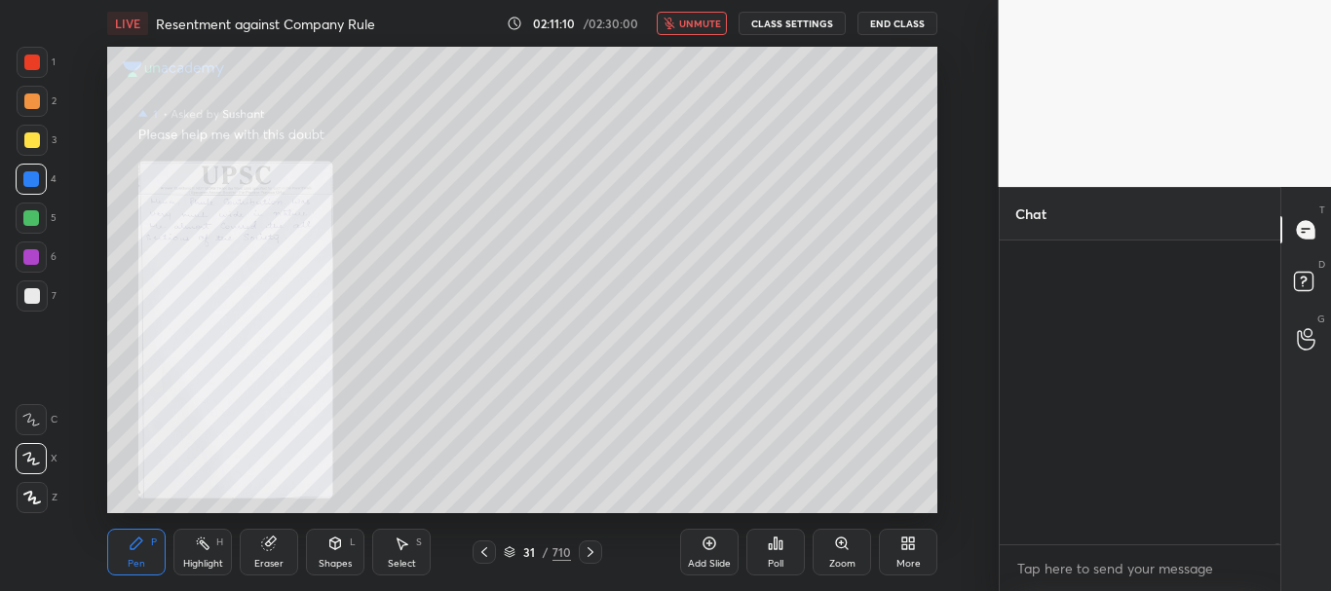
scroll to position [298, 275]
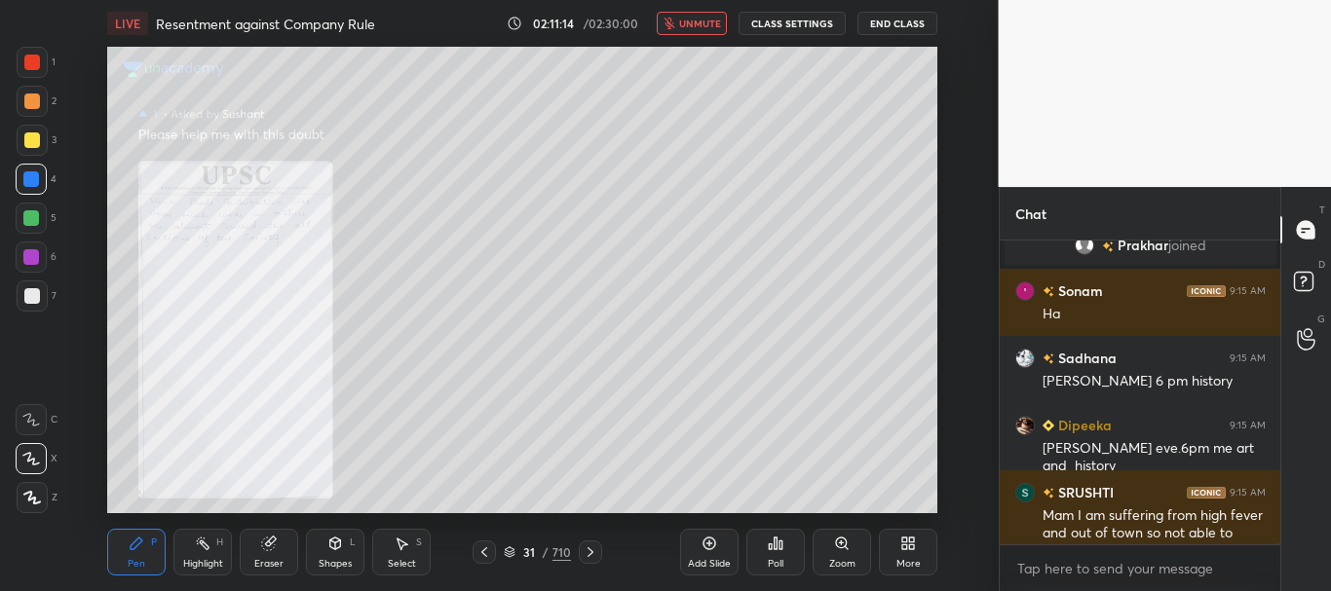
click at [1281, 542] on div "T Messages (T) D Doubts (D) G Raise Hand (G)" at bounding box center [1305, 389] width 51 height 404
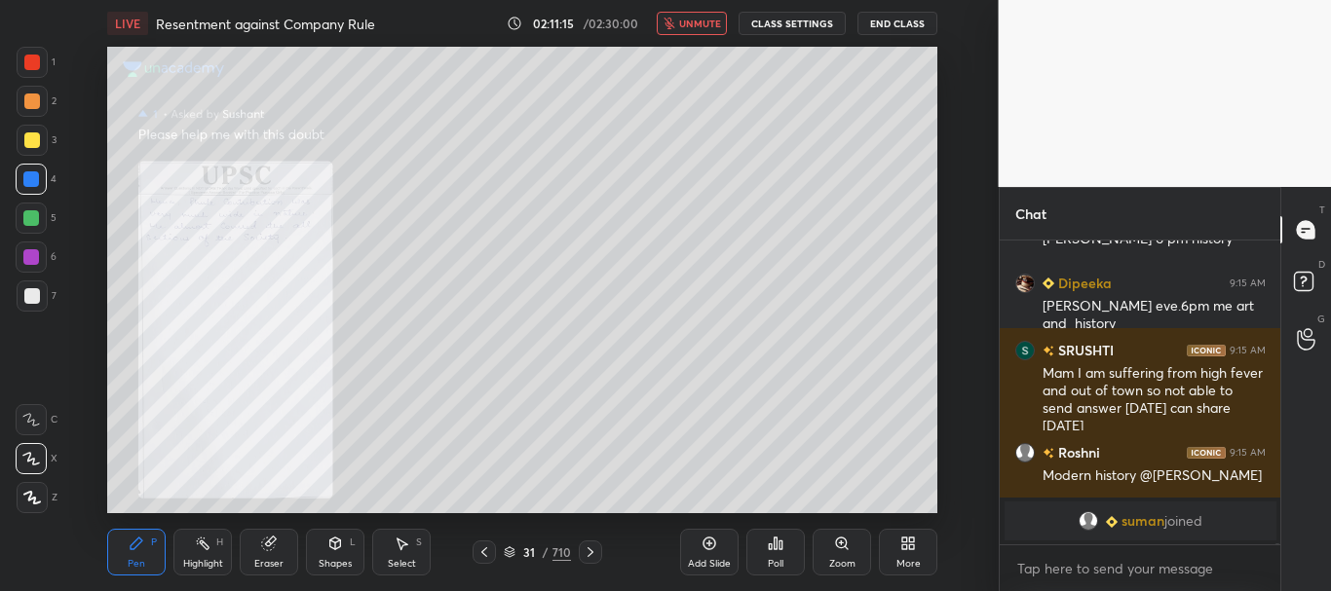
click at [1276, 551] on div "[PERSON_NAME] 9:15 AM Ha Sadhana 9:15 AM [PERSON_NAME] 6 pm history [PERSON_NAM…" at bounding box center [1141, 416] width 282 height 351
click at [509, 549] on icon at bounding box center [510, 553] width 12 height 12
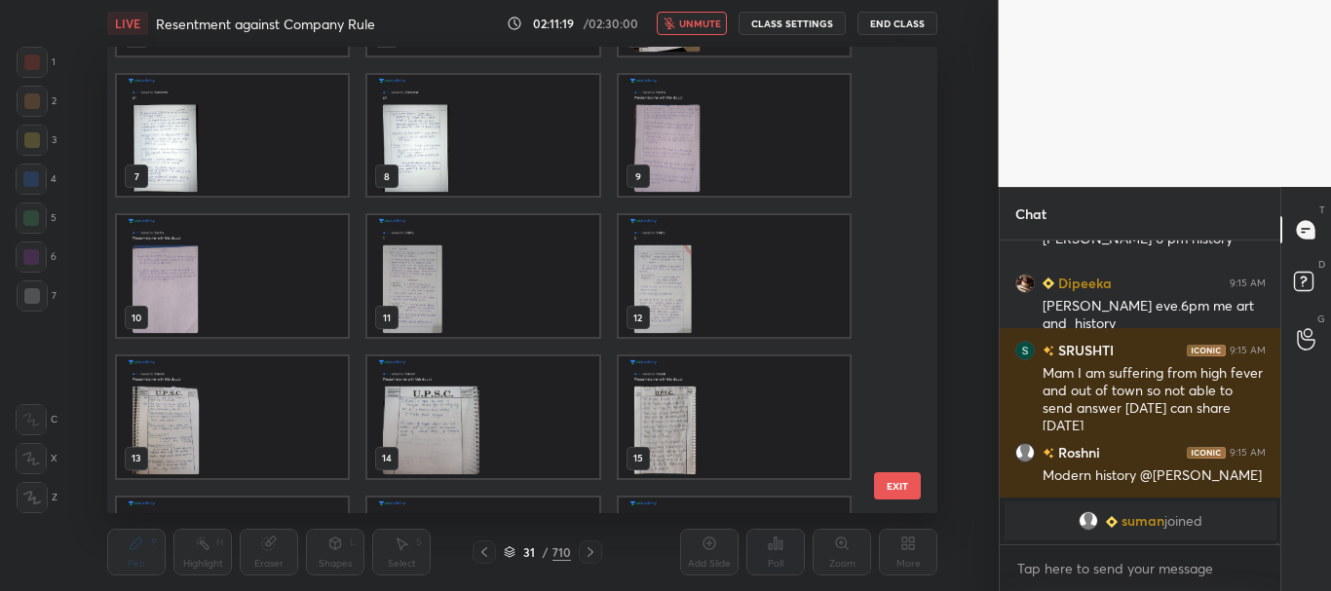
scroll to position [0, 0]
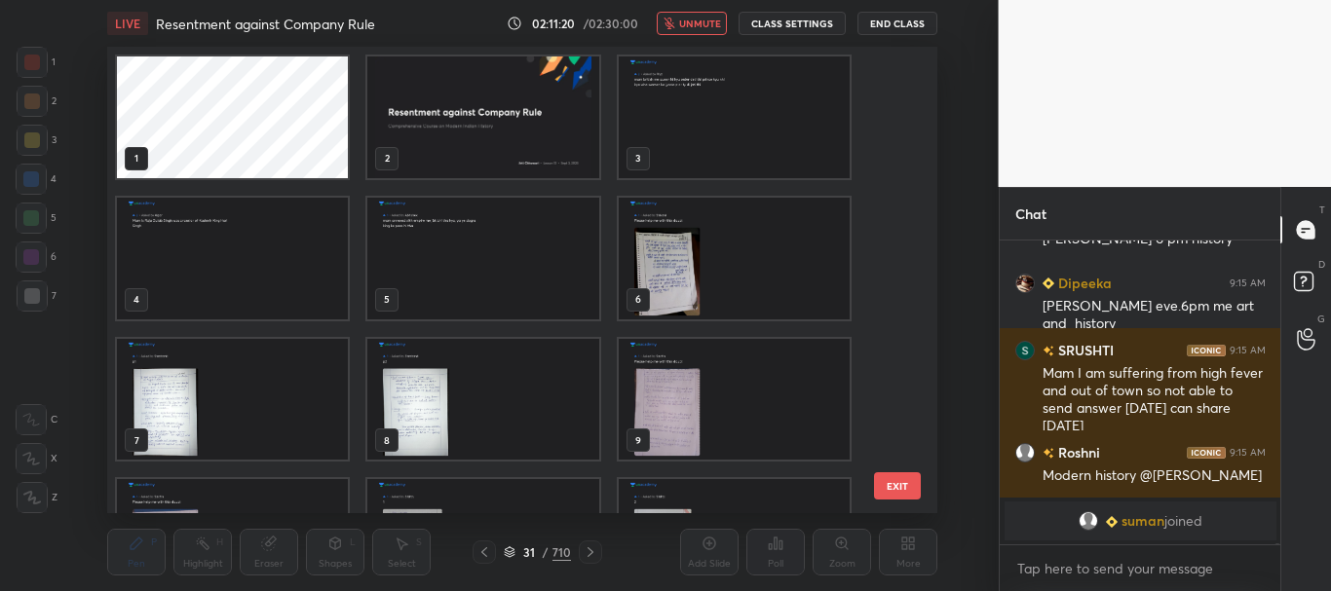
click at [658, 301] on img "grid" at bounding box center [734, 259] width 231 height 122
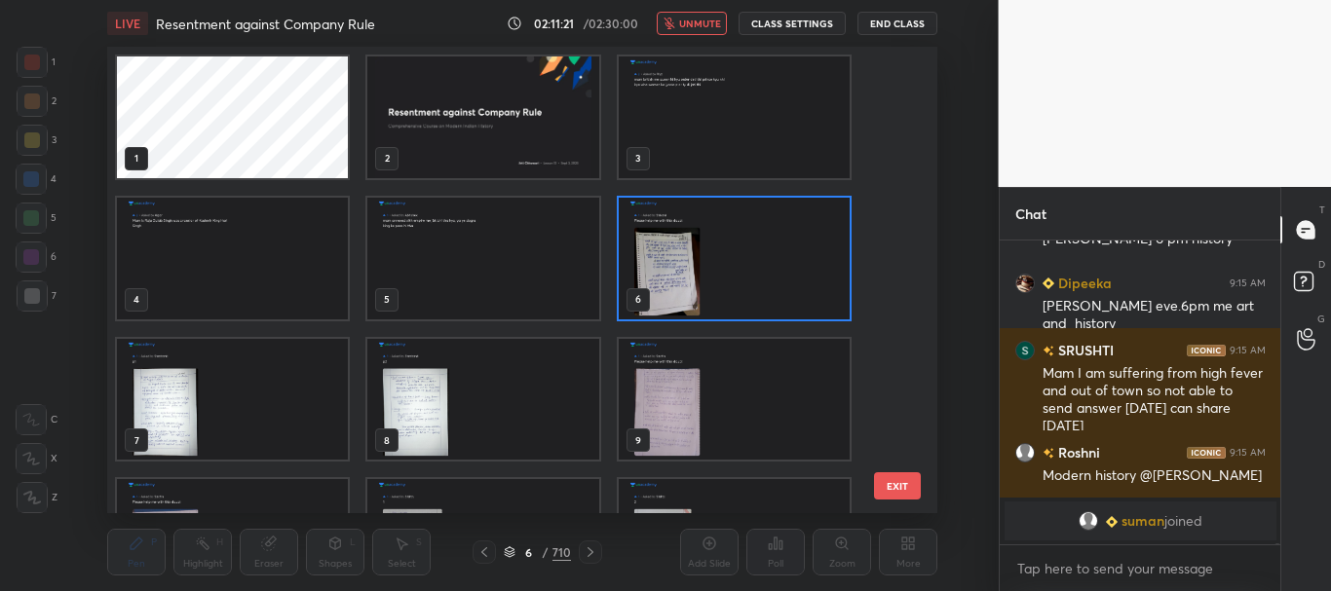
scroll to position [104943, 0]
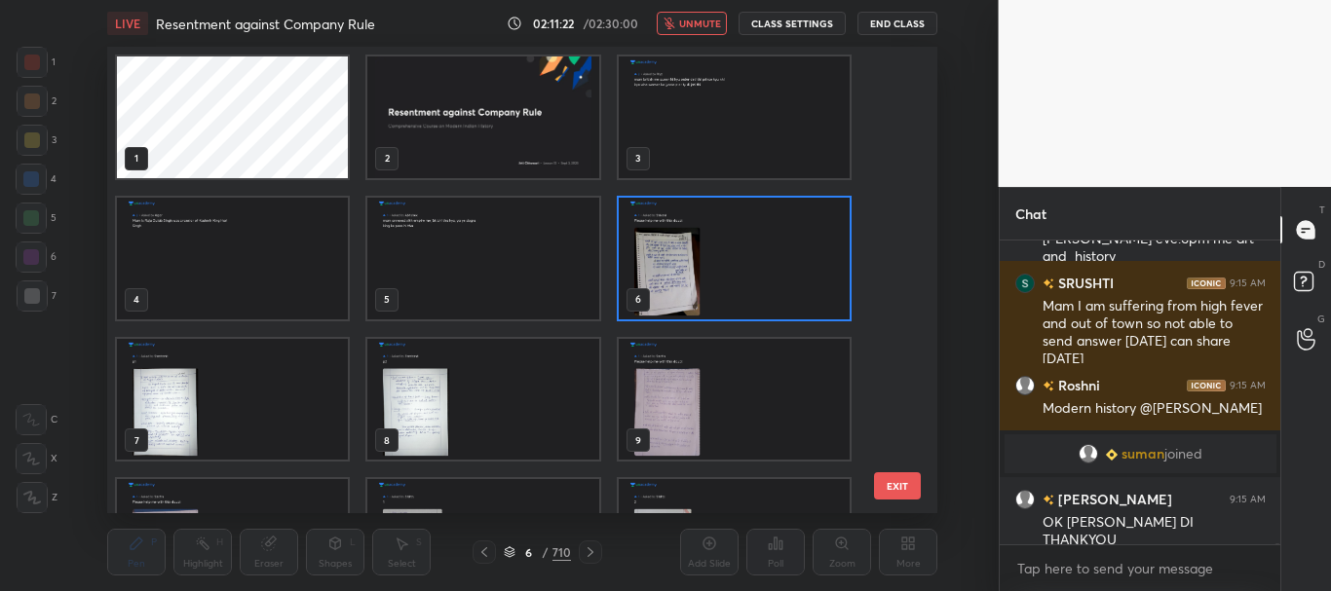
click at [511, 553] on icon at bounding box center [510, 553] width 10 height 3
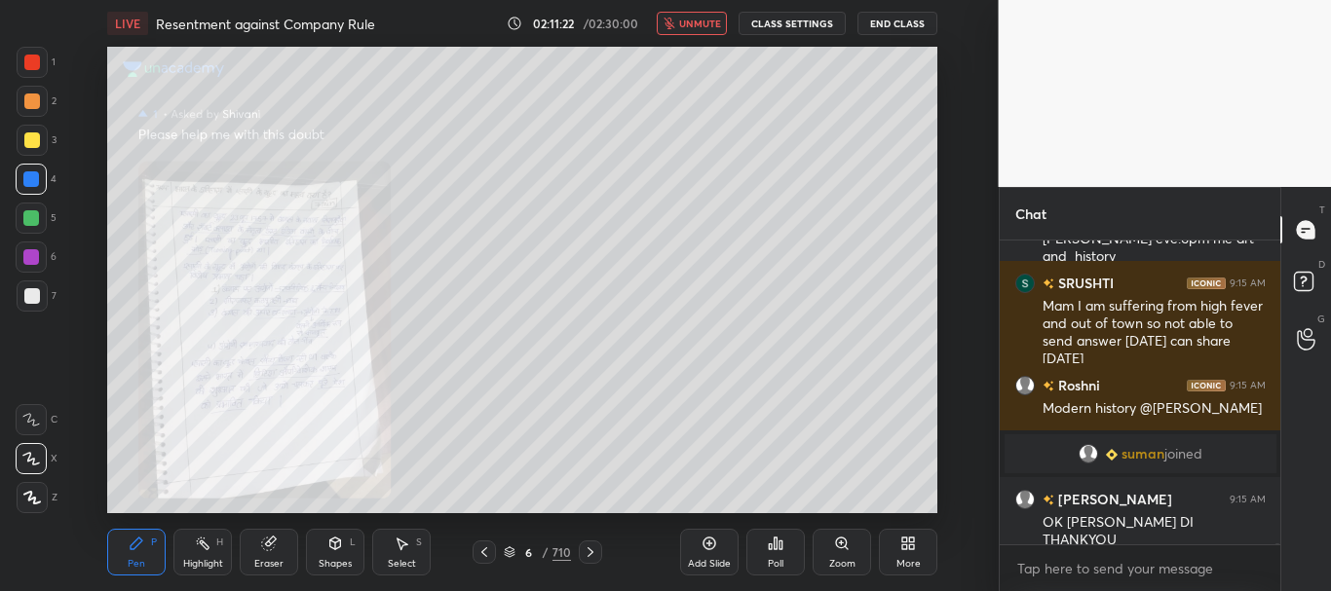
scroll to position [105010, 0]
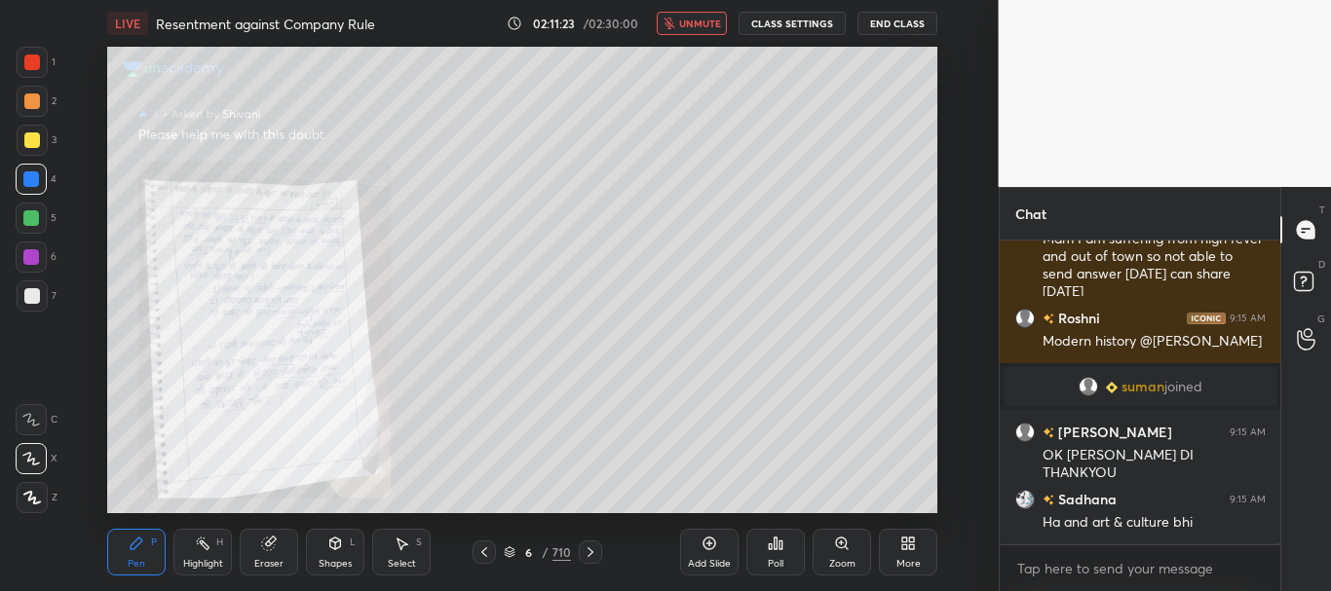
click at [702, 26] on span "unmute" at bounding box center [700, 24] width 42 height 14
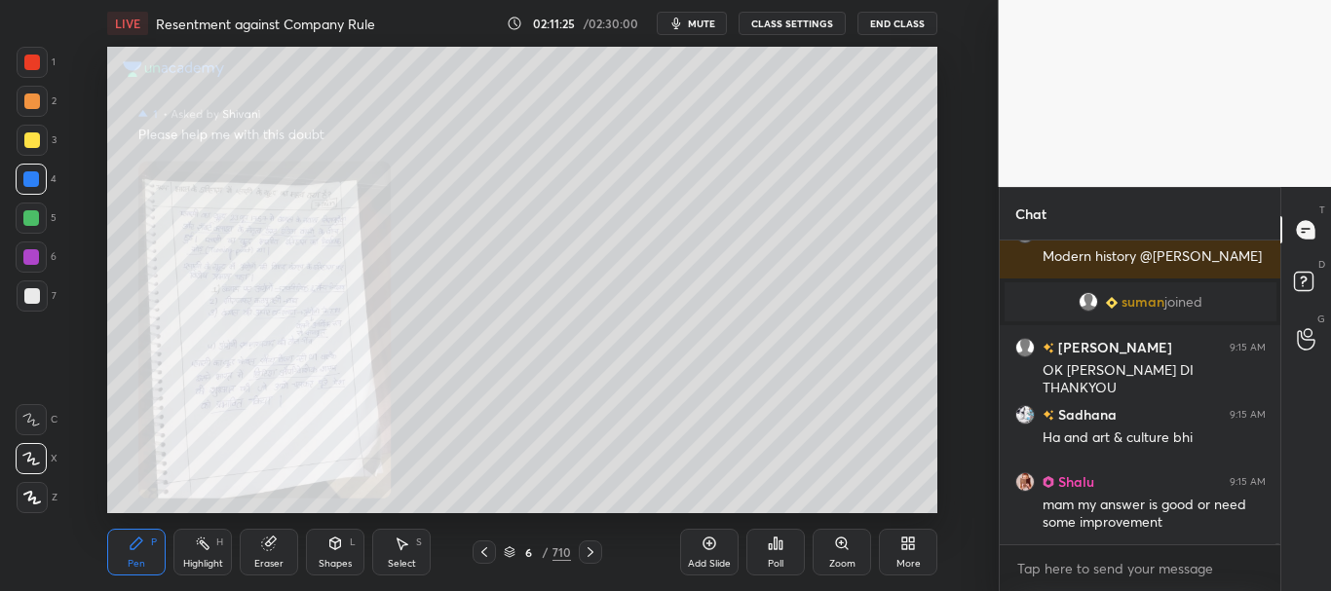
click at [840, 551] on div "Zoom" at bounding box center [841, 552] width 58 height 47
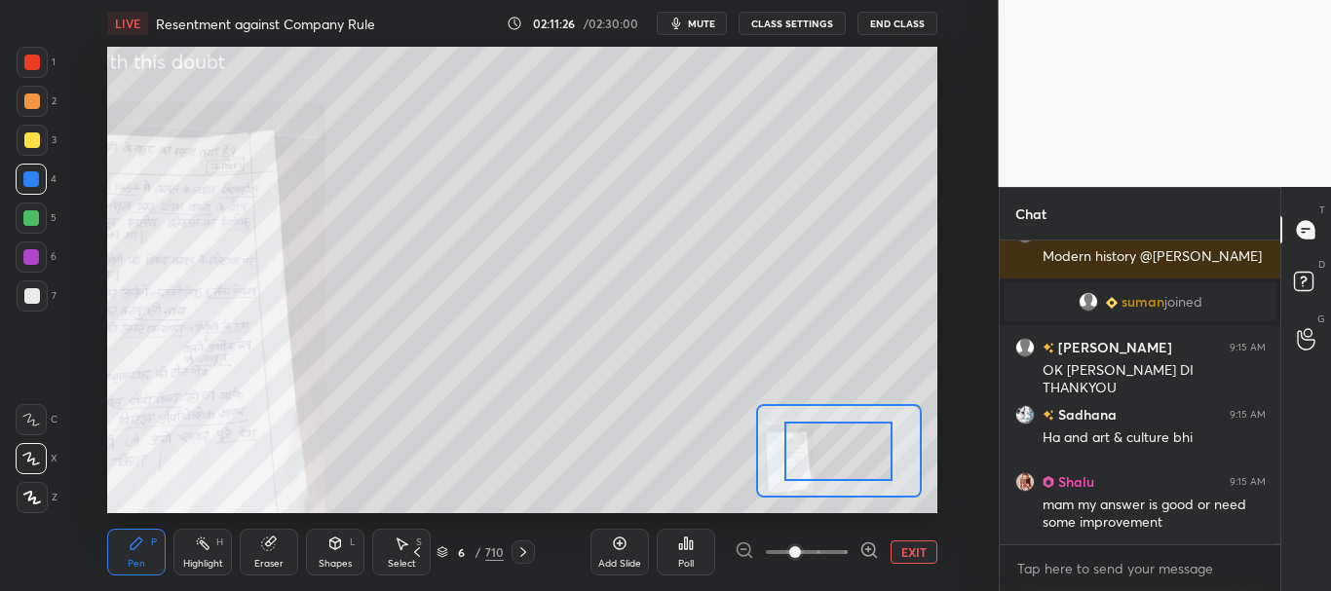
click at [837, 548] on span at bounding box center [807, 552] width 82 height 29
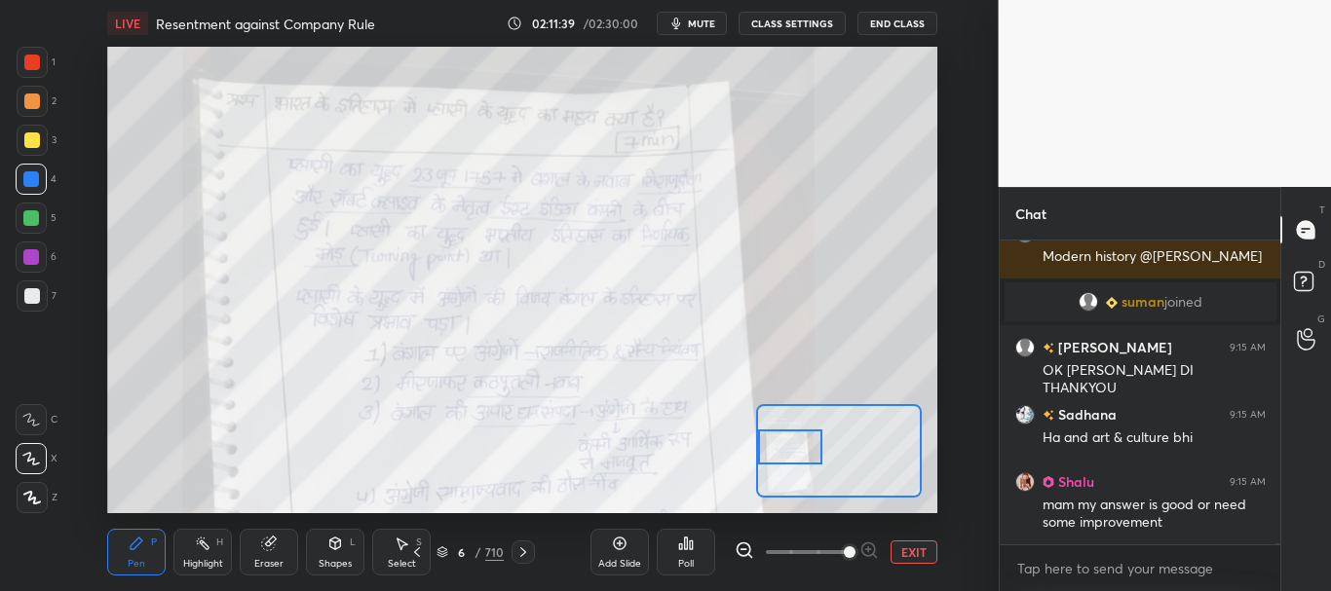
scroll to position [105162, 0]
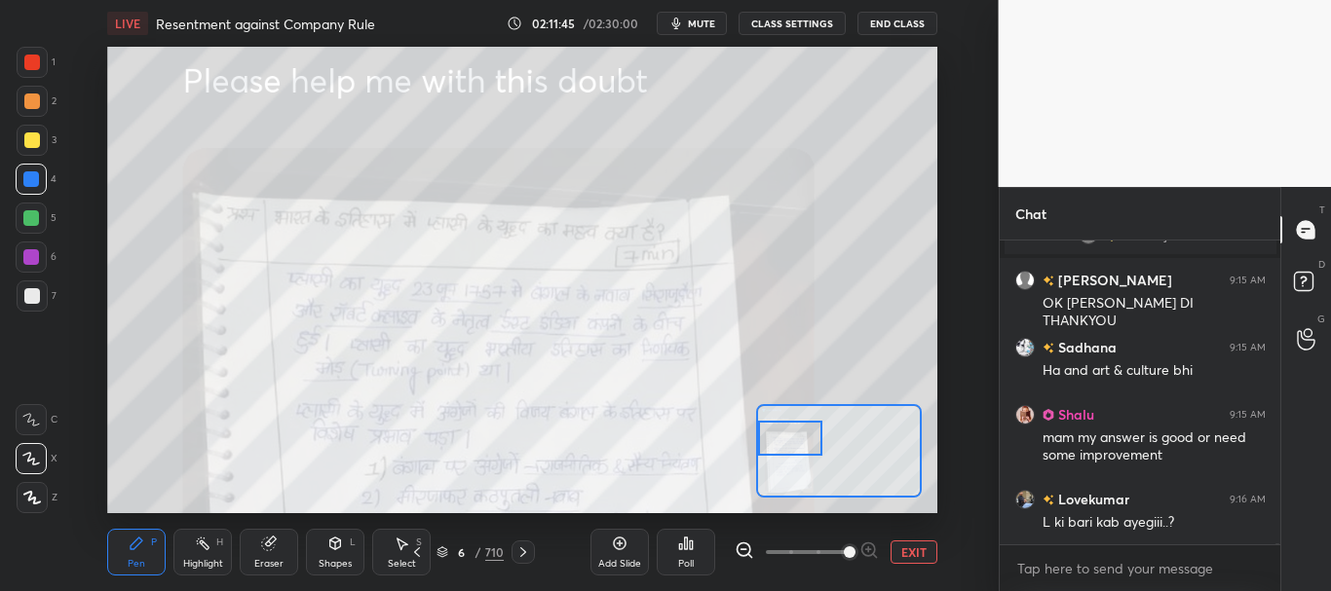
drag, startPoint x: 848, startPoint y: 441, endPoint x: 795, endPoint y: 429, distance: 54.1
click at [795, 429] on div at bounding box center [790, 439] width 65 height 36
click at [914, 552] on button "EXIT" at bounding box center [913, 552] width 47 height 23
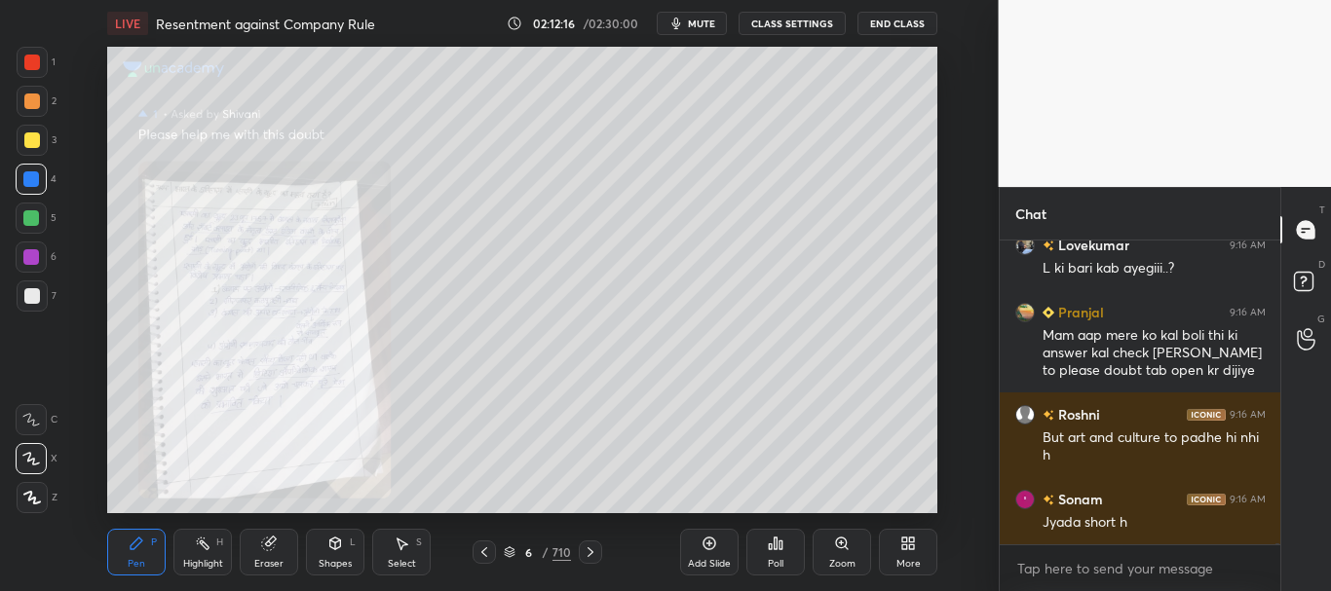
scroll to position [105484, 0]
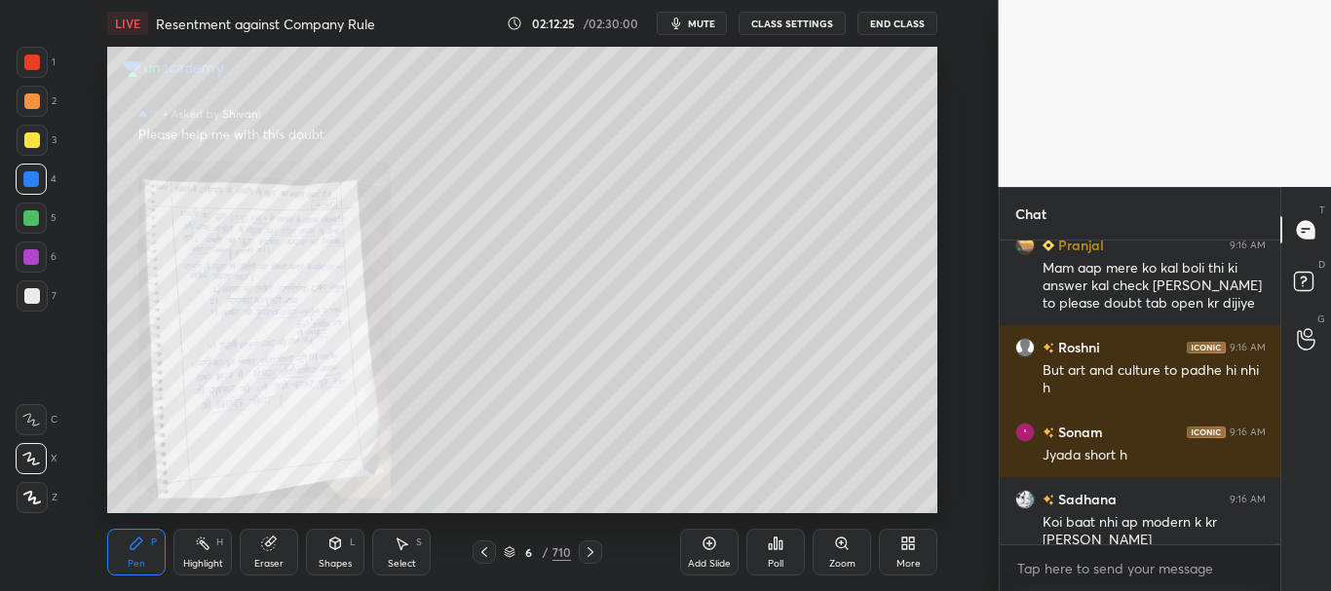
click at [592, 549] on icon at bounding box center [591, 553] width 16 height 16
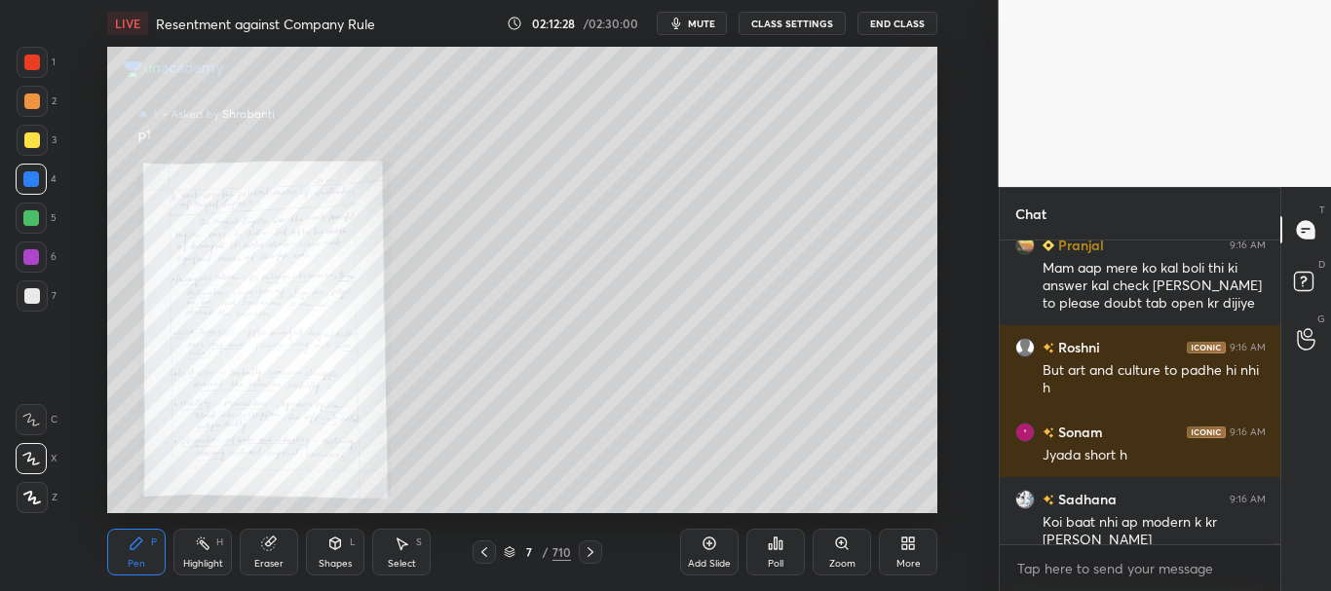
click at [848, 551] on div "Zoom" at bounding box center [841, 552] width 58 height 47
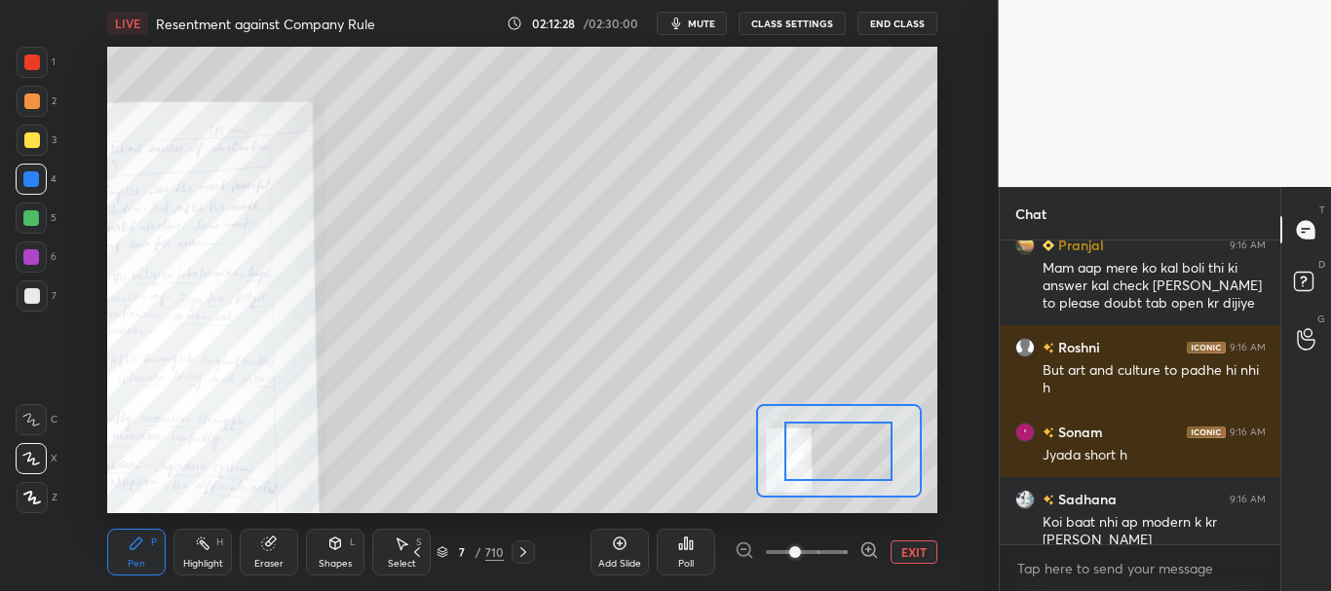
click at [838, 547] on span at bounding box center [807, 552] width 82 height 29
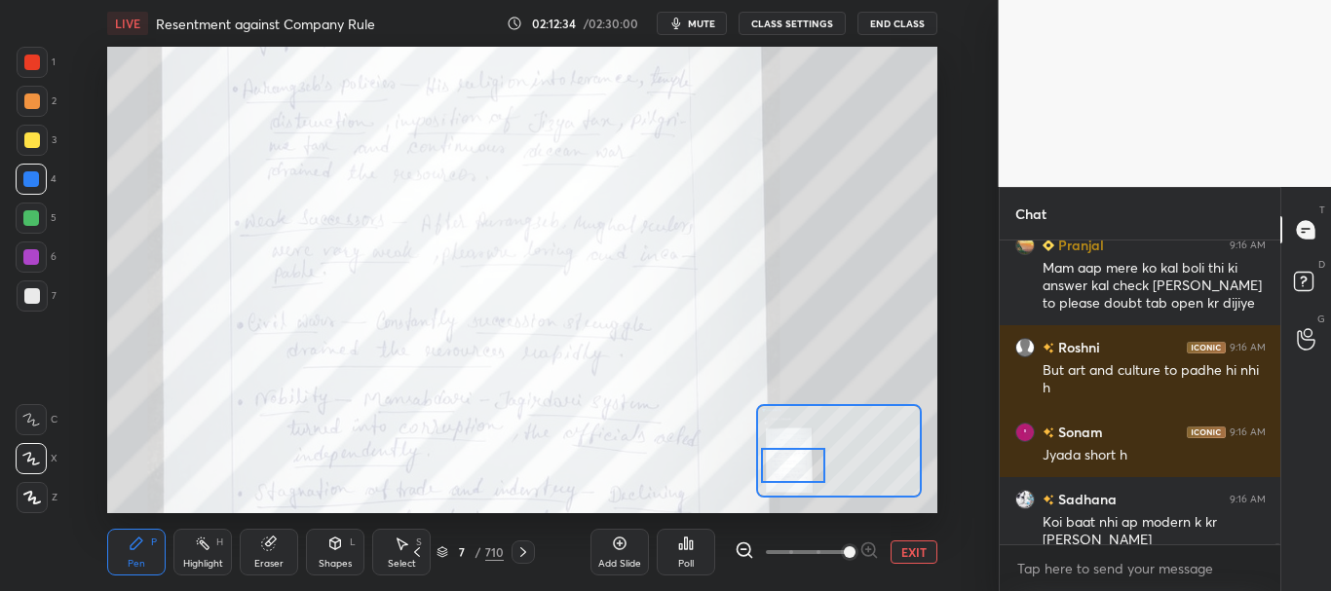
scroll to position [105551, 0]
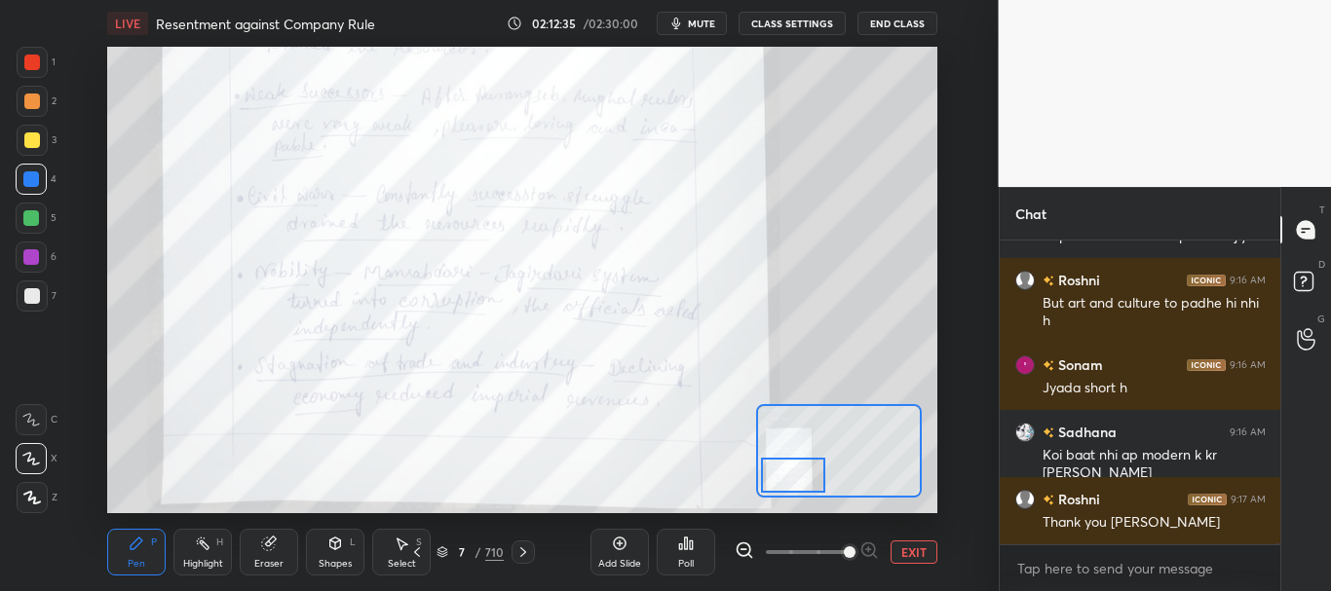
drag, startPoint x: 828, startPoint y: 469, endPoint x: 811, endPoint y: 471, distance: 17.6
click at [811, 472] on div at bounding box center [793, 476] width 65 height 36
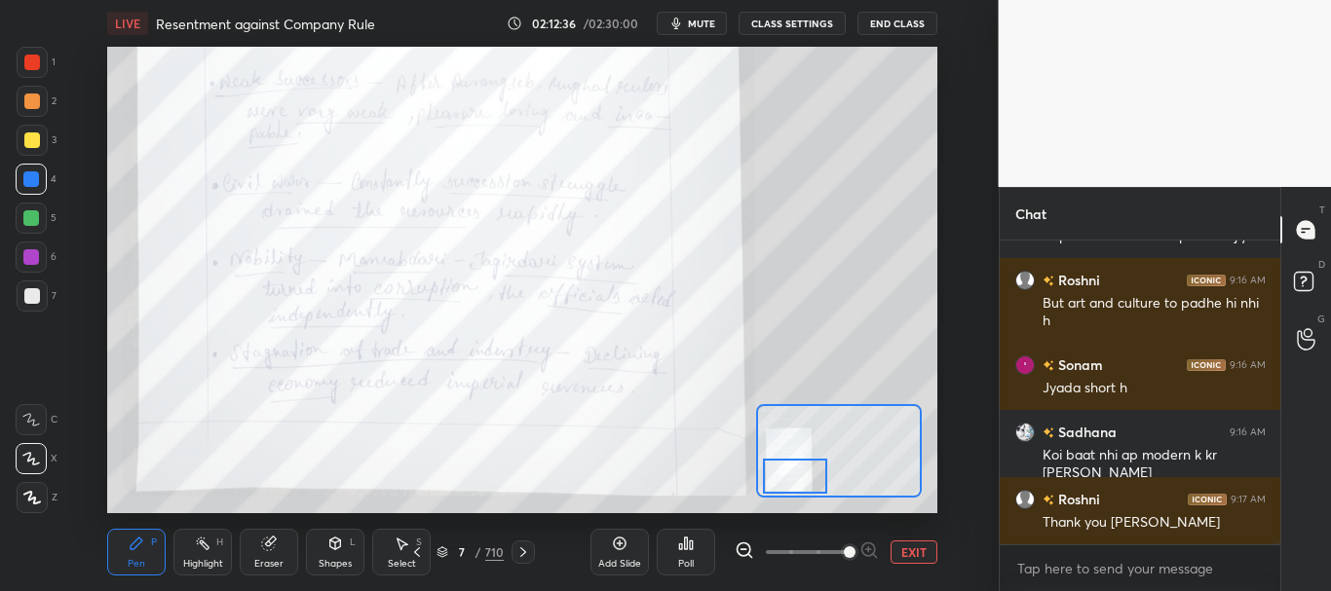
click at [521, 550] on icon at bounding box center [523, 553] width 16 height 16
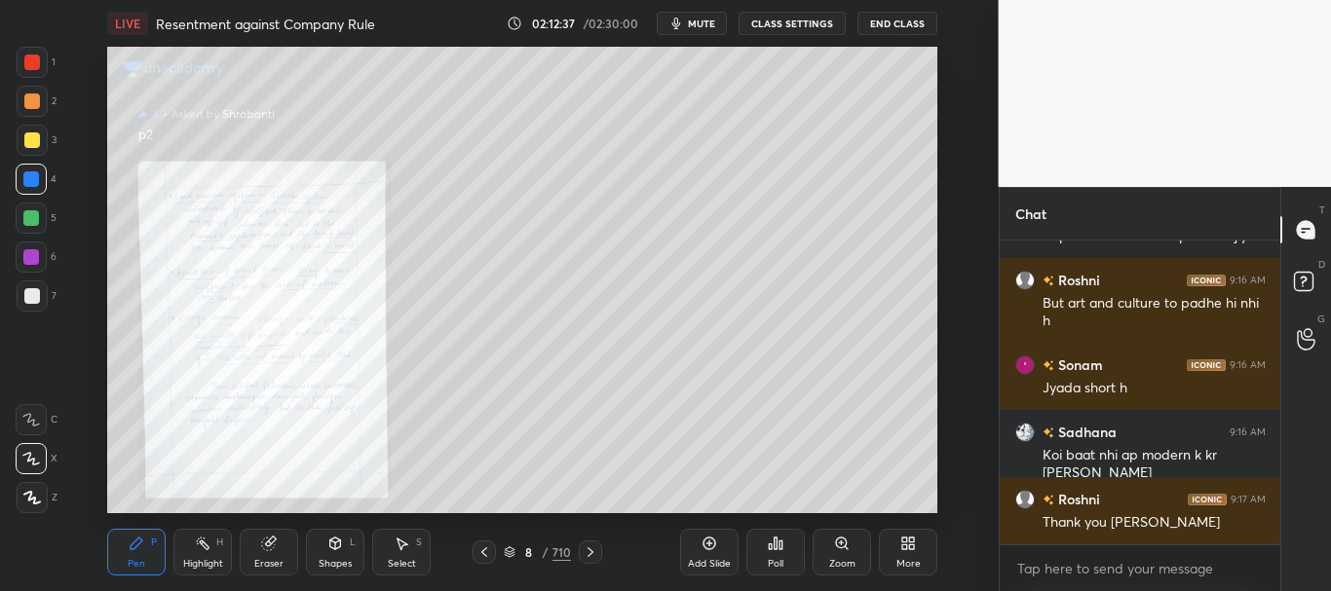
click at [841, 549] on icon at bounding box center [842, 544] width 16 height 16
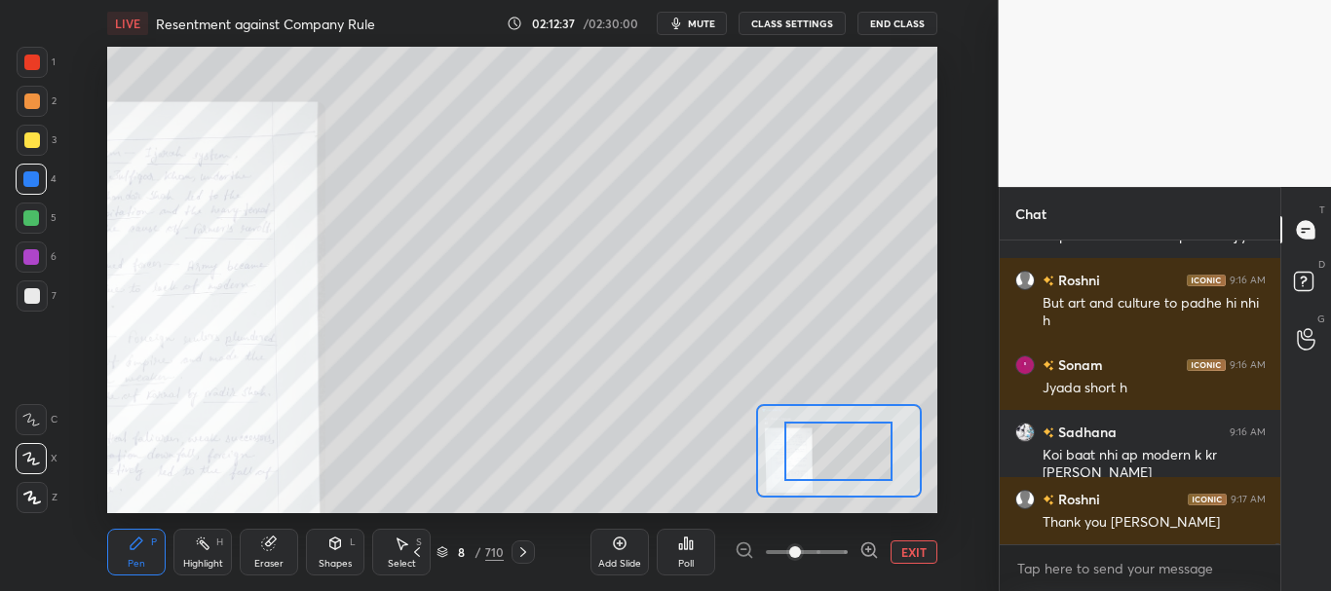
drag, startPoint x: 836, startPoint y: 551, endPoint x: 834, endPoint y: 511, distance: 40.0
click at [836, 548] on span at bounding box center [807, 552] width 82 height 29
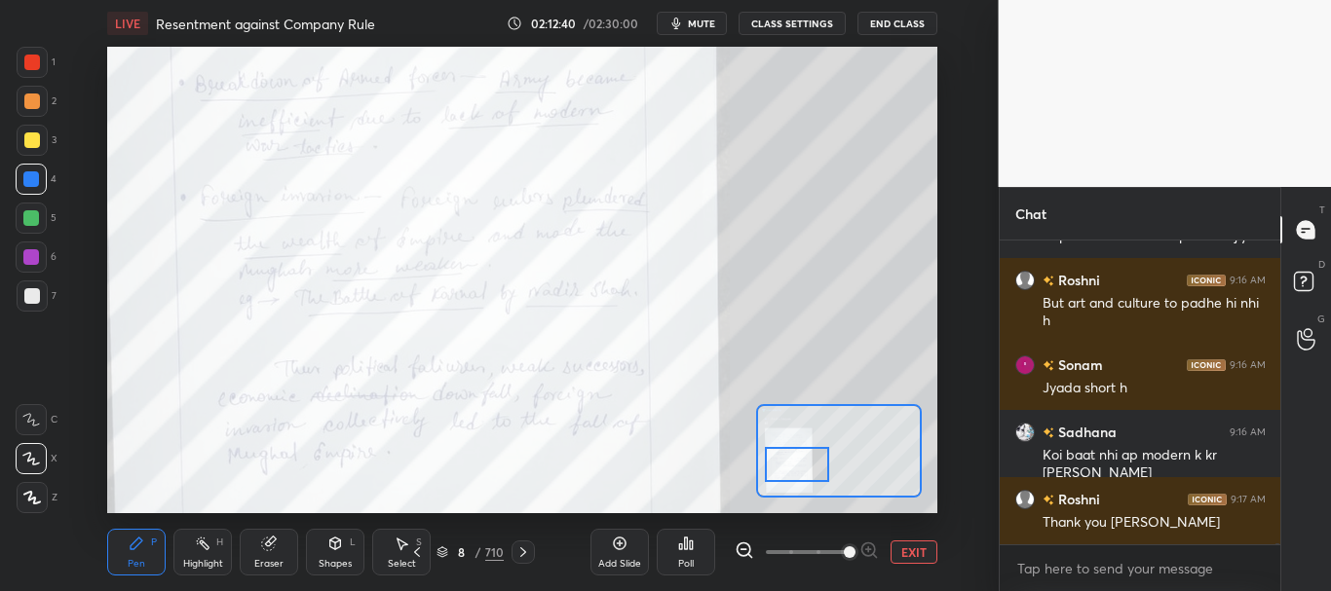
drag, startPoint x: 850, startPoint y: 457, endPoint x: 809, endPoint y: 472, distance: 44.4
click at [809, 472] on div at bounding box center [797, 465] width 65 height 36
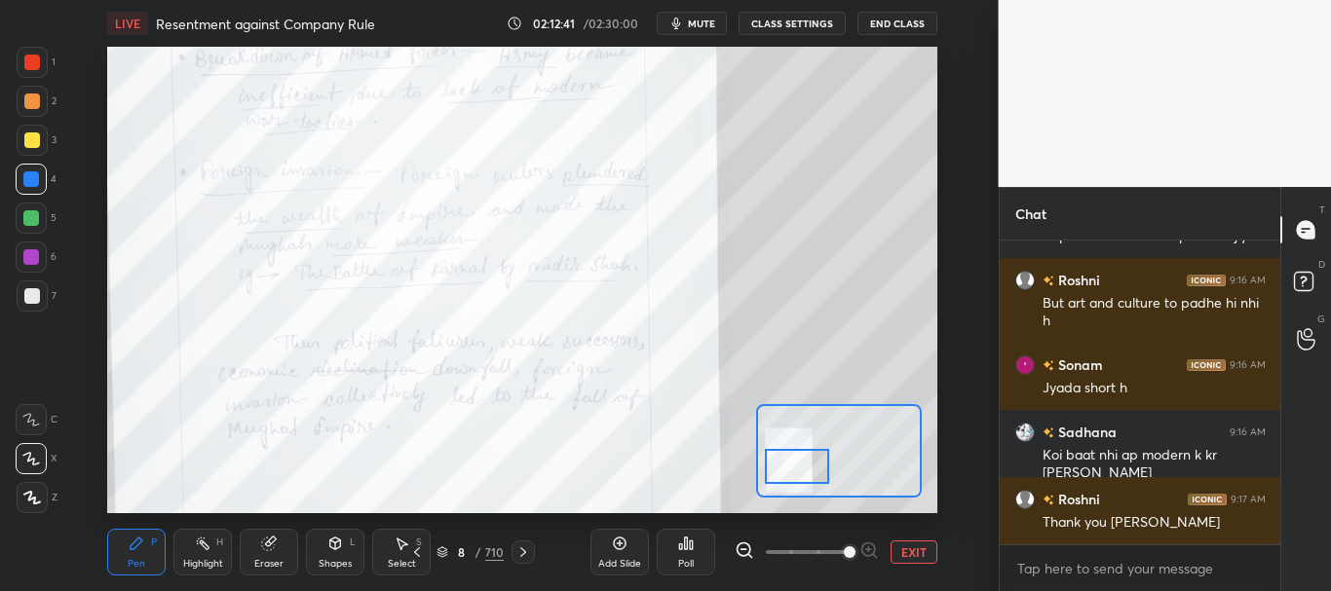
click at [902, 547] on button "EXIT" at bounding box center [913, 552] width 47 height 23
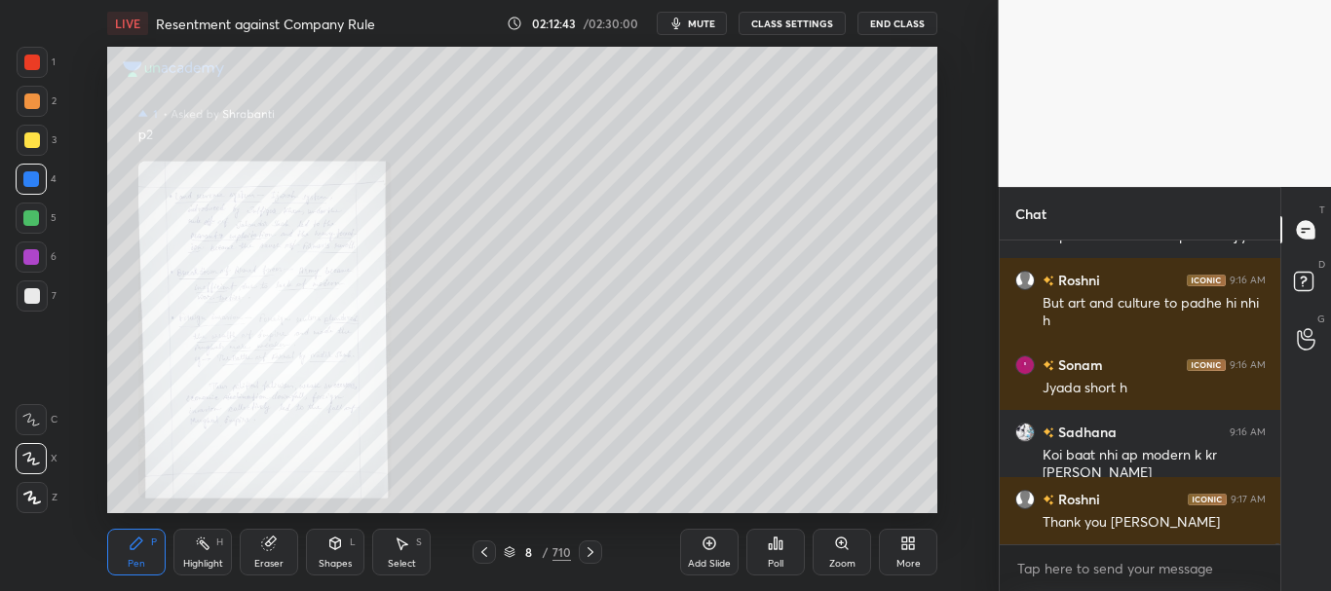
click at [596, 557] on icon at bounding box center [591, 553] width 16 height 16
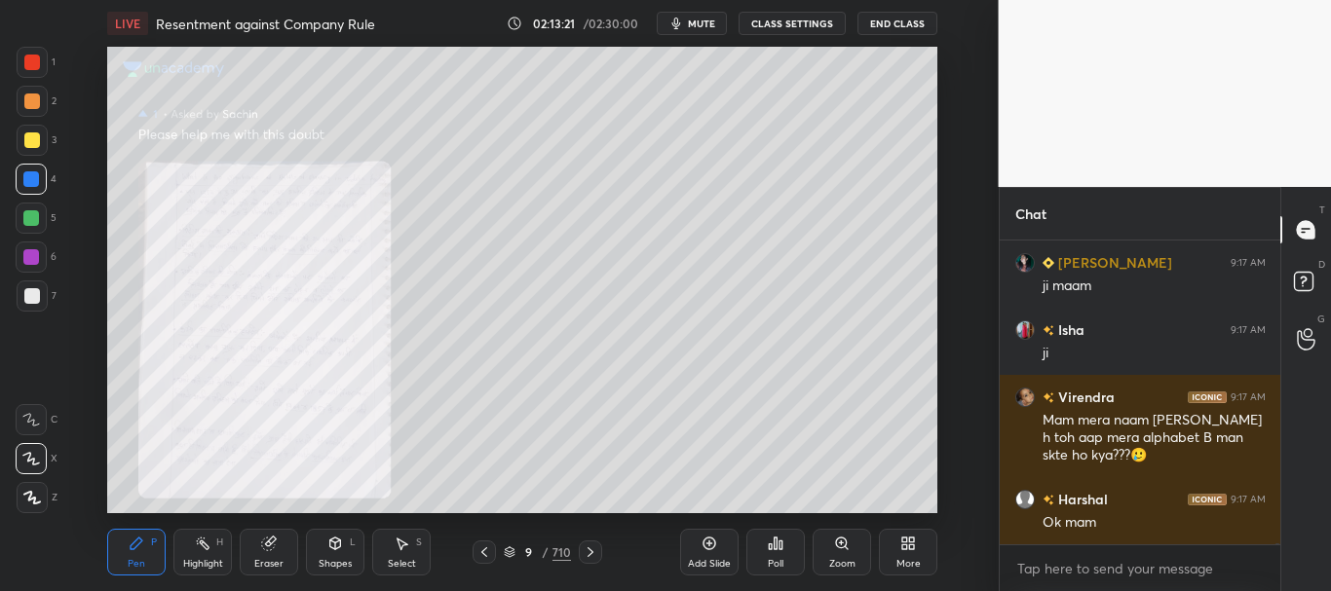
scroll to position [106007, 0]
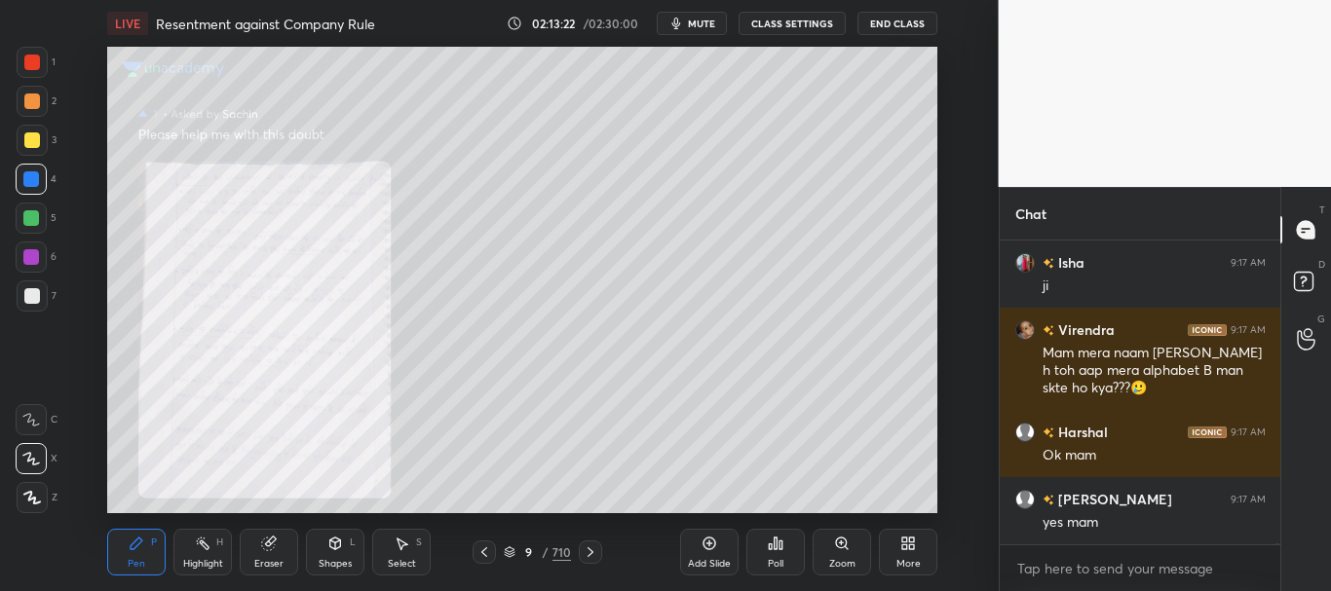
click at [851, 548] on div "Zoom" at bounding box center [841, 552] width 58 height 47
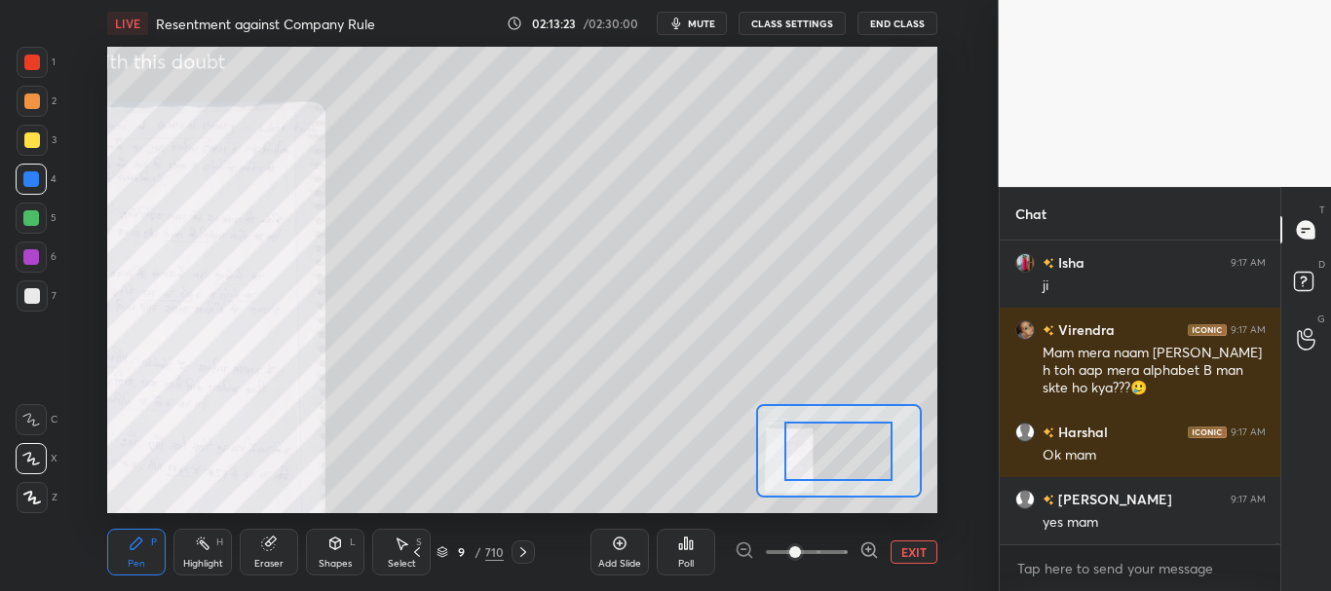
drag, startPoint x: 821, startPoint y: 550, endPoint x: 826, endPoint y: 525, distance: 25.8
click at [822, 550] on span at bounding box center [807, 552] width 82 height 29
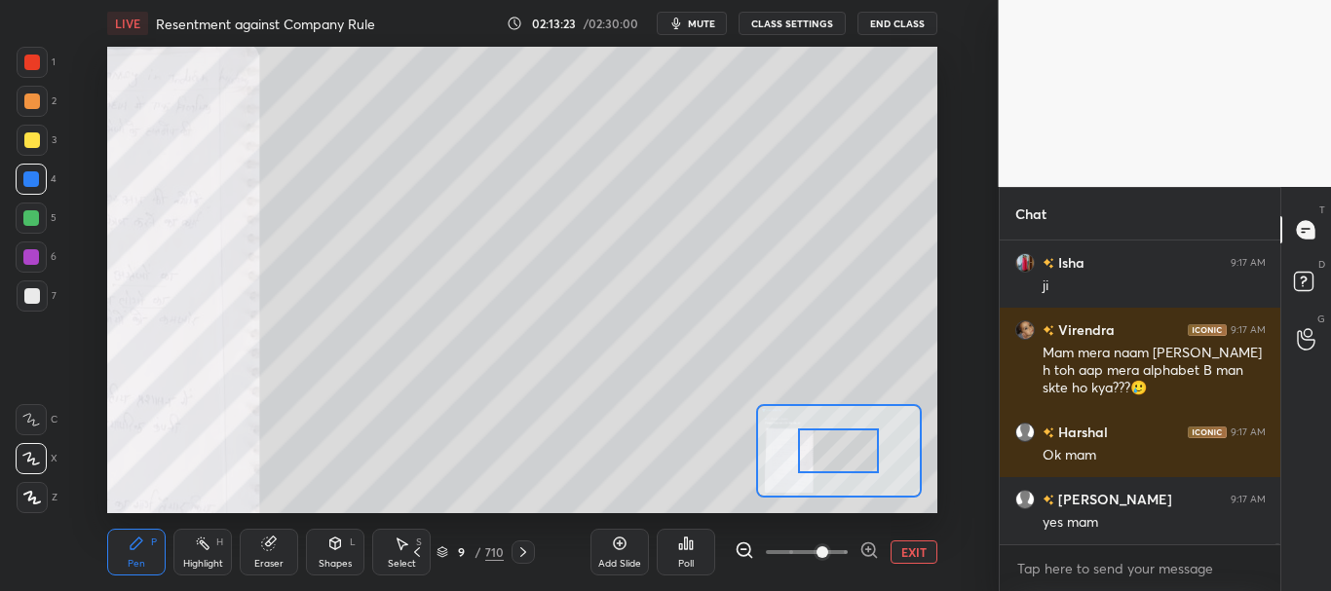
click at [823, 497] on div "LIVE Resentment against Company Rule 02:13:23 / 02:30:00 mute CLASS SETTINGS En…" at bounding box center [522, 295] width 921 height 591
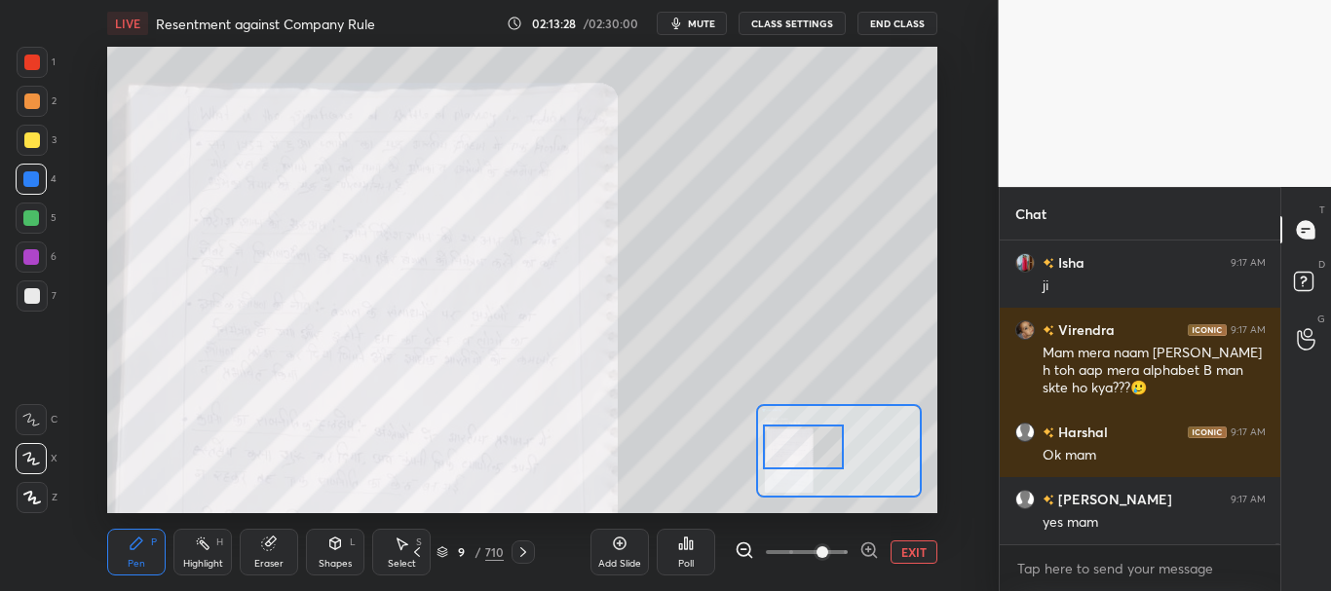
drag, startPoint x: 848, startPoint y: 455, endPoint x: 811, endPoint y: 454, distance: 37.0
click at [812, 453] on div at bounding box center [803, 447] width 81 height 45
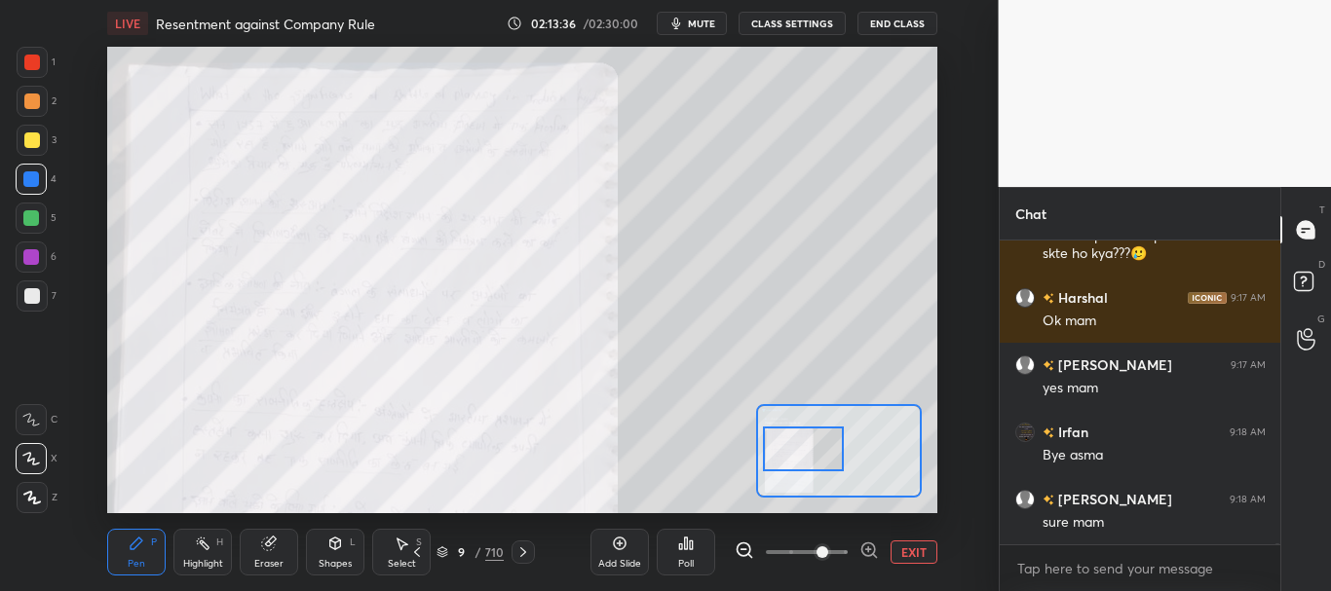
scroll to position [106226, 0]
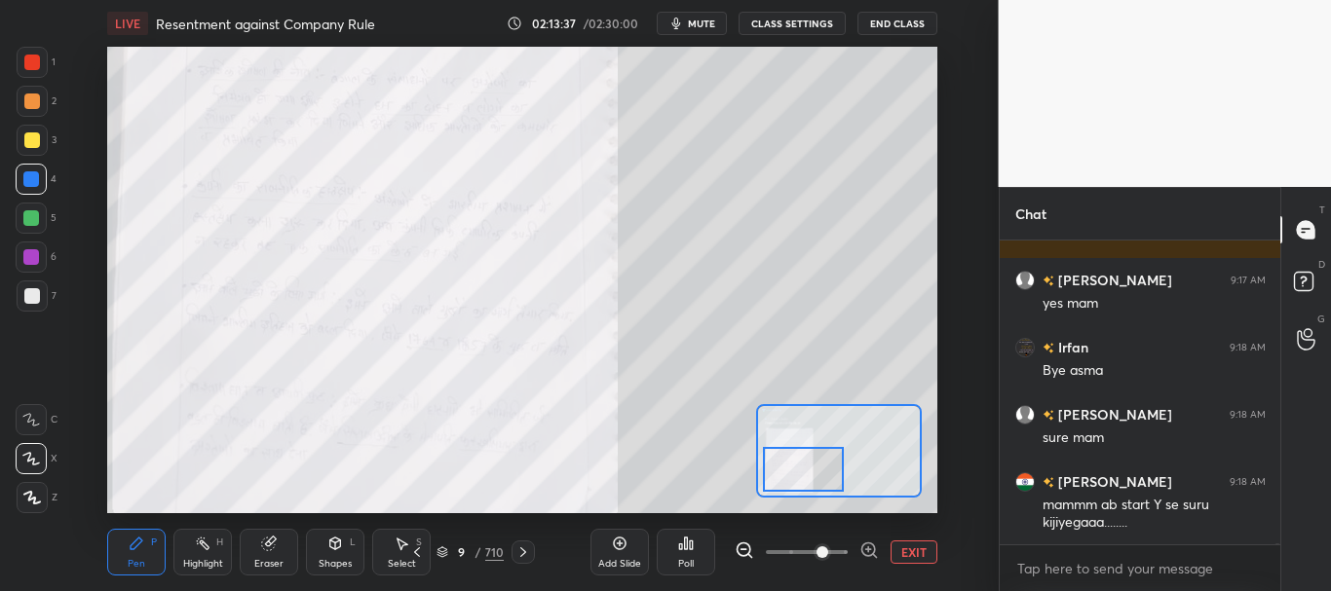
drag, startPoint x: 805, startPoint y: 455, endPoint x: 805, endPoint y: 473, distance: 18.5
click at [805, 473] on div at bounding box center [803, 469] width 81 height 45
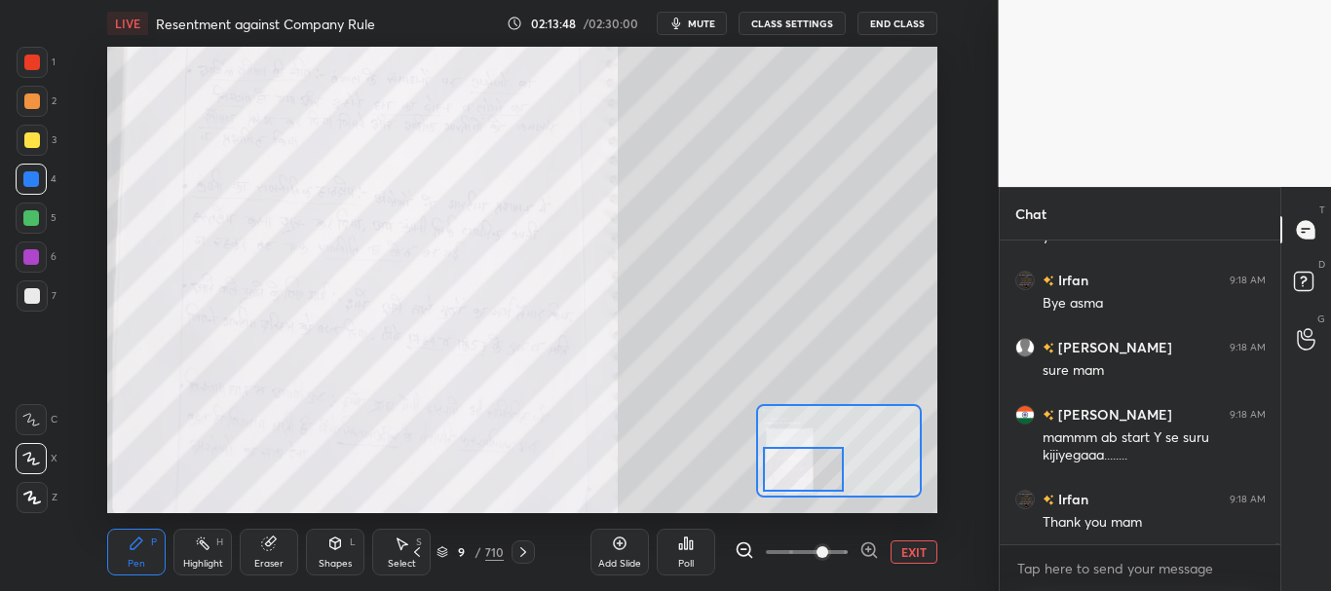
click at [914, 552] on button "EXIT" at bounding box center [913, 552] width 47 height 23
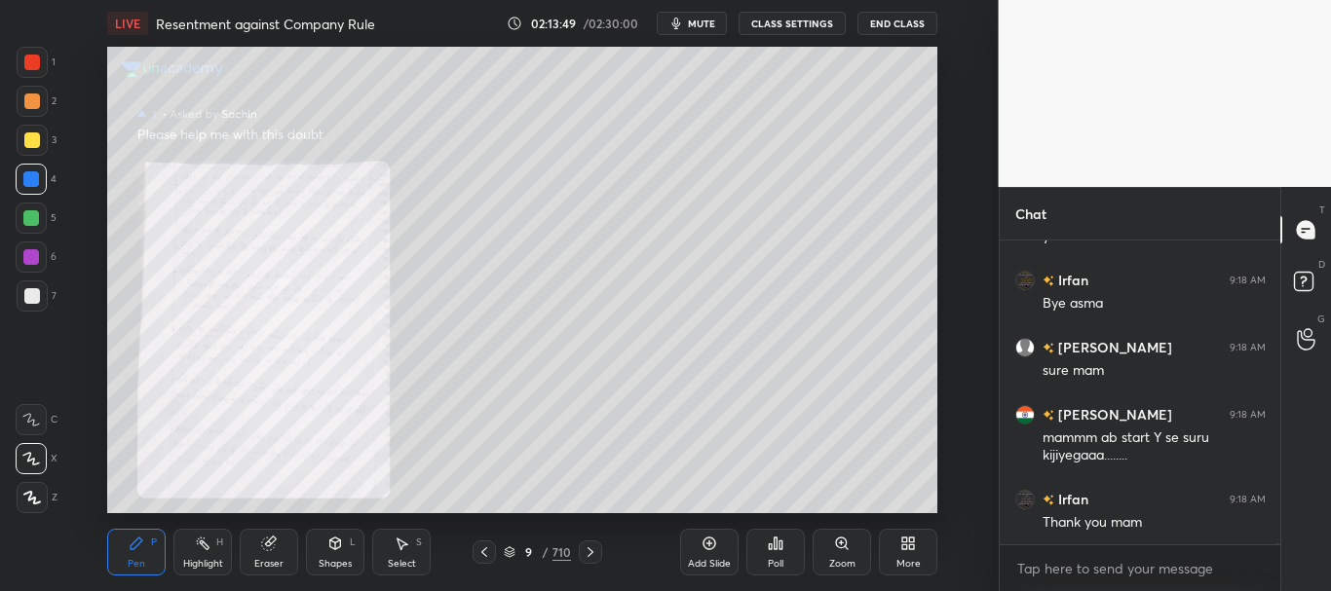
click at [594, 549] on icon at bounding box center [591, 553] width 16 height 16
click at [846, 553] on div "Zoom" at bounding box center [841, 552] width 58 height 47
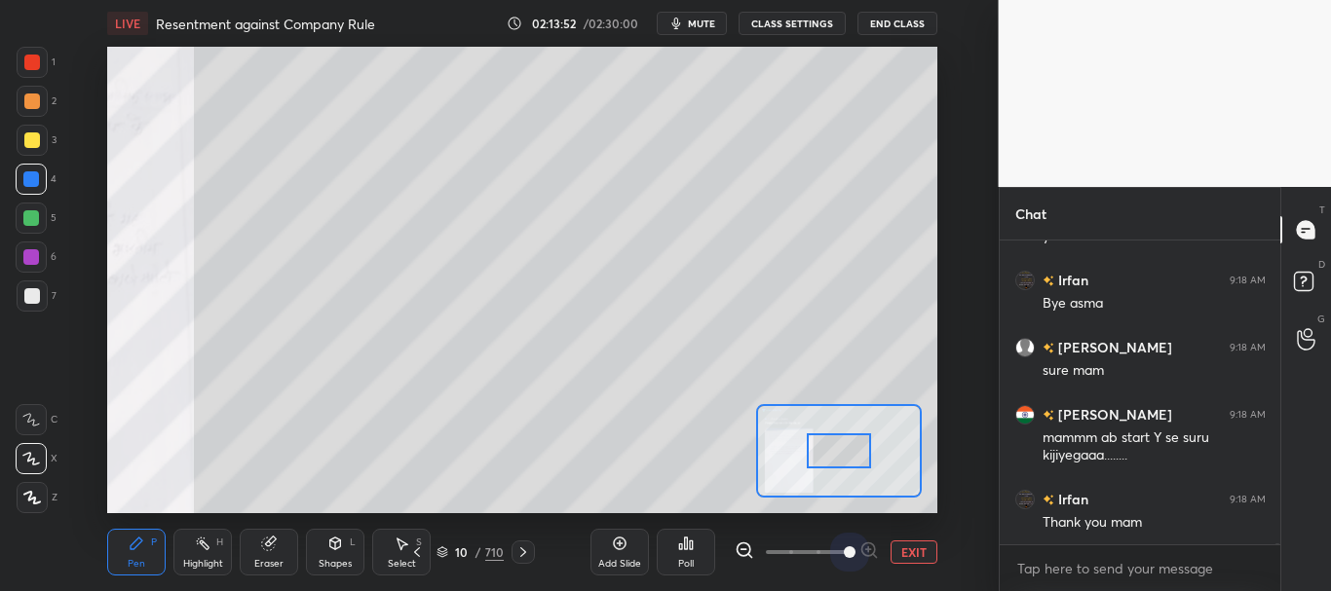
click at [835, 543] on span at bounding box center [807, 552] width 82 height 29
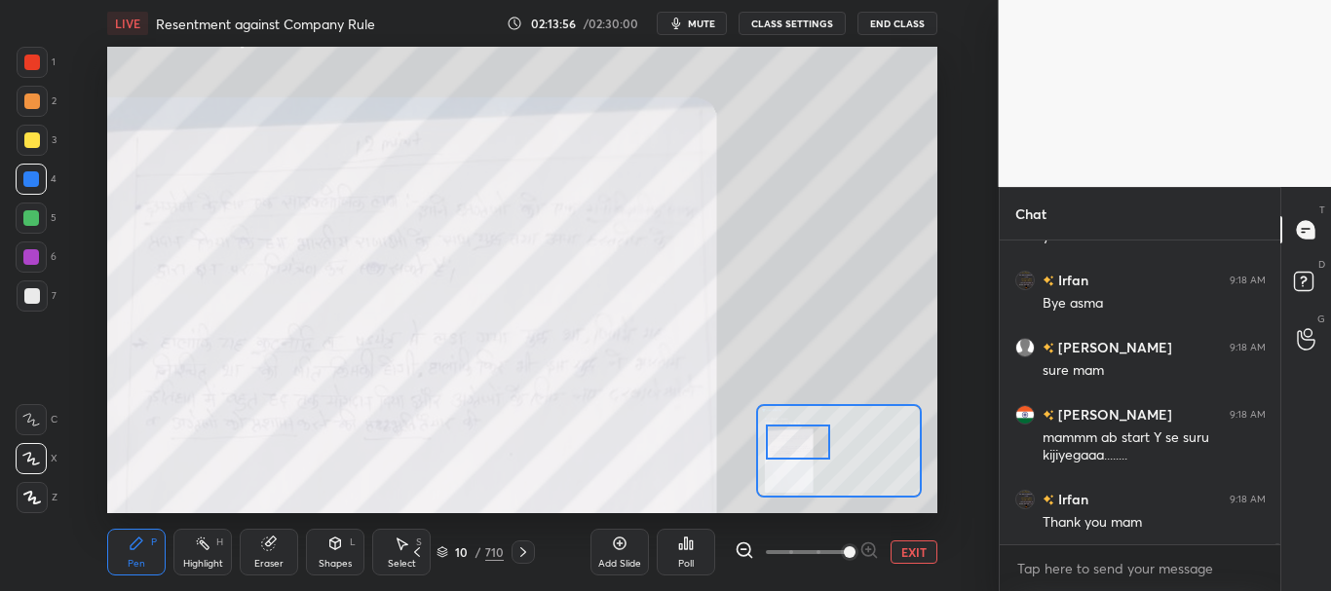
scroll to position [106378, 0]
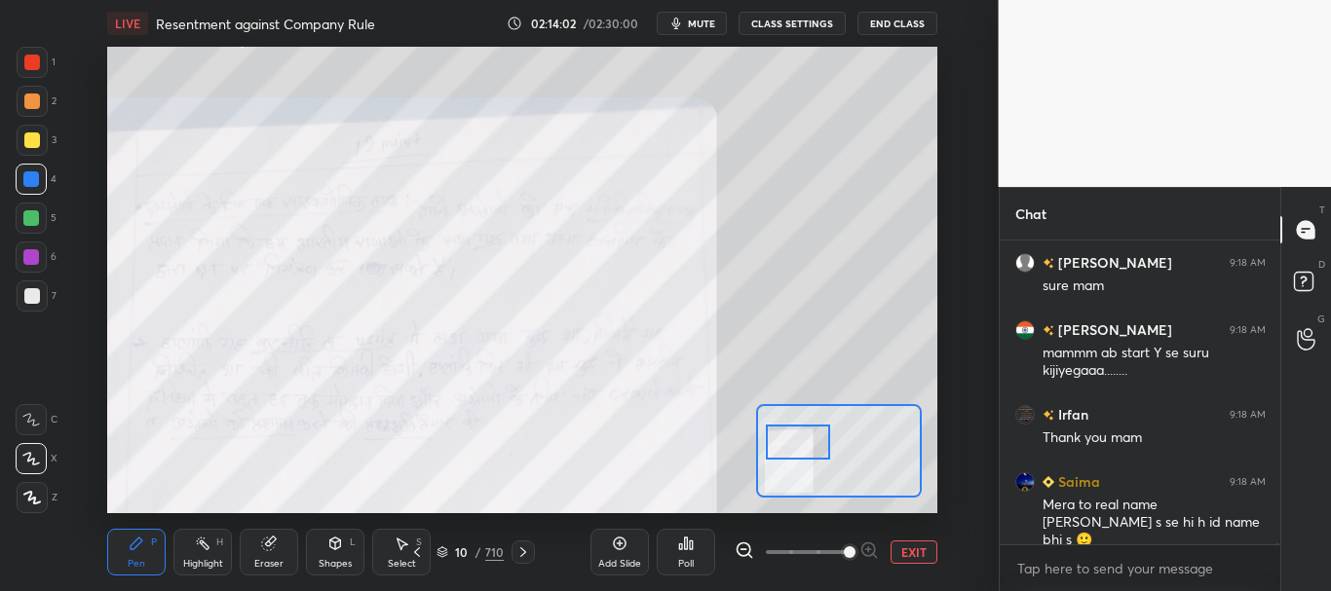
drag, startPoint x: 845, startPoint y: 457, endPoint x: 804, endPoint y: 448, distance: 41.8
click at [804, 448] on div at bounding box center [798, 443] width 65 height 36
click at [805, 451] on div at bounding box center [797, 443] width 65 height 36
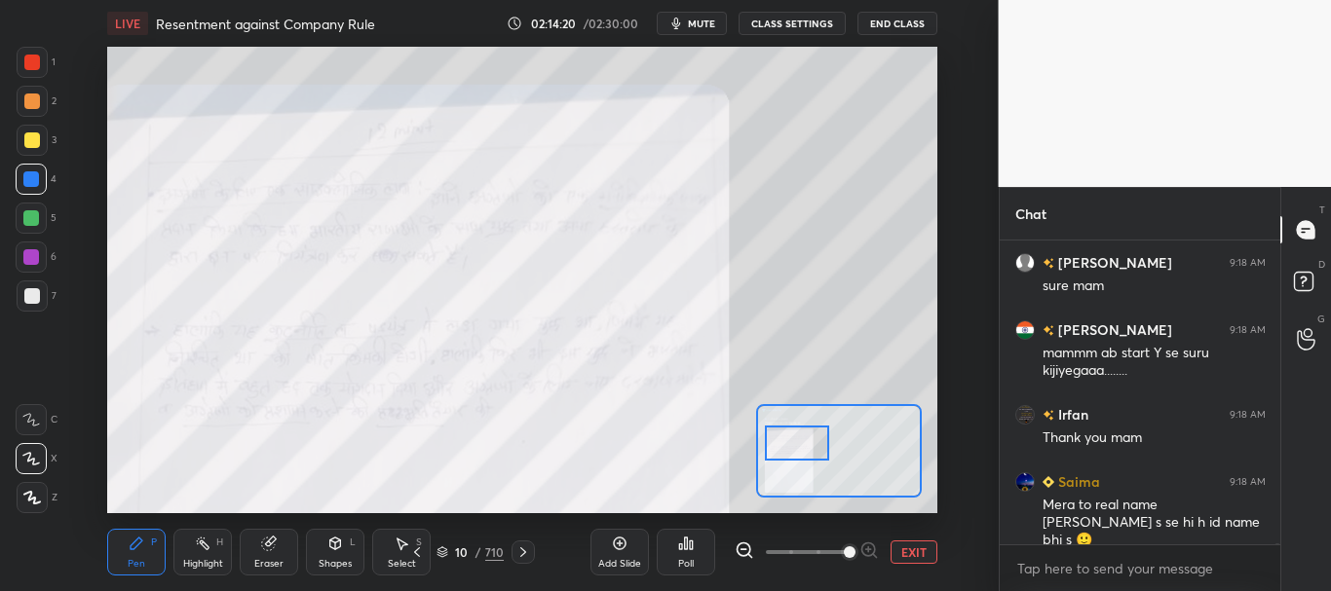
click at [911, 545] on button "EXIT" at bounding box center [913, 552] width 47 height 23
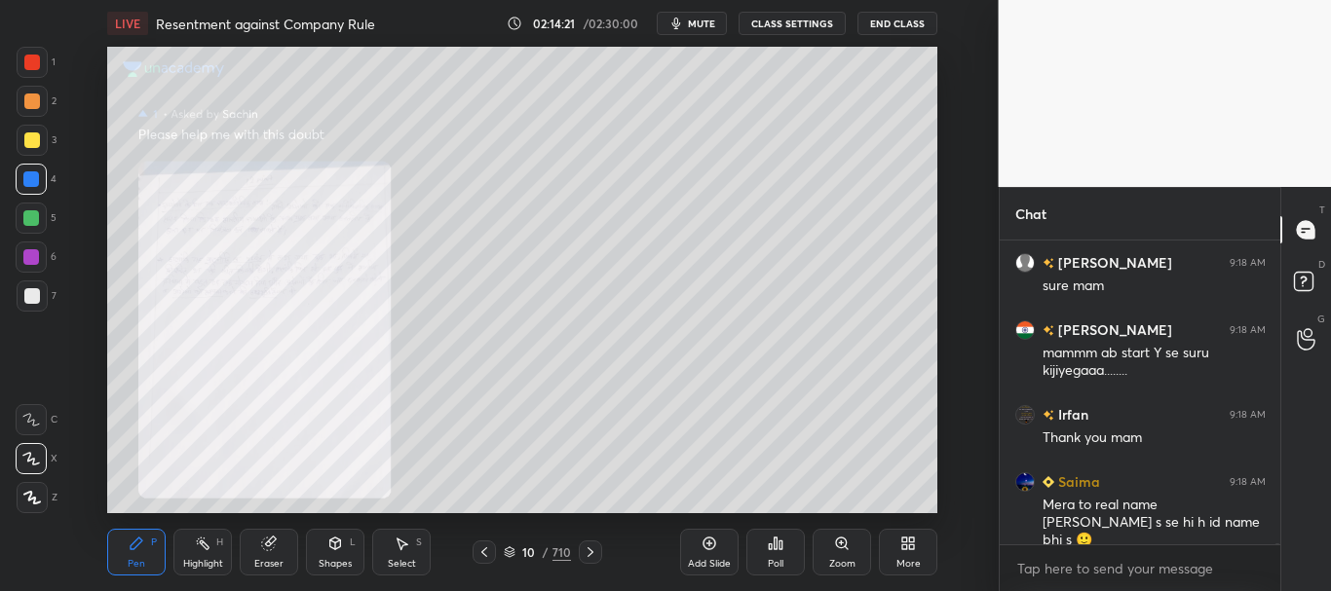
click at [482, 554] on icon at bounding box center [484, 553] width 16 height 16
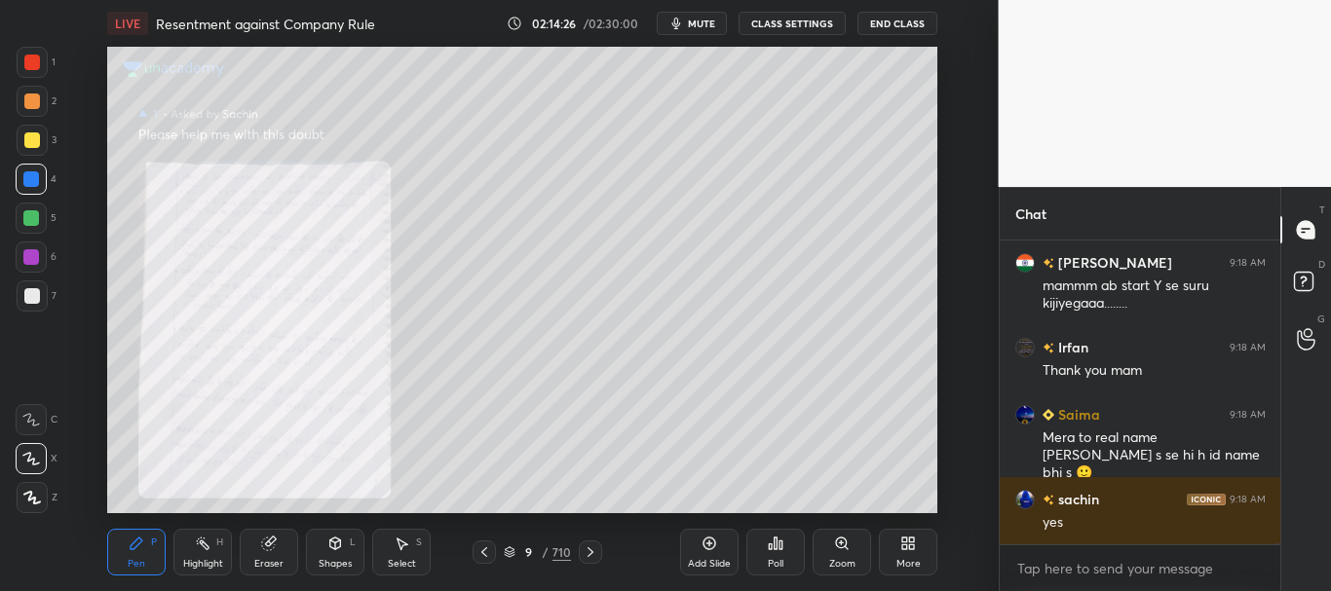
click at [838, 548] on icon at bounding box center [842, 544] width 16 height 16
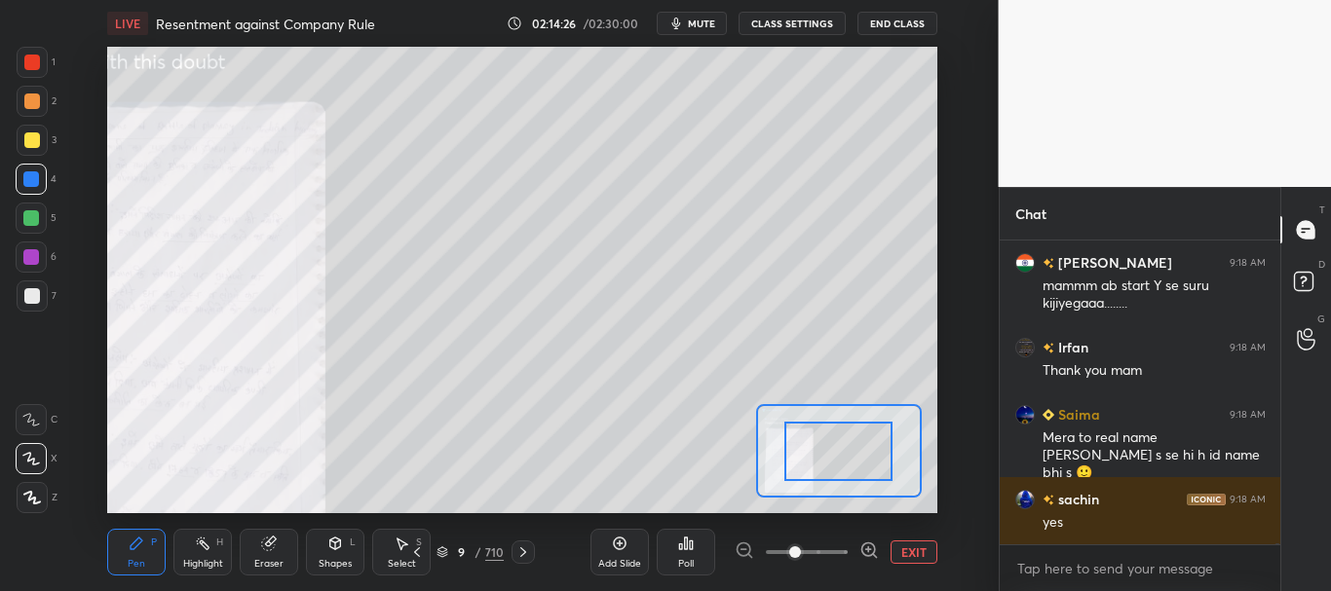
click at [825, 552] on span at bounding box center [807, 552] width 82 height 29
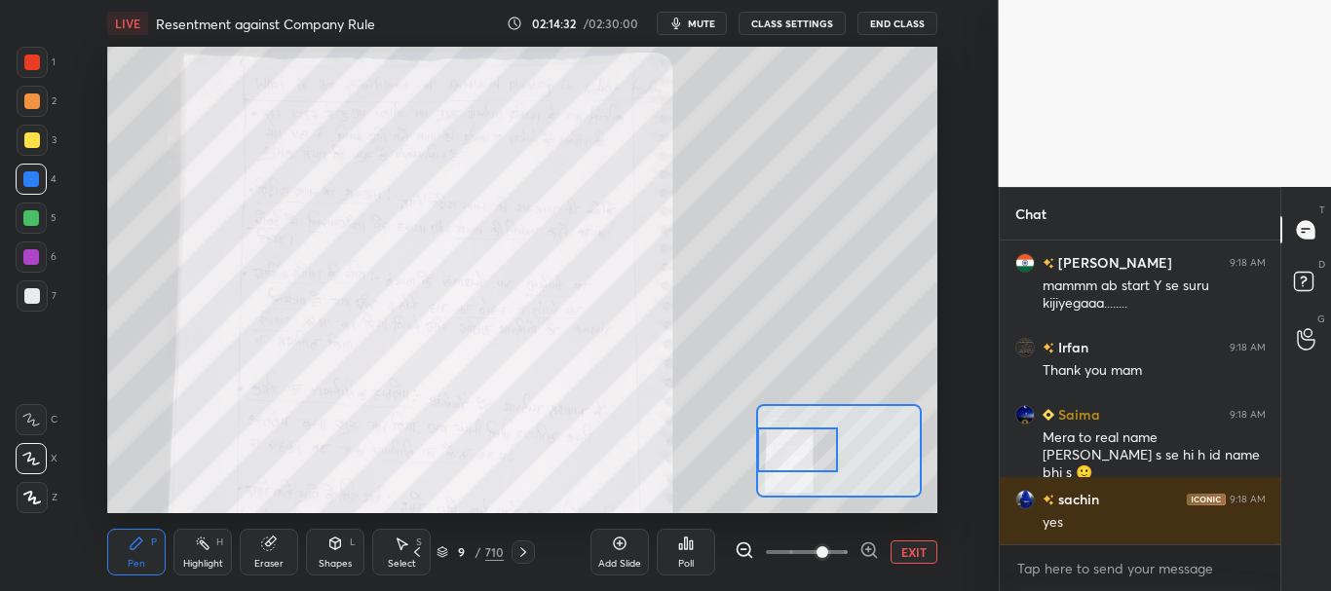
drag, startPoint x: 848, startPoint y: 454, endPoint x: 805, endPoint y: 454, distance: 42.9
click at [800, 454] on div at bounding box center [797, 450] width 81 height 45
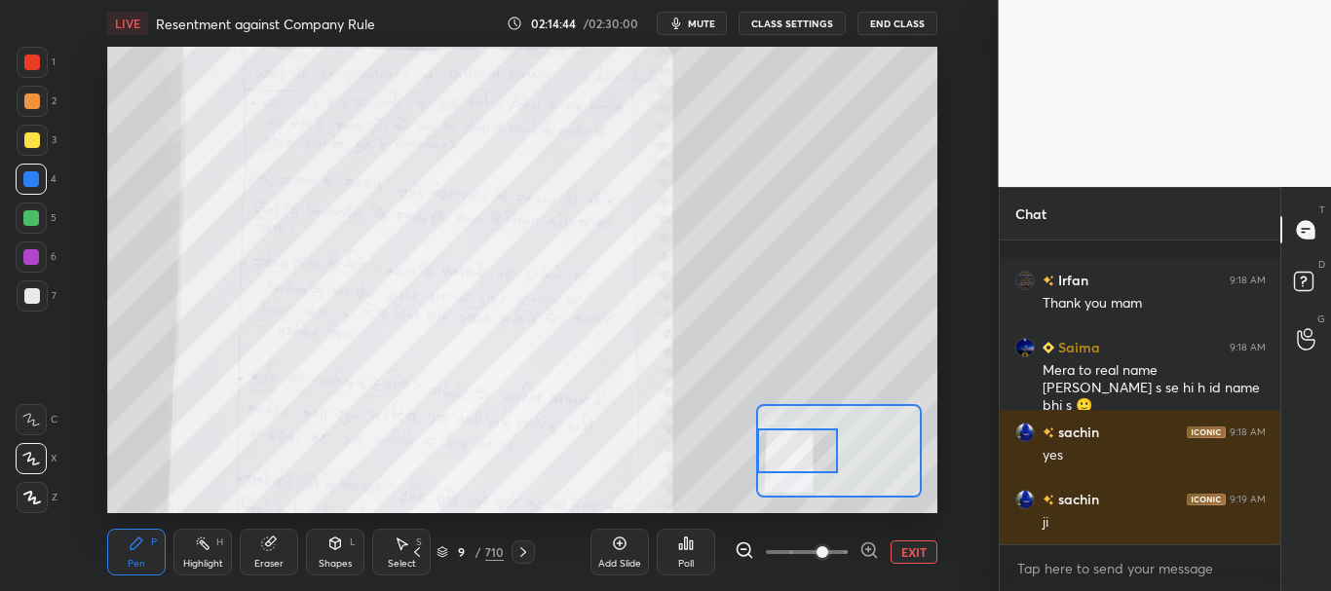
scroll to position [106597, 0]
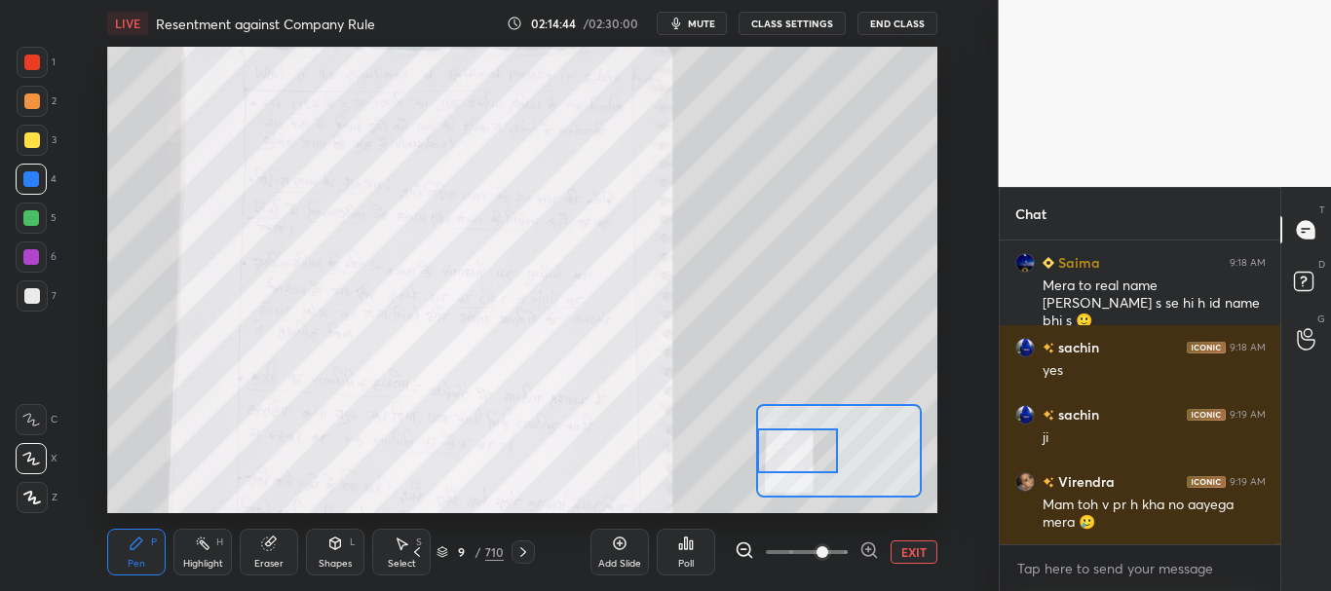
click at [524, 552] on icon at bounding box center [523, 553] width 6 height 10
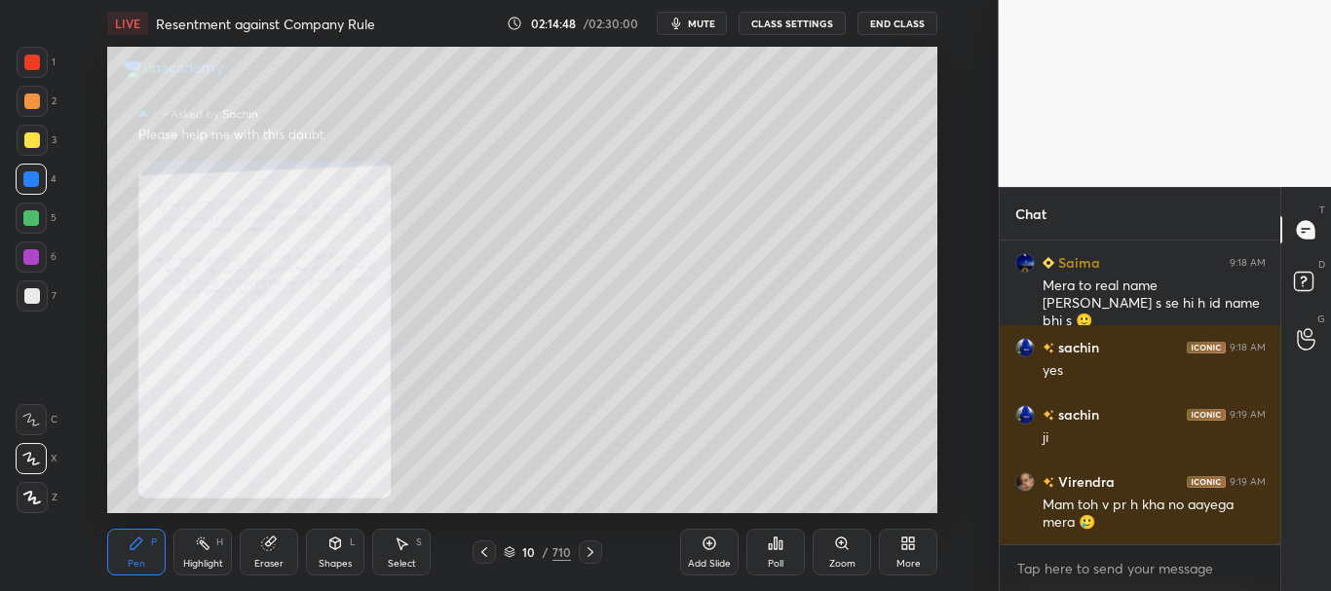
click at [481, 553] on icon at bounding box center [484, 553] width 16 height 16
click at [593, 546] on icon at bounding box center [591, 553] width 16 height 16
click at [596, 548] on icon at bounding box center [591, 553] width 16 height 16
click at [837, 546] on icon at bounding box center [841, 543] width 11 height 11
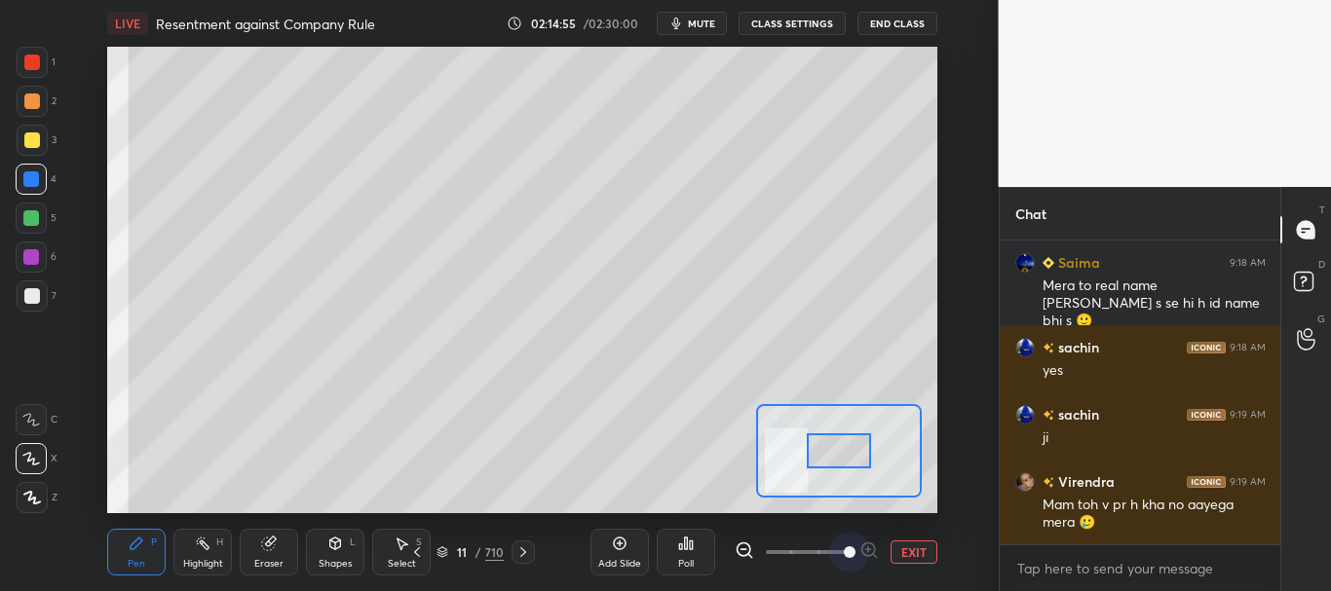
click at [835, 548] on span at bounding box center [807, 552] width 82 height 29
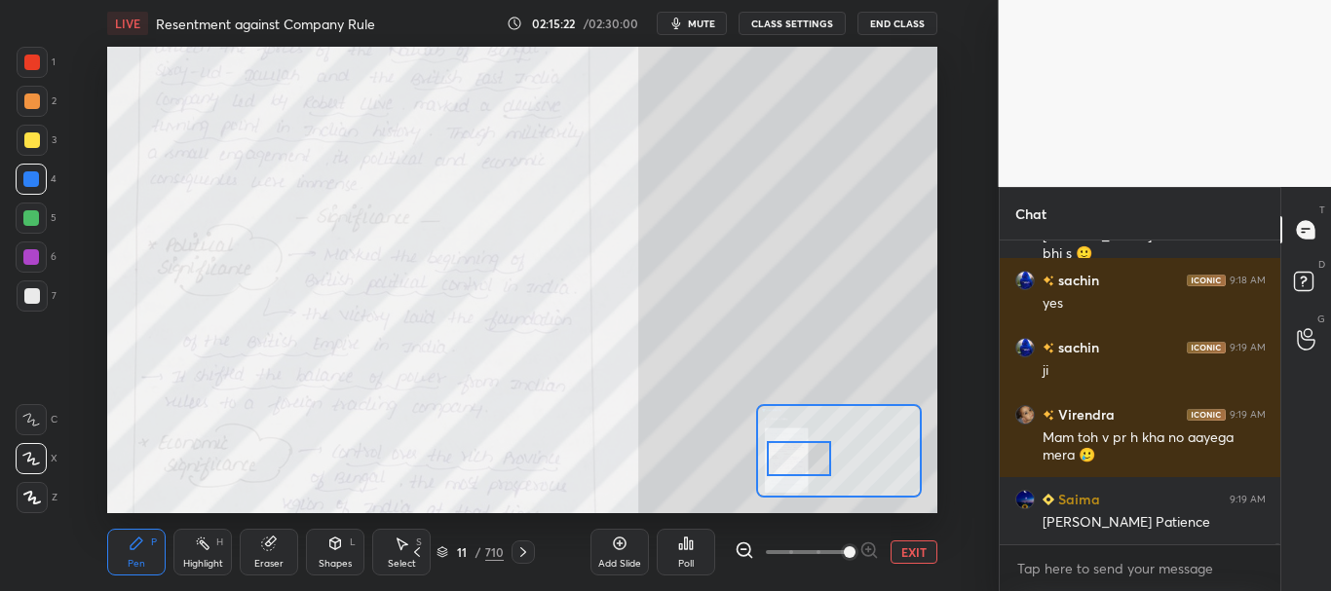
scroll to position [106732, 0]
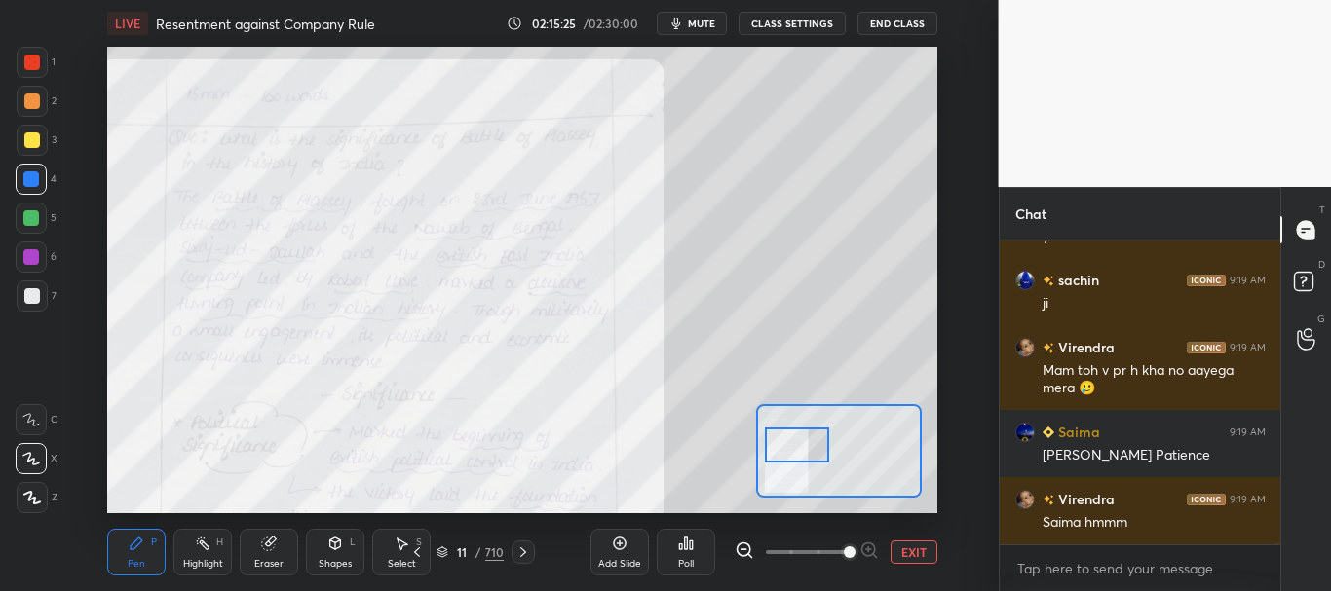
drag, startPoint x: 836, startPoint y: 463, endPoint x: 812, endPoint y: 437, distance: 34.5
click at [812, 437] on div at bounding box center [797, 446] width 65 height 36
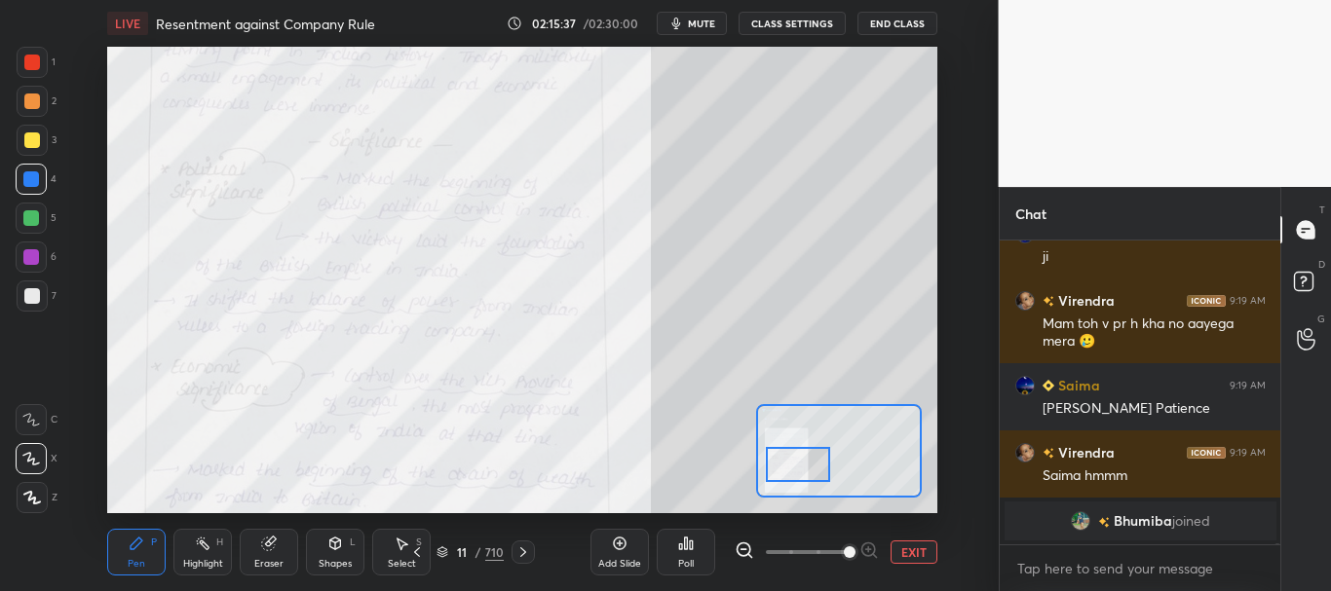
drag, startPoint x: 803, startPoint y: 456, endPoint x: 804, endPoint y: 474, distance: 18.5
click at [804, 474] on div at bounding box center [798, 465] width 65 height 36
click at [38, 65] on div at bounding box center [32, 63] width 16 height 16
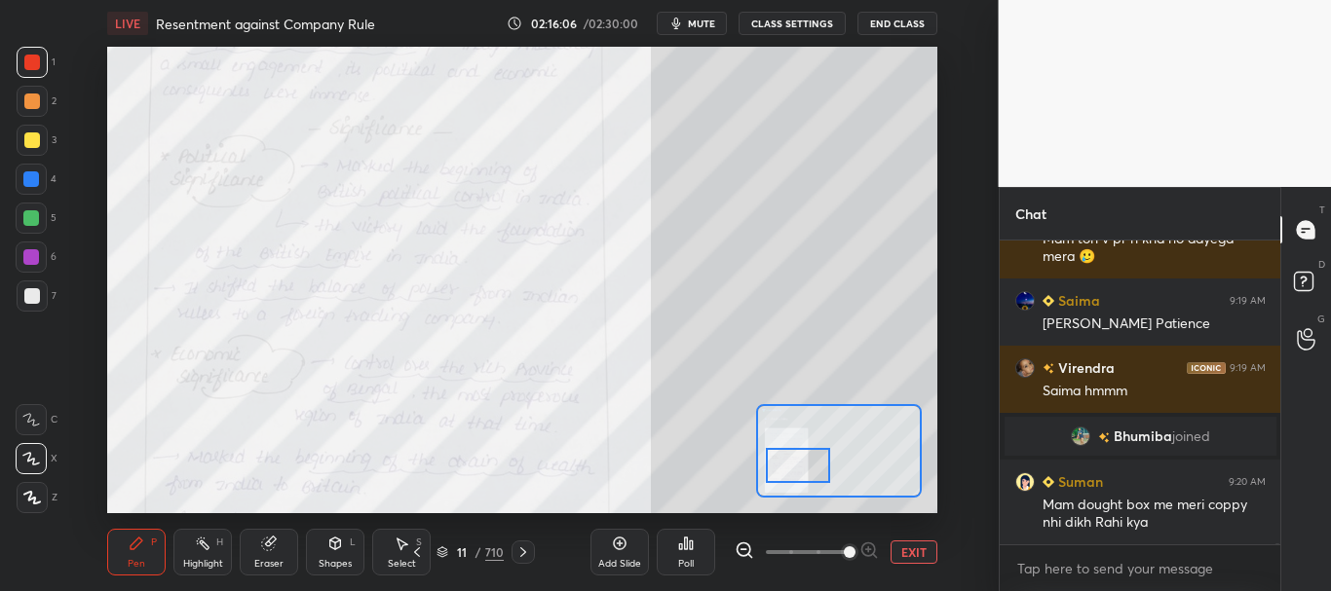
scroll to position [104390, 0]
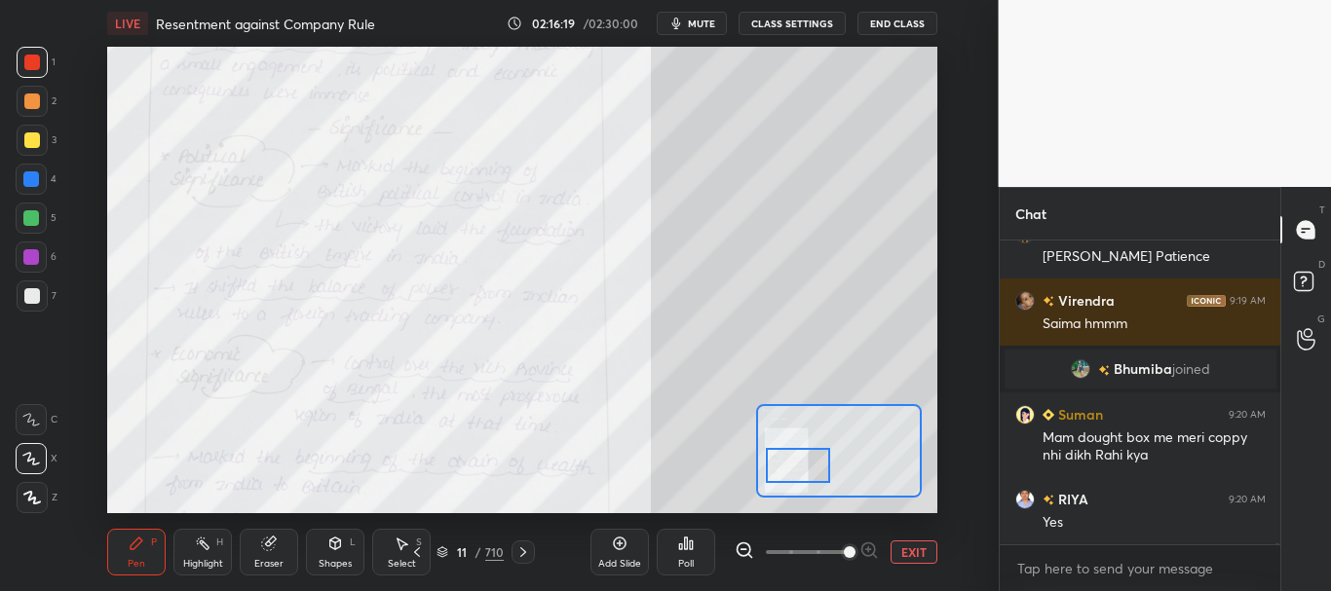
click at [523, 549] on icon at bounding box center [523, 553] width 16 height 16
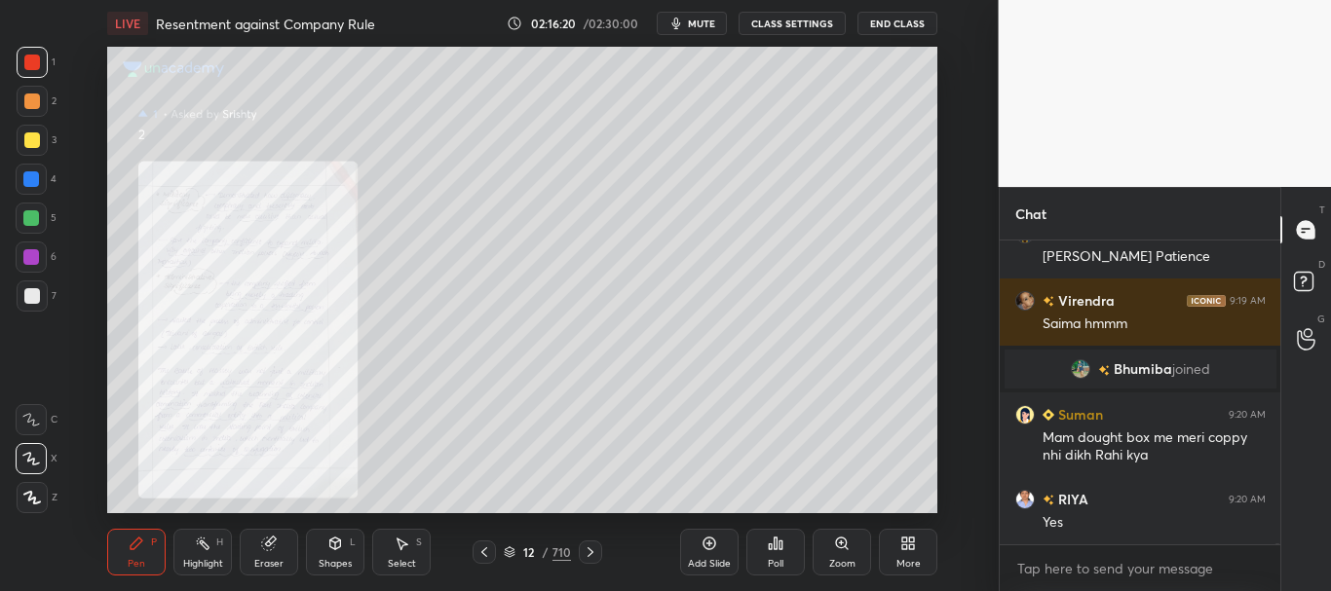
click at [850, 539] on icon at bounding box center [842, 544] width 16 height 16
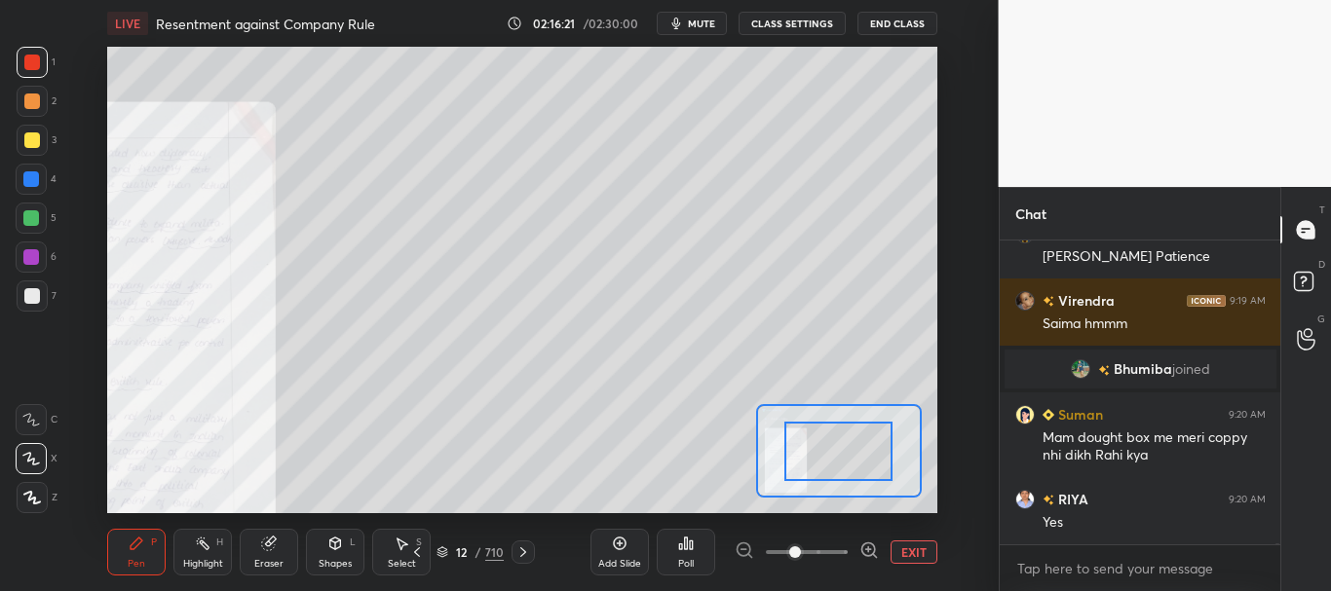
drag, startPoint x: 850, startPoint y: 540, endPoint x: 836, endPoint y: 534, distance: 14.8
click at [843, 552] on span at bounding box center [807, 552] width 82 height 29
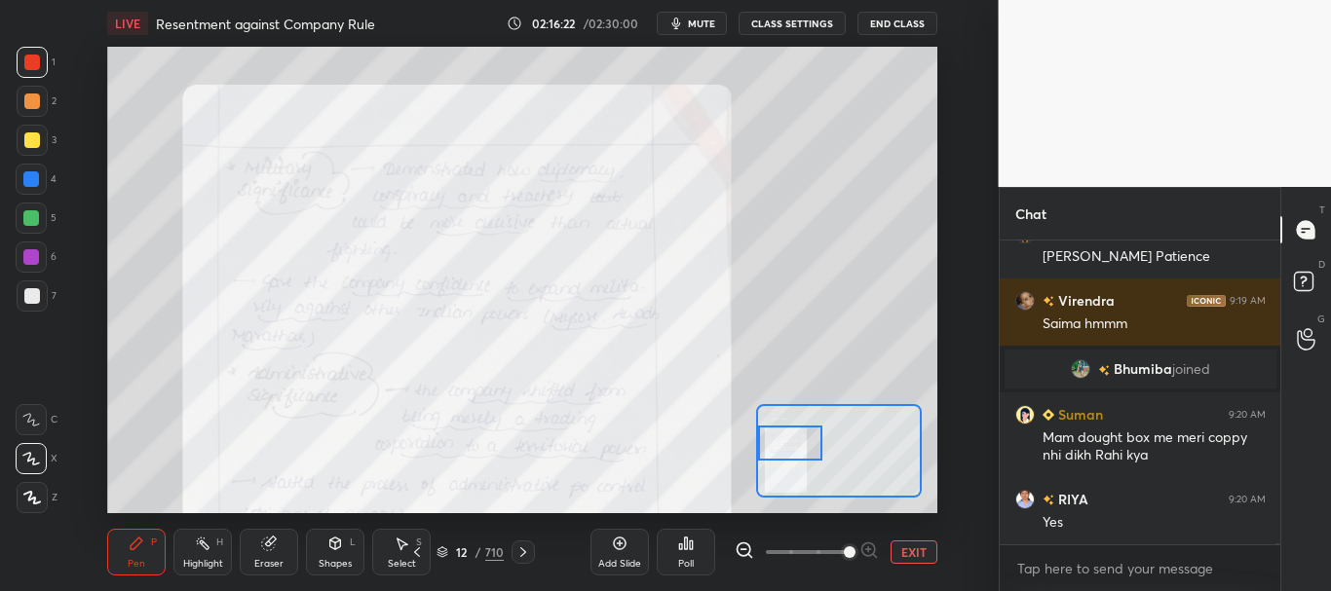
drag, startPoint x: 852, startPoint y: 447, endPoint x: 792, endPoint y: 439, distance: 60.9
click at [793, 439] on div at bounding box center [790, 444] width 65 height 36
click at [22, 175] on div at bounding box center [31, 179] width 31 height 31
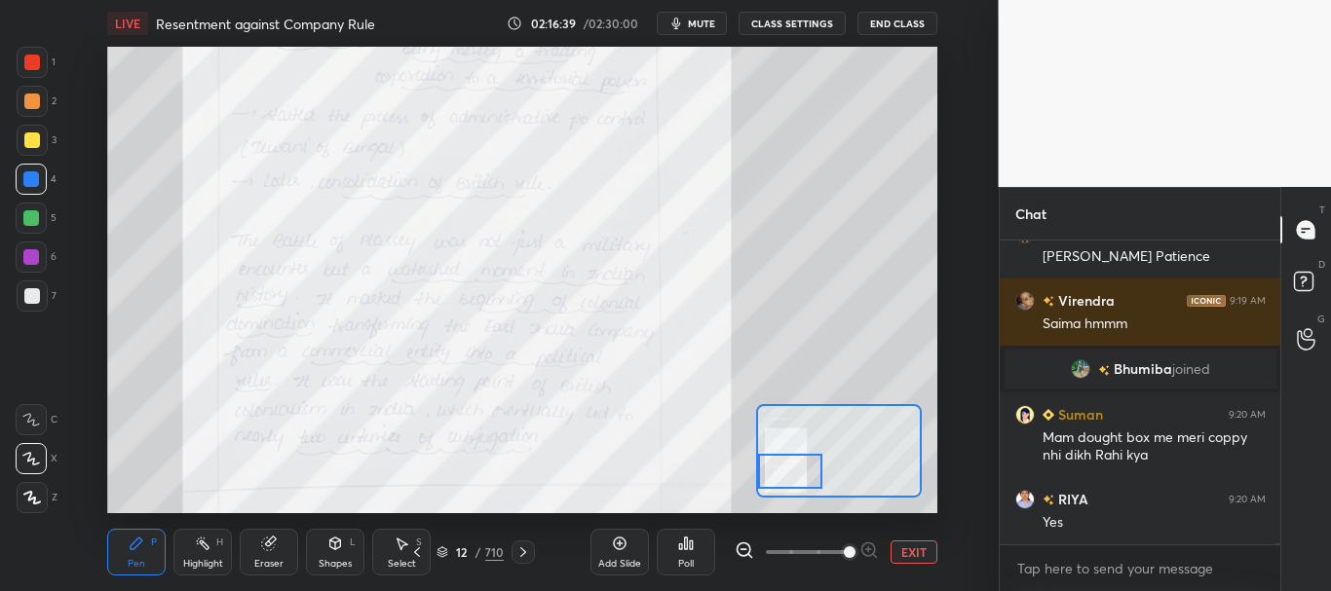
drag, startPoint x: 798, startPoint y: 449, endPoint x: 798, endPoint y: 474, distance: 25.3
click at [798, 474] on div at bounding box center [790, 472] width 65 height 36
click at [920, 555] on button "EXIT" at bounding box center [913, 552] width 47 height 23
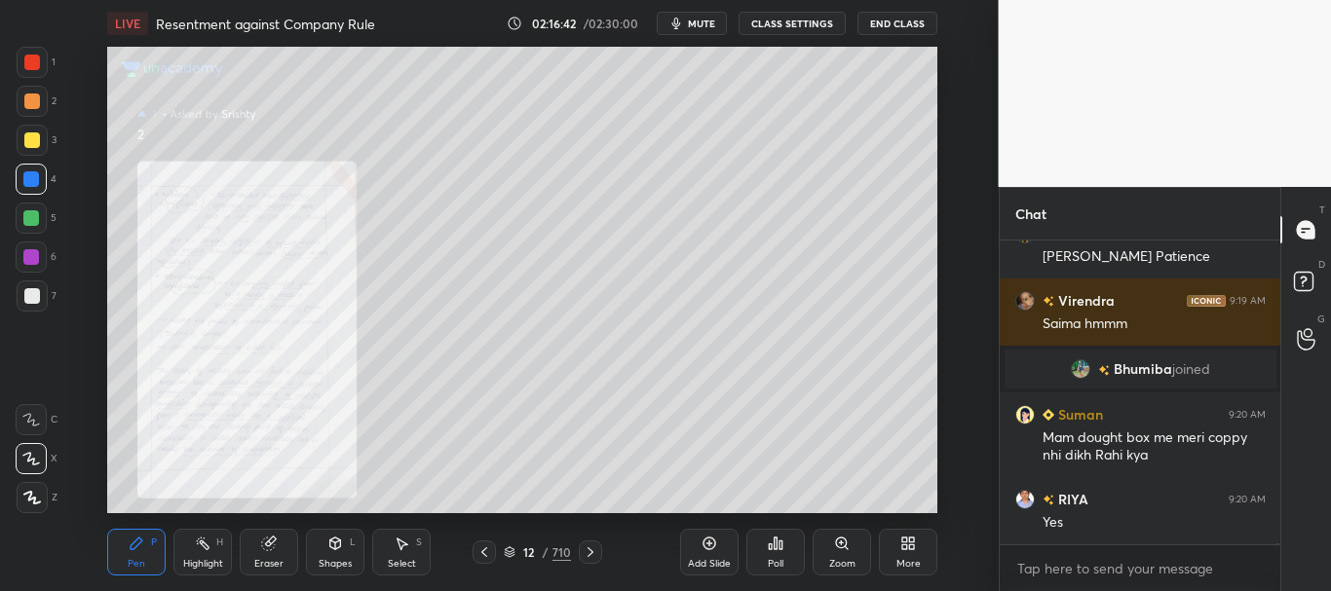
click at [596, 550] on icon at bounding box center [591, 553] width 16 height 16
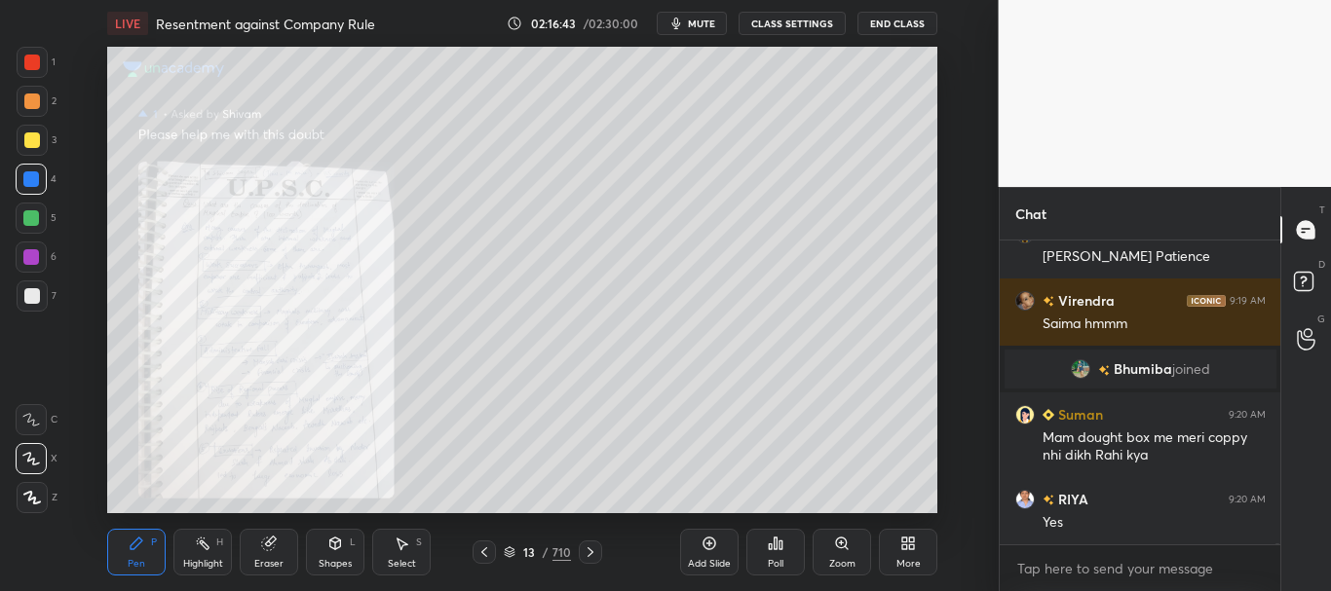
scroll to position [104437, 0]
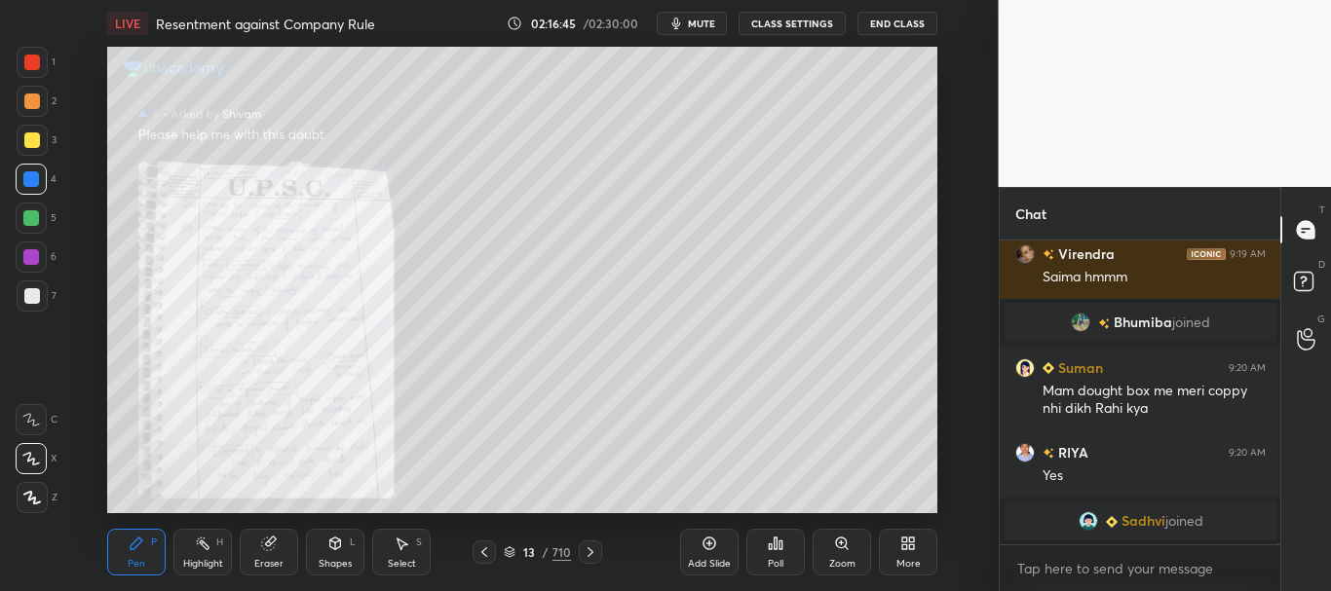
click at [839, 544] on icon at bounding box center [841, 543] width 11 height 11
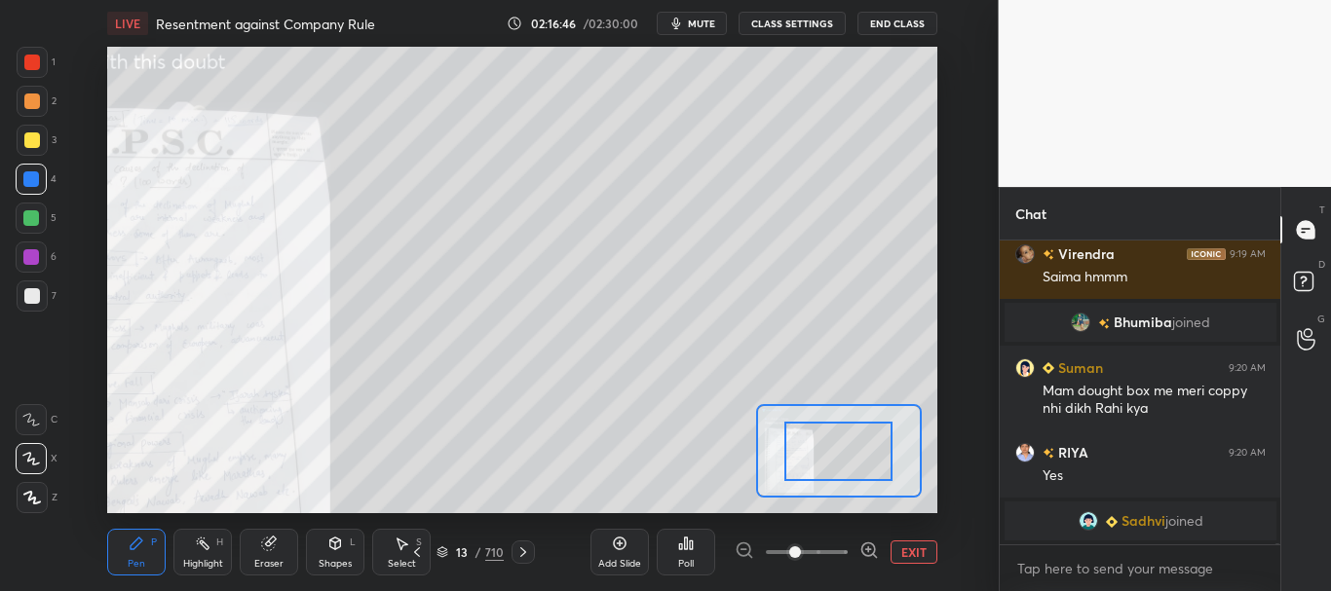
click at [834, 549] on span at bounding box center [807, 552] width 82 height 29
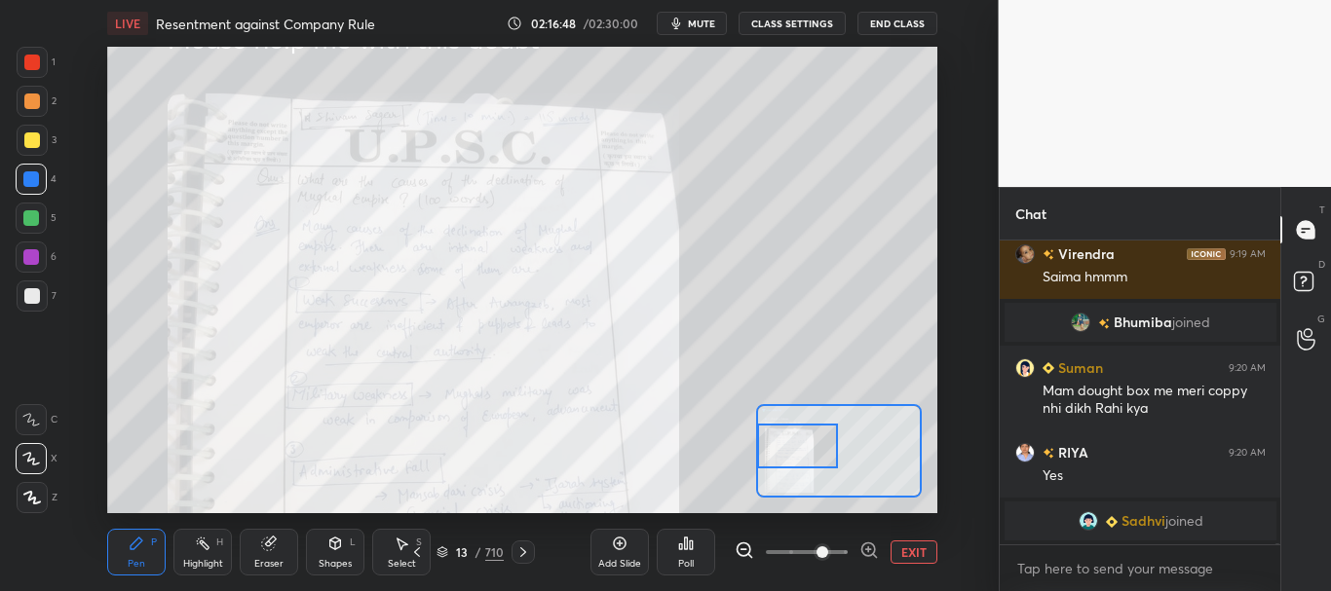
drag, startPoint x: 847, startPoint y: 449, endPoint x: 795, endPoint y: 444, distance: 51.9
click at [800, 444] on div at bounding box center [797, 446] width 81 height 45
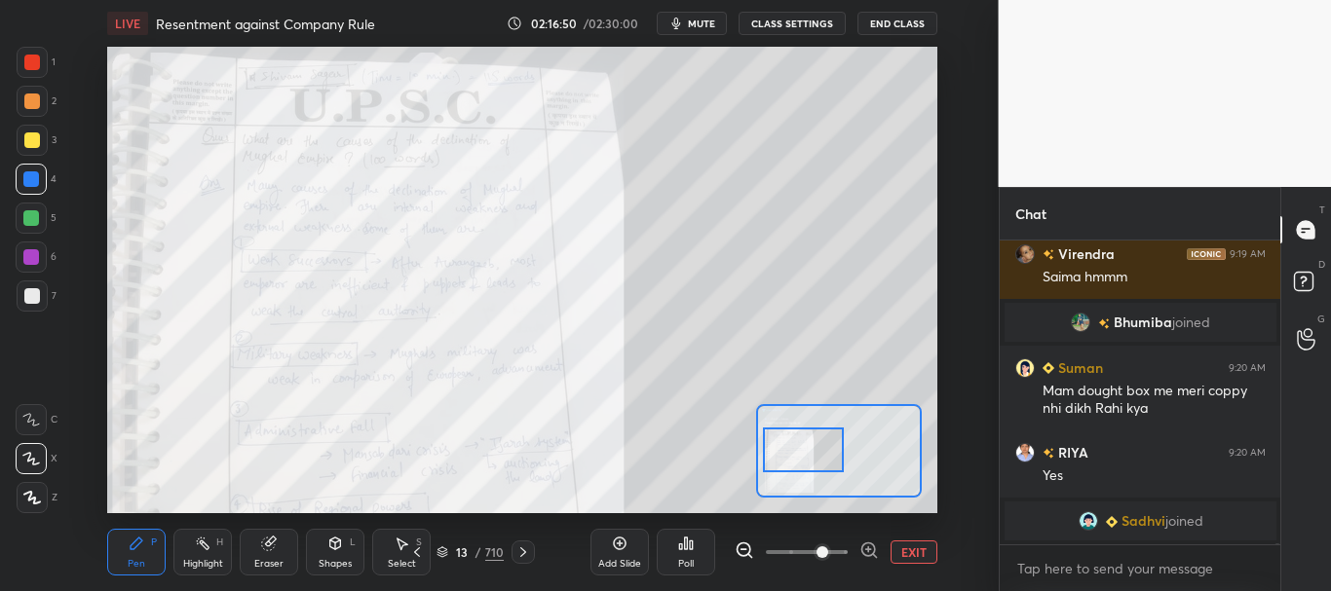
click at [810, 445] on div at bounding box center [803, 450] width 81 height 45
click at [1301, 284] on rect at bounding box center [1303, 282] width 19 height 19
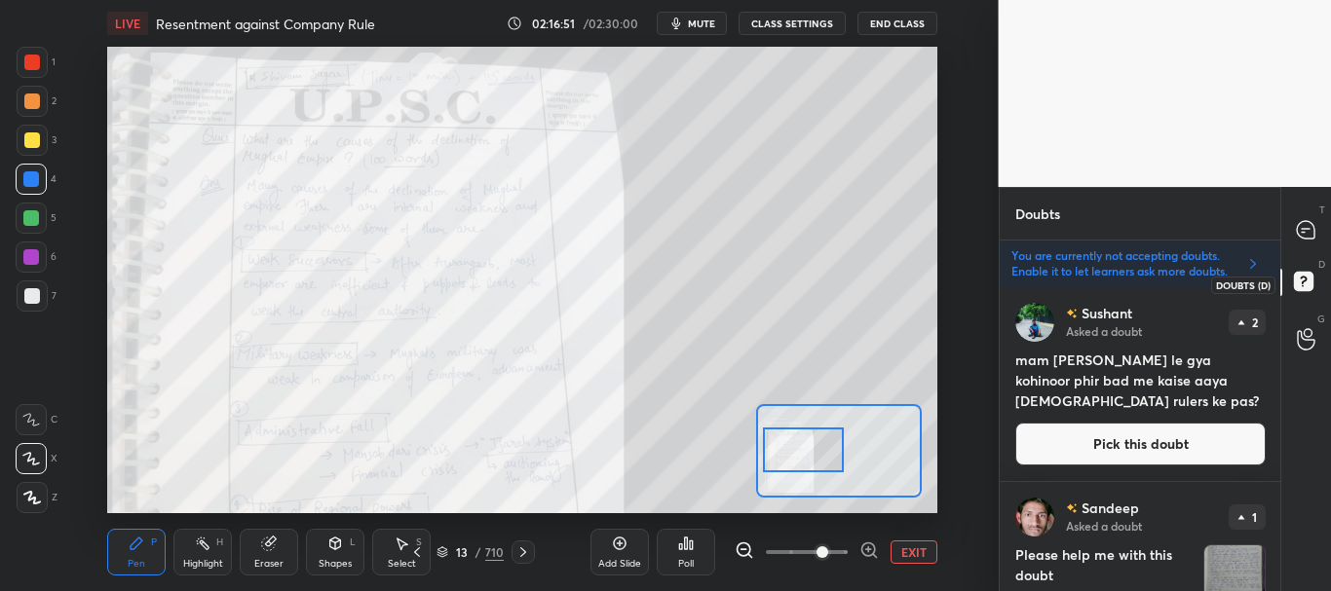
scroll to position [298, 275]
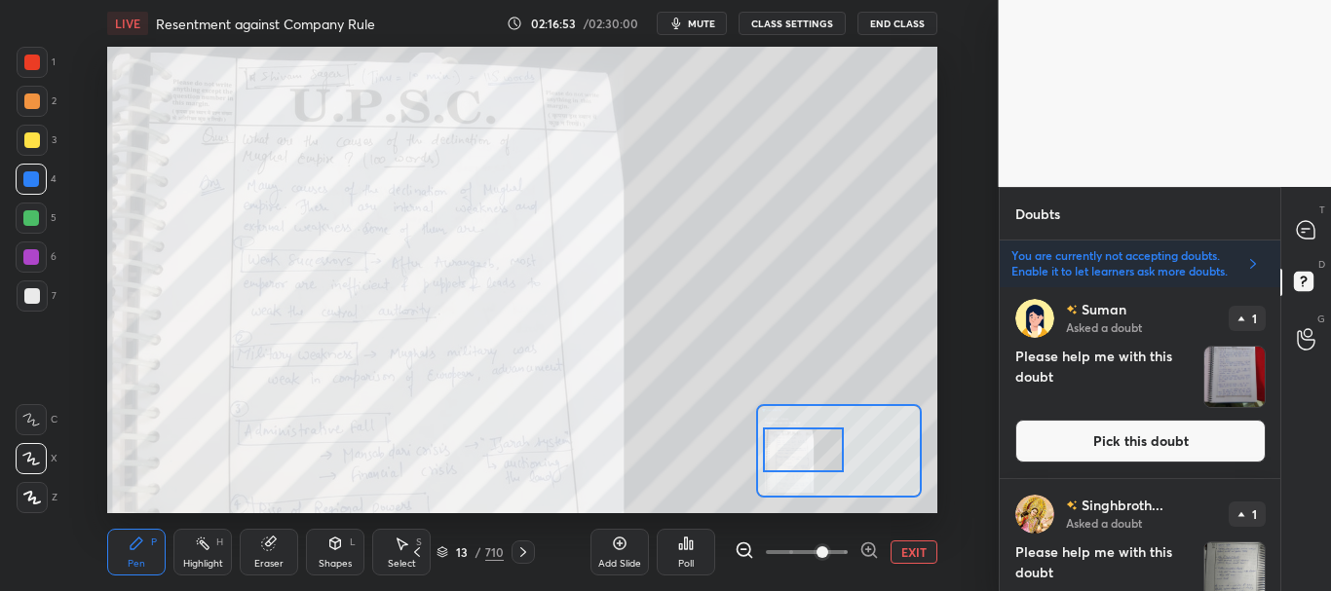
click at [1195, 432] on button "Pick this doubt" at bounding box center [1140, 441] width 250 height 43
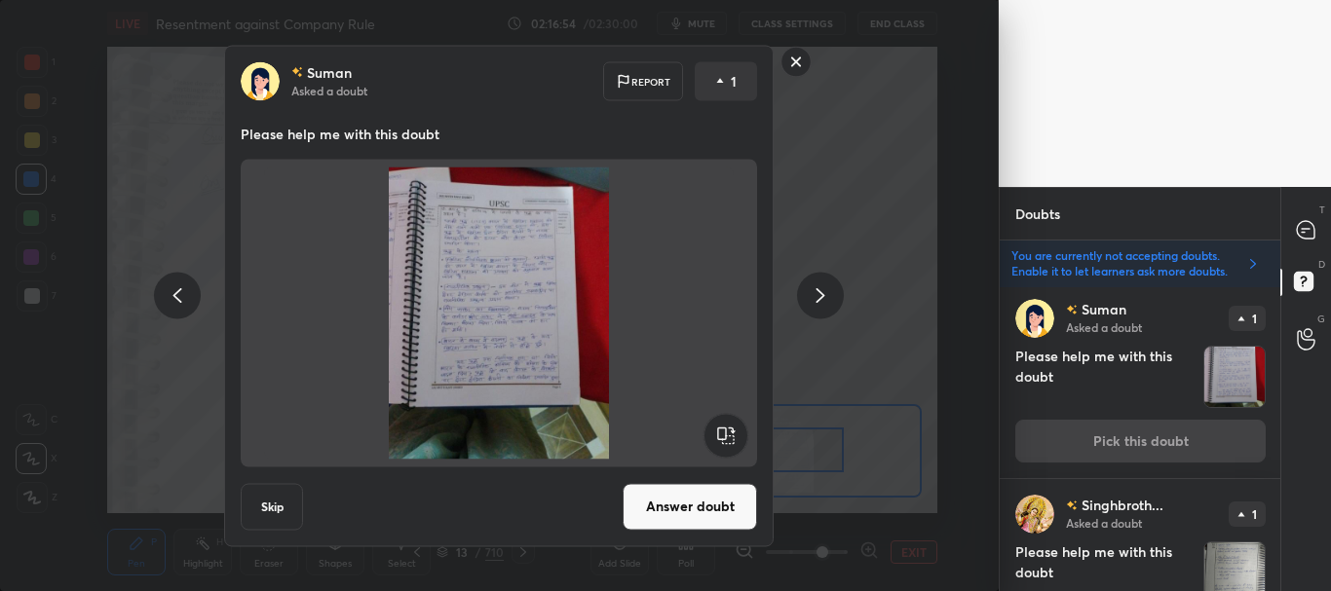
scroll to position [391, 0]
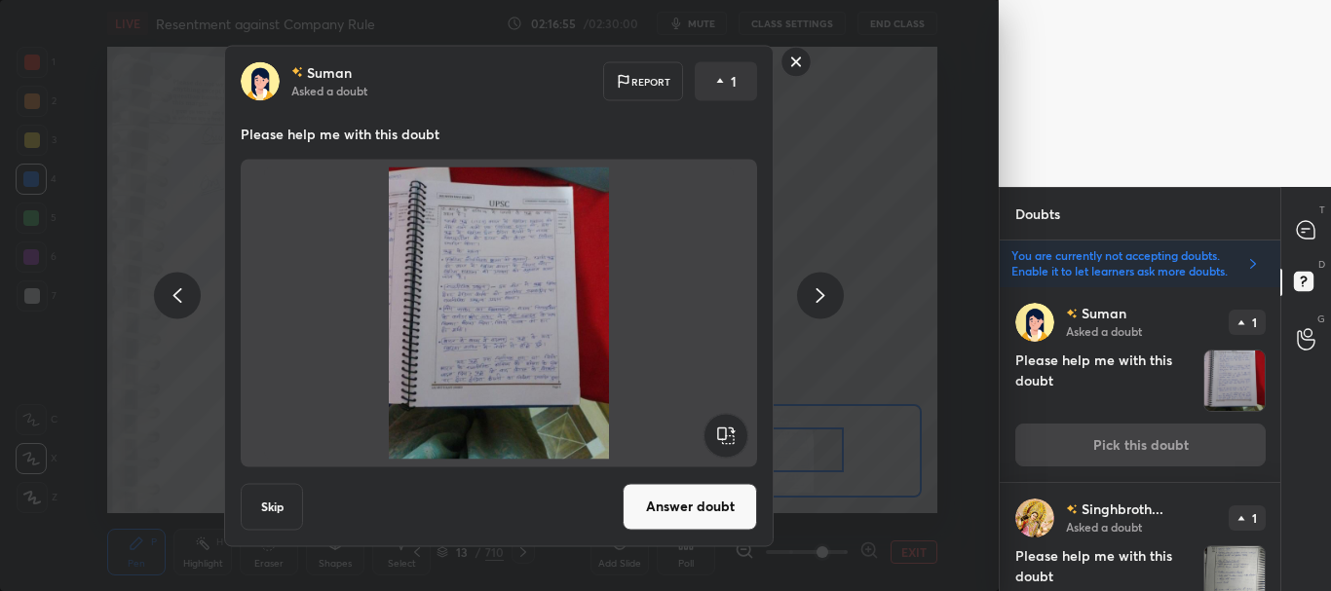
click at [793, 55] on rect at bounding box center [796, 62] width 30 height 30
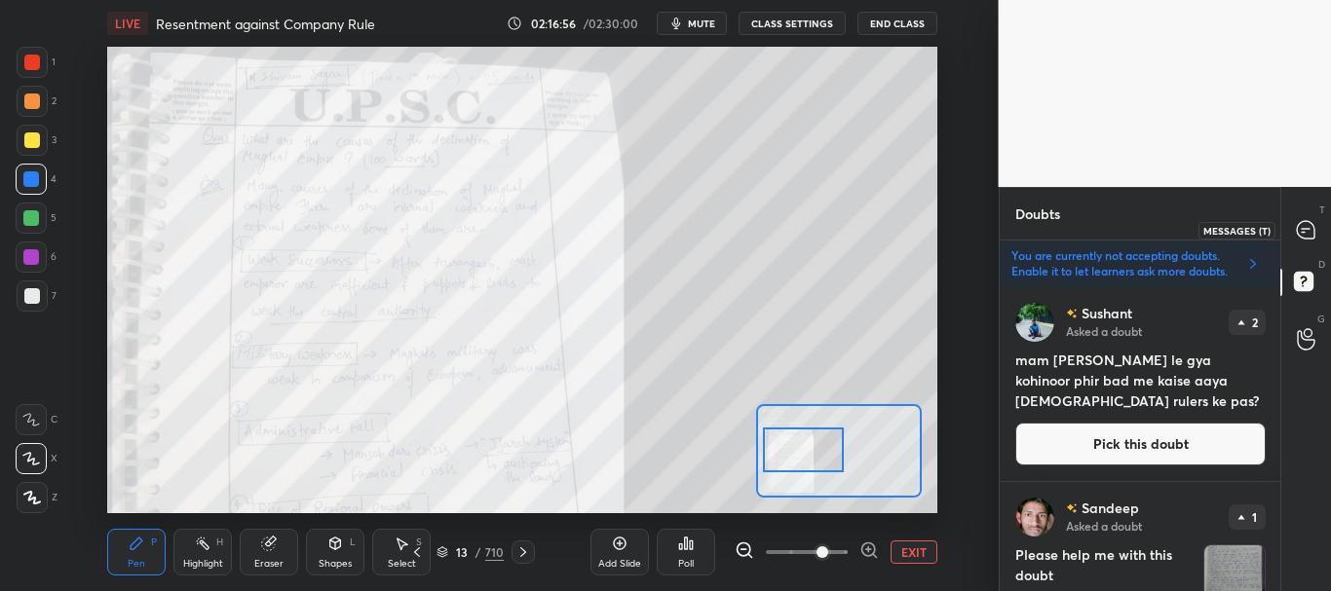
click at [1303, 232] on icon at bounding box center [1303, 232] width 3 height 0
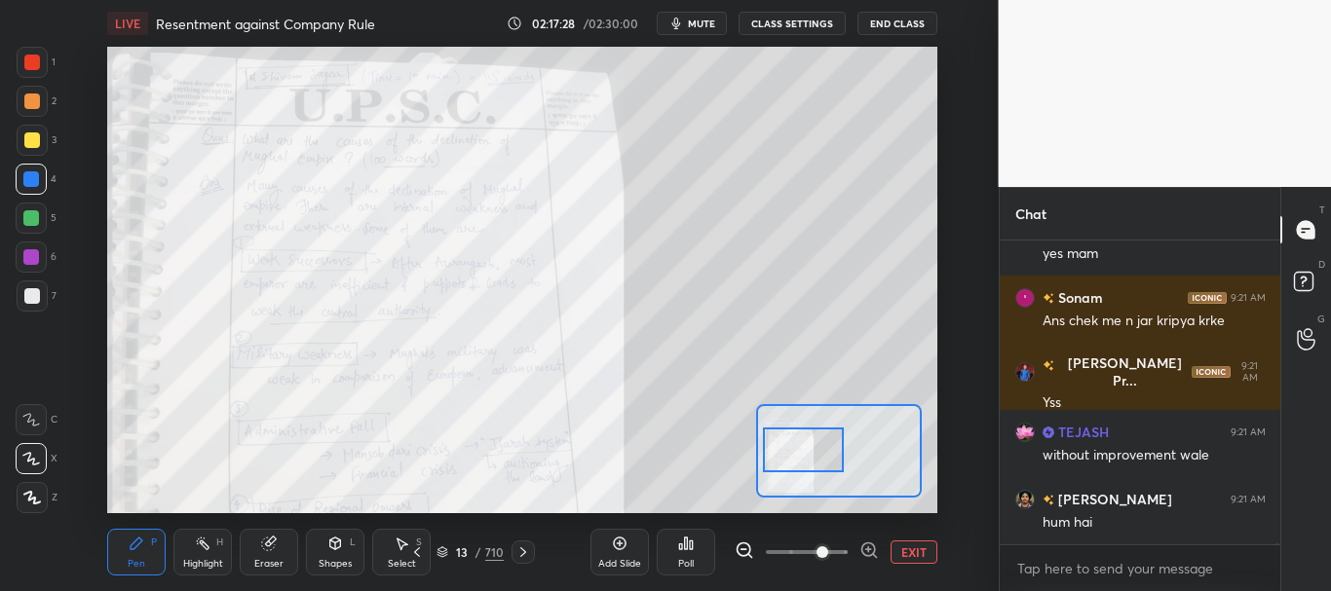
scroll to position [105165, 0]
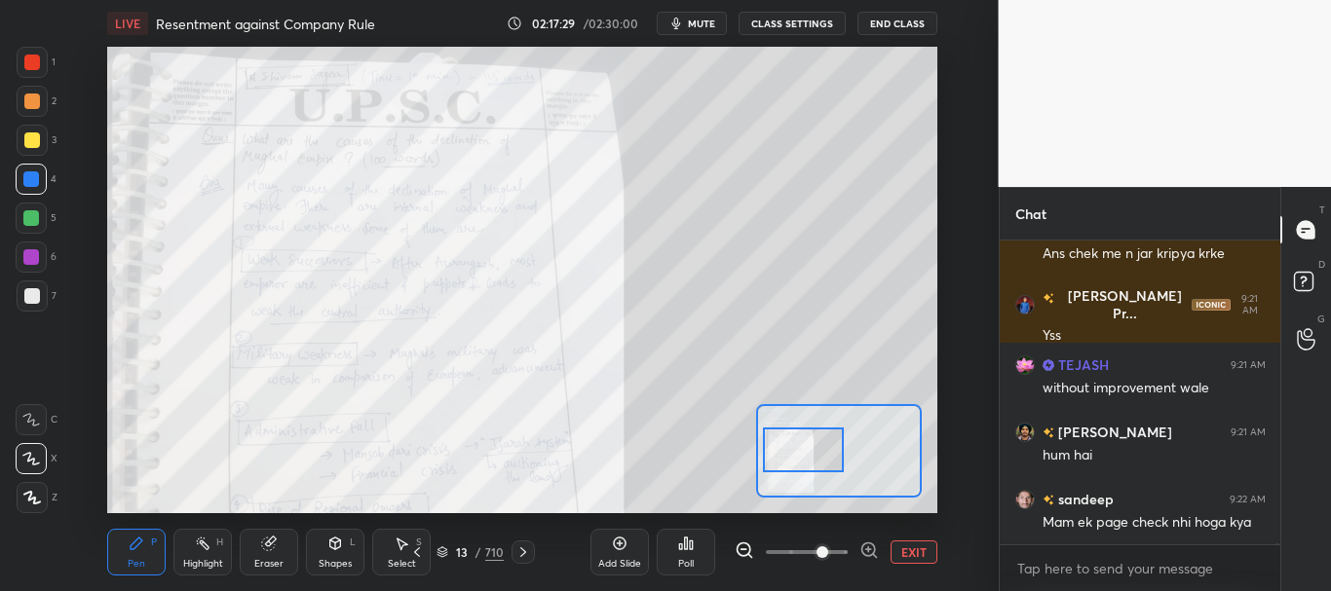
click at [33, 56] on div at bounding box center [32, 63] width 16 height 16
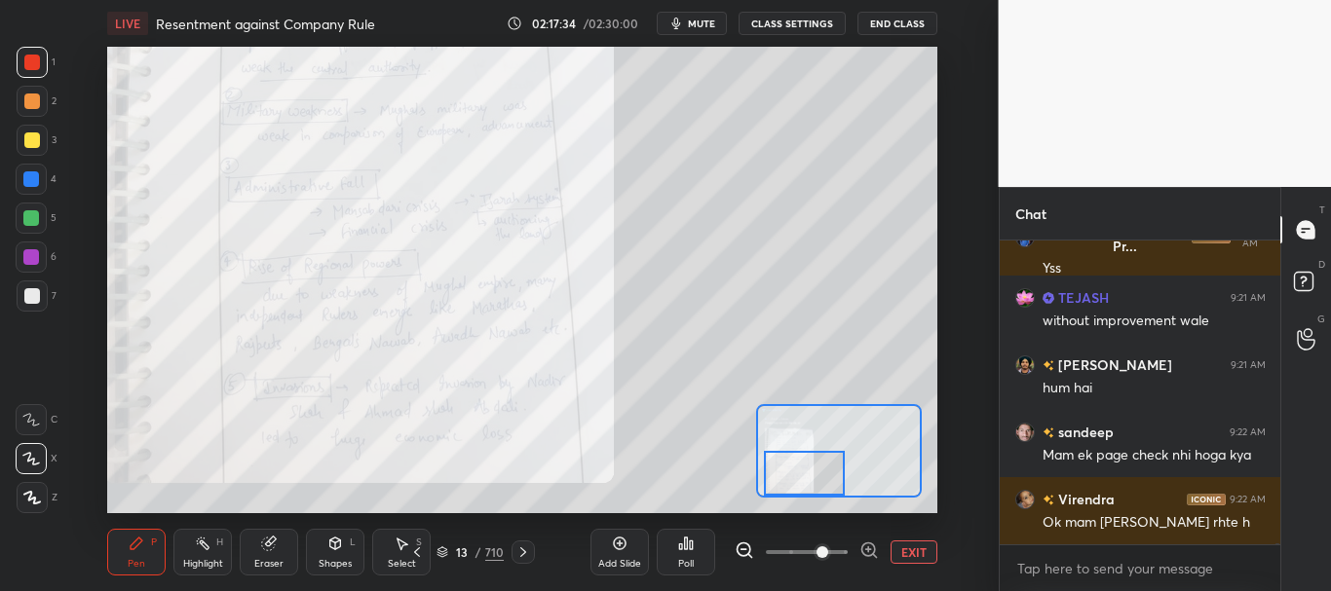
drag, startPoint x: 796, startPoint y: 435, endPoint x: 791, endPoint y: 463, distance: 27.7
click at [797, 463] on div at bounding box center [804, 473] width 81 height 45
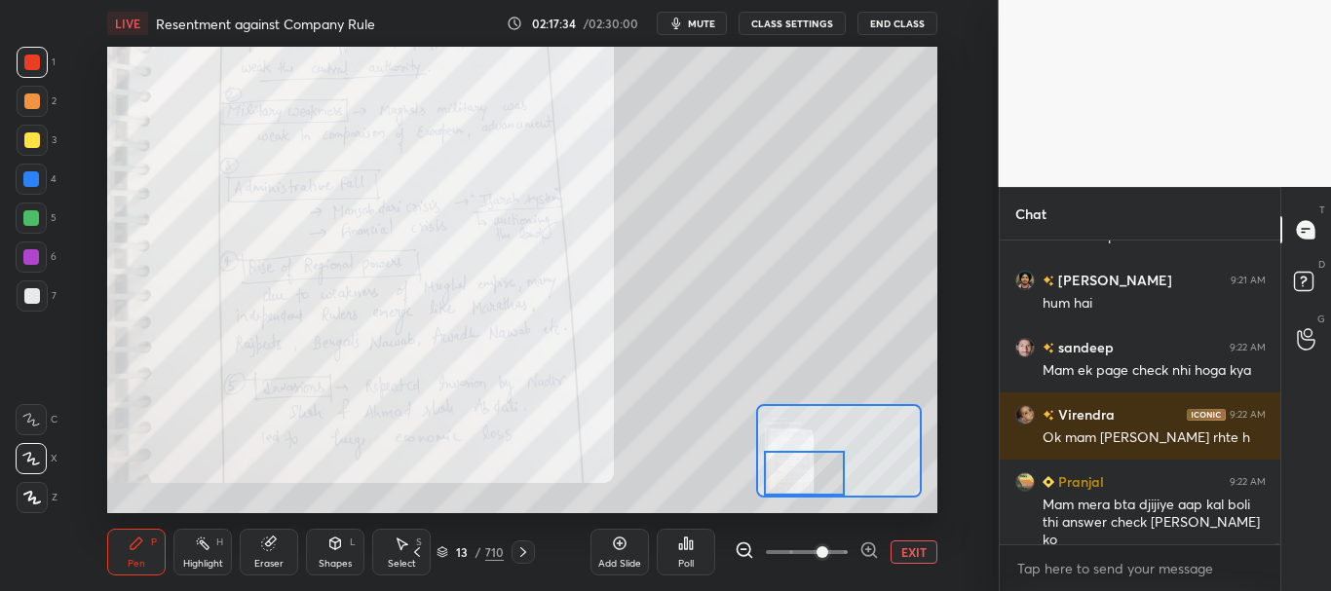
click at [529, 544] on div at bounding box center [522, 552] width 23 height 23
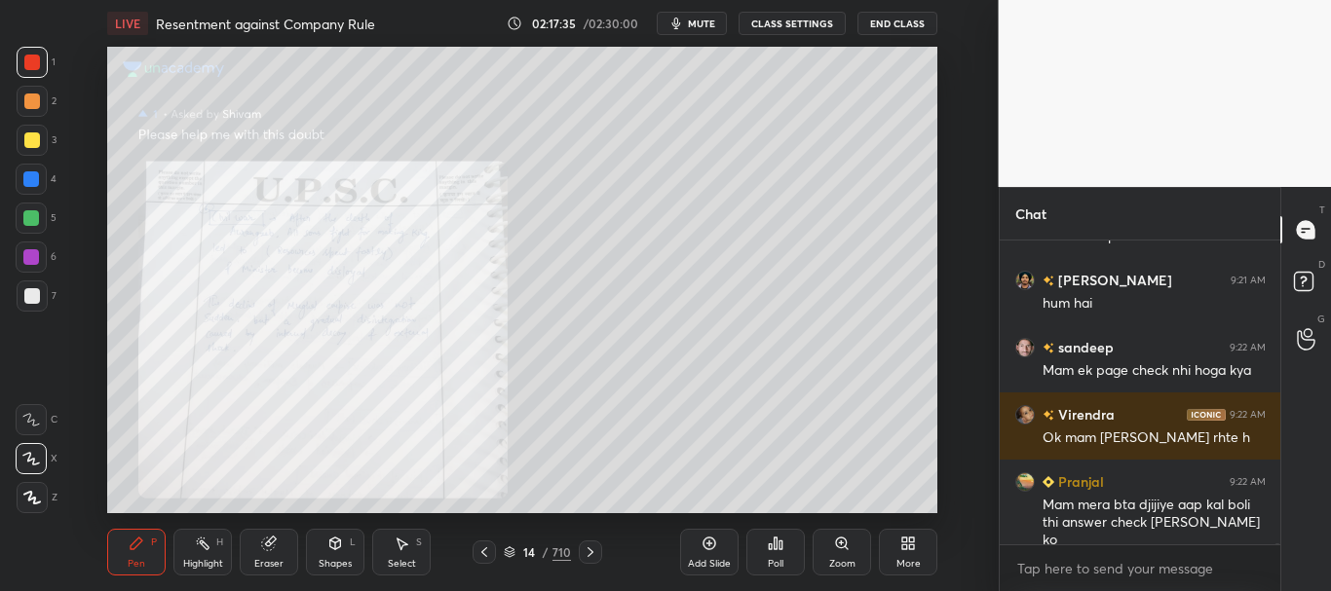
scroll to position [105384, 0]
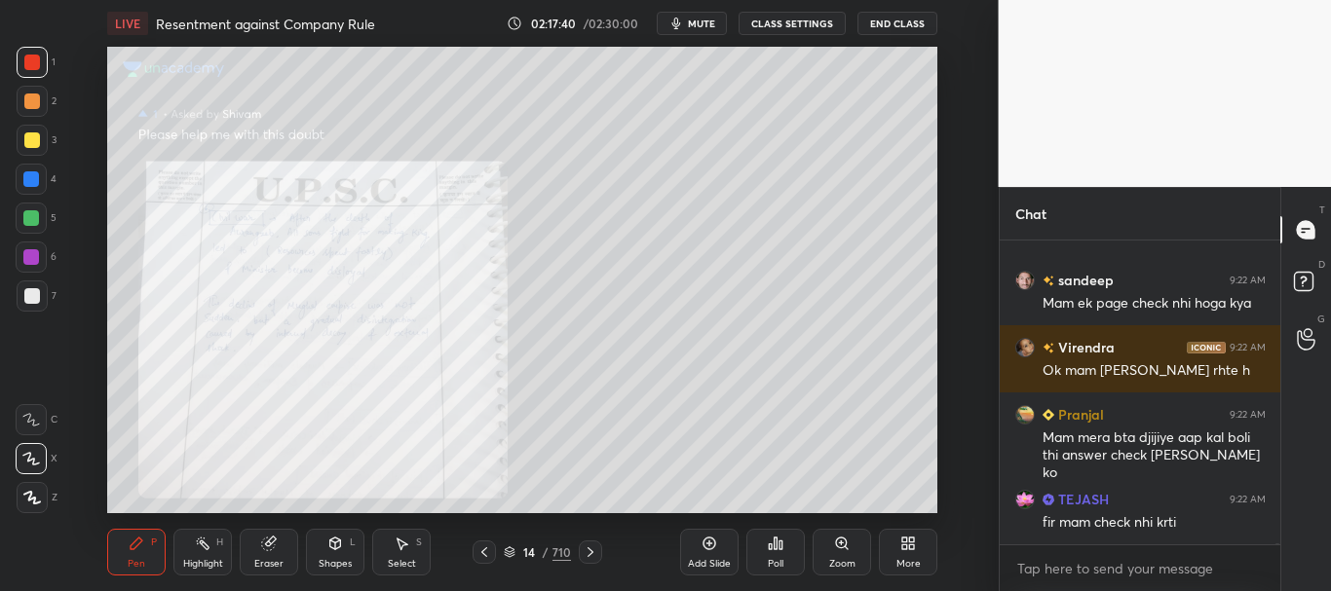
click at [845, 542] on icon at bounding box center [841, 543] width 11 height 11
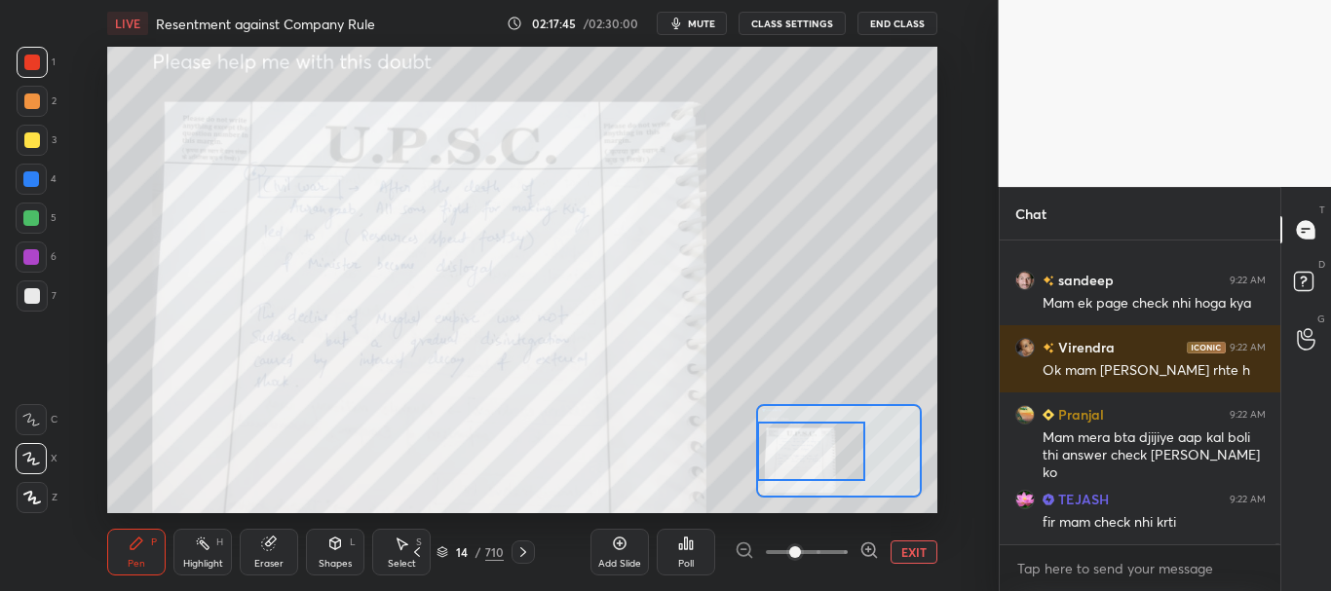
scroll to position [105452, 0]
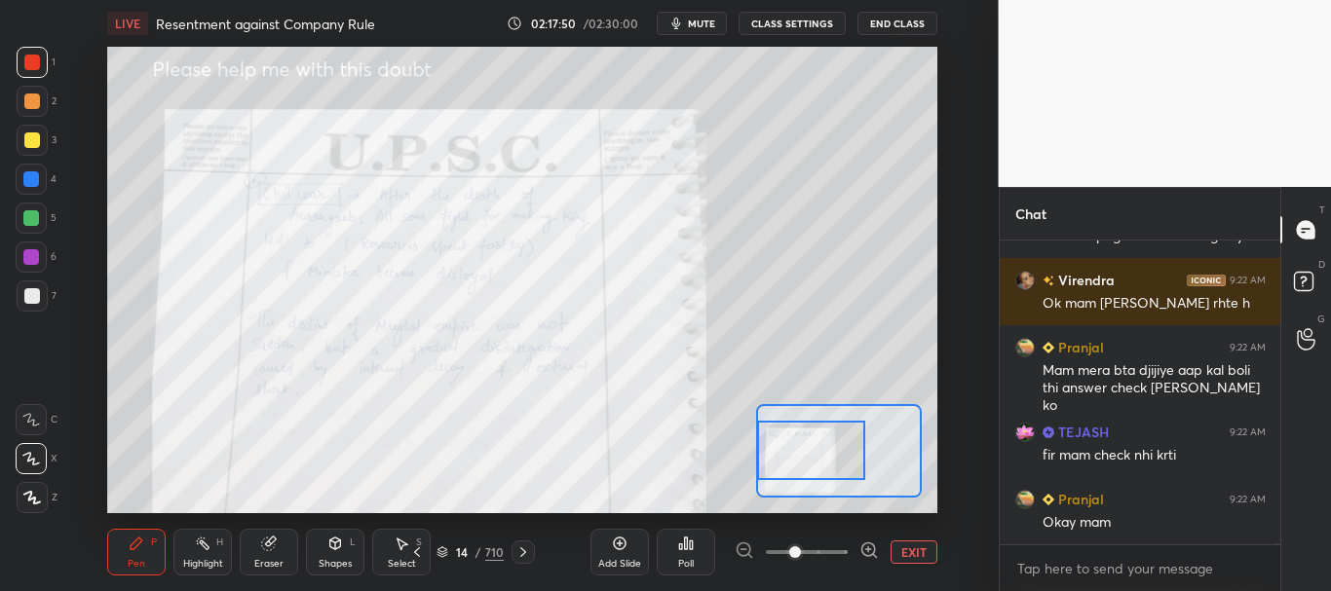
click at [814, 445] on div at bounding box center [811, 450] width 108 height 59
click at [898, 550] on button "EXIT" at bounding box center [913, 552] width 47 height 23
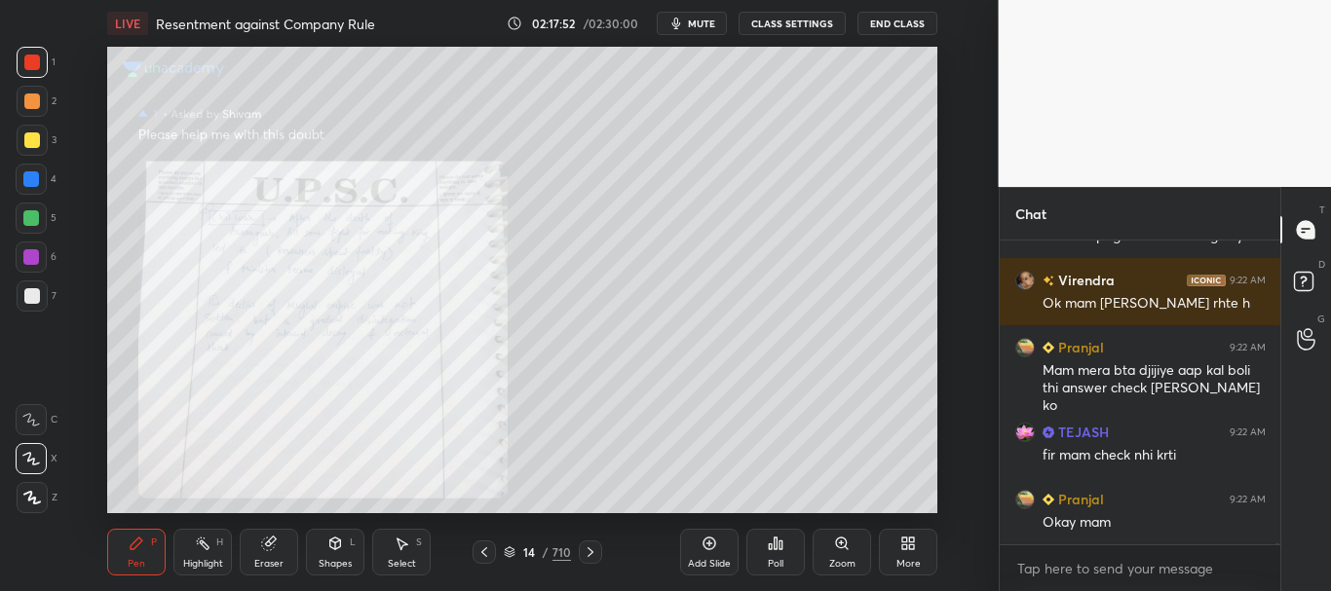
click at [591, 553] on icon at bounding box center [591, 553] width 16 height 16
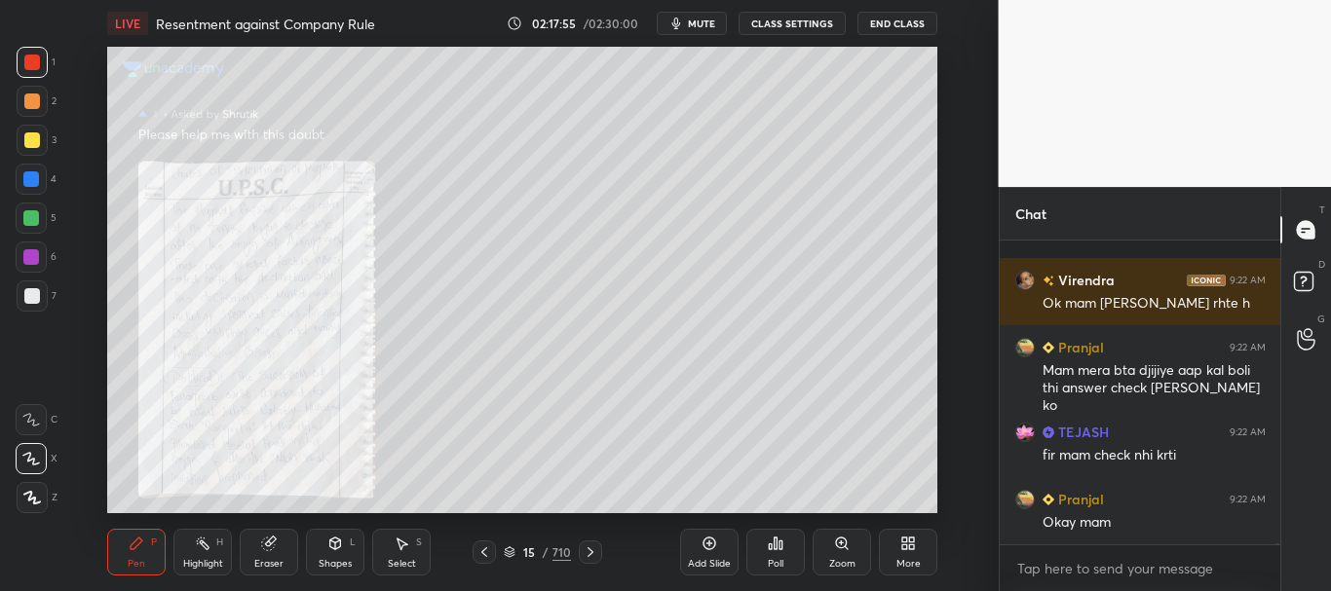
scroll to position [105536, 0]
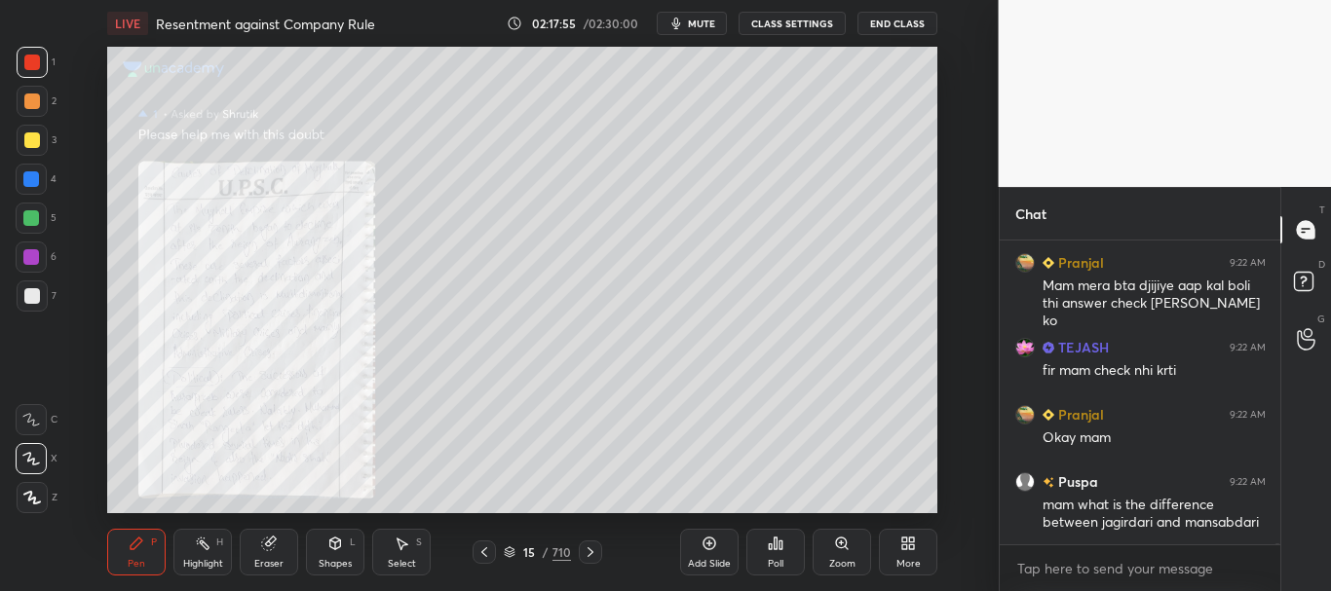
click at [839, 542] on icon at bounding box center [841, 543] width 11 height 11
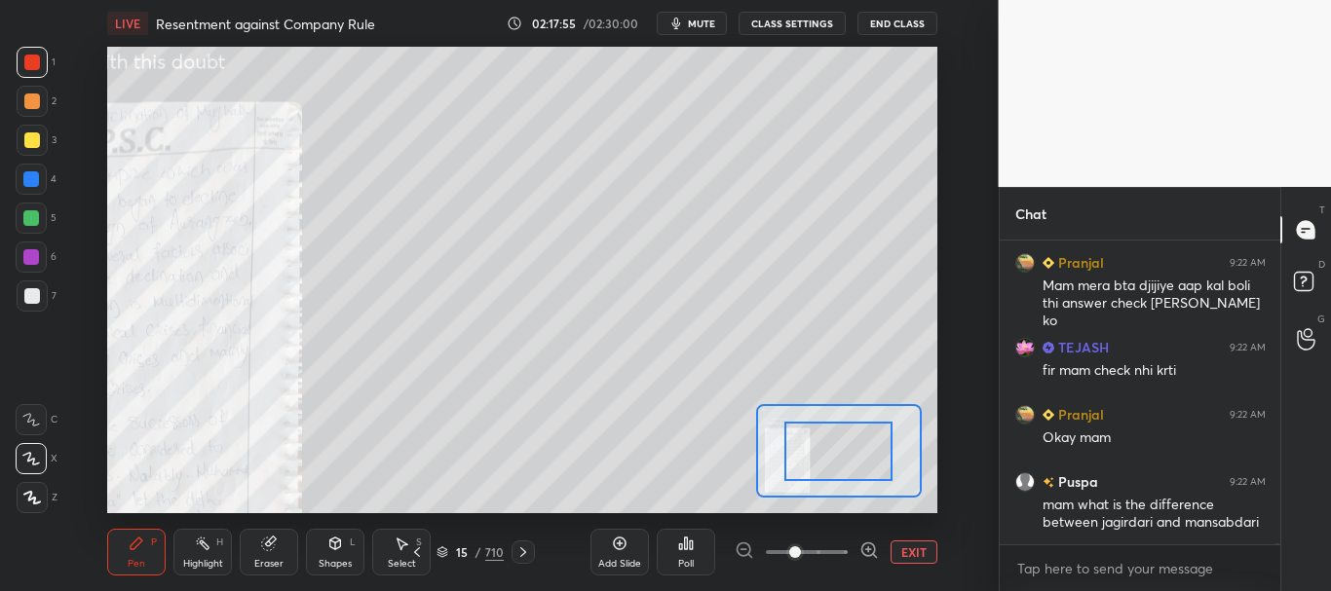
click at [833, 547] on span at bounding box center [807, 552] width 82 height 29
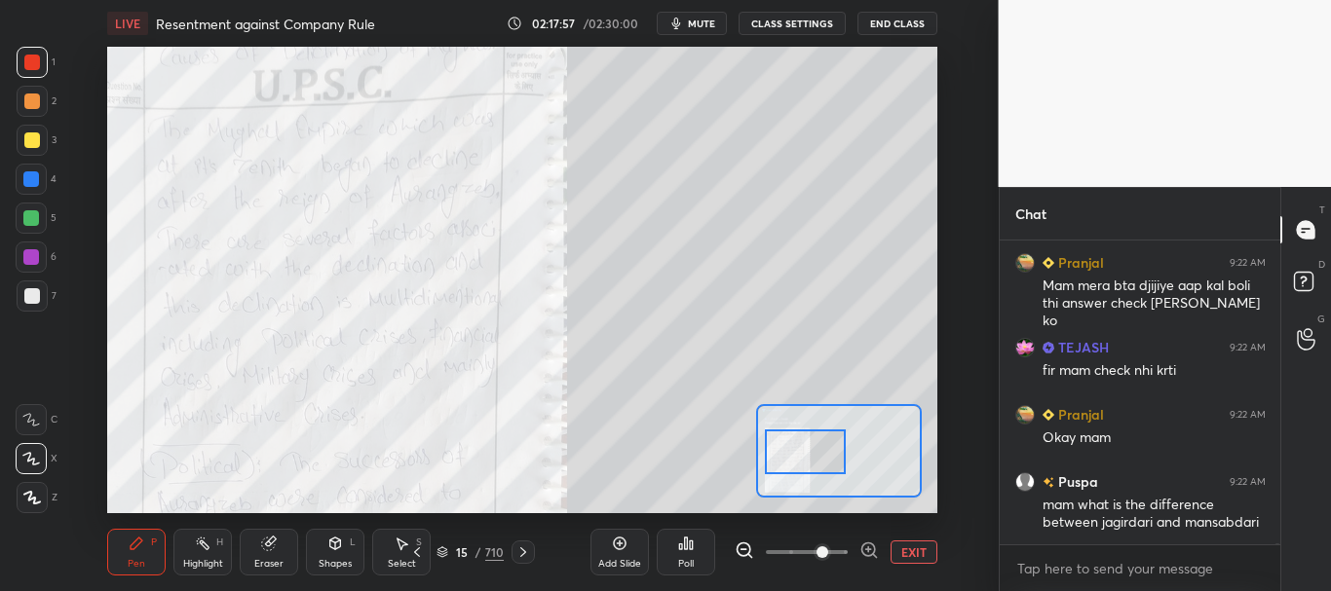
drag, startPoint x: 846, startPoint y: 468, endPoint x: 820, endPoint y: 469, distance: 25.3
click at [816, 469] on div at bounding box center [805, 452] width 81 height 45
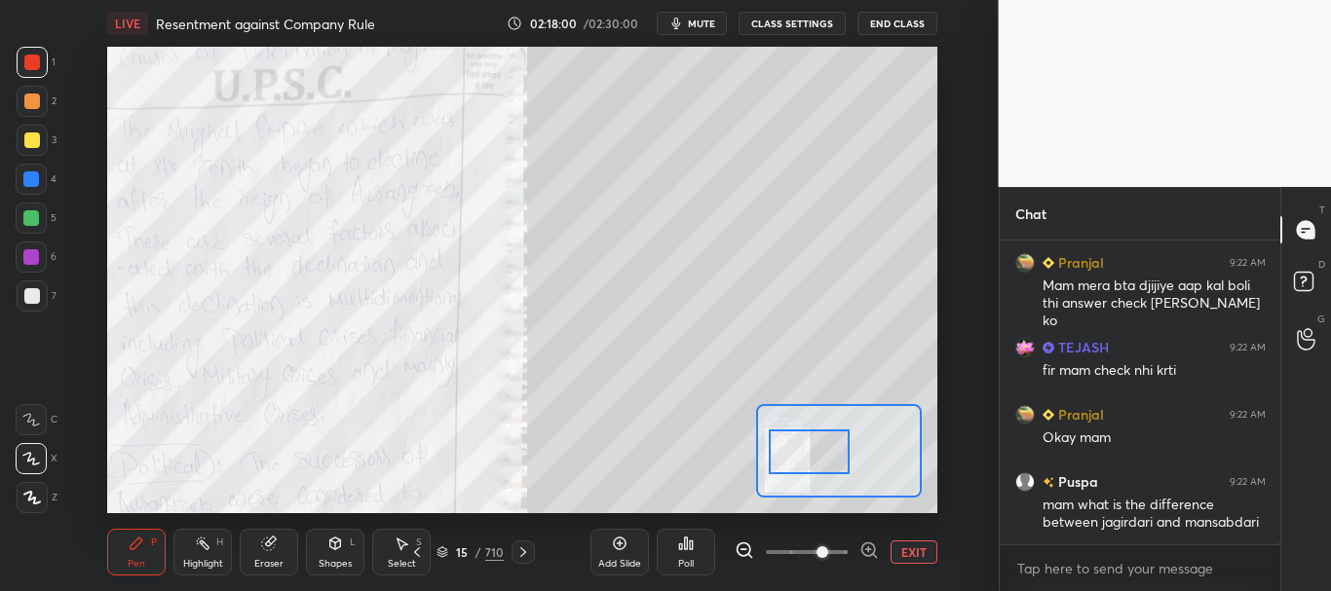
scroll to position [105604, 0]
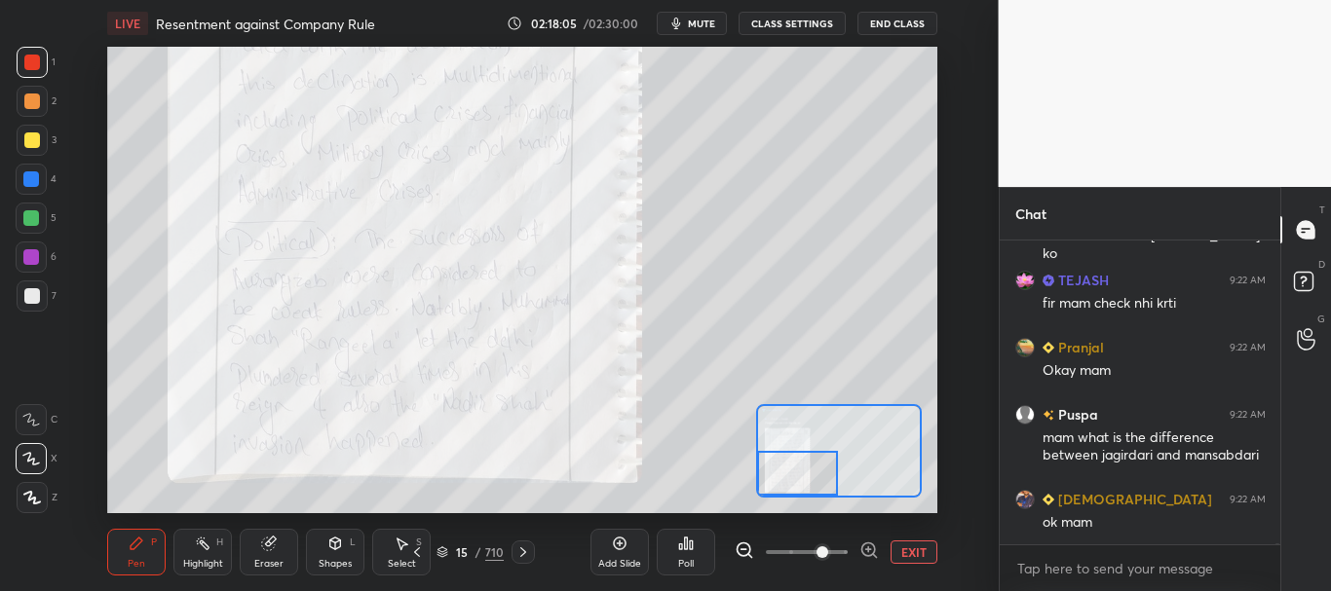
drag, startPoint x: 825, startPoint y: 456, endPoint x: 863, endPoint y: 518, distance: 73.0
click at [819, 485] on div at bounding box center [797, 473] width 81 height 45
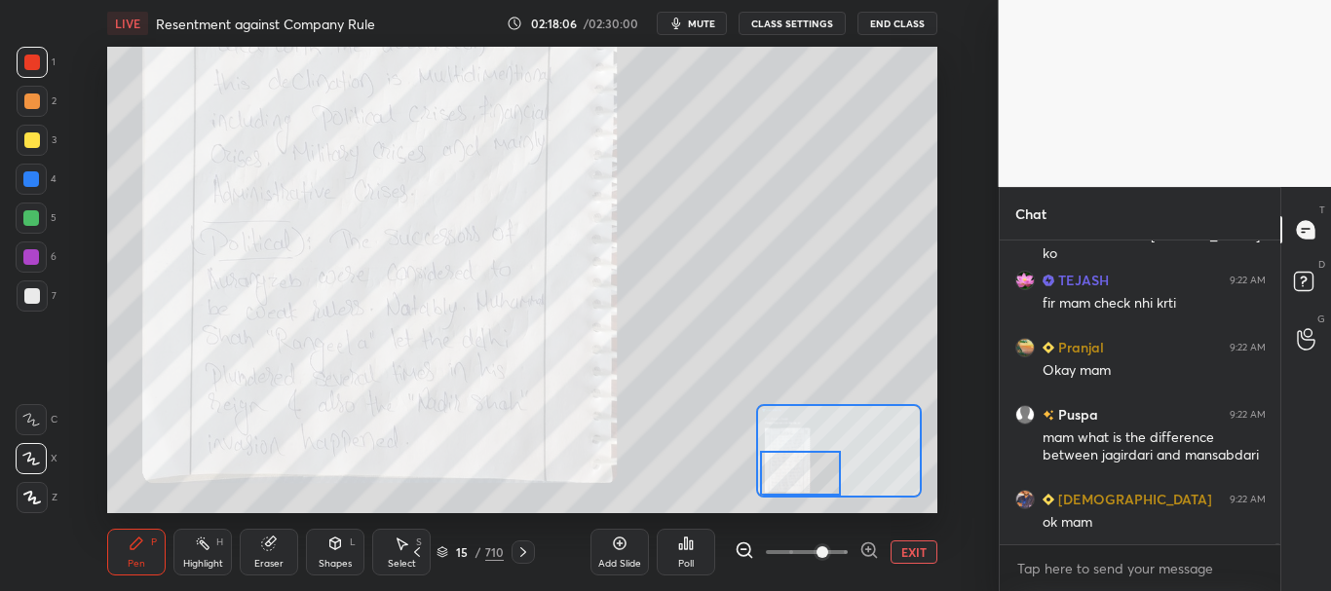
click at [911, 551] on button "EXIT" at bounding box center [913, 552] width 47 height 23
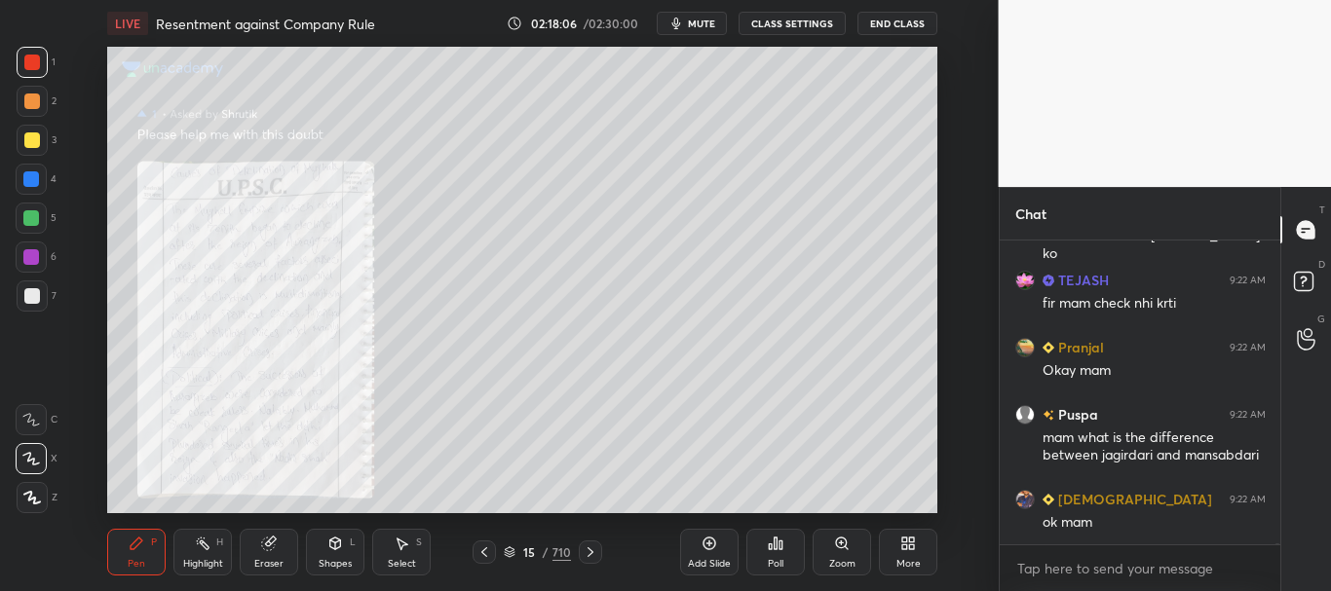
click at [588, 552] on icon at bounding box center [591, 553] width 16 height 16
click at [487, 548] on icon at bounding box center [484, 553] width 16 height 16
click at [584, 545] on div at bounding box center [590, 552] width 23 height 23
click at [588, 547] on icon at bounding box center [591, 553] width 16 height 16
click at [480, 548] on icon at bounding box center [484, 553] width 16 height 16
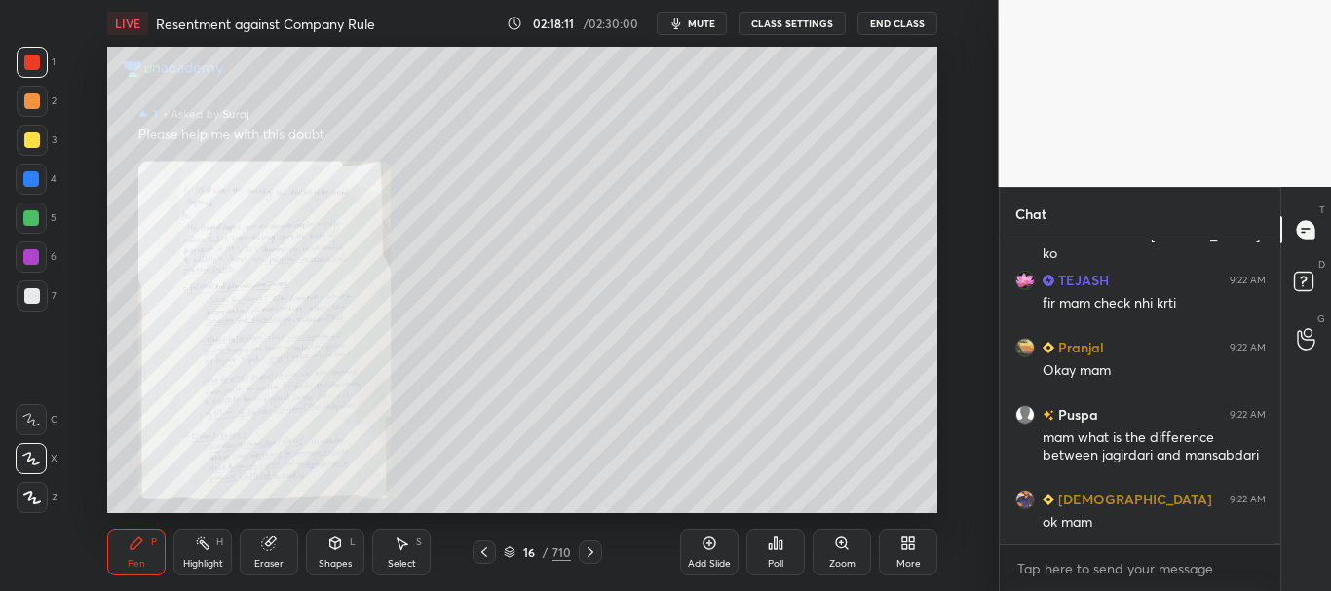
click at [479, 550] on icon at bounding box center [484, 553] width 16 height 16
click at [1311, 279] on rect at bounding box center [1303, 282] width 19 height 19
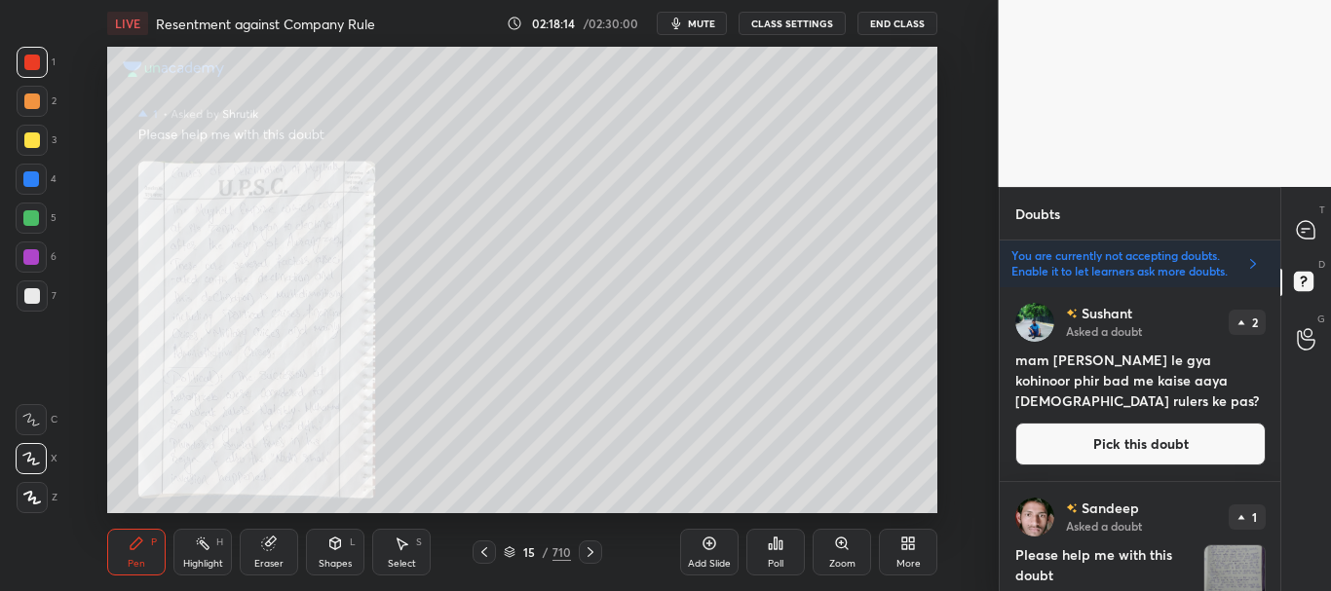
scroll to position [298, 275]
click at [1307, 229] on icon at bounding box center [1306, 229] width 8 height 0
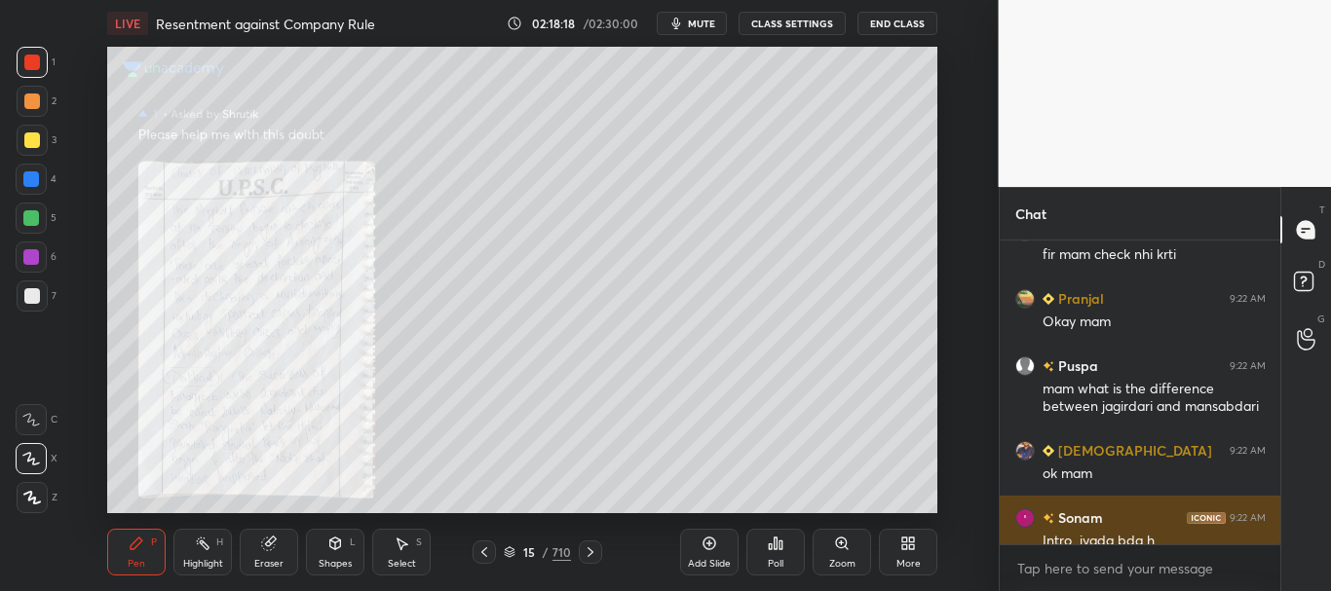
scroll to position [105738, 0]
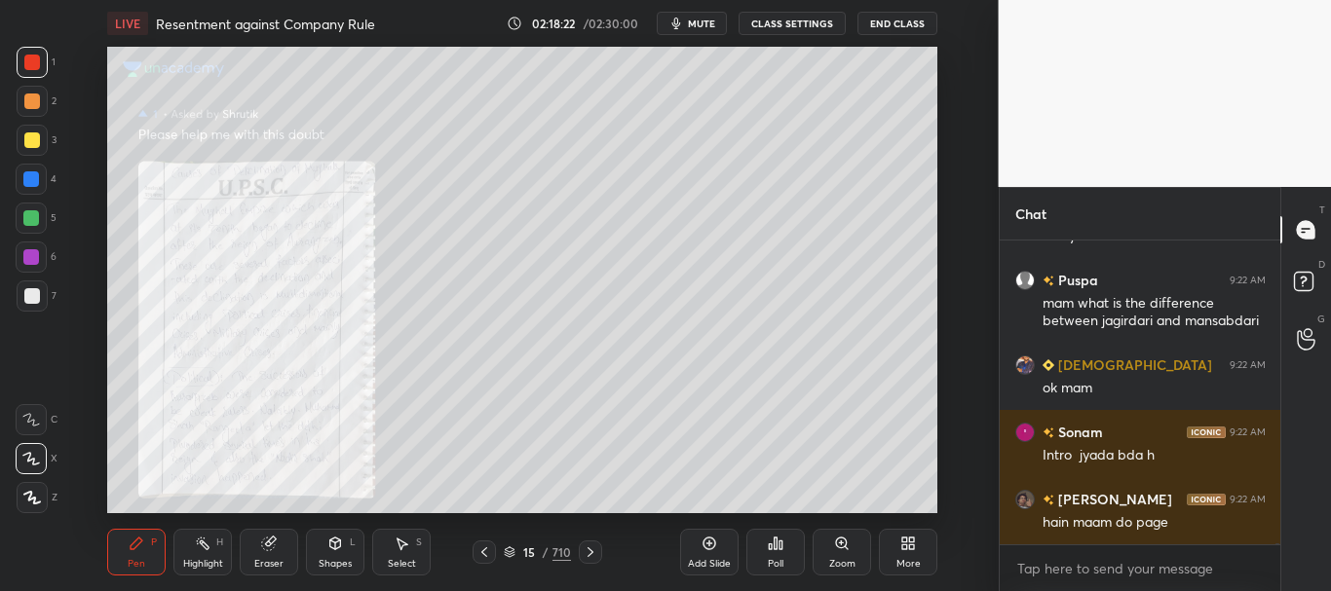
click at [507, 552] on icon at bounding box center [510, 553] width 12 height 12
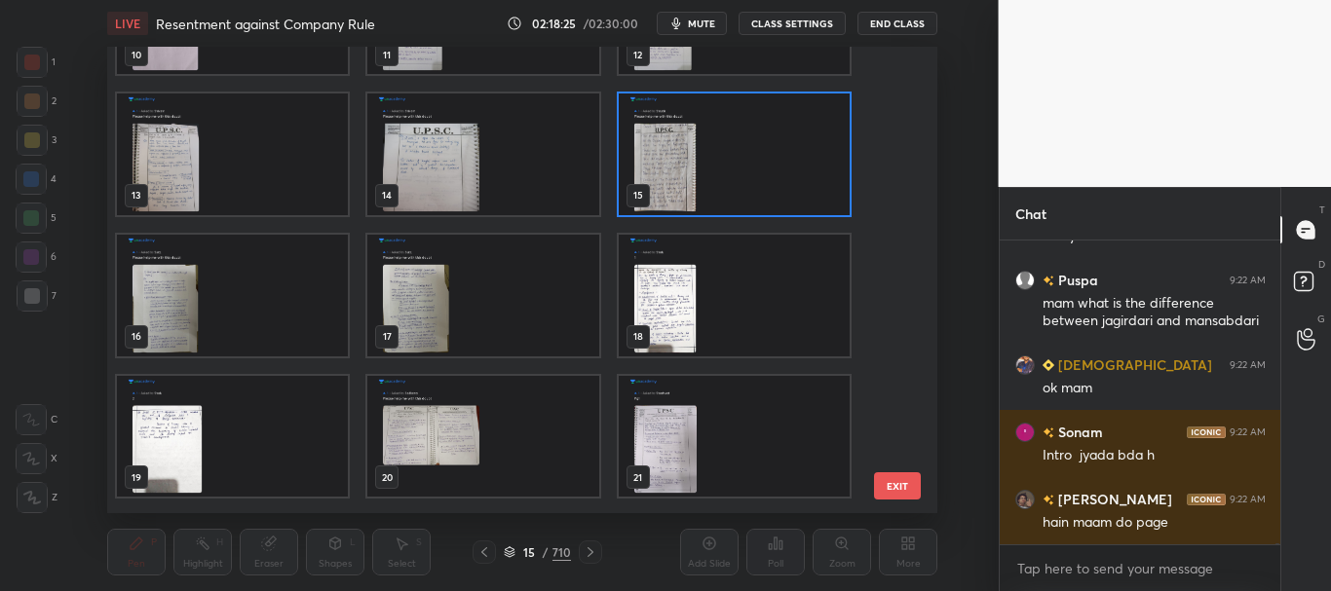
scroll to position [176, 0]
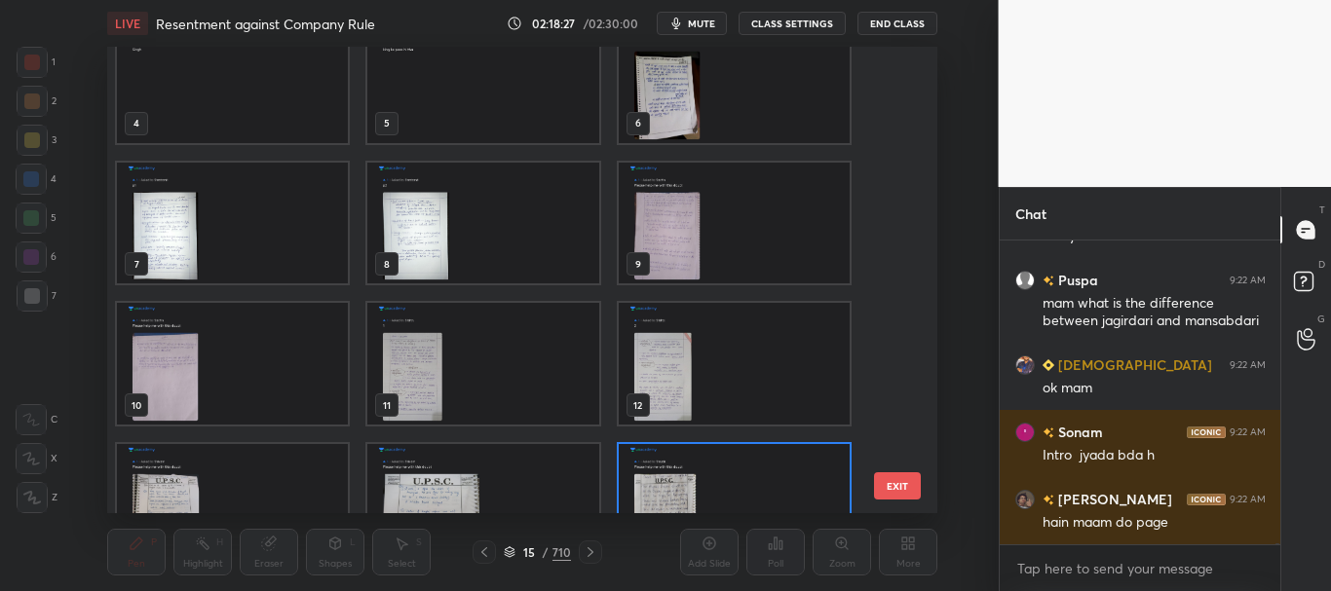
click at [898, 486] on button "EXIT" at bounding box center [897, 485] width 47 height 27
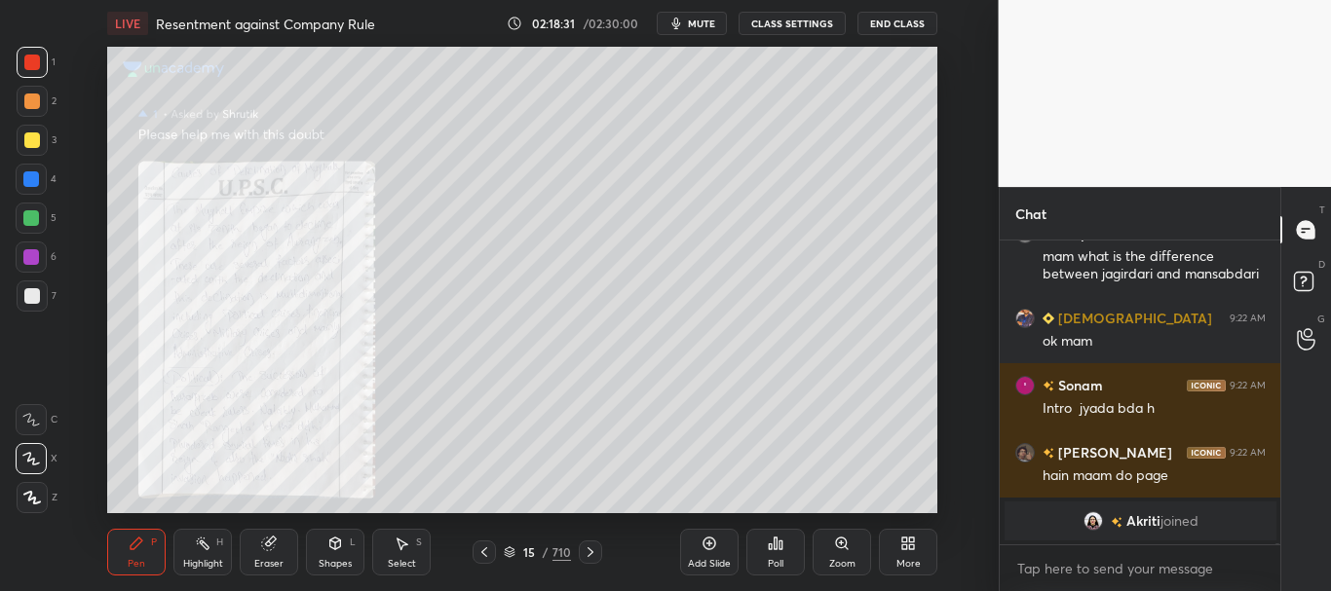
scroll to position [105307, 0]
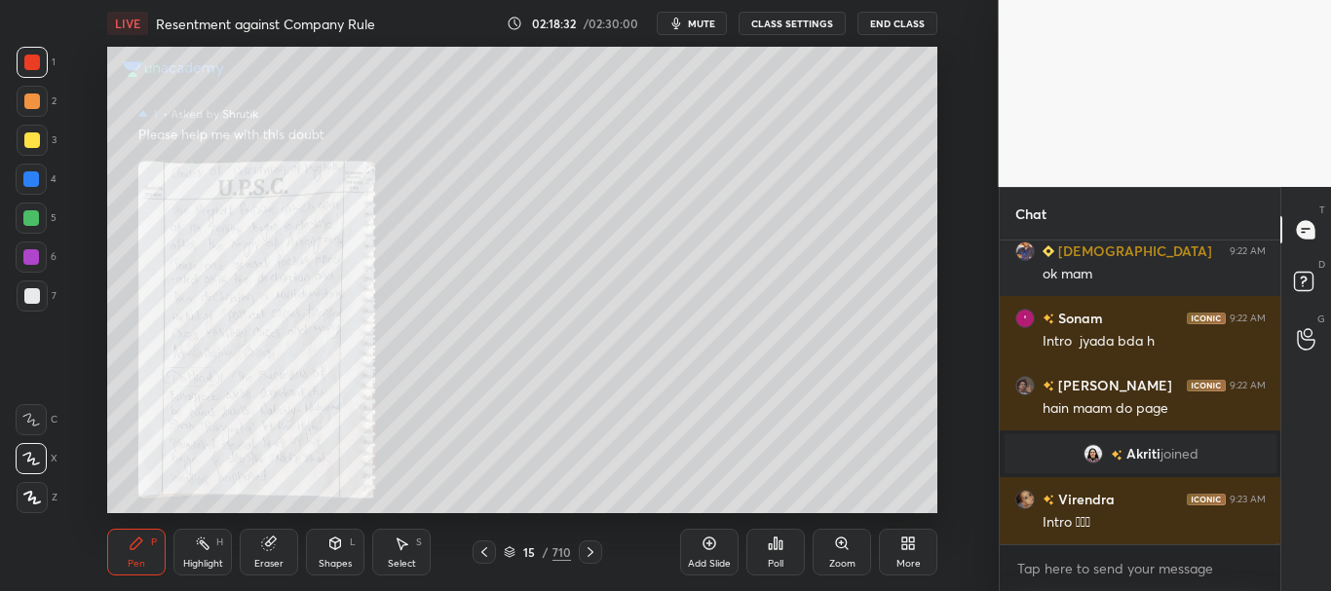
click at [1092, 454] on div "[PERSON_NAME] 9:22 AM mam what is the difference between [PERSON_NAME] and [DEM…" at bounding box center [1141, 393] width 282 height 304
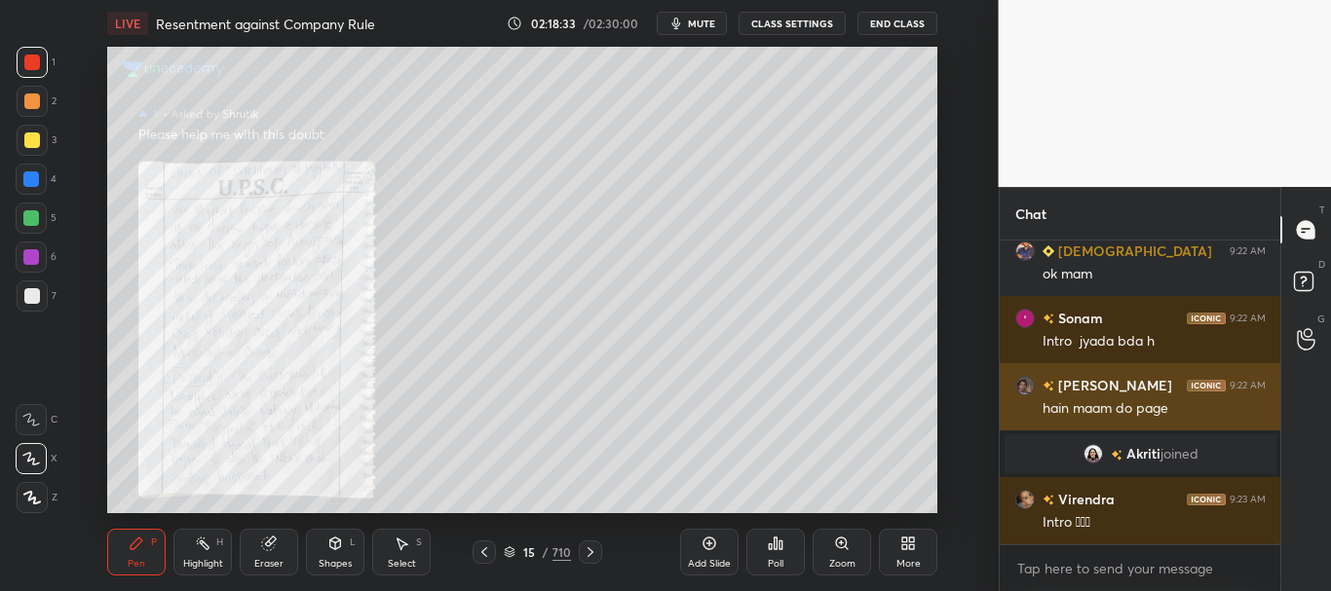
click at [1079, 384] on h6 "[PERSON_NAME]" at bounding box center [1113, 385] width 118 height 20
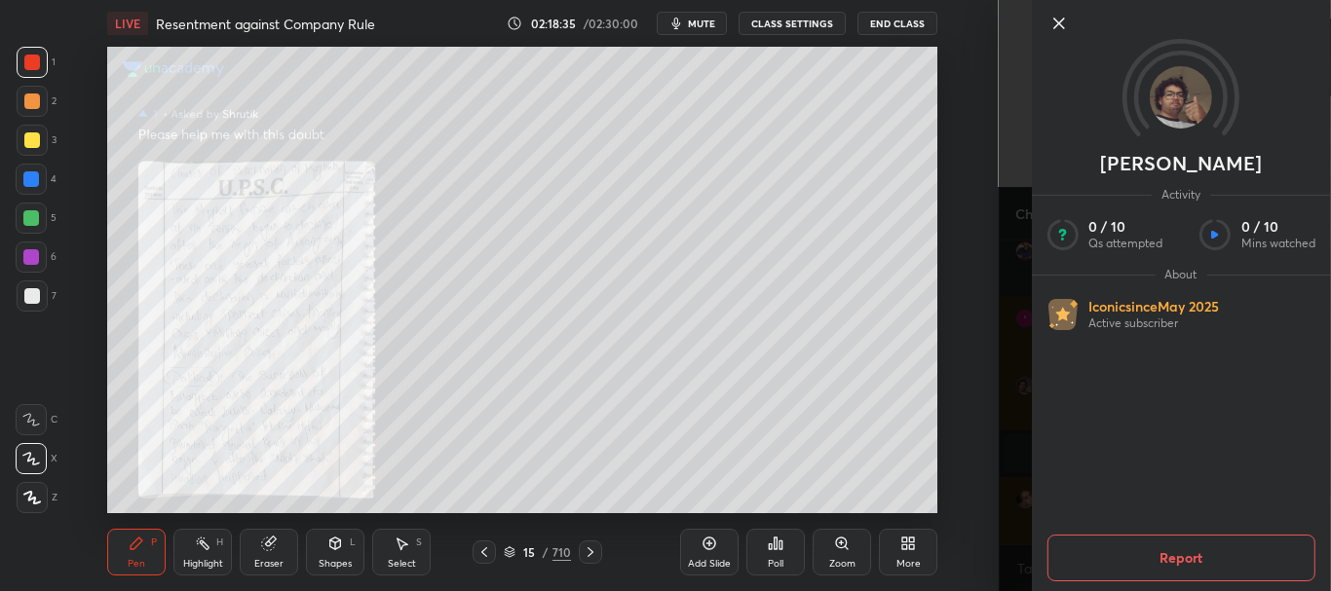
click at [1059, 19] on icon at bounding box center [1057, 23] width 23 height 23
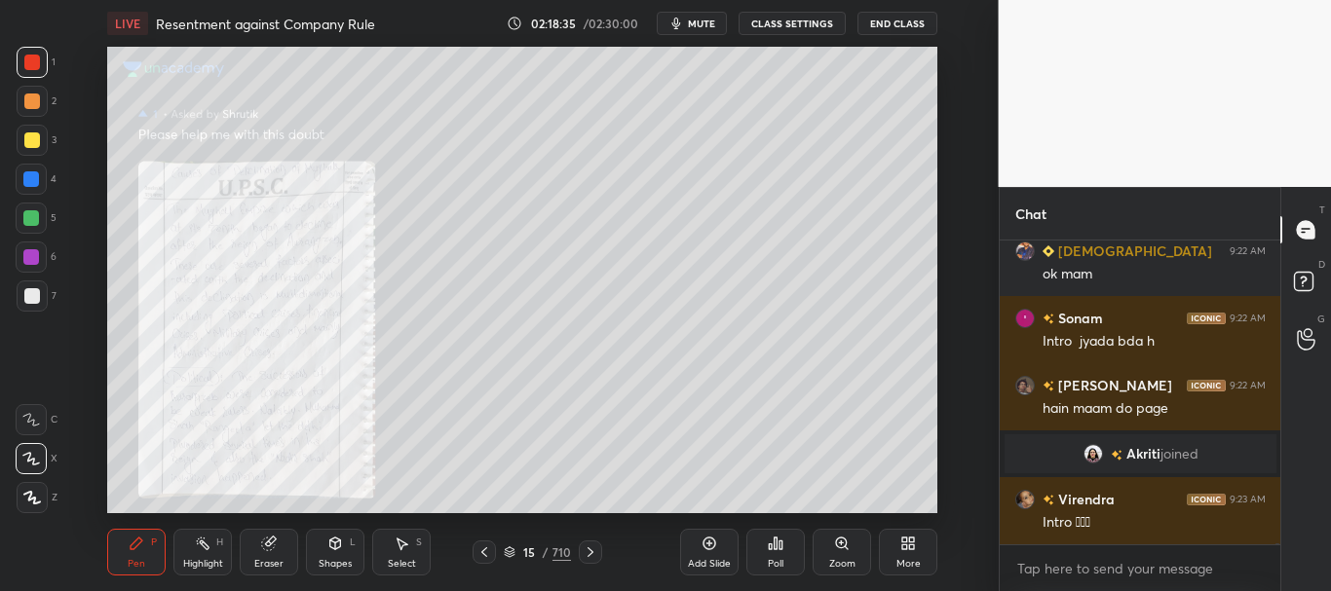
scroll to position [105374, 0]
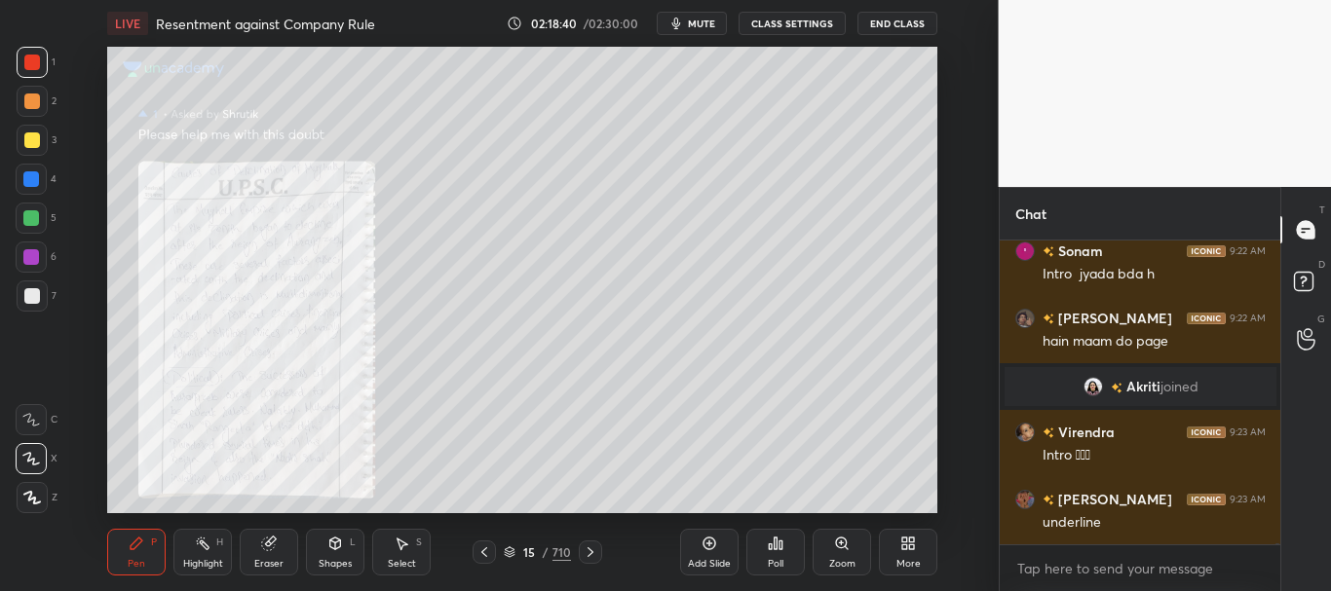
click at [586, 550] on icon at bounding box center [591, 553] width 16 height 16
click at [26, 172] on div at bounding box center [31, 179] width 16 height 16
click at [847, 539] on icon at bounding box center [842, 544] width 16 height 16
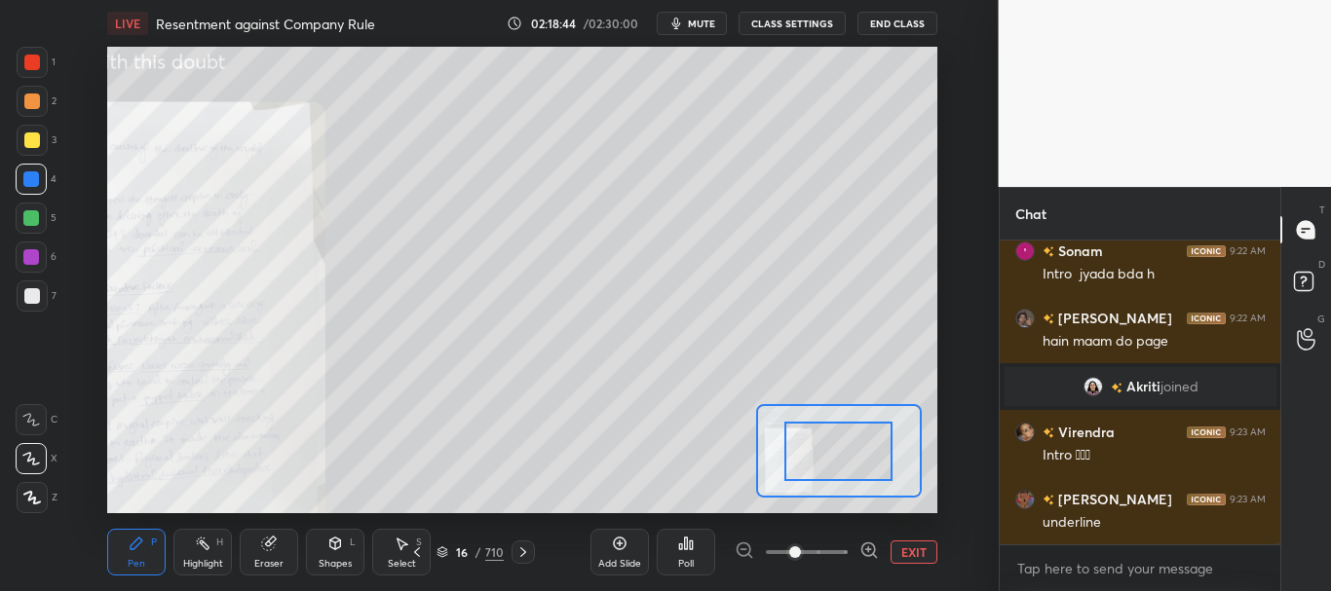
click at [840, 474] on div at bounding box center [838, 451] width 108 height 59
drag, startPoint x: 844, startPoint y: 466, endPoint x: 799, endPoint y: 460, distance: 45.2
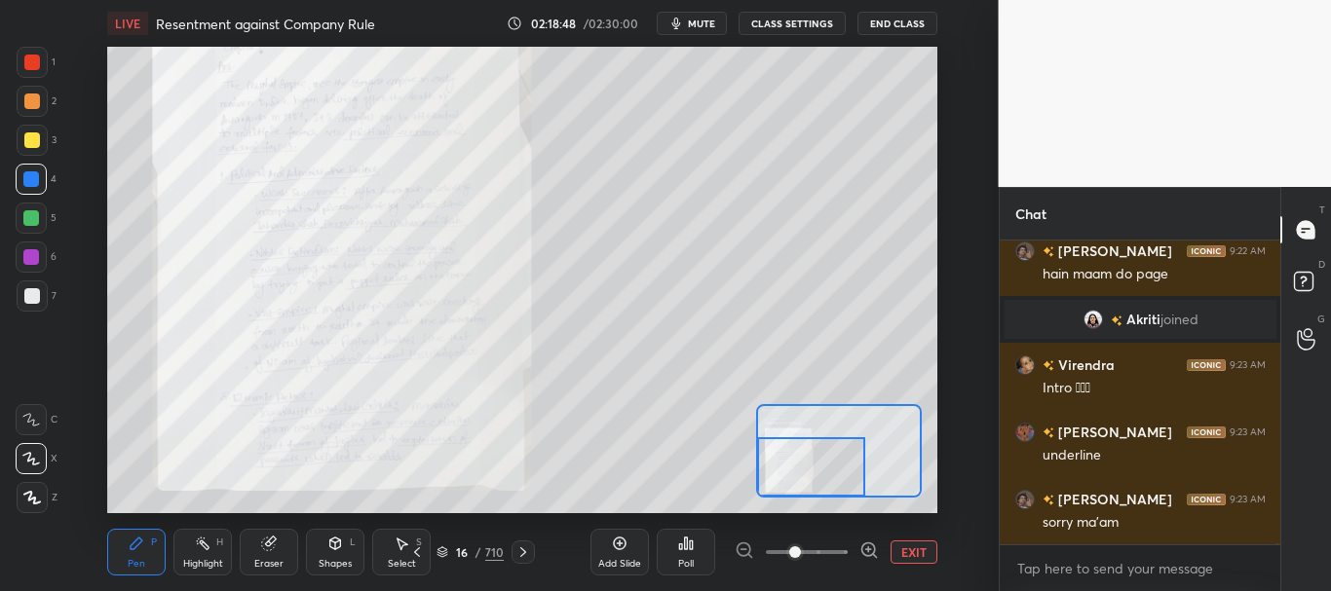
scroll to position [105508, 0]
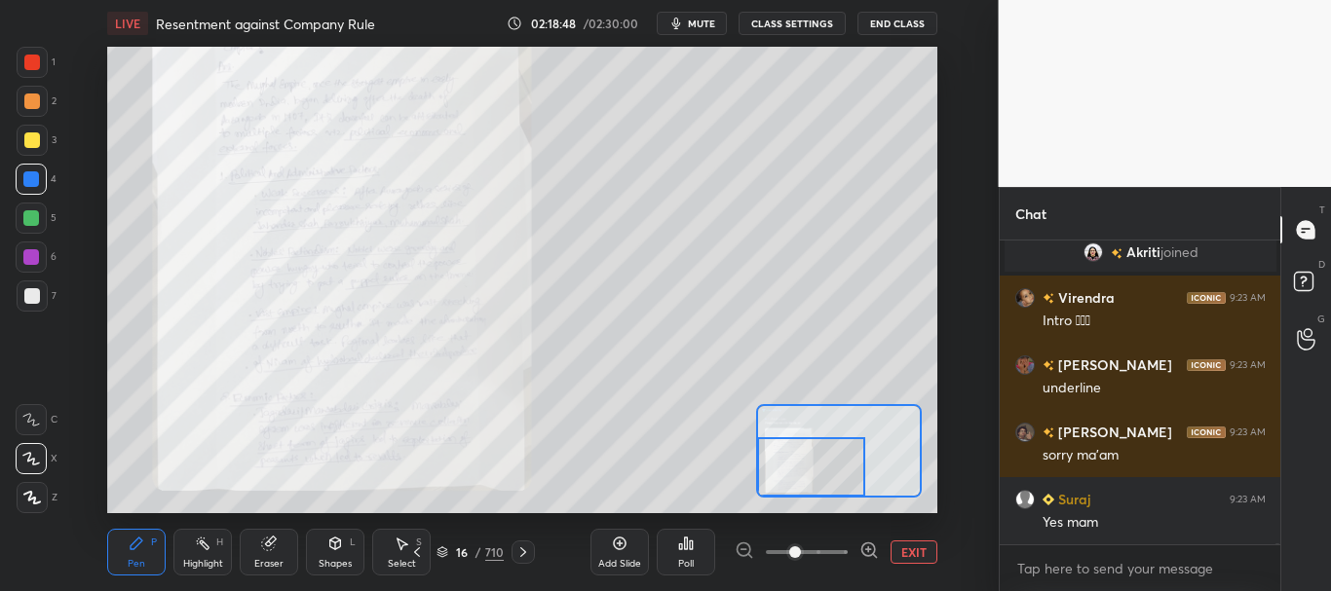
drag, startPoint x: 812, startPoint y: 452, endPoint x: 756, endPoint y: 464, distance: 56.7
click at [759, 467] on div at bounding box center [811, 466] width 108 height 59
click at [521, 549] on icon at bounding box center [523, 553] width 6 height 10
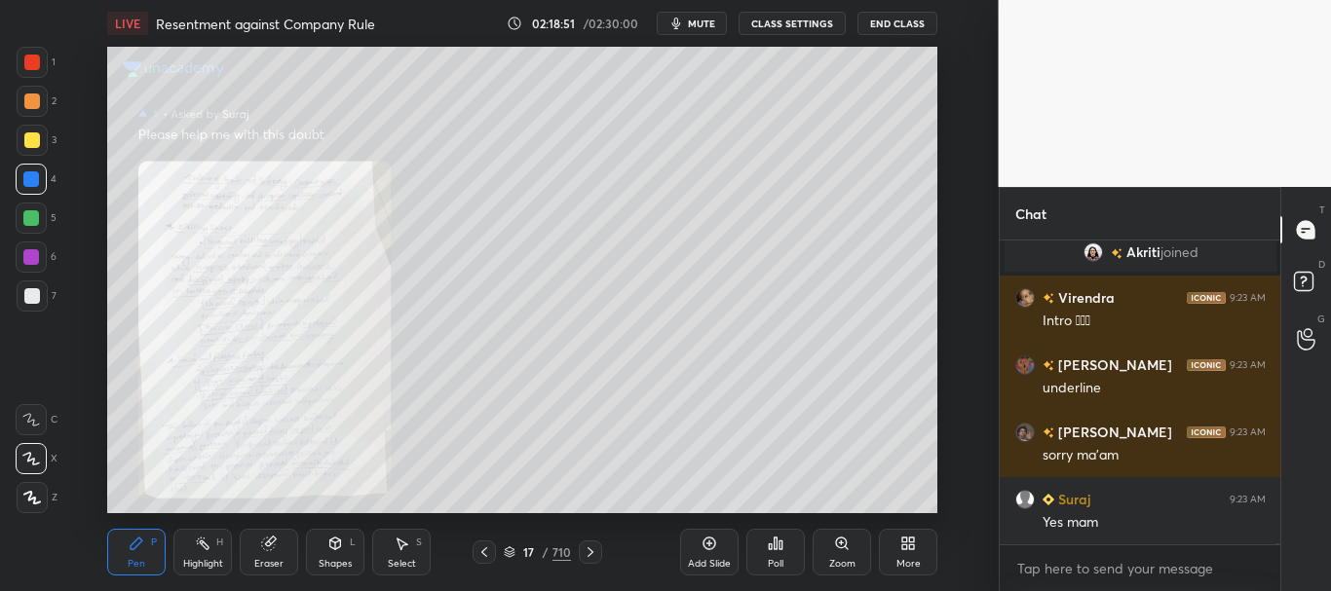
click at [488, 554] on icon at bounding box center [484, 553] width 16 height 16
click at [841, 543] on icon at bounding box center [842, 544] width 16 height 16
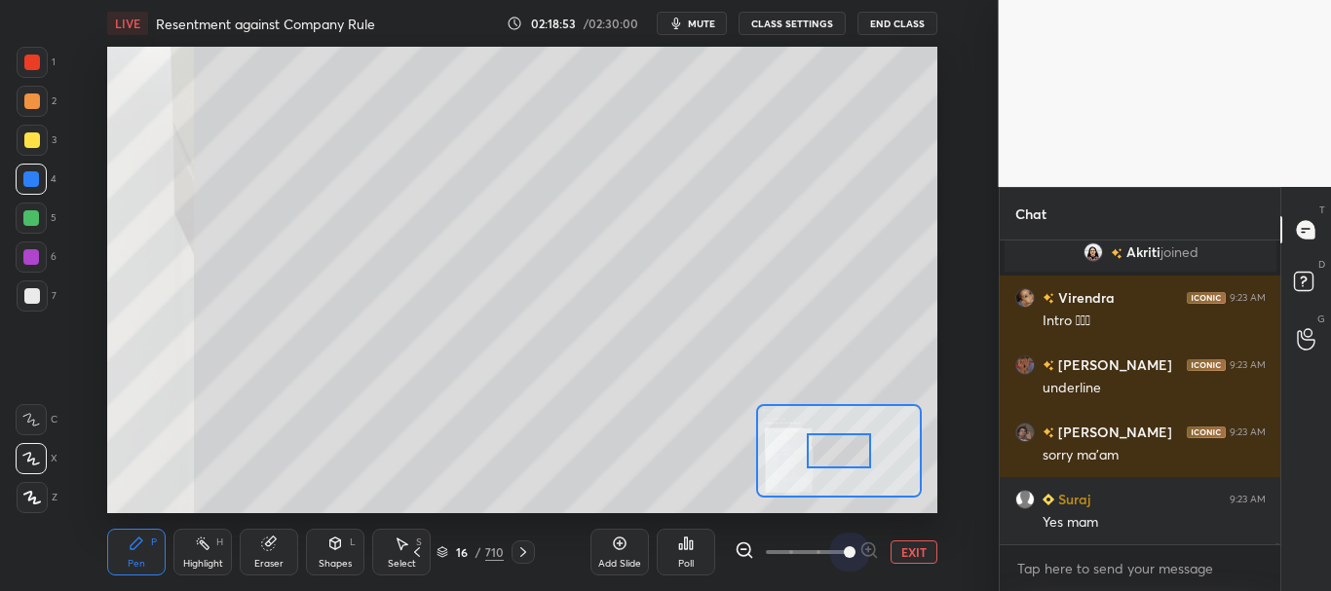
click at [837, 548] on span at bounding box center [807, 552] width 82 height 29
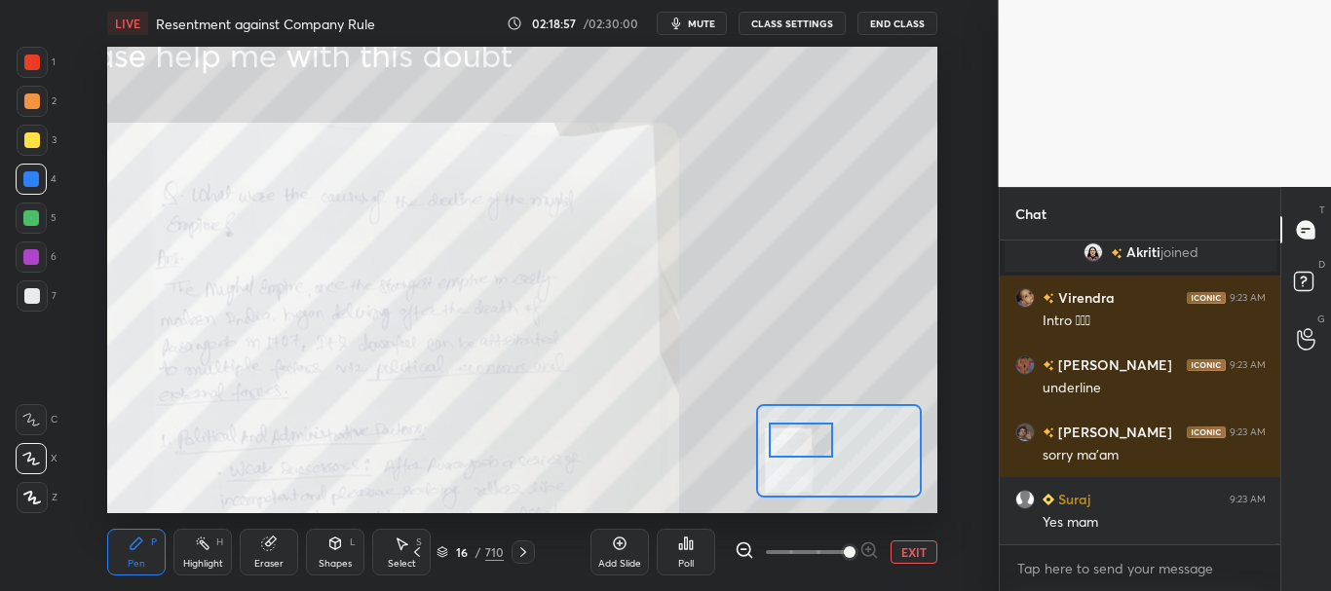
drag, startPoint x: 842, startPoint y: 449, endPoint x: 808, endPoint y: 434, distance: 37.1
click at [806, 438] on div at bounding box center [801, 441] width 65 height 36
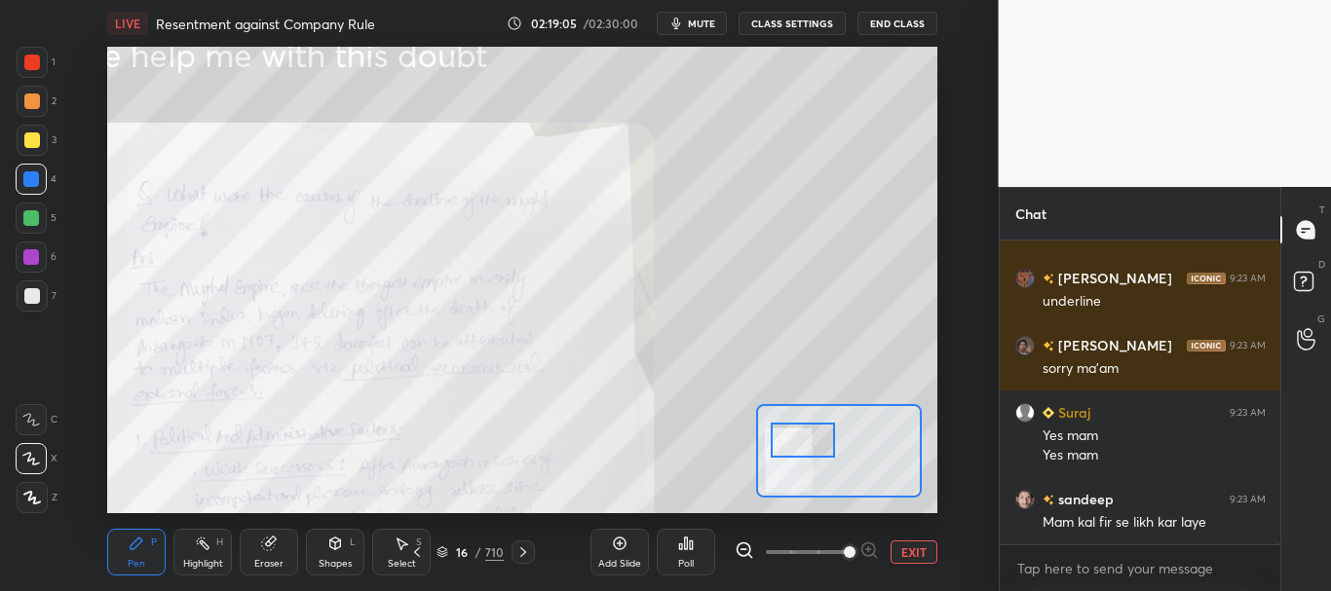
scroll to position [105662, 0]
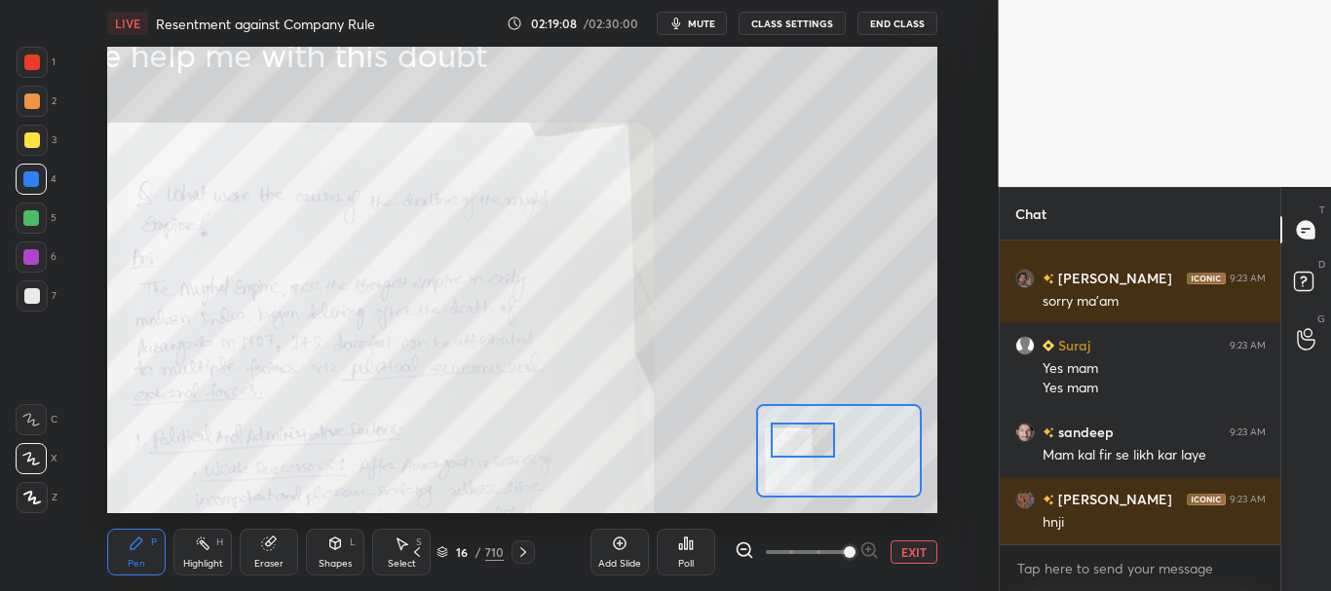
click at [918, 552] on button "EXIT" at bounding box center [913, 552] width 47 height 23
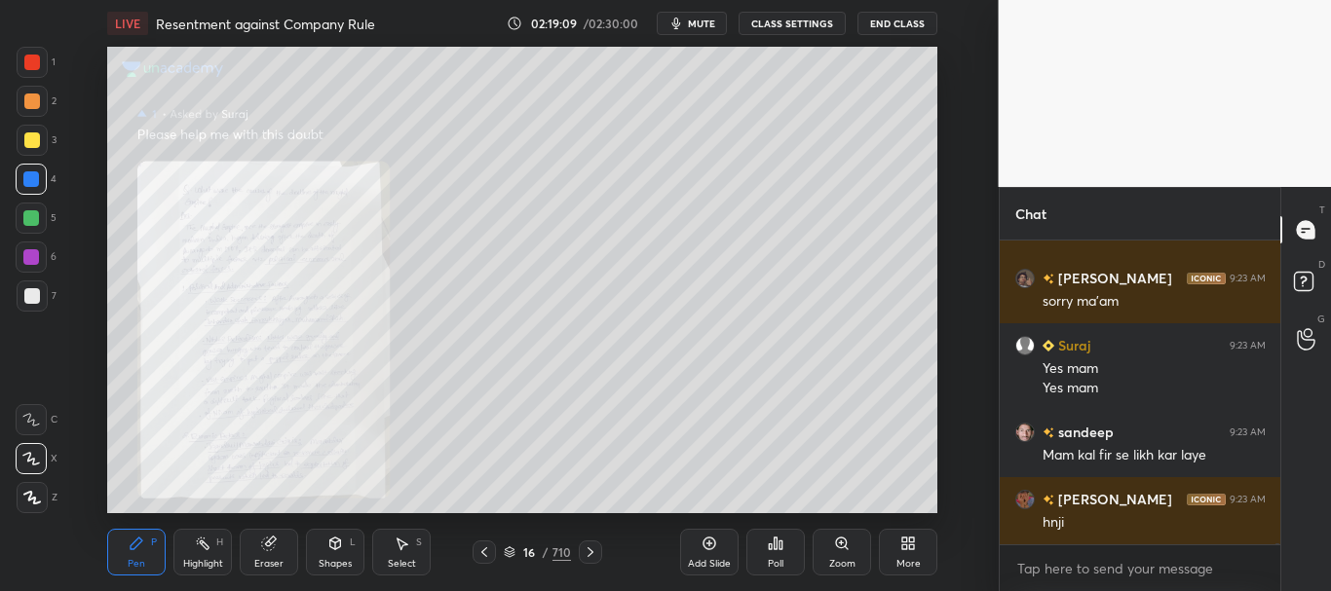
click at [595, 551] on icon at bounding box center [591, 553] width 16 height 16
click at [483, 550] on icon at bounding box center [484, 553] width 6 height 10
click at [833, 541] on div "Zoom" at bounding box center [841, 552] width 58 height 47
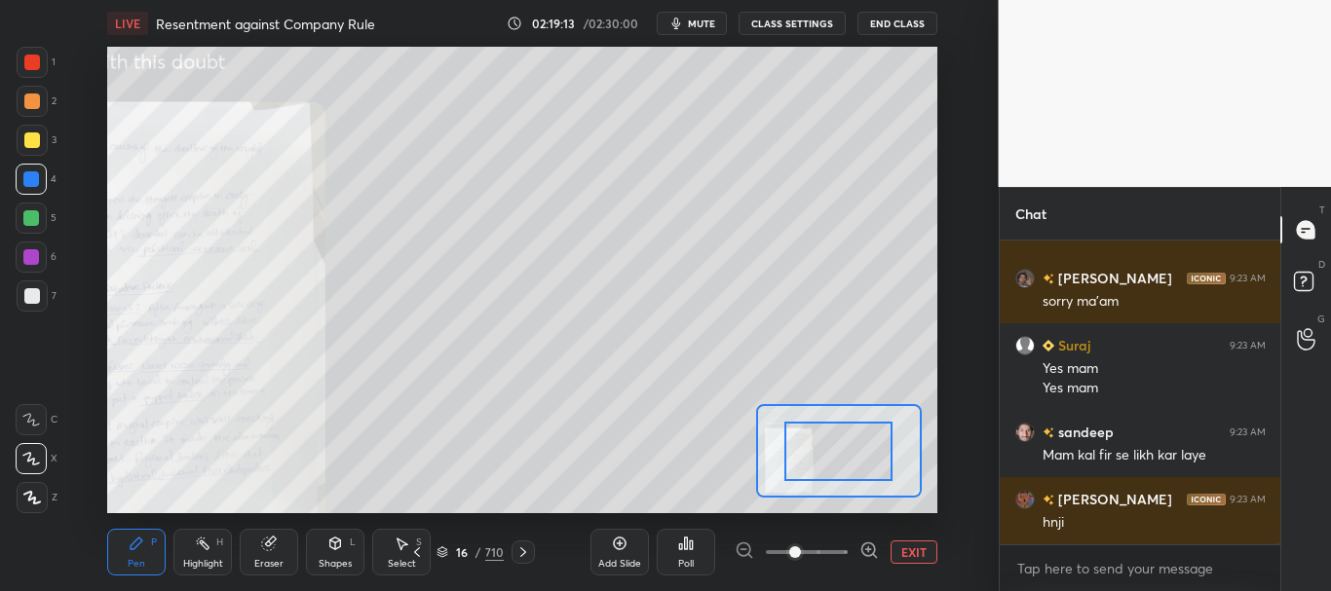
click at [834, 550] on span at bounding box center [807, 552] width 82 height 29
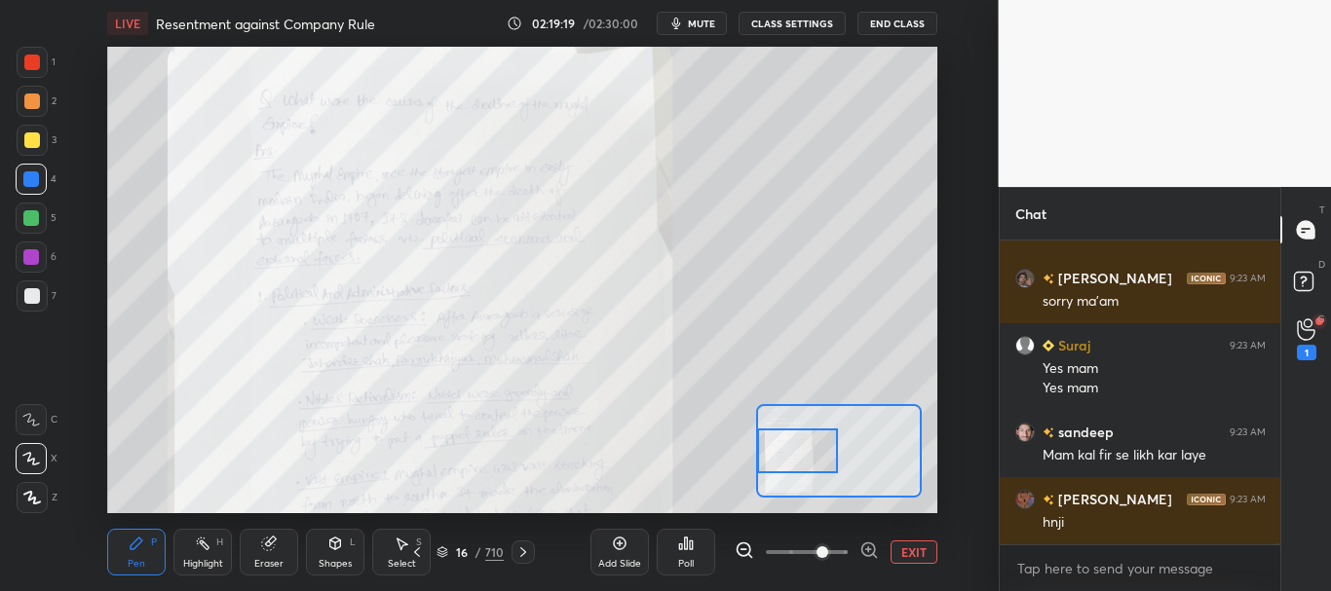
drag, startPoint x: 850, startPoint y: 455, endPoint x: 807, endPoint y: 456, distance: 42.9
click at [807, 456] on div at bounding box center [797, 451] width 81 height 45
click at [1309, 333] on icon at bounding box center [1306, 330] width 19 height 22
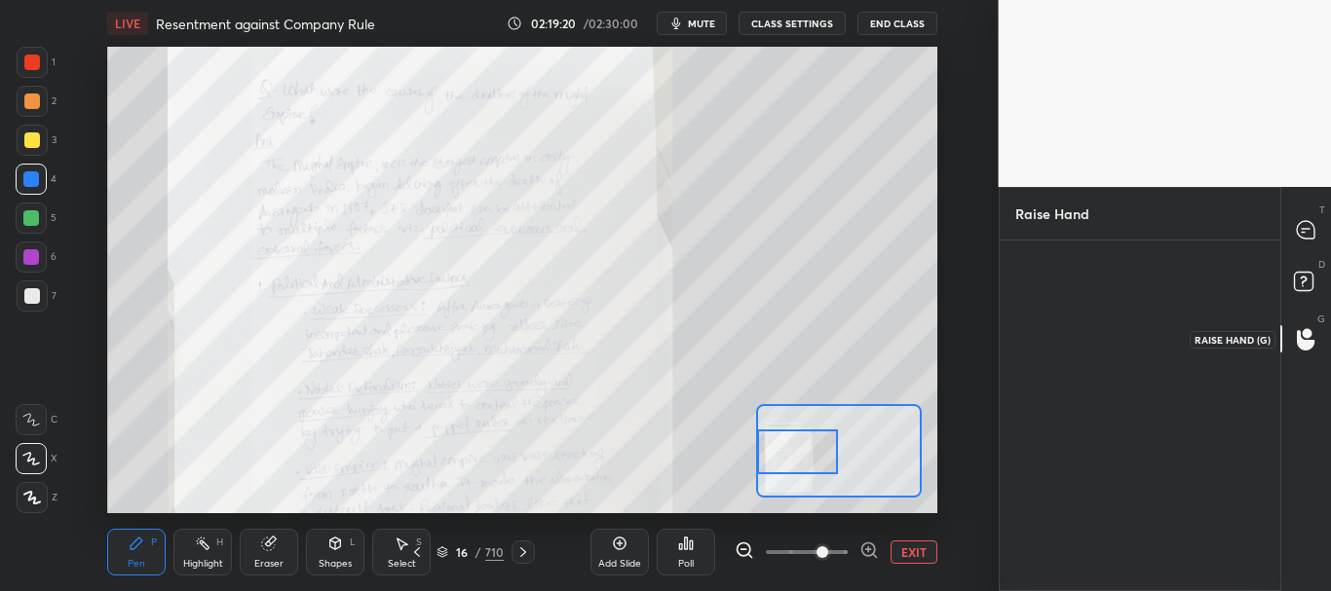
scroll to position [7, 7]
click at [1309, 281] on rect at bounding box center [1303, 282] width 19 height 19
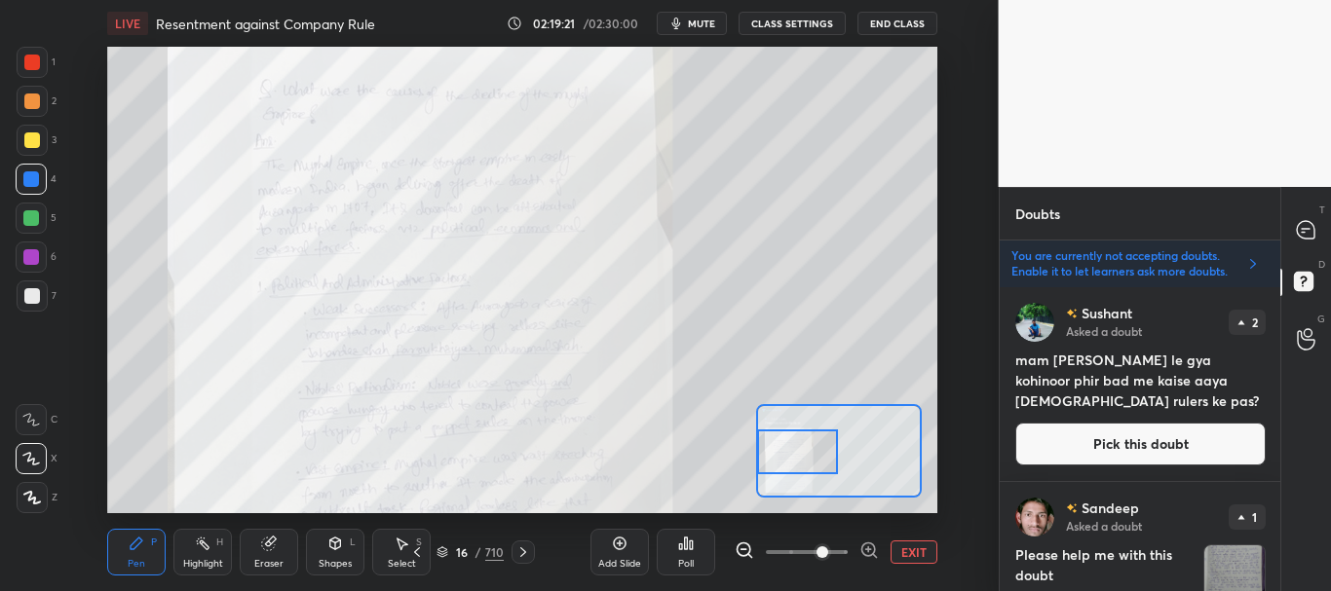
scroll to position [298, 275]
click at [1306, 227] on icon at bounding box center [1306, 230] width 20 height 20
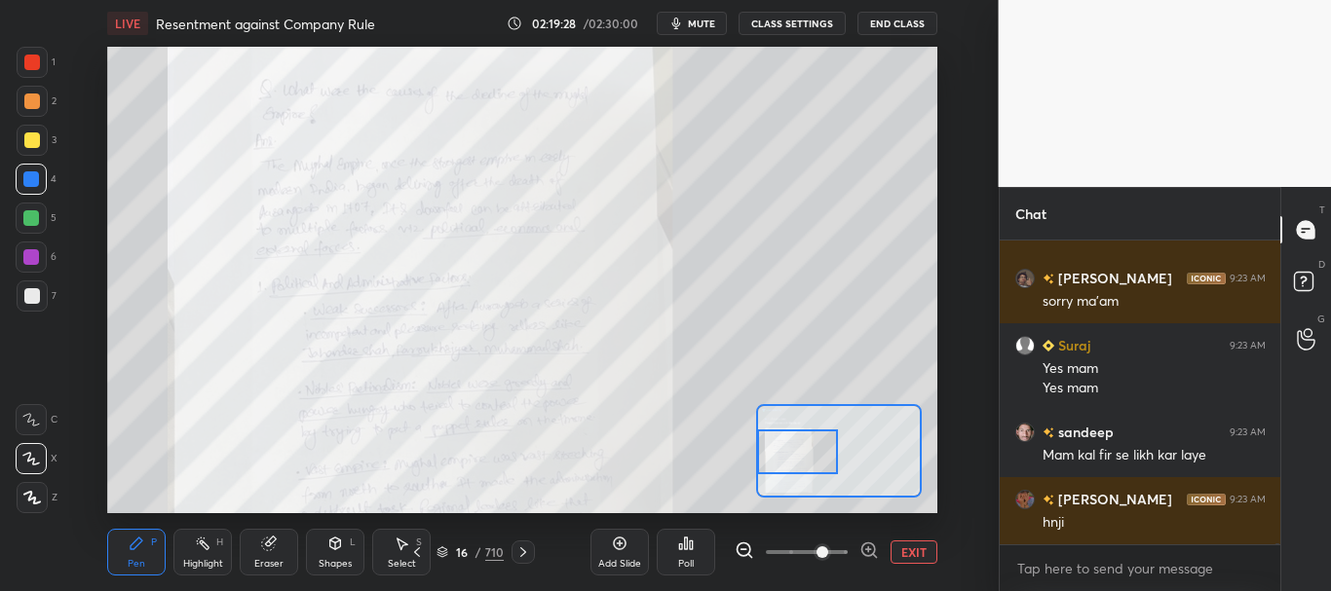
scroll to position [106114, 0]
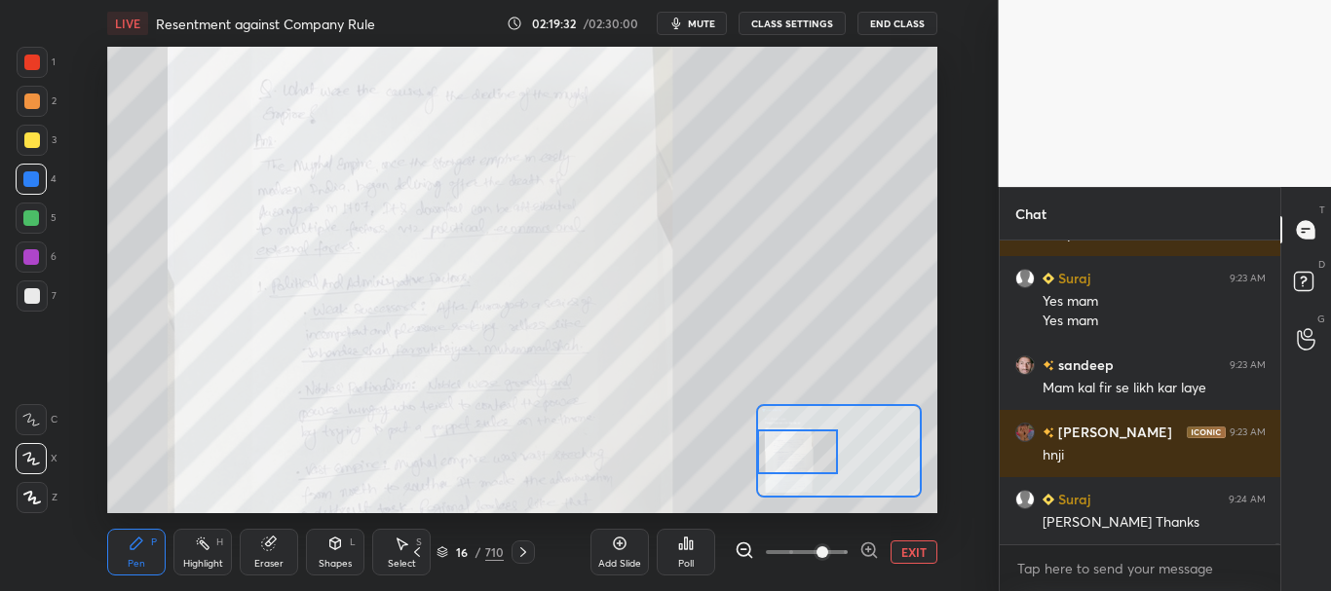
click at [921, 552] on button "EXIT" at bounding box center [913, 552] width 47 height 23
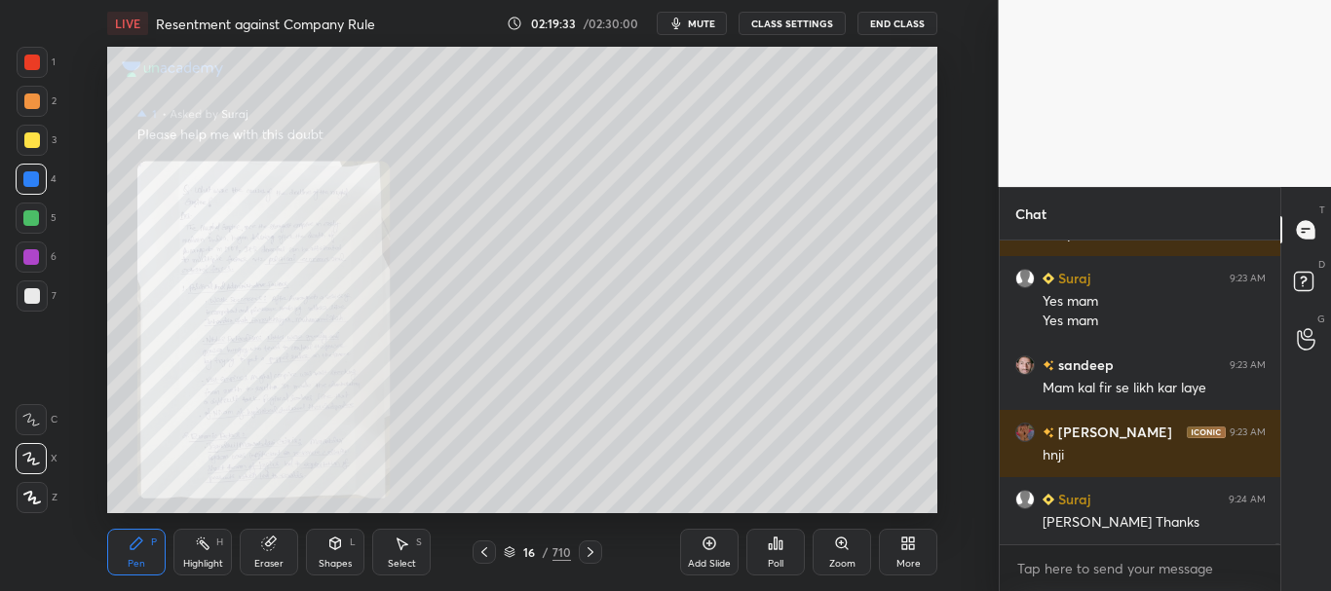
click at [587, 550] on icon at bounding box center [591, 553] width 16 height 16
click at [586, 551] on icon at bounding box center [591, 553] width 16 height 16
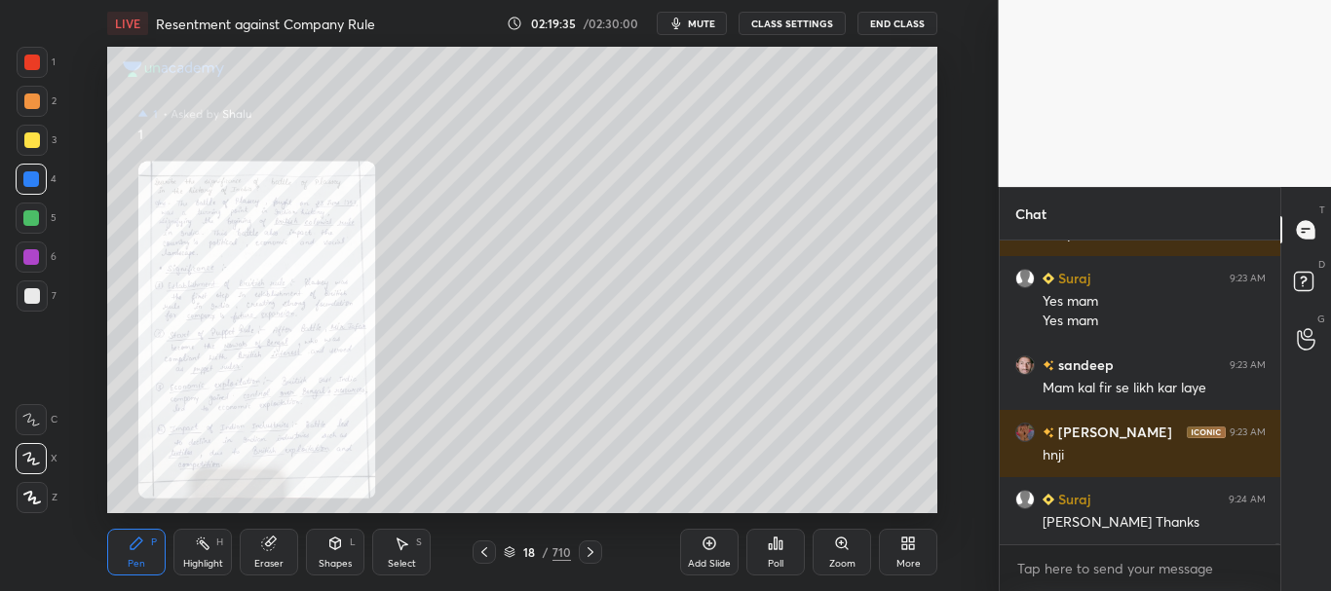
click at [850, 547] on div "Zoom" at bounding box center [841, 552] width 58 height 47
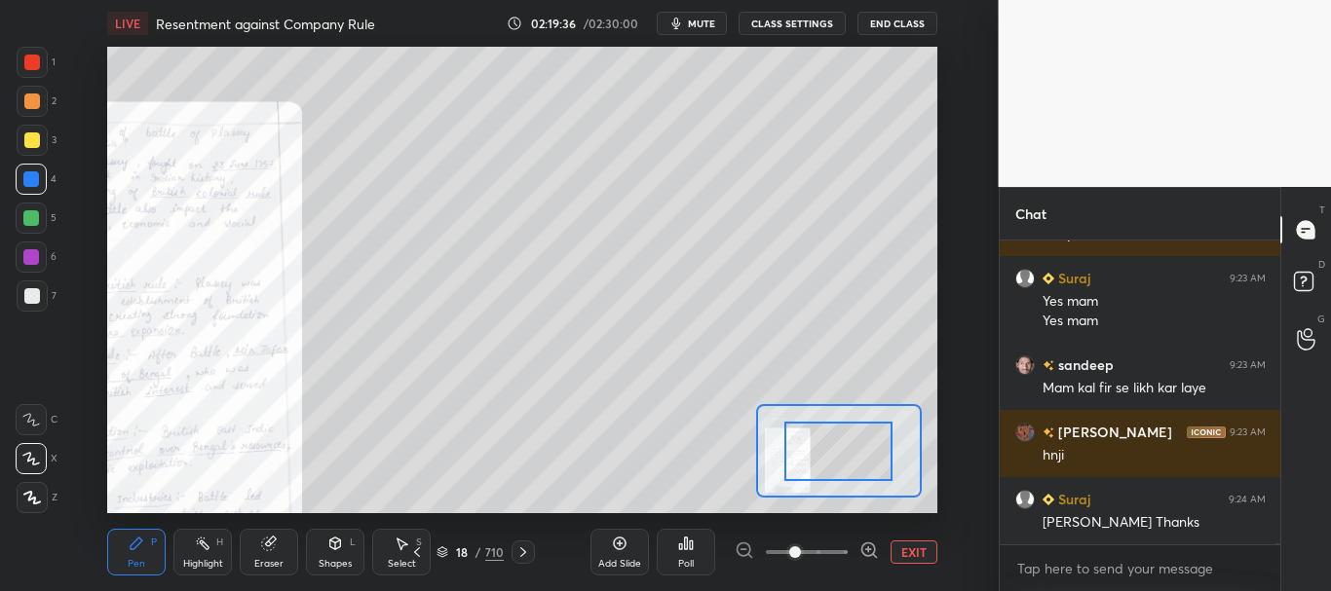
click at [844, 548] on span at bounding box center [807, 552] width 82 height 29
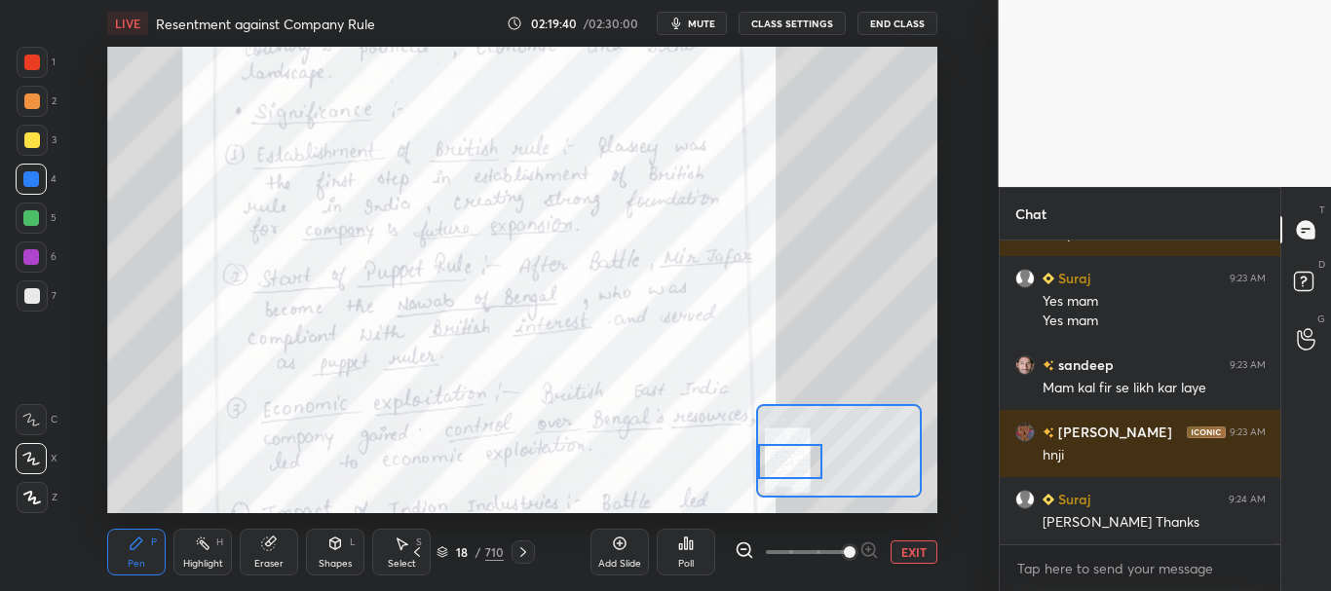
drag, startPoint x: 848, startPoint y: 453, endPoint x: 797, endPoint y: 461, distance: 51.3
click at [797, 461] on div at bounding box center [790, 462] width 65 height 36
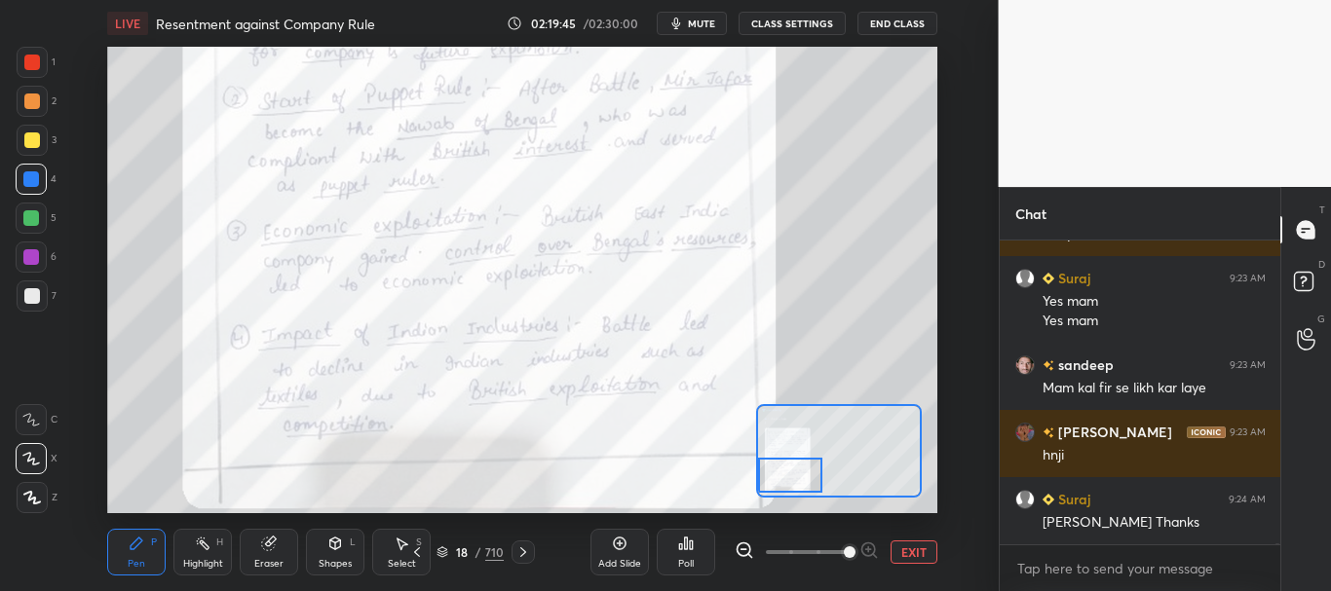
drag, startPoint x: 780, startPoint y: 458, endPoint x: 780, endPoint y: 470, distance: 11.7
click at [780, 470] on div at bounding box center [790, 476] width 65 height 36
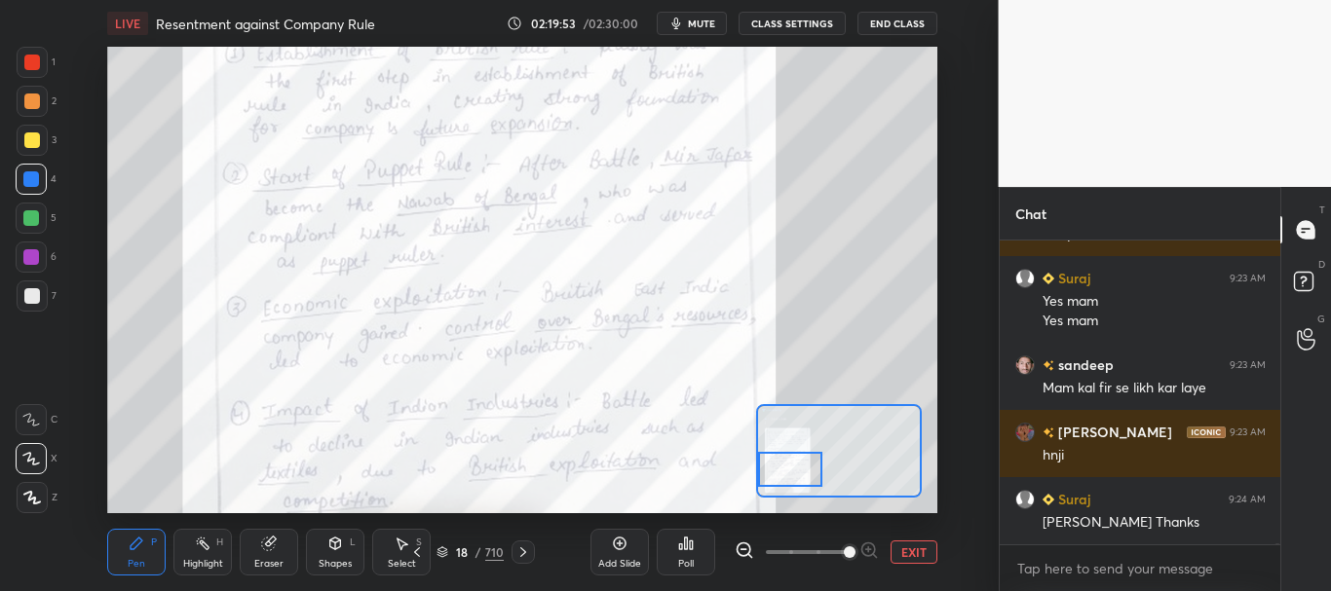
drag, startPoint x: 804, startPoint y: 473, endPoint x: 714, endPoint y: 505, distance: 94.9
click at [803, 469] on div at bounding box center [790, 470] width 65 height 36
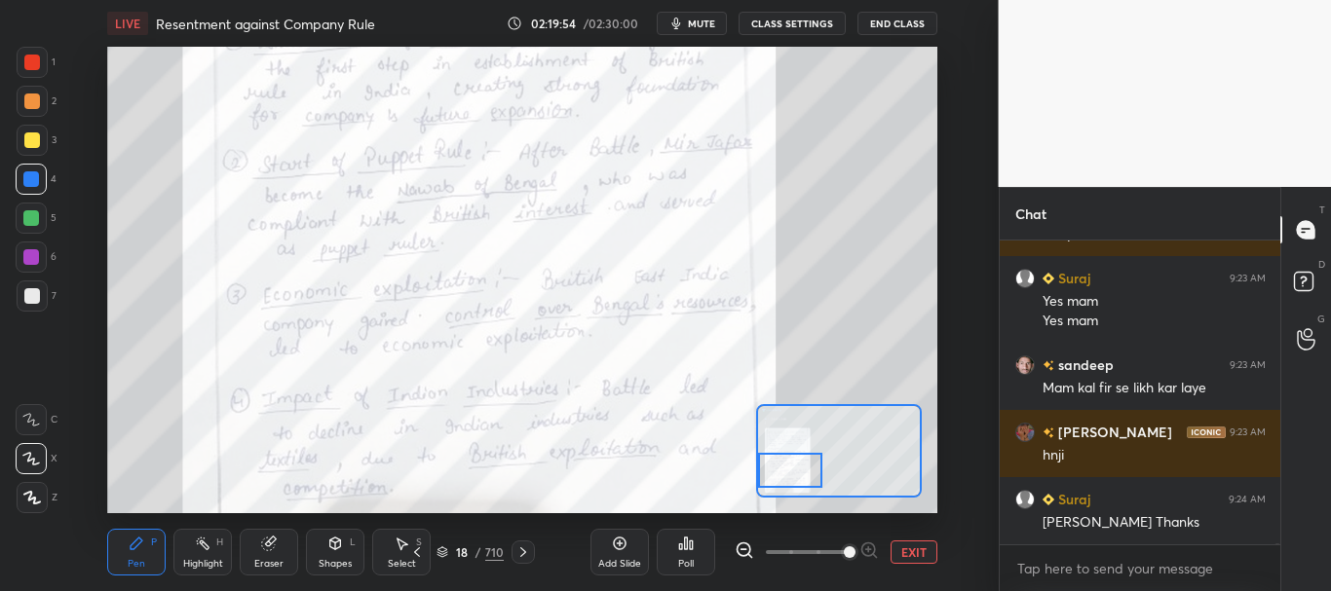
click at [533, 546] on div at bounding box center [522, 552] width 23 height 23
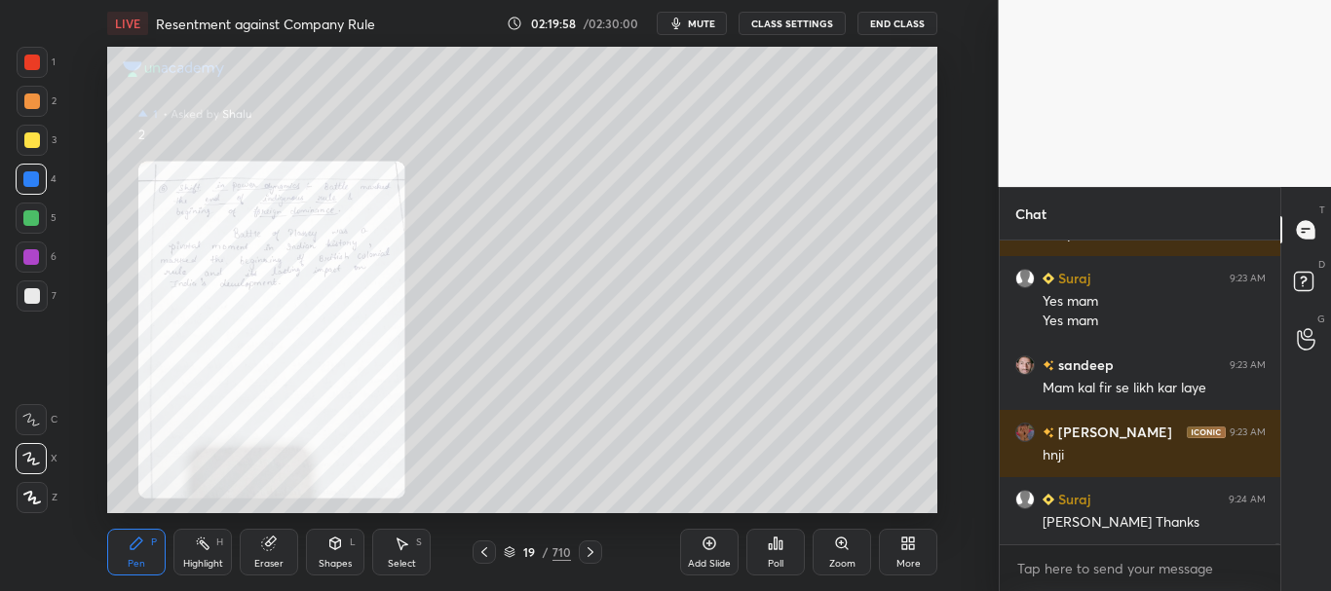
click at [475, 548] on div at bounding box center [483, 552] width 23 height 23
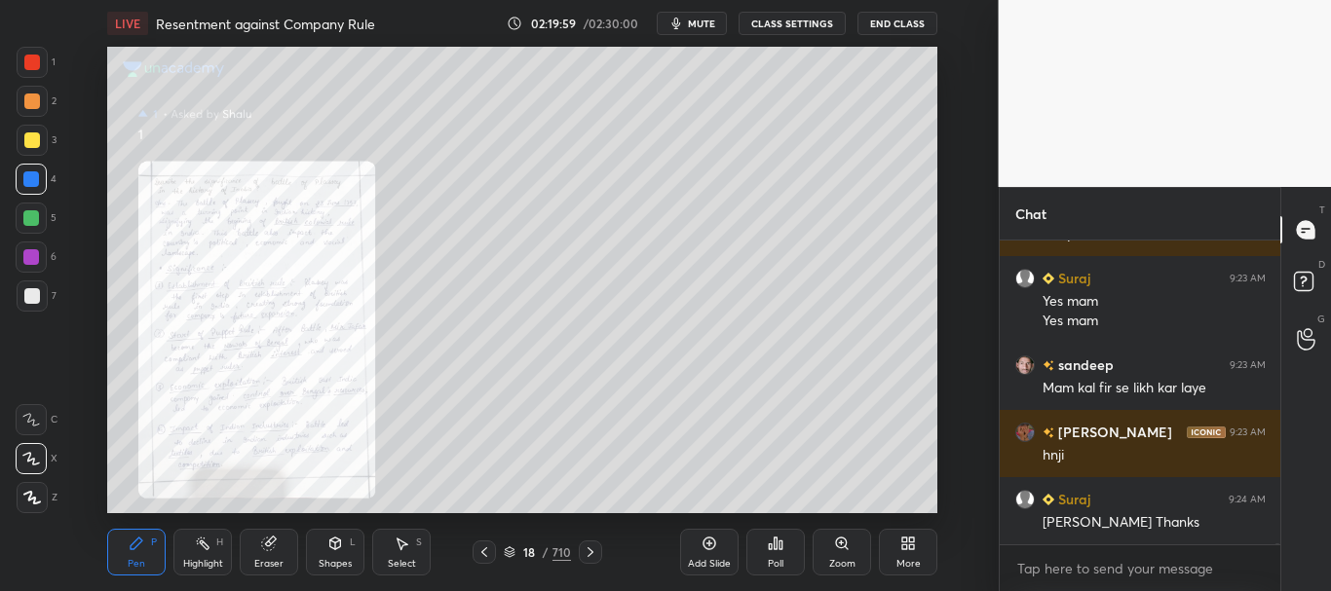
click at [588, 550] on icon at bounding box center [591, 553] width 16 height 16
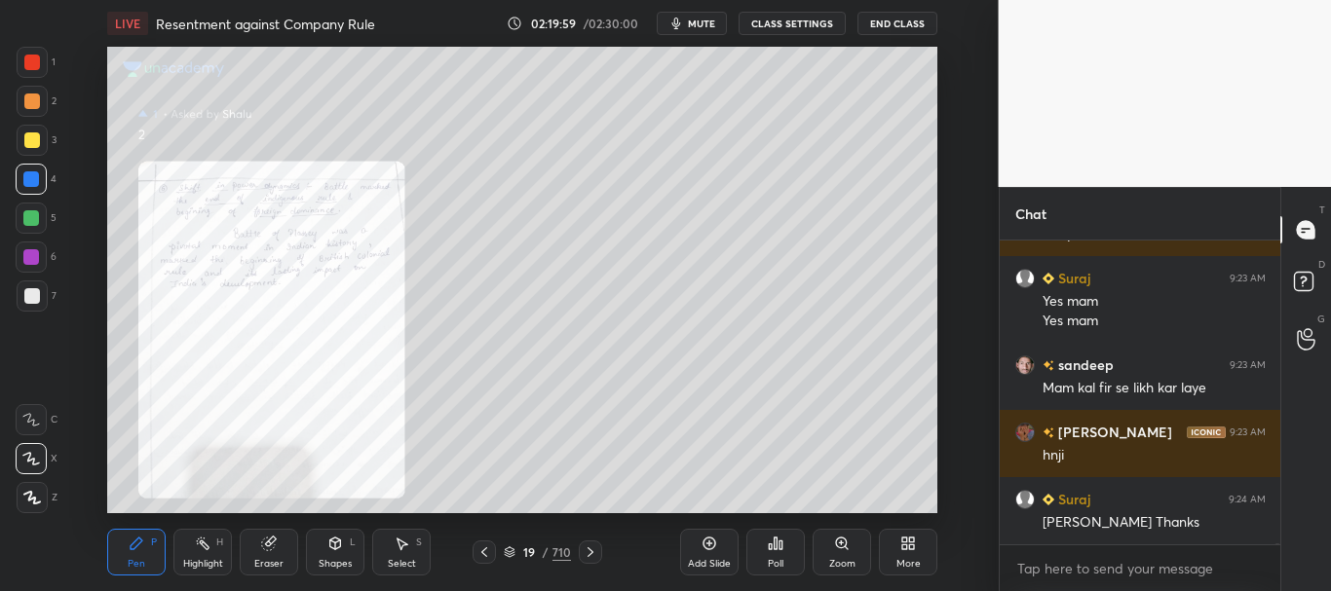
click at [590, 552] on icon at bounding box center [591, 553] width 16 height 16
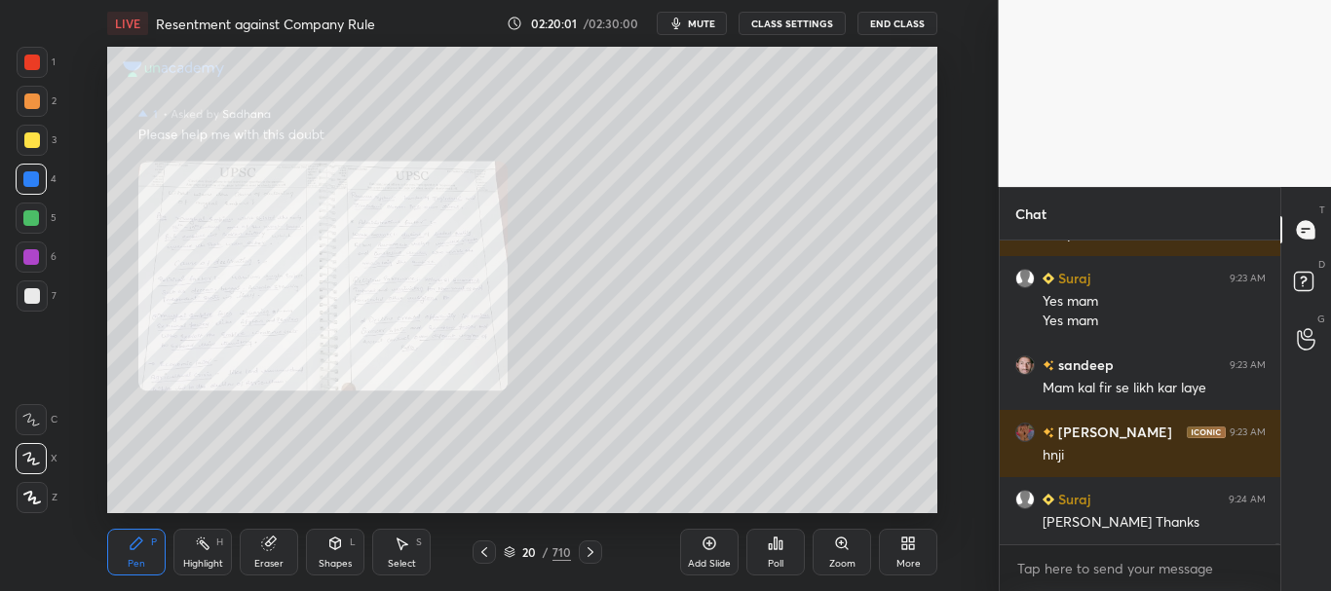
click at [841, 555] on div "Zoom" at bounding box center [841, 552] width 58 height 47
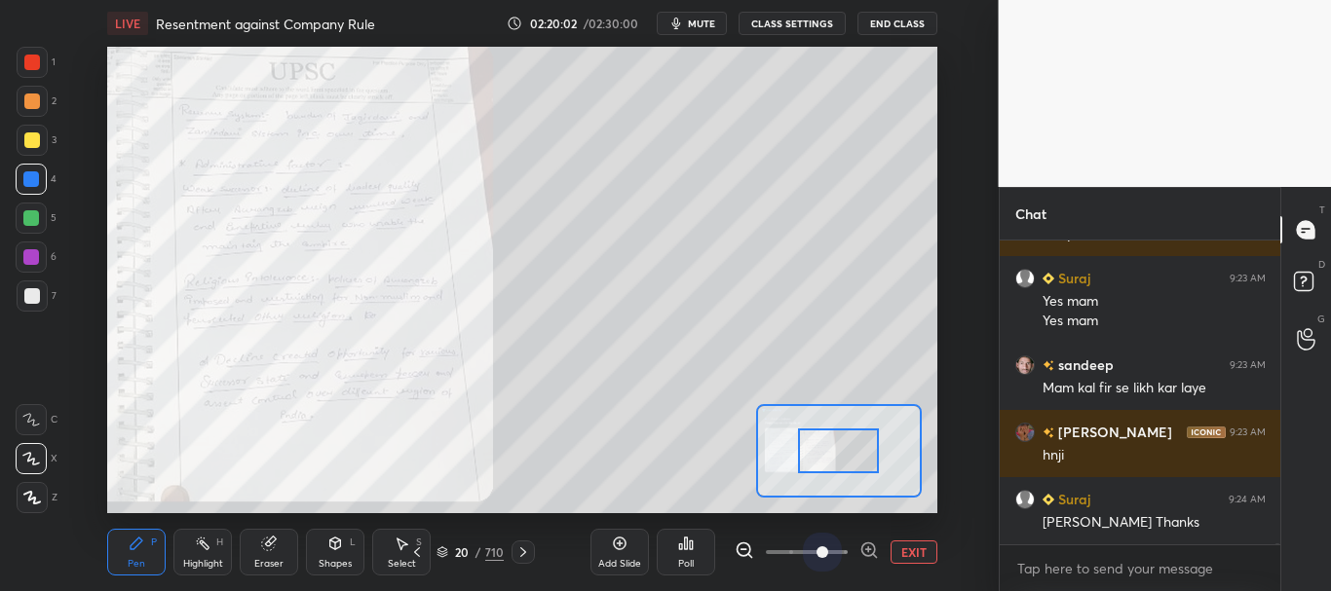
drag, startPoint x: 831, startPoint y: 548, endPoint x: 839, endPoint y: 496, distance: 52.2
click at [833, 548] on span at bounding box center [807, 552] width 82 height 29
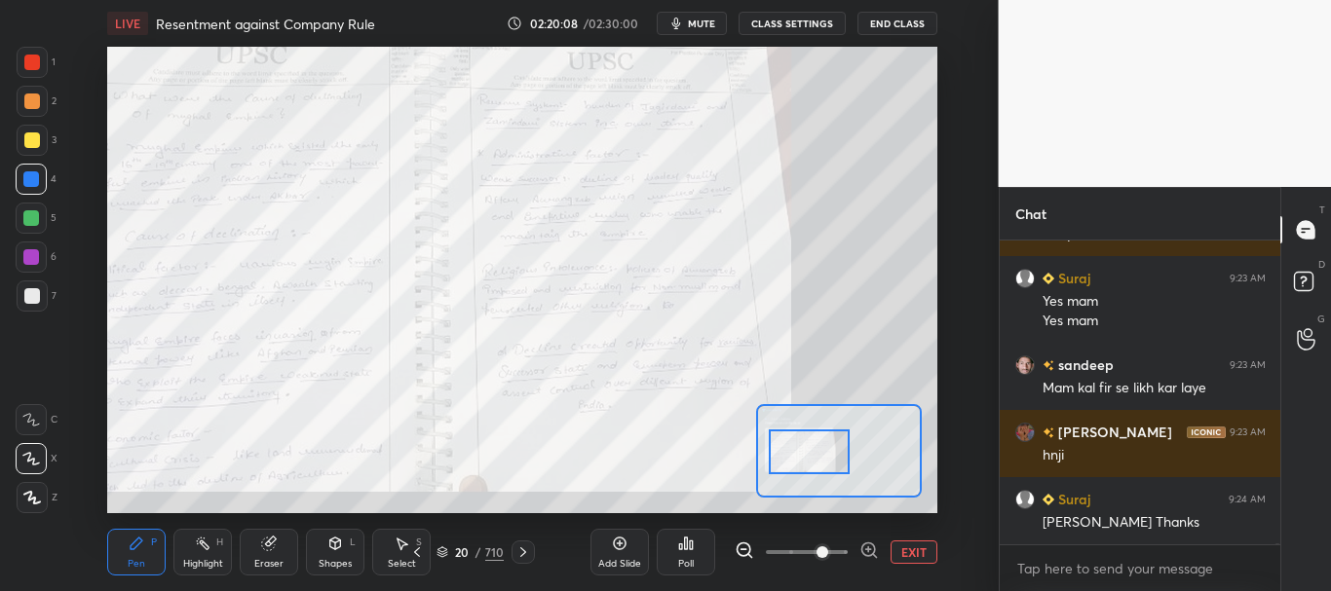
drag, startPoint x: 851, startPoint y: 468, endPoint x: 829, endPoint y: 462, distance: 23.2
click at [829, 462] on div at bounding box center [809, 452] width 81 height 45
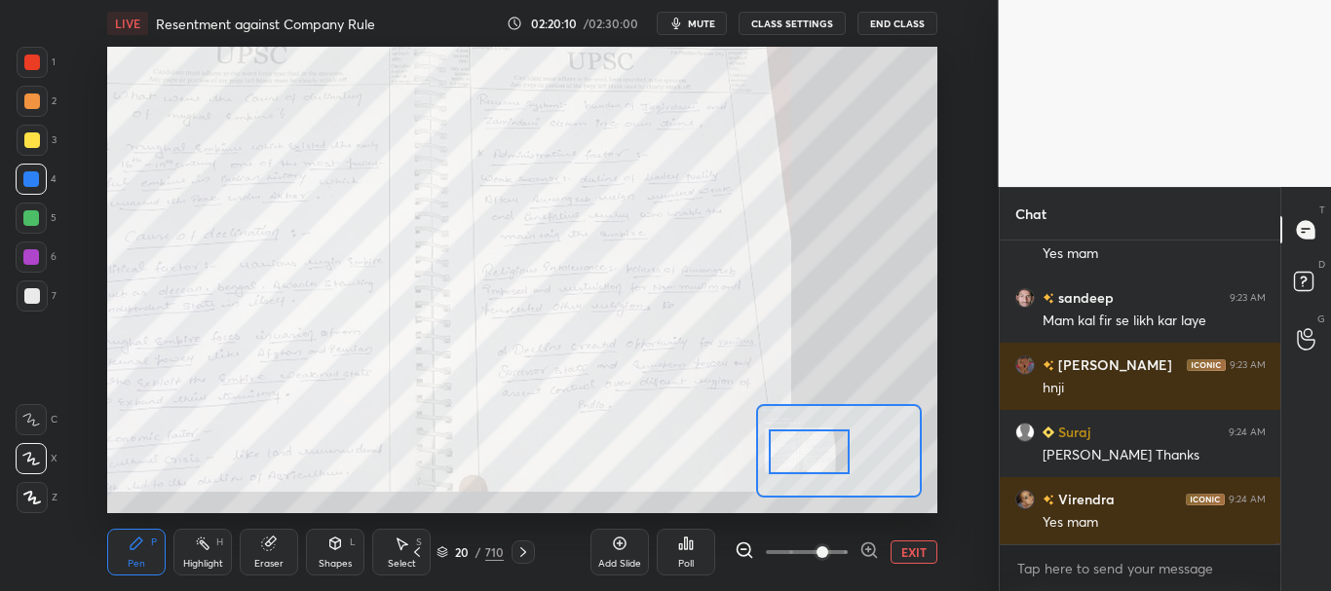
click at [916, 553] on button "EXIT" at bounding box center [913, 552] width 47 height 23
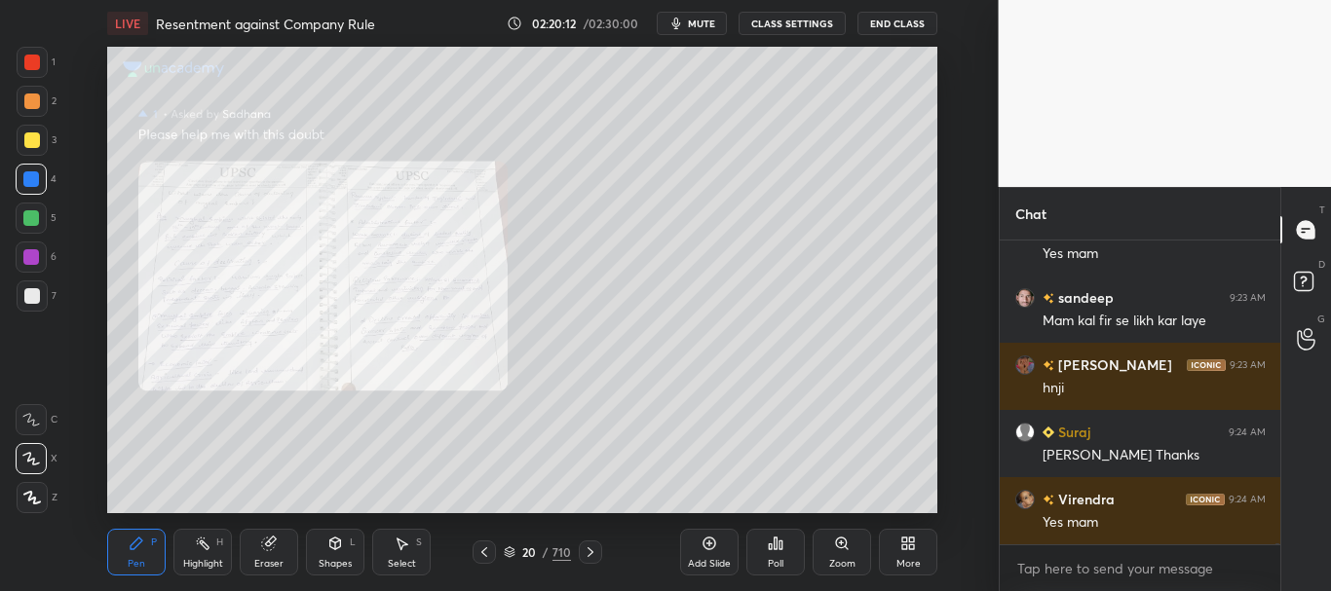
scroll to position [106249, 0]
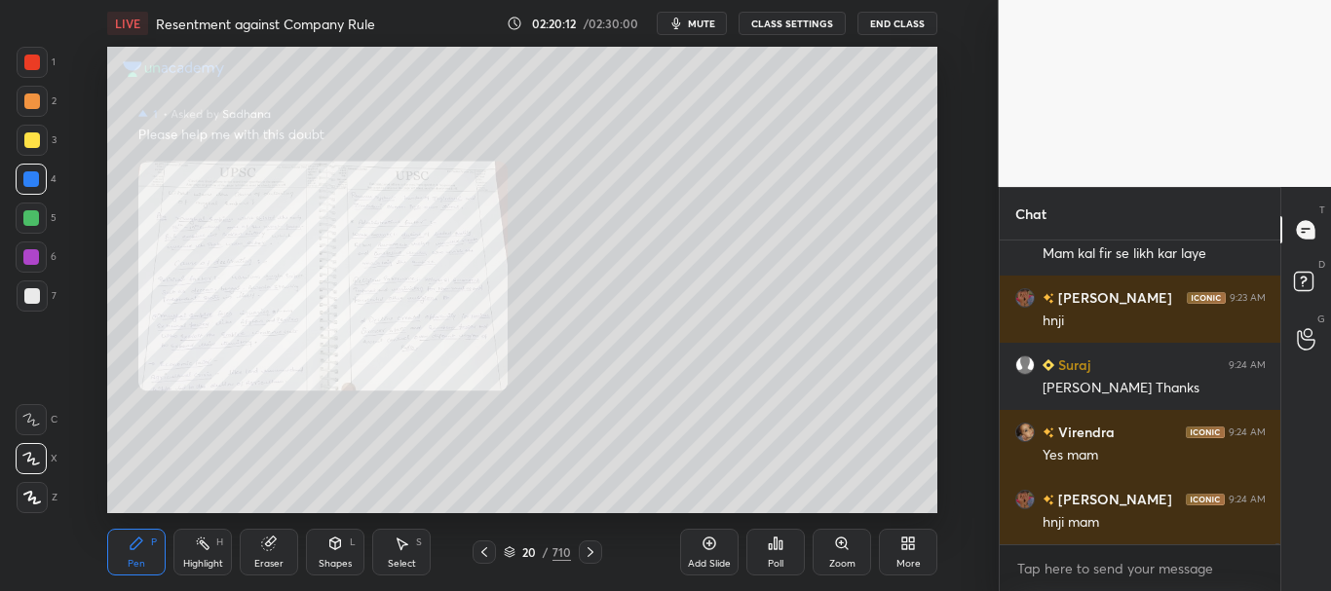
click at [591, 550] on icon at bounding box center [591, 553] width 16 height 16
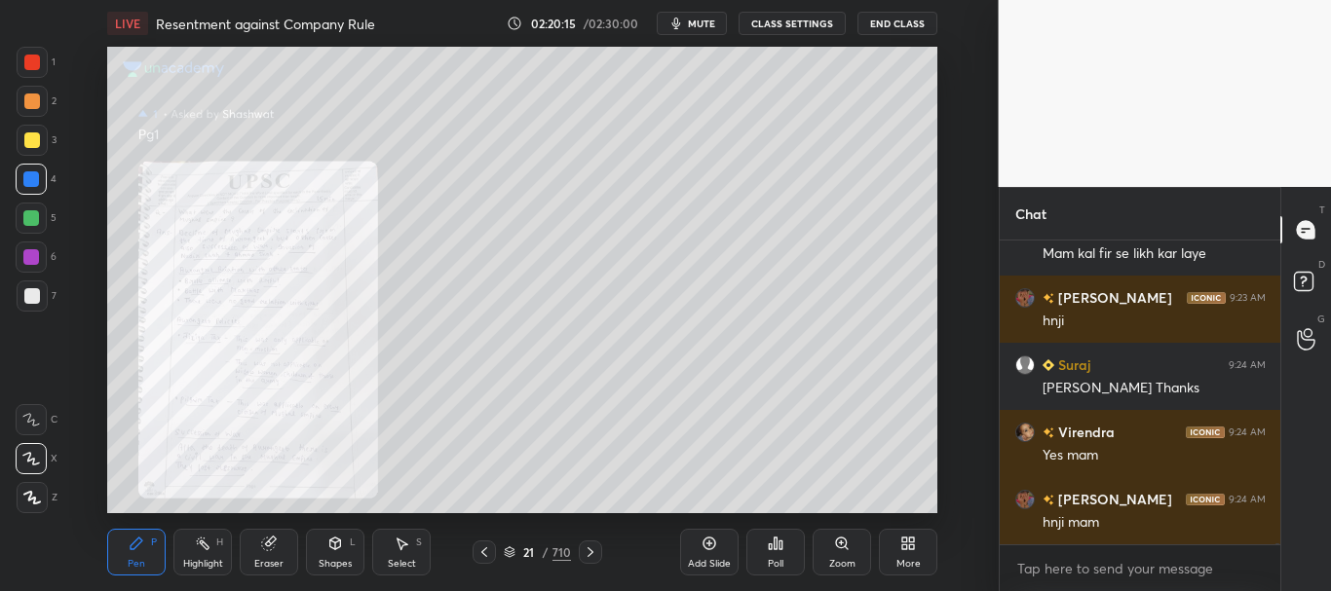
click at [838, 540] on icon at bounding box center [841, 543] width 11 height 11
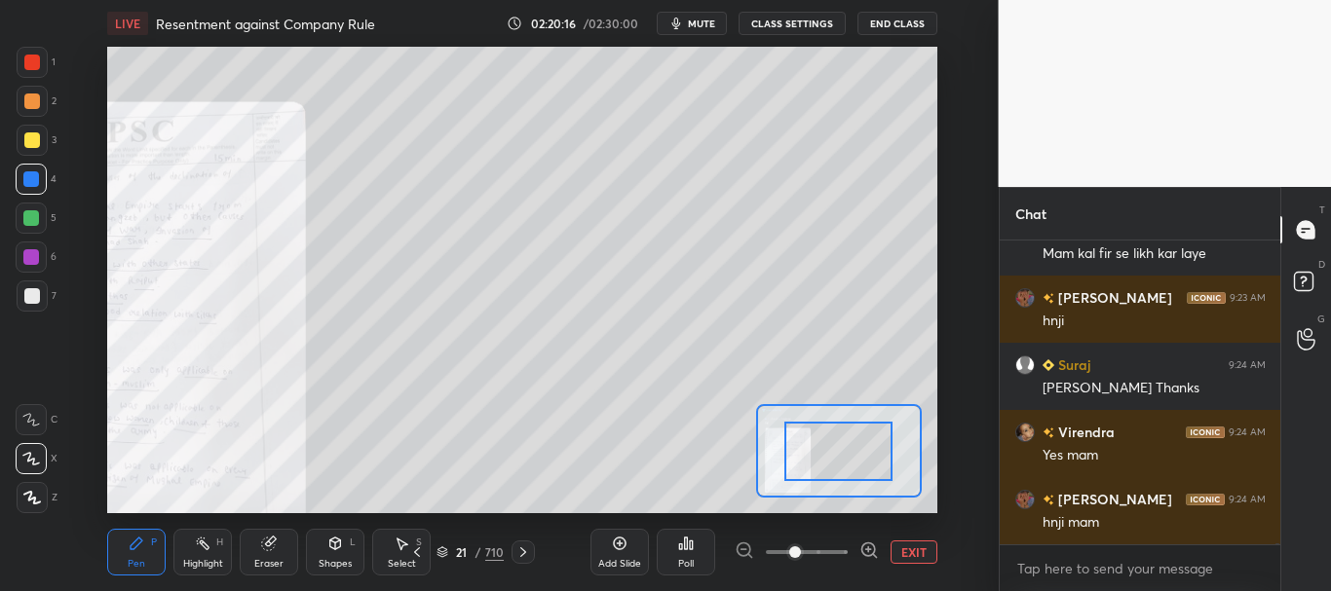
click at [835, 548] on span at bounding box center [807, 552] width 82 height 29
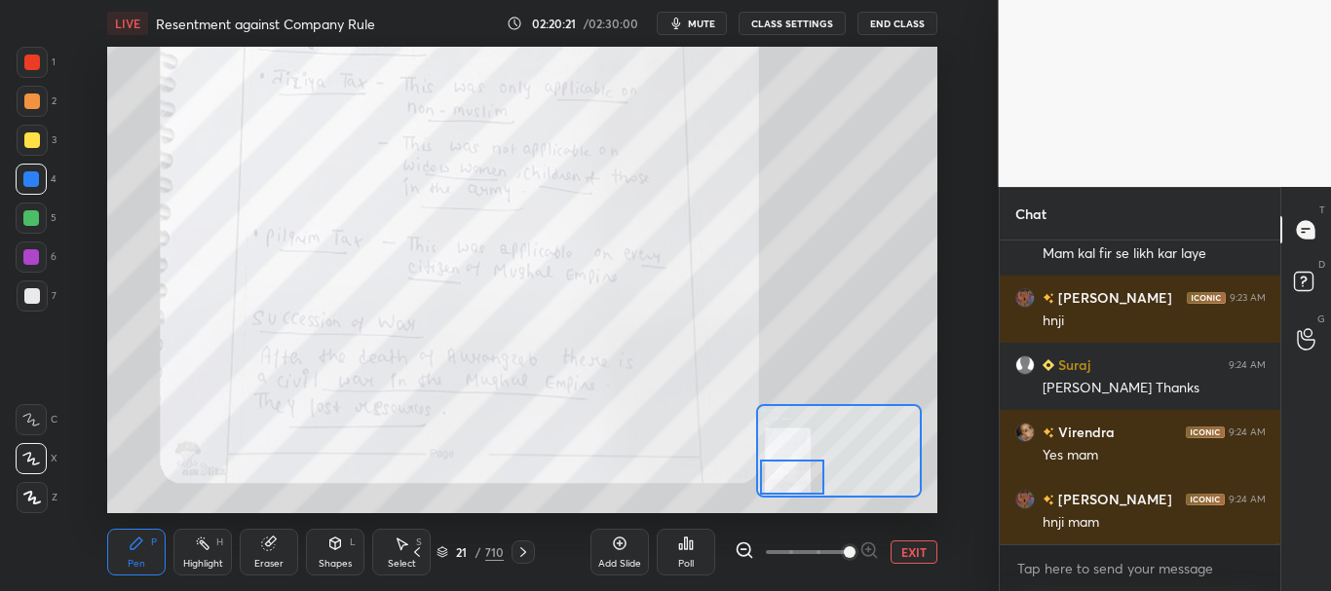
drag, startPoint x: 851, startPoint y: 445, endPoint x: 803, endPoint y: 474, distance: 56.8
click at [804, 477] on div at bounding box center [792, 478] width 65 height 36
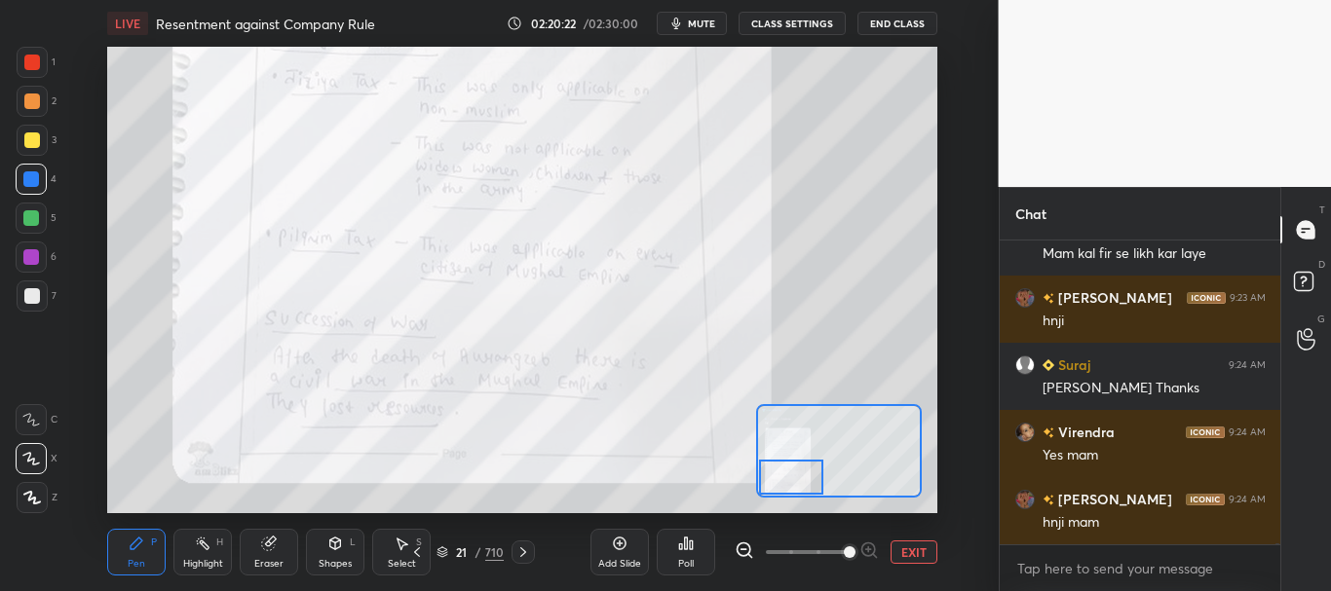
click at [521, 554] on icon at bounding box center [523, 553] width 16 height 16
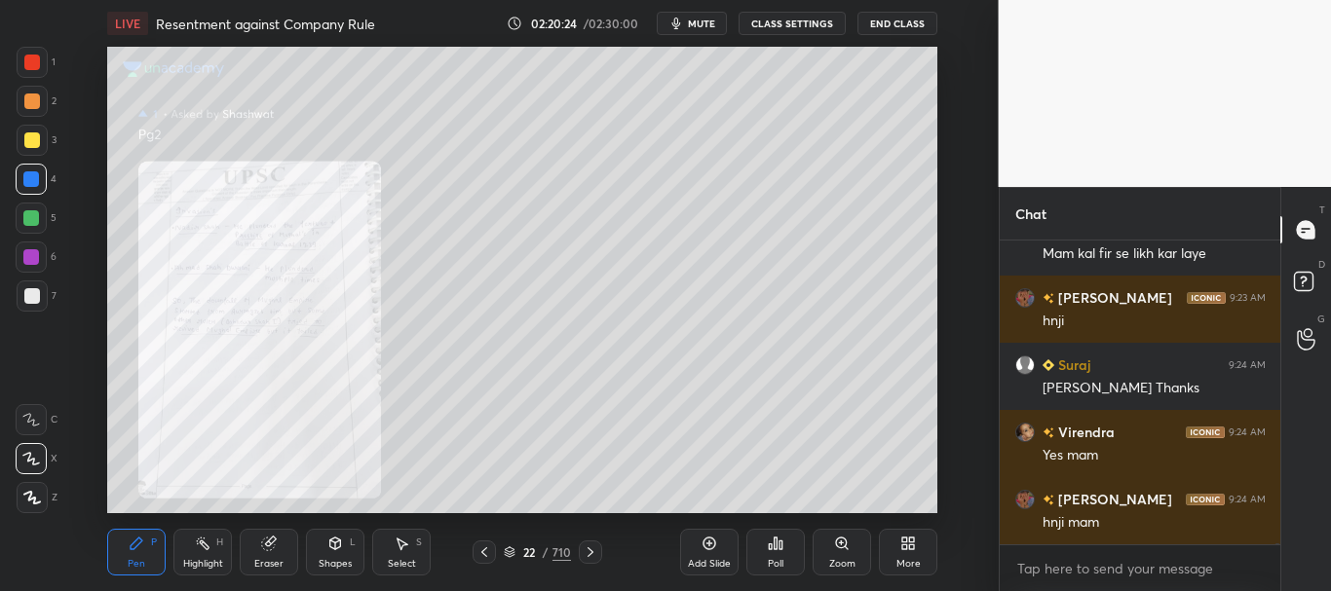
click at [843, 551] on div "Zoom" at bounding box center [841, 552] width 58 height 47
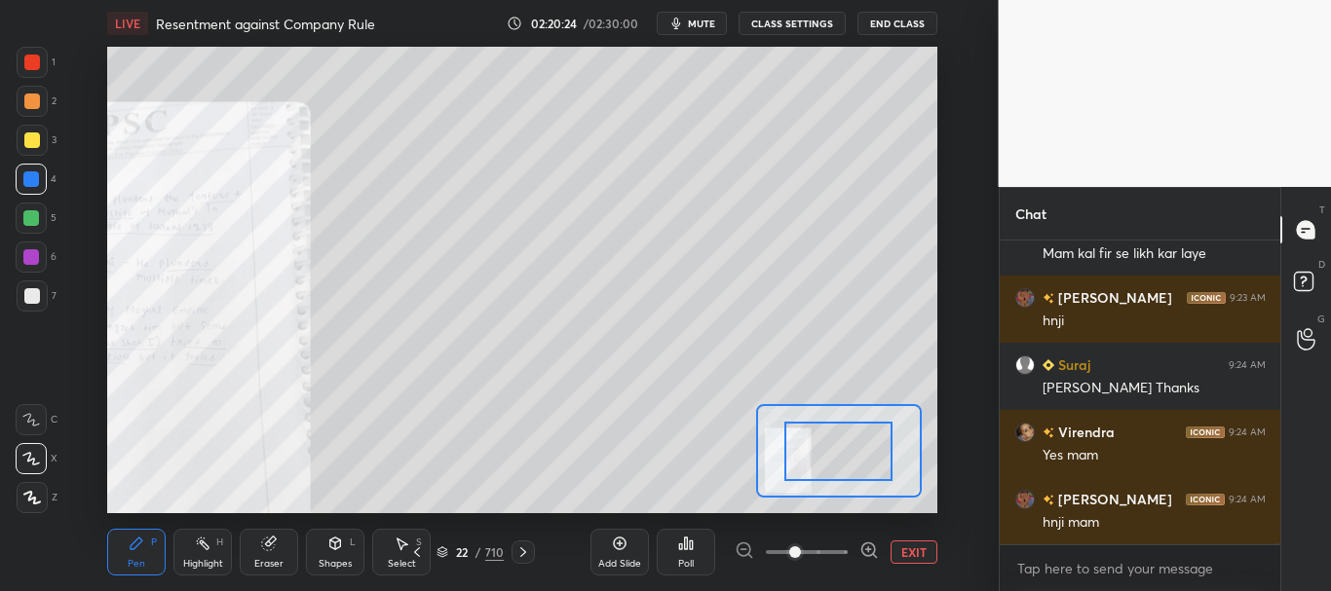
click at [838, 552] on span at bounding box center [807, 552] width 82 height 29
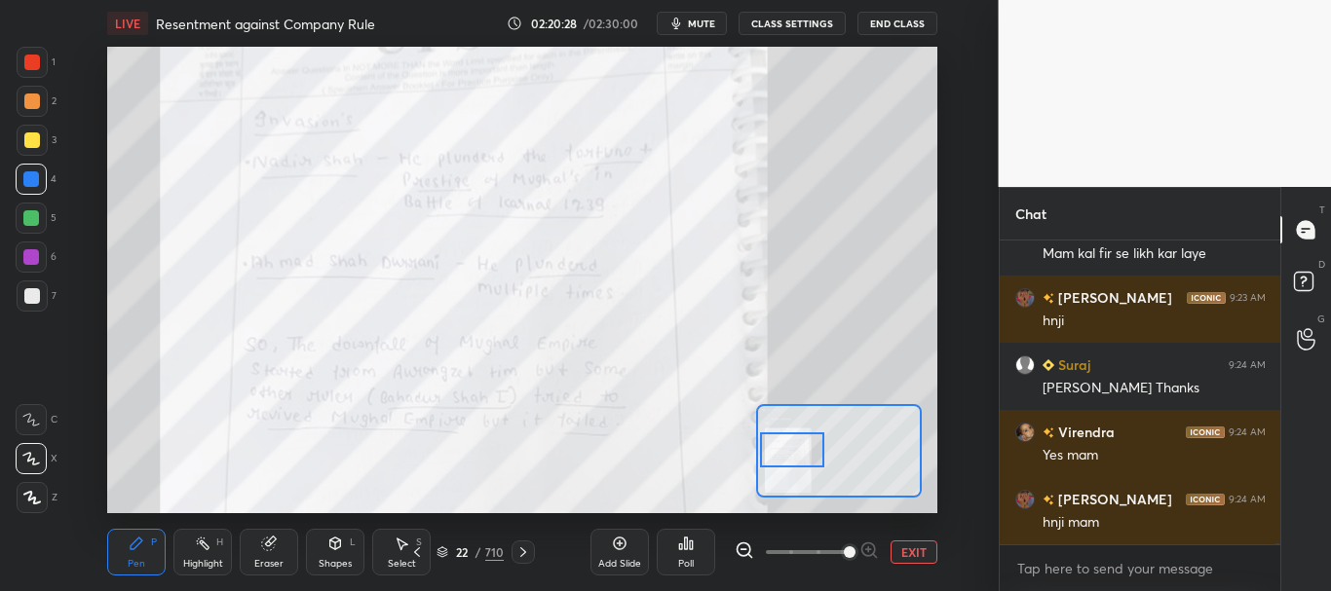
drag, startPoint x: 840, startPoint y: 462, endPoint x: 795, endPoint y: 460, distance: 44.9
click at [794, 462] on div at bounding box center [792, 451] width 65 height 36
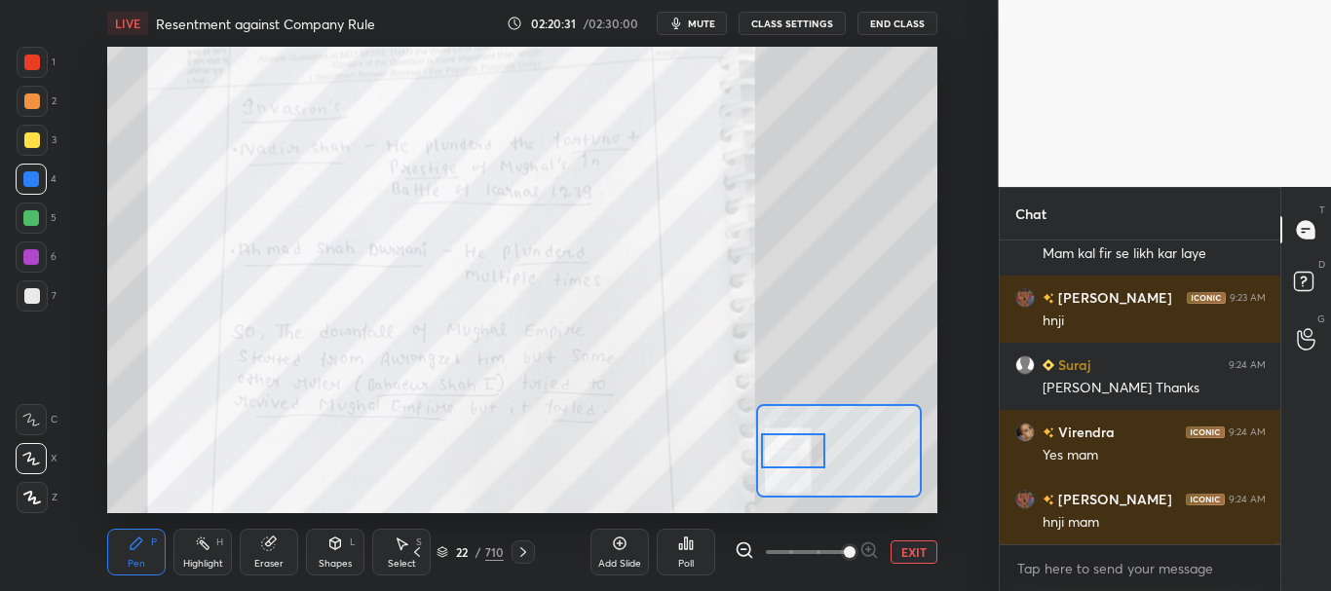
click at [922, 550] on button "EXIT" at bounding box center [913, 552] width 47 height 23
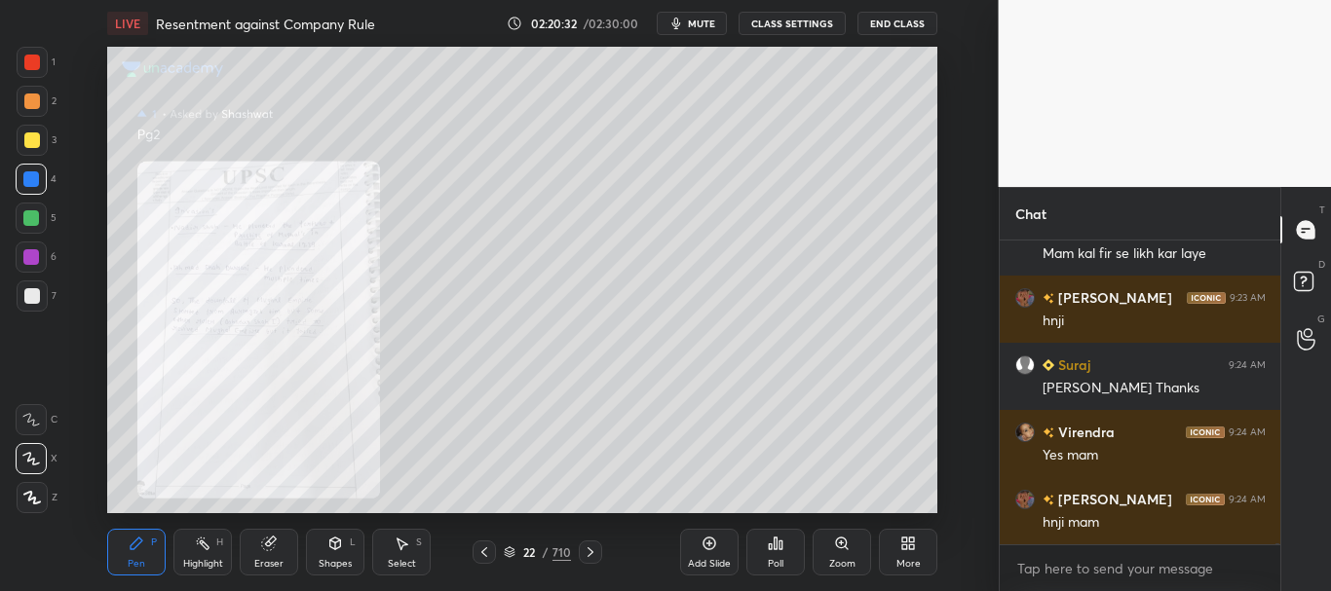
click at [479, 556] on icon at bounding box center [484, 553] width 16 height 16
click at [849, 559] on div "Zoom" at bounding box center [842, 564] width 26 height 10
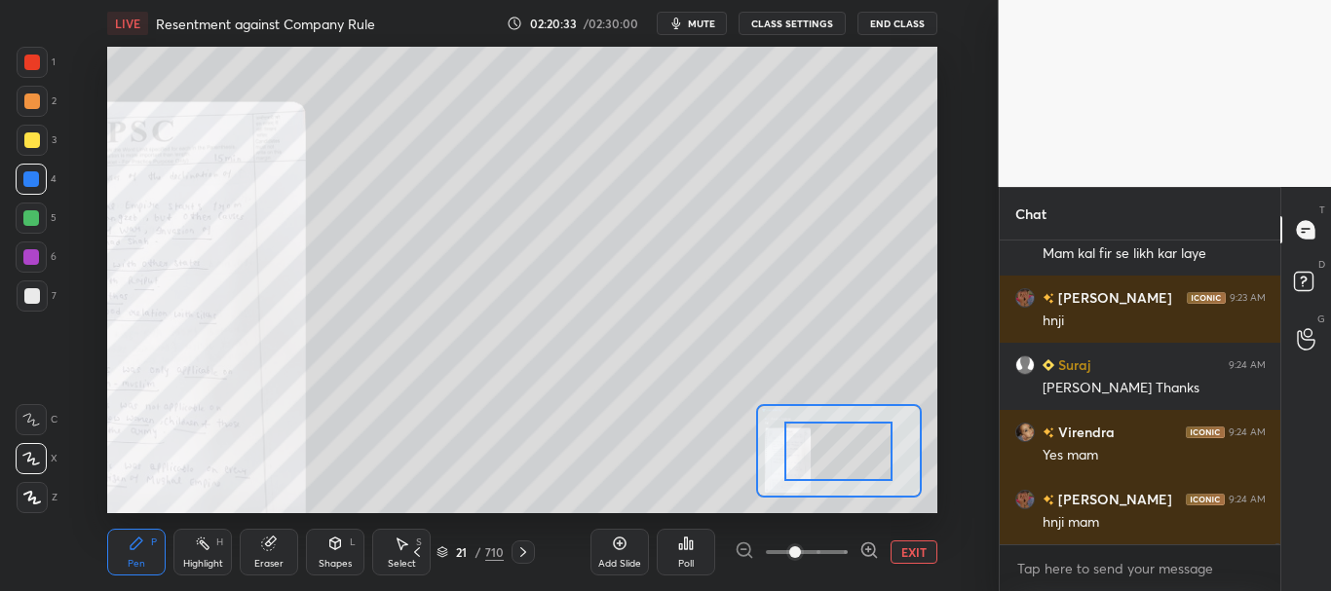
click at [844, 549] on span at bounding box center [807, 552] width 82 height 29
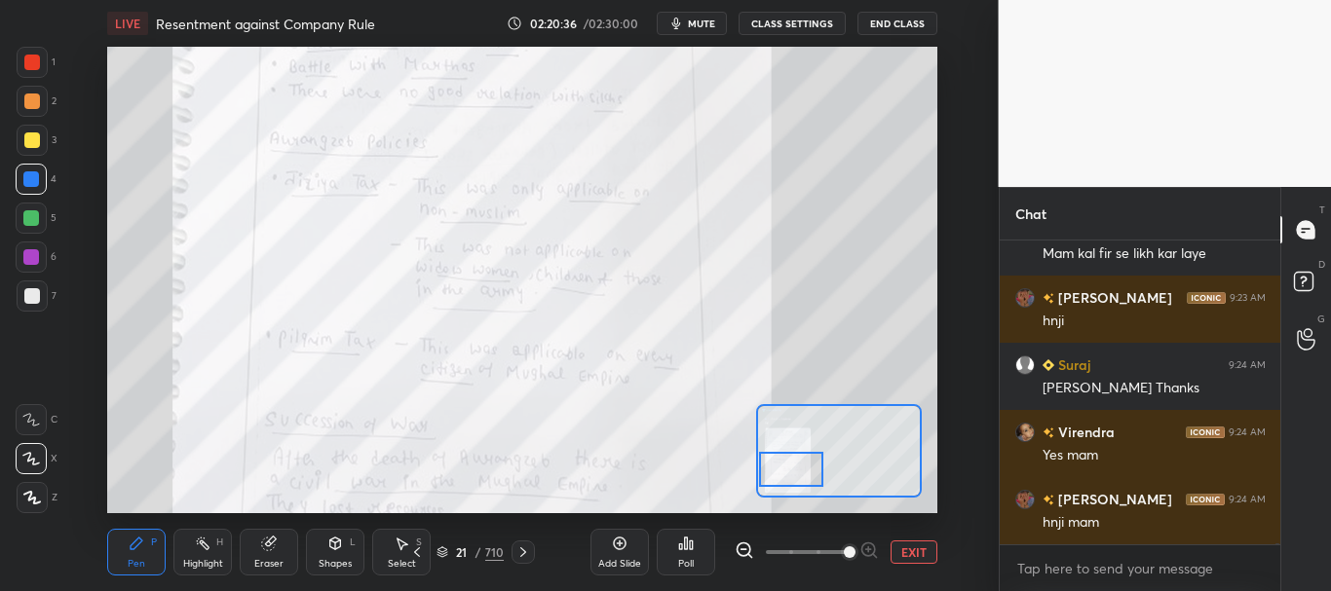
drag, startPoint x: 834, startPoint y: 477, endPoint x: 807, endPoint y: 475, distance: 27.3
click at [807, 475] on div at bounding box center [791, 470] width 65 height 36
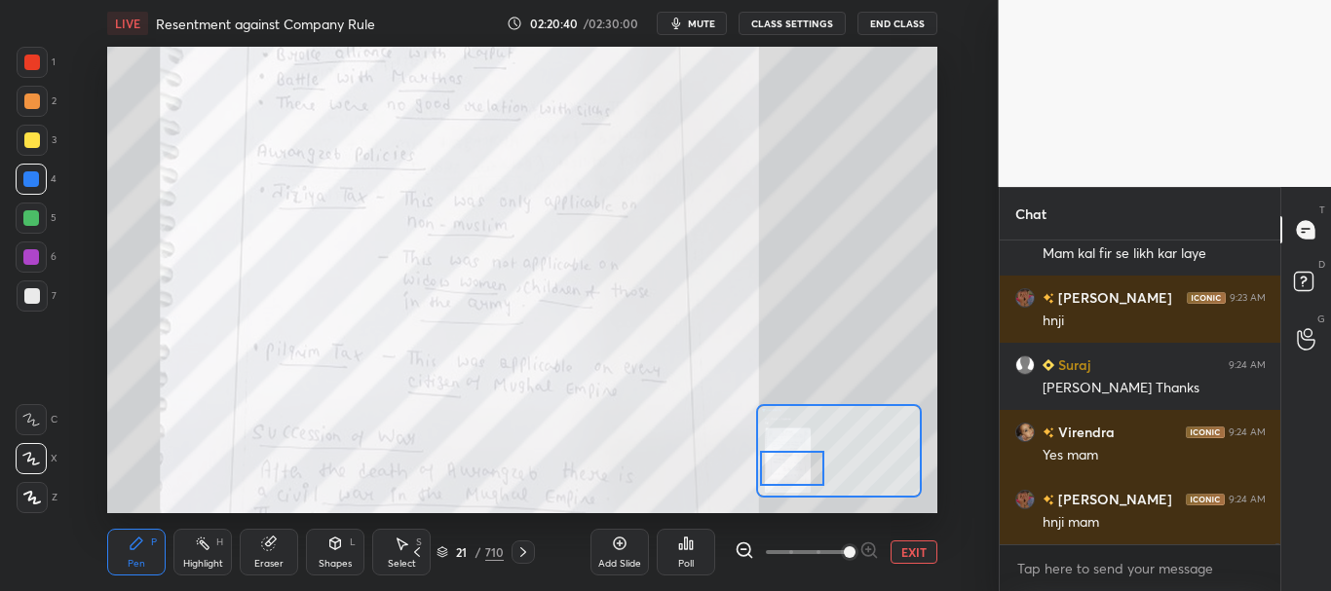
drag, startPoint x: 804, startPoint y: 484, endPoint x: 805, endPoint y: 474, distance: 9.8
click at [805, 474] on div at bounding box center [792, 469] width 65 height 36
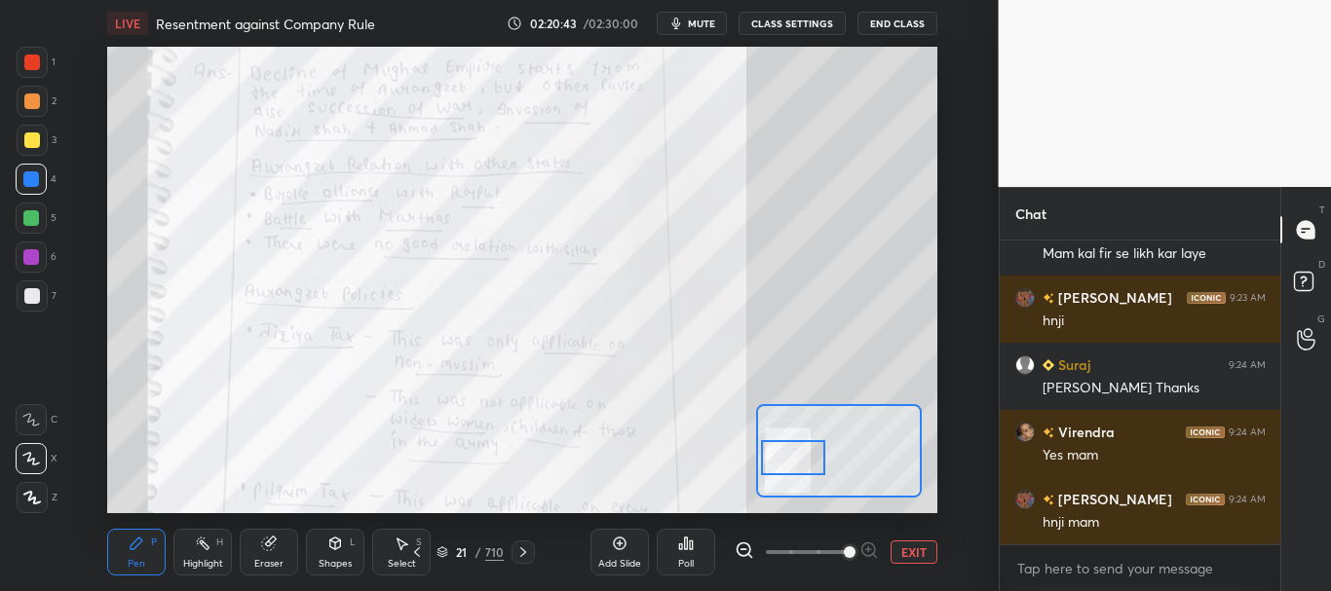
drag, startPoint x: 806, startPoint y: 466, endPoint x: 807, endPoint y: 456, distance: 9.8
click at [807, 456] on div at bounding box center [793, 458] width 65 height 36
click at [919, 551] on button "EXIT" at bounding box center [913, 552] width 47 height 23
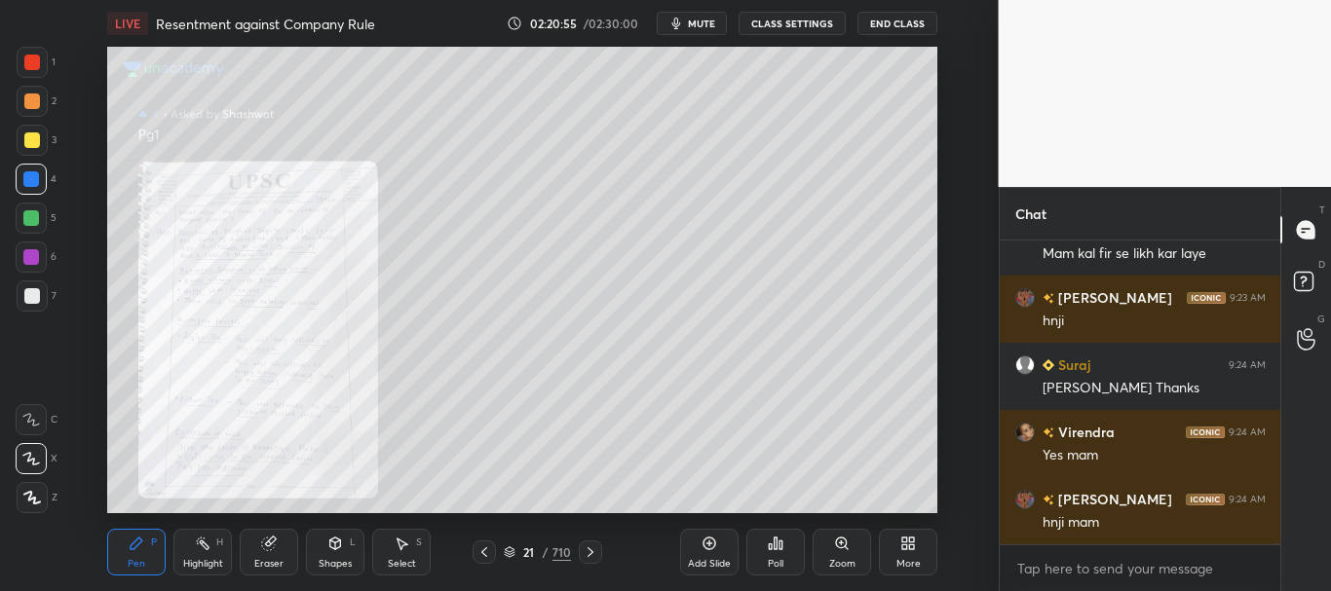
scroll to position [106316, 0]
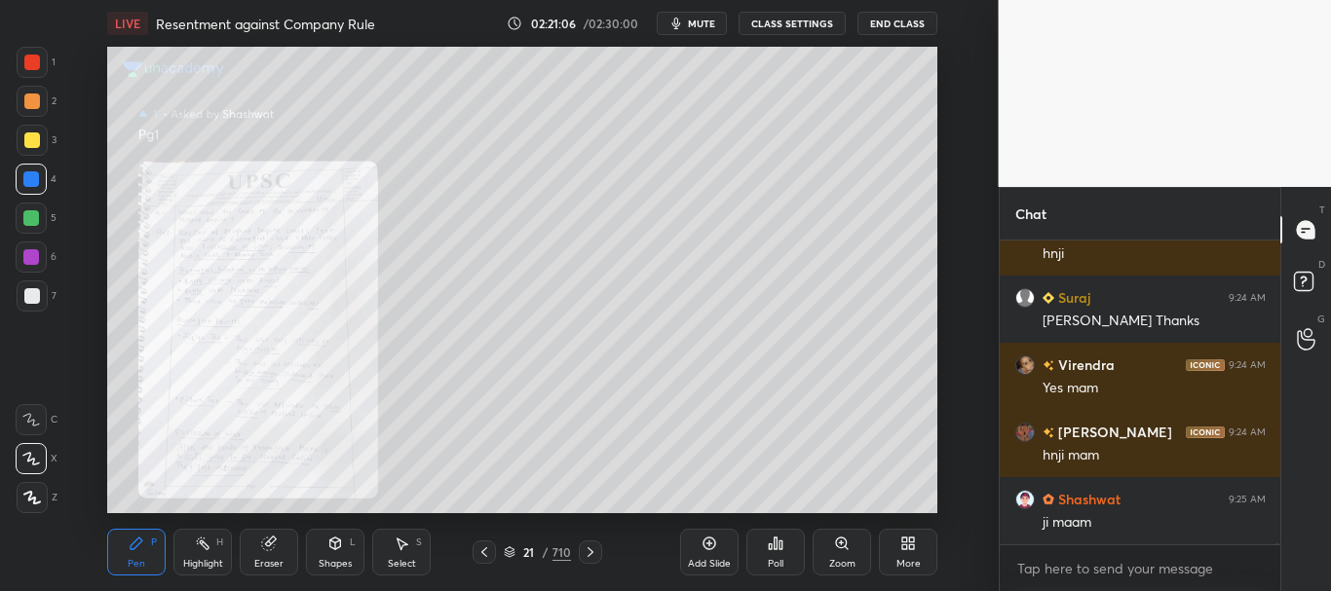
click at [591, 553] on icon at bounding box center [591, 553] width 16 height 16
click at [480, 542] on div at bounding box center [483, 552] width 23 height 23
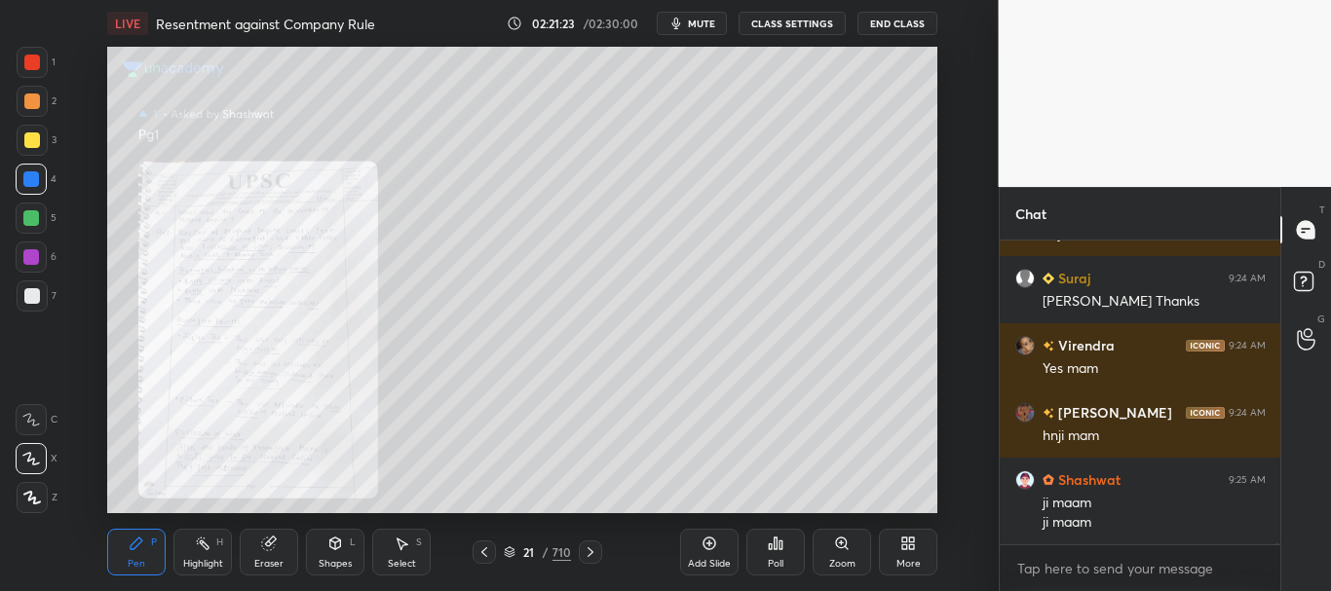
scroll to position [106382, 0]
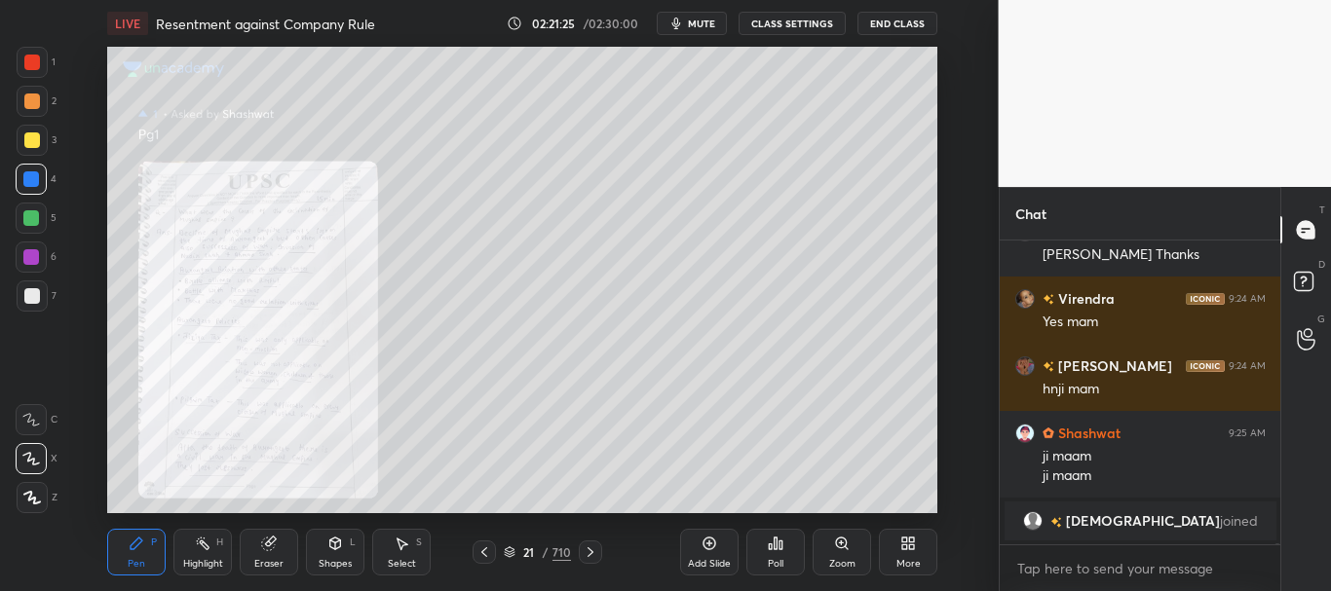
click at [586, 548] on icon at bounding box center [591, 553] width 16 height 16
click at [591, 548] on icon at bounding box center [591, 553] width 16 height 16
click at [832, 545] on div "Zoom" at bounding box center [841, 552] width 58 height 47
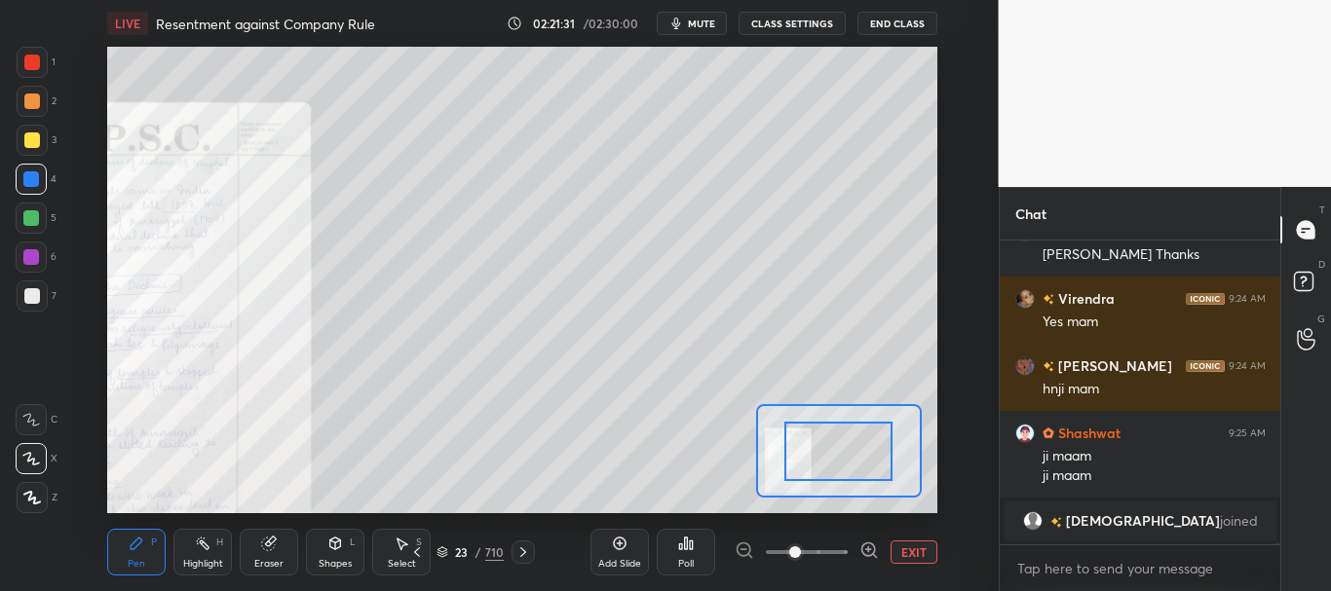
click at [828, 549] on span at bounding box center [807, 552] width 82 height 29
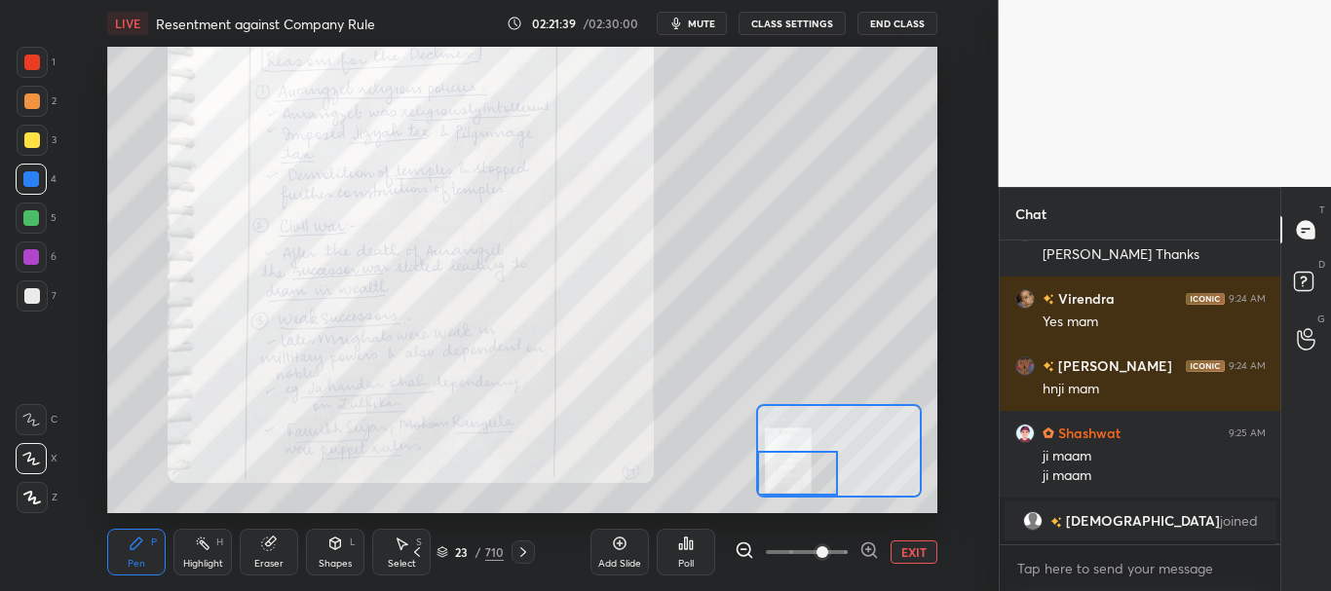
drag, startPoint x: 828, startPoint y: 478, endPoint x: 809, endPoint y: 483, distance: 20.1
click at [809, 483] on div at bounding box center [797, 473] width 81 height 45
click at [910, 551] on button "EXIT" at bounding box center [913, 552] width 47 height 23
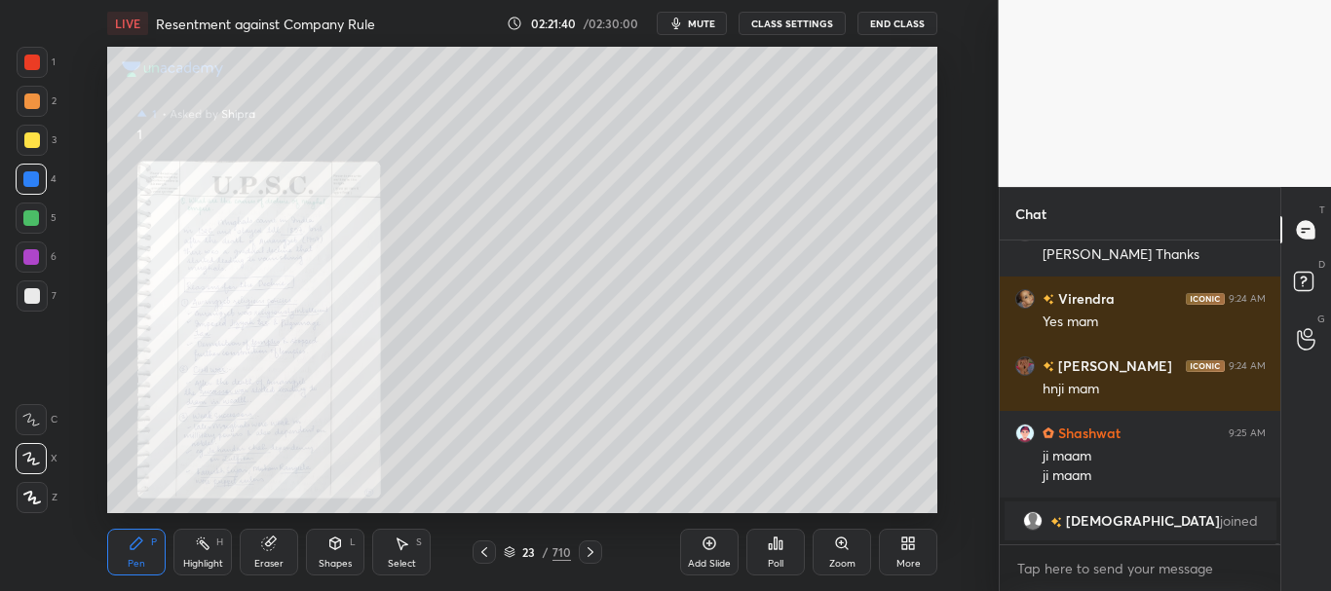
click at [594, 550] on icon at bounding box center [591, 553] width 16 height 16
click at [844, 543] on icon at bounding box center [841, 543] width 11 height 11
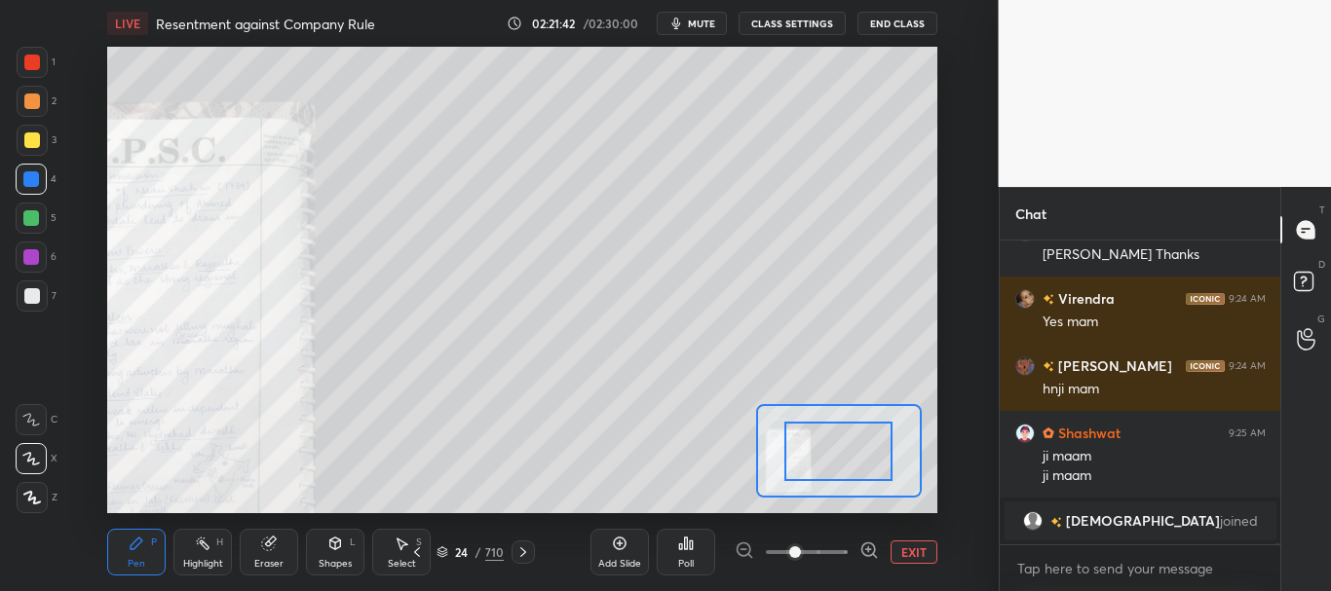
click at [837, 543] on span at bounding box center [807, 552] width 82 height 29
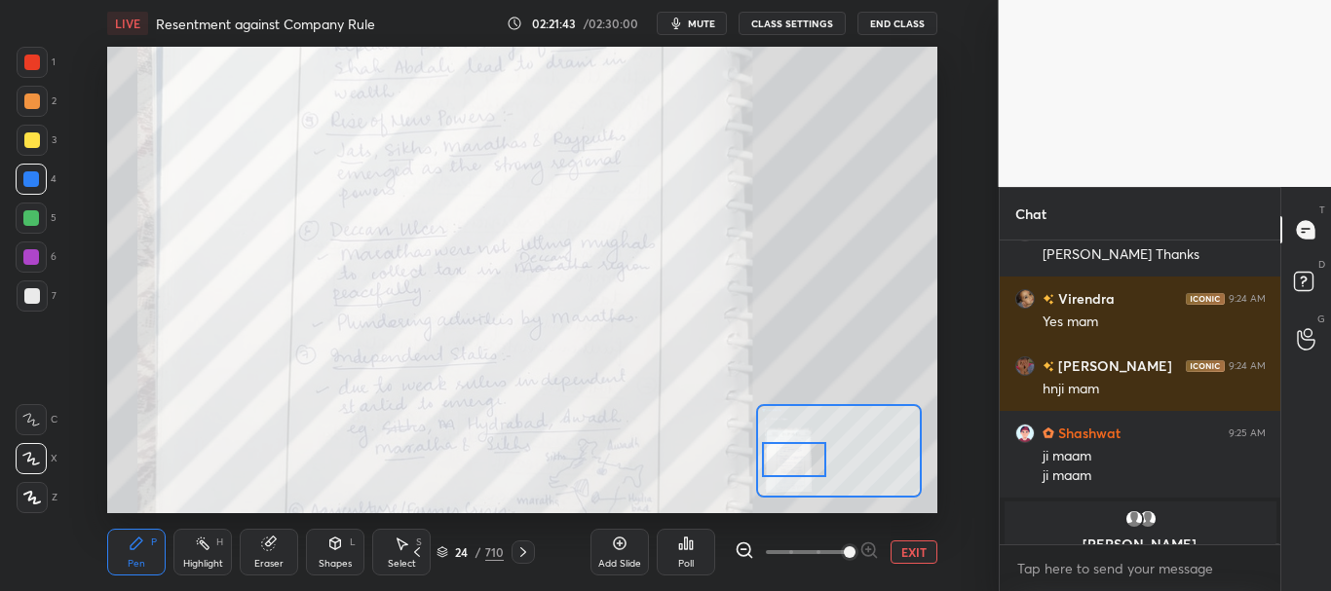
scroll to position [106405, 0]
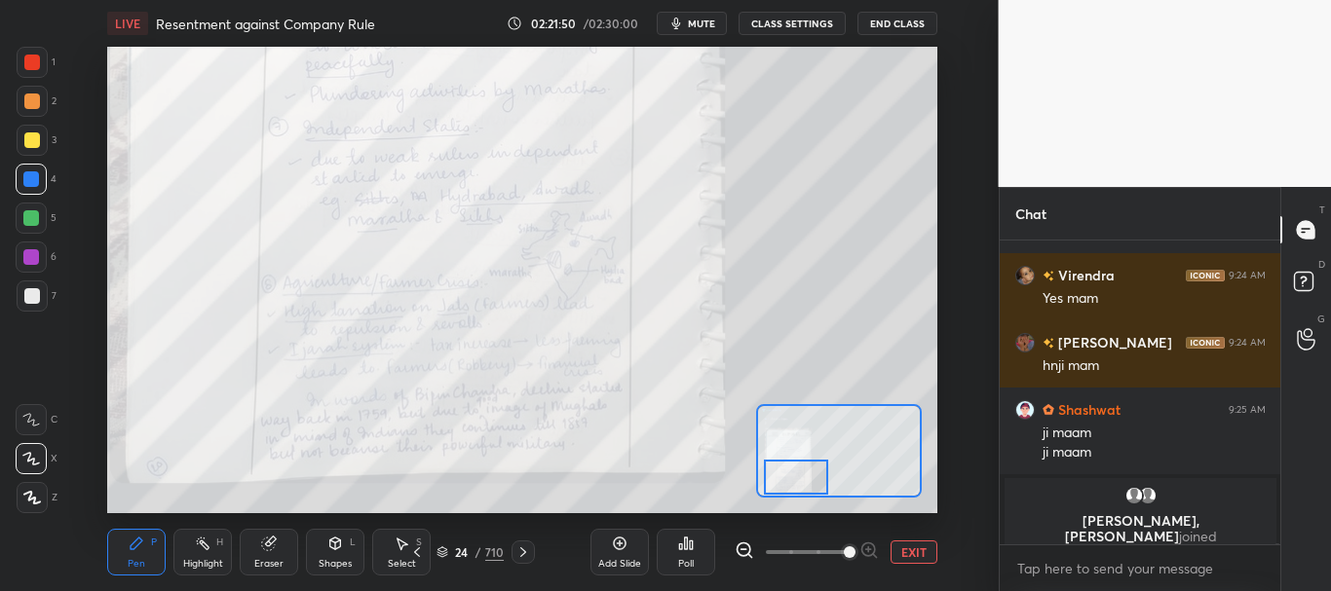
drag, startPoint x: 819, startPoint y: 472, endPoint x: 804, endPoint y: 481, distance: 17.9
click at [804, 481] on div at bounding box center [796, 478] width 65 height 36
click at [915, 559] on button "EXIT" at bounding box center [913, 552] width 47 height 23
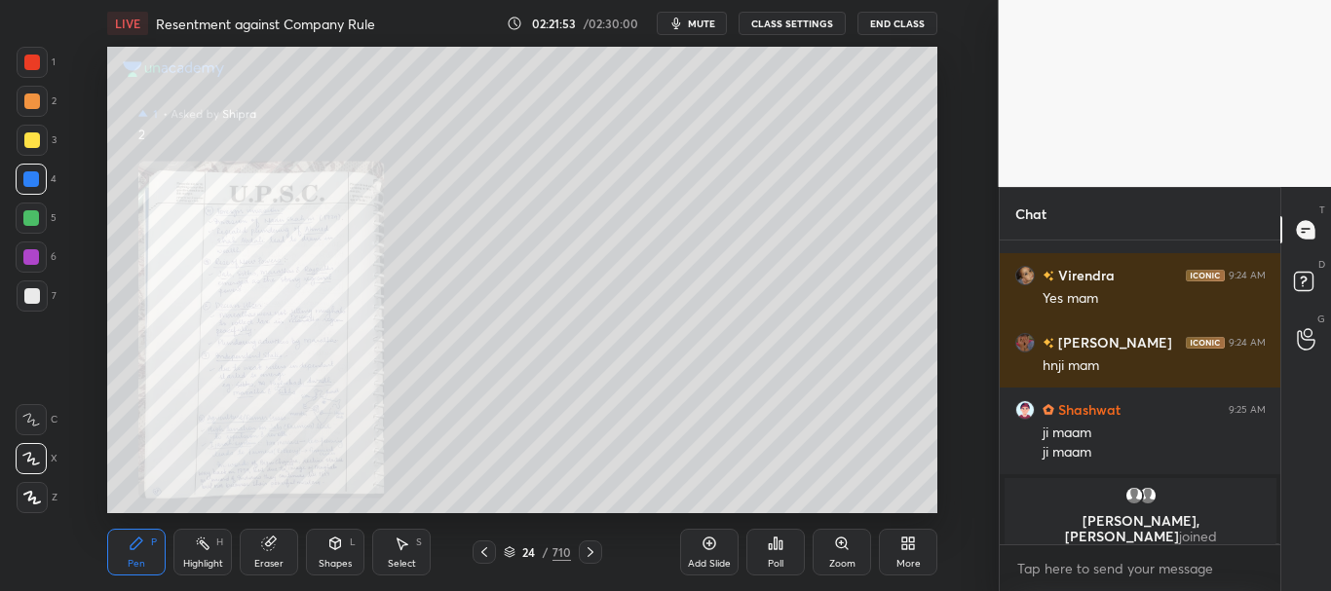
click at [488, 552] on icon at bounding box center [484, 553] width 16 height 16
click at [592, 554] on icon at bounding box center [591, 553] width 16 height 16
click at [591, 553] on icon at bounding box center [591, 553] width 16 height 16
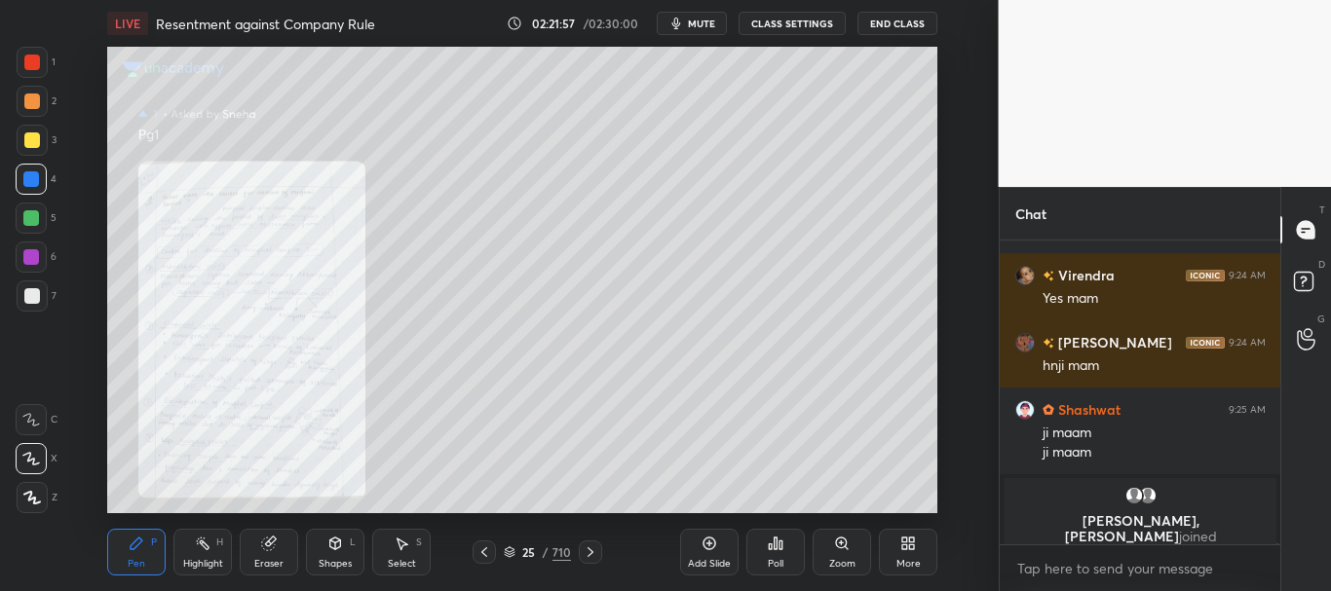
click at [832, 552] on div "Zoom" at bounding box center [841, 552] width 58 height 47
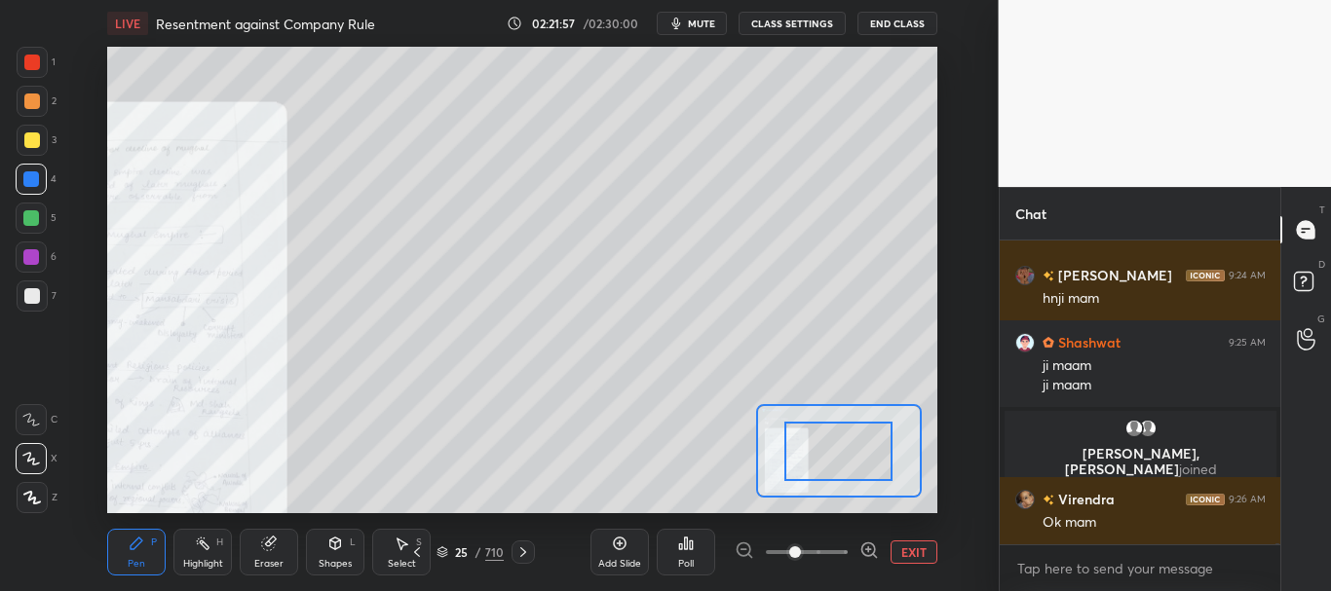
scroll to position [105867, 0]
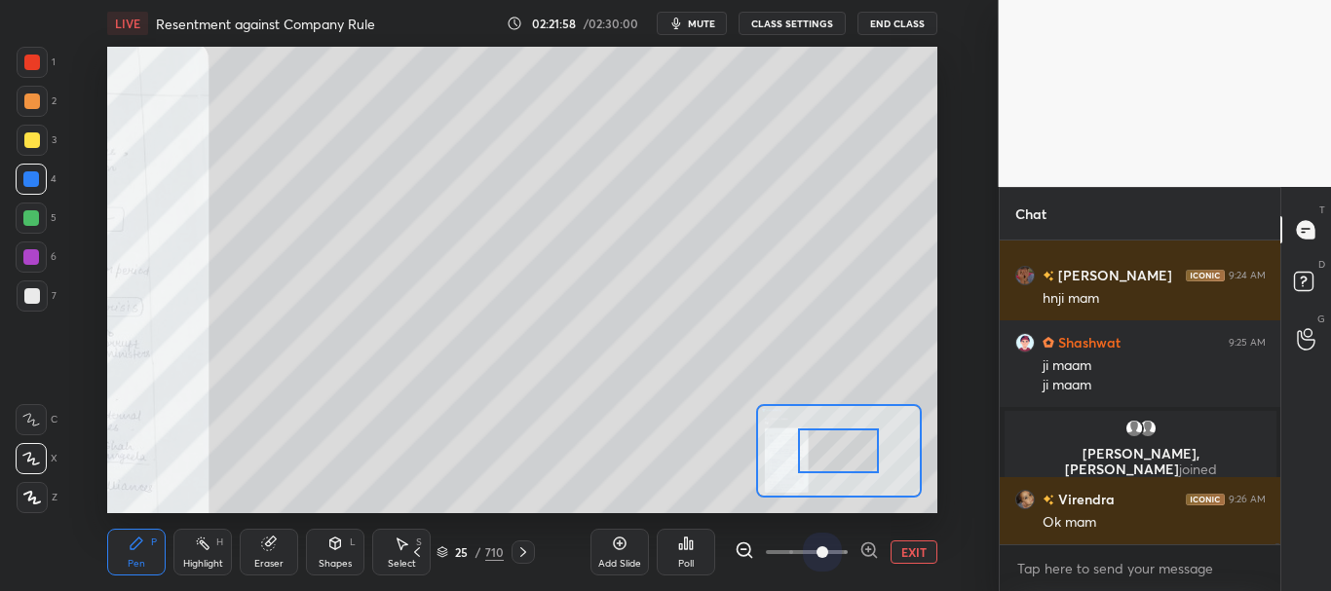
click at [820, 552] on span at bounding box center [807, 552] width 82 height 29
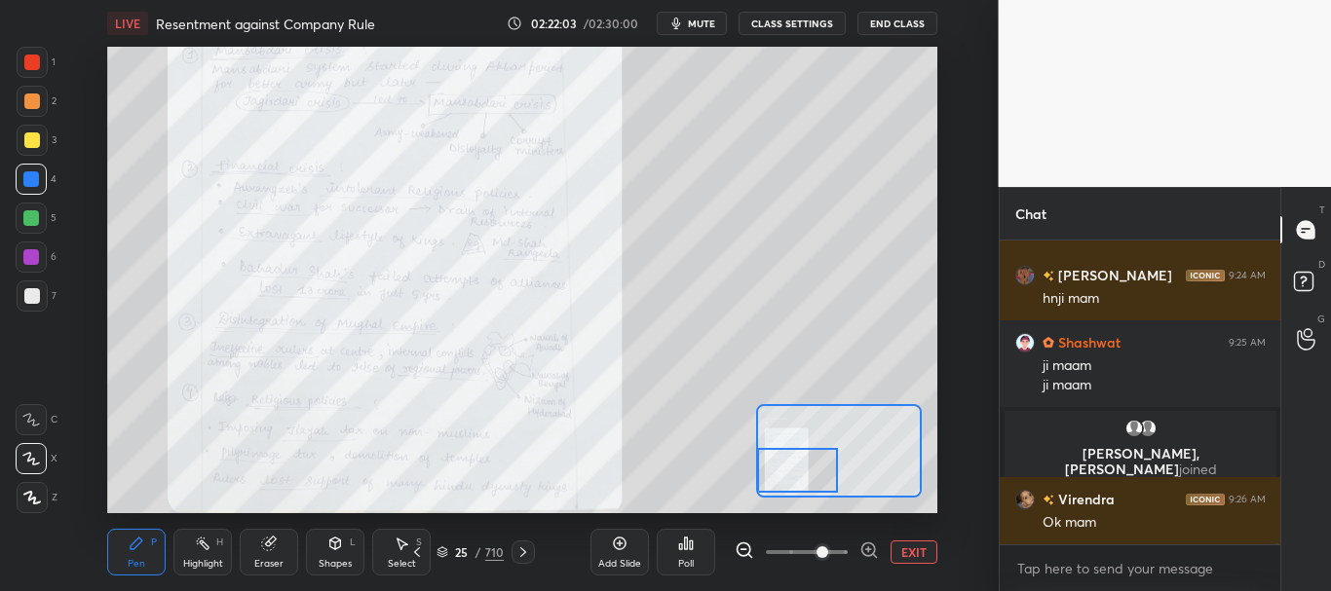
drag, startPoint x: 826, startPoint y: 475, endPoint x: 792, endPoint y: 466, distance: 35.5
click at [795, 466] on div at bounding box center [797, 470] width 81 height 45
click at [520, 549] on icon at bounding box center [523, 553] width 16 height 16
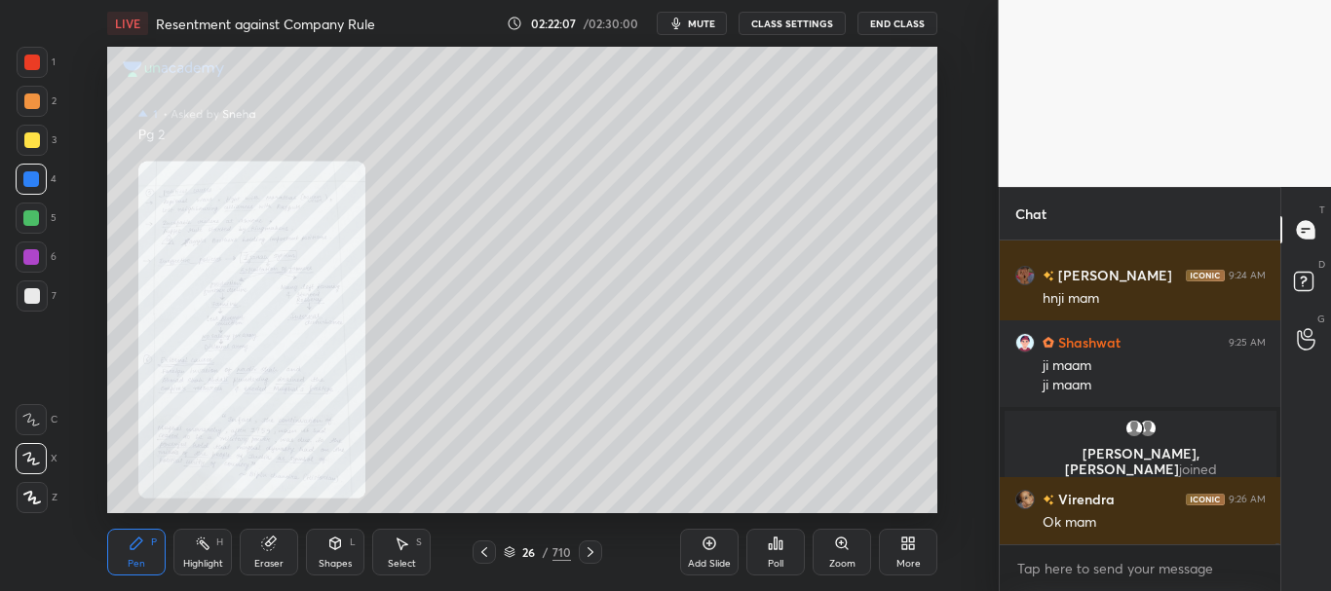
click at [831, 541] on div "Zoom" at bounding box center [841, 552] width 58 height 47
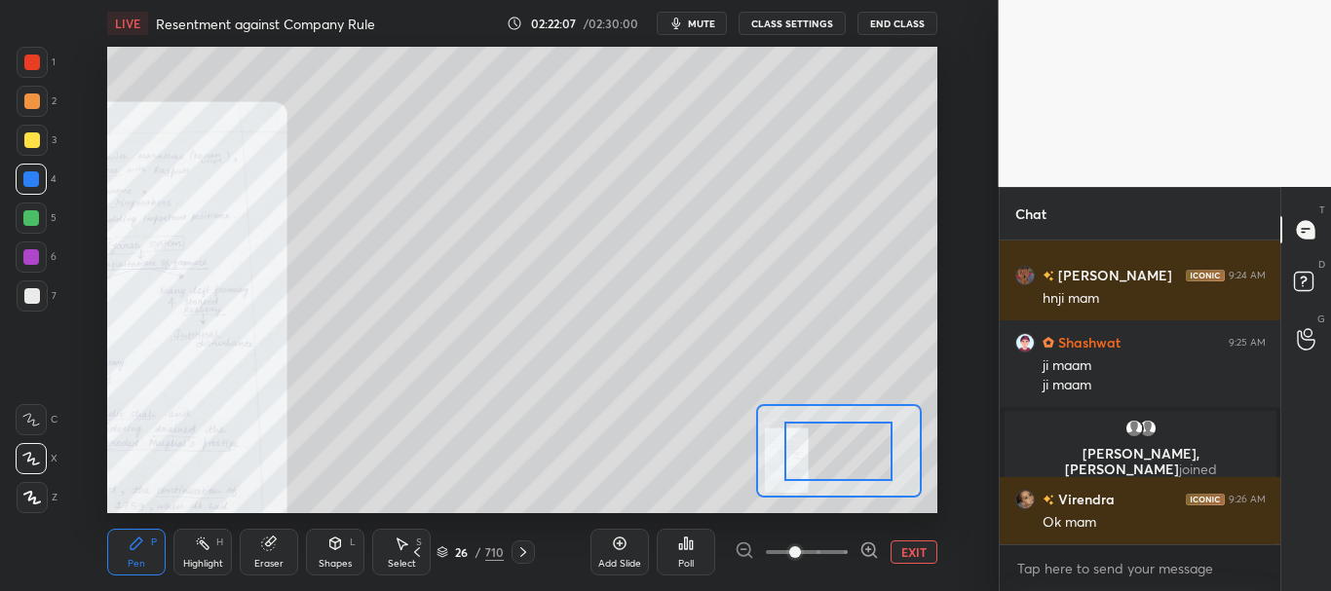
click at [826, 548] on span at bounding box center [807, 552] width 82 height 29
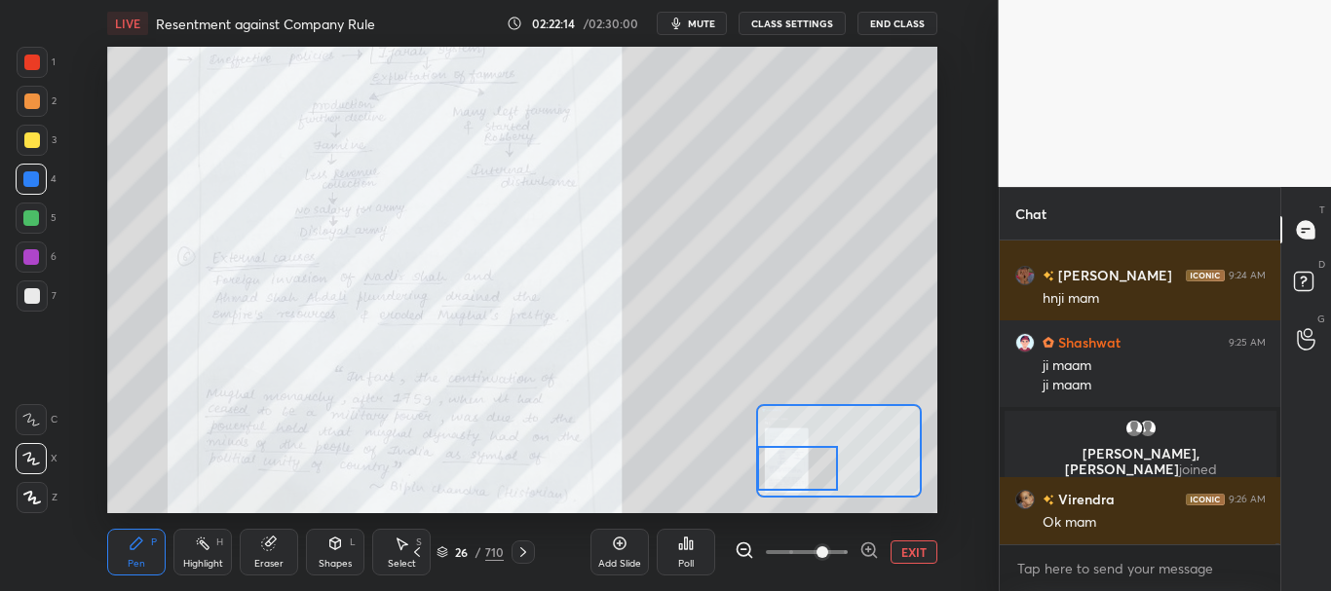
drag, startPoint x: 830, startPoint y: 460, endPoint x: 784, endPoint y: 471, distance: 47.0
click at [784, 471] on div at bounding box center [797, 468] width 81 height 45
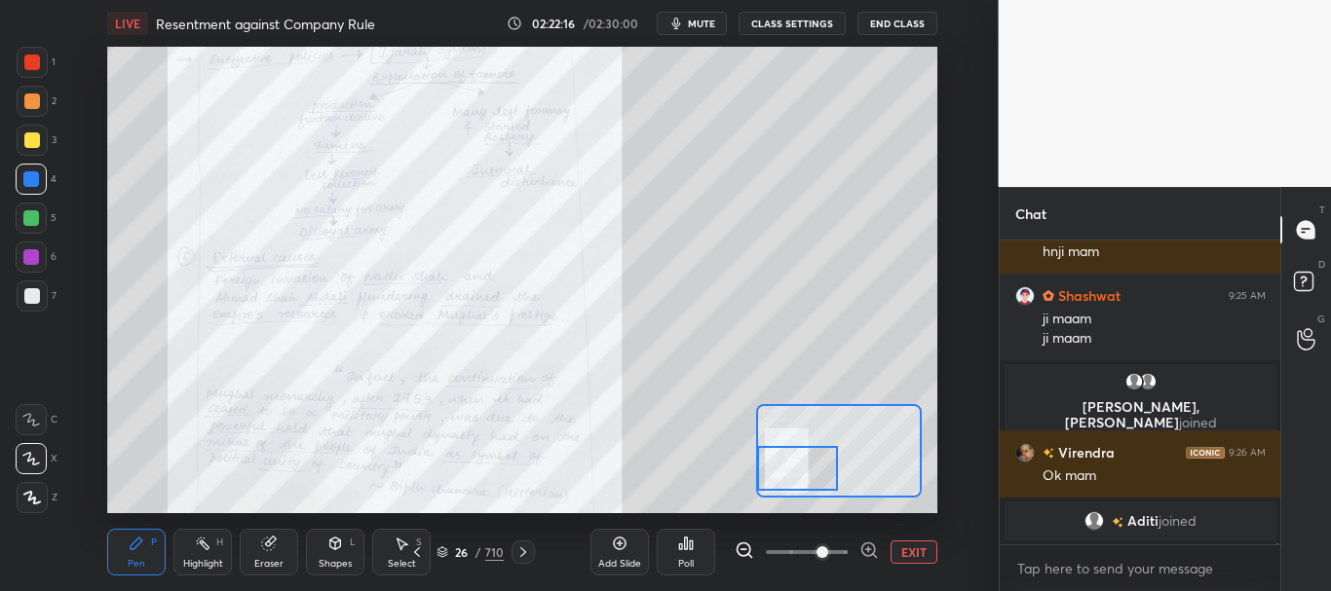
click at [440, 551] on icon at bounding box center [442, 553] width 12 height 12
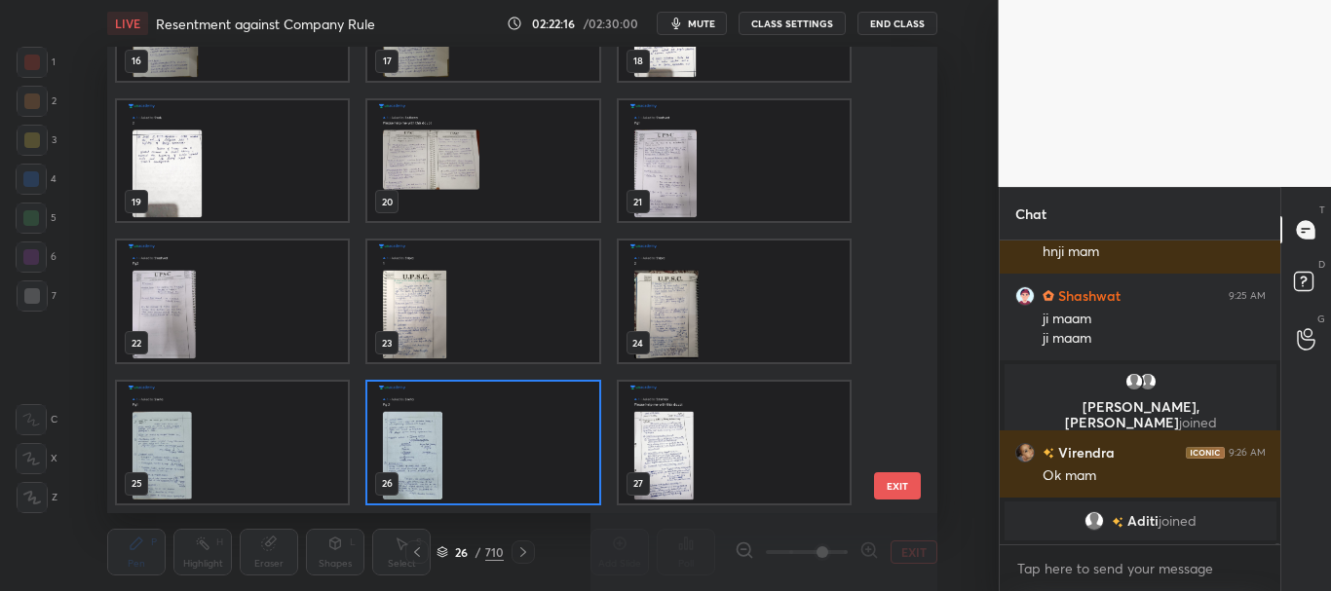
scroll to position [461, 819]
click at [898, 484] on button "EXIT" at bounding box center [897, 485] width 47 height 27
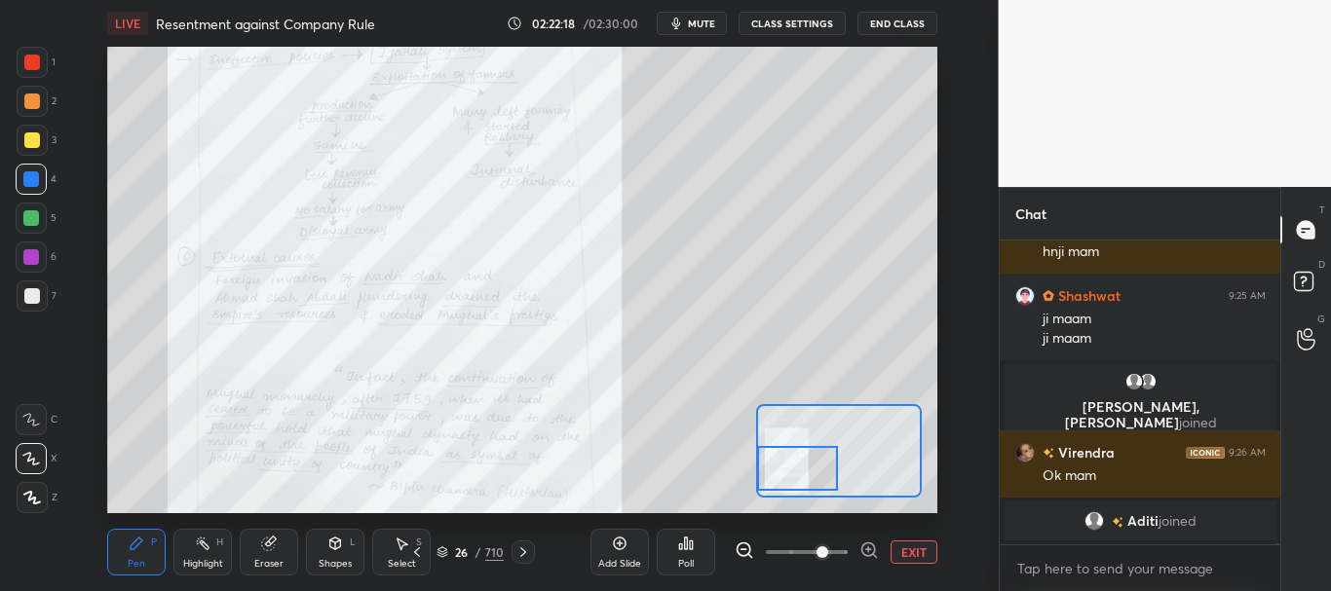
click at [914, 548] on button "EXIT" at bounding box center [913, 552] width 47 height 23
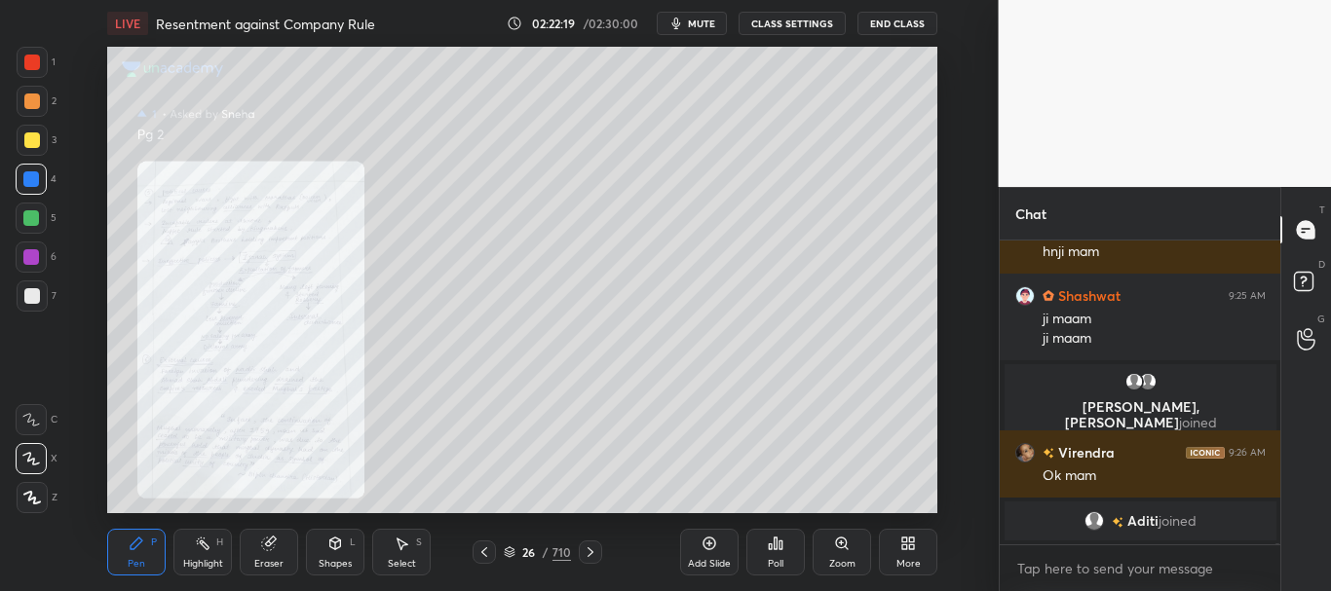
click at [480, 552] on icon at bounding box center [484, 553] width 16 height 16
click at [835, 535] on div "Zoom" at bounding box center [841, 552] width 58 height 47
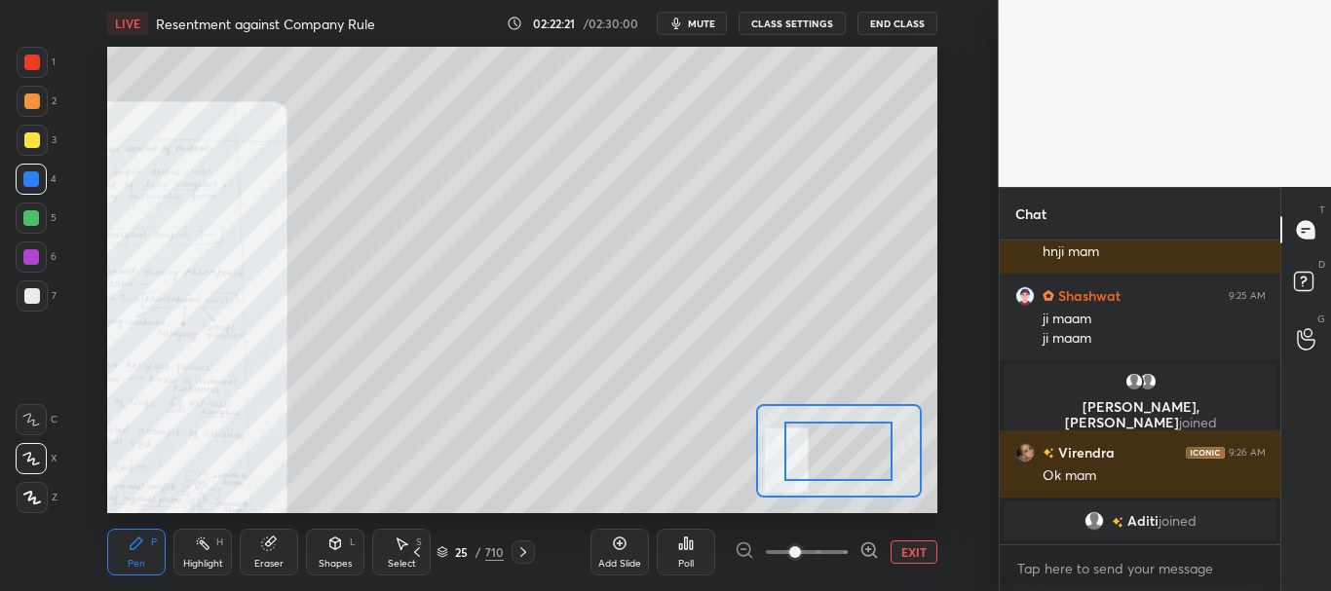
click at [830, 547] on span at bounding box center [807, 552] width 82 height 29
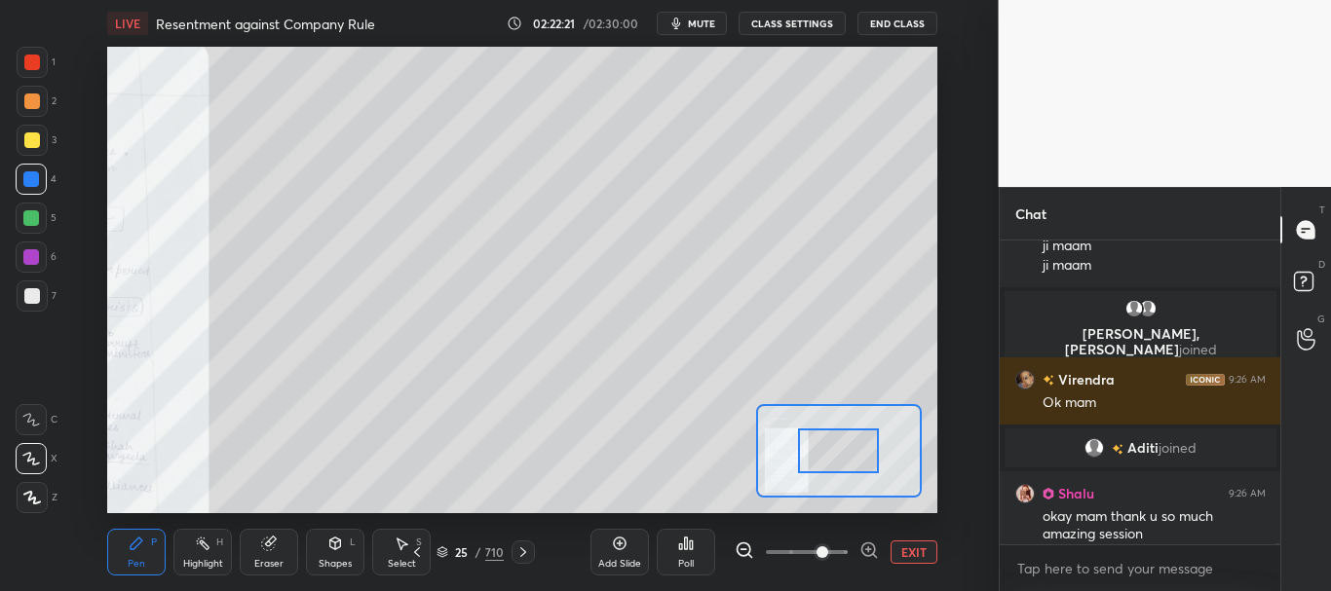
scroll to position [105925, 0]
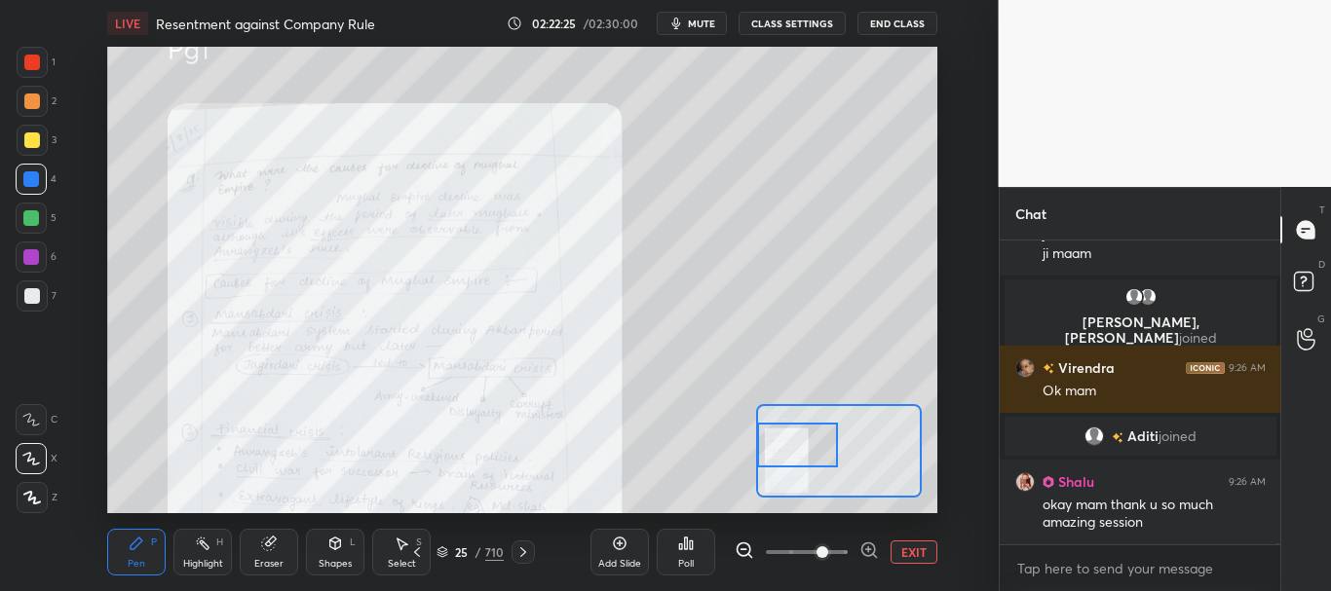
drag, startPoint x: 820, startPoint y: 475, endPoint x: 791, endPoint y: 456, distance: 35.1
click at [791, 456] on div at bounding box center [797, 445] width 81 height 45
click at [925, 555] on button "EXIT" at bounding box center [913, 552] width 47 height 23
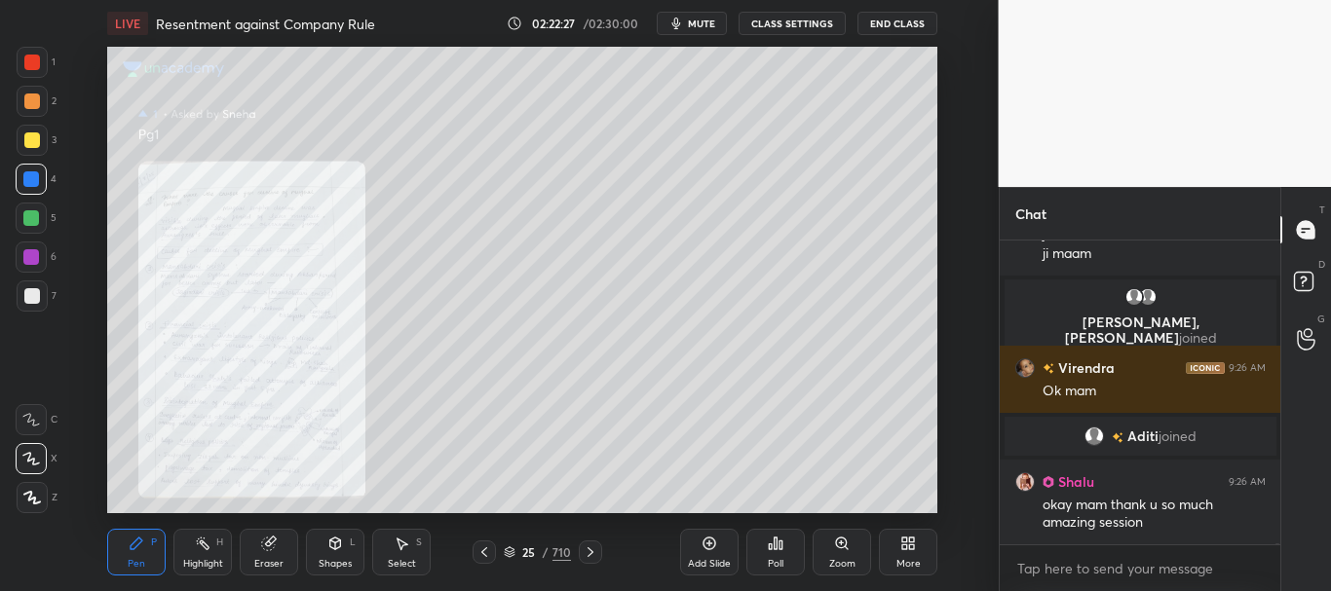
click at [586, 549] on icon at bounding box center [591, 553] width 16 height 16
click at [587, 544] on div at bounding box center [590, 552] width 23 height 23
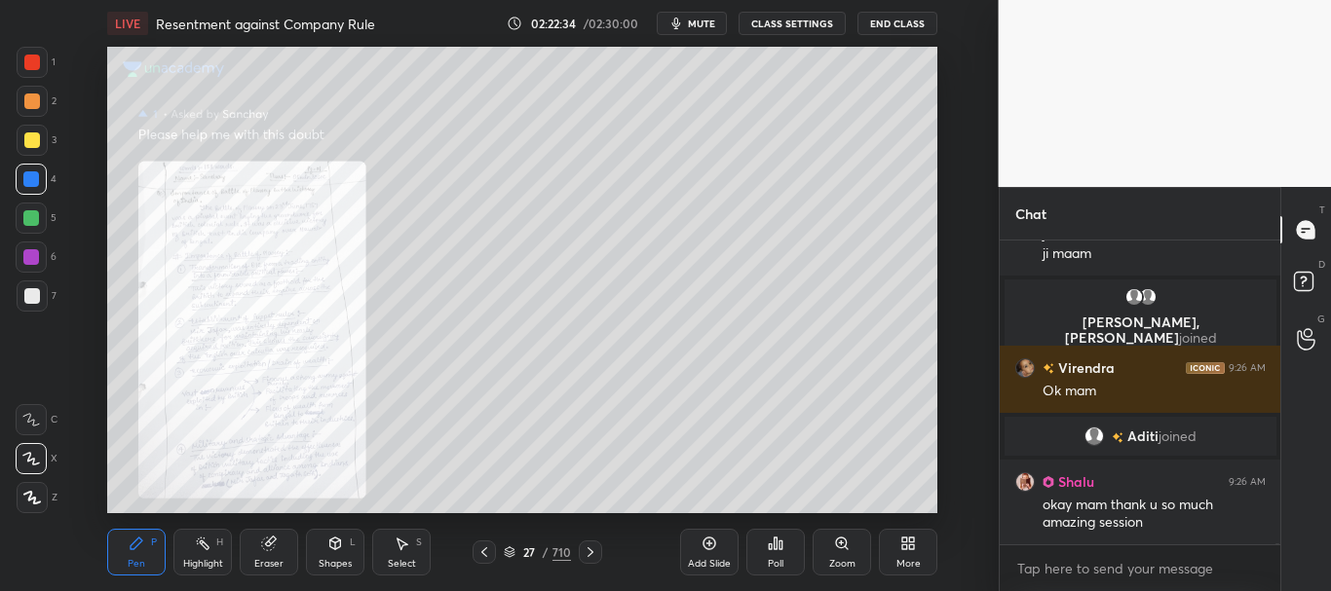
click at [835, 538] on icon at bounding box center [842, 544] width 16 height 16
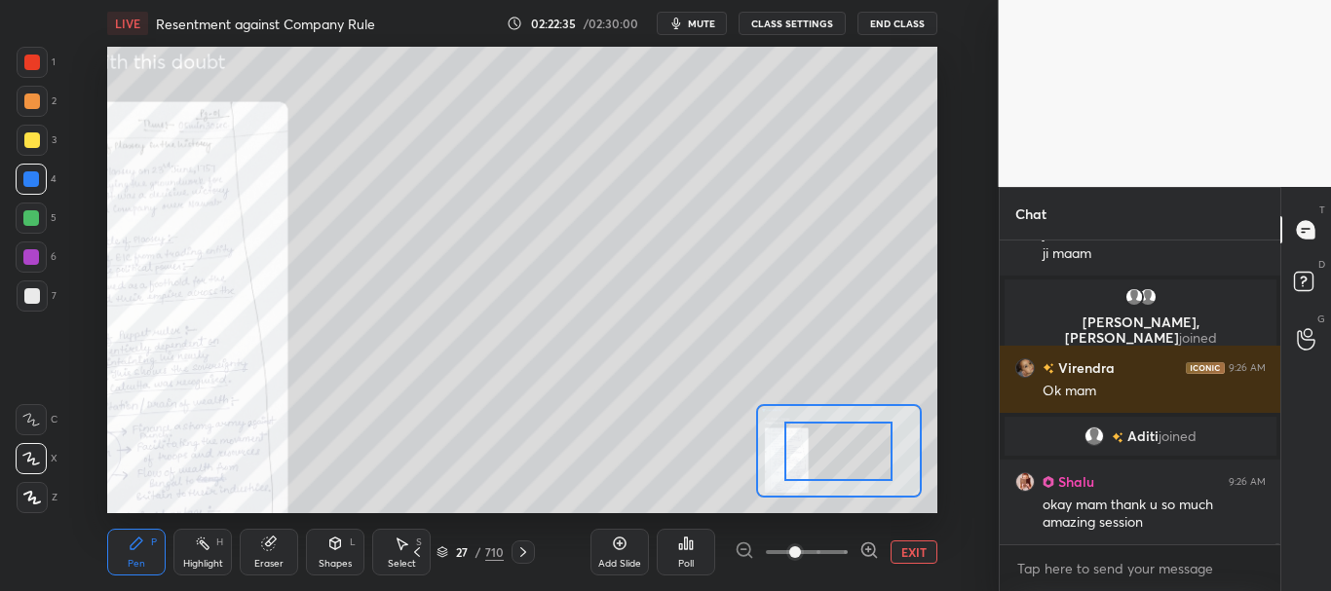
click at [831, 548] on span at bounding box center [807, 552] width 82 height 29
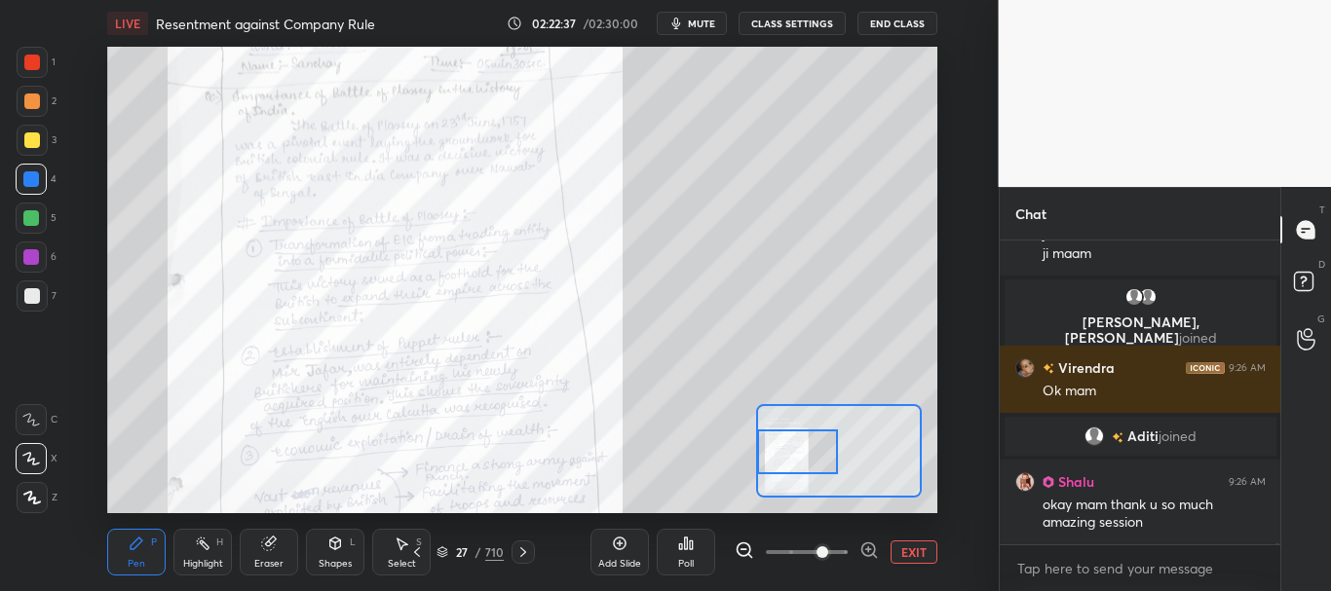
scroll to position [105992, 0]
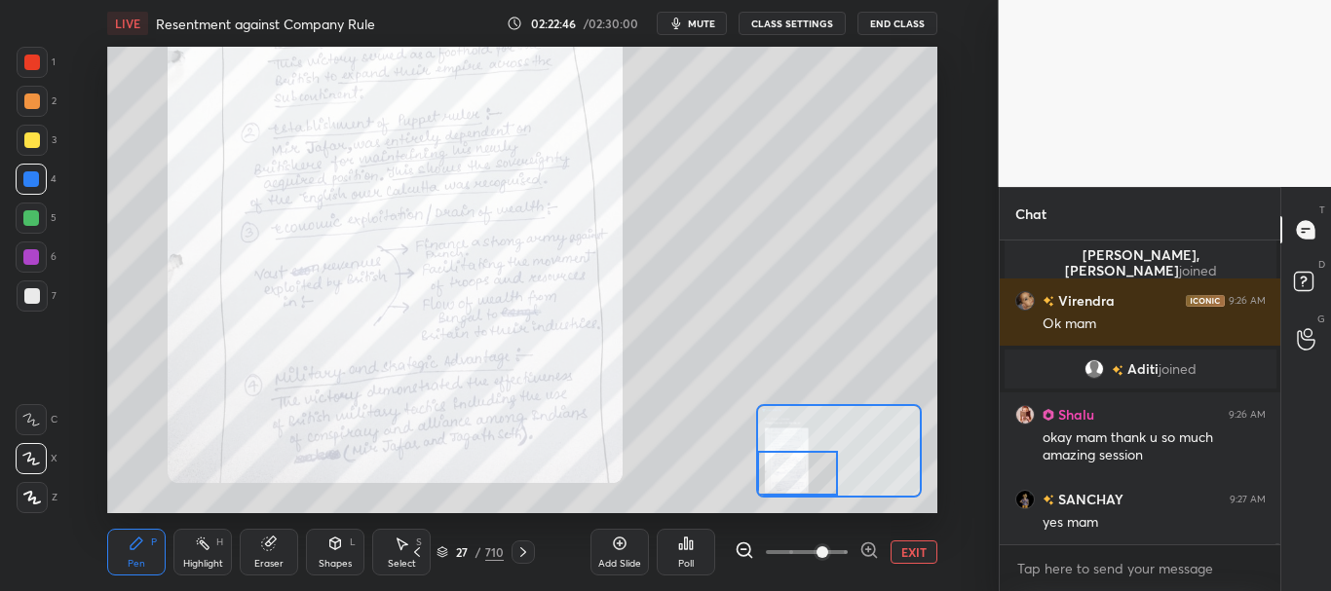
drag, startPoint x: 843, startPoint y: 445, endPoint x: 775, endPoint y: 474, distance: 73.3
click at [779, 478] on div at bounding box center [797, 473] width 81 height 45
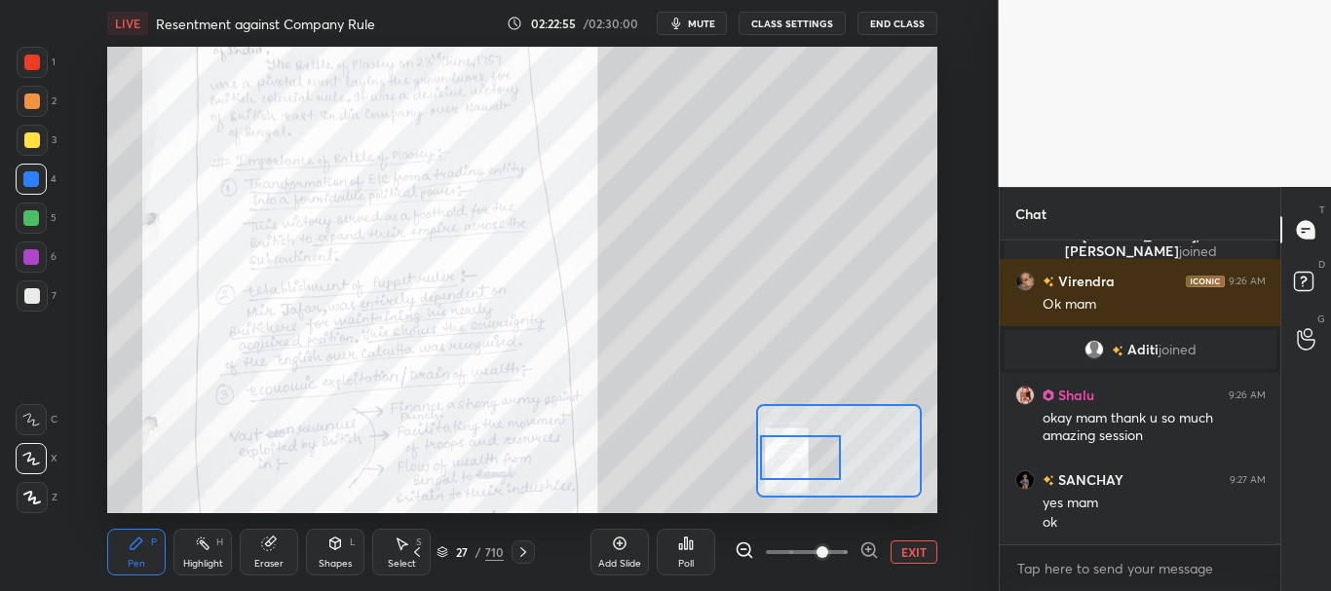
drag, startPoint x: 797, startPoint y: 465, endPoint x: 793, endPoint y: 452, distance: 13.3
click at [797, 453] on div at bounding box center [800, 457] width 81 height 45
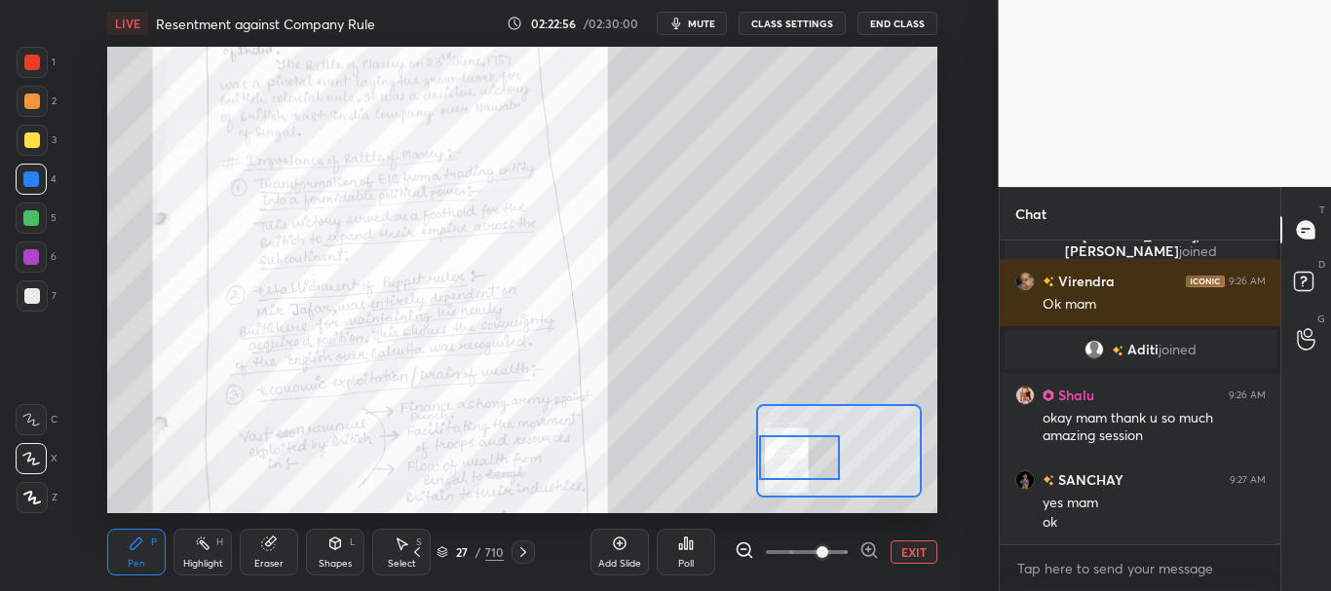
click at [524, 556] on icon at bounding box center [523, 553] width 16 height 16
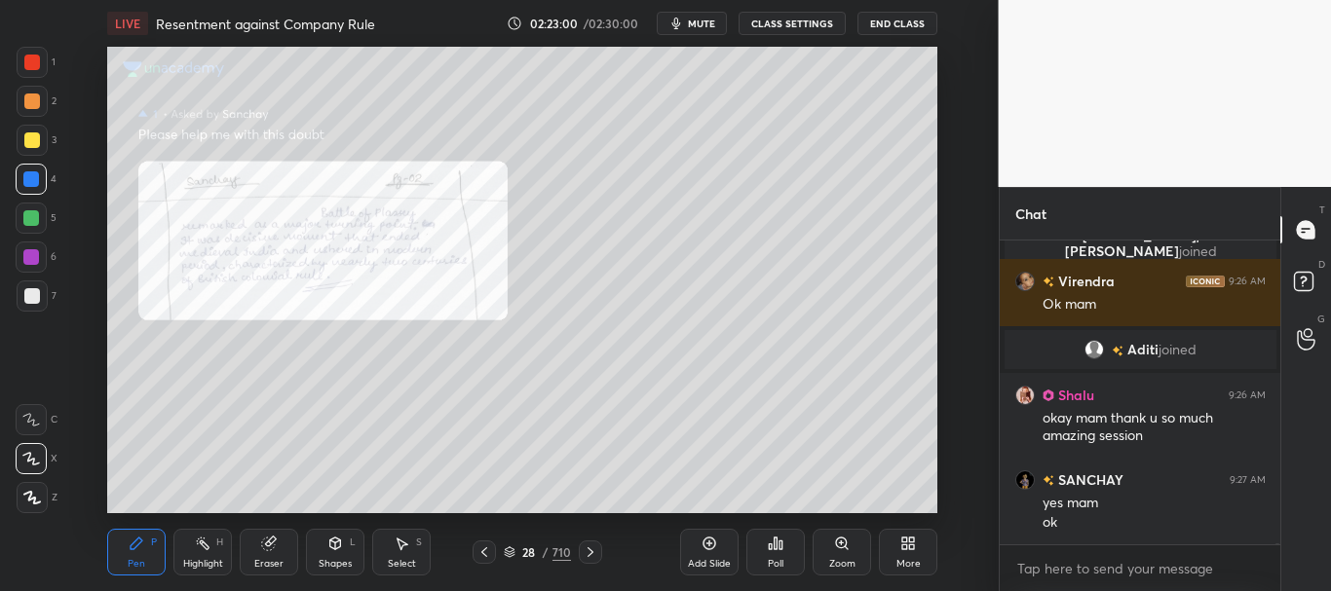
click at [37, 59] on div at bounding box center [32, 63] width 16 height 16
click at [482, 544] on div at bounding box center [483, 552] width 23 height 23
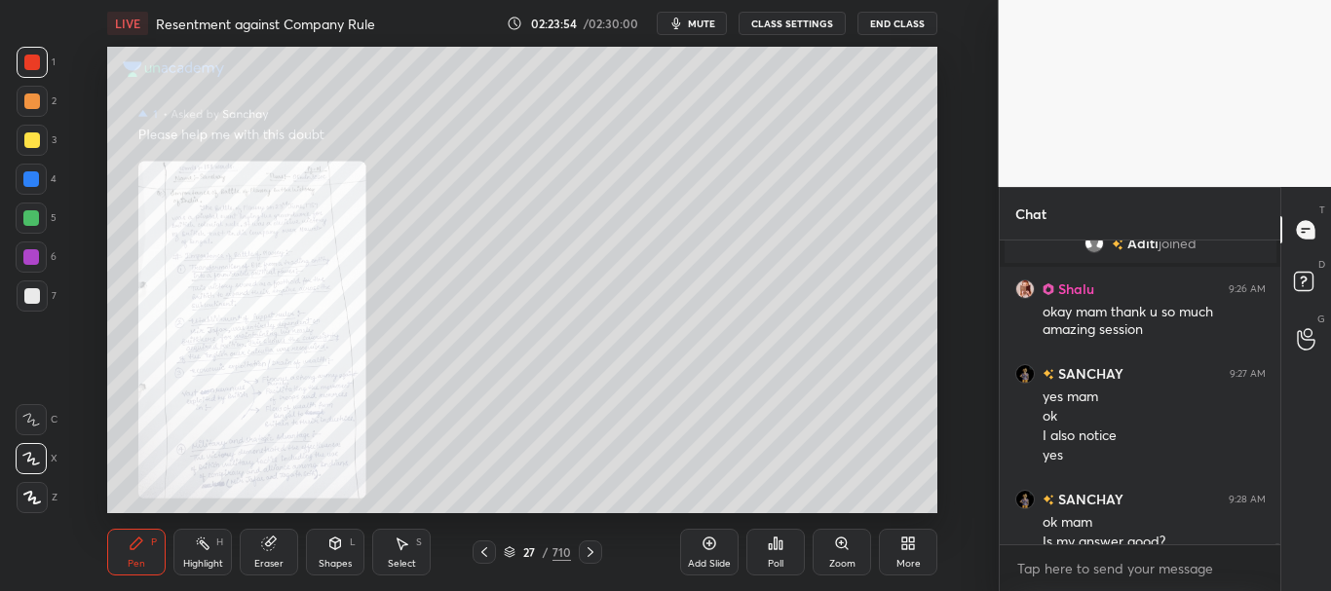
scroll to position [106138, 0]
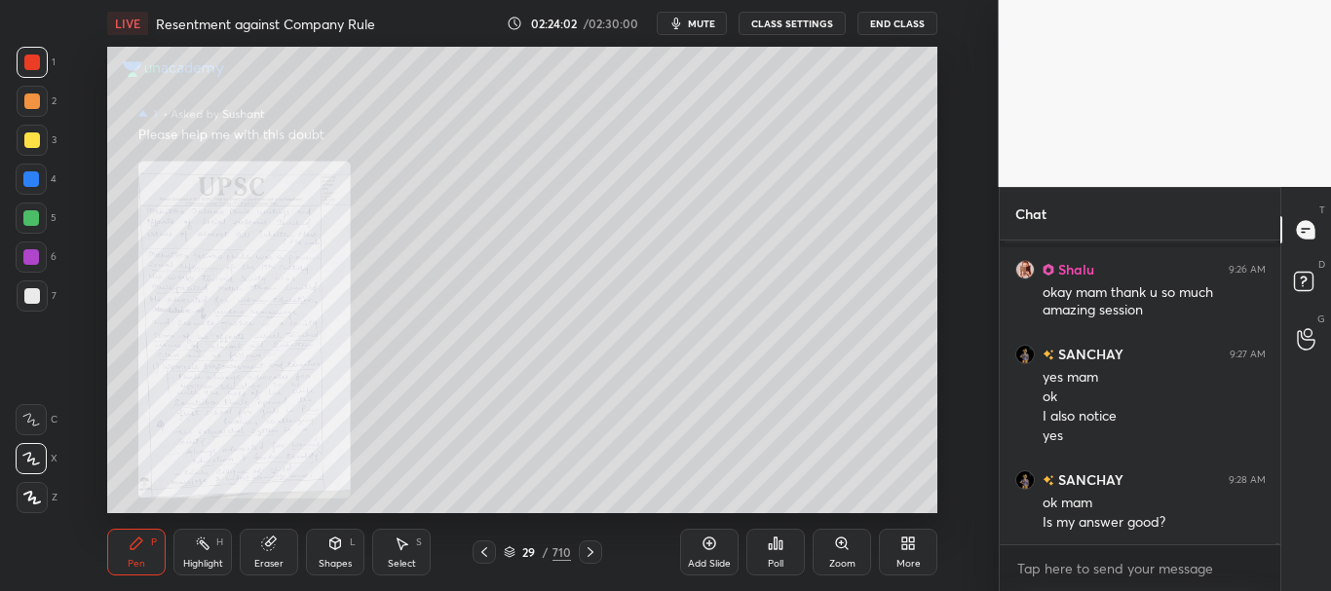
click at [837, 547] on icon at bounding box center [842, 544] width 16 height 16
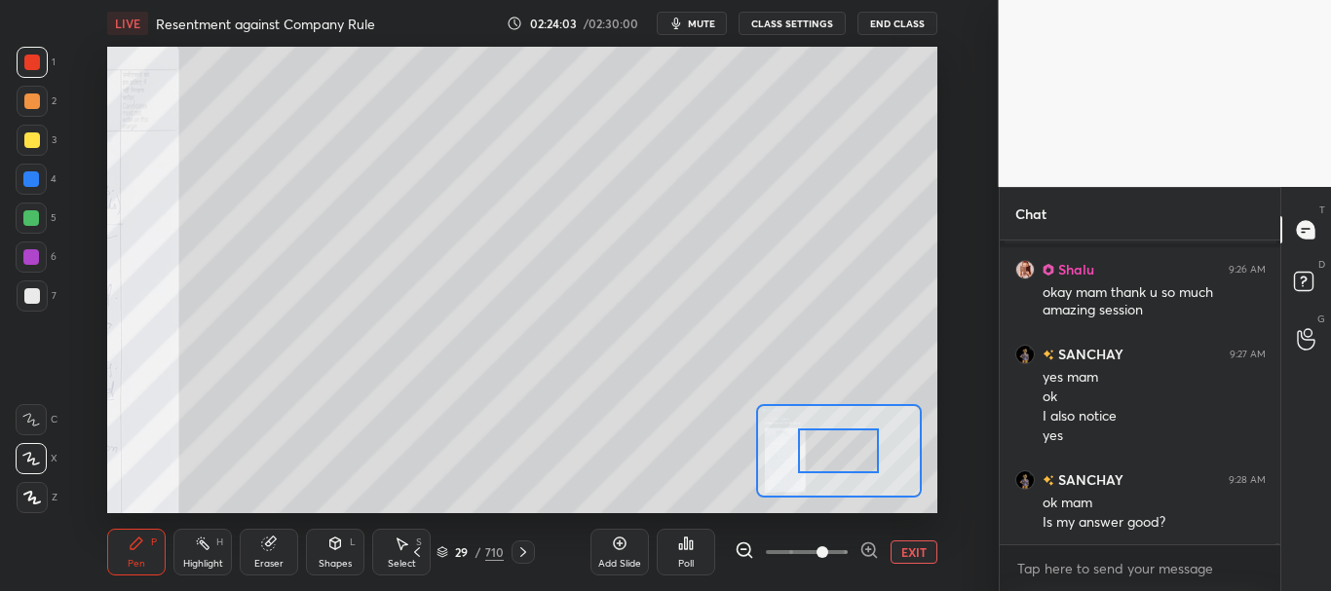
drag, startPoint x: 832, startPoint y: 551, endPoint x: 831, endPoint y: 533, distance: 18.5
click at [832, 552] on span at bounding box center [807, 552] width 82 height 29
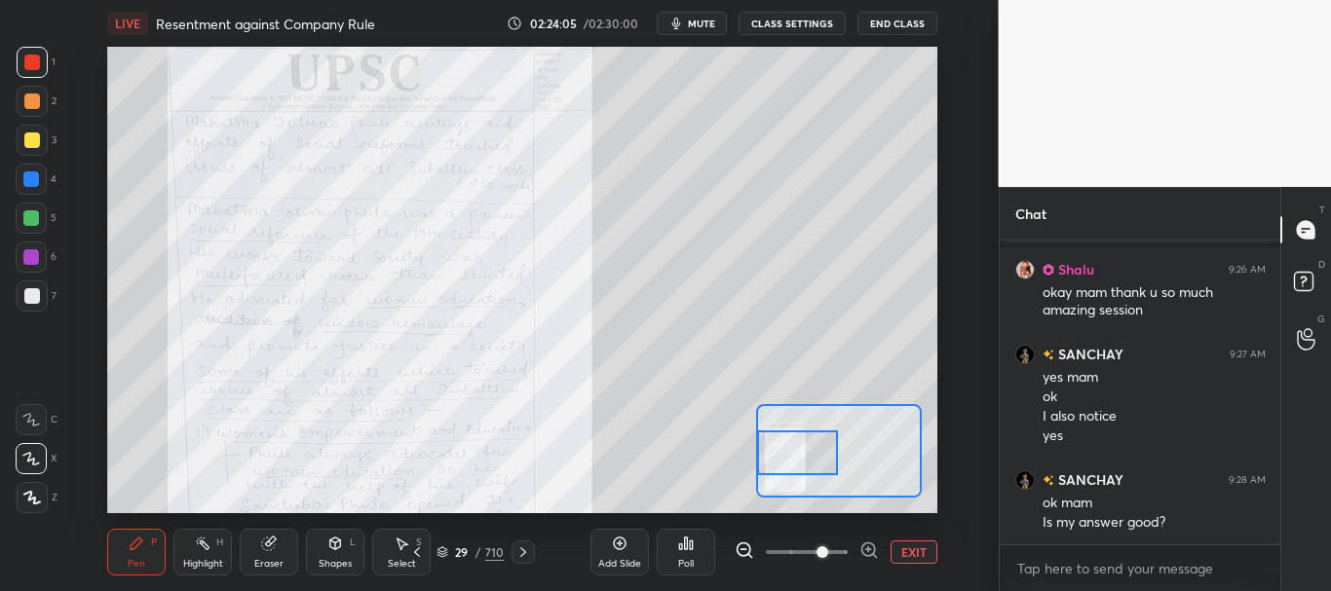
drag, startPoint x: 844, startPoint y: 451, endPoint x: 774, endPoint y: 453, distance: 70.2
click at [774, 453] on div at bounding box center [797, 453] width 81 height 45
click at [702, 22] on span "mute" at bounding box center [701, 24] width 27 height 14
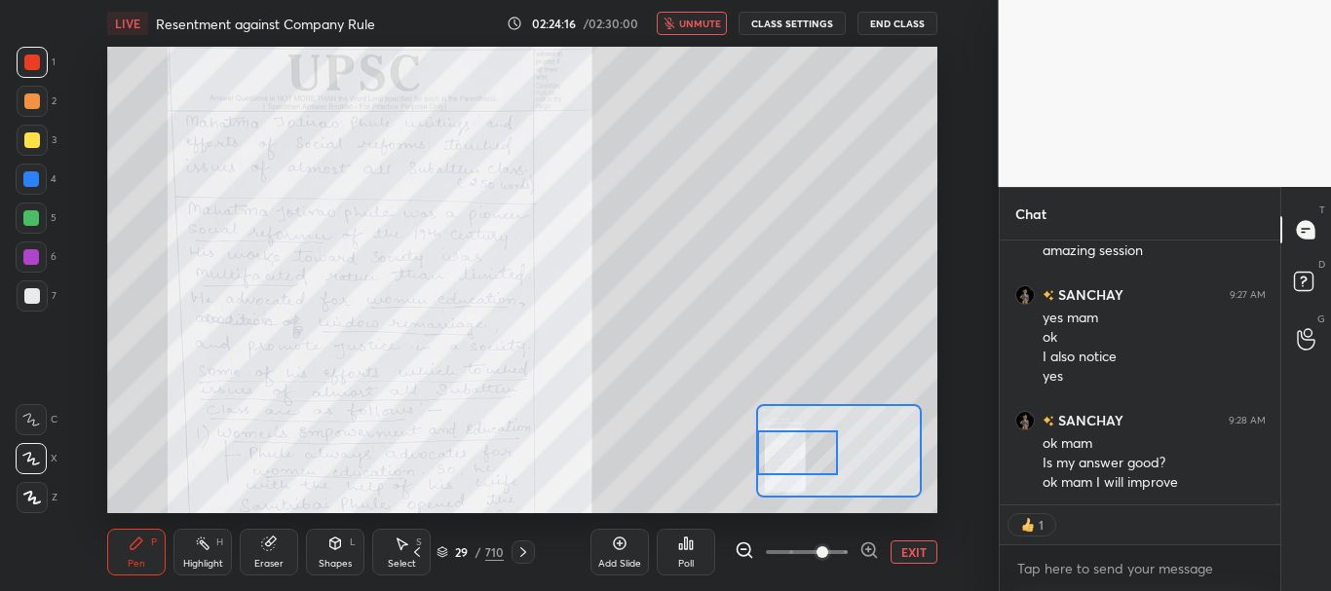
click at [25, 178] on div at bounding box center [31, 179] width 16 height 16
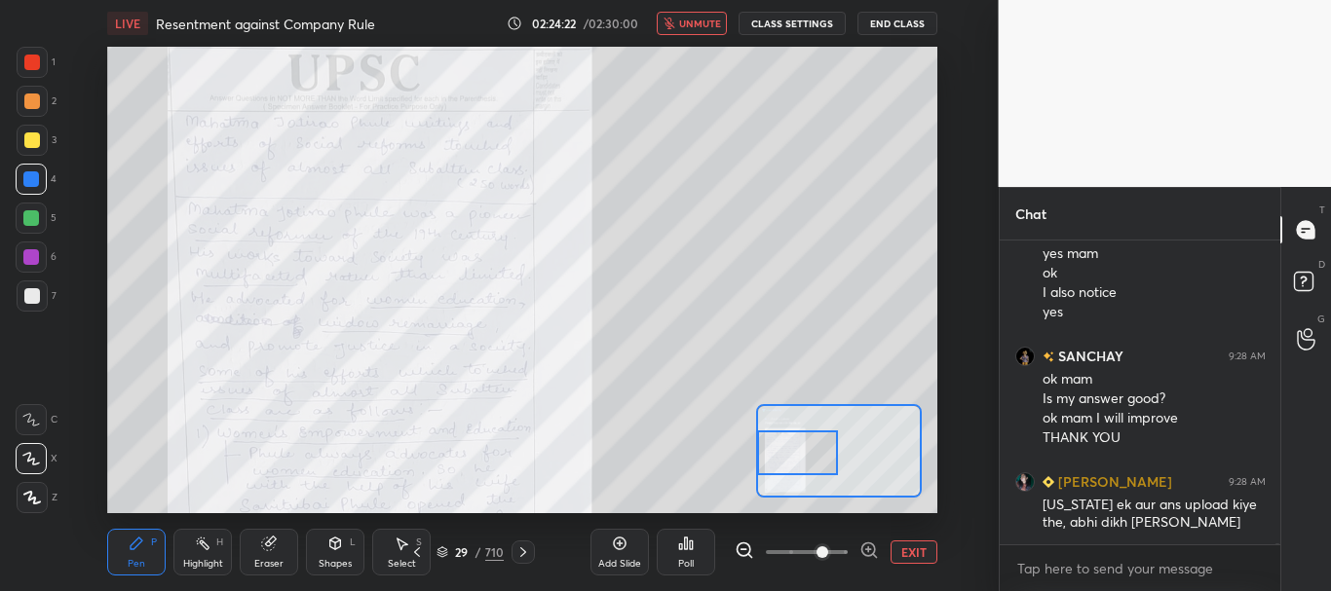
scroll to position [258, 275]
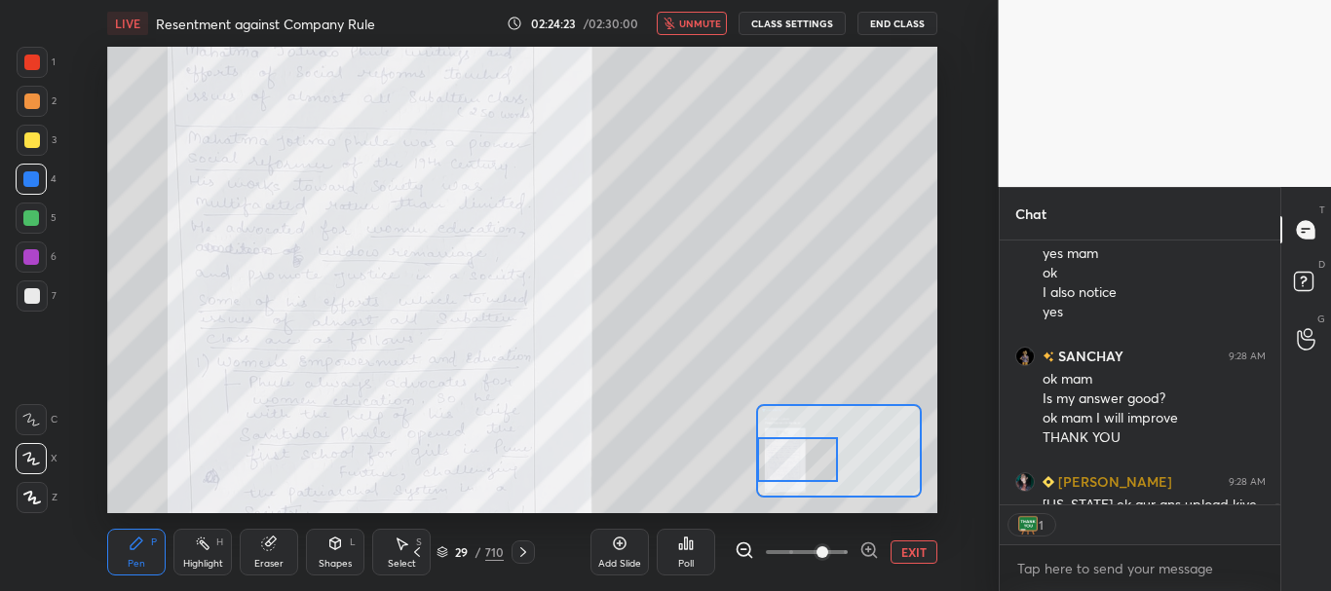
click at [811, 465] on div at bounding box center [797, 459] width 81 height 45
click at [797, 452] on div at bounding box center [797, 458] width 81 height 45
click at [31, 68] on div at bounding box center [32, 62] width 31 height 31
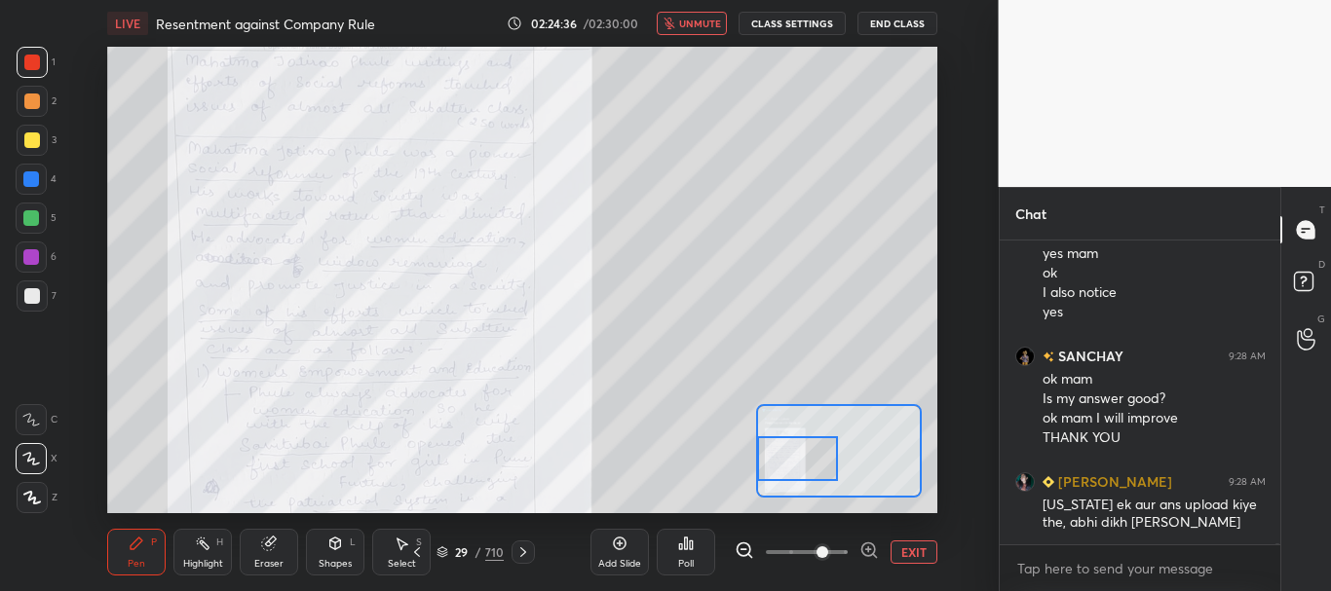
scroll to position [106328, 0]
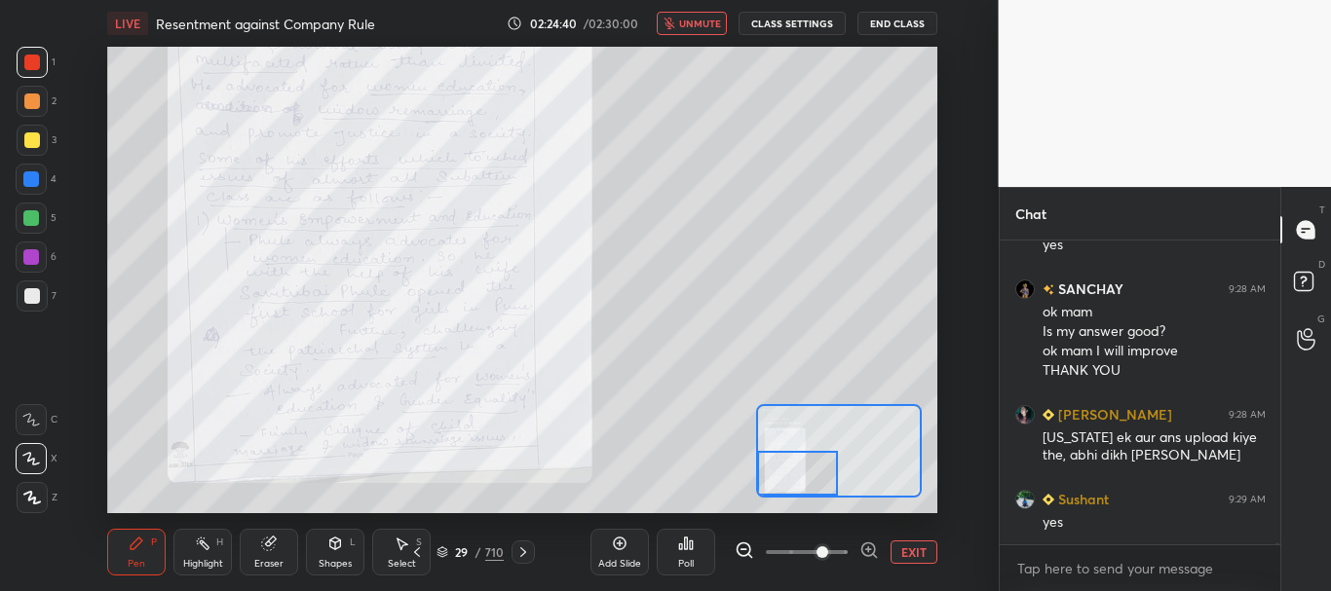
click at [804, 465] on div at bounding box center [797, 473] width 81 height 45
click at [525, 552] on icon at bounding box center [523, 553] width 6 height 10
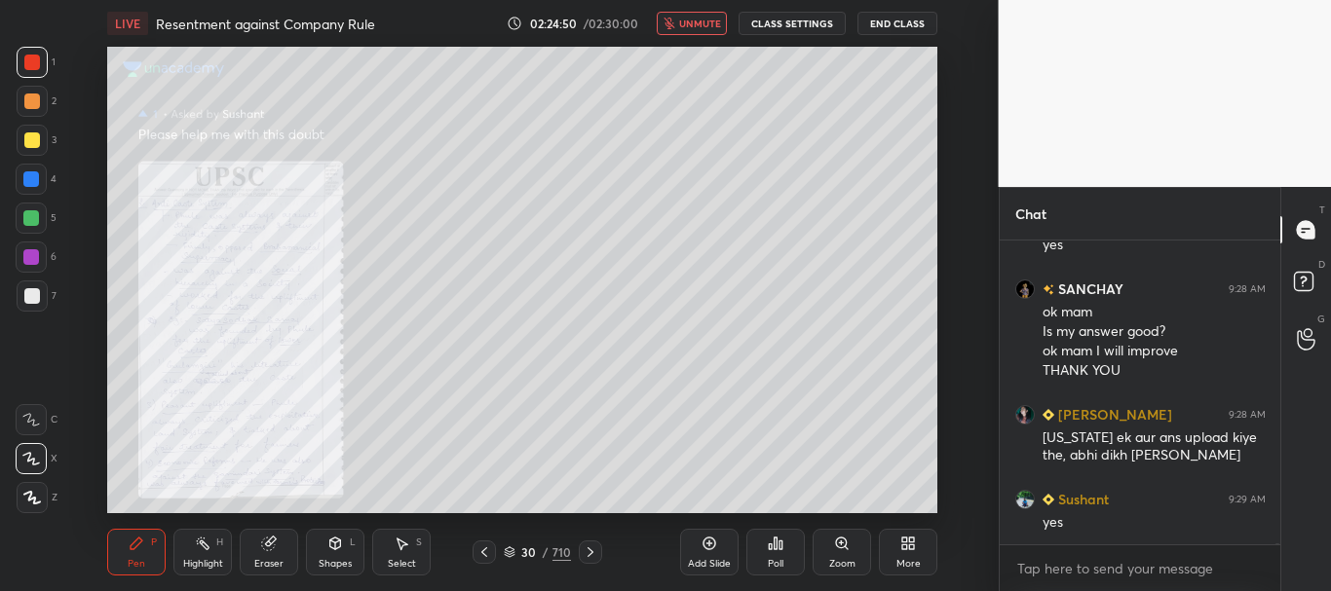
click at [839, 542] on icon at bounding box center [841, 543] width 11 height 11
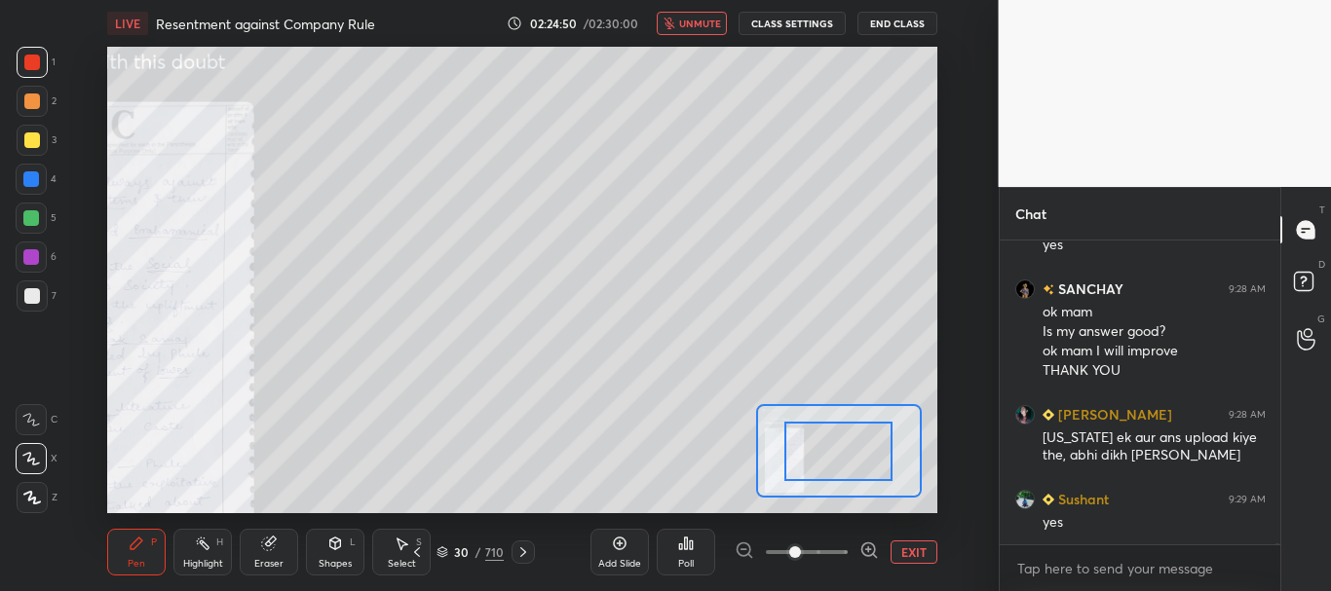
click at [833, 547] on span at bounding box center [807, 552] width 82 height 29
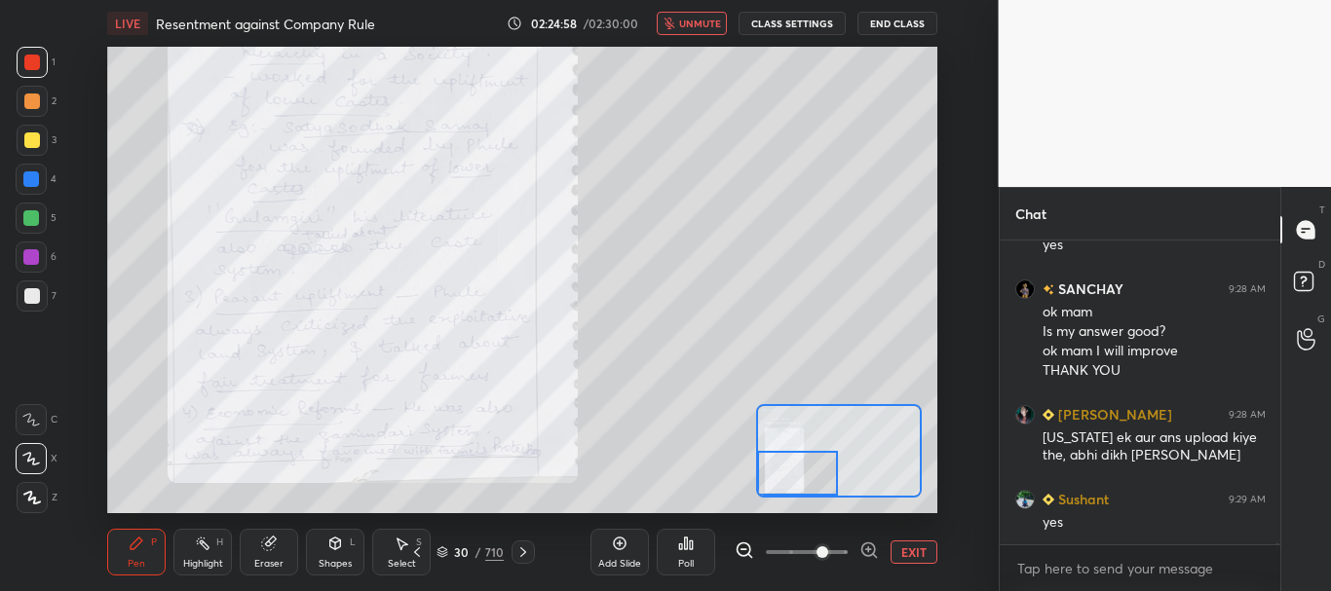
drag, startPoint x: 837, startPoint y: 455, endPoint x: 786, endPoint y: 482, distance: 57.5
click at [786, 482] on div at bounding box center [797, 473] width 81 height 45
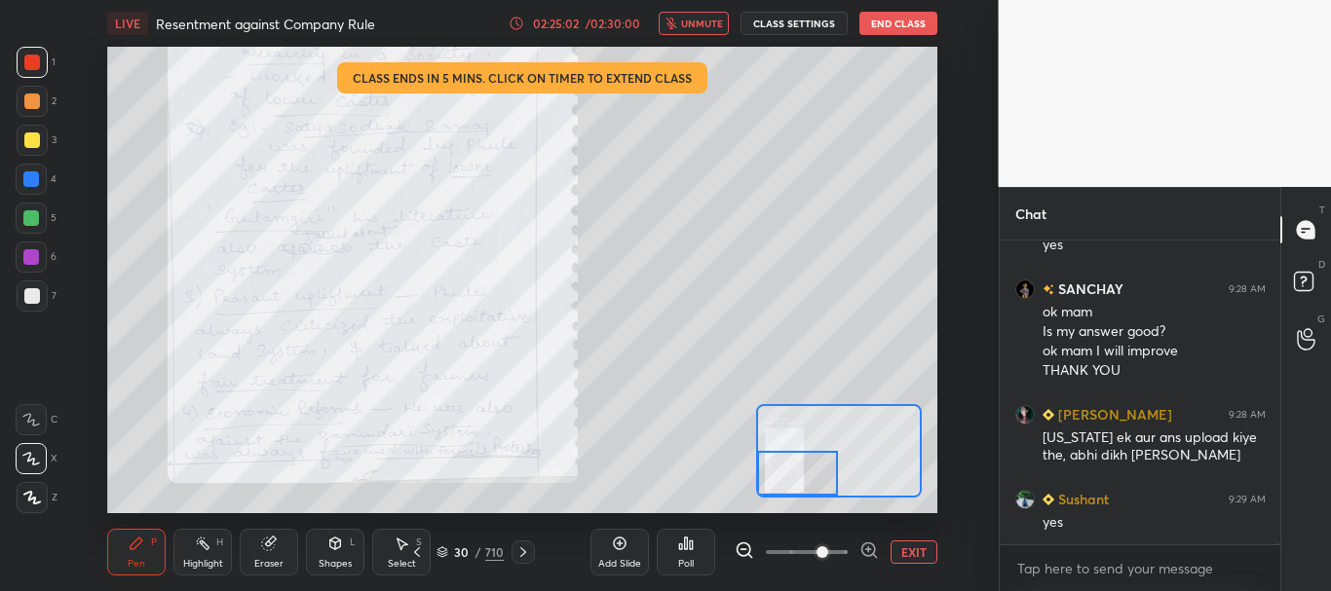
scroll to position [106375, 0]
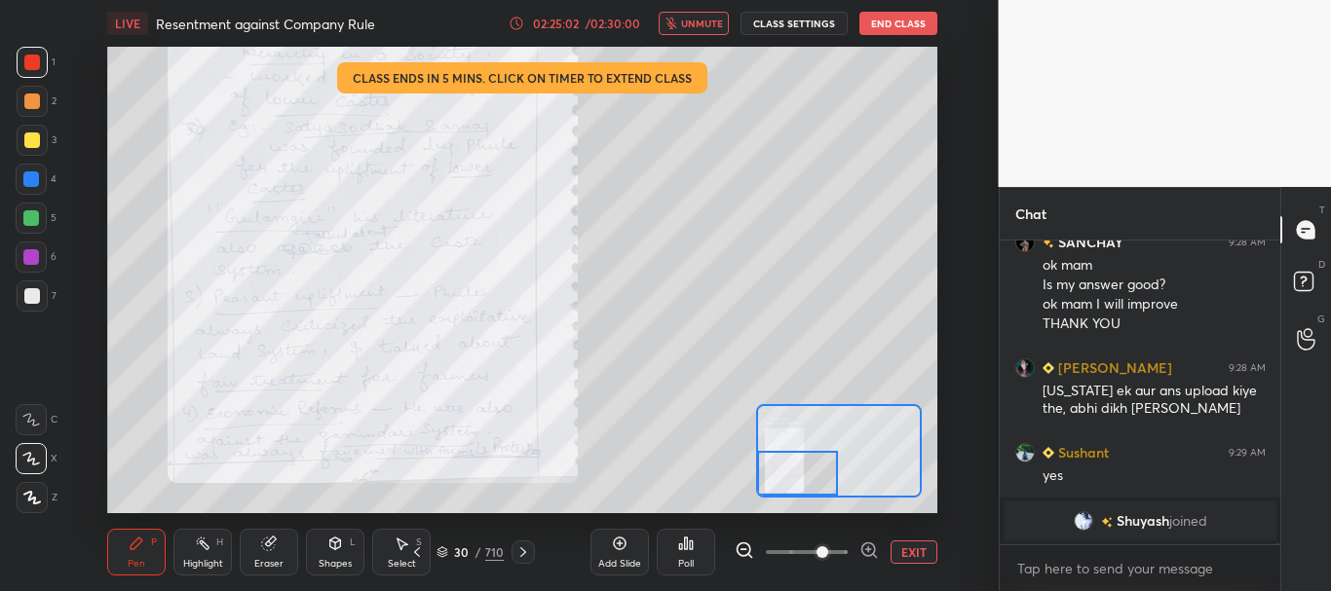
click at [521, 547] on icon at bounding box center [523, 553] width 16 height 16
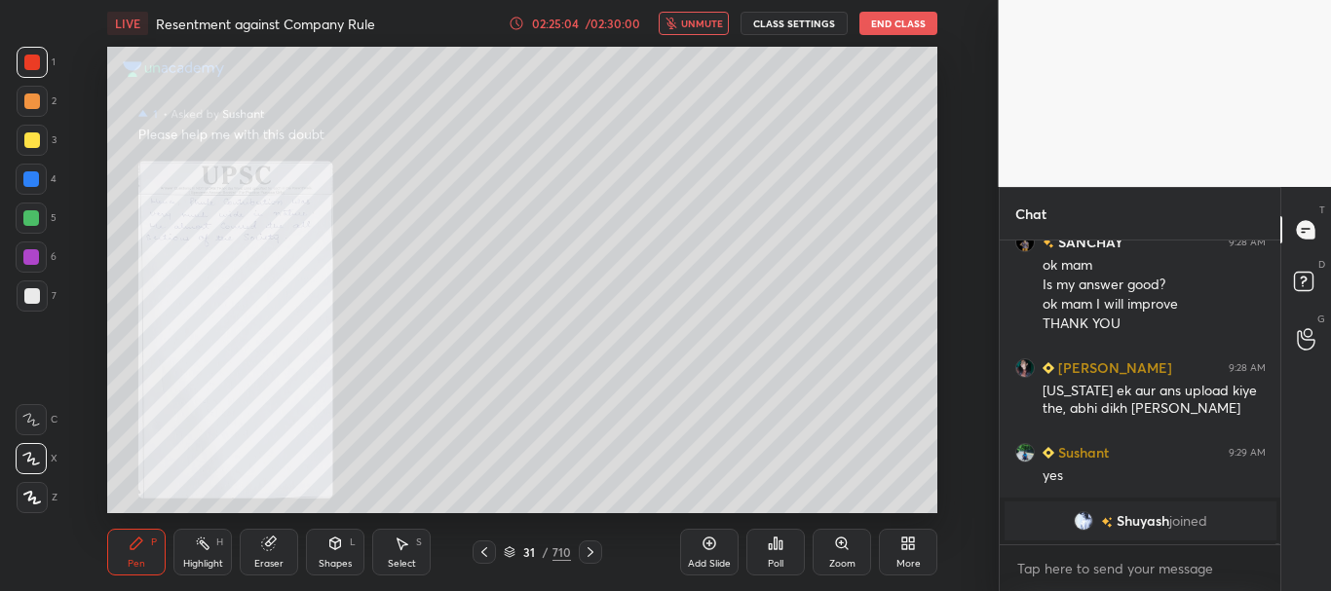
click at [477, 547] on icon at bounding box center [484, 553] width 16 height 16
click at [476, 548] on icon at bounding box center [484, 553] width 16 height 16
click at [579, 551] on div at bounding box center [590, 552] width 23 height 23
click at [695, 19] on span "unmute" at bounding box center [702, 24] width 42 height 14
click at [483, 550] on icon at bounding box center [484, 553] width 6 height 10
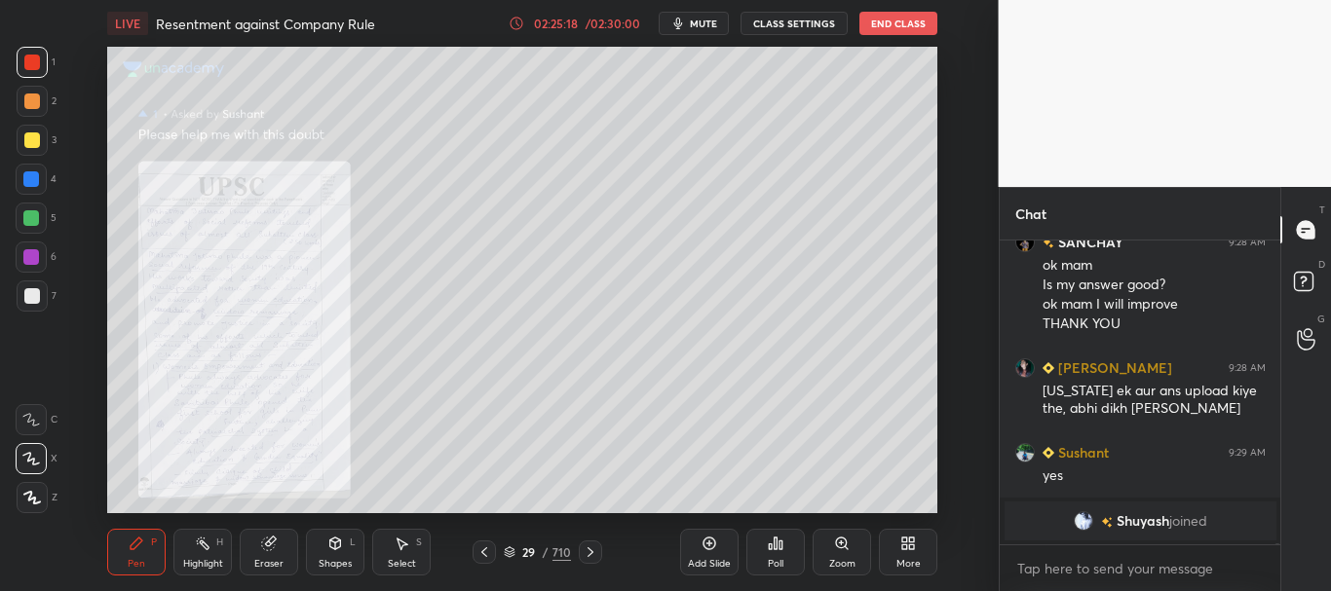
click at [587, 551] on icon at bounding box center [591, 553] width 16 height 16
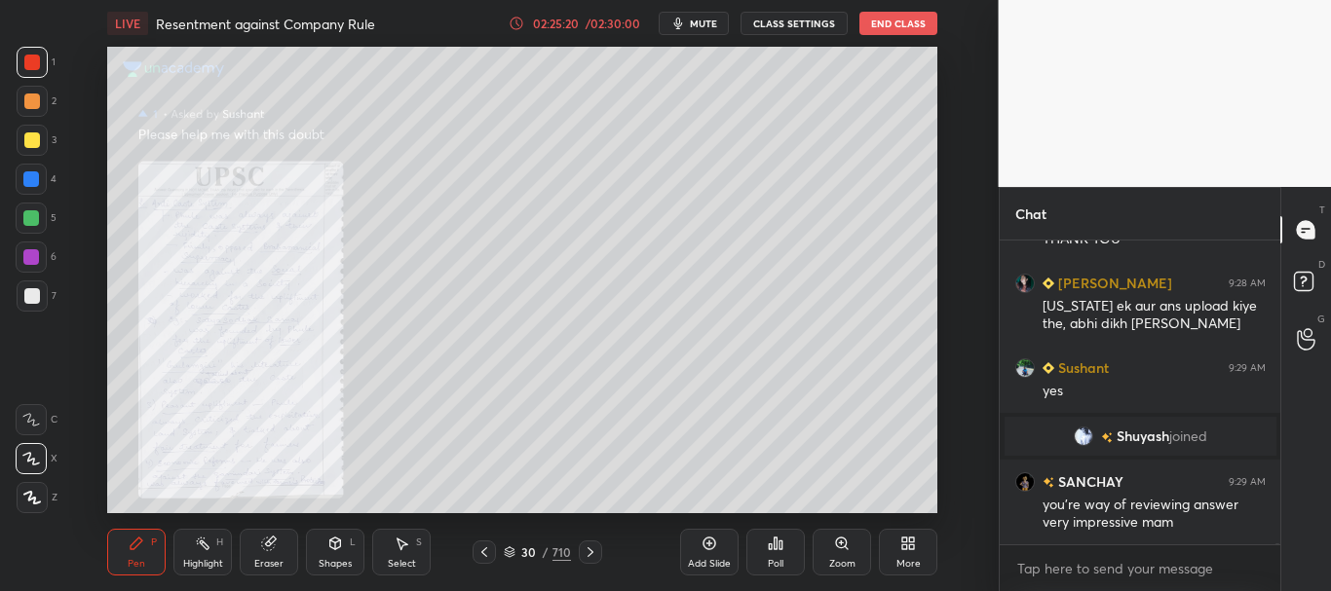
click at [591, 548] on icon at bounding box center [591, 553] width 16 height 16
click at [28, 178] on div at bounding box center [31, 179] width 16 height 16
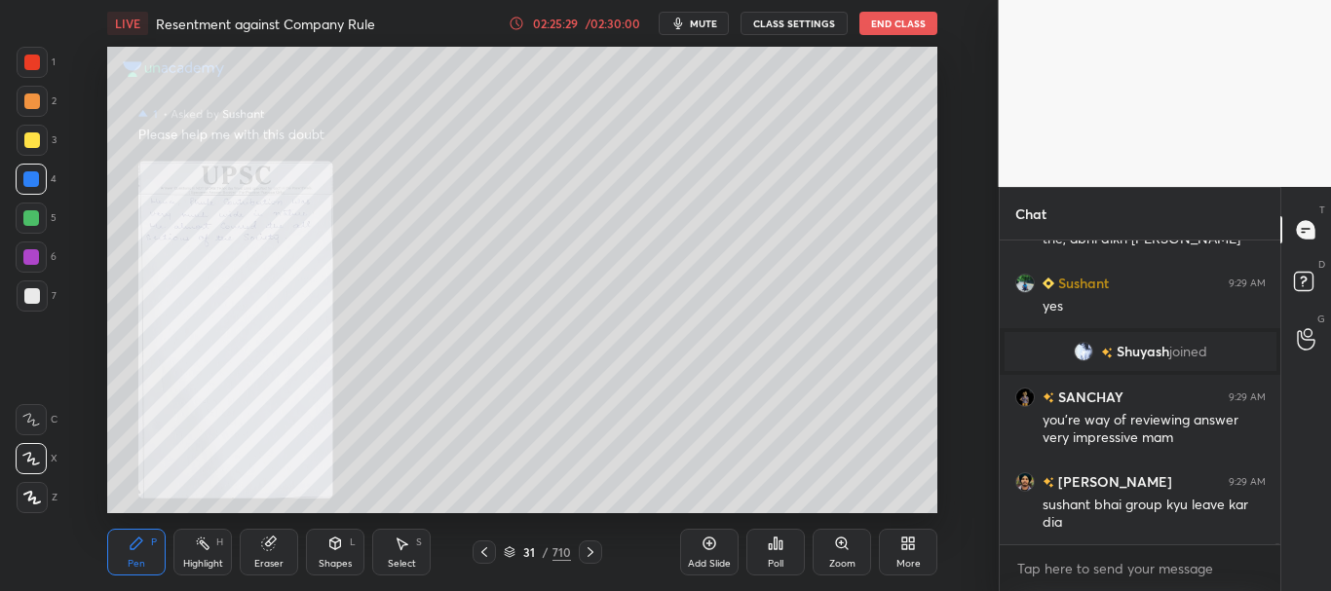
click at [483, 551] on icon at bounding box center [484, 553] width 16 height 16
click at [483, 552] on icon at bounding box center [484, 553] width 16 height 16
click at [834, 549] on icon at bounding box center [842, 544] width 16 height 16
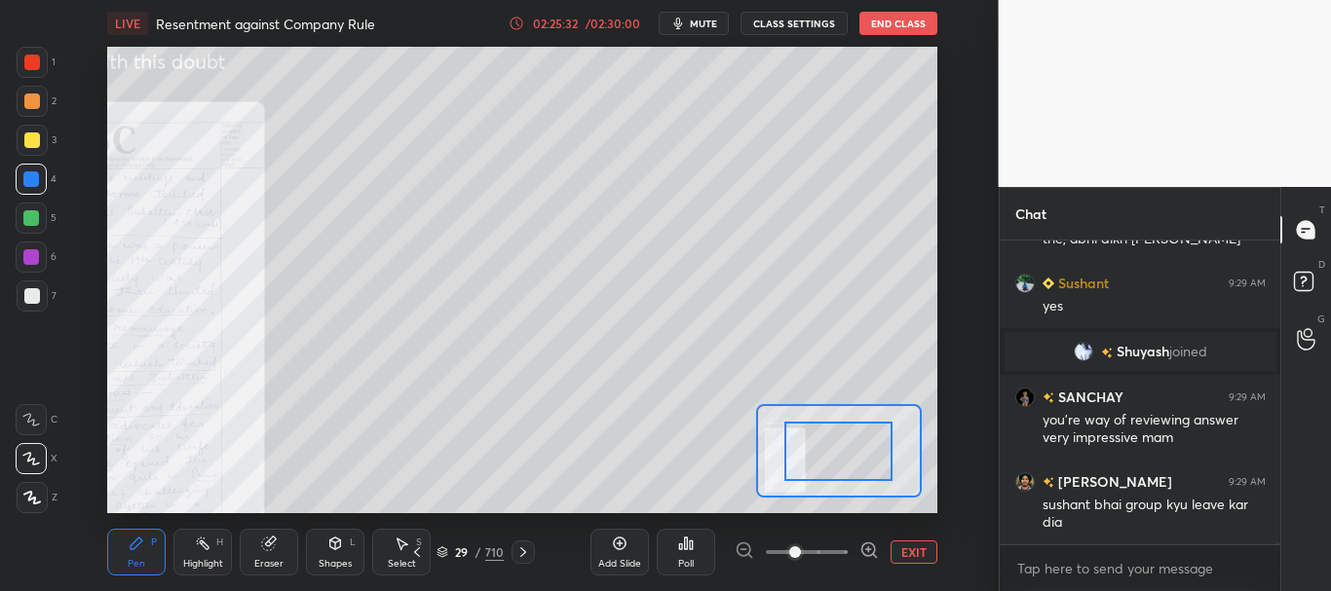
click at [830, 551] on span at bounding box center [807, 552] width 82 height 29
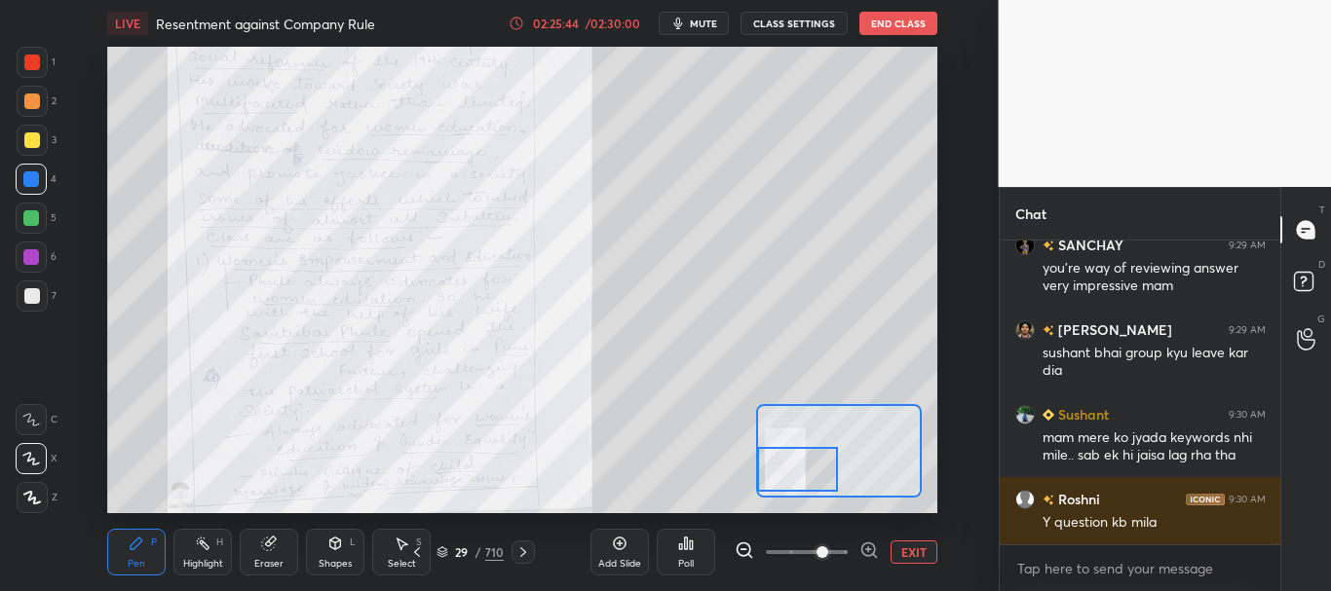
scroll to position [106635, 0]
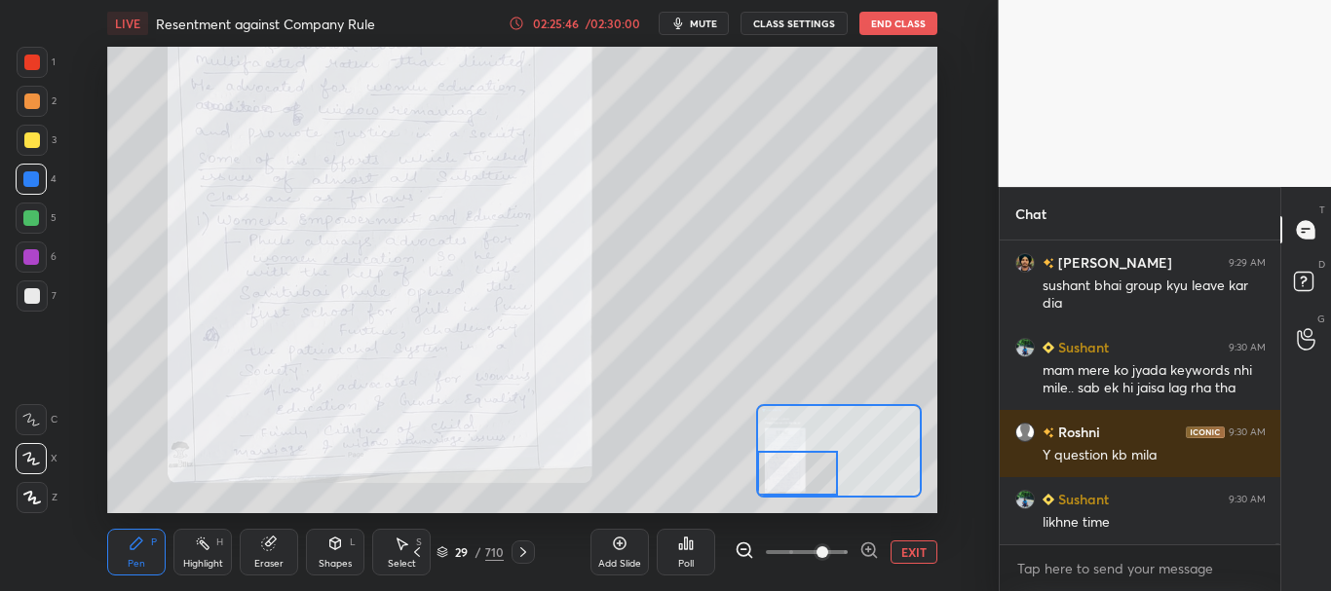
drag, startPoint x: 841, startPoint y: 454, endPoint x: 788, endPoint y: 478, distance: 58.0
click at [788, 478] on div at bounding box center [797, 473] width 81 height 45
click at [523, 552] on icon at bounding box center [523, 553] width 16 height 16
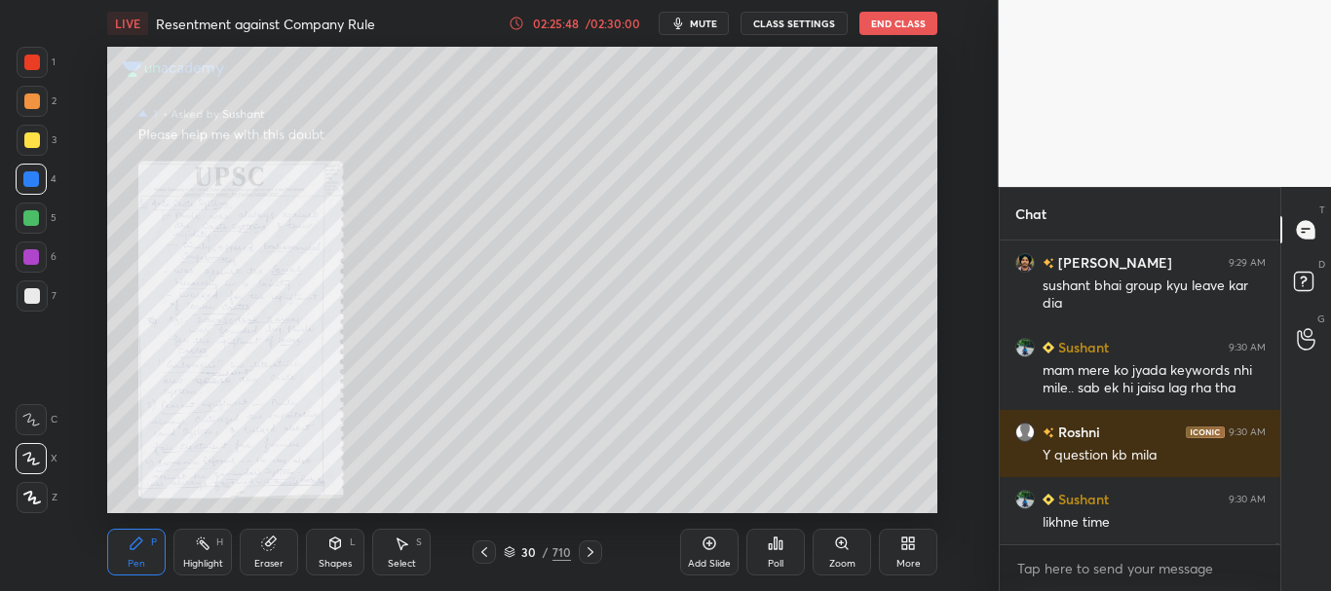
click at [467, 552] on div "30 / 710" at bounding box center [537, 552] width 286 height 23
click at [483, 549] on icon at bounding box center [484, 553] width 16 height 16
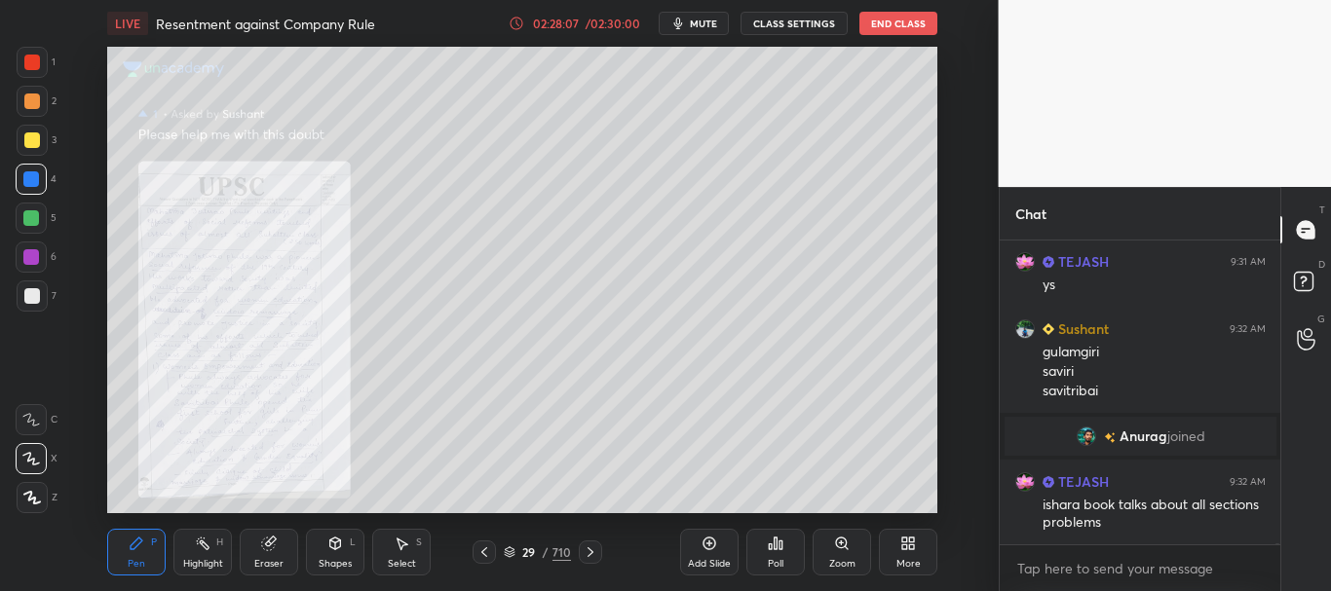
scroll to position [107332, 0]
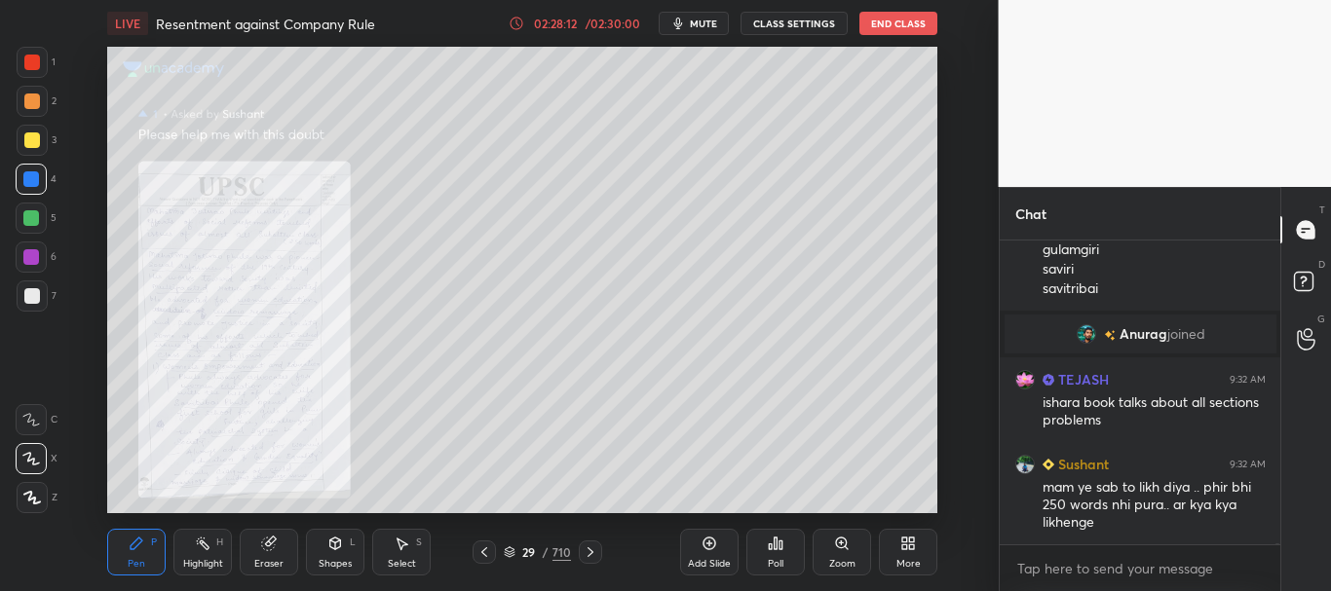
click at [837, 550] on icon at bounding box center [842, 544] width 16 height 16
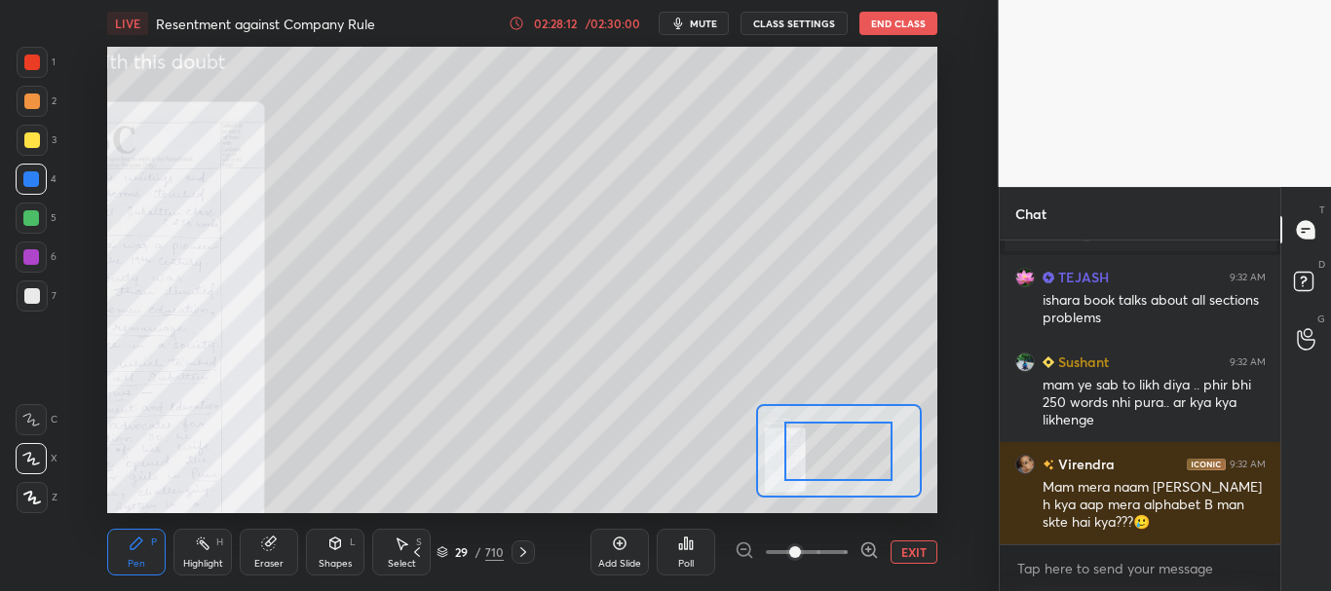
click at [832, 550] on span at bounding box center [807, 552] width 82 height 29
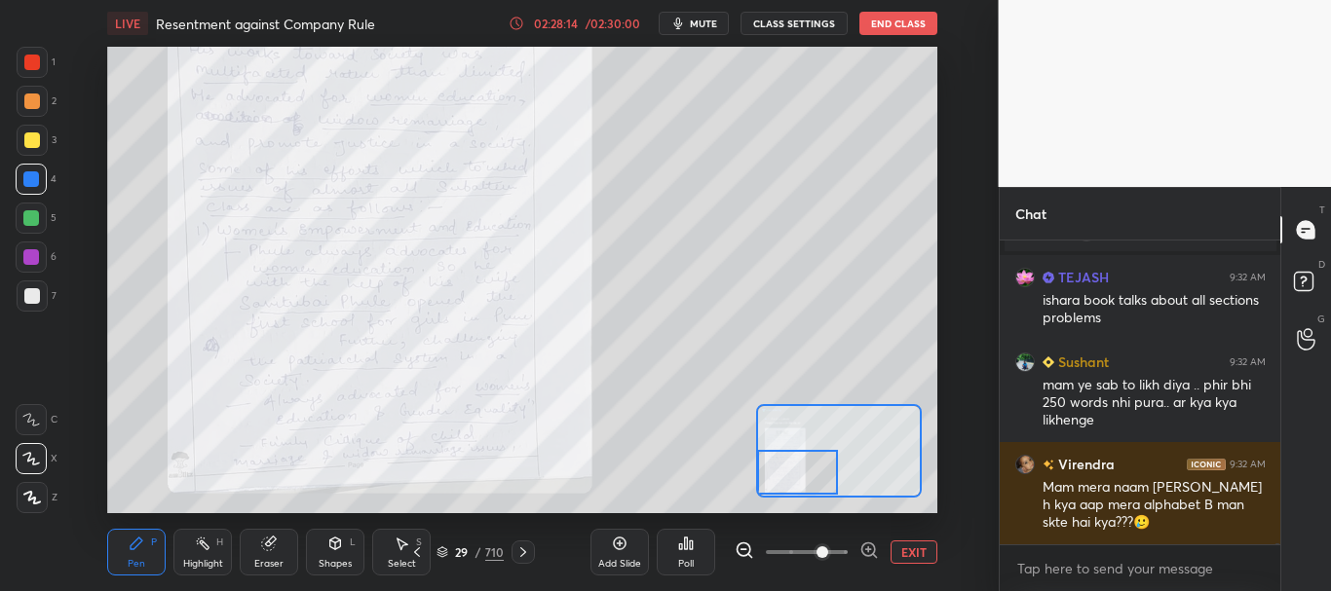
drag, startPoint x: 828, startPoint y: 466, endPoint x: 795, endPoint y: 469, distance: 33.3
click at [795, 469] on div at bounding box center [797, 472] width 81 height 45
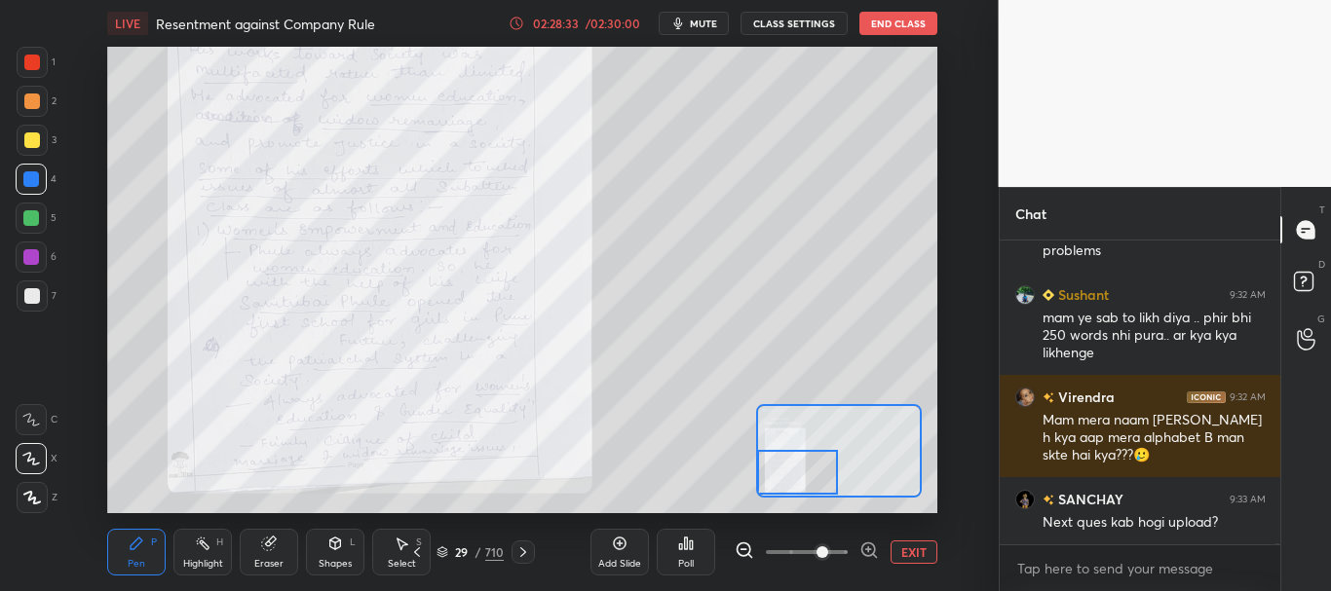
click at [927, 550] on button "EXIT" at bounding box center [913, 552] width 47 height 23
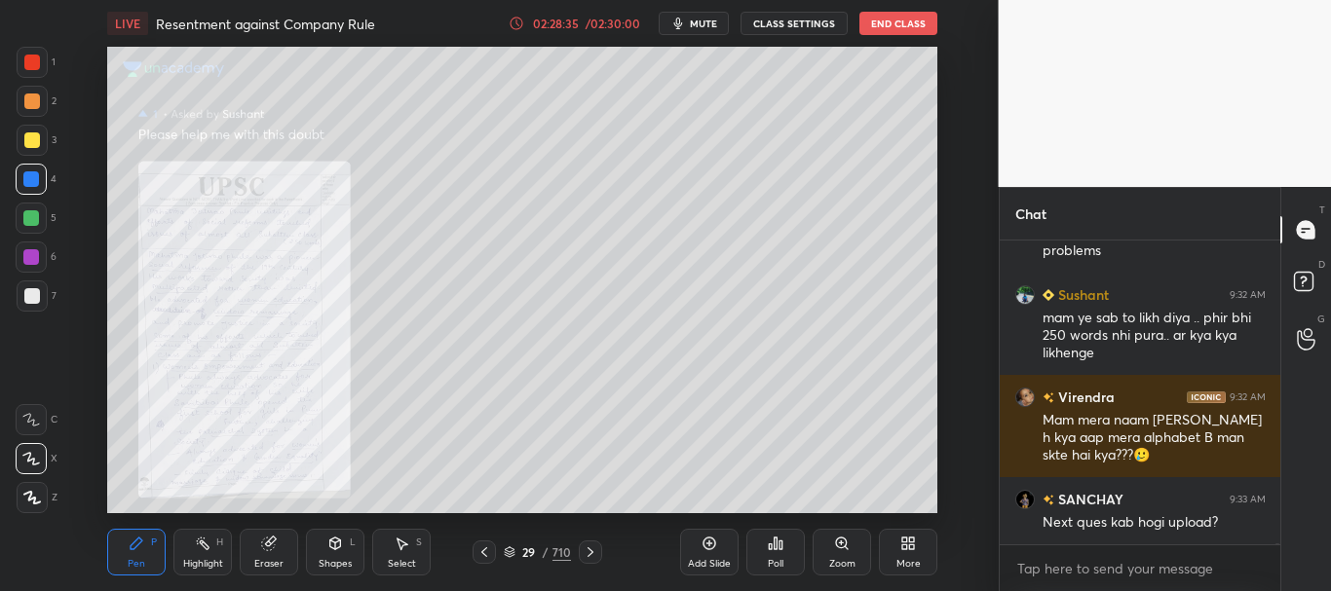
click at [589, 550] on icon at bounding box center [590, 553] width 6 height 10
click at [848, 547] on icon at bounding box center [842, 544] width 16 height 16
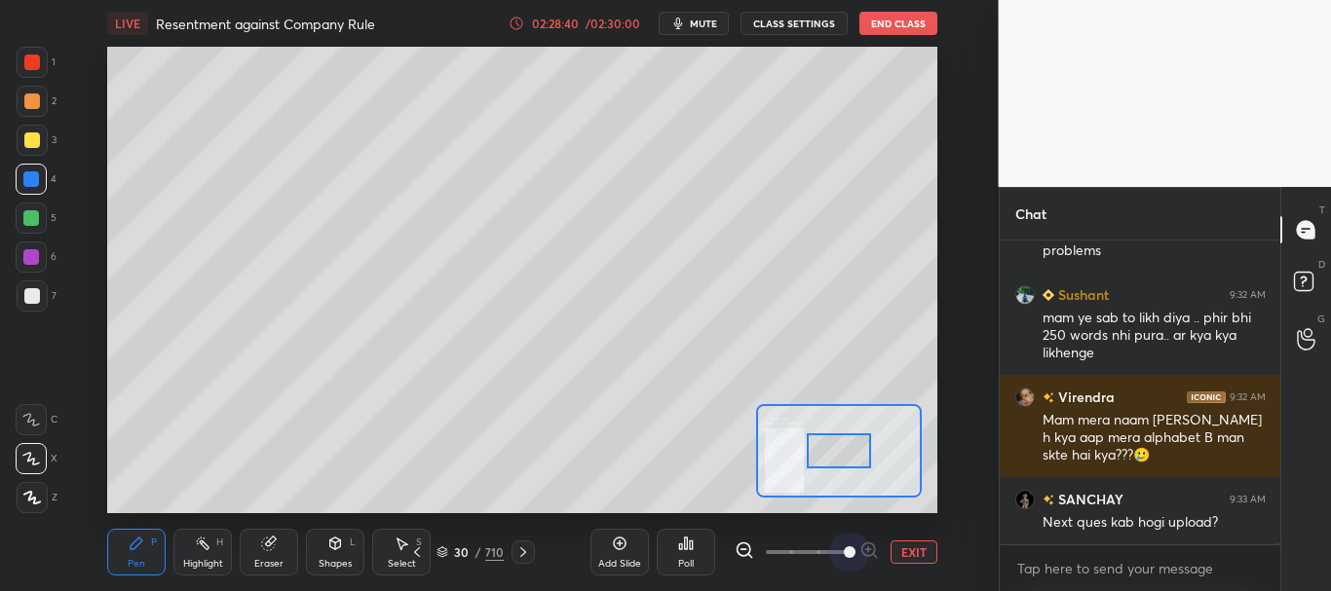
drag, startPoint x: 835, startPoint y: 548, endPoint x: 839, endPoint y: 462, distance: 86.8
click at [838, 539] on span at bounding box center [807, 552] width 82 height 29
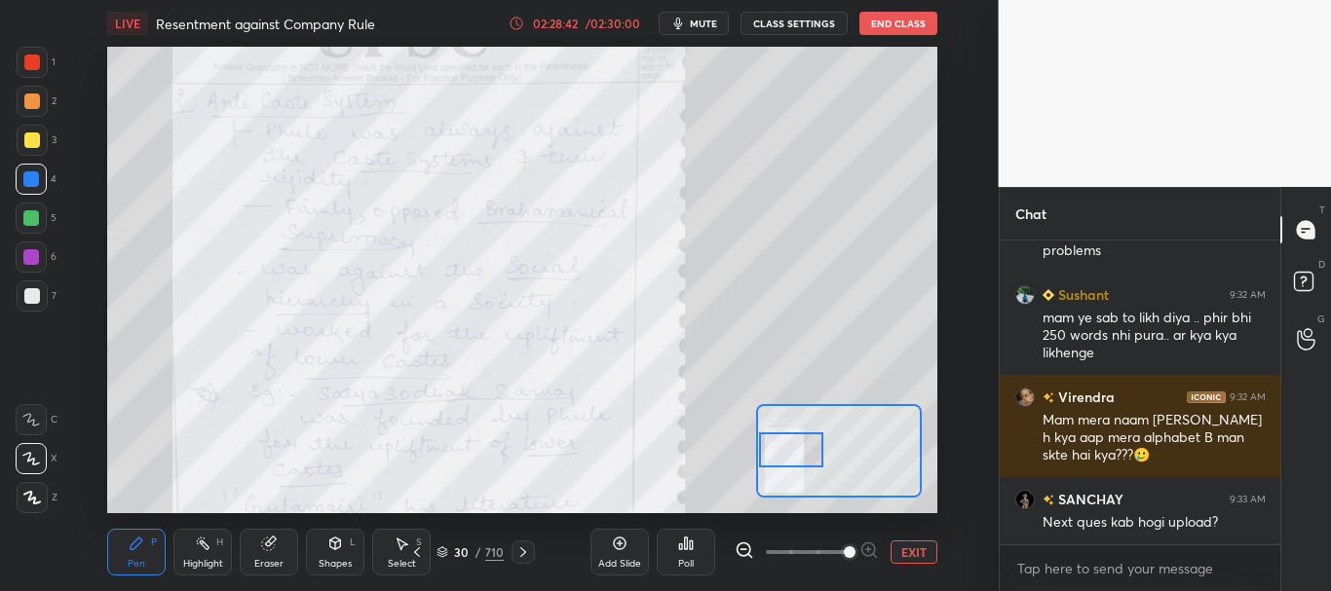
drag, startPoint x: 815, startPoint y: 467, endPoint x: 805, endPoint y: 453, distance: 17.3
click at [805, 453] on div at bounding box center [791, 451] width 65 height 36
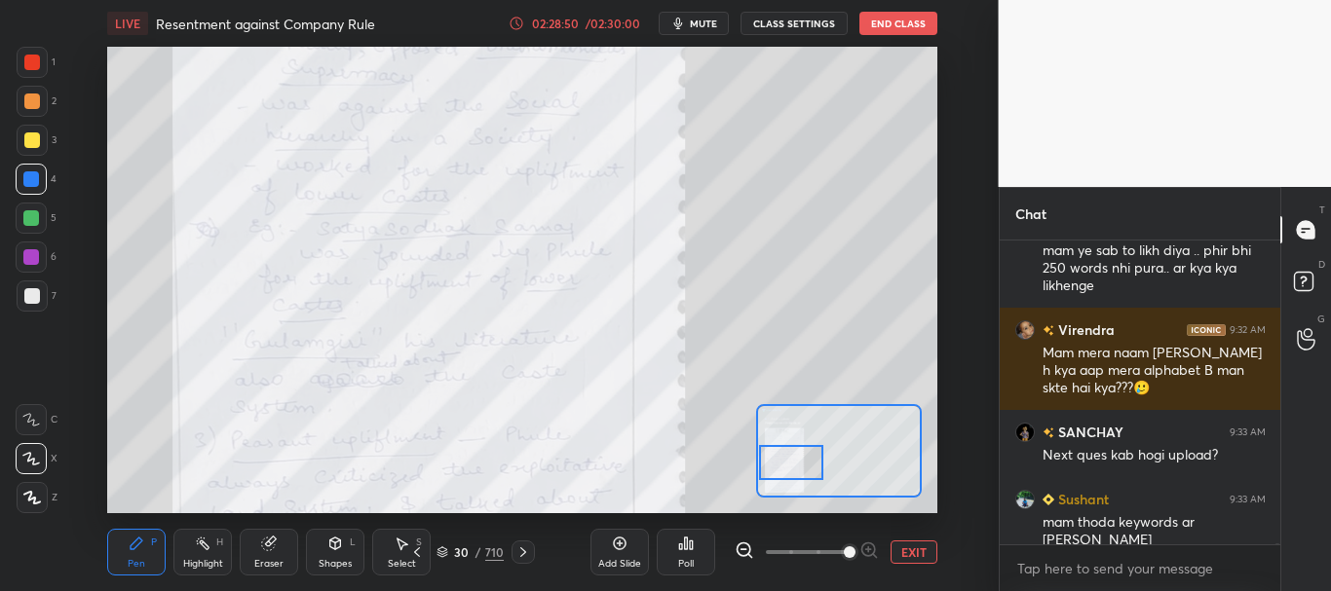
click at [783, 457] on div at bounding box center [791, 463] width 65 height 36
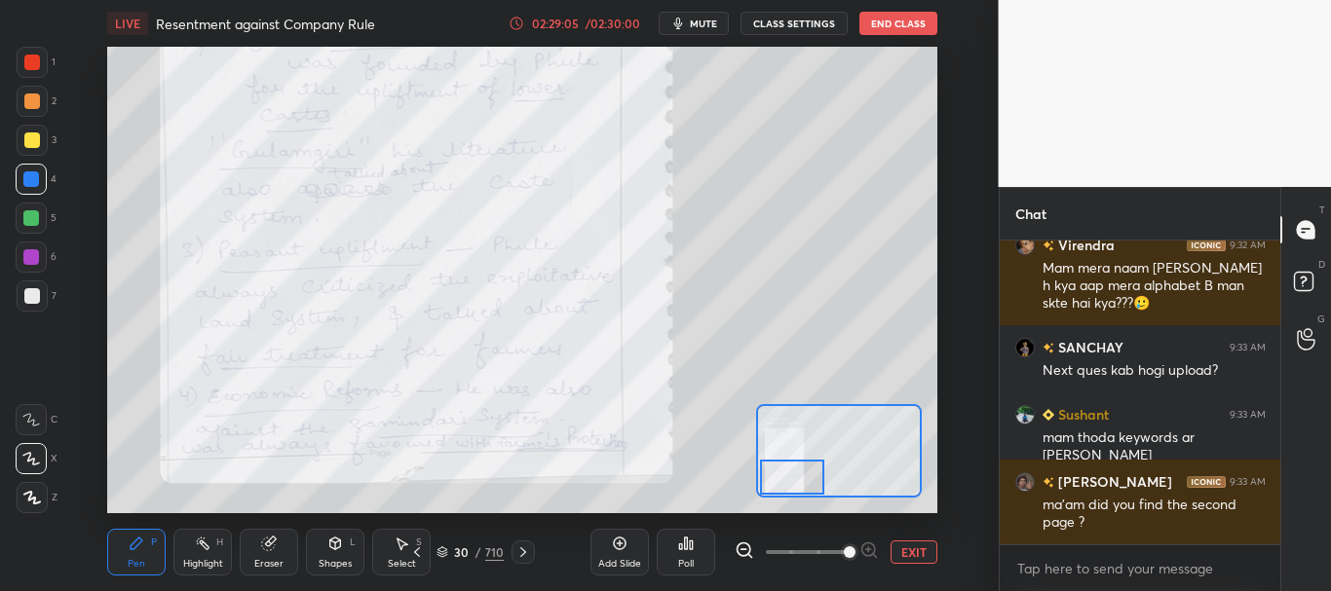
drag, startPoint x: 783, startPoint y: 454, endPoint x: 784, endPoint y: 474, distance: 20.5
click at [784, 474] on div at bounding box center [792, 478] width 65 height 36
click at [529, 548] on icon at bounding box center [523, 553] width 16 height 16
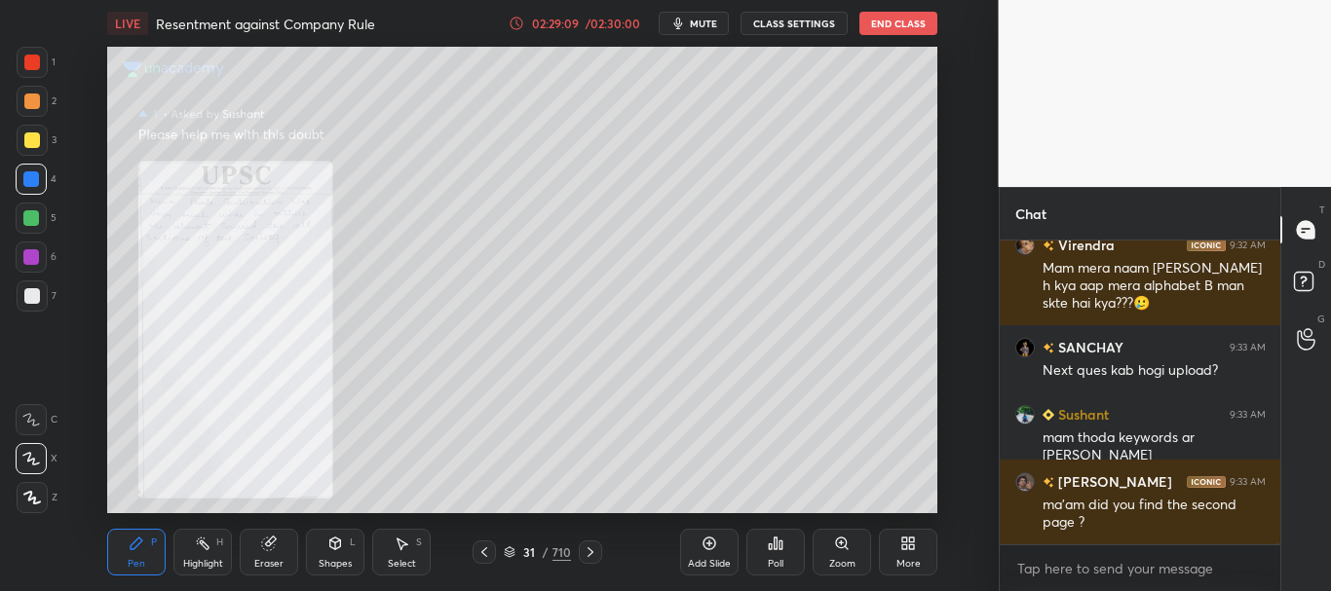
scroll to position [107738, 0]
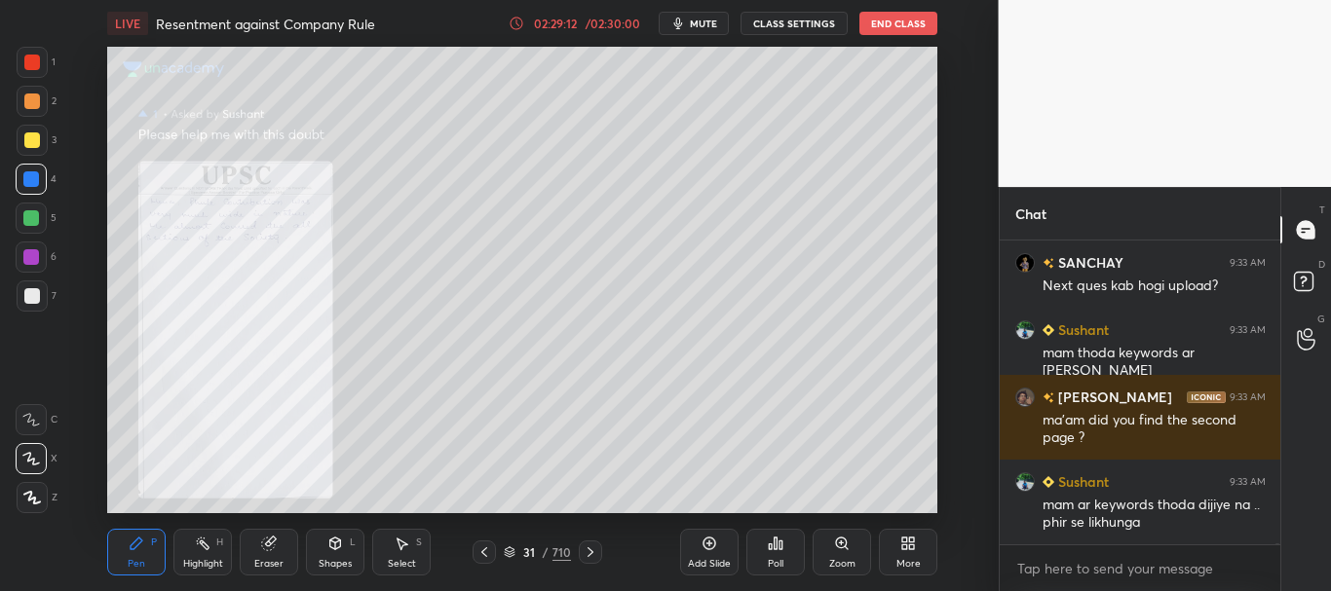
click at [485, 548] on icon at bounding box center [484, 553] width 16 height 16
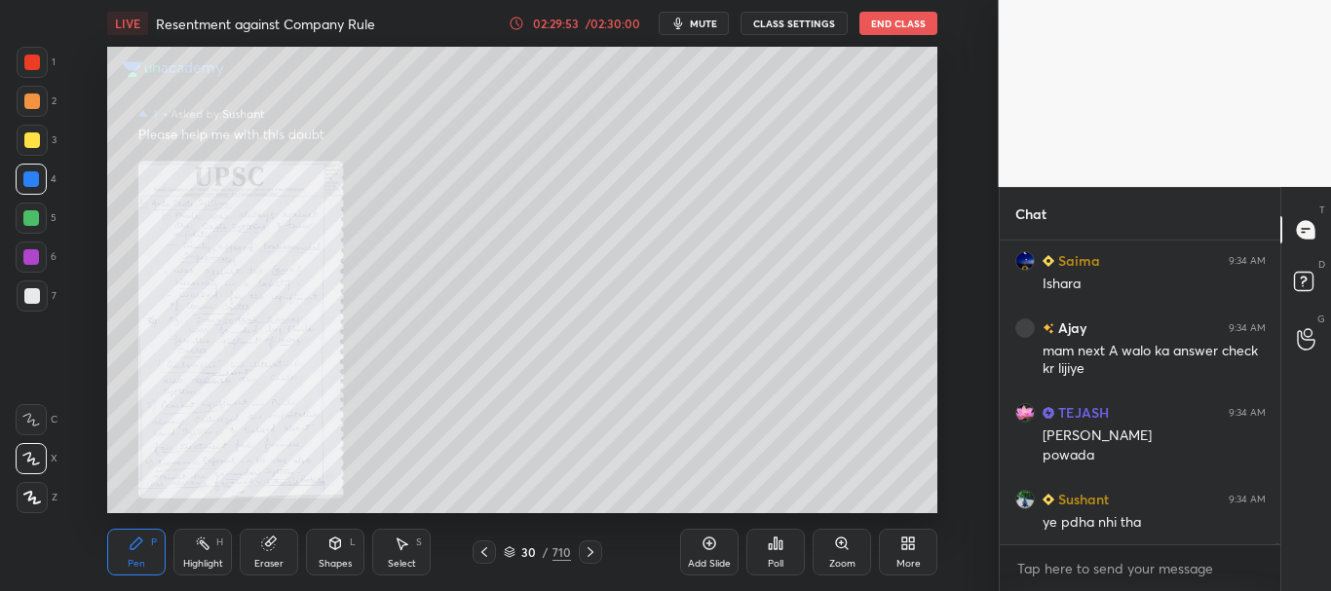
scroll to position [107779, 0]
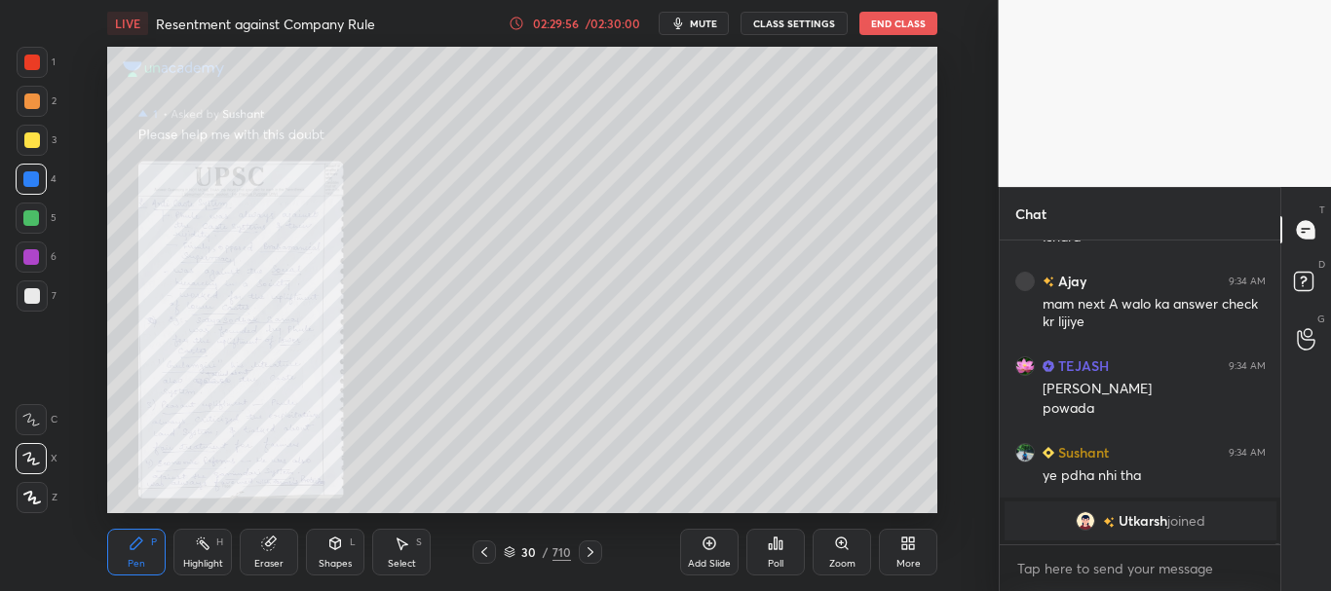
click at [484, 552] on icon at bounding box center [484, 553] width 16 height 16
click at [863, 556] on div "Zoom" at bounding box center [841, 552] width 58 height 47
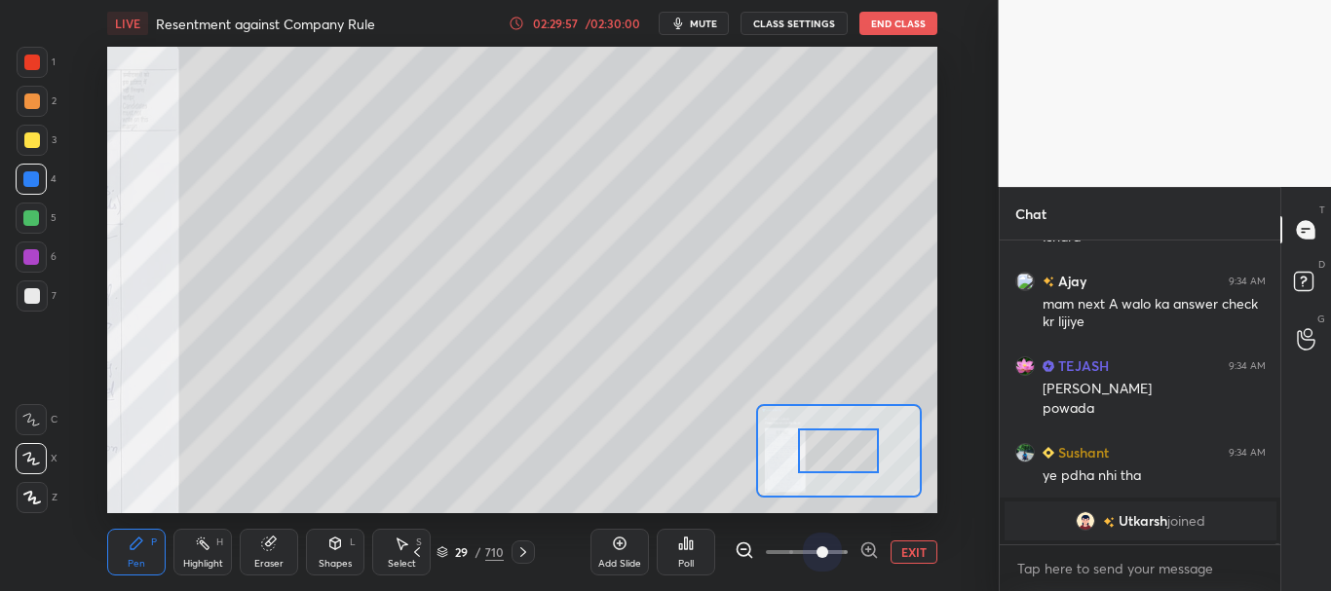
click at [833, 546] on span at bounding box center [807, 552] width 82 height 29
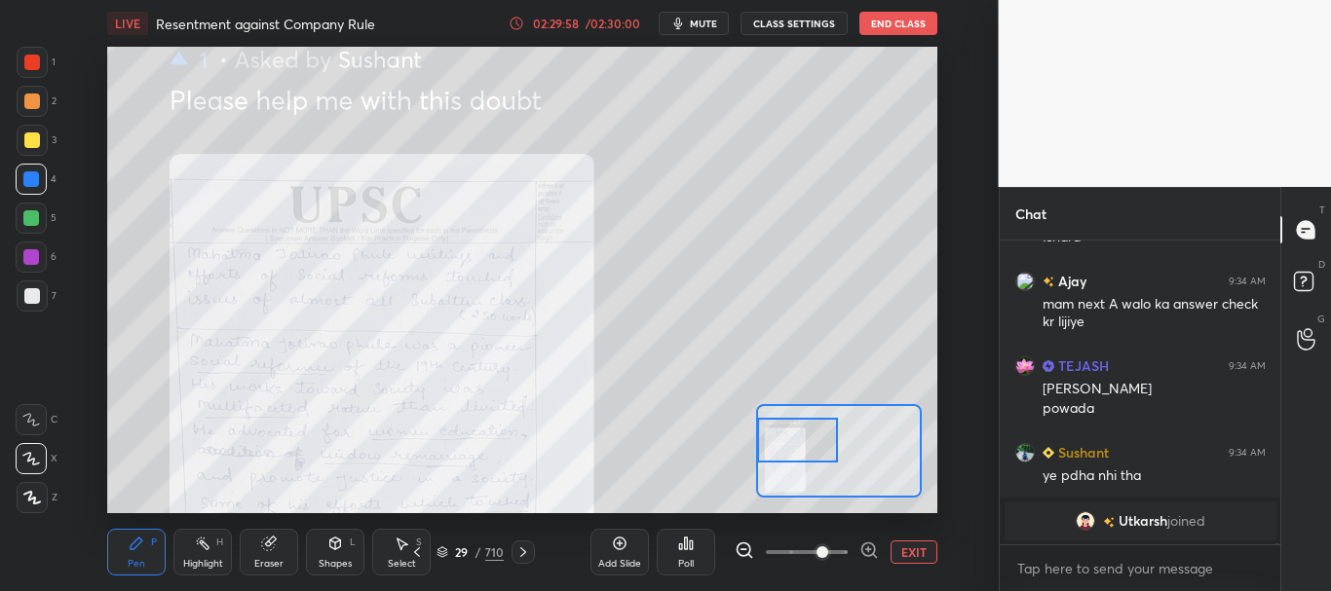
drag, startPoint x: 835, startPoint y: 453, endPoint x: 812, endPoint y: 428, distance: 34.5
click at [809, 428] on div at bounding box center [797, 440] width 81 height 45
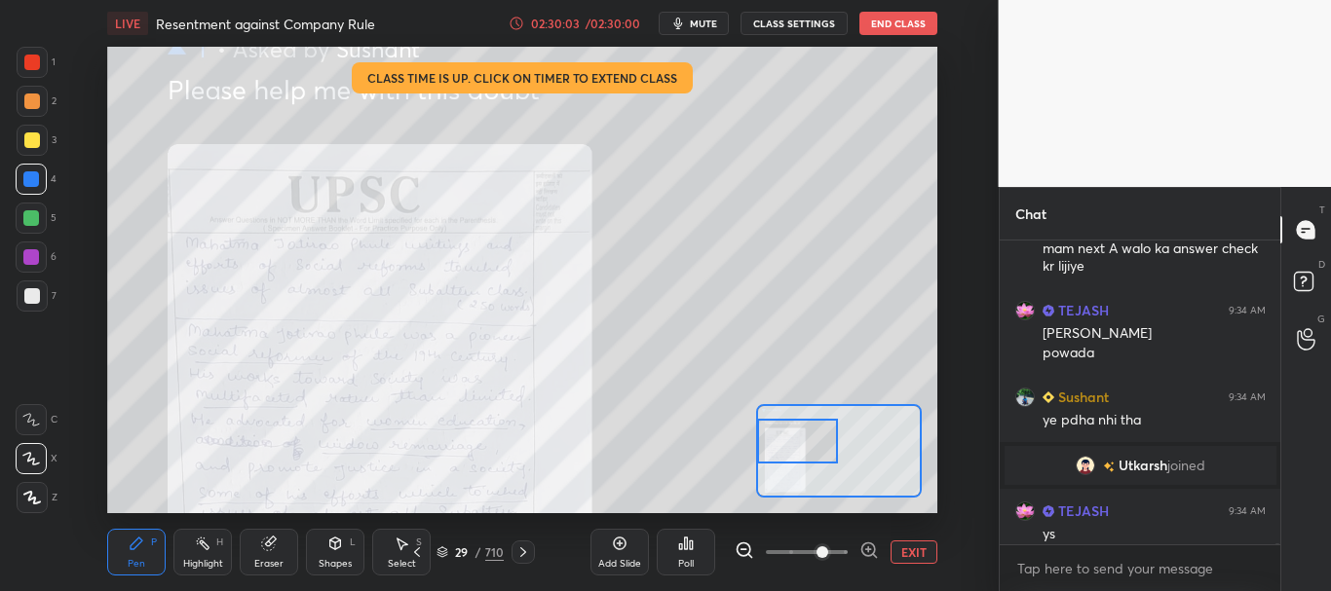
scroll to position [107791, 0]
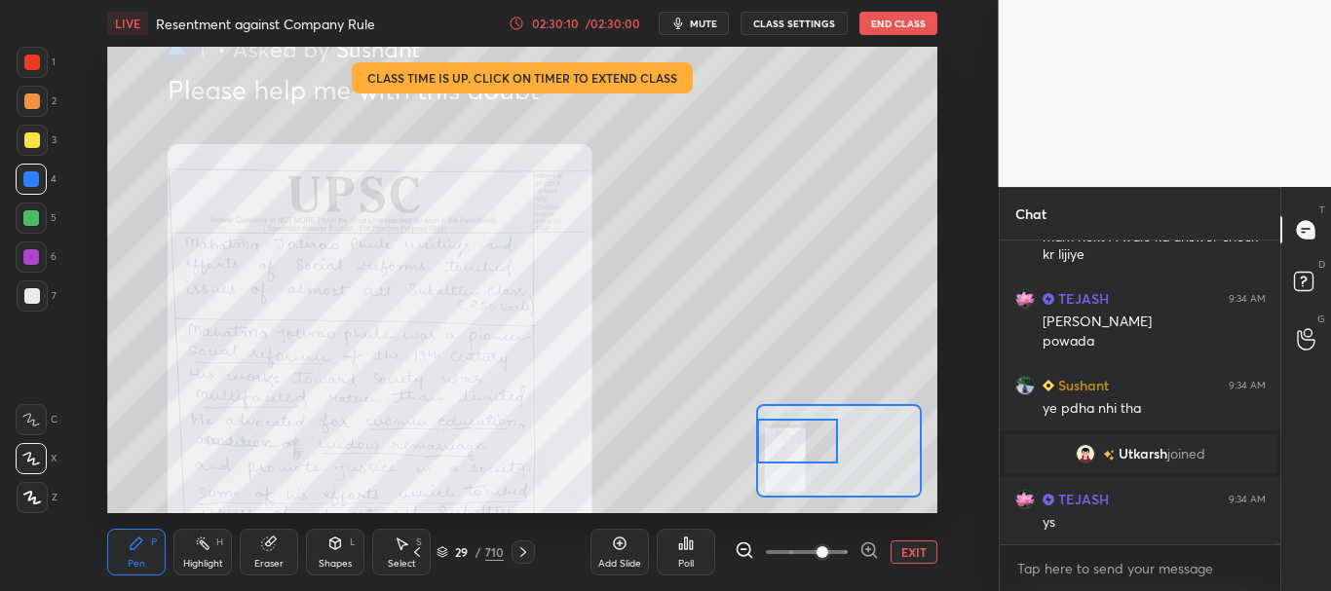
click at [919, 548] on button "EXIT" at bounding box center [913, 552] width 47 height 23
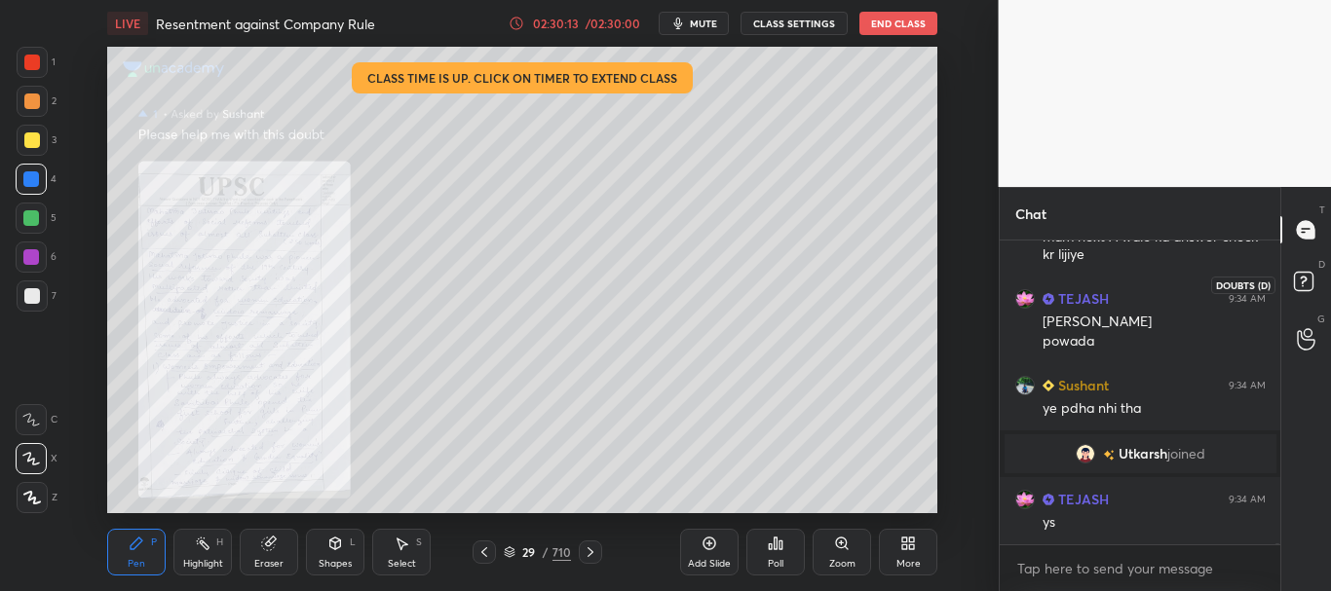
click at [1303, 281] on rect at bounding box center [1303, 282] width 19 height 19
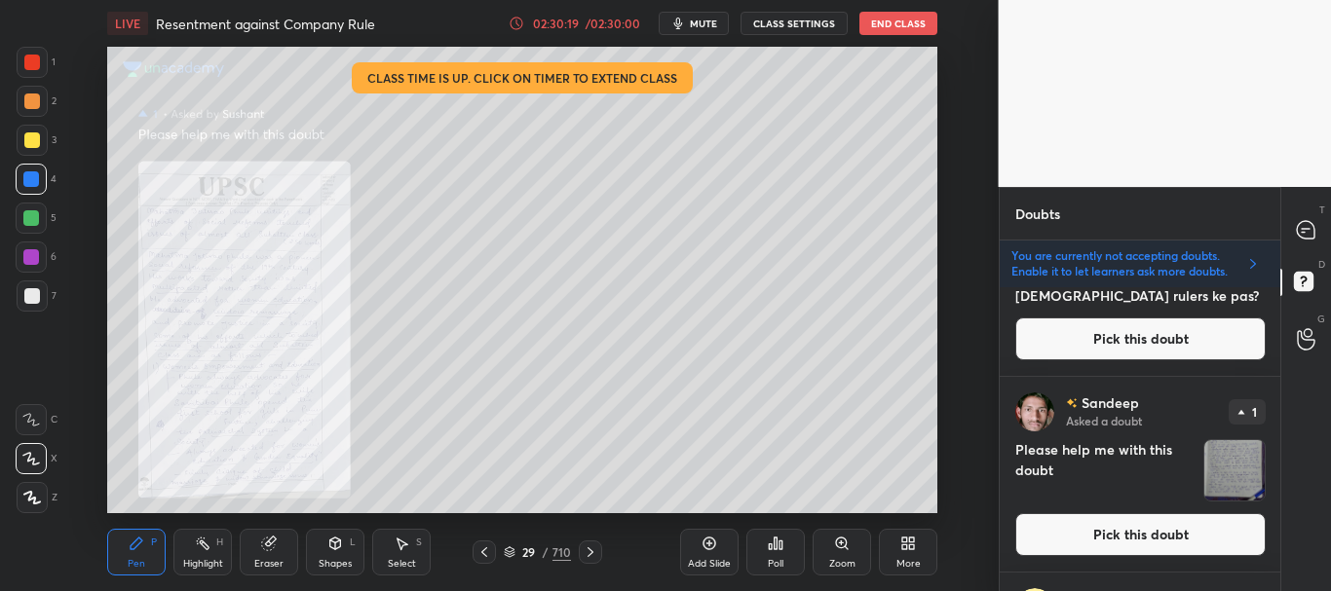
scroll to position [109, 0]
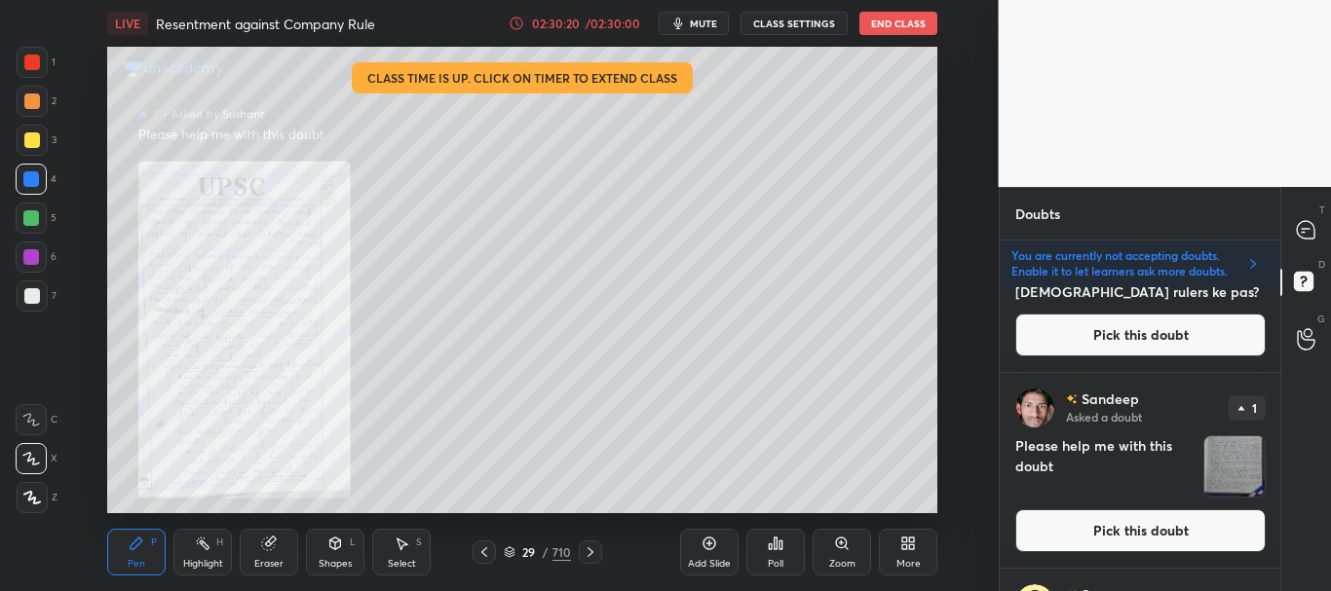
click at [1123, 522] on button "Pick this doubt" at bounding box center [1140, 531] width 250 height 43
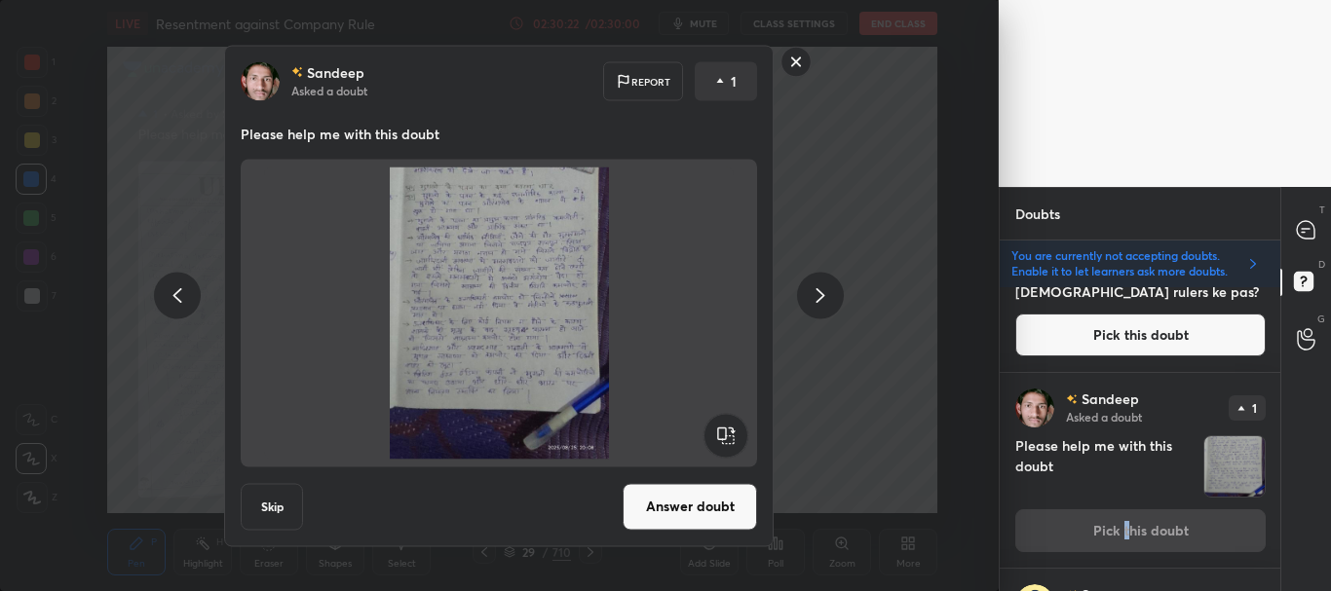
click at [712, 487] on button "Answer doubt" at bounding box center [690, 506] width 134 height 47
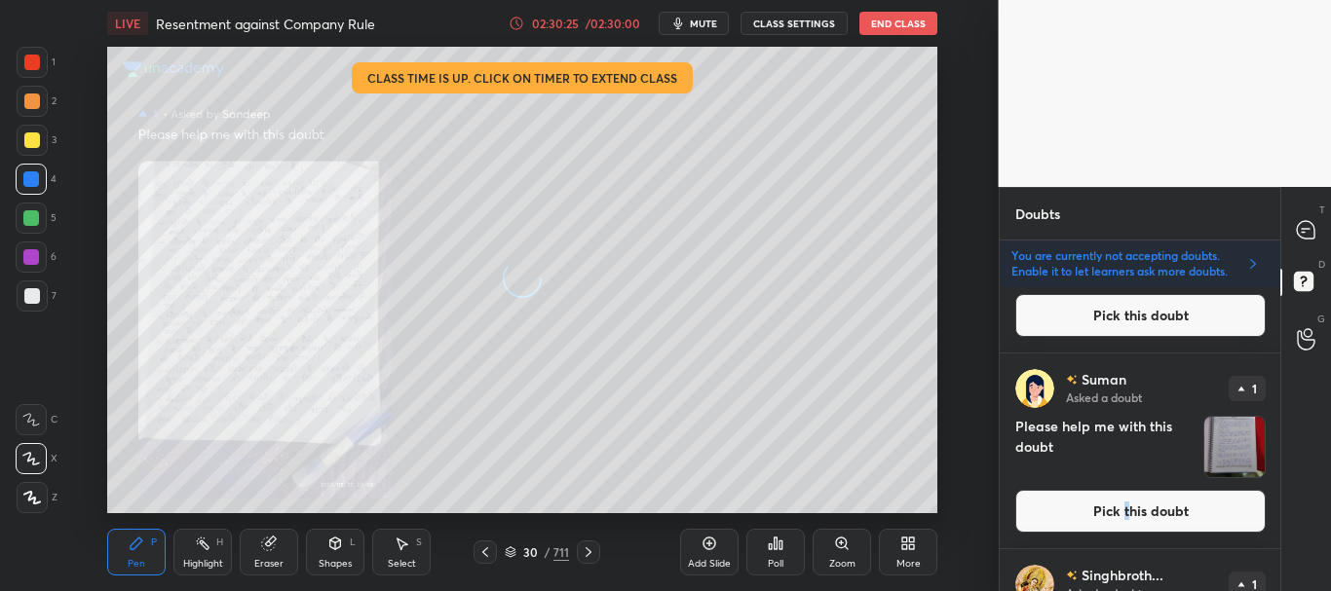
scroll to position [139, 0]
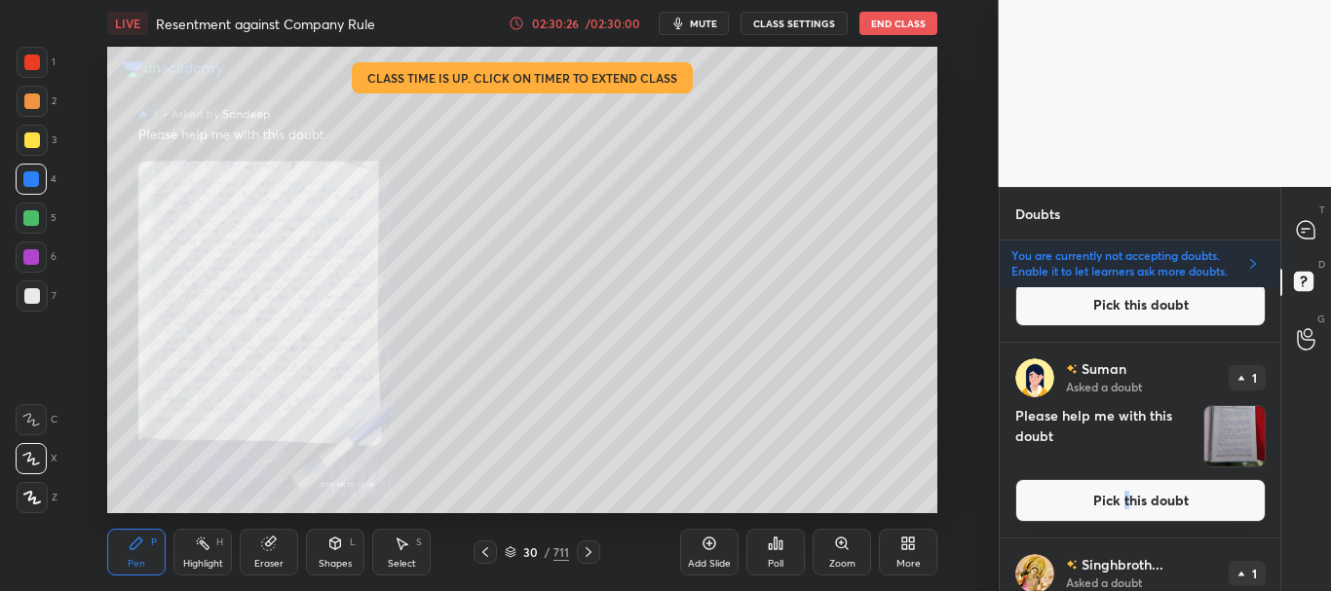
click at [1127, 497] on button "Pick this doubt" at bounding box center [1140, 500] width 250 height 43
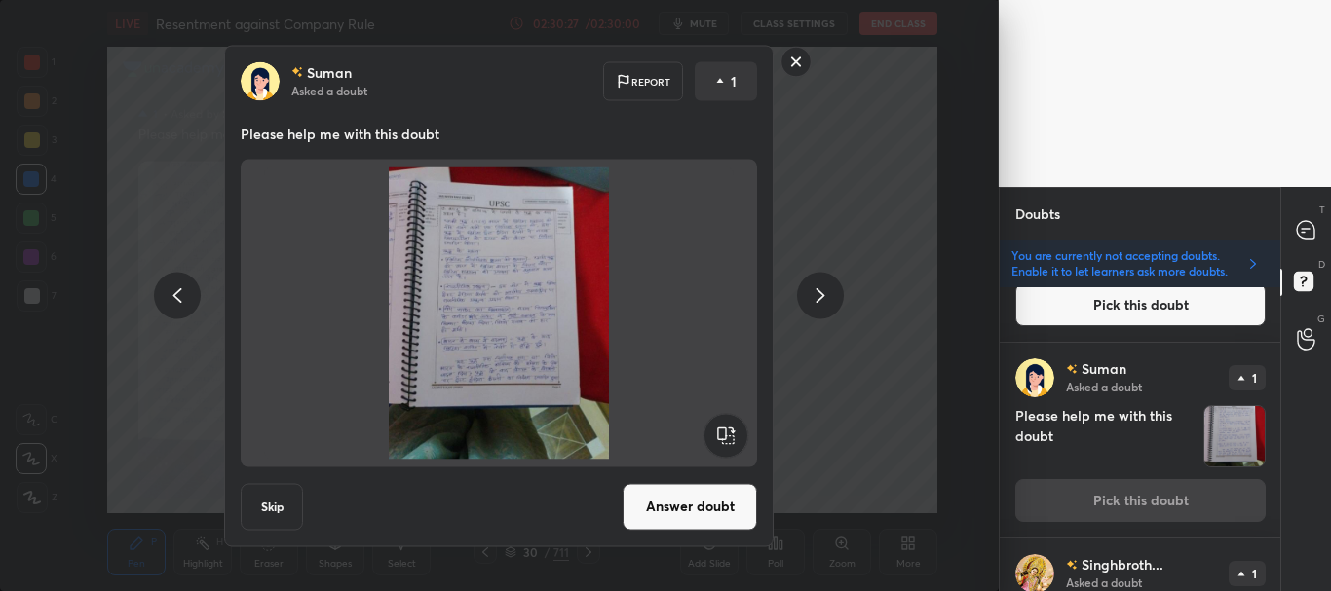
click at [713, 502] on button "Answer doubt" at bounding box center [690, 506] width 134 height 47
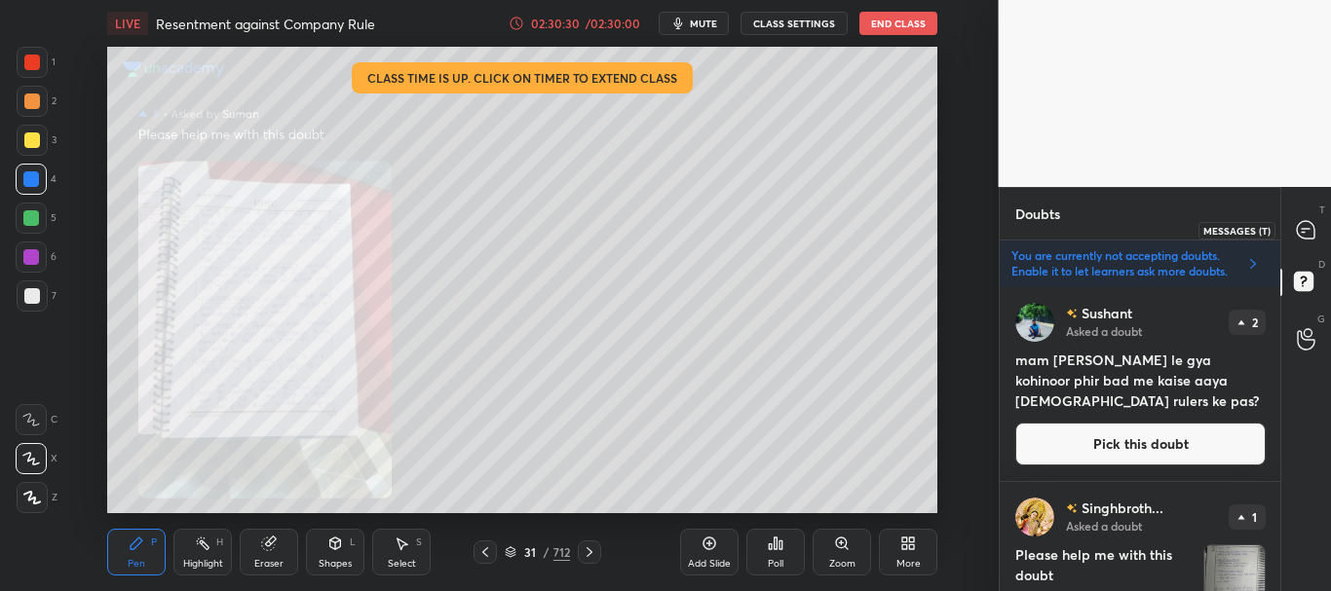
click at [1306, 234] on icon at bounding box center [1306, 230] width 18 height 18
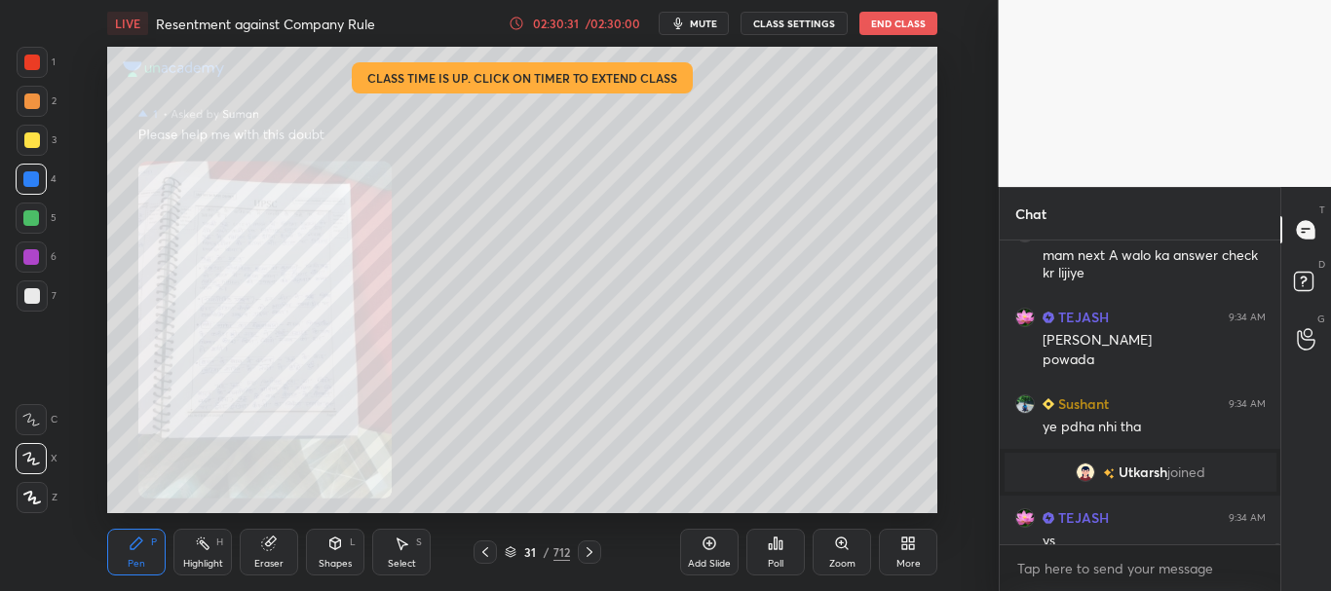
scroll to position [108280, 0]
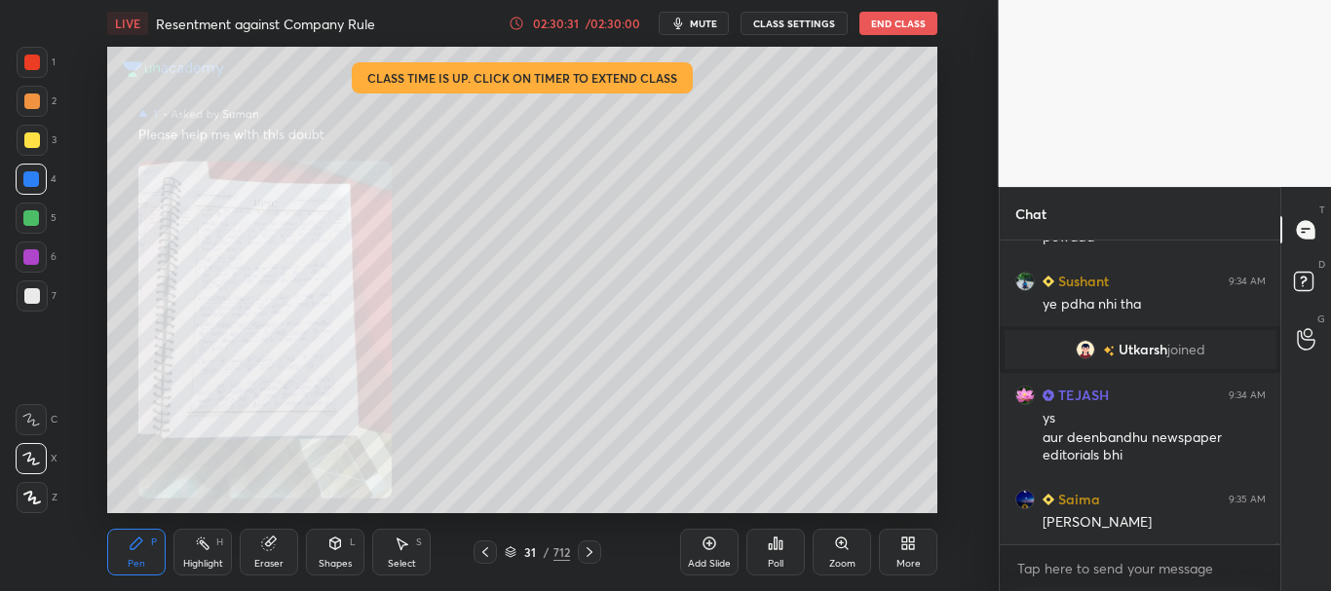
click at [489, 545] on icon at bounding box center [485, 553] width 16 height 16
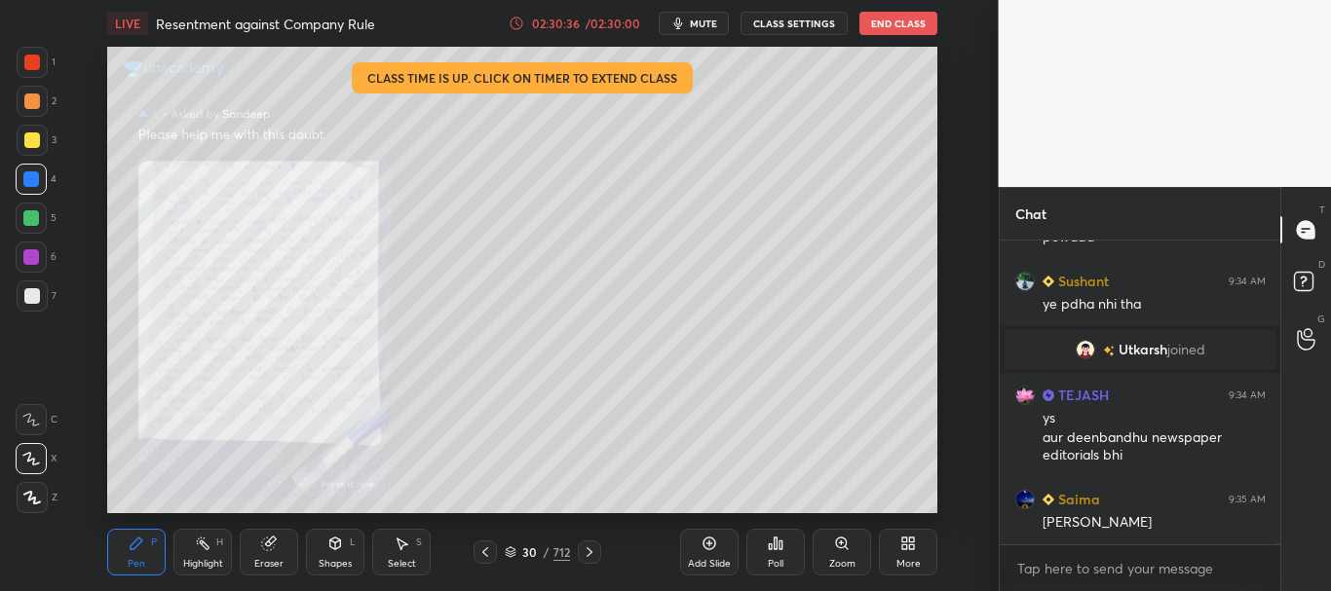
click at [844, 545] on icon at bounding box center [841, 543] width 11 height 11
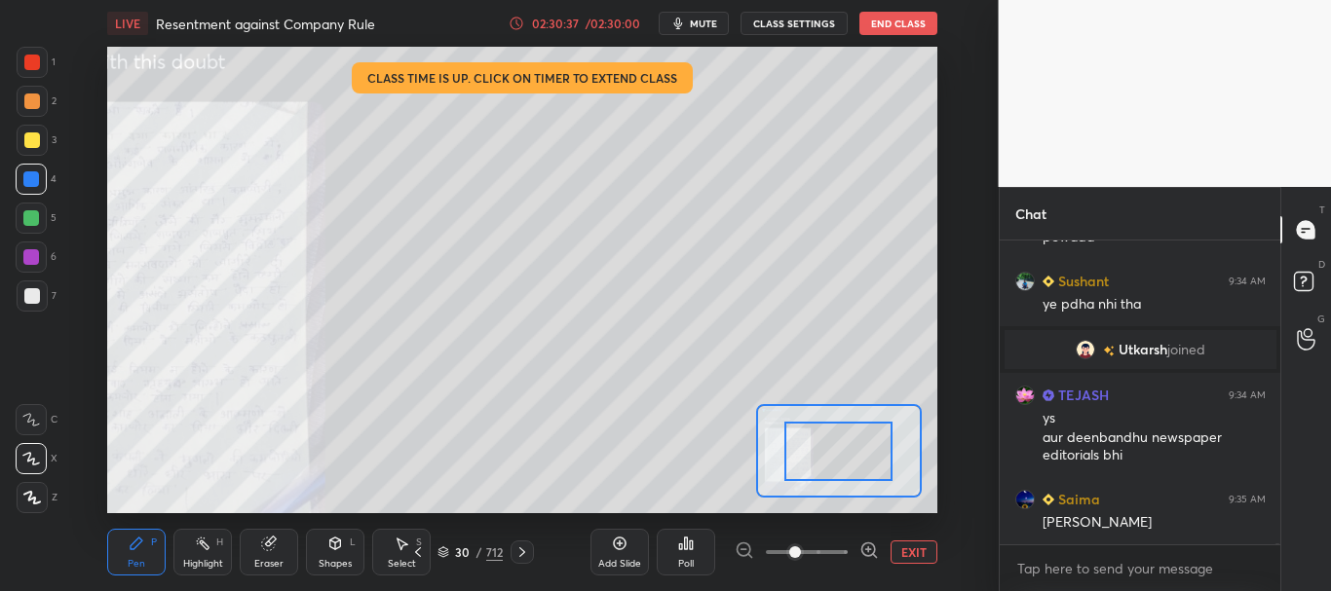
click at [834, 549] on span at bounding box center [807, 552] width 82 height 29
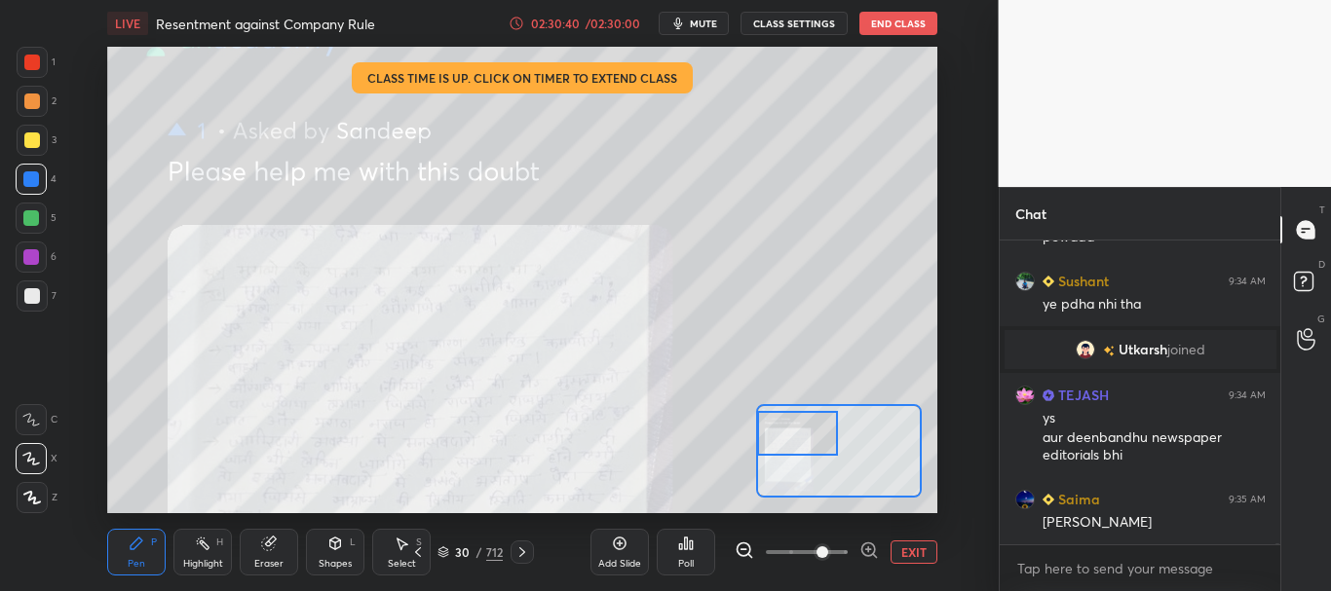
scroll to position [108347, 0]
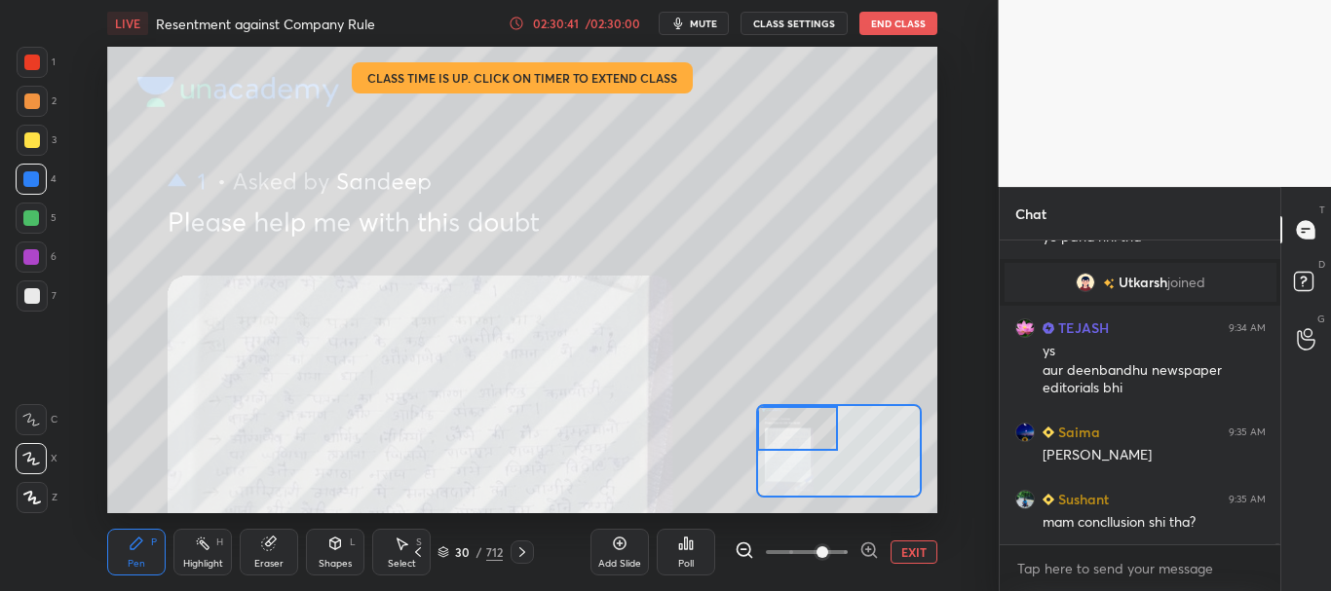
drag, startPoint x: 851, startPoint y: 459, endPoint x: 798, endPoint y: 426, distance: 63.0
click at [798, 426] on div at bounding box center [797, 428] width 81 height 45
click at [910, 546] on button "EXIT" at bounding box center [913, 552] width 47 height 23
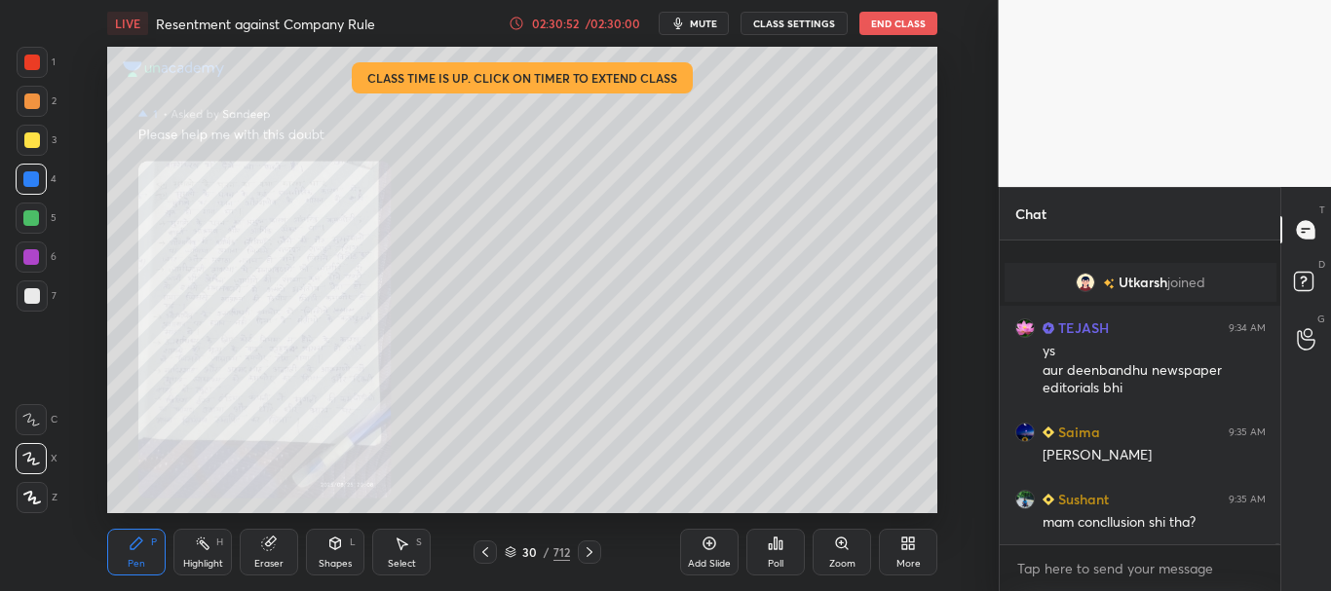
scroll to position [108414, 0]
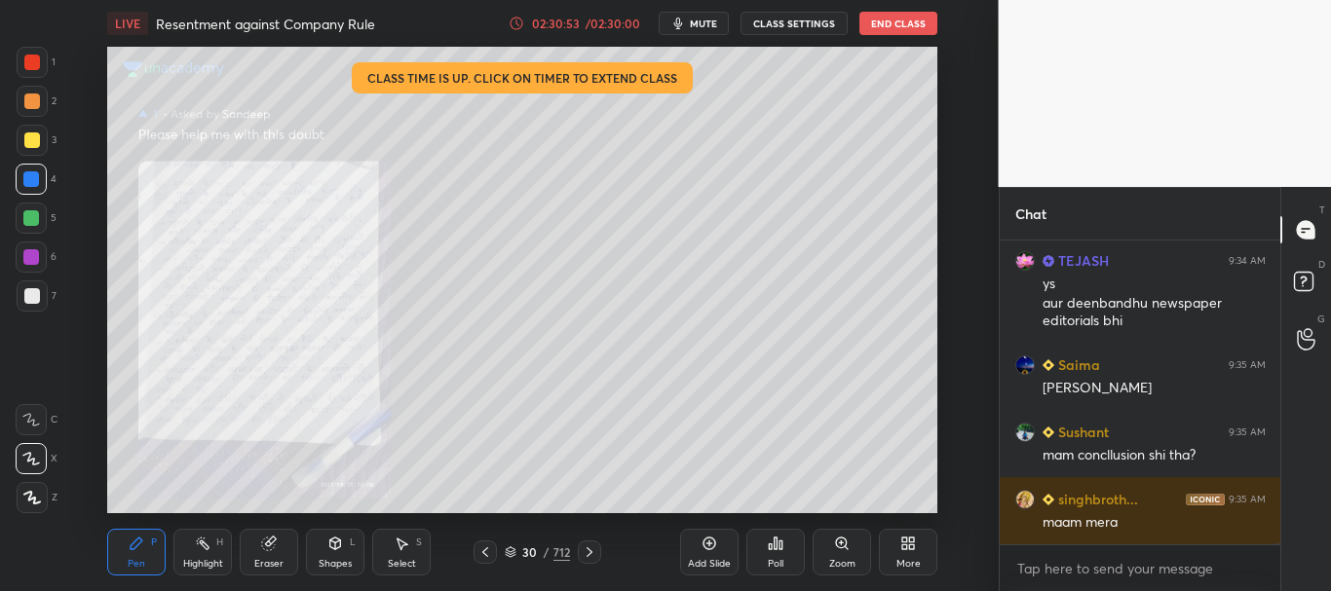
click at [588, 554] on icon at bounding box center [590, 553] width 16 height 16
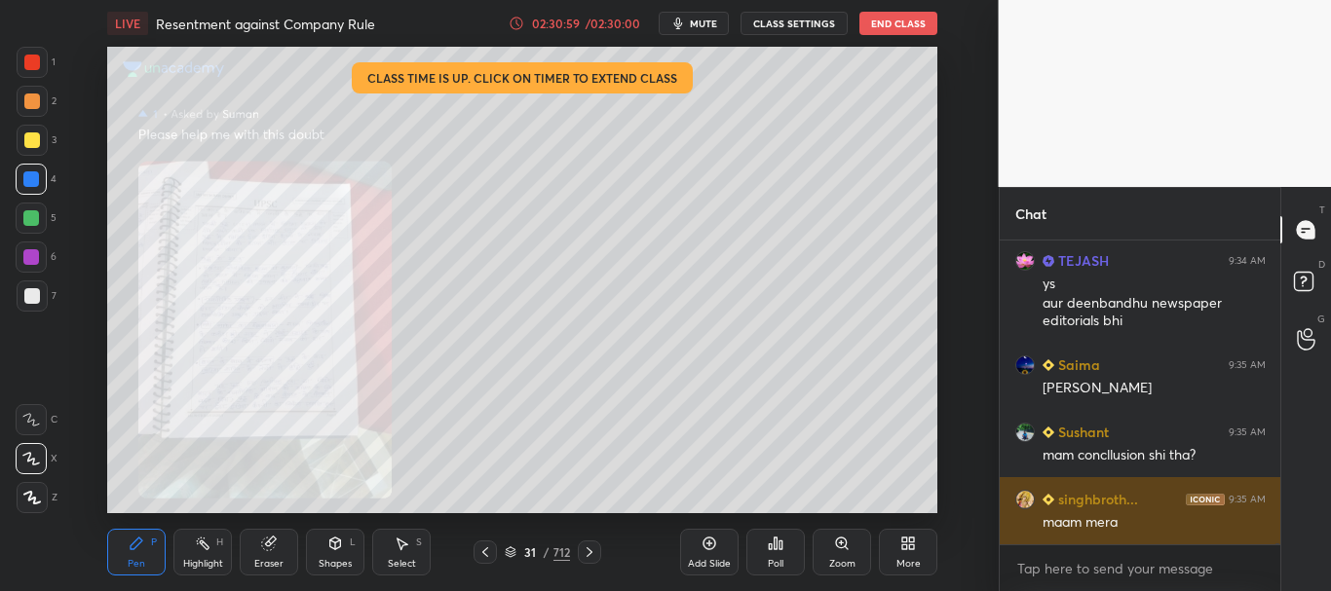
click at [1108, 498] on h6 "singhbroth..." at bounding box center [1096, 499] width 84 height 20
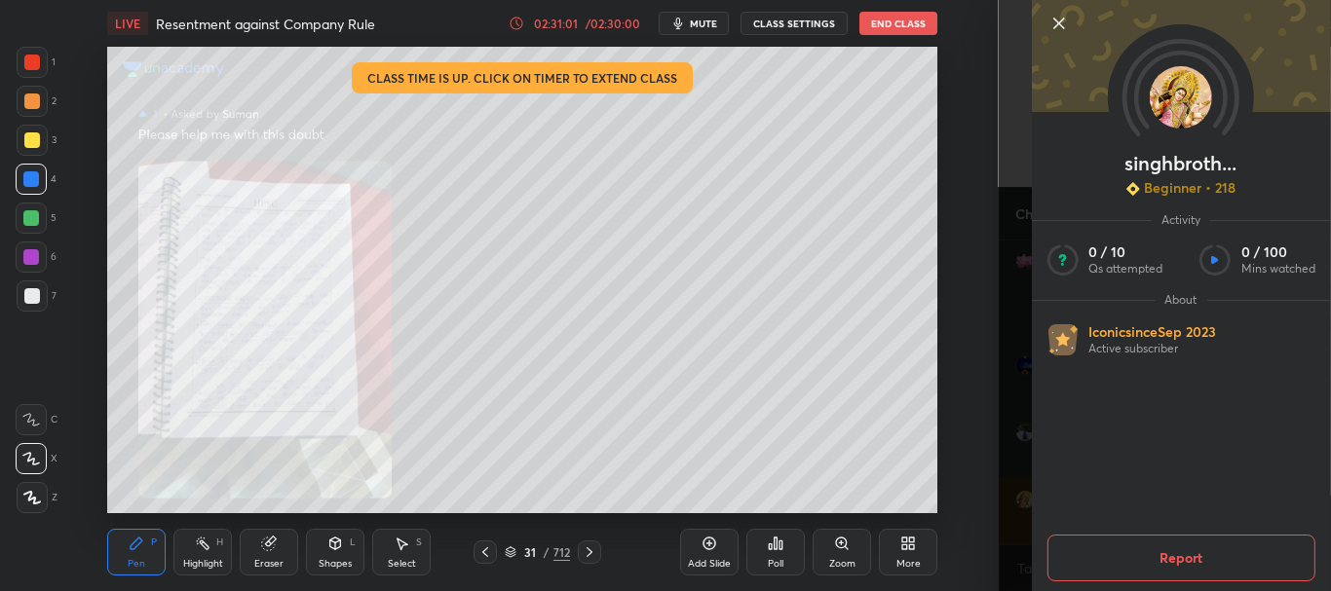
scroll to position [108481, 0]
click at [1058, 21] on icon at bounding box center [1057, 23] width 23 height 23
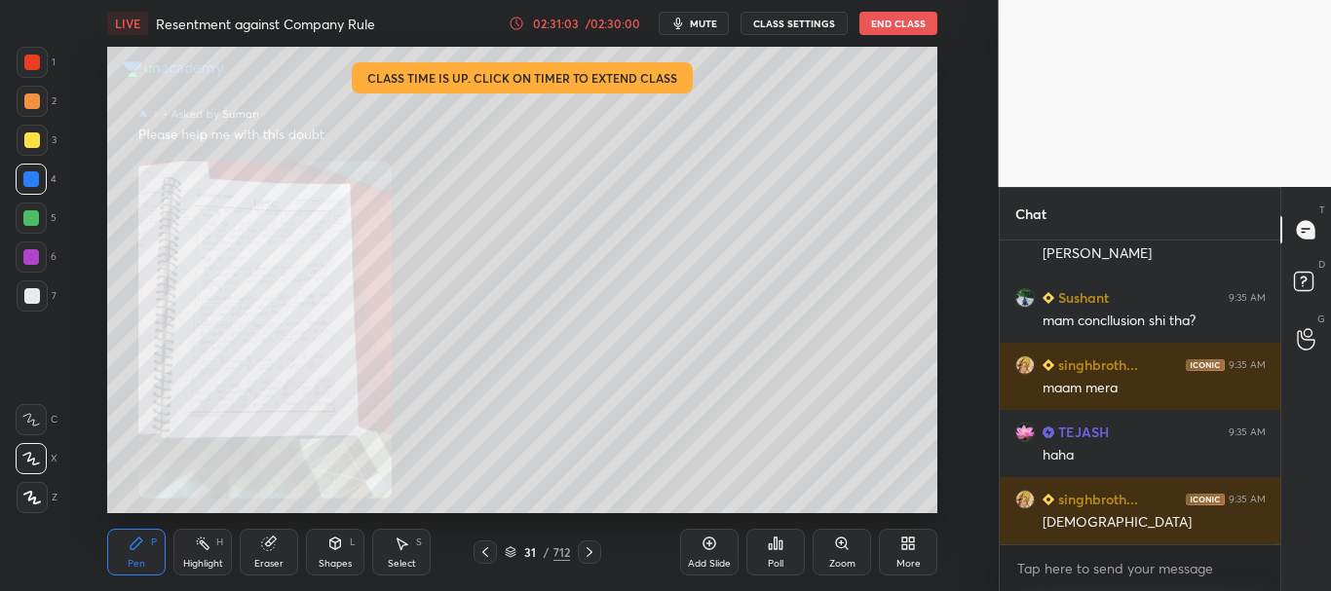
scroll to position [108595, 0]
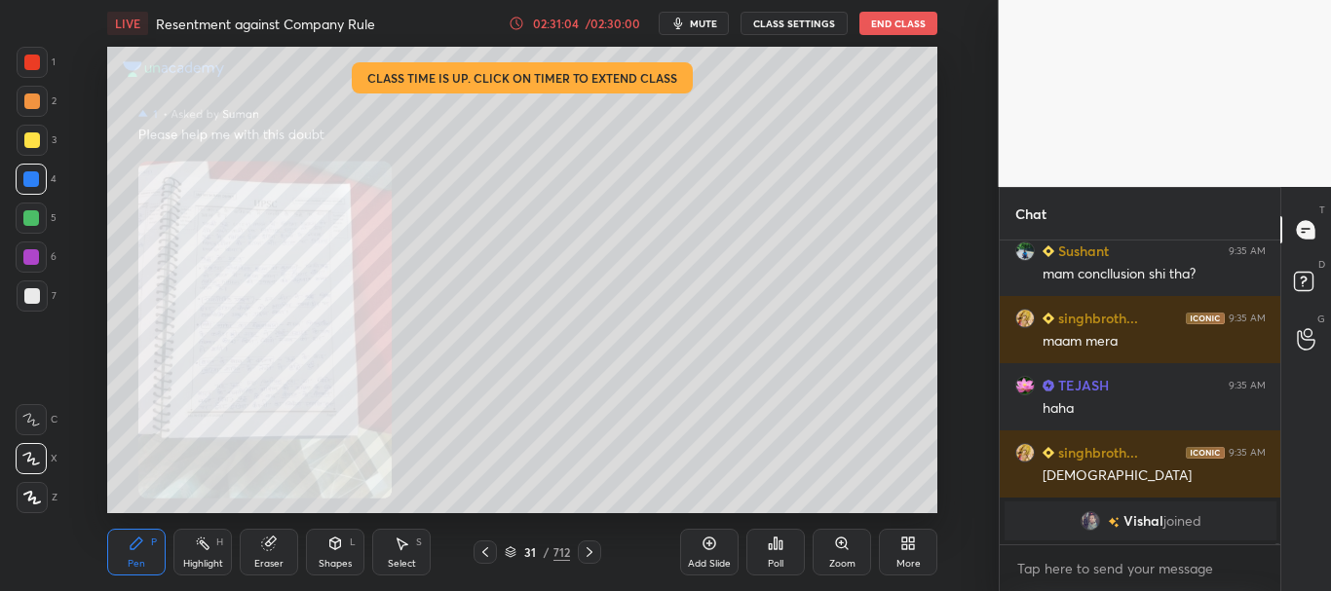
click at [836, 550] on icon at bounding box center [842, 544] width 16 height 16
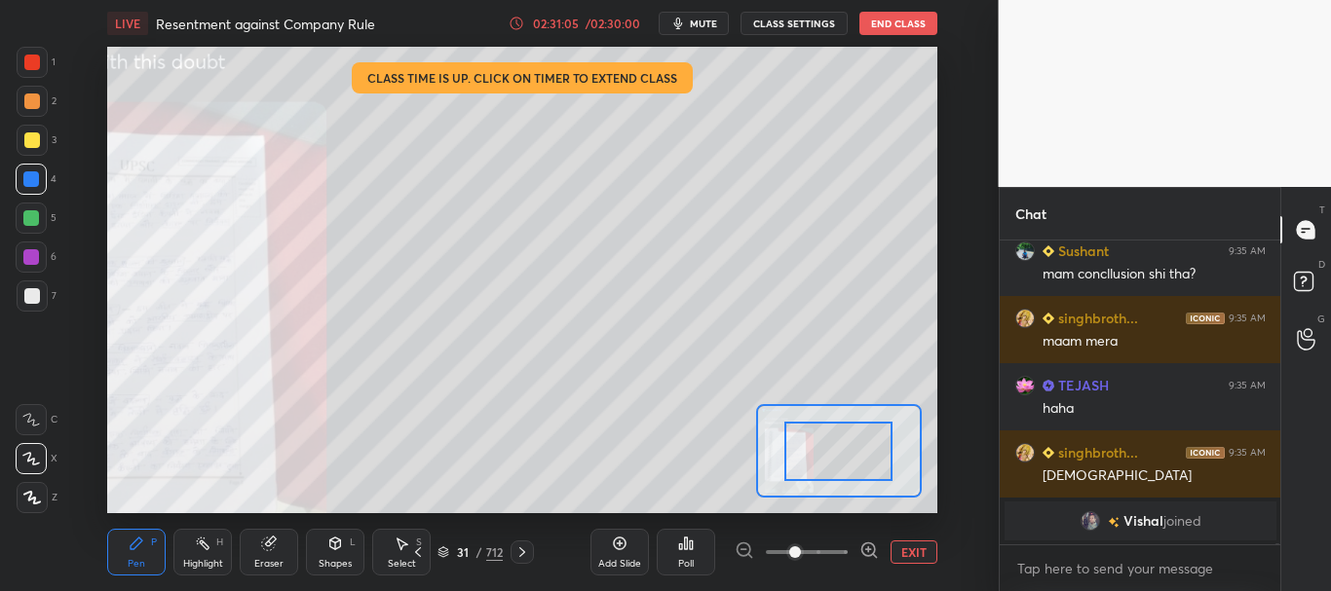
click at [835, 550] on span at bounding box center [807, 552] width 82 height 29
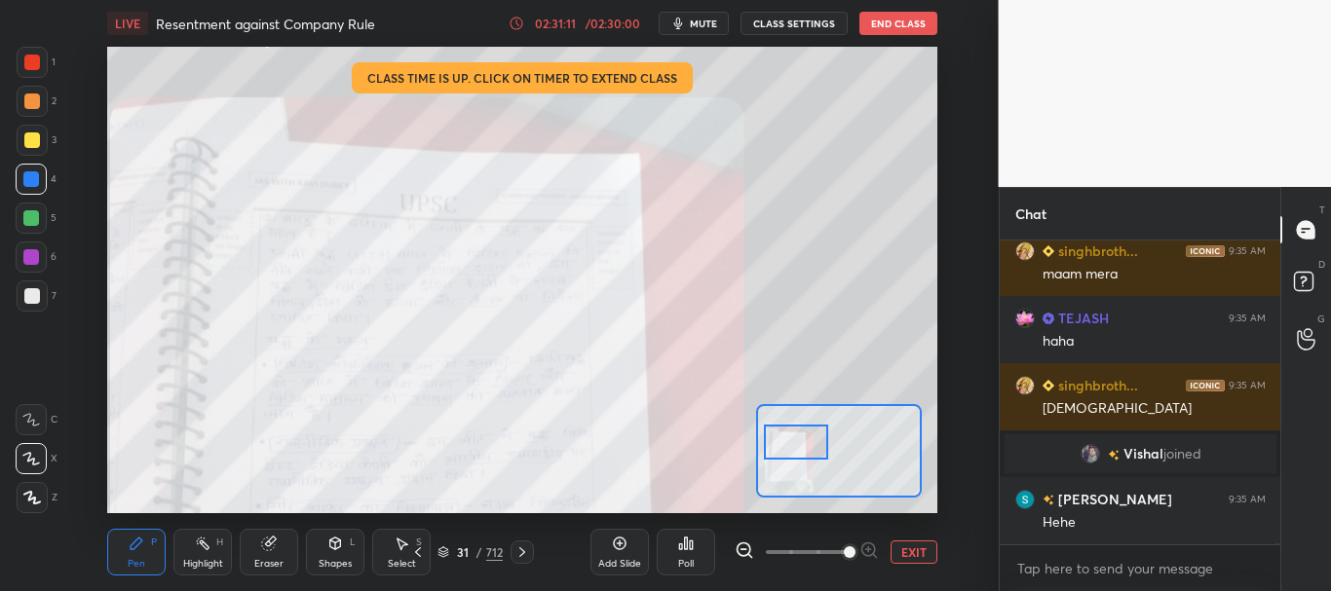
scroll to position [108091, 0]
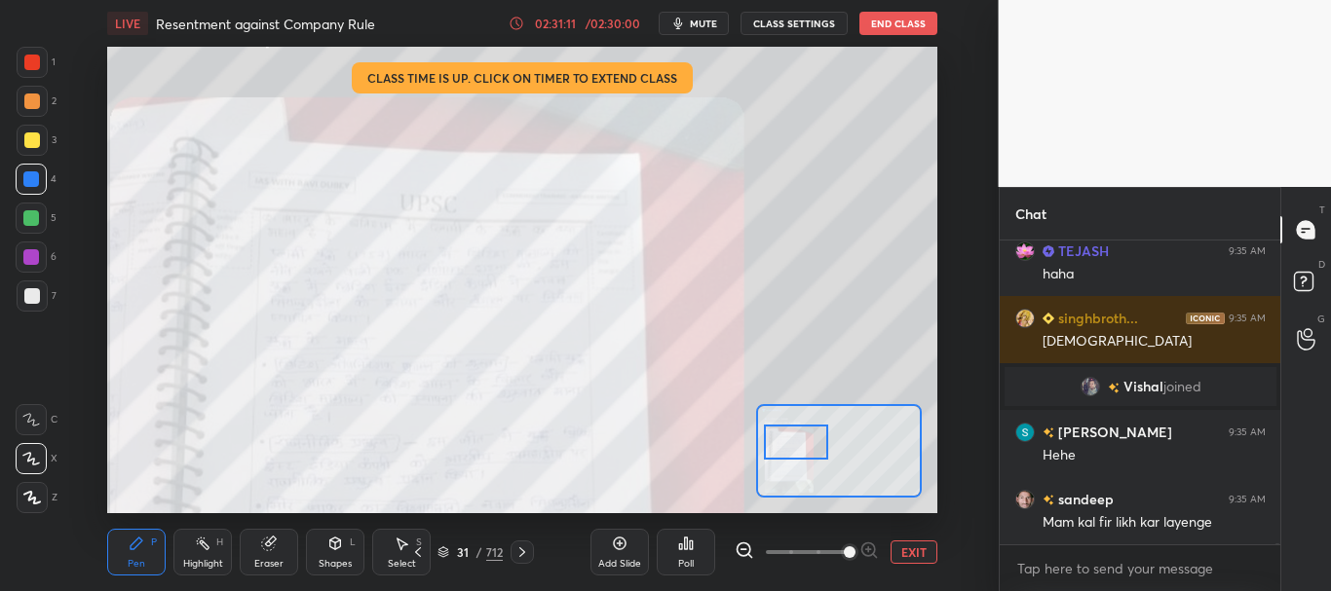
drag, startPoint x: 848, startPoint y: 456, endPoint x: 805, endPoint y: 449, distance: 43.4
click at [805, 449] on div at bounding box center [796, 443] width 65 height 36
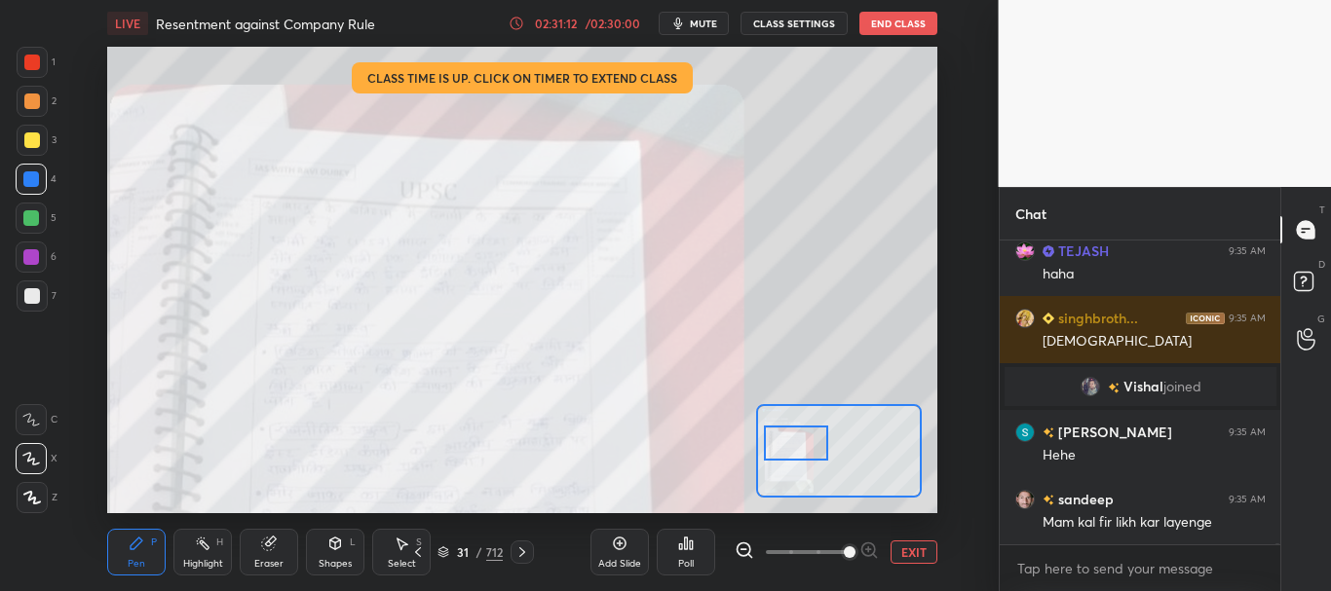
click at [911, 548] on button "EXIT" at bounding box center [913, 552] width 47 height 23
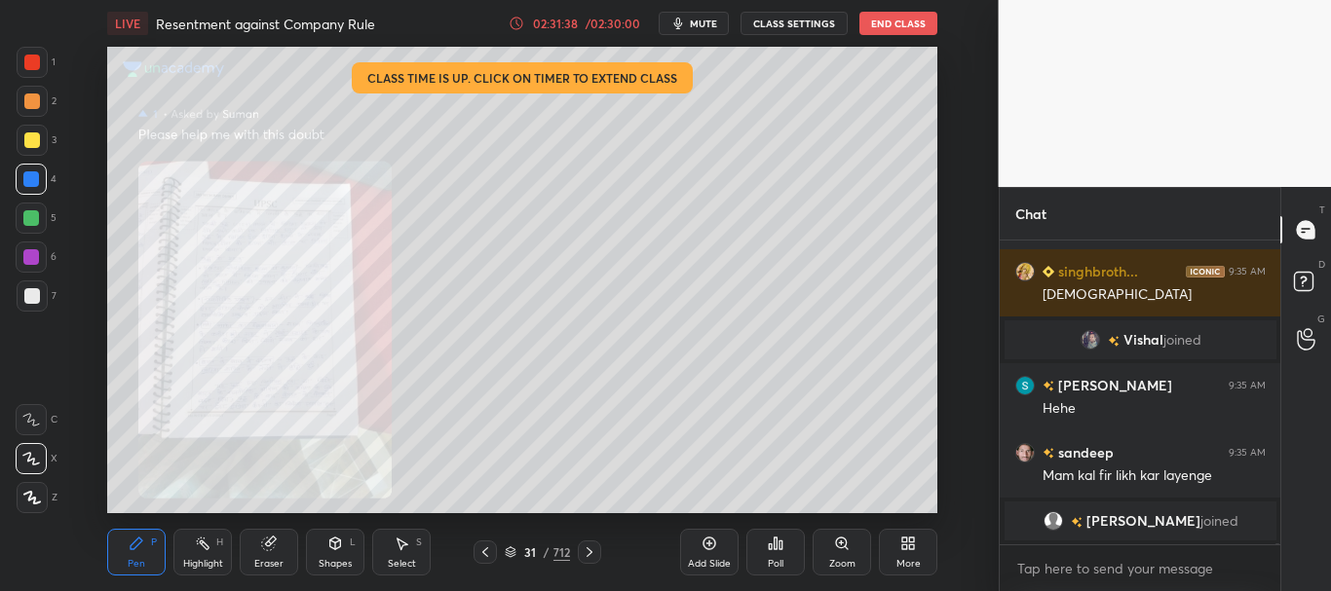
scroll to position [108168, 0]
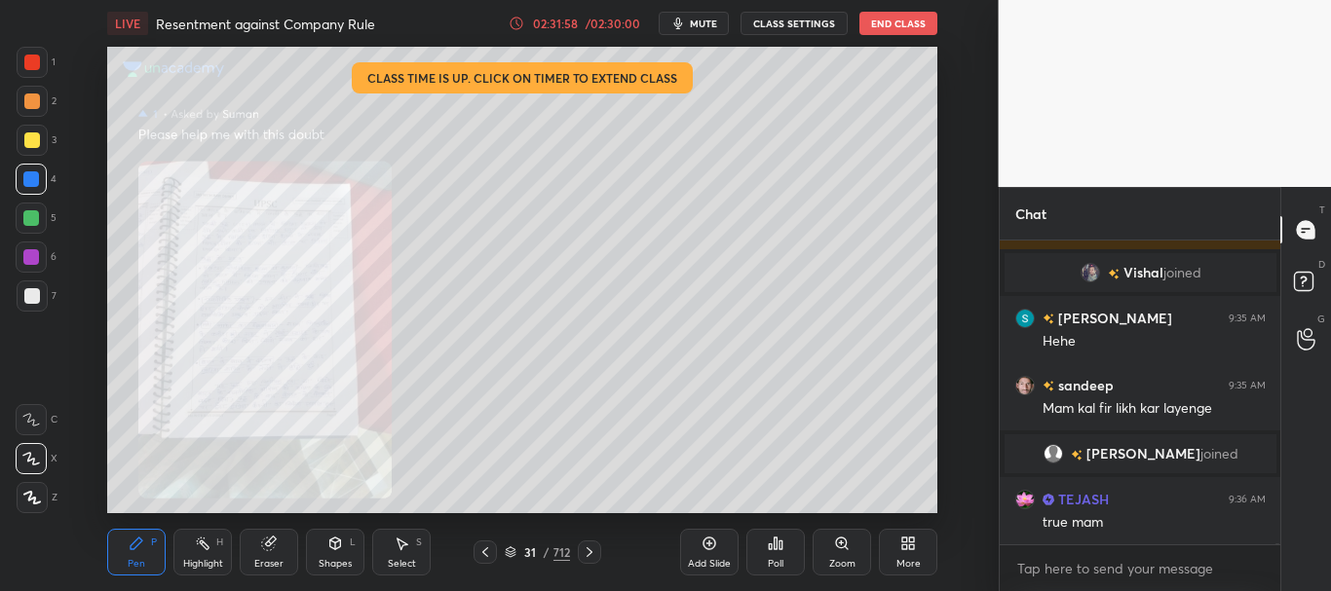
click at [36, 61] on div at bounding box center [32, 63] width 16 height 16
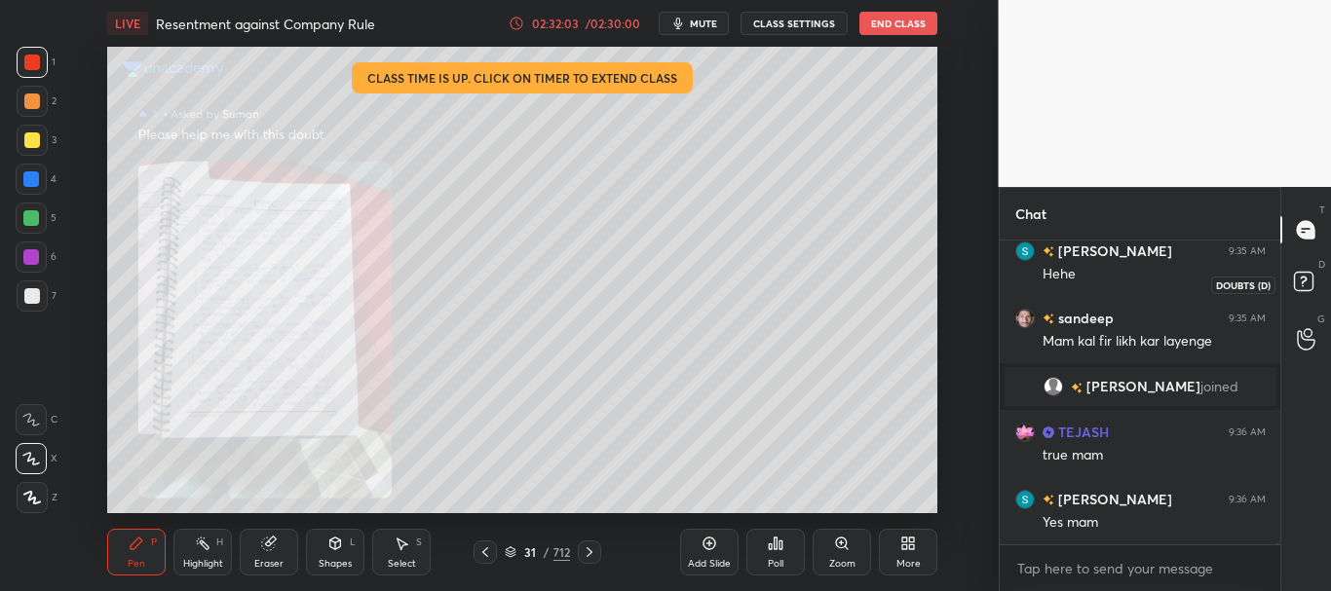
click at [1309, 278] on rect at bounding box center [1303, 282] width 19 height 19
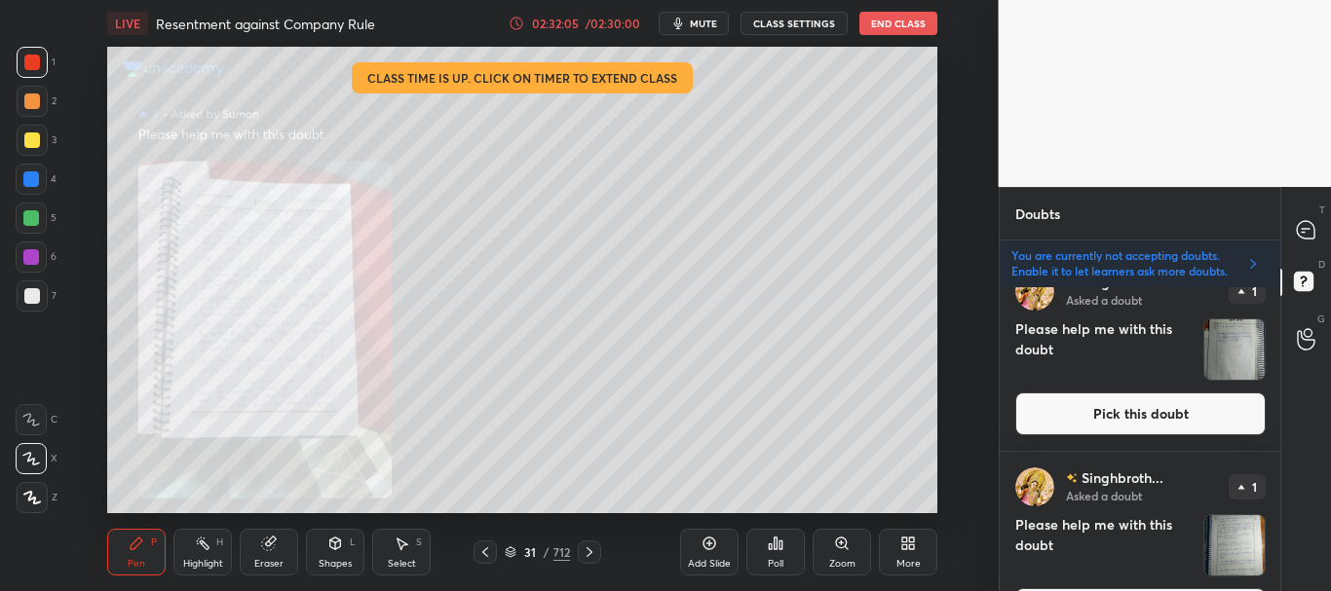
scroll to position [674, 0]
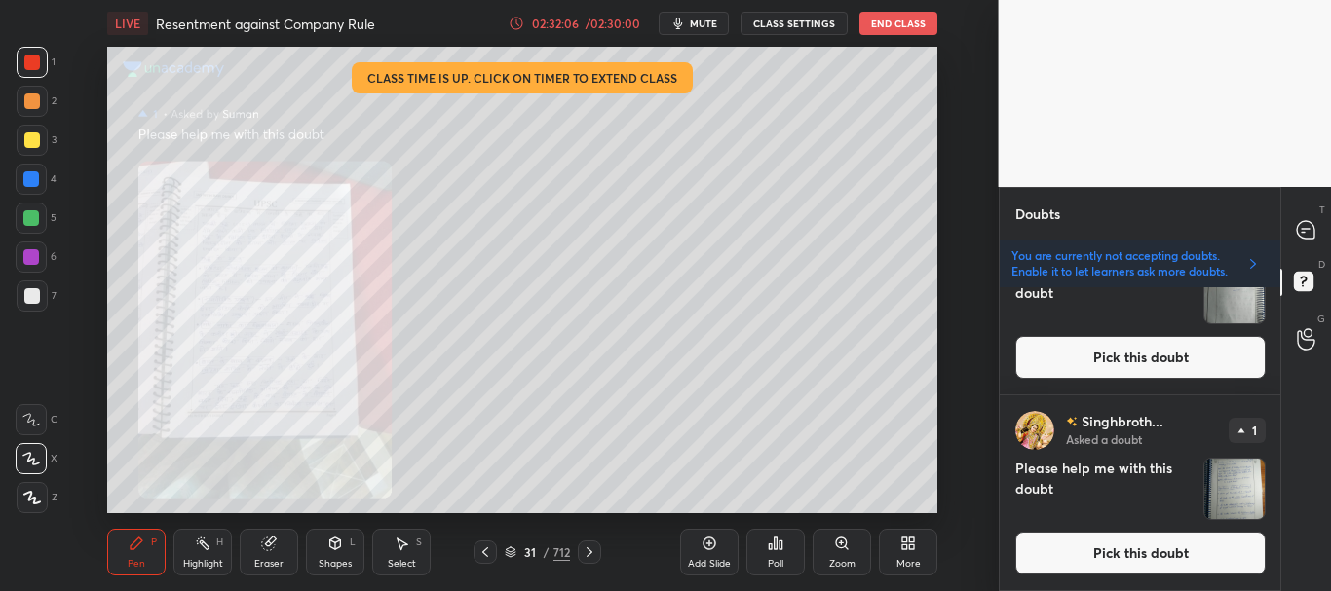
click at [1141, 552] on button "Pick this doubt" at bounding box center [1140, 553] width 250 height 43
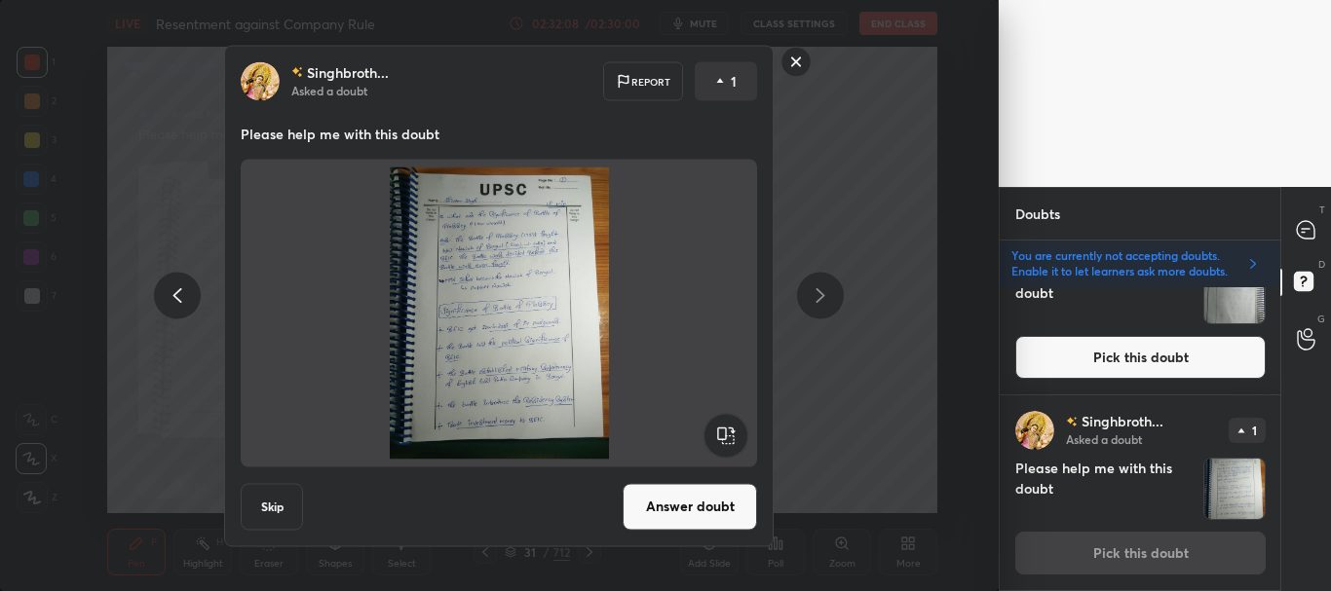
click at [696, 512] on button "Answer doubt" at bounding box center [690, 506] width 134 height 47
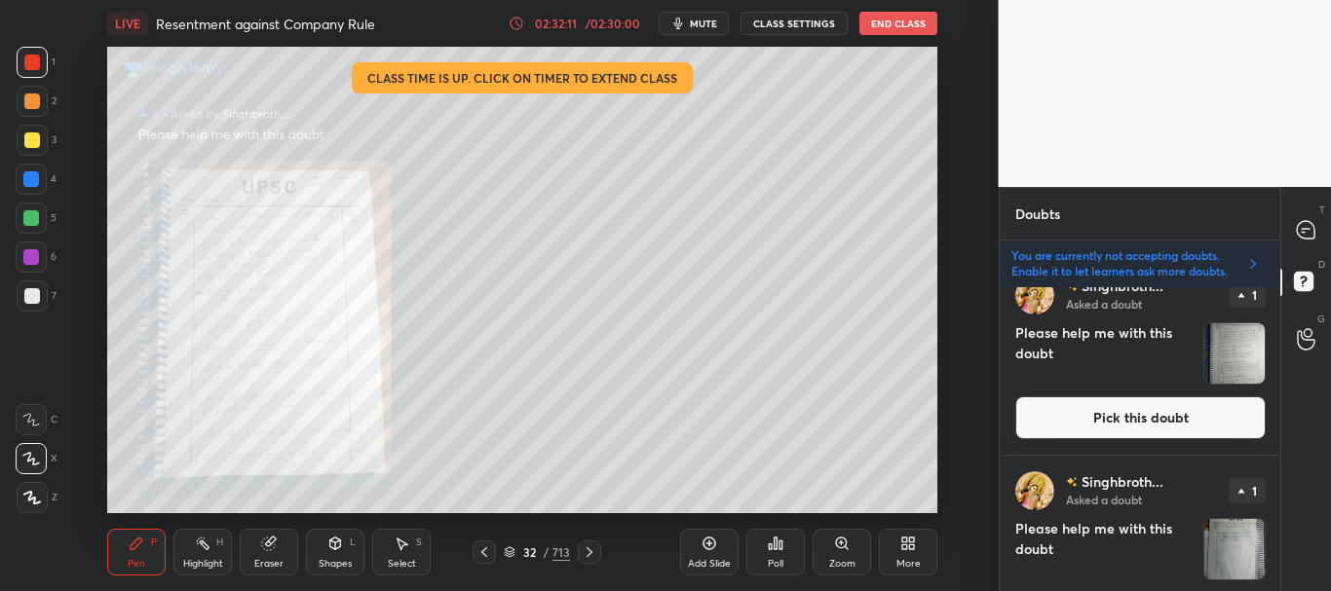
scroll to position [478, 0]
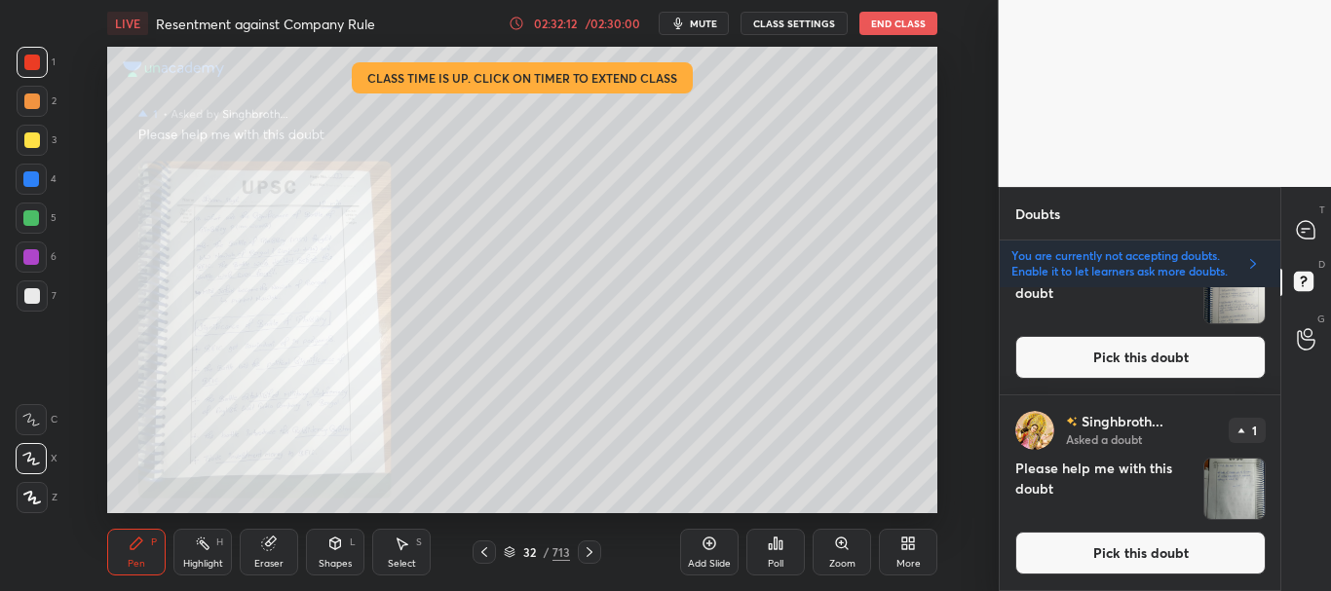
drag, startPoint x: 1146, startPoint y: 552, endPoint x: 1159, endPoint y: 550, distance: 13.8
click at [1146, 554] on button "Pick this doubt" at bounding box center [1140, 553] width 250 height 43
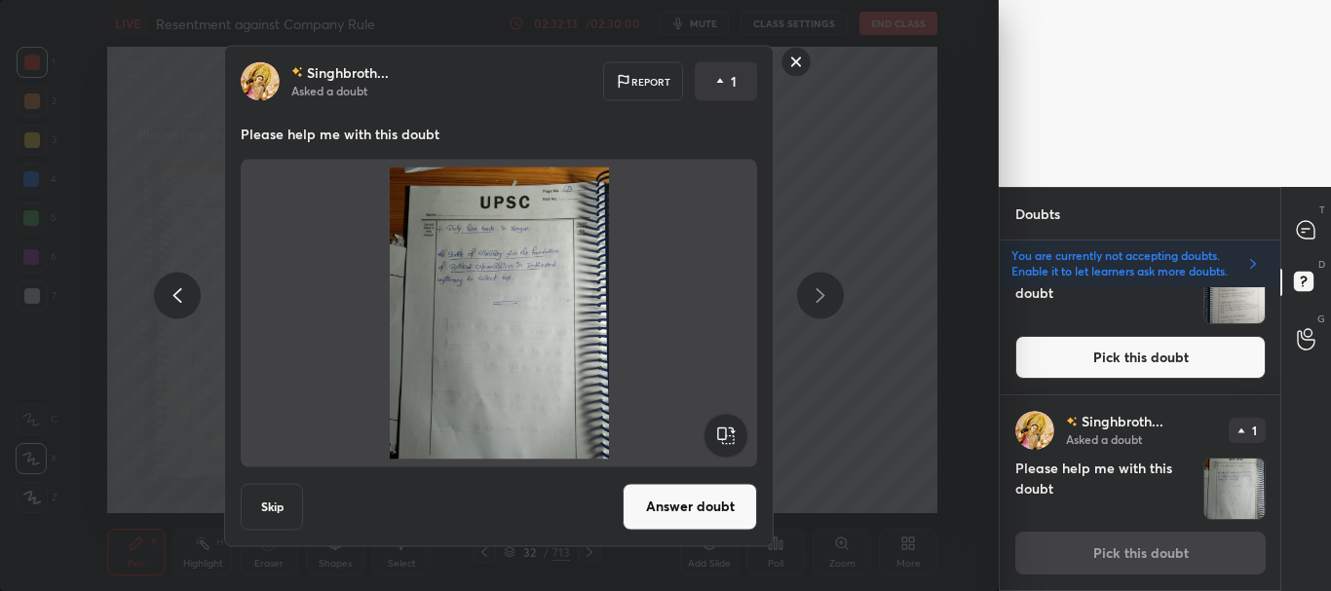
click at [699, 501] on button "Answer doubt" at bounding box center [690, 506] width 134 height 47
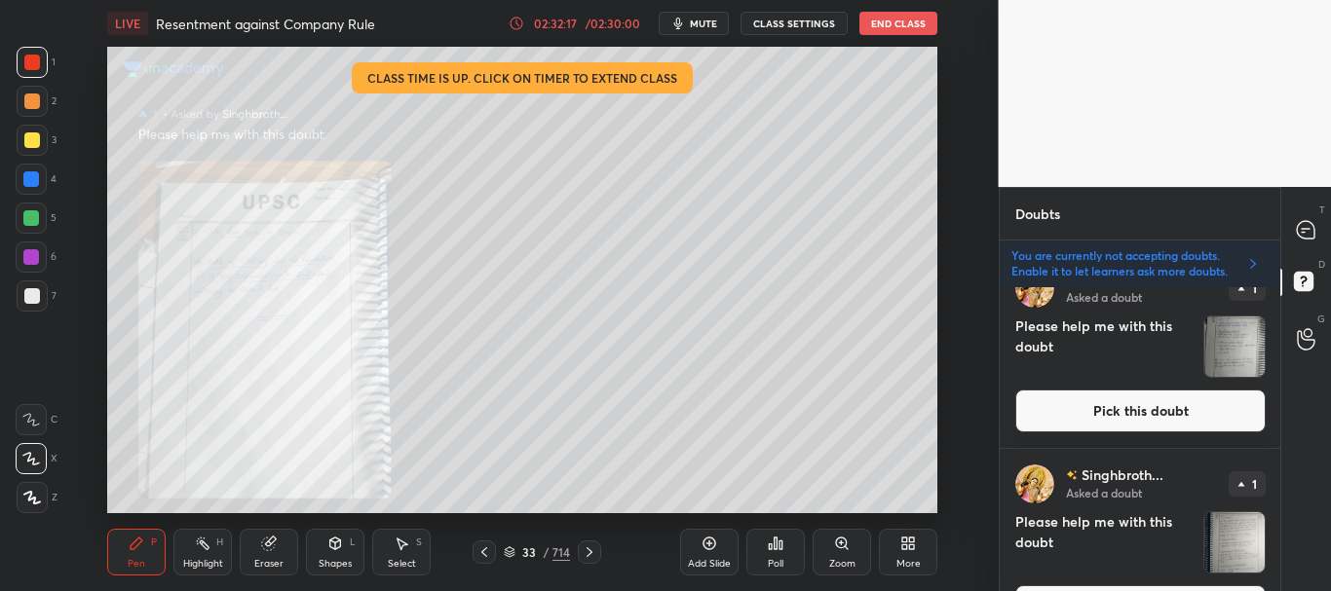
scroll to position [283, 0]
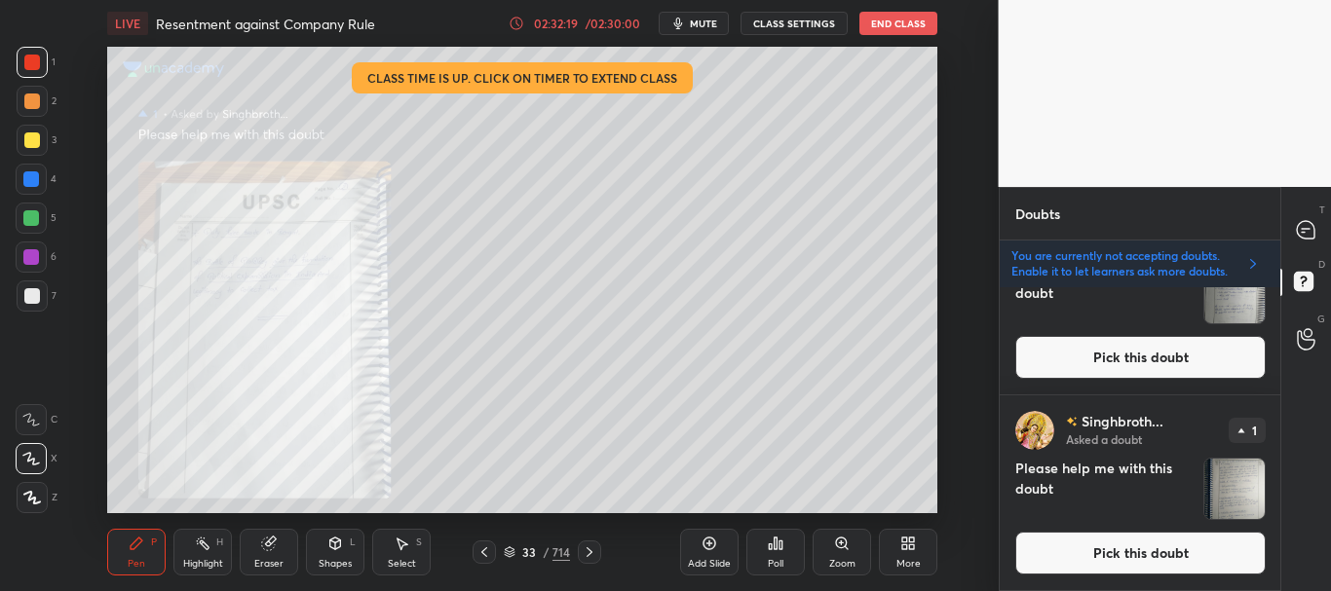
click at [487, 551] on icon at bounding box center [484, 553] width 16 height 16
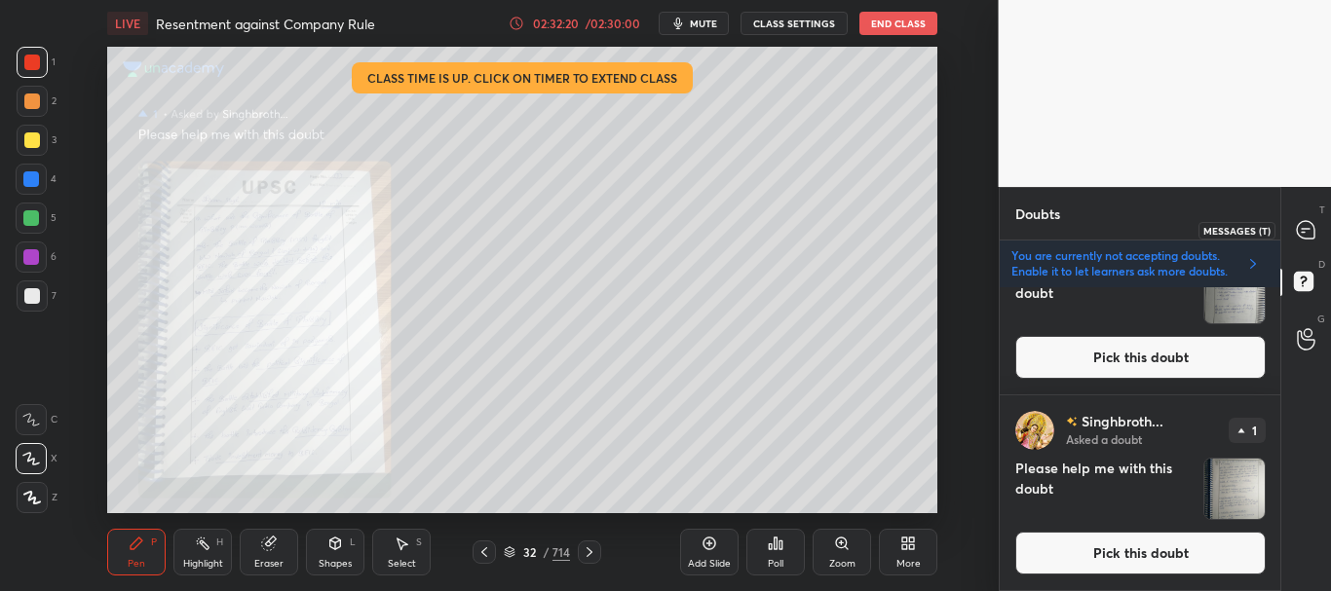
click at [1309, 231] on icon at bounding box center [1306, 230] width 18 height 18
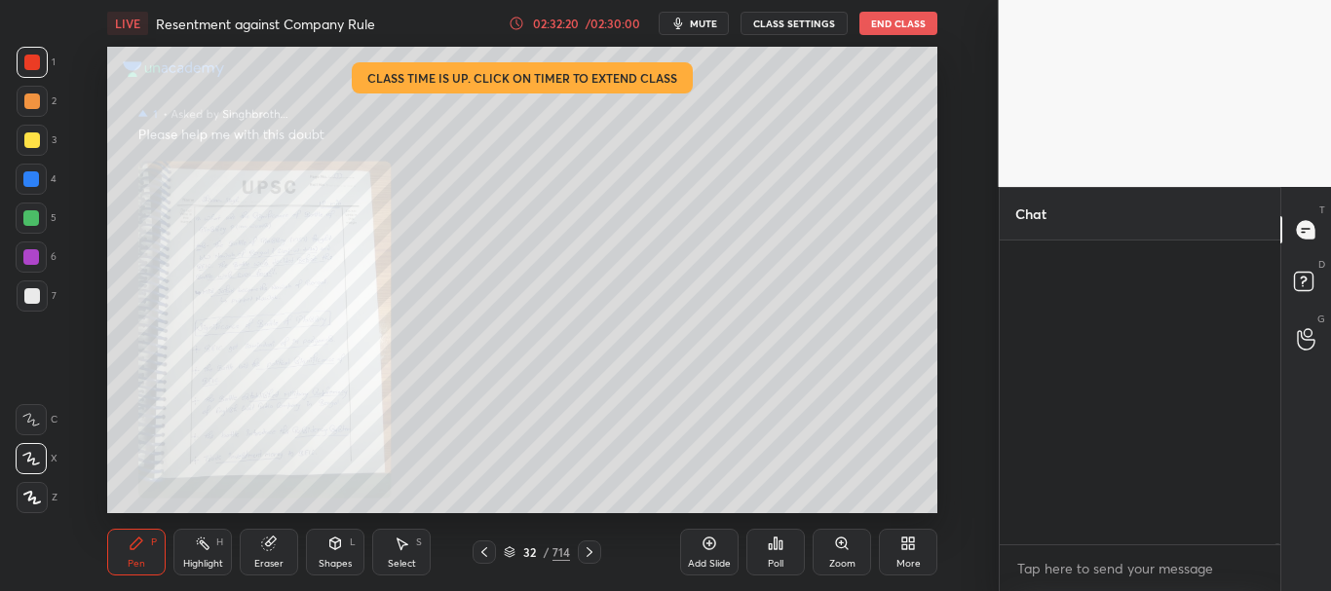
scroll to position [298, 275]
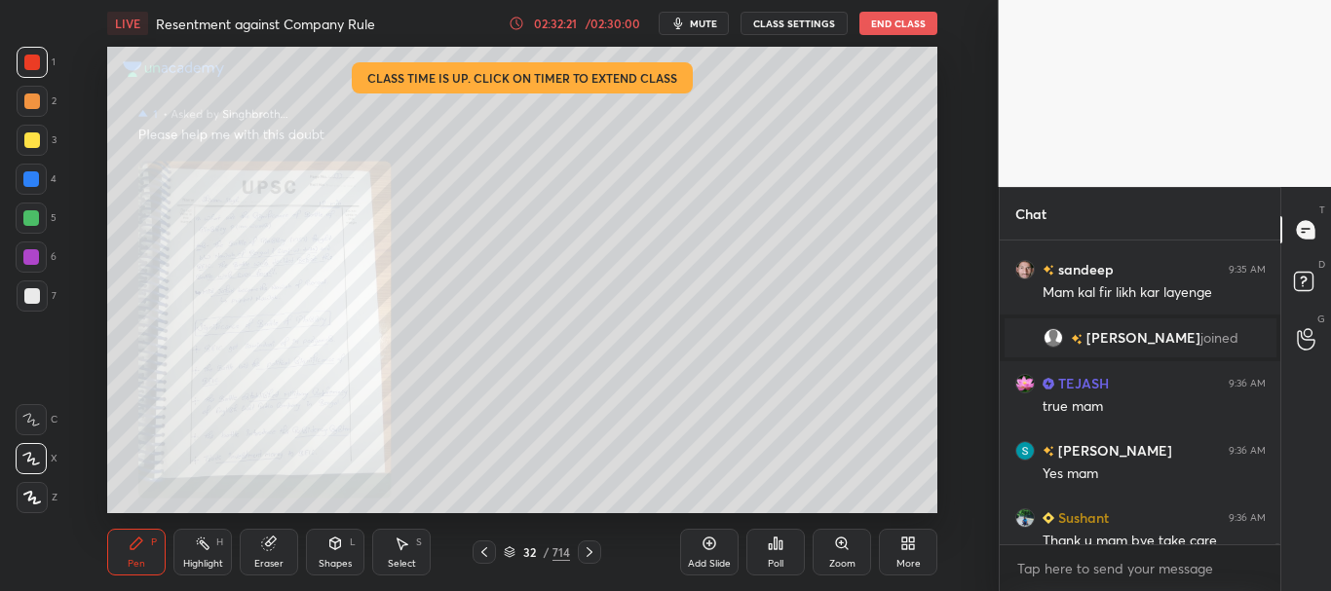
click at [871, 542] on div "Zoom" at bounding box center [841, 552] width 58 height 47
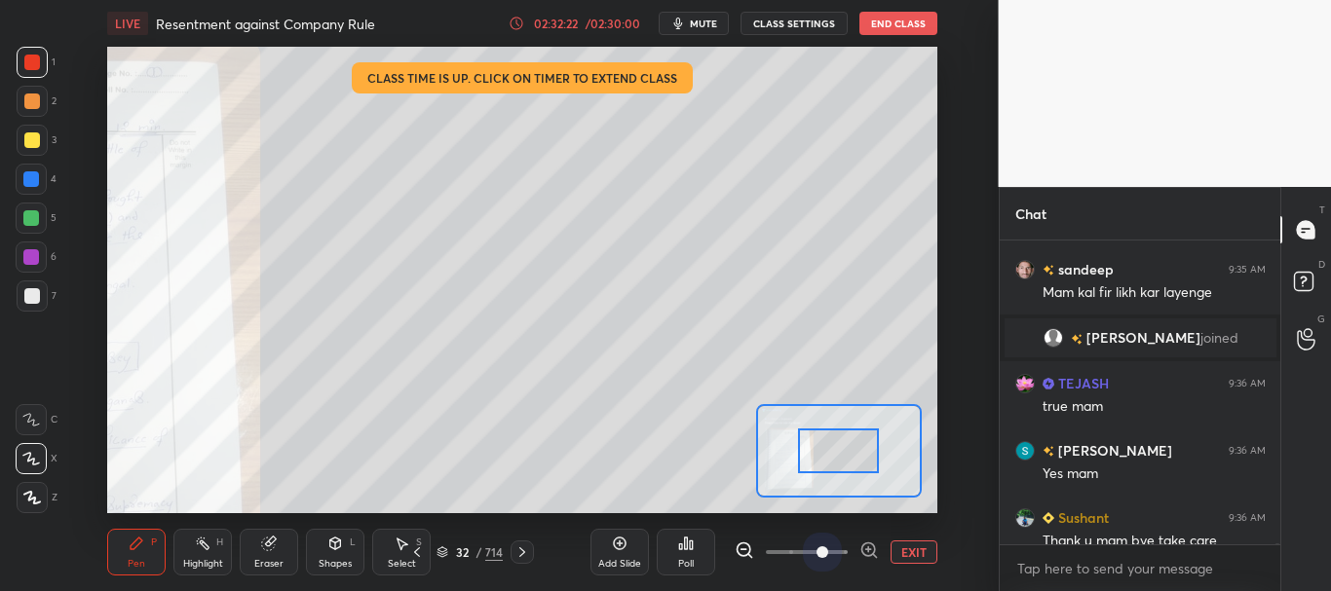
drag, startPoint x: 831, startPoint y: 548, endPoint x: 825, endPoint y: 527, distance: 21.3
click at [832, 548] on span at bounding box center [807, 552] width 82 height 29
click at [839, 468] on div at bounding box center [838, 451] width 81 height 45
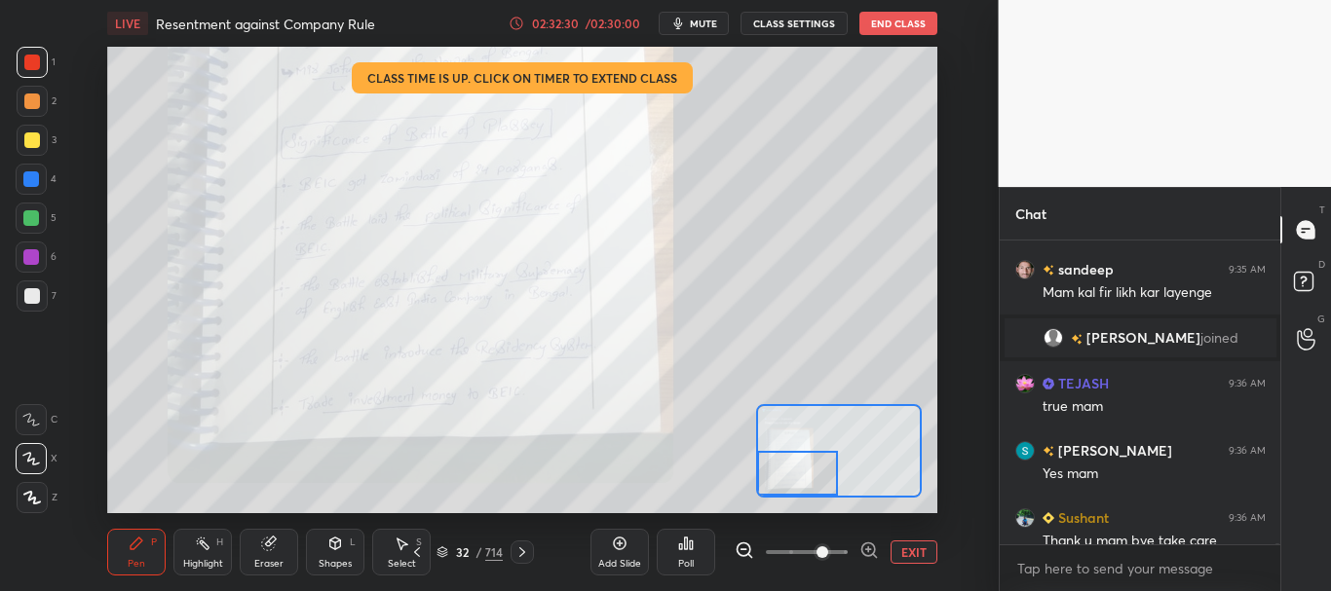
drag, startPoint x: 841, startPoint y: 469, endPoint x: 785, endPoint y: 493, distance: 60.6
click at [785, 493] on div at bounding box center [797, 473] width 81 height 45
click at [914, 550] on button "EXIT" at bounding box center [913, 552] width 47 height 23
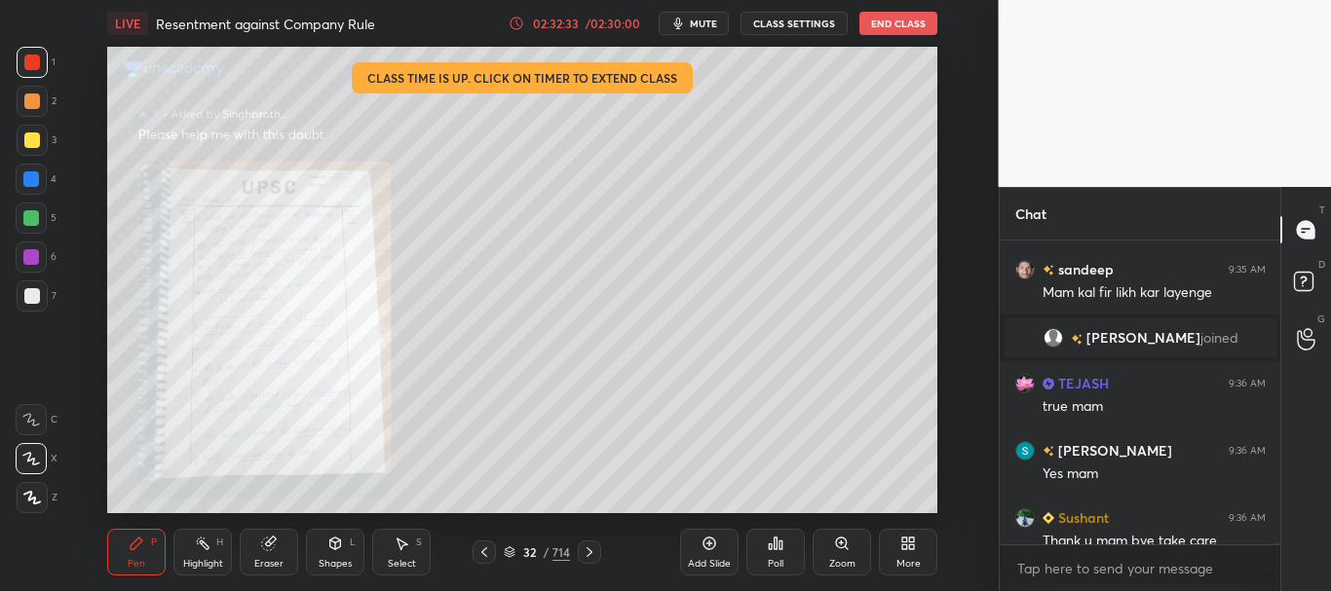
click at [594, 551] on icon at bounding box center [590, 553] width 16 height 16
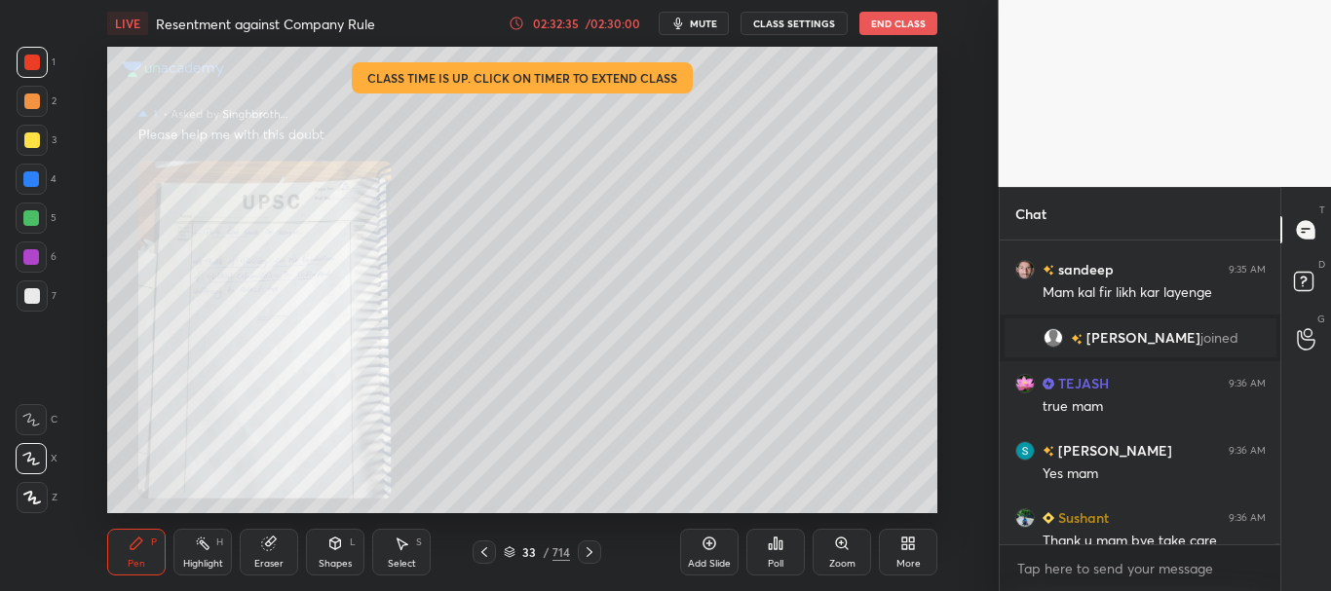
click at [483, 552] on icon at bounding box center [484, 553] width 16 height 16
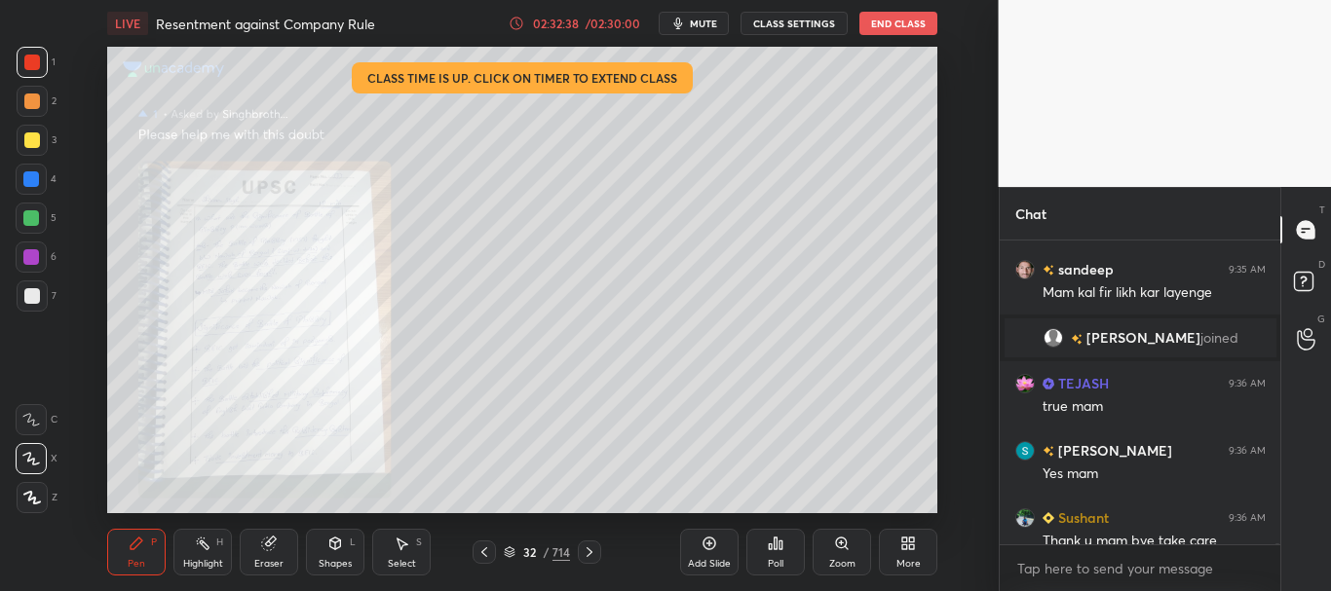
scroll to position [108687, 0]
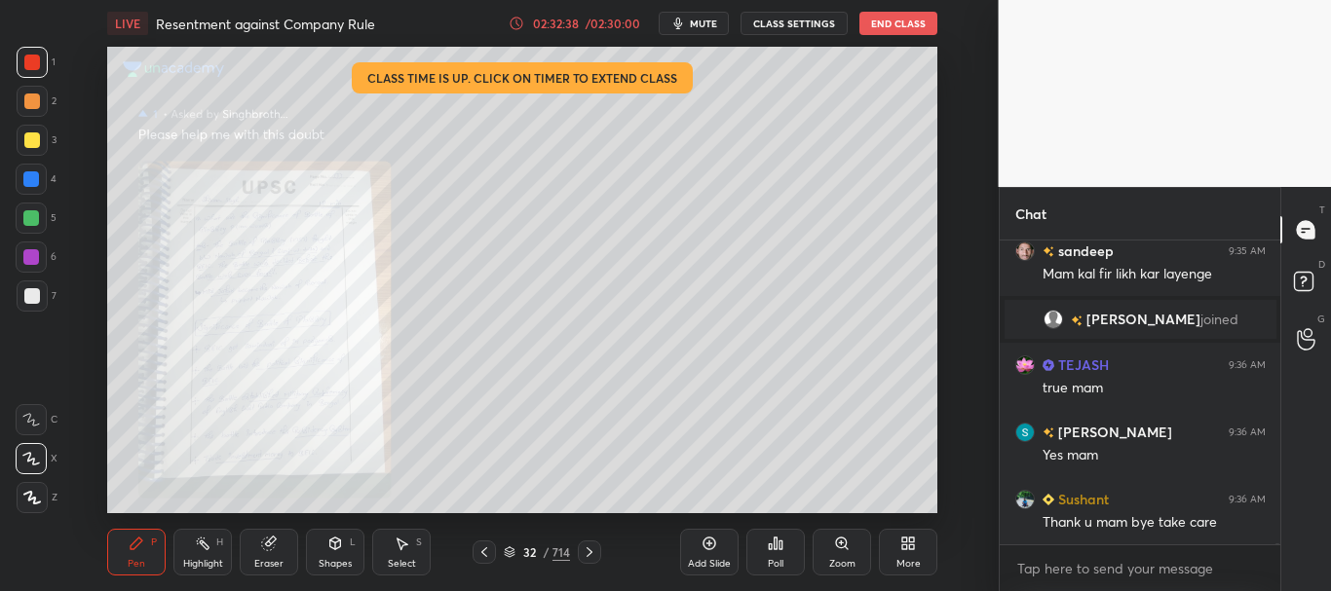
click at [1275, 550] on div "[PERSON_NAME] 9:35 AM Hehe sandeep 9:35 AM Mam kal fir likh kar [PERSON_NAME] j…" at bounding box center [1141, 416] width 282 height 351
click at [836, 547] on icon at bounding box center [842, 544] width 16 height 16
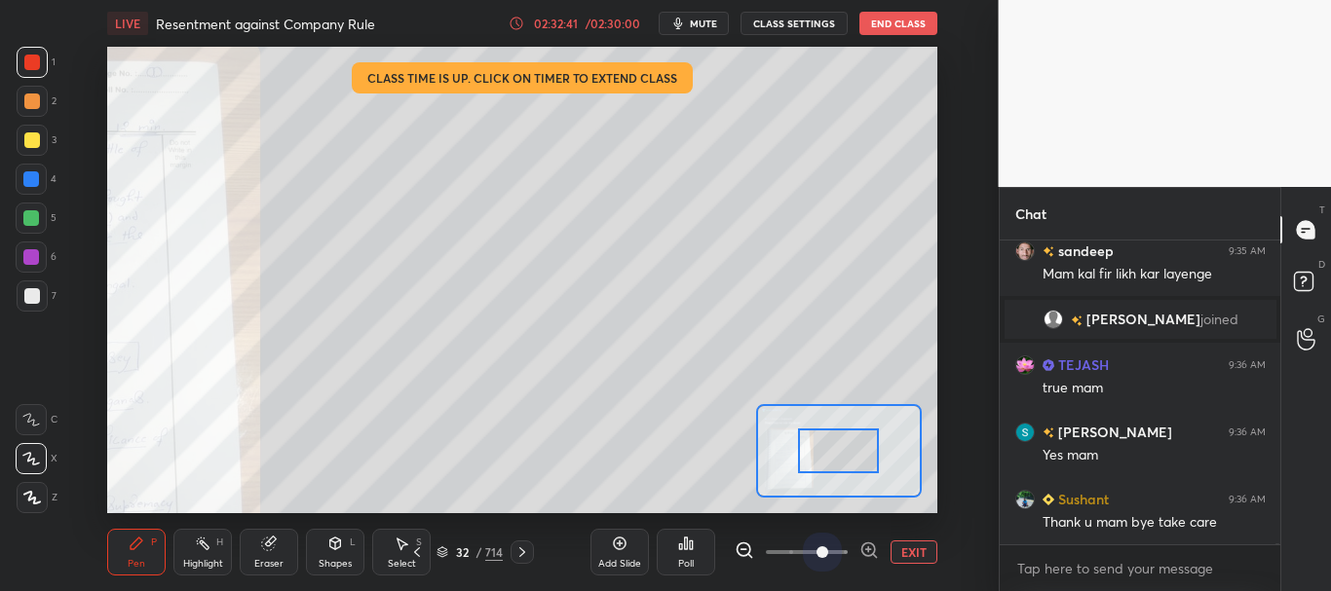
drag, startPoint x: 827, startPoint y: 548, endPoint x: 829, endPoint y: 509, distance: 40.0
click at [827, 549] on span at bounding box center [807, 552] width 82 height 29
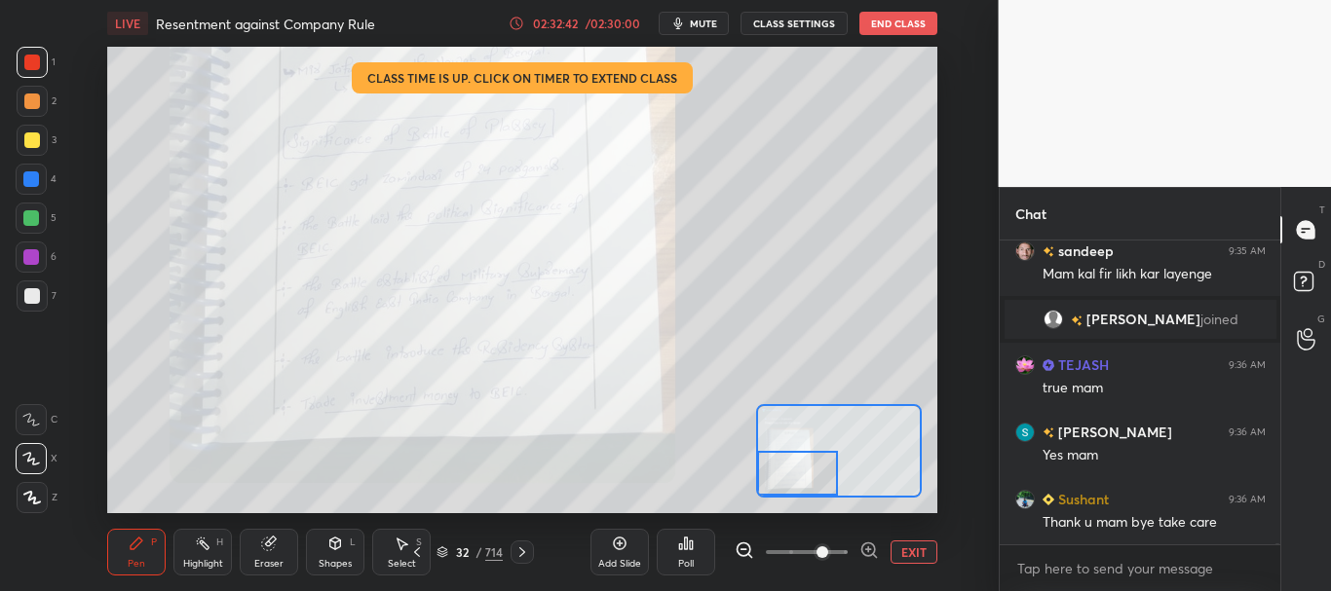
drag, startPoint x: 851, startPoint y: 452, endPoint x: 807, endPoint y: 474, distance: 50.1
click at [807, 474] on div at bounding box center [797, 473] width 81 height 45
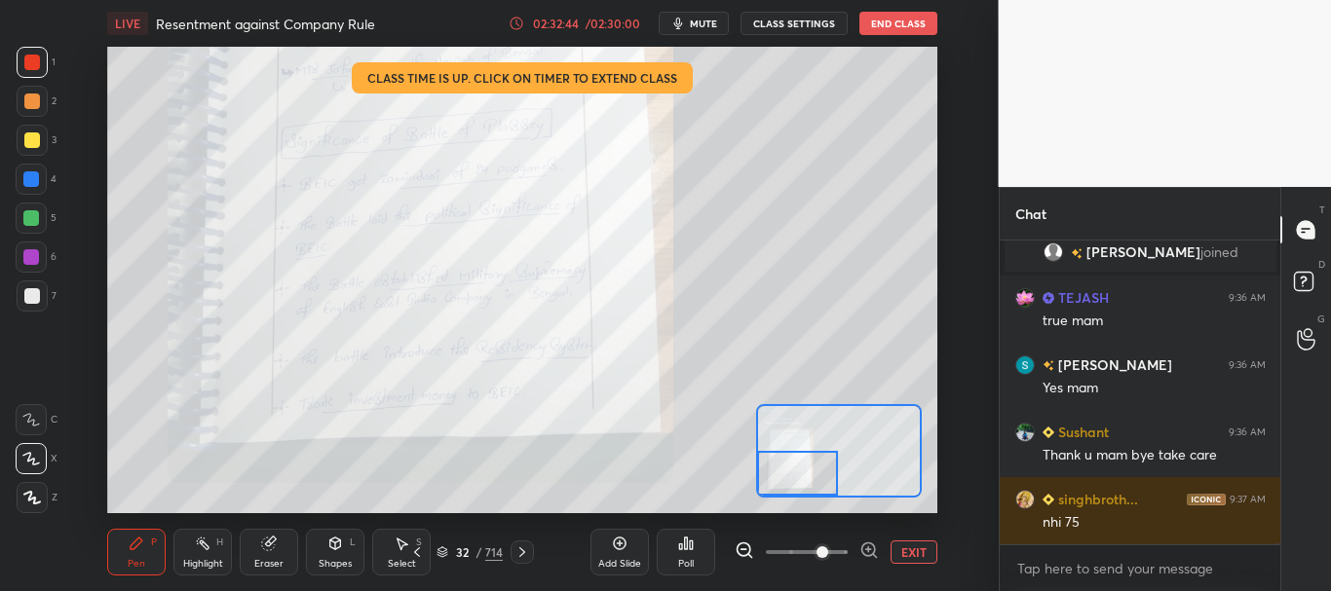
scroll to position [108244, 0]
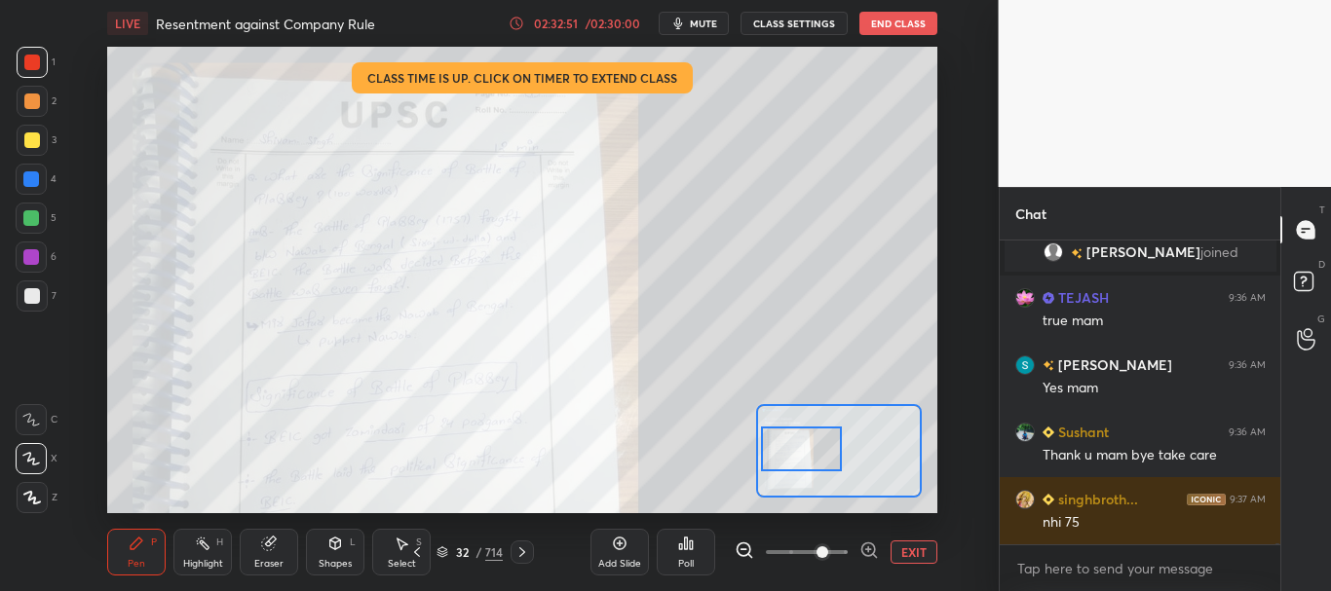
drag, startPoint x: 807, startPoint y: 475, endPoint x: 811, endPoint y: 451, distance: 24.7
click at [811, 451] on div at bounding box center [801, 449] width 81 height 45
click at [907, 543] on button "EXIT" at bounding box center [913, 552] width 47 height 23
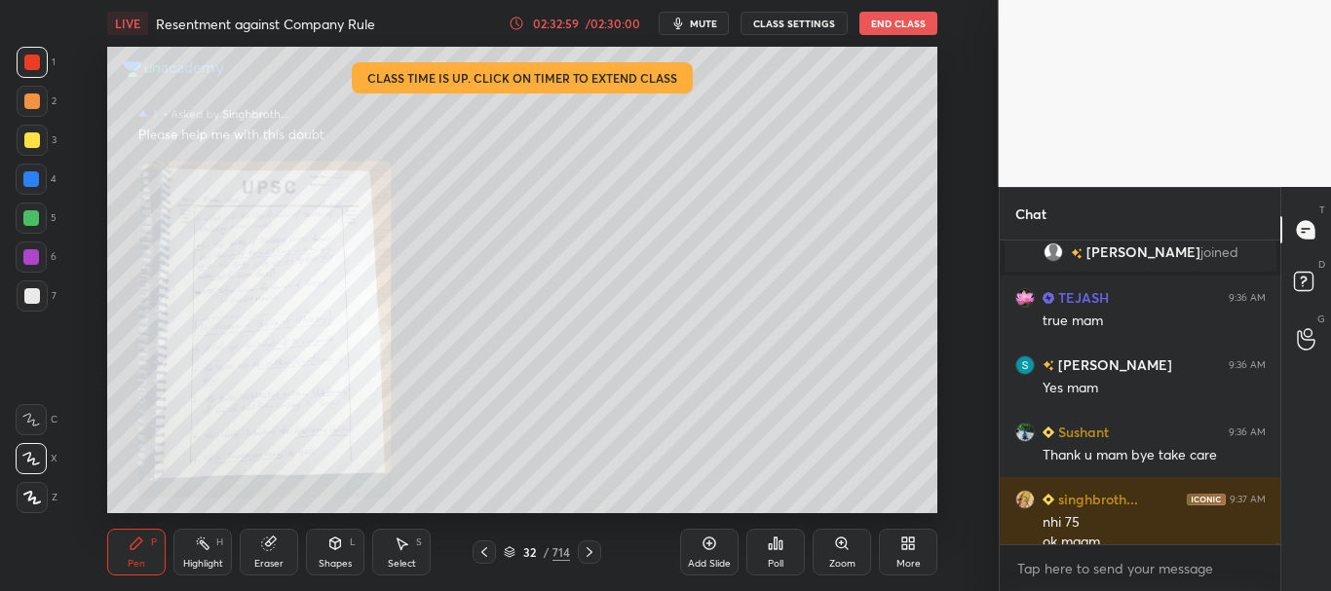
scroll to position [108263, 0]
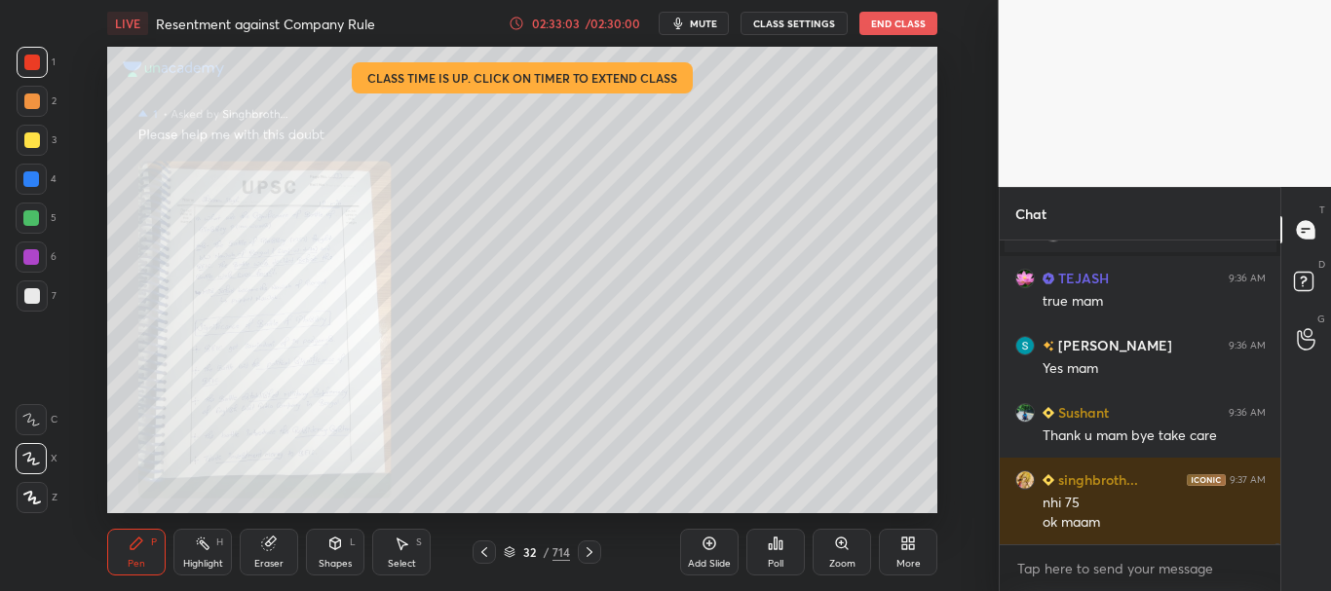
click at [589, 555] on icon at bounding box center [590, 553] width 16 height 16
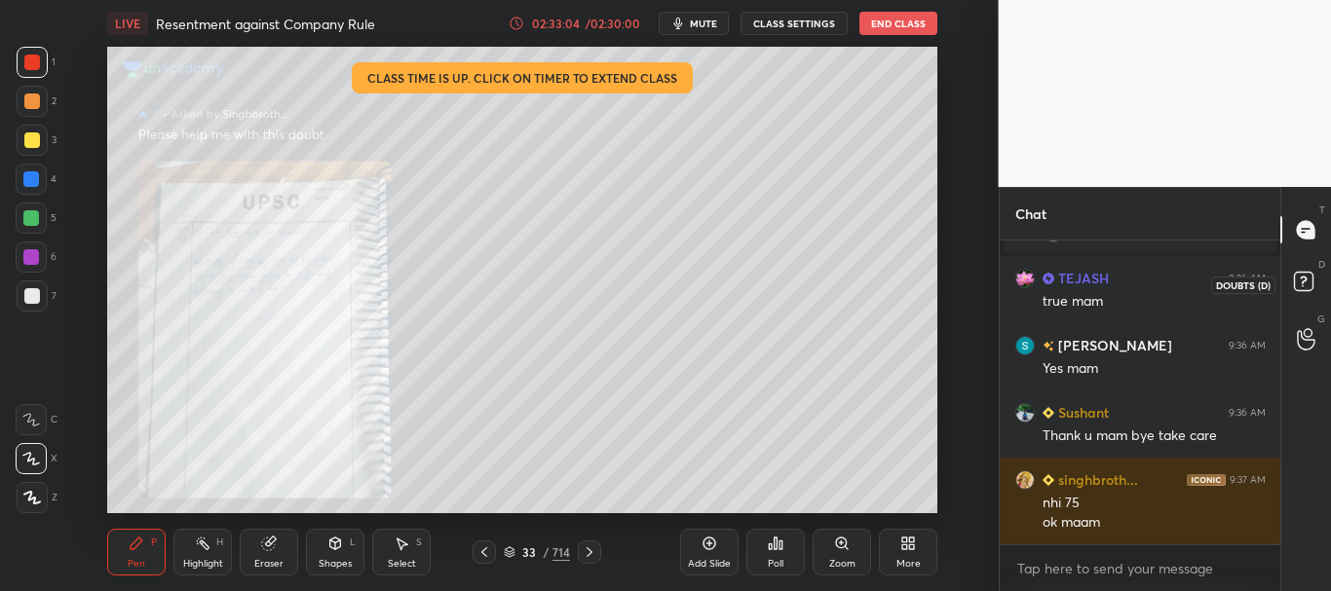
click at [1303, 287] on rect at bounding box center [1303, 282] width 19 height 19
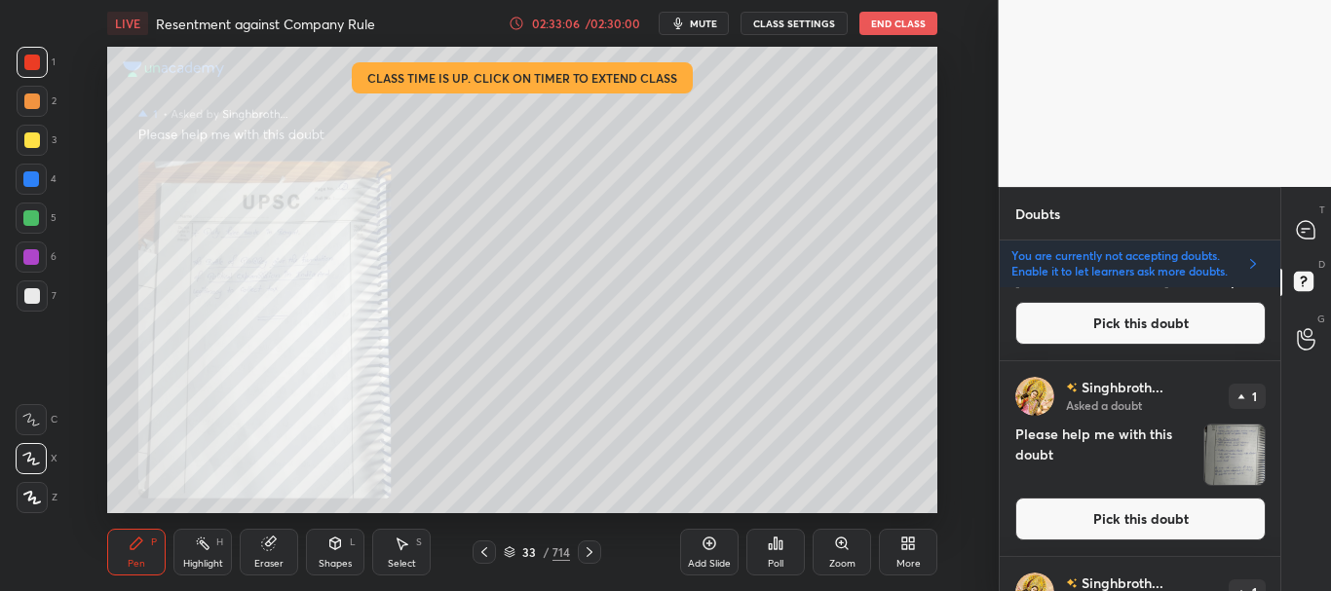
scroll to position [283, 0]
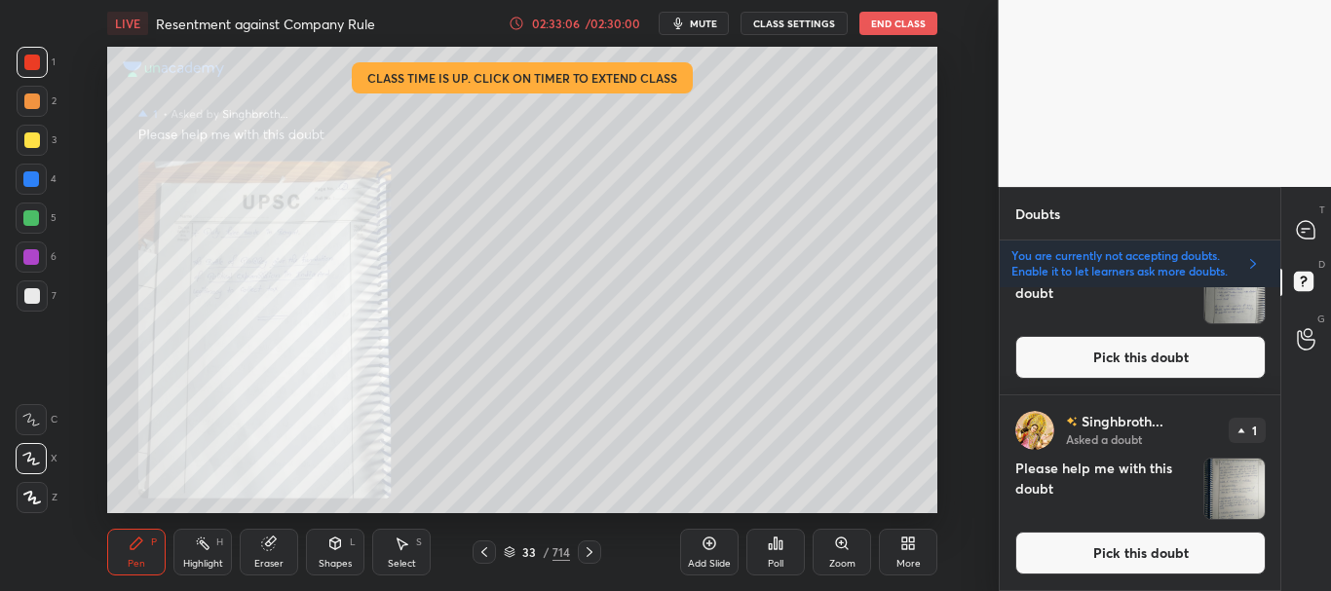
click at [1204, 558] on button "Pick this doubt" at bounding box center [1140, 553] width 250 height 43
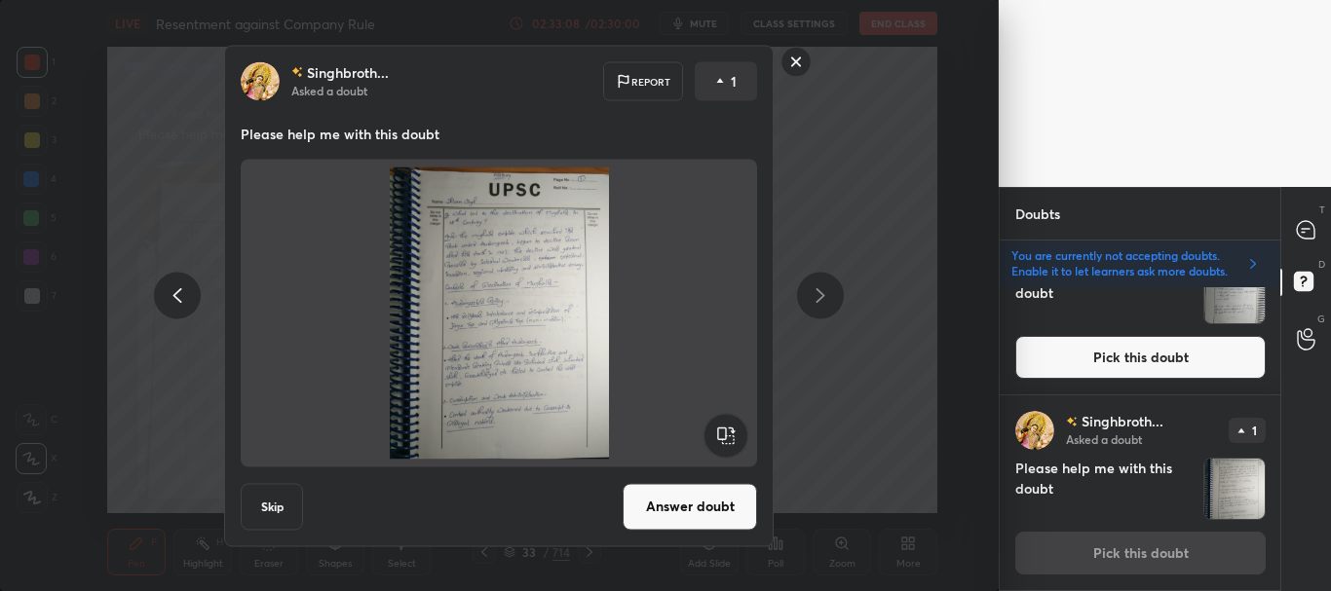
click at [809, 289] on icon at bounding box center [820, 295] width 23 height 23
click at [186, 292] on icon at bounding box center [177, 295] width 23 height 23
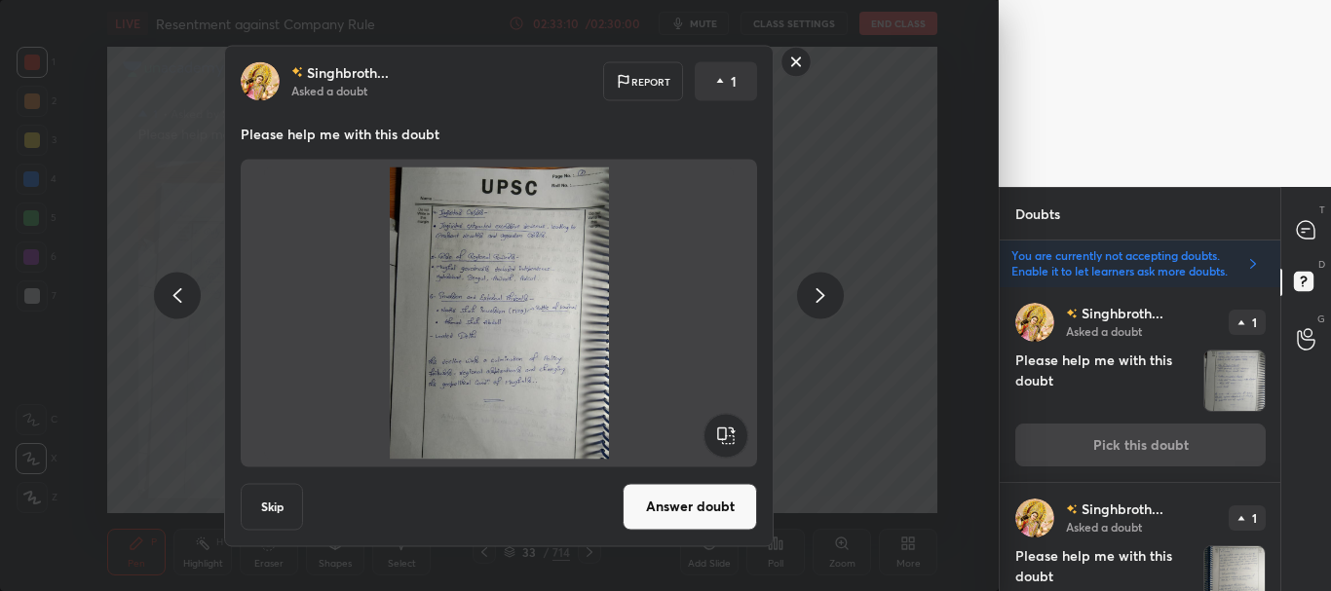
click at [809, 57] on rect at bounding box center [796, 62] width 30 height 30
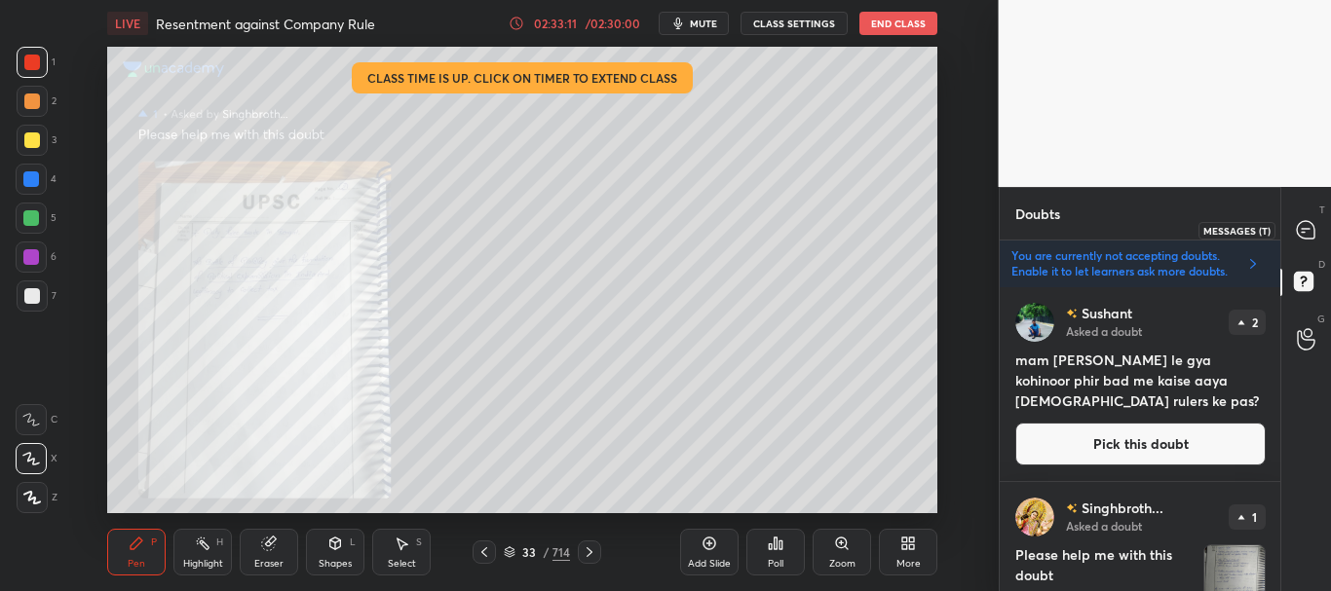
click at [1306, 233] on icon at bounding box center [1306, 230] width 18 height 18
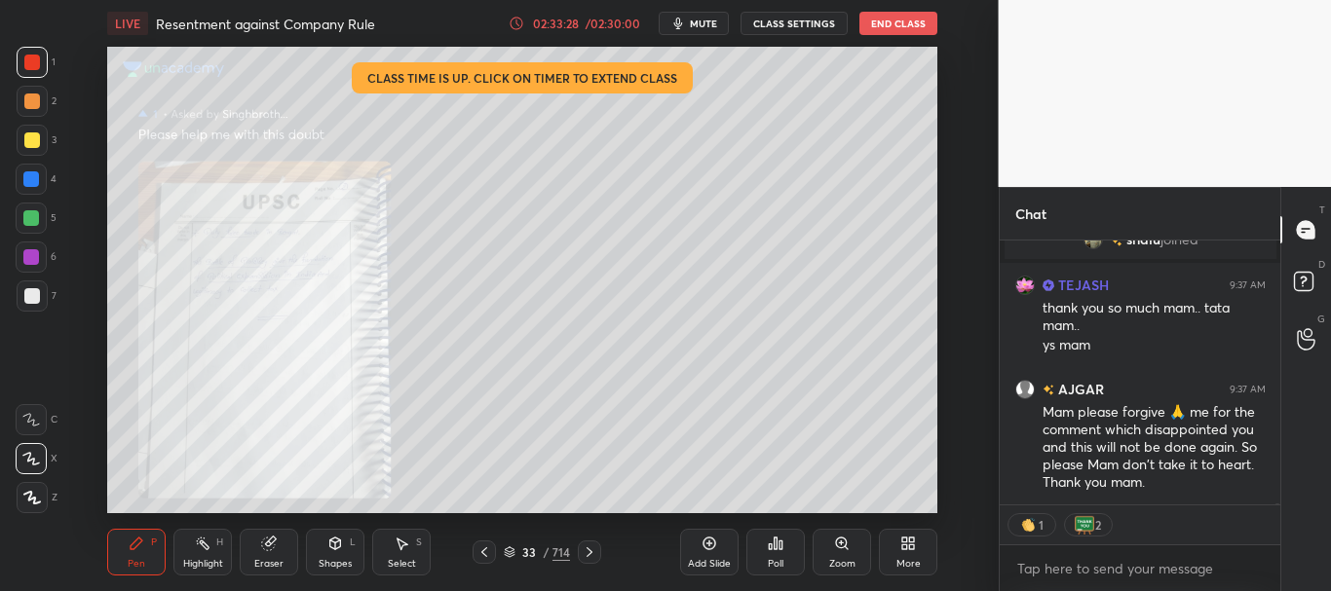
scroll to position [108772, 0]
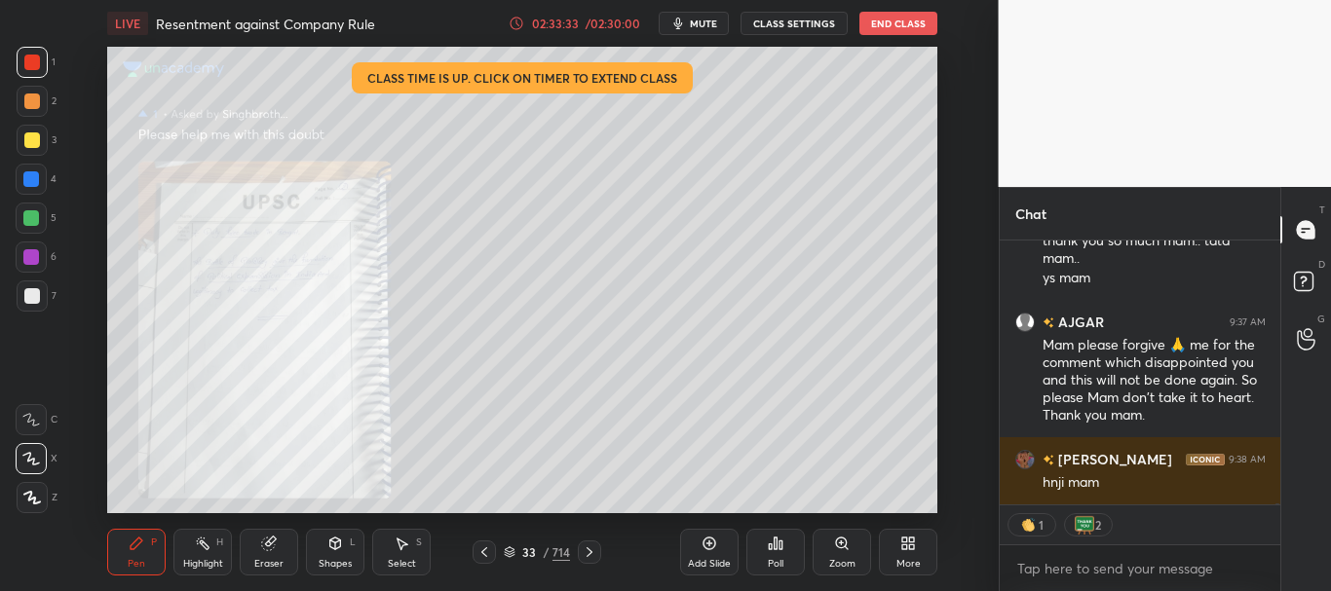
click at [25, 189] on div at bounding box center [31, 179] width 31 height 31
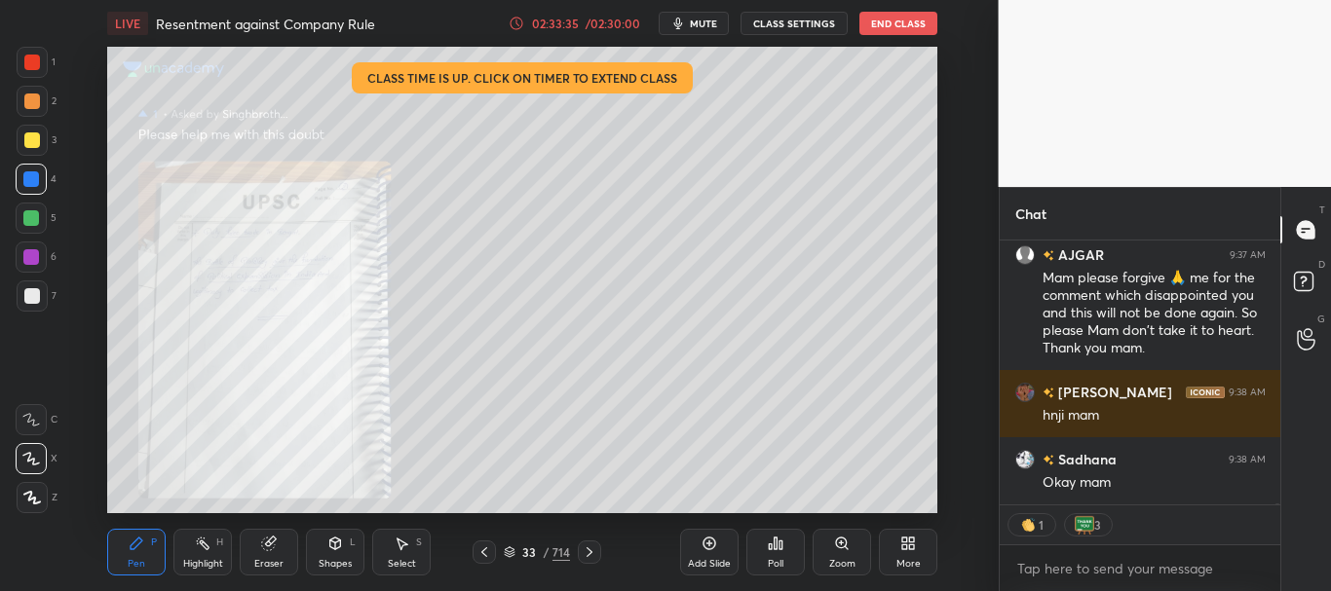
scroll to position [109026, 0]
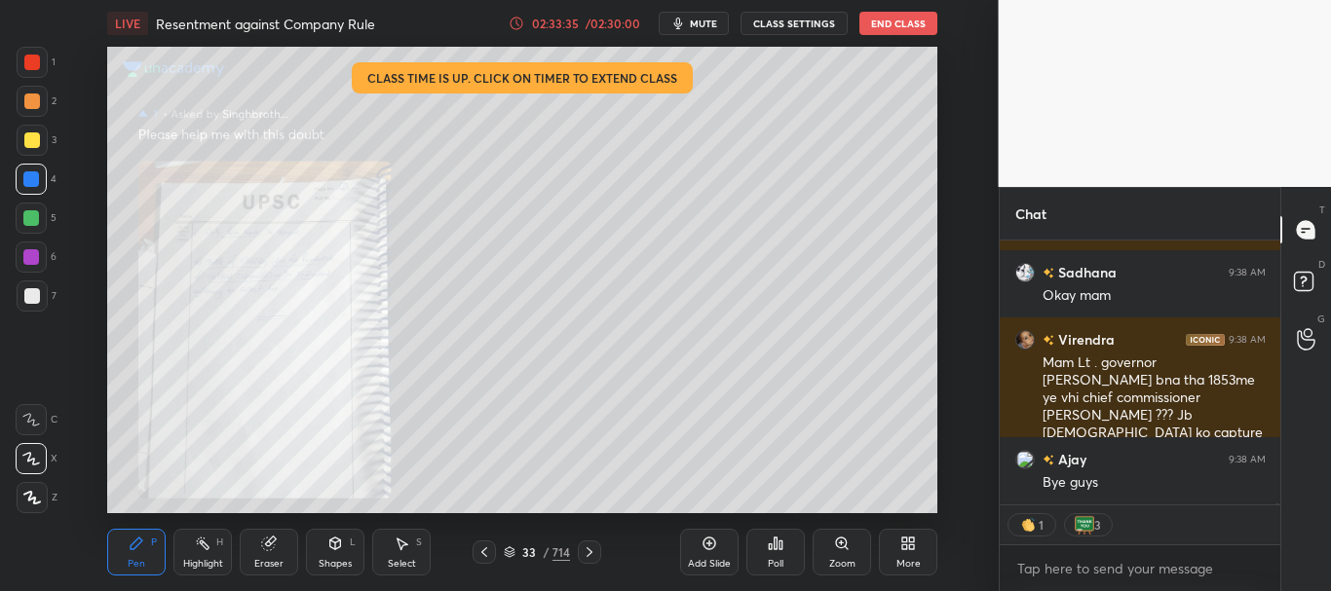
click at [897, 26] on button "End Class" at bounding box center [898, 23] width 78 height 23
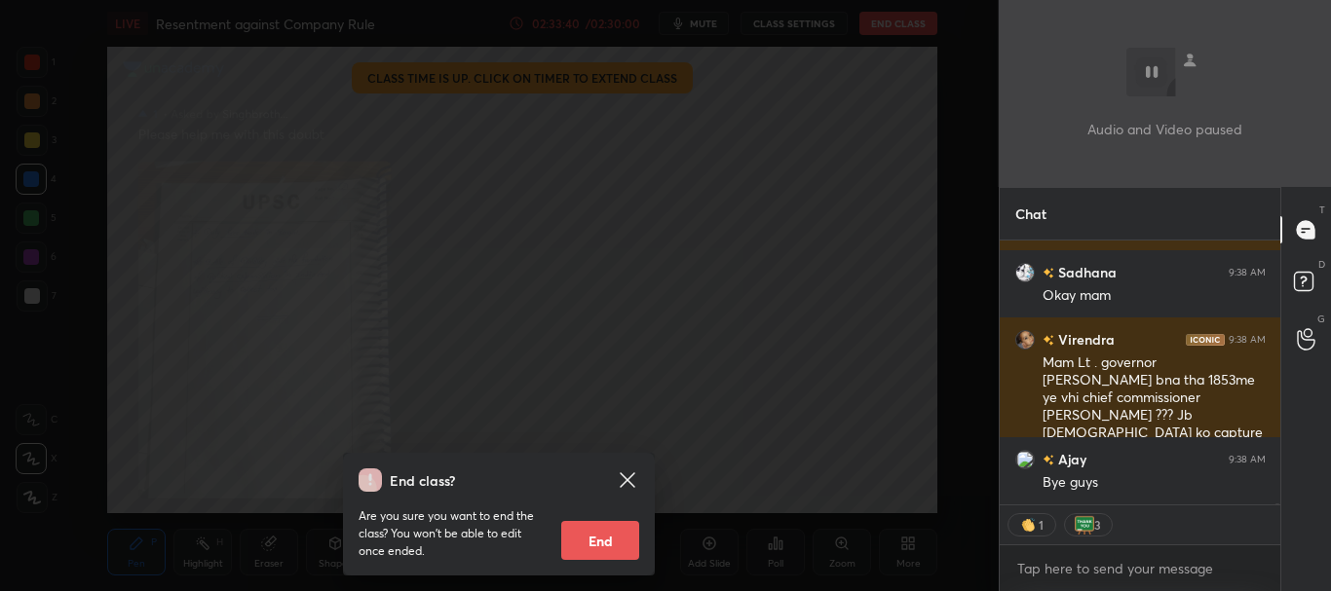
click at [619, 538] on button "End" at bounding box center [600, 540] width 78 height 39
type textarea "x"
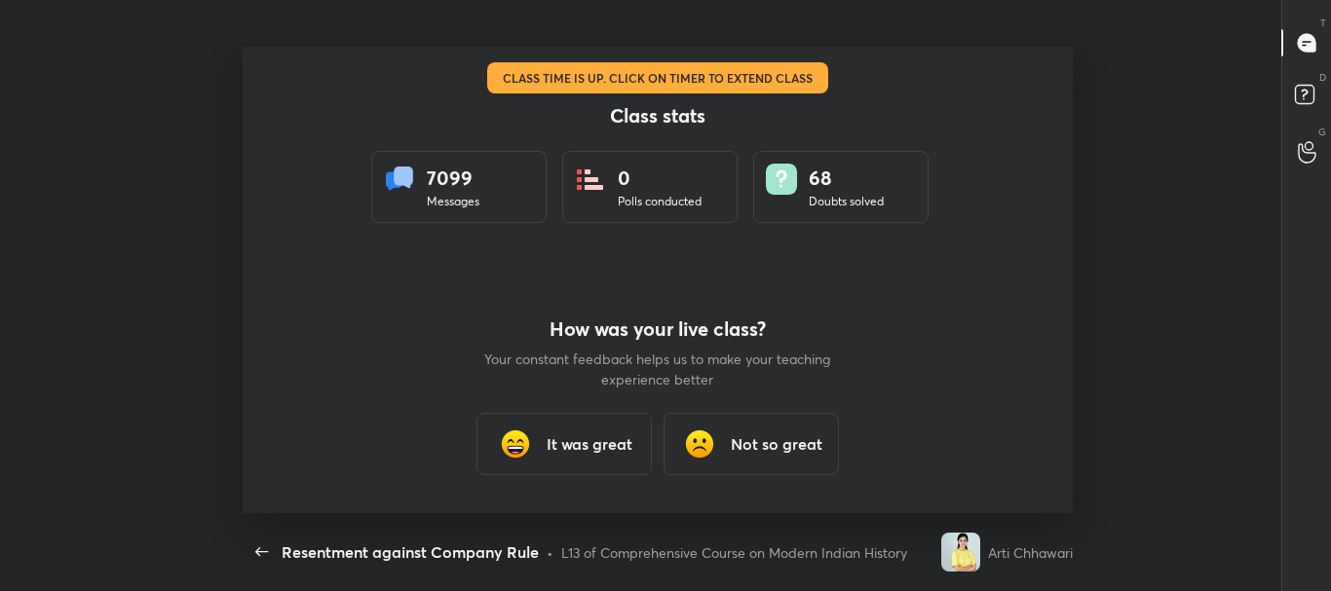
scroll to position [0, 0]
